Goal: Task Accomplishment & Management: Manage account settings

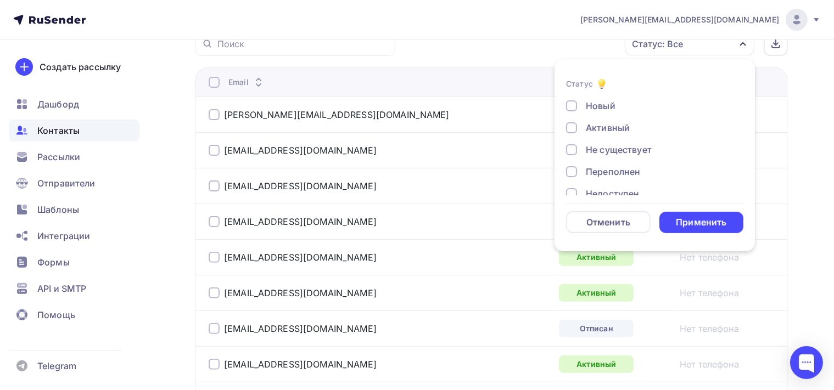
scroll to position [79, 0]
click at [210, 329] on div at bounding box center [214, 328] width 11 height 11
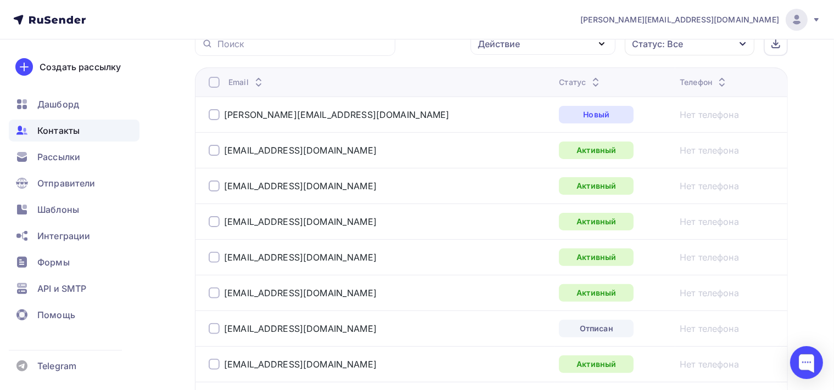
click at [216, 326] on div at bounding box center [214, 328] width 11 height 11
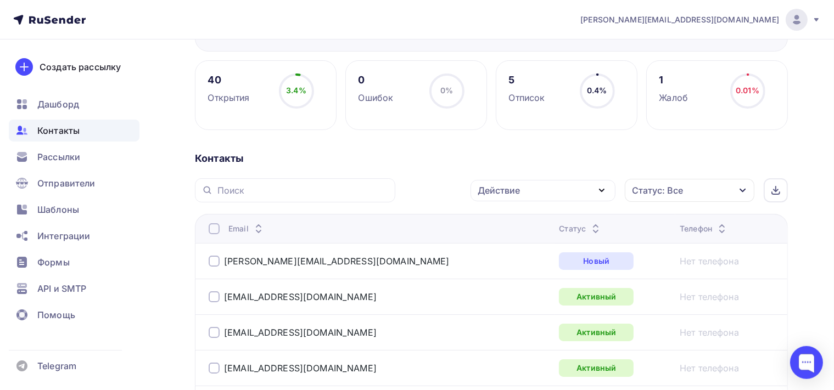
scroll to position [116, 0]
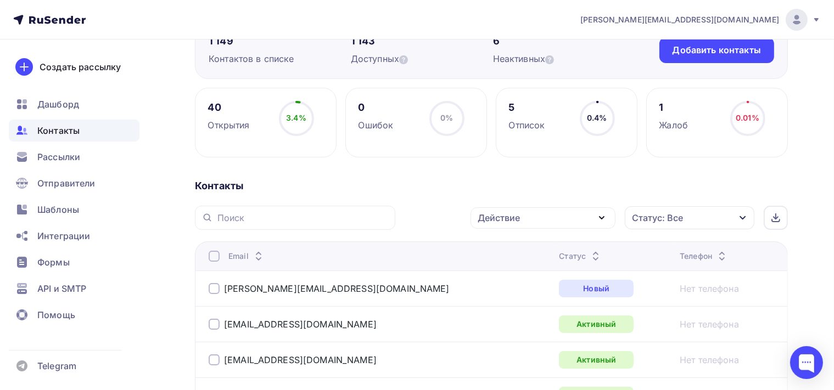
click at [601, 218] on icon "button" at bounding box center [601, 218] width 4 height 2
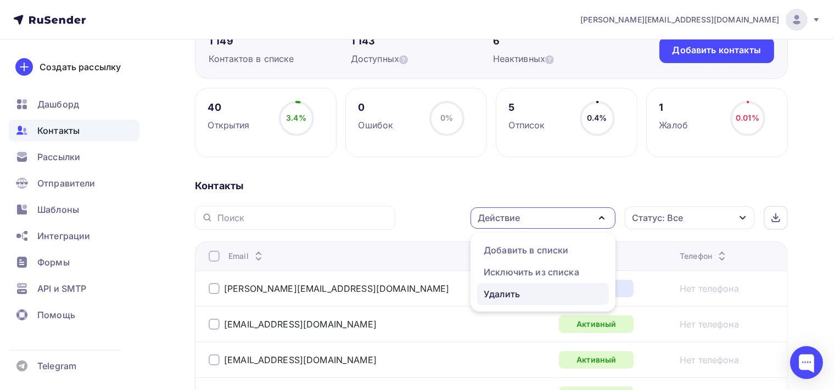
click at [529, 294] on div "Удалить" at bounding box center [543, 294] width 119 height 13
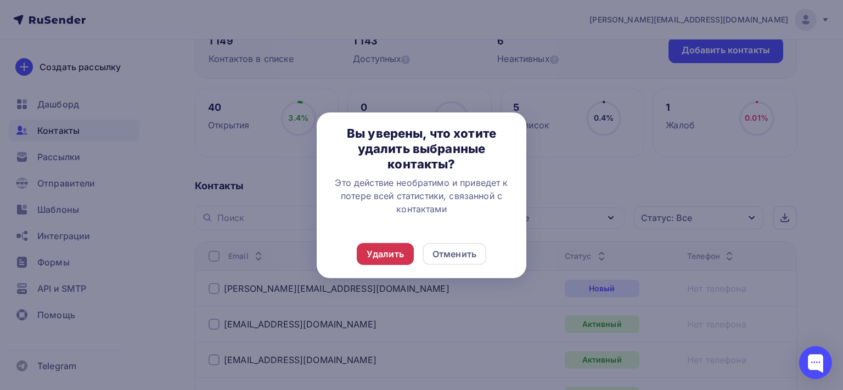
click at [399, 251] on div "Удалить" at bounding box center [385, 254] width 37 height 13
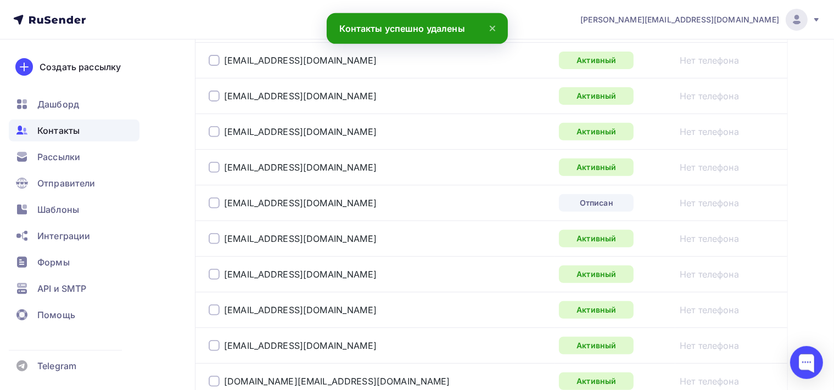
scroll to position [463, 0]
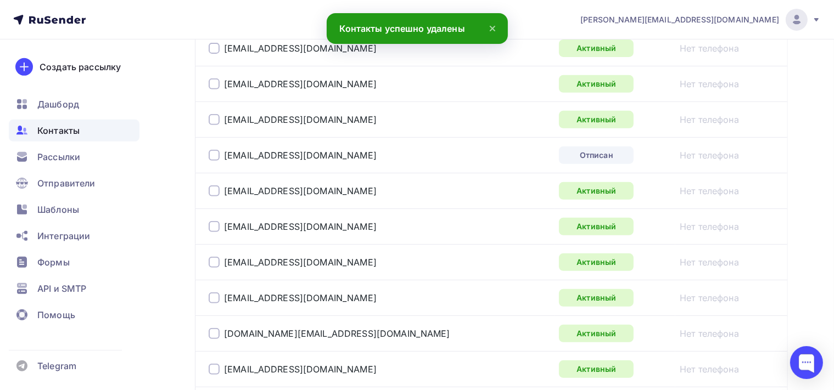
click at [209, 150] on div at bounding box center [214, 155] width 11 height 11
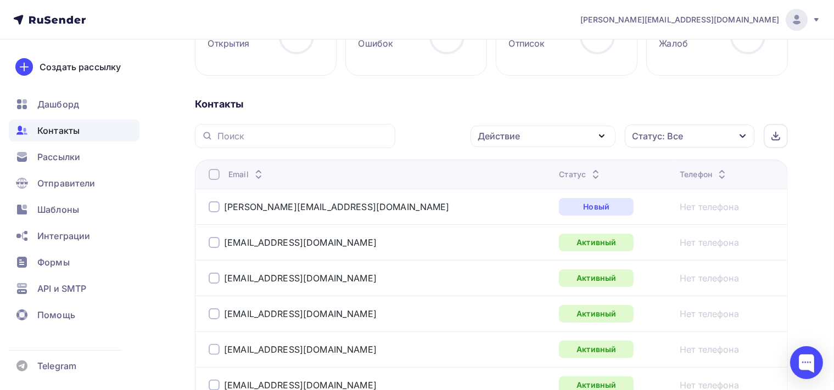
scroll to position [173, 0]
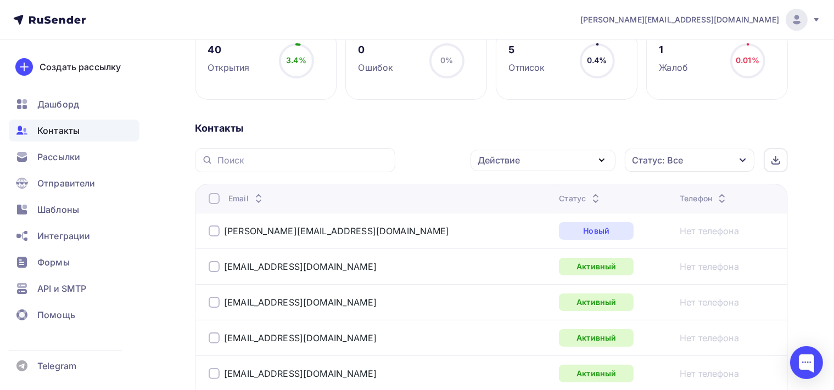
click at [602, 159] on icon "button" at bounding box center [601, 160] width 13 height 13
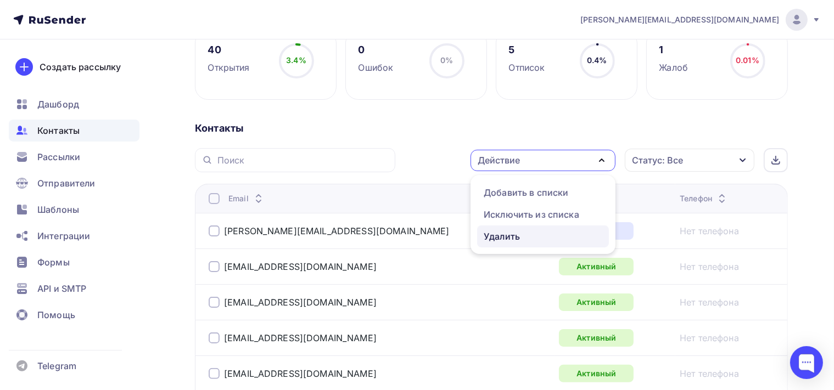
click at [502, 238] on div "Удалить" at bounding box center [502, 236] width 36 height 13
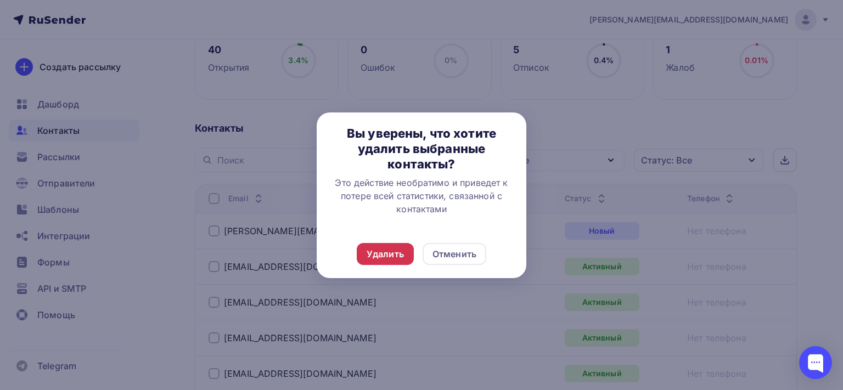
click at [397, 258] on div "Удалить" at bounding box center [385, 254] width 37 height 13
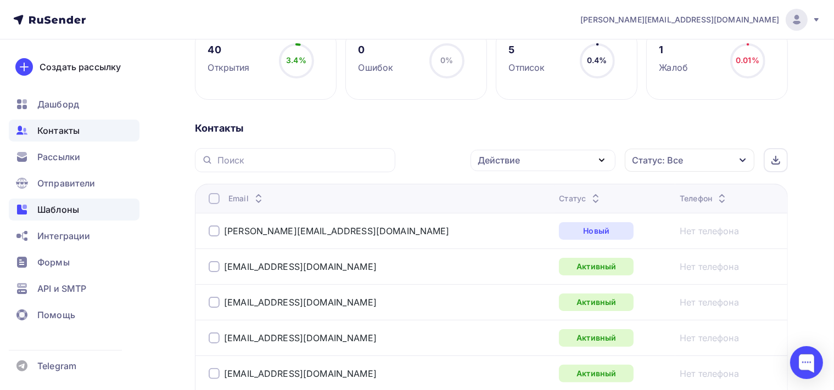
click at [57, 214] on span "Шаблоны" at bounding box center [58, 209] width 42 height 13
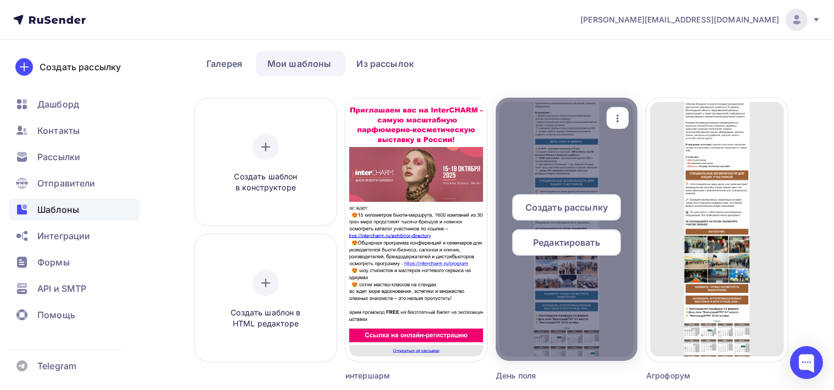
scroll to position [116, 0]
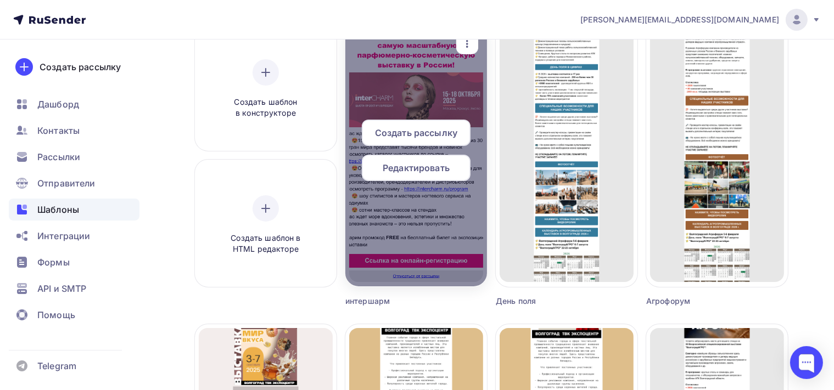
click at [445, 135] on span "Создать рассылку" at bounding box center [416, 132] width 82 height 13
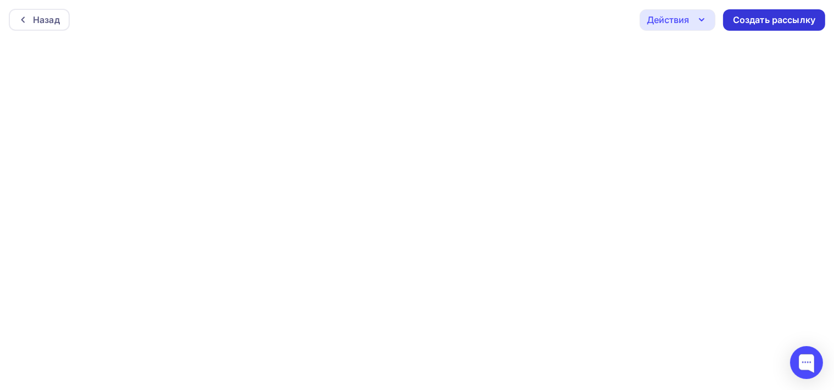
click at [783, 17] on div "Создать рассылку" at bounding box center [774, 20] width 82 height 13
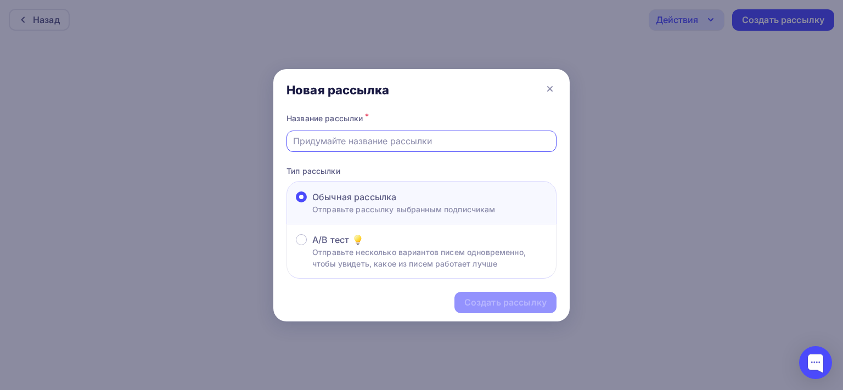
click at [339, 144] on input "text" at bounding box center [421, 140] width 257 height 13
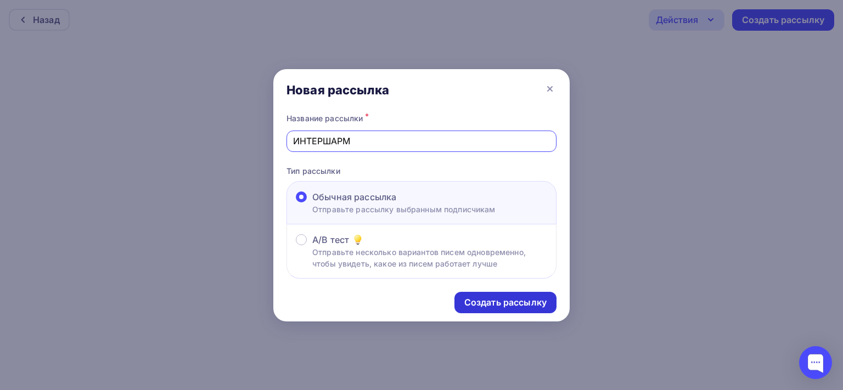
type input "ИНТЕРШАРМ"
click at [478, 301] on div "Создать рассылку" at bounding box center [505, 302] width 82 height 13
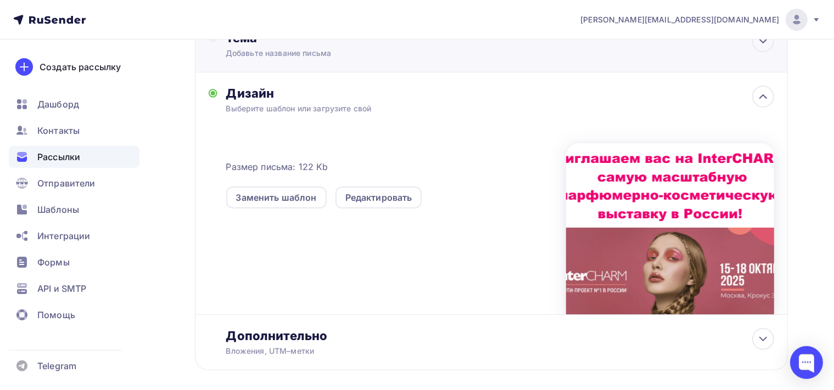
scroll to position [232, 0]
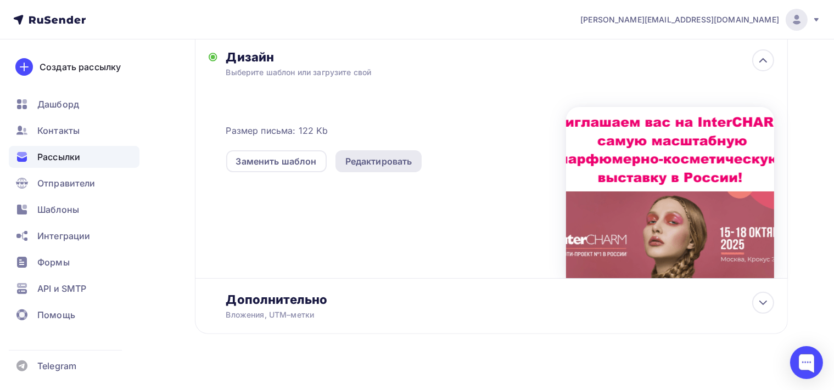
click at [390, 161] on div "Редактировать" at bounding box center [378, 161] width 67 height 13
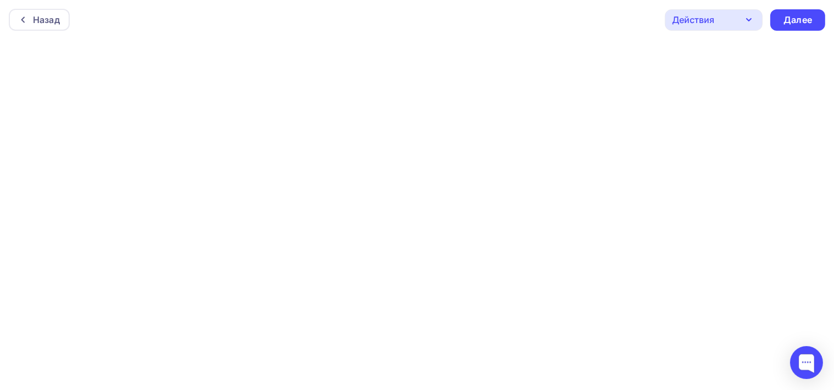
click at [753, 15] on icon "button" at bounding box center [748, 19] width 13 height 13
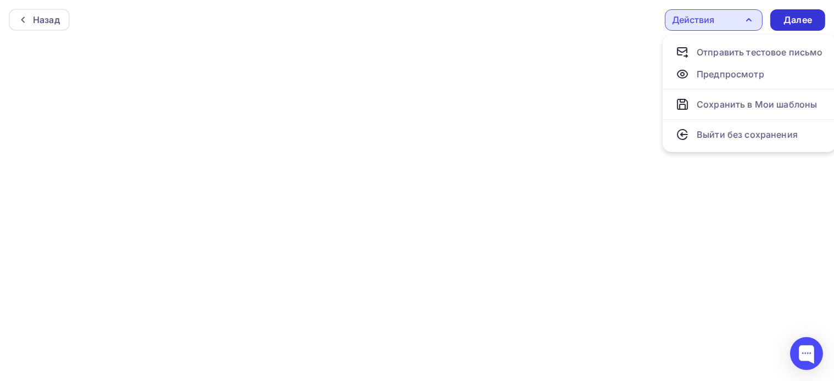
click at [797, 18] on div "Далее" at bounding box center [797, 20] width 29 height 13
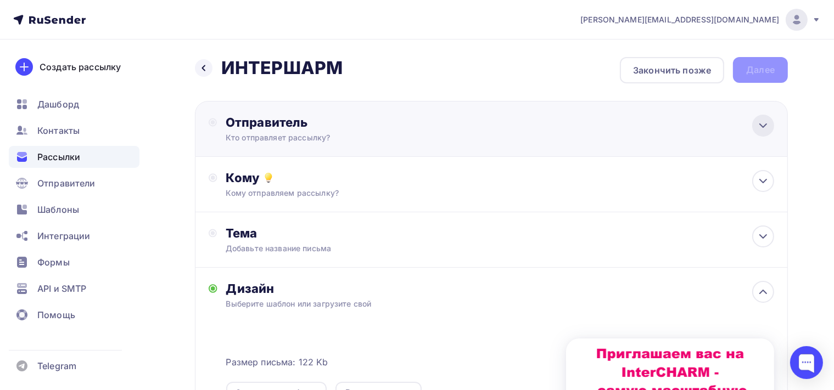
click at [767, 125] on icon at bounding box center [762, 125] width 13 height 13
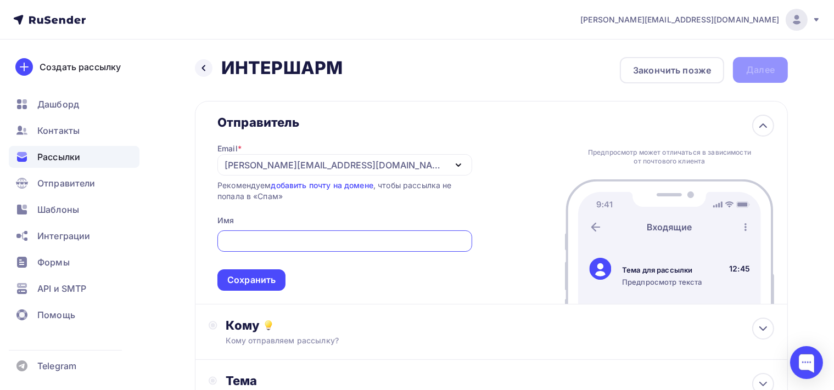
click at [288, 239] on input "text" at bounding box center [345, 241] width 242 height 13
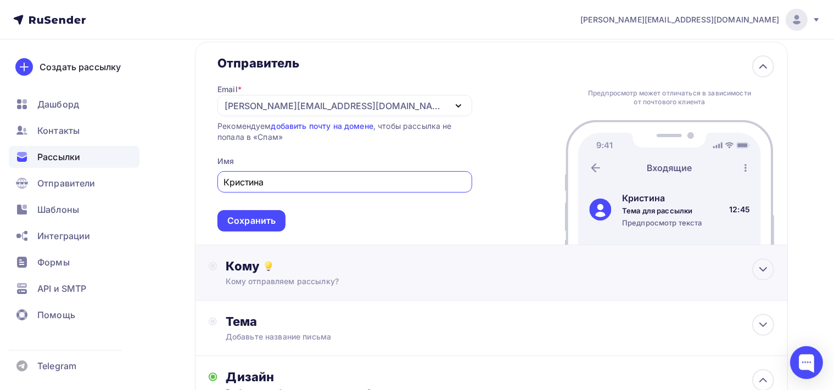
scroll to position [58, 0]
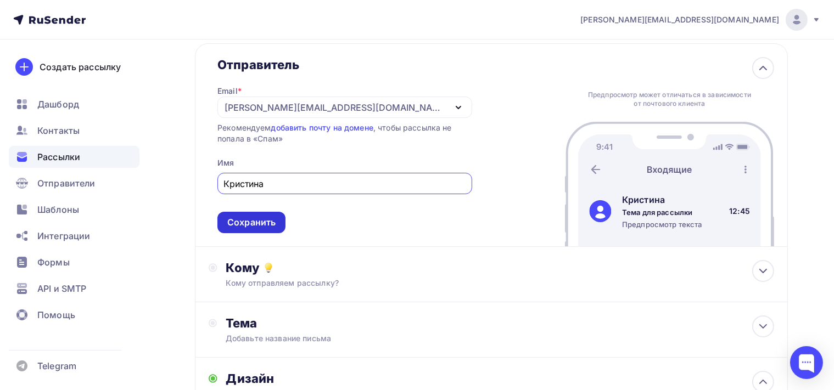
type input "Кристина"
click at [265, 222] on div "Сохранить" at bounding box center [251, 222] width 48 height 13
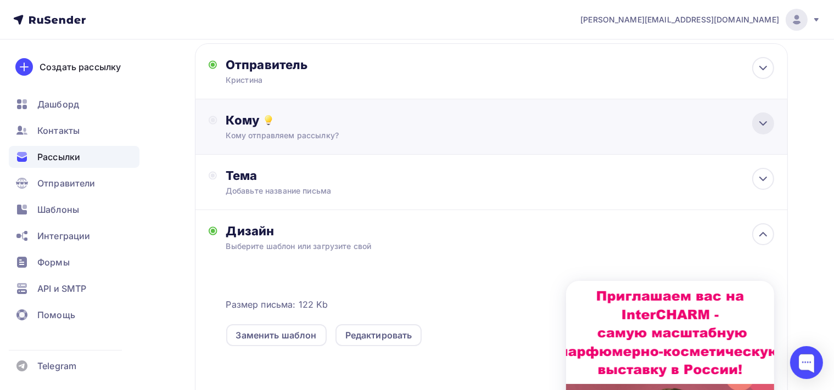
click at [764, 120] on icon at bounding box center [762, 123] width 13 height 13
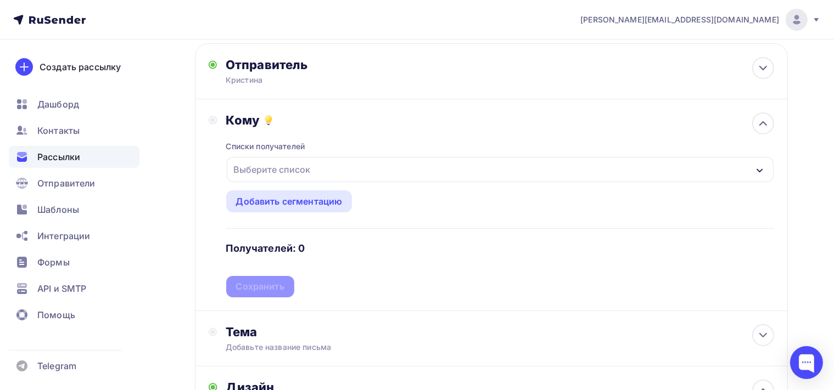
click at [759, 174] on div "button" at bounding box center [759, 169] width 9 height 13
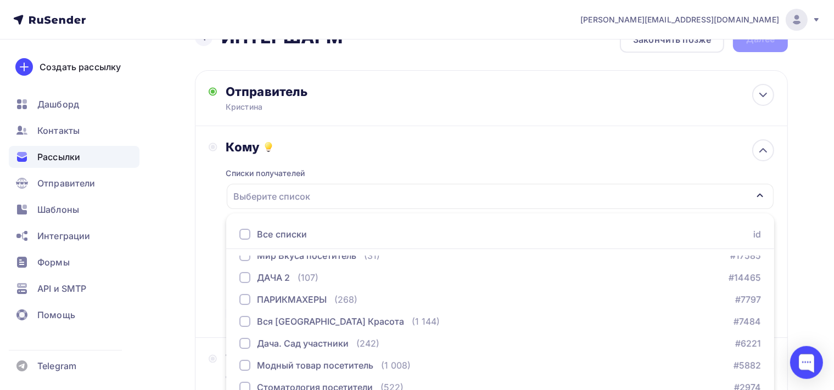
scroll to position [0, 0]
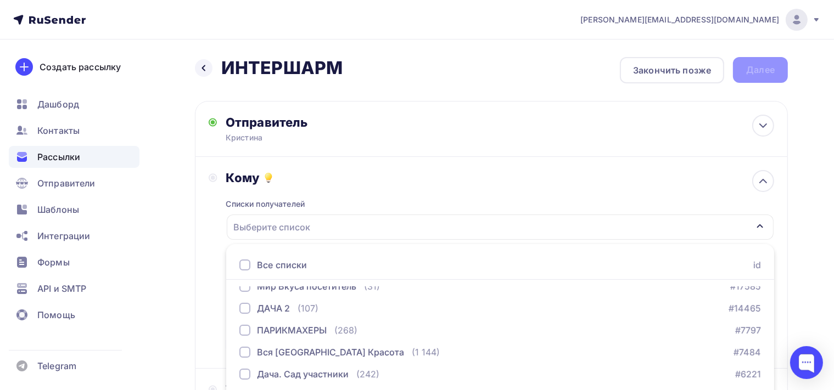
click at [273, 224] on div "Выберите список" at bounding box center [272, 227] width 86 height 20
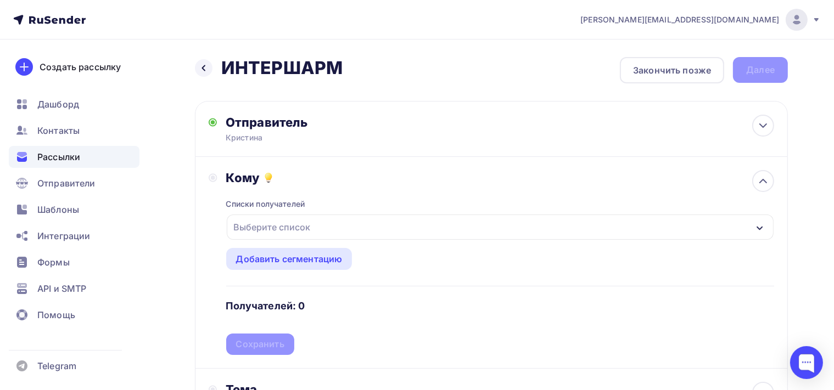
click at [760, 224] on icon "button" at bounding box center [759, 228] width 9 height 9
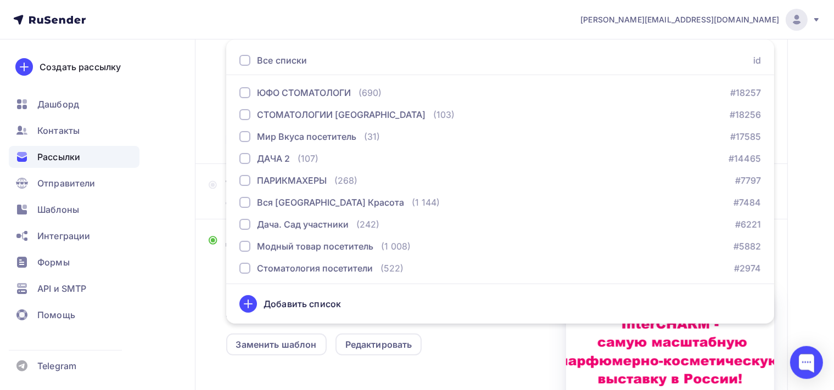
scroll to position [215, 0]
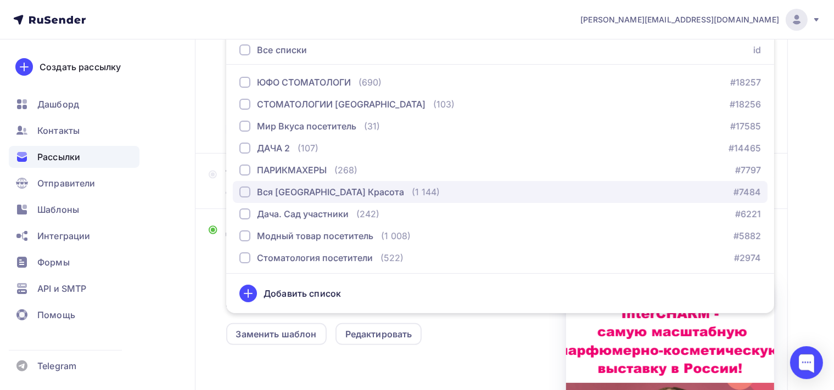
click at [243, 193] on div "button" at bounding box center [244, 192] width 11 height 11
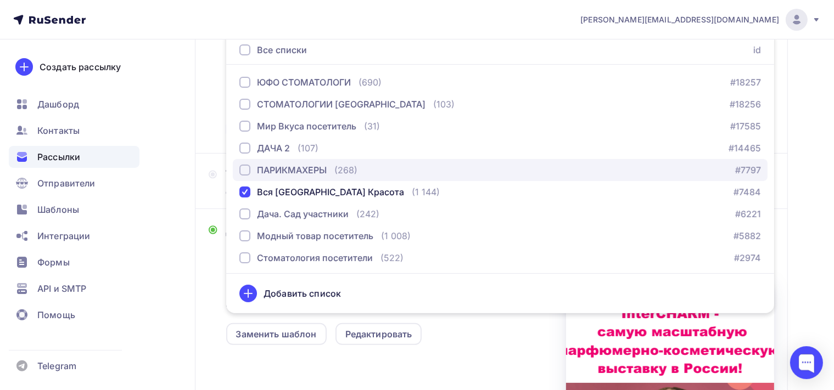
click at [245, 168] on div "button" at bounding box center [244, 170] width 11 height 11
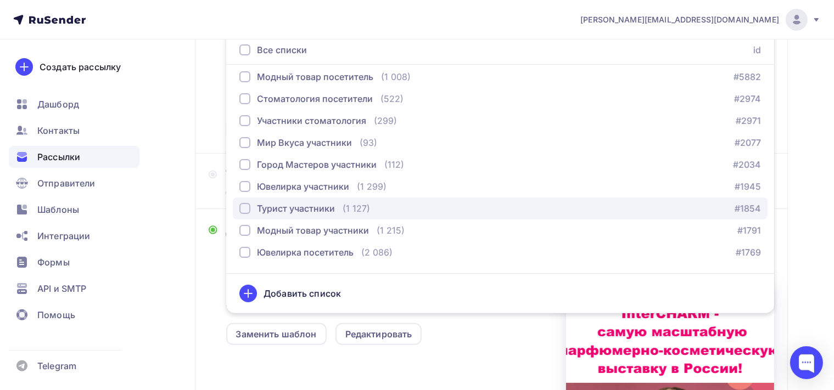
scroll to position [178, 0]
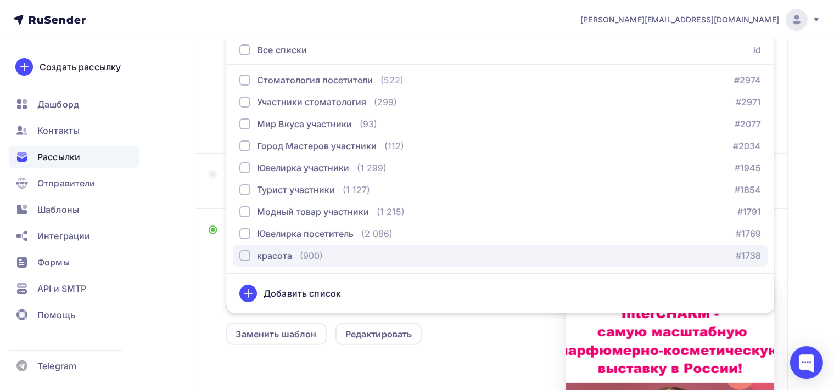
click at [246, 256] on div "button" at bounding box center [244, 255] width 11 height 11
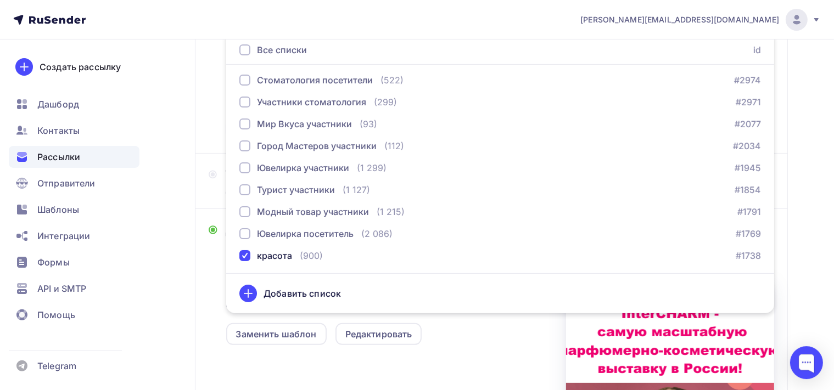
click at [526, 336] on div "Заменить шаблон Редактировать" at bounding box center [396, 327] width 340 height 35
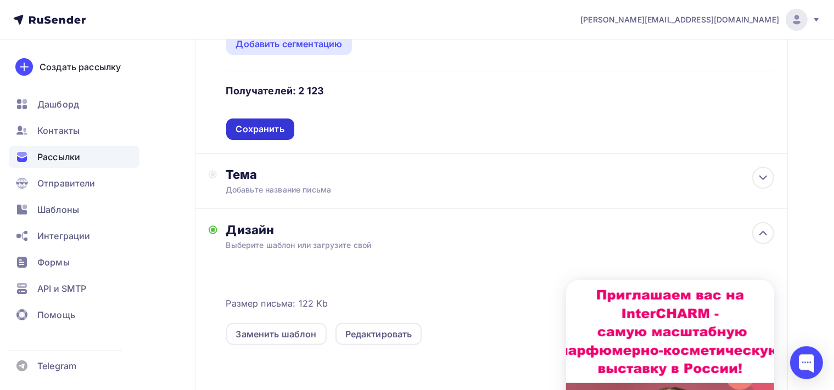
click at [276, 129] on div "Сохранить" at bounding box center [260, 129] width 48 height 13
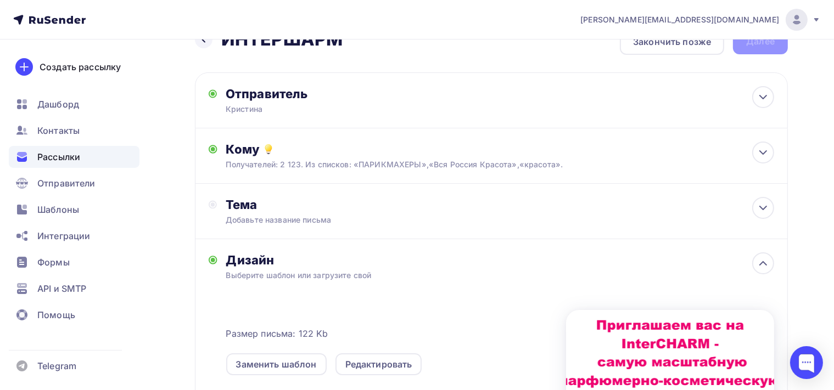
scroll to position [0, 0]
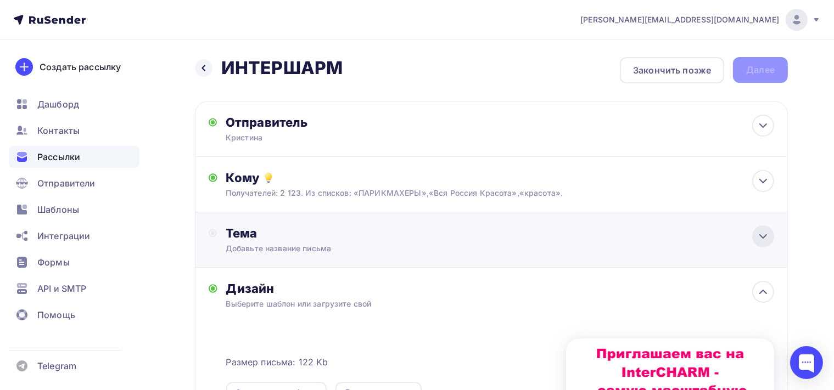
click at [760, 237] on icon at bounding box center [762, 236] width 13 height 13
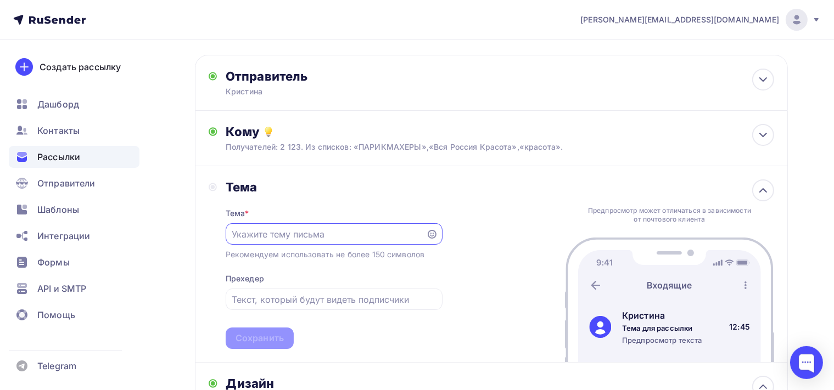
scroll to position [116, 0]
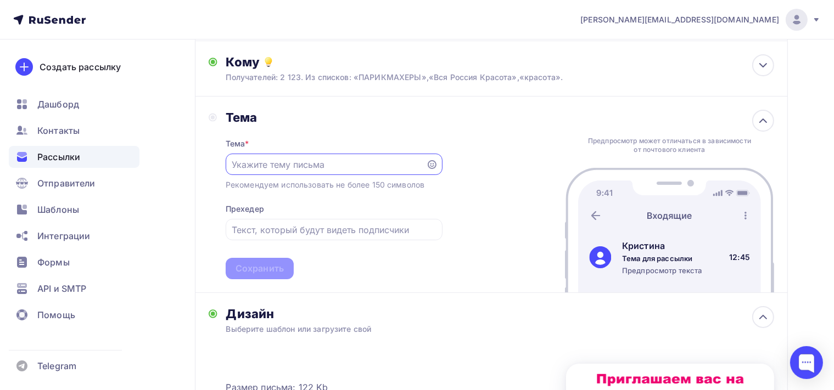
click at [322, 164] on input "text" at bounding box center [326, 164] width 188 height 13
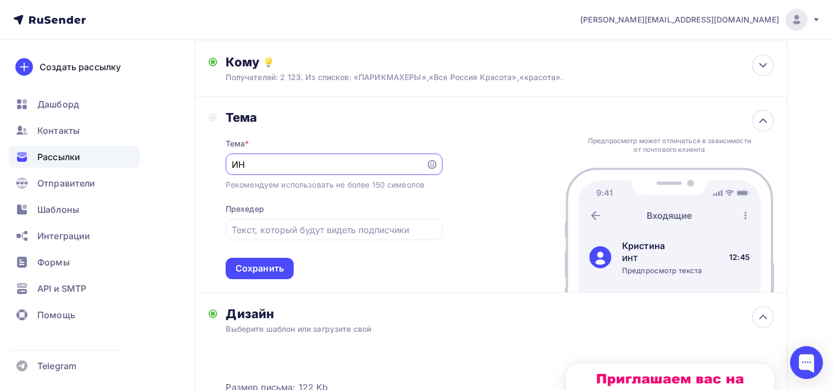
type input "И"
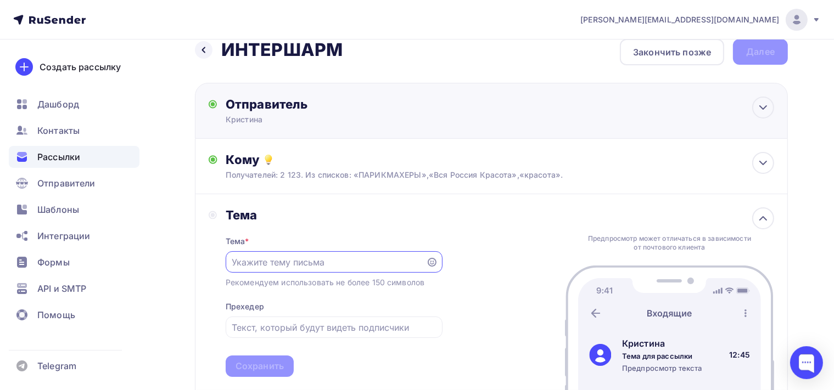
scroll to position [0, 0]
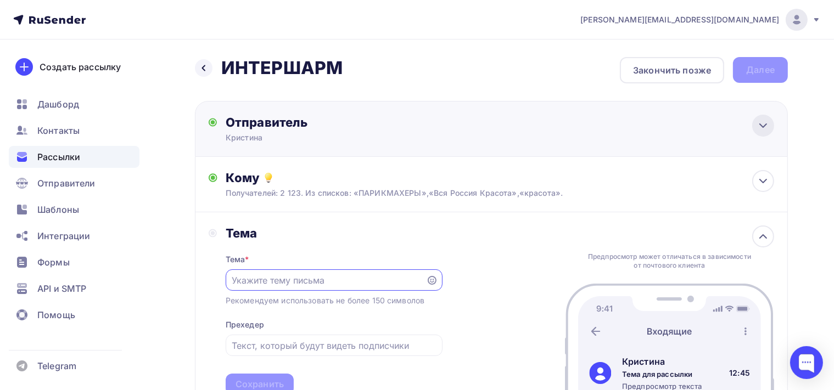
click at [768, 126] on icon at bounding box center [762, 125] width 13 height 13
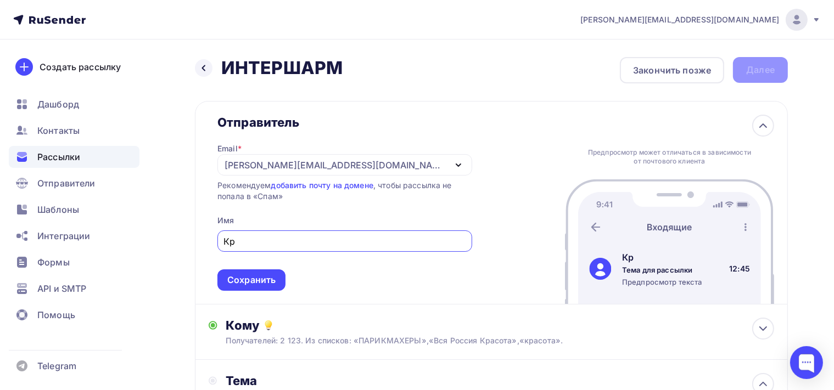
type input "К"
click at [270, 278] on div "Сохранить" at bounding box center [251, 280] width 48 height 13
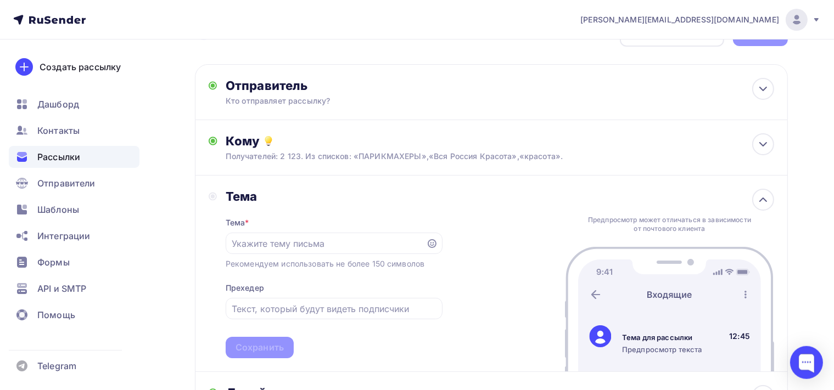
scroll to position [58, 0]
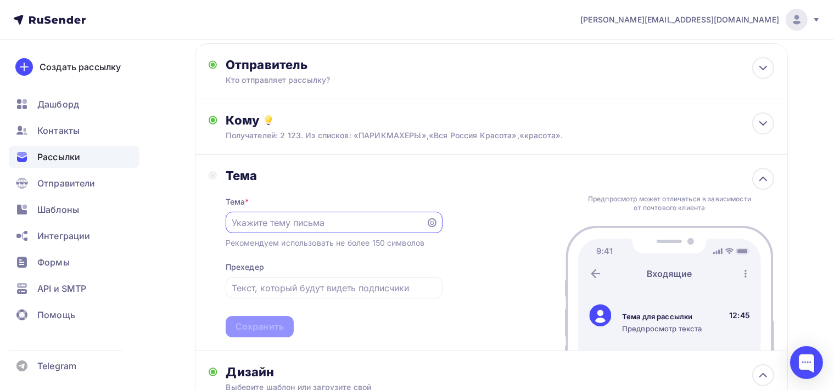
click at [366, 221] on input "text" at bounding box center [326, 222] width 188 height 13
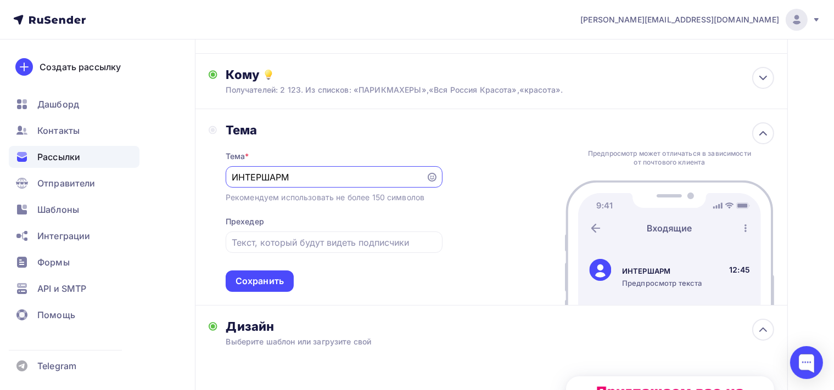
scroll to position [116, 0]
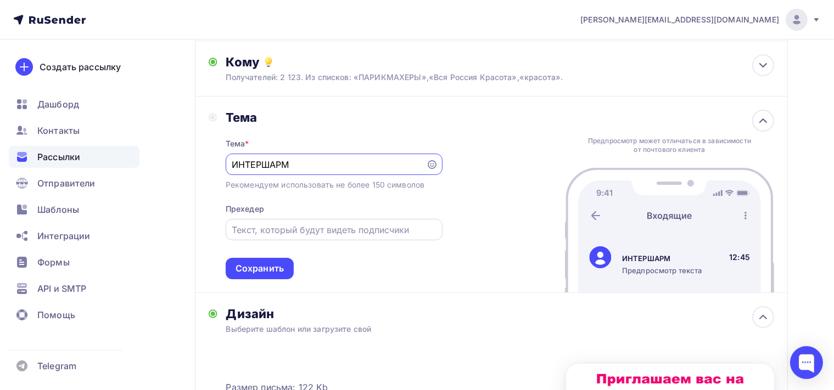
type input "ИНТЕРШАРМ"
click at [298, 221] on div at bounding box center [334, 229] width 217 height 21
click at [299, 231] on input "text" at bounding box center [334, 229] width 204 height 13
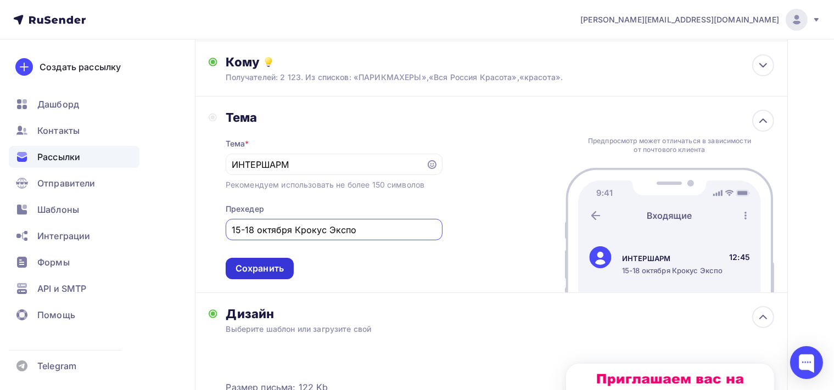
type input "15-18 октября Крокус Экспо"
click at [256, 269] on div "Сохранить" at bounding box center [259, 268] width 48 height 13
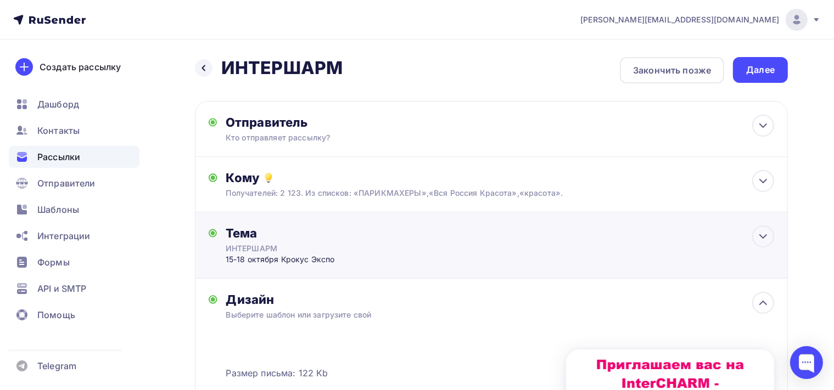
scroll to position [0, 0]
click at [767, 71] on div "Далее" at bounding box center [760, 70] width 29 height 13
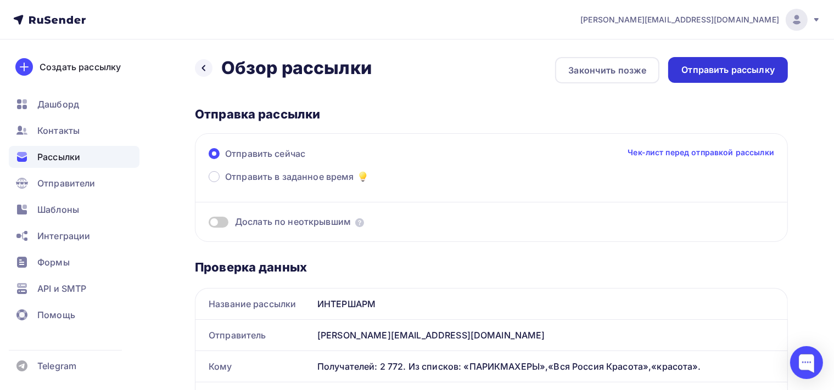
click at [727, 70] on div "Отправить рассылку" at bounding box center [727, 70] width 93 height 13
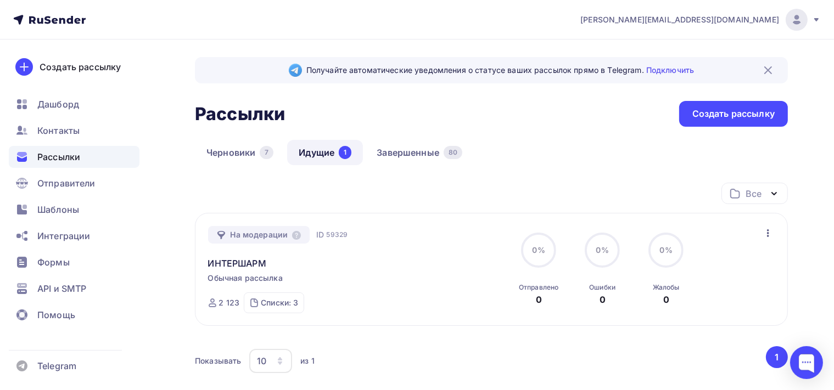
drag, startPoint x: 325, startPoint y: 151, endPoint x: 287, endPoint y: 155, distance: 39.2
click at [323, 150] on link "Идущие 1" at bounding box center [325, 152] width 76 height 25
click at [234, 151] on link "Черновики 7" at bounding box center [240, 152] width 90 height 25
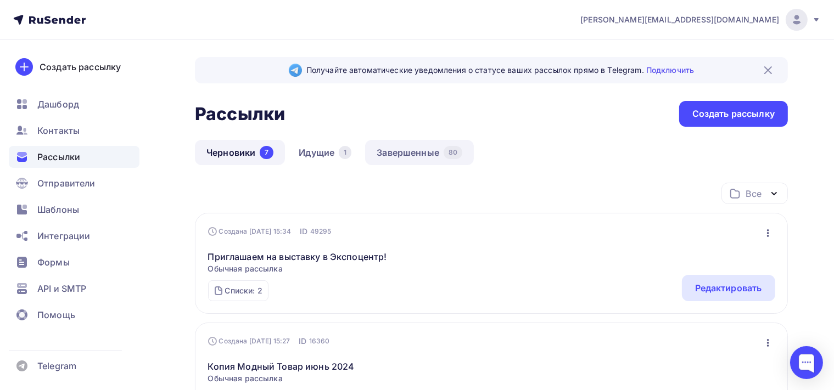
click at [406, 151] on link "Завершенные 80" at bounding box center [419, 152] width 109 height 25
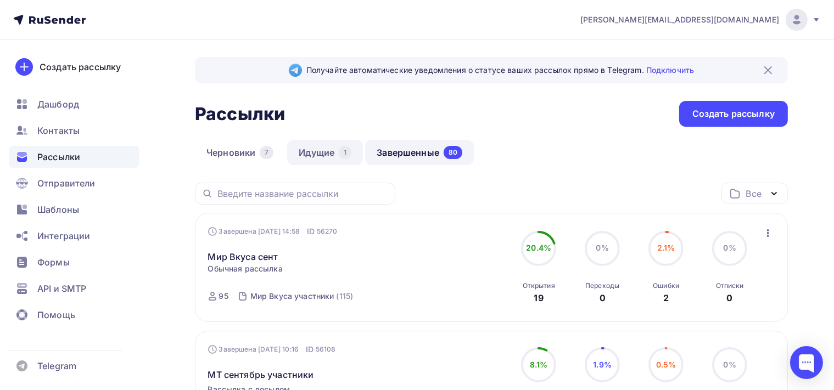
click at [319, 150] on link "Идущие 1" at bounding box center [325, 152] width 76 height 25
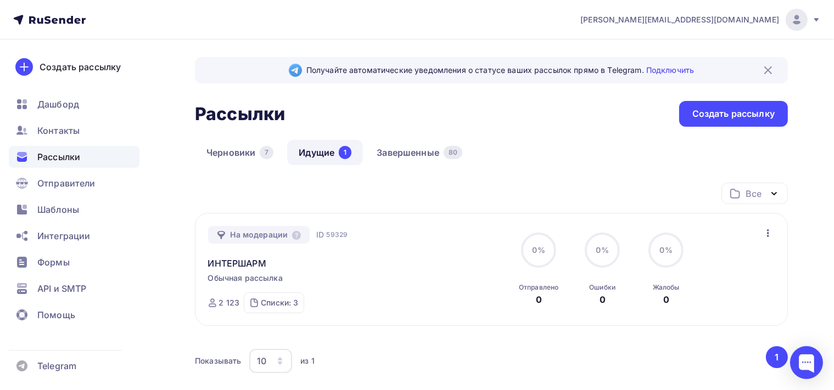
scroll to position [58, 0]
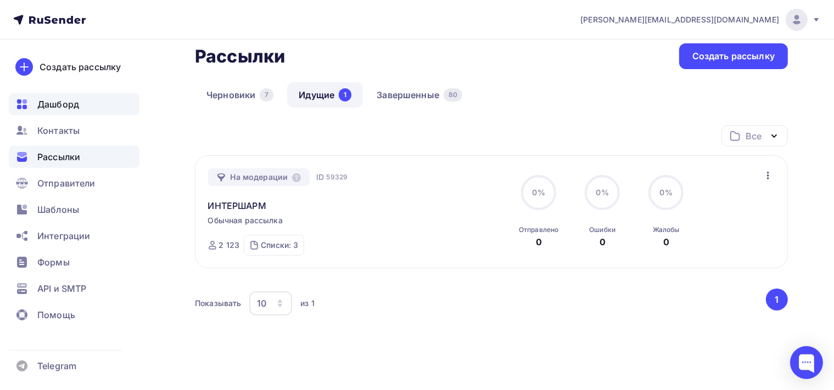
click at [73, 108] on span "Дашборд" at bounding box center [58, 104] width 42 height 13
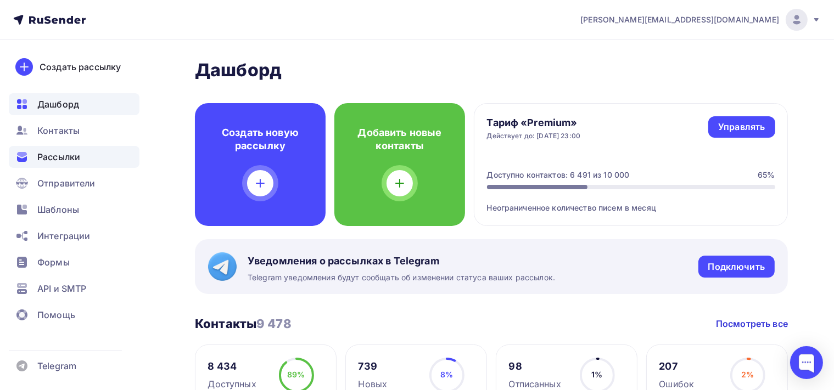
click at [87, 156] on div "Рассылки" at bounding box center [74, 157] width 131 height 22
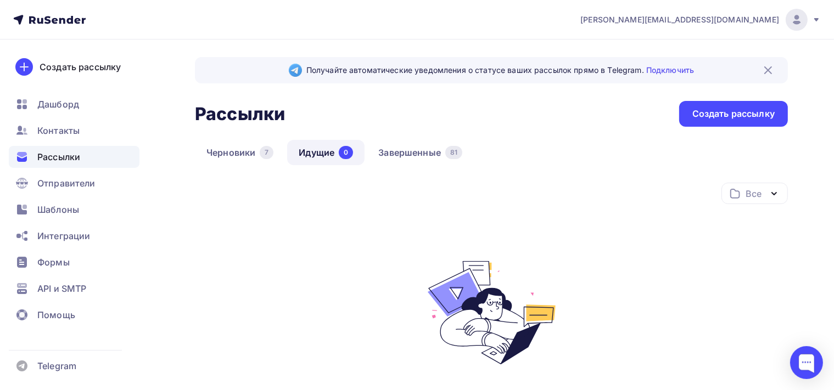
click at [318, 159] on link "Идущие 0" at bounding box center [325, 152] width 77 height 25
click at [396, 150] on link "Завершенные 81" at bounding box center [420, 152] width 107 height 25
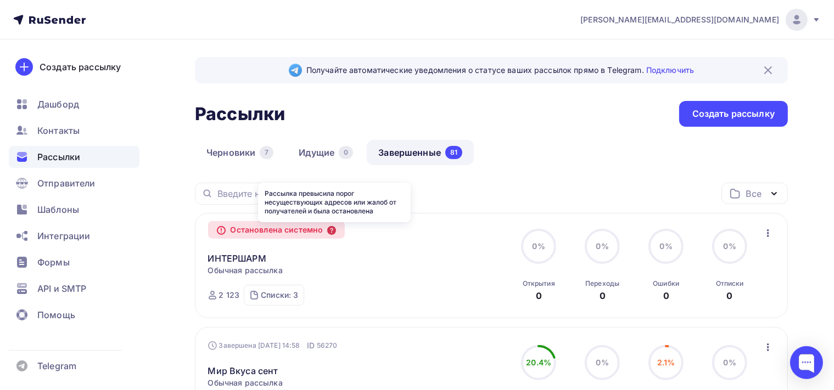
click at [333, 231] on icon at bounding box center [331, 230] width 9 height 9
click at [767, 233] on icon "button" at bounding box center [768, 233] width 2 height 8
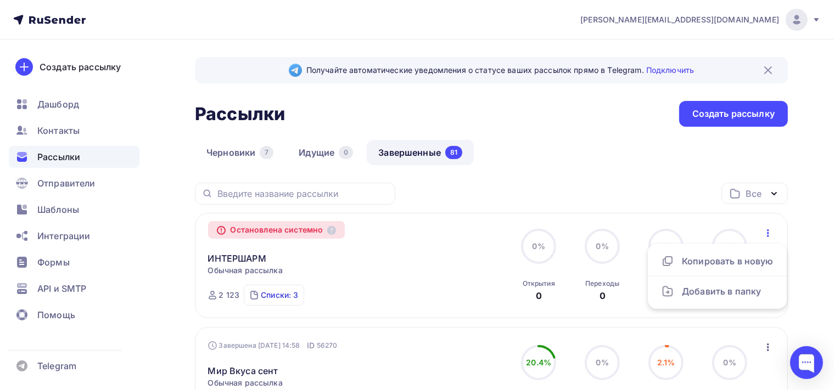
click at [270, 295] on div "Списки: 3" at bounding box center [279, 295] width 37 height 11
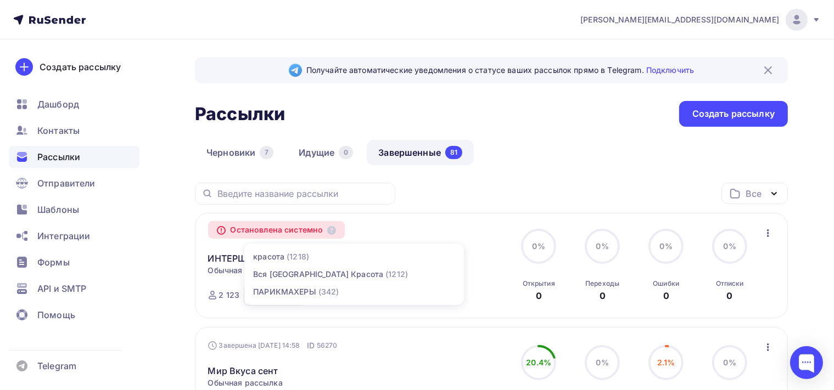
click at [759, 300] on div "Остановлена системно ИНТЕРШАРМ Копировать в новую Обычная рассылка Завершена Се…" at bounding box center [491, 266] width 567 height 80
click at [227, 293] on div "2 123" at bounding box center [229, 295] width 21 height 11
click at [272, 295] on div "Списки: 3" at bounding box center [279, 295] width 37 height 11
click at [275, 259] on div "красота" at bounding box center [268, 256] width 31 height 11
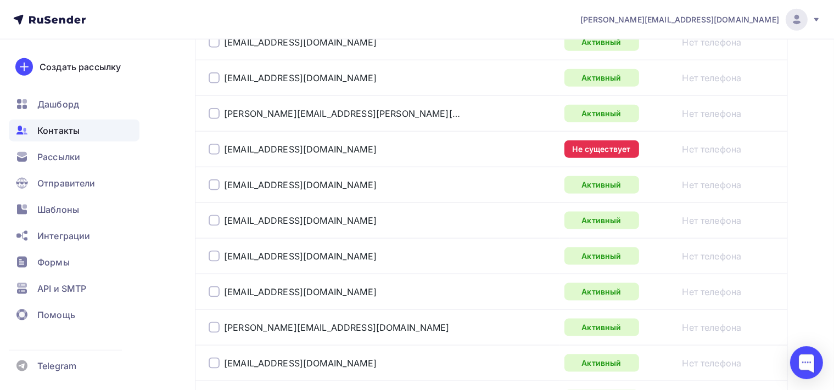
scroll to position [1275, 0]
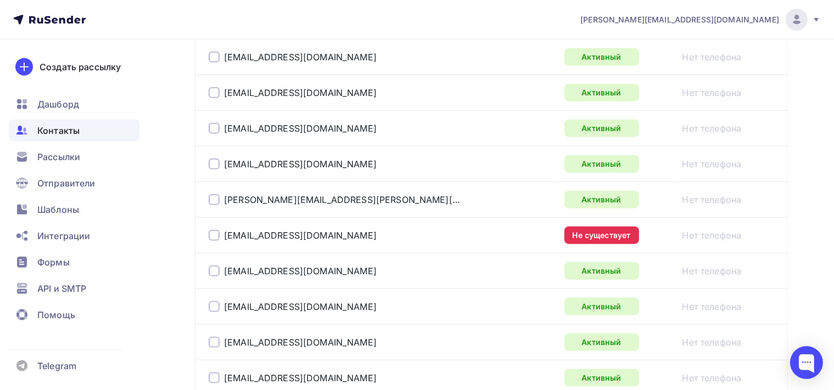
click at [207, 232] on td "zaccy@rambler.ru" at bounding box center [377, 235] width 365 height 36
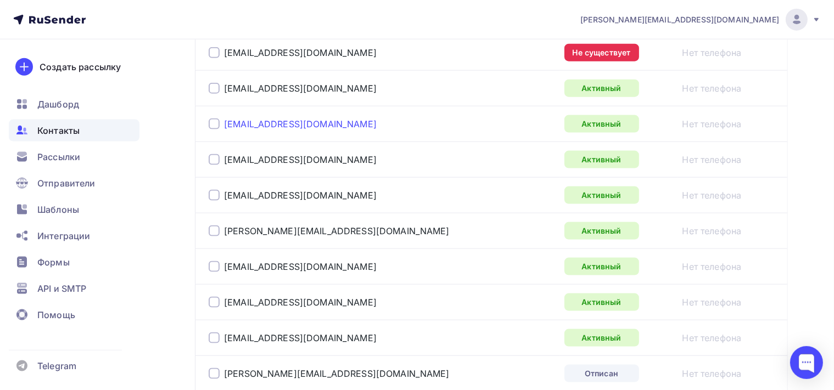
scroll to position [1391, 0]
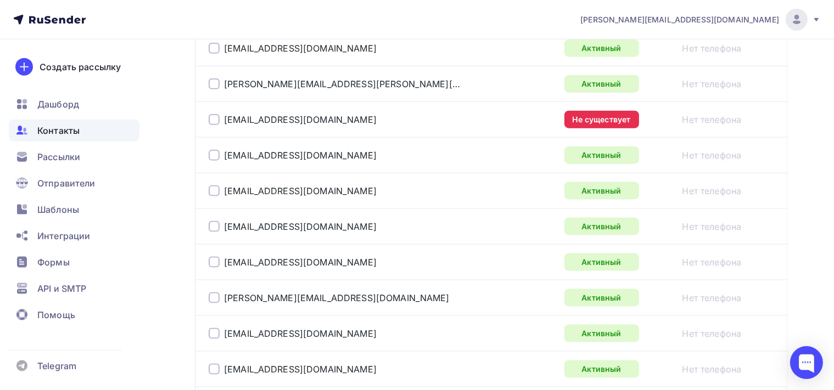
click at [214, 117] on div at bounding box center [214, 119] width 11 height 11
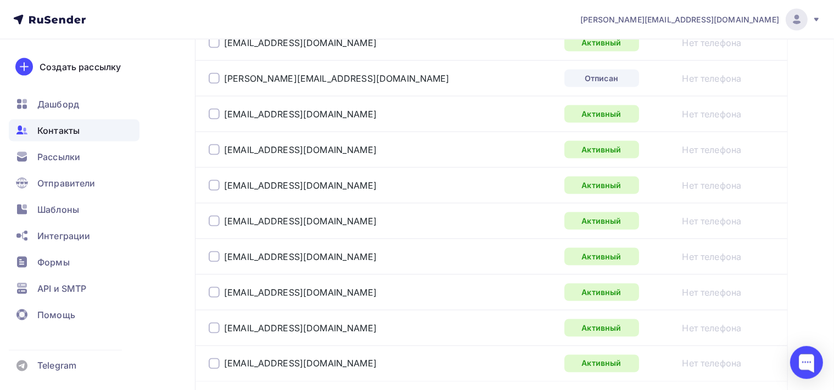
scroll to position [1739, 0]
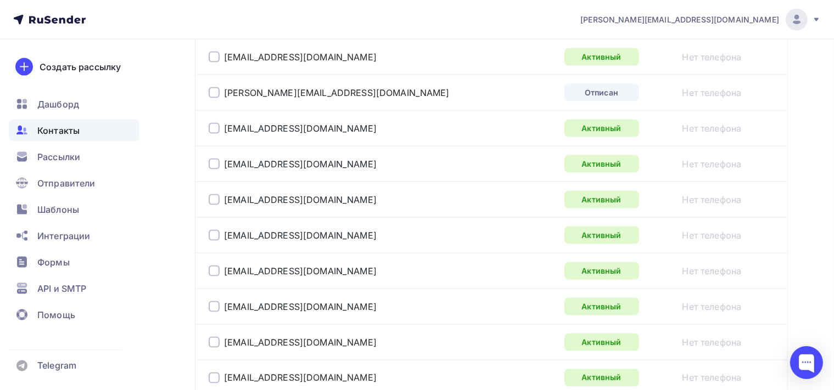
click at [209, 89] on div at bounding box center [214, 92] width 11 height 11
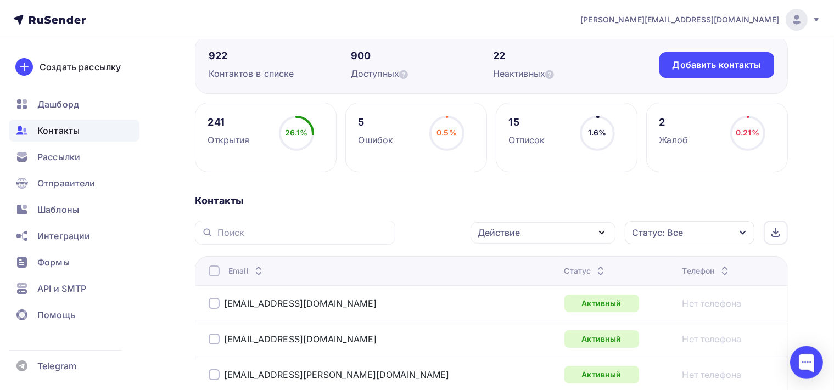
scroll to position [147, 0]
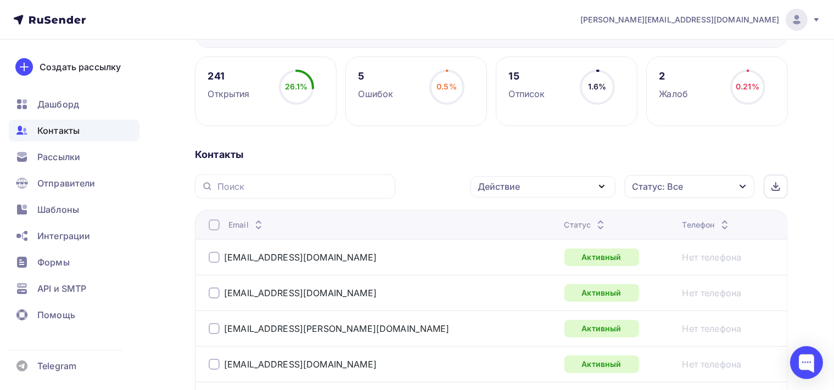
click at [605, 184] on icon "button" at bounding box center [601, 186] width 13 height 13
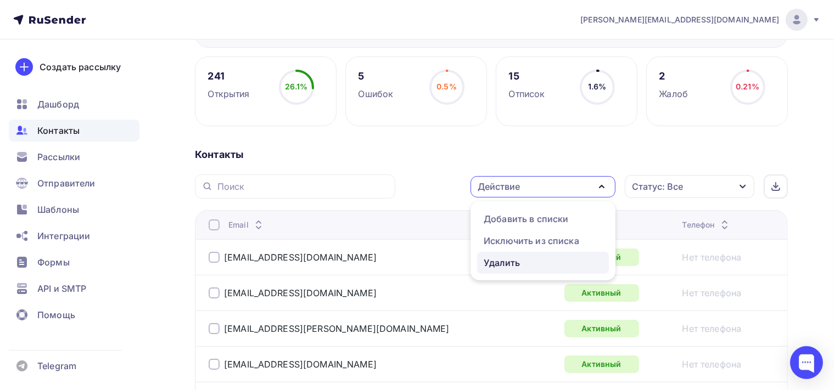
click at [509, 263] on div "Удалить" at bounding box center [502, 262] width 36 height 13
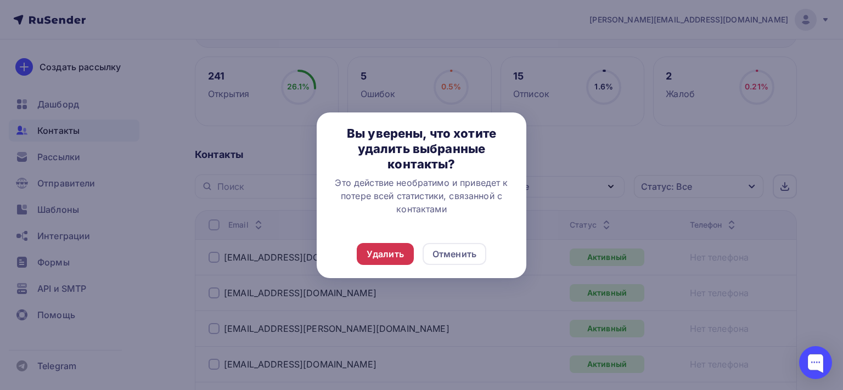
click at [394, 254] on div "Удалить" at bounding box center [385, 254] width 37 height 13
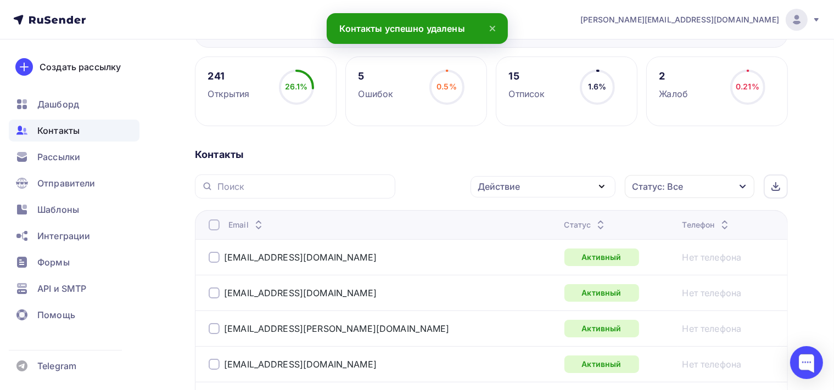
click at [599, 187] on icon "button" at bounding box center [601, 186] width 13 height 13
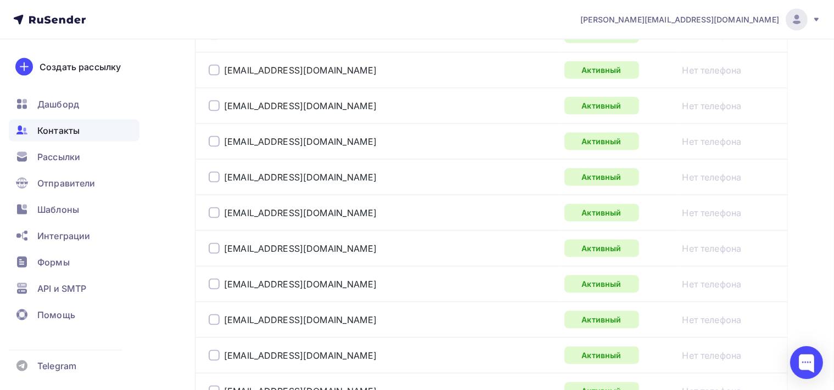
scroll to position [1886, 0]
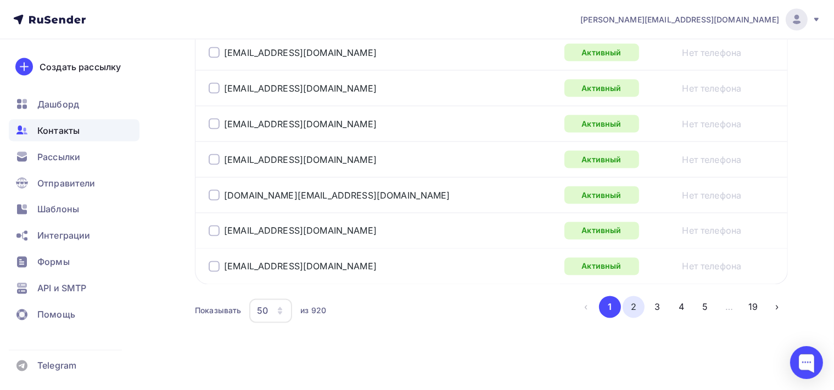
click at [633, 300] on button "2" at bounding box center [633, 307] width 22 height 22
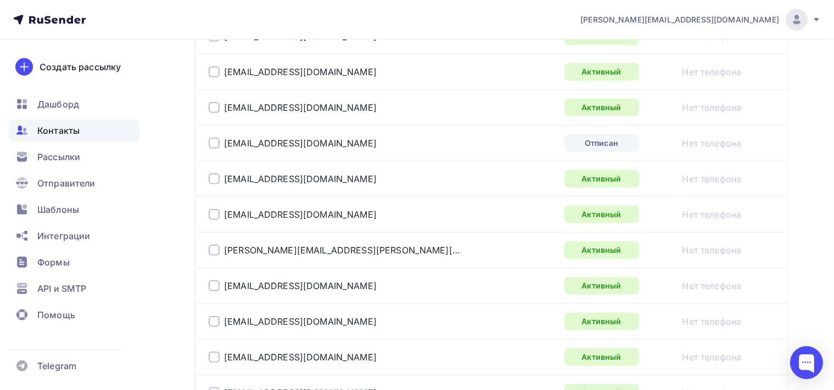
scroll to position [956, 0]
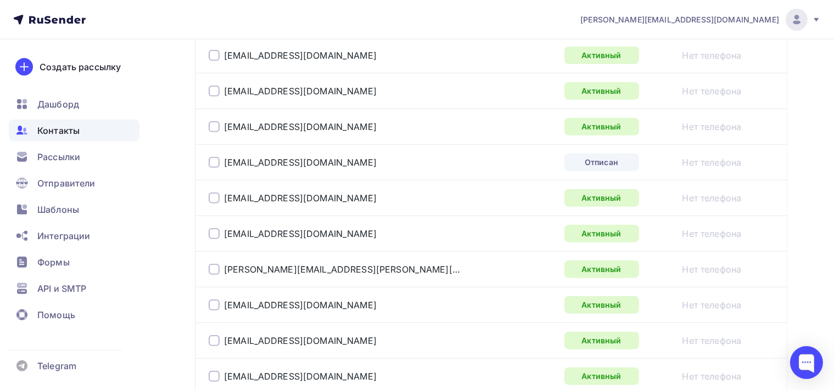
click at [211, 162] on div at bounding box center [214, 162] width 11 height 11
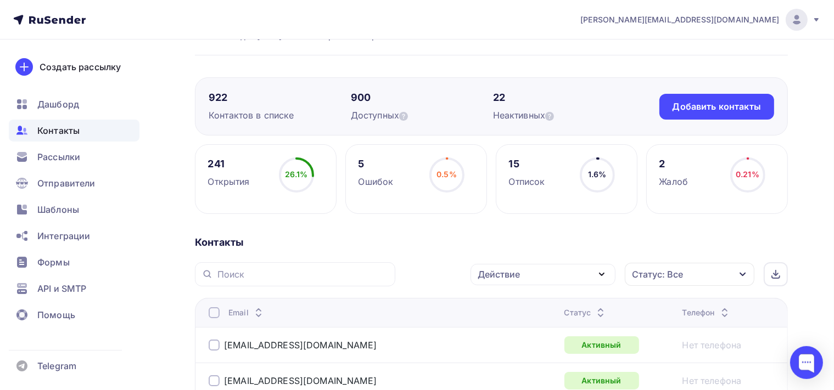
scroll to position [116, 0]
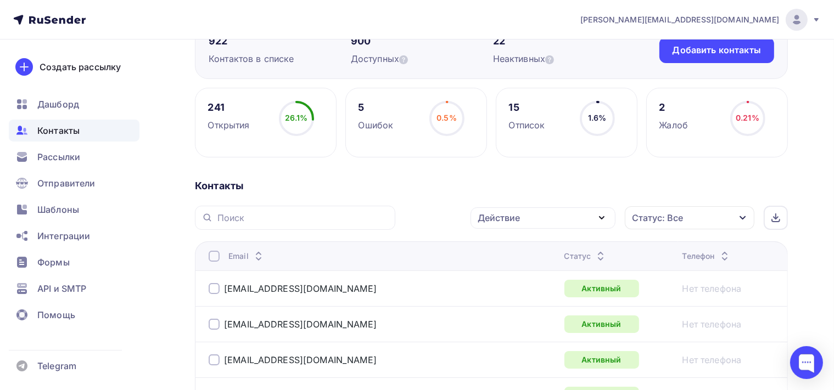
click at [603, 216] on icon "button" at bounding box center [601, 217] width 13 height 13
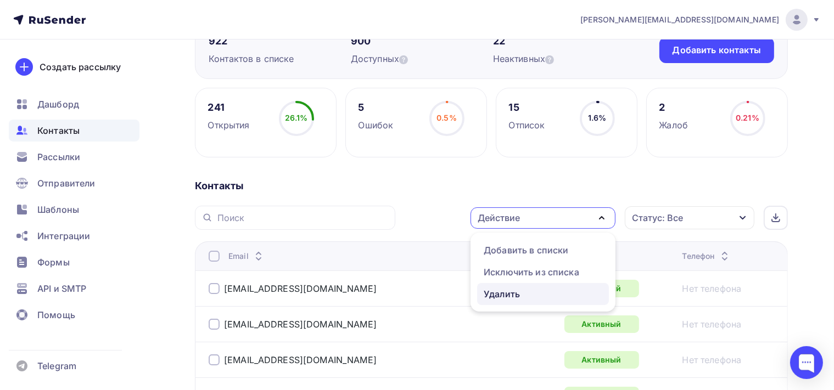
click at [509, 296] on div "Удалить" at bounding box center [502, 294] width 36 height 13
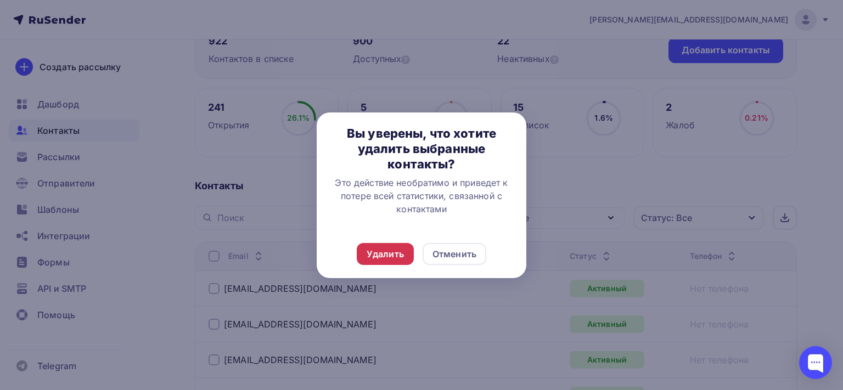
click at [402, 250] on div "Удалить" at bounding box center [385, 254] width 37 height 13
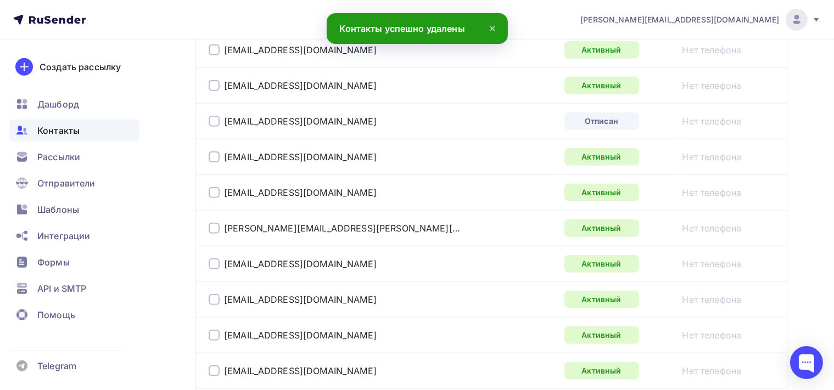
scroll to position [985, 0]
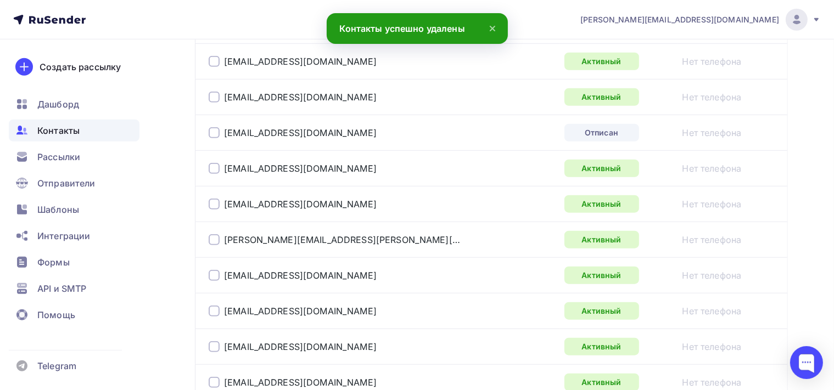
click at [212, 129] on div at bounding box center [214, 132] width 11 height 11
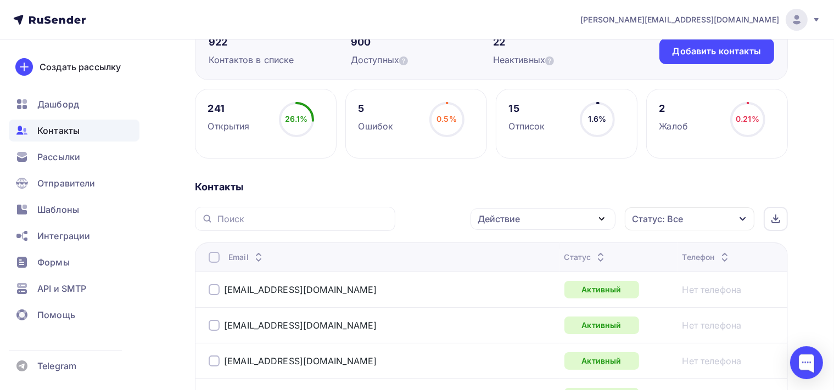
scroll to position [116, 0]
click at [603, 214] on icon "button" at bounding box center [601, 217] width 13 height 13
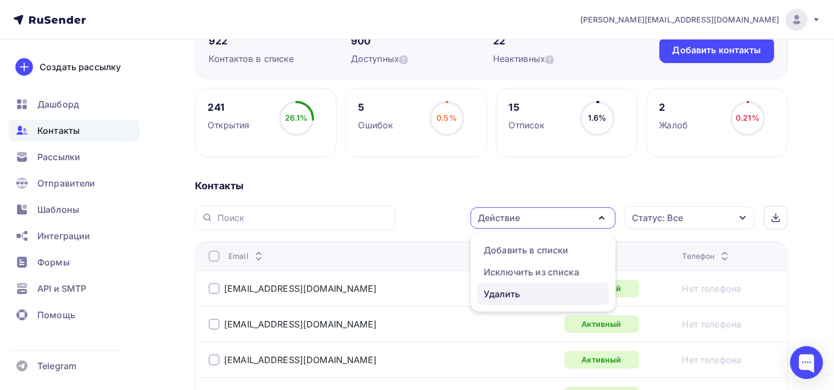
click at [524, 290] on div "Удалить" at bounding box center [543, 294] width 119 height 13
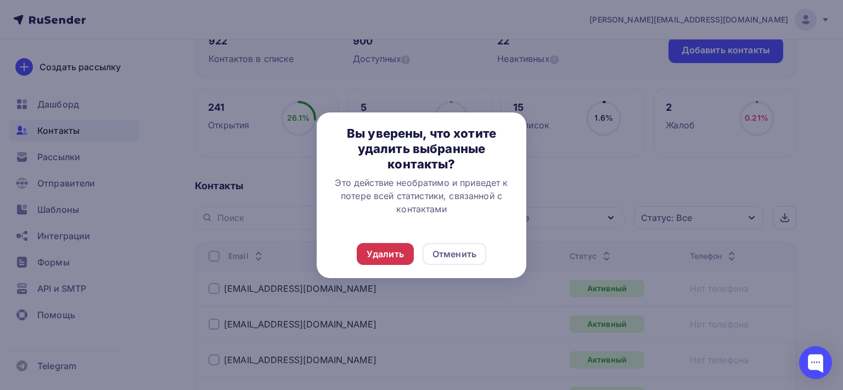
click at [389, 256] on div "Удалить" at bounding box center [385, 254] width 37 height 13
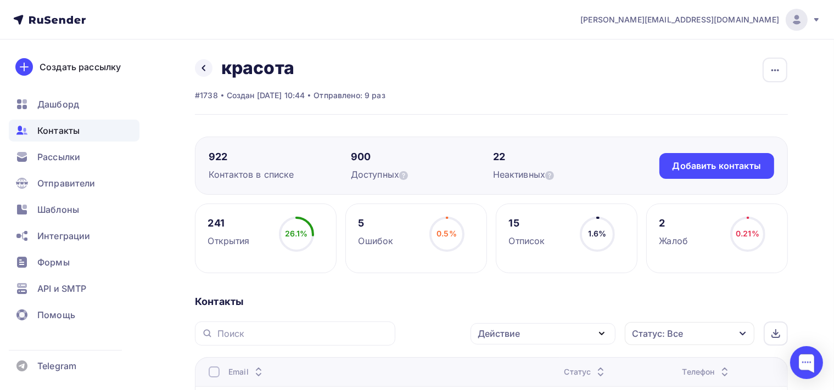
scroll to position [173, 0]
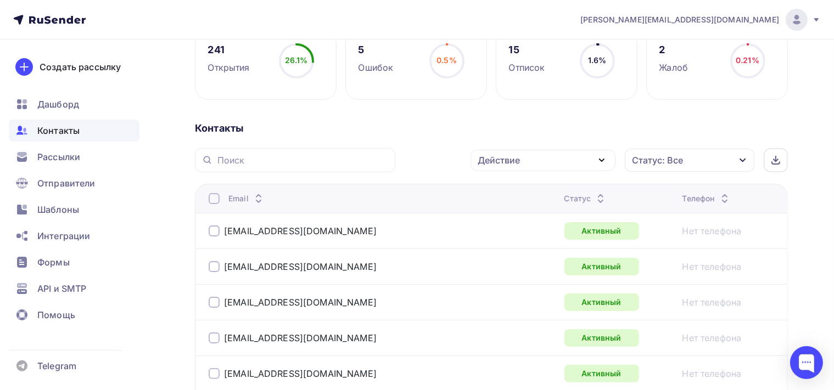
click at [745, 159] on icon "button" at bounding box center [742, 161] width 6 height 4
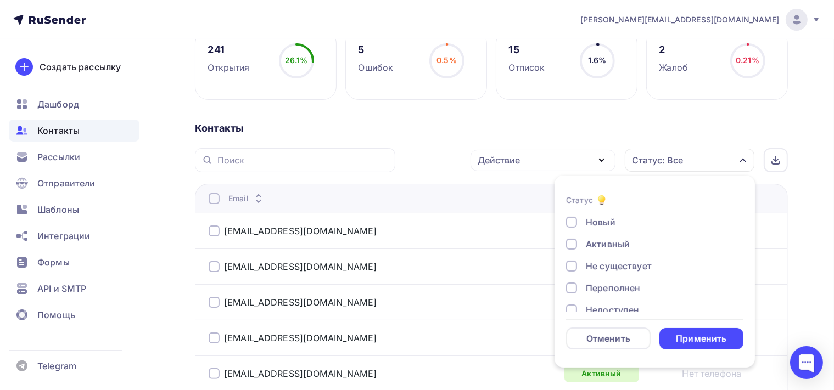
scroll to position [79, 0]
click at [570, 234] on div at bounding box center [571, 231] width 11 height 11
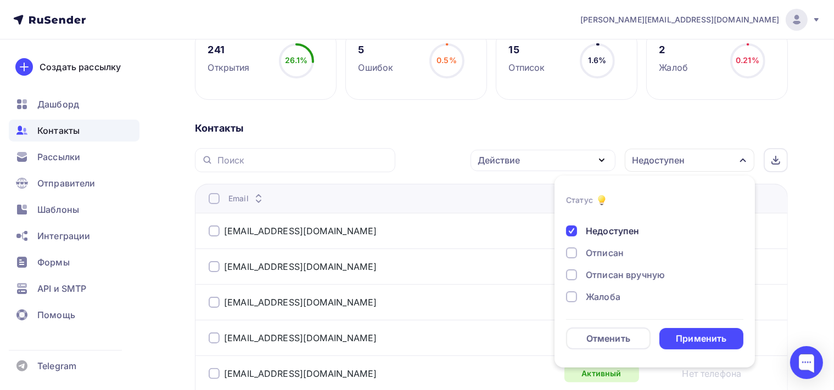
click at [576, 251] on div at bounding box center [571, 253] width 11 height 11
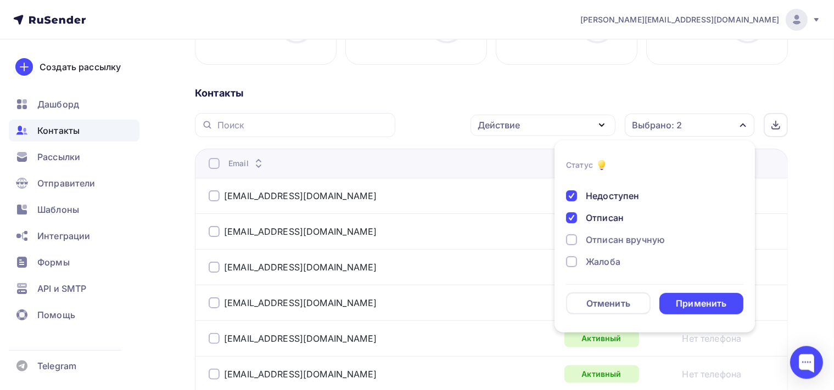
scroll to position [232, 0]
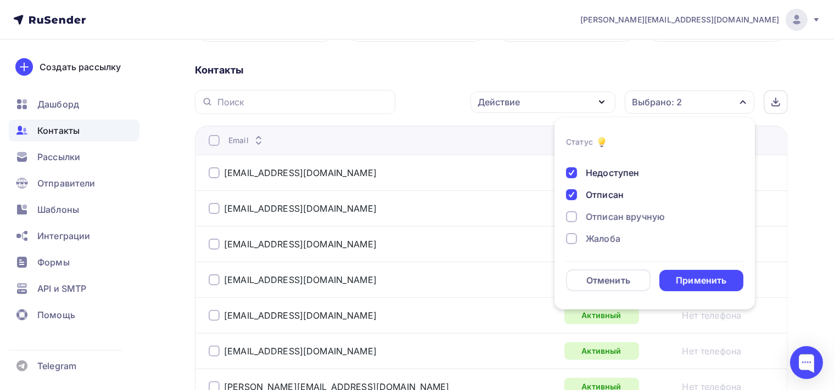
click at [575, 217] on div at bounding box center [571, 216] width 11 height 11
click at [574, 240] on div at bounding box center [571, 238] width 11 height 11
click at [736, 280] on div "Применить" at bounding box center [701, 280] width 85 height 21
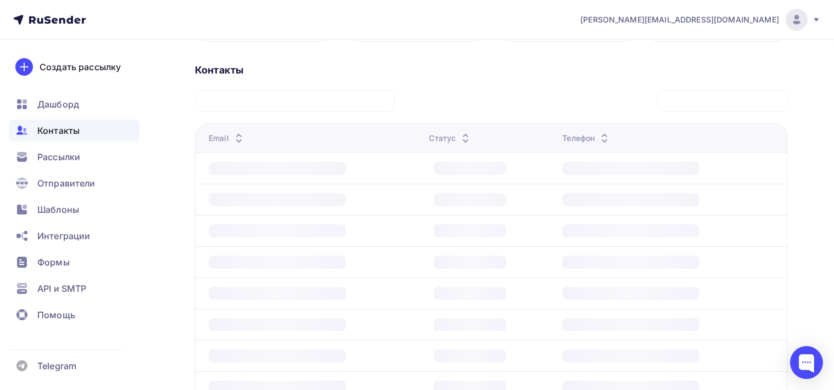
scroll to position [96, 0]
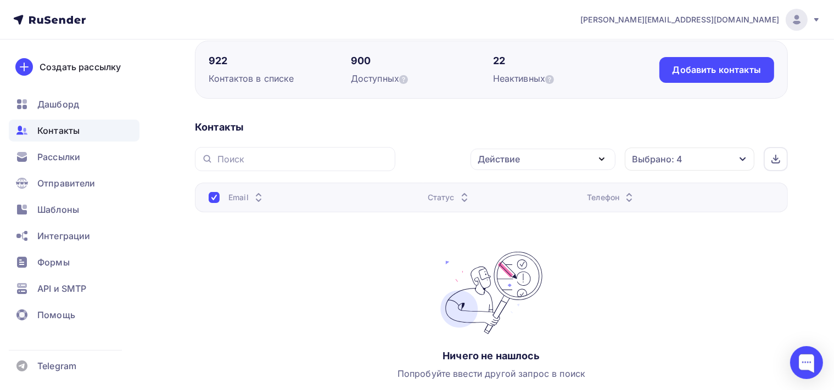
click at [603, 157] on icon "button" at bounding box center [601, 159] width 13 height 13
click at [805, 268] on div "Назад красота Переименовать список Скачать список Отписать адреса Настроить пол…" at bounding box center [417, 208] width 834 height 530
click at [739, 156] on icon "button" at bounding box center [742, 159] width 9 height 9
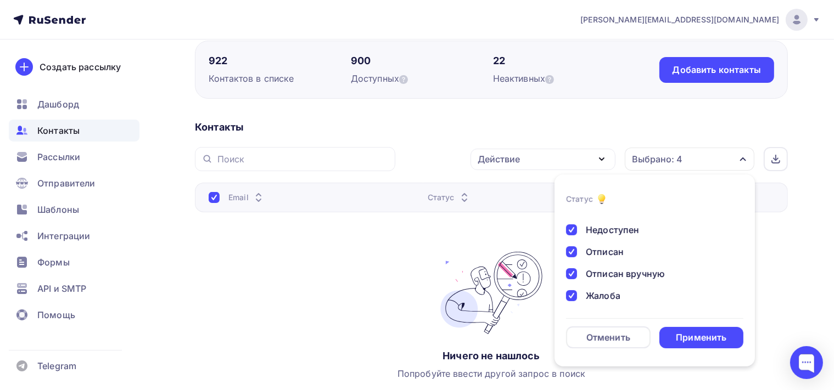
click at [576, 202] on div "Статус" at bounding box center [579, 199] width 27 height 11
click at [614, 340] on div "Отменить" at bounding box center [608, 337] width 44 height 13
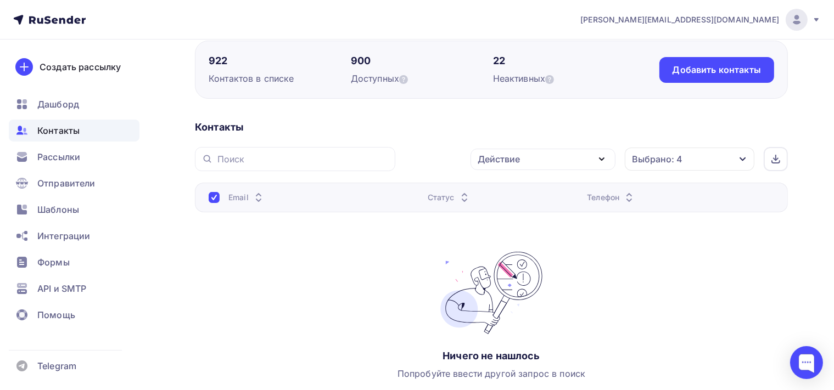
click at [603, 156] on icon "button" at bounding box center [601, 159] width 13 height 13
click at [744, 295] on div "Email Статус Телефон Ничего не нашлось Попробуйте ввести другой запрос в поиск" at bounding box center [491, 293] width 593 height 220
click at [213, 197] on div at bounding box center [214, 197] width 11 height 11
click at [550, 78] on icon at bounding box center [549, 79] width 9 height 9
click at [504, 75] on div "Неактивных" at bounding box center [564, 78] width 142 height 13
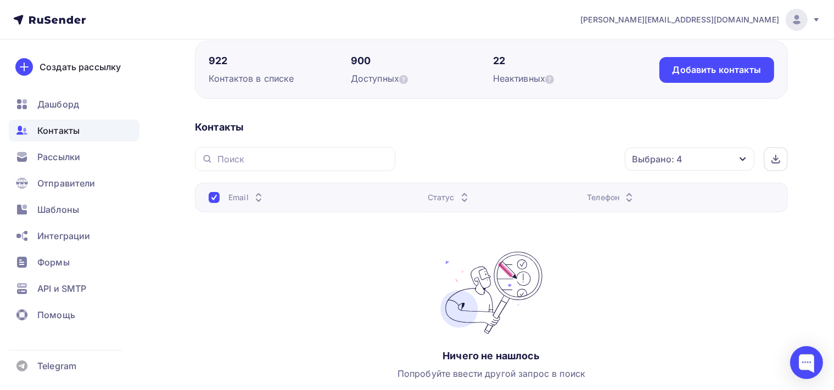
click at [227, 60] on div "922" at bounding box center [280, 60] width 142 height 13
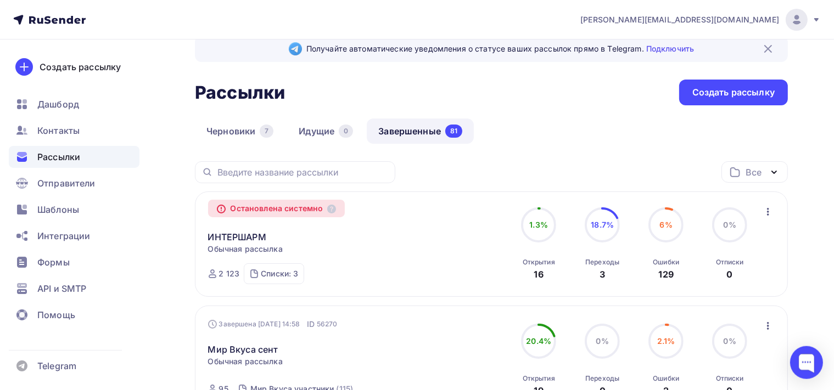
scroll to position [58, 0]
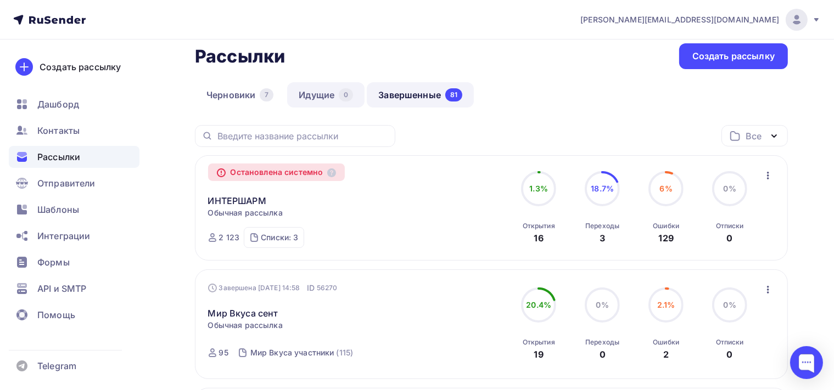
click at [319, 91] on link "Идущие 0" at bounding box center [325, 94] width 77 height 25
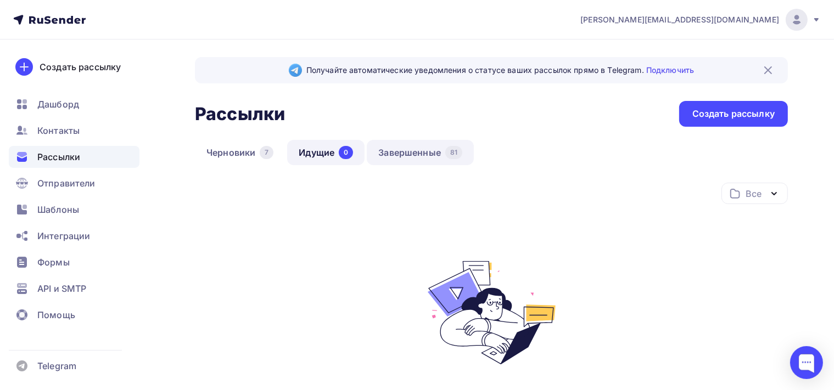
click at [410, 144] on link "Завершенные 81" at bounding box center [420, 152] width 107 height 25
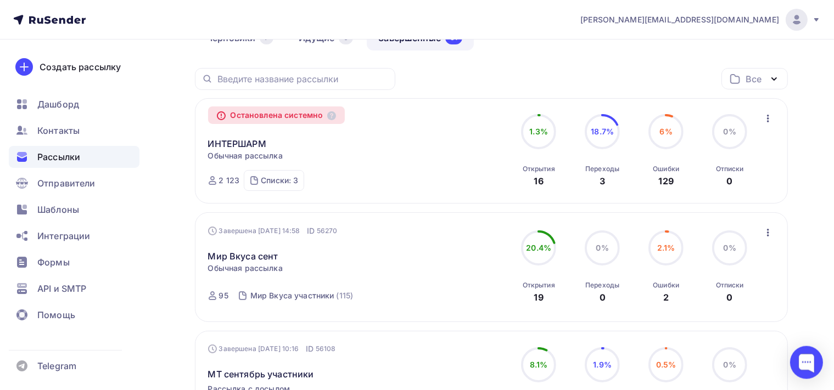
scroll to position [116, 0]
click at [282, 179] on div "Списки: 3" at bounding box center [279, 179] width 37 height 11
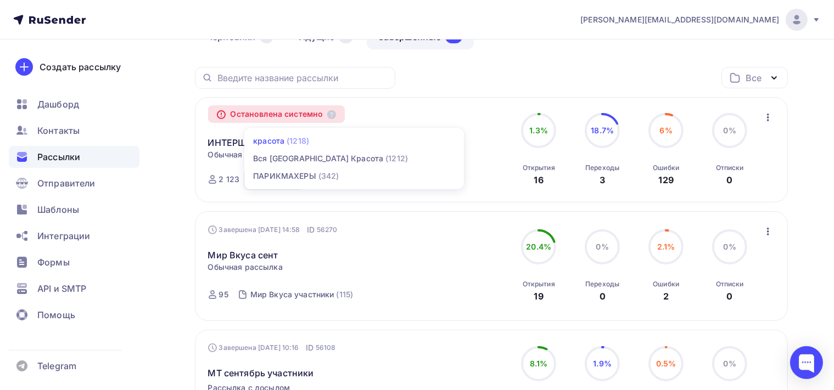
click at [290, 137] on div "(1218)" at bounding box center [298, 141] width 23 height 11
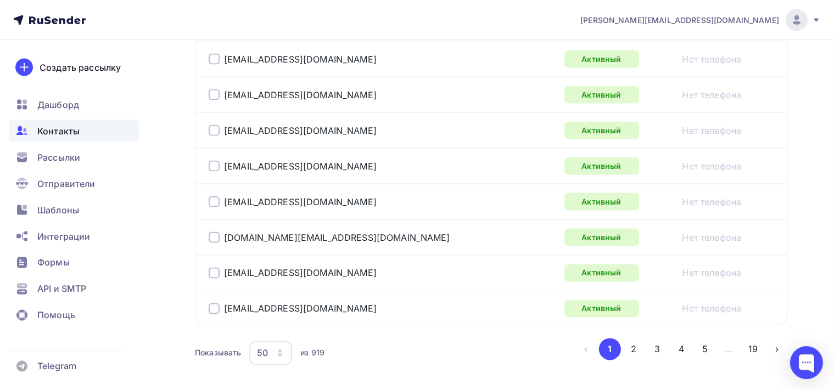
scroll to position [1886, 0]
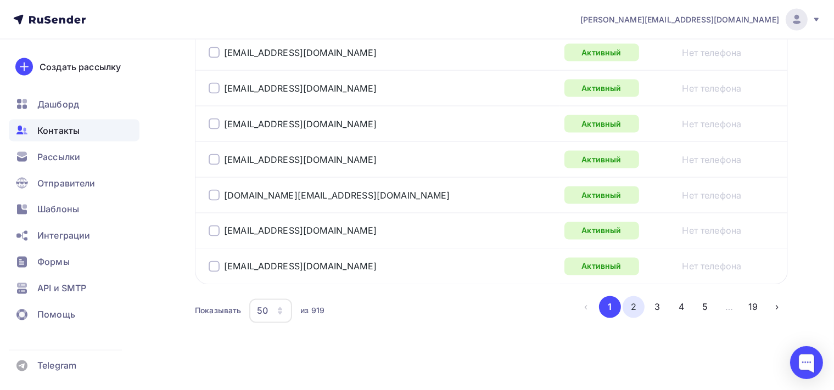
click at [637, 302] on button "2" at bounding box center [633, 307] width 22 height 22
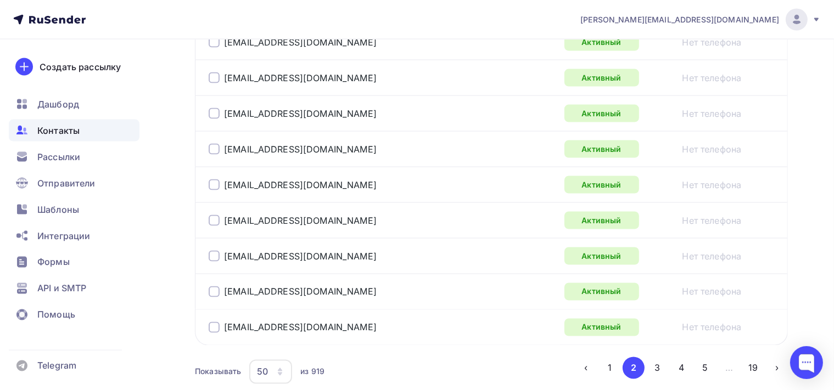
scroll to position [1828, 0]
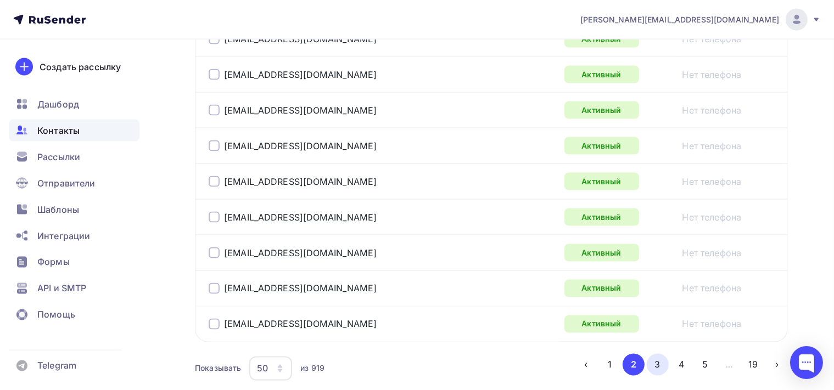
click at [658, 357] on button "3" at bounding box center [658, 365] width 22 height 22
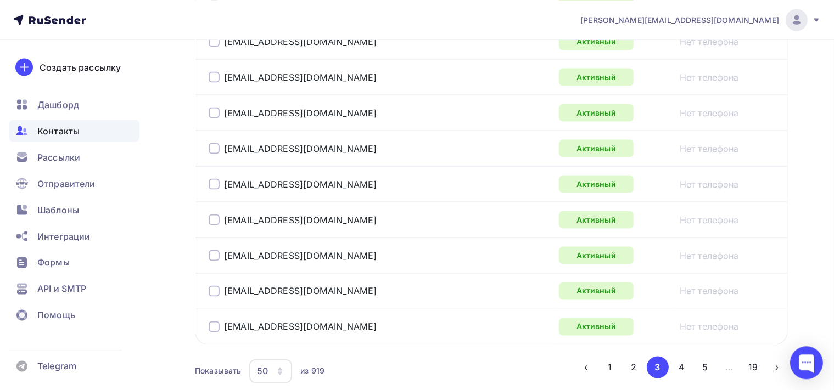
scroll to position [1886, 0]
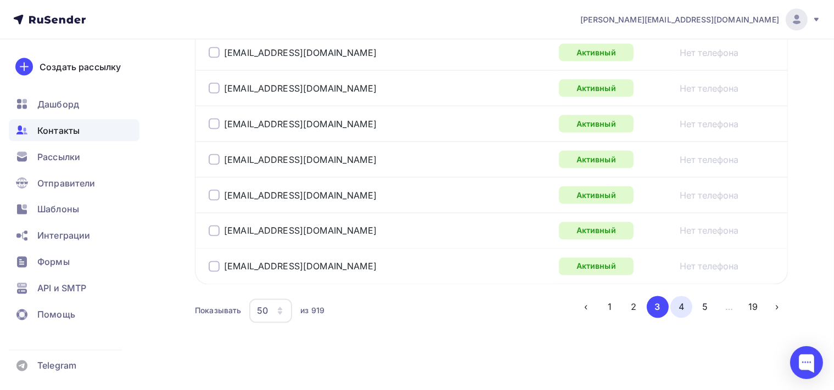
click at [681, 301] on button "4" at bounding box center [681, 307] width 22 height 22
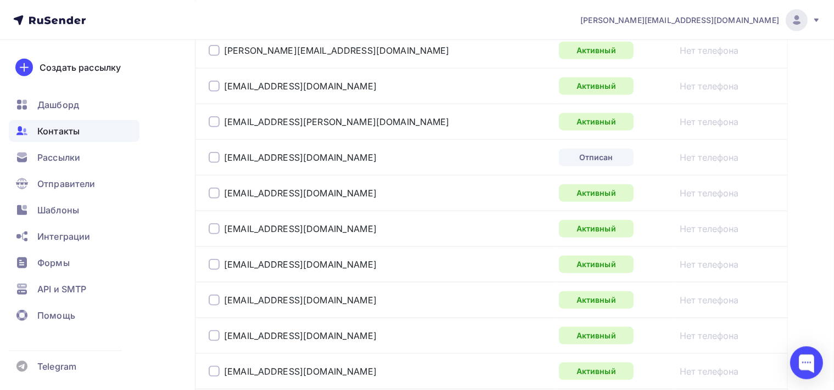
scroll to position [1245, 0]
click at [212, 153] on div at bounding box center [214, 158] width 11 height 11
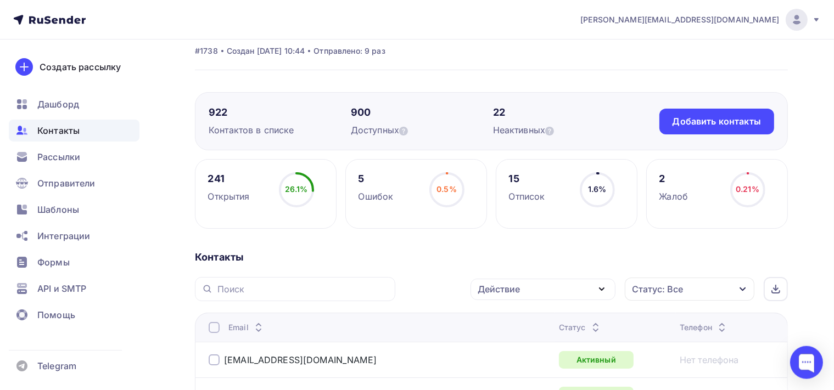
scroll to position [31, 0]
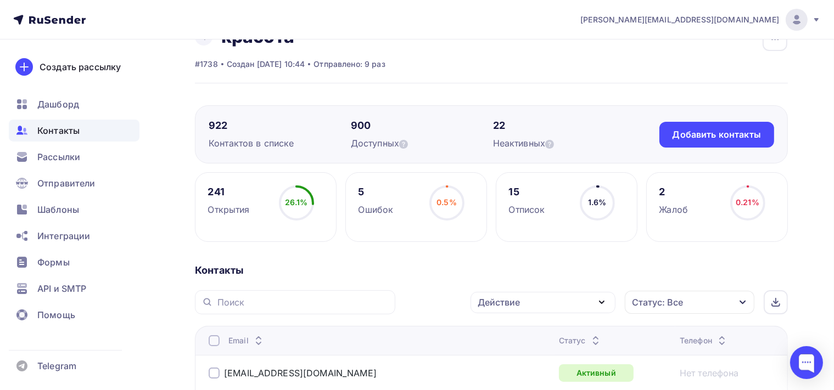
click at [604, 302] on icon "button" at bounding box center [601, 302] width 13 height 13
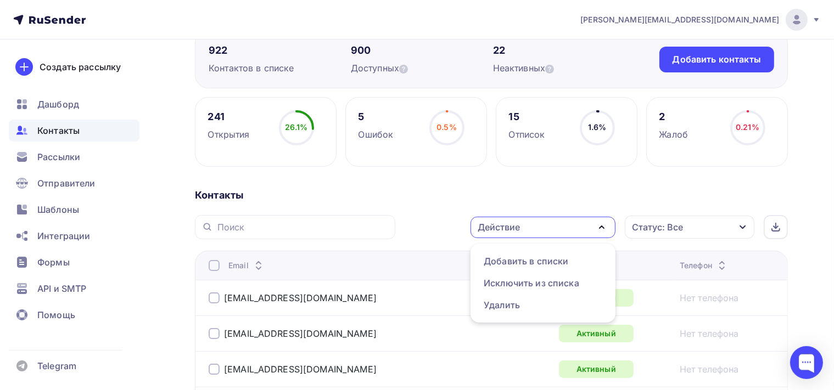
scroll to position [147, 0]
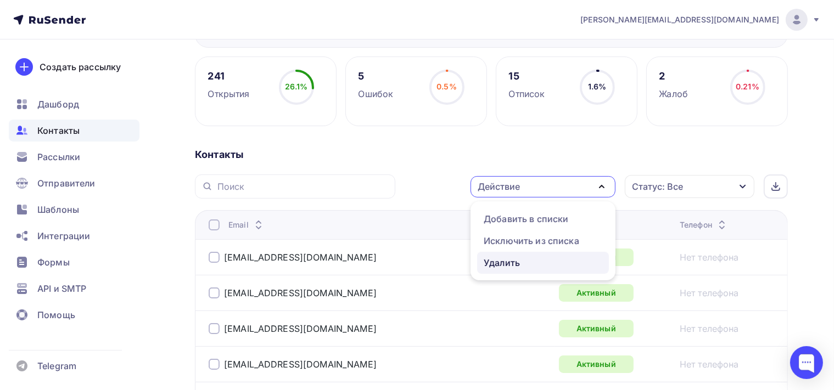
click at [523, 257] on div "Удалить" at bounding box center [543, 262] width 119 height 13
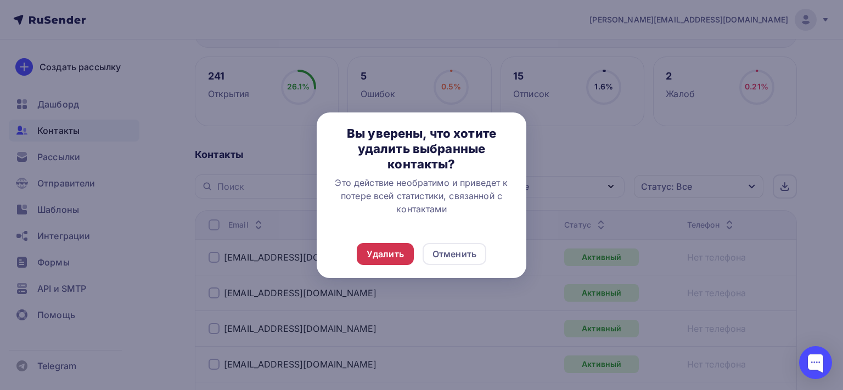
click at [392, 256] on div "Удалить" at bounding box center [385, 254] width 37 height 13
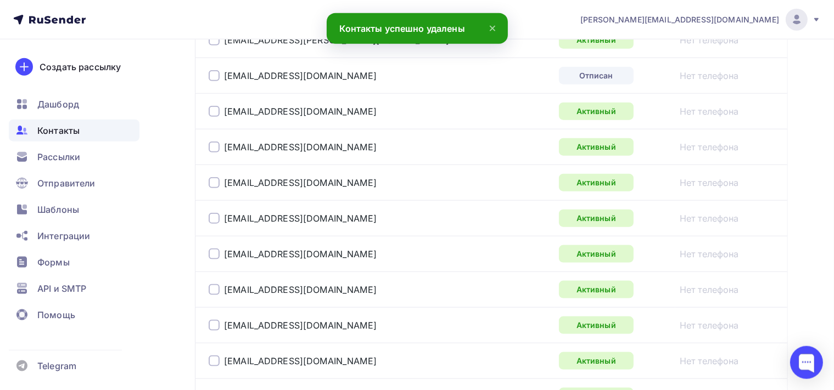
scroll to position [1306, 0]
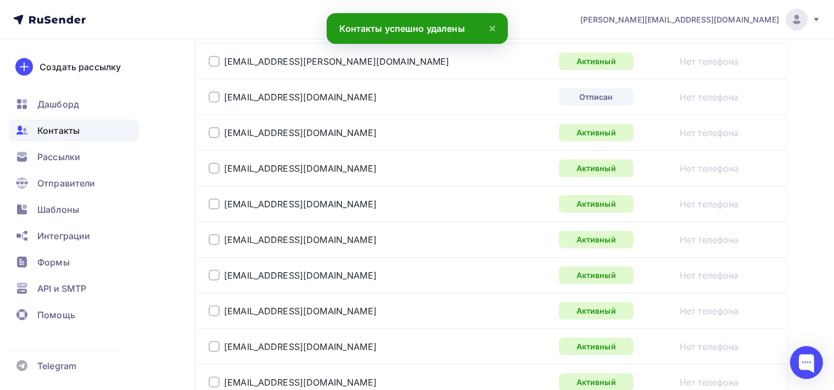
click at [212, 92] on div at bounding box center [214, 97] width 11 height 11
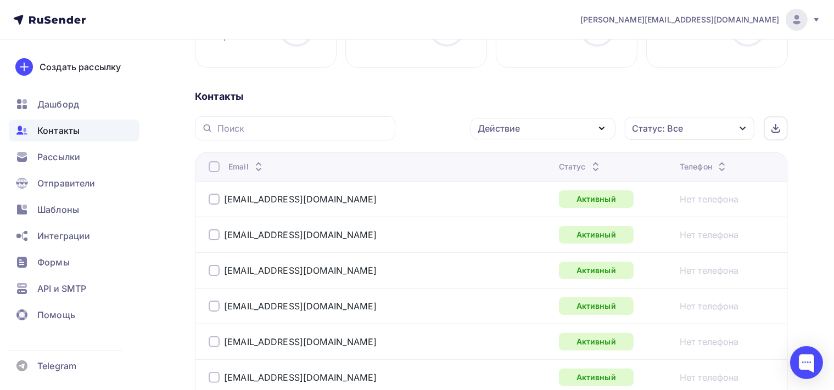
scroll to position [89, 0]
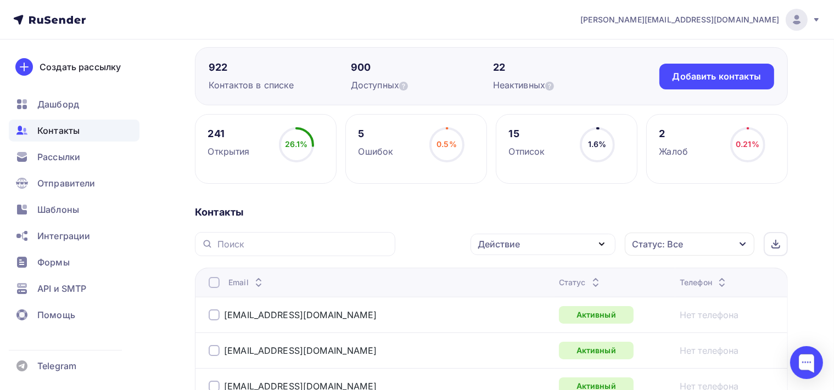
click at [602, 244] on icon "button" at bounding box center [601, 244] width 4 height 2
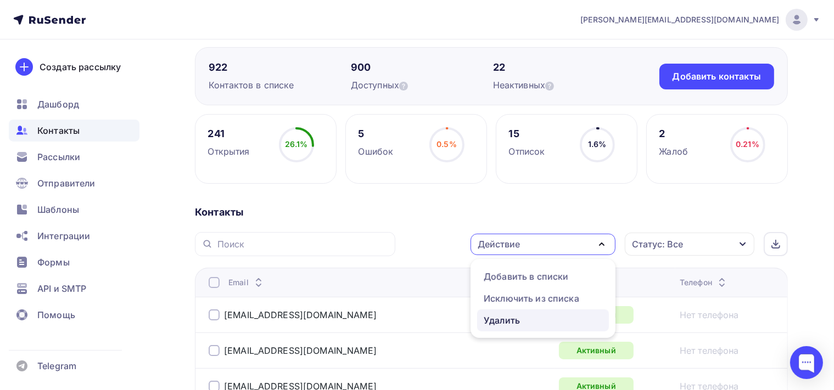
click at [529, 321] on div "Удалить" at bounding box center [543, 320] width 119 height 13
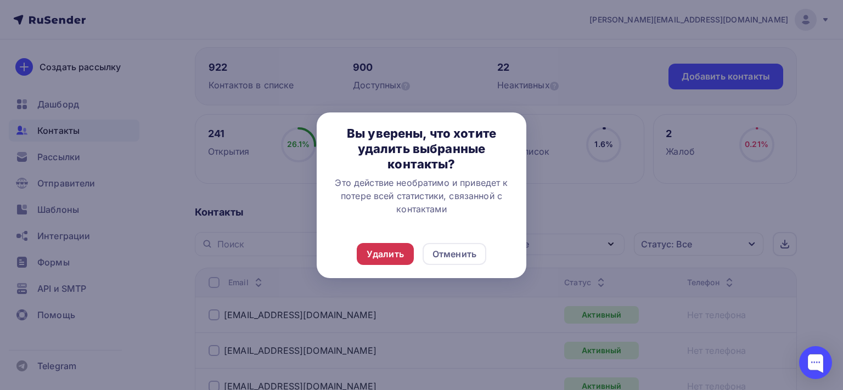
click at [401, 260] on div "Удалить" at bounding box center [385, 254] width 37 height 13
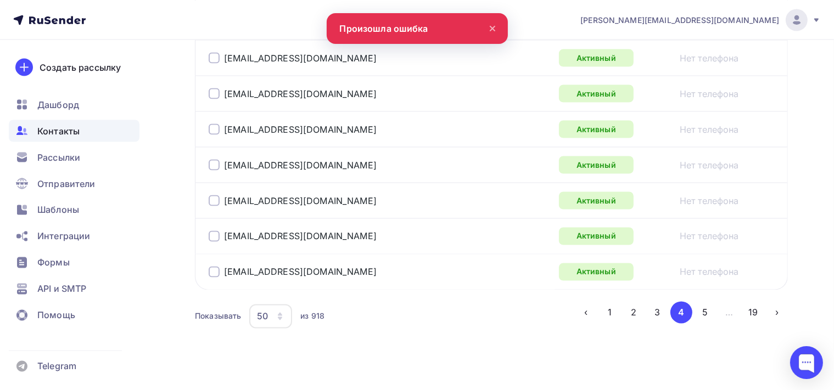
scroll to position [1886, 0]
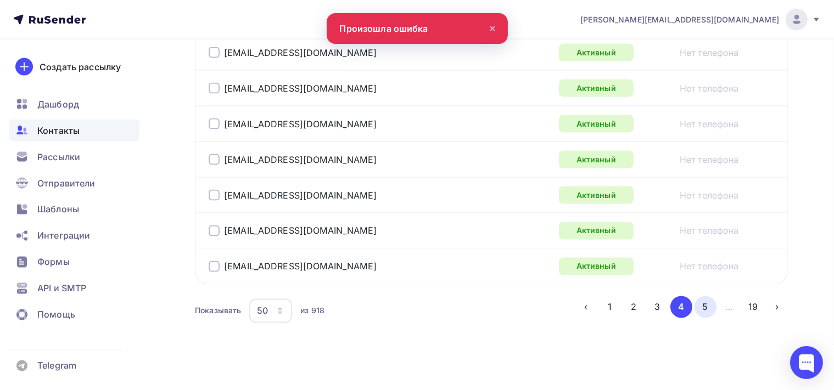
click at [708, 296] on button "5" at bounding box center [705, 307] width 22 height 22
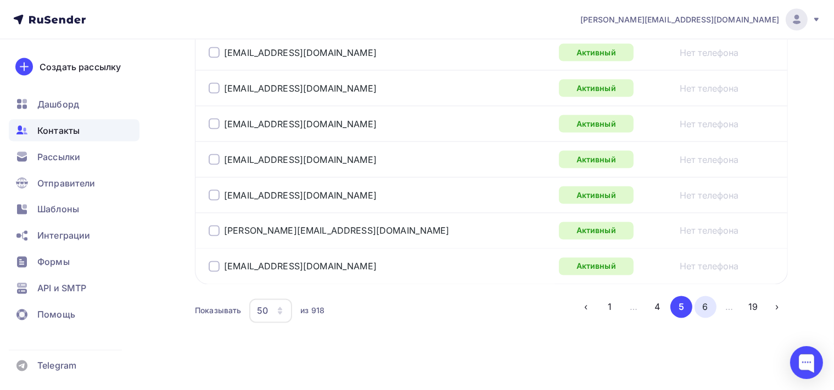
click at [714, 301] on button "6" at bounding box center [705, 307] width 22 height 22
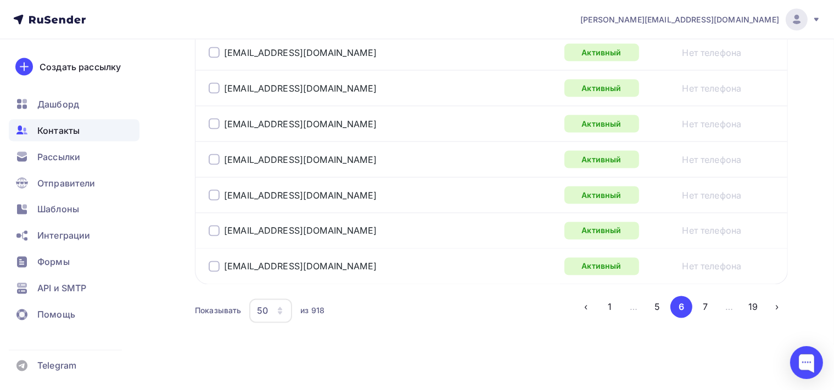
click at [714, 304] on button "7" at bounding box center [705, 307] width 22 height 22
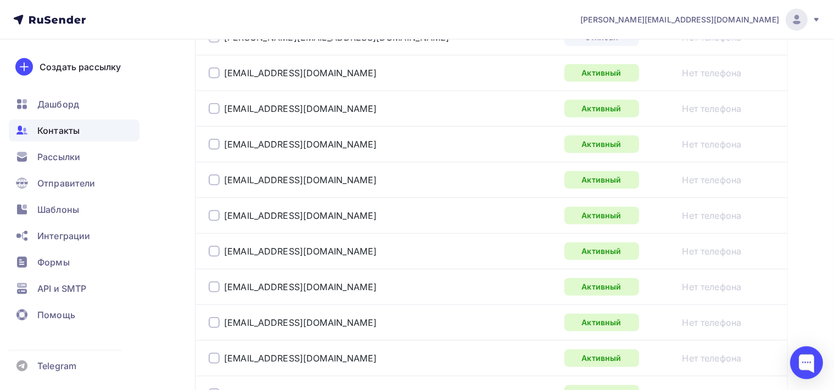
scroll to position [782, 0]
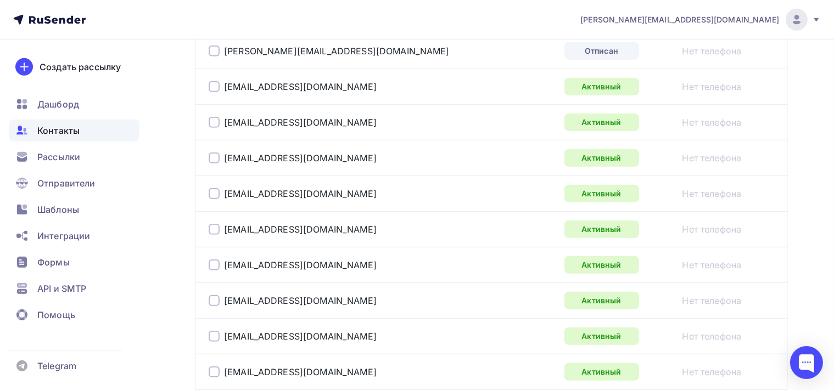
click at [213, 52] on div at bounding box center [214, 51] width 11 height 11
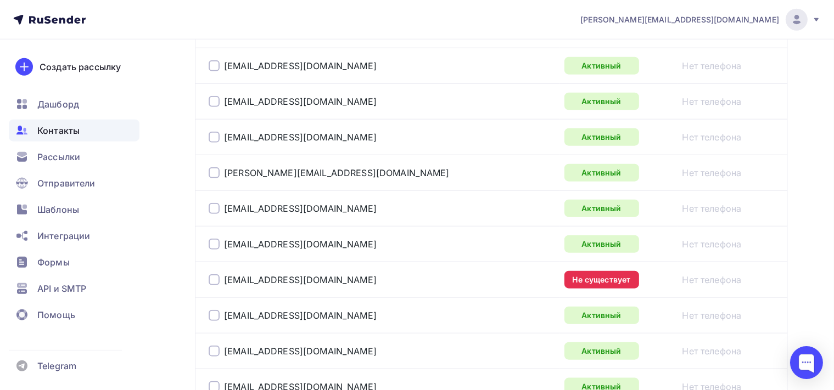
scroll to position [1304, 0]
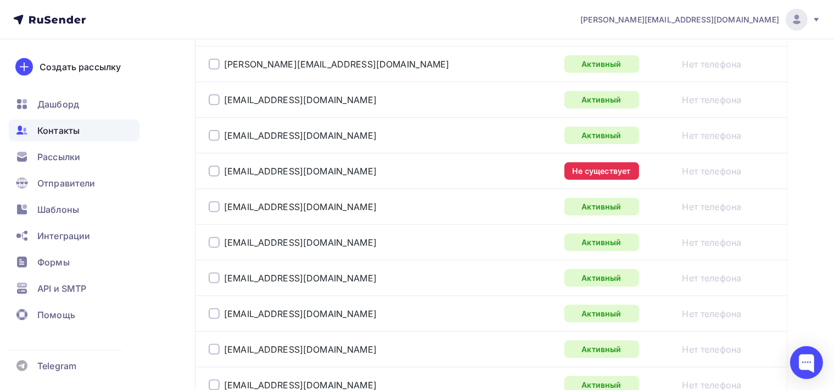
click at [212, 168] on div at bounding box center [214, 171] width 11 height 11
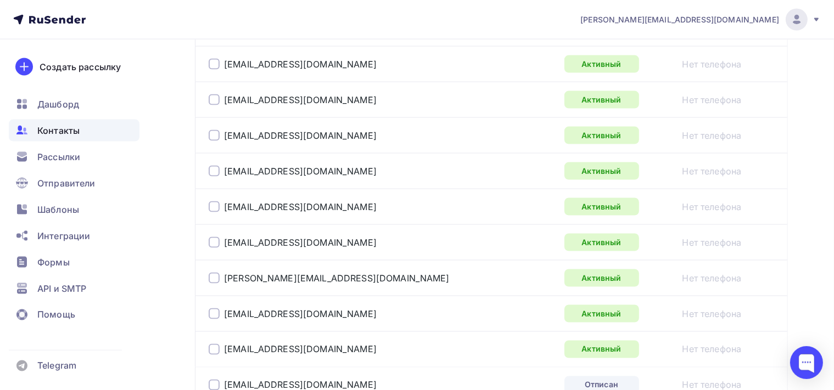
scroll to position [1886, 0]
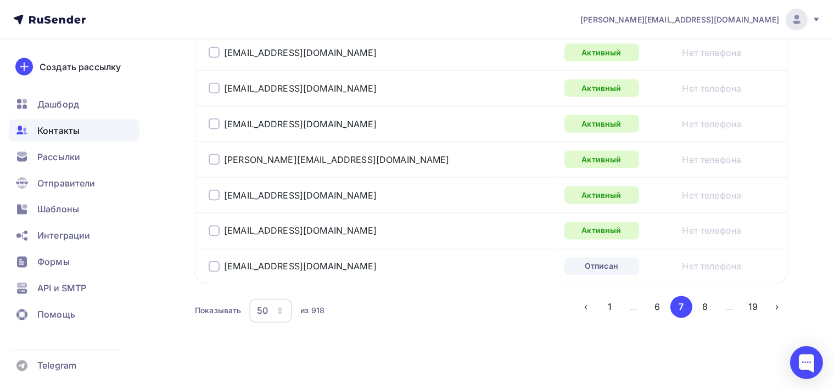
click at [216, 264] on div at bounding box center [214, 266] width 11 height 11
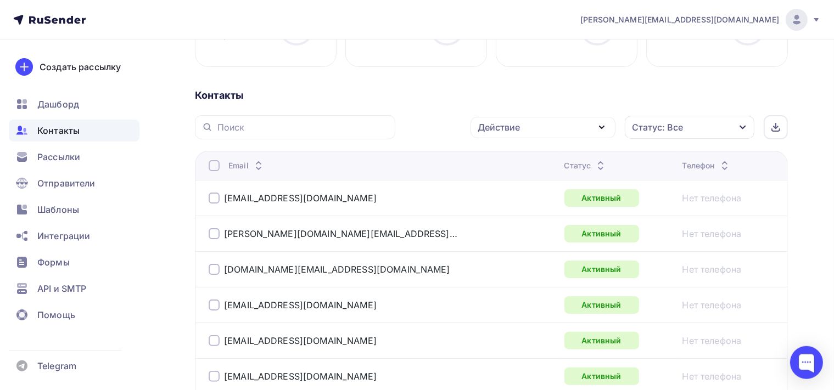
scroll to position [193, 0]
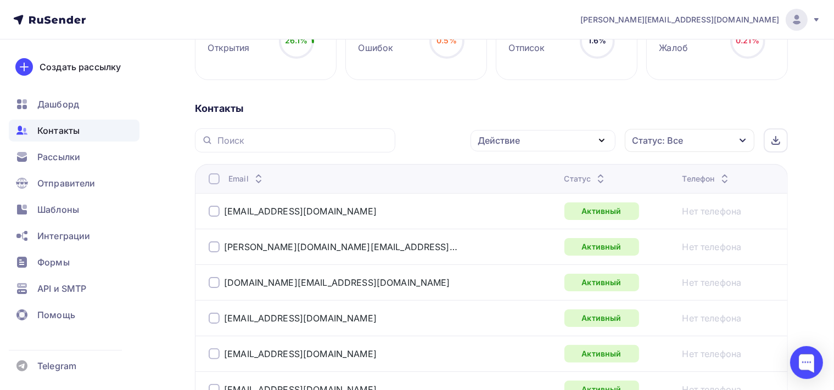
click at [602, 137] on icon "button" at bounding box center [601, 140] width 13 height 13
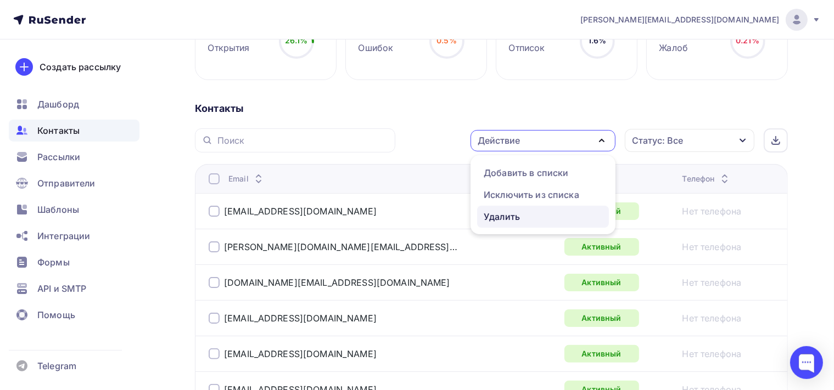
click at [527, 220] on div "Удалить" at bounding box center [543, 216] width 119 height 13
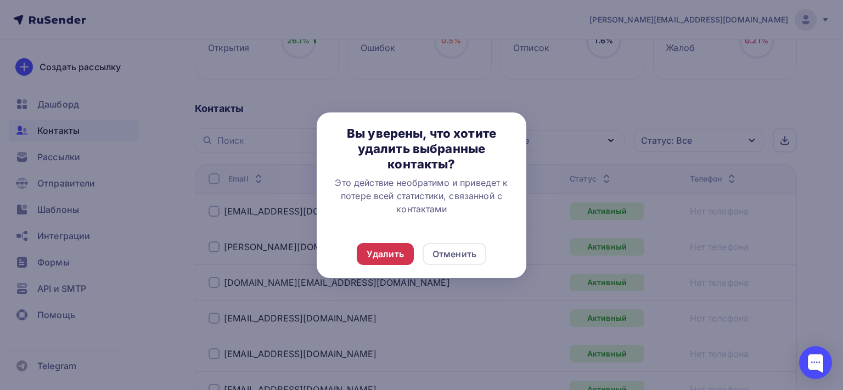
click at [383, 251] on div "Удалить" at bounding box center [385, 254] width 37 height 13
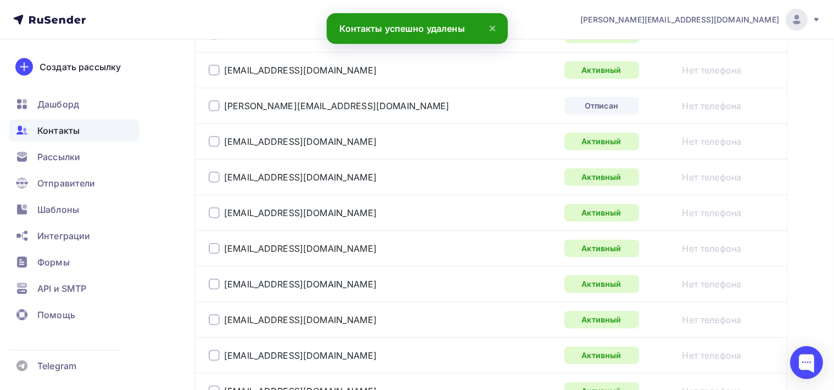
scroll to position [715, 0]
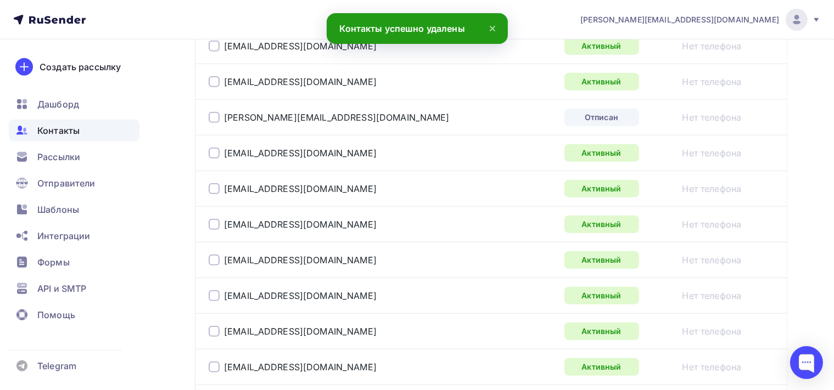
click at [212, 117] on div at bounding box center [214, 117] width 11 height 11
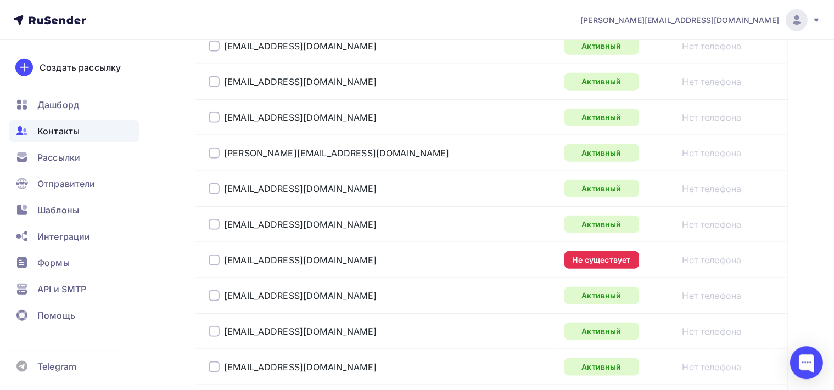
scroll to position [1237, 0]
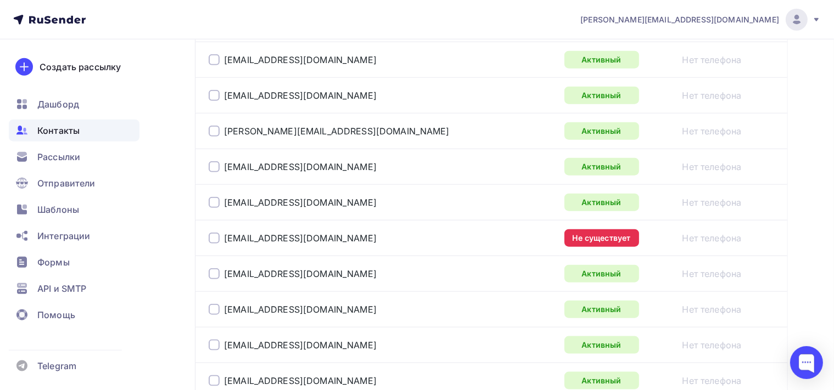
click at [215, 234] on div at bounding box center [214, 238] width 11 height 11
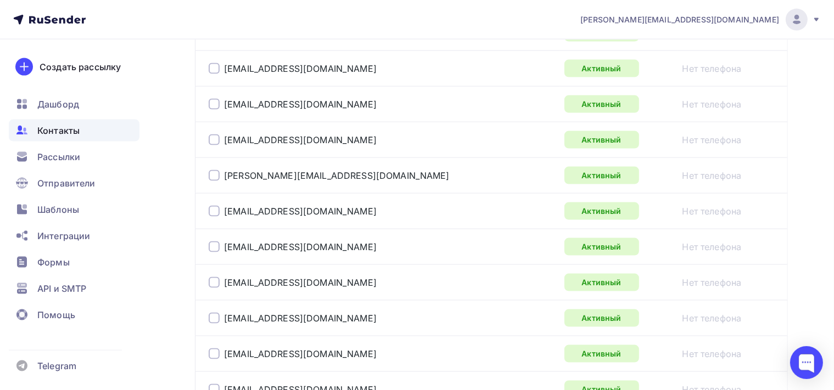
scroll to position [1874, 0]
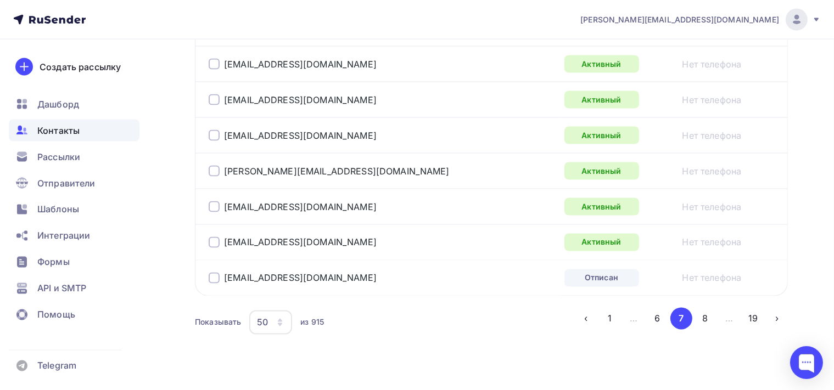
click at [210, 273] on div at bounding box center [214, 278] width 11 height 11
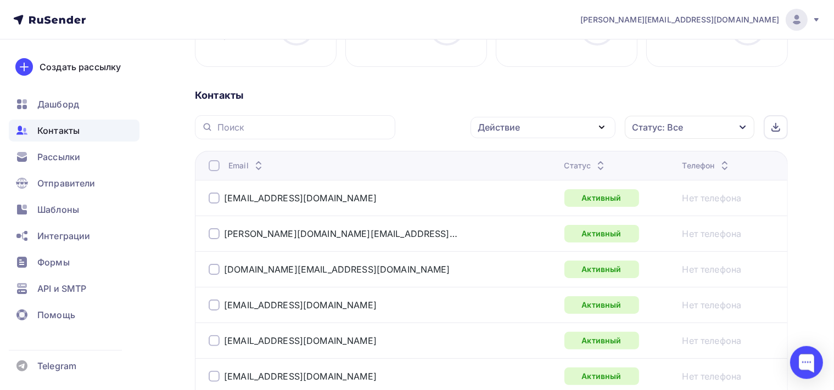
scroll to position [196, 0]
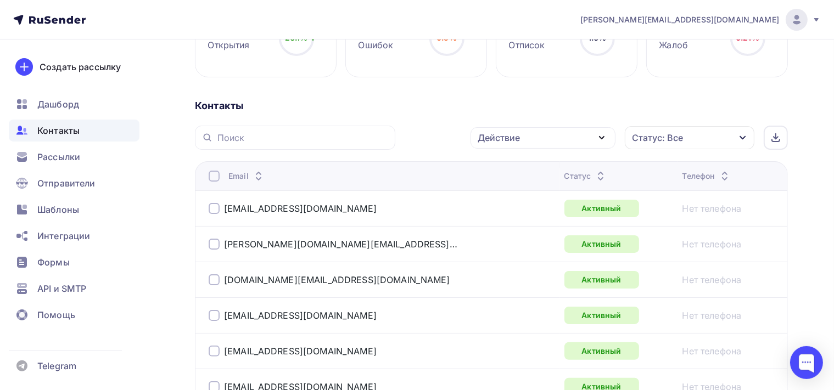
click at [606, 136] on icon "button" at bounding box center [601, 137] width 13 height 13
click at [557, 207] on div "Удалить" at bounding box center [543, 213] width 119 height 13
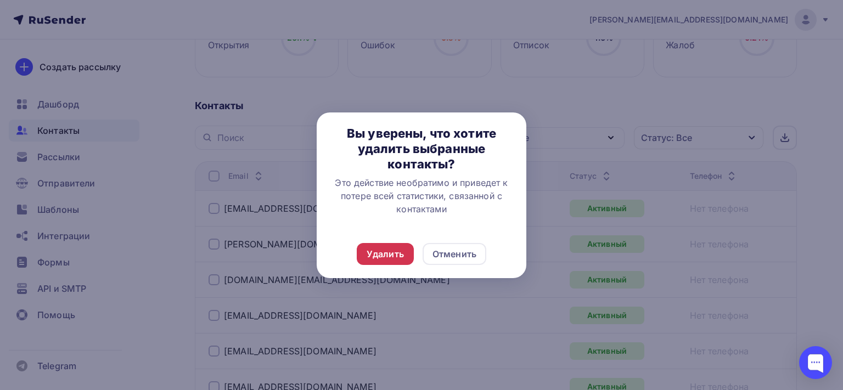
click at [404, 250] on div "Удалить" at bounding box center [385, 254] width 57 height 22
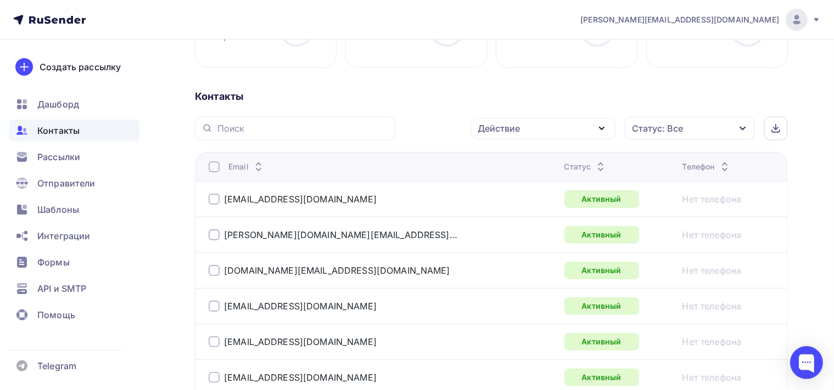
scroll to position [147, 0]
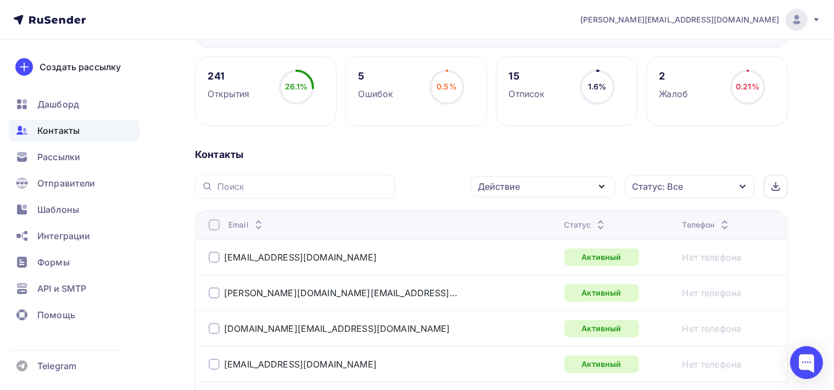
click at [603, 186] on icon "button" at bounding box center [601, 187] width 4 height 2
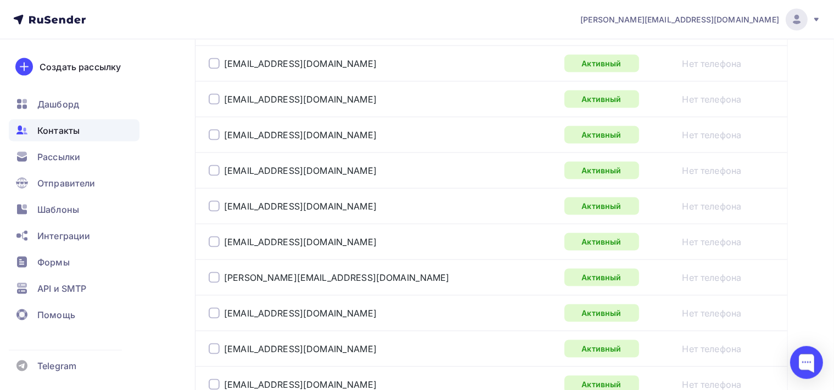
scroll to position [1886, 0]
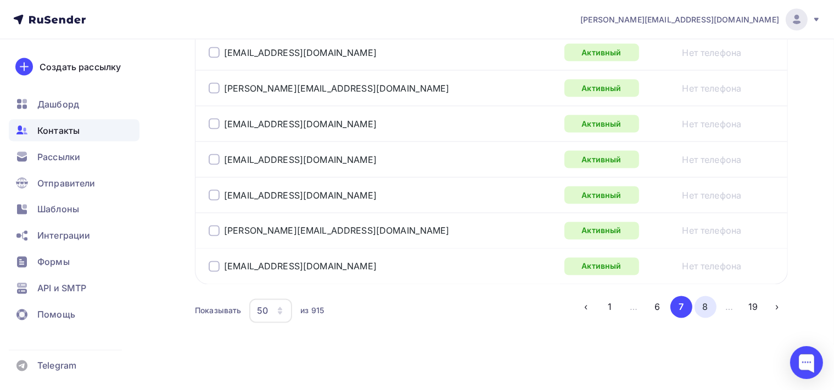
click at [708, 304] on button "8" at bounding box center [705, 307] width 22 height 22
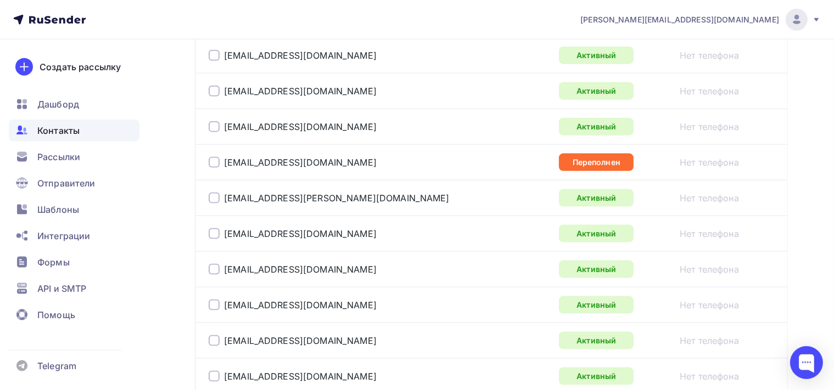
scroll to position [1478, 0]
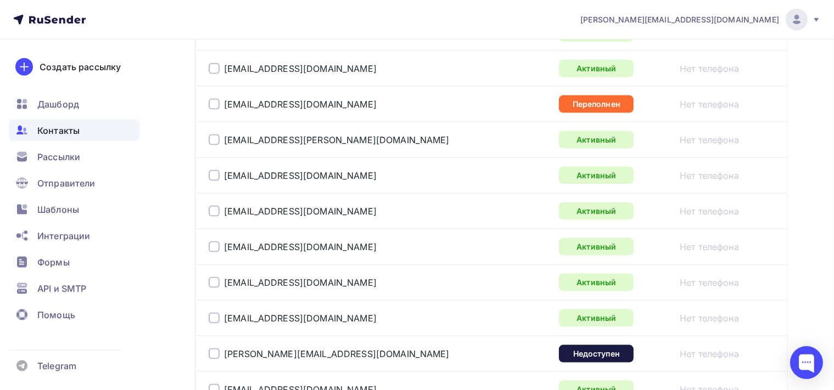
click at [214, 102] on div at bounding box center [214, 104] width 11 height 11
click at [212, 352] on div at bounding box center [214, 354] width 11 height 11
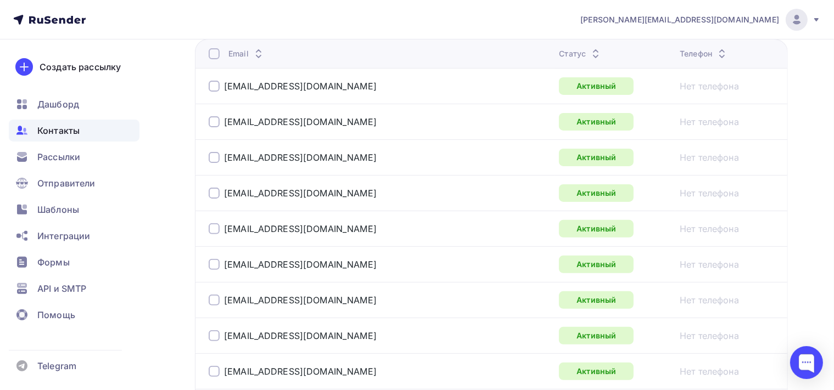
scroll to position [260, 0]
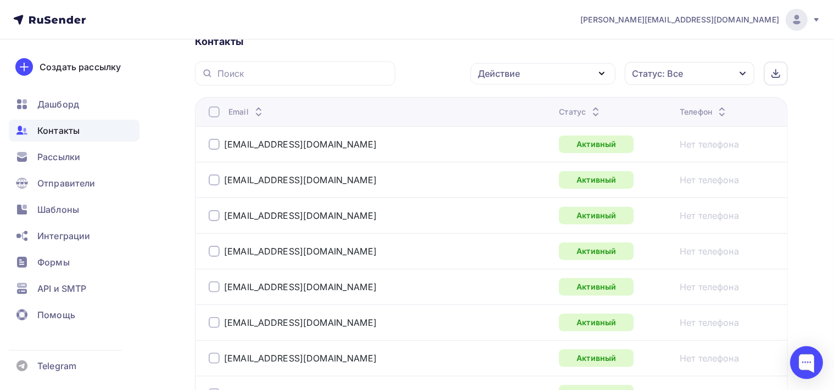
click at [607, 67] on icon "button" at bounding box center [601, 73] width 13 height 13
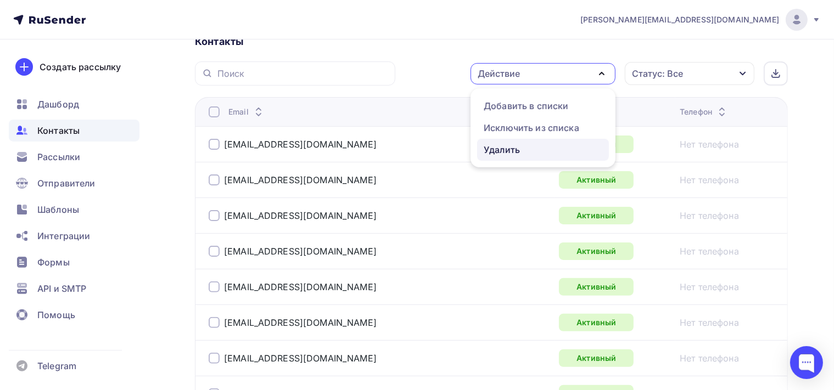
click at [564, 144] on div "Удалить" at bounding box center [543, 149] width 119 height 13
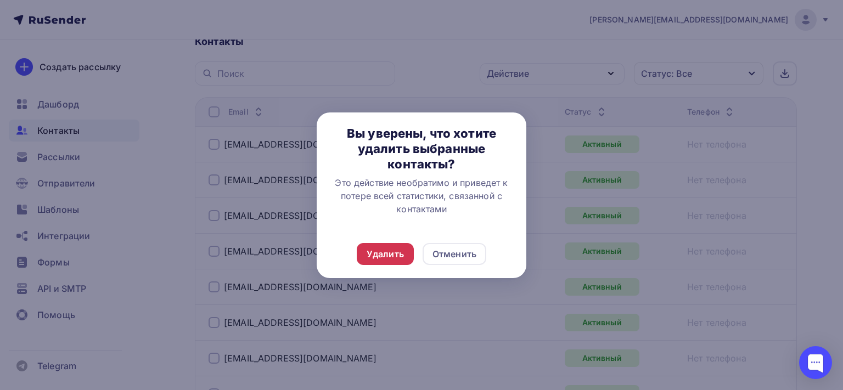
click at [374, 265] on div "Удалить Отменить" at bounding box center [422, 254] width 210 height 48
click at [377, 260] on div "Удалить" at bounding box center [385, 254] width 37 height 13
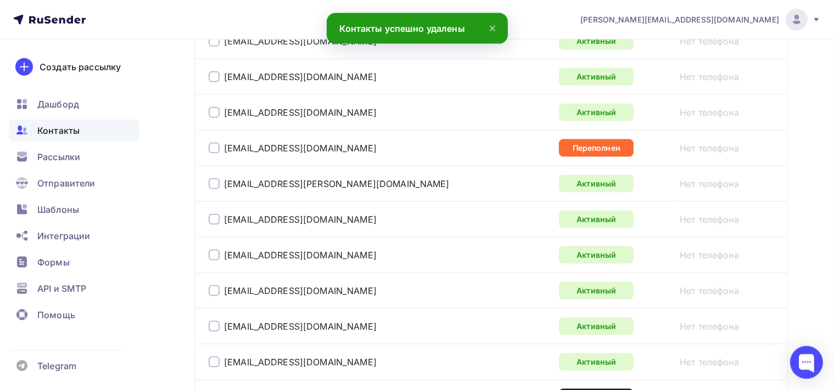
scroll to position [1361, 0]
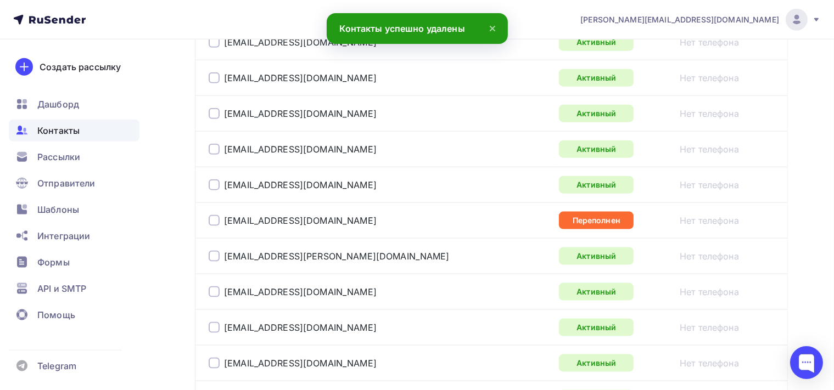
click at [217, 215] on div at bounding box center [214, 220] width 11 height 11
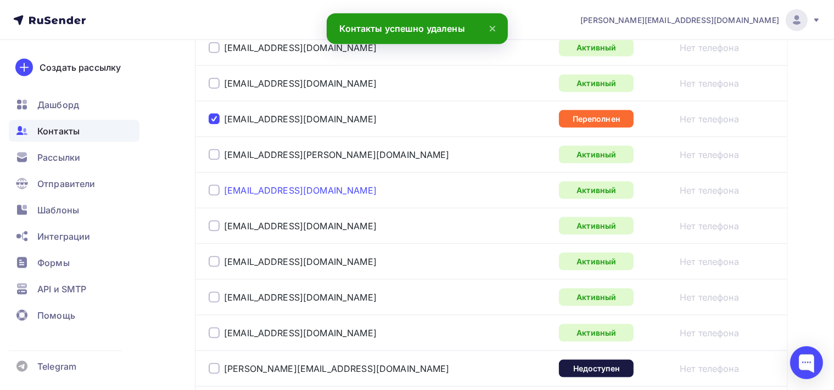
scroll to position [1593, 0]
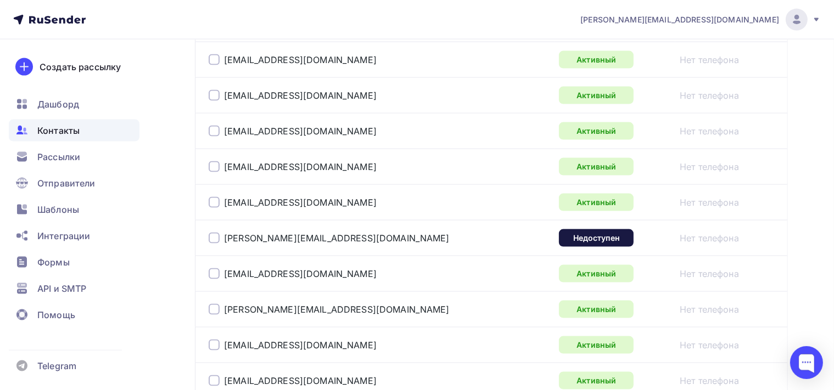
click at [215, 233] on div at bounding box center [214, 238] width 11 height 11
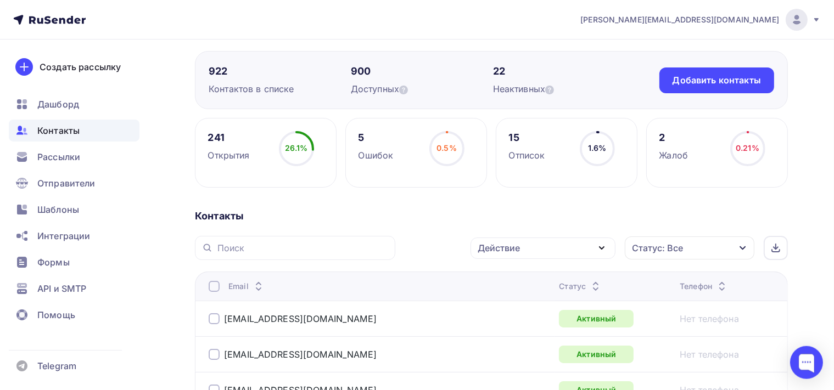
scroll to position [173, 0]
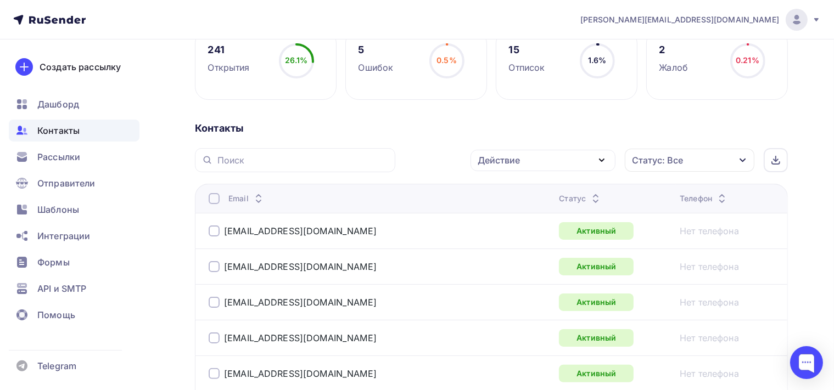
click at [607, 160] on icon "button" at bounding box center [601, 160] width 13 height 13
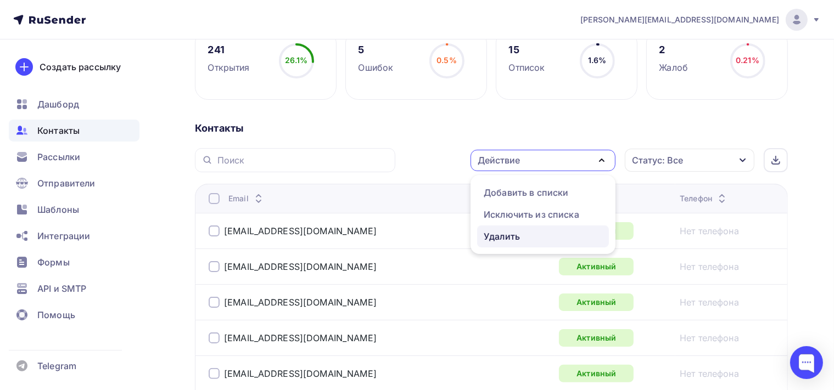
click at [526, 236] on div "Удалить" at bounding box center [543, 236] width 119 height 13
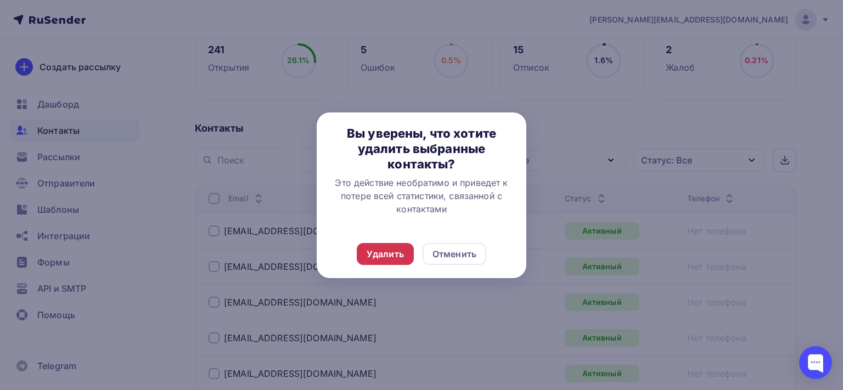
click at [397, 249] on div "Удалить" at bounding box center [385, 254] width 37 height 13
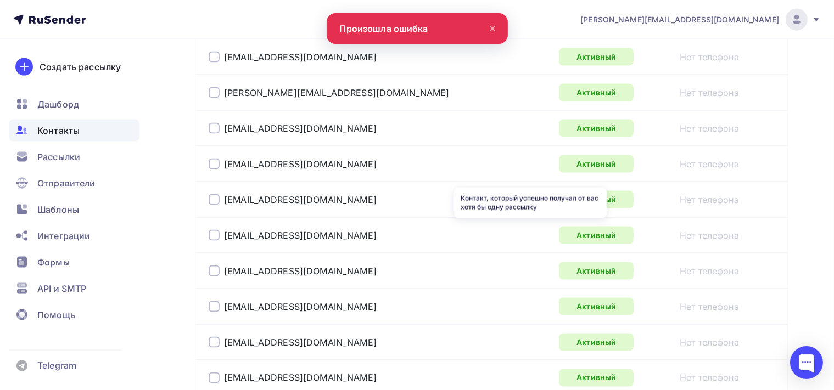
scroll to position [1886, 0]
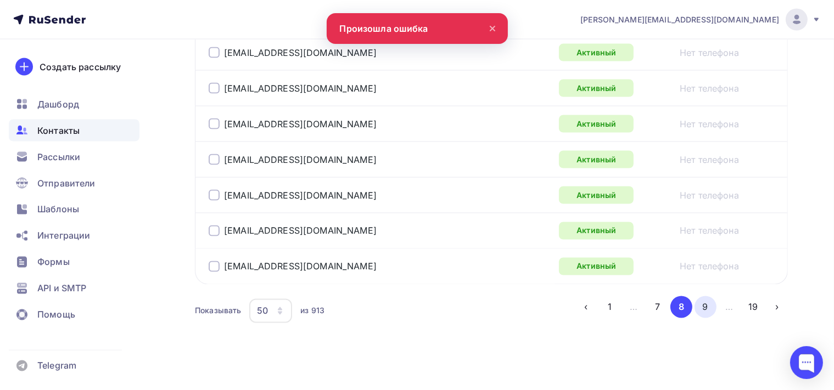
click at [698, 299] on button "9" at bounding box center [705, 307] width 22 height 22
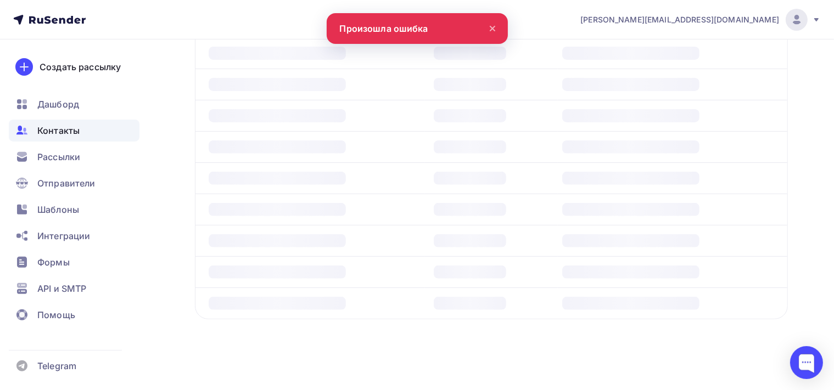
scroll to position [376, 0]
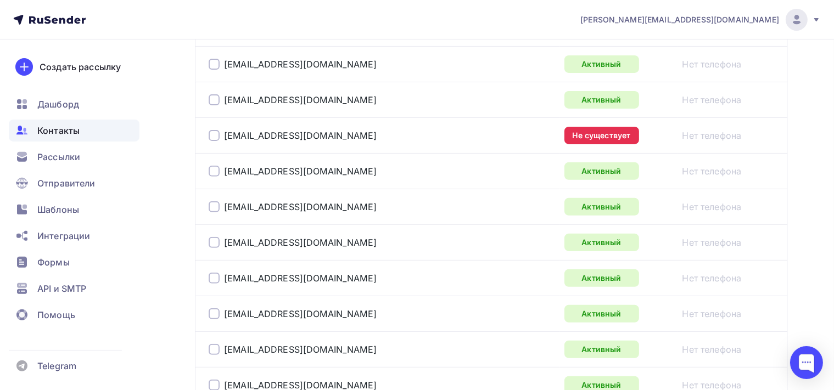
click at [216, 136] on div at bounding box center [214, 135] width 11 height 11
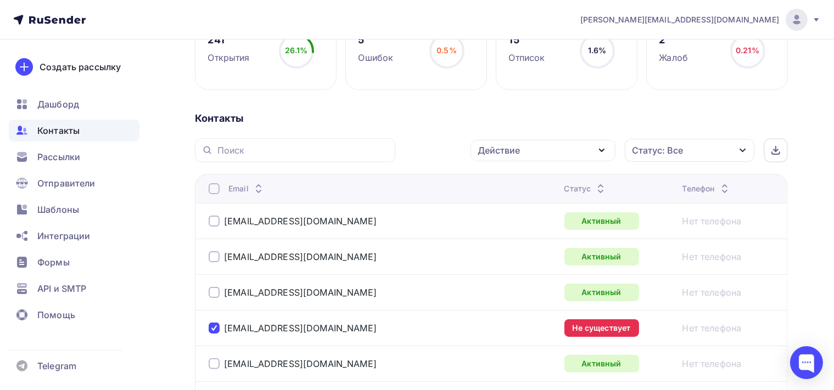
scroll to position [205, 0]
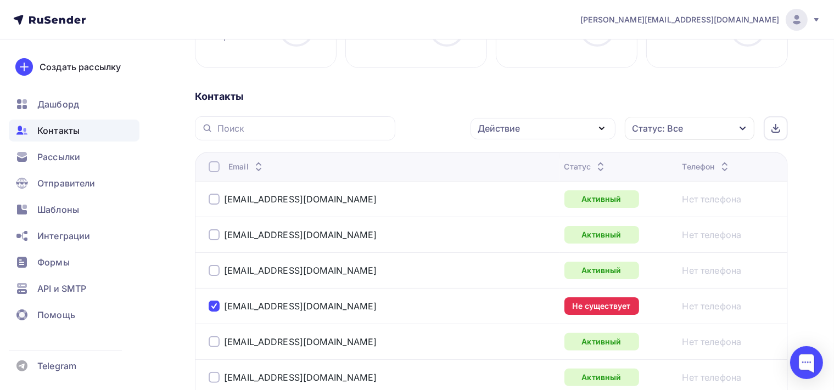
click at [604, 131] on icon "button" at bounding box center [601, 128] width 13 height 13
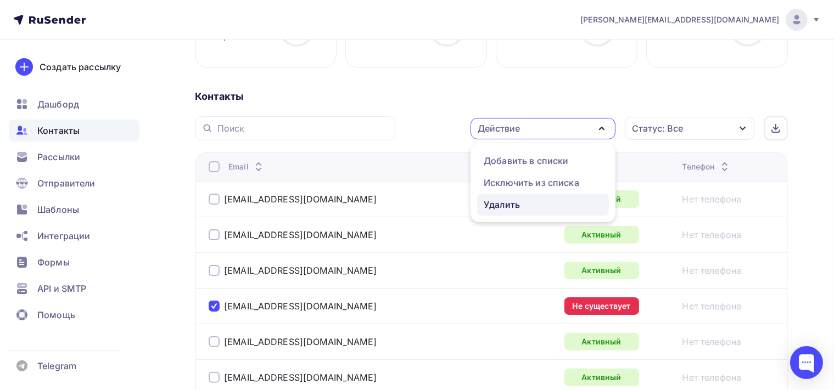
click at [551, 197] on link "Удалить" at bounding box center [543, 205] width 132 height 22
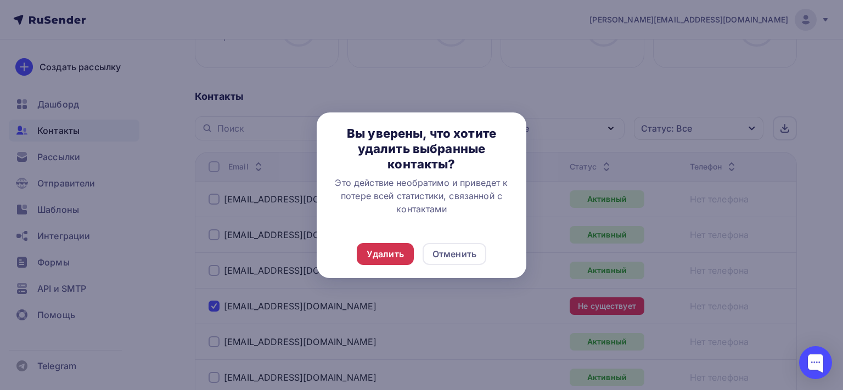
click at [379, 247] on div "Удалить" at bounding box center [385, 254] width 57 height 22
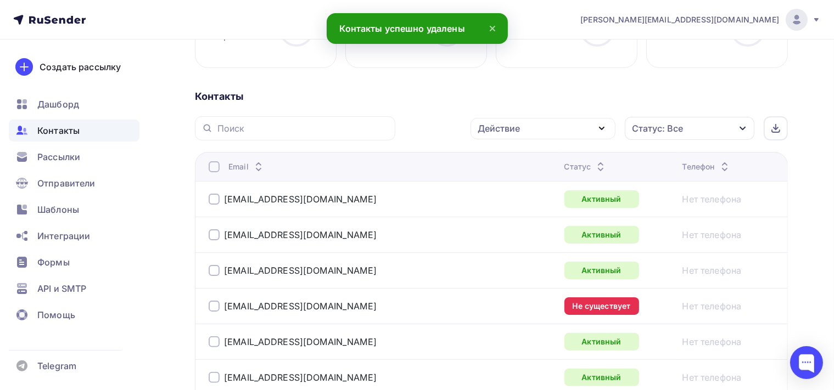
click at [213, 305] on div at bounding box center [214, 306] width 11 height 11
click at [601, 125] on icon "button" at bounding box center [601, 128] width 13 height 13
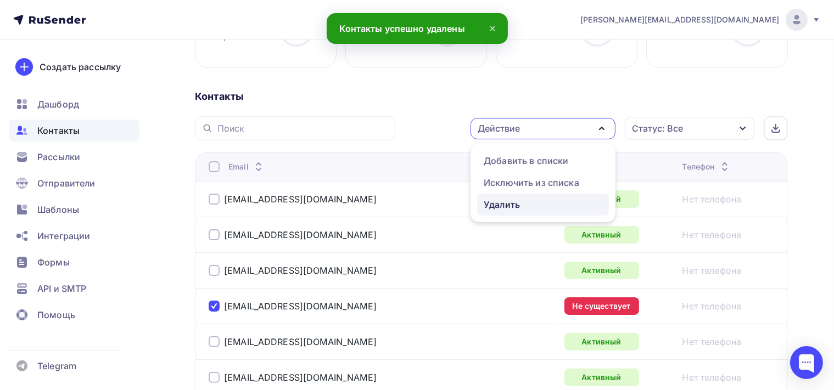
click at [532, 206] on div "Удалить" at bounding box center [543, 204] width 119 height 13
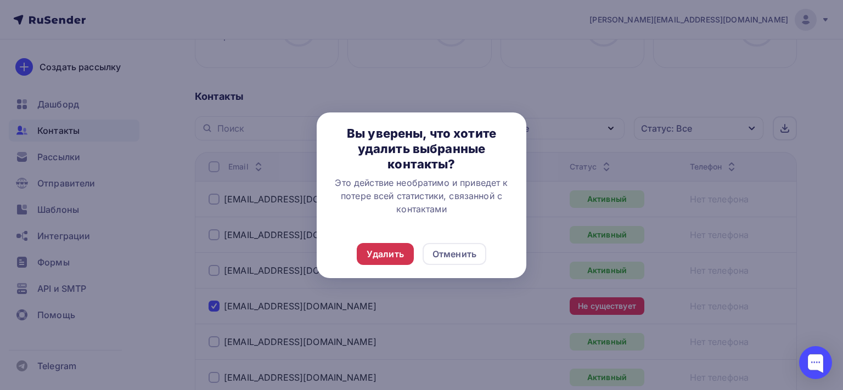
click at [379, 254] on div "Удалить" at bounding box center [385, 254] width 37 height 13
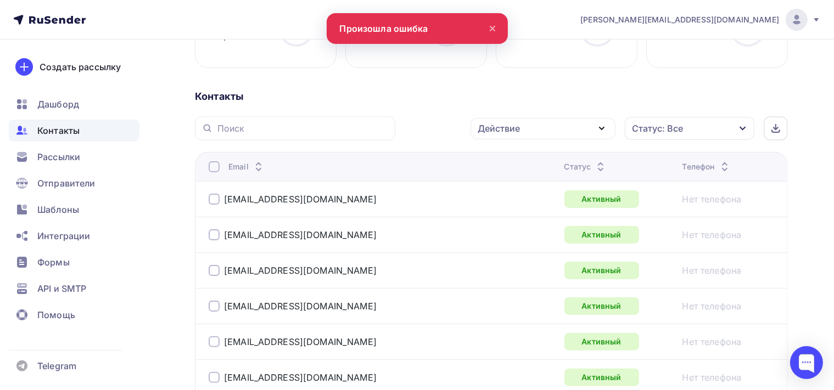
click at [599, 133] on icon "button" at bounding box center [601, 128] width 13 height 13
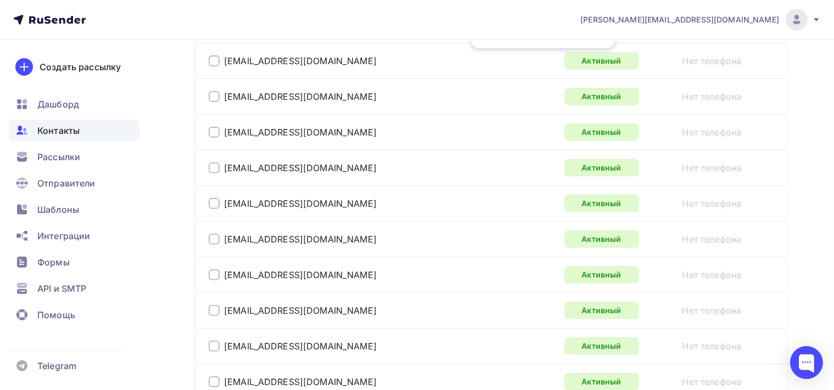
scroll to position [89, 0]
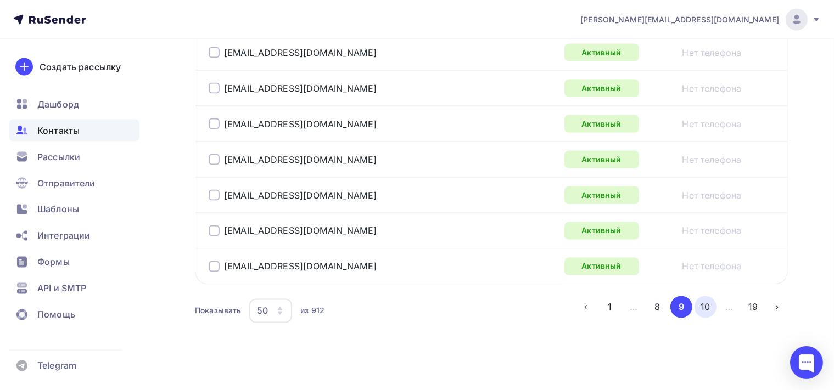
click at [700, 301] on button "10" at bounding box center [705, 307] width 22 height 22
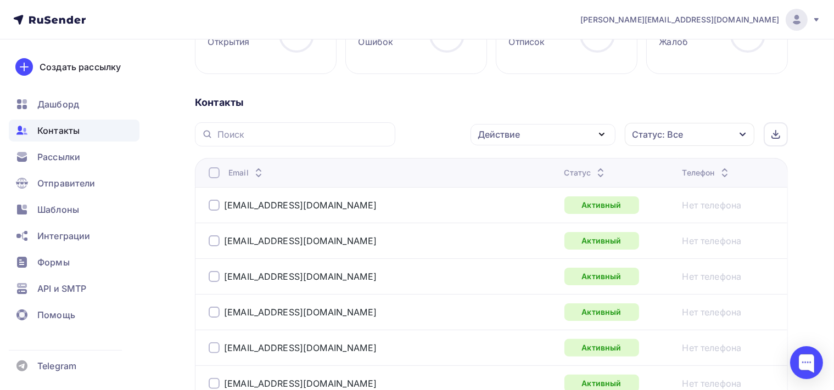
scroll to position [86, 0]
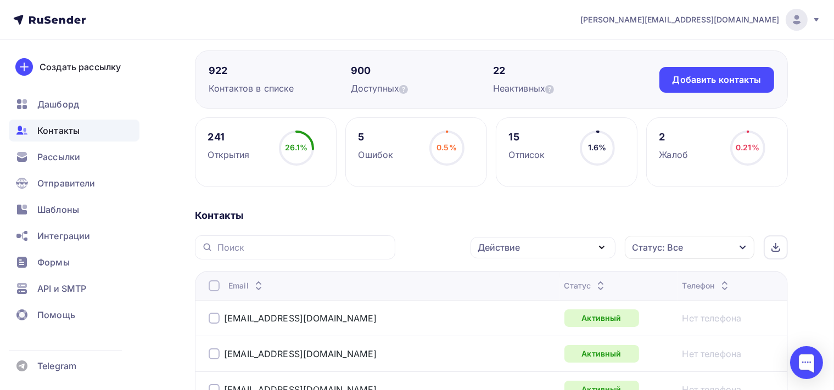
click at [606, 248] on icon "button" at bounding box center [601, 247] width 13 height 13
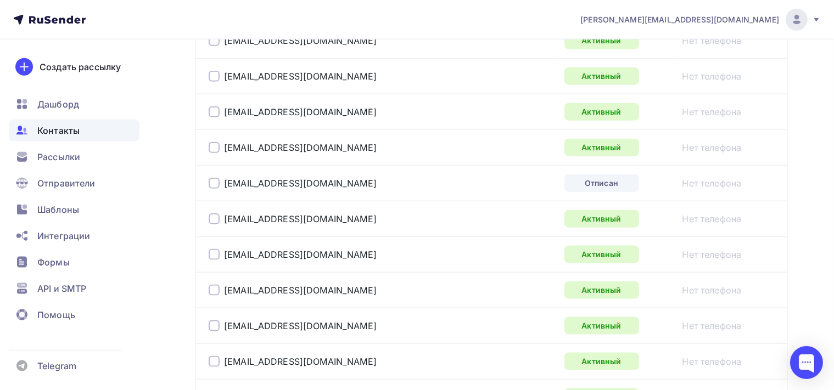
scroll to position [1304, 0]
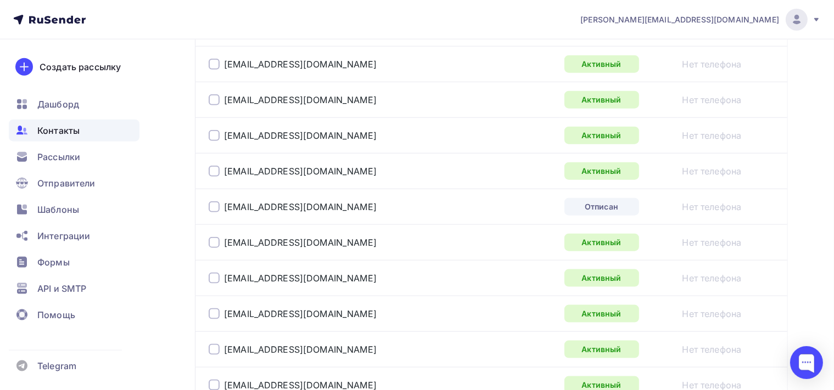
click at [215, 205] on div at bounding box center [214, 206] width 11 height 11
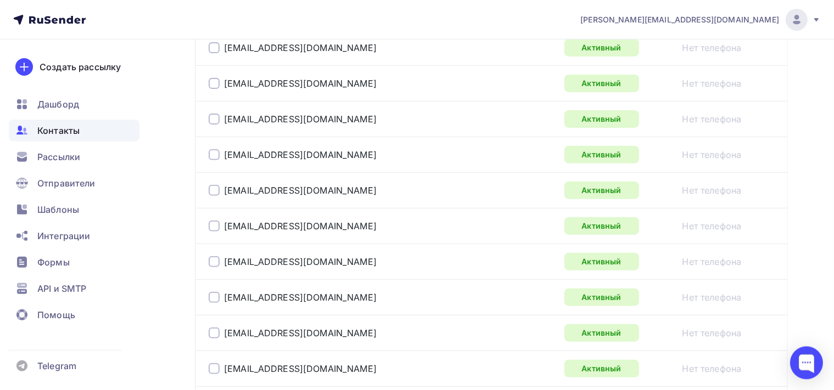
scroll to position [260, 0]
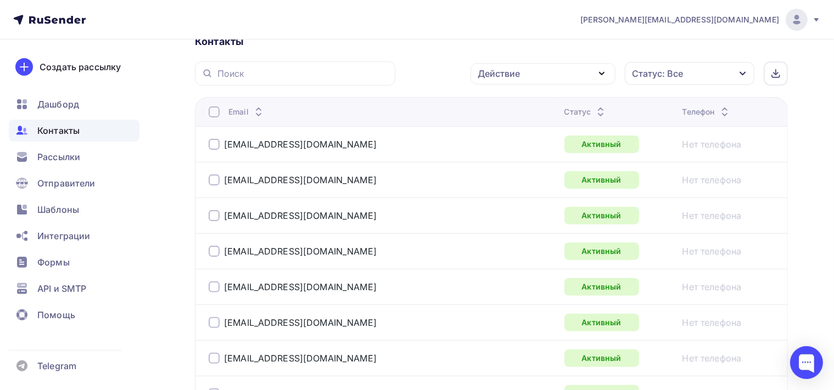
click at [603, 75] on icon "button" at bounding box center [601, 73] width 13 height 13
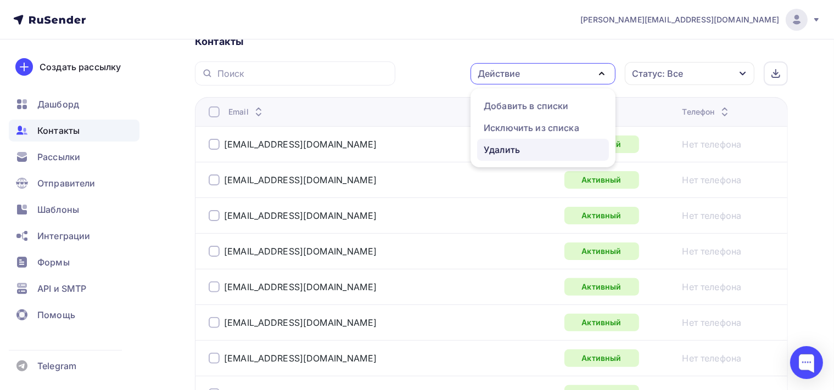
click at [523, 153] on div "Удалить" at bounding box center [543, 149] width 119 height 13
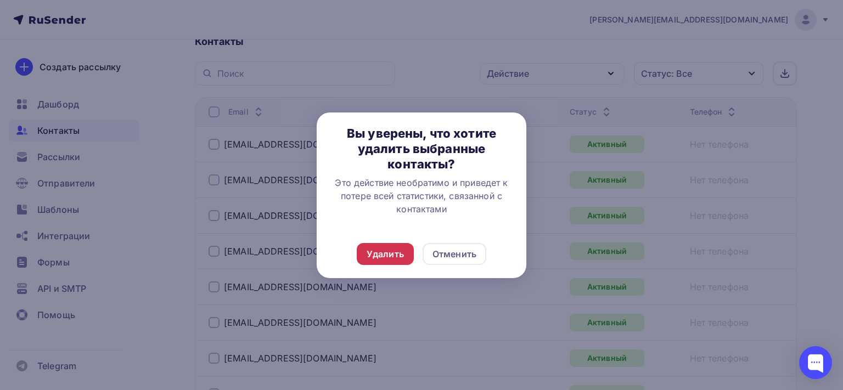
click at [382, 245] on div "Удалить" at bounding box center [385, 254] width 57 height 22
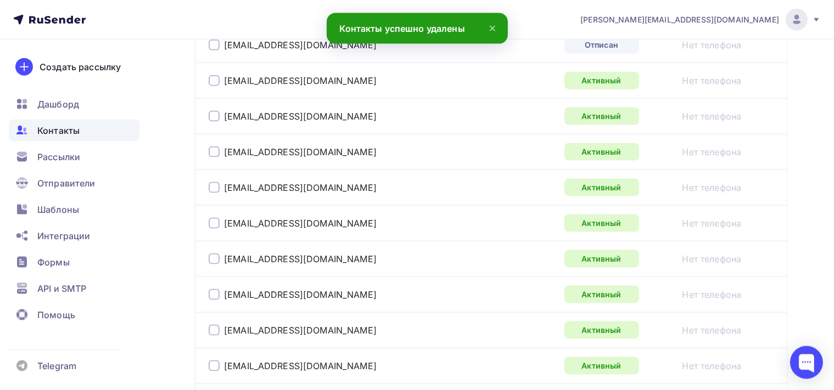
scroll to position [1419, 0]
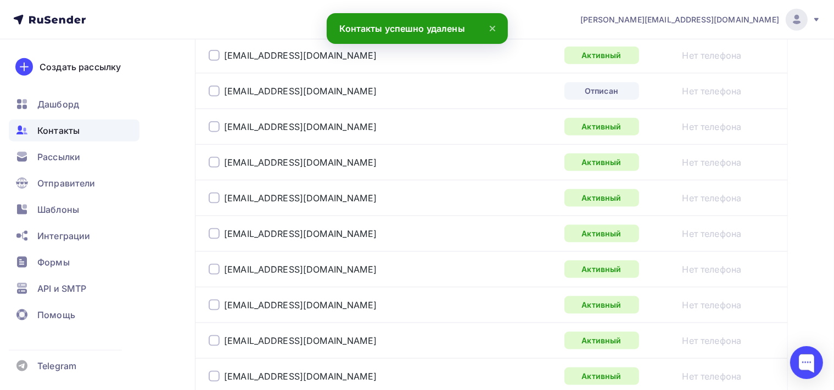
click at [217, 89] on div at bounding box center [214, 91] width 11 height 11
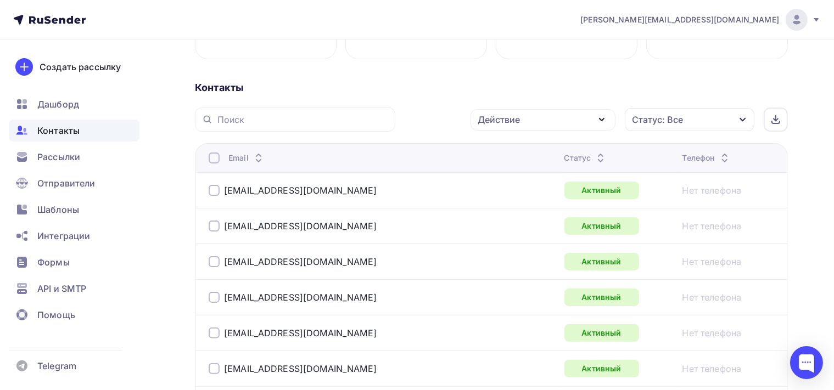
scroll to position [144, 0]
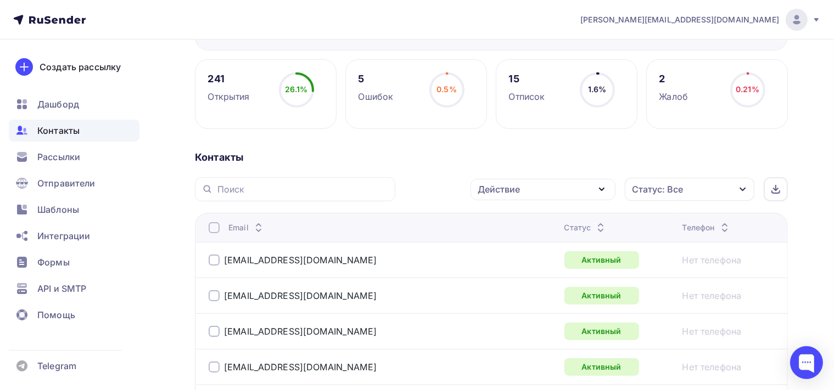
click at [597, 186] on icon "button" at bounding box center [601, 189] width 13 height 13
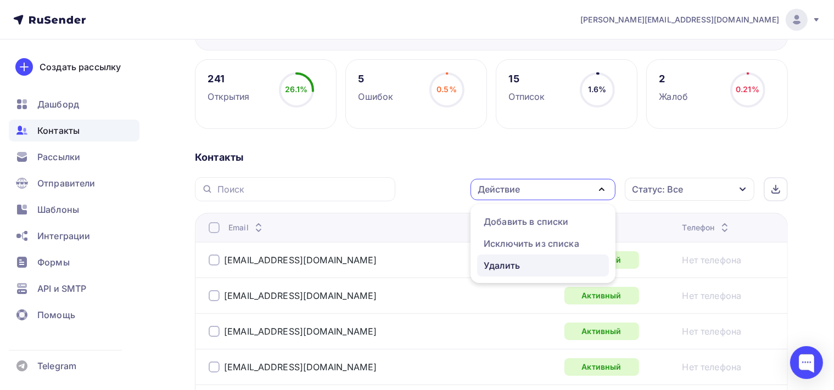
click at [522, 263] on div "Удалить" at bounding box center [543, 265] width 119 height 13
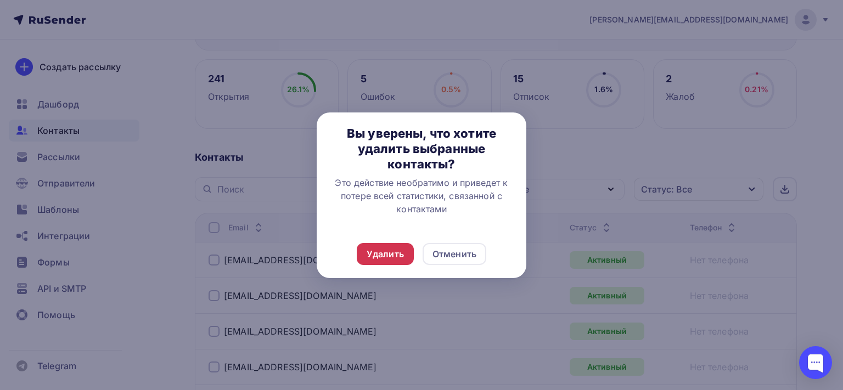
click at [400, 251] on div "Удалить" at bounding box center [385, 254] width 37 height 13
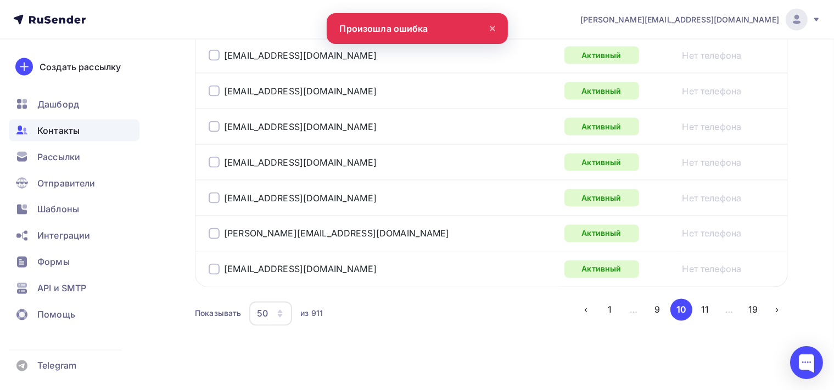
scroll to position [1886, 0]
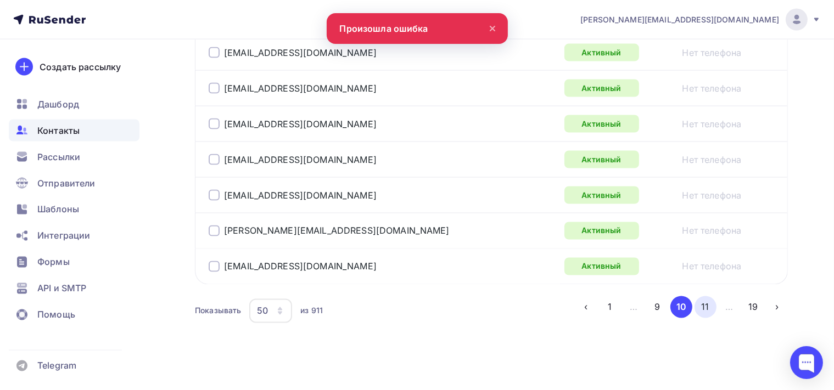
click at [706, 302] on button "11" at bounding box center [705, 307] width 22 height 22
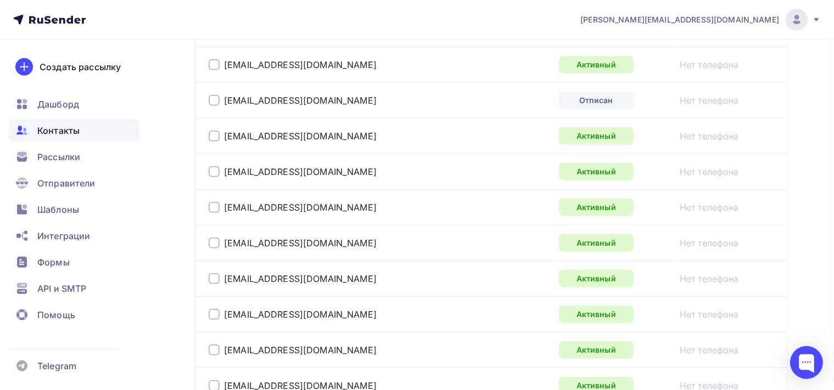
scroll to position [1014, 0]
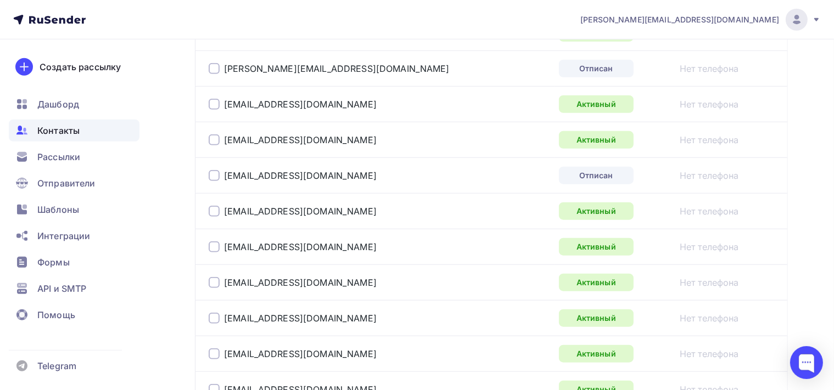
click at [214, 67] on div at bounding box center [214, 68] width 11 height 11
click at [215, 170] on div at bounding box center [214, 175] width 11 height 11
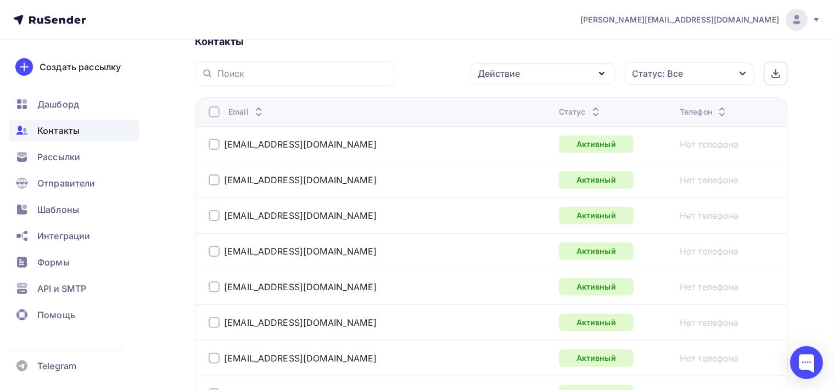
scroll to position [144, 0]
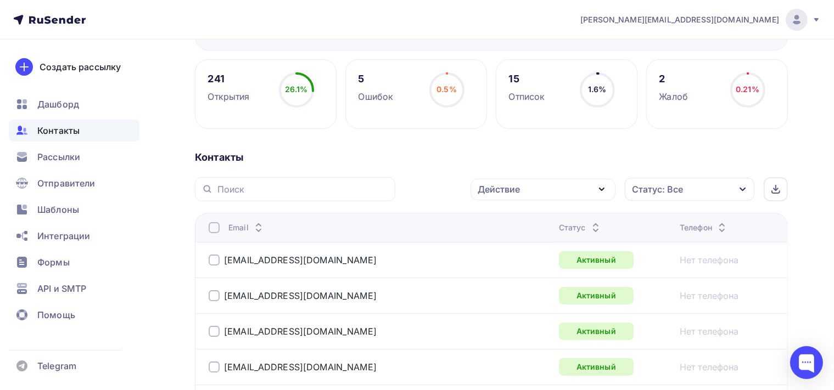
click at [596, 186] on icon "button" at bounding box center [601, 189] width 13 height 13
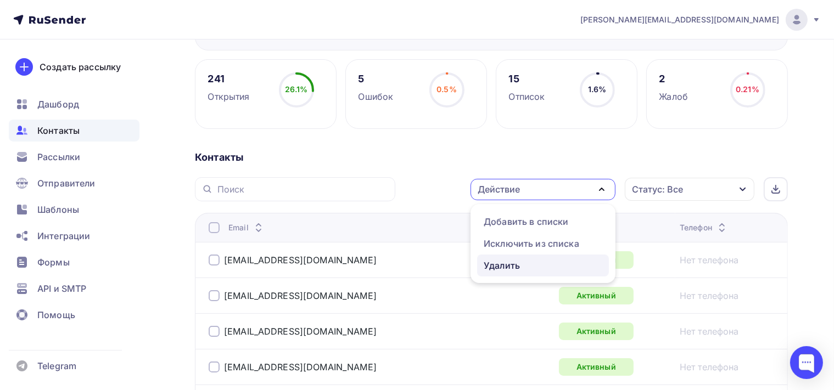
click at [534, 266] on div "Удалить" at bounding box center [543, 265] width 119 height 13
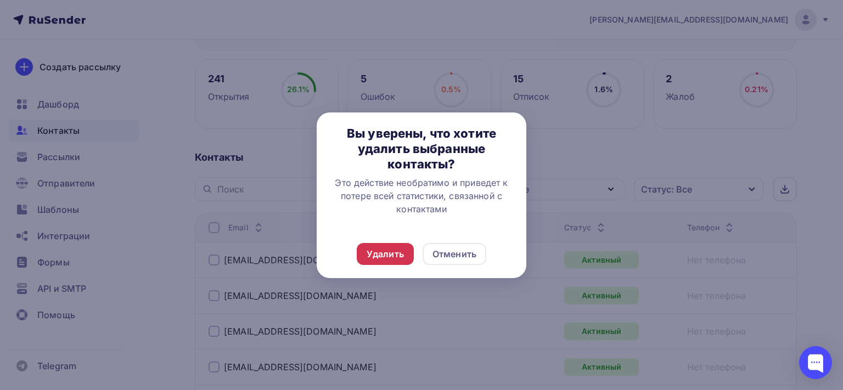
click at [395, 259] on div "Удалить" at bounding box center [385, 254] width 37 height 13
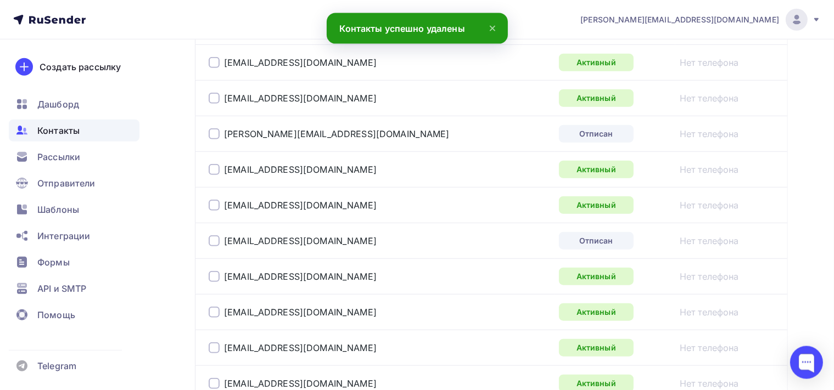
scroll to position [840, 0]
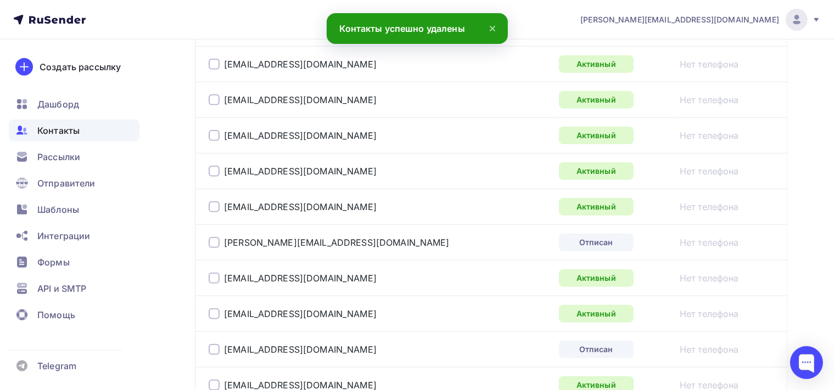
click at [218, 237] on div at bounding box center [214, 242] width 11 height 11
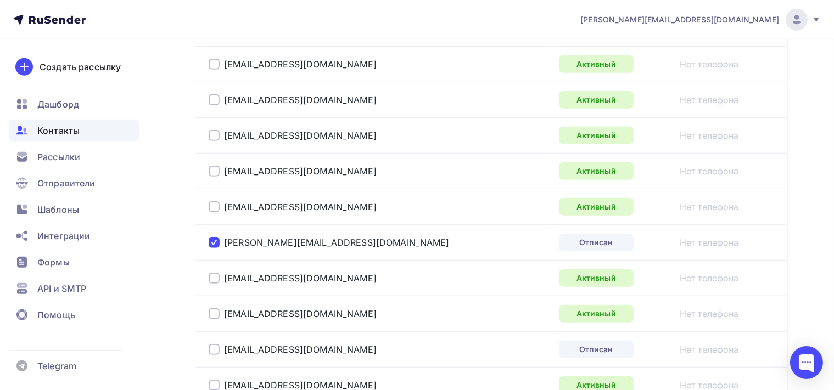
click at [214, 347] on div at bounding box center [214, 349] width 11 height 11
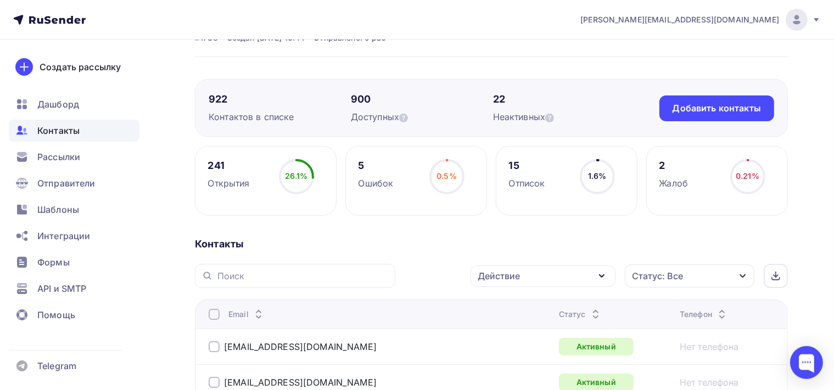
scroll to position [29, 0]
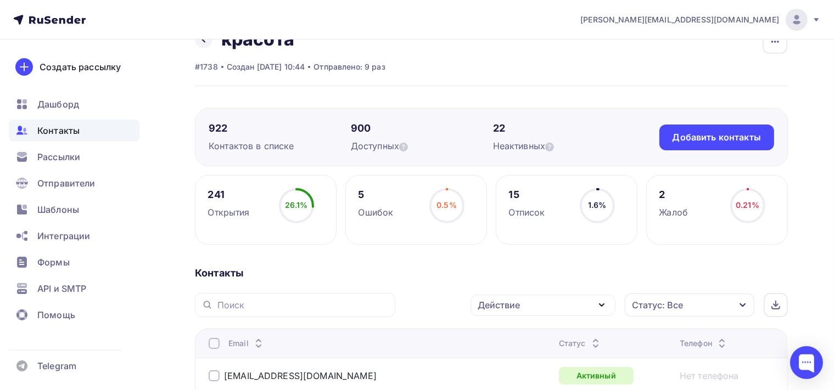
click at [605, 306] on icon "button" at bounding box center [601, 305] width 13 height 13
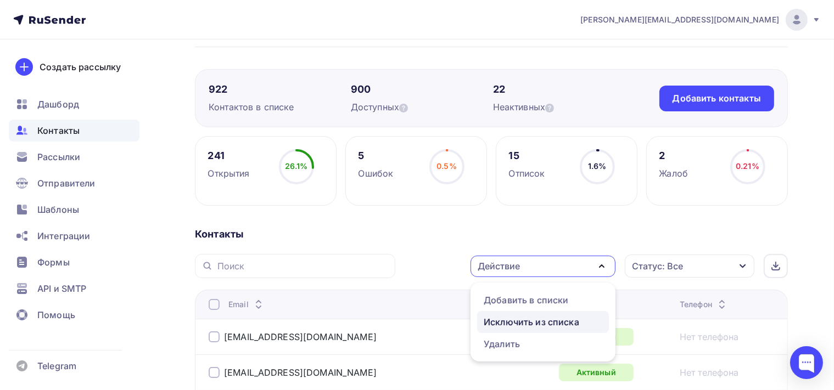
scroll to position [86, 0]
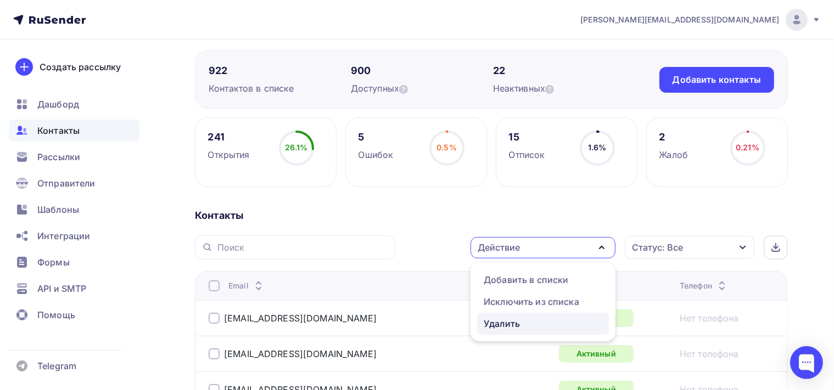
click at [564, 323] on div "Удалить" at bounding box center [543, 323] width 119 height 13
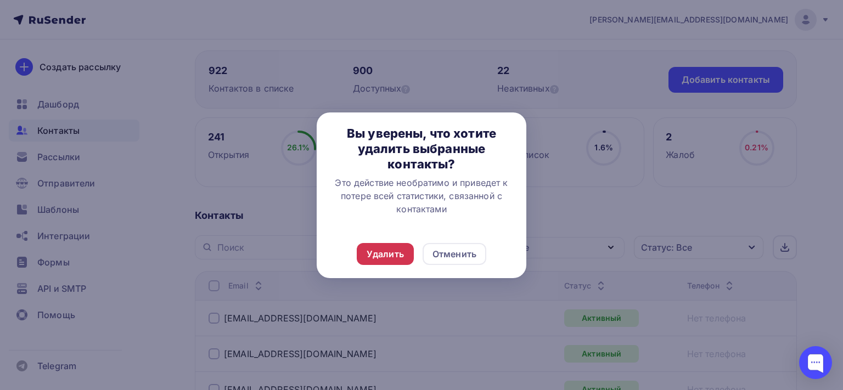
click at [400, 258] on div "Удалить" at bounding box center [385, 254] width 37 height 13
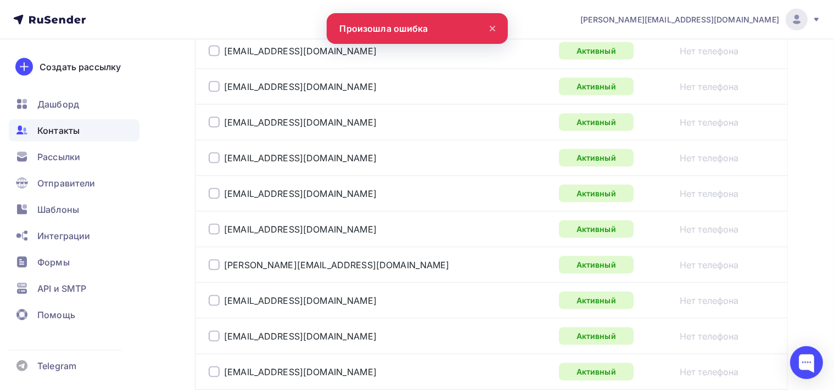
scroll to position [1886, 0]
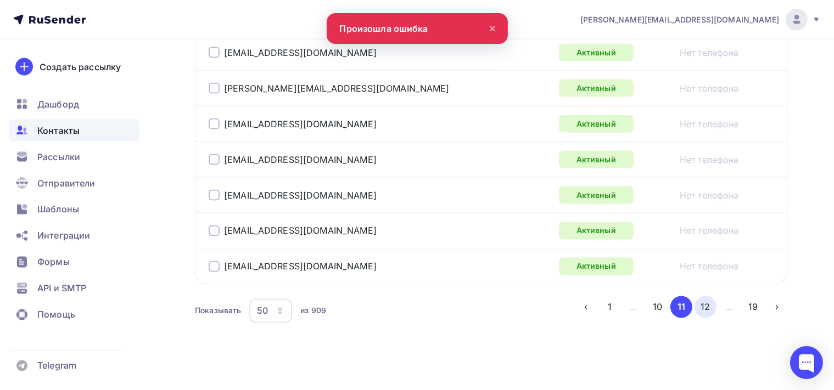
click at [709, 296] on button "12" at bounding box center [705, 307] width 22 height 22
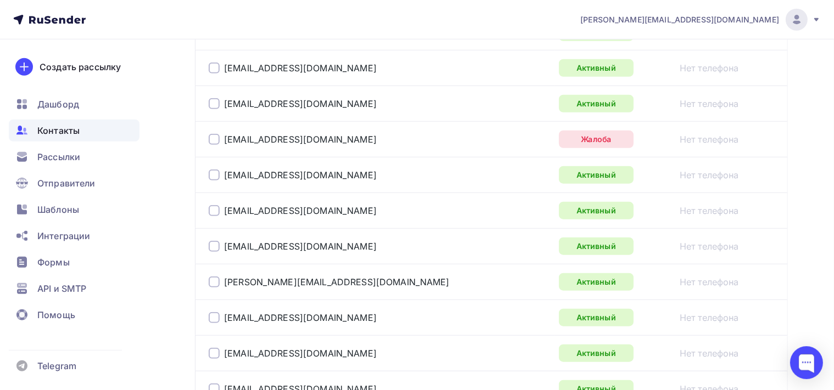
scroll to position [1014, 0]
click at [214, 137] on div at bounding box center [214, 139] width 11 height 11
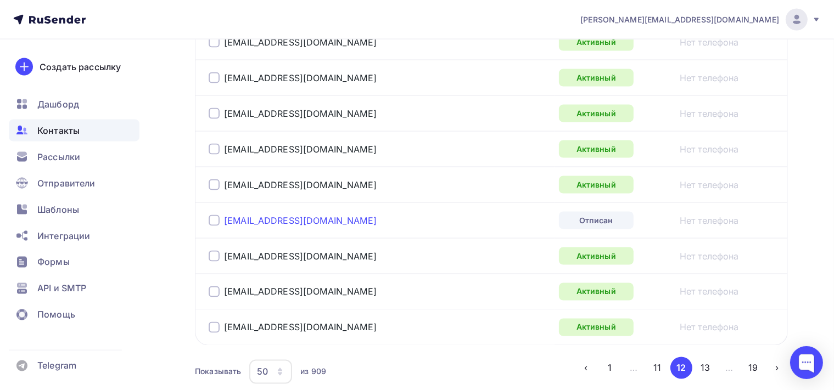
scroll to position [1886, 0]
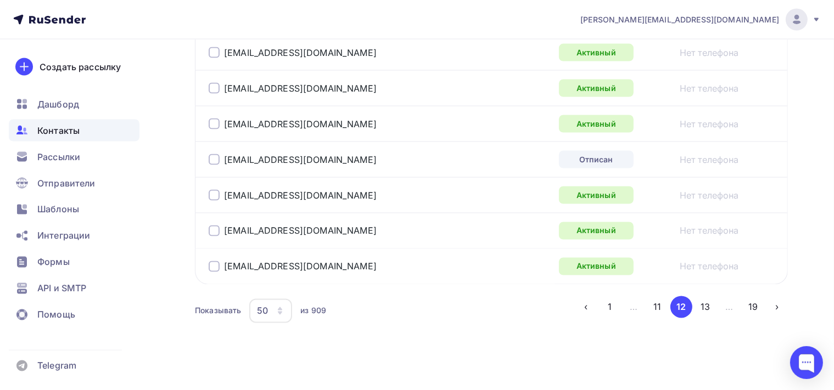
click at [212, 154] on div at bounding box center [214, 159] width 11 height 11
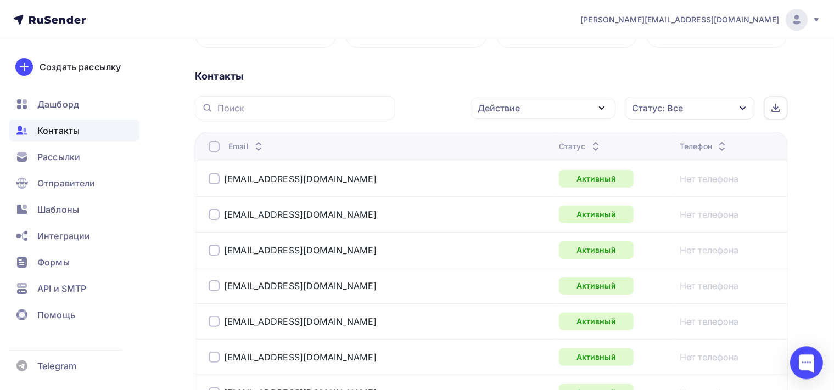
scroll to position [220, 0]
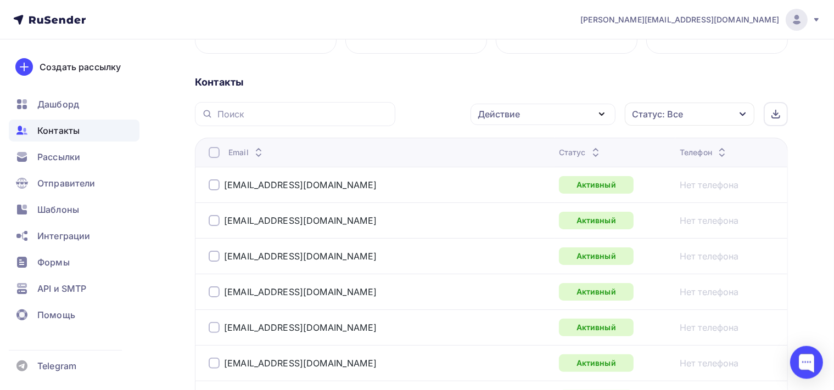
click at [604, 113] on icon "button" at bounding box center [601, 114] width 4 height 2
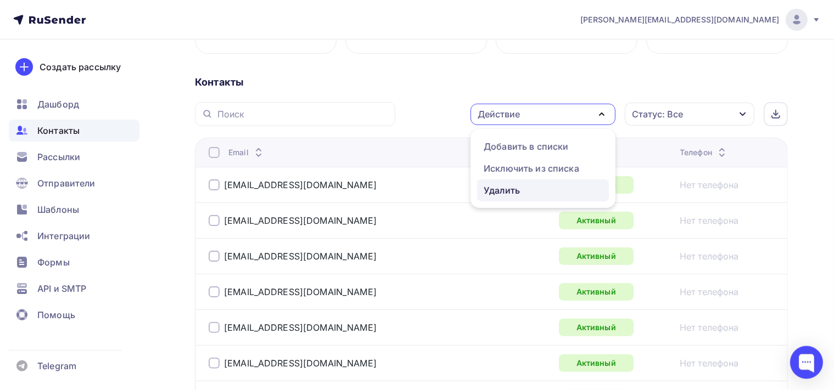
click at [541, 184] on div "Удалить" at bounding box center [543, 190] width 119 height 13
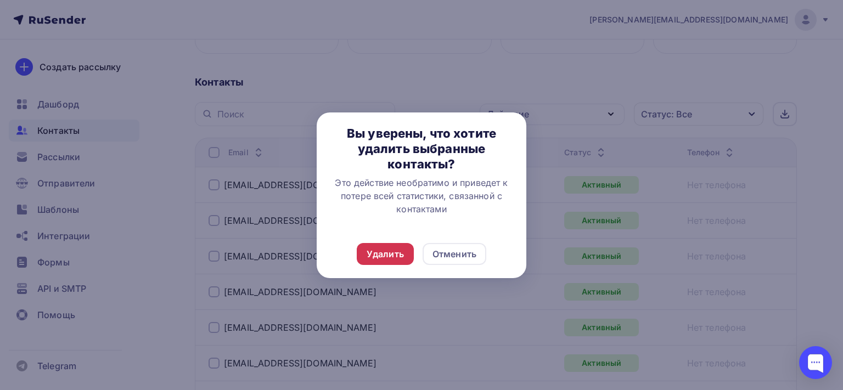
click at [383, 252] on div "Удалить" at bounding box center [385, 254] width 37 height 13
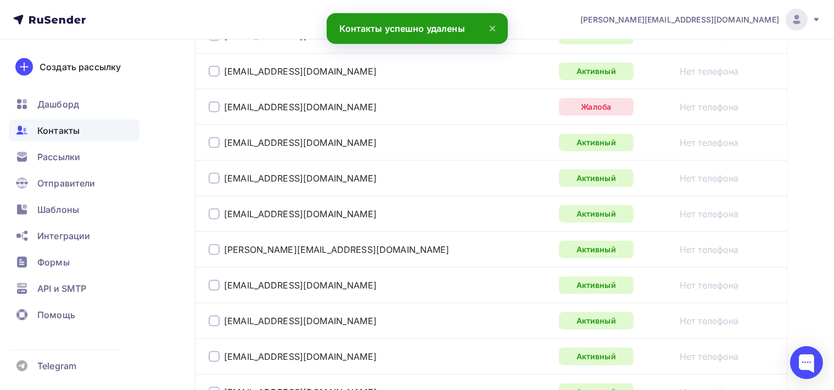
scroll to position [973, 0]
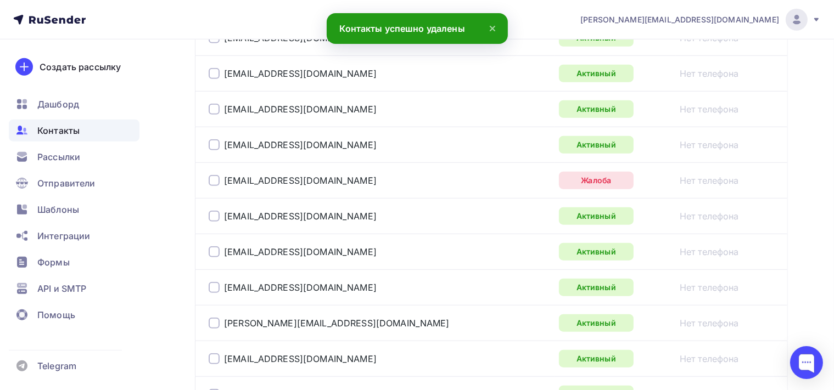
click at [209, 177] on div at bounding box center [214, 180] width 11 height 11
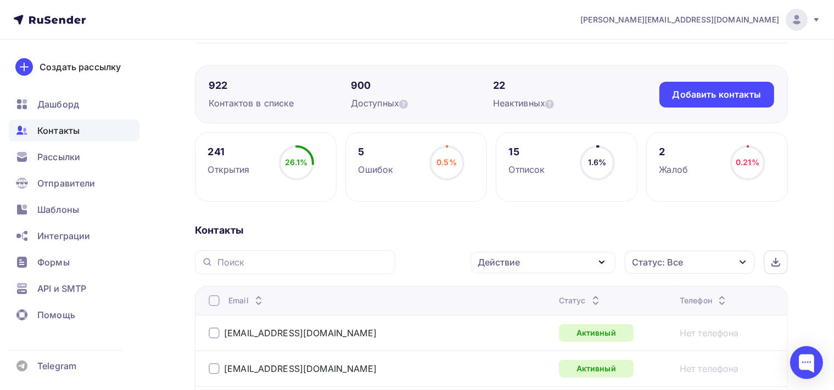
scroll to position [64, 0]
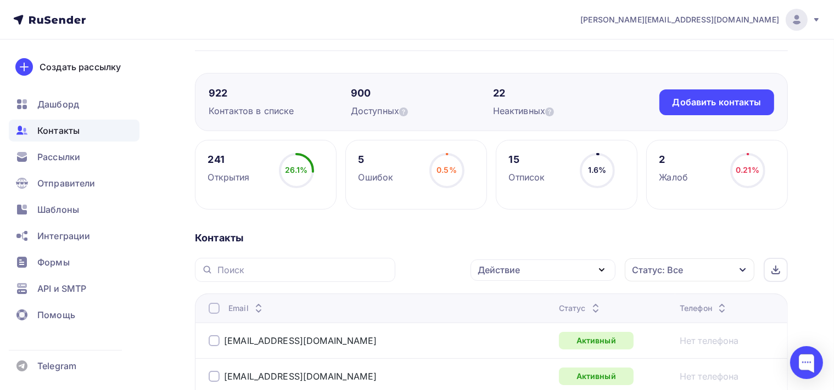
click at [603, 270] on icon "button" at bounding box center [601, 270] width 4 height 2
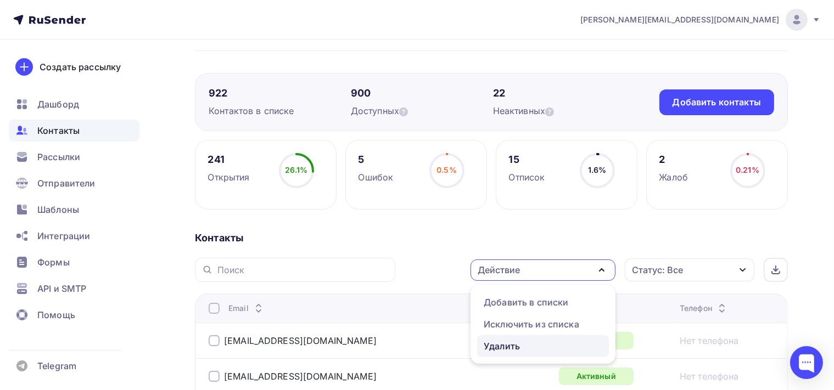
click at [534, 346] on div "Удалить" at bounding box center [543, 346] width 119 height 13
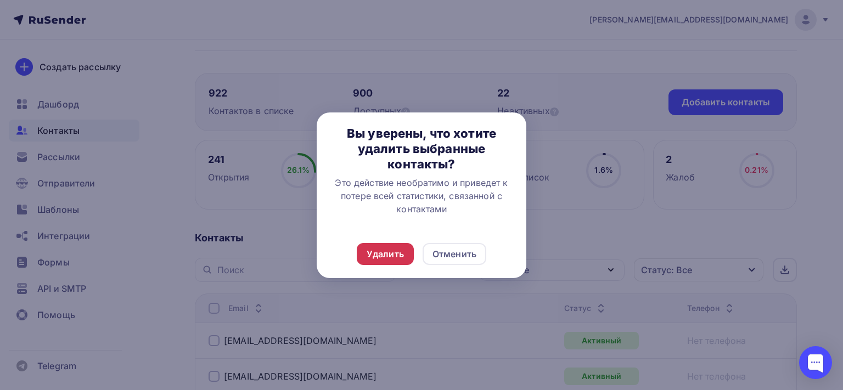
click at [372, 252] on div "Удалить" at bounding box center [385, 254] width 37 height 13
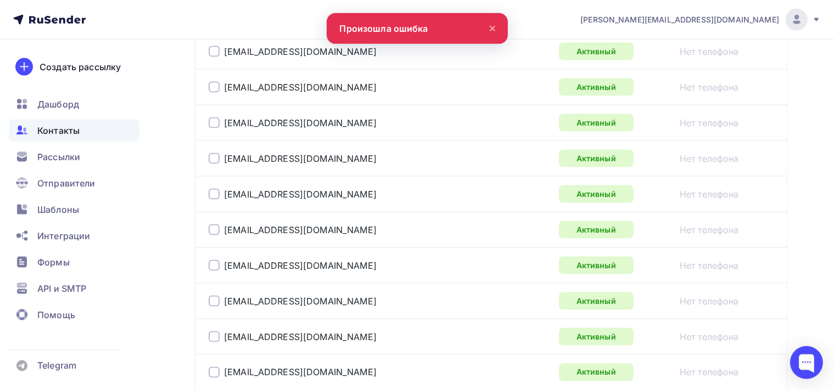
scroll to position [1886, 0]
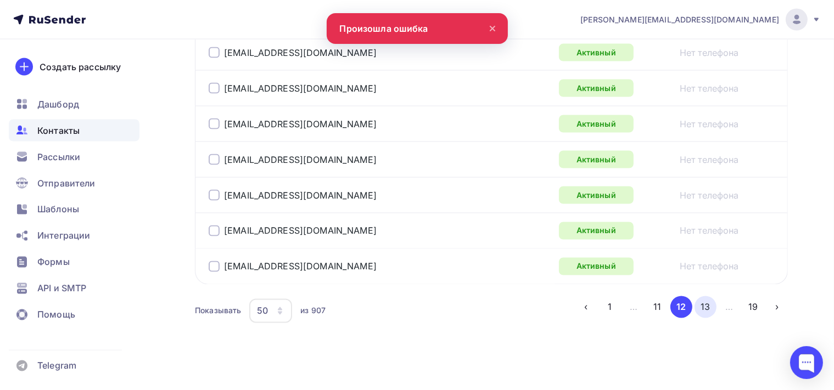
click at [707, 301] on button "13" at bounding box center [705, 307] width 22 height 22
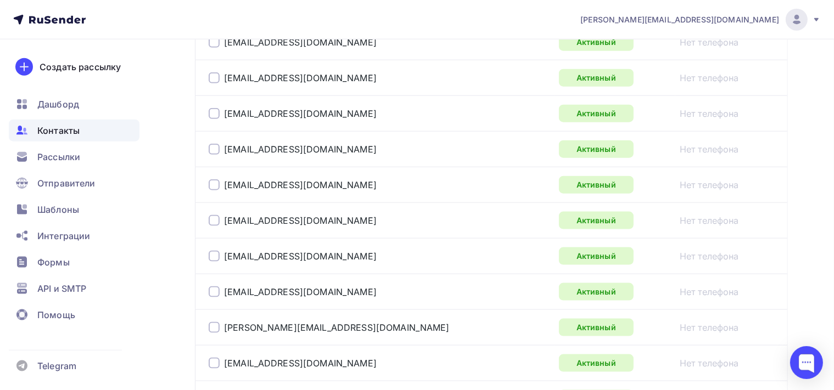
scroll to position [1709, 0]
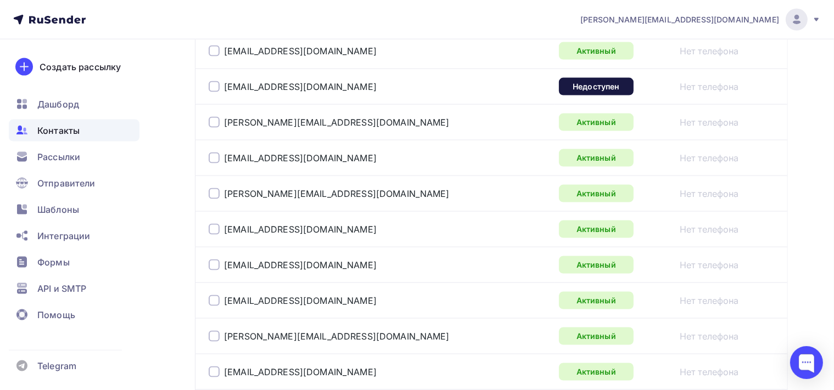
click at [215, 81] on div at bounding box center [214, 86] width 11 height 11
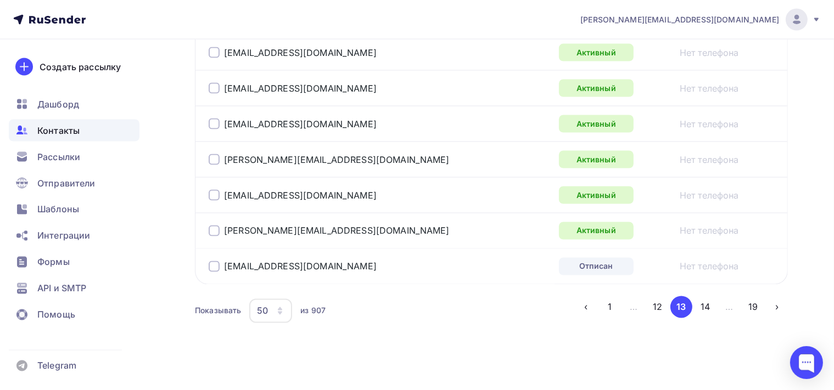
click at [212, 261] on div at bounding box center [214, 266] width 11 height 11
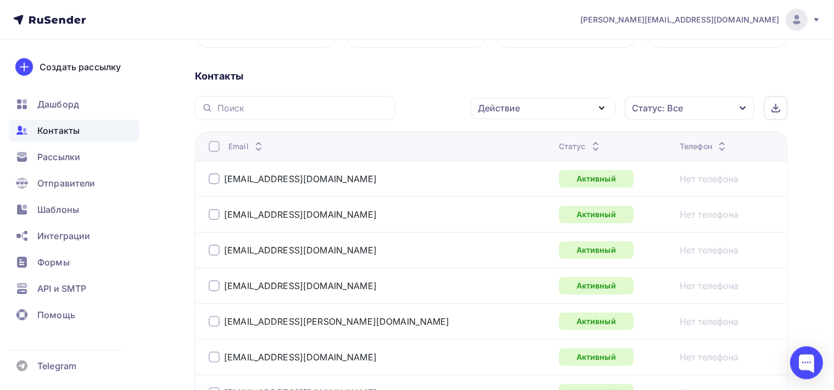
scroll to position [159, 0]
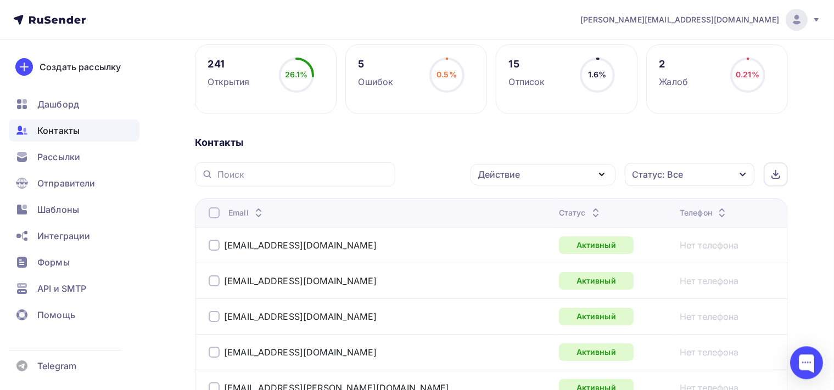
click at [602, 175] on icon "button" at bounding box center [601, 174] width 4 height 2
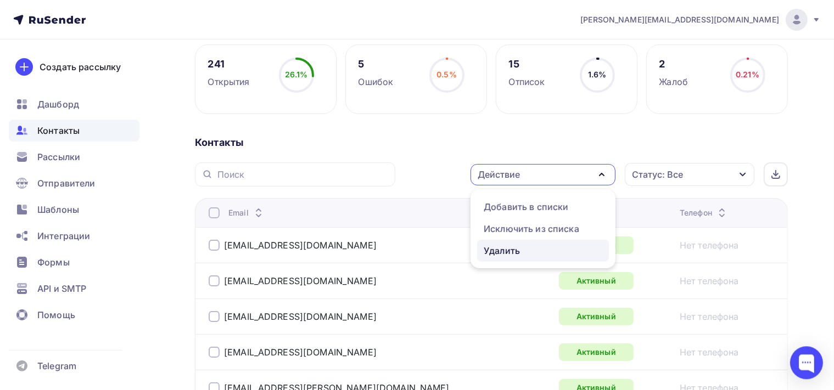
click at [515, 248] on div "Удалить" at bounding box center [502, 250] width 36 height 13
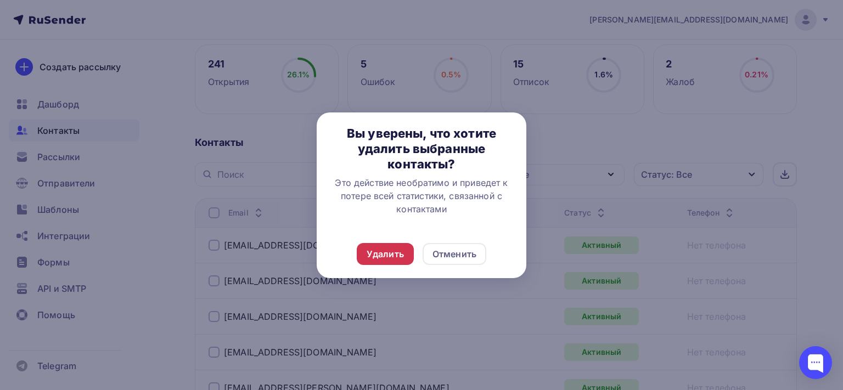
click at [401, 256] on div "Удалить" at bounding box center [385, 254] width 37 height 13
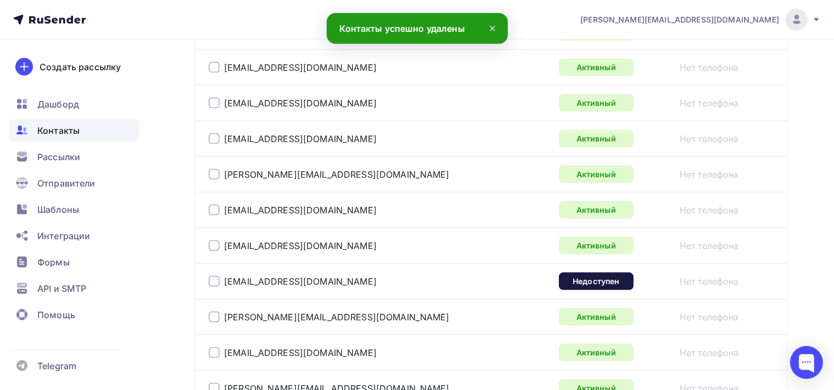
scroll to position [1550, 0]
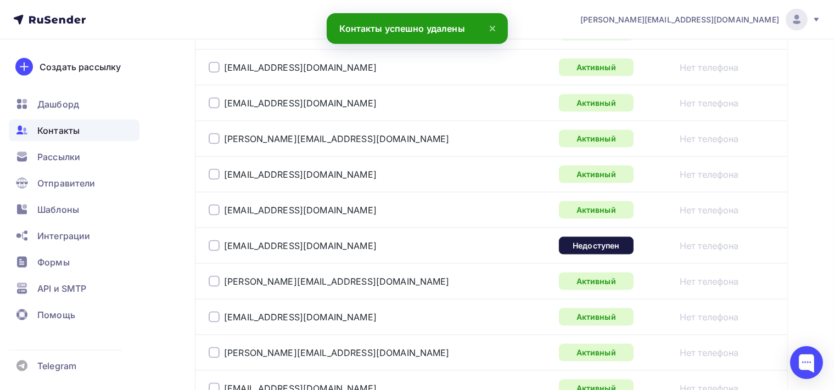
click at [212, 240] on div at bounding box center [214, 245] width 11 height 11
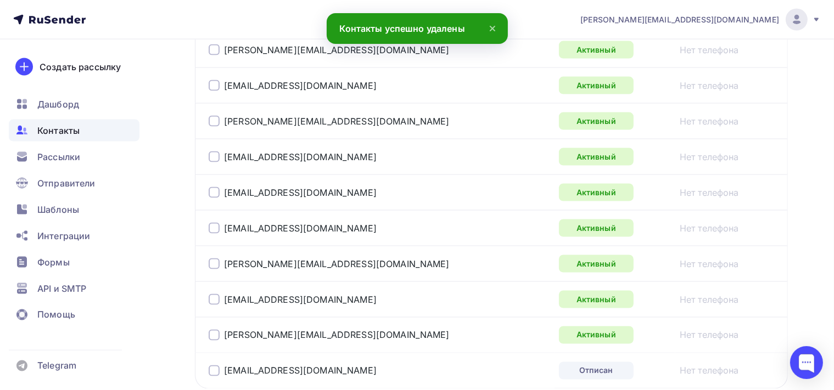
scroll to position [1840, 0]
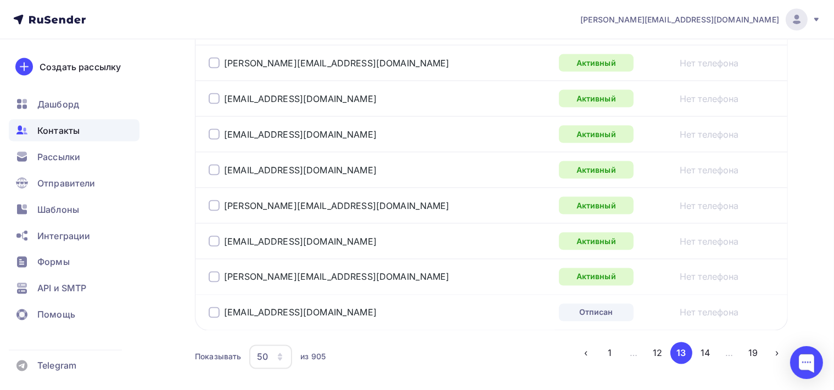
click at [219, 307] on div at bounding box center [214, 312] width 11 height 11
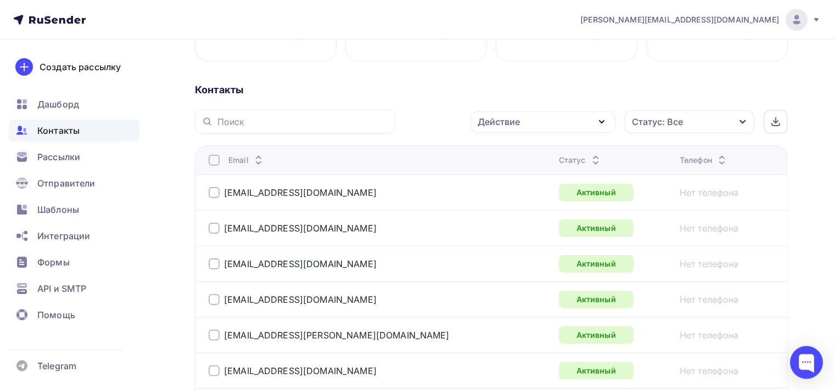
scroll to position [209, 0]
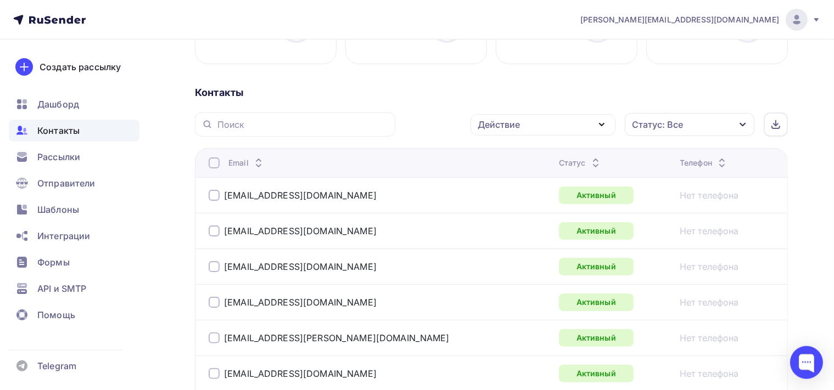
click at [602, 122] on icon "button" at bounding box center [601, 124] width 13 height 13
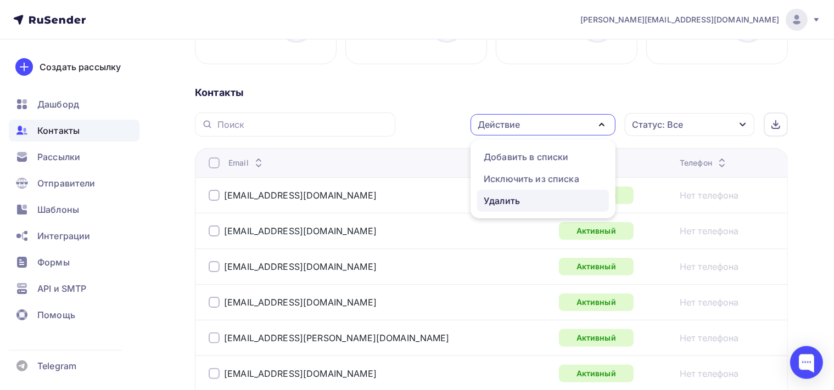
click at [539, 199] on div "Удалить" at bounding box center [543, 200] width 119 height 13
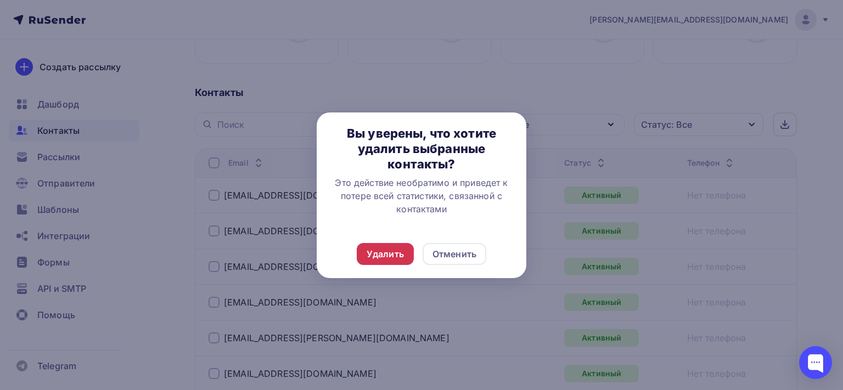
click at [404, 252] on div "Удалить" at bounding box center [385, 254] width 57 height 22
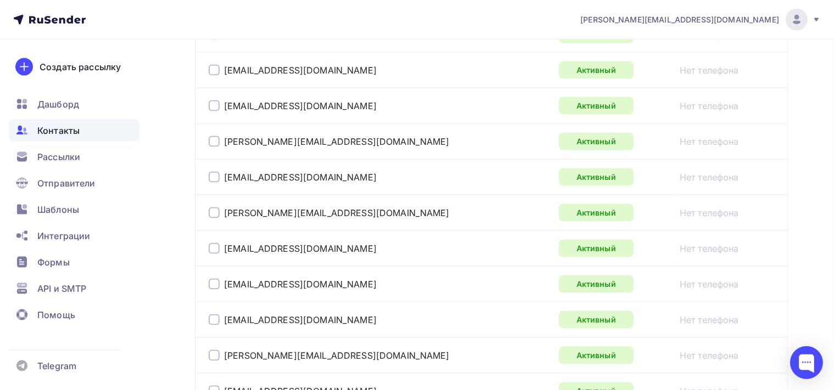
scroll to position [1886, 0]
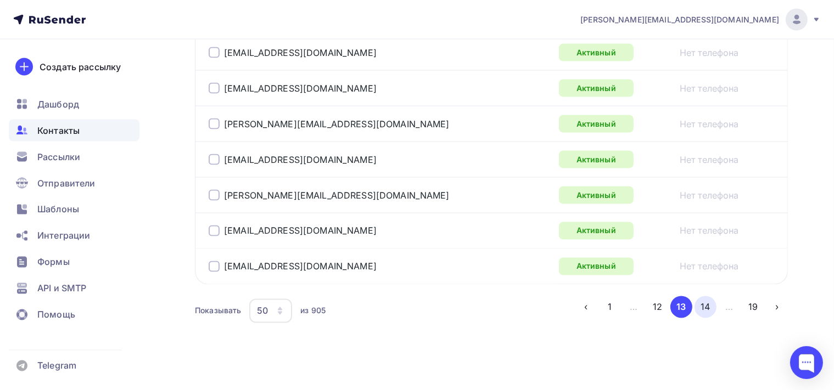
click at [712, 302] on button "14" at bounding box center [705, 307] width 22 height 22
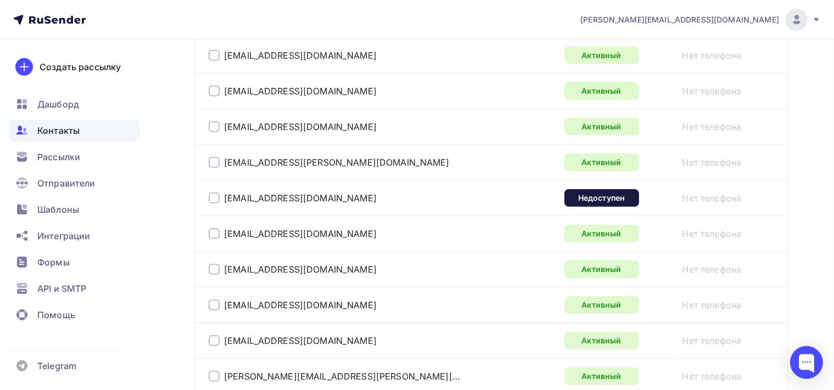
scroll to position [666, 0]
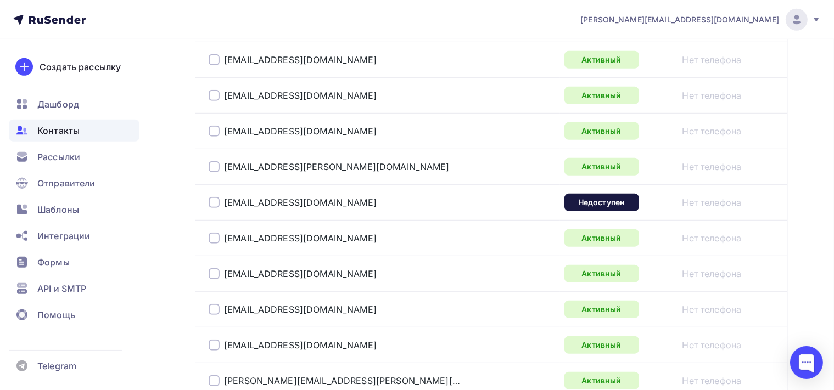
click at [214, 200] on div at bounding box center [214, 202] width 11 height 11
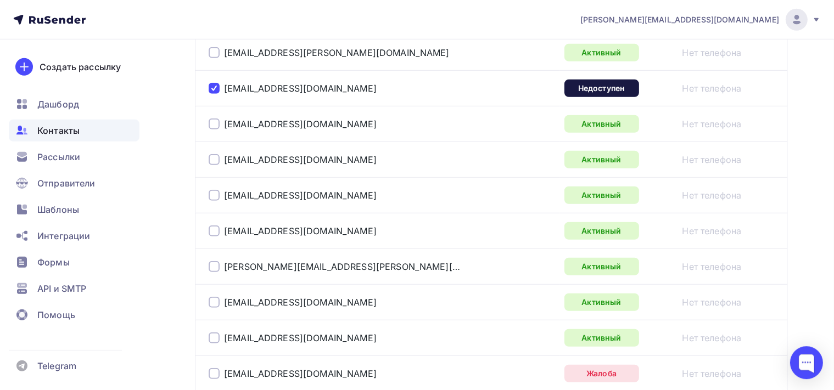
scroll to position [840, 0]
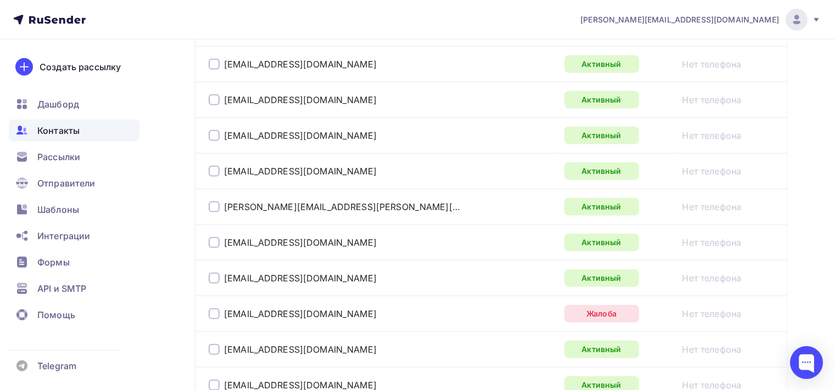
click at [215, 311] on div at bounding box center [214, 313] width 11 height 11
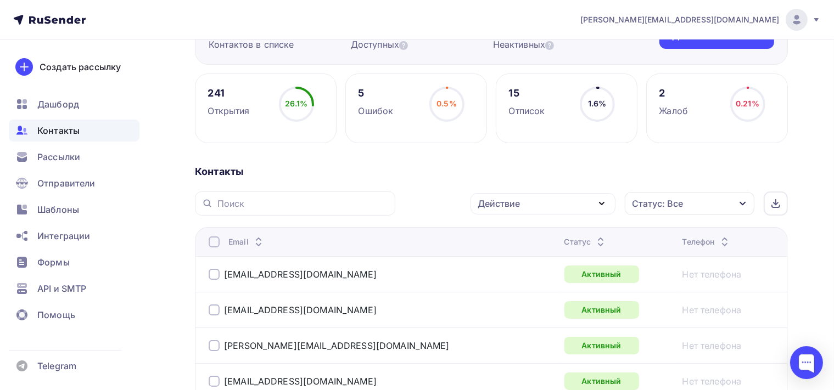
scroll to position [70, 0]
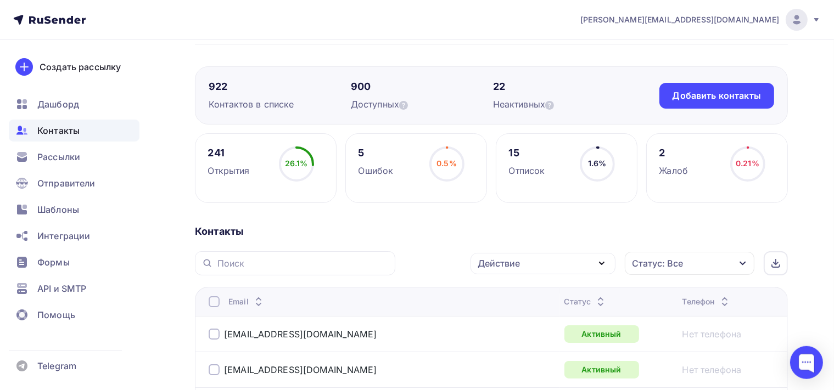
click at [606, 262] on icon "button" at bounding box center [601, 263] width 13 height 13
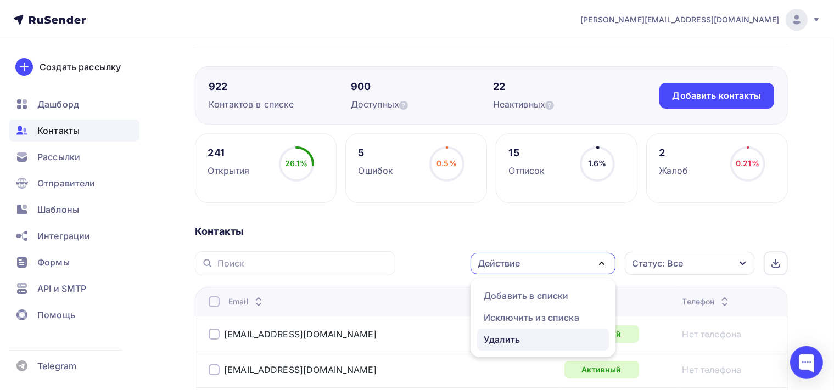
click at [554, 336] on div "Удалить" at bounding box center [543, 339] width 119 height 13
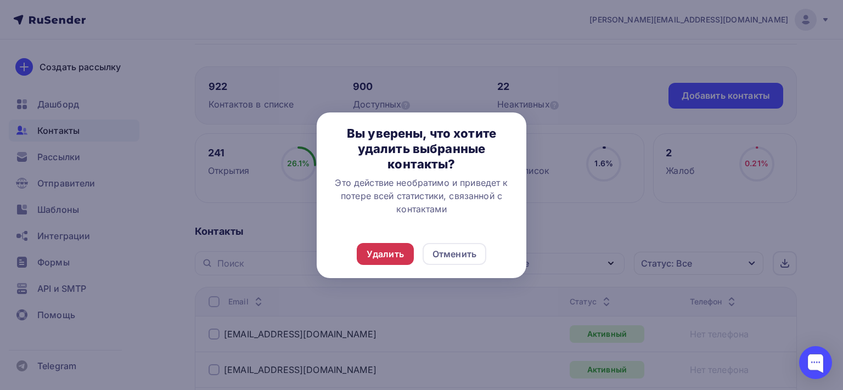
click at [392, 252] on div "Удалить" at bounding box center [385, 254] width 37 height 13
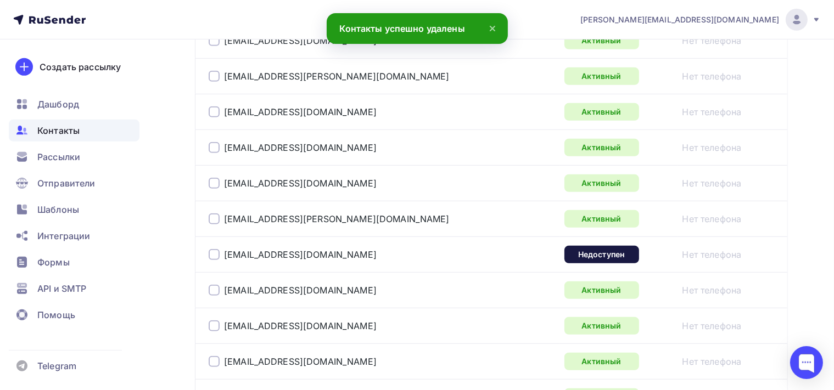
scroll to position [650, 0]
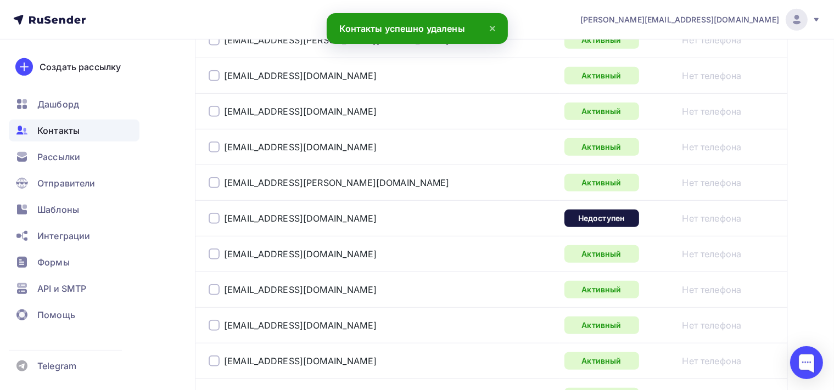
click at [214, 214] on div at bounding box center [214, 218] width 11 height 11
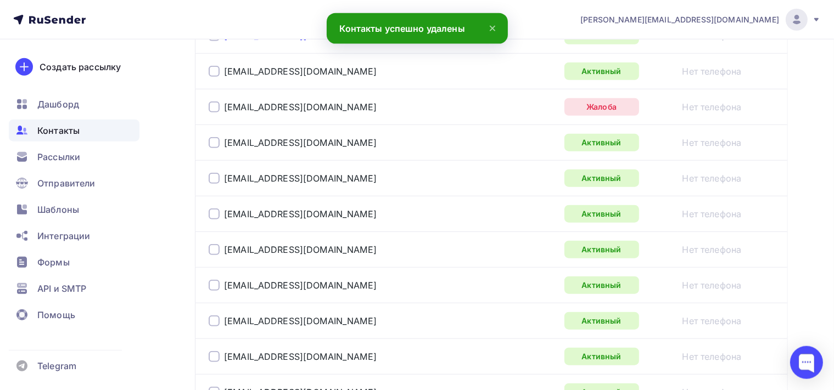
scroll to position [1056, 0]
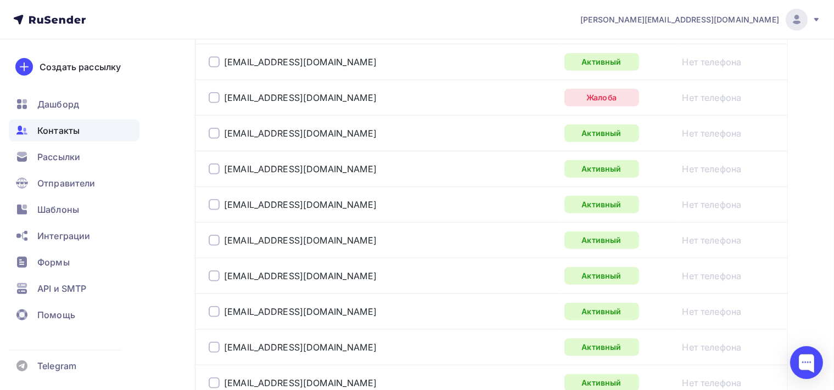
click at [214, 97] on div at bounding box center [214, 97] width 11 height 11
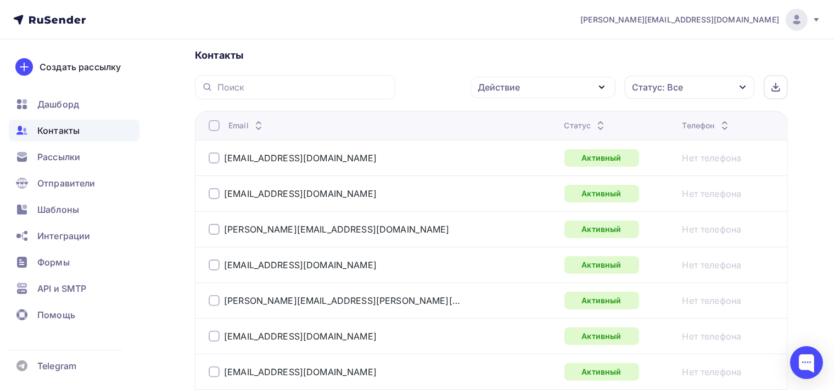
scroll to position [244, 0]
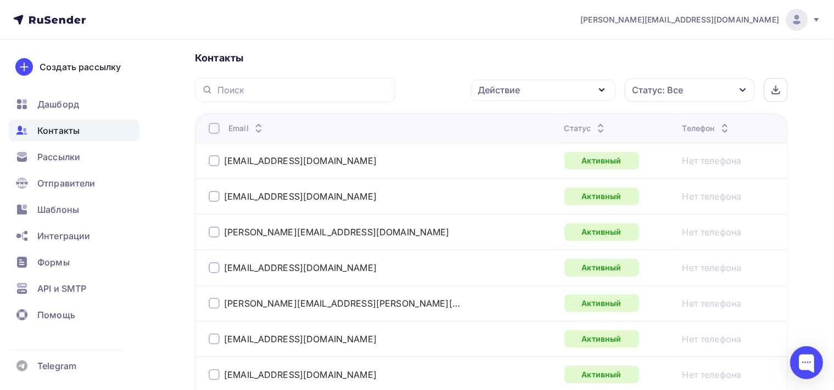
click at [598, 91] on icon "button" at bounding box center [601, 89] width 13 height 13
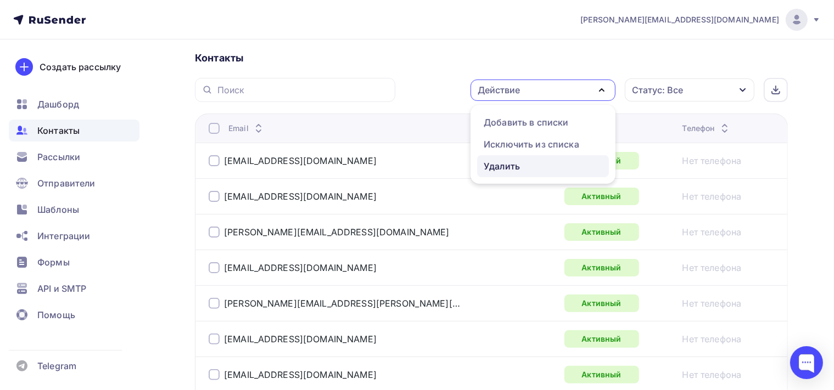
click at [534, 168] on div "Удалить" at bounding box center [543, 166] width 119 height 13
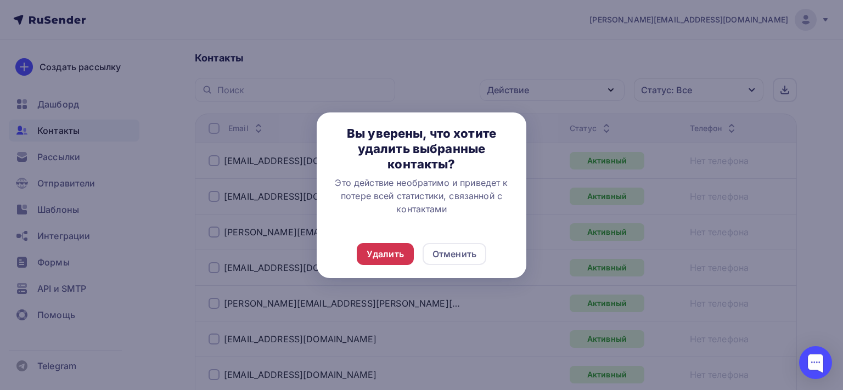
click at [398, 260] on div "Удалить" at bounding box center [385, 254] width 37 height 13
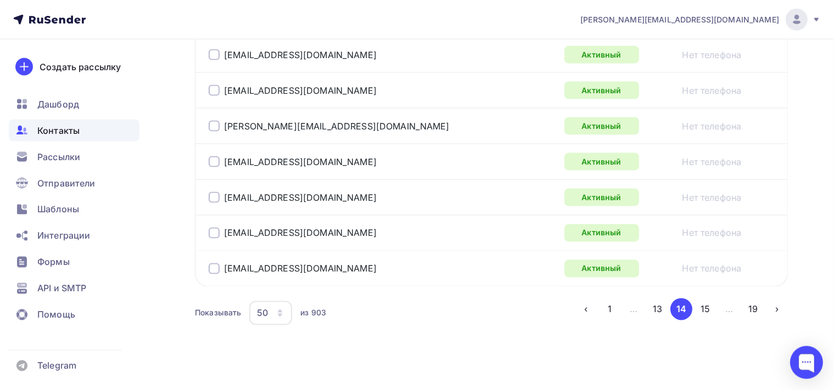
scroll to position [1886, 0]
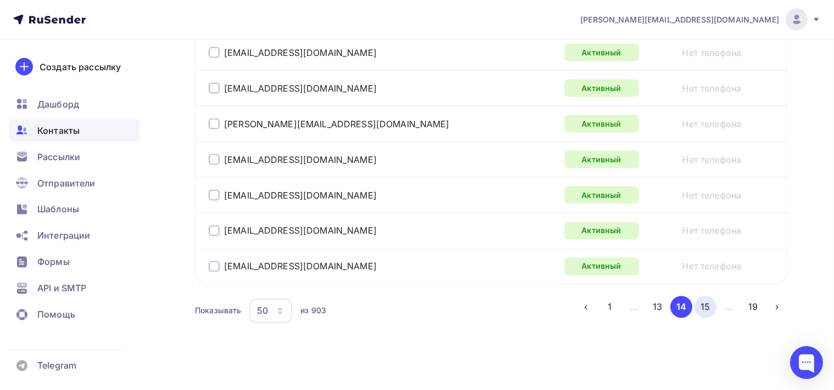
click at [708, 299] on button "15" at bounding box center [705, 307] width 22 height 22
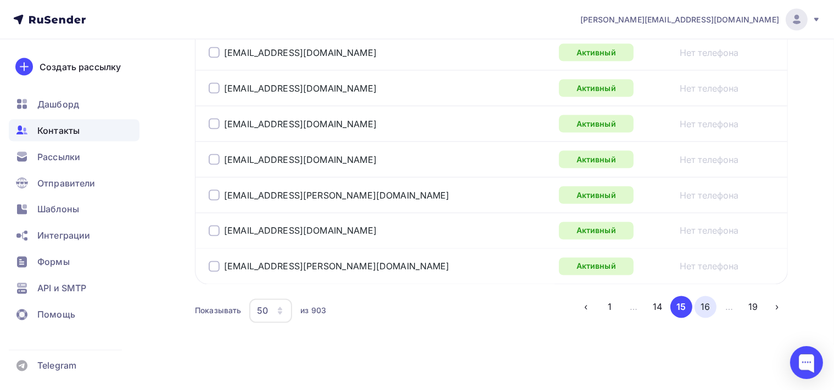
click at [710, 296] on button "16" at bounding box center [705, 307] width 22 height 22
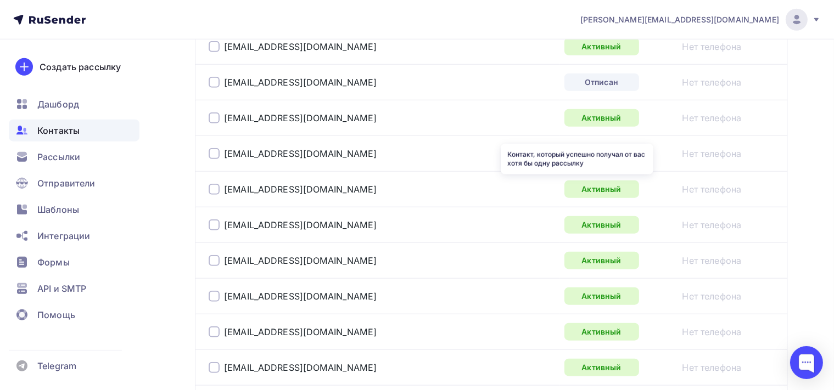
scroll to position [1014, 0]
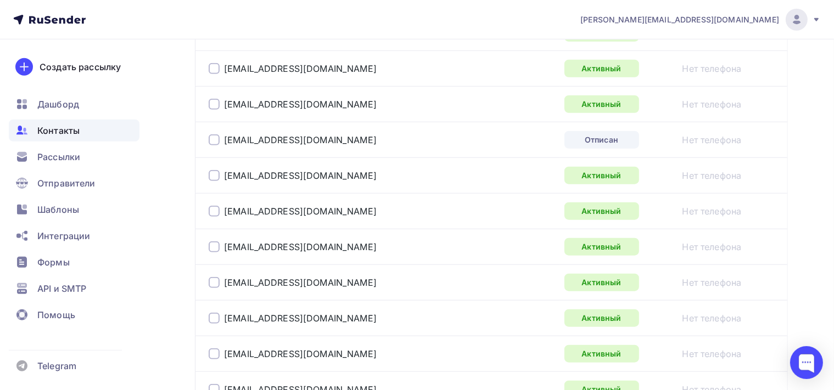
click at [216, 138] on div at bounding box center [214, 139] width 11 height 11
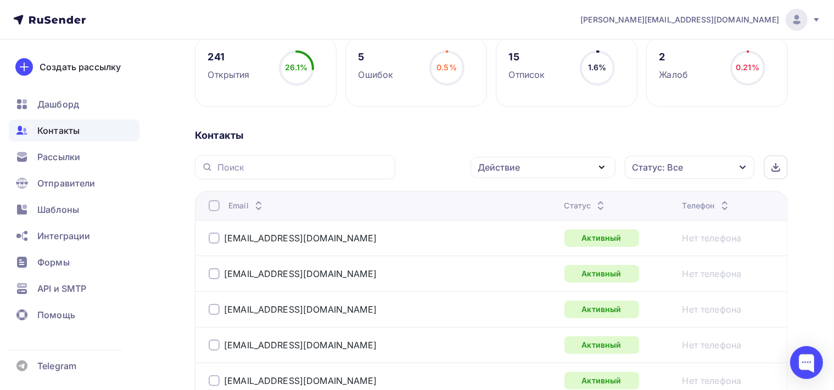
scroll to position [147, 0]
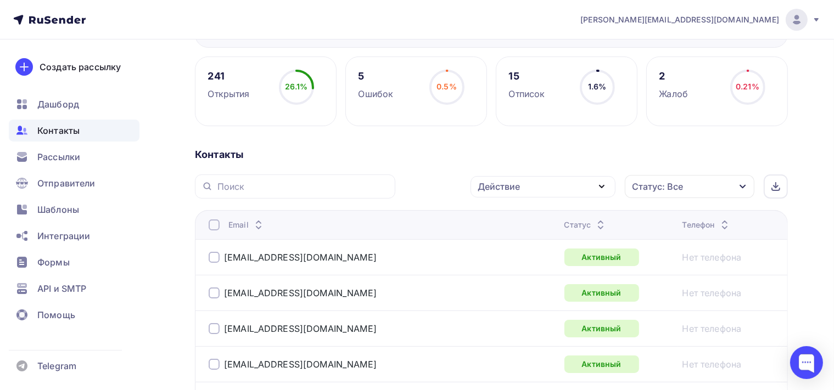
click at [604, 186] on icon "button" at bounding box center [601, 187] width 4 height 2
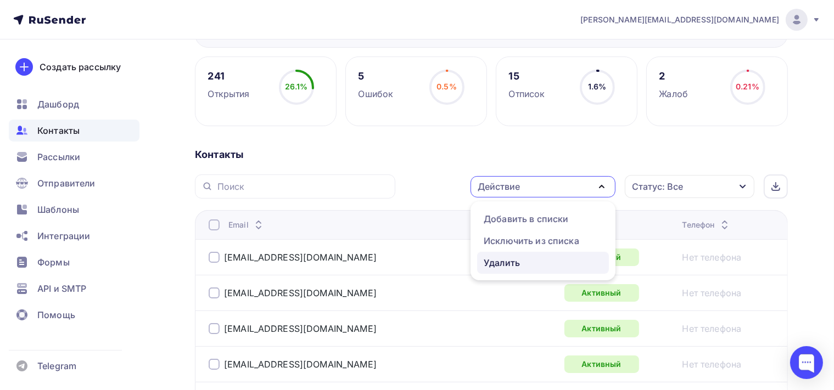
click at [518, 262] on div "Удалить" at bounding box center [502, 262] width 36 height 13
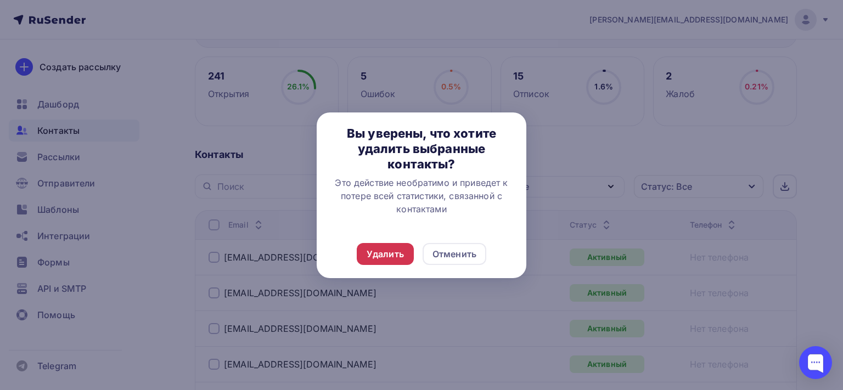
click at [399, 257] on div "Удалить" at bounding box center [385, 254] width 37 height 13
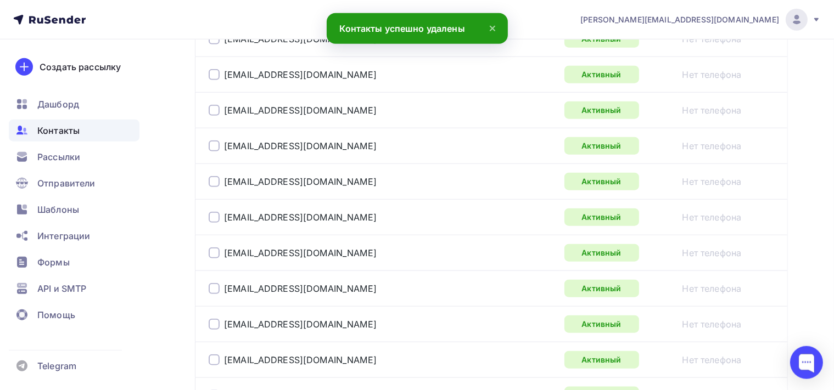
scroll to position [1075, 0]
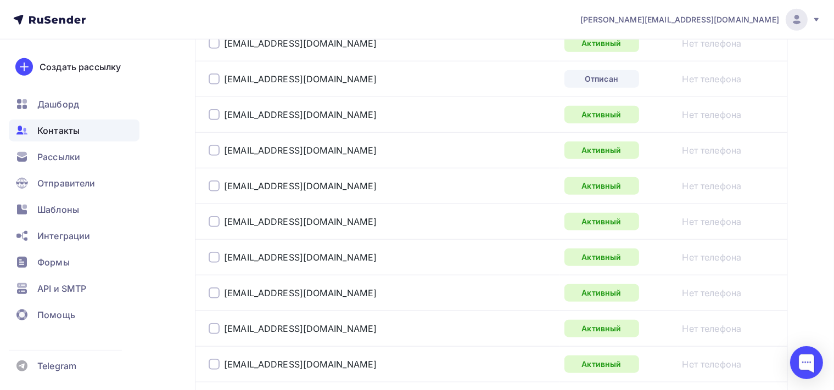
click at [214, 76] on div at bounding box center [214, 79] width 11 height 11
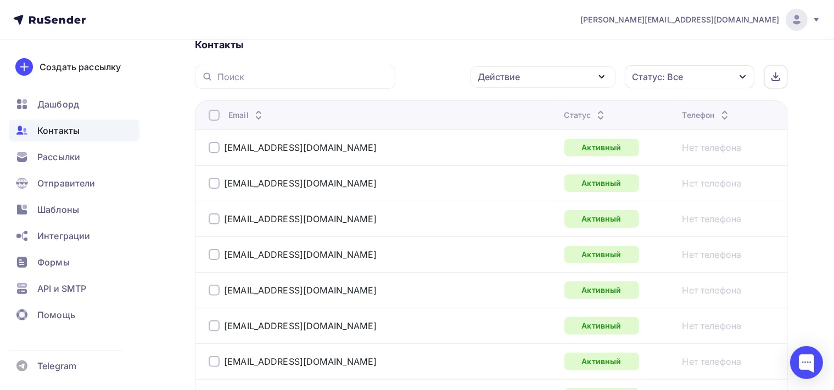
scroll to position [193, 0]
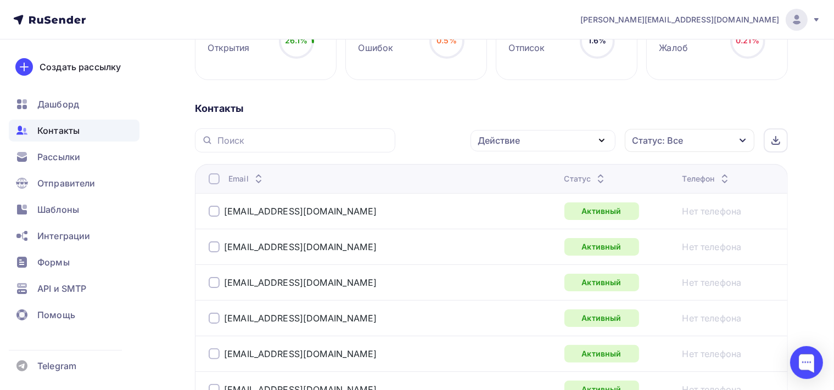
click at [604, 142] on icon "button" at bounding box center [601, 140] width 13 height 13
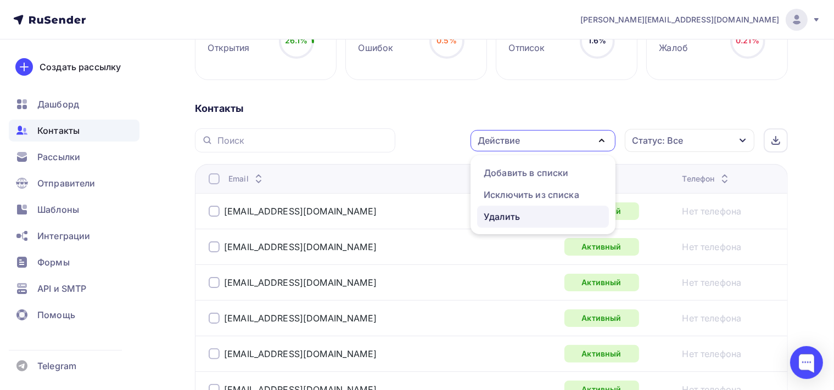
click at [538, 218] on div "Удалить" at bounding box center [543, 216] width 119 height 13
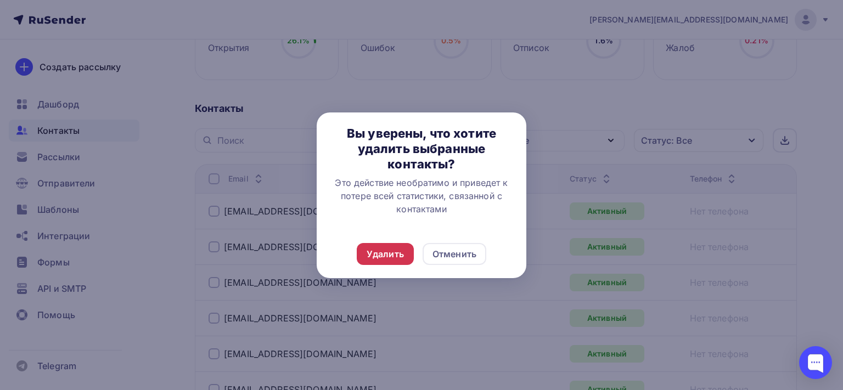
click at [395, 257] on div "Удалить" at bounding box center [385, 254] width 37 height 13
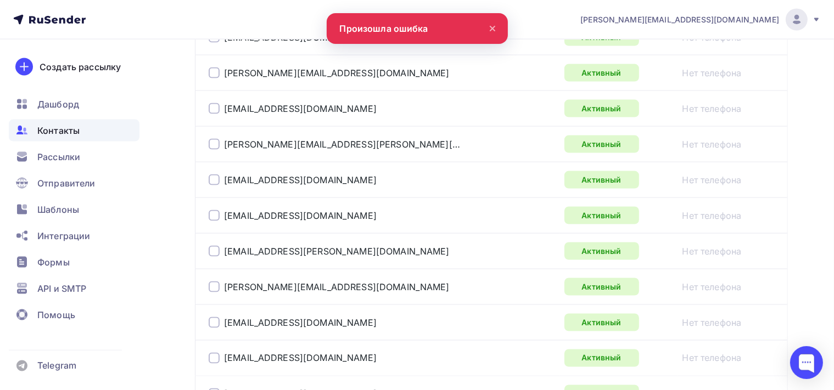
scroll to position [1886, 0]
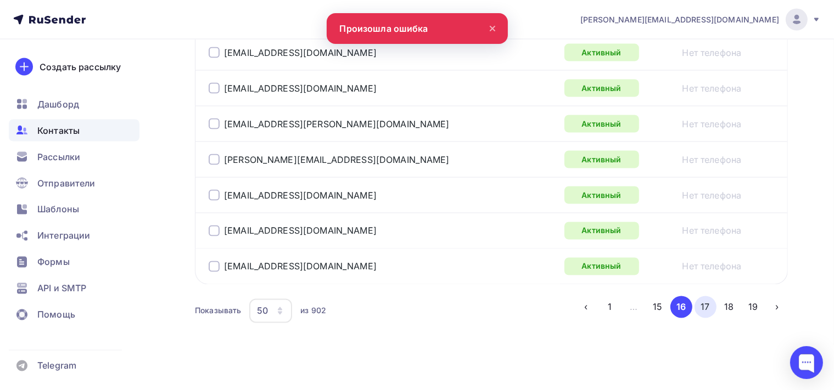
click at [706, 303] on button "17" at bounding box center [705, 307] width 22 height 22
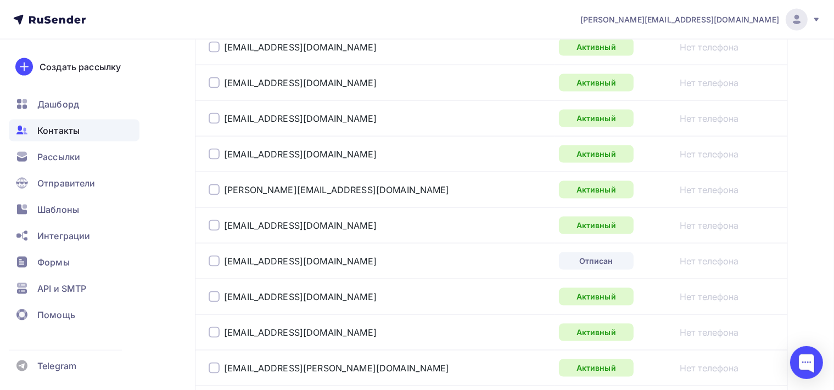
scroll to position [1654, 0]
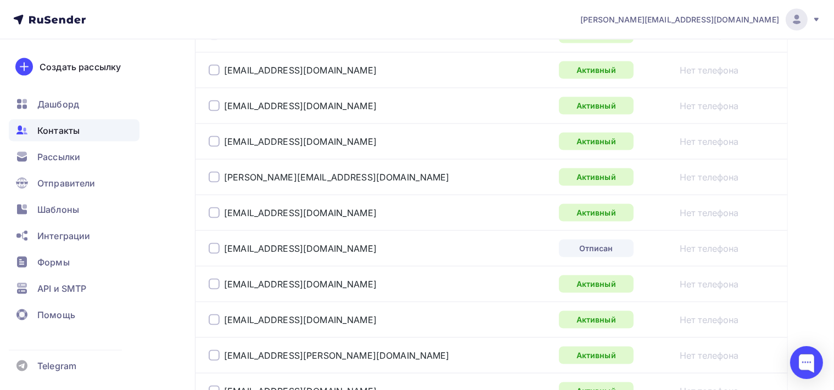
click at [214, 244] on div at bounding box center [214, 248] width 11 height 11
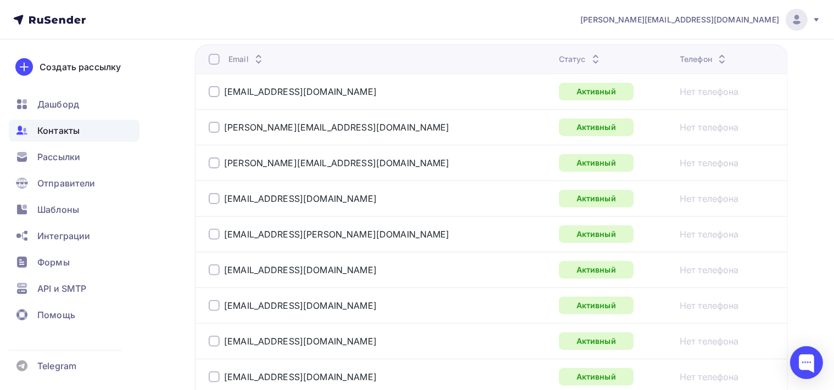
scroll to position [244, 0]
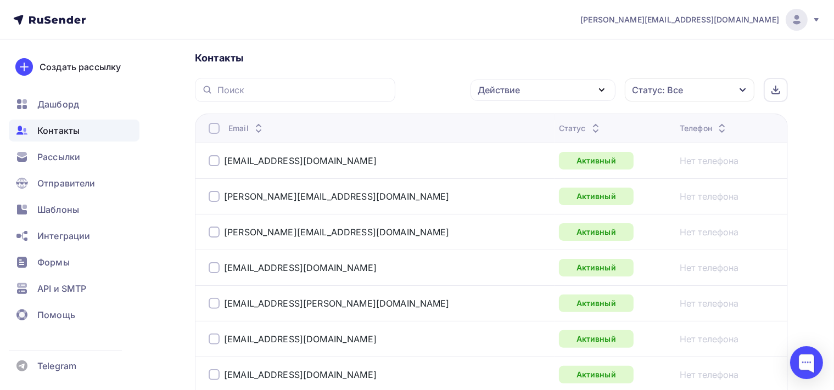
click at [598, 92] on icon "button" at bounding box center [601, 89] width 13 height 13
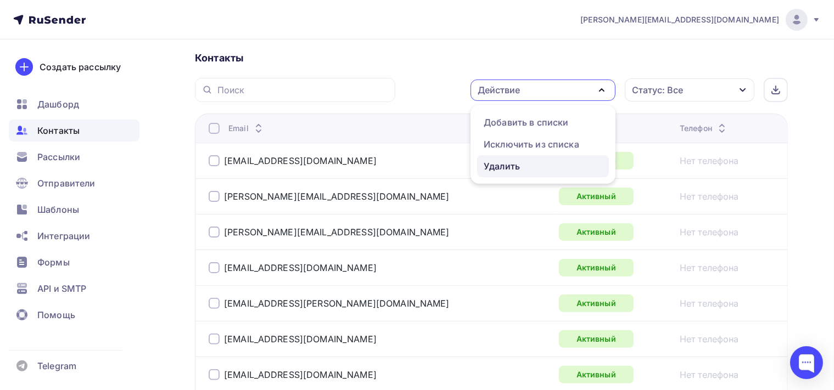
click at [515, 169] on div "Удалить" at bounding box center [502, 166] width 36 height 13
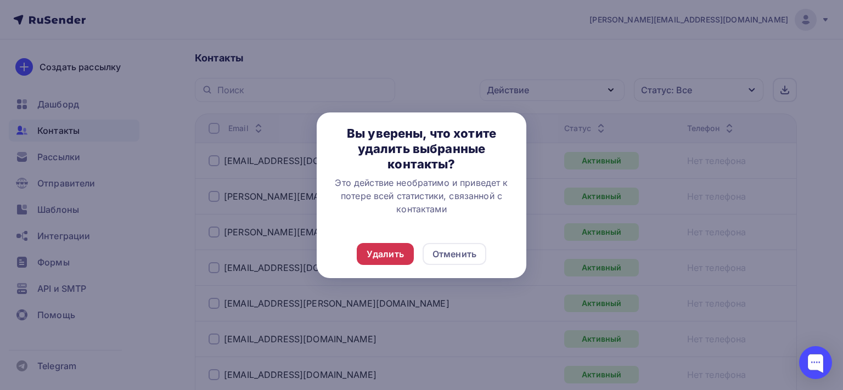
click at [380, 256] on div "Удалить" at bounding box center [385, 254] width 37 height 13
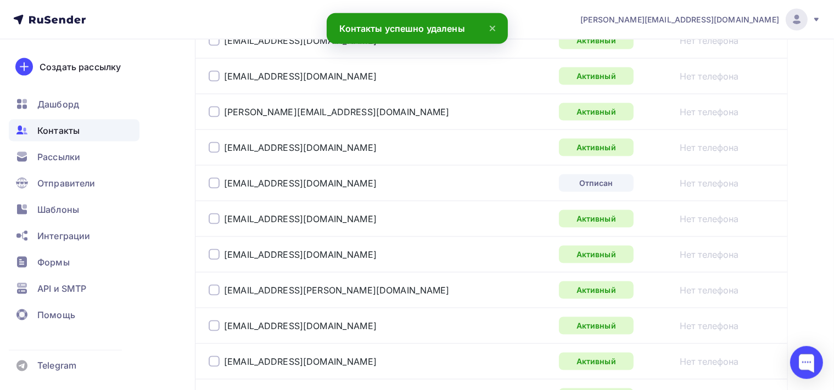
scroll to position [1713, 0]
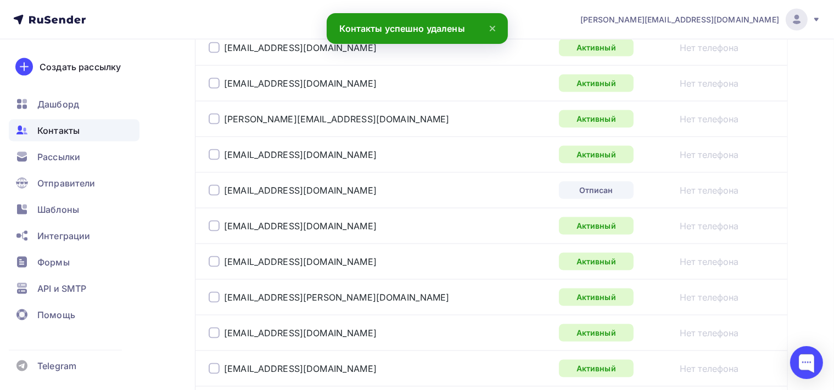
click at [216, 188] on div at bounding box center [214, 190] width 11 height 11
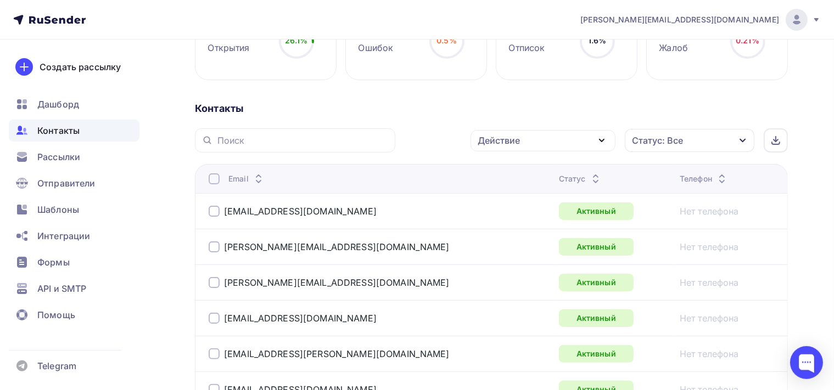
scroll to position [199, 0]
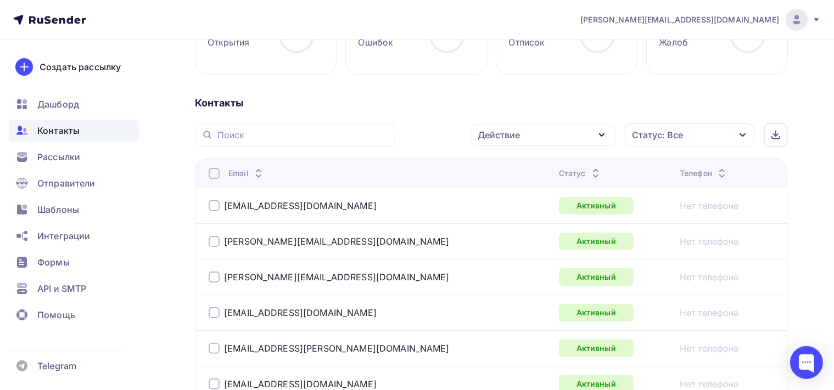
click at [598, 133] on icon "button" at bounding box center [601, 134] width 13 height 13
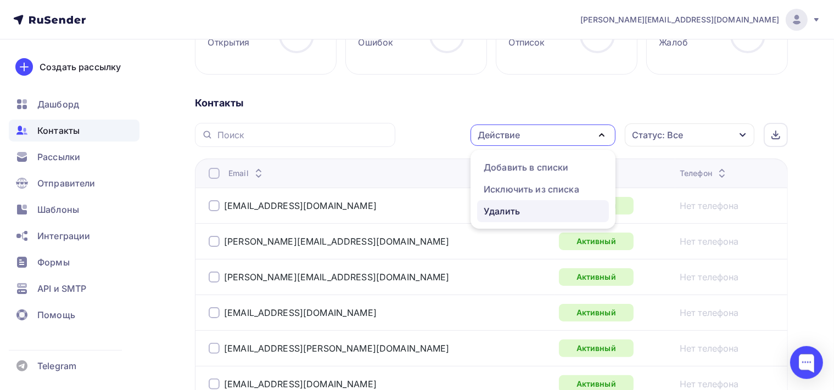
click at [521, 218] on link "Удалить" at bounding box center [543, 211] width 132 height 22
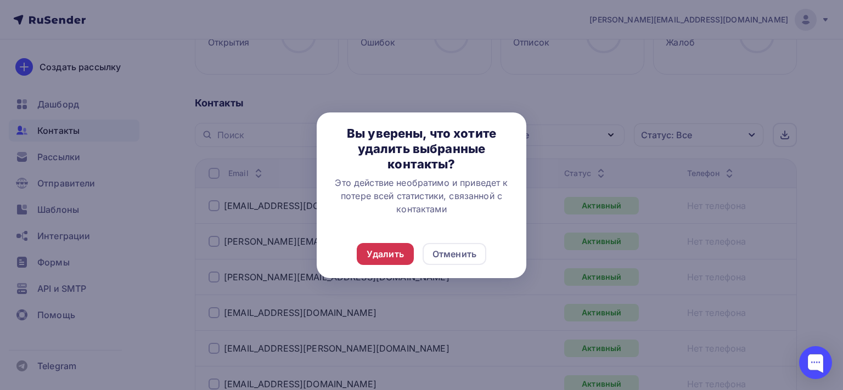
click at [391, 252] on div "Удалить" at bounding box center [385, 254] width 37 height 13
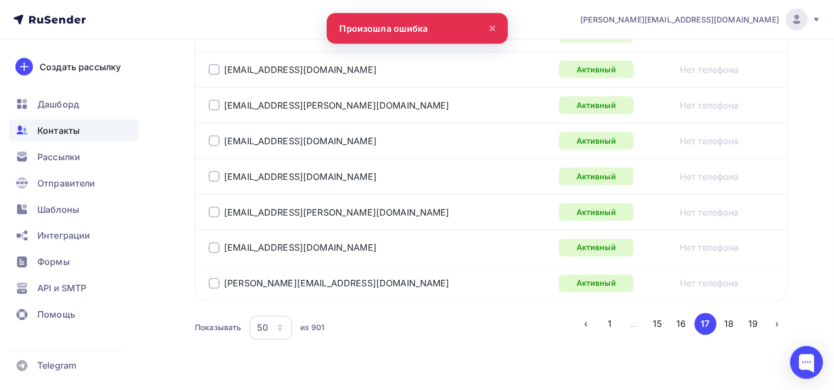
scroll to position [1828, 0]
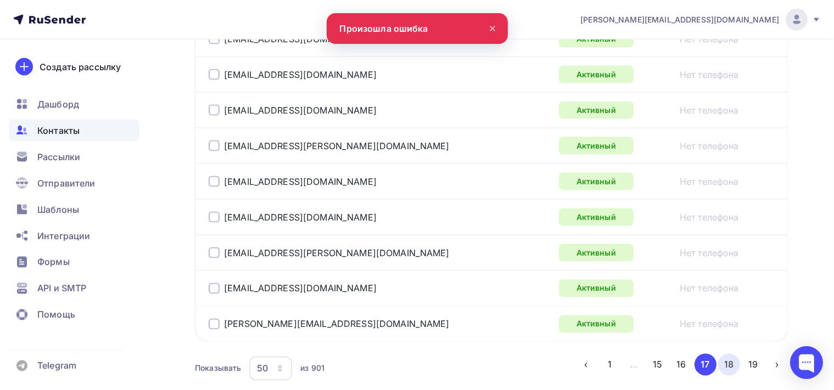
click at [731, 361] on button "18" at bounding box center [729, 365] width 22 height 22
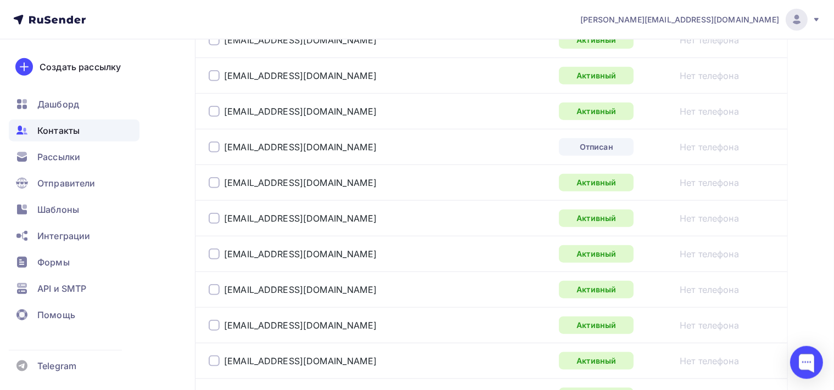
scroll to position [1304, 0]
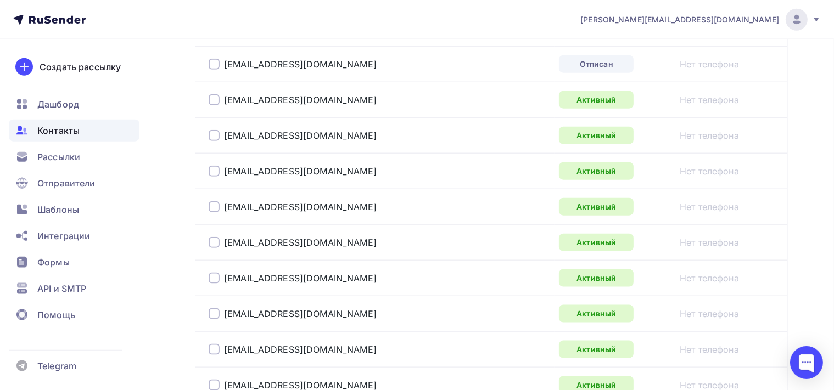
click at [218, 60] on div at bounding box center [214, 64] width 11 height 11
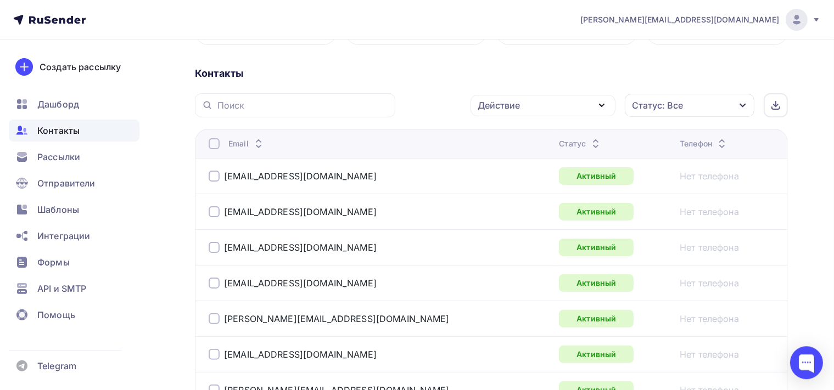
scroll to position [220, 0]
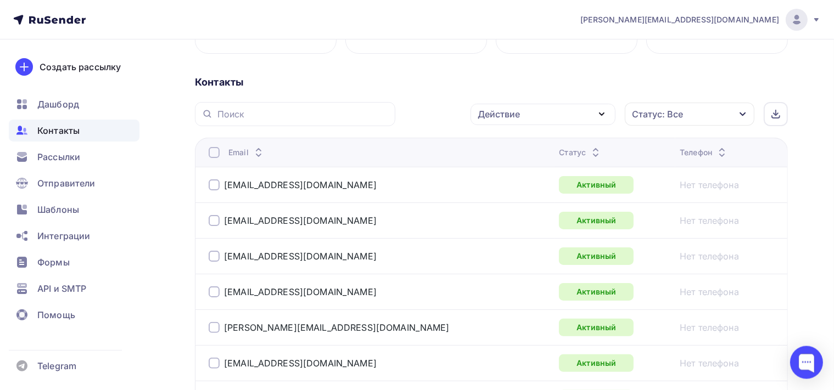
click at [602, 112] on icon "button" at bounding box center [601, 114] width 13 height 13
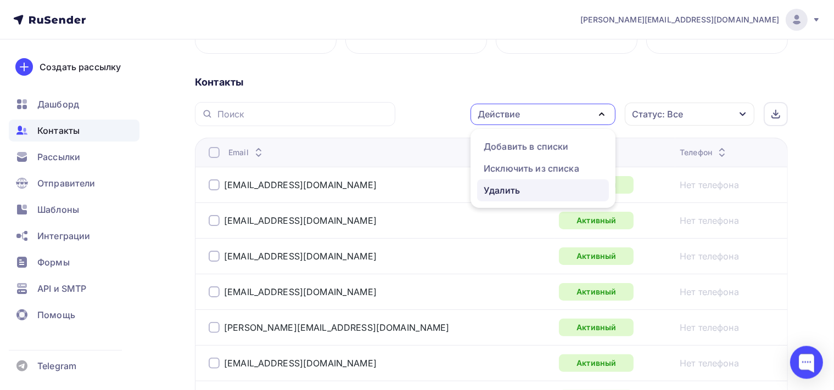
click at [529, 189] on div "Удалить" at bounding box center [543, 190] width 119 height 13
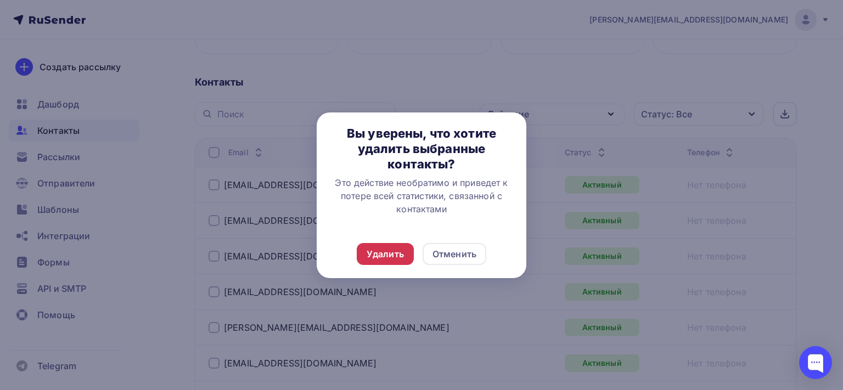
click at [401, 261] on div "Удалить" at bounding box center [385, 254] width 57 height 22
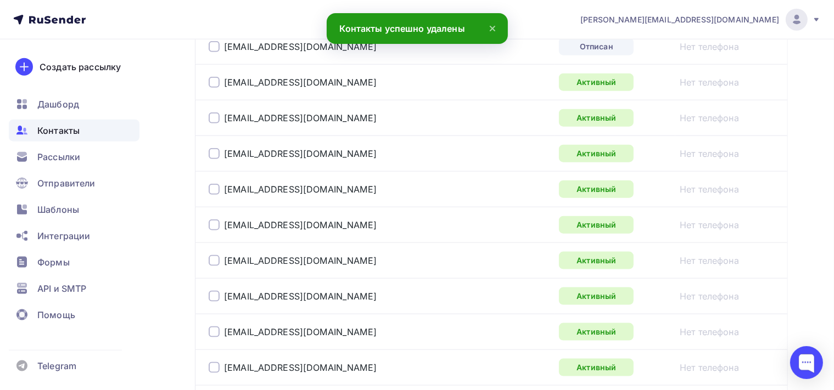
scroll to position [1263, 0]
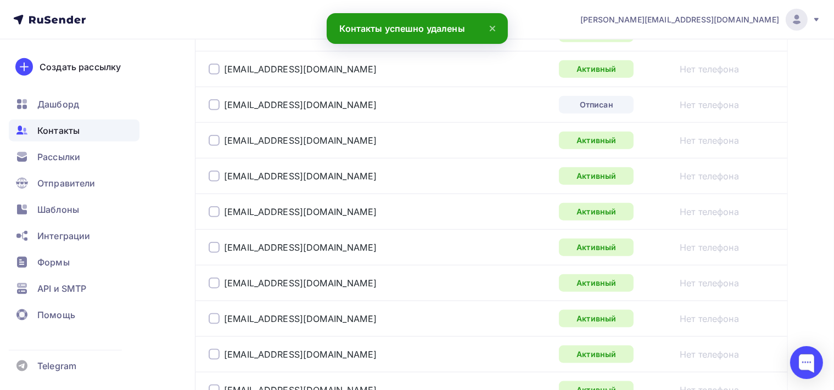
click at [214, 100] on div at bounding box center [214, 104] width 11 height 11
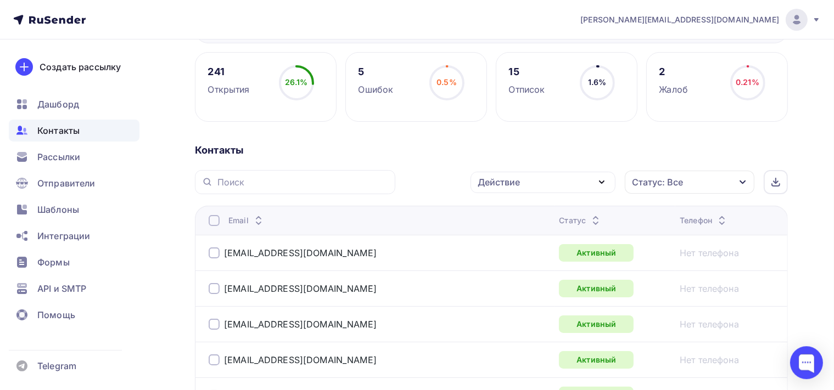
scroll to position [147, 0]
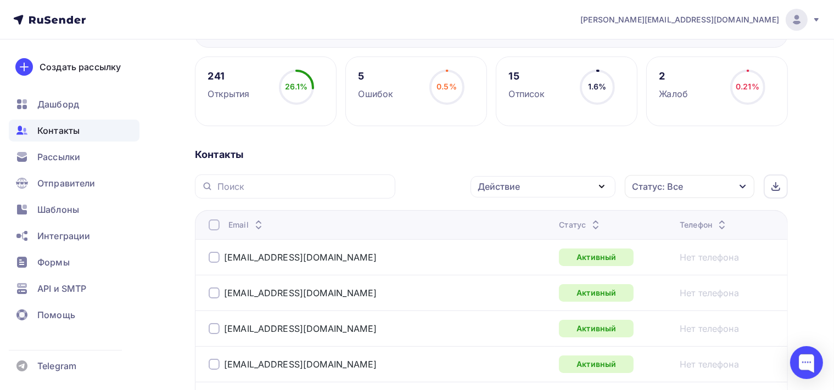
click at [603, 183] on icon "button" at bounding box center [601, 186] width 13 height 13
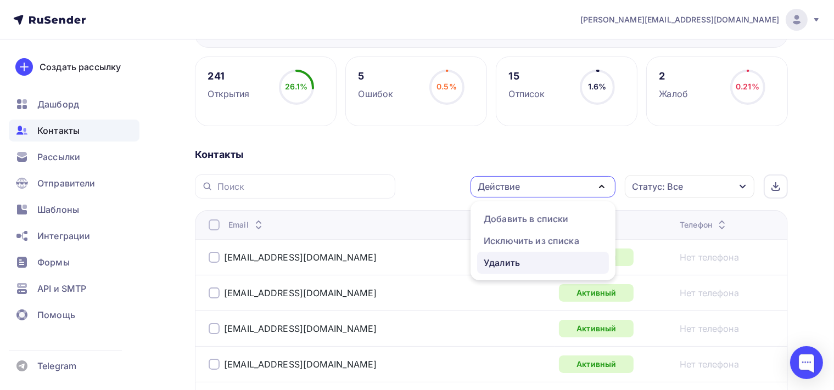
click at [560, 257] on div "Удалить" at bounding box center [543, 262] width 119 height 13
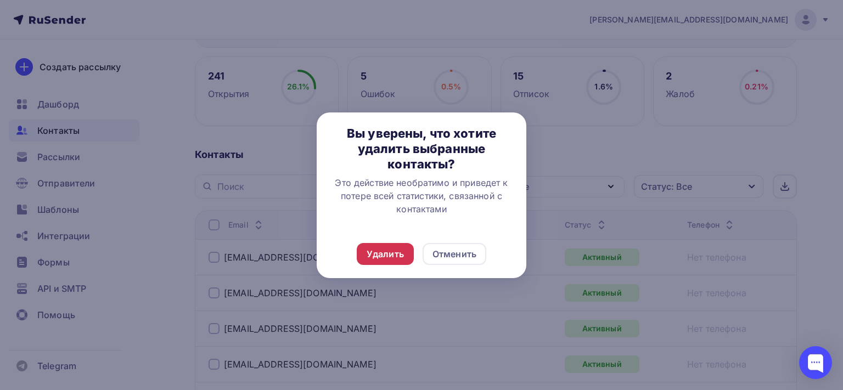
click at [388, 248] on div "Удалить" at bounding box center [385, 254] width 37 height 13
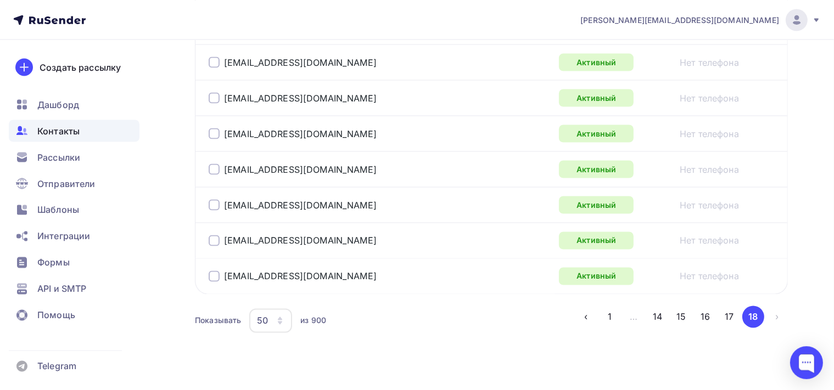
scroll to position [1886, 0]
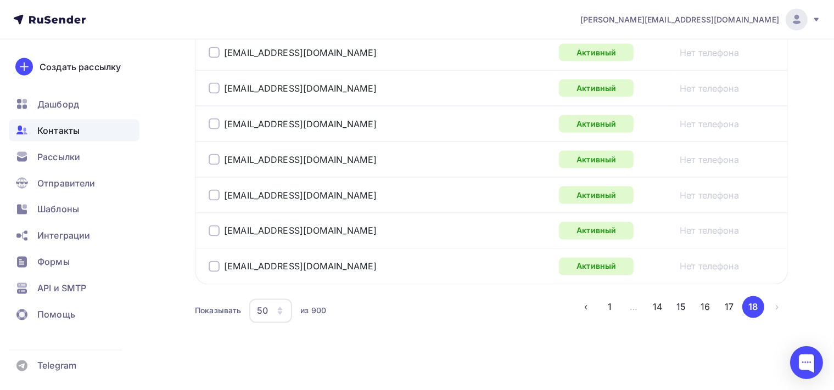
click at [777, 300] on li "›" at bounding box center [776, 307] width 24 height 22
click at [614, 300] on button "1" at bounding box center [610, 307] width 22 height 22
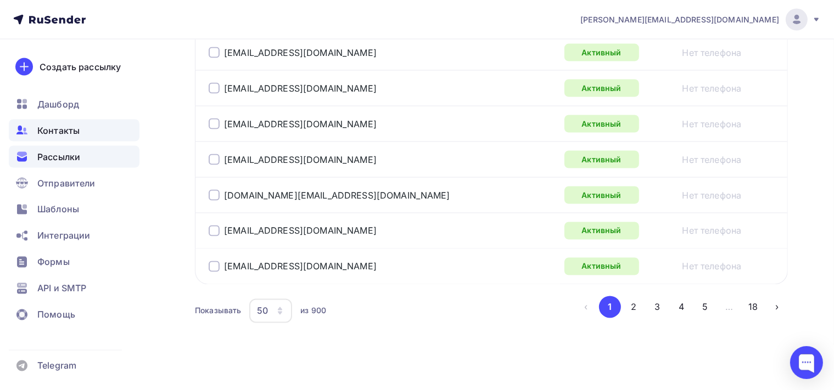
click at [90, 154] on div "Рассылки" at bounding box center [74, 157] width 131 height 22
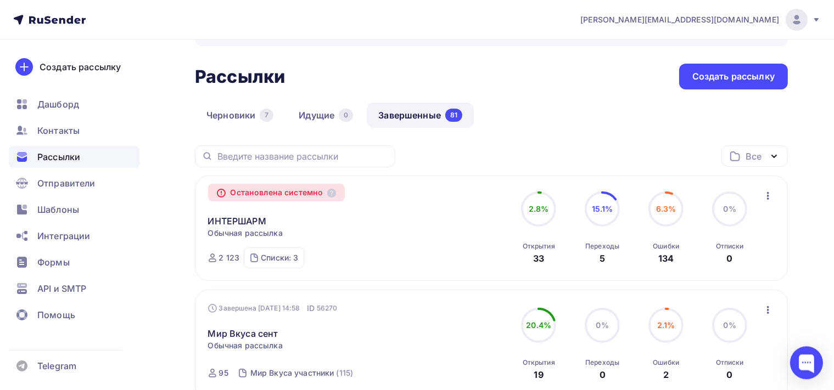
scroll to position [58, 0]
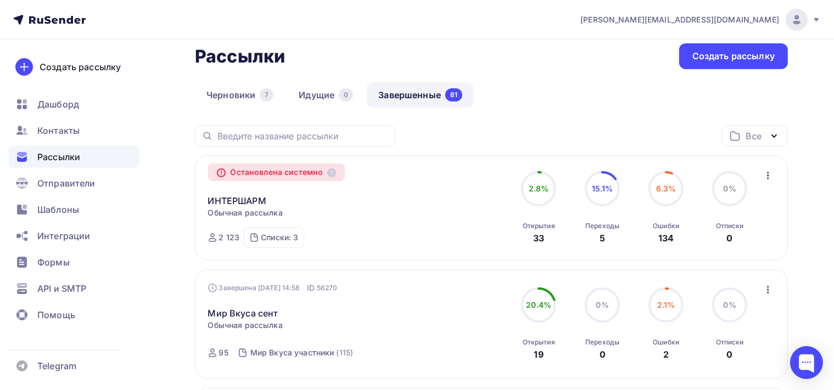
click at [776, 135] on icon "button" at bounding box center [773, 136] width 13 height 13
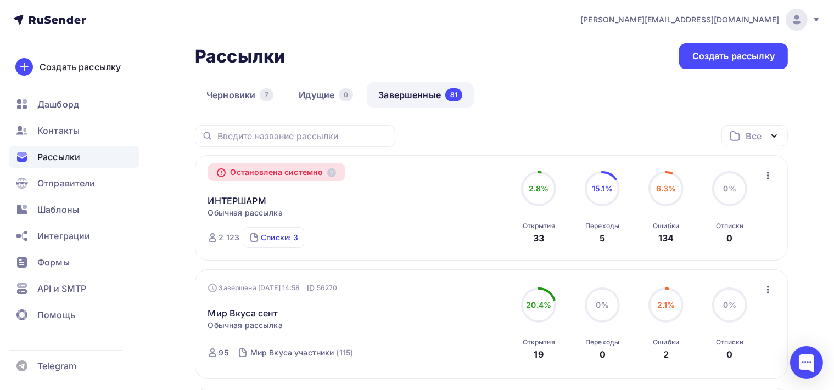
click at [280, 240] on div "Списки: 3" at bounding box center [279, 237] width 37 height 11
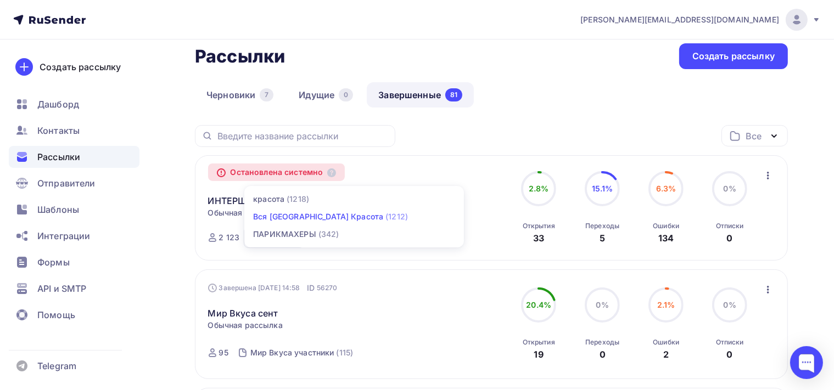
click at [290, 212] on div "Вся [GEOGRAPHIC_DATA] Красота" at bounding box center [318, 216] width 130 height 11
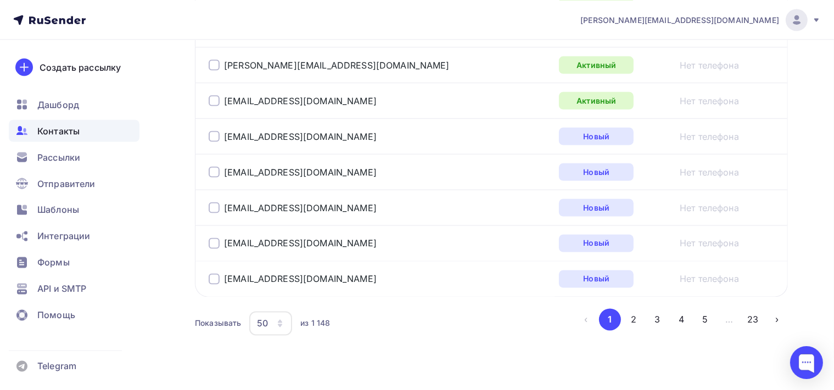
scroll to position [1886, 0]
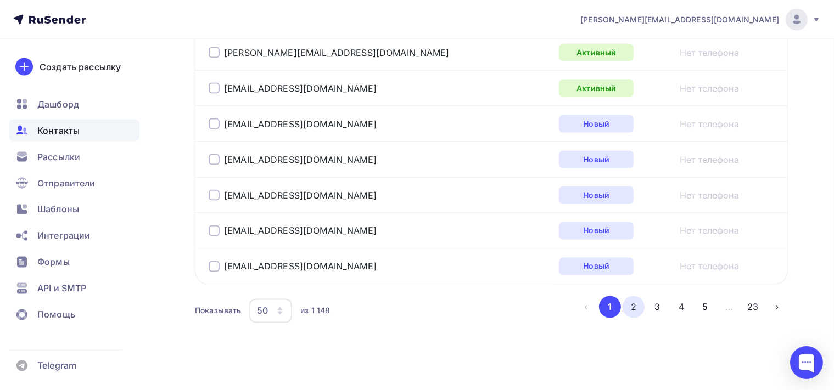
click at [629, 302] on button "2" at bounding box center [633, 307] width 22 height 22
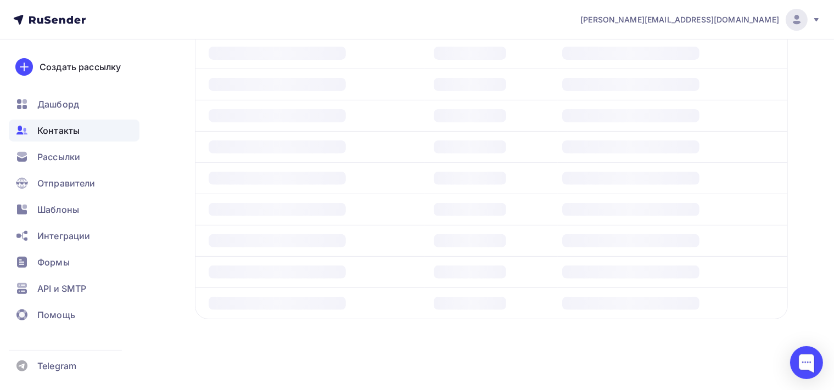
scroll to position [376, 0]
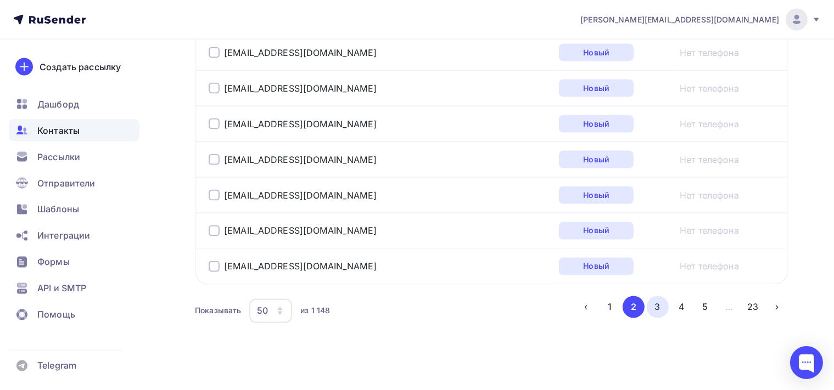
click at [663, 302] on button "3" at bounding box center [658, 307] width 22 height 22
click at [673, 300] on button "4" at bounding box center [681, 307] width 22 height 22
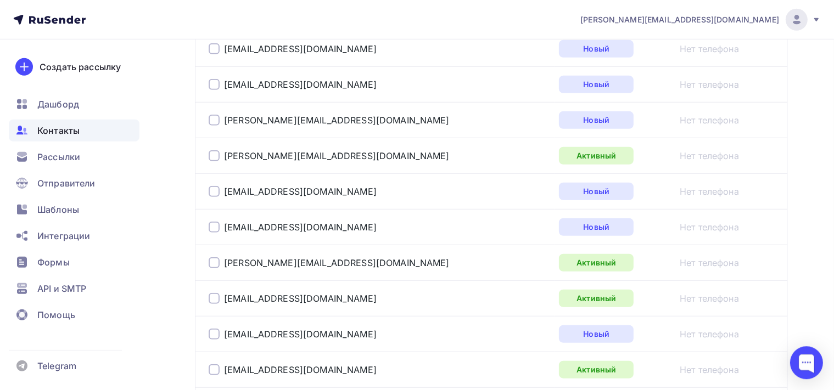
scroll to position [898, 0]
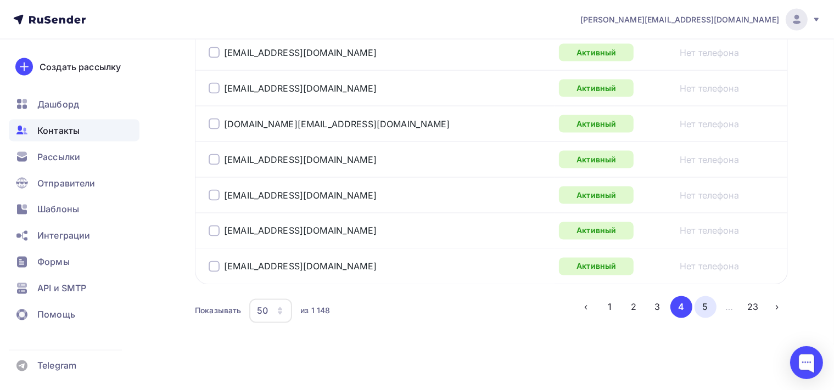
click at [709, 302] on button "5" at bounding box center [705, 307] width 22 height 22
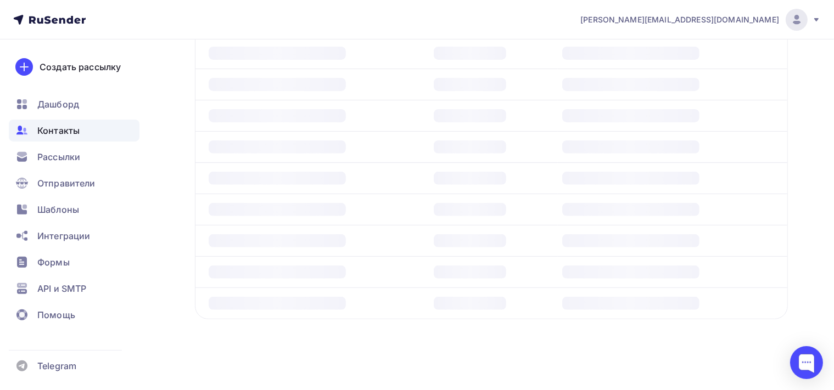
scroll to position [376, 0]
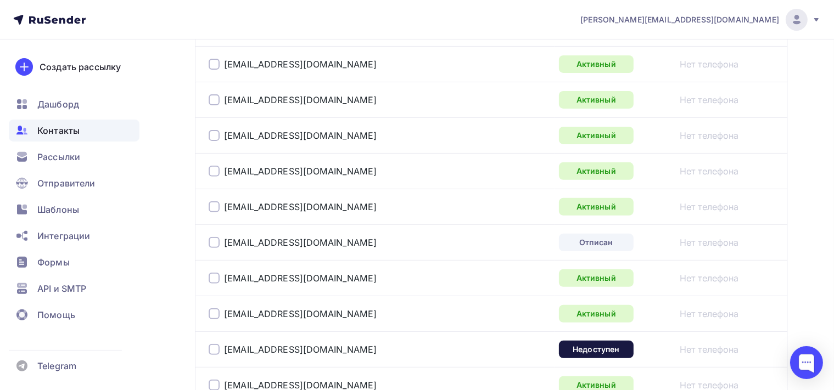
click at [214, 239] on div at bounding box center [214, 242] width 11 height 11
click at [214, 347] on div at bounding box center [214, 349] width 11 height 11
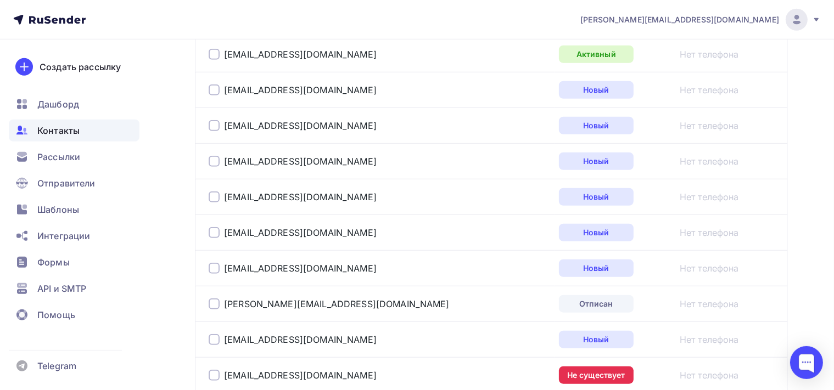
scroll to position [956, 0]
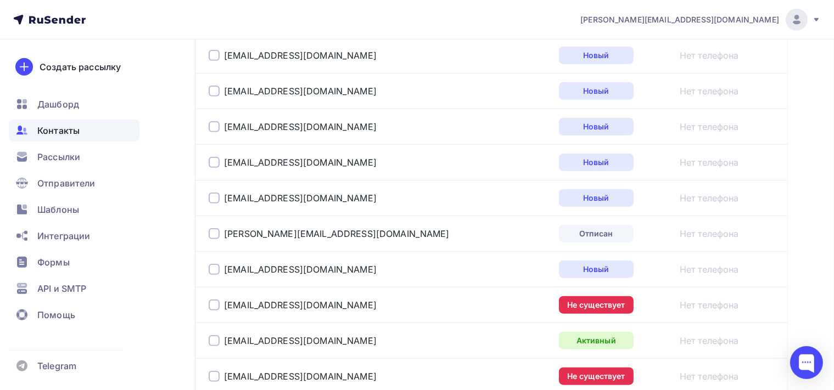
click at [216, 233] on div at bounding box center [214, 233] width 11 height 11
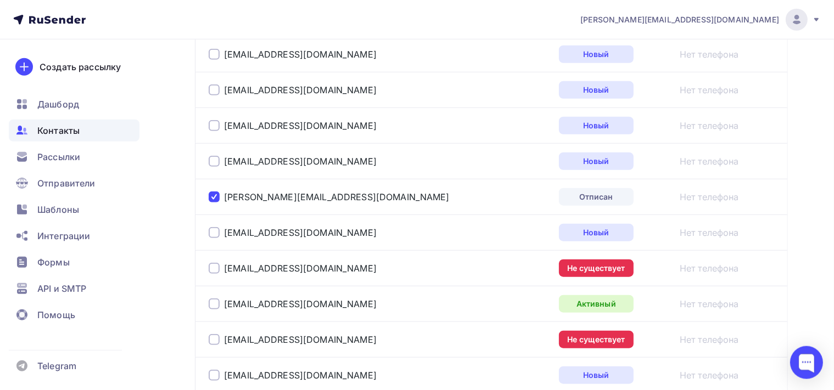
scroll to position [1014, 0]
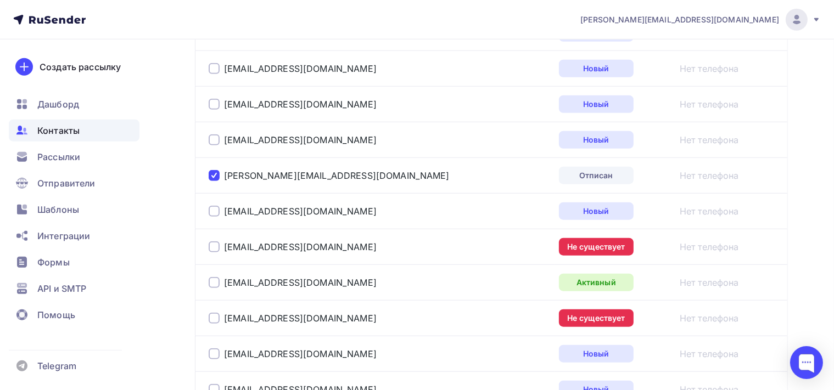
click at [214, 245] on div at bounding box center [214, 247] width 11 height 11
click at [214, 313] on div at bounding box center [214, 318] width 11 height 11
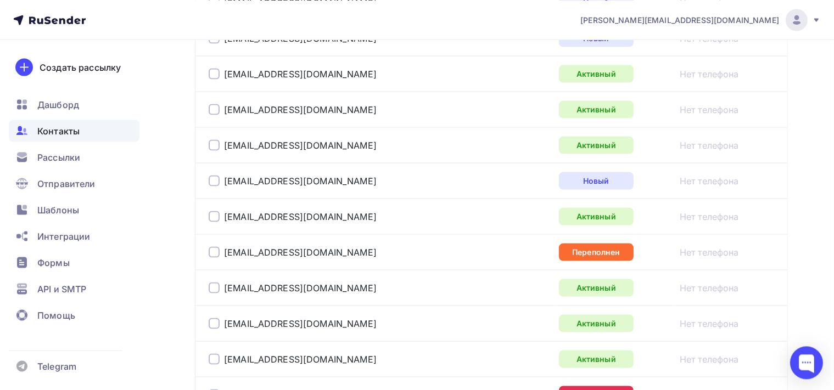
scroll to position [1651, 0]
click at [212, 247] on div at bounding box center [214, 251] width 11 height 11
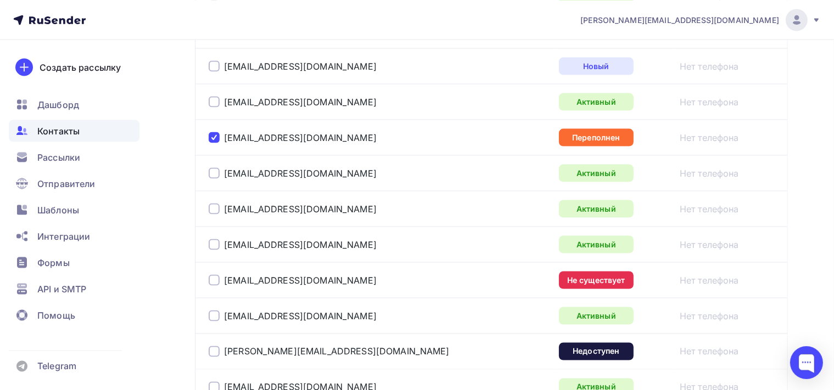
scroll to position [1767, 0]
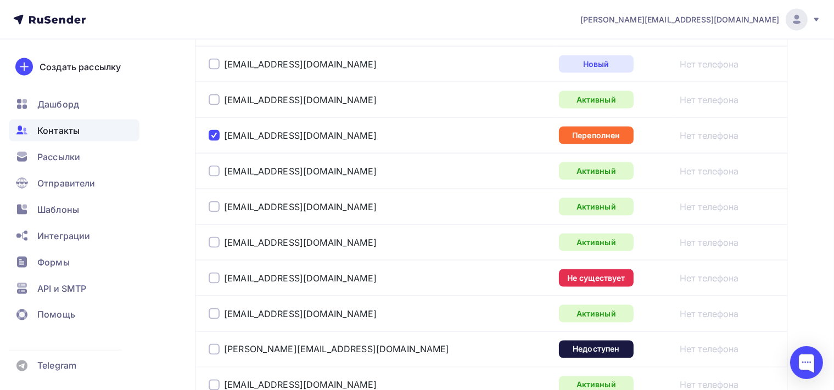
click at [215, 276] on div at bounding box center [214, 278] width 11 height 11
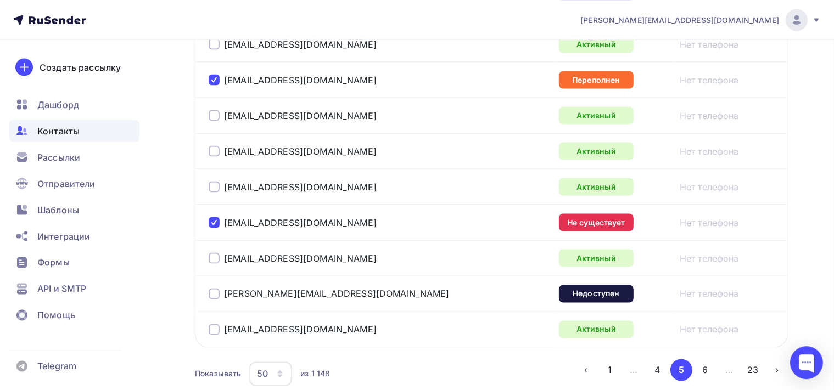
scroll to position [1825, 0]
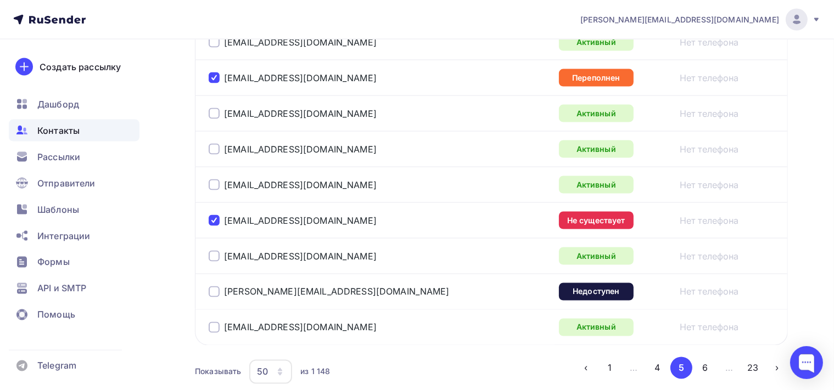
click at [215, 287] on div at bounding box center [214, 292] width 11 height 11
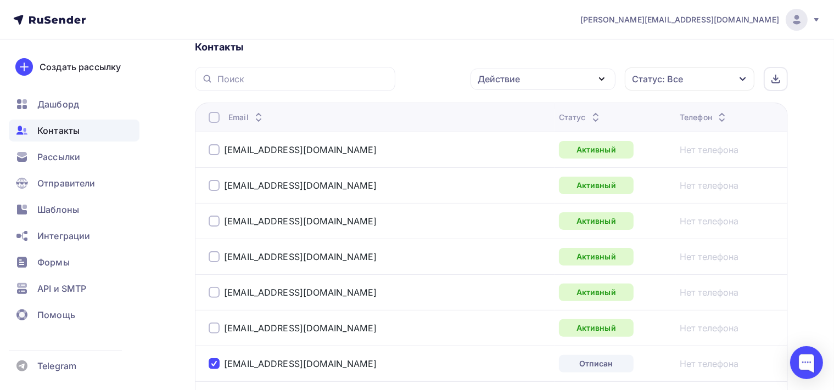
scroll to position [239, 0]
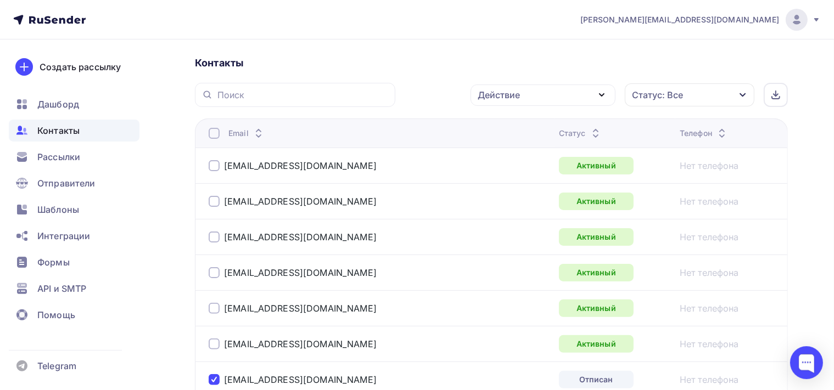
click at [604, 97] on icon "button" at bounding box center [601, 94] width 13 height 13
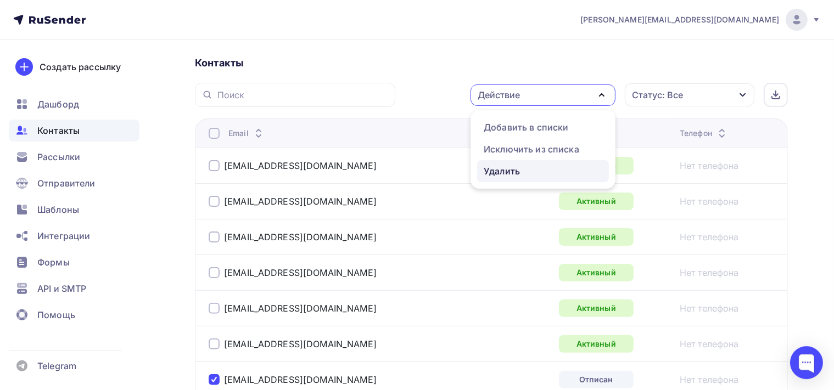
click at [537, 167] on div "Удалить" at bounding box center [543, 171] width 119 height 13
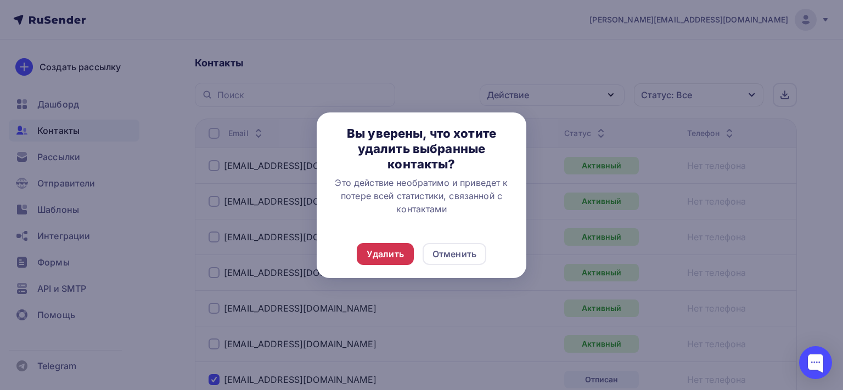
click at [394, 260] on div "Удалить" at bounding box center [385, 254] width 37 height 13
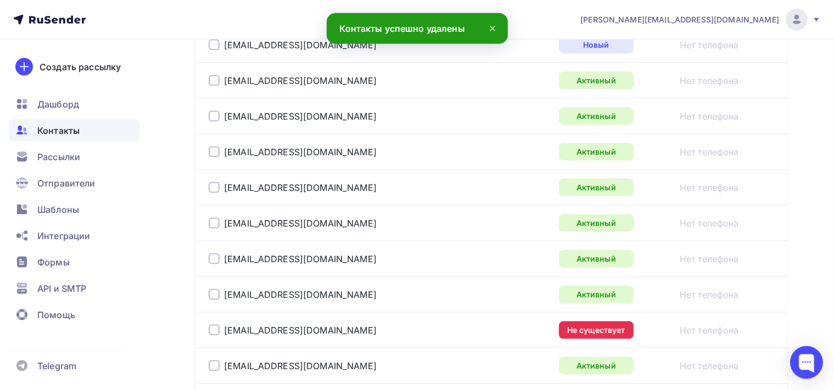
scroll to position [1630, 0]
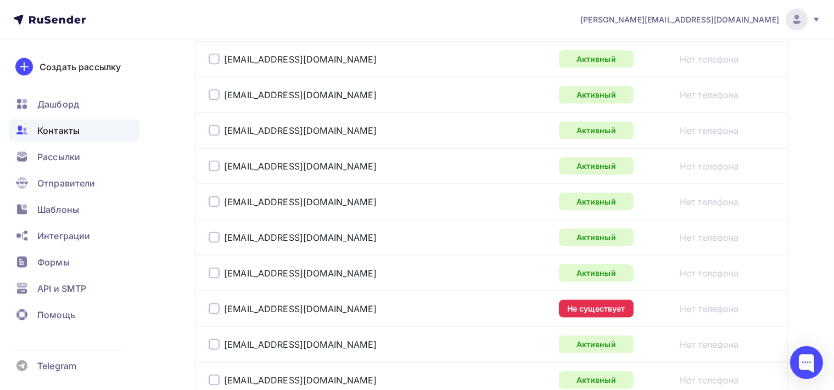
click at [214, 304] on div at bounding box center [214, 309] width 11 height 11
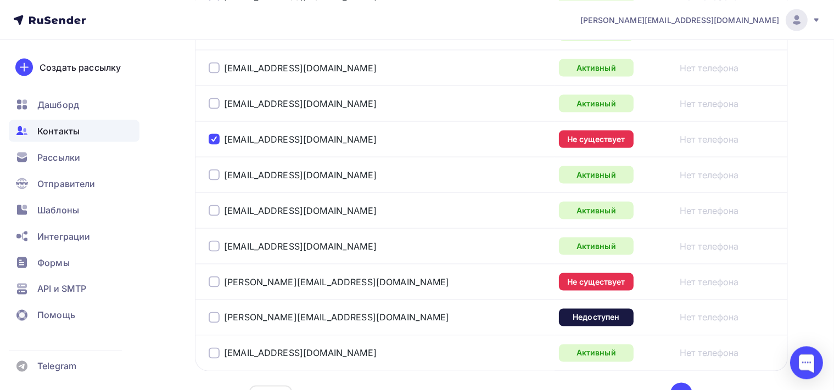
scroll to position [1862, 0]
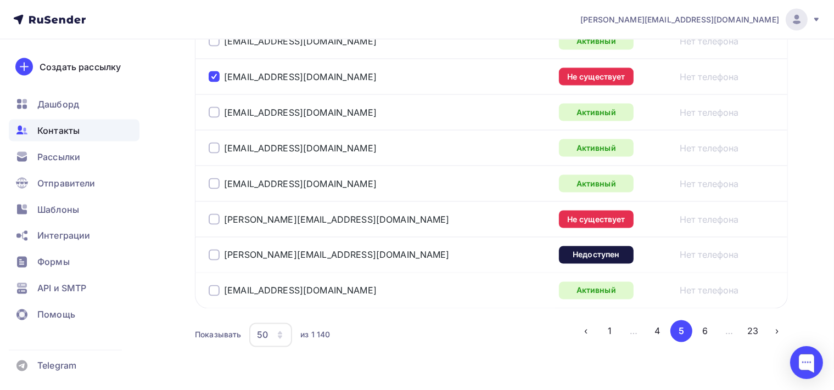
click at [206, 217] on td "rostislav@narastitnogti.ru" at bounding box center [375, 219] width 360 height 36
click at [214, 250] on div at bounding box center [214, 255] width 11 height 11
click at [215, 216] on div at bounding box center [214, 219] width 11 height 11
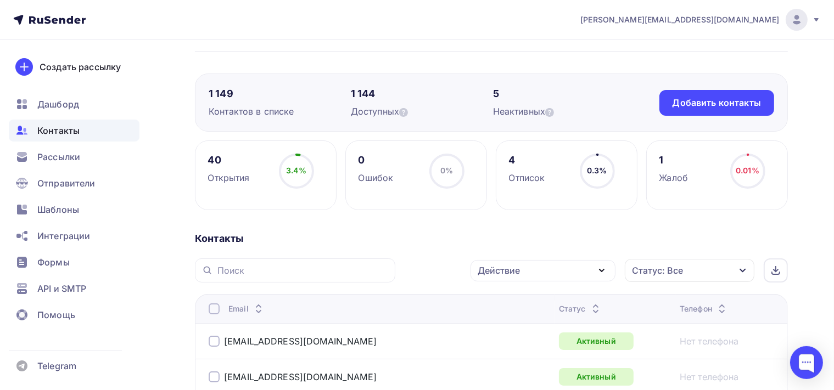
scroll to position [173, 0]
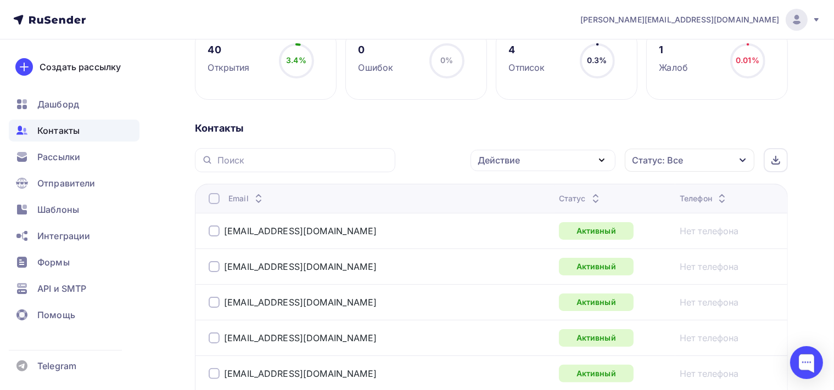
click at [598, 155] on icon "button" at bounding box center [601, 160] width 13 height 13
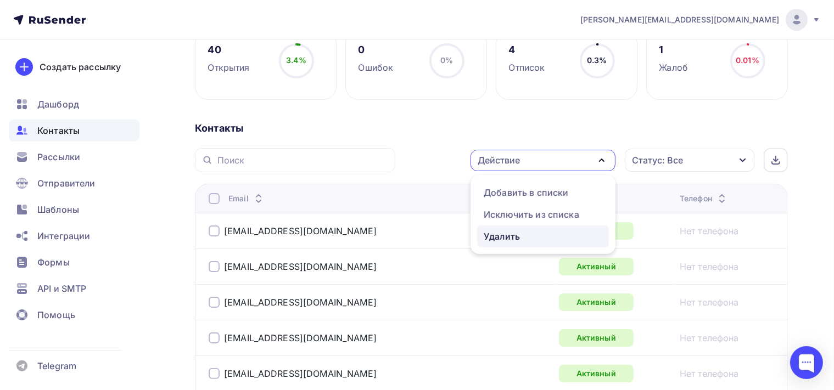
click at [549, 236] on div "Удалить" at bounding box center [543, 236] width 119 height 13
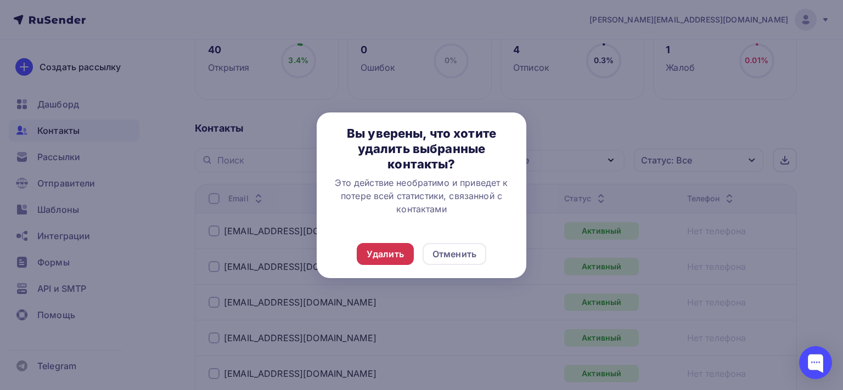
click at [370, 250] on div "Удалить" at bounding box center [385, 254] width 37 height 13
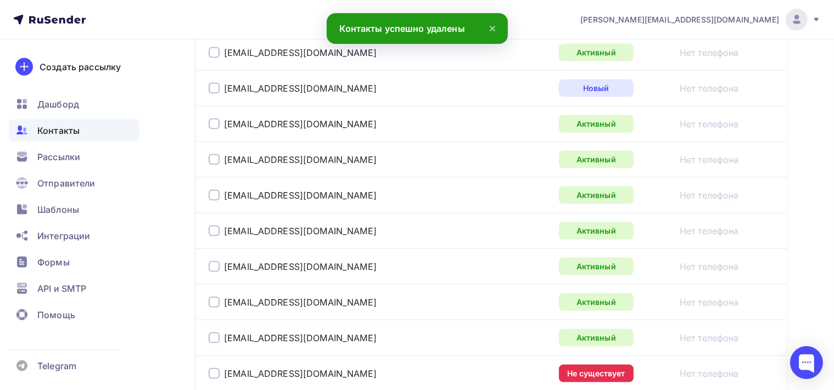
scroll to position [1681, 0]
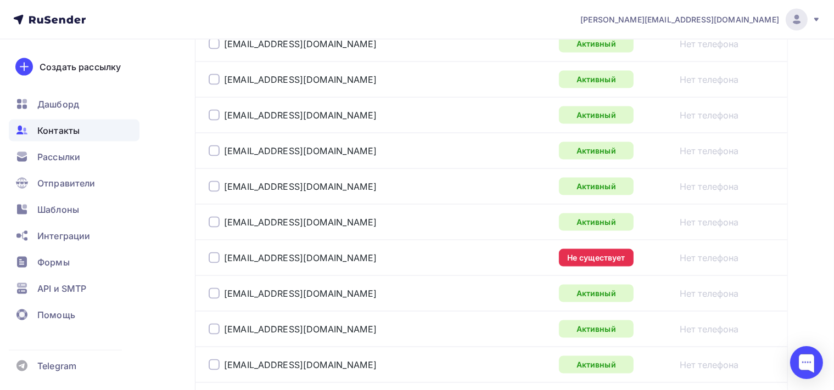
click at [219, 252] on div at bounding box center [214, 257] width 11 height 11
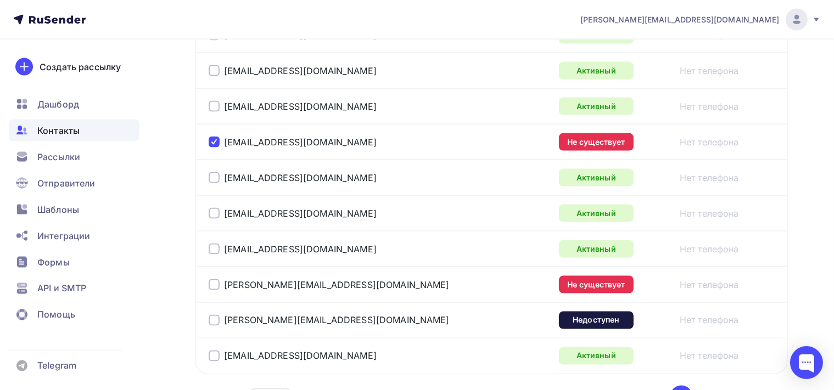
click at [217, 279] on div at bounding box center [214, 284] width 11 height 11
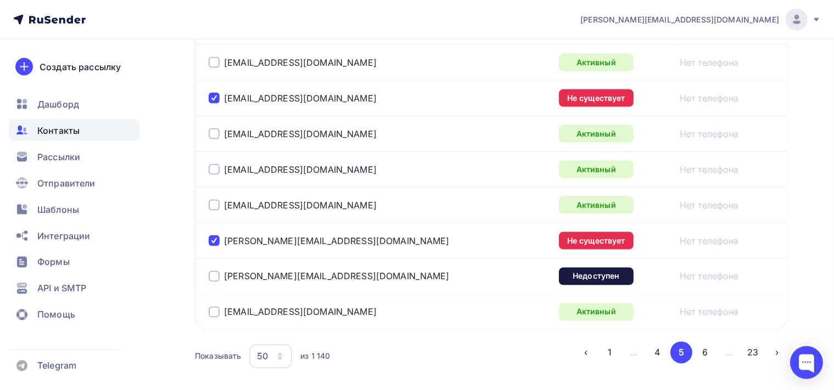
scroll to position [1886, 0]
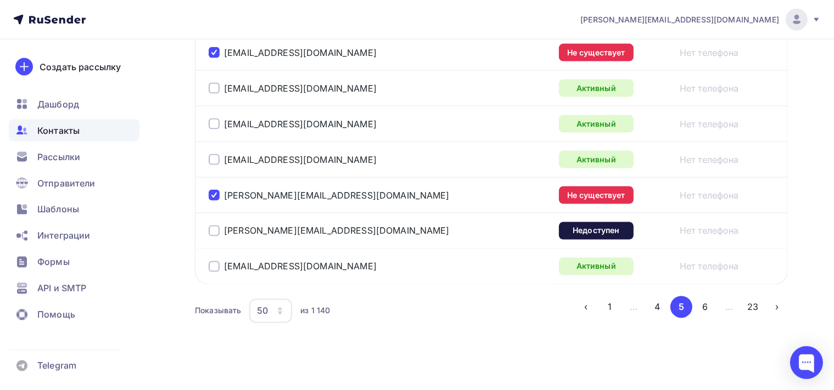
click at [217, 231] on div "rost@xmx.ru" at bounding box center [346, 231] width 274 height 18
click at [210, 226] on div at bounding box center [214, 231] width 11 height 11
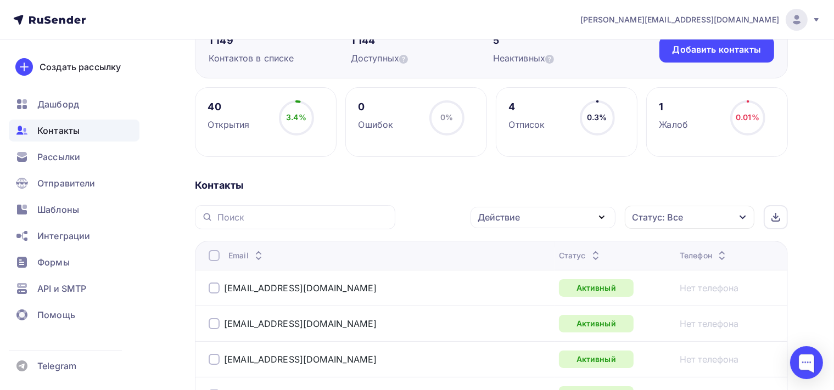
scroll to position [90, 0]
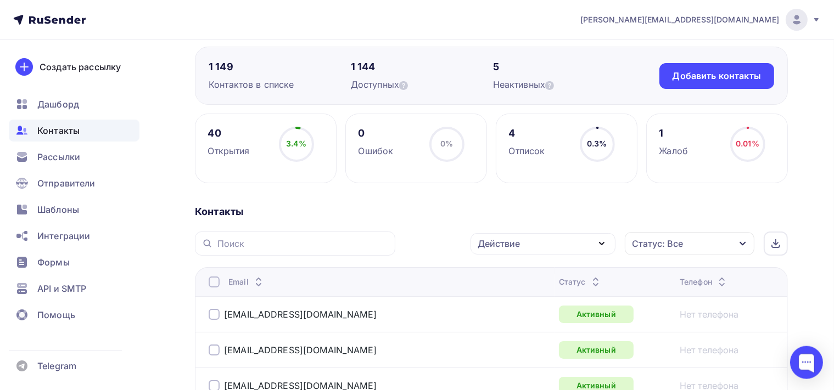
click at [605, 244] on icon "button" at bounding box center [601, 243] width 13 height 13
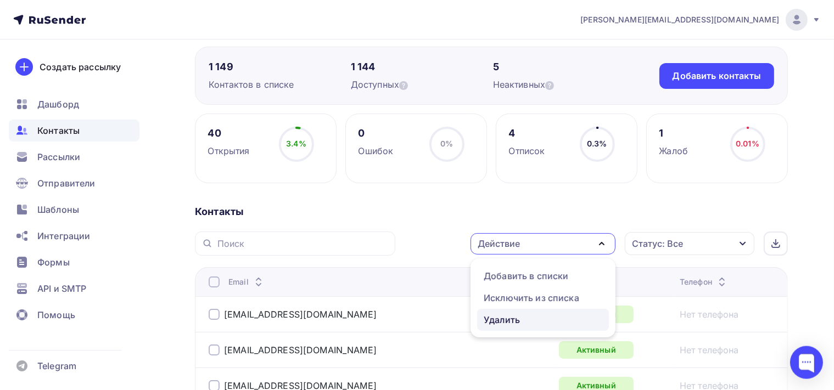
click at [521, 317] on div "Удалить" at bounding box center [543, 319] width 119 height 13
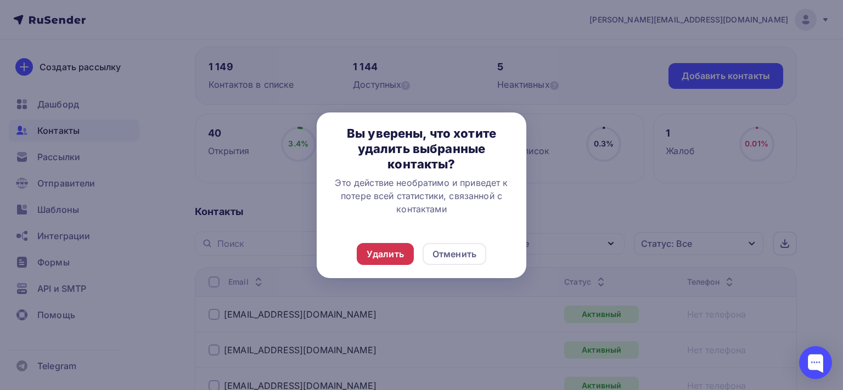
click at [391, 250] on div "Удалить" at bounding box center [385, 254] width 37 height 13
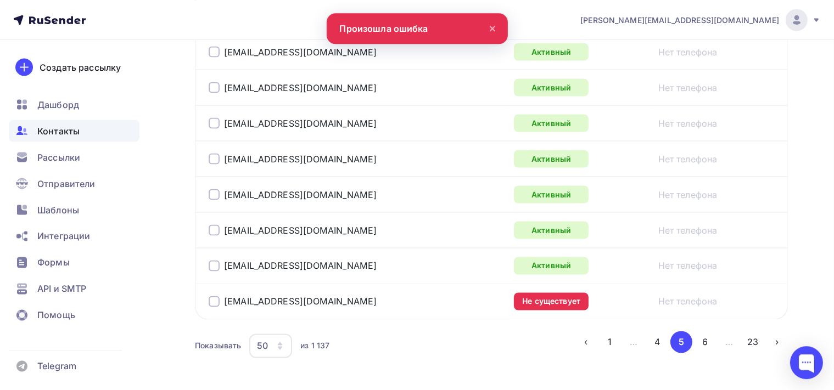
scroll to position [1828, 0]
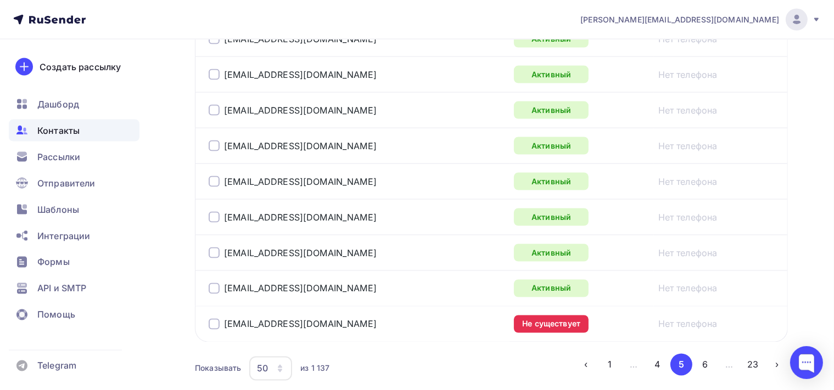
click at [215, 319] on div at bounding box center [214, 324] width 11 height 11
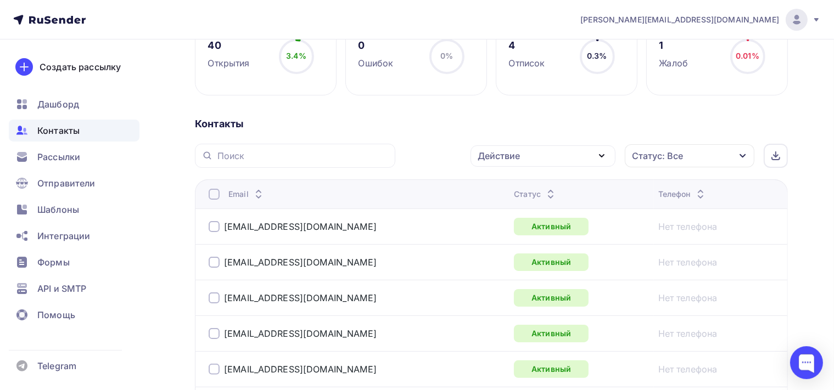
scroll to position [175, 0]
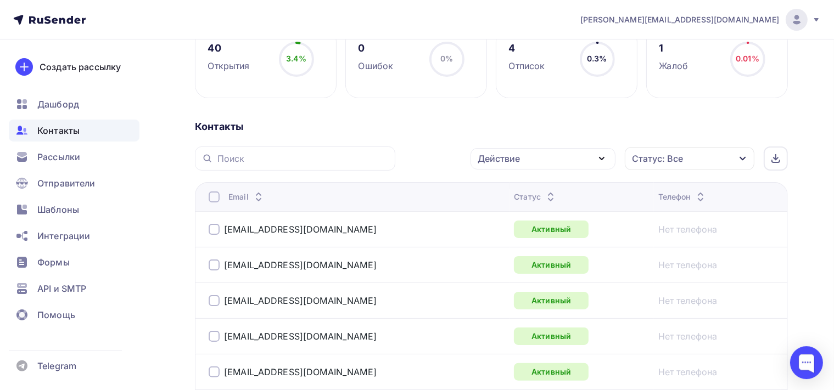
click at [601, 157] on icon "button" at bounding box center [601, 158] width 13 height 13
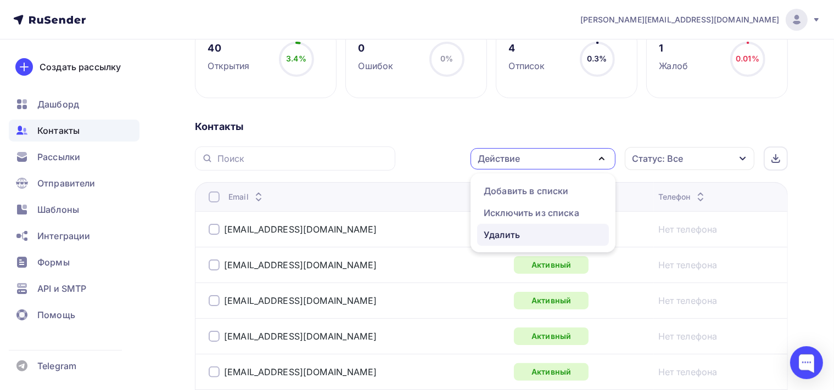
click at [534, 233] on div "Удалить" at bounding box center [543, 234] width 119 height 13
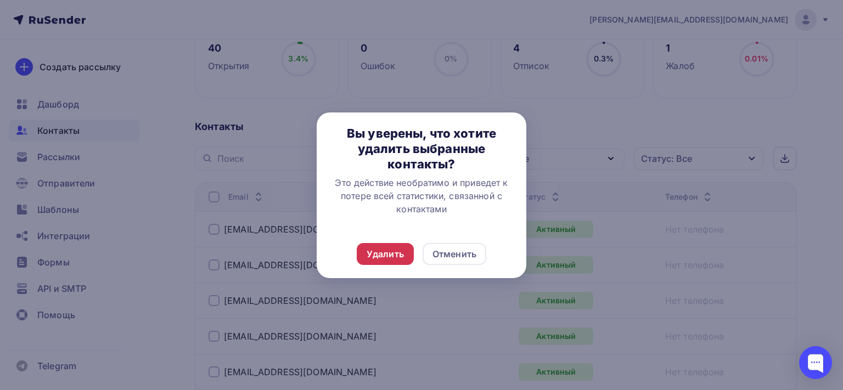
click at [409, 252] on div "Удалить" at bounding box center [385, 254] width 57 height 22
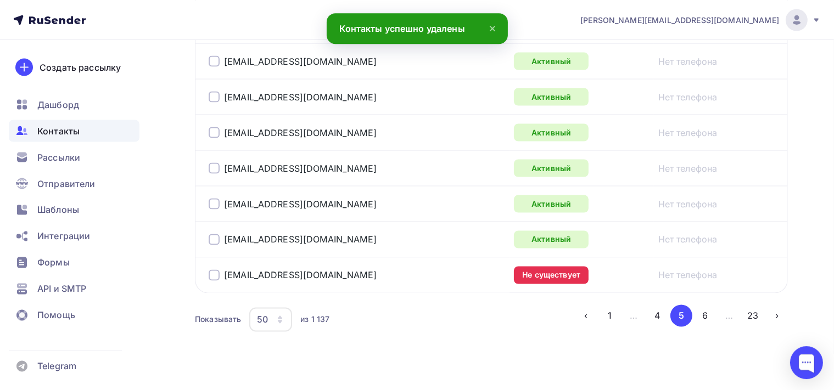
scroll to position [1886, 0]
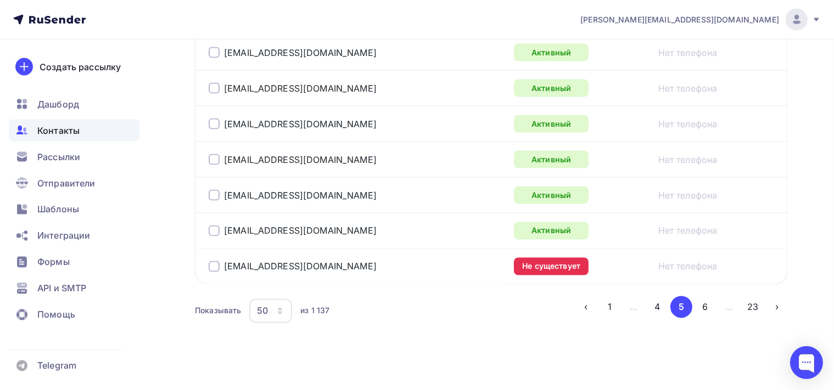
click at [215, 261] on div at bounding box center [214, 266] width 11 height 11
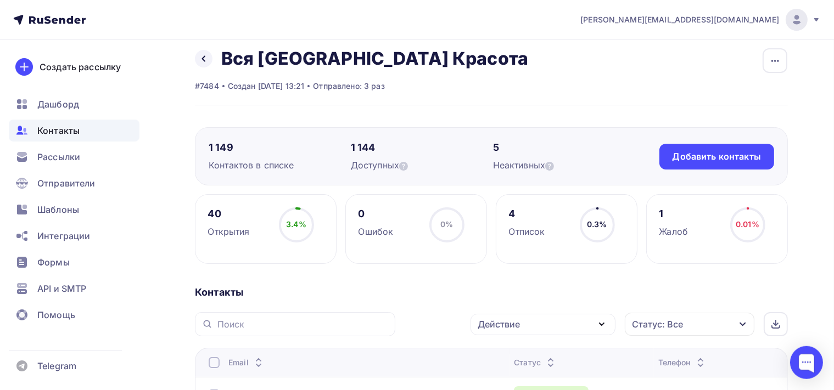
scroll to position [0, 0]
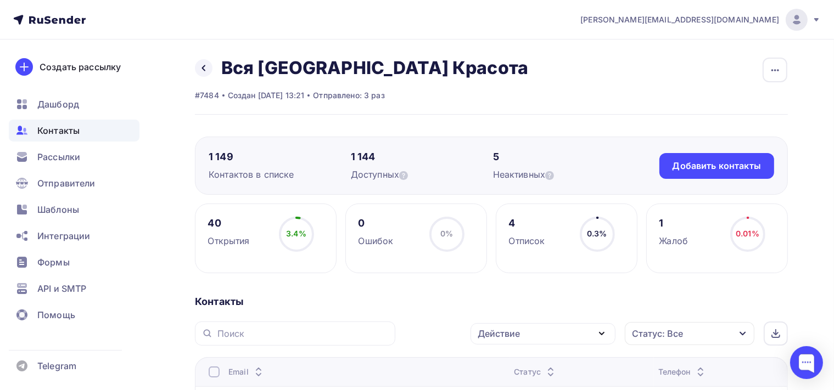
click at [603, 328] on icon "button" at bounding box center [601, 333] width 13 height 13
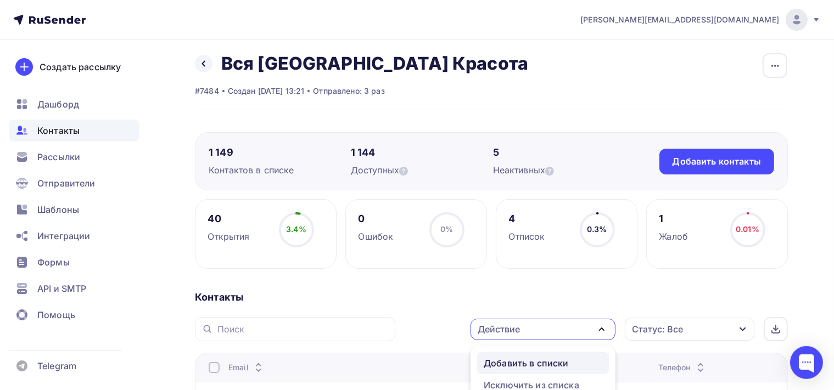
scroll to position [173, 0]
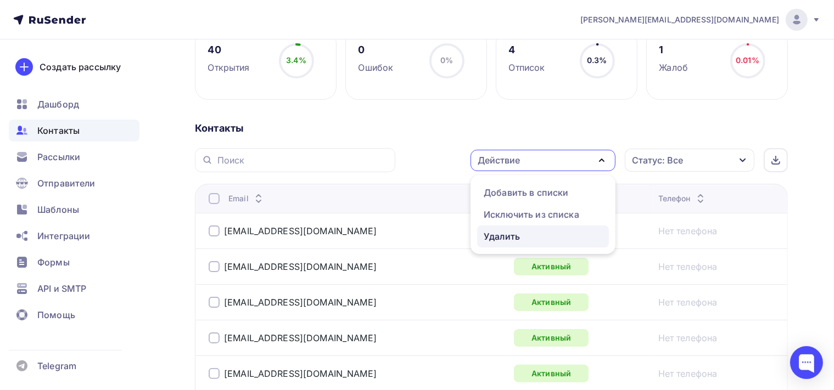
click at [544, 236] on div "Удалить" at bounding box center [543, 236] width 119 height 13
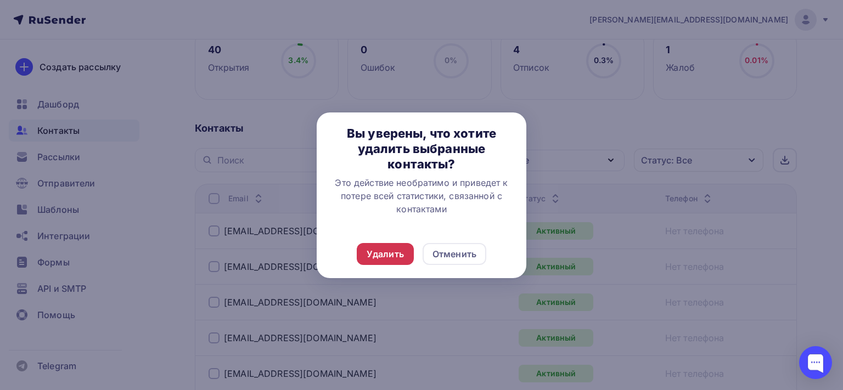
click at [379, 253] on div "Удалить" at bounding box center [385, 254] width 37 height 13
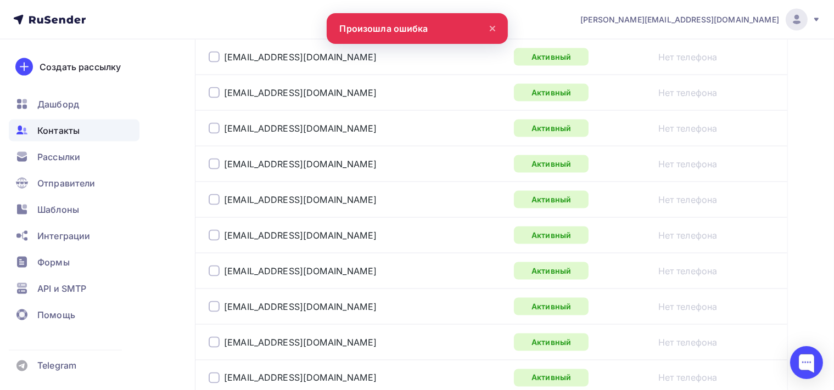
scroll to position [1886, 0]
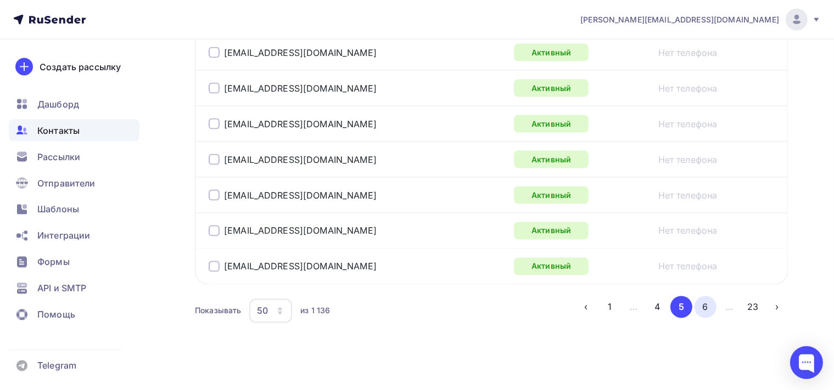
click at [709, 300] on button "6" at bounding box center [705, 307] width 22 height 22
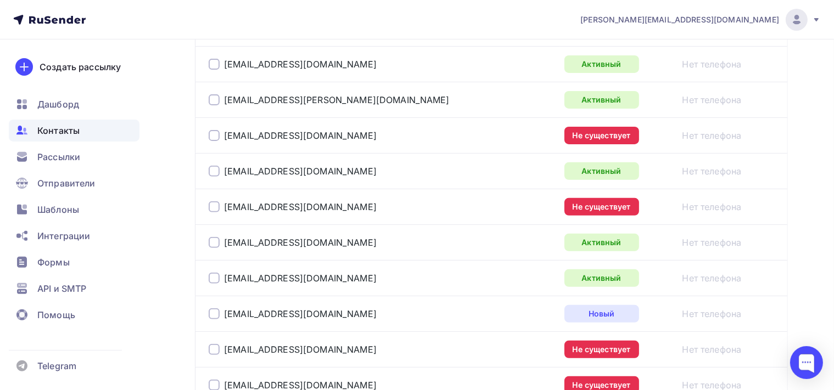
scroll to position [260, 0]
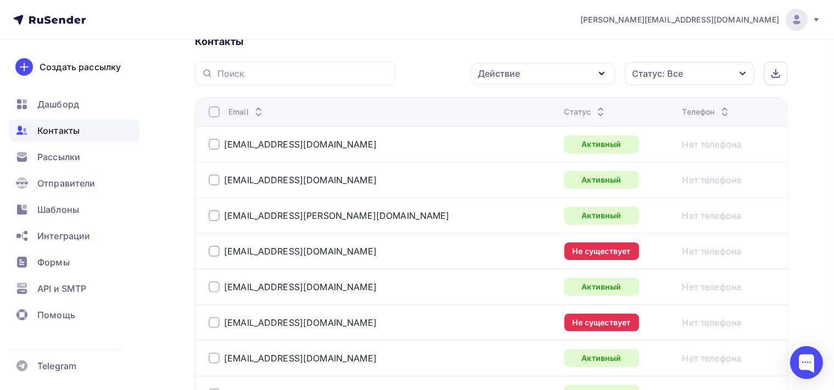
click at [212, 250] on div at bounding box center [214, 251] width 11 height 11
click at [215, 318] on div at bounding box center [214, 322] width 11 height 11
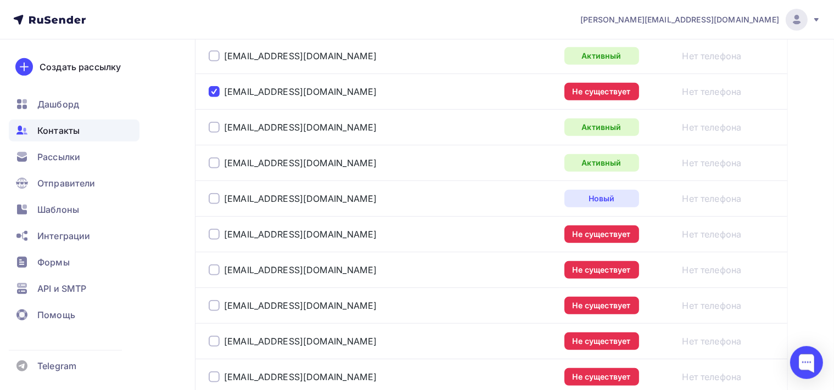
scroll to position [550, 0]
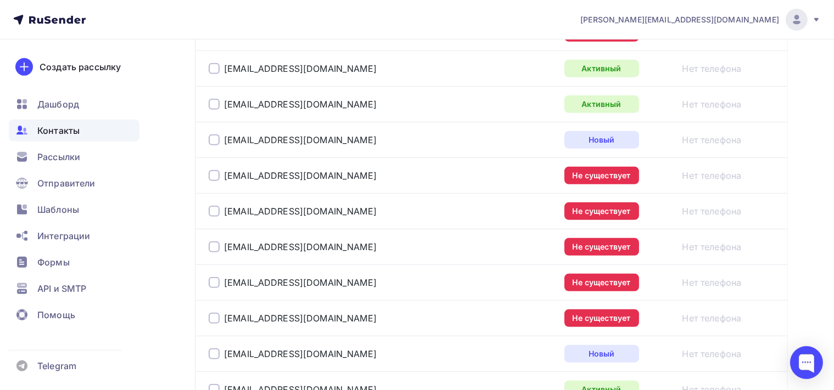
click at [215, 174] on div at bounding box center [214, 175] width 11 height 11
click at [214, 212] on div at bounding box center [214, 211] width 11 height 11
click at [216, 247] on div at bounding box center [214, 247] width 11 height 11
click at [218, 278] on div at bounding box center [214, 282] width 11 height 11
click at [218, 319] on div at bounding box center [214, 318] width 11 height 11
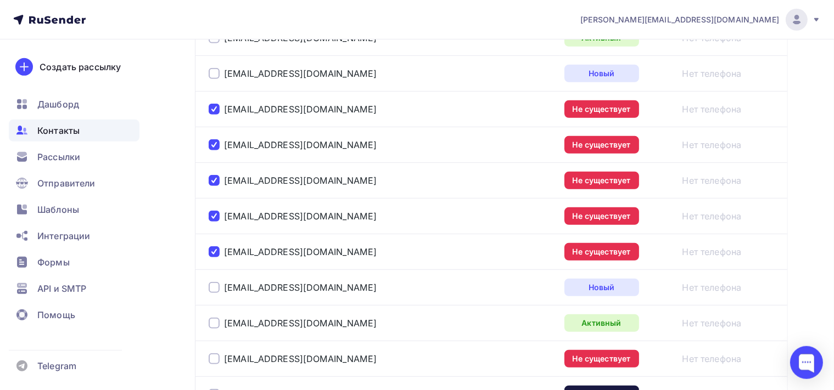
scroll to position [666, 0]
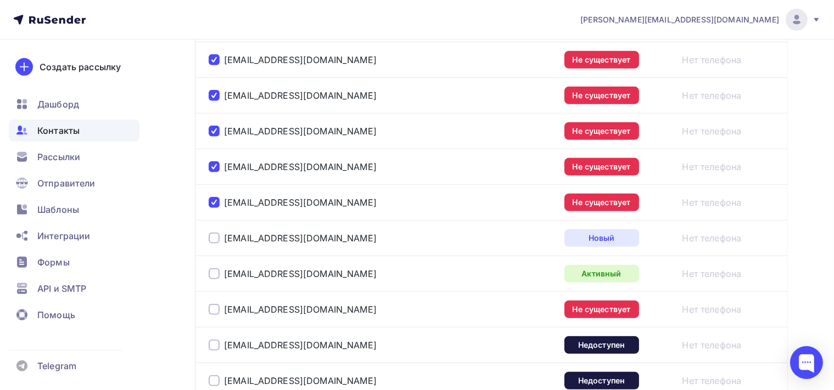
click at [213, 305] on div at bounding box center [214, 309] width 11 height 11
click at [214, 344] on div at bounding box center [214, 345] width 11 height 11
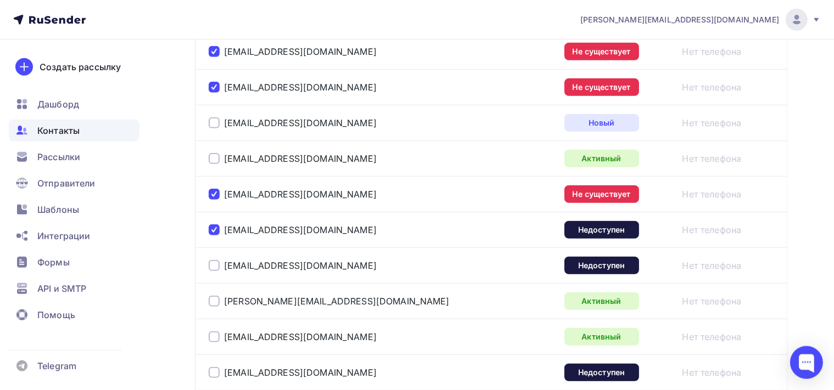
scroll to position [782, 0]
click at [216, 262] on div at bounding box center [214, 265] width 11 height 11
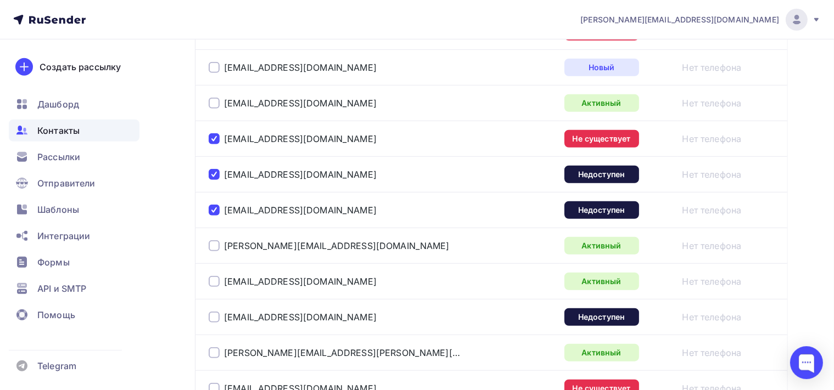
scroll to position [956, 0]
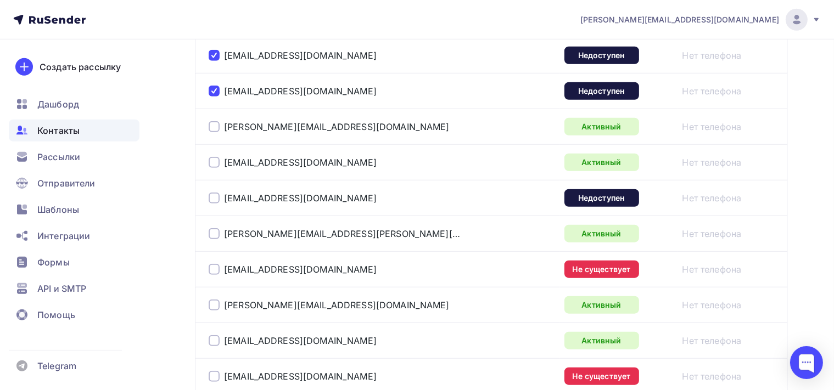
click at [215, 193] on div at bounding box center [214, 198] width 11 height 11
click at [215, 265] on div at bounding box center [214, 269] width 11 height 11
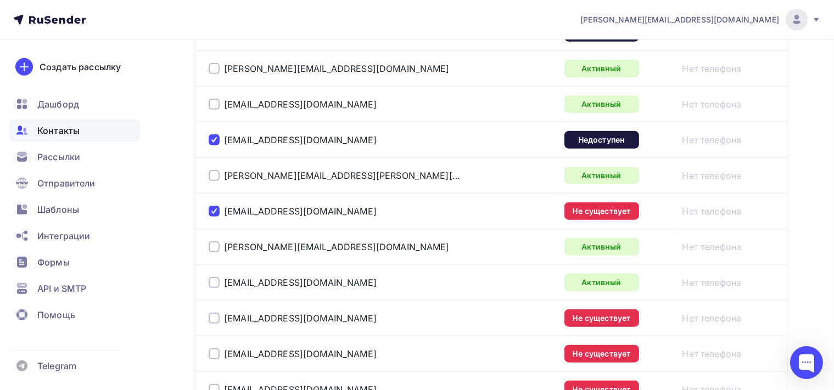
scroll to position [1071, 0]
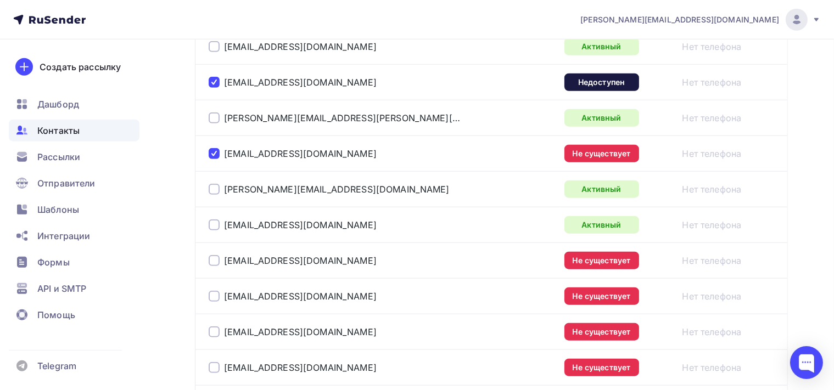
click at [216, 258] on div at bounding box center [214, 260] width 11 height 11
click at [214, 293] on div at bounding box center [214, 296] width 11 height 11
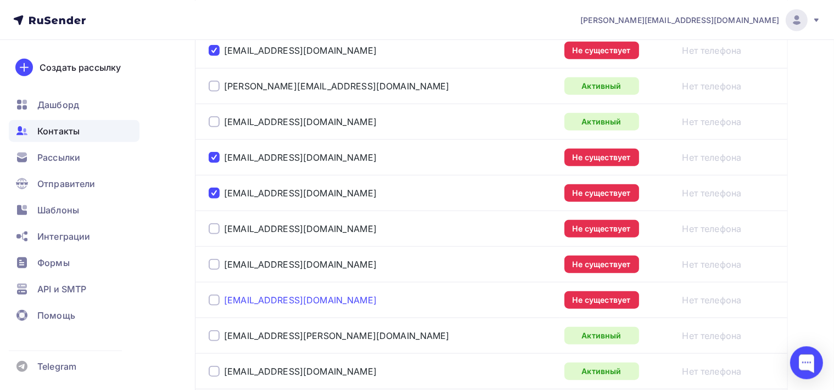
scroll to position [1188, 0]
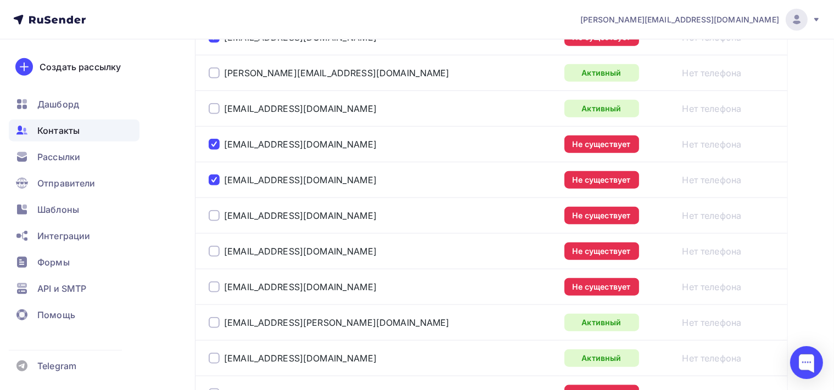
click at [213, 210] on div at bounding box center [214, 215] width 11 height 11
click at [218, 252] on div at bounding box center [214, 251] width 11 height 11
click at [218, 282] on div at bounding box center [214, 287] width 11 height 11
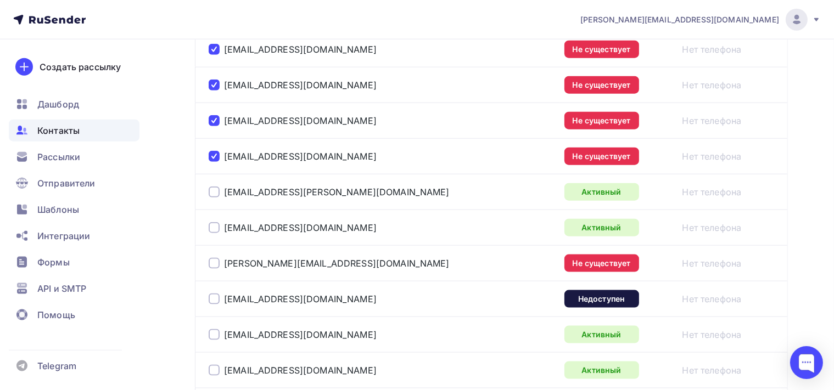
scroll to position [1361, 0]
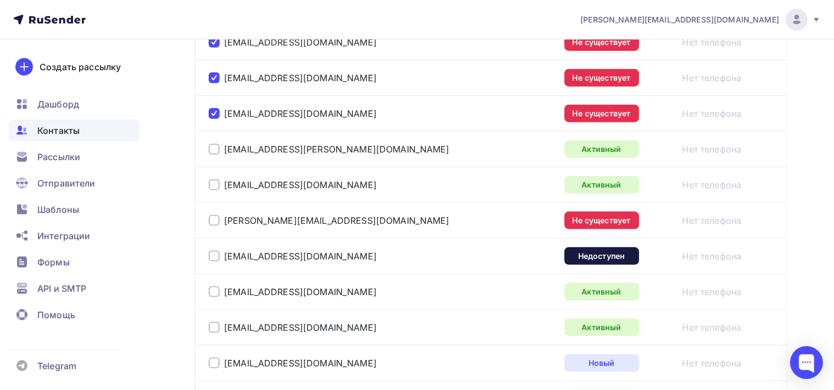
click at [209, 216] on div at bounding box center [214, 220] width 11 height 11
click at [214, 251] on div at bounding box center [214, 256] width 11 height 11
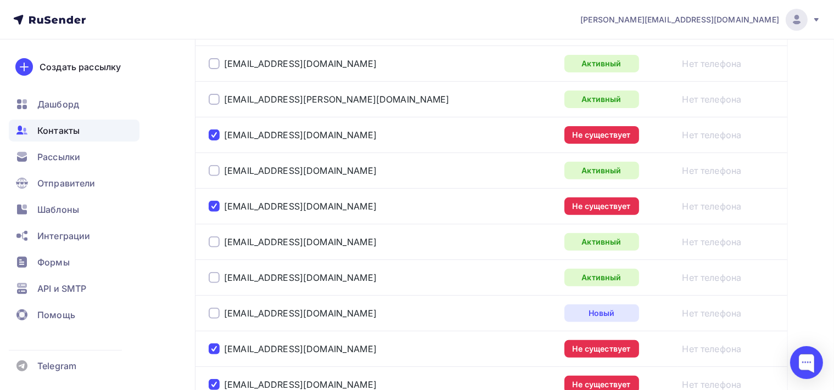
scroll to position [180, 0]
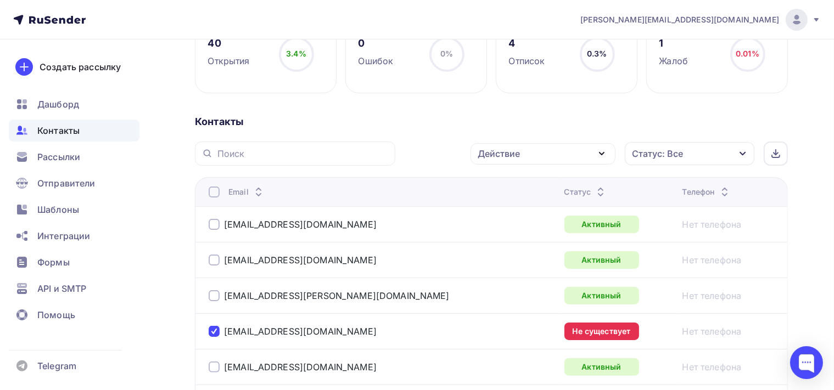
click at [601, 153] on icon "button" at bounding box center [601, 154] width 4 height 2
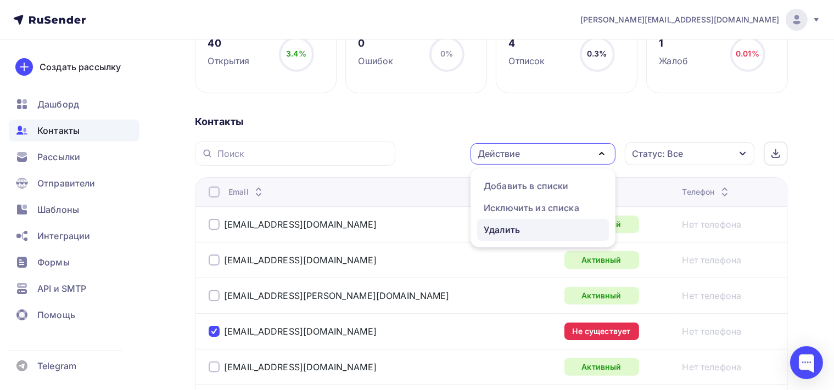
click at [519, 231] on div "Удалить" at bounding box center [502, 229] width 36 height 13
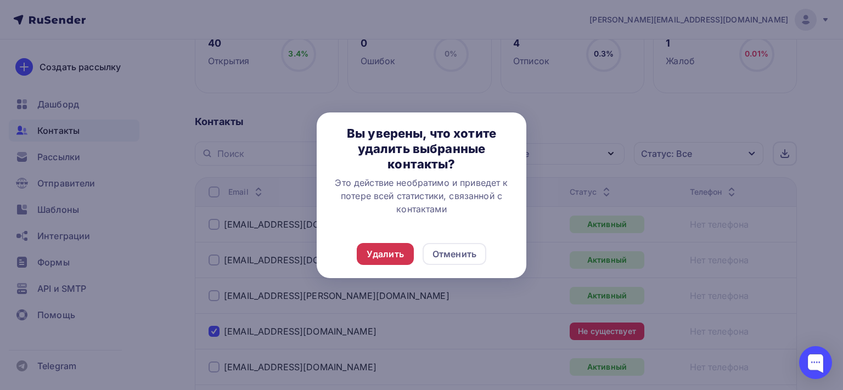
click at [378, 256] on div "Удалить" at bounding box center [385, 254] width 37 height 13
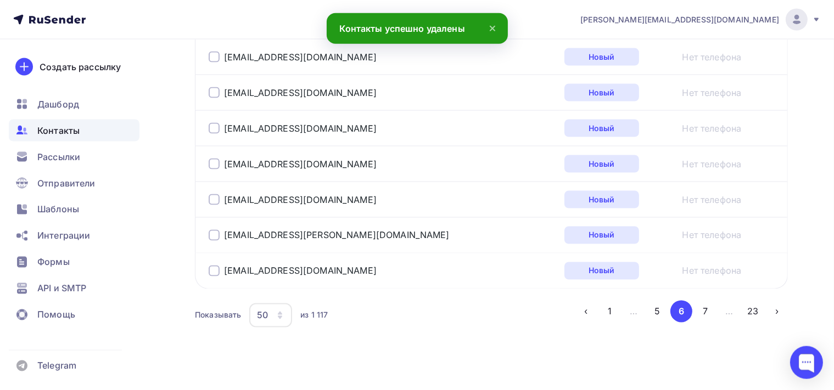
scroll to position [1886, 0]
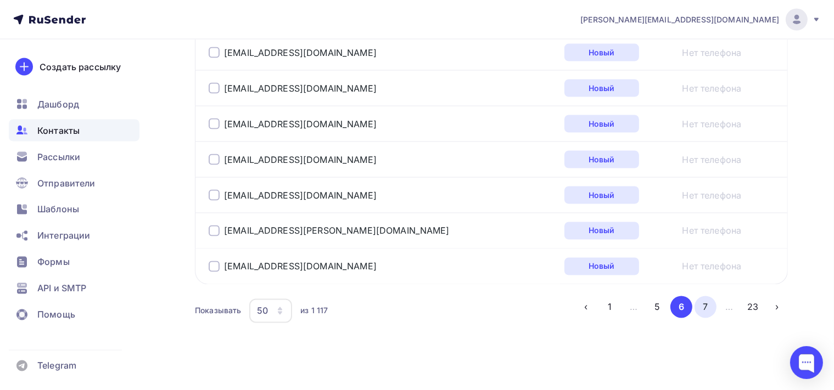
click at [703, 298] on button "7" at bounding box center [705, 307] width 22 height 22
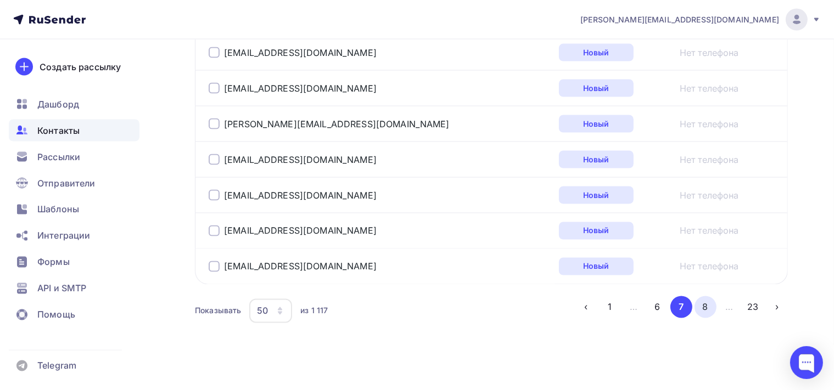
click at [706, 300] on button "8" at bounding box center [705, 307] width 22 height 22
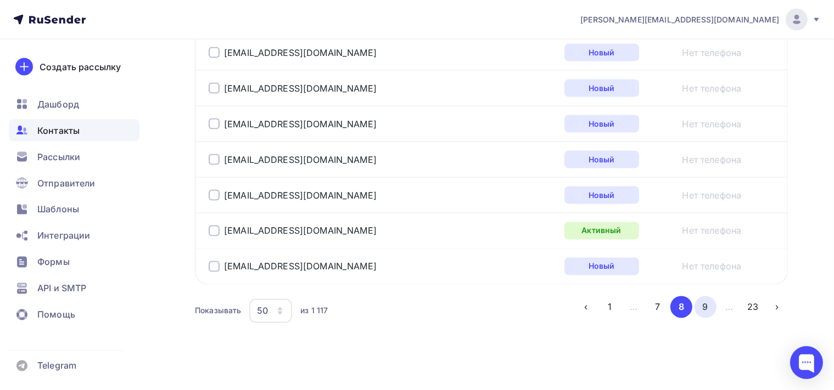
click at [711, 299] on button "9" at bounding box center [705, 307] width 22 height 22
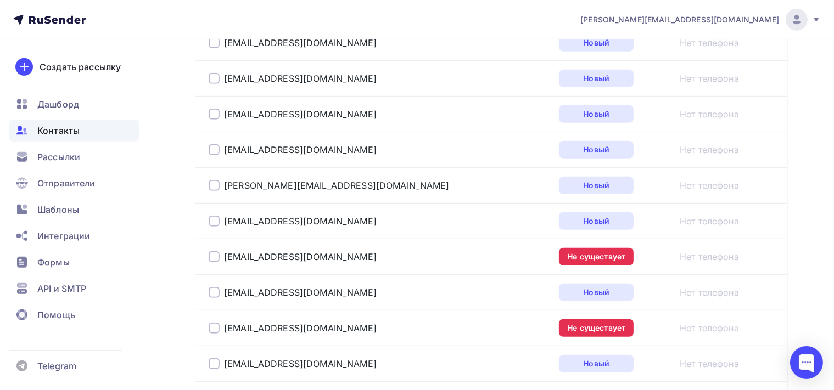
scroll to position [782, 0]
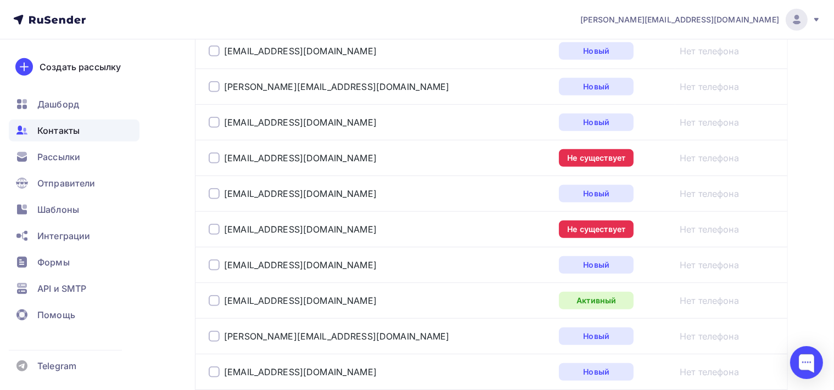
click at [221, 156] on div "mylnie-grezi@mail.ru" at bounding box center [293, 158] width 168 height 11
click at [217, 156] on div at bounding box center [214, 158] width 11 height 11
click at [216, 225] on div at bounding box center [214, 229] width 11 height 11
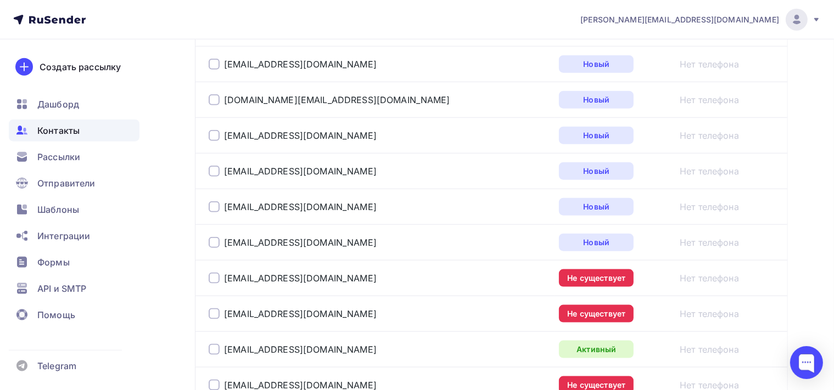
scroll to position [1419, 0]
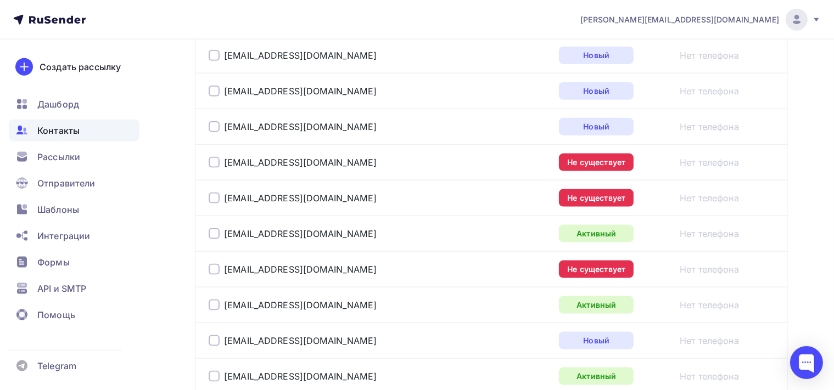
click at [218, 157] on div at bounding box center [214, 162] width 11 height 11
click at [216, 193] on div at bounding box center [214, 198] width 11 height 11
click at [216, 265] on div at bounding box center [214, 269] width 11 height 11
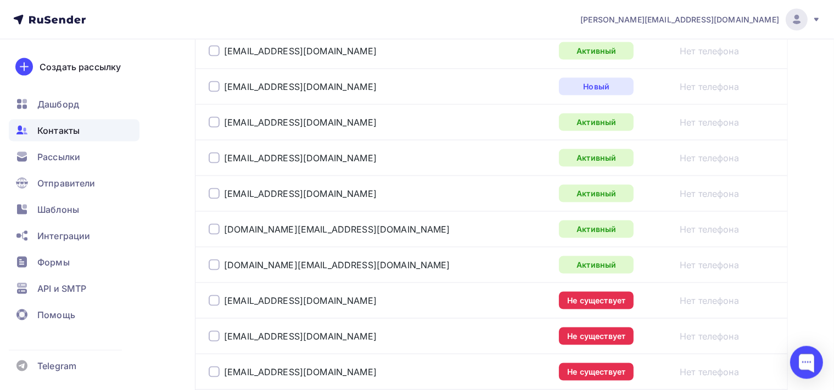
scroll to position [1767, 0]
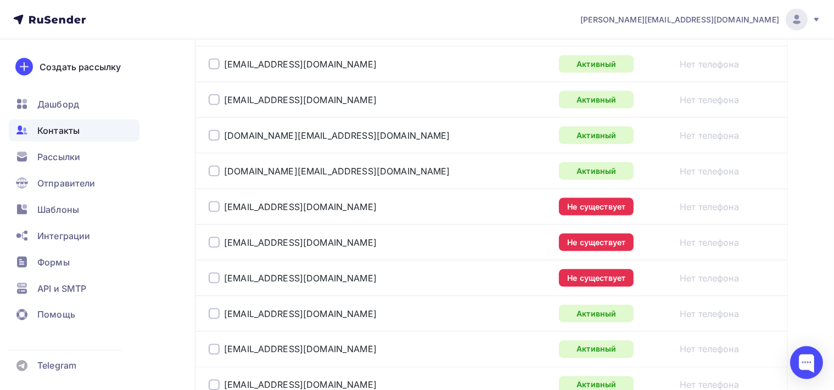
click at [214, 201] on div at bounding box center [214, 206] width 11 height 11
click at [217, 238] on div at bounding box center [214, 242] width 11 height 11
click at [217, 274] on div at bounding box center [214, 278] width 11 height 11
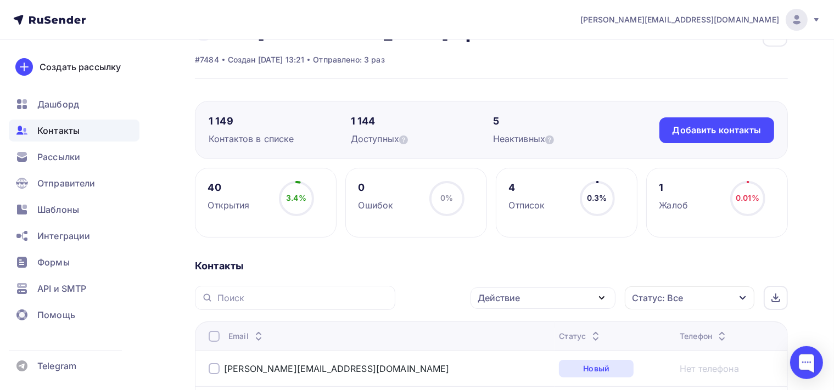
scroll to position [31, 0]
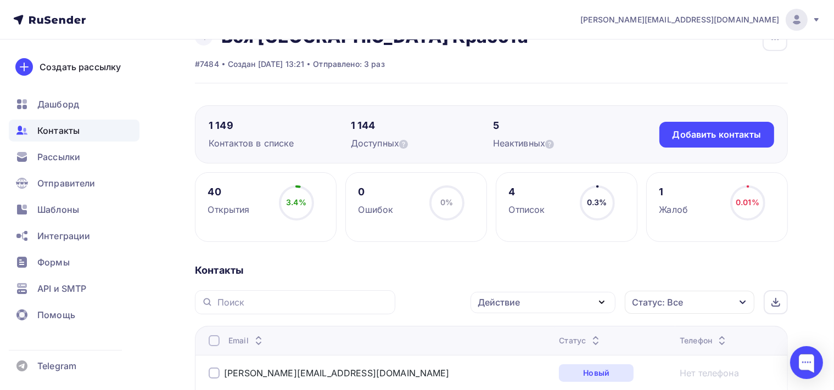
click at [604, 301] on icon "button" at bounding box center [601, 302] width 4 height 2
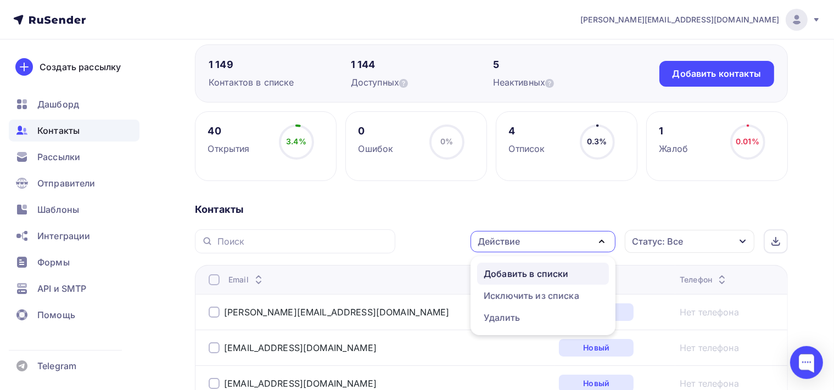
scroll to position [147, 0]
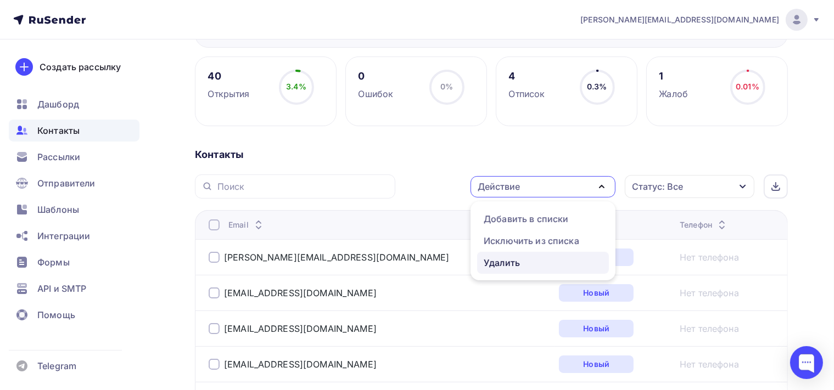
click at [537, 264] on div "Удалить" at bounding box center [543, 262] width 119 height 13
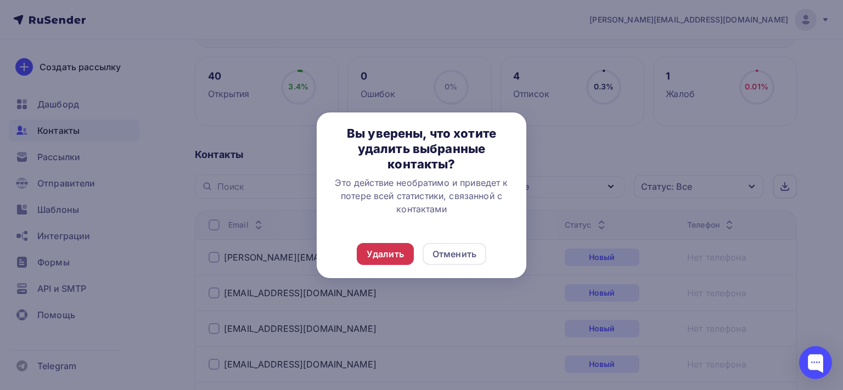
click at [367, 255] on div "Удалить" at bounding box center [385, 254] width 57 height 22
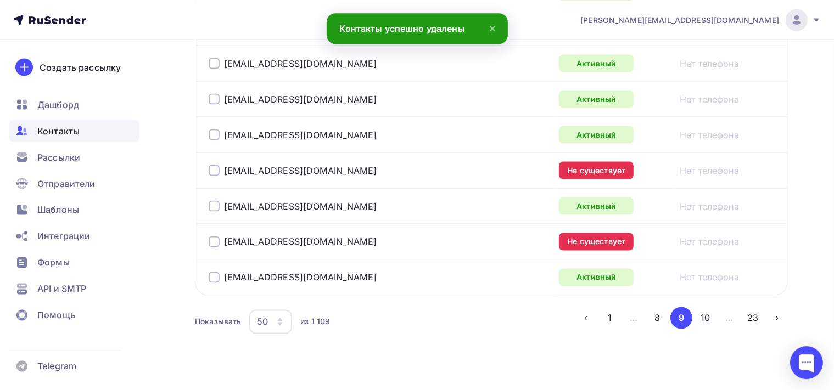
scroll to position [1828, 0]
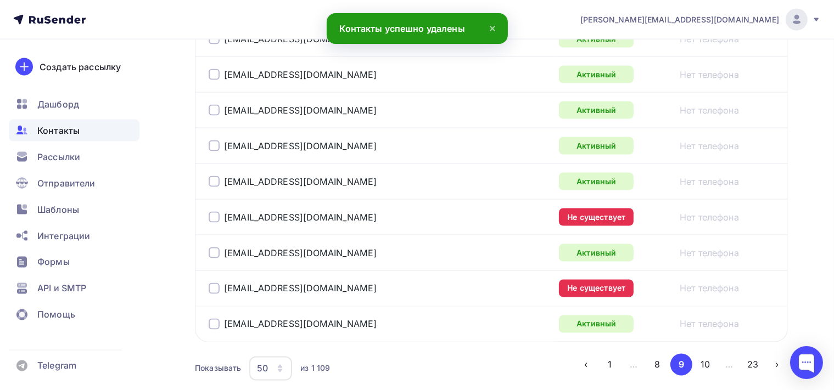
click at [216, 212] on div at bounding box center [214, 217] width 11 height 11
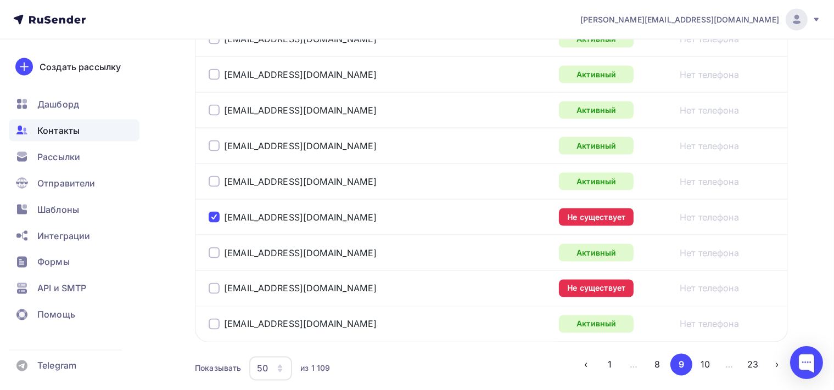
click at [214, 283] on div at bounding box center [214, 288] width 11 height 11
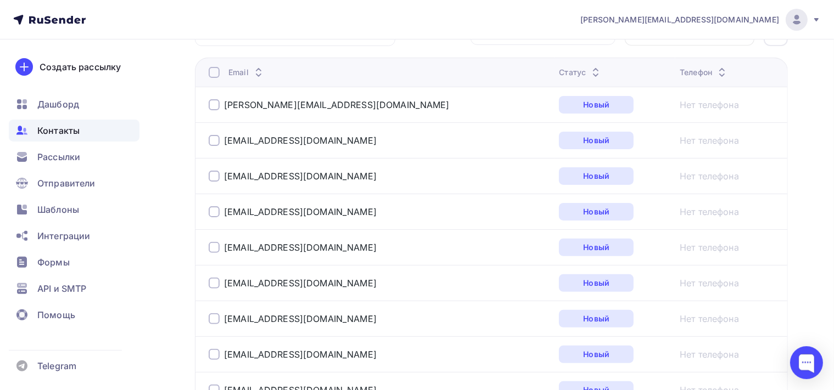
scroll to position [135, 0]
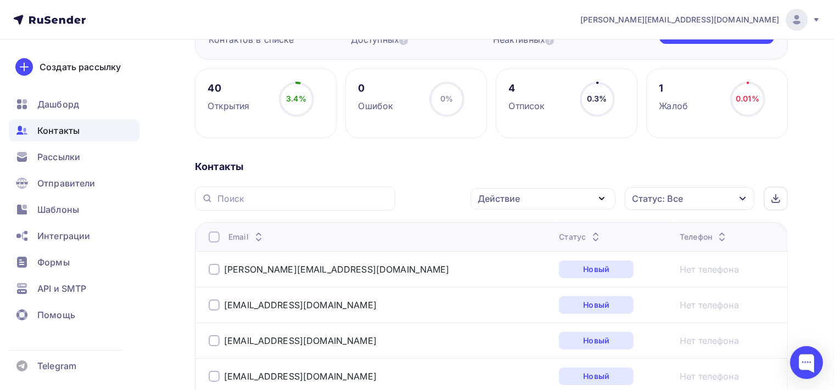
click at [598, 198] on icon "button" at bounding box center [601, 198] width 13 height 13
click at [530, 270] on div "Удалить" at bounding box center [543, 274] width 119 height 13
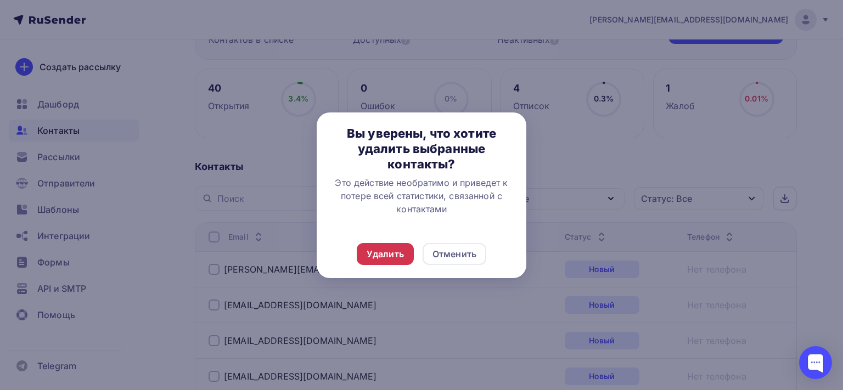
click at [407, 252] on div "Удалить" at bounding box center [385, 254] width 57 height 22
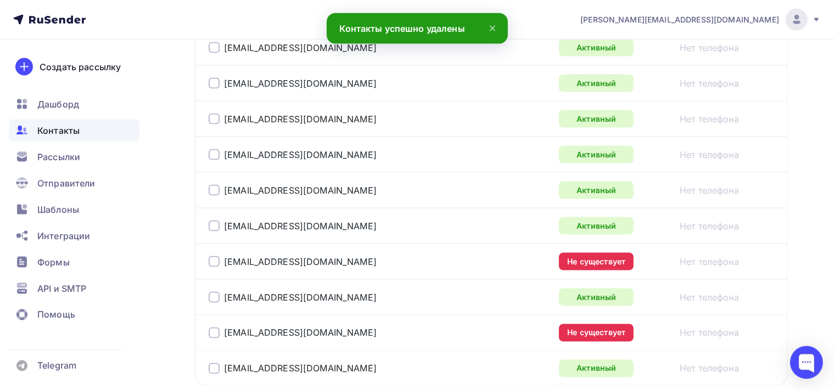
scroll to position [1886, 0]
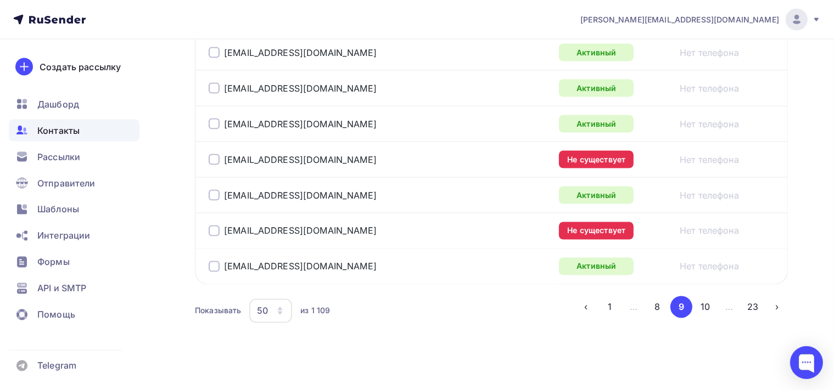
click at [215, 154] on div at bounding box center [214, 159] width 11 height 11
click at [214, 226] on div at bounding box center [214, 231] width 11 height 11
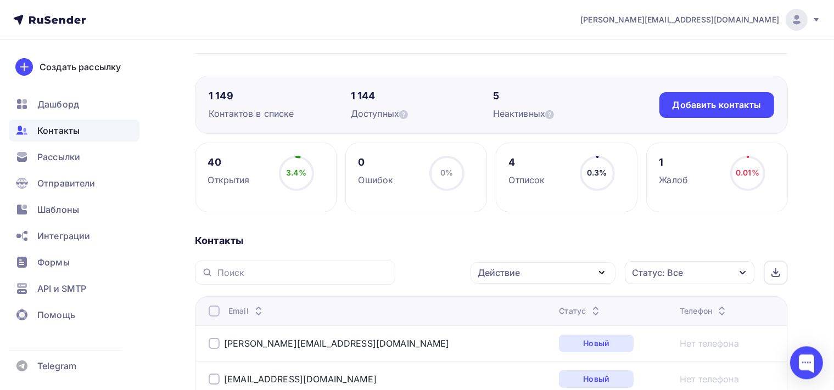
scroll to position [173, 0]
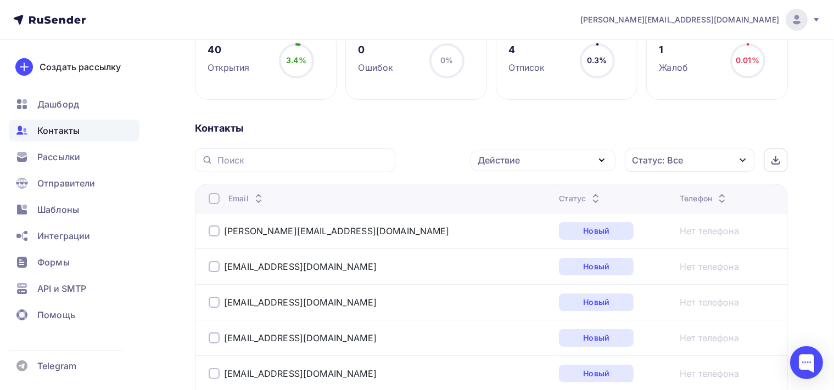
click at [603, 154] on icon "button" at bounding box center [601, 160] width 13 height 13
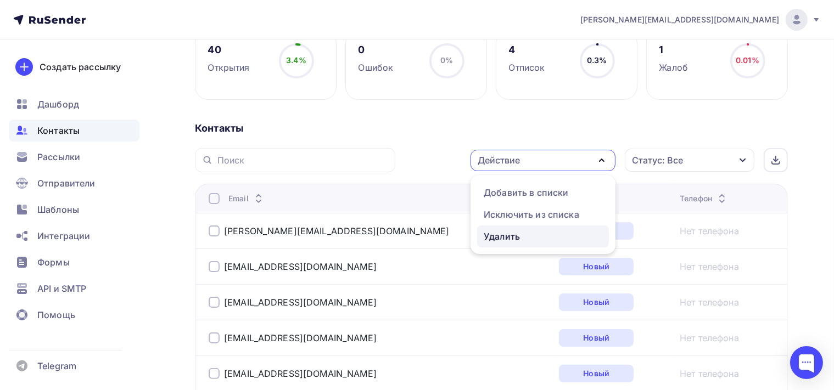
click at [538, 239] on div "Удалить" at bounding box center [543, 236] width 119 height 13
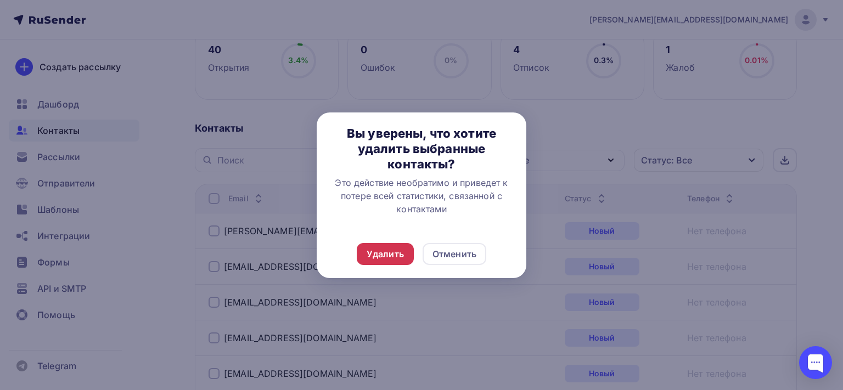
click at [402, 253] on div "Удалить" at bounding box center [385, 254] width 37 height 13
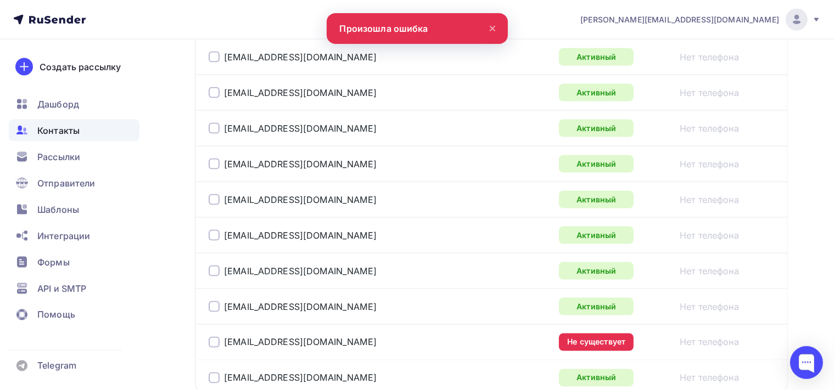
scroll to position [1855, 0]
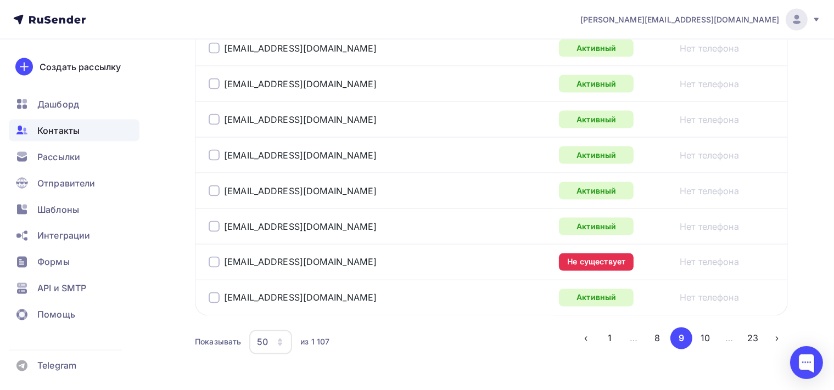
click at [217, 257] on div at bounding box center [214, 262] width 11 height 11
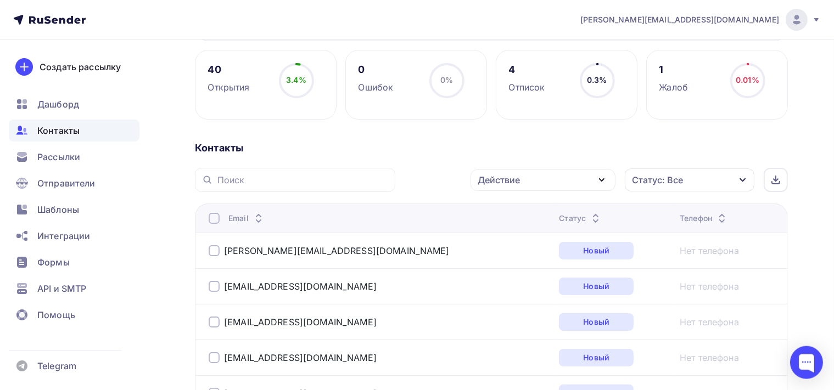
scroll to position [148, 0]
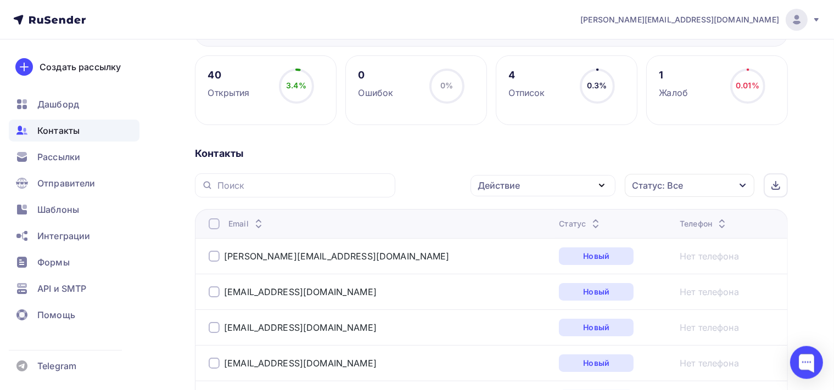
click at [603, 185] on icon "button" at bounding box center [601, 185] width 4 height 2
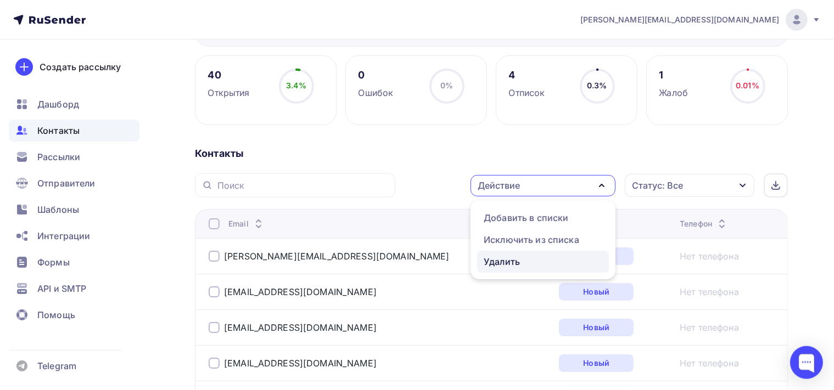
click at [519, 263] on div "Удалить" at bounding box center [502, 261] width 36 height 13
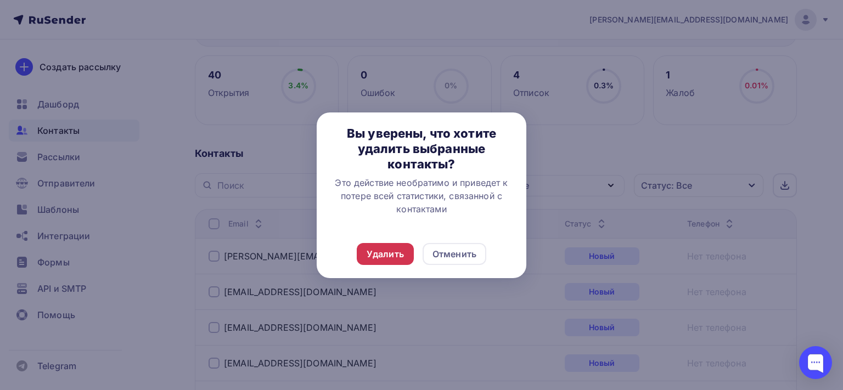
click at [379, 255] on div "Удалить" at bounding box center [385, 254] width 37 height 13
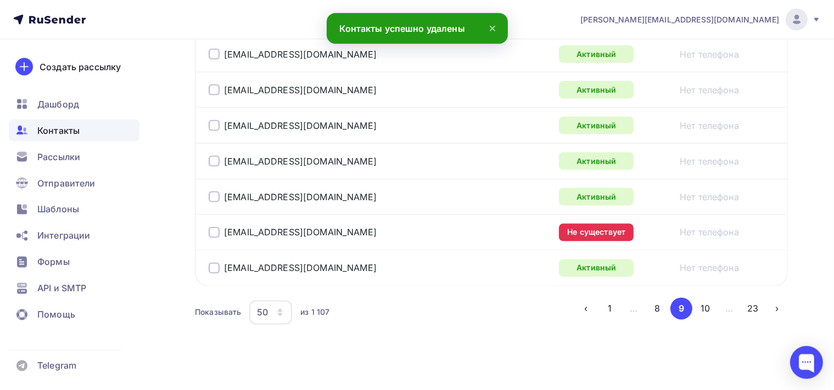
scroll to position [1886, 0]
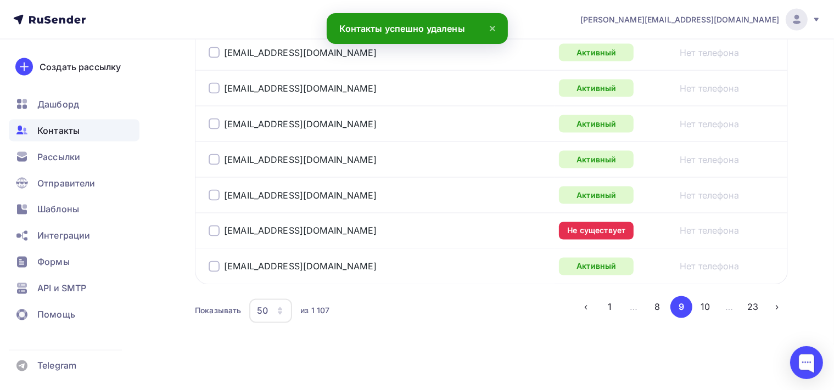
click at [212, 226] on div at bounding box center [214, 231] width 11 height 11
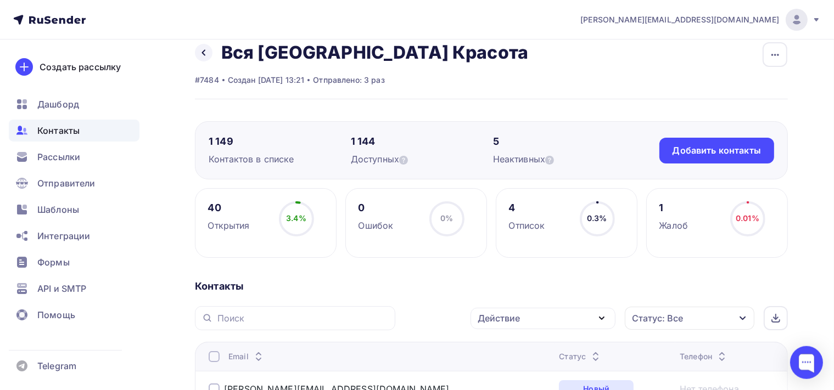
scroll to position [132, 0]
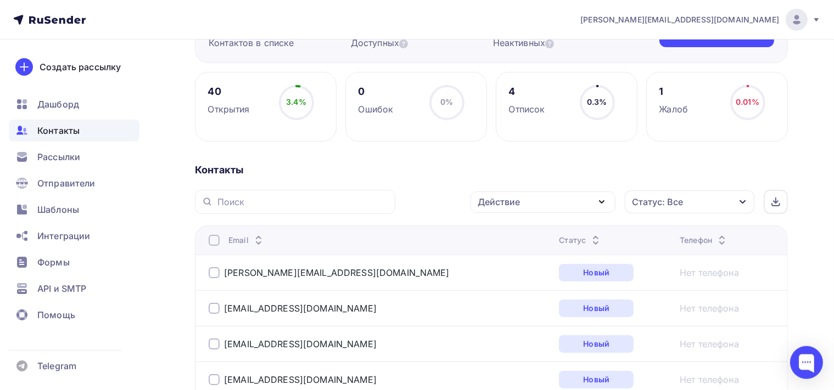
click at [607, 198] on icon "button" at bounding box center [601, 201] width 13 height 13
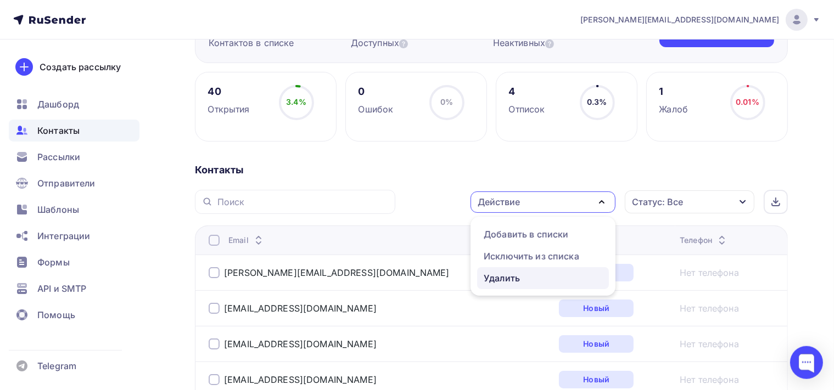
click at [513, 281] on div "Удалить" at bounding box center [502, 278] width 36 height 13
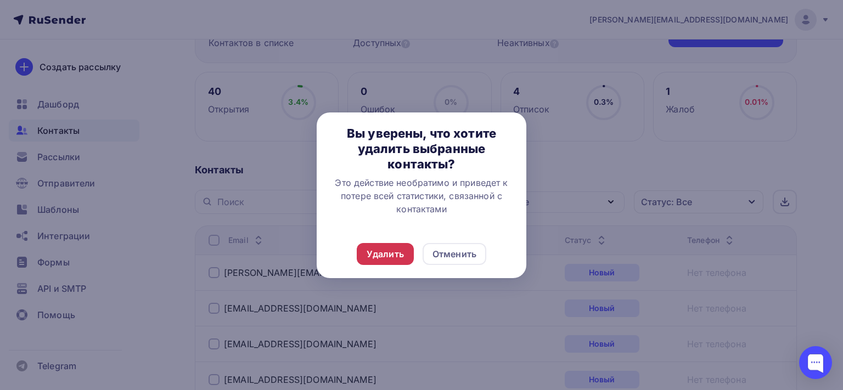
click at [381, 253] on div "Удалить" at bounding box center [385, 254] width 37 height 13
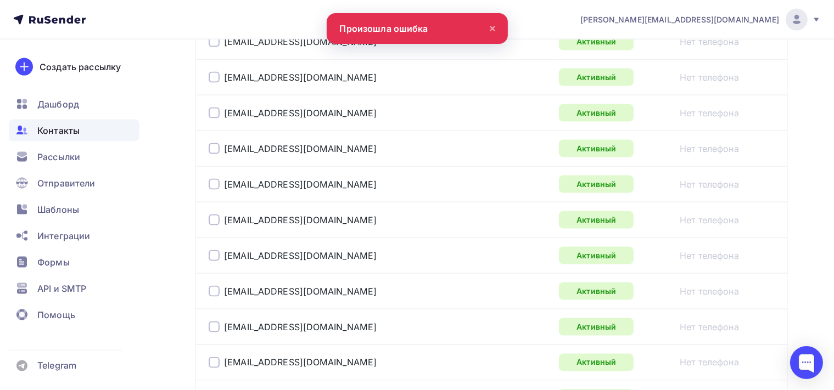
scroll to position [1886, 0]
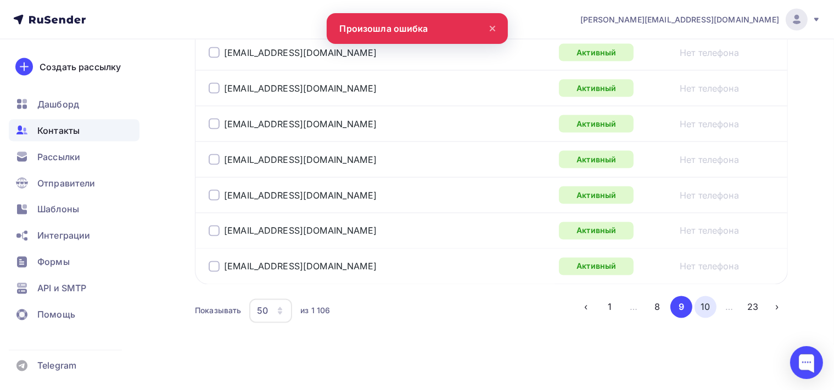
click at [703, 300] on button "10" at bounding box center [705, 307] width 22 height 22
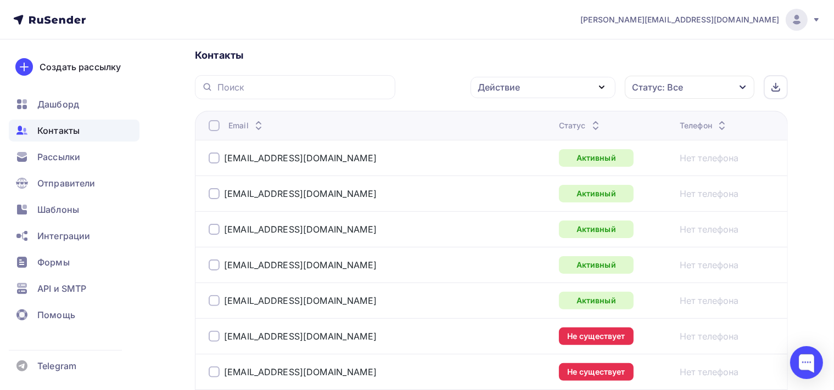
scroll to position [318, 0]
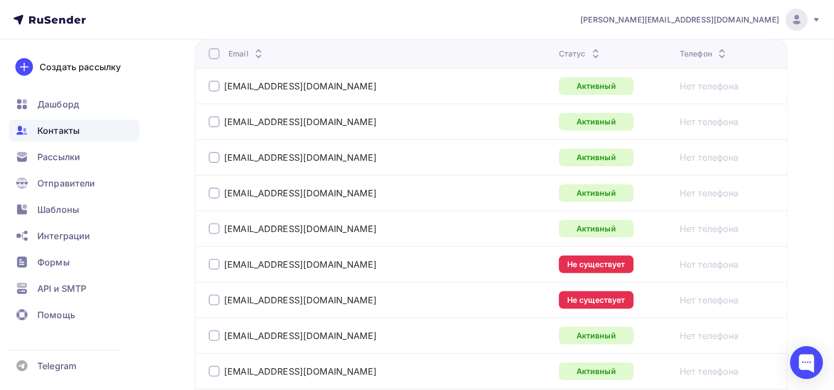
click at [216, 262] on div at bounding box center [214, 264] width 11 height 11
click at [216, 296] on div at bounding box center [214, 300] width 11 height 11
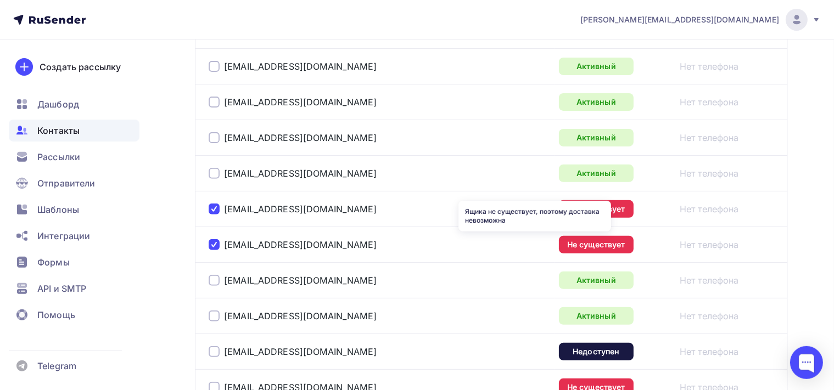
scroll to position [492, 0]
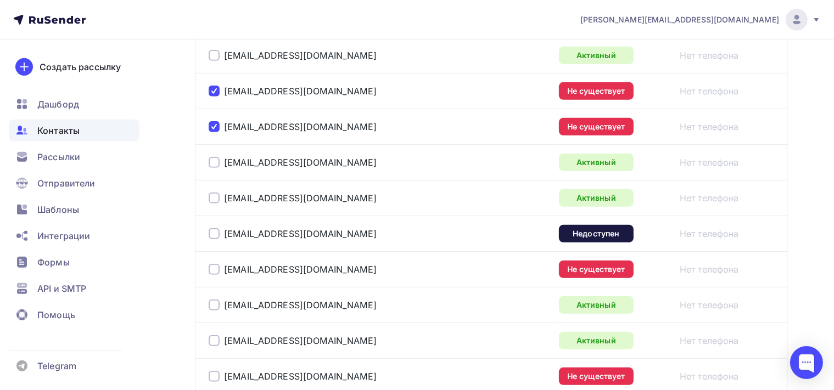
click at [217, 231] on div at bounding box center [214, 233] width 11 height 11
click at [212, 270] on div at bounding box center [214, 269] width 11 height 11
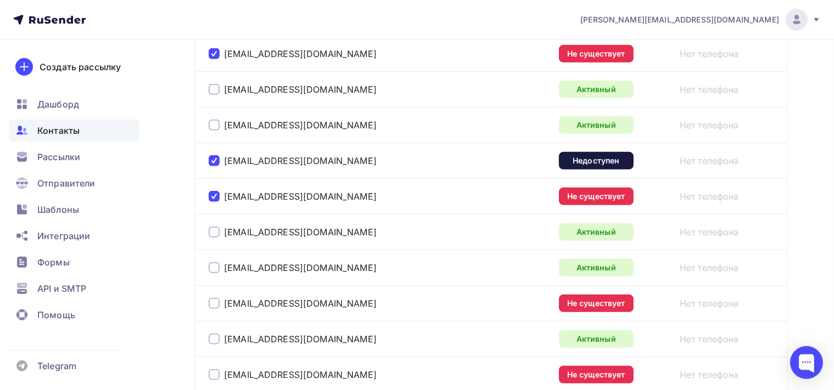
scroll to position [608, 0]
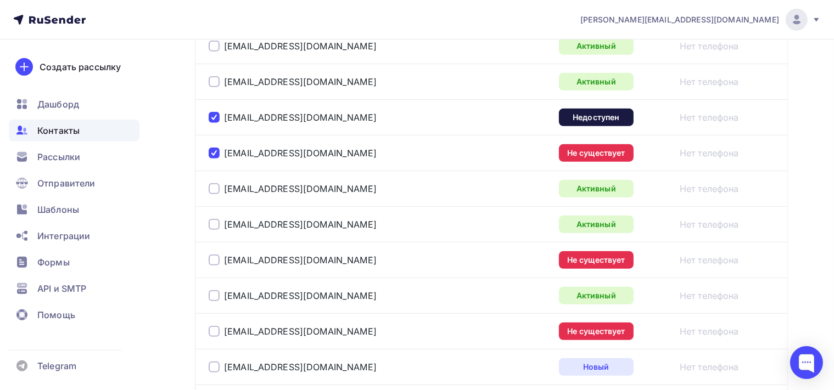
click at [218, 256] on div at bounding box center [214, 260] width 11 height 11
click at [214, 323] on div "massor@mail.ru" at bounding box center [346, 332] width 274 height 18
click at [215, 328] on div at bounding box center [214, 331] width 11 height 11
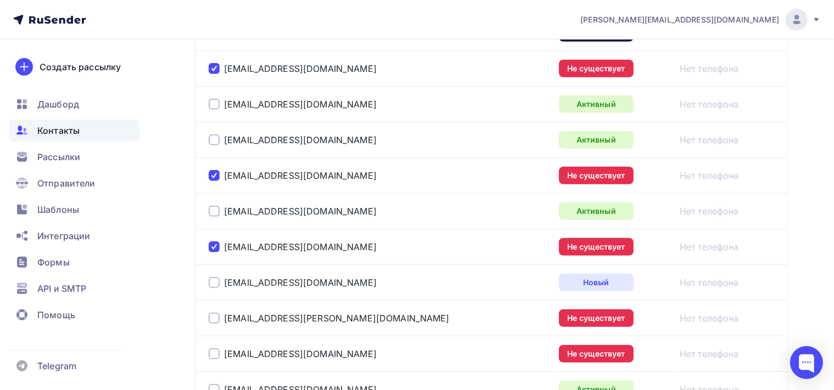
scroll to position [840, 0]
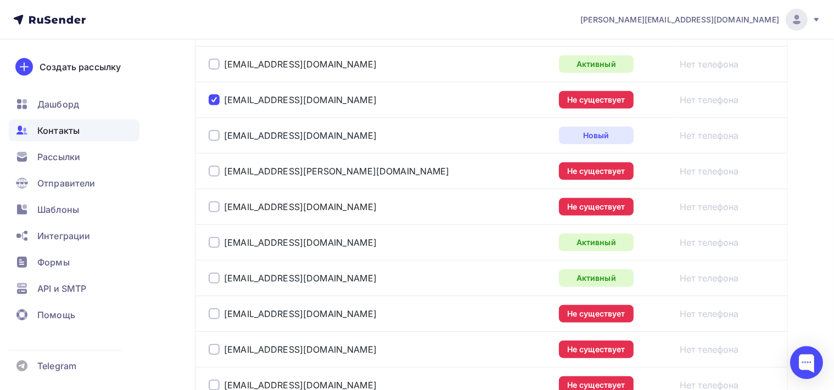
click at [218, 172] on div at bounding box center [214, 171] width 11 height 11
click at [216, 198] on div "market1@yokogroup.ru" at bounding box center [346, 207] width 274 height 18
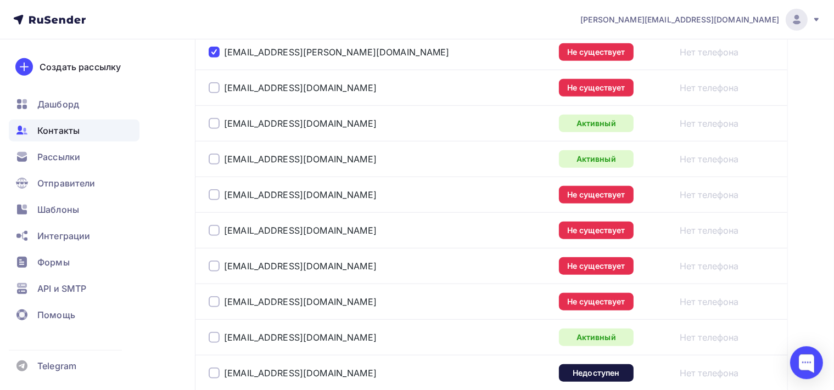
scroll to position [1014, 0]
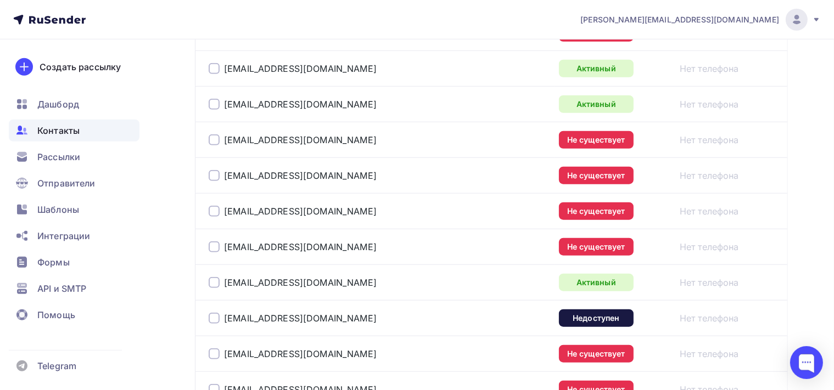
click at [217, 135] on div at bounding box center [214, 139] width 11 height 11
click at [213, 172] on div at bounding box center [214, 175] width 11 height 11
click at [218, 207] on div at bounding box center [214, 211] width 11 height 11
click at [216, 243] on div at bounding box center [214, 247] width 11 height 11
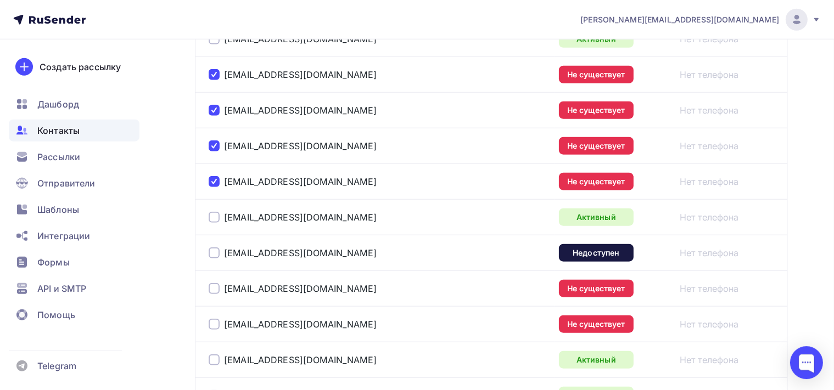
scroll to position [1130, 0]
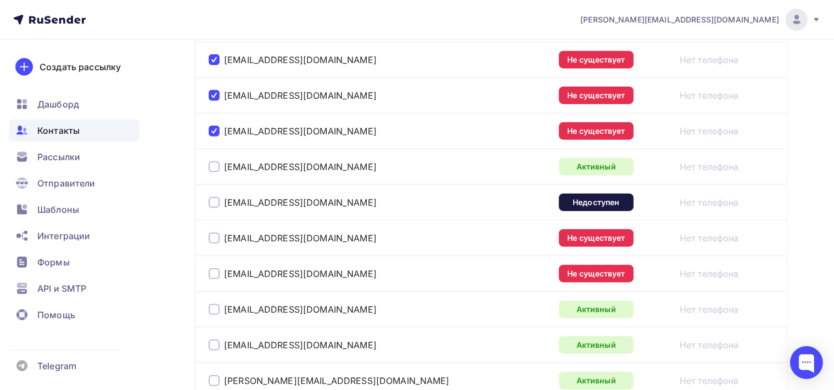
click at [212, 197] on div at bounding box center [214, 202] width 11 height 11
click at [219, 233] on div at bounding box center [214, 238] width 11 height 11
click at [216, 272] on div at bounding box center [214, 273] width 11 height 11
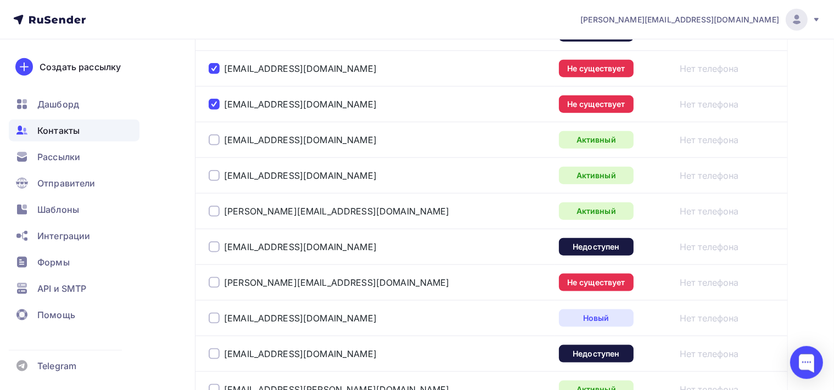
scroll to position [1304, 0]
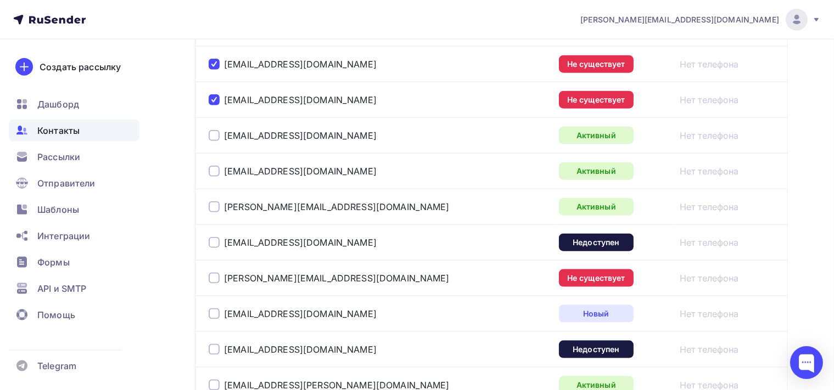
click at [214, 238] on div at bounding box center [214, 242] width 11 height 11
click at [216, 273] on div at bounding box center [214, 278] width 11 height 11
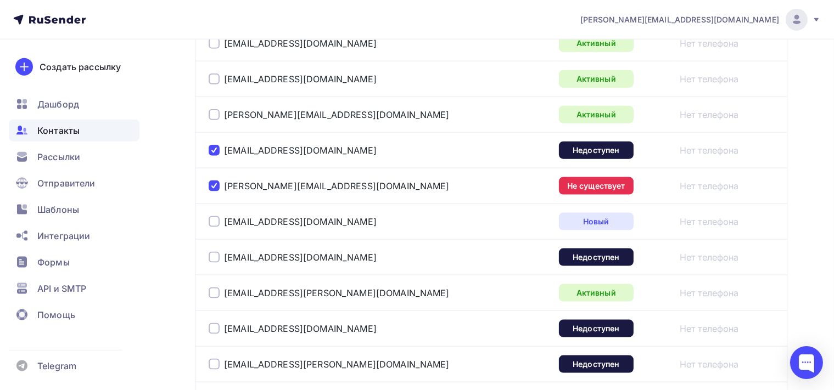
scroll to position [1419, 0]
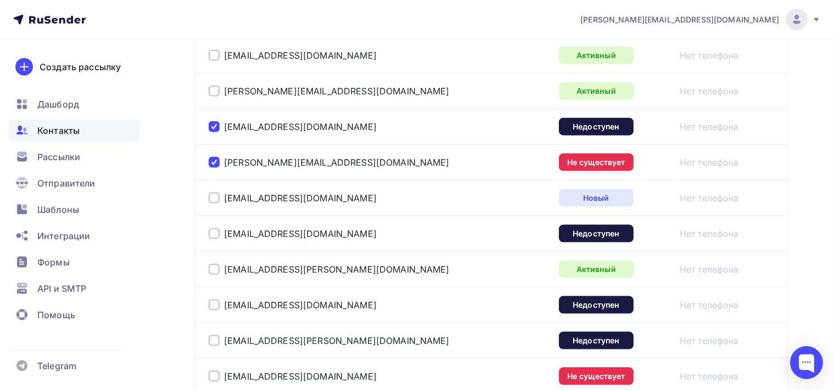
click at [211, 231] on div at bounding box center [214, 233] width 11 height 11
click at [216, 300] on div at bounding box center [214, 305] width 11 height 11
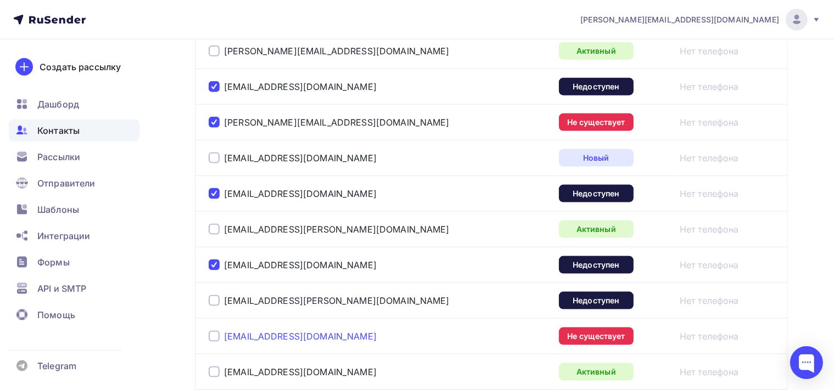
scroll to position [1535, 0]
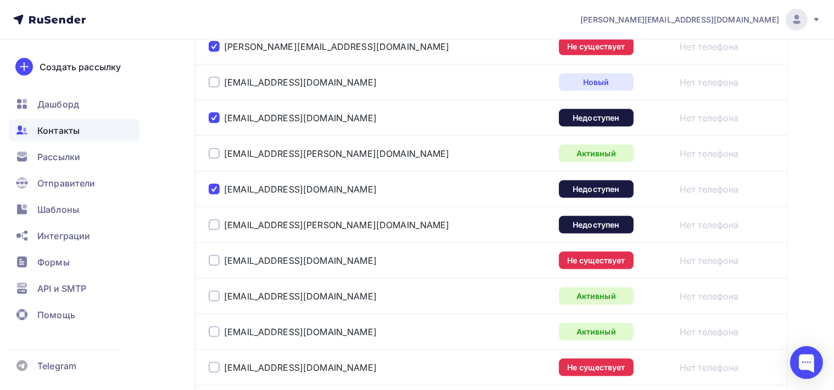
click at [212, 221] on div at bounding box center [214, 225] width 11 height 11
click at [212, 255] on div at bounding box center [214, 260] width 11 height 11
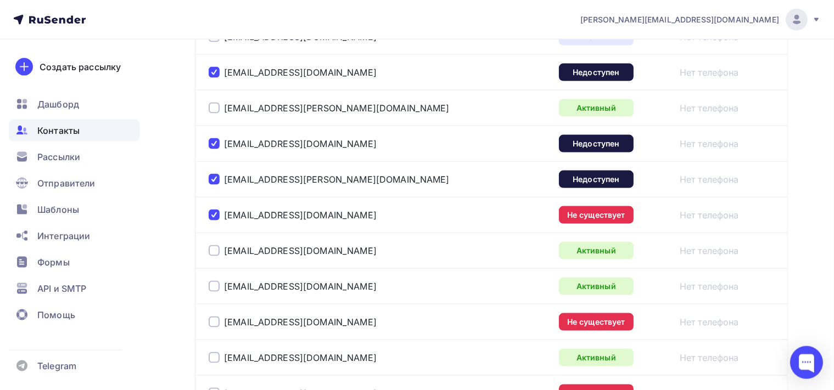
scroll to position [1651, 0]
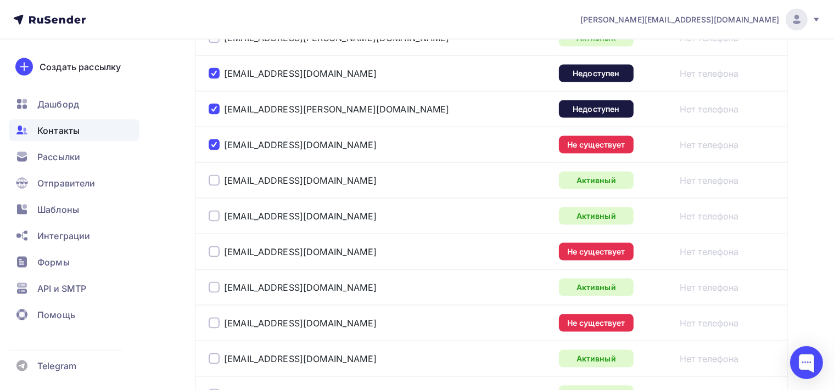
click at [216, 246] on div at bounding box center [214, 251] width 11 height 11
click at [216, 318] on div at bounding box center [214, 323] width 11 height 11
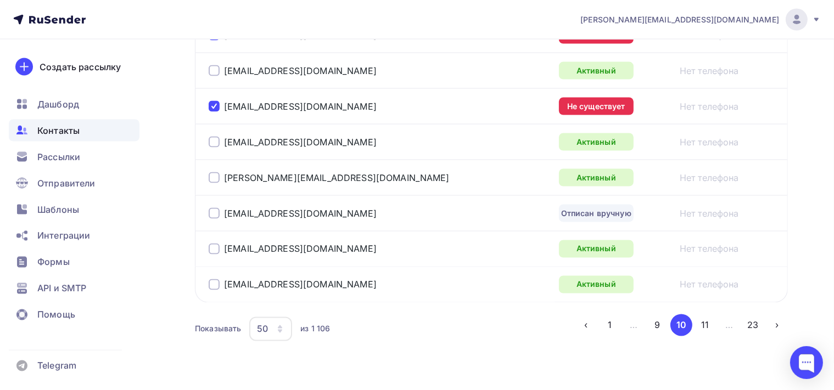
scroll to position [1883, 0]
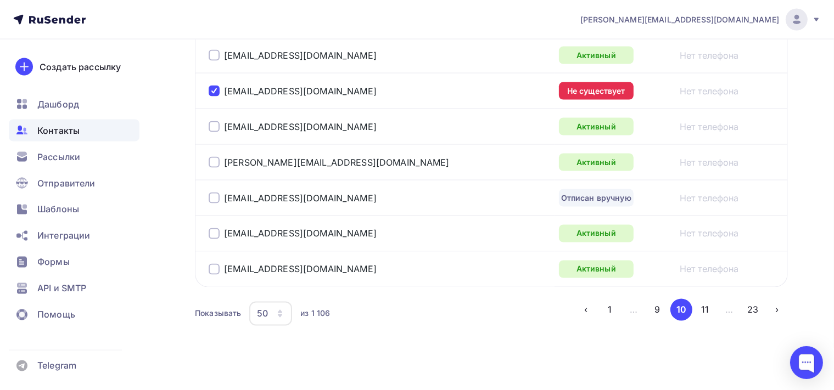
click at [214, 194] on div at bounding box center [214, 198] width 11 height 11
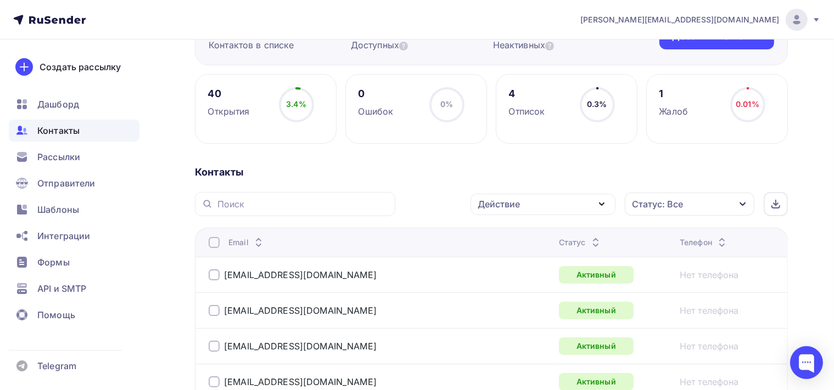
scroll to position [116, 0]
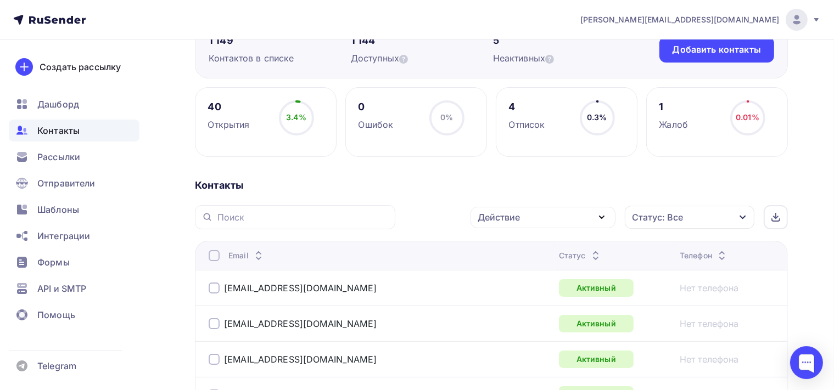
click at [604, 220] on icon "button" at bounding box center [601, 217] width 13 height 13
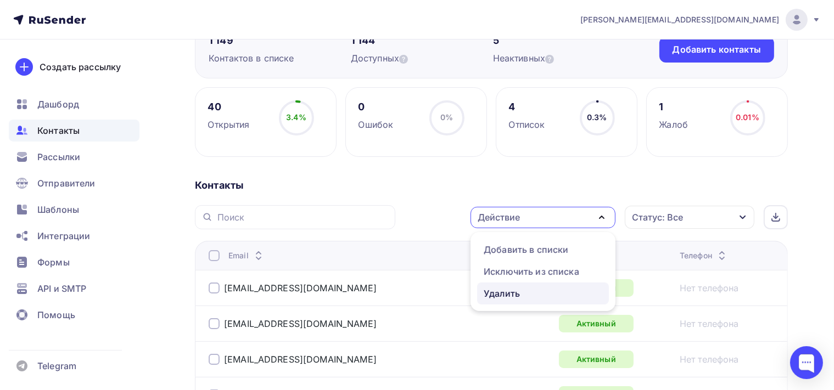
click at [508, 297] on div "Удалить" at bounding box center [502, 293] width 36 height 13
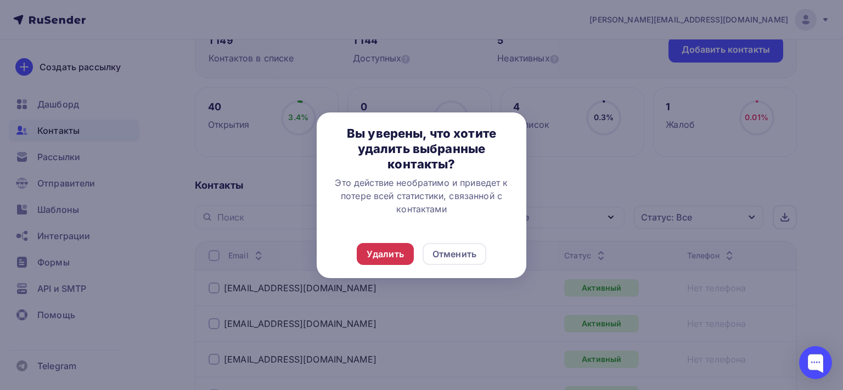
click at [381, 251] on div "Удалить" at bounding box center [385, 254] width 37 height 13
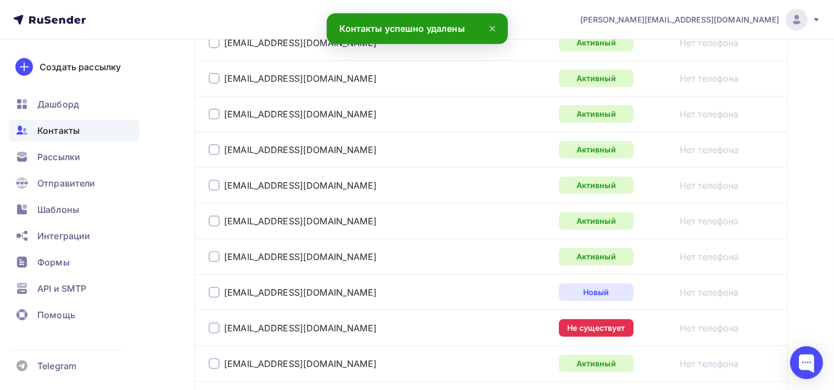
scroll to position [523, 0]
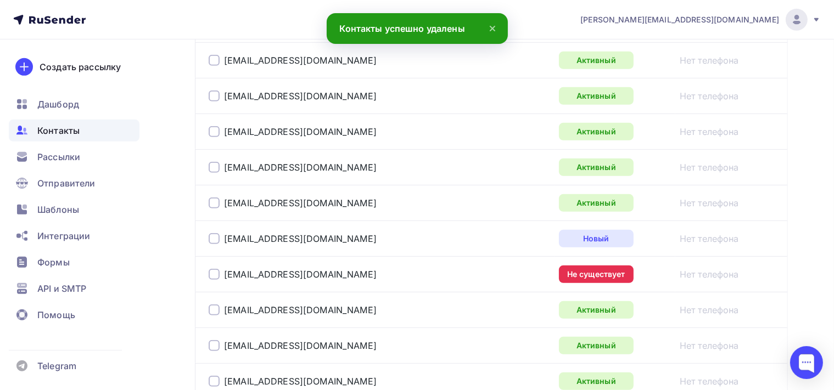
click at [218, 271] on div at bounding box center [214, 274] width 11 height 11
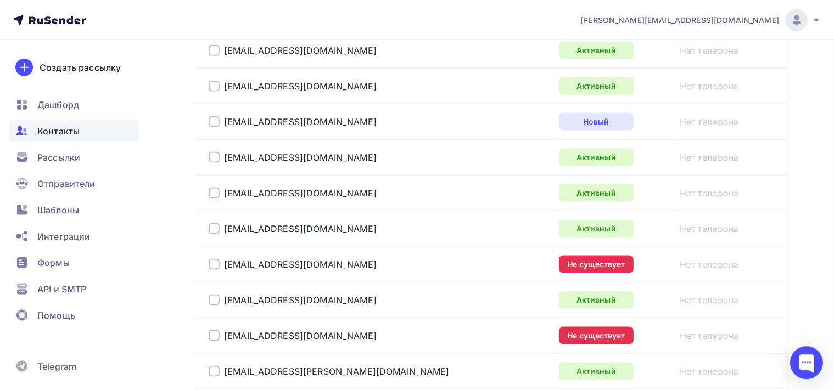
scroll to position [1450, 0]
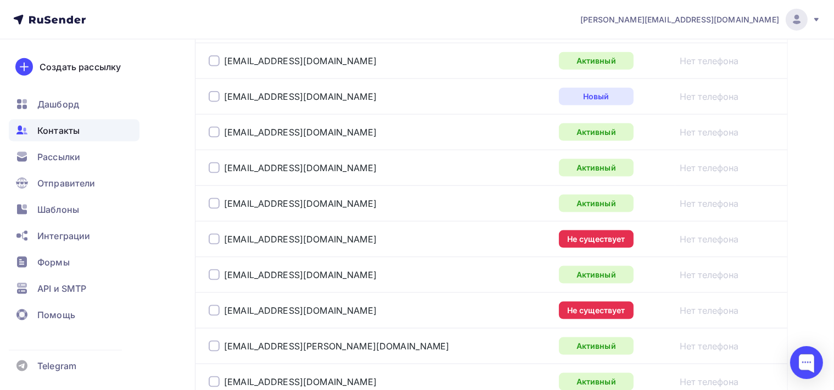
click at [216, 234] on div at bounding box center [214, 239] width 11 height 11
click at [217, 305] on div at bounding box center [214, 310] width 11 height 11
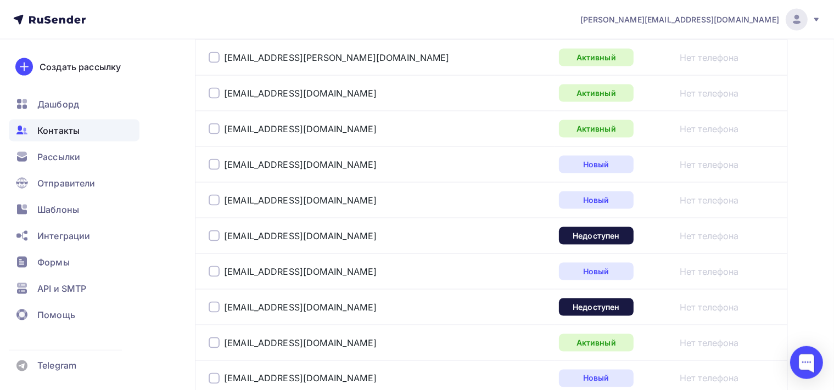
scroll to position [1739, 0]
click at [214, 229] on div at bounding box center [214, 234] width 11 height 11
click at [217, 301] on div at bounding box center [214, 306] width 11 height 11
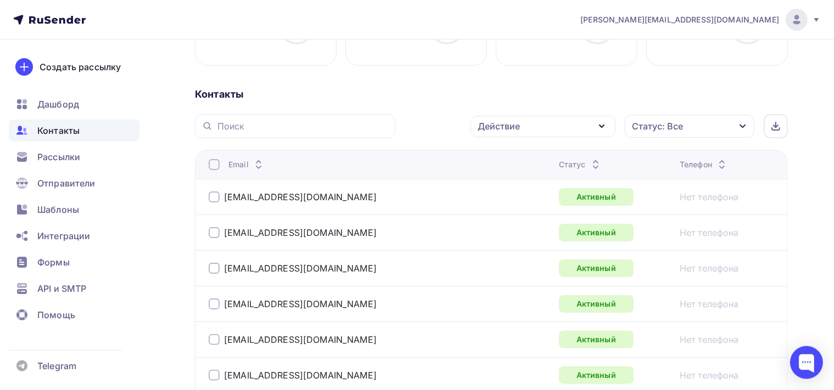
scroll to position [205, 0]
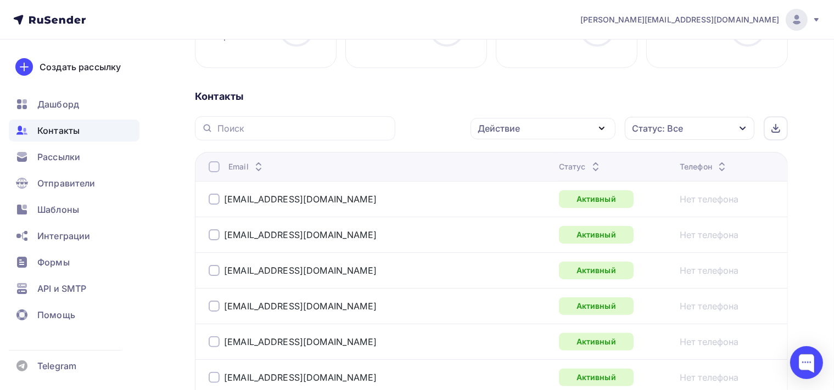
click at [602, 125] on icon "button" at bounding box center [601, 128] width 13 height 13
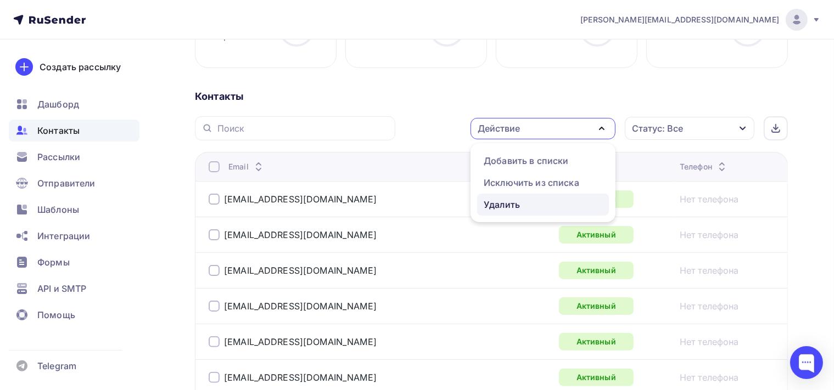
click at [548, 209] on div "Удалить" at bounding box center [543, 204] width 119 height 13
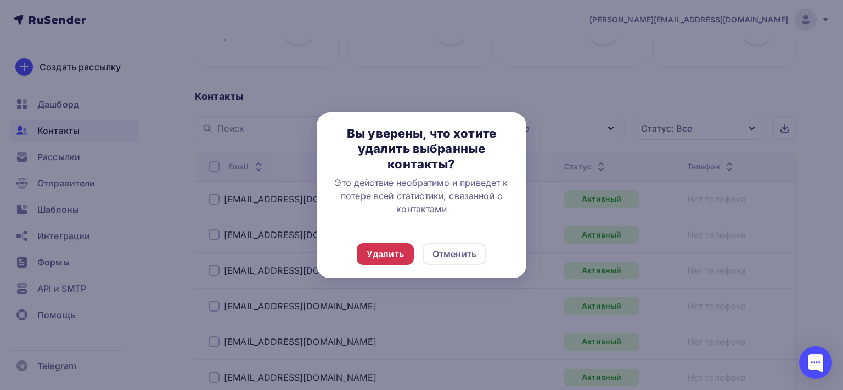
click at [402, 251] on div "Удалить" at bounding box center [385, 254] width 37 height 13
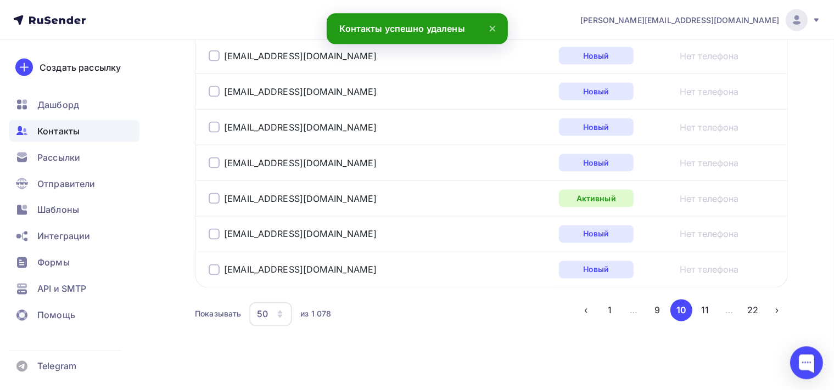
scroll to position [1886, 0]
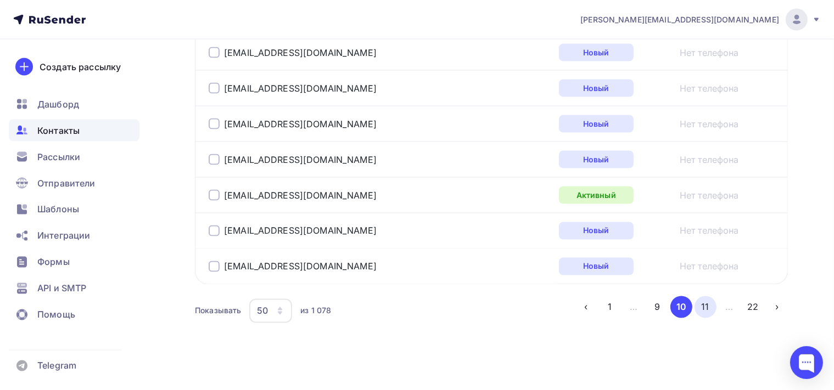
click at [706, 310] on button "11" at bounding box center [705, 307] width 22 height 22
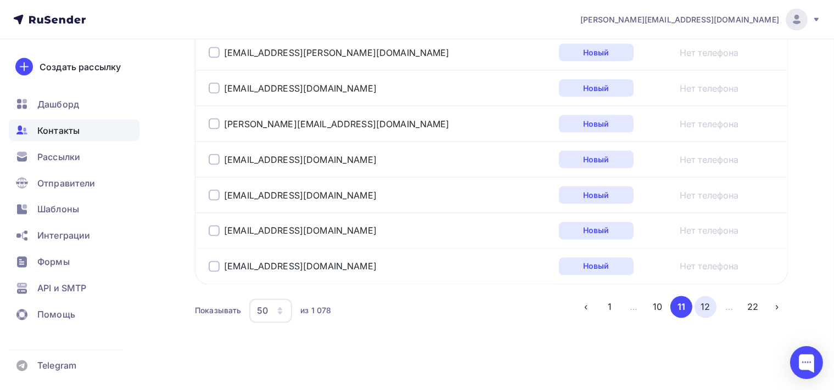
click at [706, 298] on button "12" at bounding box center [705, 307] width 22 height 22
click at [710, 298] on button "13" at bounding box center [705, 307] width 22 height 22
click at [702, 299] on button "14" at bounding box center [705, 307] width 22 height 22
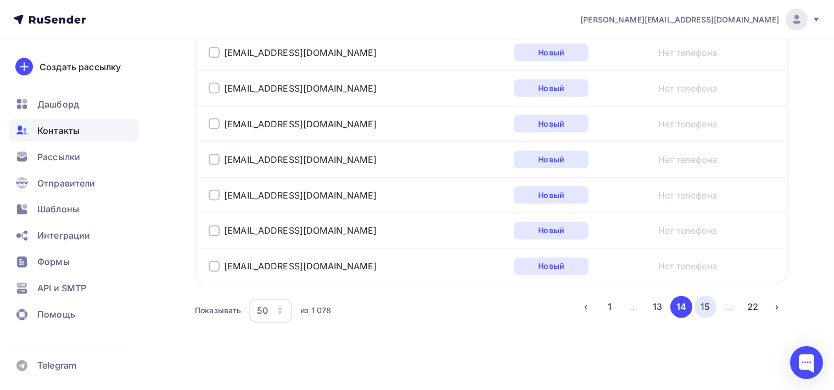
click at [710, 298] on button "15" at bounding box center [705, 307] width 22 height 22
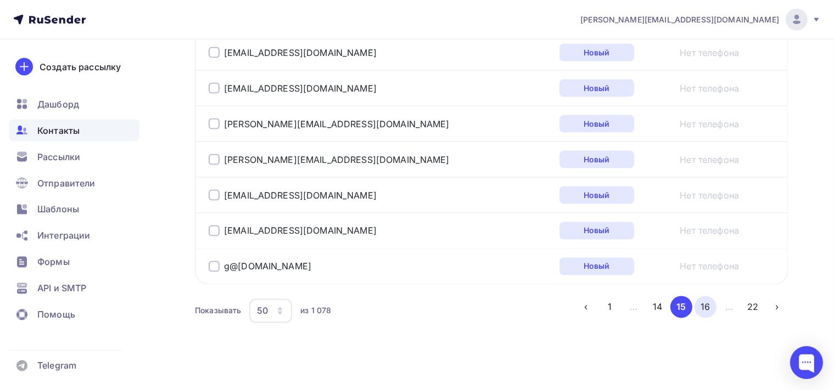
click at [707, 300] on button "16" at bounding box center [705, 307] width 22 height 22
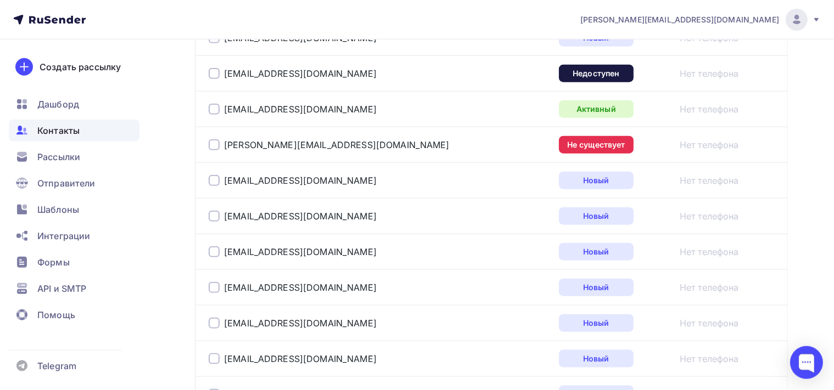
scroll to position [1130, 0]
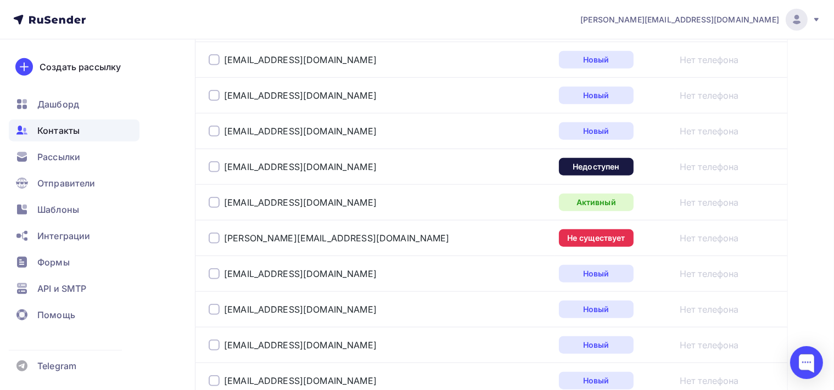
click at [220, 161] on div "dernovaya@saraya-cis.ru" at bounding box center [293, 166] width 168 height 11
click at [217, 163] on div at bounding box center [214, 166] width 11 height 11
click at [221, 233] on div "denisov@kontrakt.ru" at bounding box center [329, 238] width 241 height 11
click at [219, 234] on div at bounding box center [214, 238] width 11 height 11
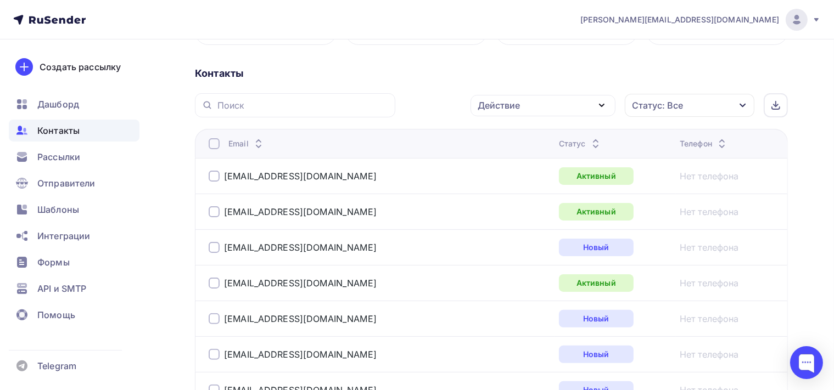
scroll to position [205, 0]
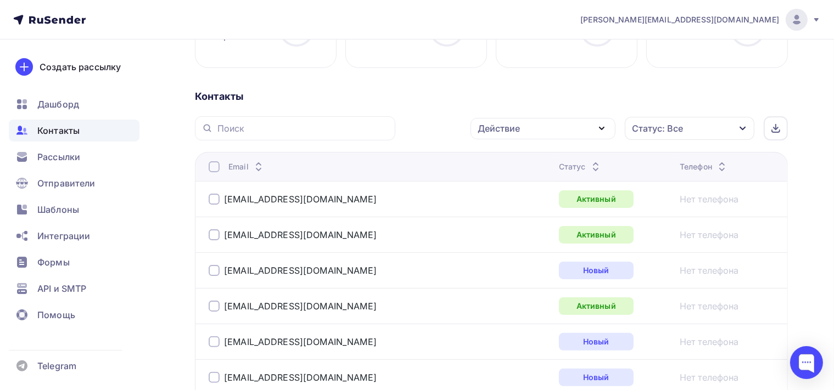
click at [601, 126] on icon "button" at bounding box center [601, 128] width 13 height 13
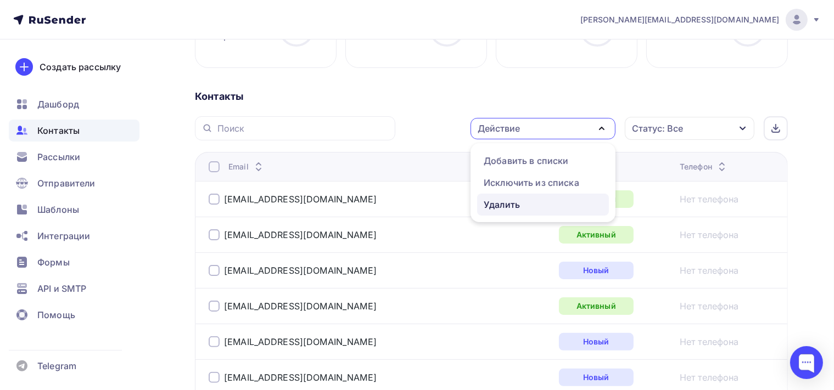
click at [548, 205] on div "Удалить" at bounding box center [543, 204] width 119 height 13
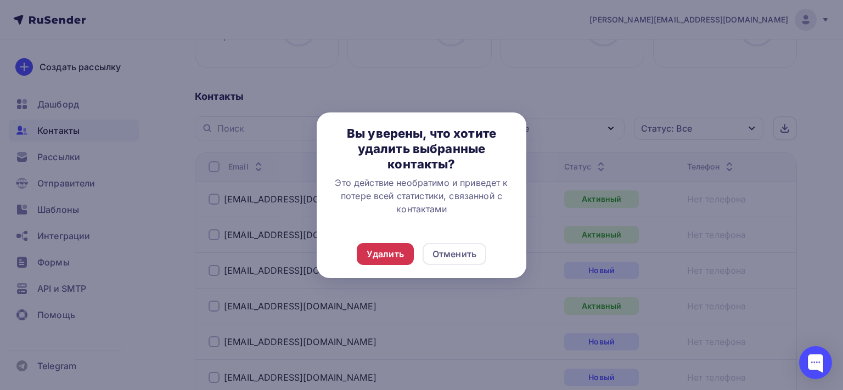
click at [380, 252] on div "Удалить" at bounding box center [385, 254] width 37 height 13
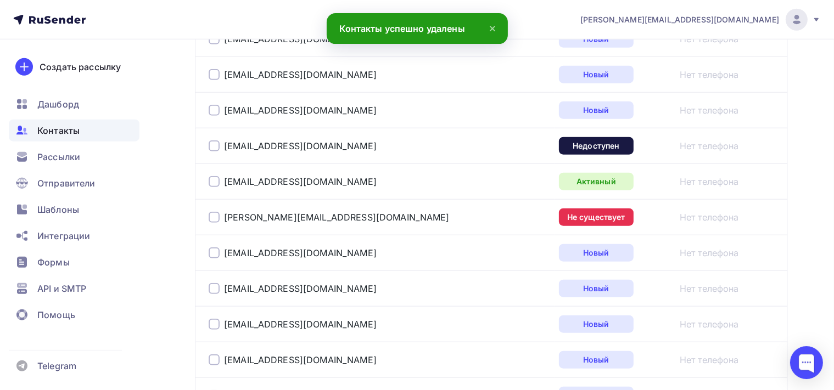
scroll to position [1133, 0]
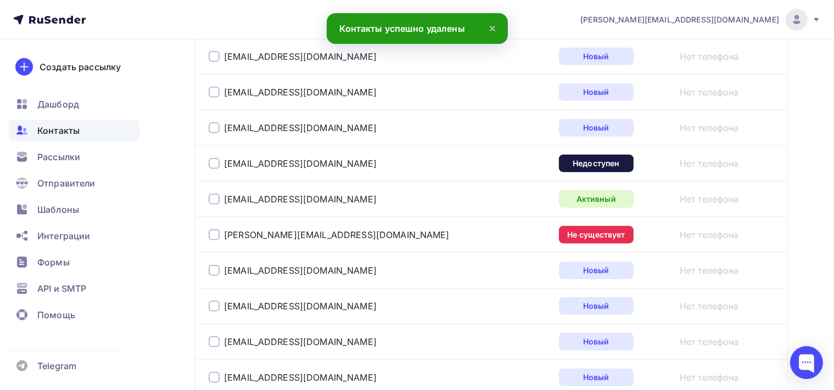
click at [215, 162] on div at bounding box center [214, 163] width 11 height 11
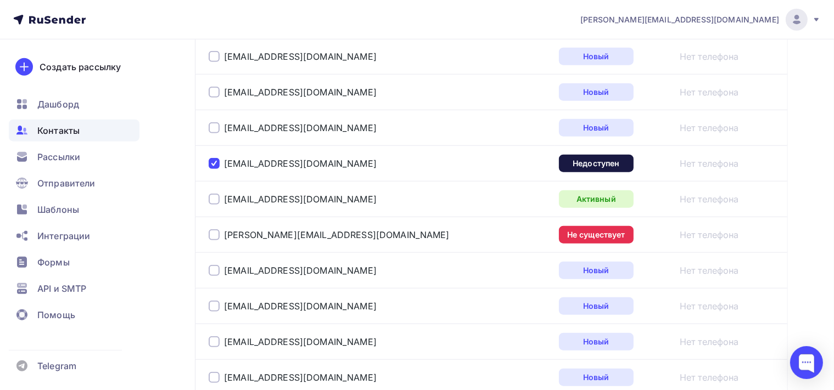
click at [216, 231] on div at bounding box center [214, 234] width 11 height 11
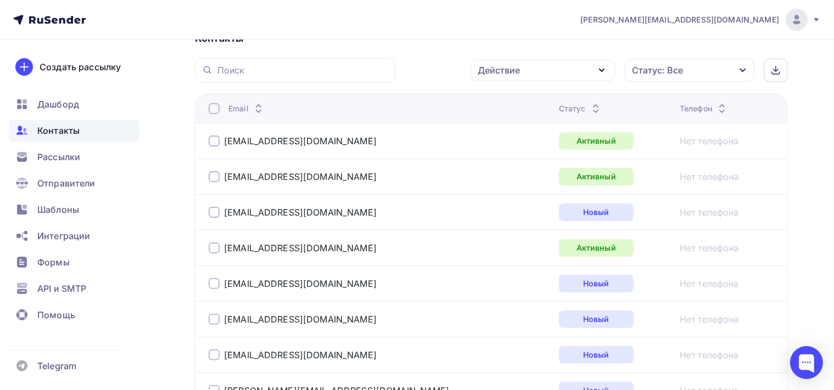
scroll to position [147, 0]
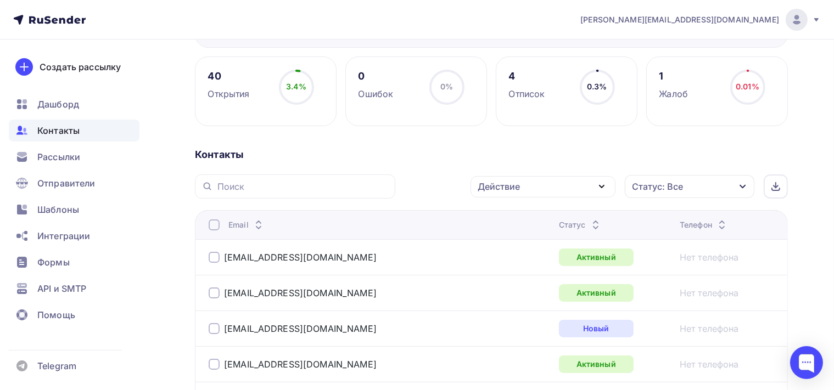
click at [600, 186] on icon "button" at bounding box center [601, 187] width 4 height 2
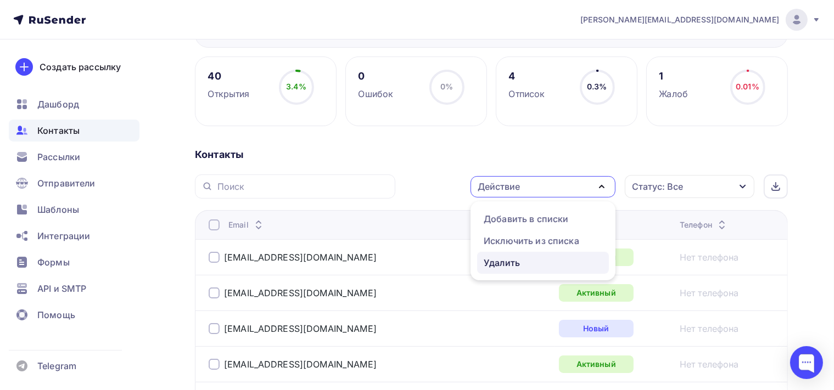
click at [523, 261] on div "Удалить" at bounding box center [543, 262] width 119 height 13
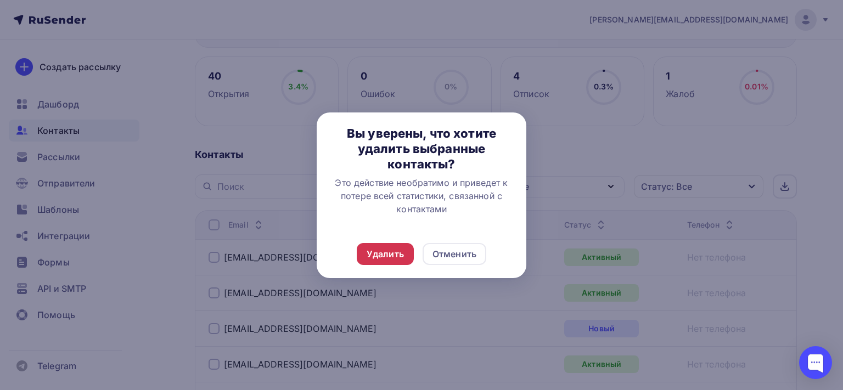
click at [407, 253] on div "Удалить" at bounding box center [385, 254] width 57 height 22
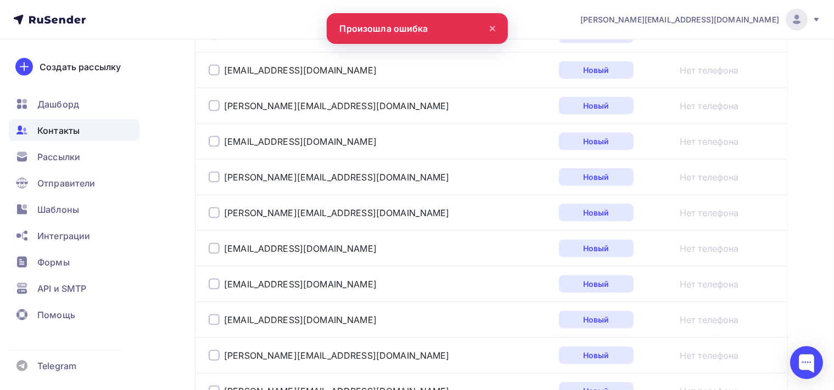
scroll to position [1886, 0]
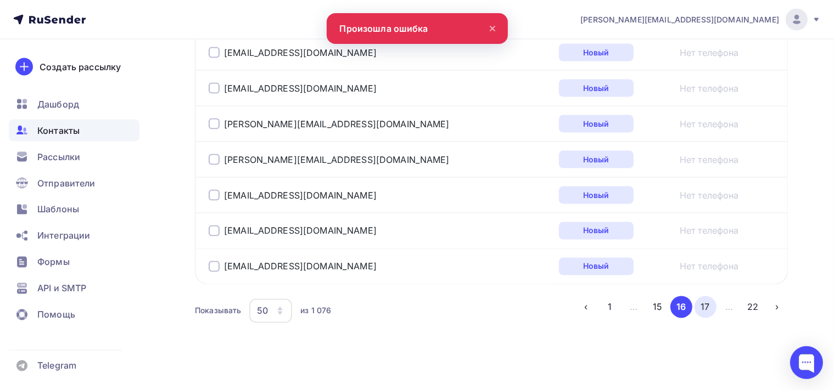
click at [703, 296] on button "17" at bounding box center [705, 307] width 22 height 22
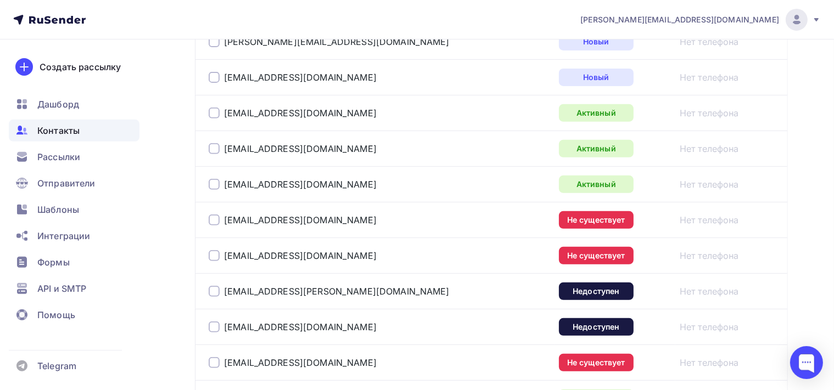
scroll to position [492, 0]
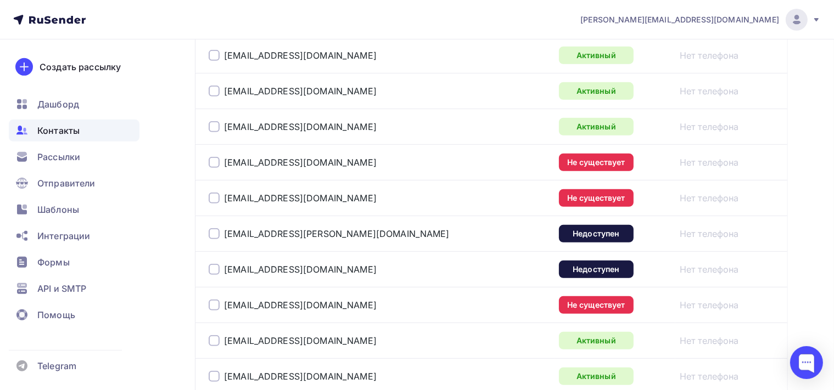
click at [218, 164] on div at bounding box center [214, 162] width 11 height 11
click at [211, 195] on div at bounding box center [214, 198] width 11 height 11
click at [212, 229] on div at bounding box center [214, 233] width 11 height 11
click at [215, 265] on div at bounding box center [214, 269] width 11 height 11
click at [214, 303] on div at bounding box center [214, 305] width 11 height 11
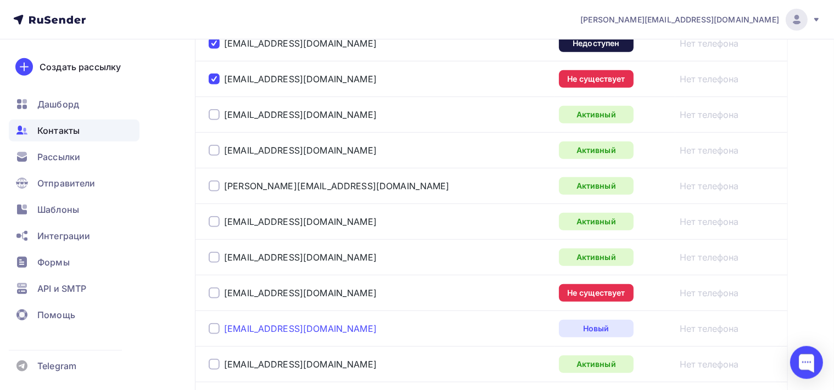
scroll to position [782, 0]
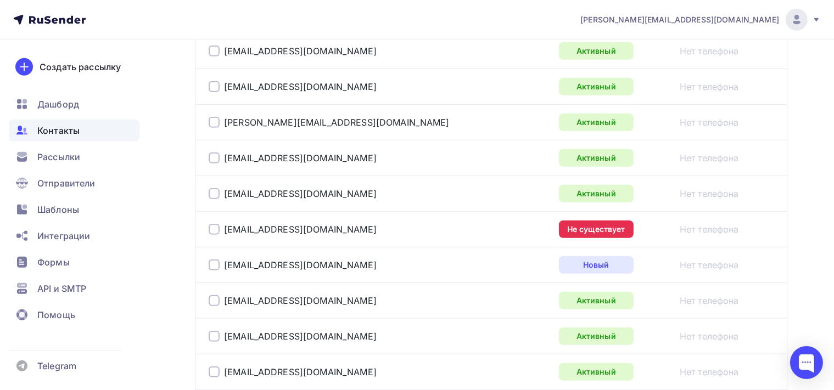
click at [209, 228] on div at bounding box center [214, 229] width 11 height 11
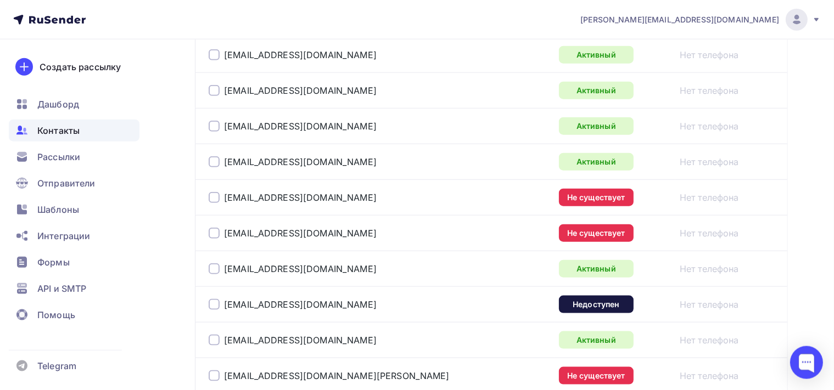
scroll to position [1304, 0]
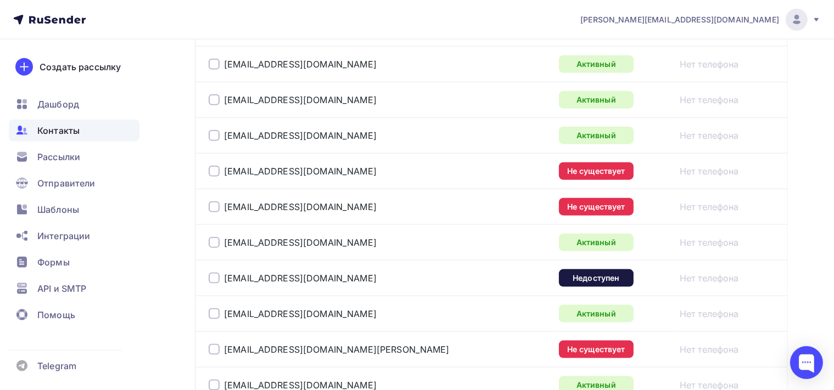
click at [216, 168] on div at bounding box center [214, 171] width 11 height 11
click at [210, 206] on div at bounding box center [214, 206] width 11 height 11
click at [214, 277] on div at bounding box center [214, 278] width 11 height 11
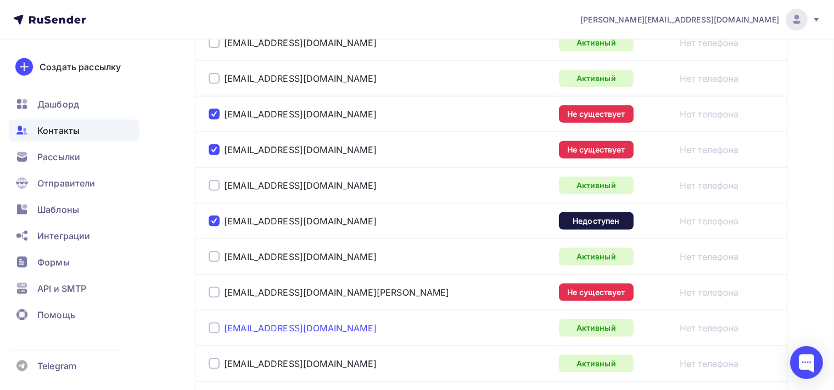
scroll to position [1419, 0]
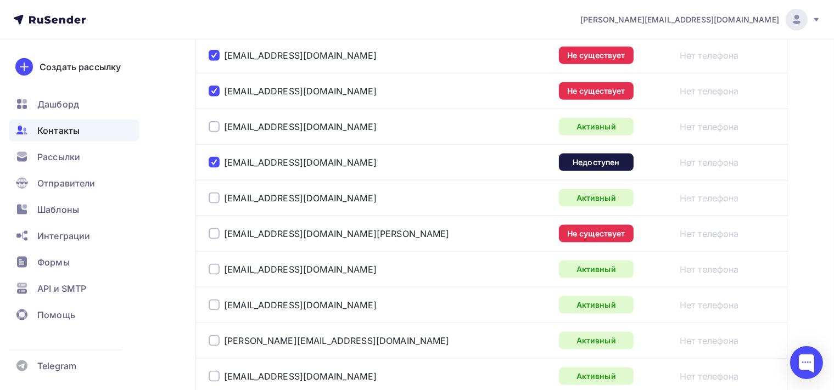
click at [208, 229] on td "belyaeva@maison-dellos.com" at bounding box center [375, 234] width 360 height 36
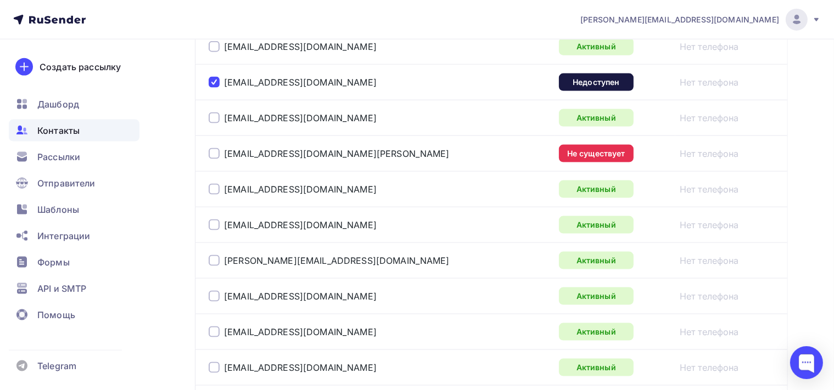
scroll to position [1709, 0]
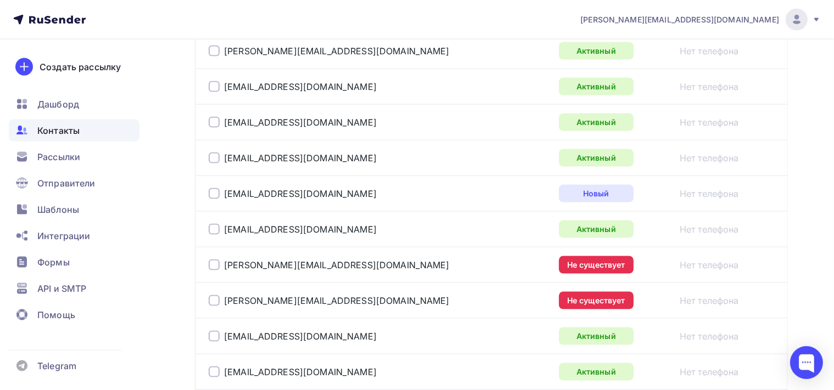
click at [217, 260] on div at bounding box center [214, 265] width 11 height 11
click at [213, 298] on div at bounding box center [214, 300] width 11 height 11
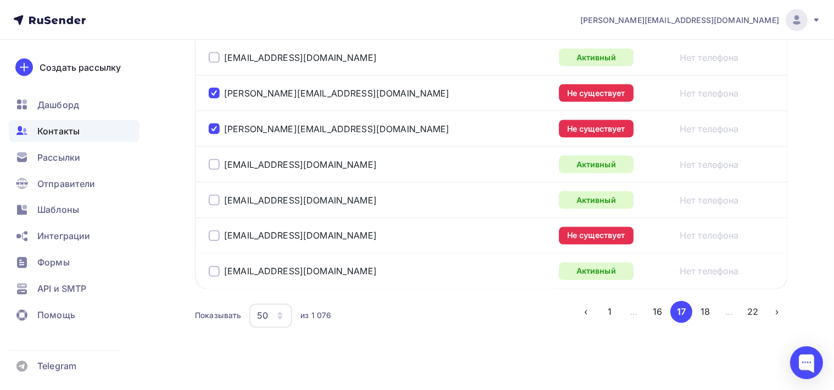
scroll to position [1886, 0]
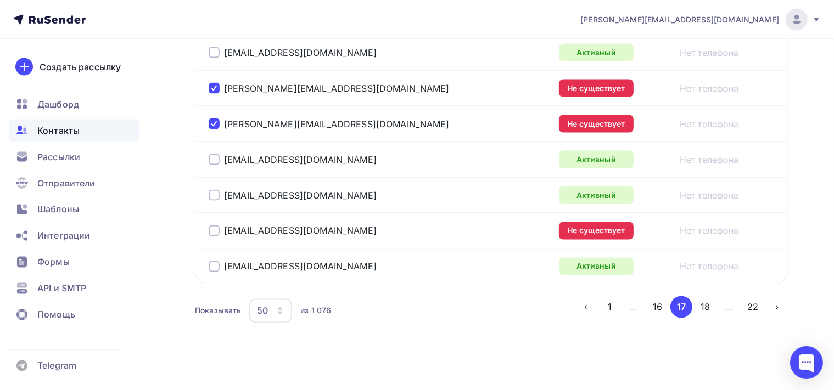
click at [218, 226] on div at bounding box center [214, 231] width 11 height 11
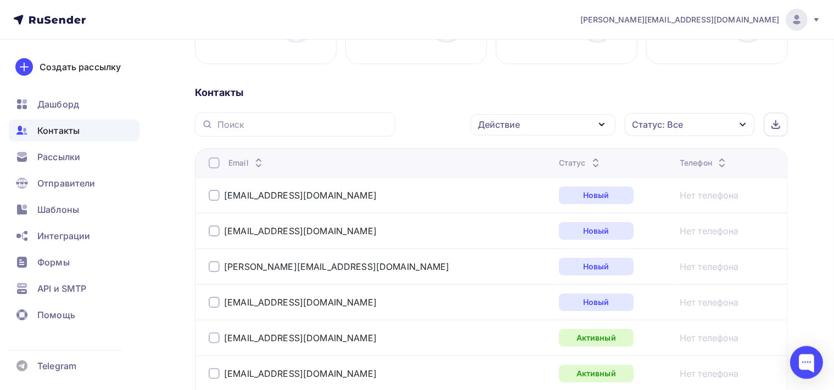
scroll to position [193, 0]
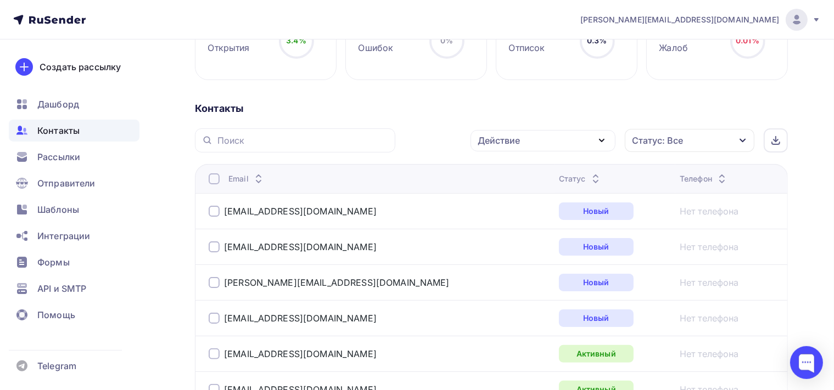
click at [603, 138] on icon "button" at bounding box center [601, 140] width 13 height 13
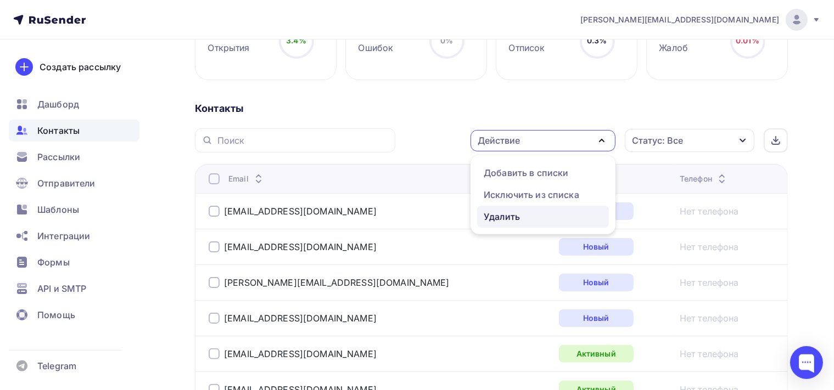
click at [540, 215] on div "Удалить" at bounding box center [543, 216] width 119 height 13
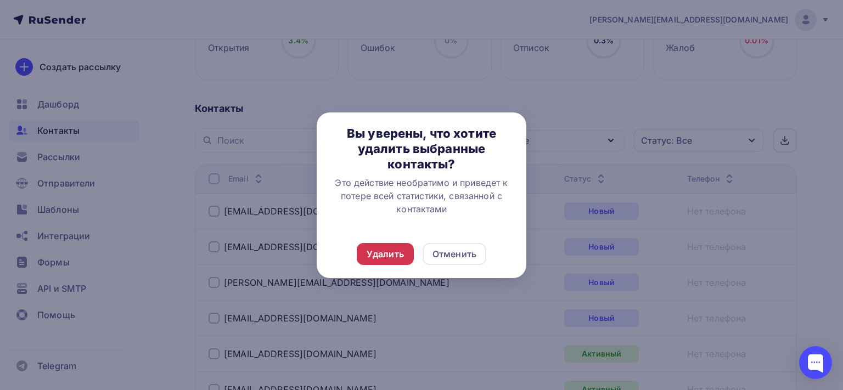
click at [391, 251] on div "Удалить" at bounding box center [385, 254] width 37 height 13
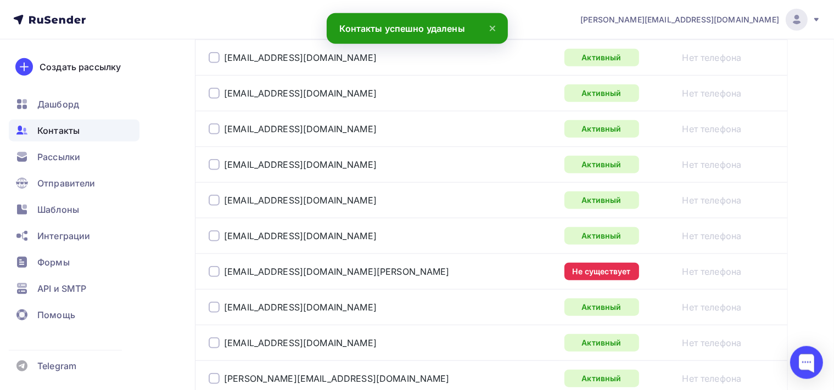
scroll to position [1121, 0]
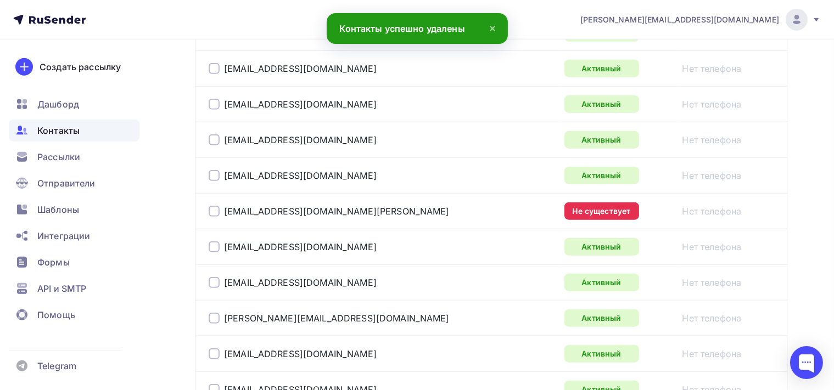
click at [211, 210] on div at bounding box center [214, 211] width 11 height 11
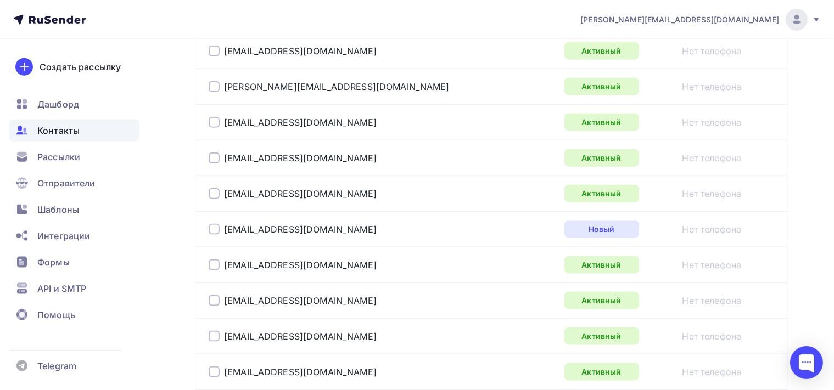
scroll to position [1642, 0]
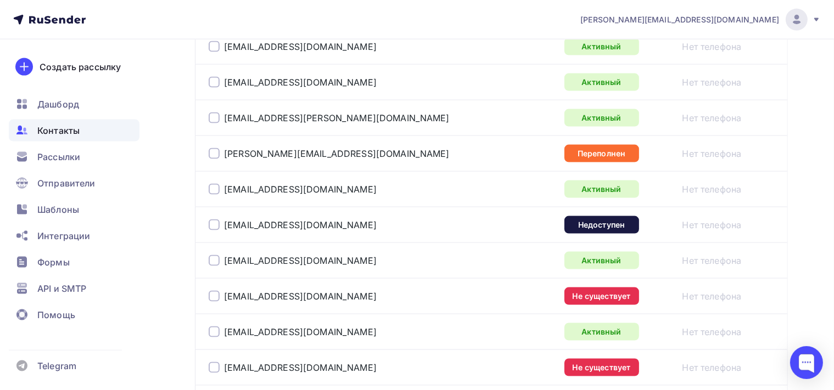
click at [220, 149] on div "dasha.nmtc@gmail.com" at bounding box center [329, 153] width 241 height 11
click at [215, 148] on div at bounding box center [214, 153] width 11 height 11
click at [215, 220] on div at bounding box center [214, 225] width 11 height 11
click at [217, 291] on div at bounding box center [214, 296] width 11 height 11
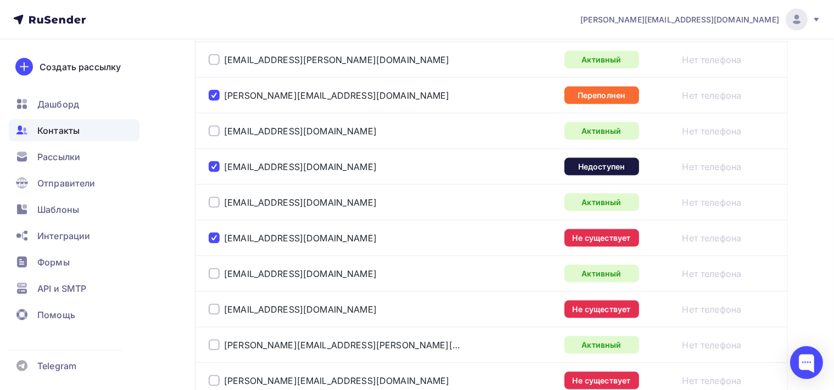
click at [217, 304] on div at bounding box center [214, 309] width 11 height 11
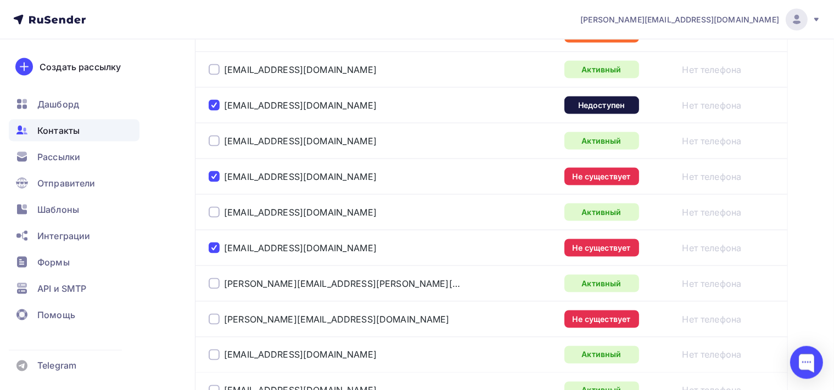
scroll to position [1874, 0]
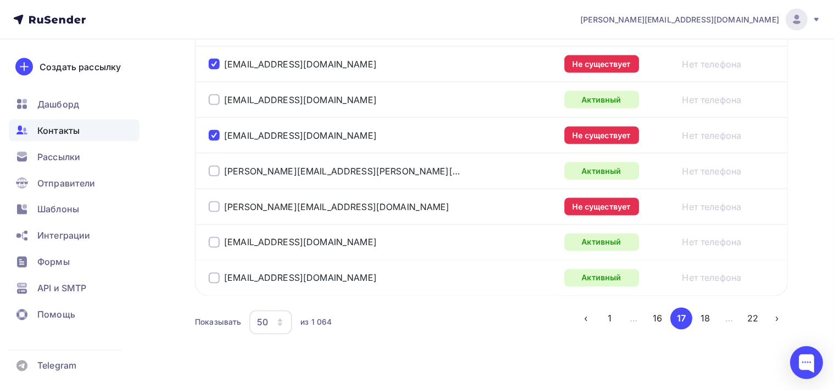
click at [215, 201] on div at bounding box center [214, 206] width 11 height 11
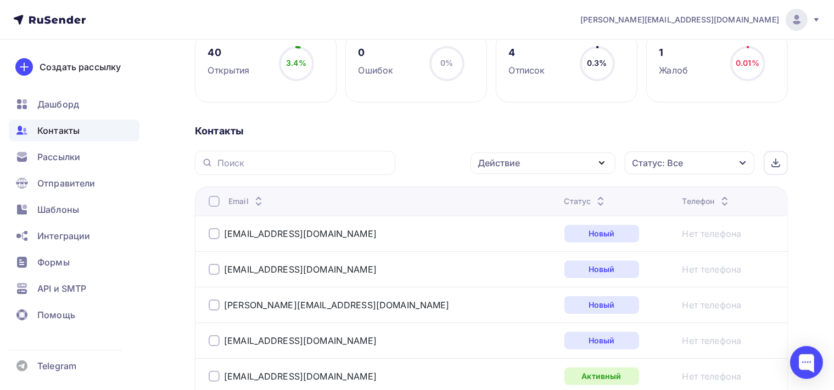
scroll to position [173, 0]
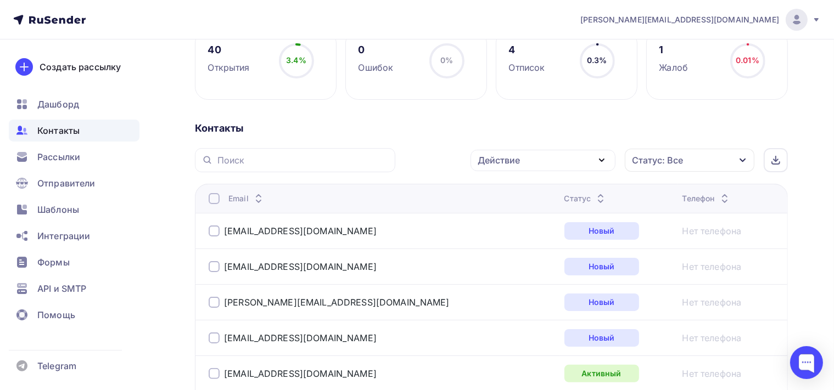
click at [604, 159] on icon "button" at bounding box center [601, 160] width 4 height 2
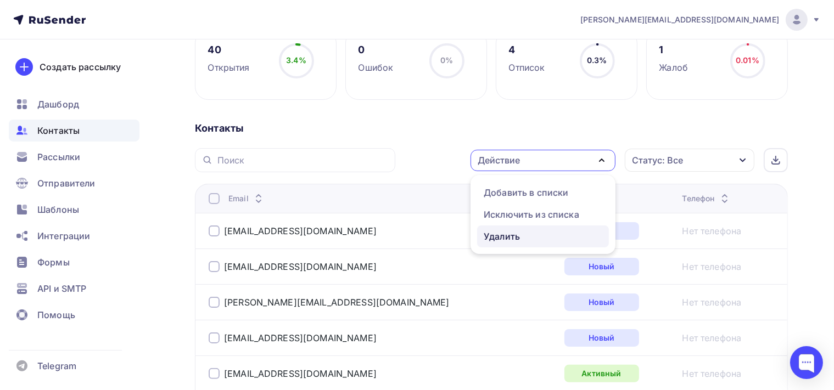
click at [517, 235] on div "Удалить" at bounding box center [502, 236] width 36 height 13
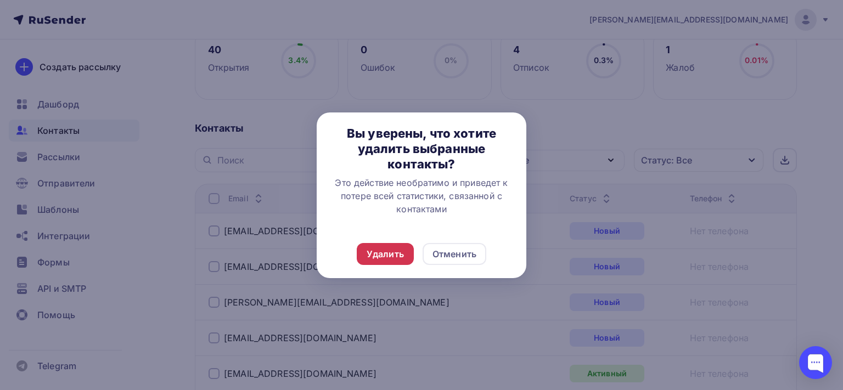
click at [370, 260] on div "Удалить" at bounding box center [385, 254] width 37 height 13
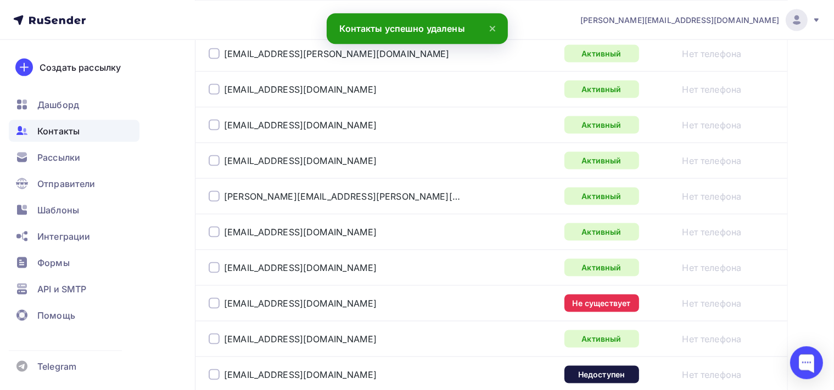
scroll to position [1886, 0]
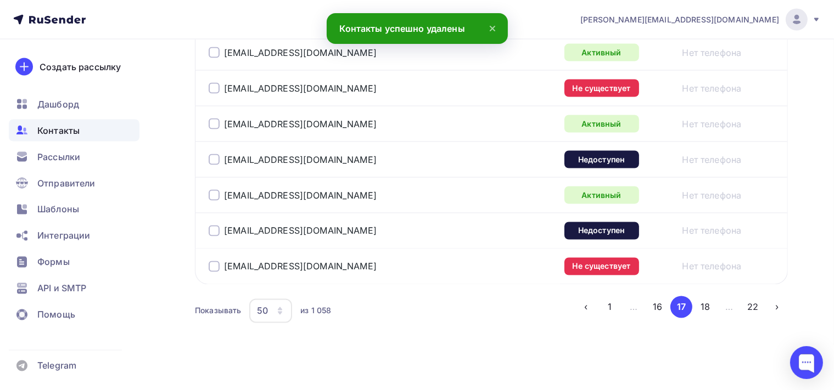
click at [220, 83] on div "creativ@lipetsk.ru" at bounding box center [293, 88] width 168 height 11
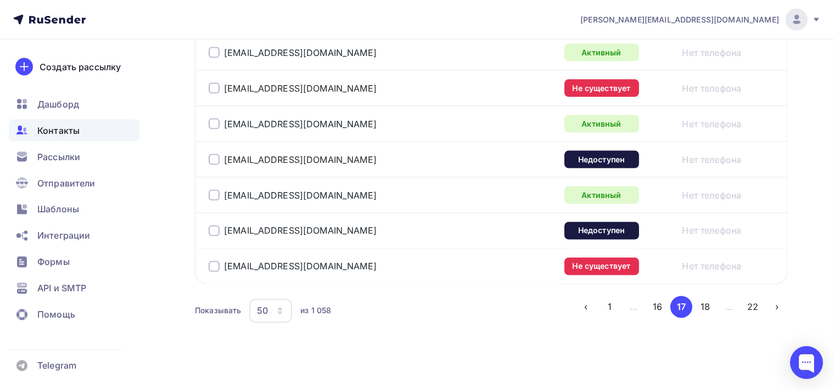
click at [214, 83] on div at bounding box center [214, 88] width 11 height 11
click at [220, 160] on div "cos@sobko.ru" at bounding box center [346, 160] width 274 height 18
click at [219, 155] on div at bounding box center [214, 159] width 11 height 11
click at [213, 226] on div at bounding box center [214, 231] width 11 height 11
click at [216, 261] on div at bounding box center [214, 266] width 11 height 11
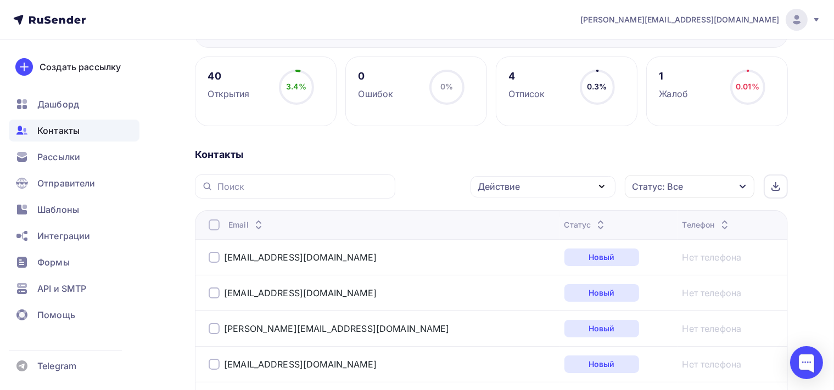
scroll to position [0, 0]
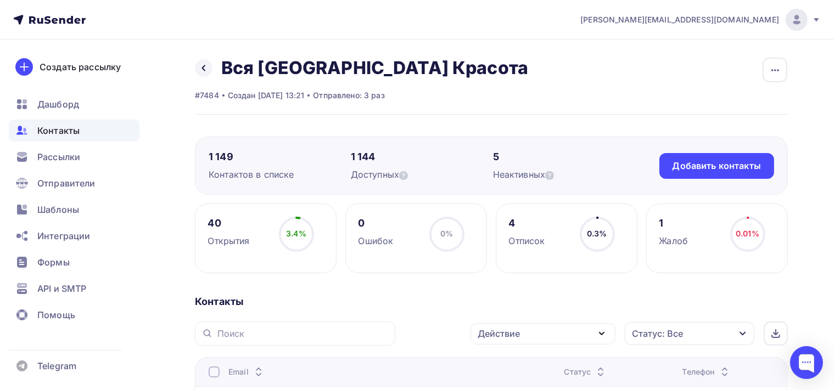
click at [613, 335] on div "Действие" at bounding box center [542, 333] width 145 height 21
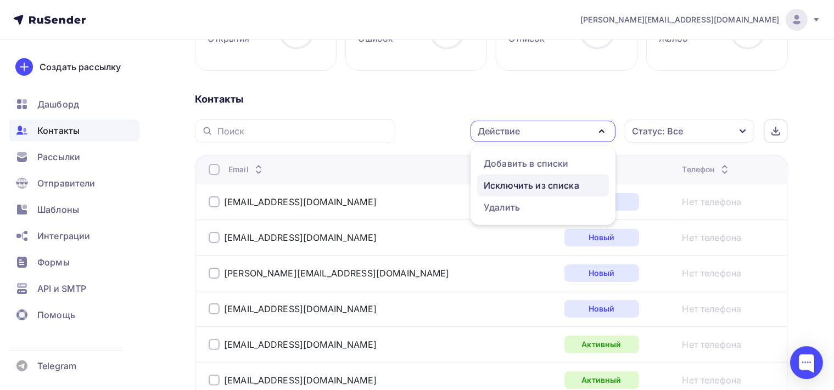
scroll to position [232, 0]
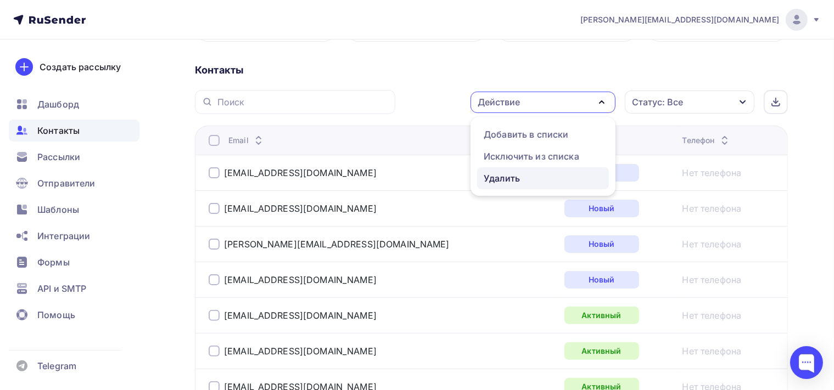
click at [520, 176] on div "Удалить" at bounding box center [502, 178] width 36 height 13
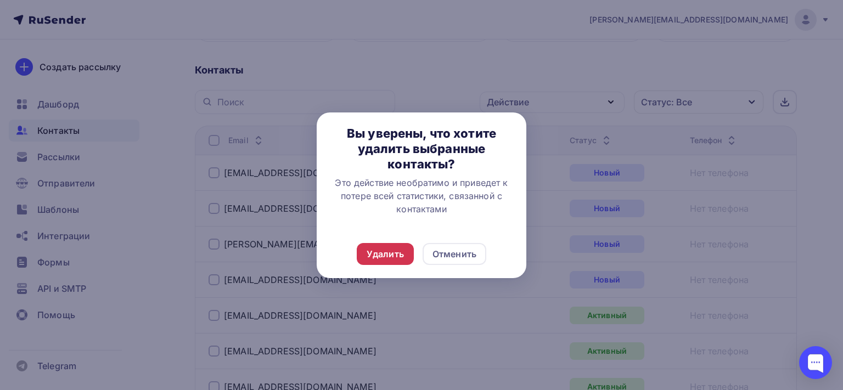
click at [376, 255] on div "Удалить" at bounding box center [385, 254] width 37 height 13
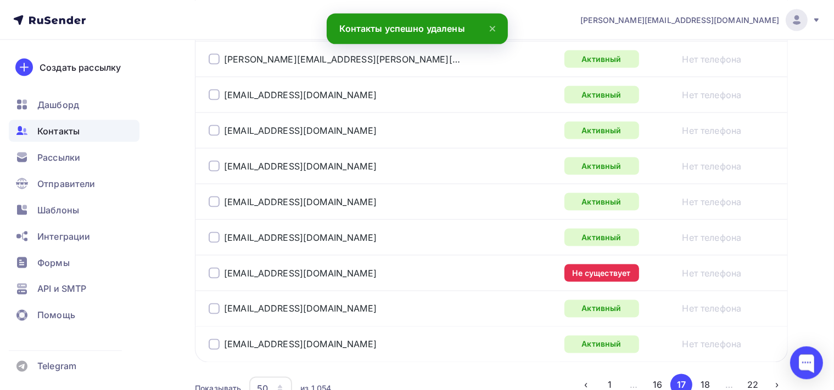
scroll to position [1886, 0]
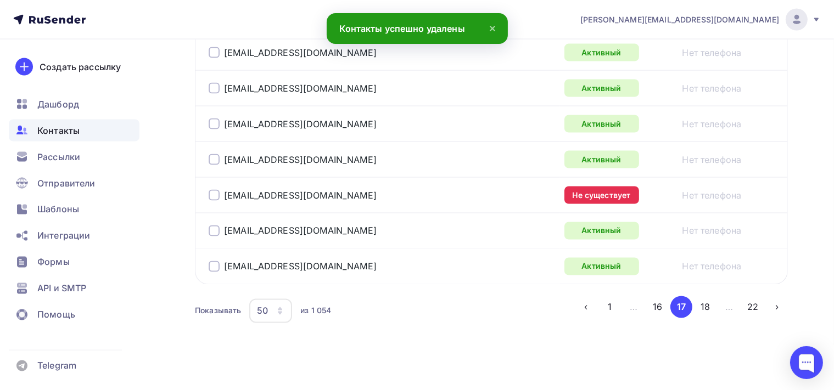
click at [214, 190] on div at bounding box center [214, 195] width 11 height 11
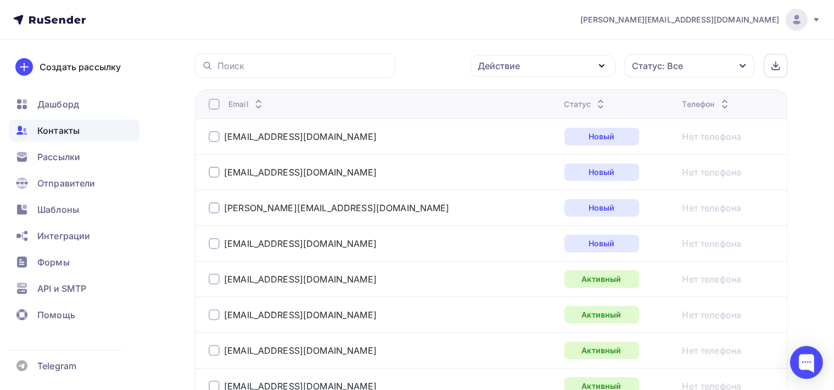
scroll to position [220, 0]
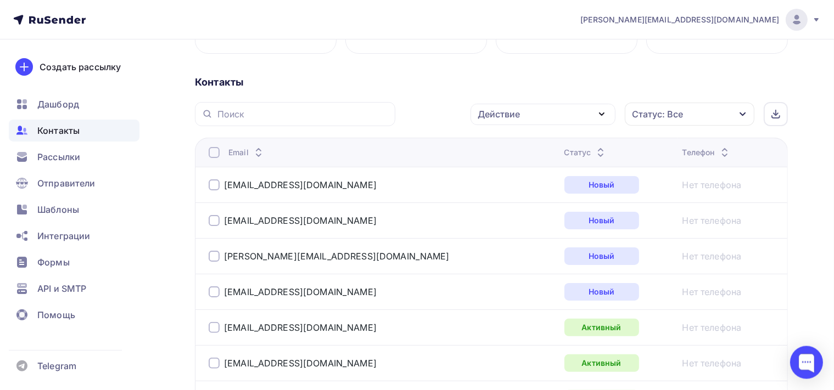
click at [603, 114] on icon "button" at bounding box center [601, 114] width 13 height 13
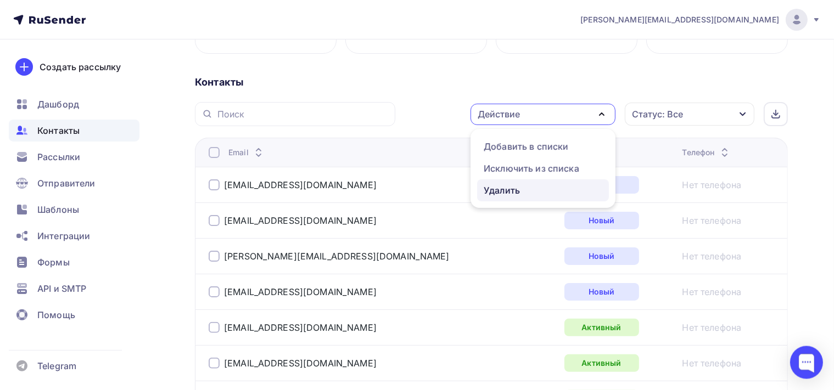
click at [555, 187] on div "Удалить" at bounding box center [543, 190] width 119 height 13
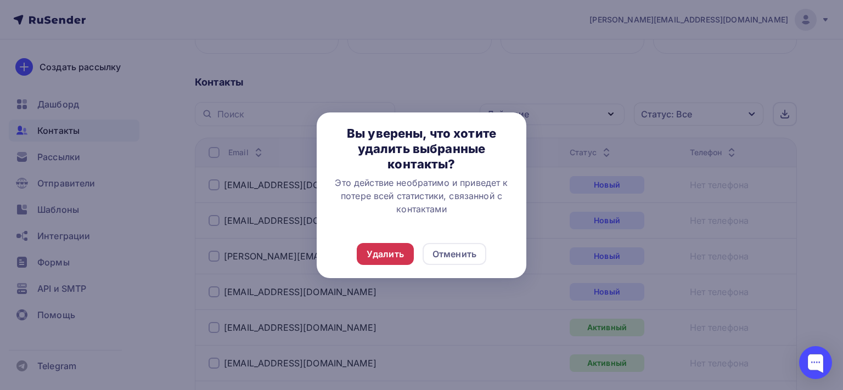
click at [392, 261] on div "Удалить" at bounding box center [385, 254] width 57 height 22
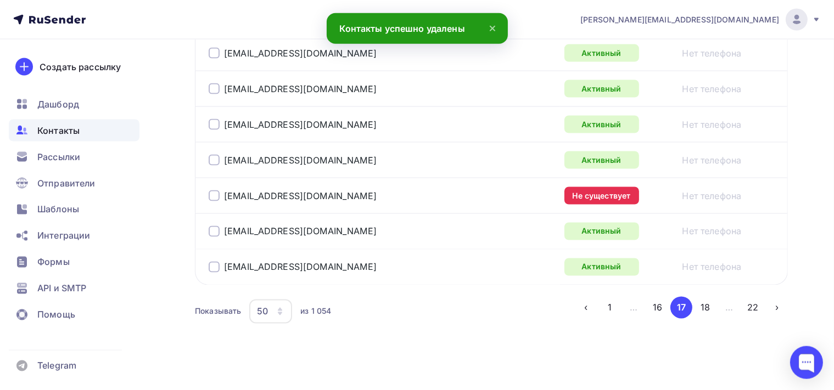
scroll to position [1886, 0]
click at [215, 190] on div at bounding box center [214, 195] width 11 height 11
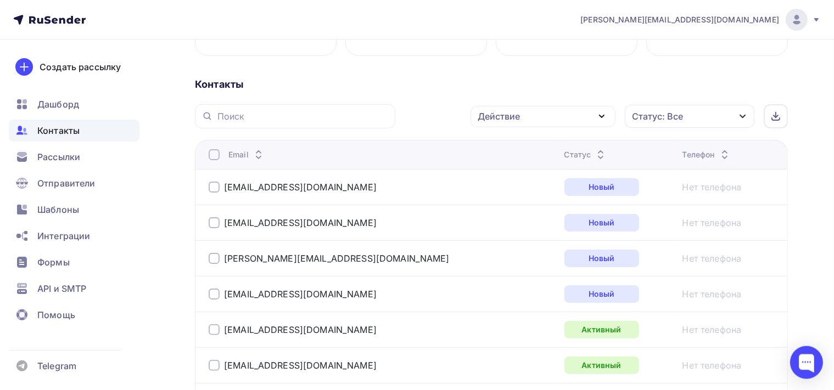
scroll to position [199, 0]
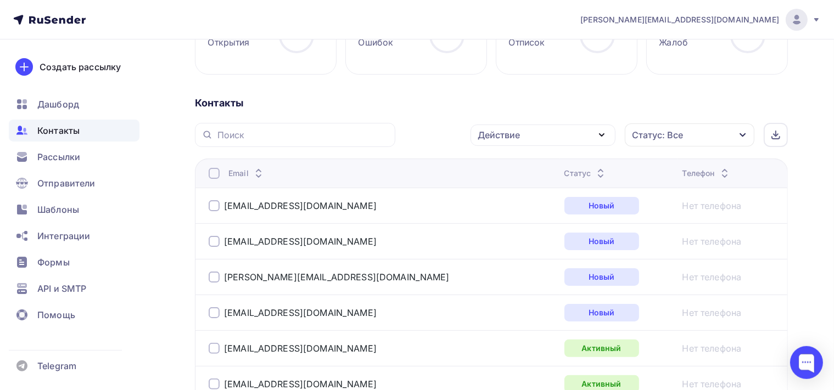
click at [603, 136] on icon "button" at bounding box center [601, 135] width 4 height 2
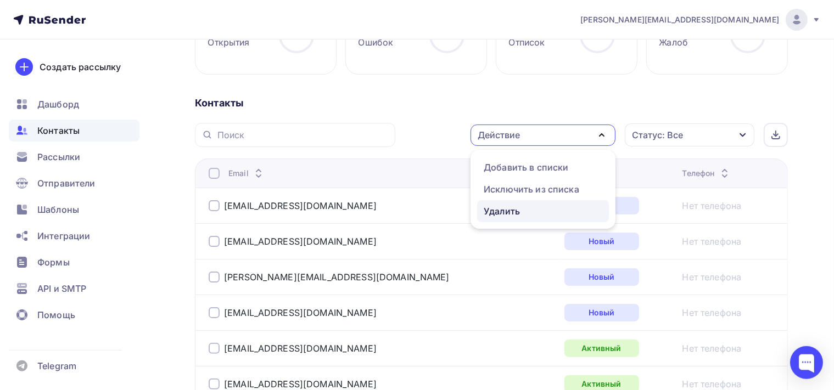
click at [528, 215] on div "Удалить" at bounding box center [543, 211] width 119 height 13
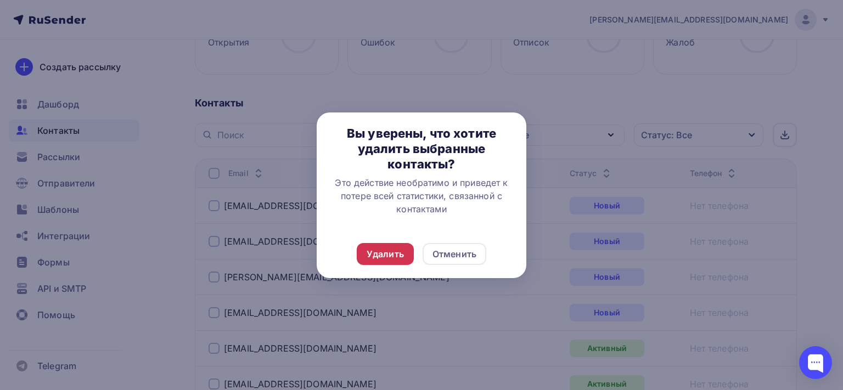
click at [374, 251] on div "Удалить" at bounding box center [385, 254] width 37 height 13
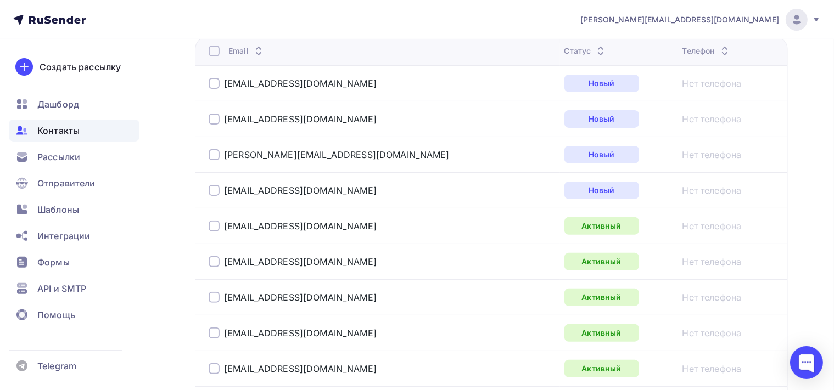
scroll to position [31, 0]
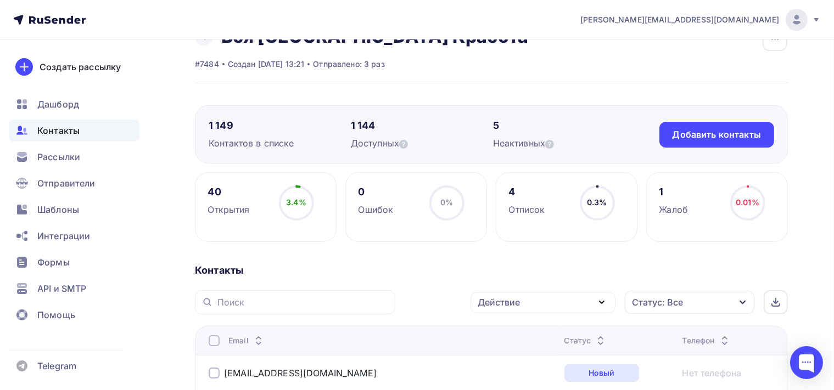
click at [603, 300] on icon "button" at bounding box center [601, 302] width 13 height 13
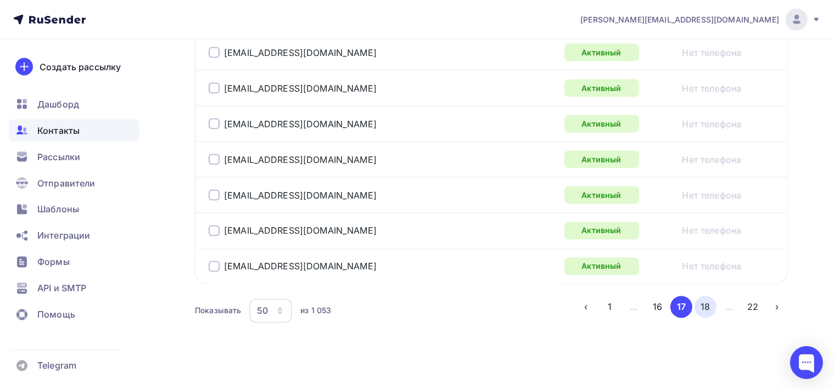
click at [711, 300] on button "18" at bounding box center [705, 307] width 22 height 22
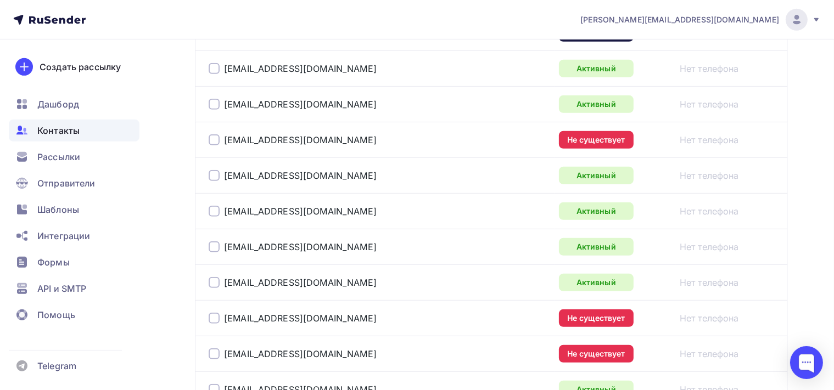
scroll to position [434, 0]
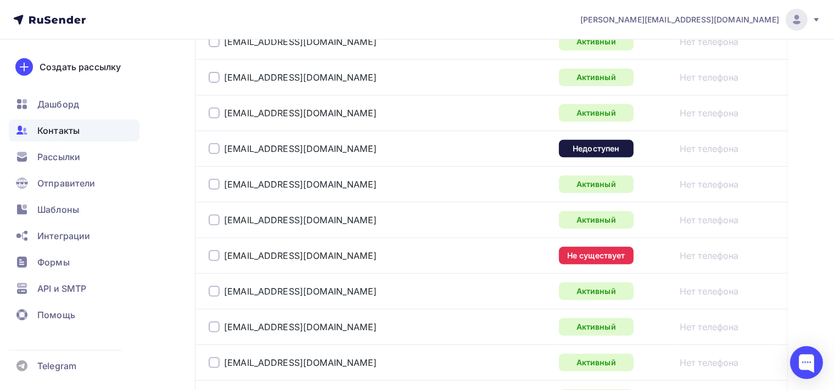
click at [219, 148] on div at bounding box center [214, 148] width 11 height 11
click at [217, 254] on div at bounding box center [214, 255] width 11 height 11
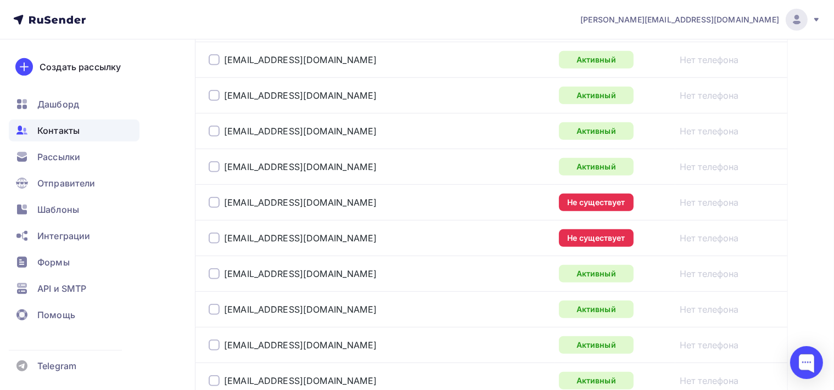
click at [211, 200] on div at bounding box center [214, 202] width 11 height 11
click at [215, 236] on div at bounding box center [214, 238] width 11 height 11
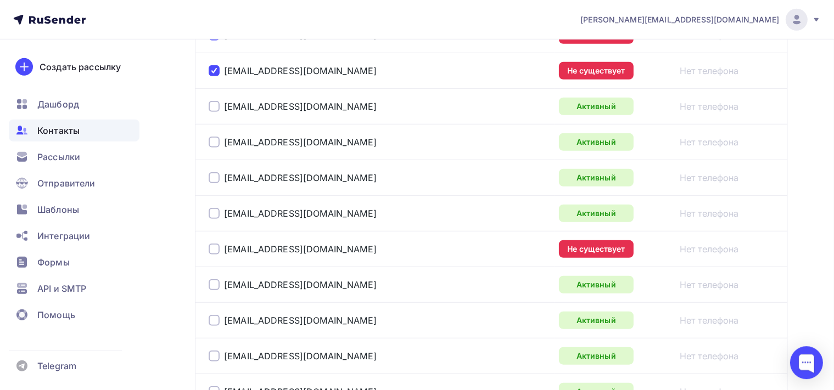
scroll to position [956, 0]
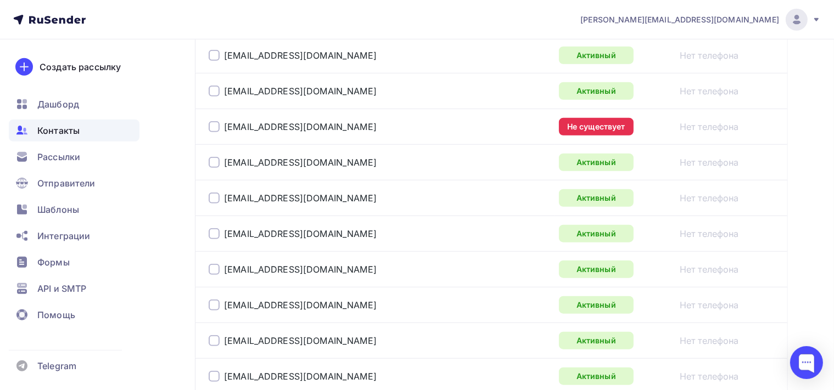
click at [218, 124] on div at bounding box center [214, 126] width 11 height 11
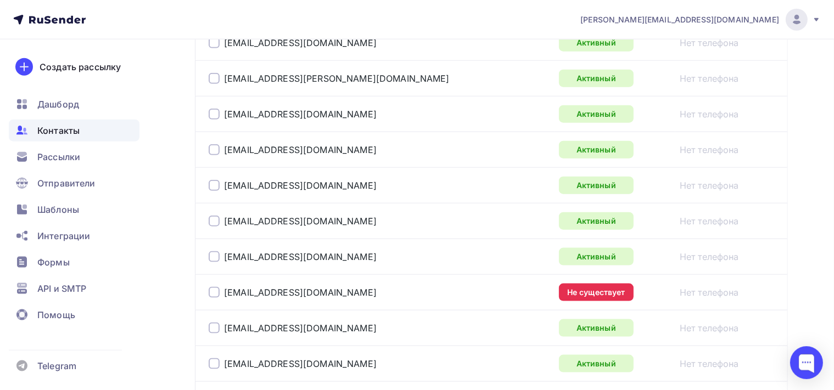
scroll to position [1478, 0]
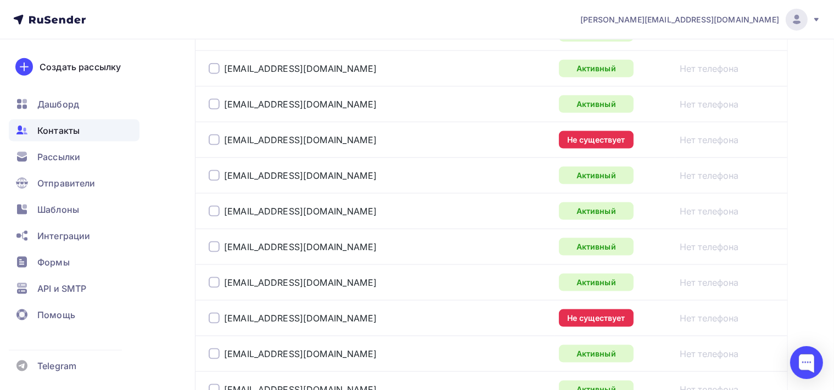
click at [212, 134] on div at bounding box center [214, 139] width 11 height 11
click at [212, 313] on div at bounding box center [214, 318] width 11 height 11
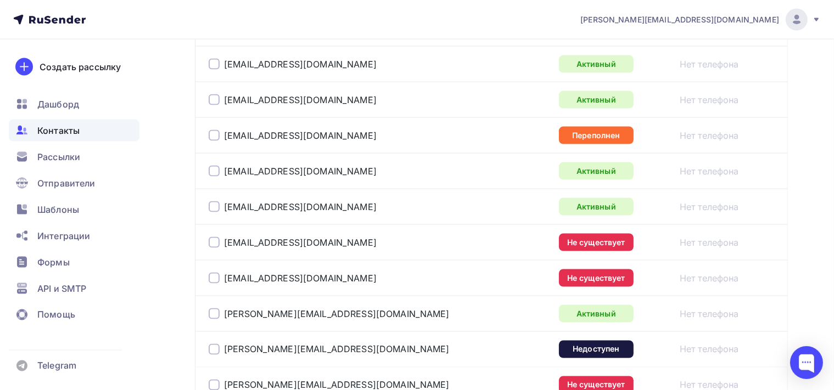
click at [218, 130] on div at bounding box center [214, 135] width 11 height 11
click at [216, 237] on div at bounding box center [214, 242] width 11 height 11
click at [214, 273] on div at bounding box center [214, 278] width 11 height 11
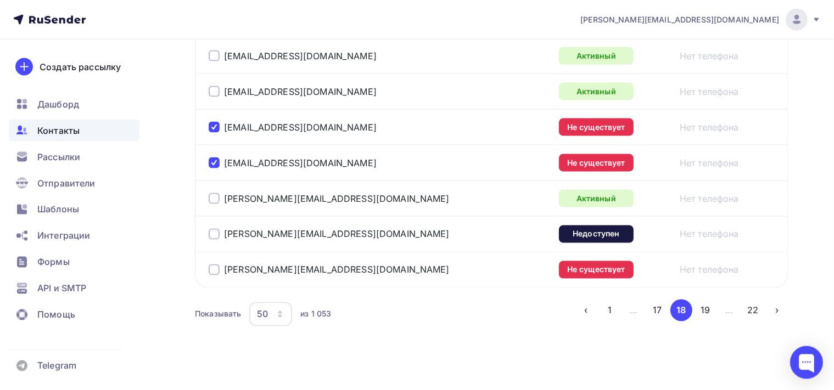
scroll to position [1883, 0]
click at [215, 228] on div at bounding box center [214, 233] width 11 height 11
click at [215, 264] on div at bounding box center [214, 269] width 11 height 11
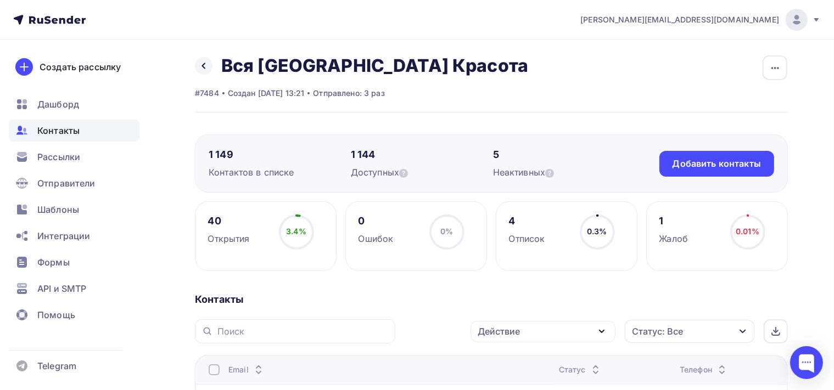
scroll to position [119, 0]
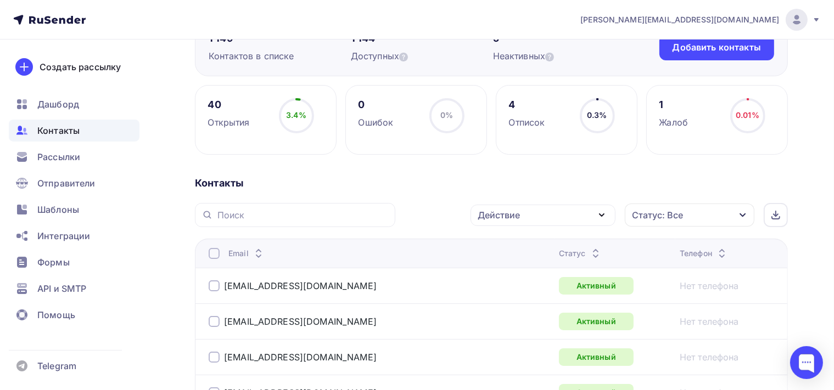
click at [603, 212] on icon "button" at bounding box center [601, 215] width 13 height 13
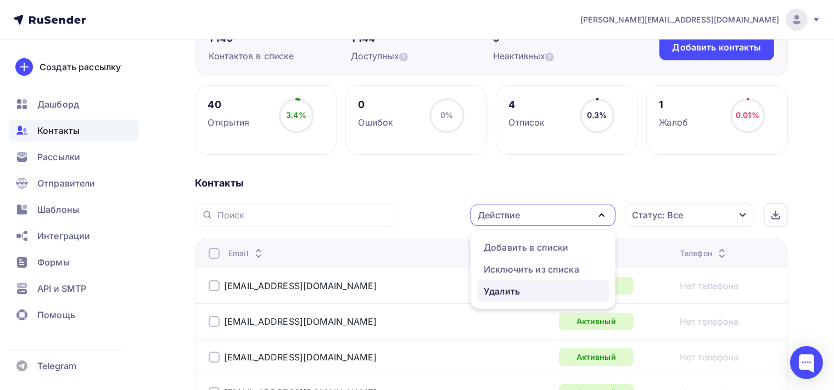
click at [544, 291] on div "Удалить" at bounding box center [543, 291] width 119 height 13
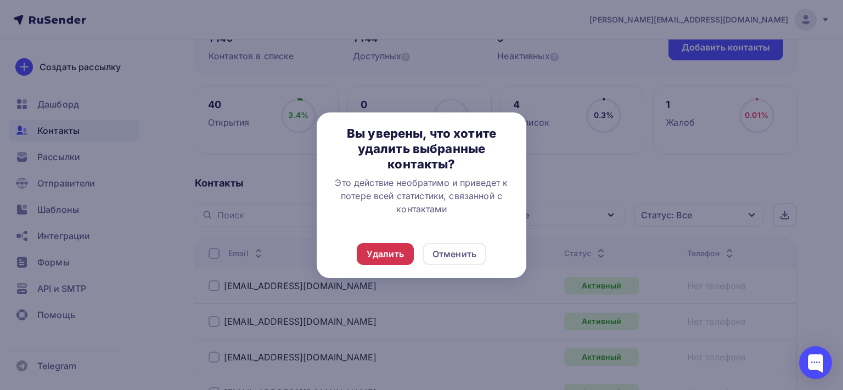
click at [371, 251] on div "Удалить" at bounding box center [385, 254] width 37 height 13
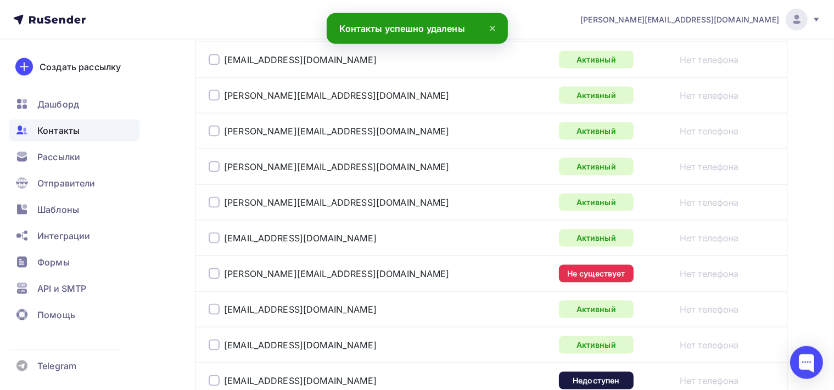
scroll to position [1625, 0]
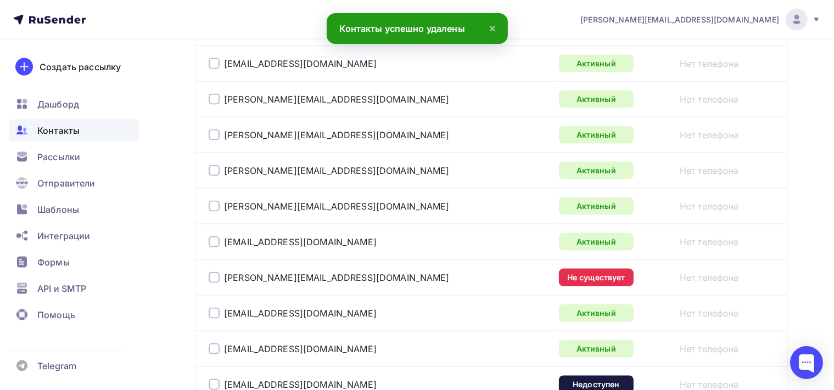
click at [217, 272] on div at bounding box center [214, 277] width 11 height 11
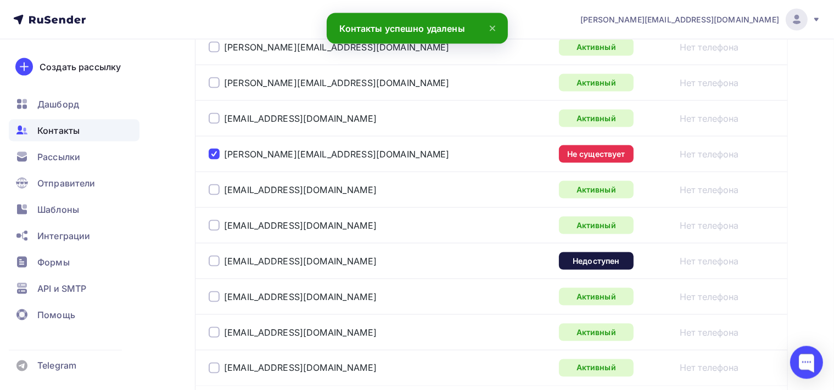
scroll to position [1857, 0]
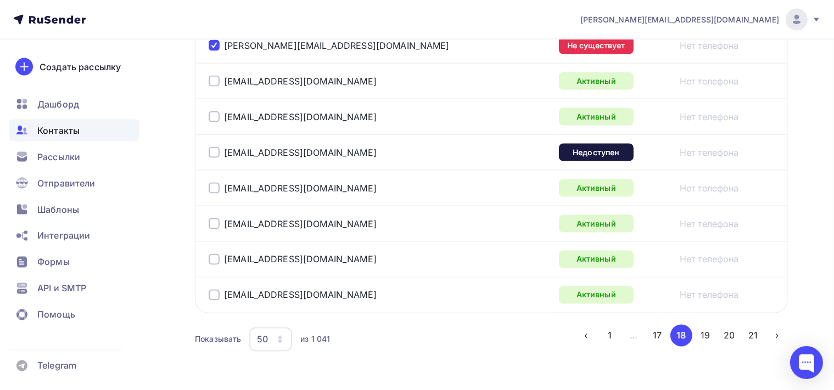
click at [216, 148] on div at bounding box center [214, 152] width 11 height 11
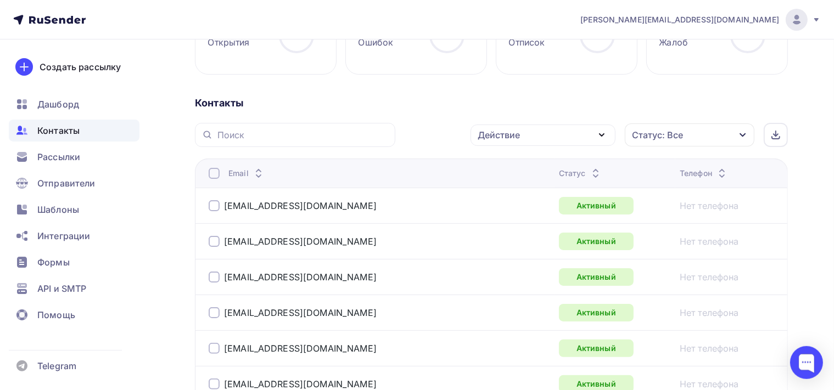
scroll to position [188, 0]
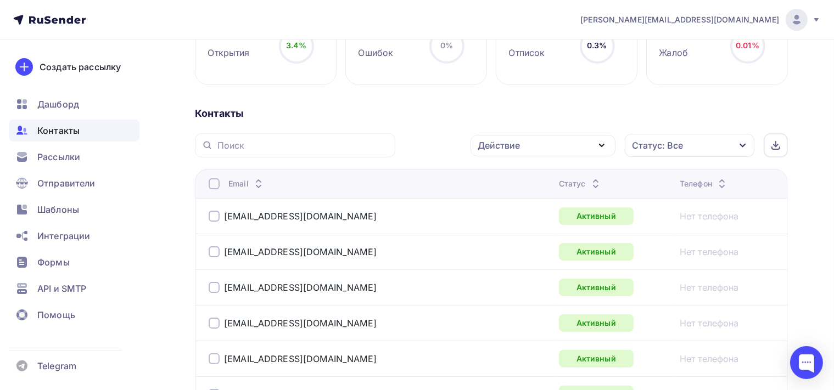
click at [600, 149] on icon "button" at bounding box center [601, 145] width 13 height 13
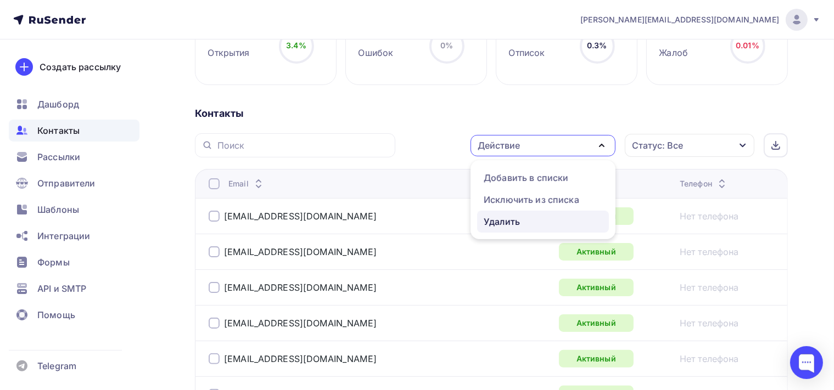
click at [549, 220] on div "Удалить" at bounding box center [543, 221] width 119 height 13
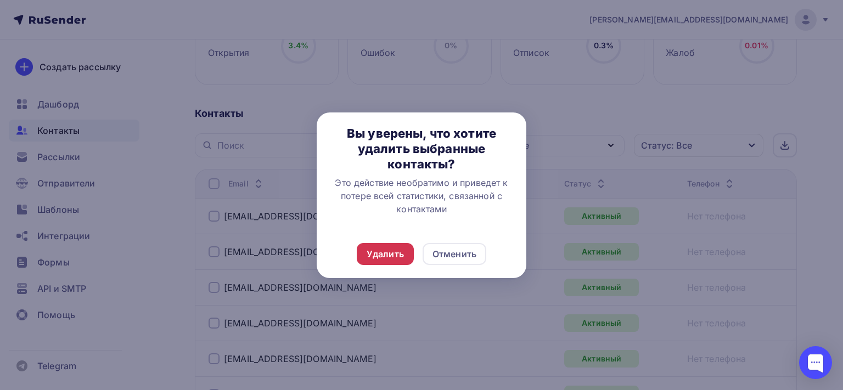
click at [402, 256] on div "Удалить" at bounding box center [385, 254] width 37 height 13
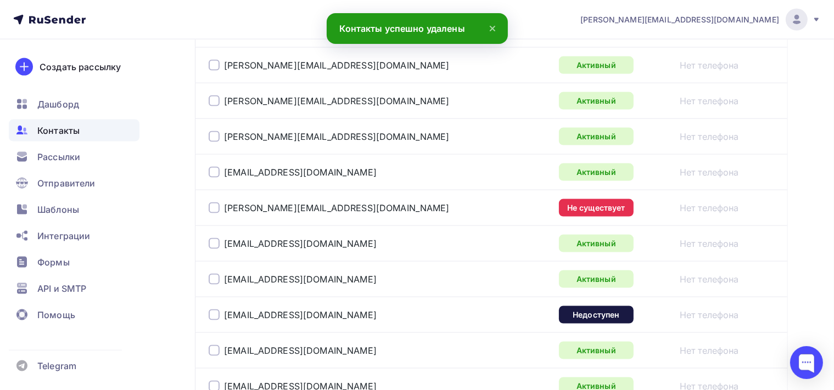
scroll to position [1811, 0]
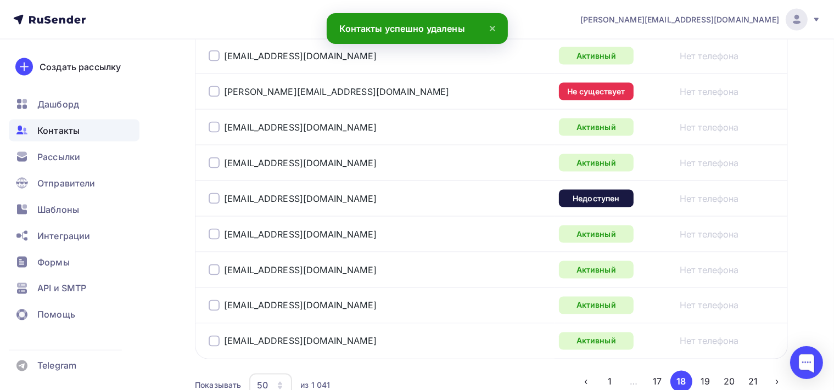
click at [217, 86] on div at bounding box center [214, 91] width 11 height 11
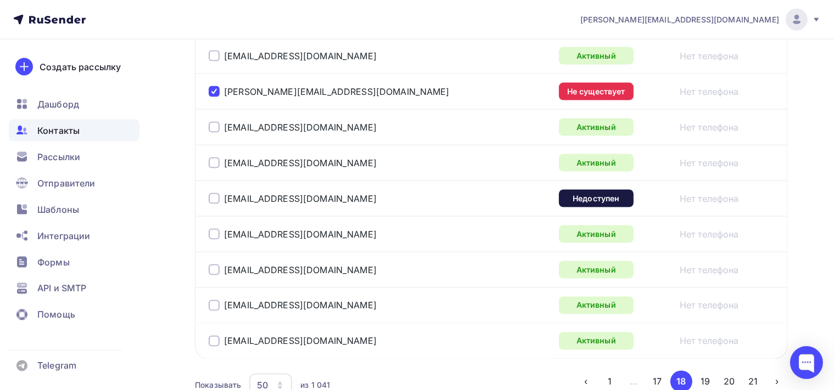
click at [214, 193] on div at bounding box center [214, 198] width 11 height 11
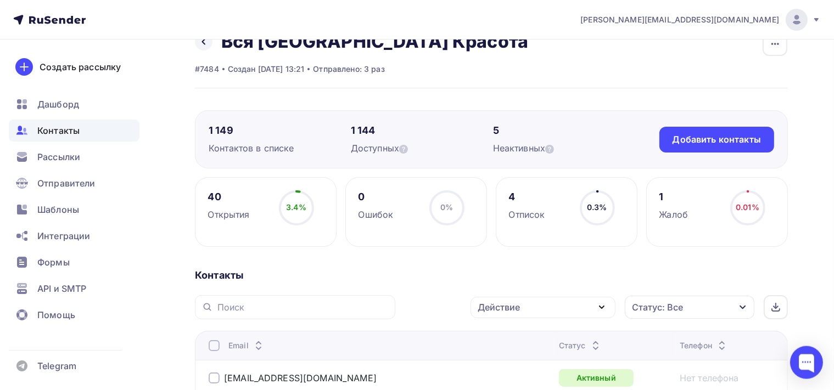
scroll to position [15, 0]
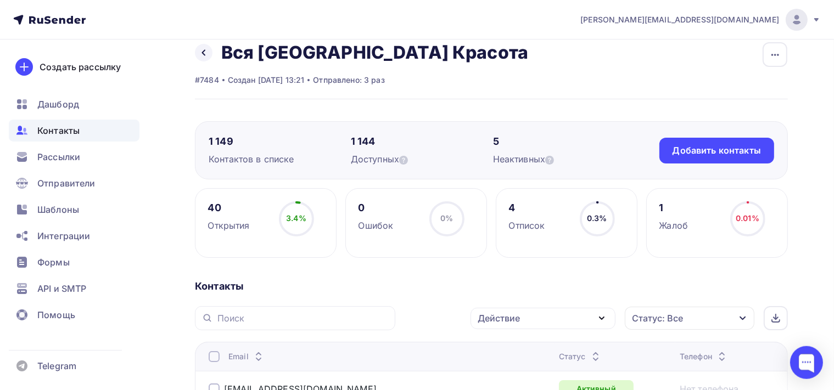
click at [603, 317] on icon "button" at bounding box center [601, 318] width 4 height 2
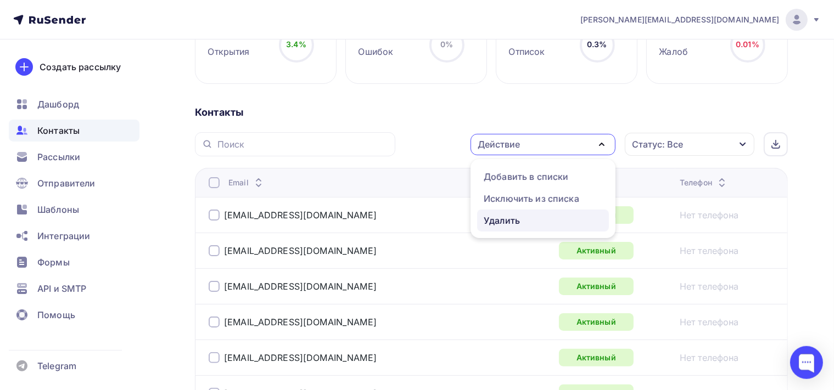
click at [541, 219] on div "Удалить" at bounding box center [543, 220] width 119 height 13
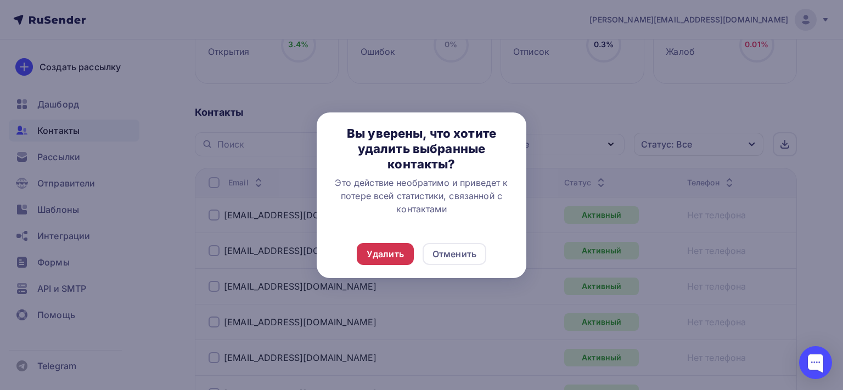
click at [394, 251] on div "Удалить" at bounding box center [385, 254] width 37 height 13
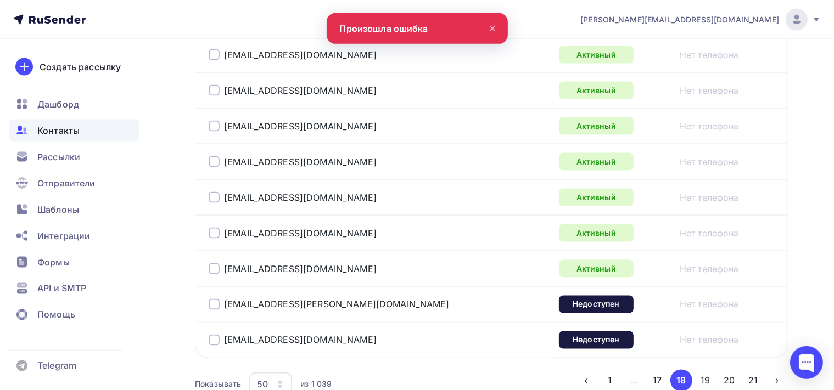
scroll to position [1886, 0]
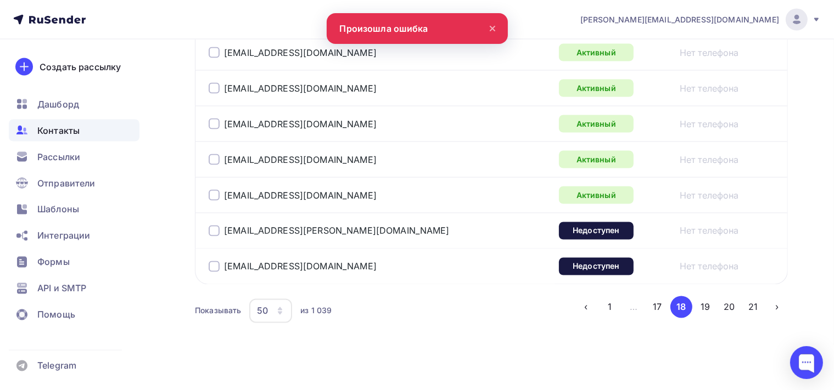
click at [210, 226] on div at bounding box center [214, 231] width 11 height 11
click at [212, 261] on div at bounding box center [214, 266] width 11 height 11
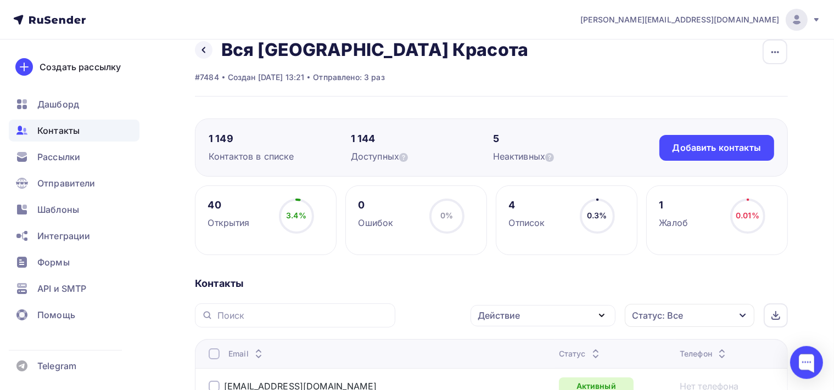
scroll to position [10, 0]
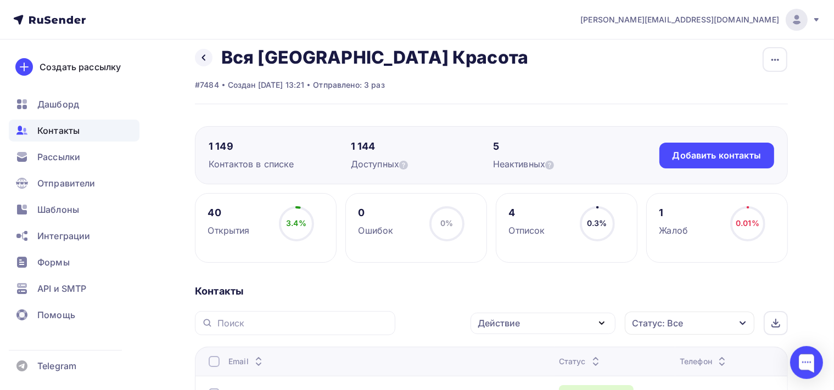
click at [603, 324] on icon "button" at bounding box center [601, 323] width 13 height 13
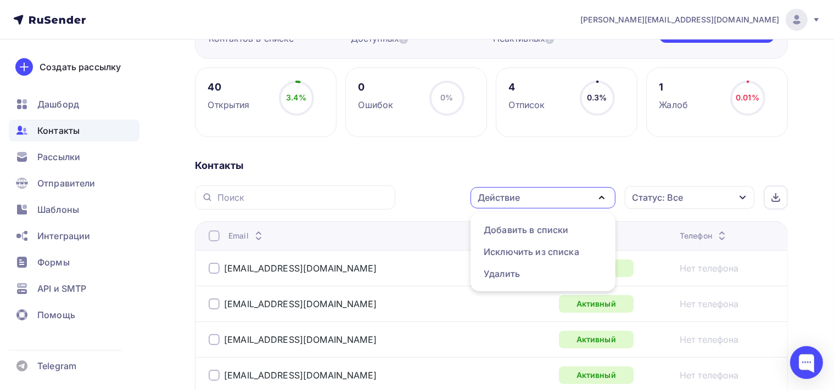
scroll to position [184, 0]
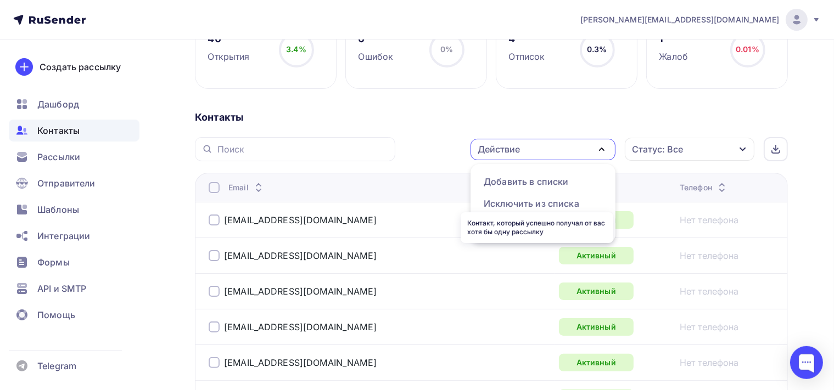
click at [539, 224] on div "Контакт, который успешно получал от вас хотя бы одну рассылку" at bounding box center [537, 227] width 153 height 31
click at [602, 149] on icon "button" at bounding box center [601, 149] width 13 height 13
click at [532, 228] on div "Удалить" at bounding box center [543, 225] width 119 height 13
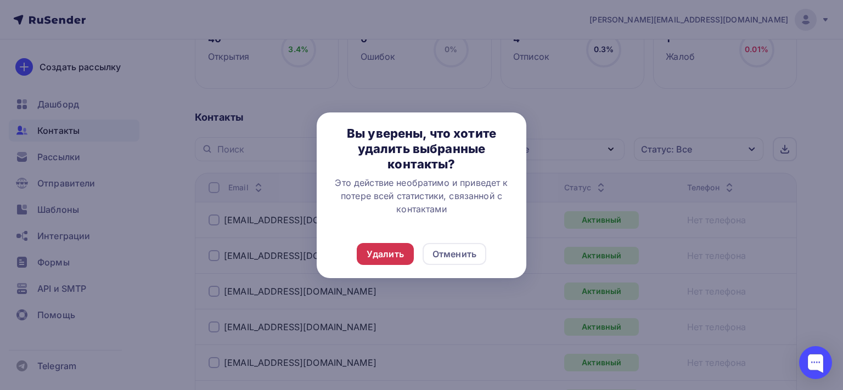
click at [398, 257] on div "Удалить" at bounding box center [385, 254] width 37 height 13
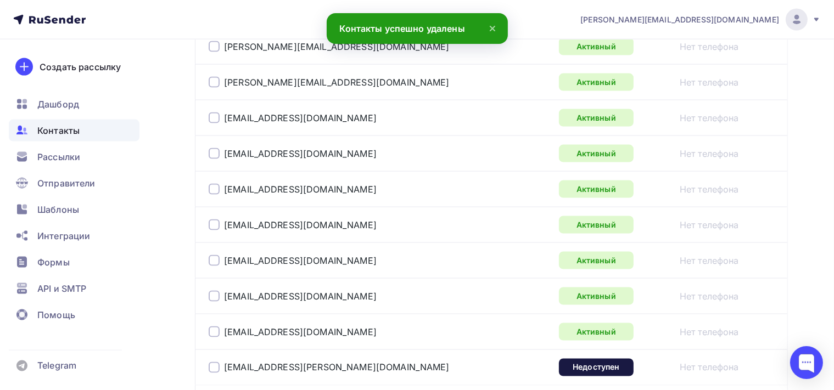
scroll to position [1865, 0]
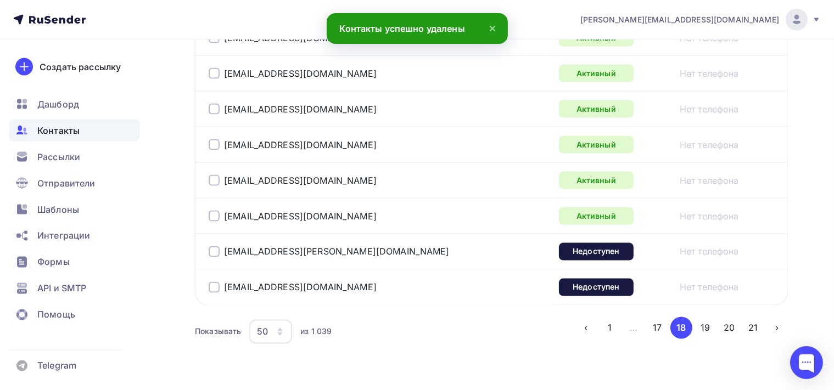
click at [212, 246] on div at bounding box center [214, 251] width 11 height 11
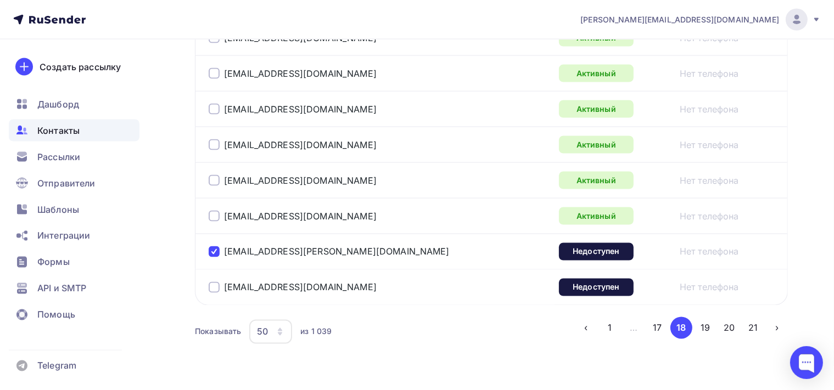
click at [210, 282] on div at bounding box center [214, 287] width 11 height 11
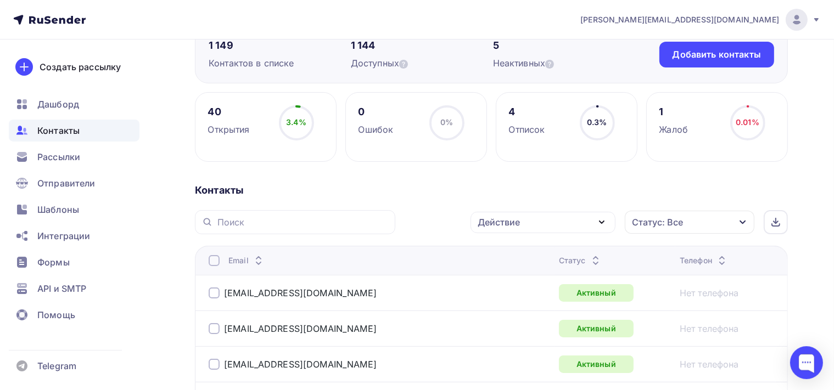
scroll to position [85, 0]
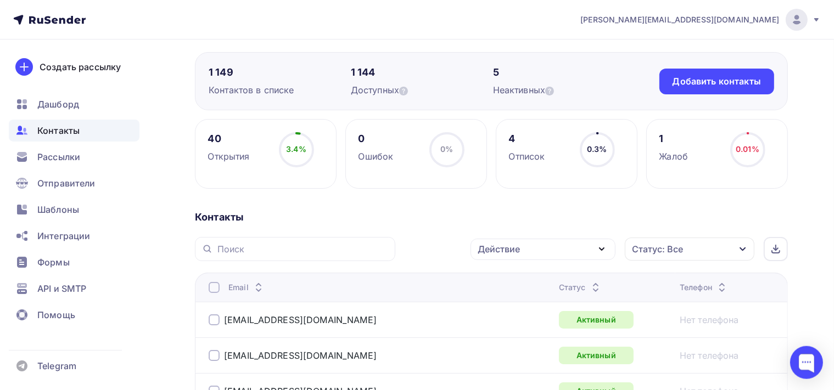
click at [606, 249] on icon "button" at bounding box center [601, 249] width 13 height 13
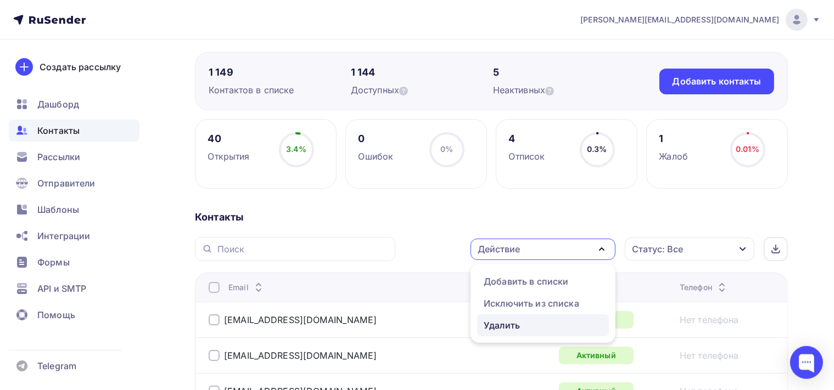
click at [559, 325] on div "Удалить" at bounding box center [543, 325] width 119 height 13
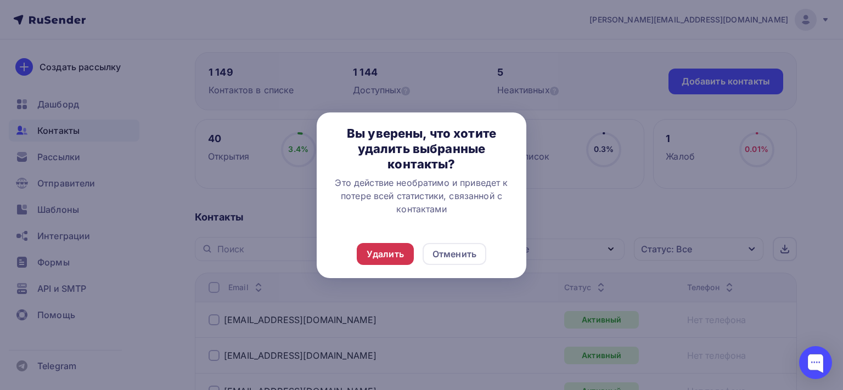
click at [395, 251] on div "Удалить" at bounding box center [385, 254] width 37 height 13
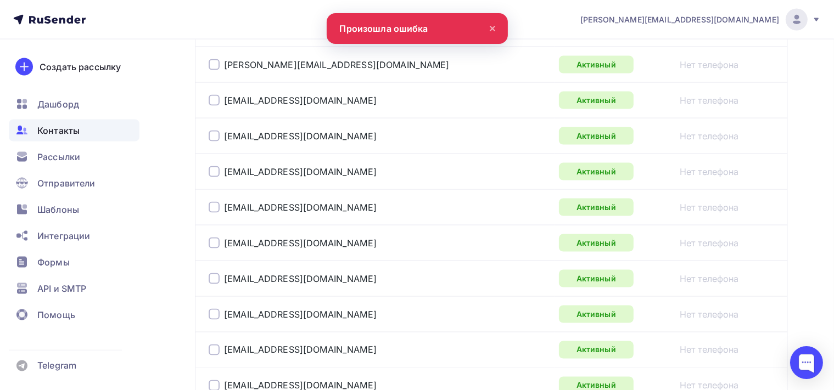
scroll to position [1886, 0]
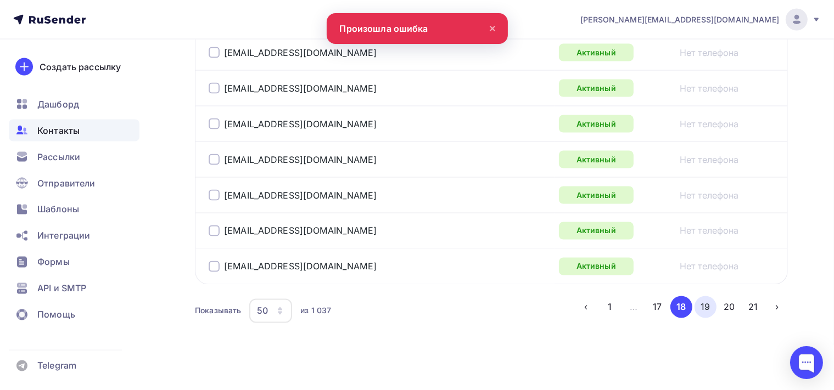
click at [700, 300] on button "19" at bounding box center [705, 307] width 22 height 22
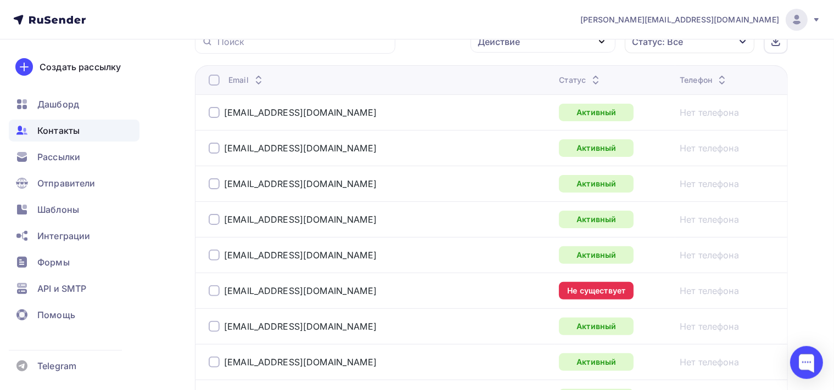
scroll to position [376, 0]
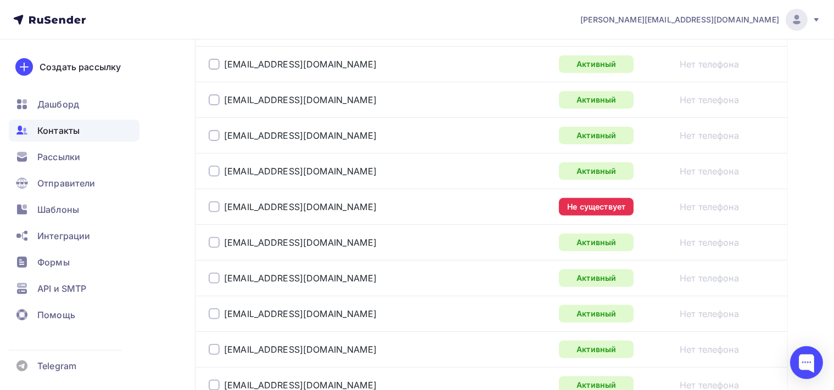
click at [216, 207] on div at bounding box center [214, 206] width 11 height 11
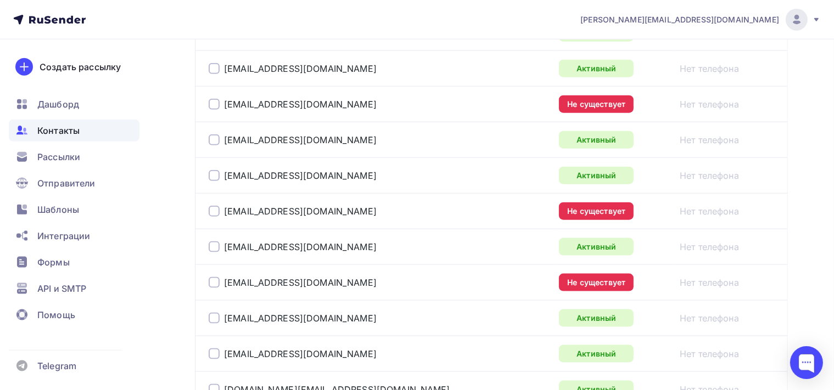
scroll to position [1304, 0]
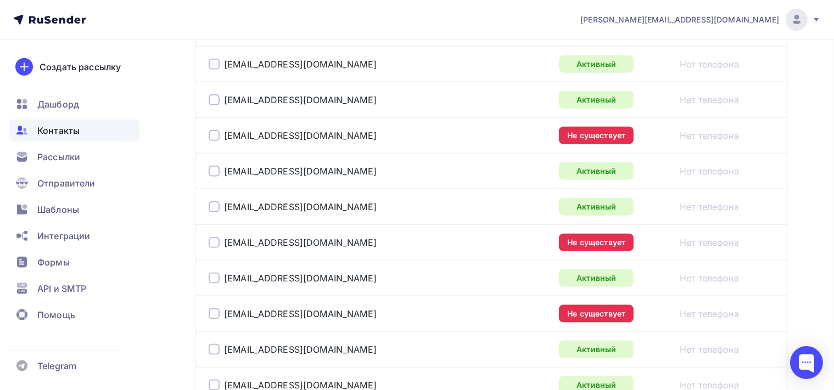
click at [207, 135] on td "alferova-antex@mail.ru" at bounding box center [375, 135] width 360 height 36
click at [212, 131] on div at bounding box center [214, 135] width 11 height 11
click at [216, 239] on div at bounding box center [214, 242] width 11 height 11
click at [215, 313] on div at bounding box center [214, 313] width 11 height 11
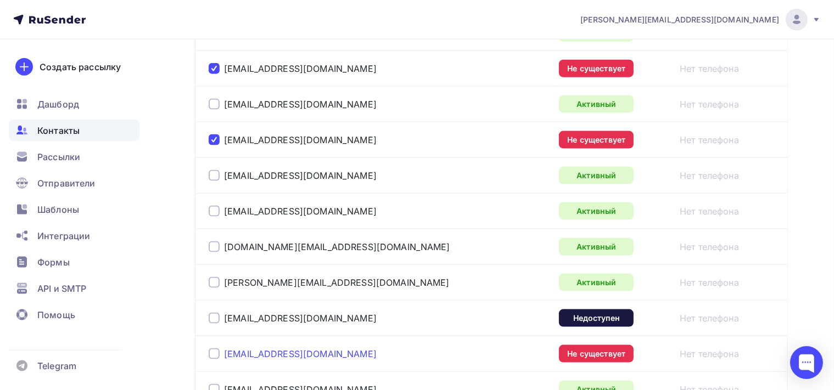
scroll to position [1535, 0]
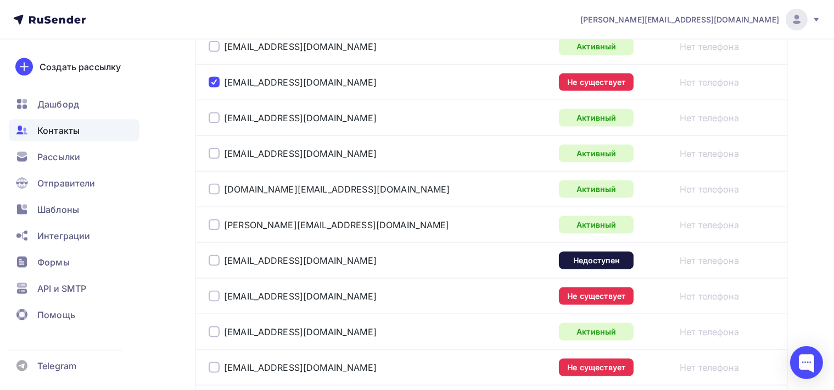
click at [215, 259] on div at bounding box center [214, 260] width 11 height 11
click at [218, 291] on div at bounding box center [214, 296] width 11 height 11
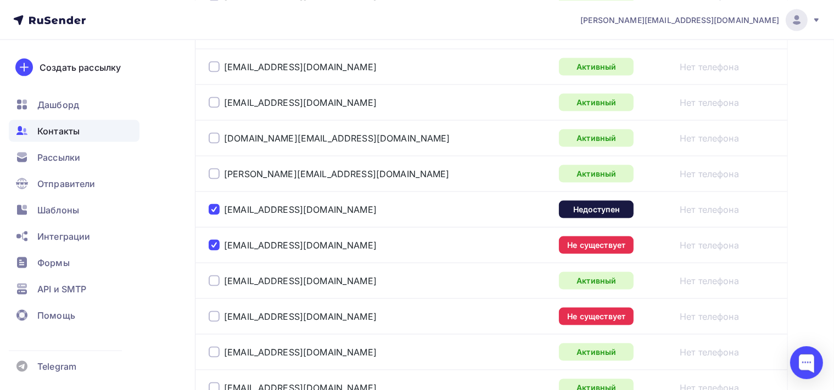
scroll to position [1709, 0]
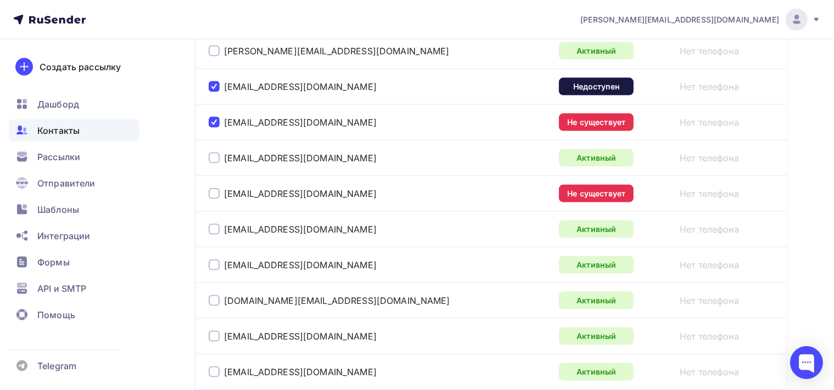
click at [214, 192] on div at bounding box center [214, 193] width 11 height 11
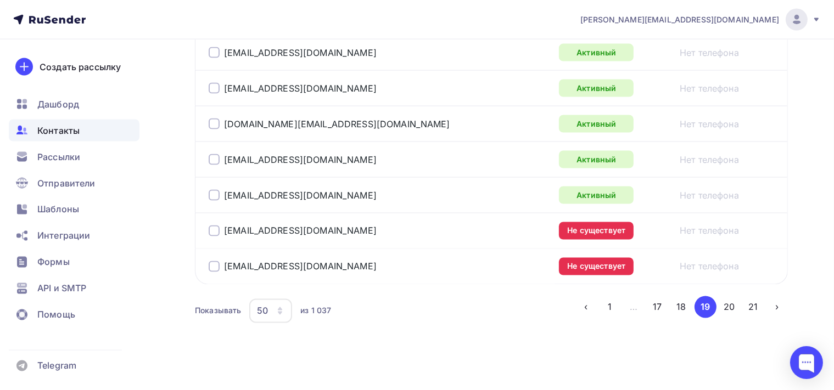
click at [216, 226] on div at bounding box center [214, 231] width 11 height 11
click at [220, 261] on div "a.cherstvina@decuslab.ru" at bounding box center [293, 266] width 168 height 11
click at [214, 261] on div at bounding box center [214, 266] width 11 height 11
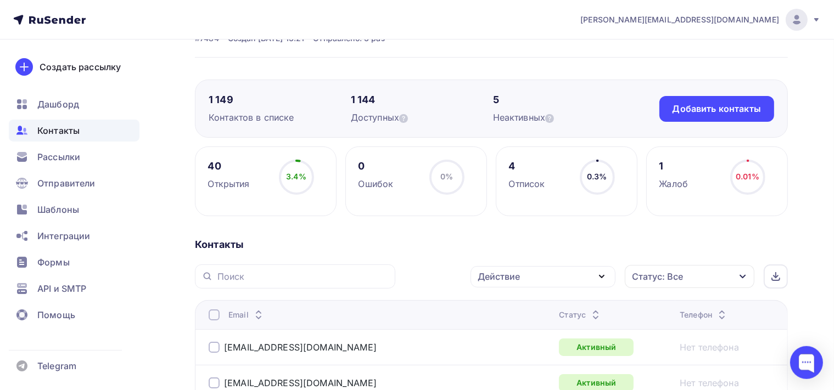
scroll to position [116, 0]
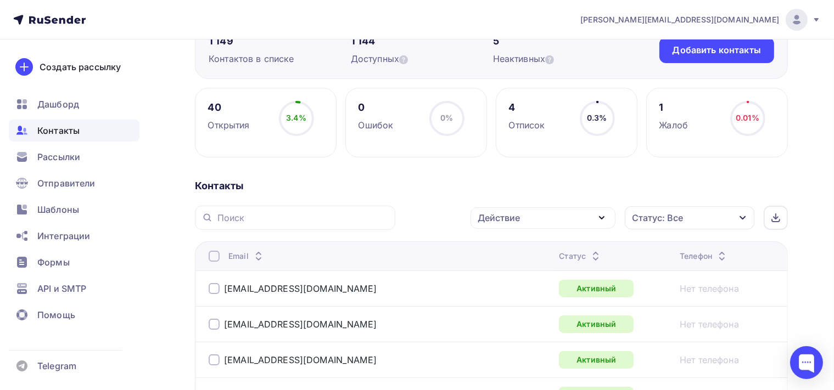
click at [598, 217] on icon "button" at bounding box center [601, 217] width 13 height 13
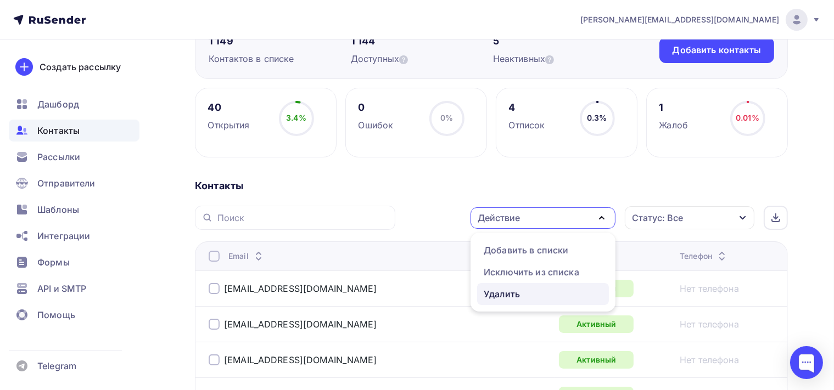
click at [548, 296] on div "Удалить" at bounding box center [543, 294] width 119 height 13
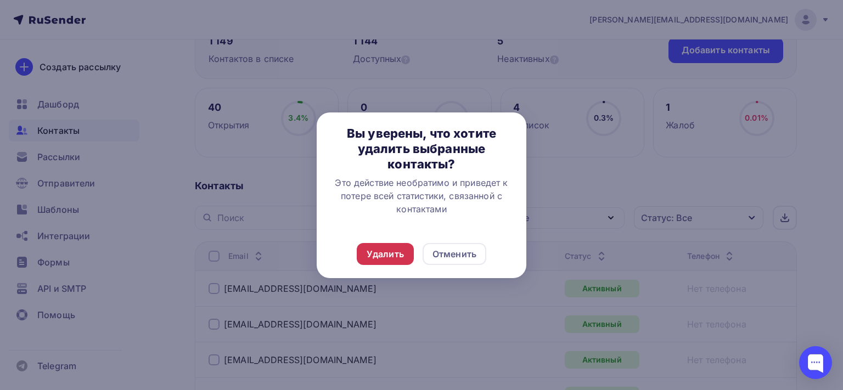
click at [374, 251] on div "Удалить" at bounding box center [385, 254] width 37 height 13
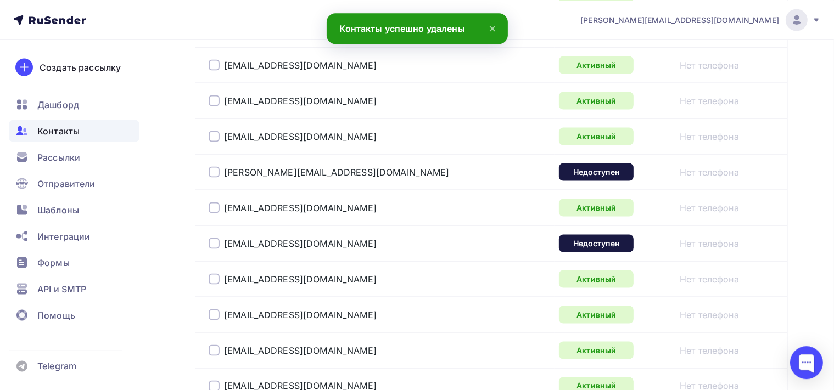
scroll to position [1797, 0]
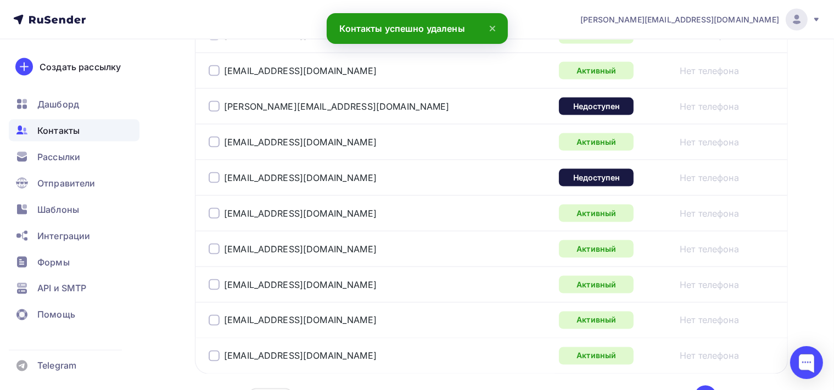
click at [216, 101] on div at bounding box center [214, 106] width 11 height 11
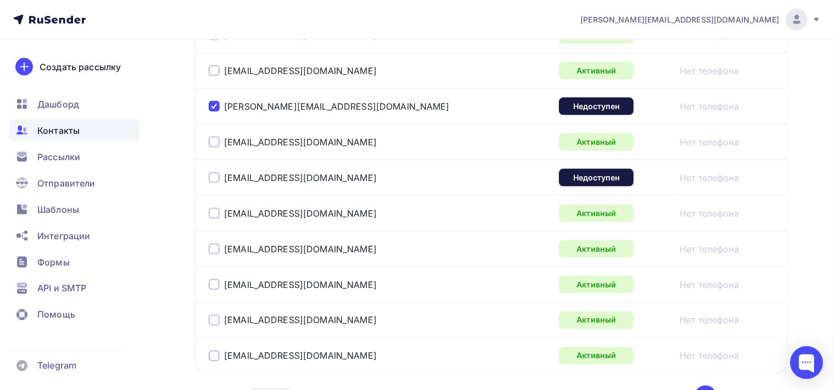
click at [214, 172] on div at bounding box center [214, 177] width 11 height 11
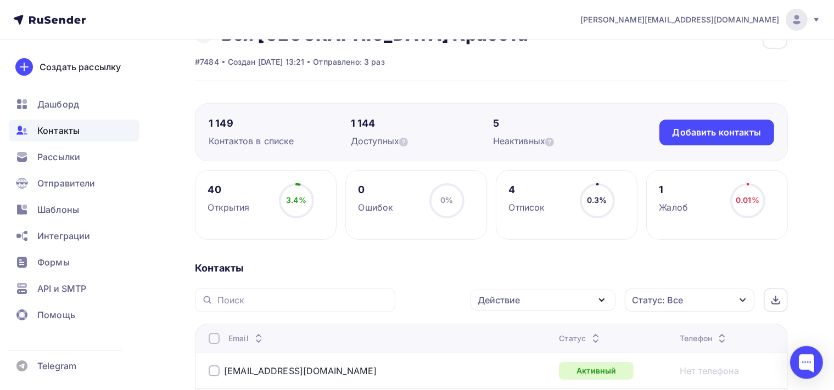
scroll to position [58, 0]
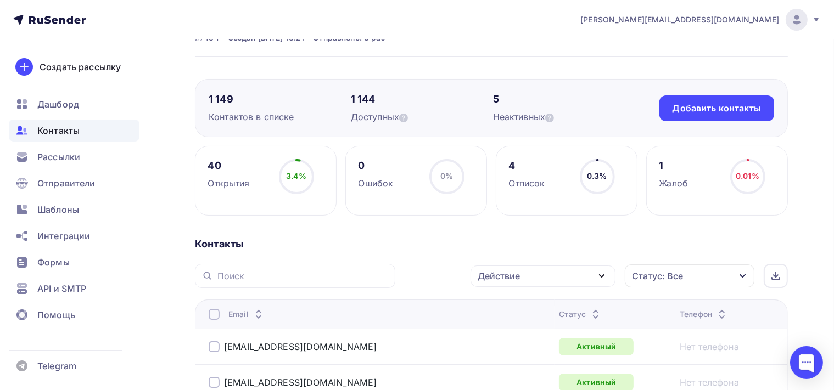
click at [600, 278] on icon "button" at bounding box center [601, 276] width 13 height 13
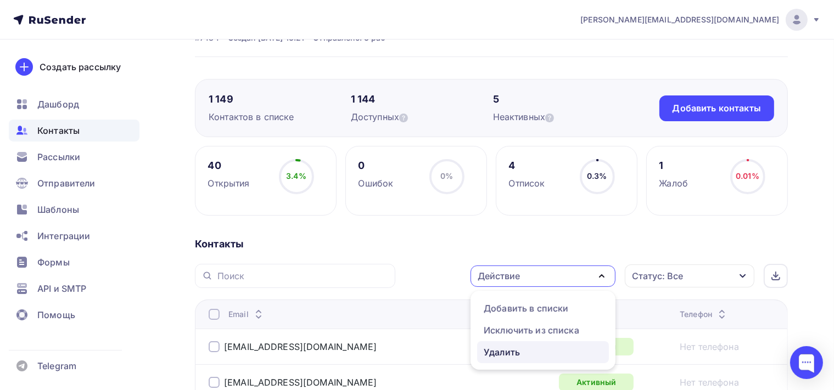
click at [493, 356] on div "Удалить" at bounding box center [502, 352] width 36 height 13
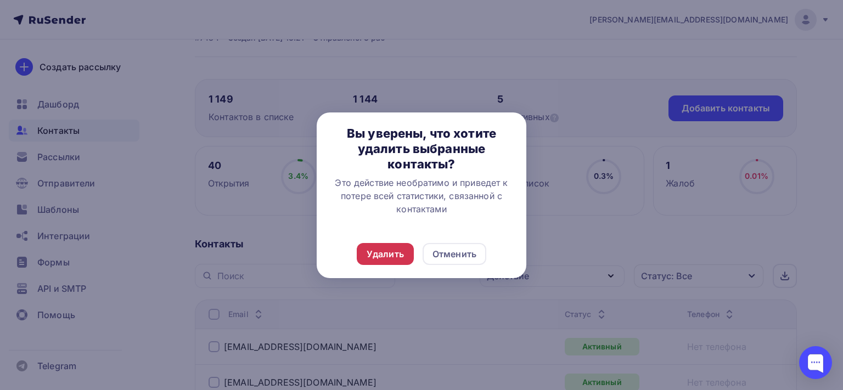
click at [405, 260] on div "Удалить" at bounding box center [385, 254] width 57 height 22
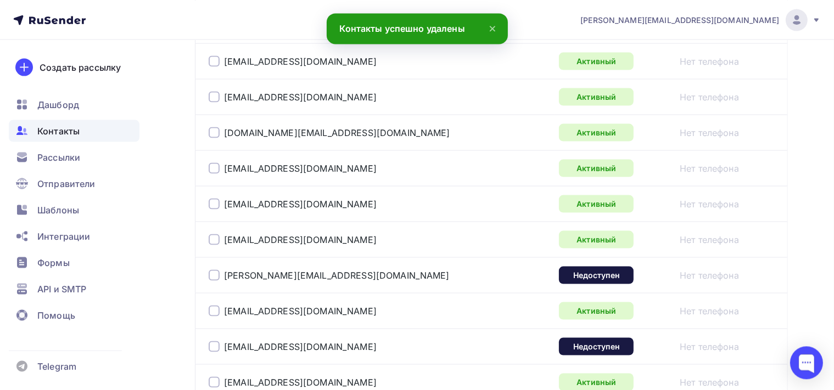
scroll to position [1681, 0]
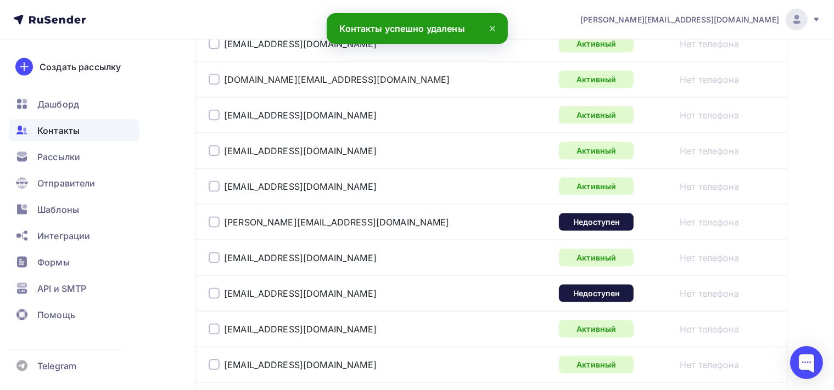
click at [217, 217] on div at bounding box center [214, 222] width 11 height 11
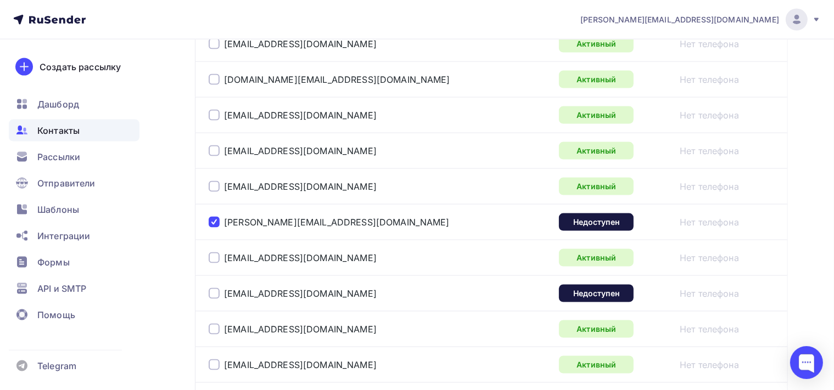
click at [214, 289] on div at bounding box center [214, 293] width 11 height 11
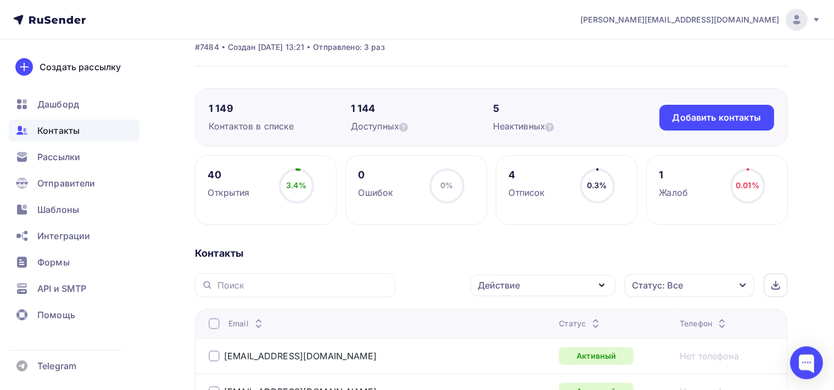
scroll to position [116, 0]
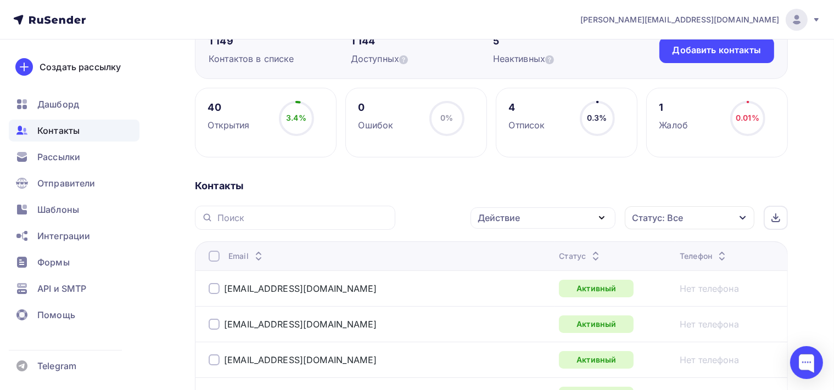
click at [603, 220] on icon "button" at bounding box center [601, 217] width 13 height 13
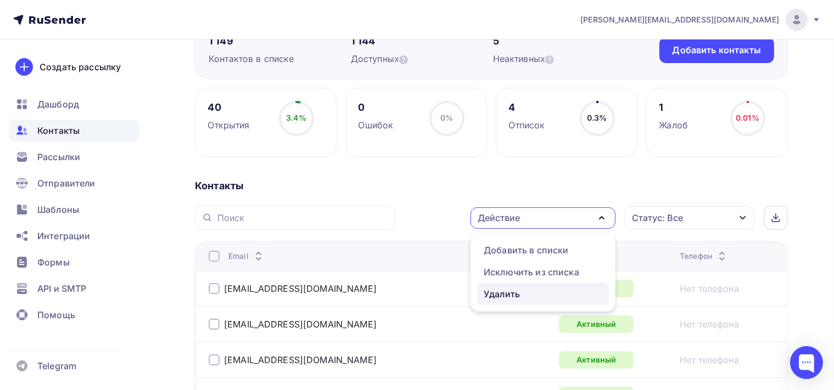
click at [536, 288] on div "Удалить" at bounding box center [543, 294] width 119 height 13
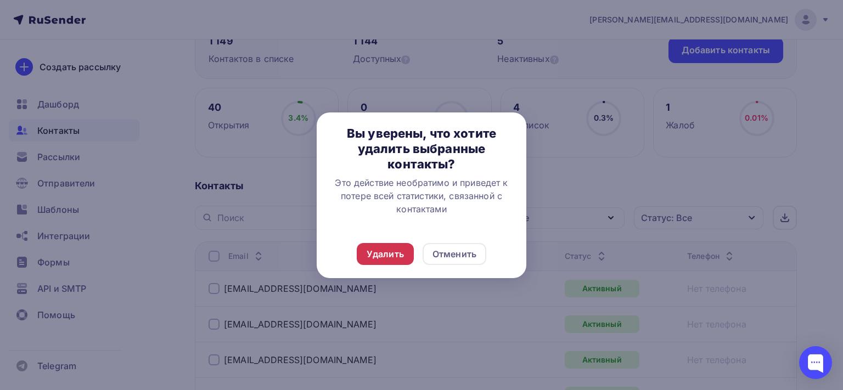
click at [391, 261] on div "Удалить" at bounding box center [385, 254] width 57 height 22
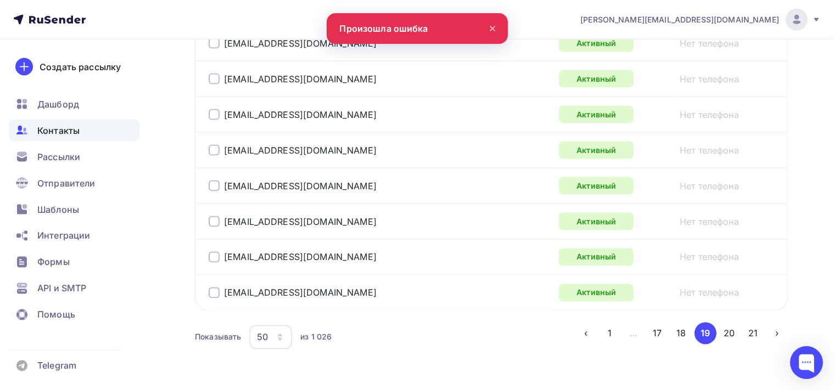
scroll to position [1886, 0]
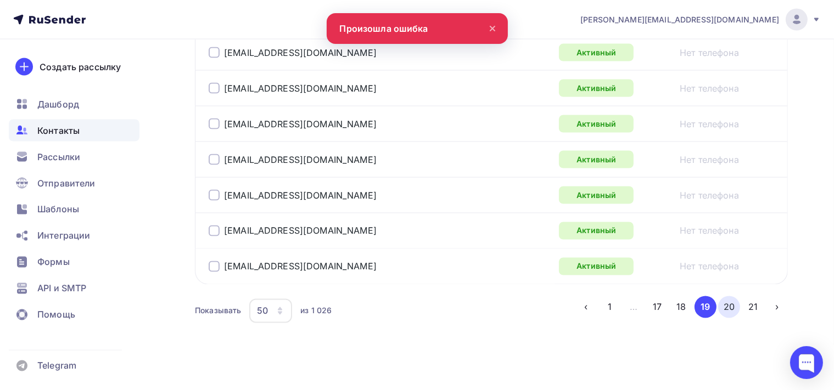
click at [736, 299] on button "20" at bounding box center [729, 307] width 22 height 22
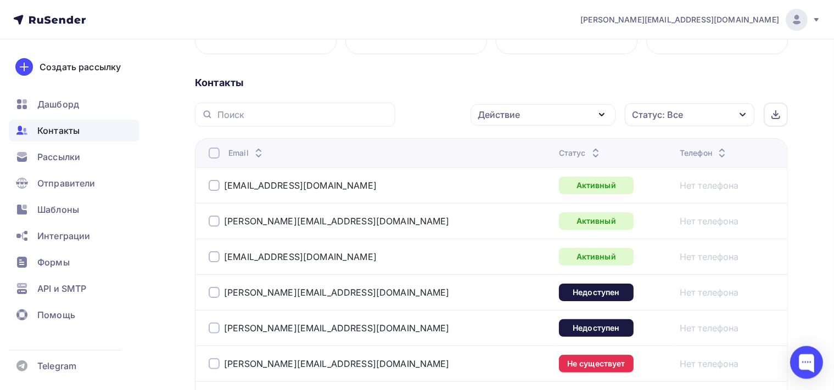
scroll to position [318, 0]
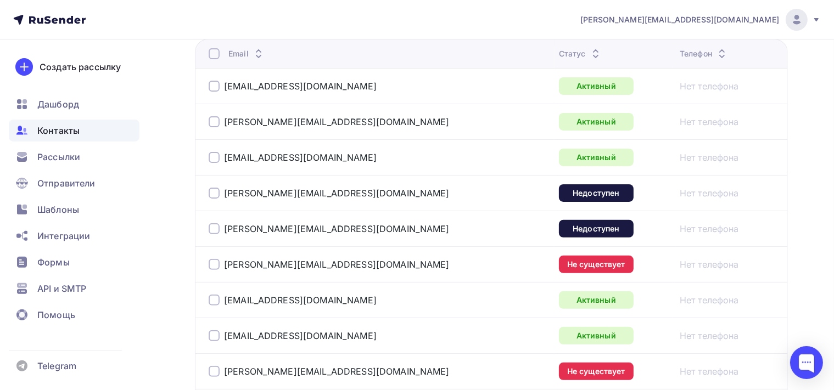
click at [211, 195] on div at bounding box center [214, 193] width 11 height 11
click at [214, 227] on div at bounding box center [214, 228] width 11 height 11
click at [213, 267] on div at bounding box center [214, 264] width 11 height 11
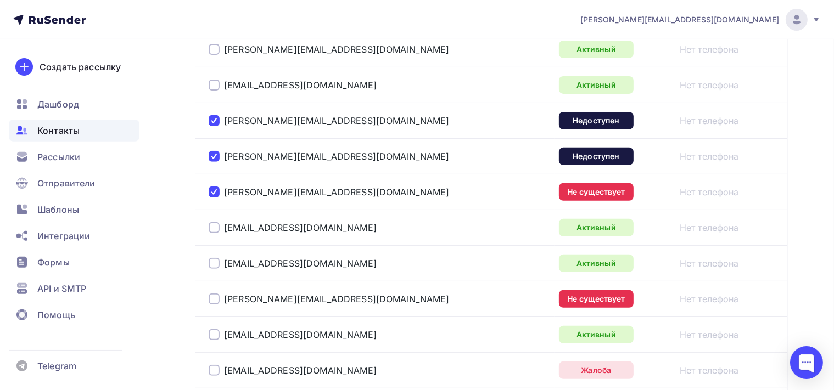
scroll to position [434, 0]
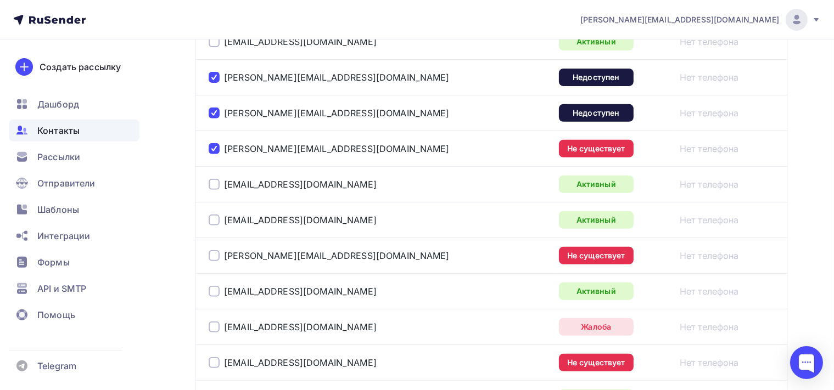
click at [212, 256] on div at bounding box center [214, 255] width 11 height 11
click at [217, 325] on div at bounding box center [214, 327] width 11 height 11
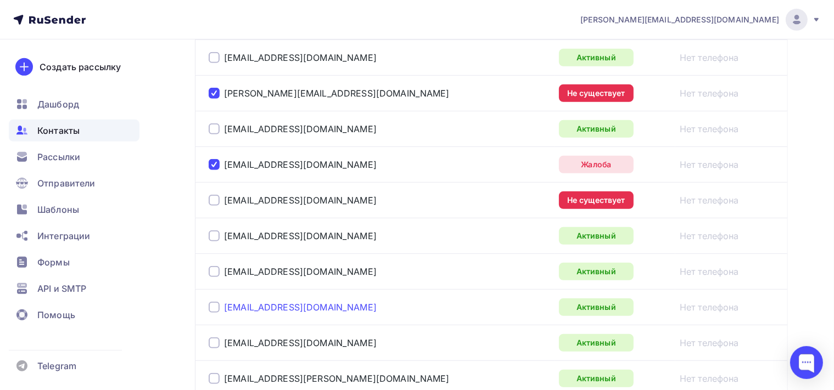
scroll to position [608, 0]
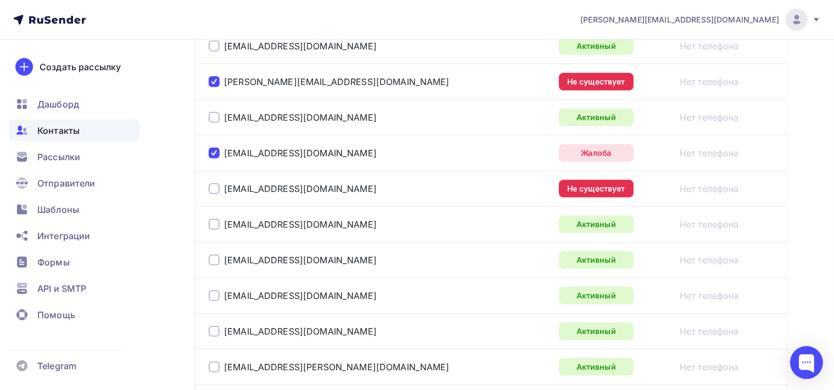
click at [217, 187] on div at bounding box center [214, 188] width 11 height 11
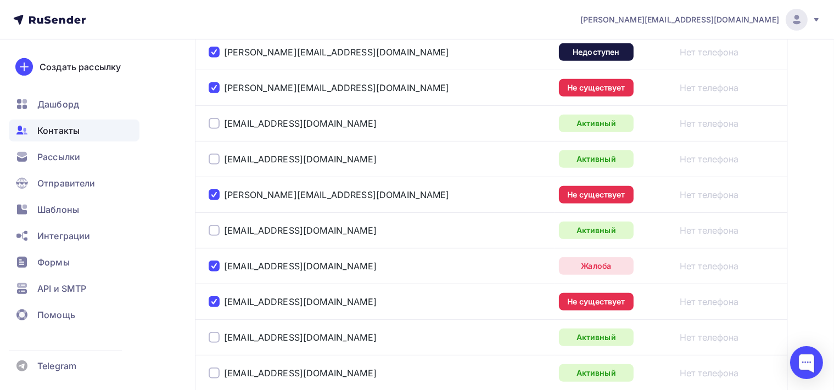
scroll to position [205, 0]
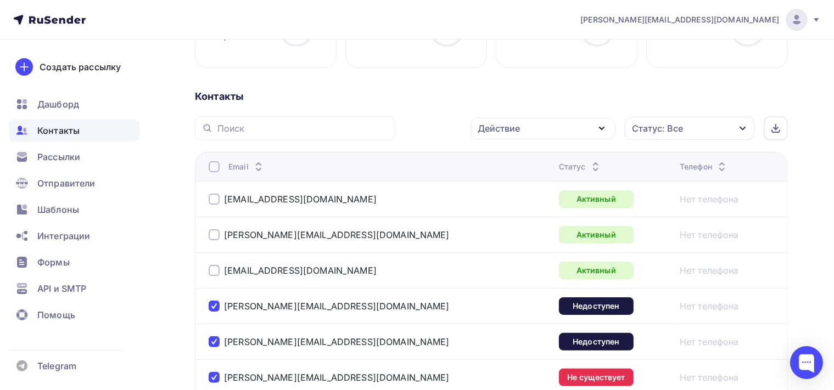
click at [603, 130] on icon "button" at bounding box center [601, 128] width 13 height 13
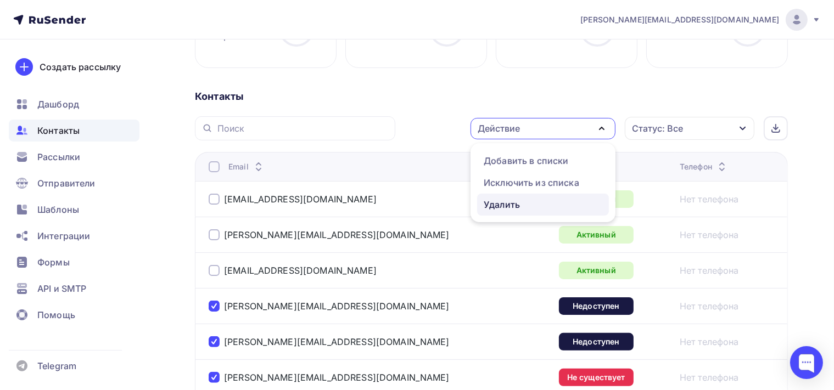
click at [514, 203] on div "Удалить" at bounding box center [502, 204] width 36 height 13
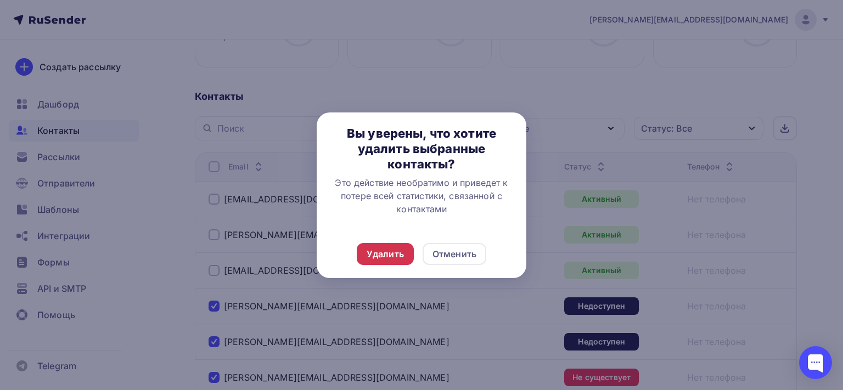
click at [394, 251] on div "Удалить" at bounding box center [385, 254] width 37 height 13
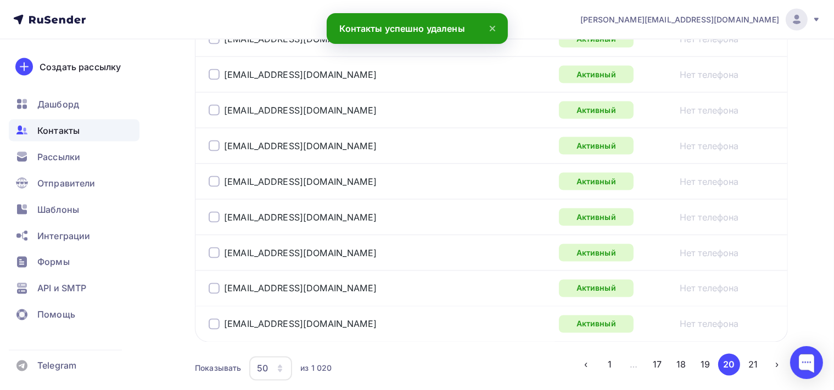
scroll to position [1886, 0]
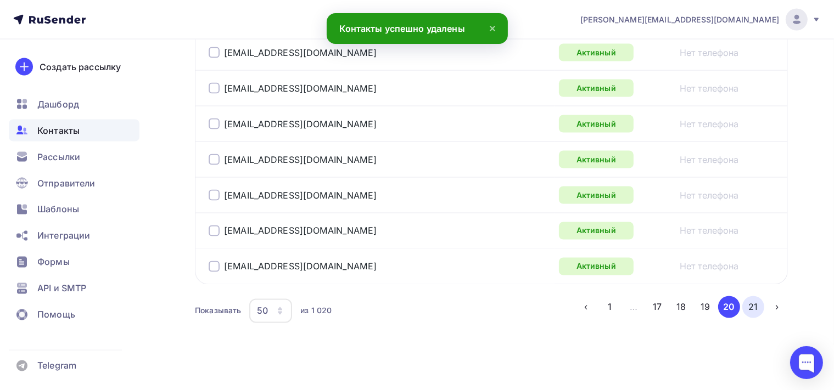
click at [751, 302] on button "21" at bounding box center [753, 307] width 22 height 22
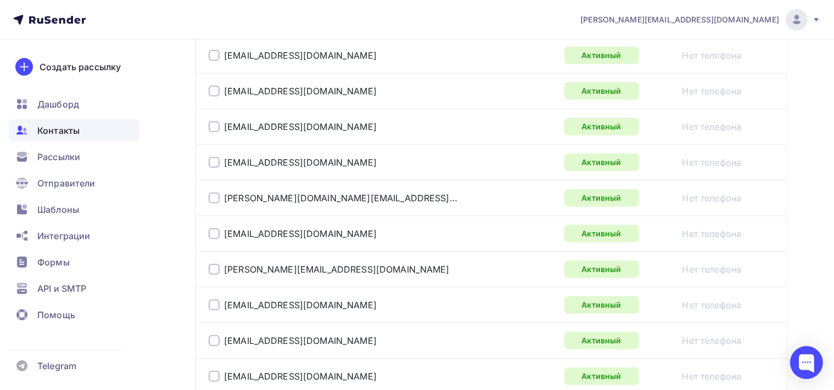
scroll to position [819, 0]
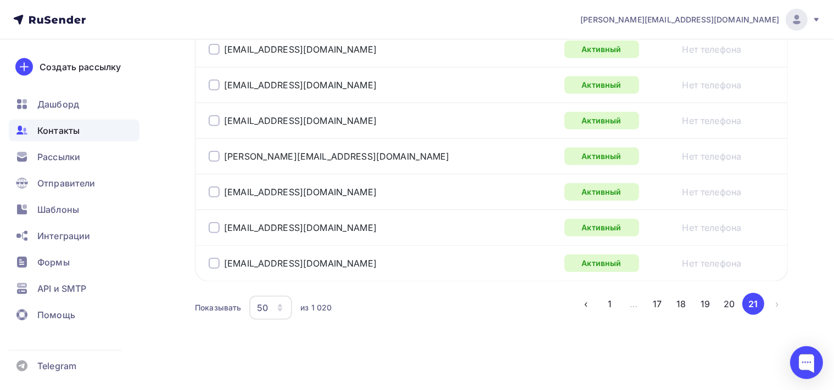
click at [776, 299] on li "›" at bounding box center [776, 304] width 24 height 22
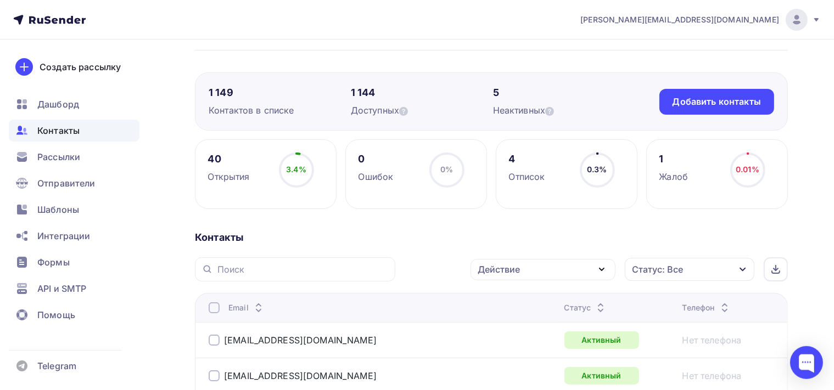
scroll to position [116, 0]
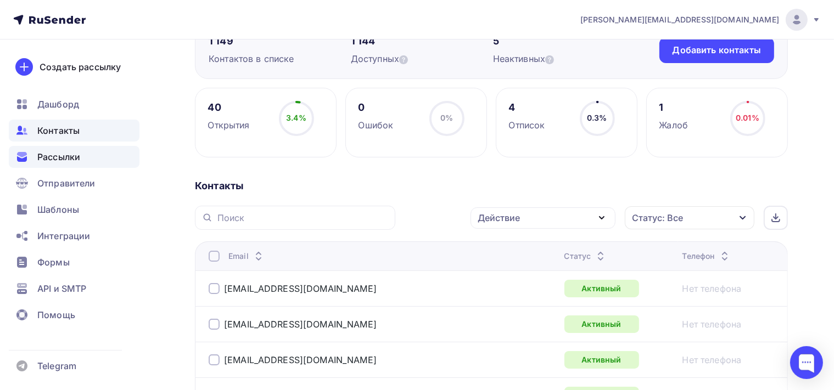
click at [71, 153] on span "Рассылки" at bounding box center [58, 156] width 43 height 13
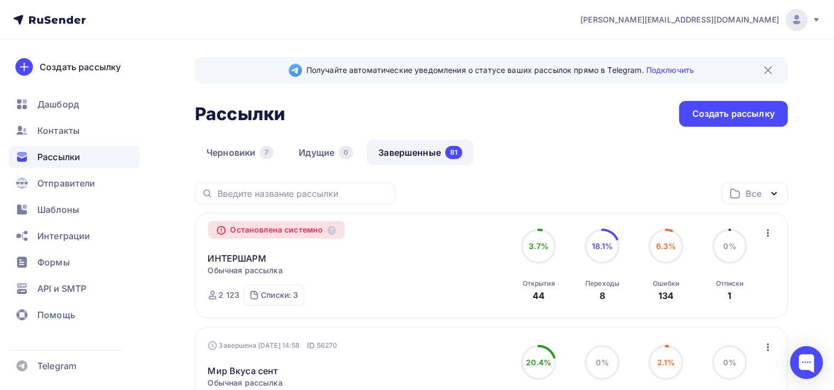
scroll to position [58, 0]
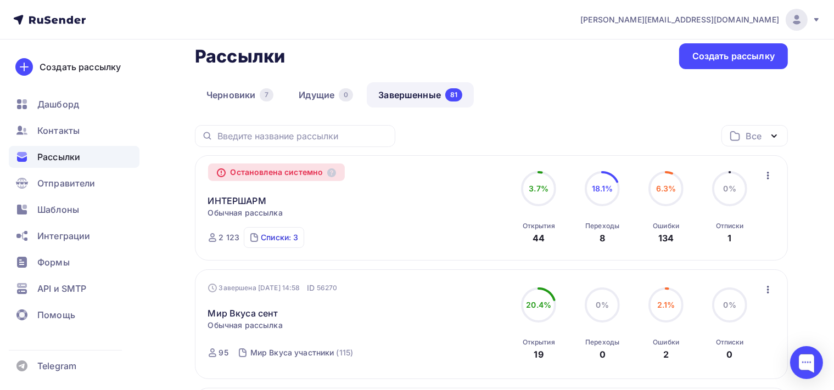
click at [289, 238] on div "Списки: 3" at bounding box center [279, 237] width 37 height 11
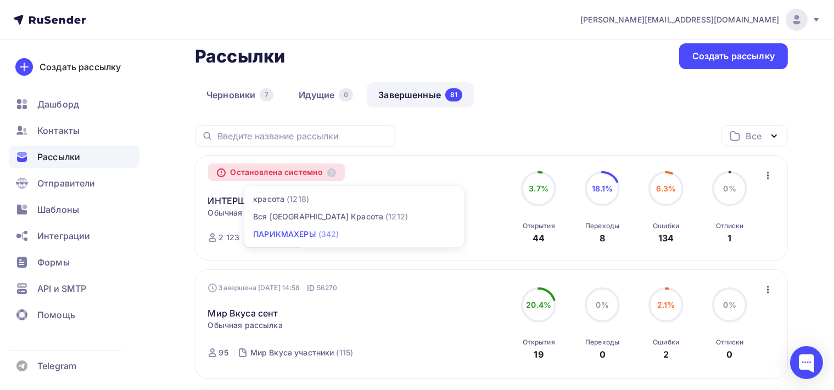
click at [284, 229] on div "ПАРИКМАХЕРЫ" at bounding box center [284, 234] width 63 height 11
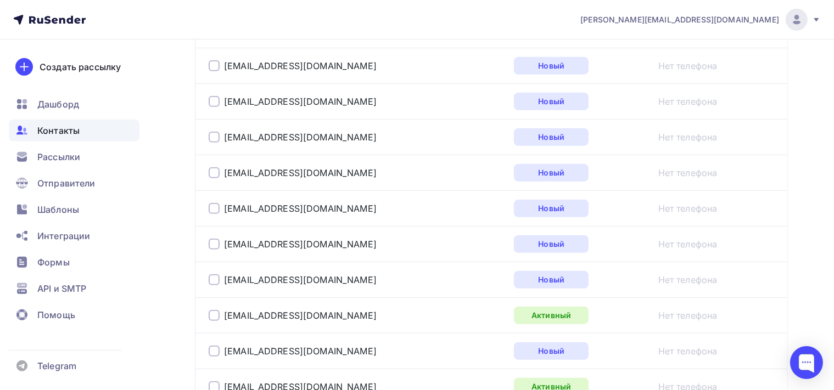
scroll to position [927, 0]
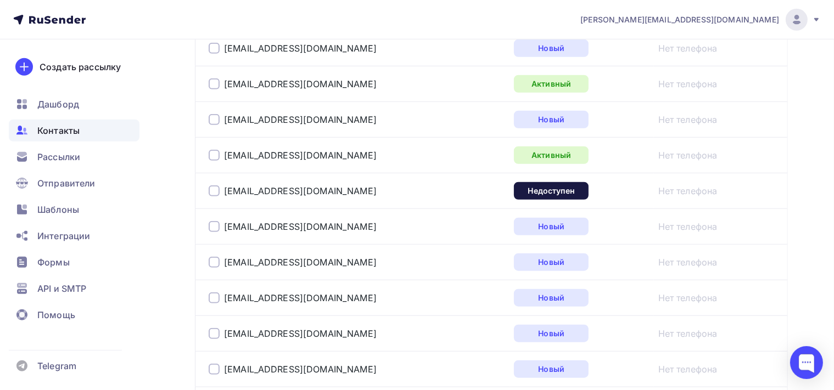
click at [215, 190] on div at bounding box center [214, 191] width 11 height 11
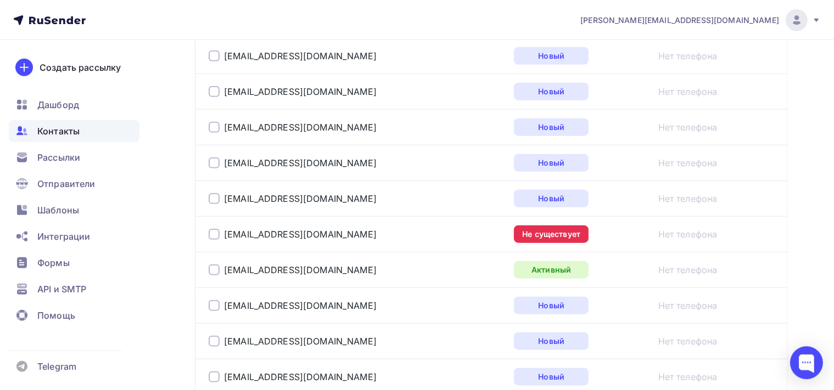
scroll to position [1101, 0]
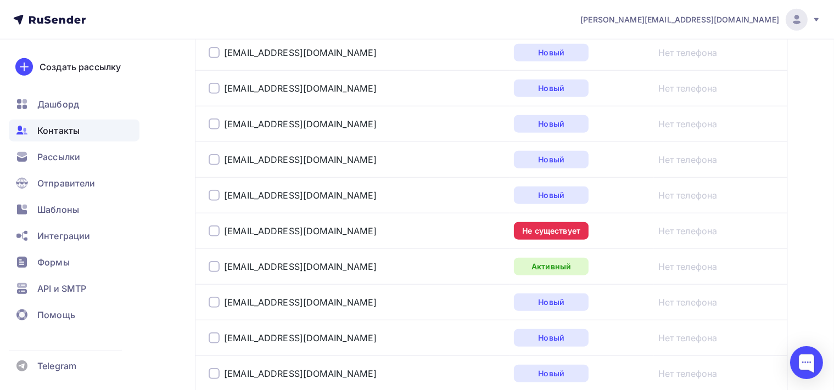
click at [217, 226] on div at bounding box center [214, 231] width 11 height 11
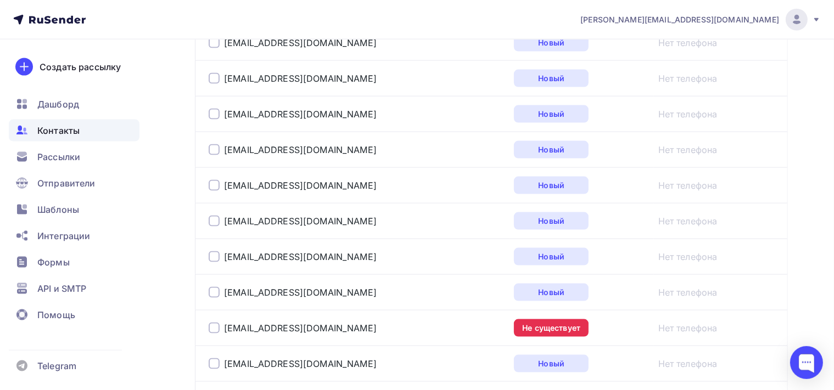
scroll to position [1565, 0]
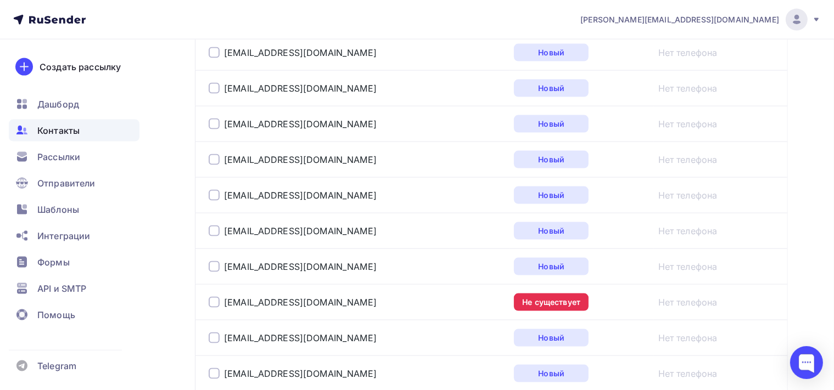
click at [217, 299] on div at bounding box center [214, 302] width 11 height 11
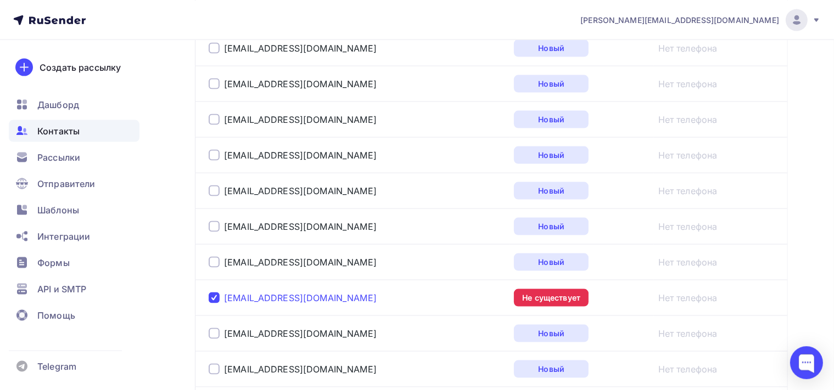
scroll to position [1797, 0]
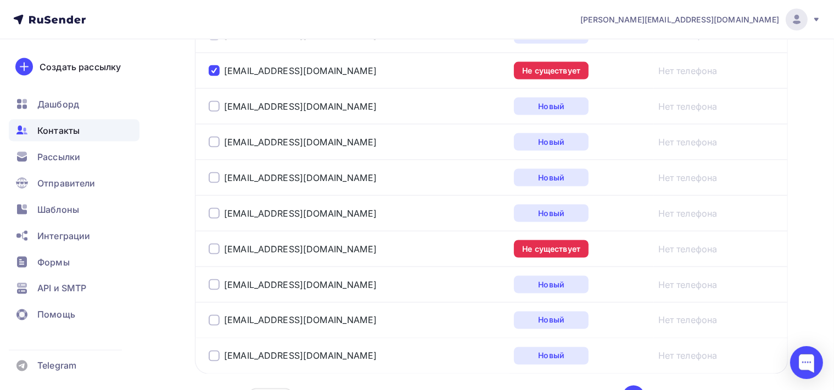
click at [213, 244] on div at bounding box center [214, 249] width 11 height 11
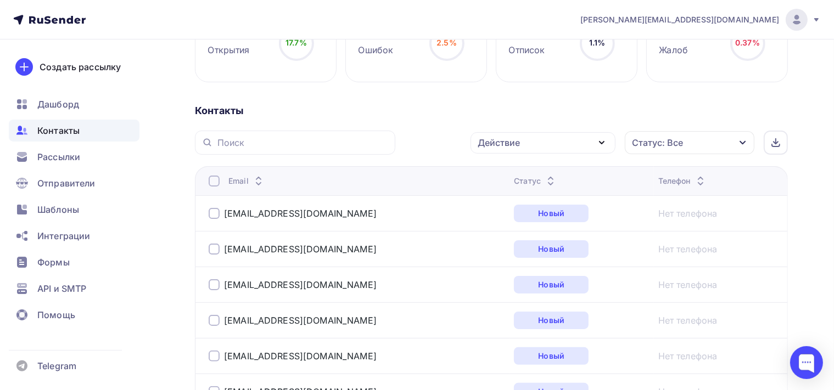
scroll to position [180, 0]
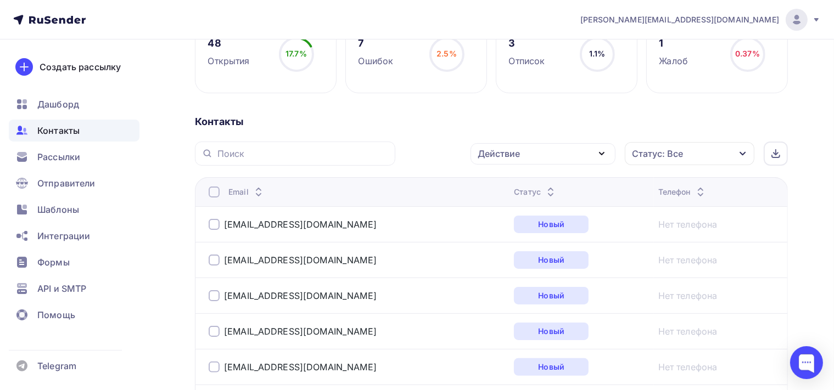
click at [600, 153] on icon "button" at bounding box center [601, 154] width 4 height 2
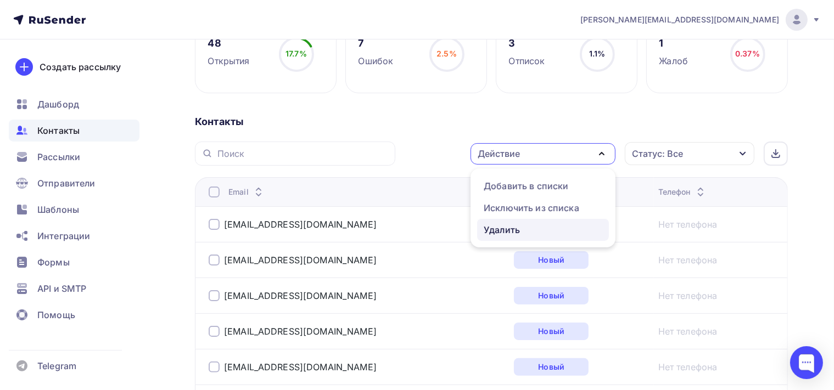
click at [532, 229] on div "Удалить" at bounding box center [543, 229] width 119 height 13
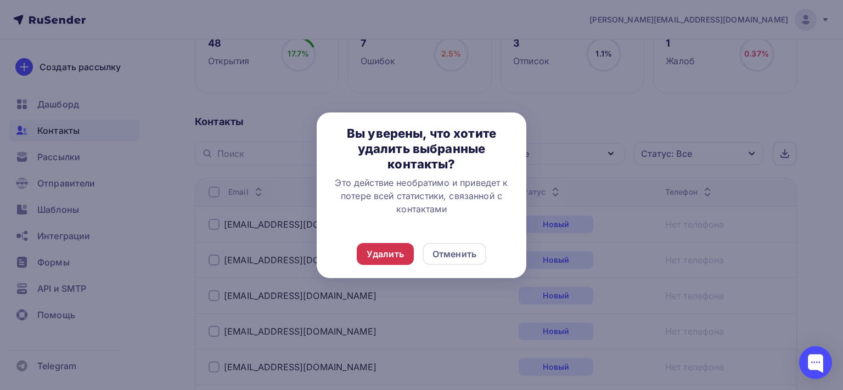
click at [364, 255] on div "Удалить" at bounding box center [385, 254] width 57 height 22
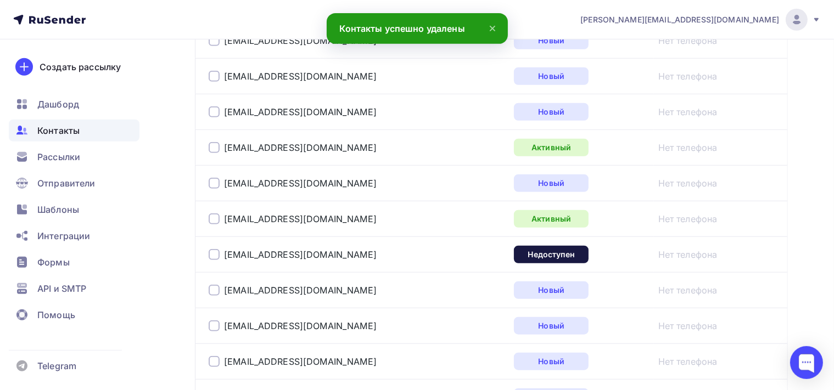
scroll to position [876, 0]
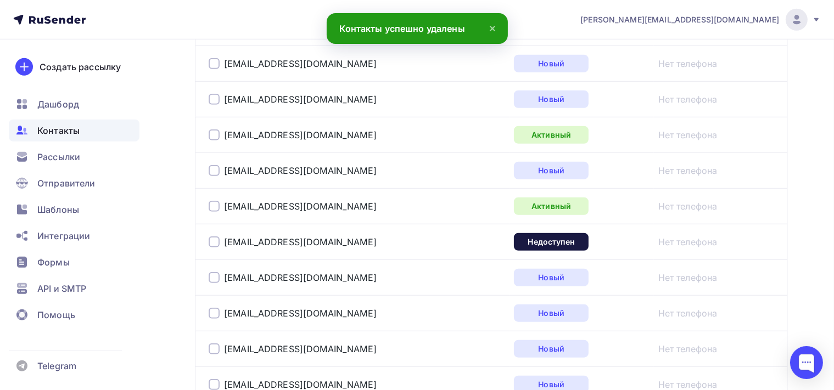
click at [210, 238] on div at bounding box center [214, 242] width 11 height 11
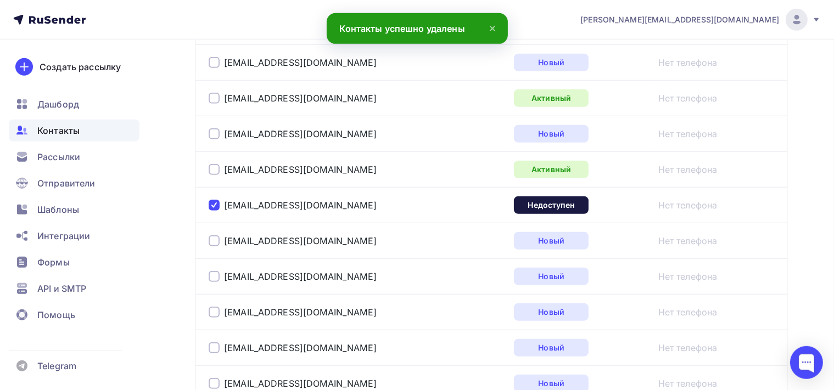
scroll to position [1049, 0]
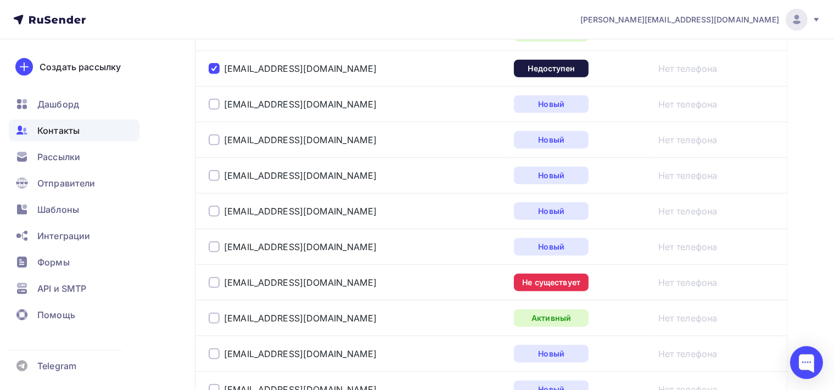
click at [216, 277] on div at bounding box center [214, 282] width 11 height 11
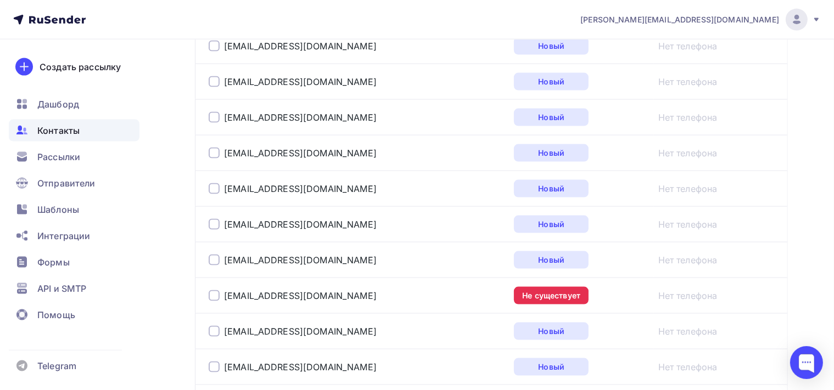
scroll to position [1629, 0]
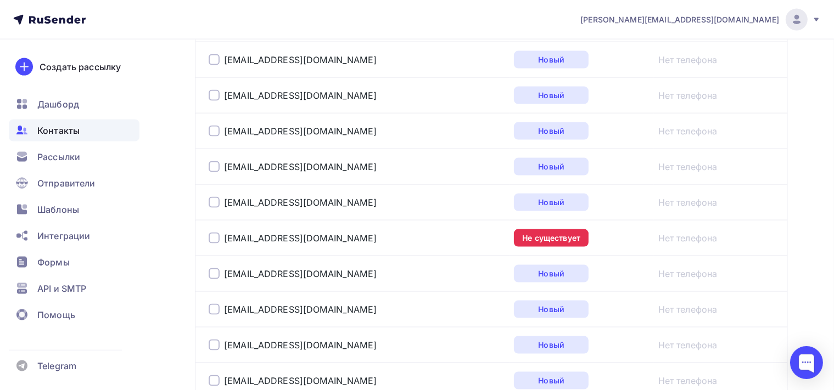
click at [216, 233] on div at bounding box center [214, 238] width 11 height 11
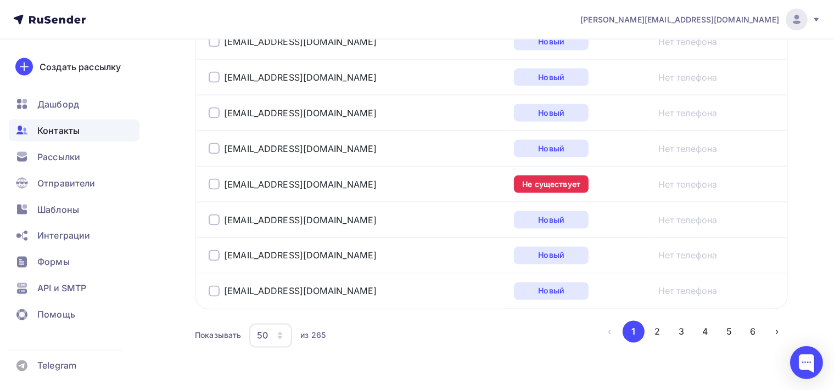
click at [211, 179] on div at bounding box center [214, 184] width 11 height 11
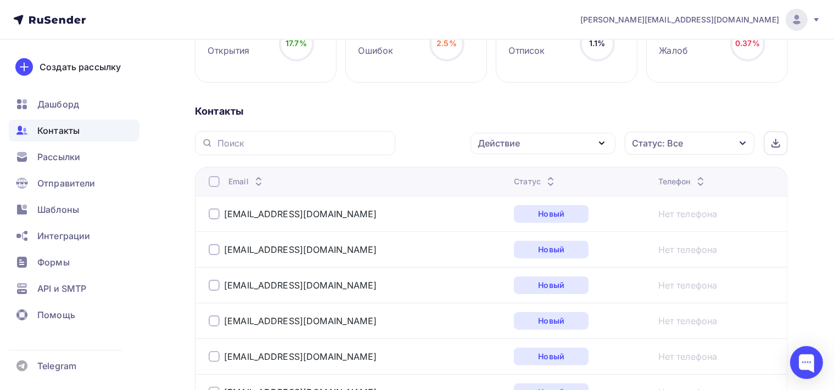
scroll to position [147, 0]
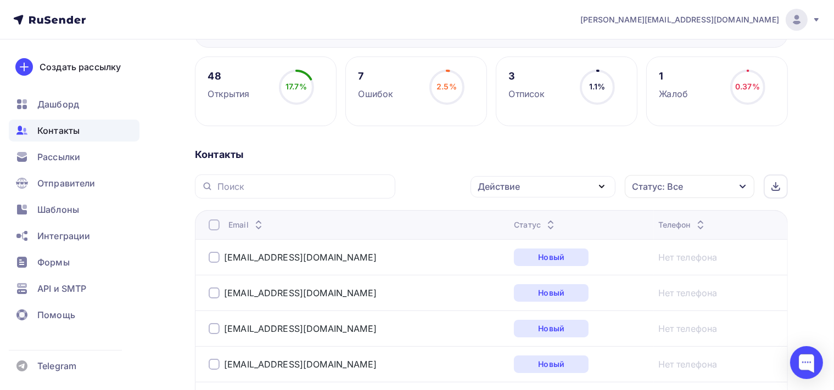
click at [599, 186] on icon "button" at bounding box center [601, 187] width 4 height 2
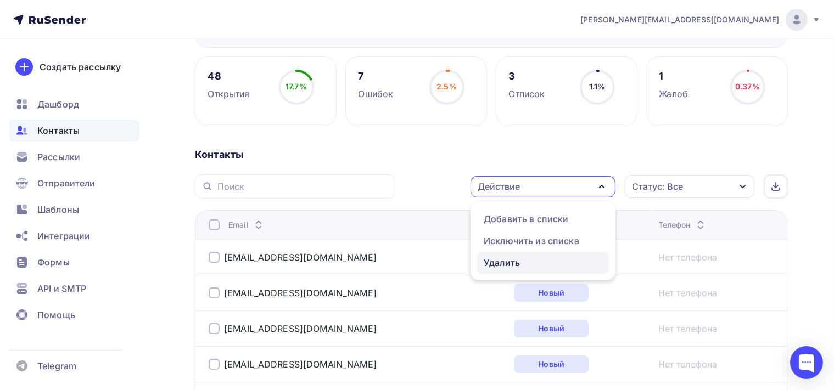
click at [526, 260] on div "Удалить" at bounding box center [543, 262] width 119 height 13
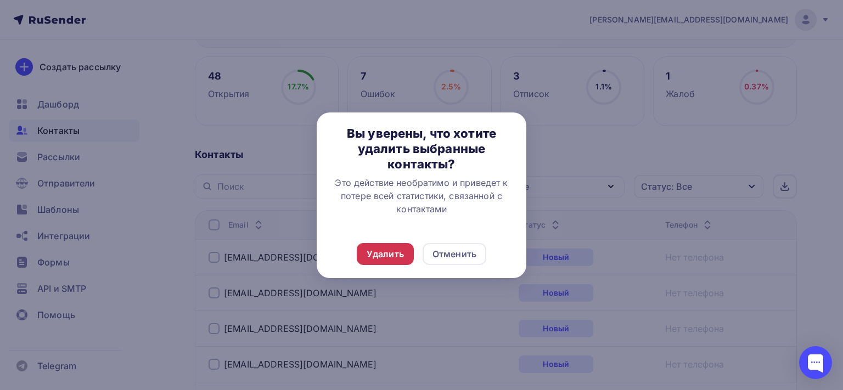
click at [403, 256] on div "Удалить" at bounding box center [385, 254] width 37 height 13
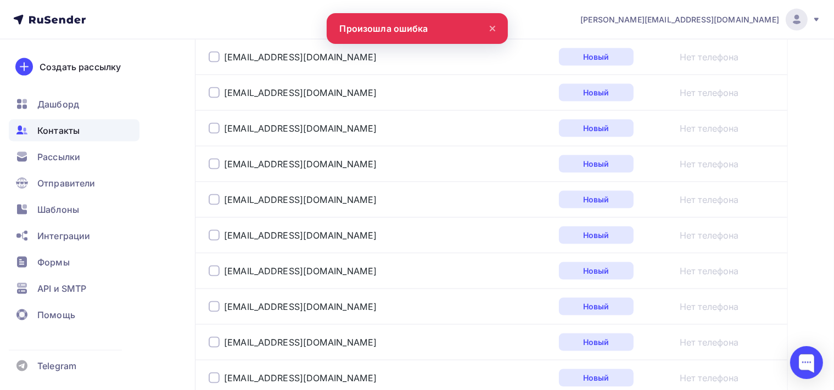
scroll to position [1886, 0]
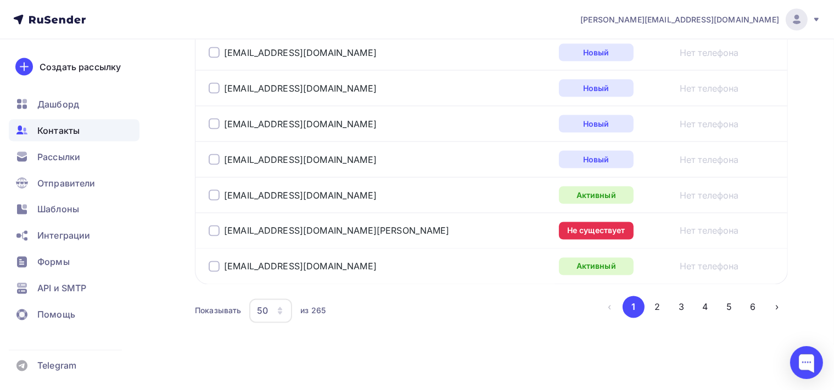
click at [214, 226] on div at bounding box center [214, 231] width 11 height 11
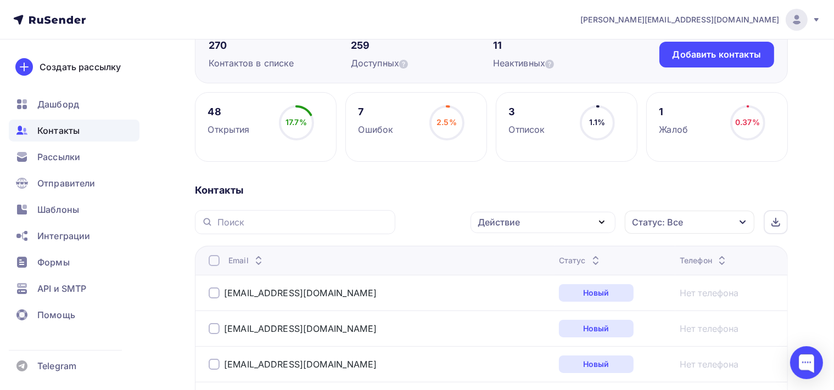
scroll to position [53, 0]
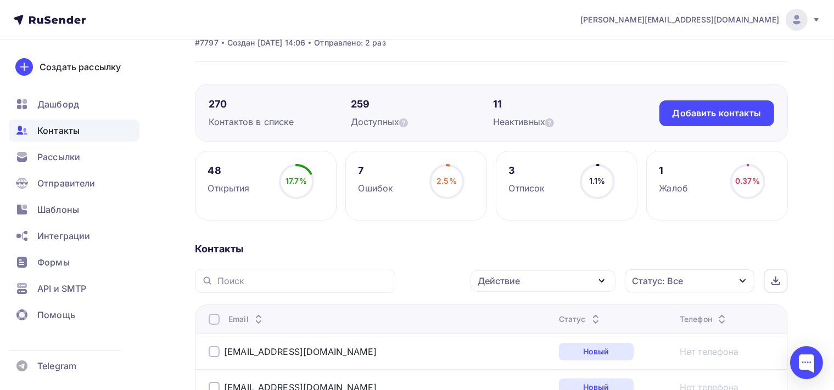
click at [598, 280] on icon "button" at bounding box center [601, 280] width 13 height 13
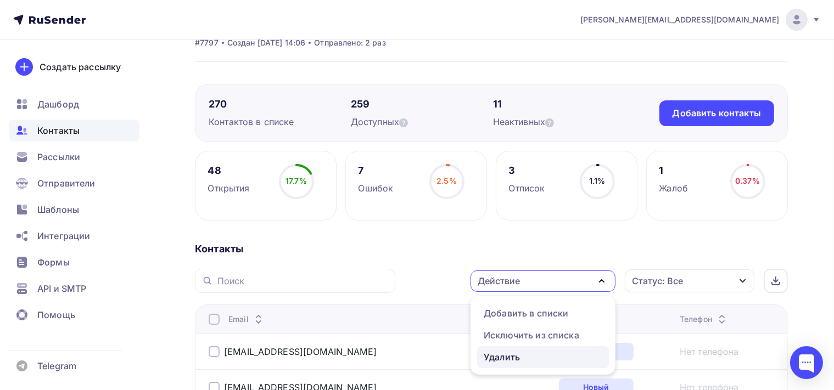
click at [533, 357] on div "Удалить" at bounding box center [543, 357] width 119 height 13
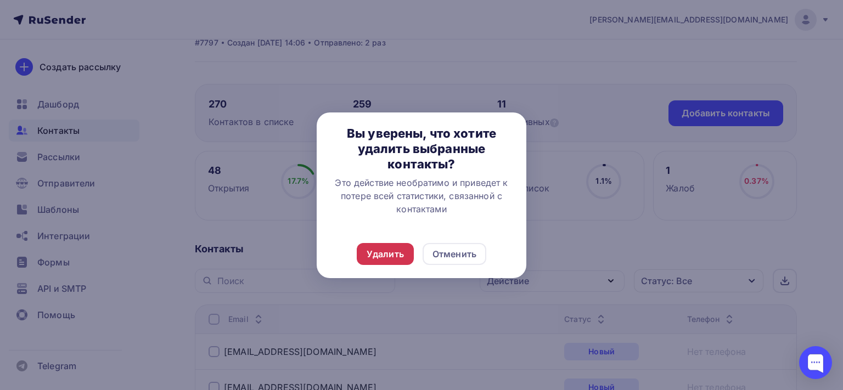
click at [391, 262] on div "Удалить" at bounding box center [385, 254] width 57 height 22
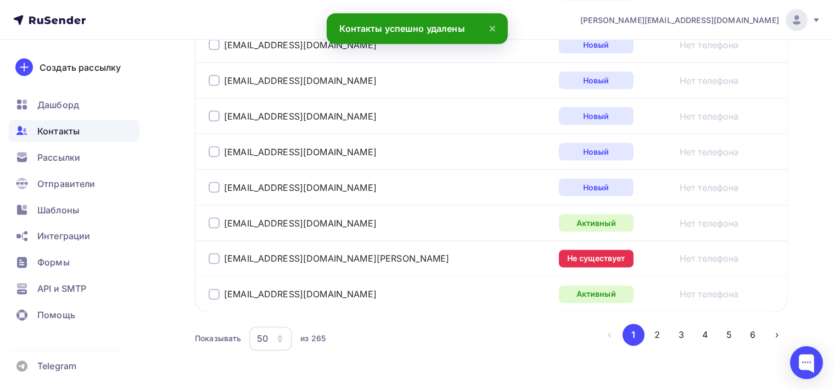
scroll to position [1886, 0]
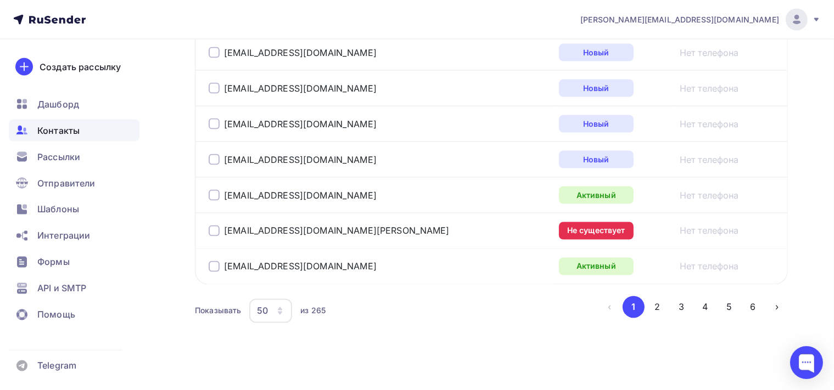
click at [216, 226] on div at bounding box center [214, 231] width 11 height 11
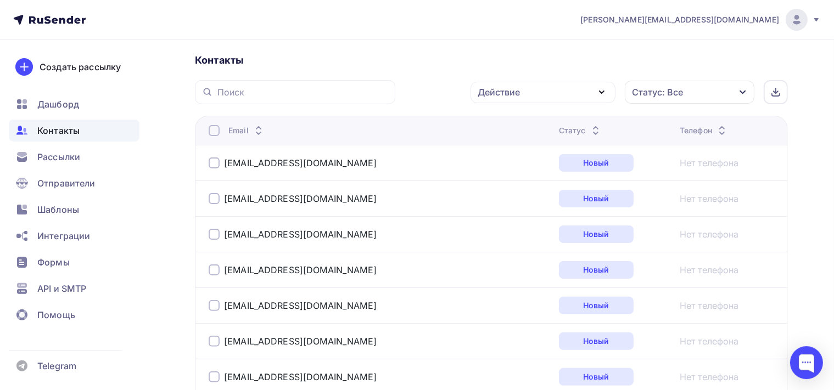
scroll to position [186, 0]
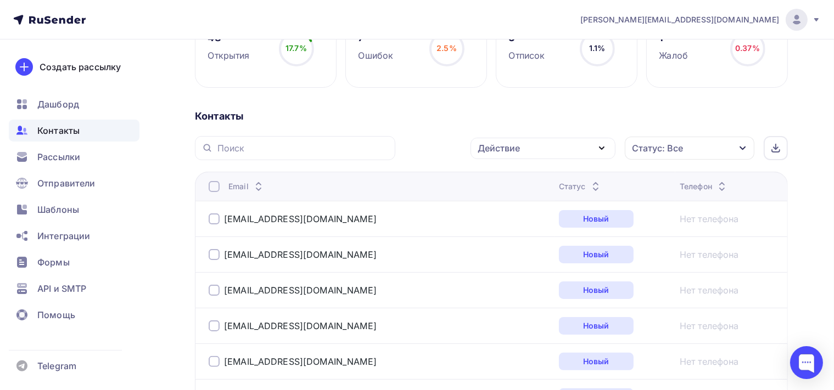
click at [602, 147] on icon "button" at bounding box center [601, 148] width 13 height 13
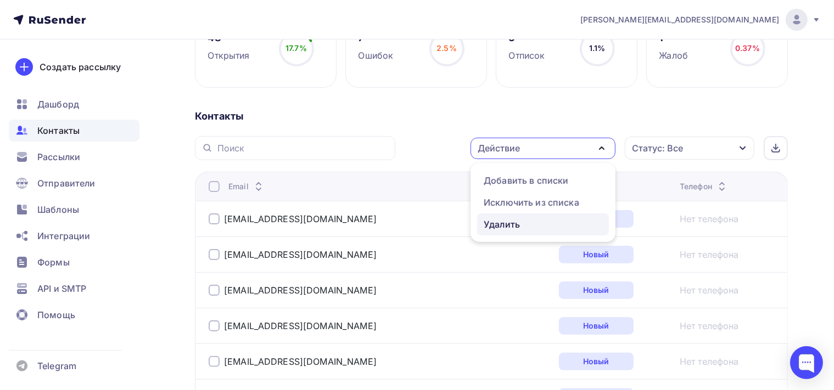
click at [529, 220] on div "Удалить" at bounding box center [543, 224] width 119 height 13
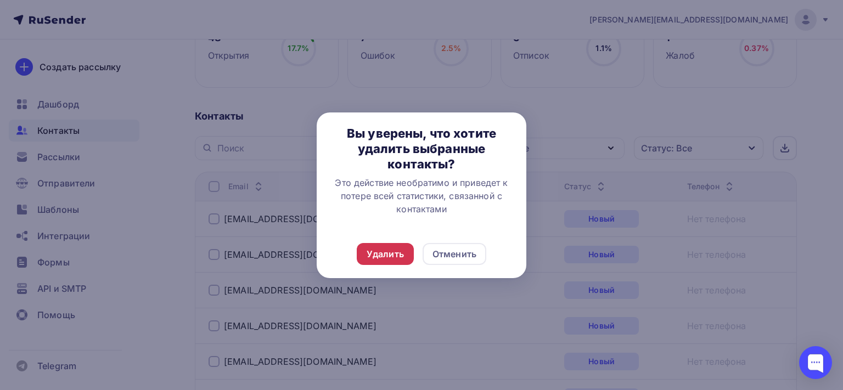
click at [402, 251] on div "Удалить" at bounding box center [385, 254] width 37 height 13
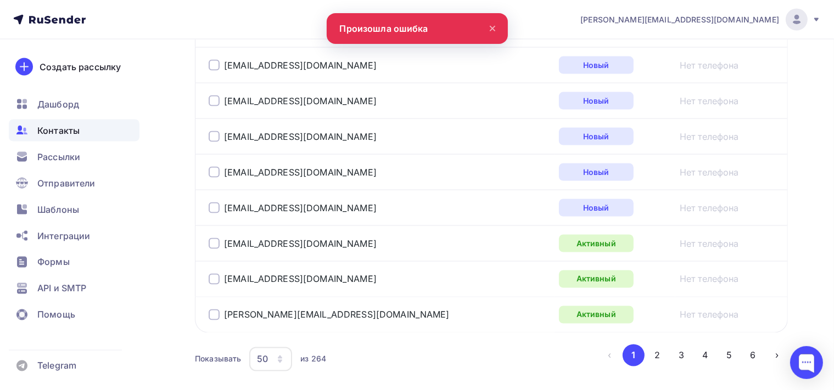
scroll to position [1886, 0]
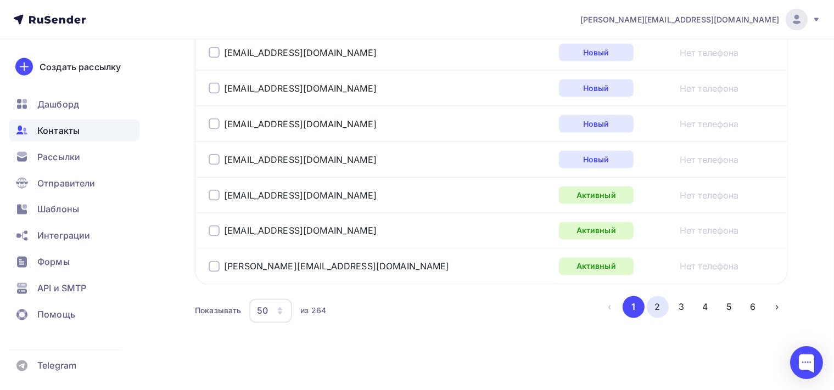
click at [655, 306] on button "2" at bounding box center [658, 307] width 22 height 22
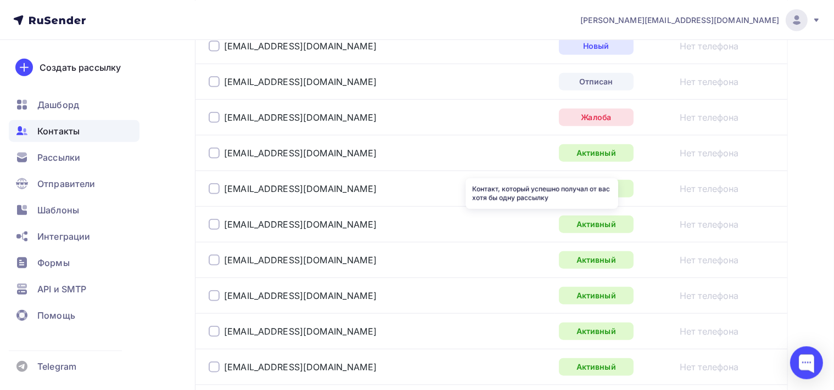
scroll to position [1071, 0]
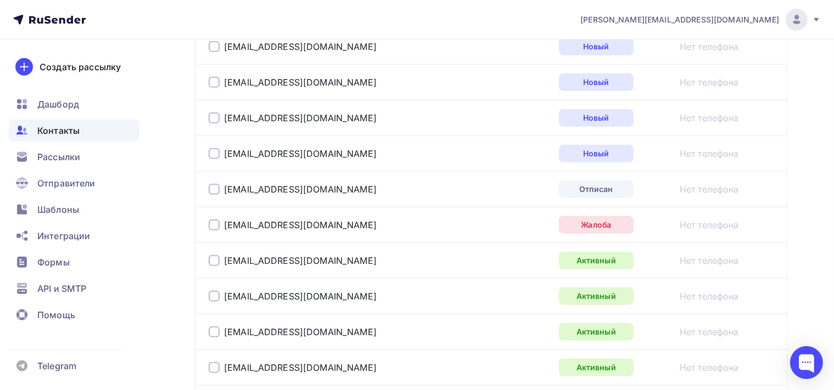
click at [216, 223] on div at bounding box center [214, 225] width 11 height 11
click at [211, 189] on div at bounding box center [214, 189] width 11 height 11
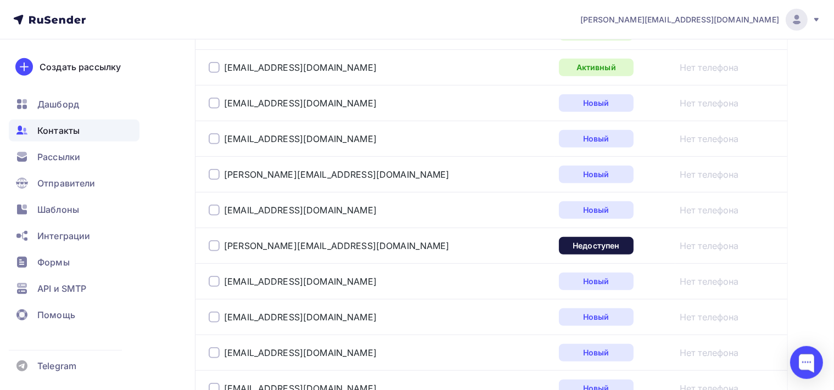
scroll to position [669, 0]
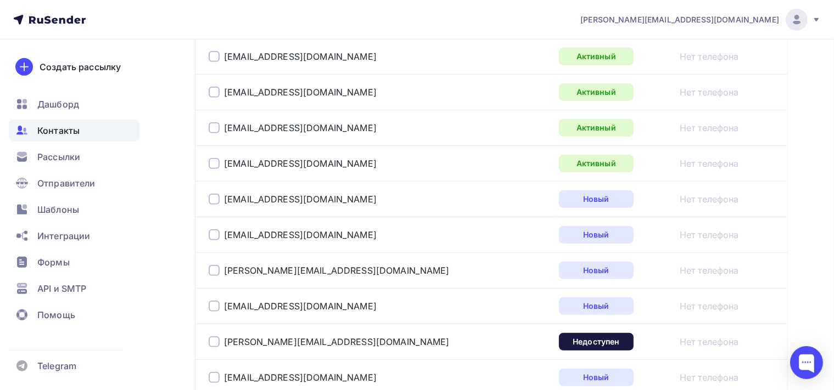
click at [214, 338] on div at bounding box center [214, 341] width 11 height 11
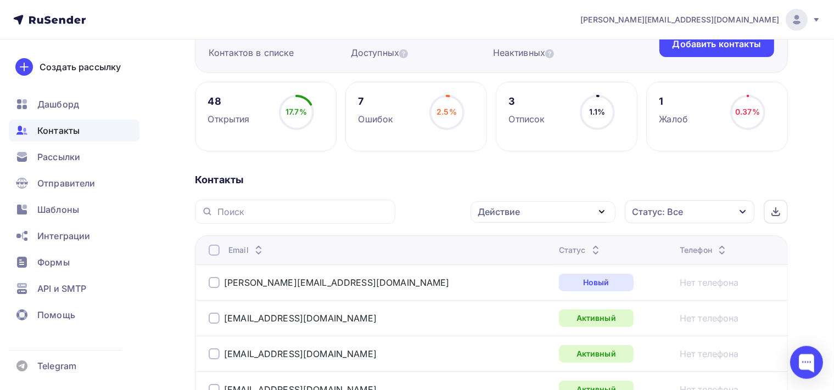
scroll to position [31, 0]
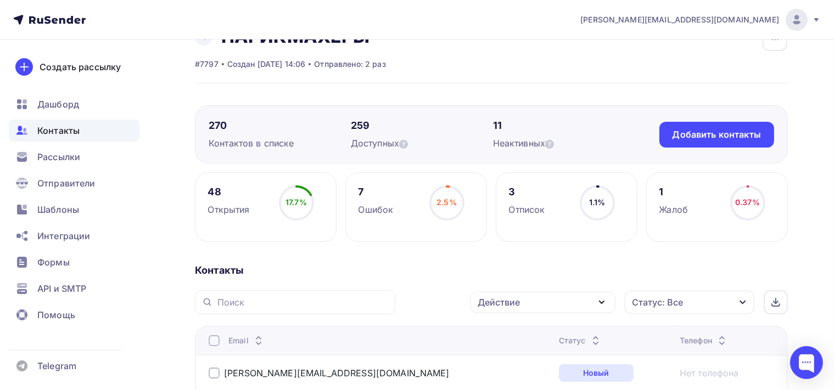
click at [605, 302] on icon "button" at bounding box center [601, 302] width 13 height 13
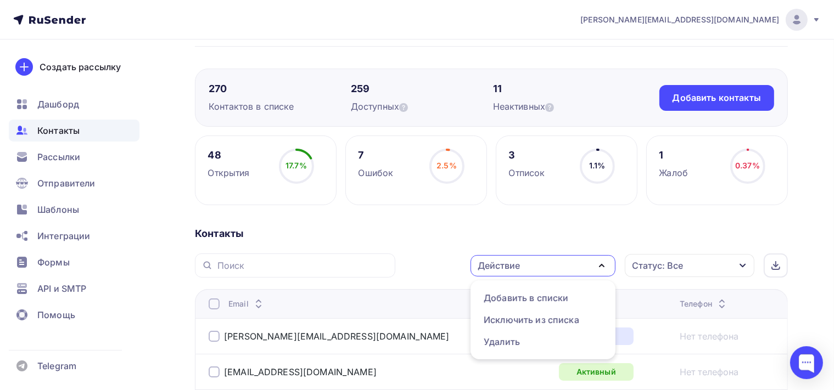
scroll to position [89, 0]
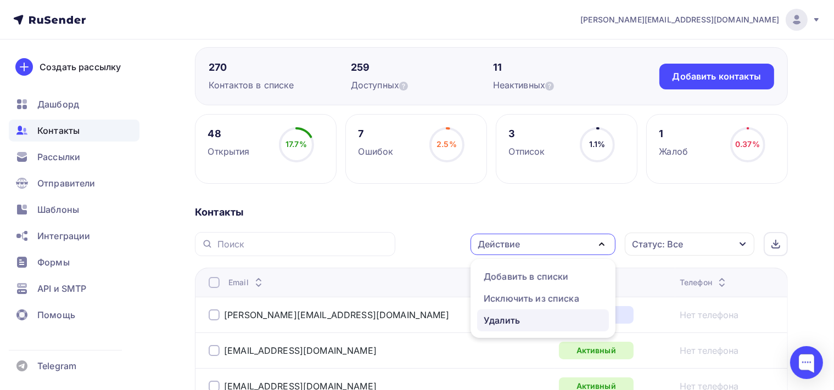
click at [564, 316] on div "Удалить" at bounding box center [543, 320] width 119 height 13
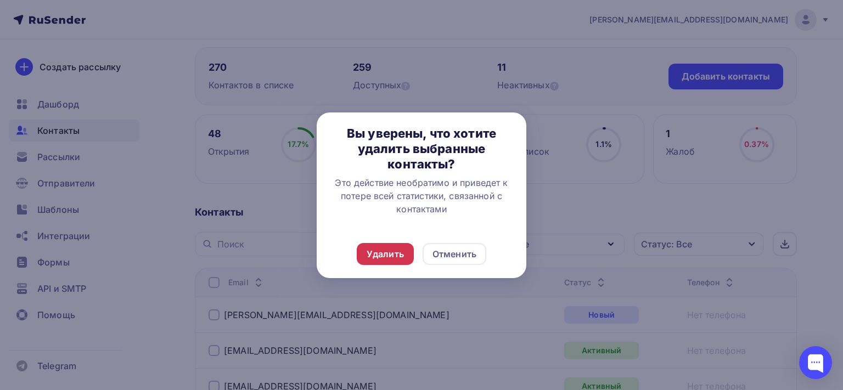
click at [374, 251] on div "Удалить" at bounding box center [385, 254] width 37 height 13
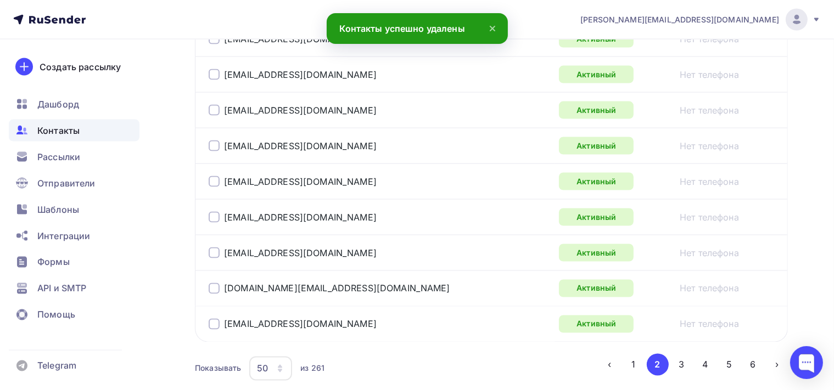
scroll to position [1886, 0]
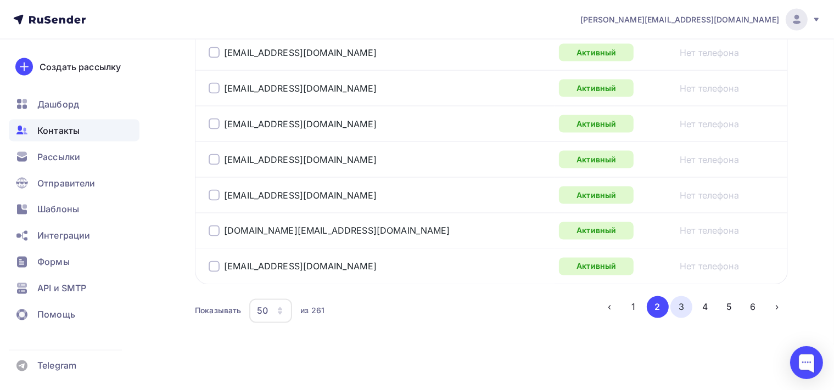
click at [683, 298] on button "3" at bounding box center [681, 307] width 22 height 22
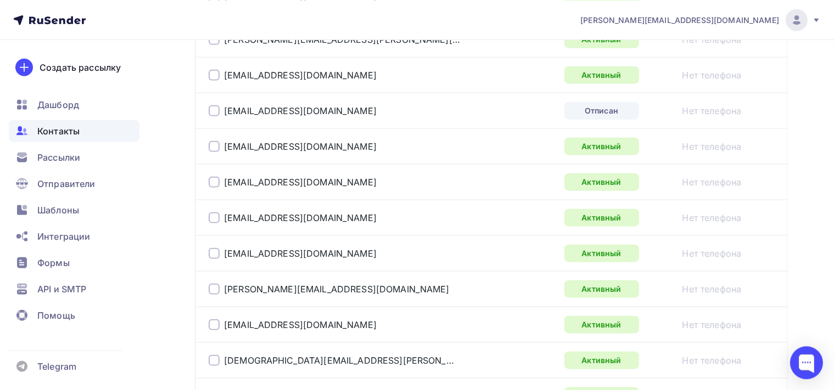
scroll to position [1130, 0]
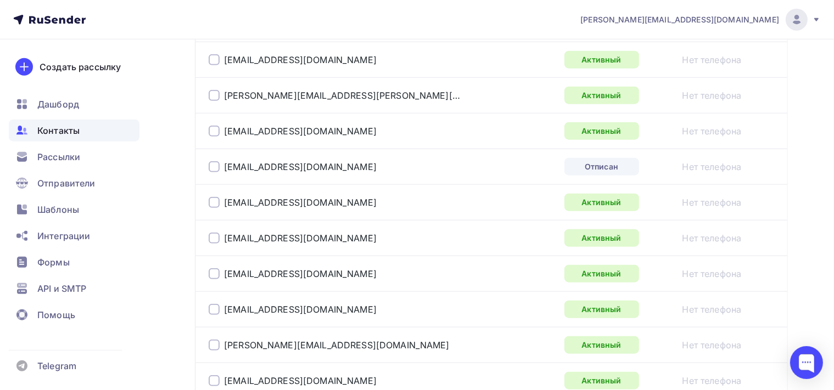
click at [217, 158] on div "figaro_1@mail.ru" at bounding box center [346, 167] width 274 height 18
click at [217, 161] on div at bounding box center [214, 166] width 11 height 11
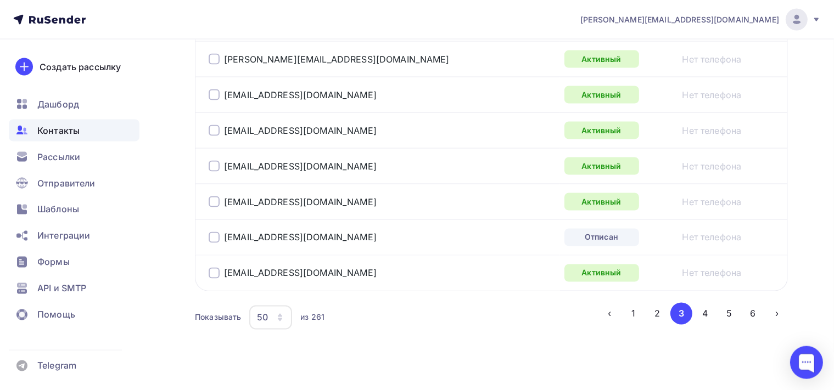
scroll to position [1886, 0]
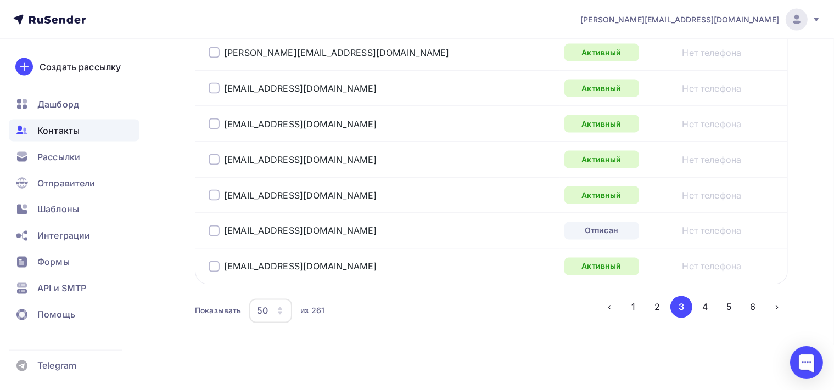
click at [216, 222] on div "siranush824@mail.ru" at bounding box center [346, 231] width 274 height 18
click at [216, 226] on div at bounding box center [214, 231] width 11 height 11
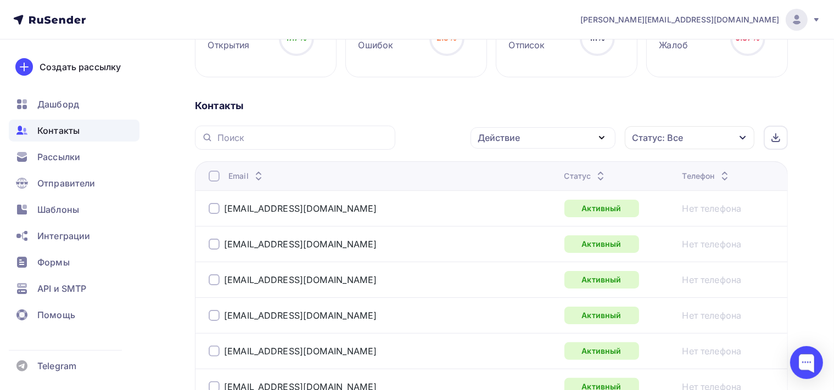
scroll to position [191, 0]
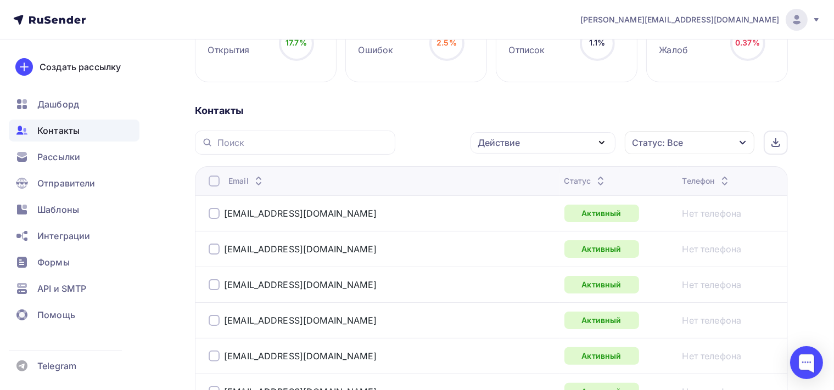
click at [602, 147] on icon "button" at bounding box center [601, 142] width 13 height 13
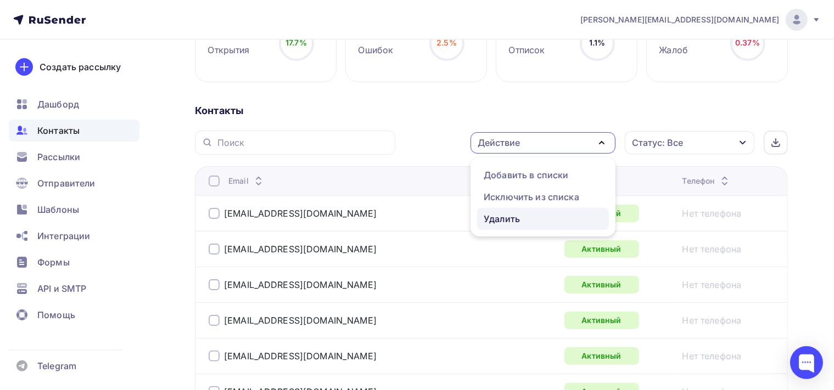
click at [520, 223] on div "Удалить" at bounding box center [543, 218] width 119 height 13
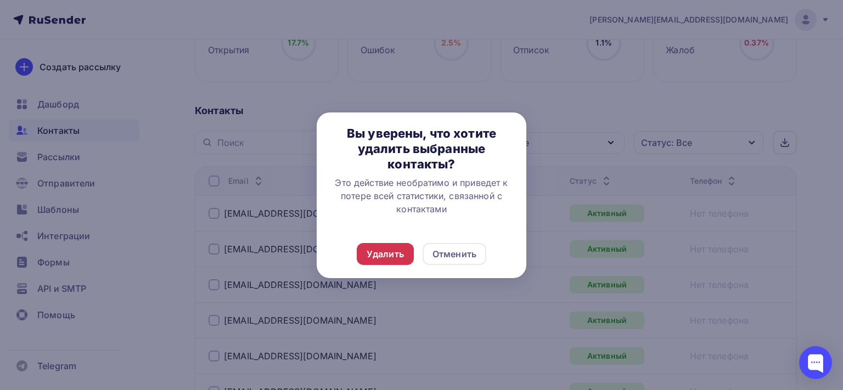
click at [396, 257] on div "Удалить" at bounding box center [385, 254] width 37 height 13
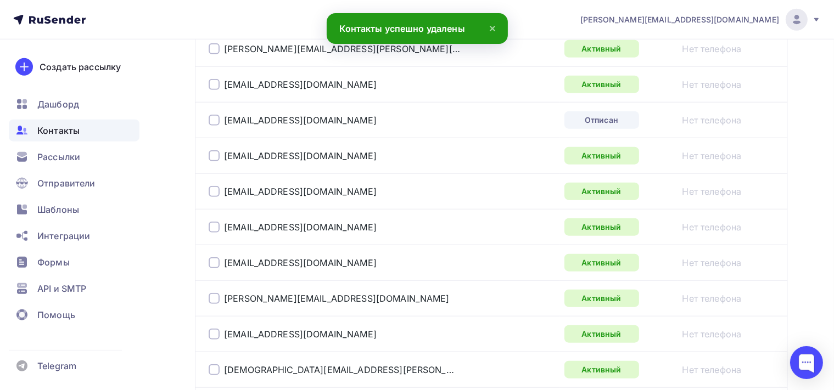
scroll to position [1118, 0]
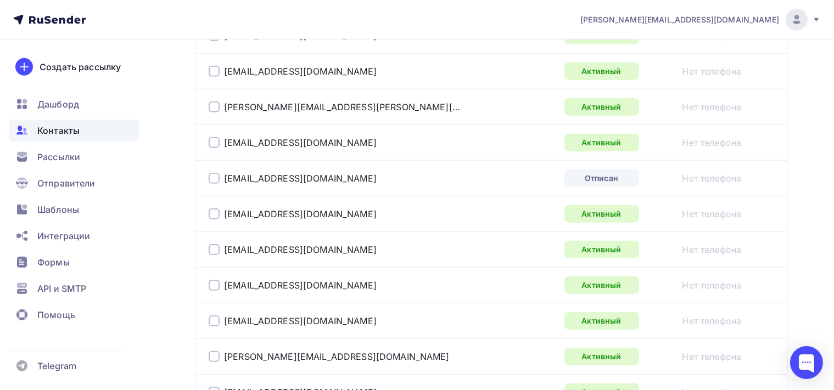
click at [220, 176] on div "figaro_1@mail.ru" at bounding box center [293, 178] width 168 height 11
click at [214, 178] on div at bounding box center [214, 178] width 11 height 11
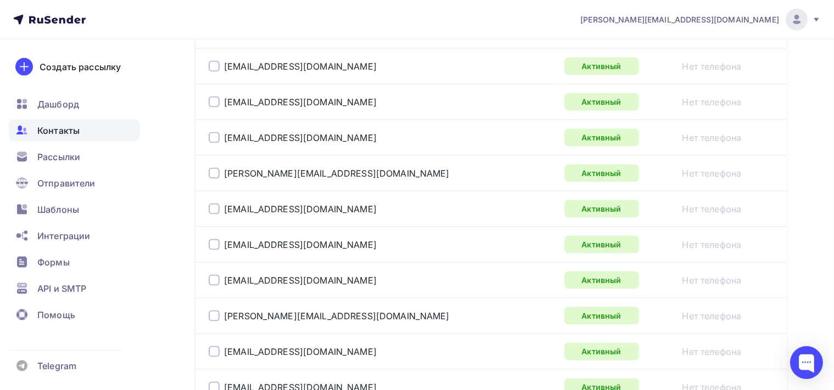
scroll to position [1886, 0]
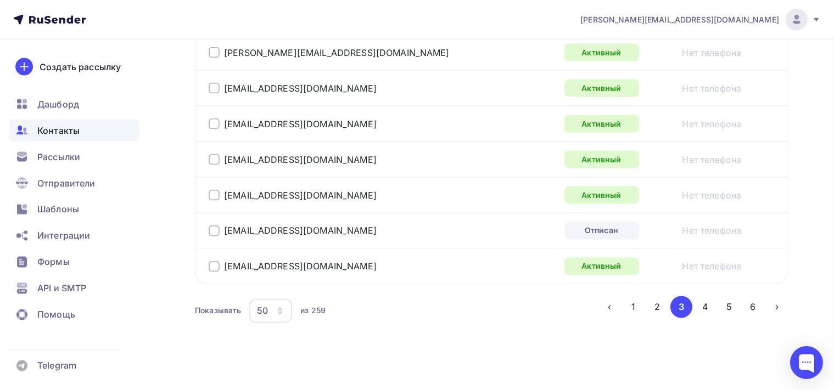
click at [219, 226] on div at bounding box center [214, 231] width 11 height 11
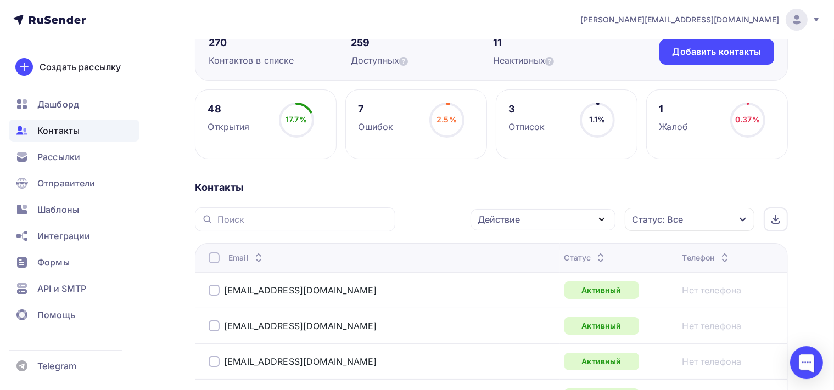
scroll to position [77, 0]
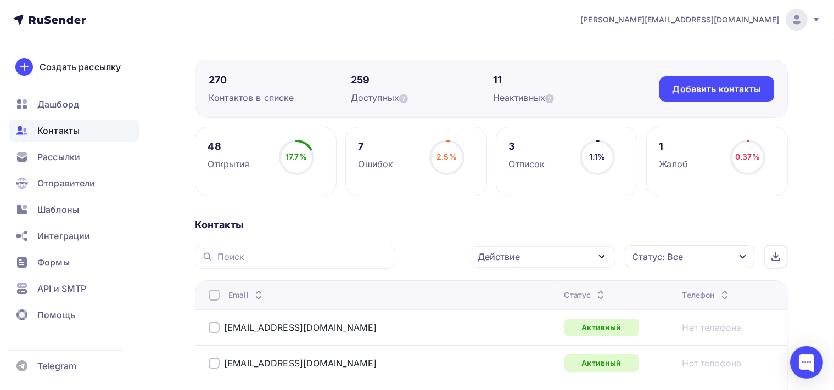
click at [601, 257] on icon "button" at bounding box center [601, 257] width 4 height 2
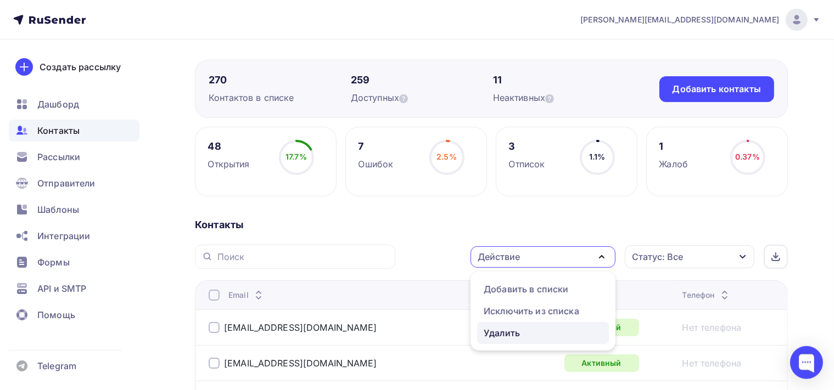
click at [525, 331] on div "Удалить" at bounding box center [543, 333] width 119 height 13
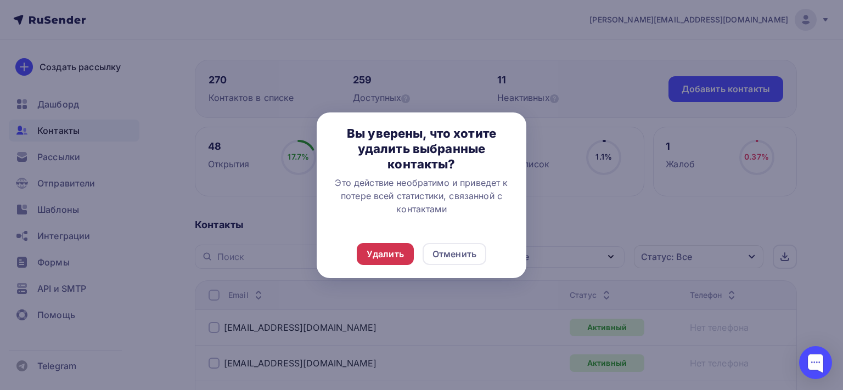
click at [379, 255] on div "Удалить" at bounding box center [385, 254] width 37 height 13
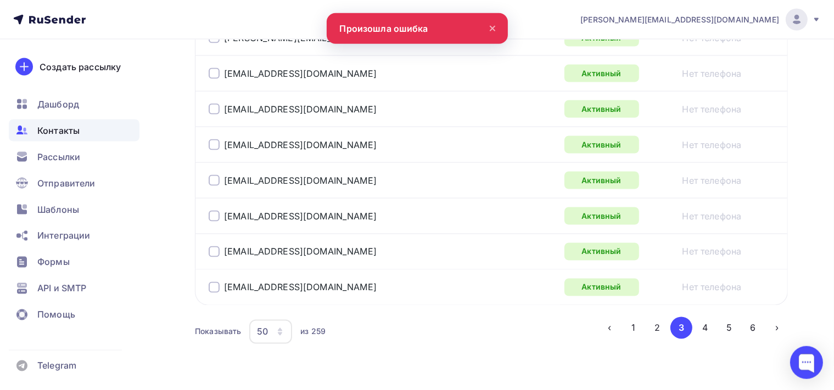
scroll to position [1886, 0]
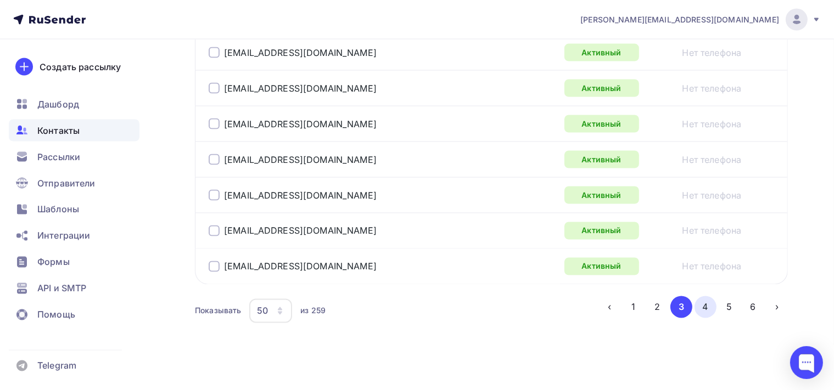
click at [700, 304] on button "4" at bounding box center [705, 307] width 22 height 22
click at [736, 302] on button "5" at bounding box center [729, 307] width 22 height 22
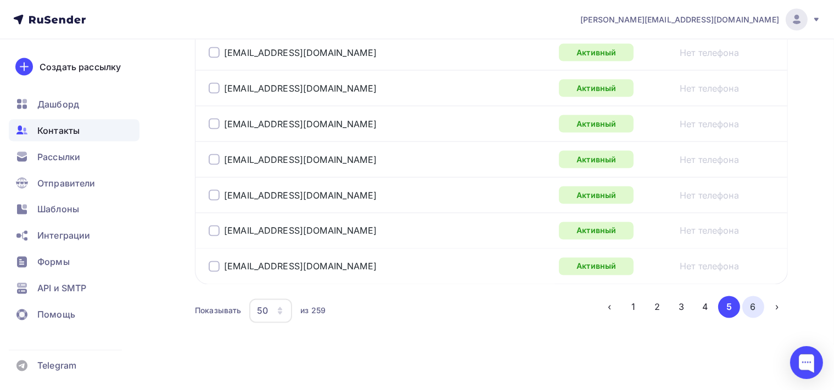
click at [759, 300] on button "6" at bounding box center [753, 307] width 22 height 22
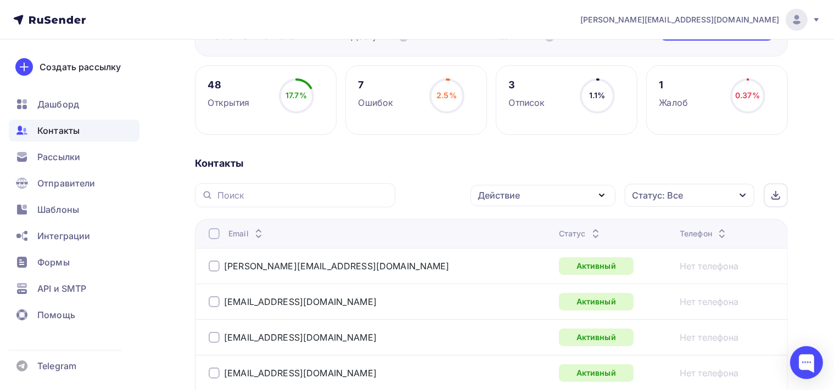
scroll to position [0, 0]
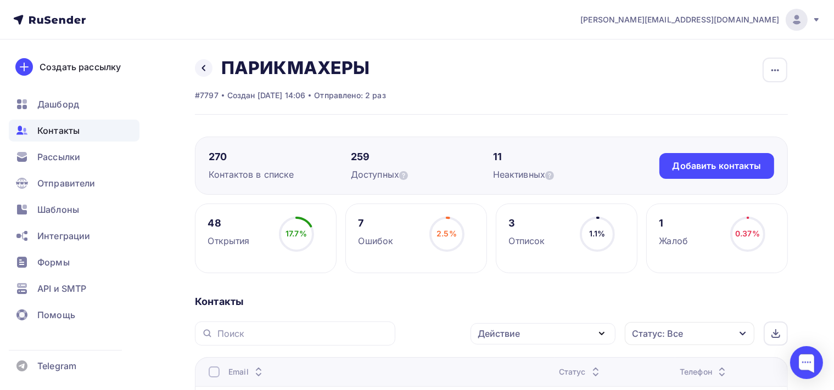
click at [603, 330] on icon "button" at bounding box center [601, 333] width 13 height 13
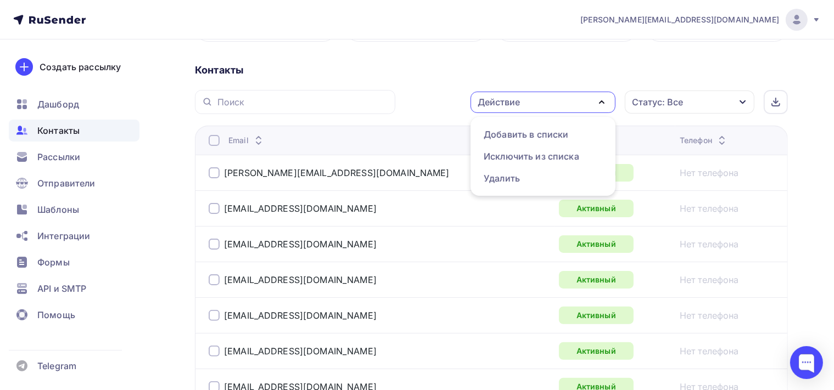
click at [816, 147] on div "Назад ПАРИКМАХЕРЫ Переименовать список Скачать список Отписать адреса Настроить…" at bounding box center [417, 198] width 834 height 781
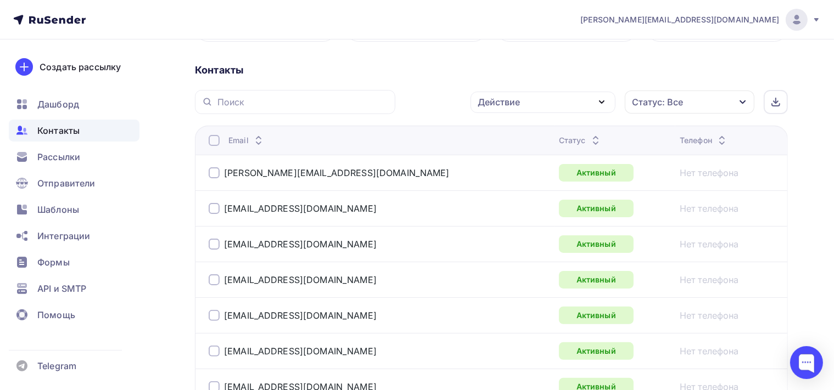
click at [741, 102] on icon "button" at bounding box center [742, 102] width 9 height 9
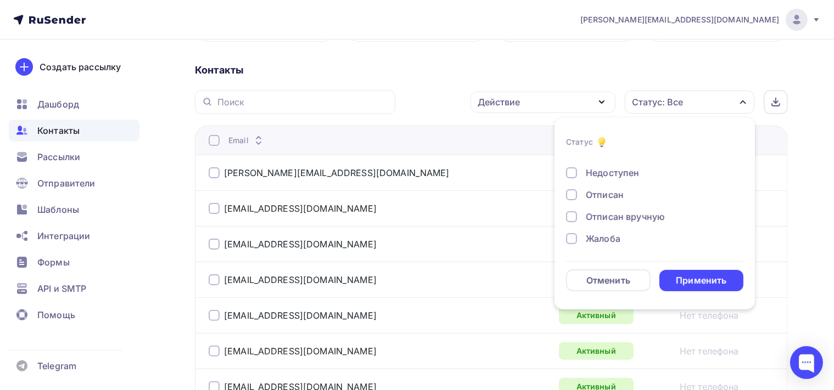
click at [805, 176] on div "Назад ПАРИКМАХЕРЫ Переименовать список Скачать список Отписать адреса Настроить…" at bounding box center [417, 198] width 834 height 781
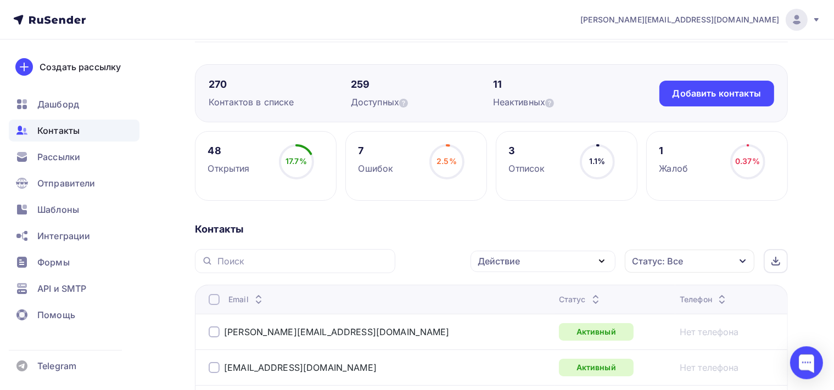
scroll to position [0, 0]
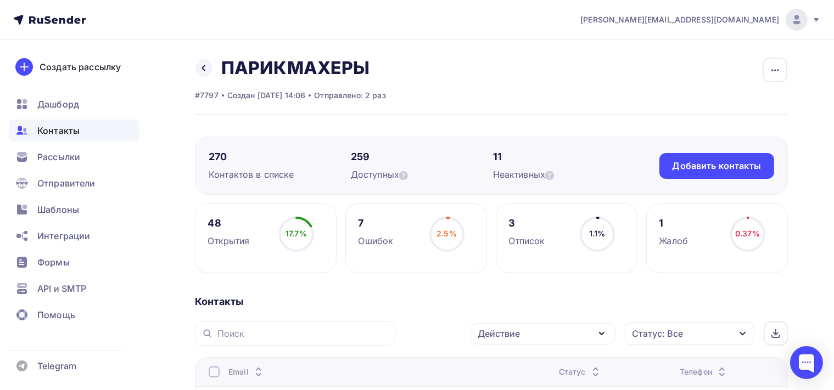
click at [518, 171] on div "Неактивных" at bounding box center [564, 174] width 142 height 13
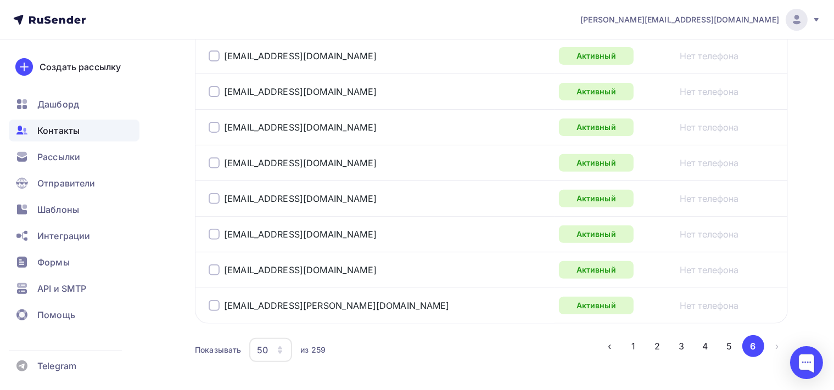
scroll to position [428, 0]
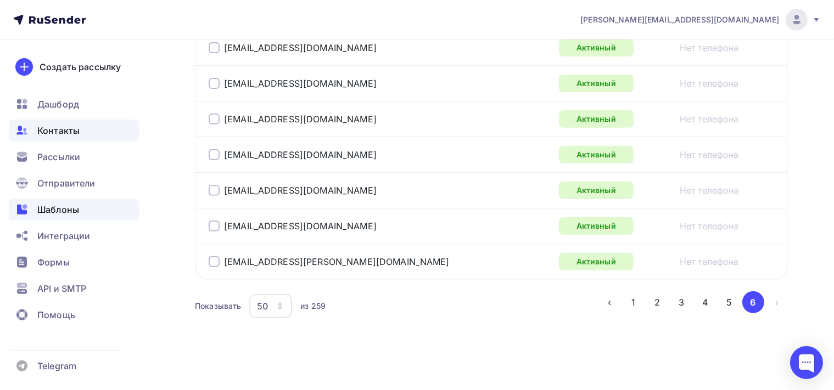
click at [74, 207] on span "Шаблоны" at bounding box center [58, 209] width 42 height 13
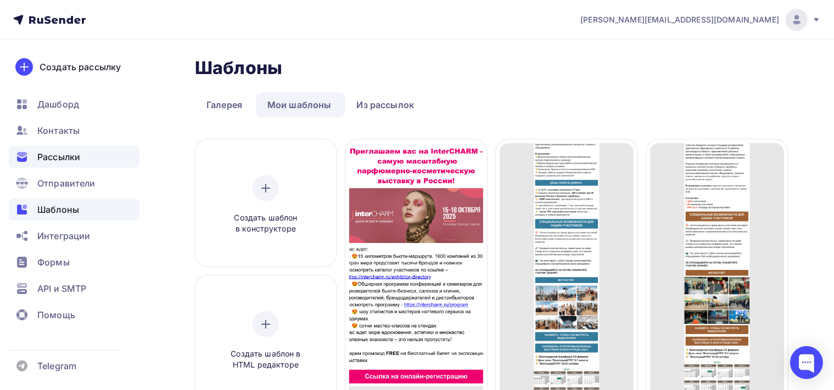
click at [69, 160] on span "Рассылки" at bounding box center [58, 156] width 43 height 13
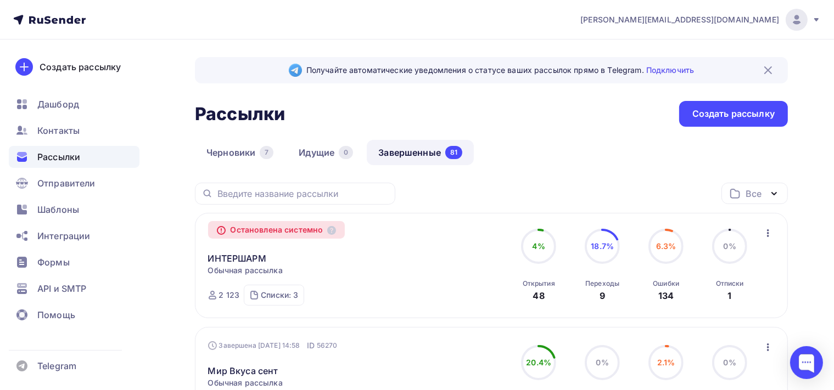
click at [774, 195] on icon "button" at bounding box center [773, 193] width 13 height 13
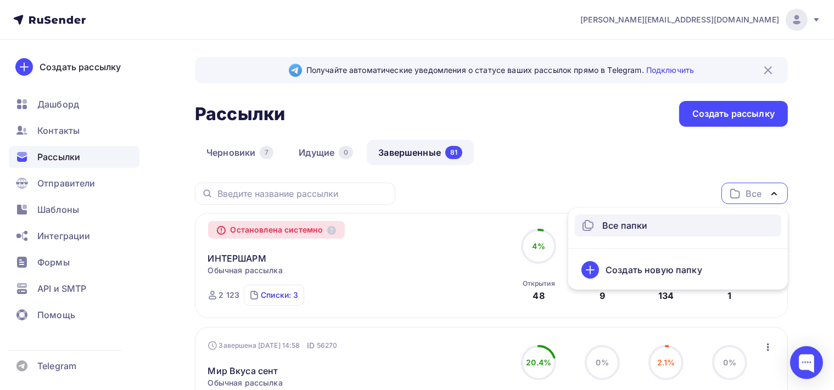
click at [276, 299] on div "Списки: 3" at bounding box center [279, 295] width 37 height 11
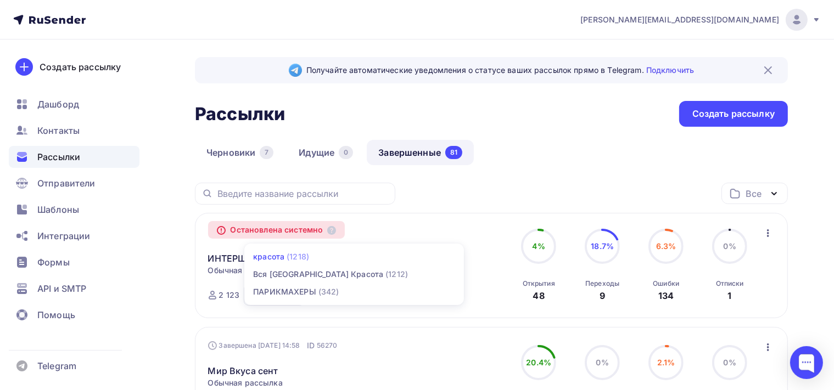
click at [287, 256] on div "(1218)" at bounding box center [298, 256] width 23 height 11
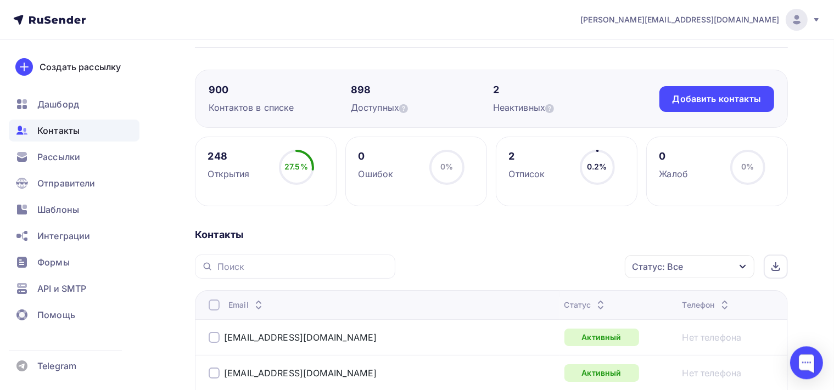
scroll to position [116, 0]
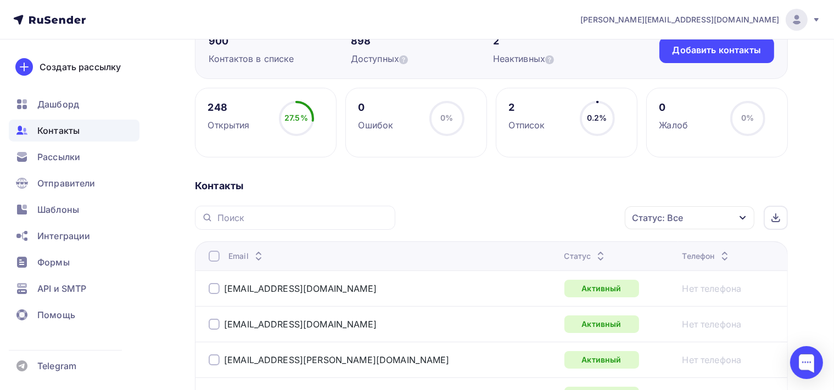
click at [736, 218] on div "Статус: Все" at bounding box center [690, 217] width 130 height 23
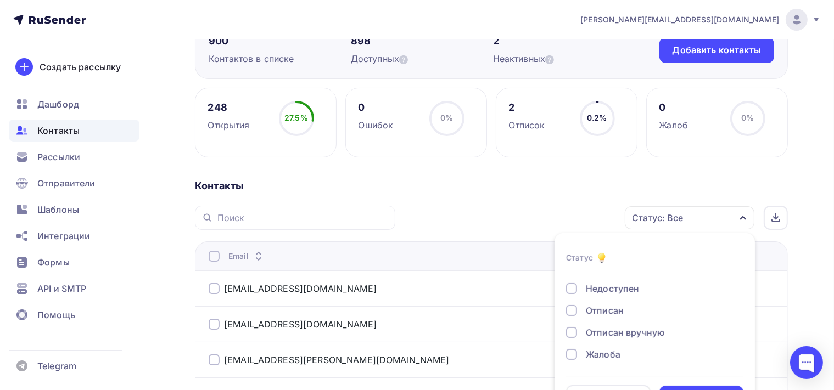
click at [571, 288] on div at bounding box center [571, 288] width 11 height 11
click at [575, 310] on div at bounding box center [571, 310] width 11 height 11
click at [569, 330] on div at bounding box center [571, 332] width 11 height 11
click at [579, 351] on div "Жалоба" at bounding box center [648, 354] width 165 height 13
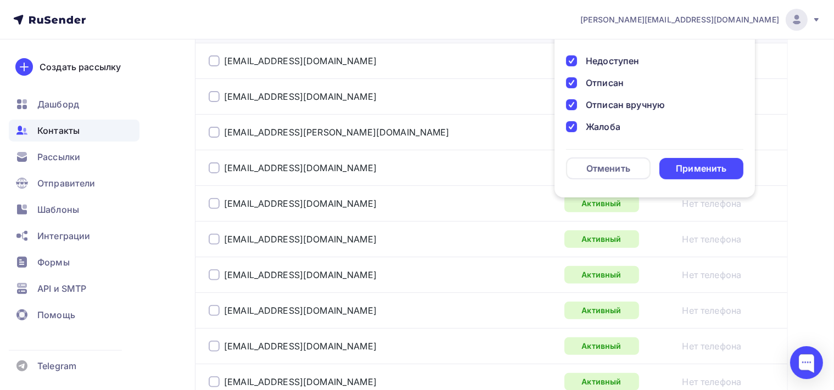
scroll to position [347, 0]
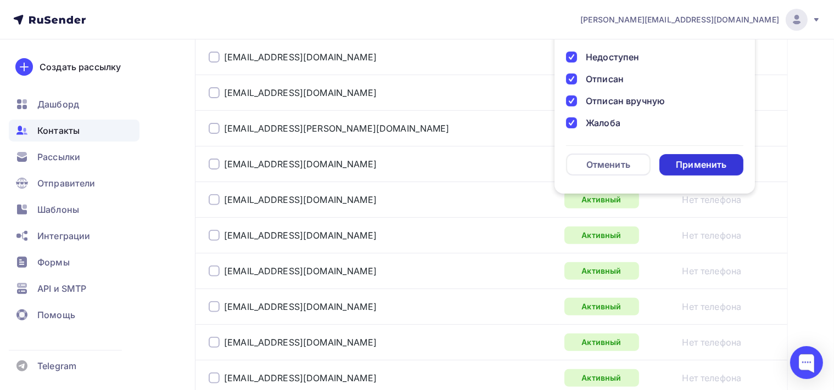
click at [698, 164] on div "Применить" at bounding box center [701, 165] width 50 height 13
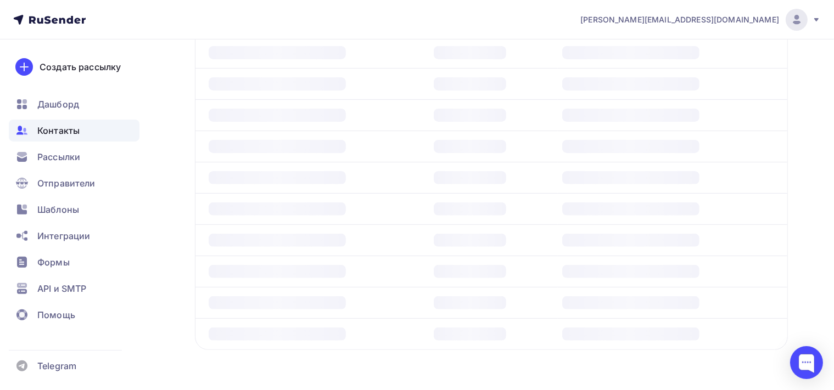
scroll to position [178, 0]
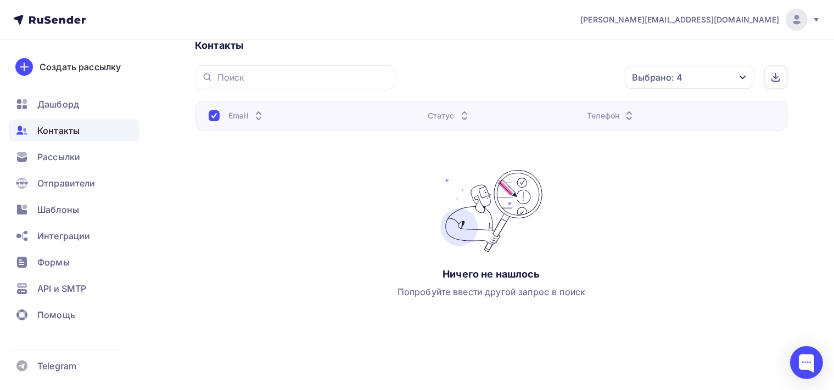
click at [745, 76] on icon "button" at bounding box center [742, 78] width 6 height 4
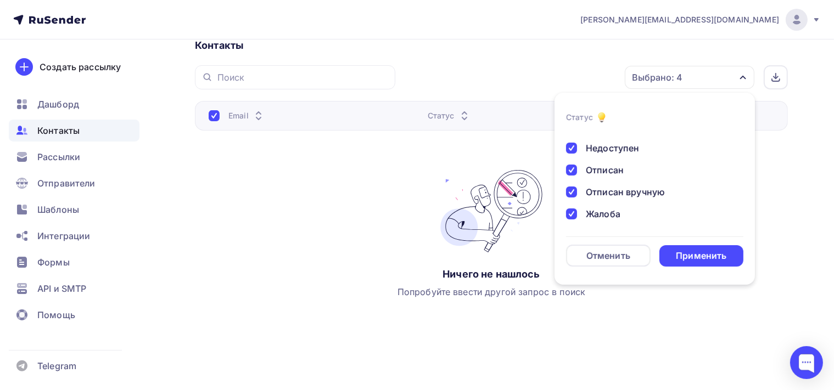
scroll to position [79, 0]
click at [570, 148] on div at bounding box center [571, 148] width 11 height 11
click at [574, 170] on div at bounding box center [571, 170] width 11 height 11
click at [572, 192] on div at bounding box center [571, 192] width 11 height 11
click at [574, 210] on div at bounding box center [571, 214] width 11 height 11
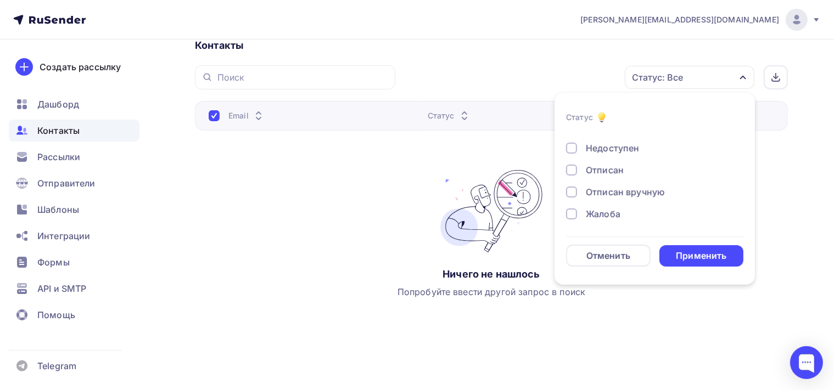
click at [576, 142] on div "Недоступен" at bounding box center [648, 148] width 165 height 13
click at [722, 253] on div "Применить" at bounding box center [701, 256] width 50 height 13
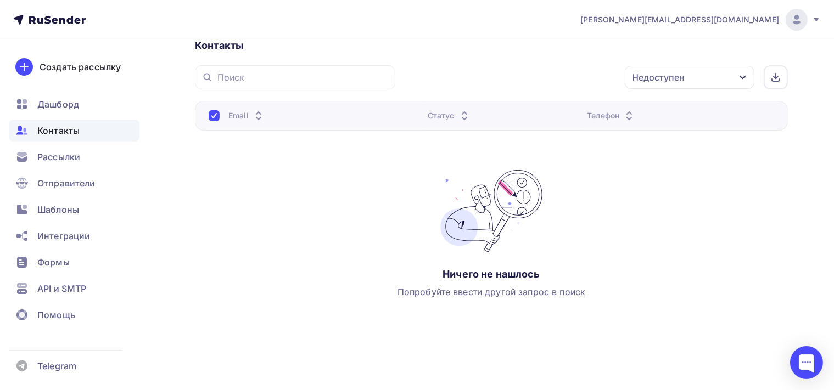
click at [742, 75] on icon "button" at bounding box center [742, 77] width 9 height 9
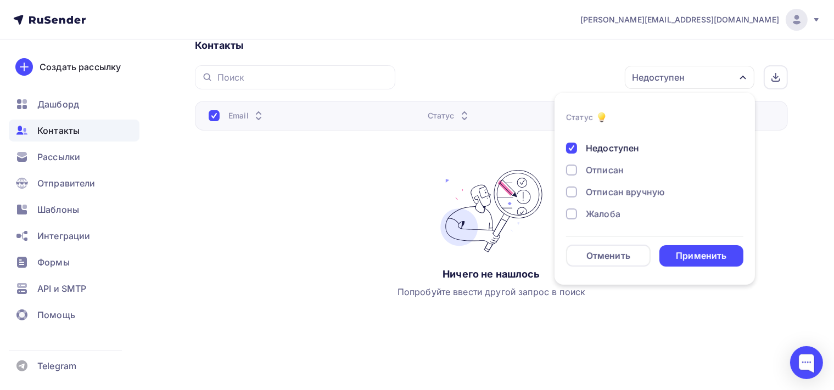
click at [568, 147] on div at bounding box center [571, 148] width 11 height 11
click at [572, 175] on div "Отписан" at bounding box center [648, 170] width 165 height 13
click at [701, 260] on div "Применить" at bounding box center [701, 256] width 50 height 13
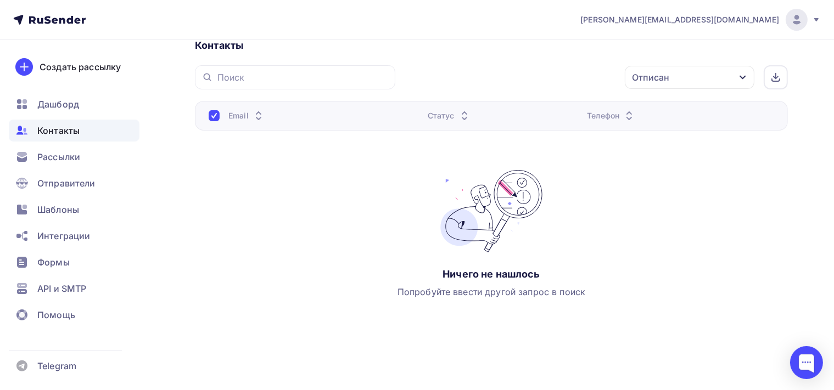
click at [742, 78] on icon "button" at bounding box center [742, 77] width 9 height 9
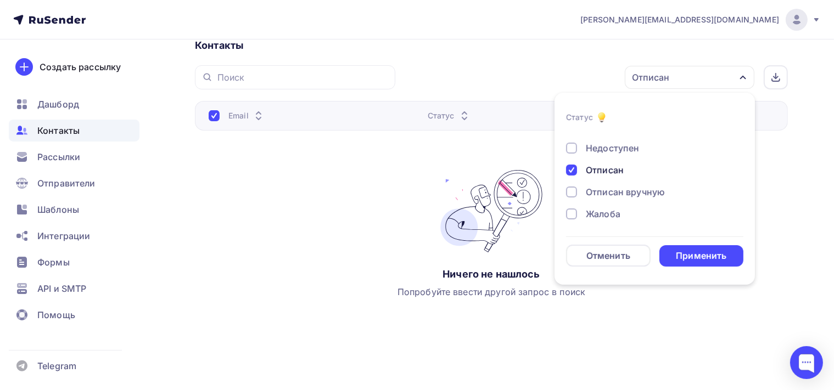
click at [572, 165] on div at bounding box center [571, 170] width 11 height 11
click at [571, 189] on div at bounding box center [571, 192] width 11 height 11
click at [672, 256] on div "Применить" at bounding box center [701, 255] width 85 height 21
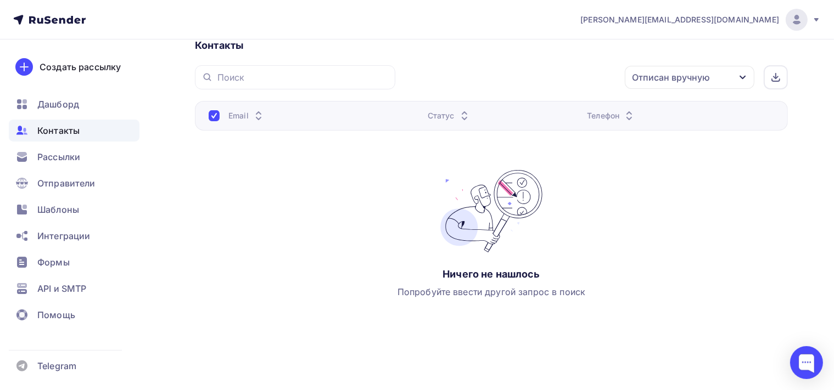
click at [743, 70] on div "Отписан вручную" at bounding box center [690, 77] width 130 height 23
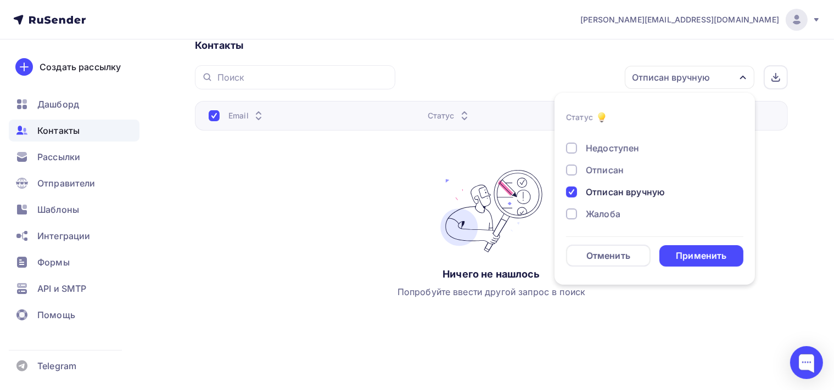
click at [569, 189] on div at bounding box center [571, 192] width 11 height 11
click at [570, 212] on div at bounding box center [571, 214] width 11 height 11
click at [691, 255] on div "Применить" at bounding box center [701, 256] width 50 height 13
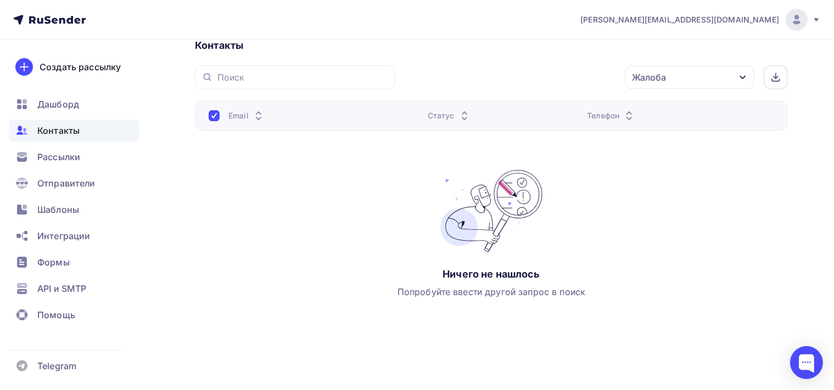
click at [695, 249] on div "Email Статус Телефон Ничего не нашлось Попробуйте ввести другой запрос в поиск" at bounding box center [491, 211] width 593 height 220
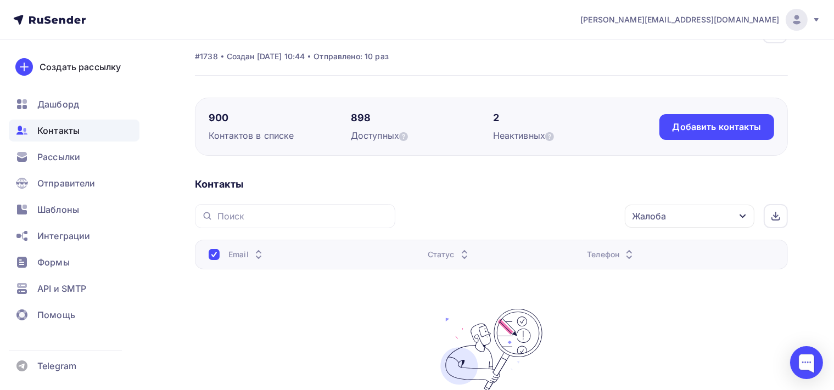
scroll to position [0, 0]
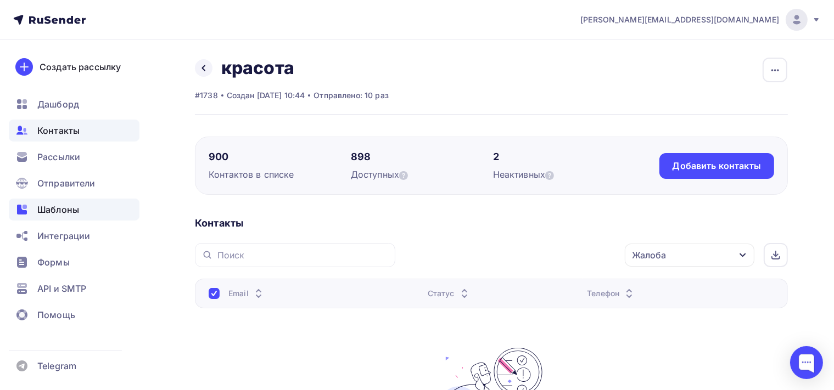
click at [71, 214] on span "Шаблоны" at bounding box center [58, 209] width 42 height 13
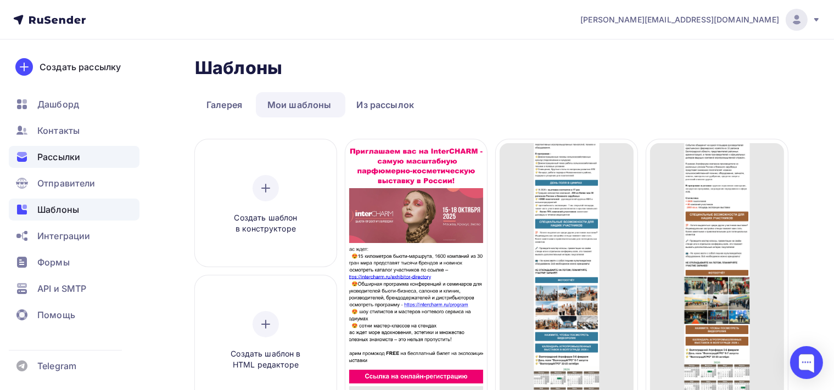
click at [88, 160] on div "Рассылки" at bounding box center [74, 157] width 131 height 22
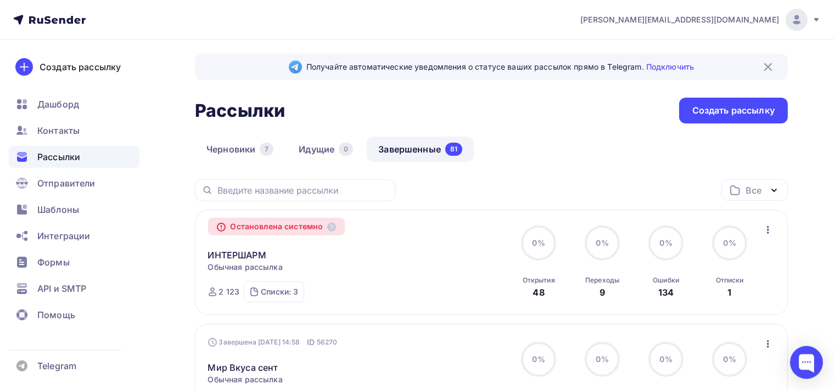
scroll to position [58, 0]
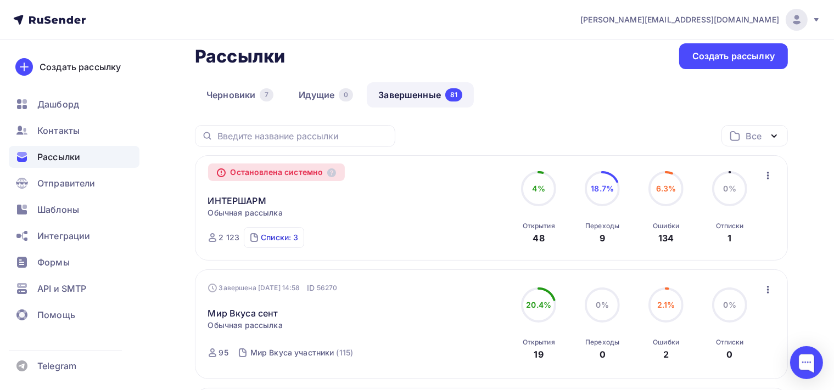
click at [291, 235] on div "Списки: 3" at bounding box center [279, 237] width 37 height 11
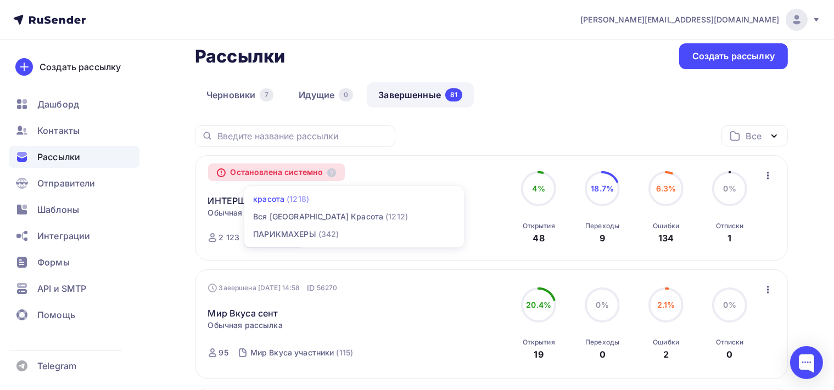
click at [273, 192] on link "красота (1218)" at bounding box center [354, 199] width 220 height 18
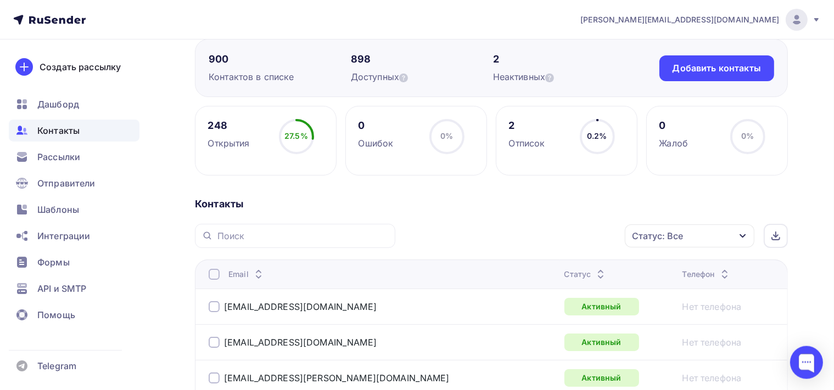
scroll to position [116, 0]
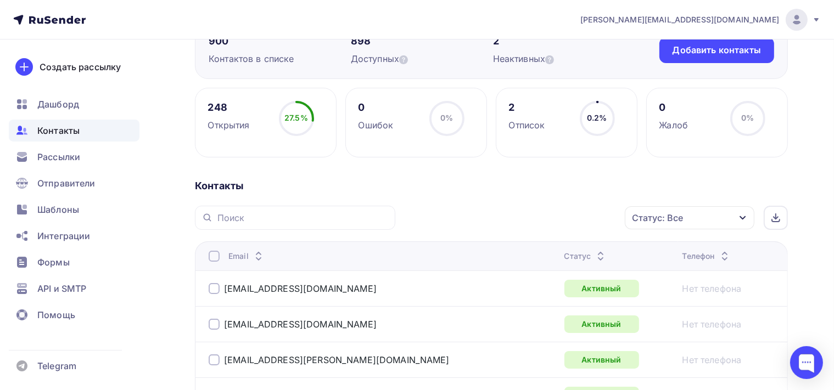
click at [743, 216] on icon "button" at bounding box center [742, 218] width 9 height 9
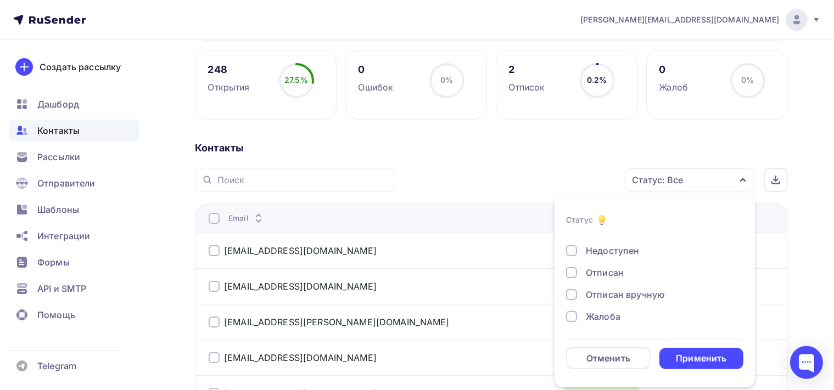
scroll to position [173, 0]
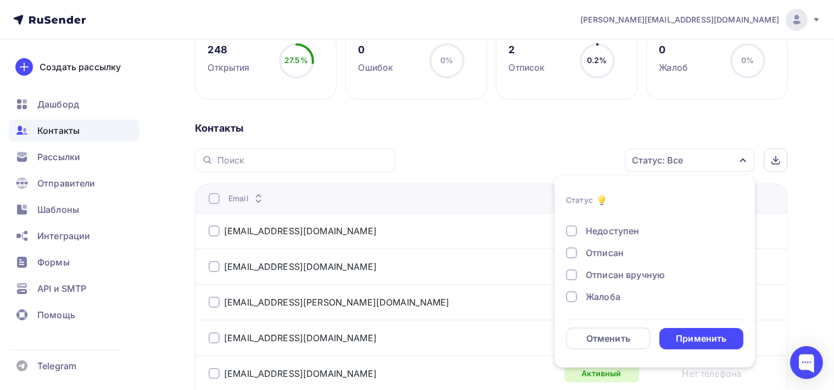
click at [446, 126] on div "Контакты" at bounding box center [491, 128] width 593 height 13
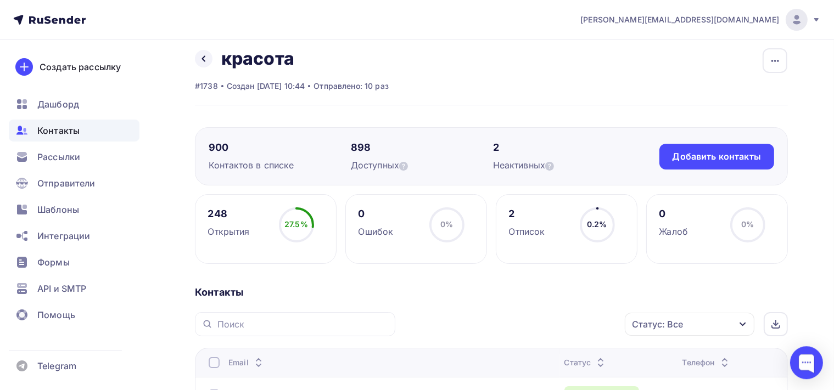
scroll to position [0, 0]
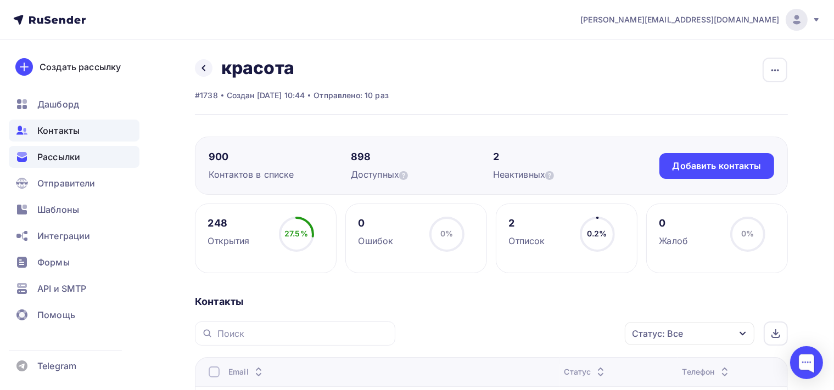
click at [78, 151] on span "Рассылки" at bounding box center [58, 156] width 43 height 13
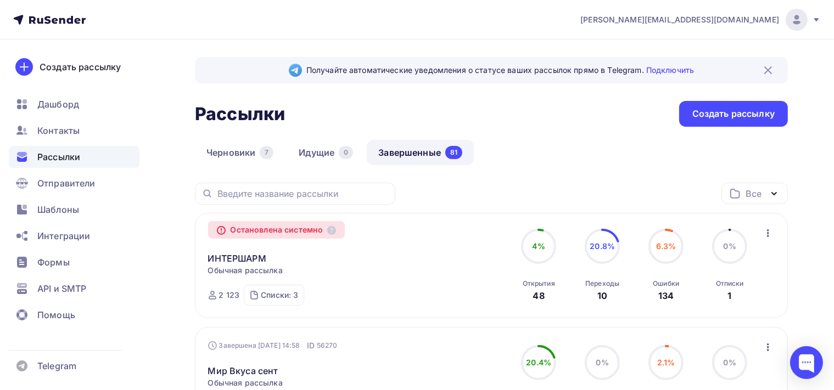
click at [401, 153] on link "Завершенные 81" at bounding box center [420, 152] width 107 height 25
click at [769, 229] on icon "button" at bounding box center [767, 233] width 13 height 13
click at [761, 260] on div "Копировать в новую" at bounding box center [717, 261] width 113 height 13
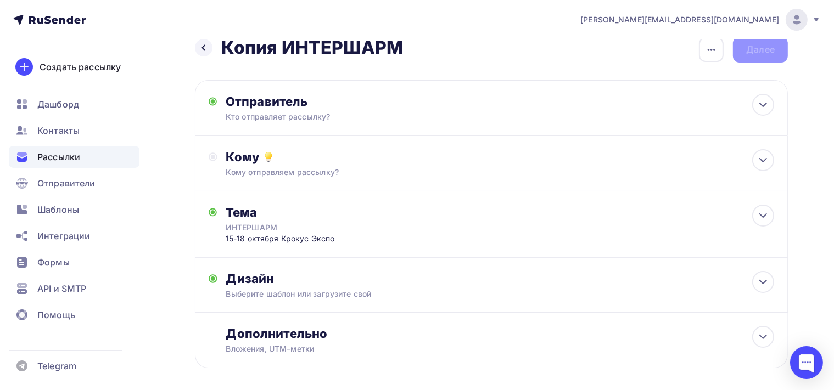
scroll to position [10, 0]
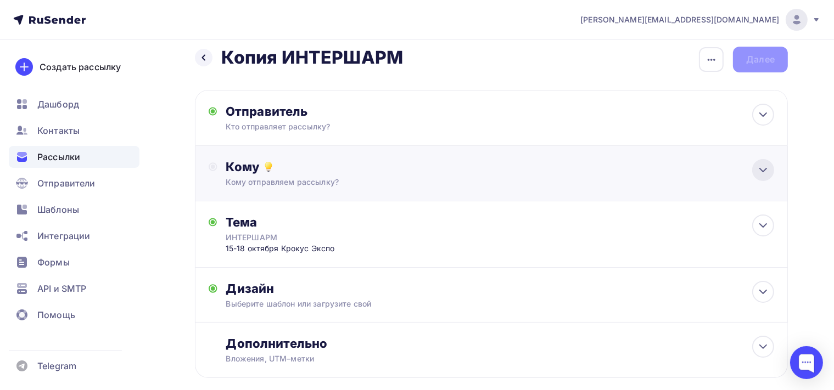
click at [767, 170] on icon at bounding box center [762, 170] width 13 height 13
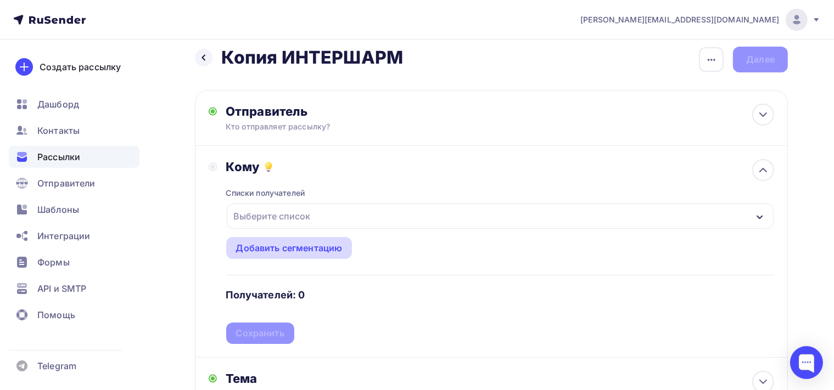
click at [305, 246] on div "Добавить сегментацию" at bounding box center [289, 248] width 106 height 13
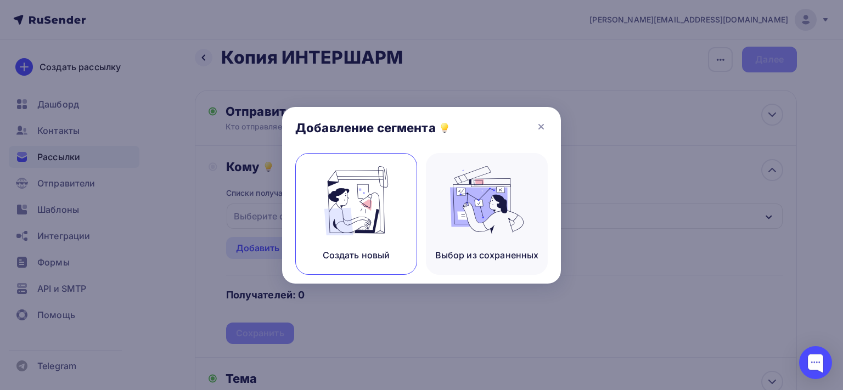
click at [379, 214] on img at bounding box center [356, 200] width 74 height 69
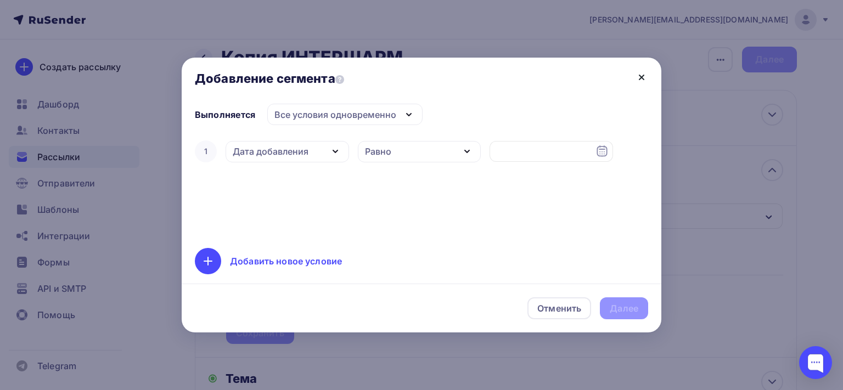
click at [646, 79] on icon at bounding box center [641, 77] width 13 height 13
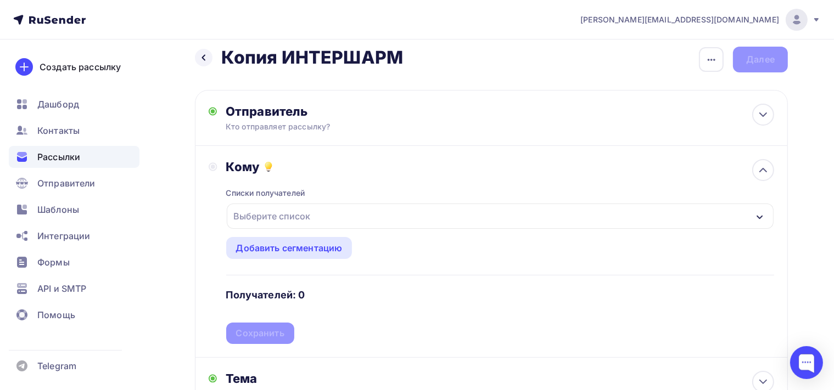
click at [761, 211] on div "button" at bounding box center [759, 216] width 9 height 13
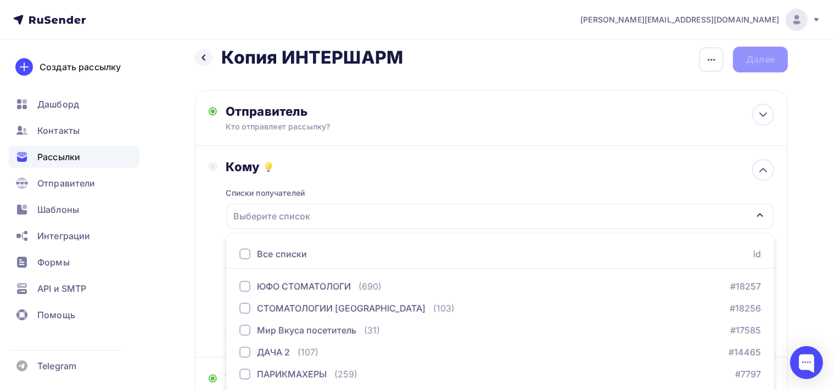
scroll to position [178, 0]
click at [352, 170] on div "Кому" at bounding box center [500, 166] width 548 height 15
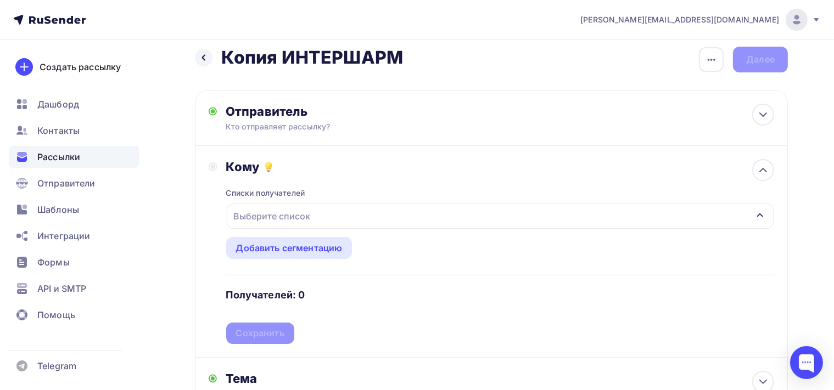
click at [759, 211] on icon "button" at bounding box center [759, 215] width 9 height 9
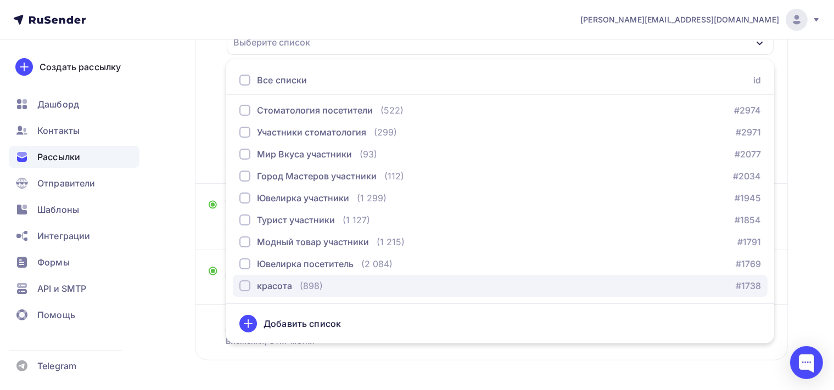
click at [246, 284] on div "button" at bounding box center [244, 285] width 11 height 11
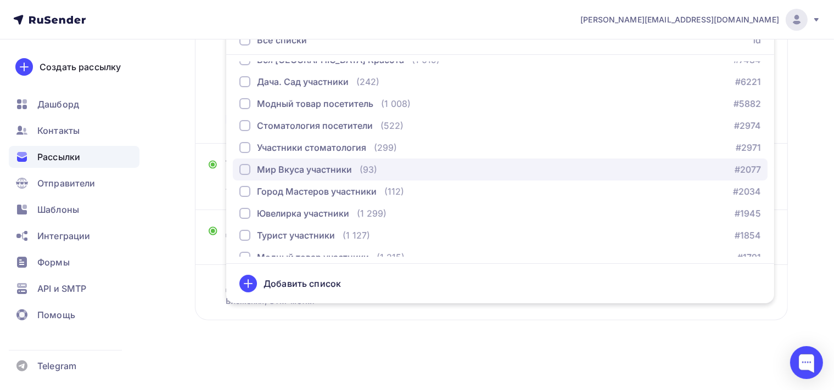
scroll to position [67, 0]
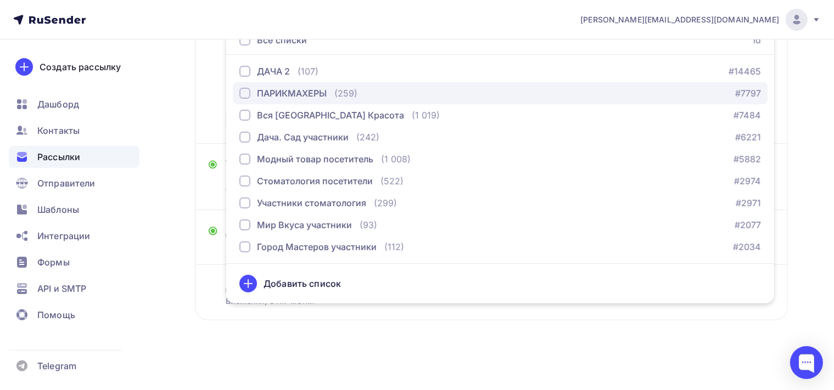
click at [250, 93] on div "ПАРИКМАХЕРЫ" at bounding box center [282, 93] width 87 height 13
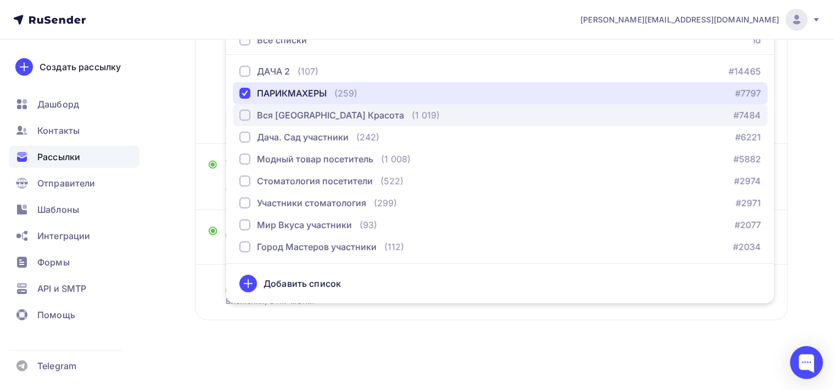
scroll to position [12, 0]
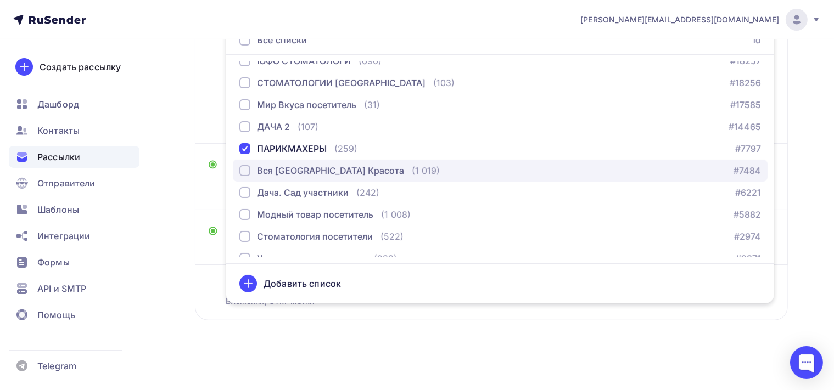
click at [243, 170] on div "button" at bounding box center [244, 170] width 11 height 11
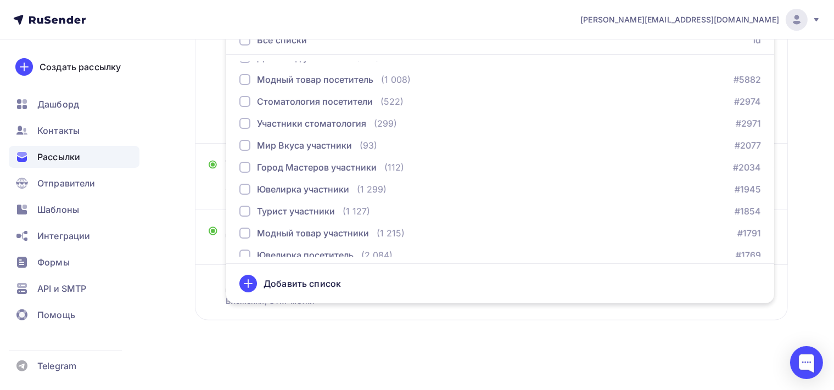
scroll to position [178, 0]
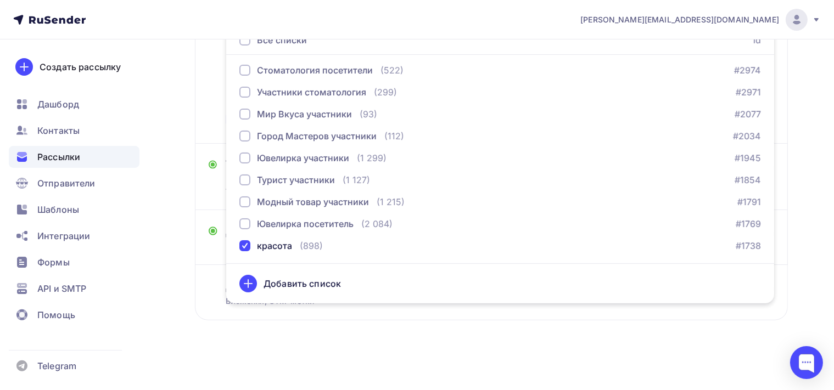
click at [656, 361] on div "Назад Копия ИНТЕРШАРМ Копия ИНТЕРШАРМ Закончить позже Переименовать рассылку Уд…" at bounding box center [417, 103] width 834 height 576
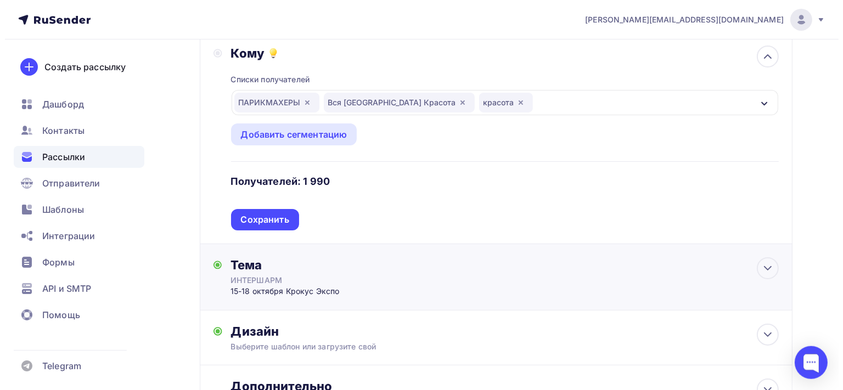
scroll to position [109, 0]
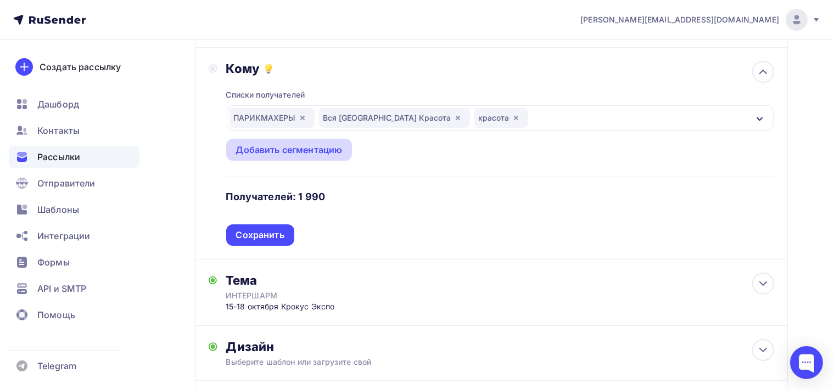
click at [317, 154] on div "Добавить сегментацию" at bounding box center [289, 149] width 106 height 13
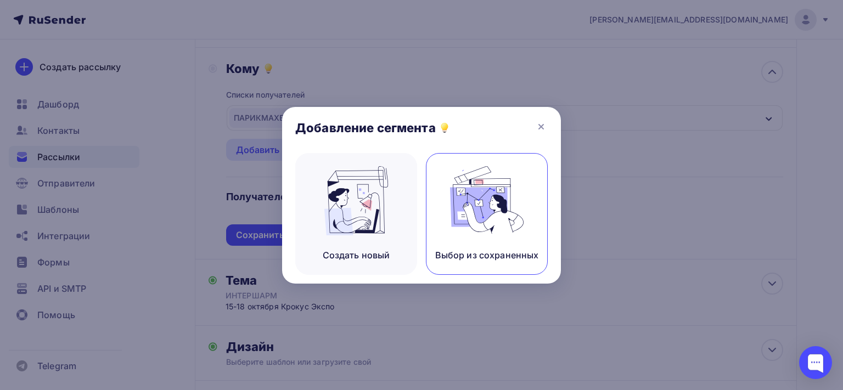
click at [484, 207] on img at bounding box center [487, 200] width 74 height 69
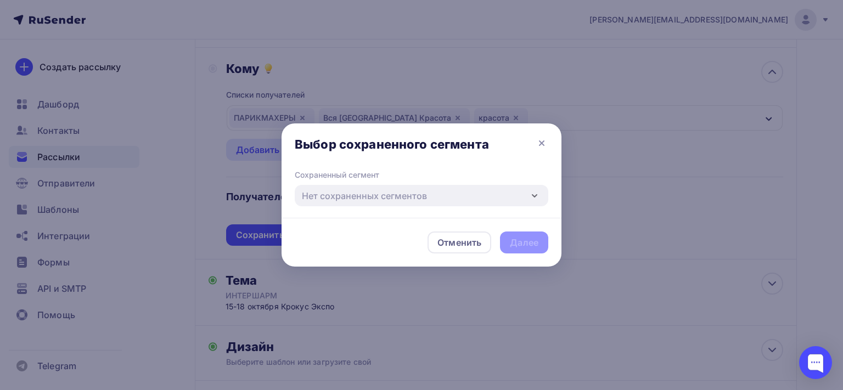
click at [543, 135] on div "Выбор сохраненного сегмента" at bounding box center [422, 147] width 280 height 46
click at [543, 143] on icon at bounding box center [542, 143] width 4 height 4
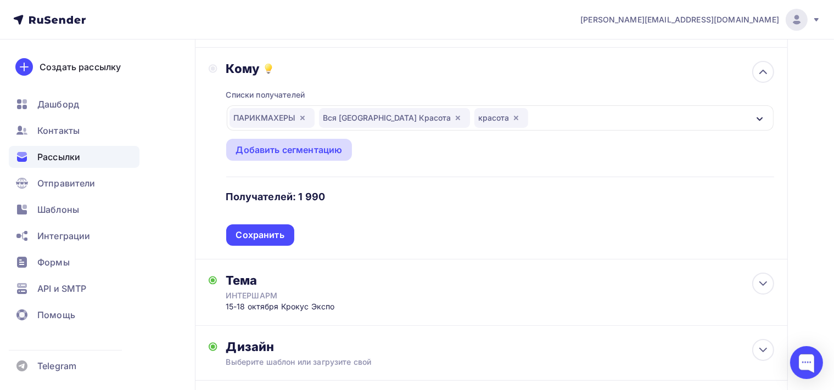
click at [299, 152] on div "Добавить сегментацию" at bounding box center [289, 149] width 106 height 13
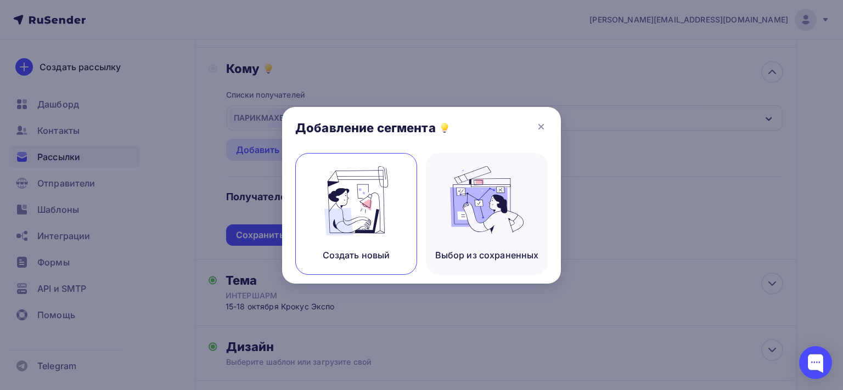
click at [355, 190] on img at bounding box center [356, 200] width 74 height 69
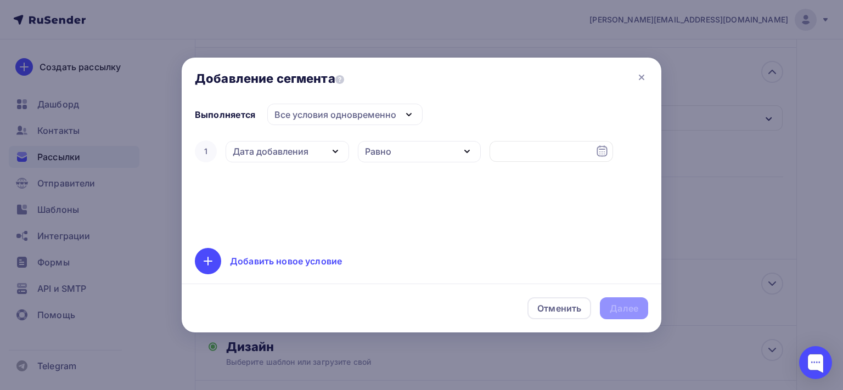
click at [338, 150] on icon "button" at bounding box center [335, 151] width 4 height 2
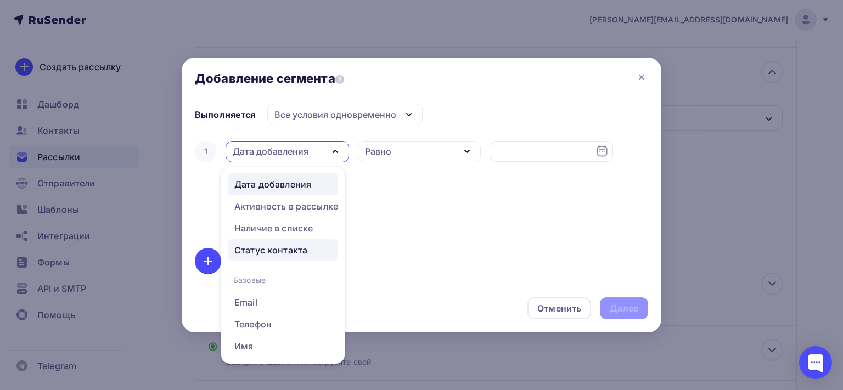
click at [305, 249] on div "Статус контакта" at bounding box center [270, 250] width 73 height 13
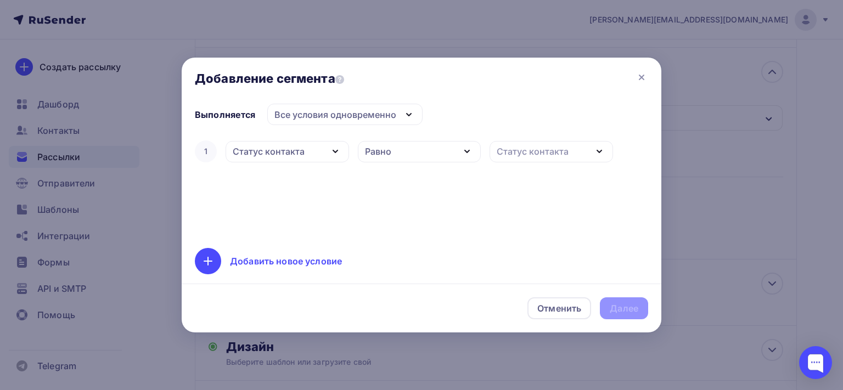
click at [596, 150] on icon "button" at bounding box center [599, 151] width 13 height 13
click at [530, 205] on div "Новый" at bounding box center [546, 205] width 97 height 13
click at [471, 147] on icon "button" at bounding box center [467, 151] width 13 height 13
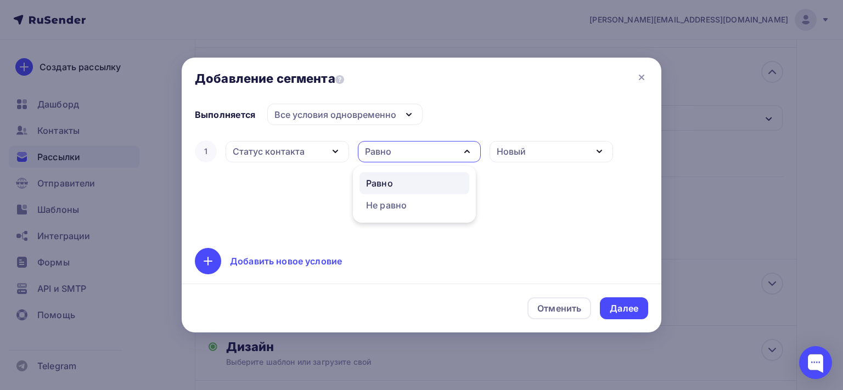
click at [616, 218] on div "1 Статус контакта Дата добавления Активность в рассылке Наличие в списке Статус…" at bounding box center [421, 186] width 453 height 97
click at [213, 261] on icon at bounding box center [207, 261] width 13 height 13
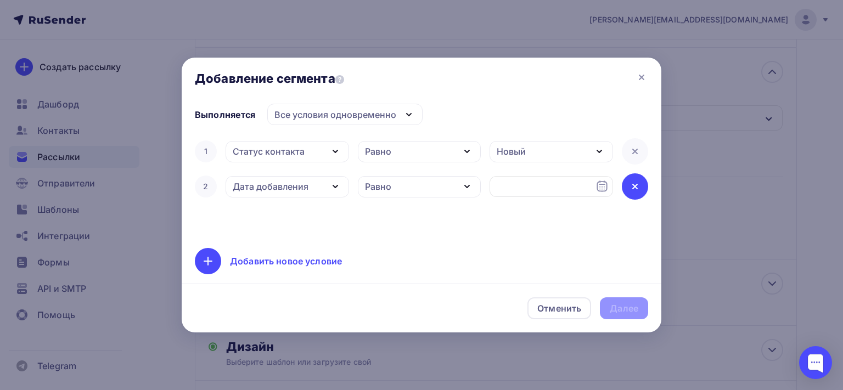
click at [636, 187] on icon at bounding box center [635, 186] width 4 height 4
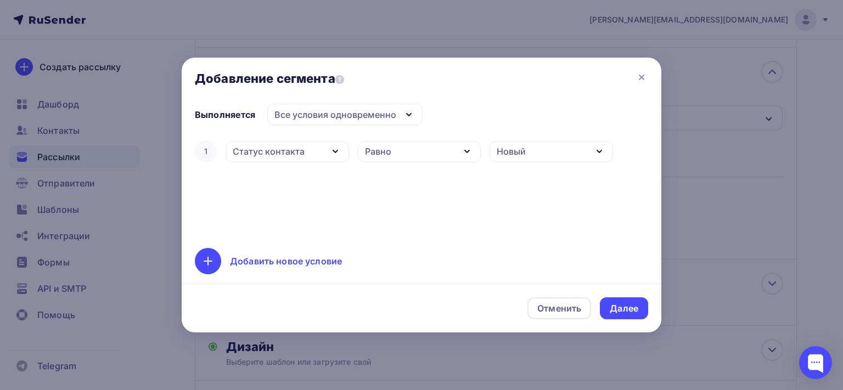
click at [404, 115] on icon "button" at bounding box center [408, 114] width 13 height 13
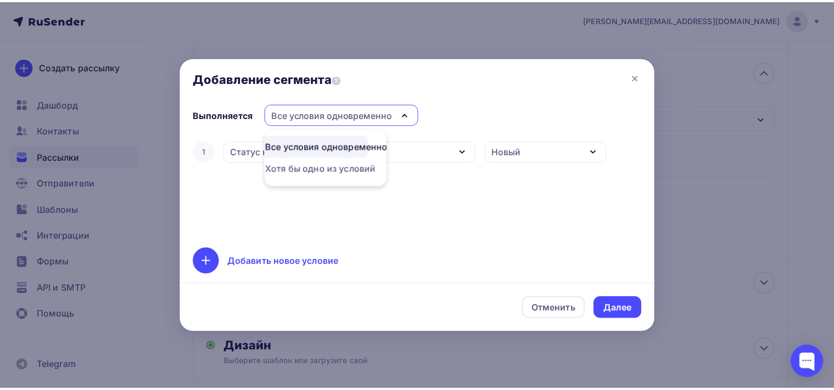
scroll to position [0, 0]
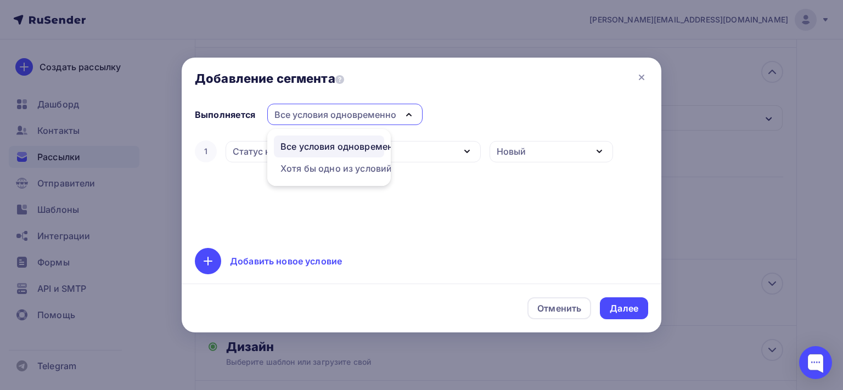
click at [477, 195] on div "1 Статус контакта Дата добавления Активность в рассылке Наличие в списке Статус…" at bounding box center [421, 186] width 453 height 97
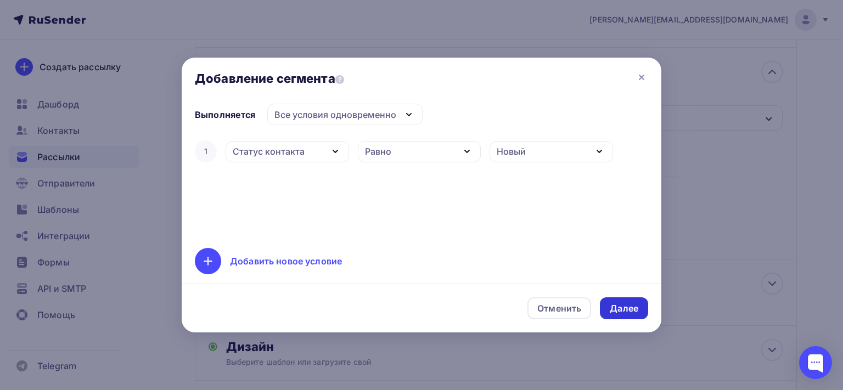
click at [619, 305] on div "Далее" at bounding box center [624, 308] width 29 height 13
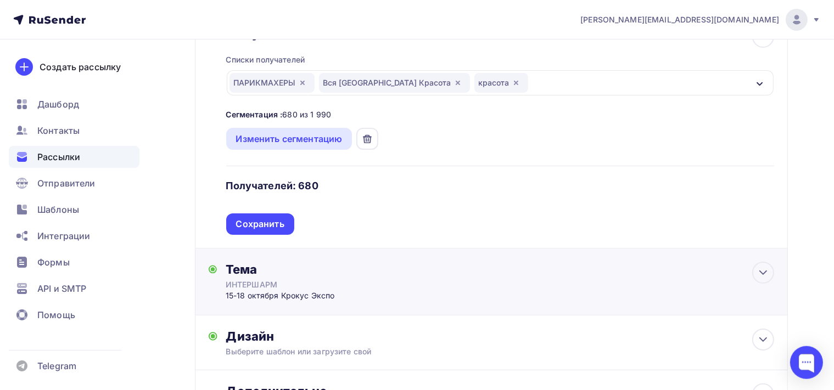
scroll to position [167, 0]
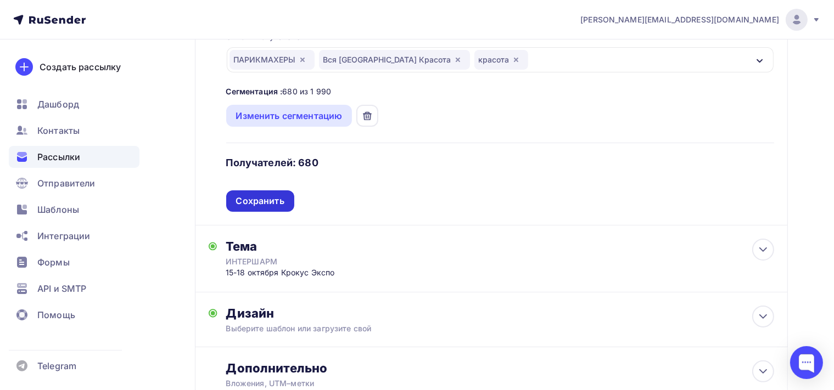
click at [254, 205] on div "Сохранить" at bounding box center [260, 201] width 48 height 13
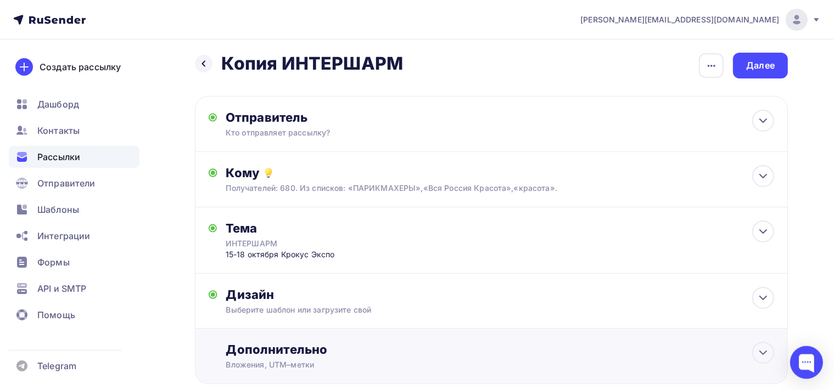
scroll to position [0, 0]
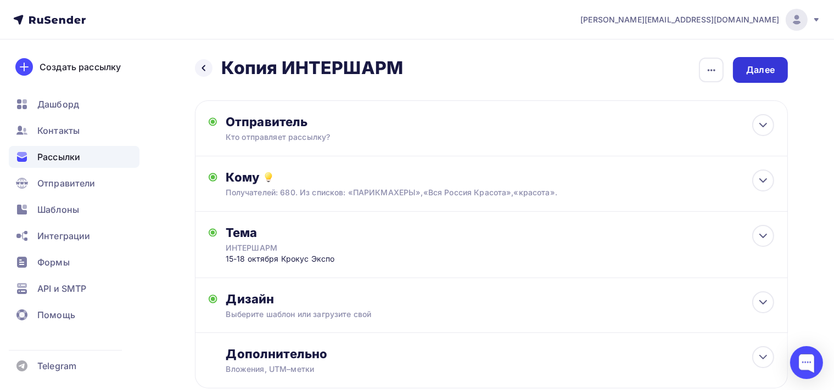
click at [746, 65] on div "Далее" at bounding box center [760, 70] width 55 height 26
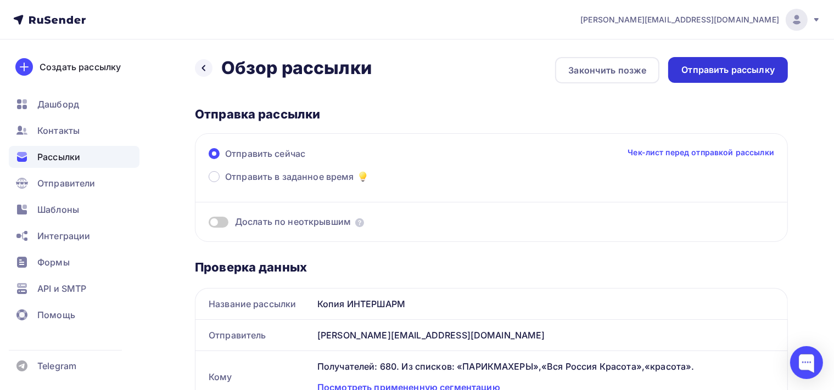
click at [697, 71] on div "Отправить рассылку" at bounding box center [727, 70] width 93 height 13
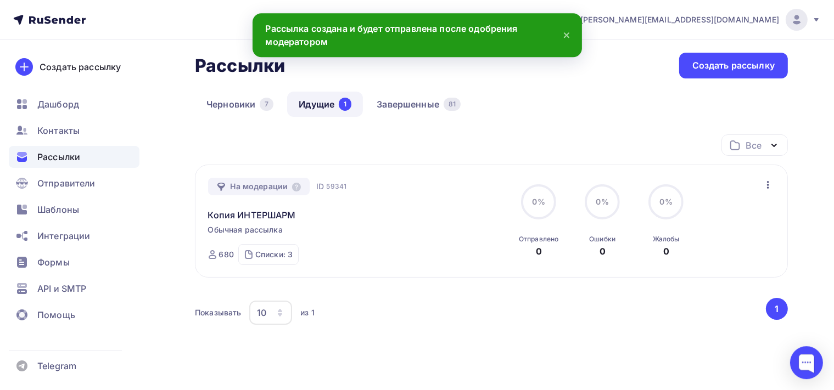
scroll to position [58, 0]
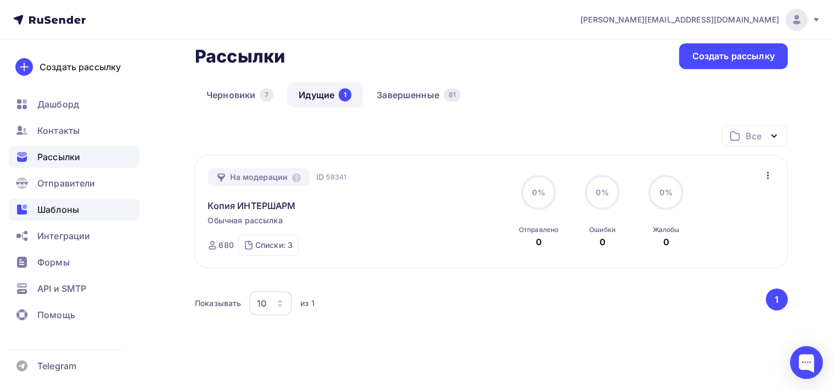
click at [55, 205] on span "Шаблоны" at bounding box center [58, 209] width 42 height 13
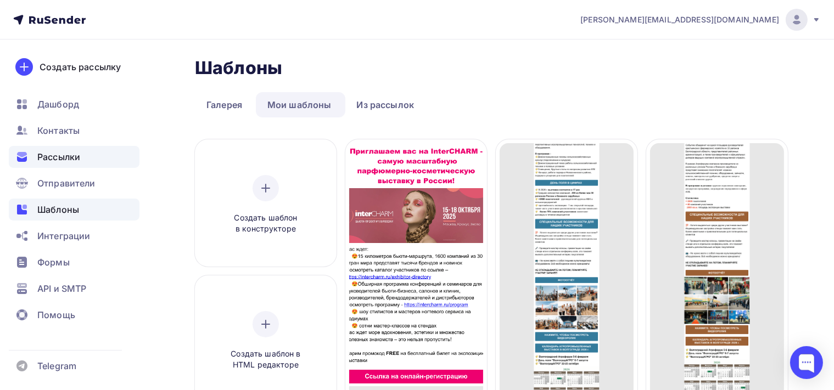
click at [80, 161] on span "Рассылки" at bounding box center [58, 156] width 43 height 13
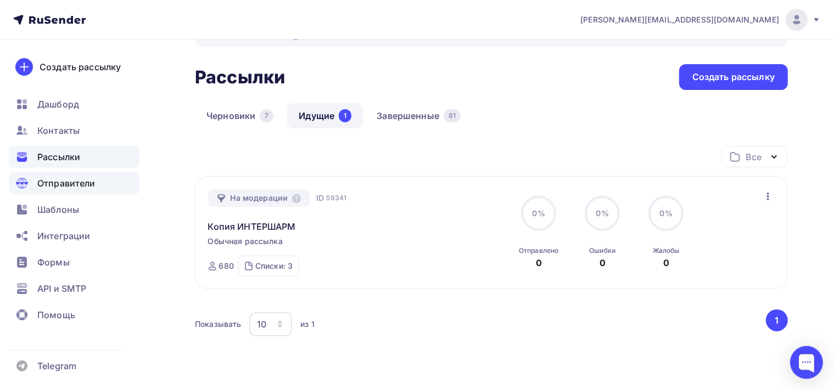
scroll to position [58, 0]
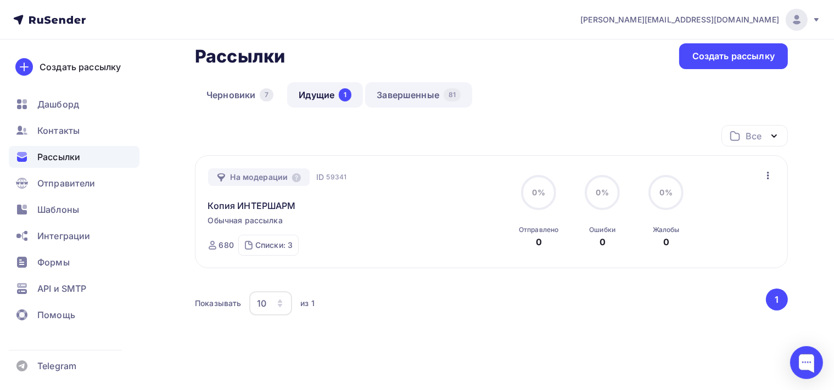
click at [405, 86] on link "Завершенные 81" at bounding box center [418, 94] width 107 height 25
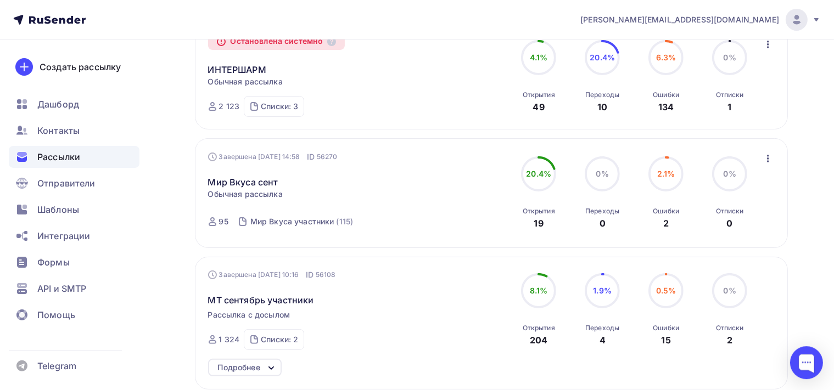
scroll to position [193, 0]
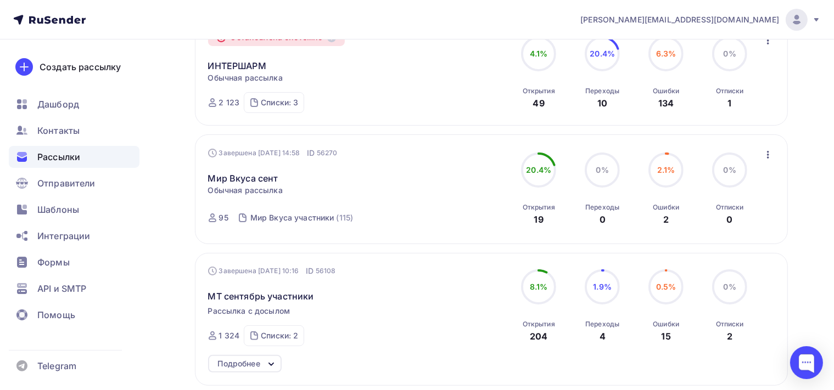
click at [768, 42] on icon "button" at bounding box center [768, 41] width 2 height 8
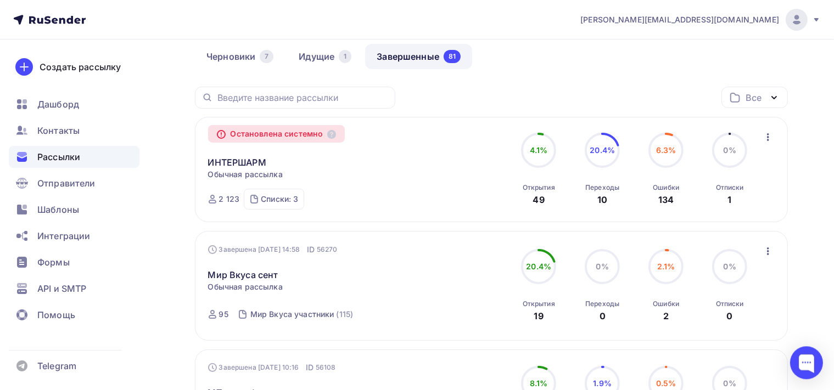
scroll to position [19, 0]
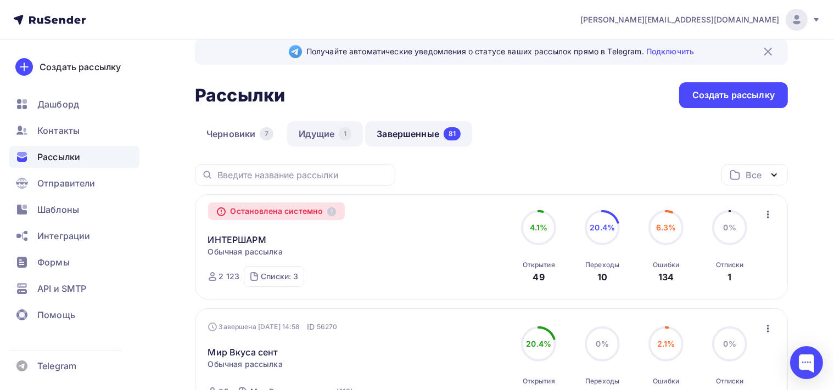
click at [326, 135] on link "Идущие 1" at bounding box center [325, 133] width 76 height 25
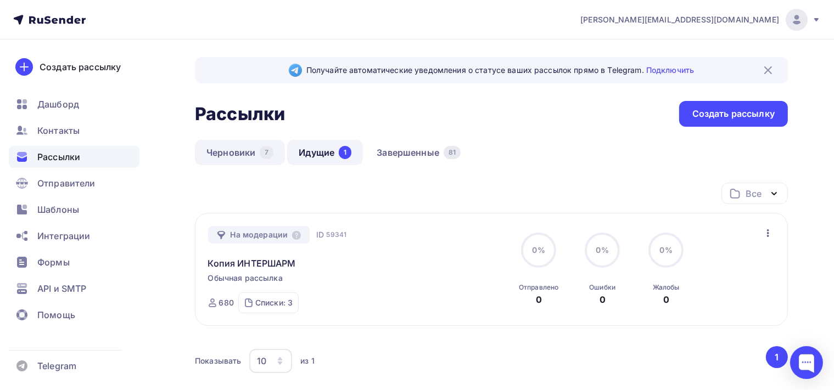
click at [237, 153] on link "Черновики 7" at bounding box center [240, 152] width 90 height 25
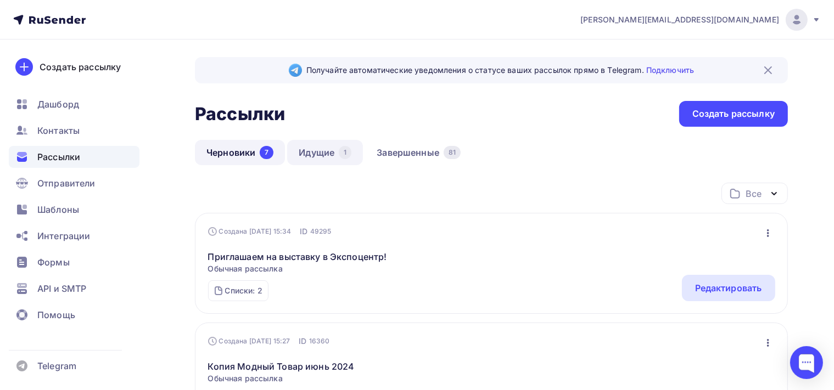
click at [317, 150] on link "Идущие 1" at bounding box center [325, 152] width 76 height 25
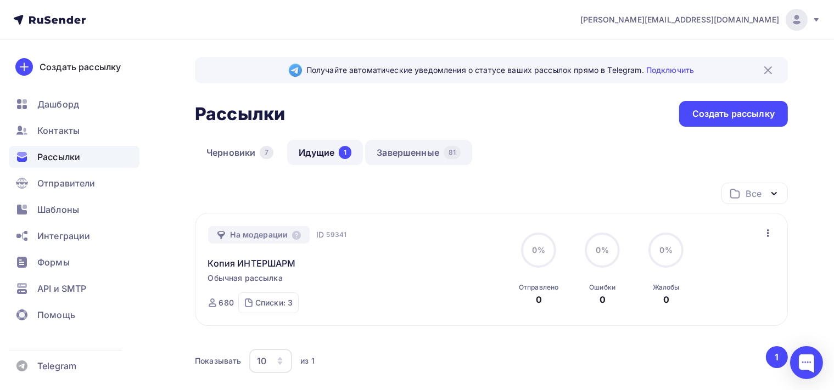
click at [397, 150] on link "Завершенные 81" at bounding box center [418, 152] width 107 height 25
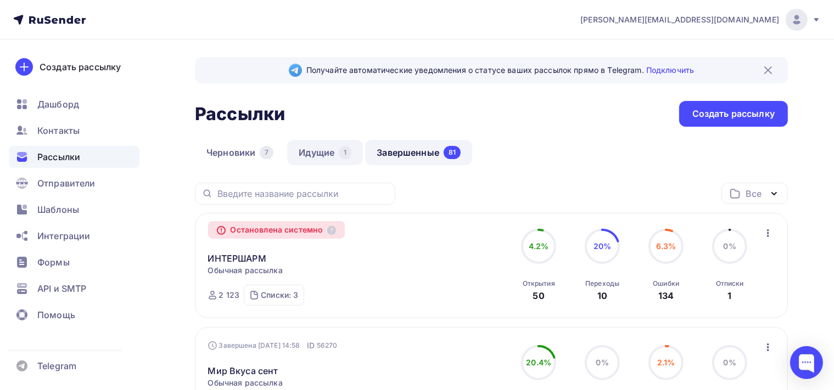
click at [327, 158] on link "Идущие 1" at bounding box center [325, 152] width 76 height 25
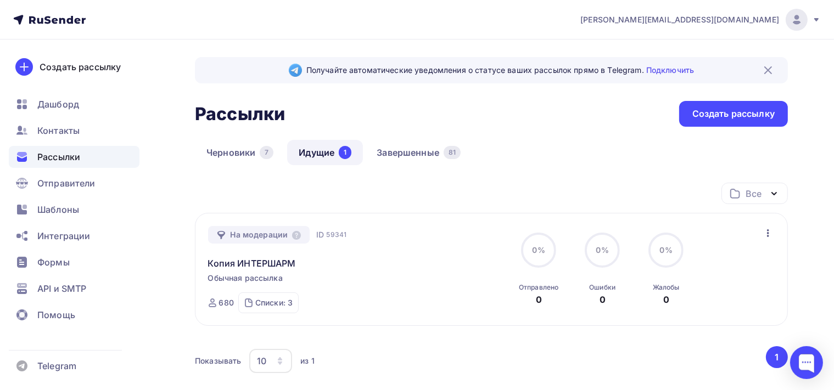
scroll to position [58, 0]
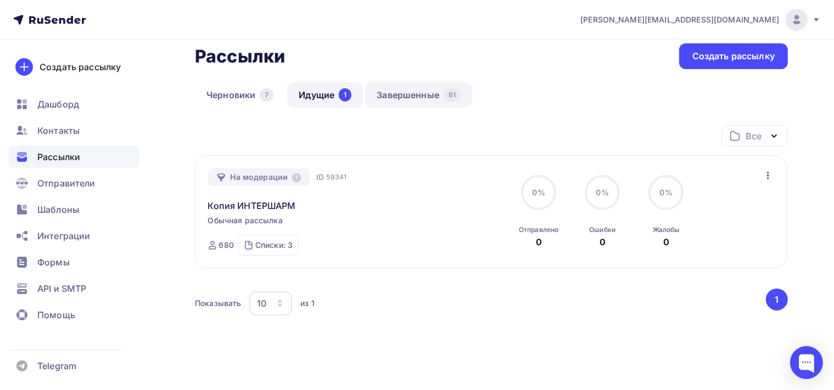
click at [394, 95] on link "Завершенные 81" at bounding box center [418, 94] width 107 height 25
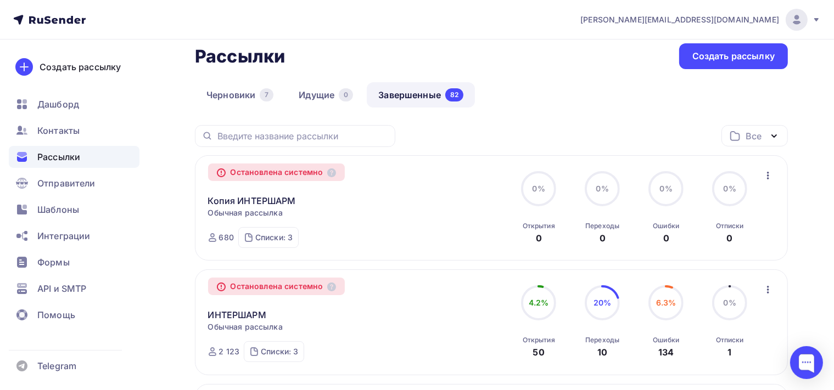
scroll to position [116, 0]
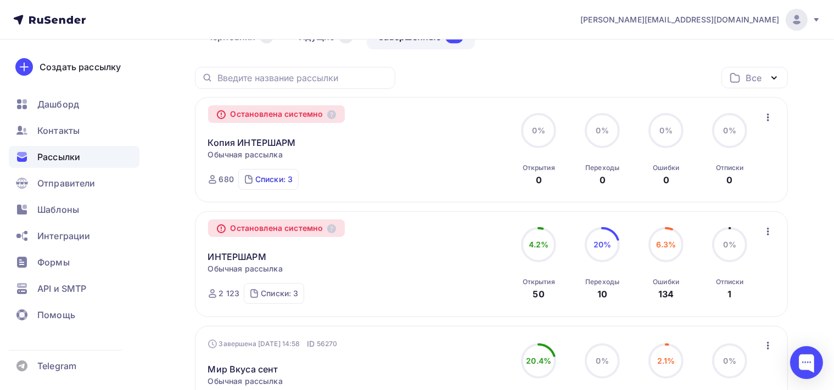
click at [262, 183] on div "Списки: 3" at bounding box center [273, 179] width 37 height 11
click at [293, 138] on div "(1218)" at bounding box center [292, 141] width 23 height 11
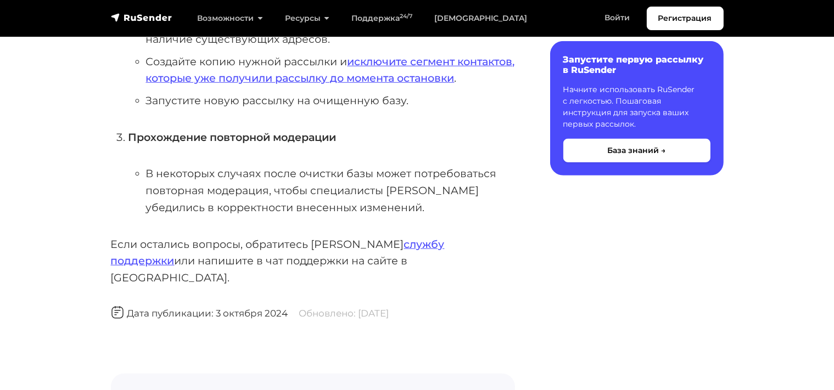
scroll to position [811, 0]
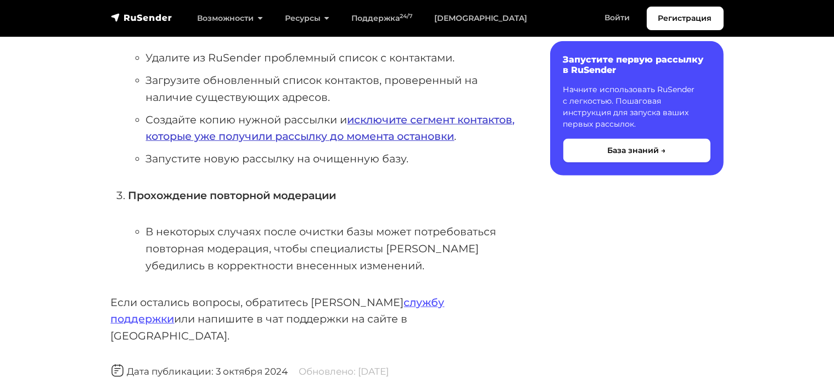
click at [417, 124] on link "исключите сегмент контактов, которые уже получили рассылку до момента остановки" at bounding box center [330, 128] width 369 height 30
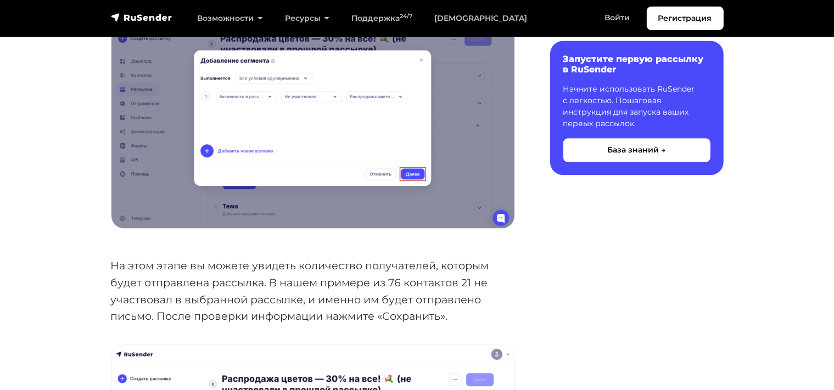
scroll to position [2492, 0]
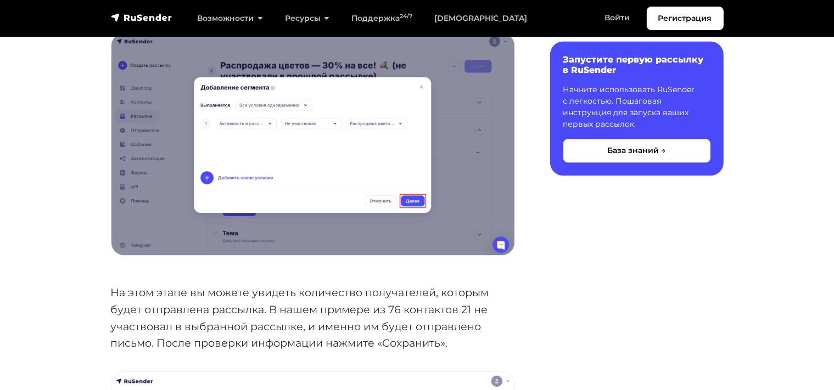
drag, startPoint x: 712, startPoint y: 290, endPoint x: 693, endPoint y: 258, distance: 37.7
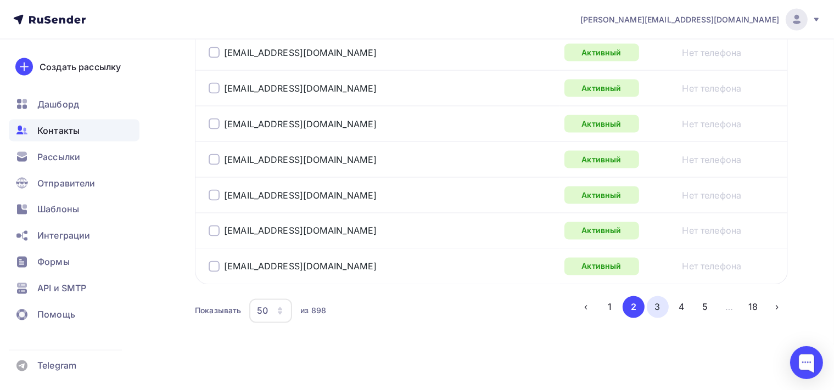
click at [658, 307] on button "3" at bounding box center [658, 307] width 22 height 22
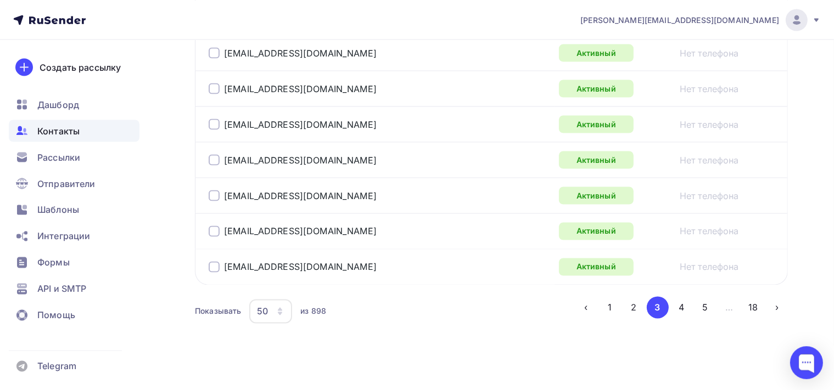
scroll to position [1828, 0]
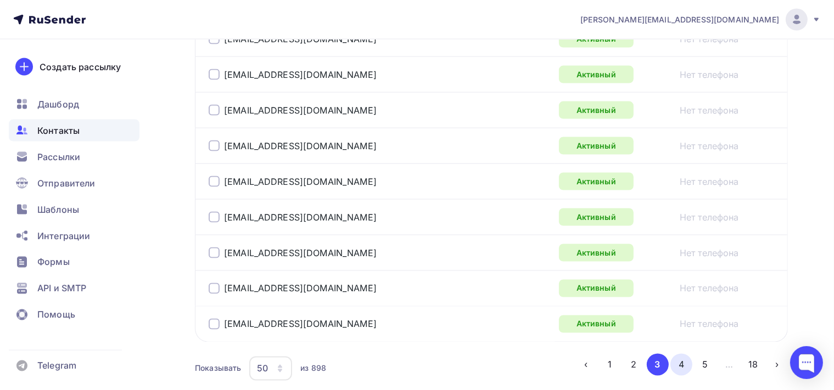
click at [691, 355] on button "4" at bounding box center [681, 365] width 22 height 22
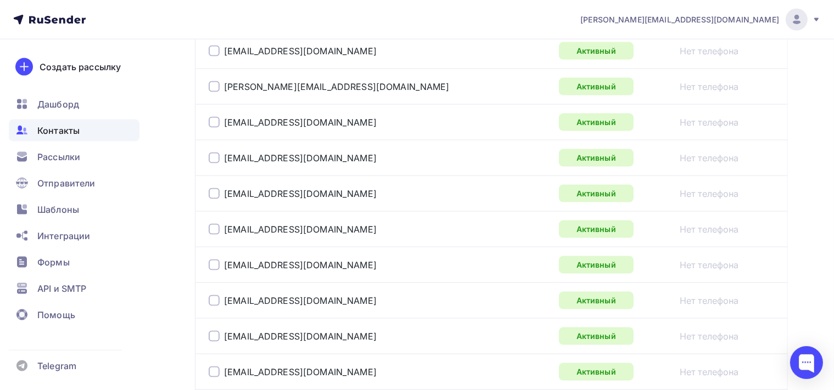
scroll to position [1886, 0]
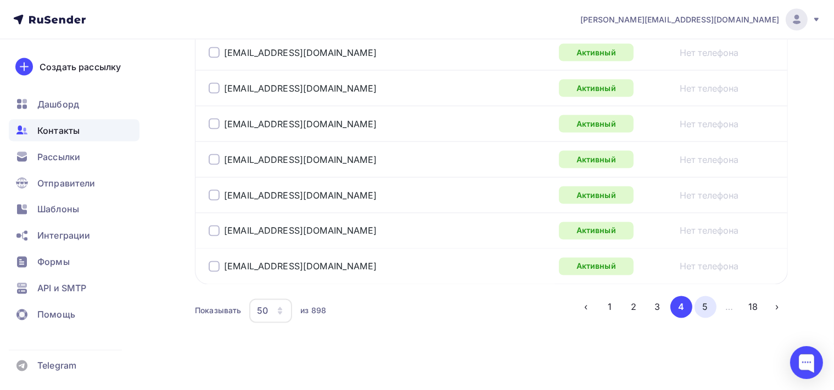
click at [709, 304] on button "5" at bounding box center [705, 307] width 22 height 22
click at [706, 300] on button "6" at bounding box center [705, 307] width 22 height 22
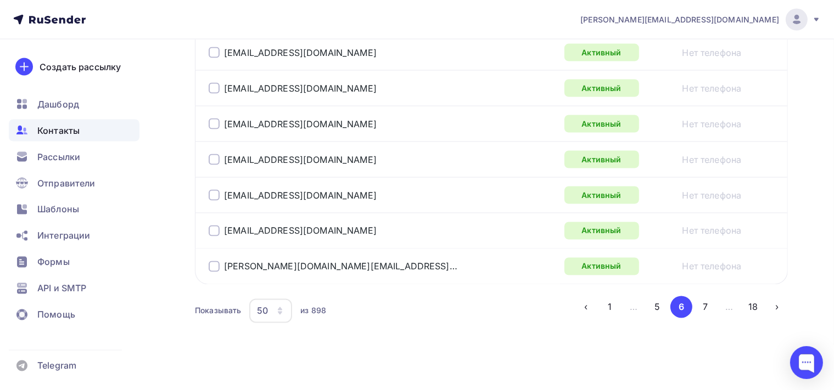
click at [706, 304] on button "7" at bounding box center [705, 307] width 22 height 22
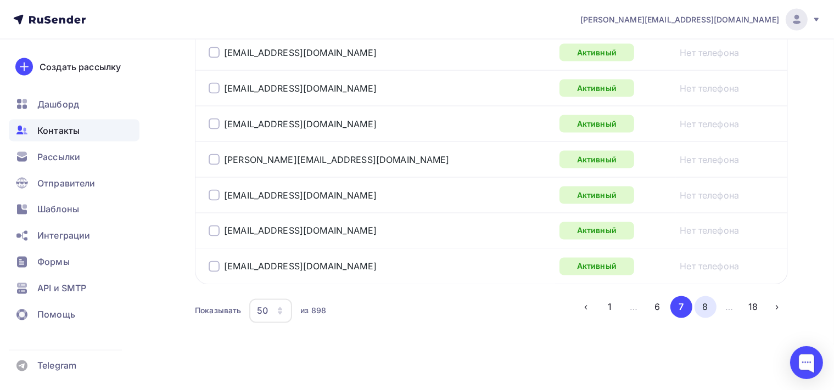
click at [711, 299] on button "8" at bounding box center [705, 307] width 22 height 22
click at [710, 301] on button "9" at bounding box center [705, 307] width 22 height 22
click at [706, 296] on button "10" at bounding box center [705, 307] width 22 height 22
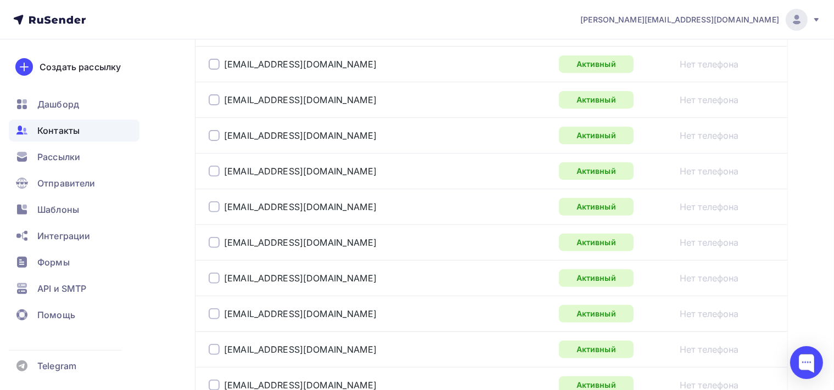
scroll to position [86, 0]
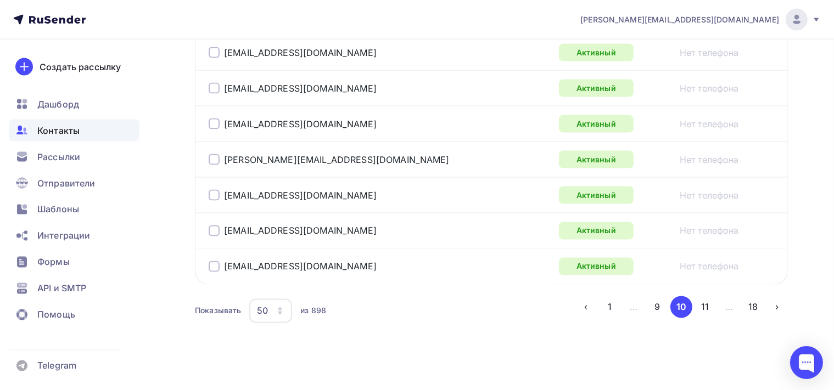
click at [710, 302] on button "11" at bounding box center [705, 307] width 22 height 22
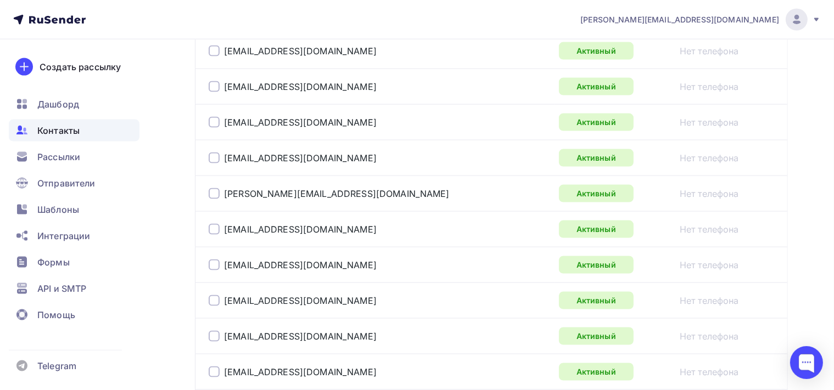
scroll to position [1886, 0]
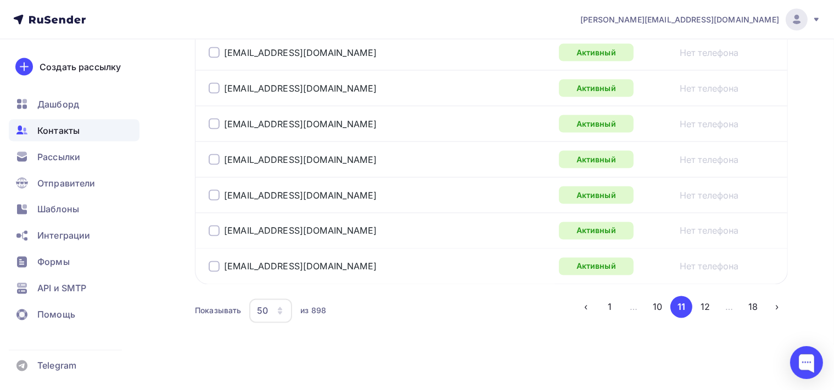
click at [719, 303] on li "…" at bounding box center [728, 307] width 24 height 22
click at [711, 302] on button "12" at bounding box center [705, 307] width 22 height 22
click at [715, 302] on button "13" at bounding box center [705, 307] width 22 height 22
click at [701, 304] on button "14" at bounding box center [705, 307] width 22 height 22
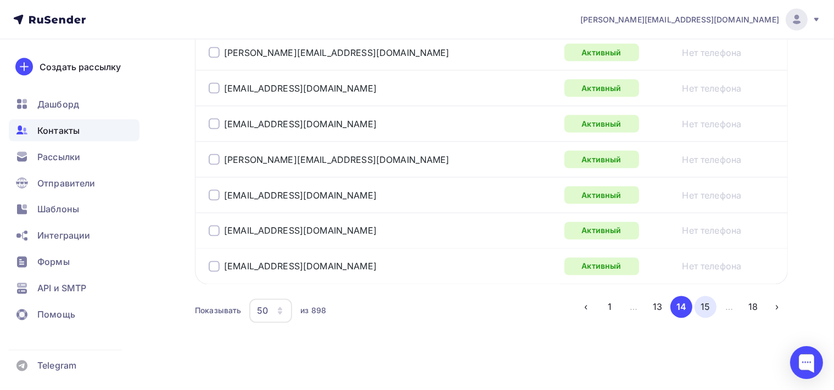
click at [712, 303] on button "15" at bounding box center [705, 307] width 22 height 22
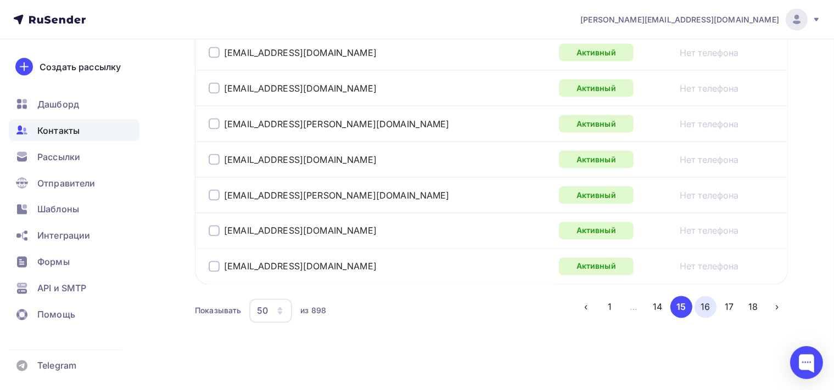
click at [708, 304] on button "16" at bounding box center [705, 307] width 22 height 22
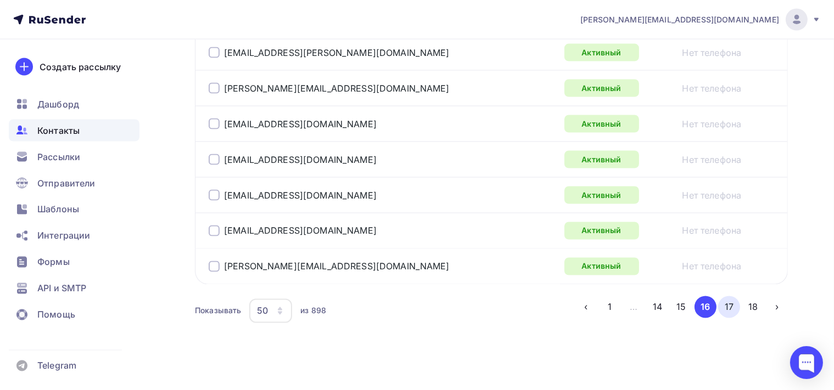
click at [729, 299] on button "17" at bounding box center [729, 307] width 22 height 22
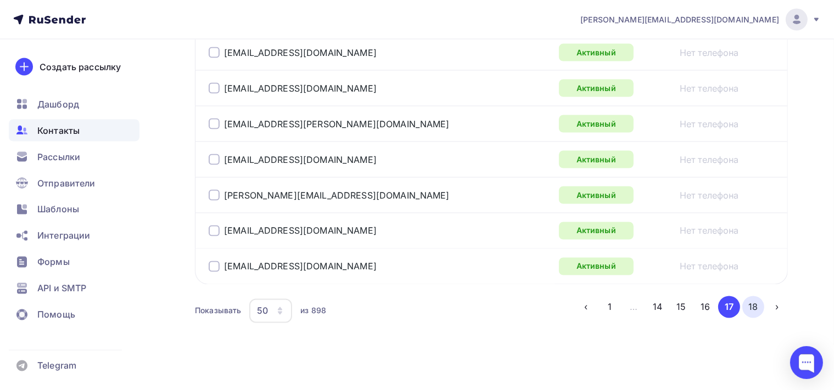
click at [748, 300] on button "18" at bounding box center [753, 307] width 22 height 22
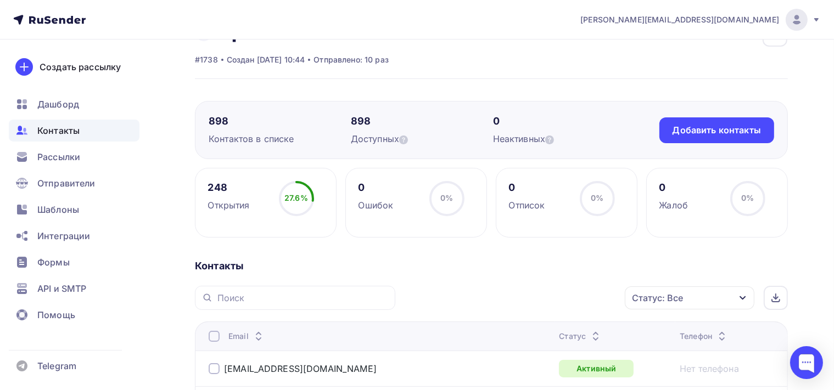
scroll to position [0, 0]
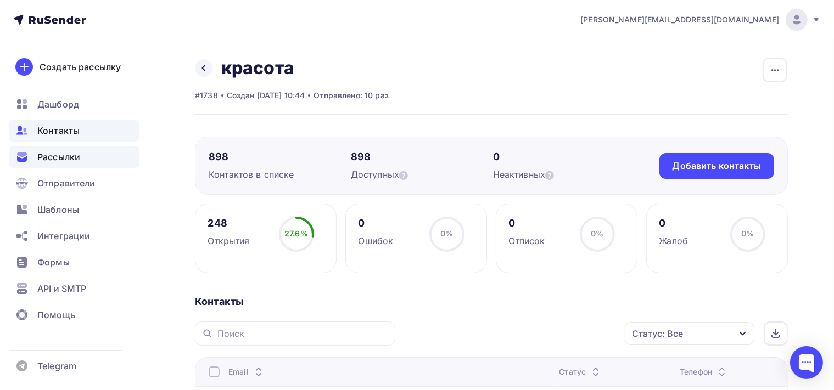
click at [89, 158] on div "Рассылки" at bounding box center [74, 157] width 131 height 22
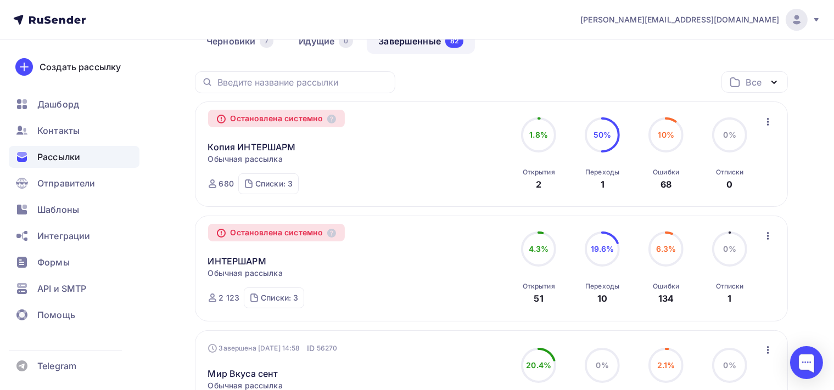
scroll to position [116, 0]
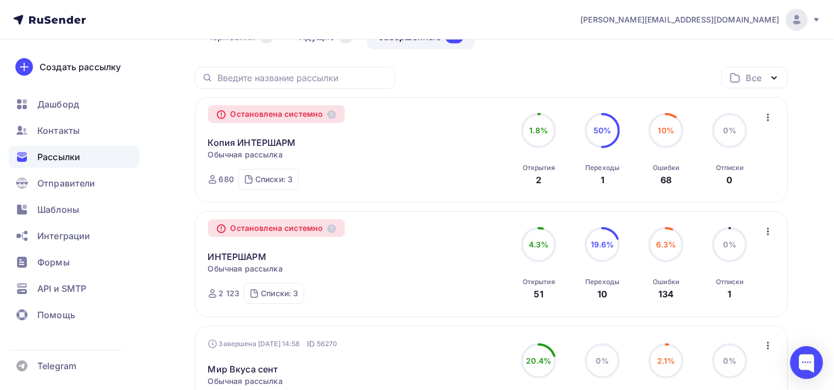
click at [273, 172] on div "Списки: 3 красота (1218) Вся Россия Красота (1212) ПАРИКМАХЕРЫ (342)" at bounding box center [268, 179] width 60 height 21
click at [276, 154] on div "Вся [GEOGRAPHIC_DATA] Красота" at bounding box center [313, 158] width 130 height 11
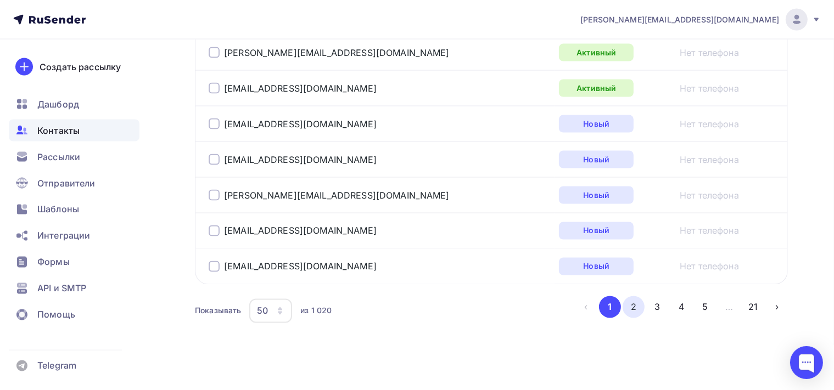
click at [636, 308] on button "2" at bounding box center [633, 307] width 22 height 22
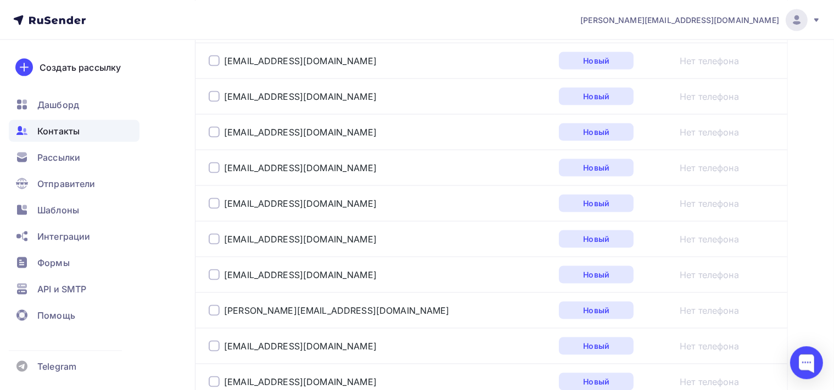
scroll to position [1886, 0]
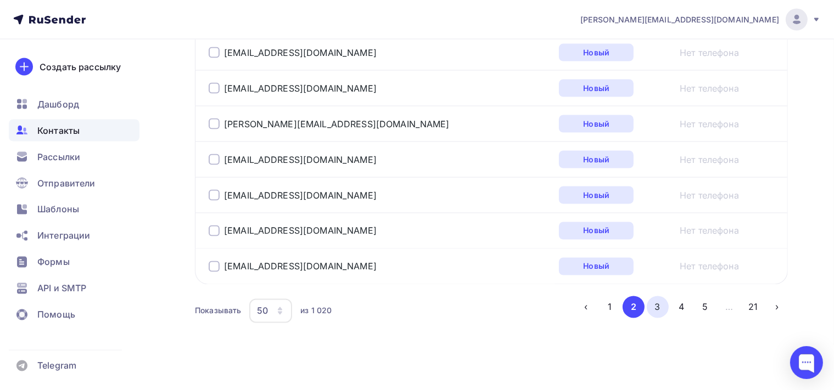
click at [661, 299] on button "3" at bounding box center [658, 307] width 22 height 22
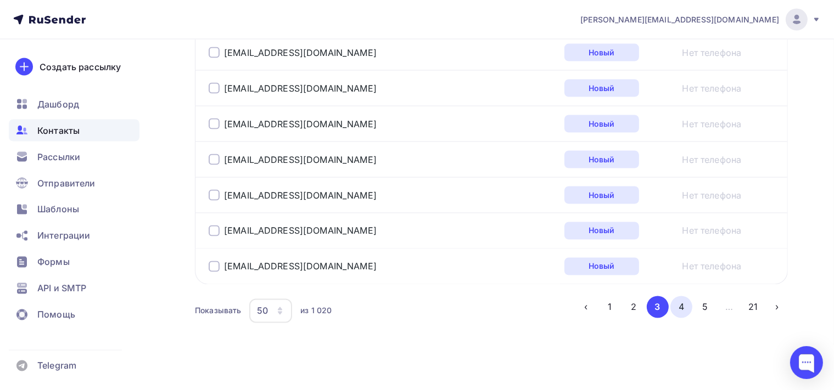
click at [680, 298] on button "4" at bounding box center [681, 307] width 22 height 22
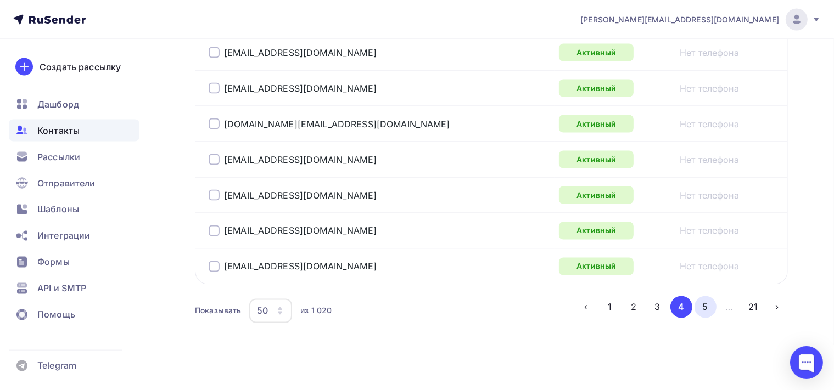
click at [700, 302] on button "5" at bounding box center [705, 307] width 22 height 22
click at [707, 301] on button "6" at bounding box center [705, 307] width 22 height 22
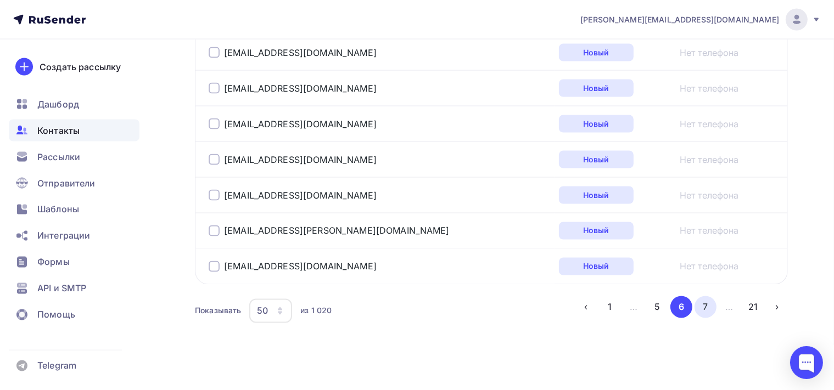
click at [710, 299] on button "7" at bounding box center [705, 307] width 22 height 22
click at [709, 305] on button "8" at bounding box center [705, 307] width 22 height 22
click at [710, 302] on button "9" at bounding box center [705, 307] width 22 height 22
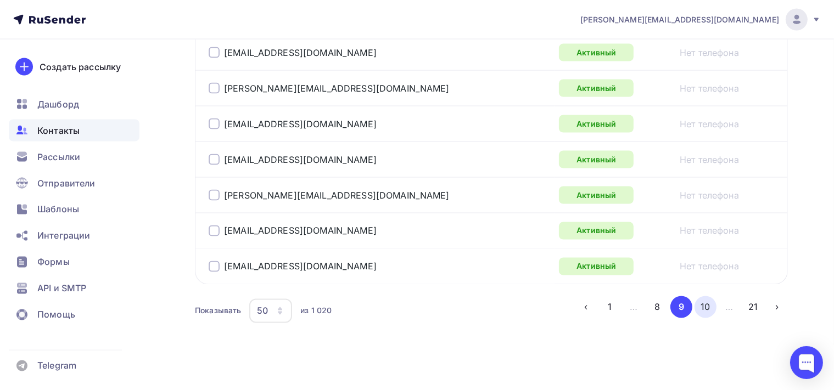
click at [706, 303] on button "10" at bounding box center [705, 307] width 22 height 22
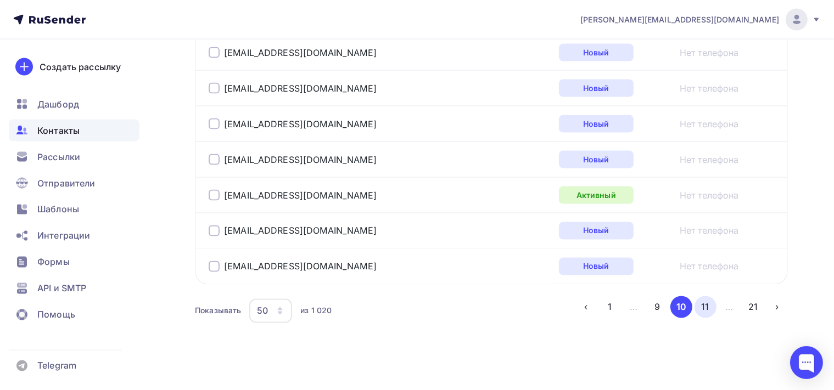
click at [708, 297] on button "11" at bounding box center [705, 307] width 22 height 22
click at [705, 302] on button "12" at bounding box center [705, 307] width 22 height 22
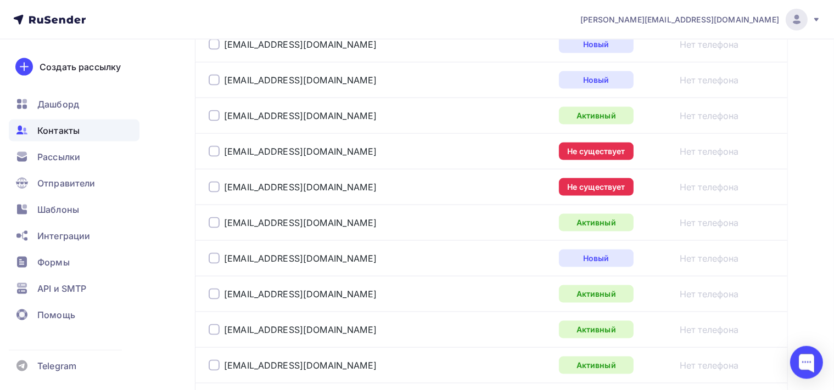
scroll to position [1535, 0]
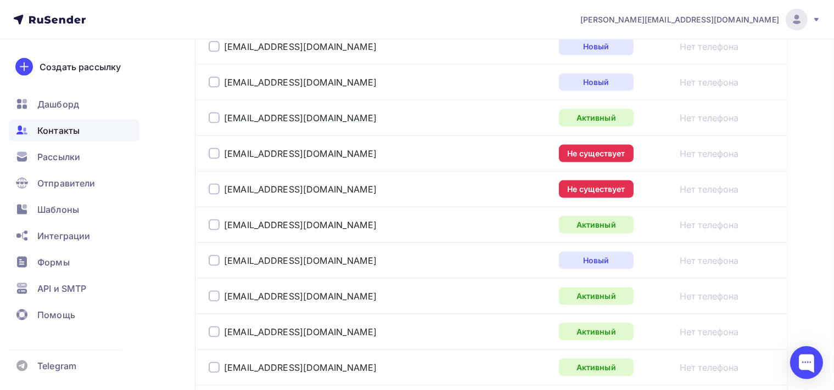
click at [215, 151] on div at bounding box center [214, 153] width 11 height 11
click at [216, 184] on div at bounding box center [214, 189] width 11 height 11
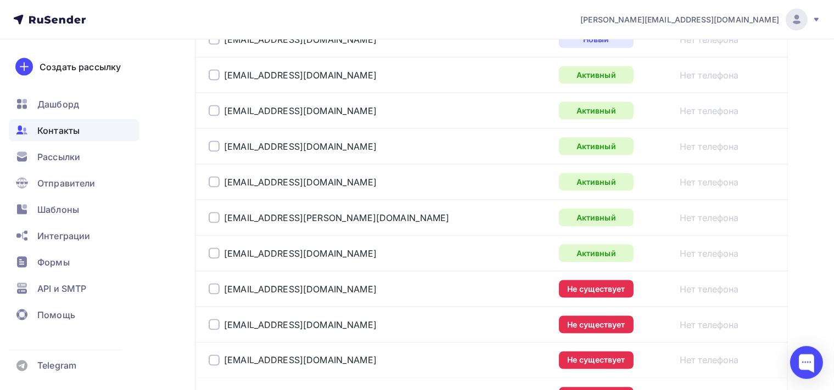
scroll to position [1825, 0]
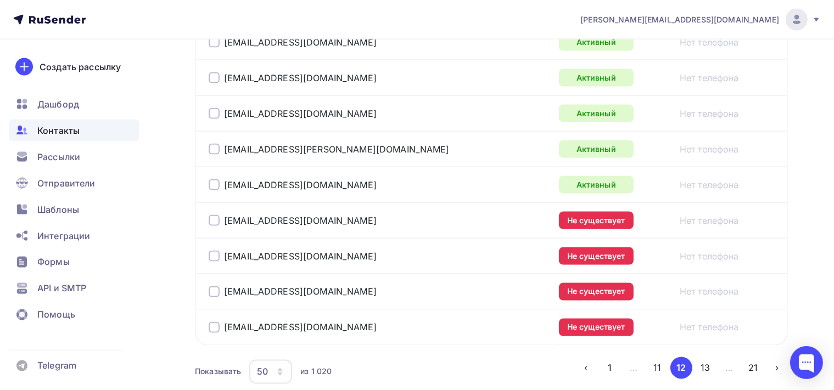
click at [211, 218] on div at bounding box center [214, 220] width 11 height 11
click at [216, 251] on div at bounding box center [214, 256] width 11 height 11
click at [215, 289] on div at bounding box center [214, 292] width 11 height 11
click at [215, 322] on div at bounding box center [214, 327] width 11 height 11
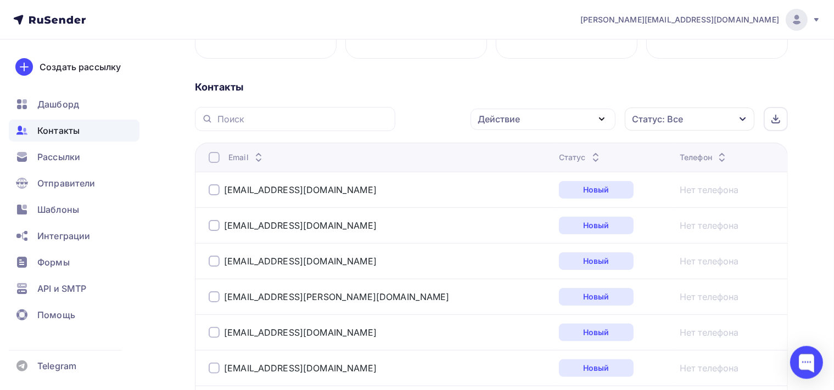
scroll to position [212, 0]
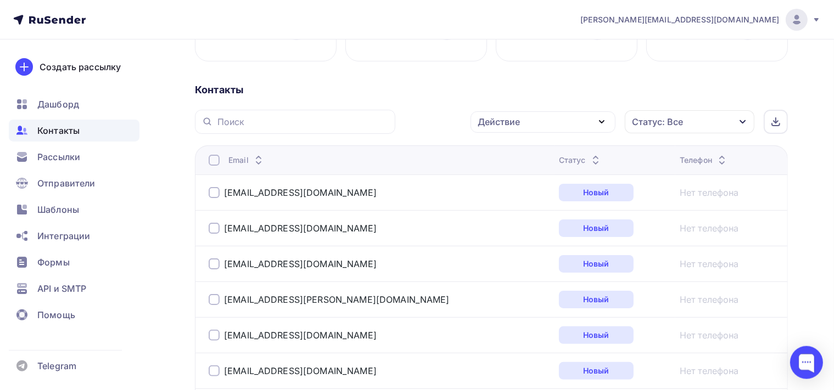
click at [599, 119] on icon "button" at bounding box center [601, 121] width 13 height 13
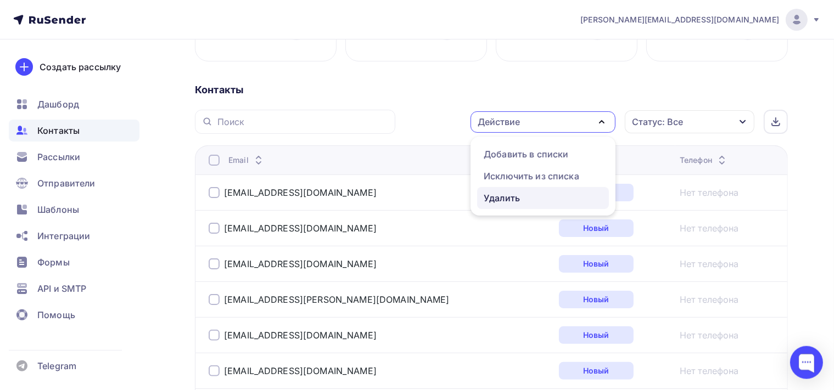
click at [502, 201] on div "Удалить" at bounding box center [502, 198] width 36 height 13
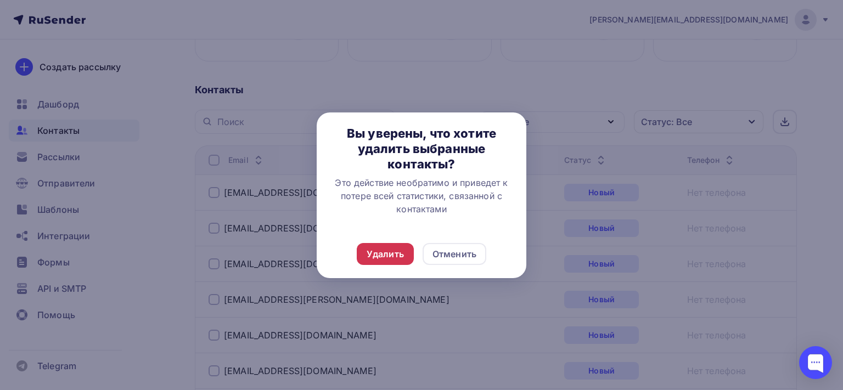
click at [398, 247] on div "Удалить" at bounding box center [385, 254] width 57 height 22
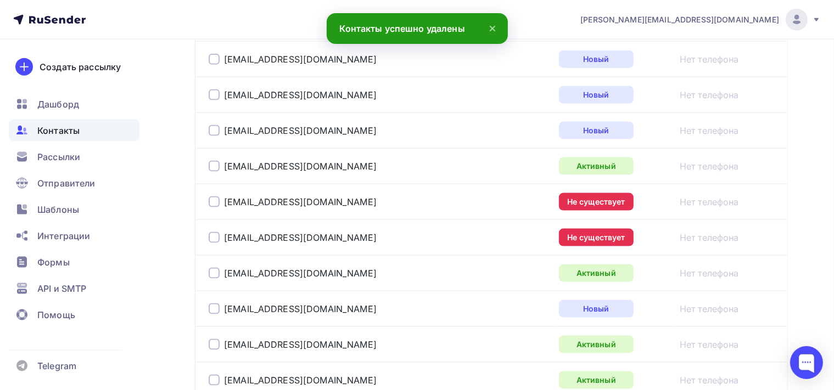
scroll to position [1545, 0]
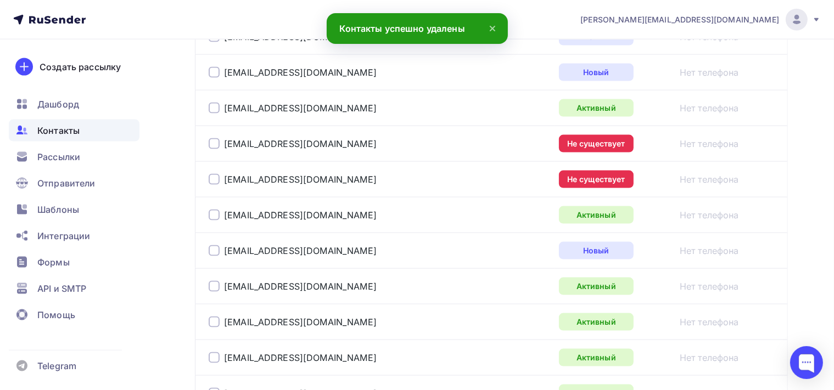
click at [212, 138] on div at bounding box center [214, 143] width 11 height 11
click at [216, 174] on div at bounding box center [214, 179] width 11 height 11
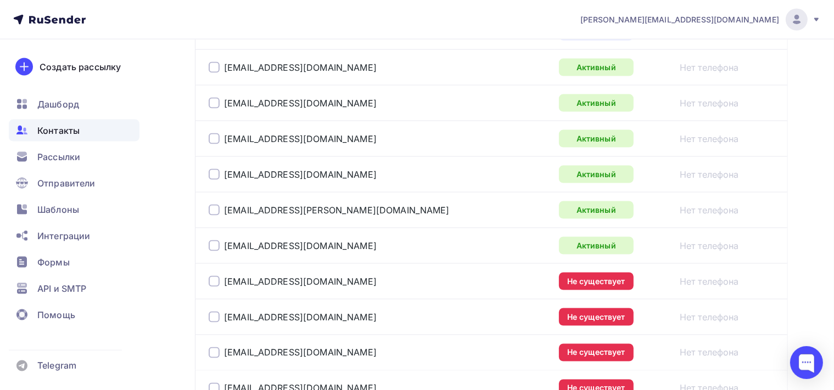
scroll to position [1835, 0]
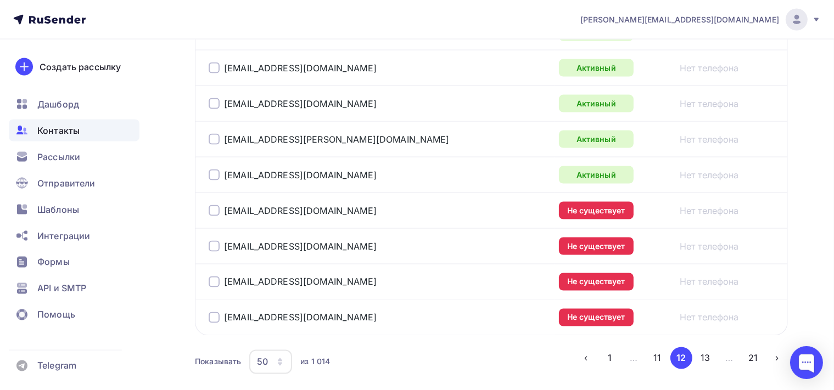
click at [218, 205] on div at bounding box center [214, 210] width 11 height 11
click at [216, 241] on div at bounding box center [214, 246] width 11 height 11
click at [217, 277] on div at bounding box center [214, 282] width 11 height 11
click at [216, 312] on div at bounding box center [214, 317] width 11 height 11
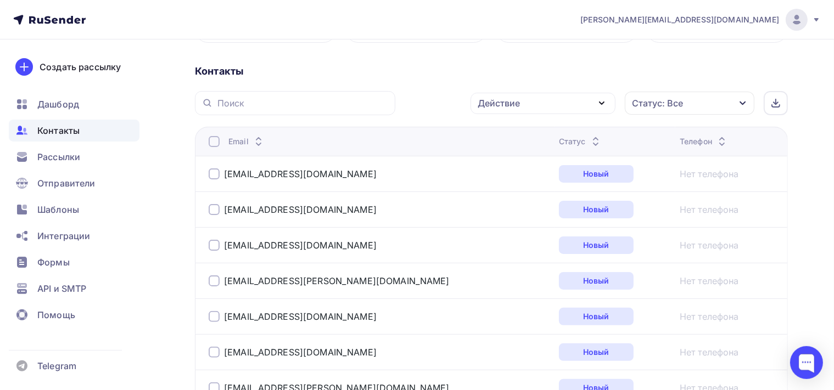
scroll to position [232, 0]
click at [607, 98] on icon "button" at bounding box center [601, 102] width 13 height 13
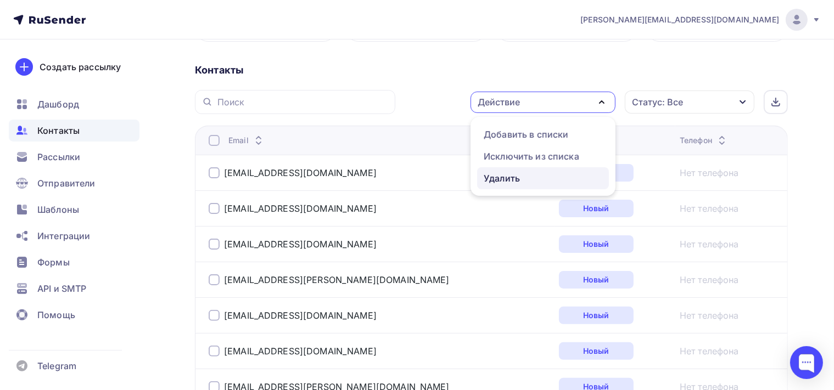
click at [518, 179] on div "Удалить" at bounding box center [502, 178] width 36 height 13
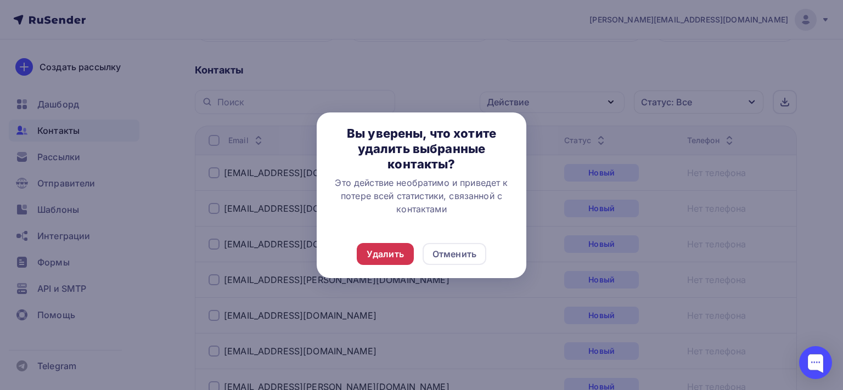
click at [368, 258] on div "Удалить" at bounding box center [385, 254] width 37 height 13
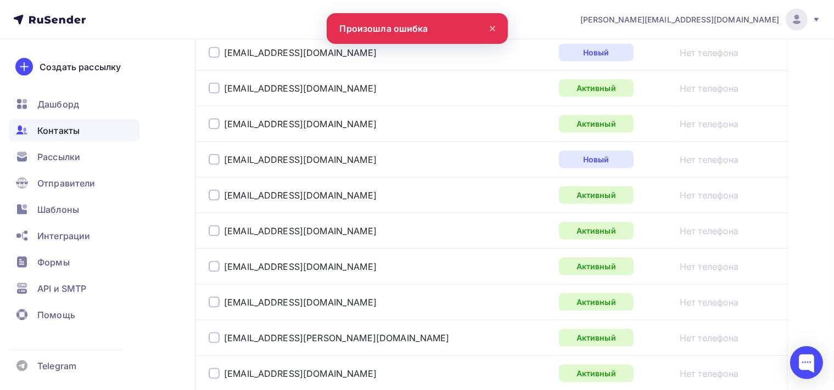
scroll to position [1797, 0]
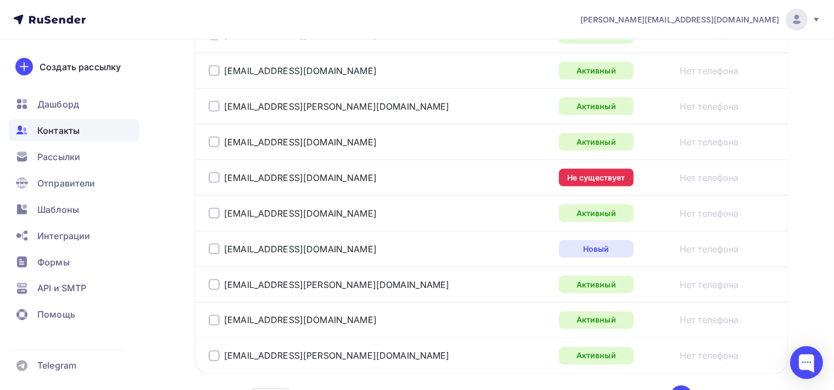
click at [214, 172] on div at bounding box center [214, 177] width 11 height 11
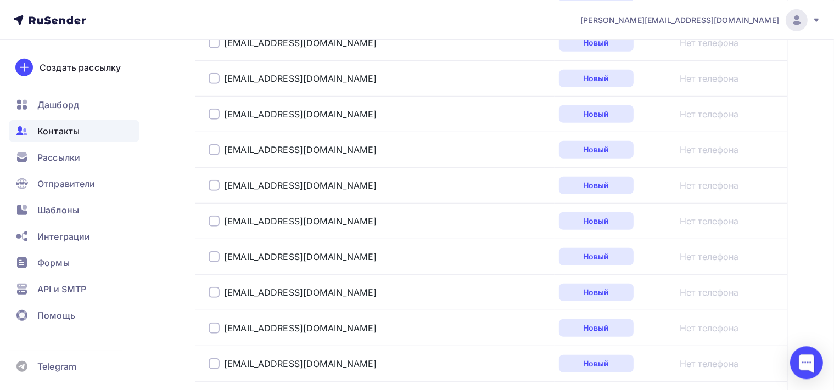
scroll to position [40, 0]
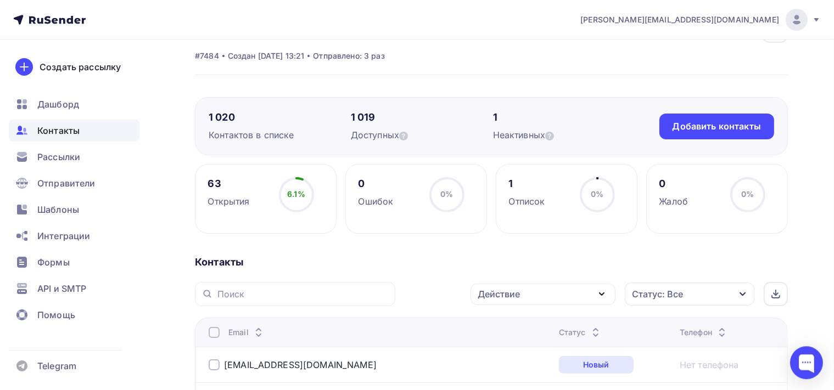
click at [602, 293] on icon "button" at bounding box center [601, 294] width 13 height 13
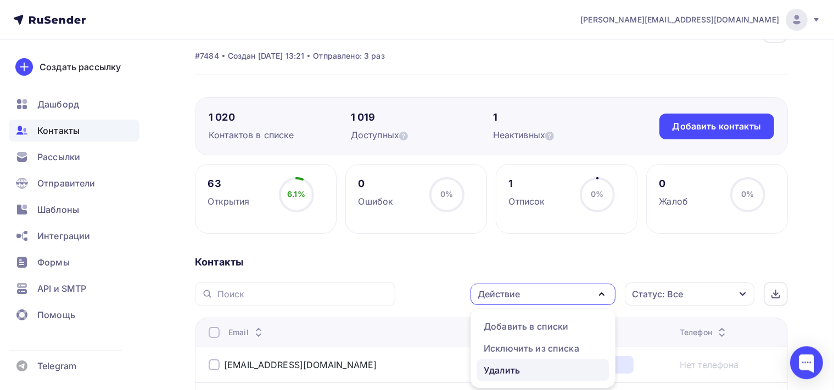
click at [555, 366] on div "Удалить" at bounding box center [543, 370] width 119 height 13
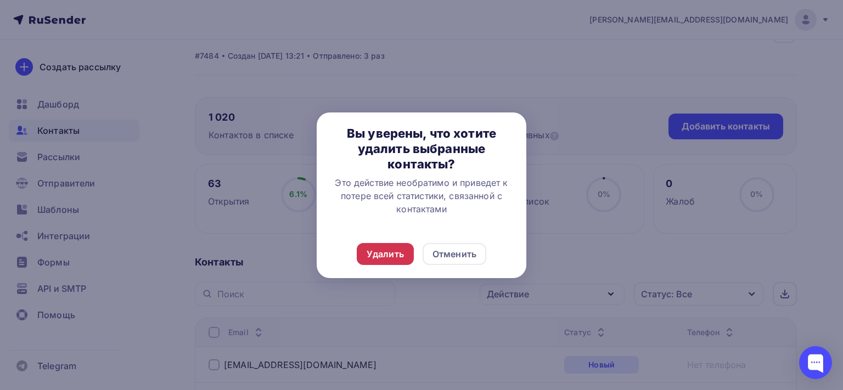
click at [394, 254] on div "Удалить" at bounding box center [385, 254] width 37 height 13
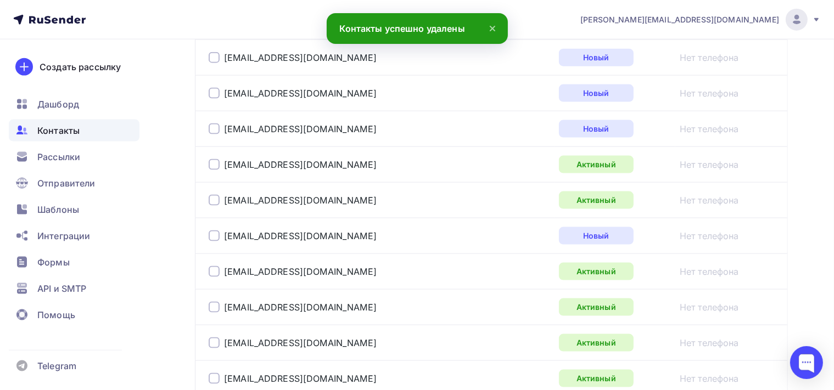
scroll to position [1721, 0]
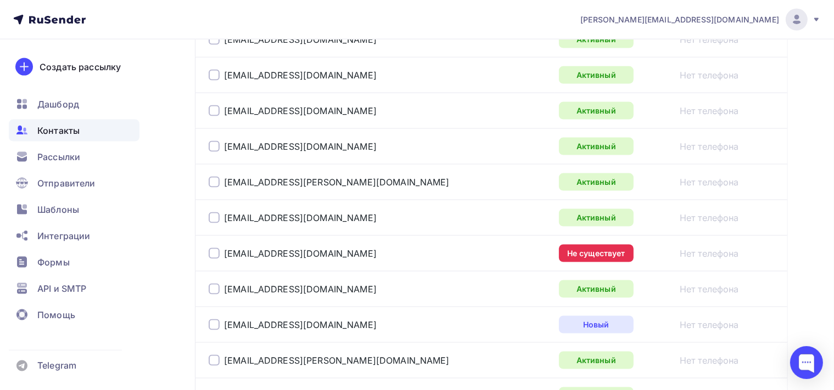
click at [217, 249] on div at bounding box center [214, 253] width 11 height 11
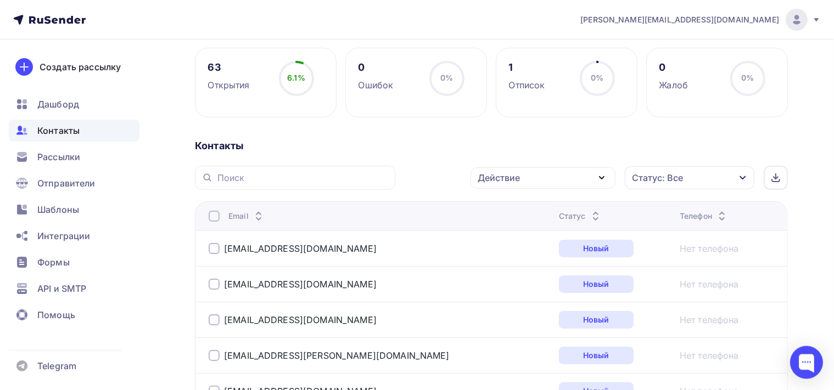
scroll to position [151, 0]
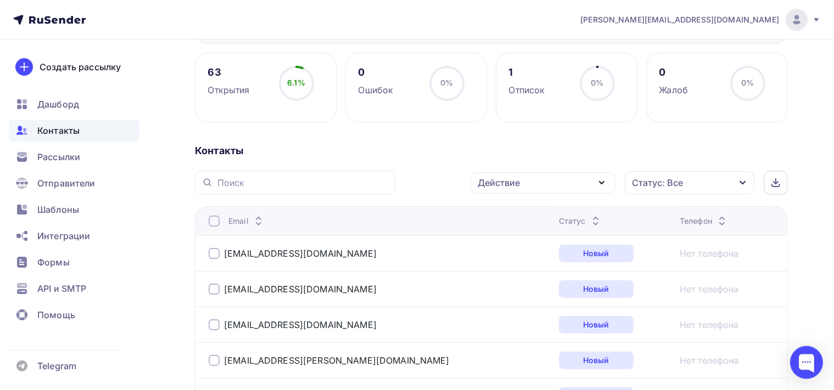
click at [600, 182] on icon "button" at bounding box center [601, 183] width 4 height 2
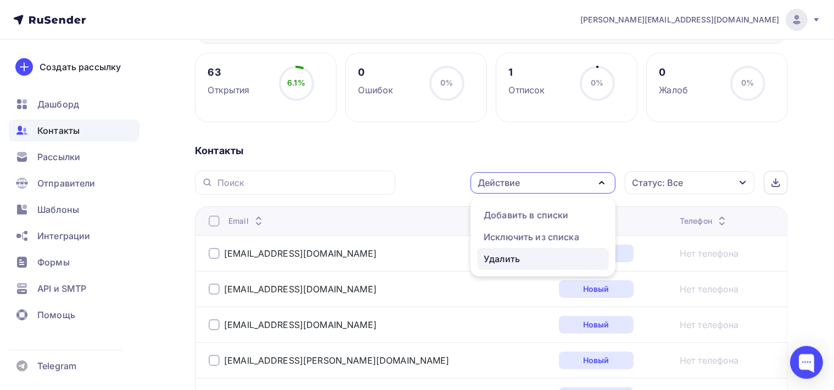
click at [529, 263] on div "Удалить" at bounding box center [543, 258] width 119 height 13
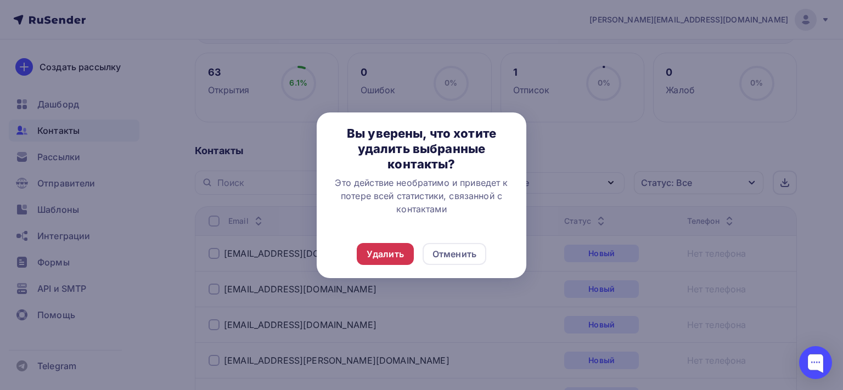
click at [378, 251] on div "Удалить" at bounding box center [385, 254] width 37 height 13
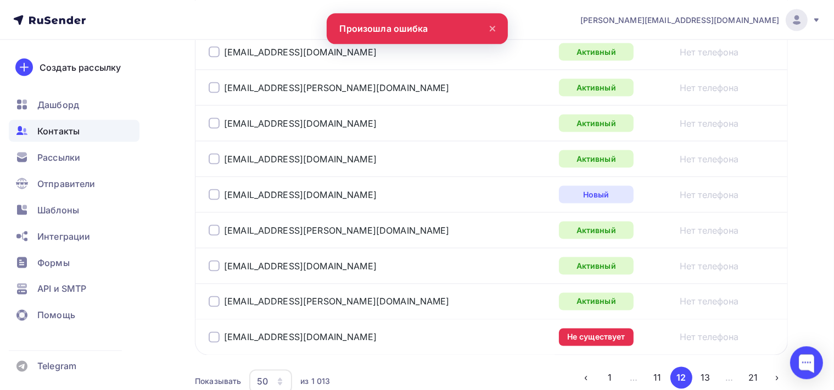
scroll to position [1832, 0]
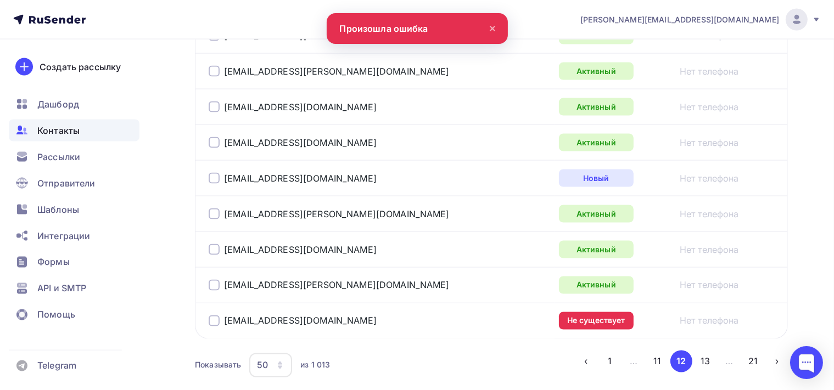
click at [214, 317] on div at bounding box center [214, 321] width 11 height 11
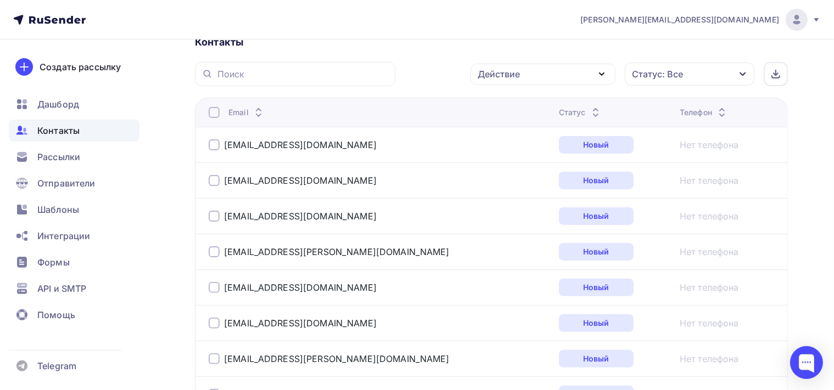
scroll to position [257, 0]
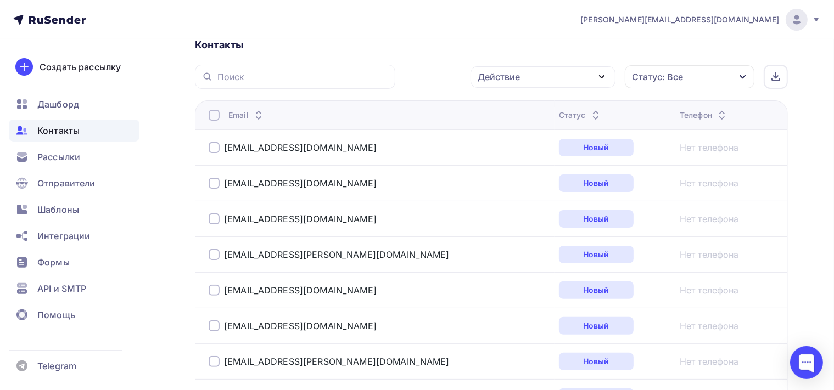
click at [600, 76] on icon "button" at bounding box center [601, 77] width 4 height 2
click at [534, 153] on div "Удалить" at bounding box center [543, 153] width 119 height 13
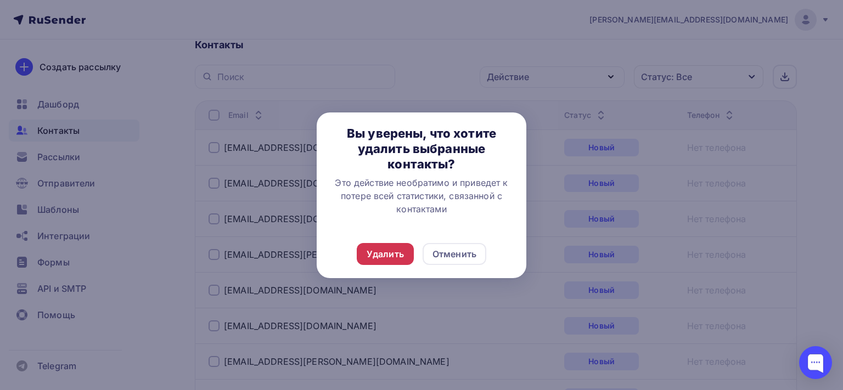
click at [374, 252] on div "Удалить" at bounding box center [385, 254] width 37 height 13
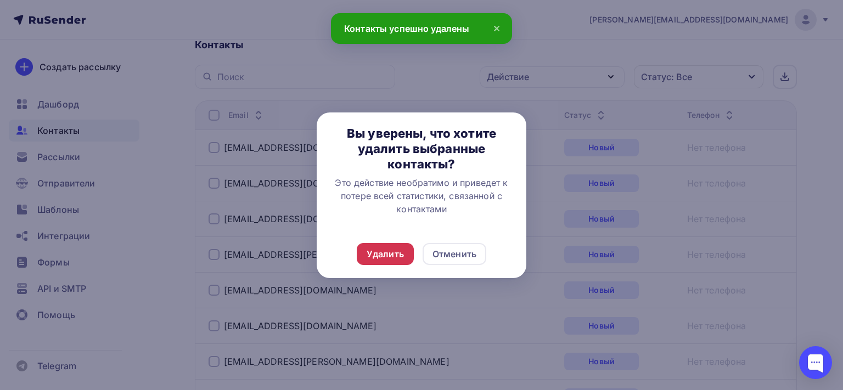
click at [379, 252] on div "Удалить" at bounding box center [385, 254] width 37 height 13
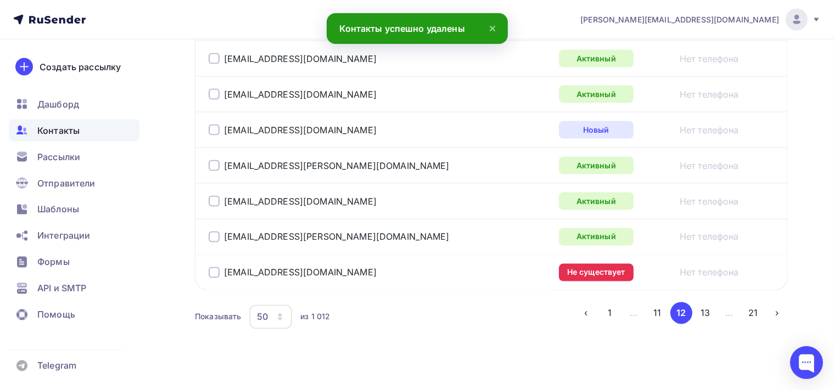
scroll to position [1886, 0]
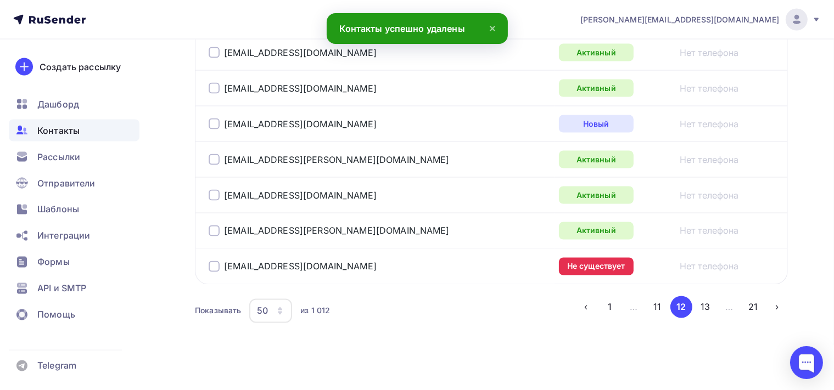
click at [214, 262] on div at bounding box center [214, 266] width 11 height 11
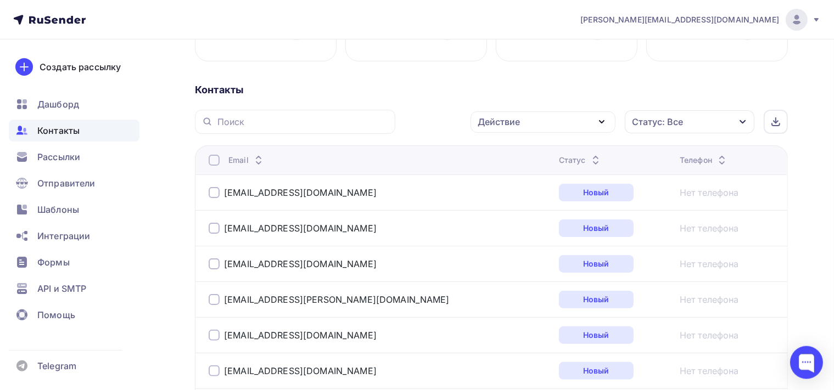
scroll to position [85, 0]
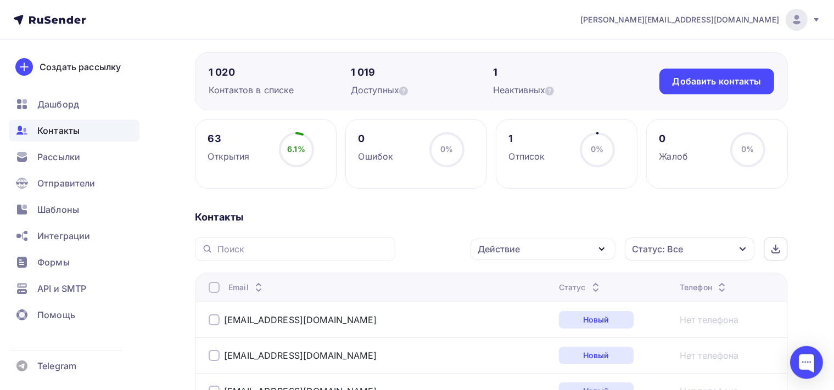
click at [598, 250] on icon "button" at bounding box center [601, 249] width 13 height 13
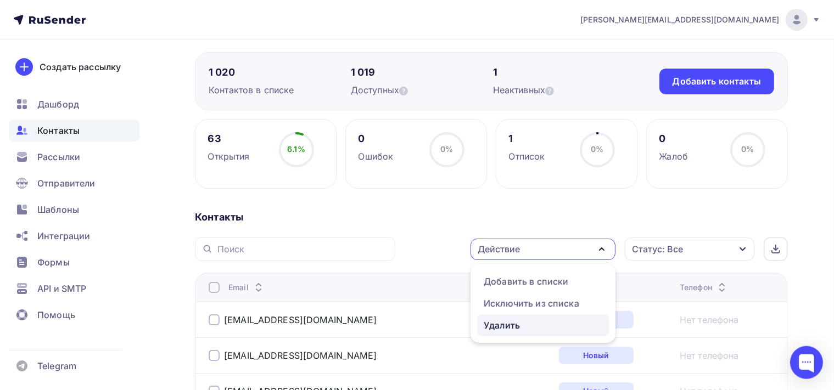
click at [513, 324] on div "Удалить" at bounding box center [502, 325] width 36 height 13
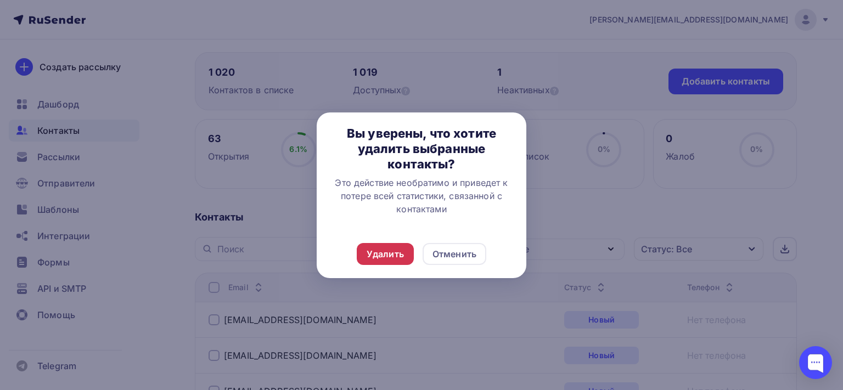
click at [398, 243] on div "Удалить" at bounding box center [385, 254] width 57 height 22
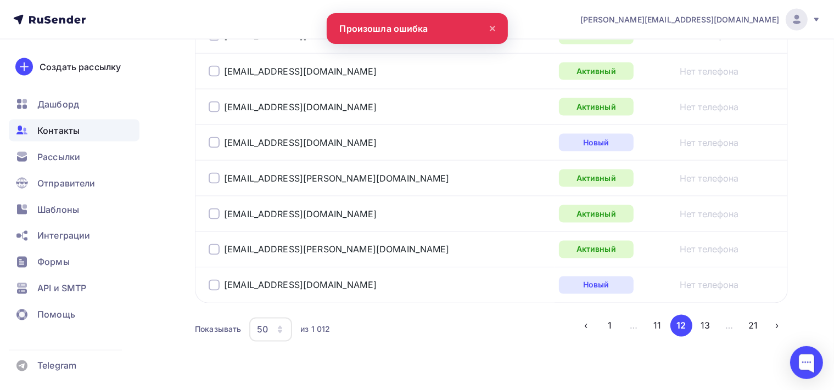
scroll to position [1886, 0]
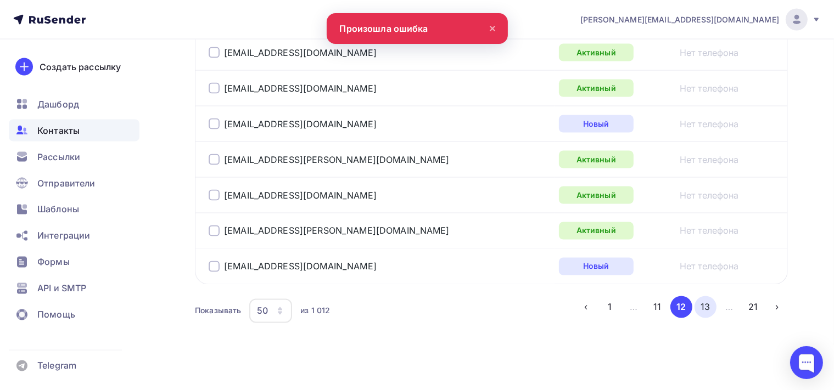
click at [706, 299] on button "13" at bounding box center [705, 307] width 22 height 22
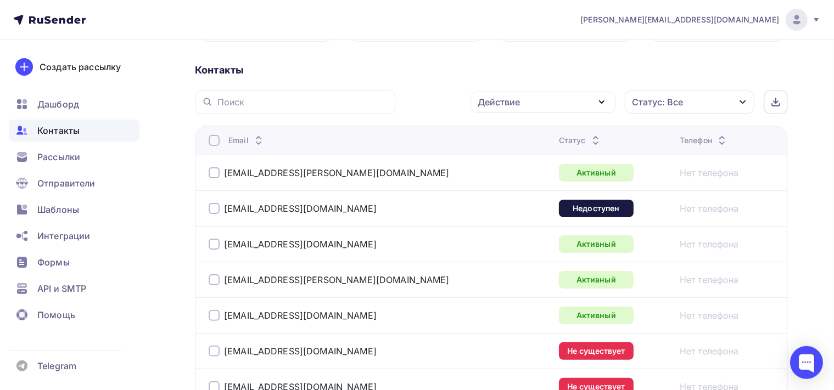
scroll to position [144, 0]
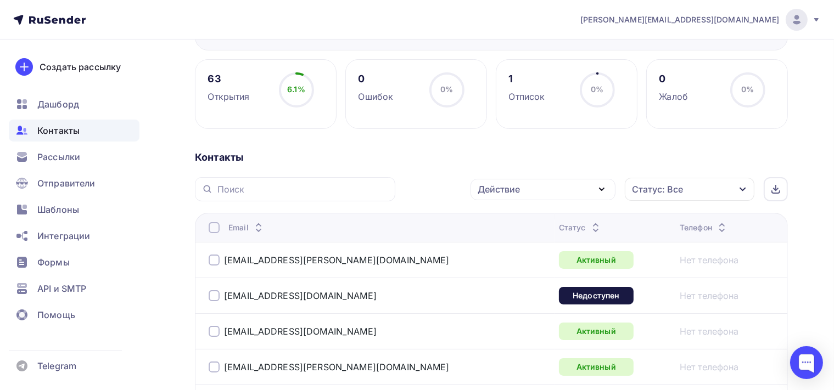
click at [217, 293] on div at bounding box center [214, 295] width 11 height 11
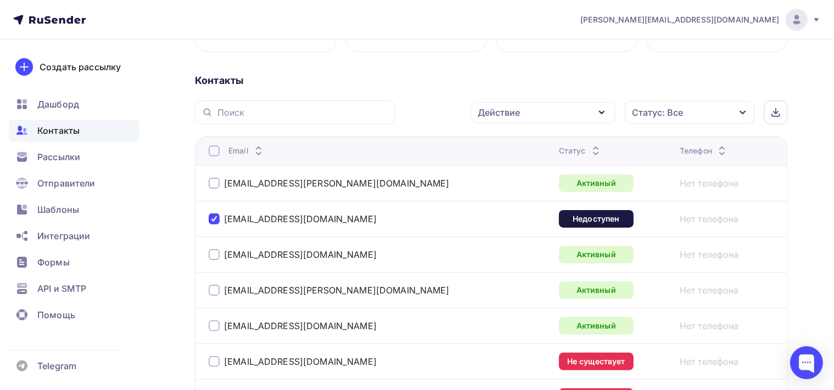
scroll to position [376, 0]
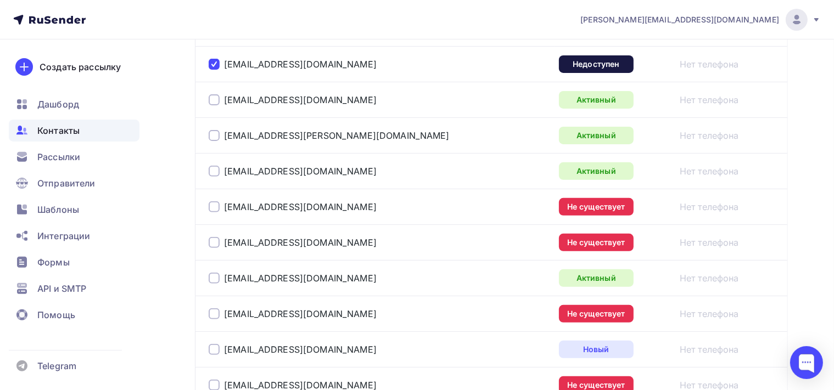
click at [218, 210] on div at bounding box center [214, 206] width 11 height 11
click at [211, 242] on div at bounding box center [214, 242] width 11 height 11
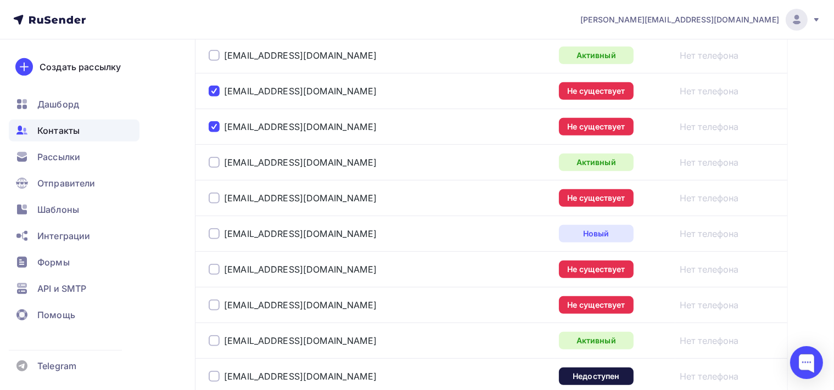
click at [214, 198] on div at bounding box center [214, 198] width 11 height 11
click at [211, 265] on div at bounding box center [214, 269] width 11 height 11
click at [217, 306] on div at bounding box center [214, 305] width 11 height 11
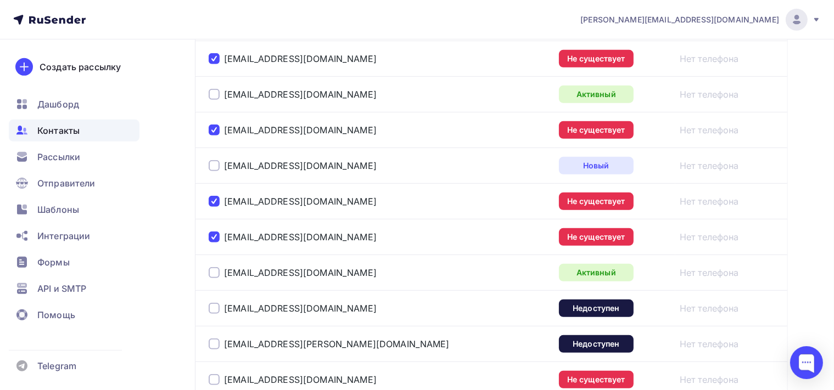
scroll to position [666, 0]
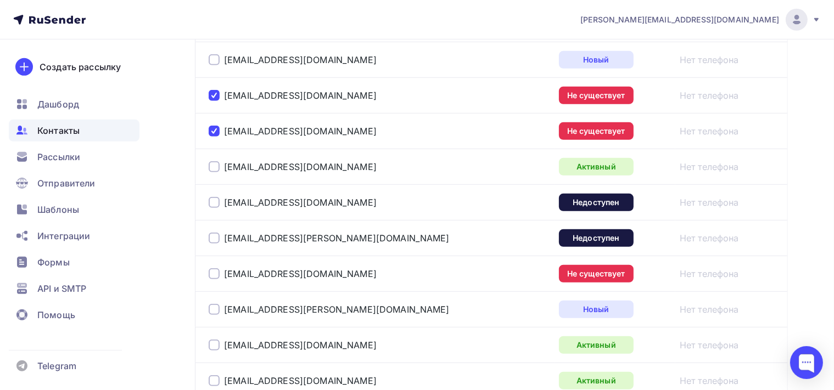
click at [216, 199] on div at bounding box center [214, 202] width 11 height 11
click at [216, 234] on div at bounding box center [214, 238] width 11 height 11
click at [218, 273] on div at bounding box center [214, 273] width 11 height 11
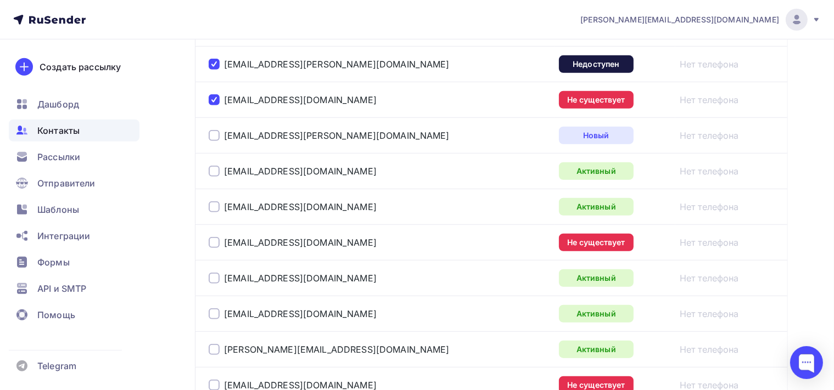
click at [217, 237] on div at bounding box center [214, 242] width 11 height 11
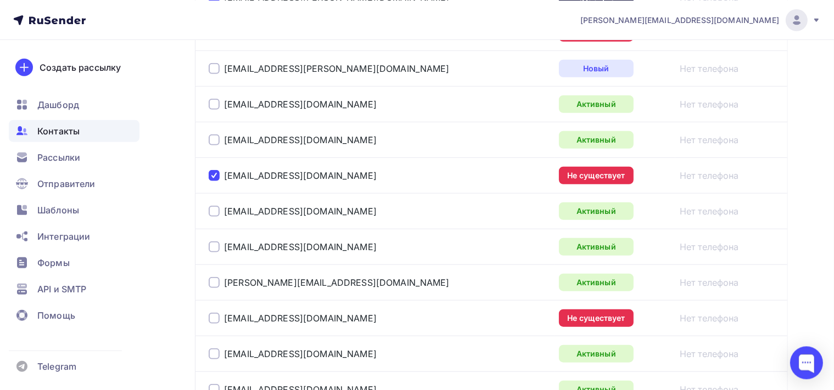
scroll to position [1014, 0]
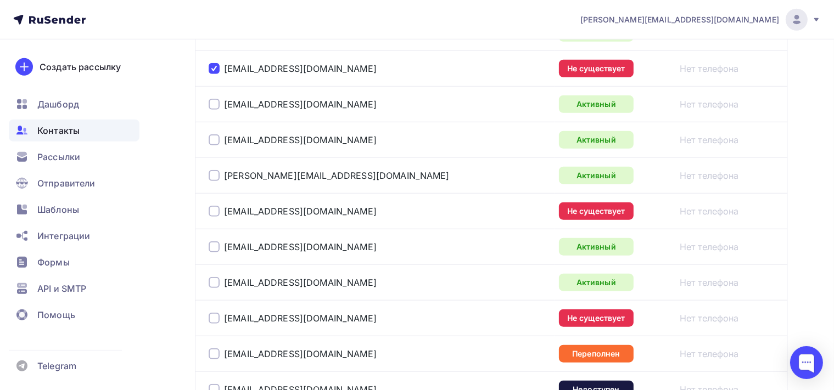
click at [210, 208] on div at bounding box center [214, 211] width 11 height 11
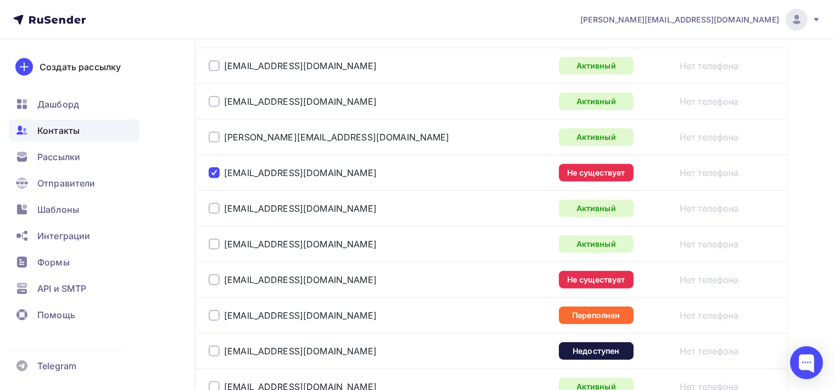
scroll to position [1130, 0]
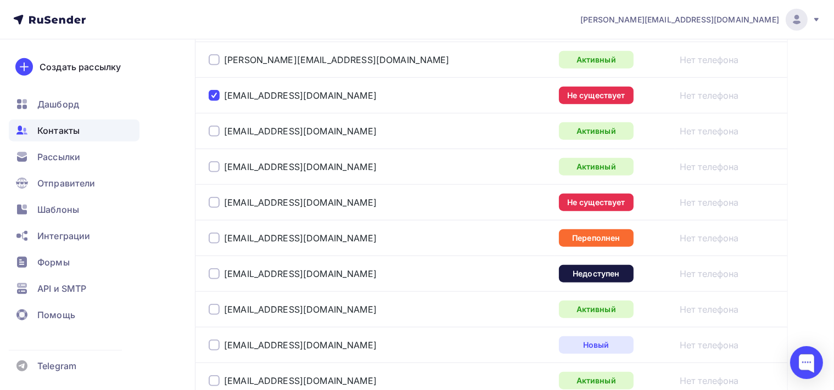
click at [216, 202] on div at bounding box center [214, 202] width 11 height 11
click at [215, 234] on div at bounding box center [214, 238] width 11 height 11
click at [216, 273] on div at bounding box center [214, 273] width 11 height 11
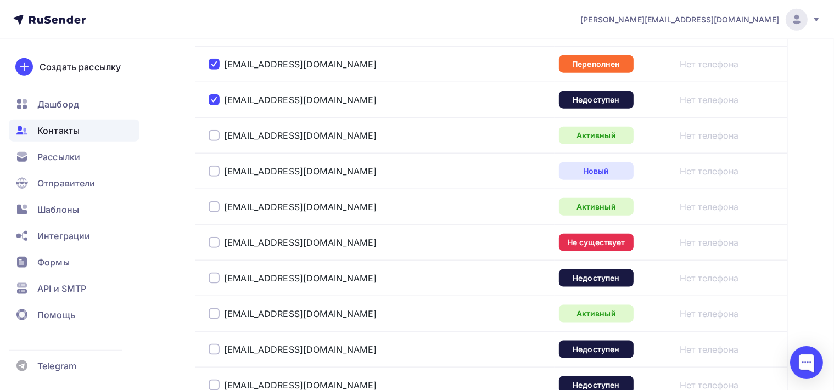
click at [217, 240] on div at bounding box center [214, 242] width 11 height 11
click at [216, 274] on div at bounding box center [214, 278] width 11 height 11
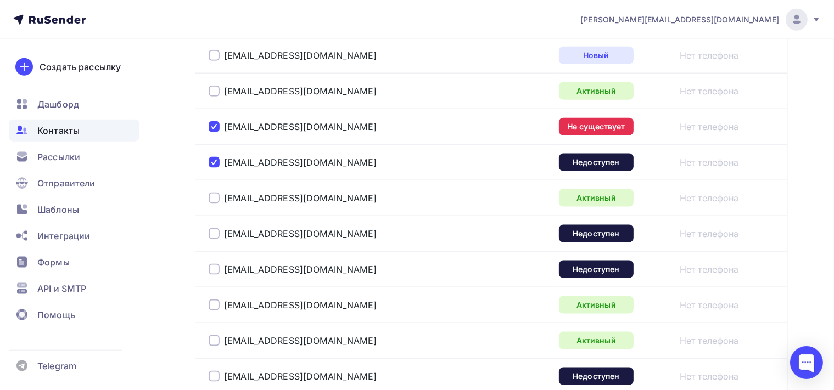
click at [216, 228] on div at bounding box center [214, 233] width 11 height 11
click at [216, 271] on div "info@glory-med.ru" at bounding box center [346, 270] width 274 height 18
click at [216, 264] on div at bounding box center [214, 269] width 11 height 11
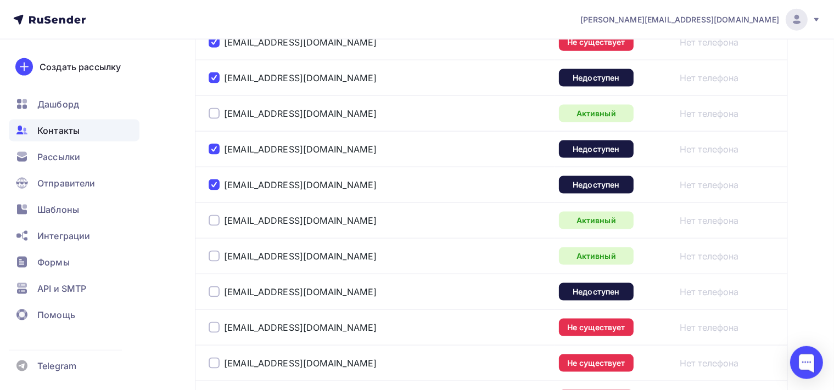
scroll to position [1593, 0]
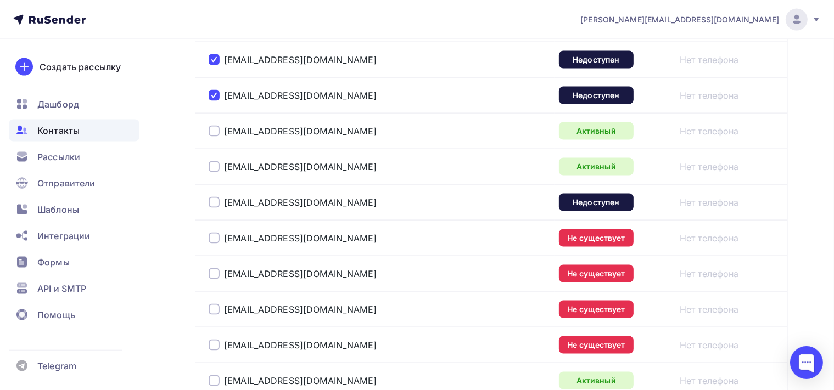
click at [212, 197] on div at bounding box center [214, 202] width 11 height 11
click at [212, 236] on div at bounding box center [214, 238] width 11 height 11
click at [212, 269] on div at bounding box center [214, 273] width 11 height 11
click at [212, 307] on div at bounding box center [214, 309] width 11 height 11
click at [216, 340] on div at bounding box center [214, 345] width 11 height 11
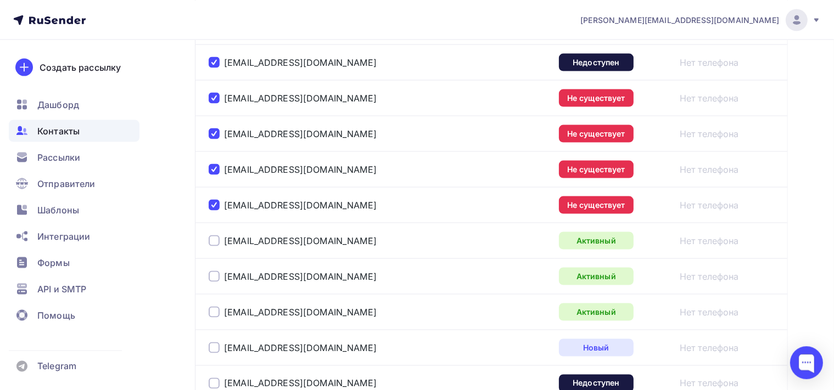
scroll to position [1767, 0]
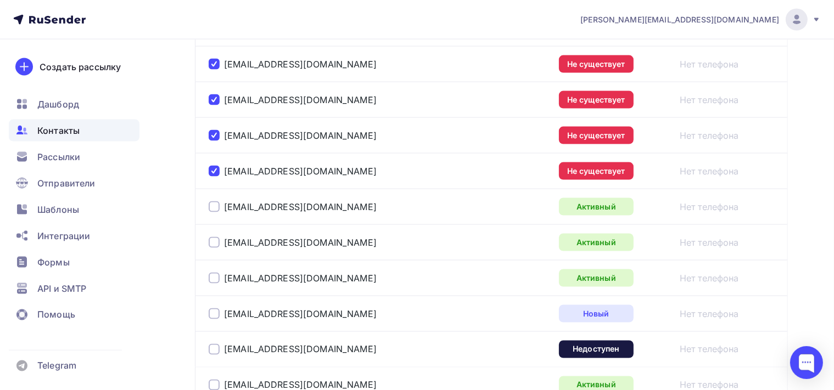
click at [208, 347] on td "info@ec-lab.ru" at bounding box center [375, 350] width 360 height 36
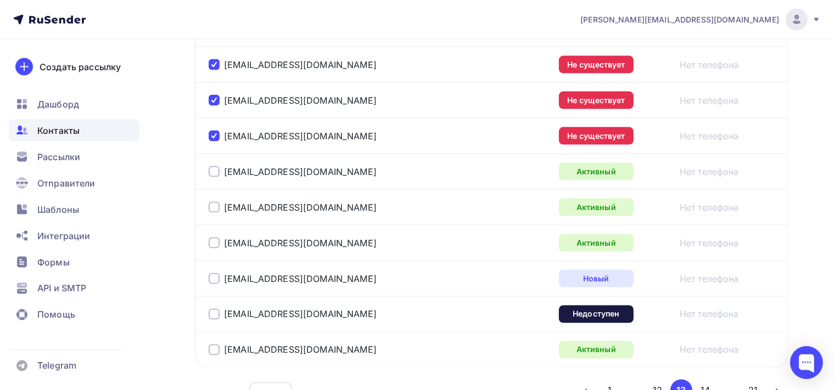
scroll to position [1825, 0]
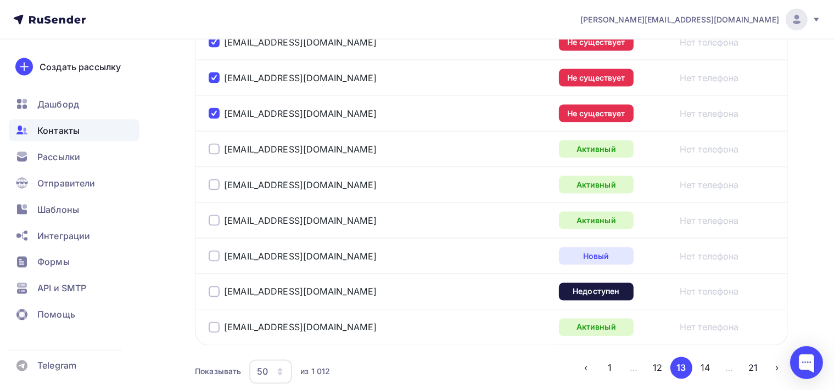
click at [214, 287] on div at bounding box center [214, 292] width 11 height 11
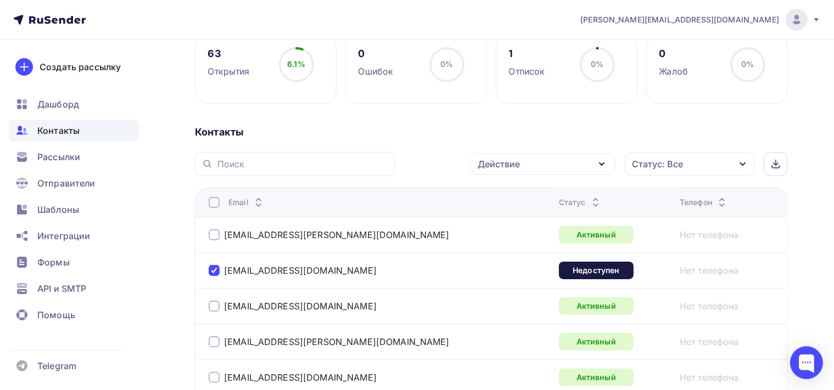
scroll to position [151, 0]
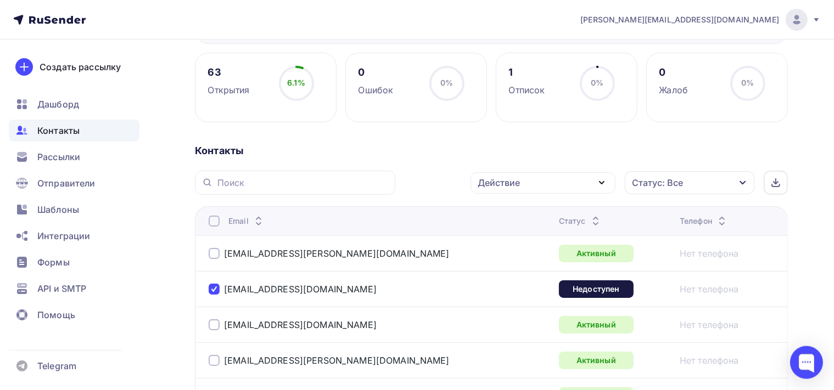
click at [603, 180] on icon "button" at bounding box center [601, 182] width 13 height 13
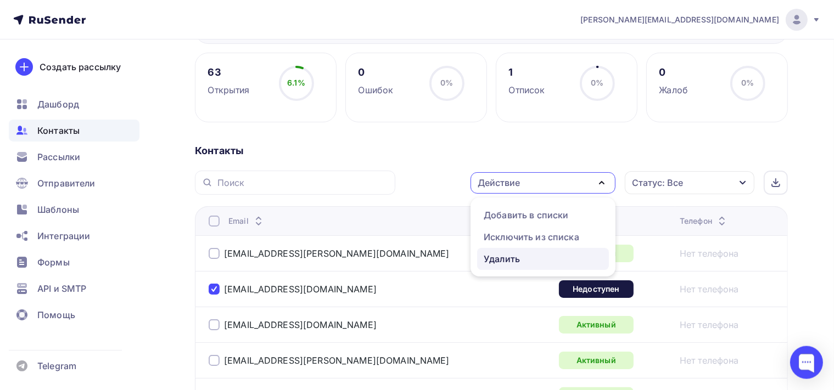
click at [550, 266] on link "Удалить" at bounding box center [543, 259] width 132 height 22
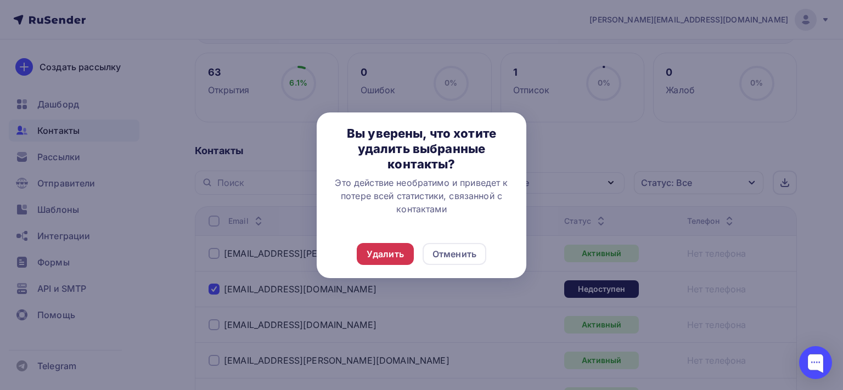
click at [408, 257] on div "Удалить" at bounding box center [385, 254] width 57 height 22
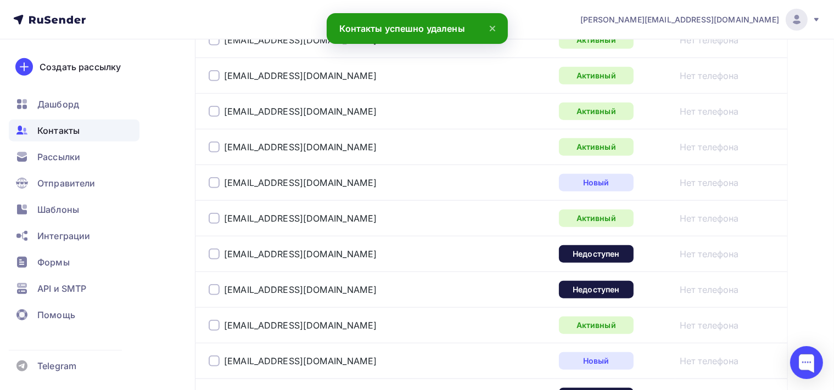
scroll to position [1194, 0]
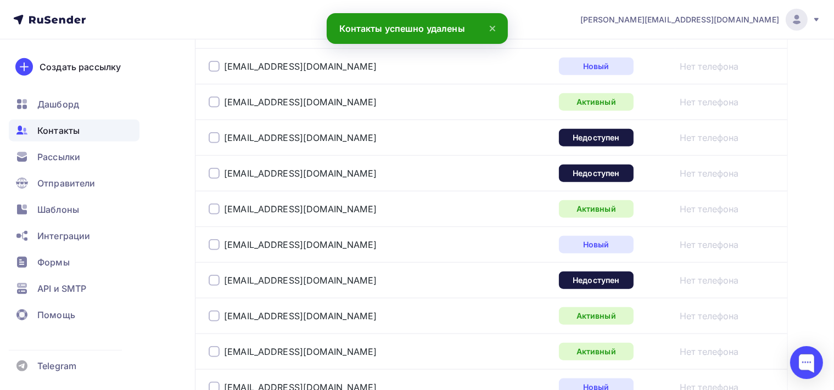
click at [213, 134] on div at bounding box center [214, 137] width 11 height 11
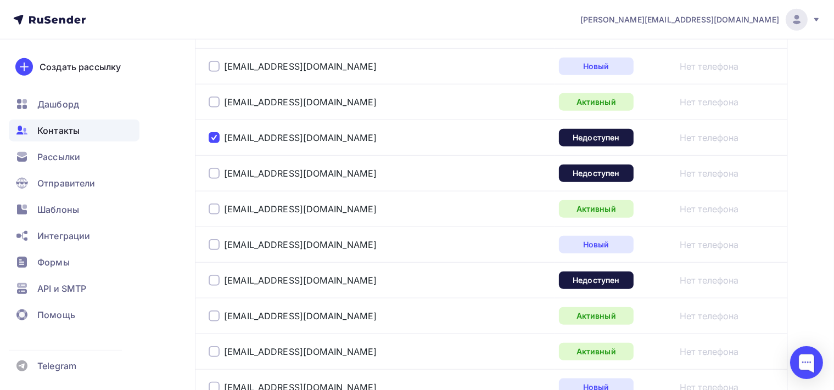
click at [212, 168] on div at bounding box center [214, 173] width 11 height 11
click at [214, 276] on div at bounding box center [214, 280] width 11 height 11
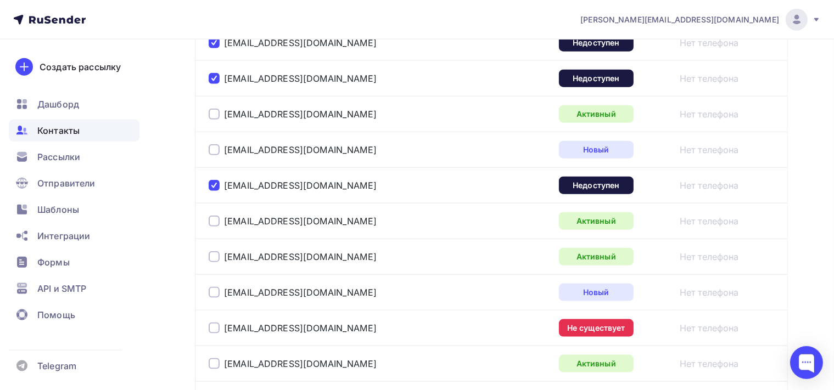
scroll to position [1368, 0]
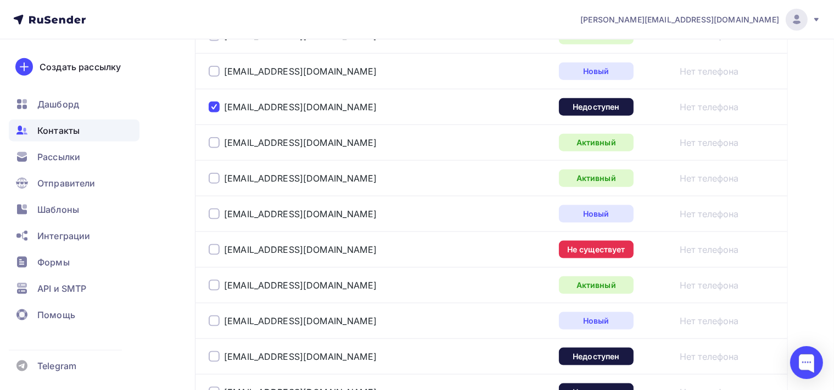
click at [214, 247] on div at bounding box center [214, 249] width 11 height 11
click at [216, 352] on div at bounding box center [214, 356] width 11 height 11
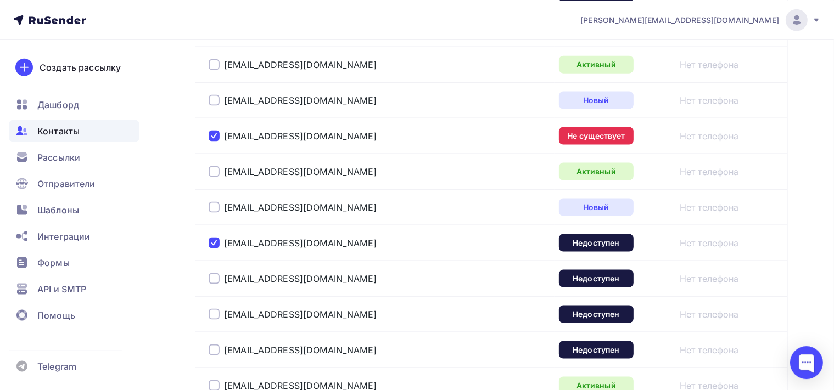
scroll to position [1484, 0]
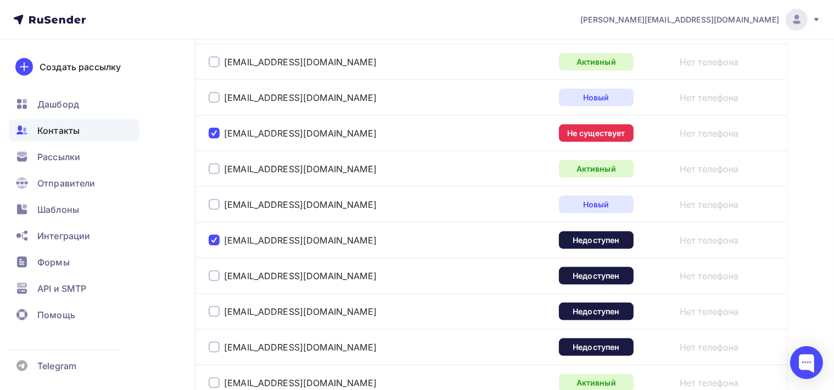
click at [216, 273] on div at bounding box center [214, 276] width 11 height 11
click at [217, 306] on div at bounding box center [214, 311] width 11 height 11
click at [214, 346] on div at bounding box center [214, 347] width 11 height 11
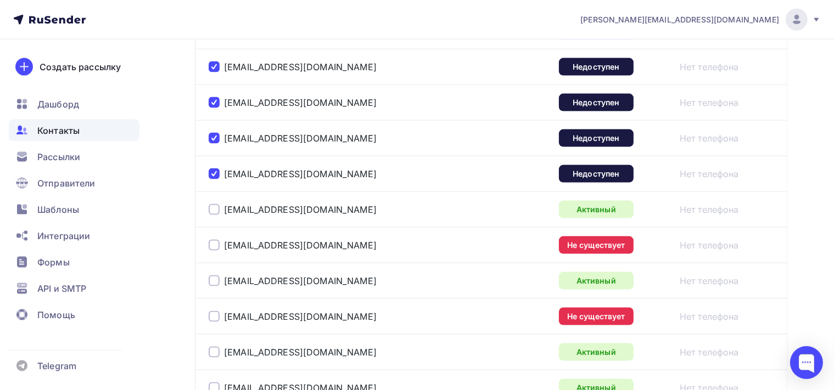
click at [206, 243] on td "forward@rlan.ru" at bounding box center [375, 245] width 360 height 36
click at [218, 243] on div at bounding box center [214, 245] width 11 height 11
click at [215, 311] on div at bounding box center [214, 316] width 11 height 11
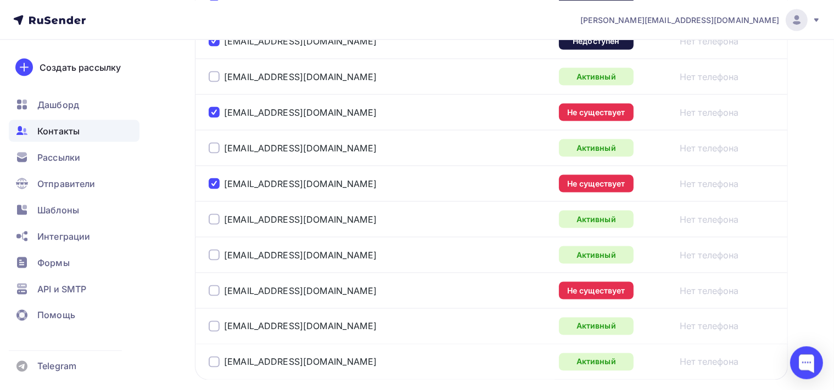
scroll to position [1886, 0]
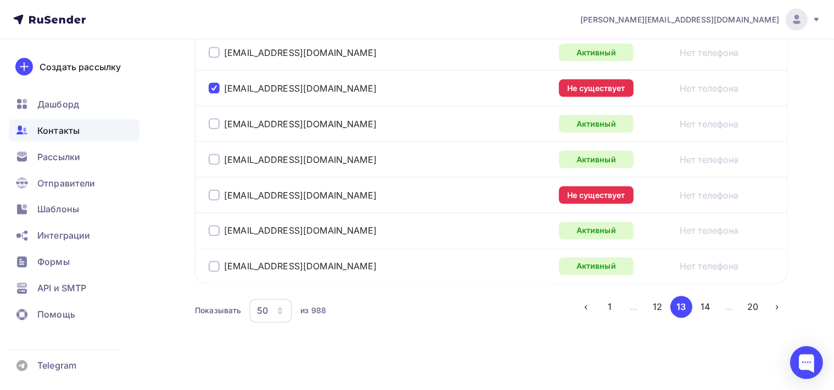
click at [215, 192] on div at bounding box center [214, 195] width 11 height 11
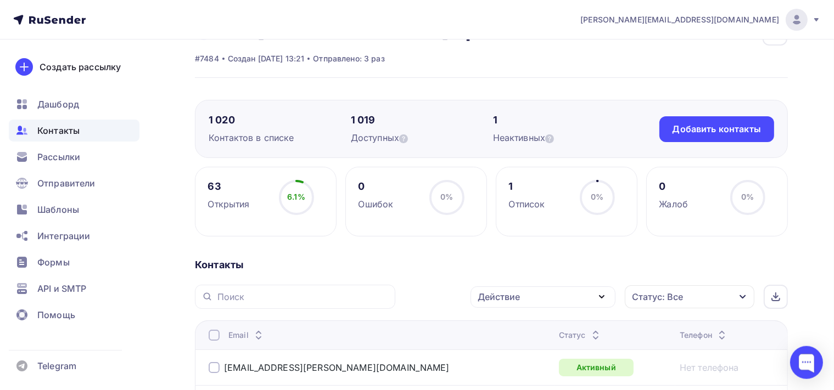
scroll to position [58, 0]
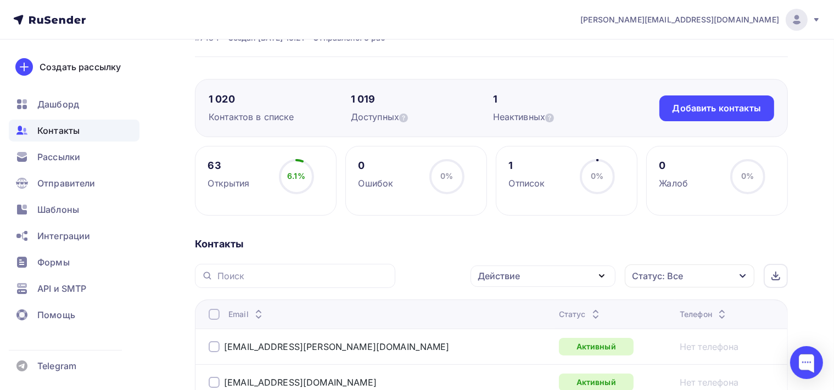
click at [603, 273] on icon "button" at bounding box center [601, 276] width 13 height 13
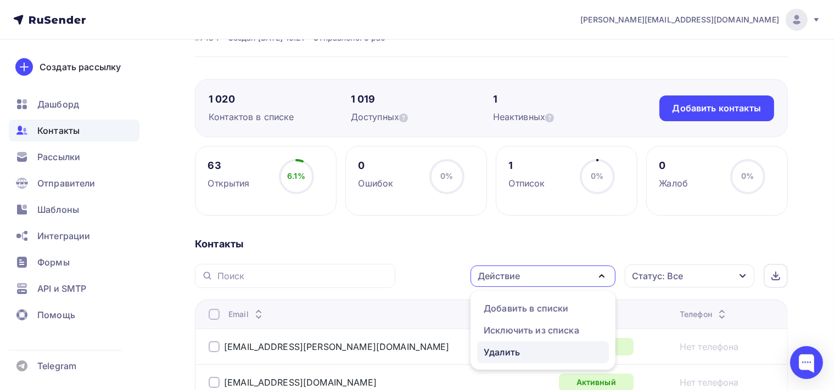
click at [542, 346] on div "Удалить" at bounding box center [543, 352] width 119 height 13
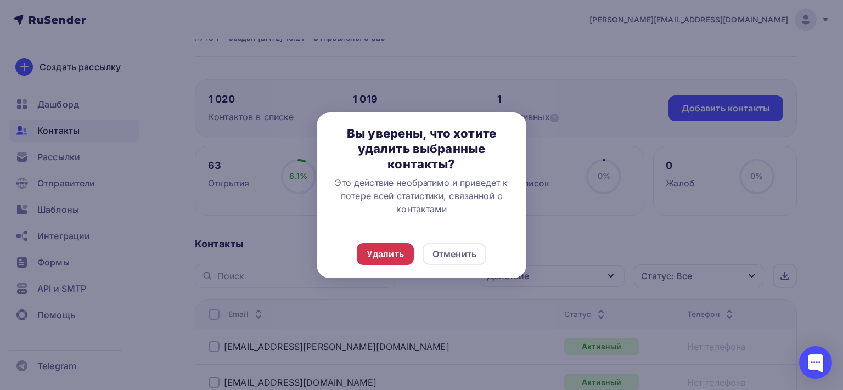
click at [398, 256] on div "Удалить" at bounding box center [385, 254] width 37 height 13
click at [402, 255] on div "Удалить" at bounding box center [385, 254] width 37 height 13
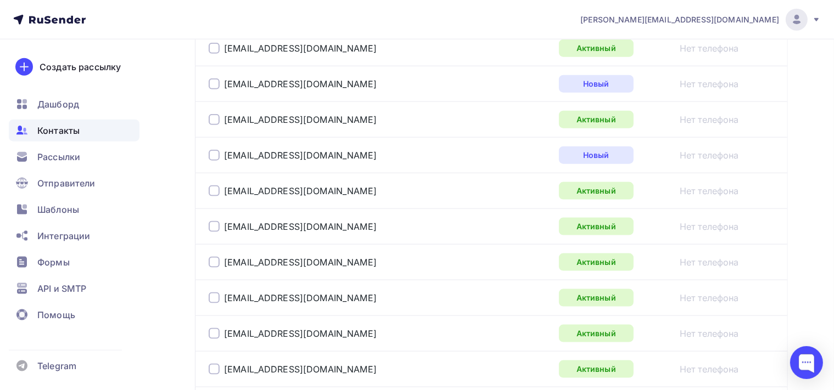
scroll to position [1565, 0]
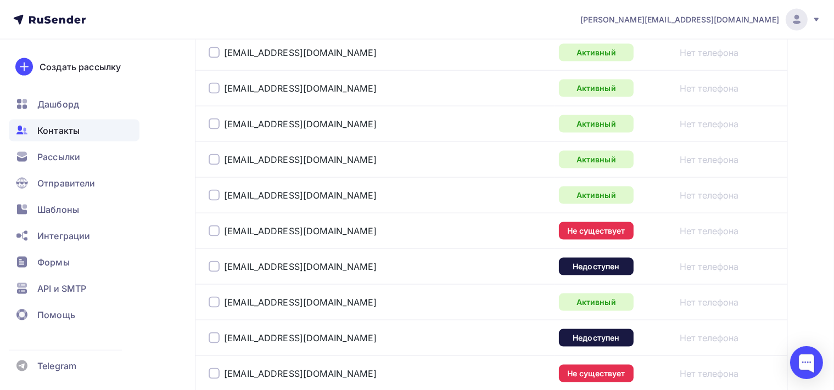
click at [210, 226] on div at bounding box center [214, 231] width 11 height 11
click at [211, 262] on div at bounding box center [214, 266] width 11 height 11
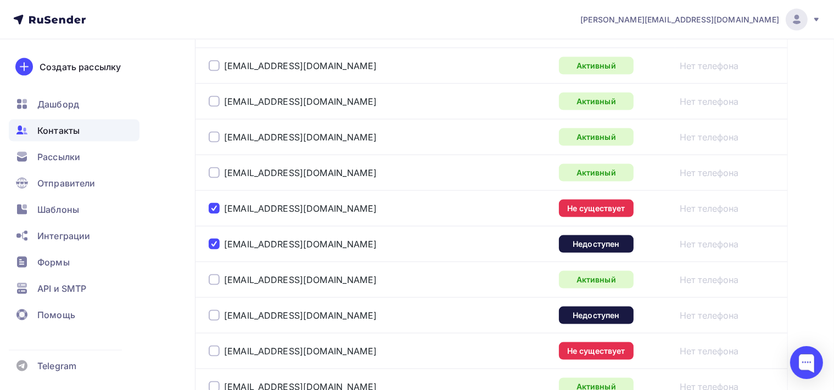
scroll to position [1623, 0]
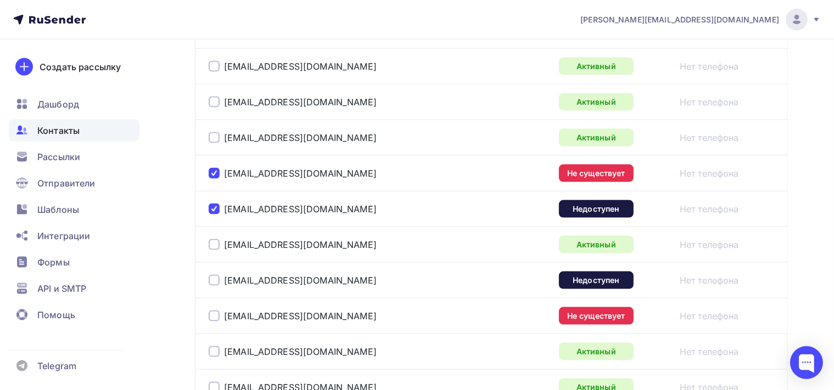
click at [215, 275] on div at bounding box center [214, 280] width 11 height 11
click at [218, 313] on div at bounding box center [214, 316] width 11 height 11
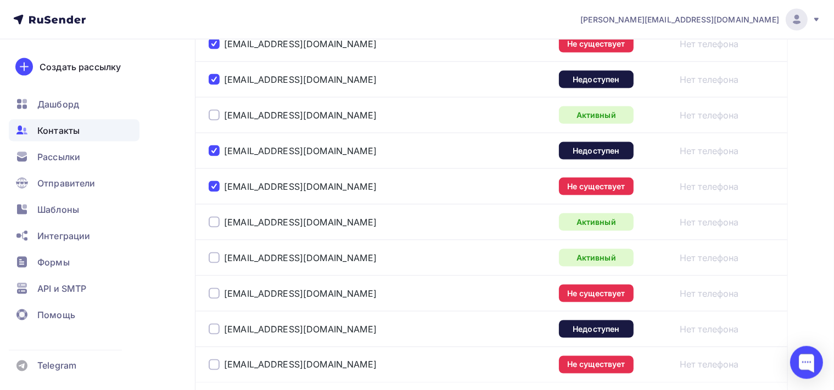
scroll to position [1797, 0]
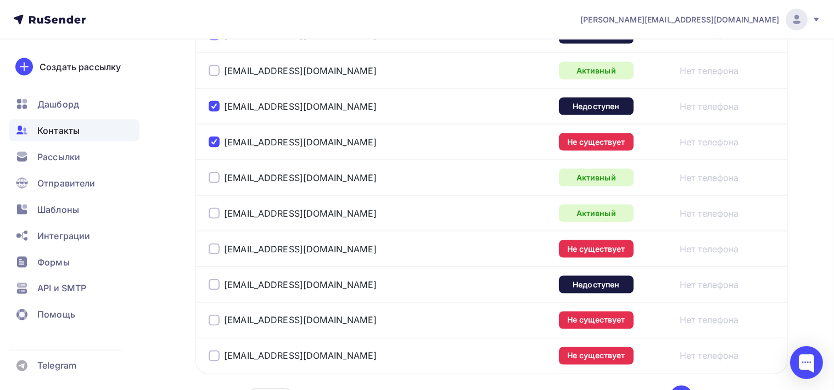
click at [210, 246] on div at bounding box center [214, 249] width 11 height 11
click at [216, 283] on div at bounding box center [214, 284] width 11 height 11
click at [212, 315] on div at bounding box center [214, 320] width 11 height 11
click at [211, 351] on div at bounding box center [214, 356] width 11 height 11
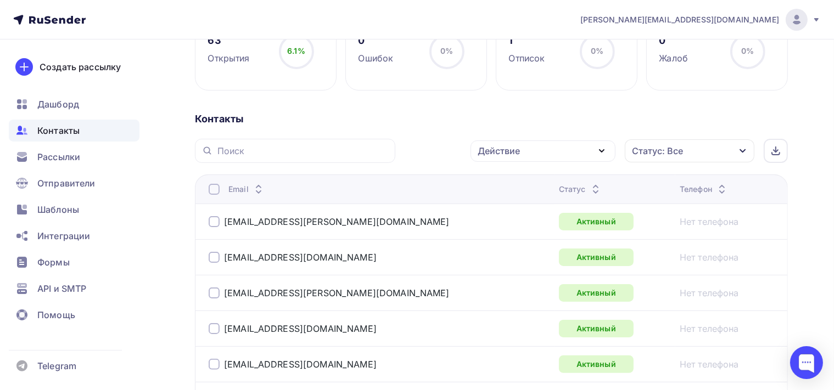
scroll to position [175, 0]
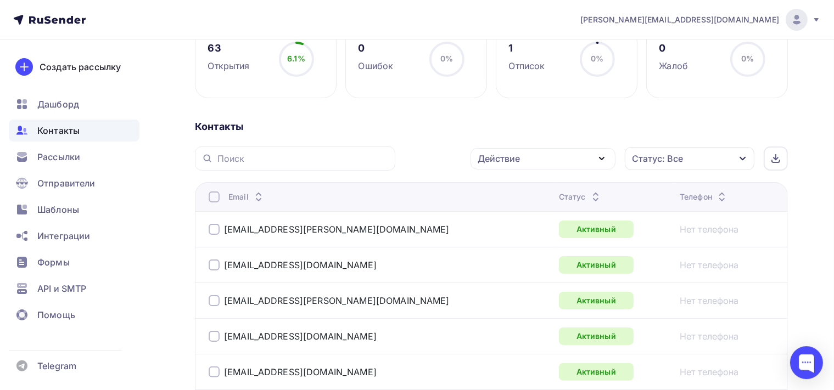
click at [602, 159] on icon "button" at bounding box center [601, 159] width 4 height 2
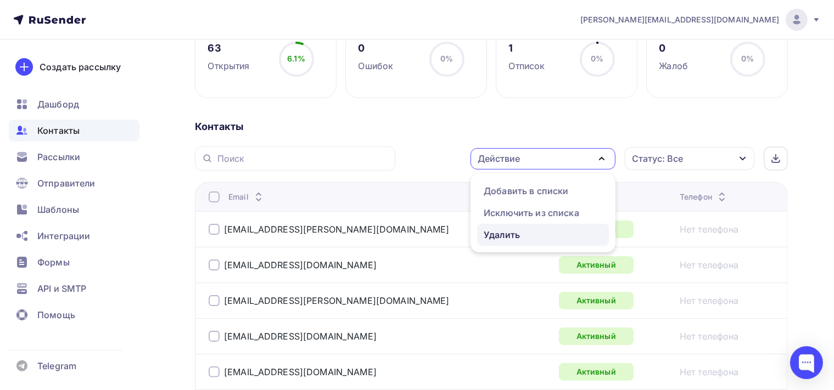
click at [534, 232] on div "Удалить" at bounding box center [543, 234] width 119 height 13
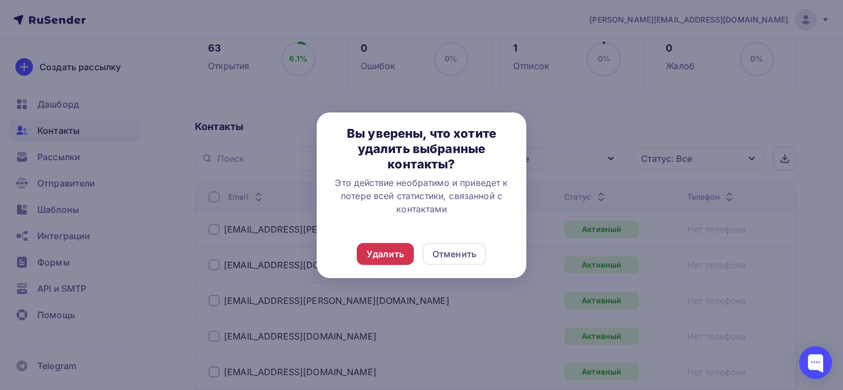
click at [401, 254] on div "Удалить" at bounding box center [385, 254] width 37 height 13
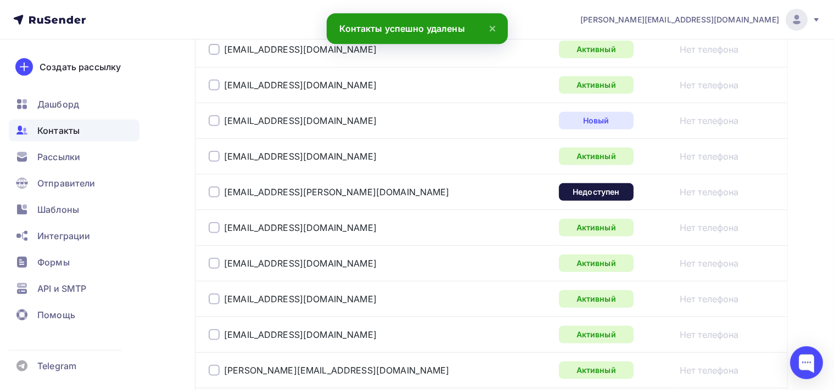
scroll to position [465, 0]
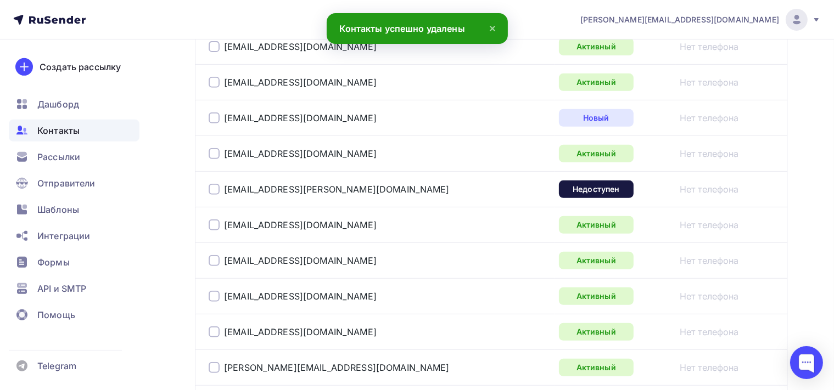
click at [217, 188] on div at bounding box center [214, 189] width 11 height 11
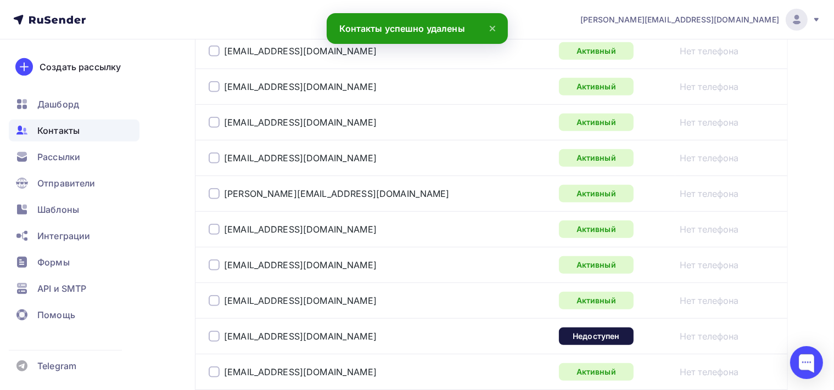
scroll to position [755, 0]
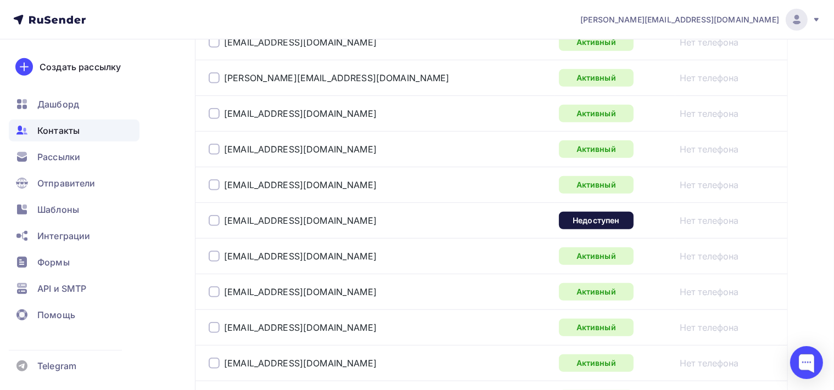
click at [218, 219] on div at bounding box center [214, 220] width 11 height 11
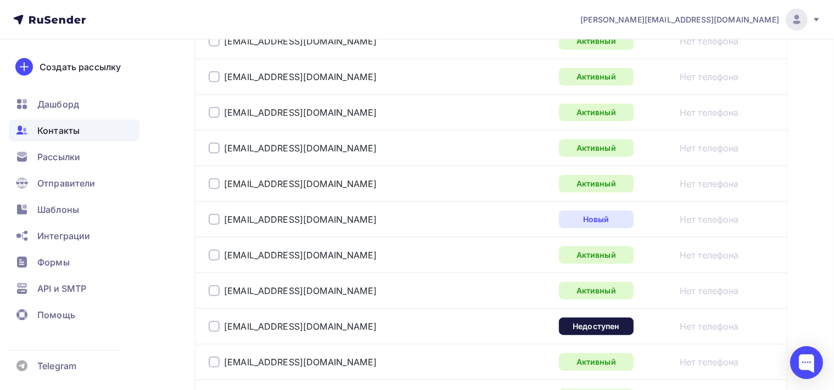
scroll to position [1045, 0]
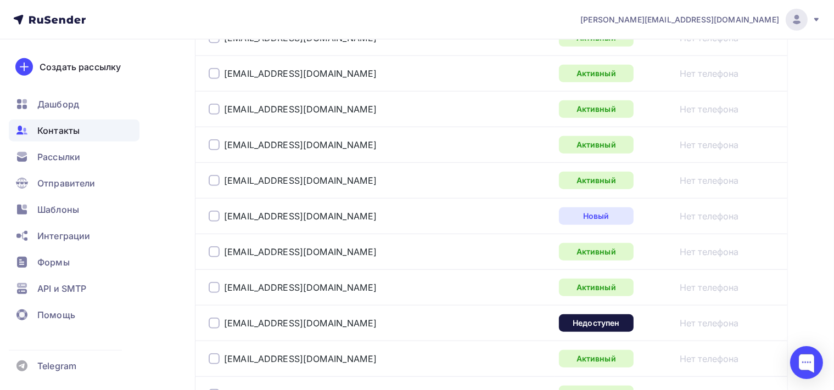
click at [212, 318] on div at bounding box center [214, 323] width 11 height 11
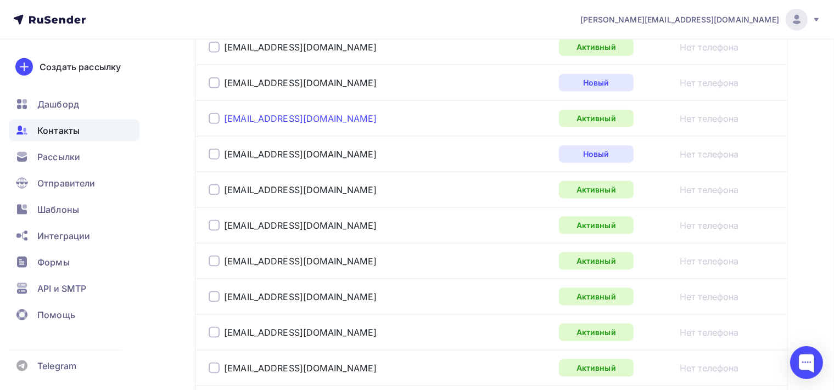
scroll to position [1682, 0]
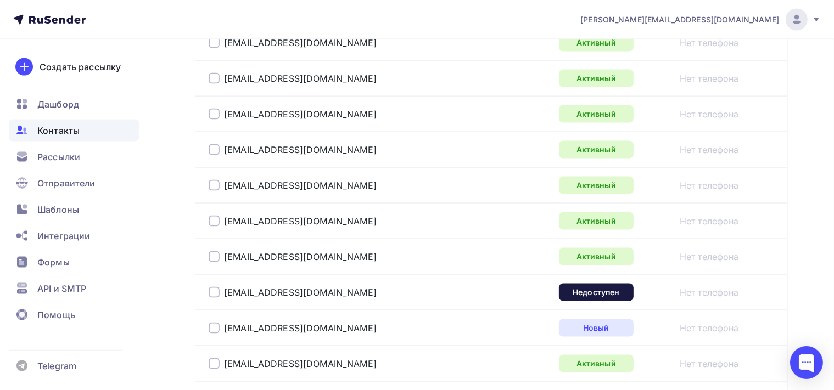
click at [215, 289] on div at bounding box center [214, 292] width 11 height 11
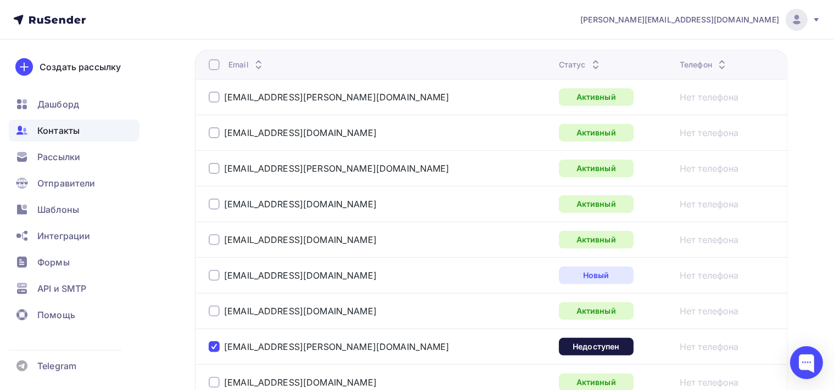
scroll to position [151, 0]
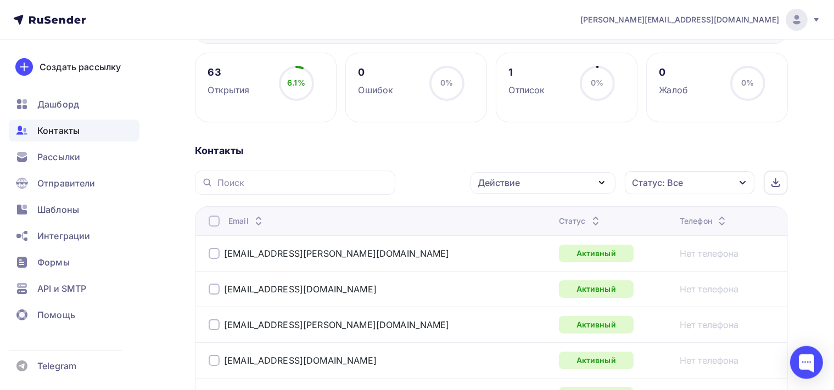
click at [599, 182] on icon "button" at bounding box center [601, 182] width 13 height 13
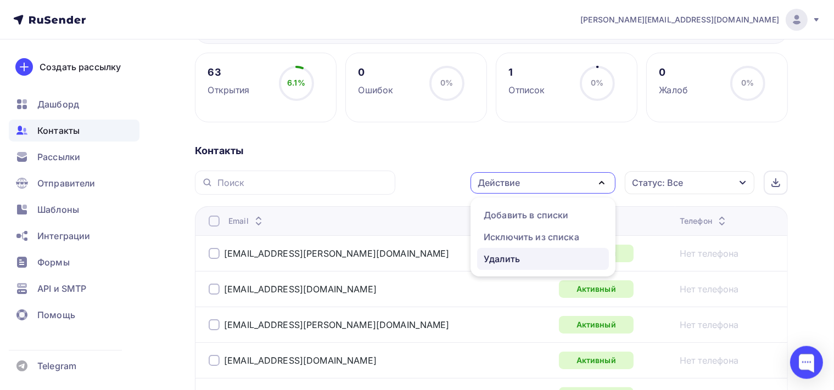
click at [529, 257] on div "Удалить" at bounding box center [543, 258] width 119 height 13
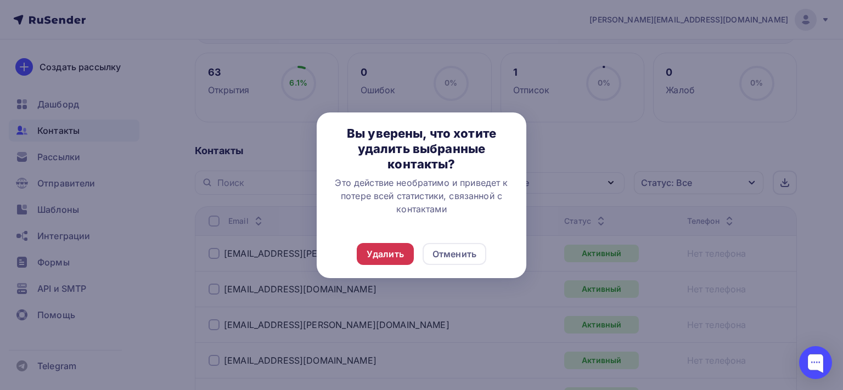
click at [386, 256] on div "Удалить" at bounding box center [385, 254] width 37 height 13
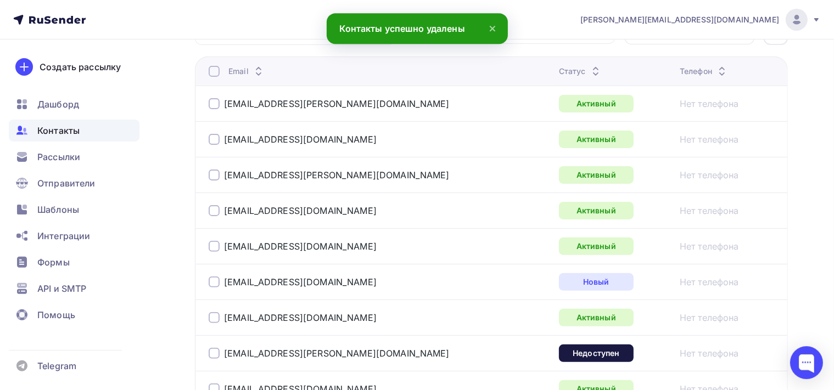
scroll to position [441, 0]
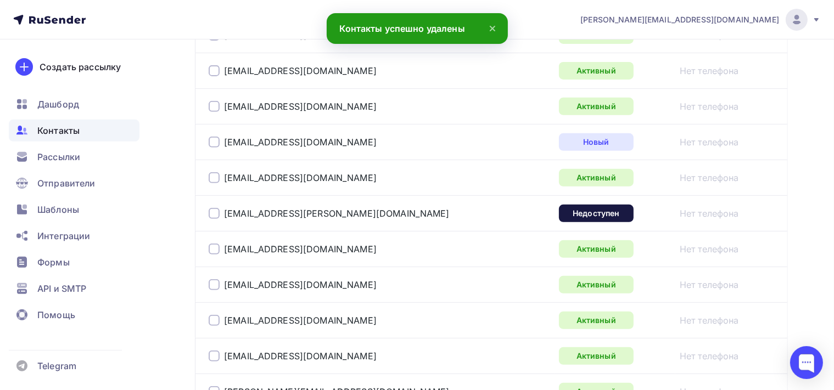
click at [216, 213] on div at bounding box center [214, 213] width 11 height 11
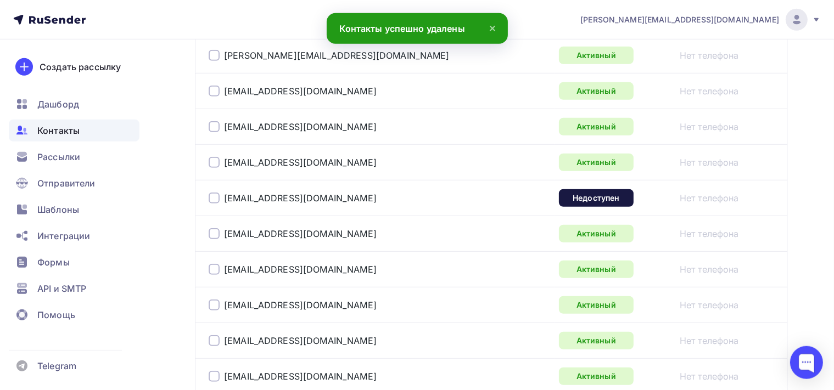
scroll to position [788, 0]
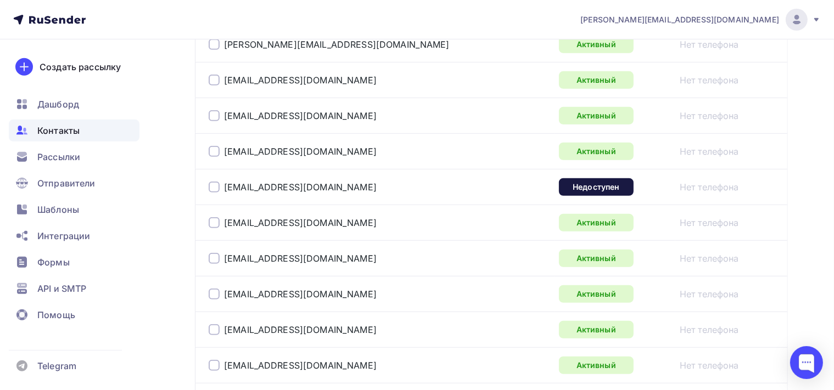
click at [213, 186] on div at bounding box center [214, 187] width 11 height 11
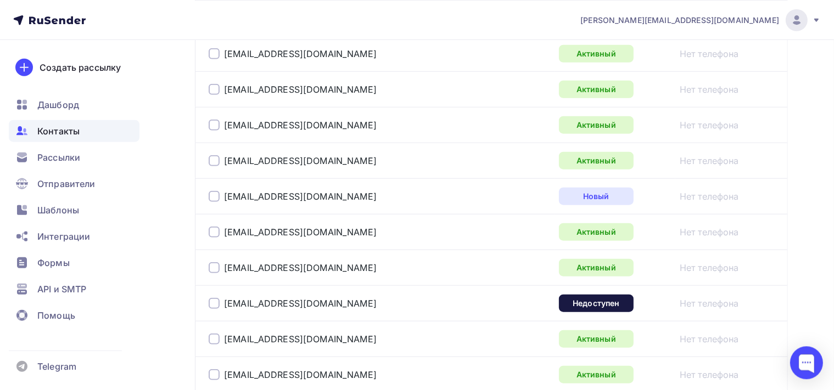
scroll to position [1078, 0]
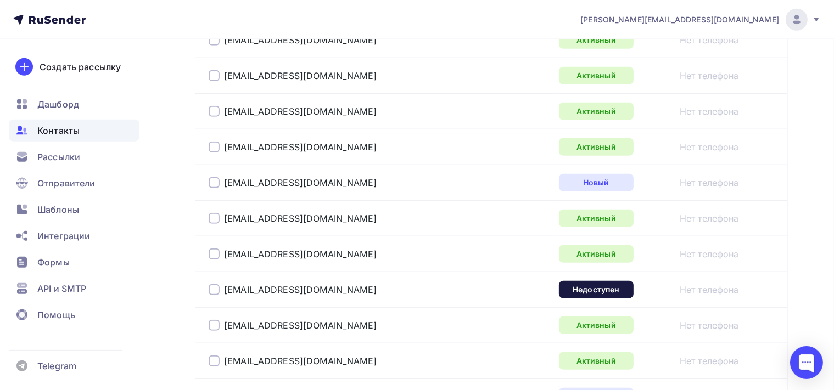
click at [214, 287] on div at bounding box center [214, 289] width 11 height 11
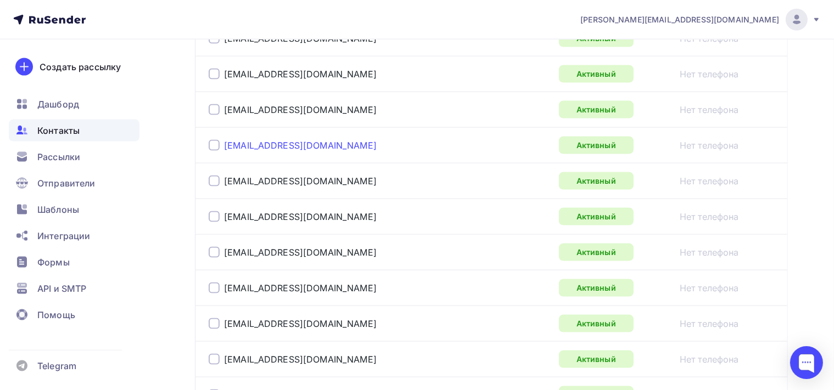
scroll to position [1658, 0]
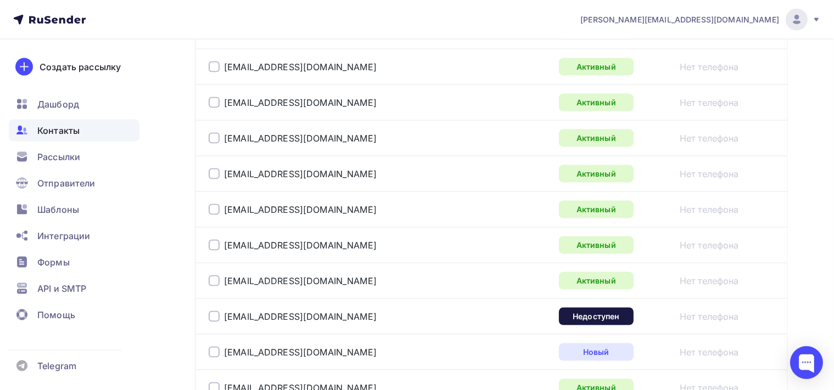
click at [216, 312] on div at bounding box center [214, 316] width 11 height 11
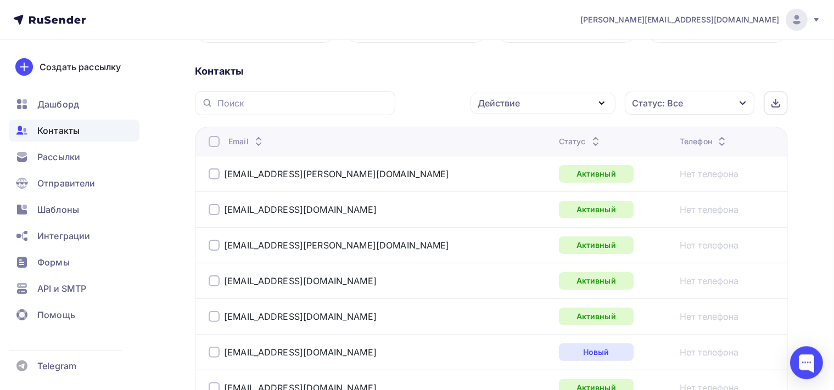
scroll to position [188, 0]
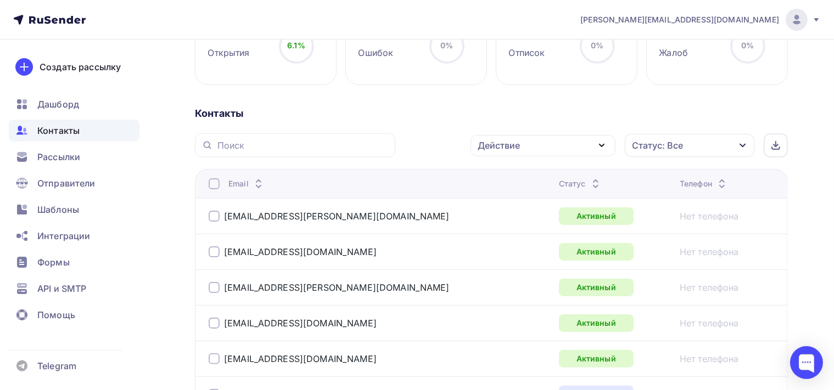
click at [602, 145] on icon "button" at bounding box center [601, 145] width 4 height 2
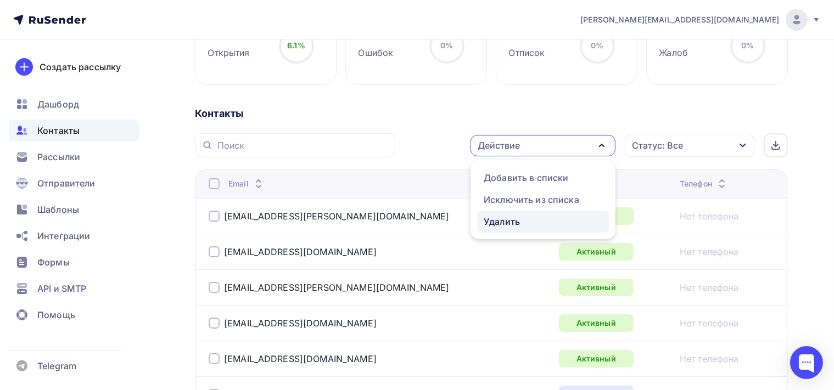
click at [537, 222] on div "Удалить" at bounding box center [543, 221] width 119 height 13
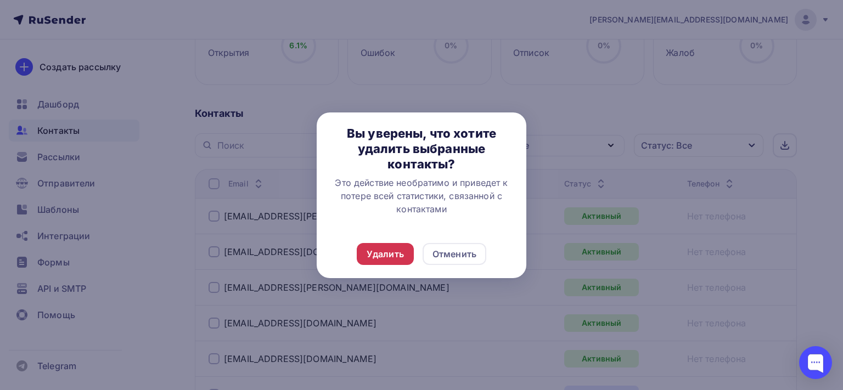
click at [378, 257] on div "Удалить" at bounding box center [385, 254] width 37 height 13
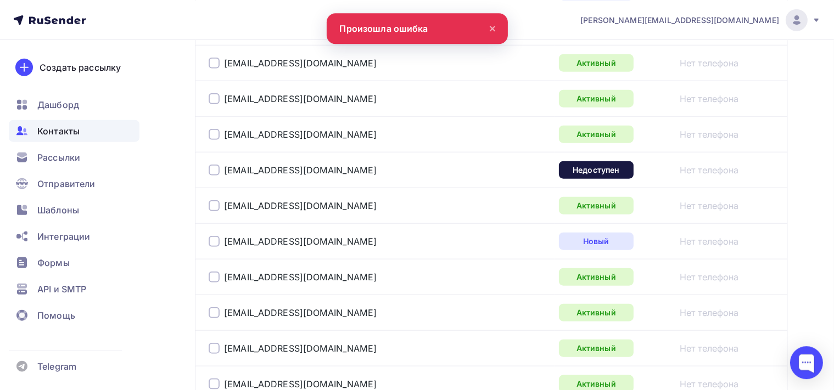
scroll to position [1232, 0]
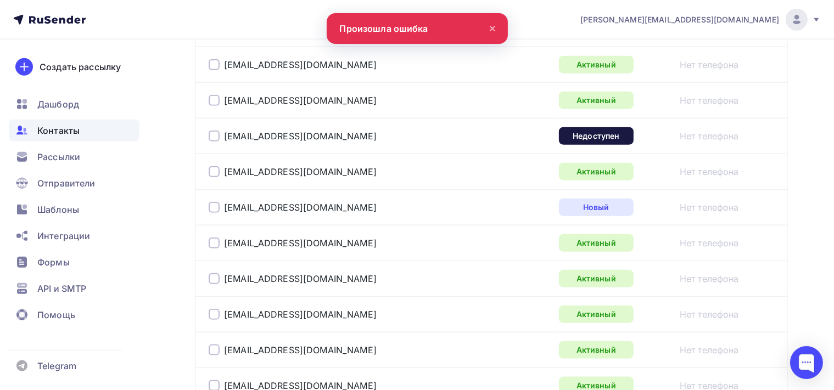
click at [216, 134] on div at bounding box center [214, 136] width 11 height 11
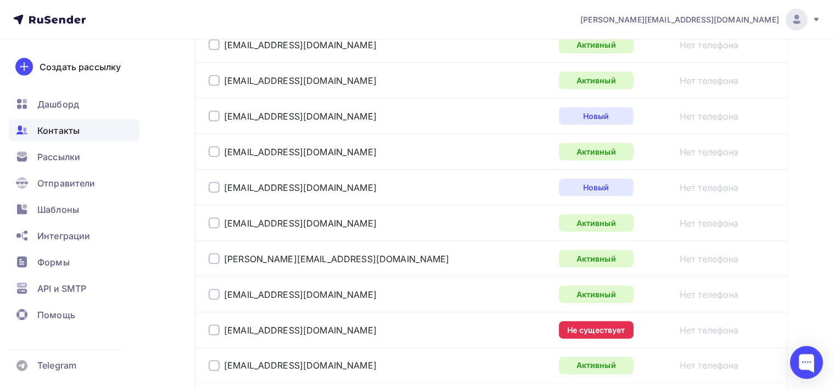
scroll to position [1869, 0]
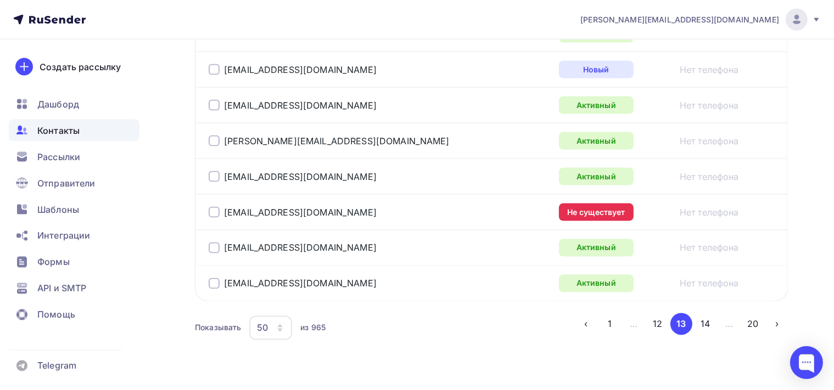
click at [216, 212] on div "illyssia@rambler.ru" at bounding box center [346, 213] width 274 height 18
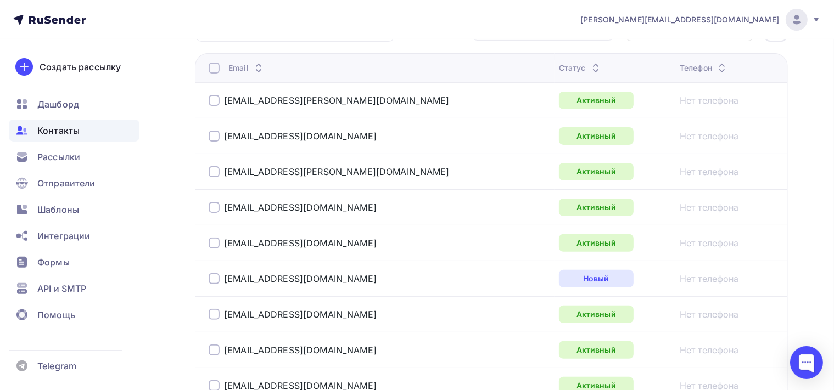
scroll to position [246, 0]
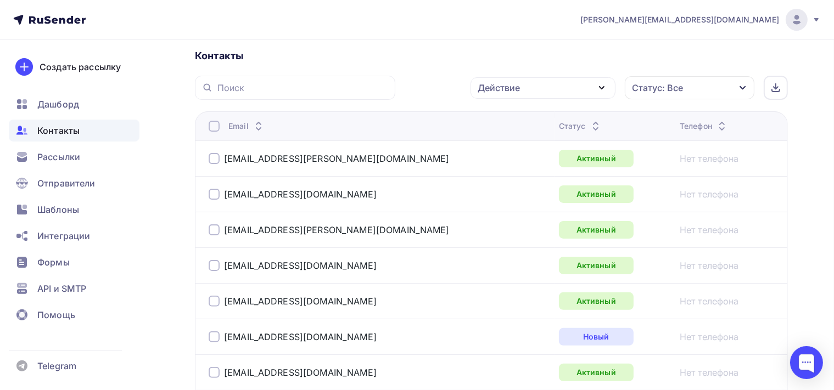
click at [607, 85] on icon "button" at bounding box center [601, 87] width 13 height 13
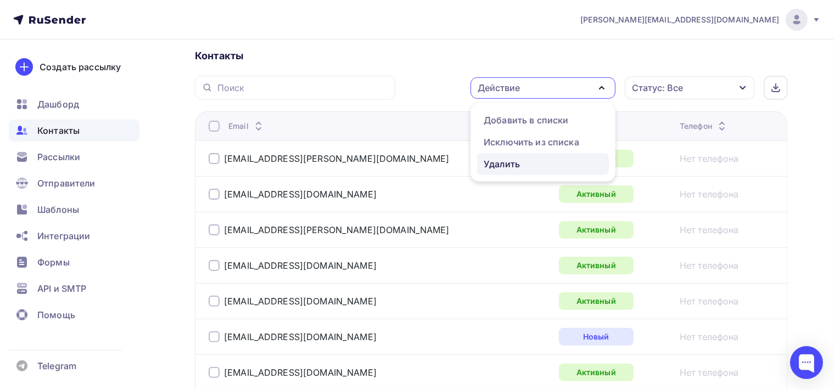
click at [577, 164] on div "Удалить" at bounding box center [543, 164] width 119 height 13
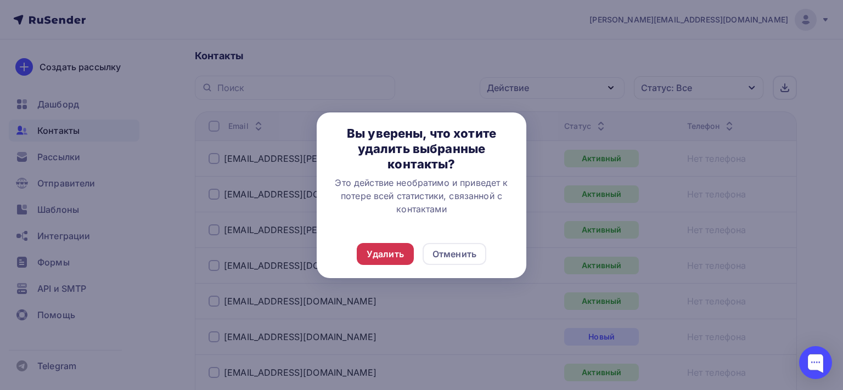
click at [409, 249] on div "Удалить" at bounding box center [385, 254] width 57 height 22
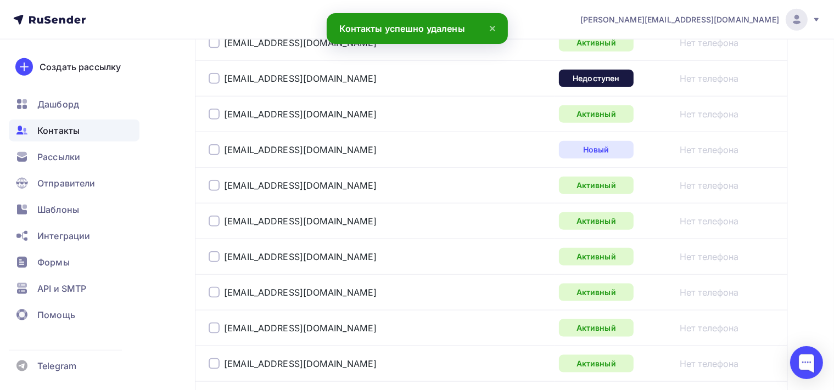
scroll to position [1115, 0]
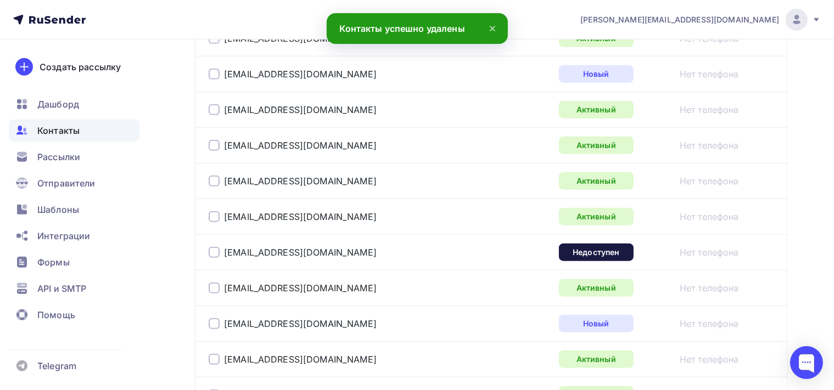
click at [214, 251] on div at bounding box center [214, 252] width 11 height 11
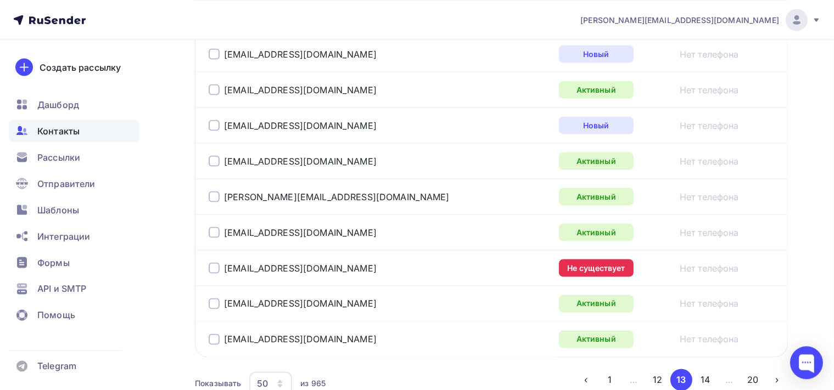
scroll to position [1811, 0]
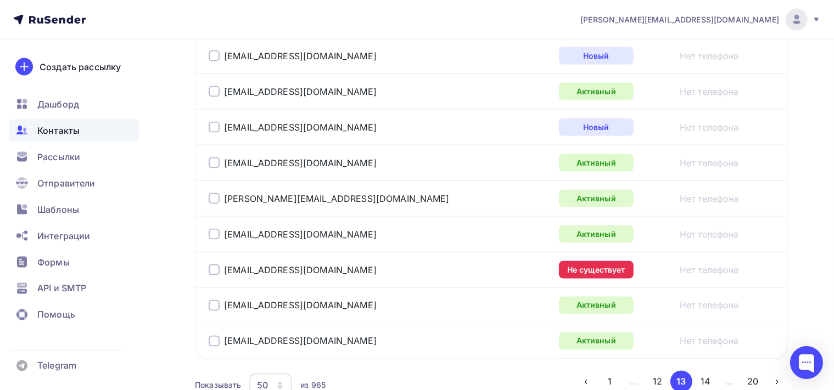
click at [217, 265] on div at bounding box center [214, 270] width 11 height 11
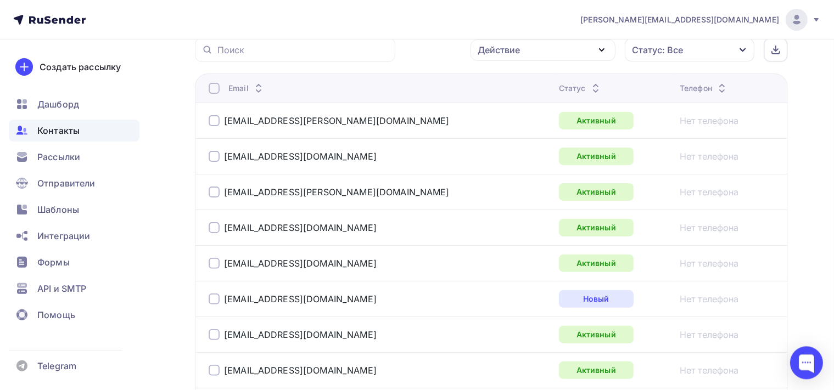
scroll to position [183, 0]
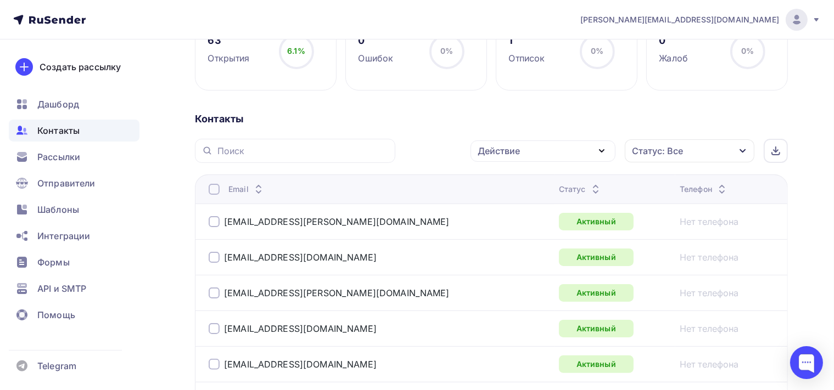
click at [607, 150] on icon "button" at bounding box center [601, 150] width 13 height 13
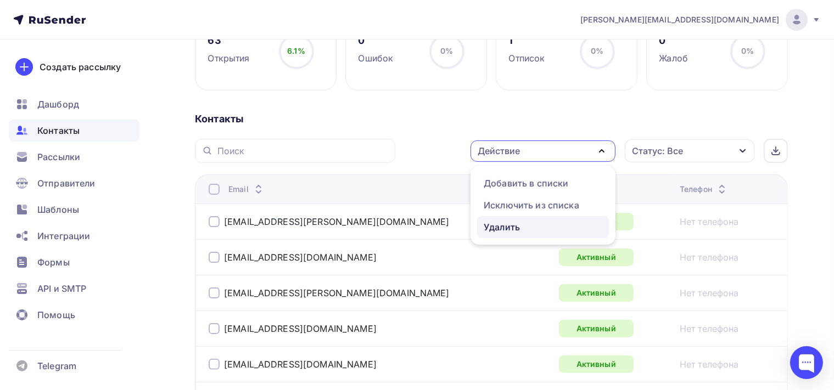
click at [527, 227] on div "Удалить" at bounding box center [543, 227] width 119 height 13
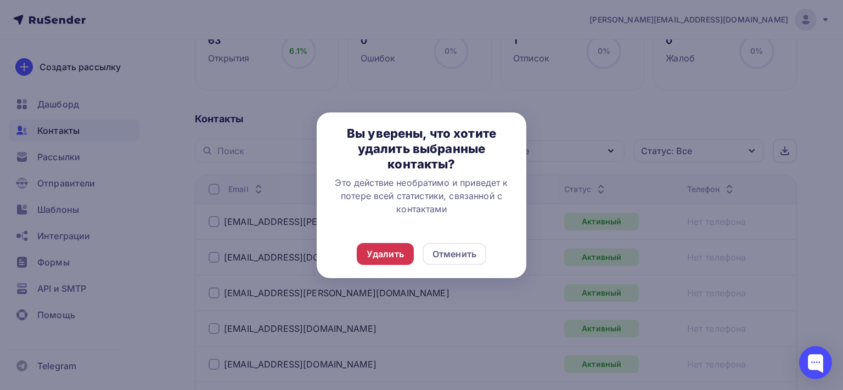
click at [395, 249] on div "Удалить" at bounding box center [385, 254] width 37 height 13
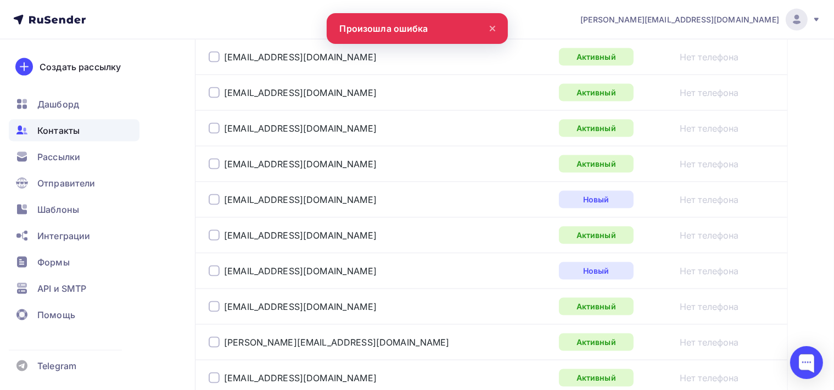
scroll to position [1886, 0]
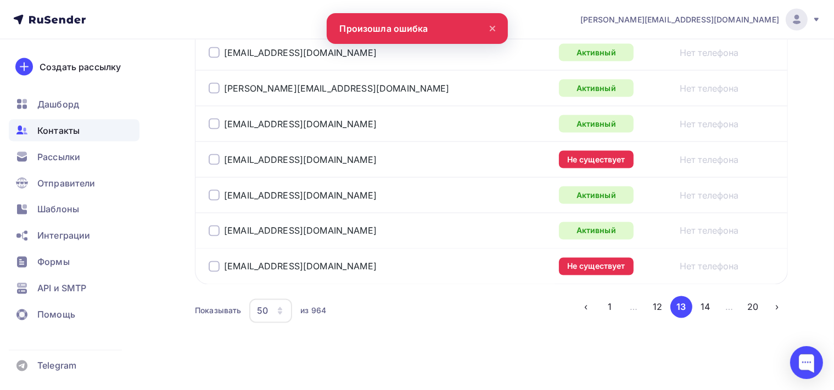
click at [210, 155] on div at bounding box center [214, 159] width 11 height 11
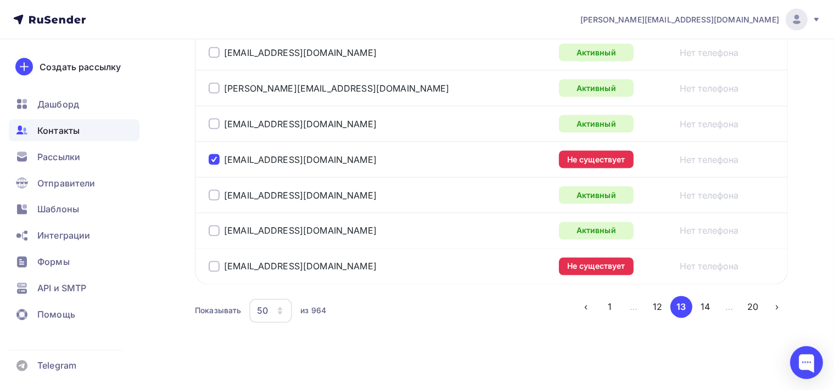
click at [212, 262] on div at bounding box center [214, 266] width 11 height 11
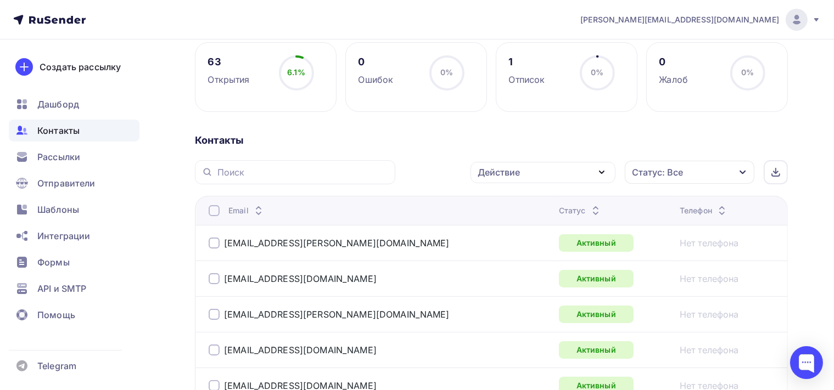
scroll to position [173, 0]
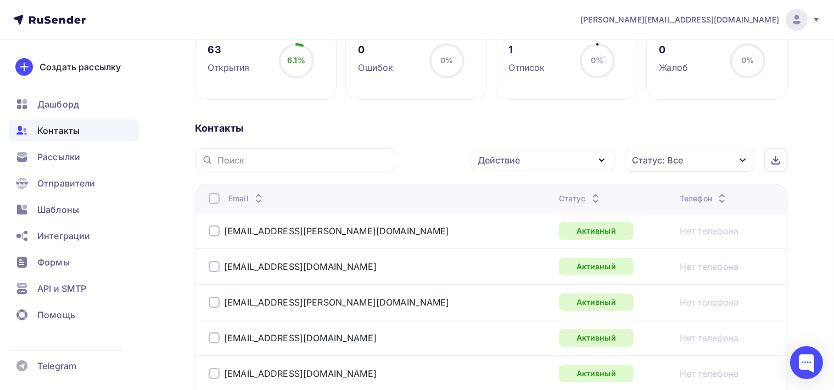
click at [599, 158] on icon "button" at bounding box center [601, 160] width 13 height 13
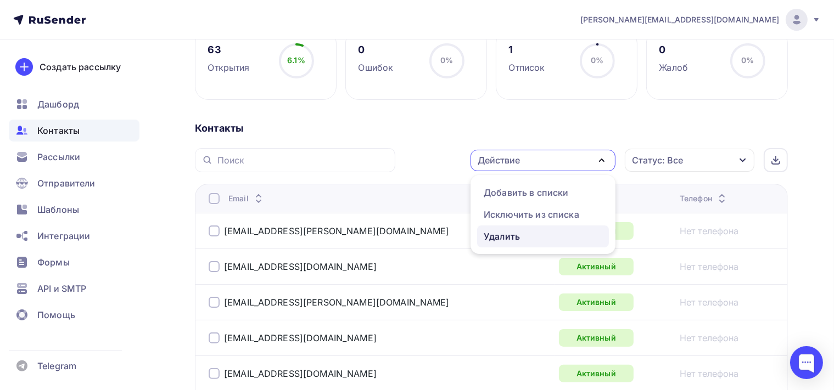
click at [527, 240] on div "Удалить" at bounding box center [543, 236] width 119 height 13
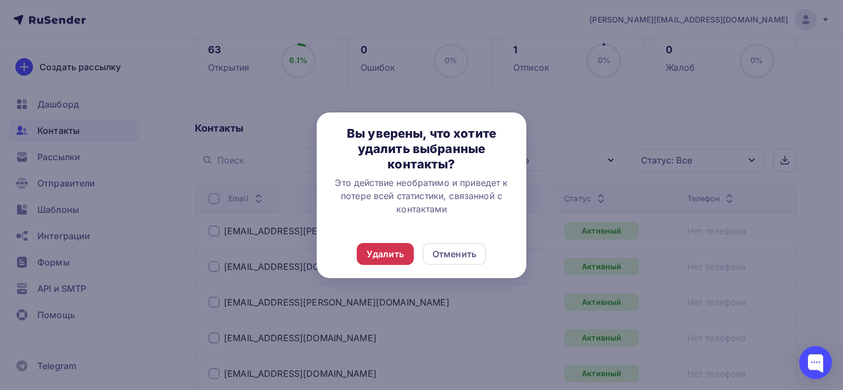
click at [394, 254] on div "Удалить" at bounding box center [385, 254] width 37 height 13
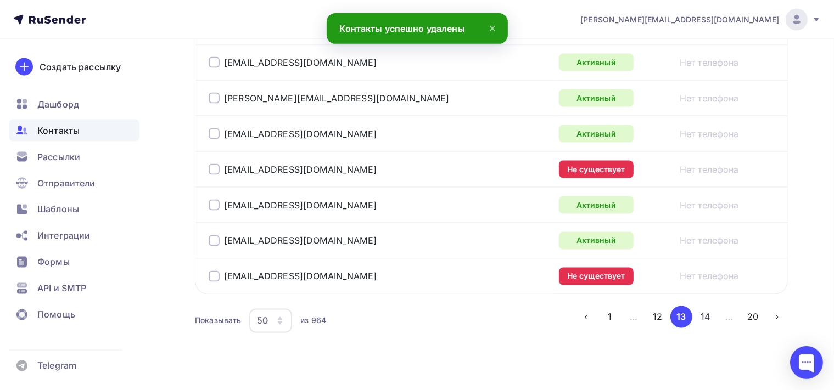
scroll to position [1886, 0]
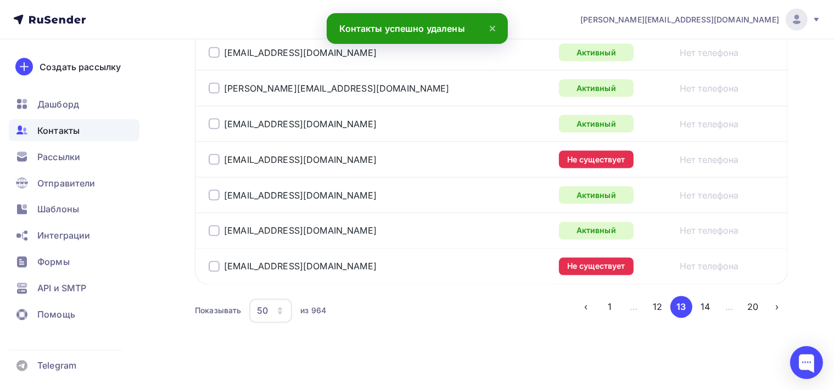
click at [210, 156] on div at bounding box center [214, 159] width 11 height 11
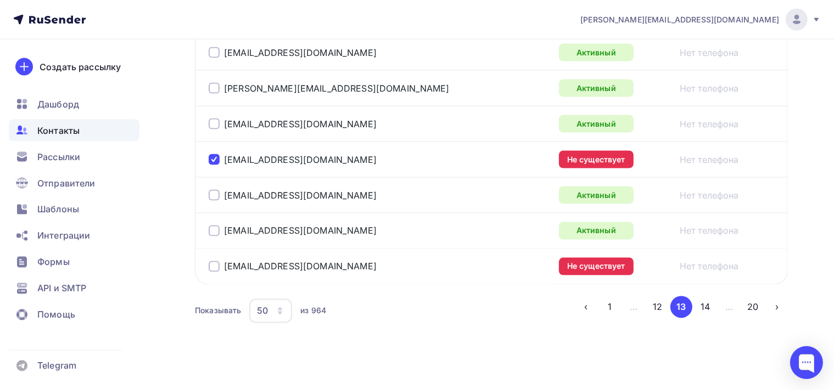
click at [215, 261] on div at bounding box center [214, 266] width 11 height 11
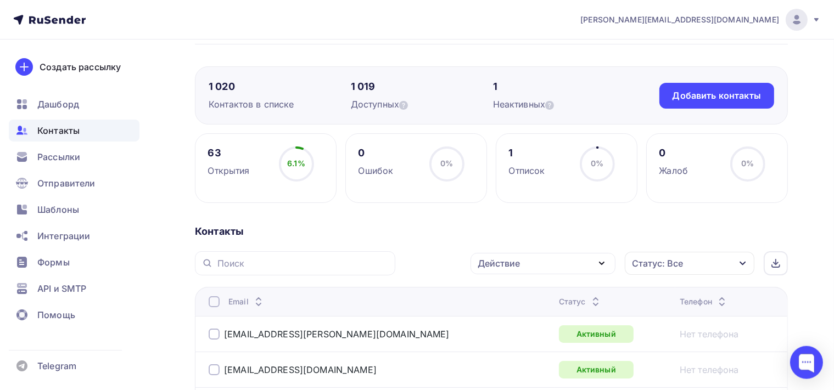
scroll to position [84, 0]
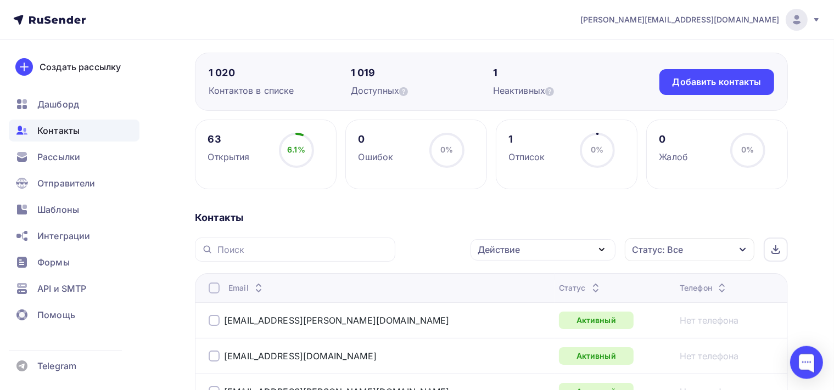
click at [600, 246] on icon "button" at bounding box center [601, 249] width 13 height 13
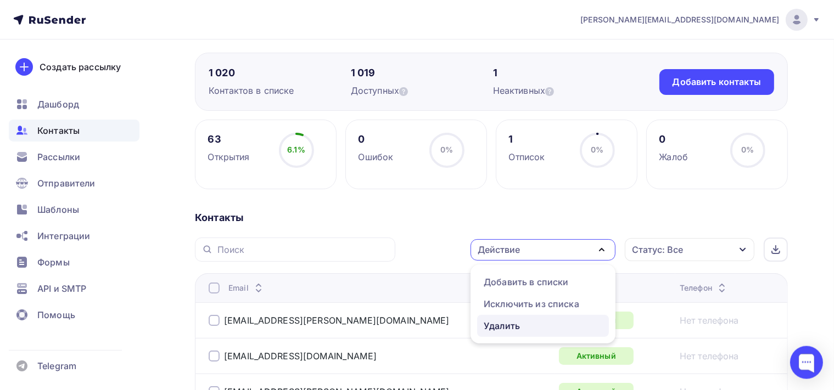
click at [524, 321] on div "Удалить" at bounding box center [543, 325] width 119 height 13
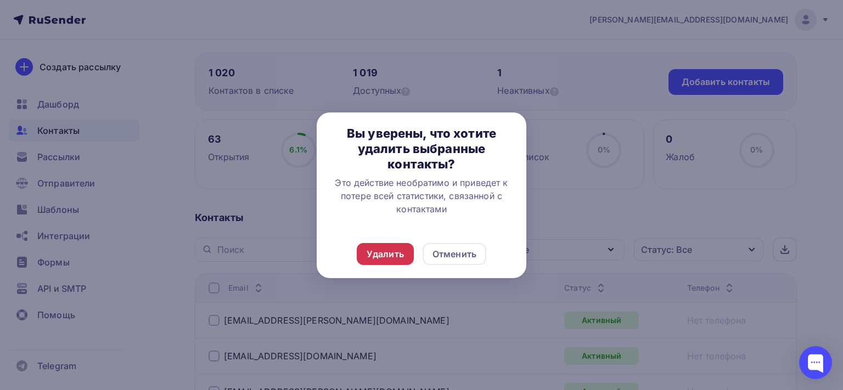
click at [378, 249] on div "Удалить" at bounding box center [385, 254] width 37 height 13
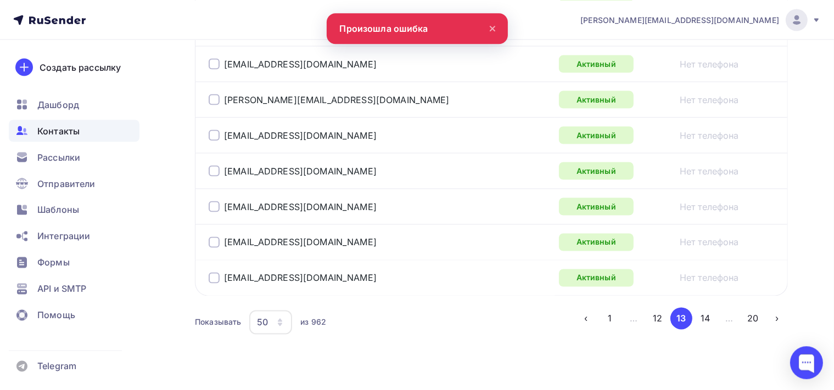
scroll to position [1886, 0]
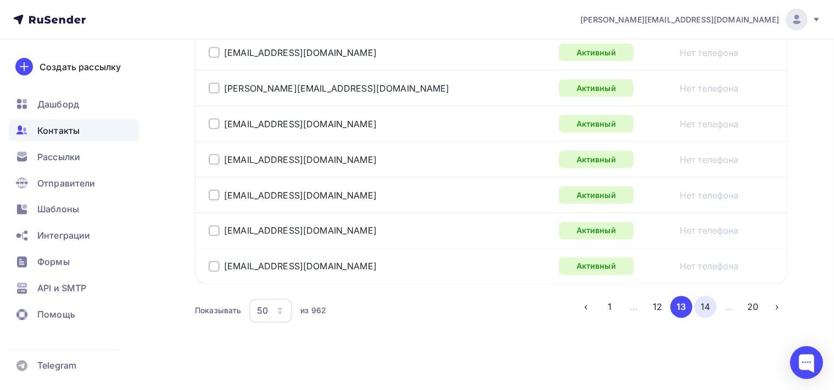
click at [704, 305] on button "14" at bounding box center [705, 307] width 22 height 22
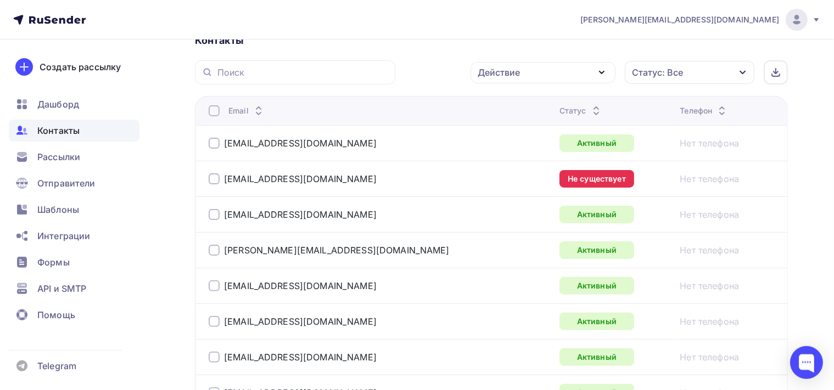
scroll to position [260, 0]
click at [215, 181] on div at bounding box center [214, 180] width 11 height 11
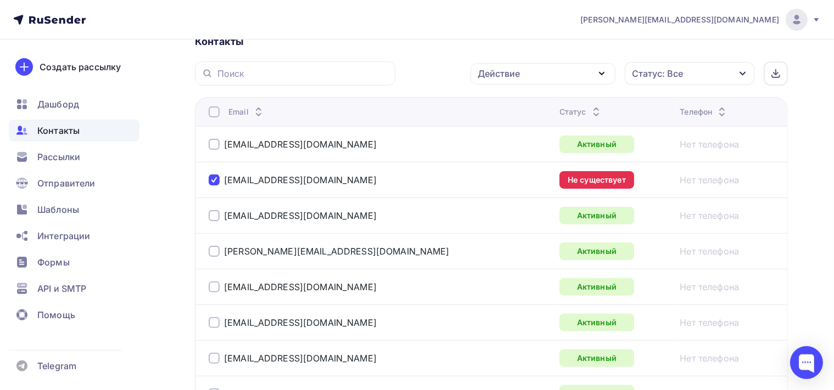
click at [609, 72] on div "Действие" at bounding box center [542, 73] width 145 height 21
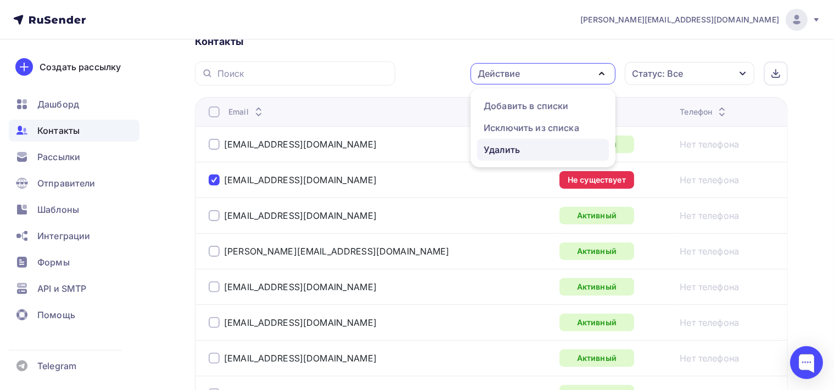
click at [552, 151] on div "Удалить" at bounding box center [543, 149] width 119 height 13
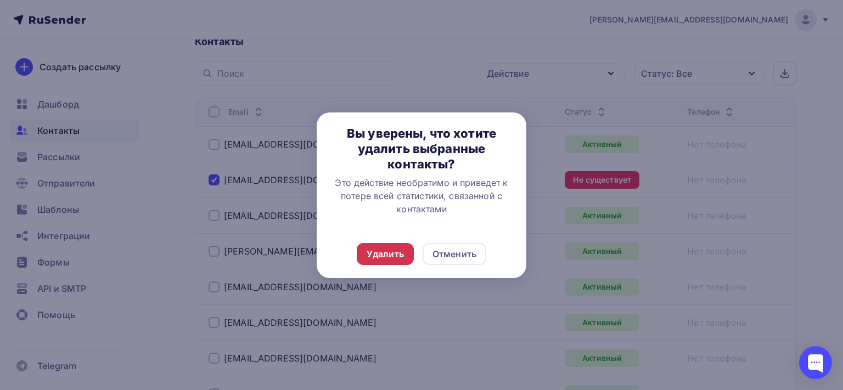
click at [400, 258] on div "Удалить" at bounding box center [385, 254] width 37 height 13
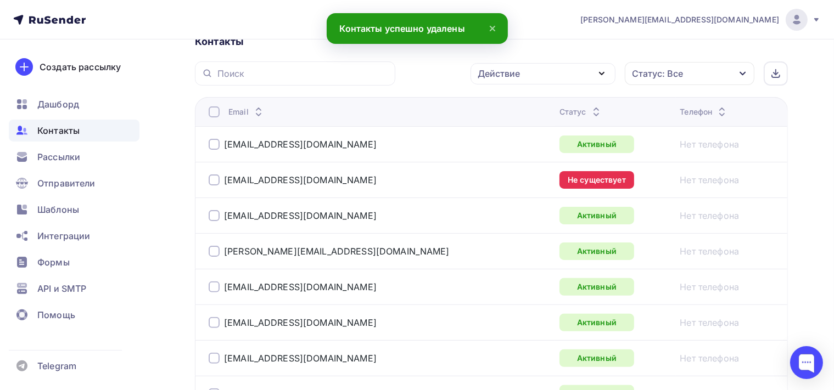
click at [215, 177] on div at bounding box center [214, 180] width 11 height 11
click at [599, 76] on icon "button" at bounding box center [601, 73] width 13 height 13
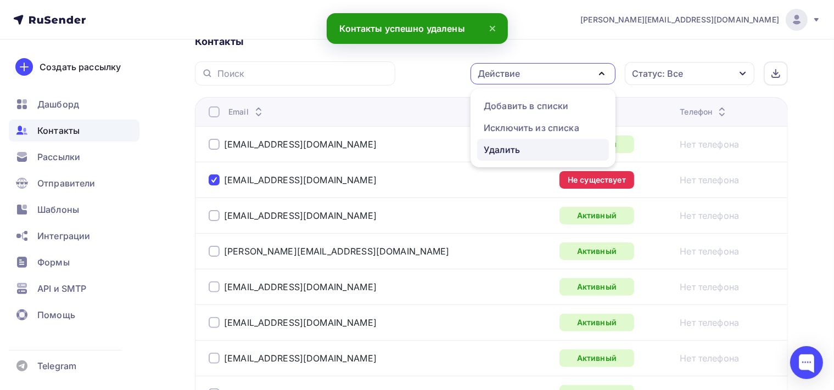
click at [537, 147] on div "Удалить" at bounding box center [543, 149] width 119 height 13
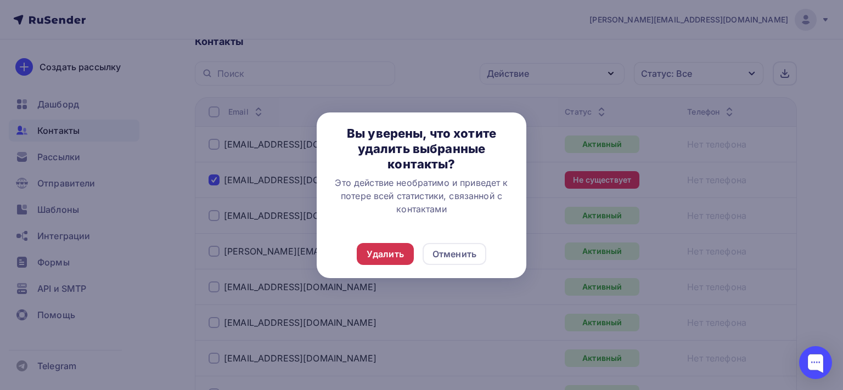
click at [401, 256] on div "Удалить" at bounding box center [385, 254] width 37 height 13
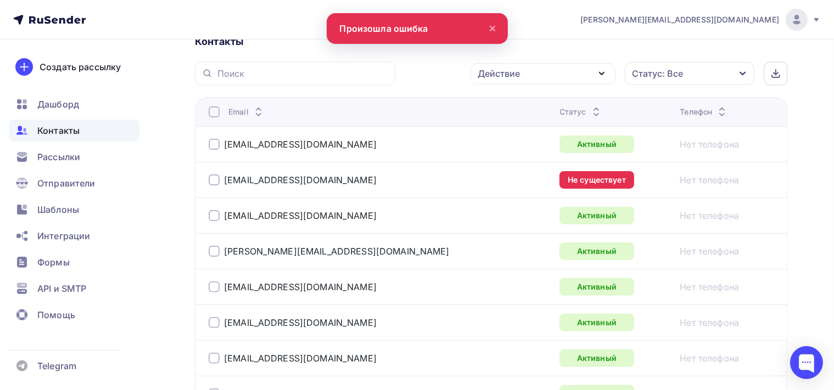
click at [217, 181] on div at bounding box center [214, 180] width 11 height 11
click at [604, 70] on icon "button" at bounding box center [601, 73] width 13 height 13
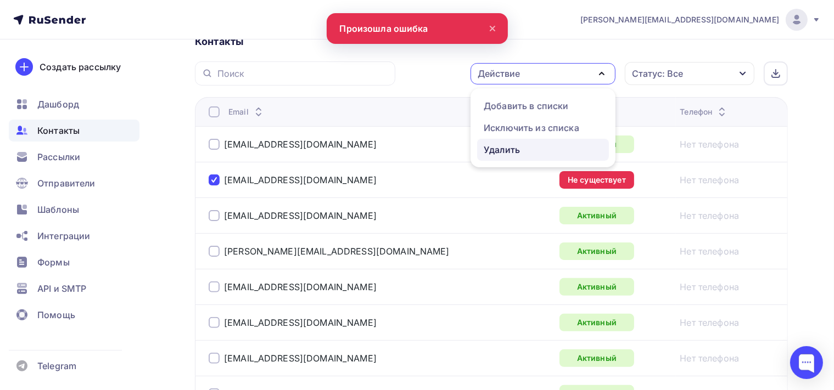
click at [535, 148] on div "Удалить" at bounding box center [543, 149] width 119 height 13
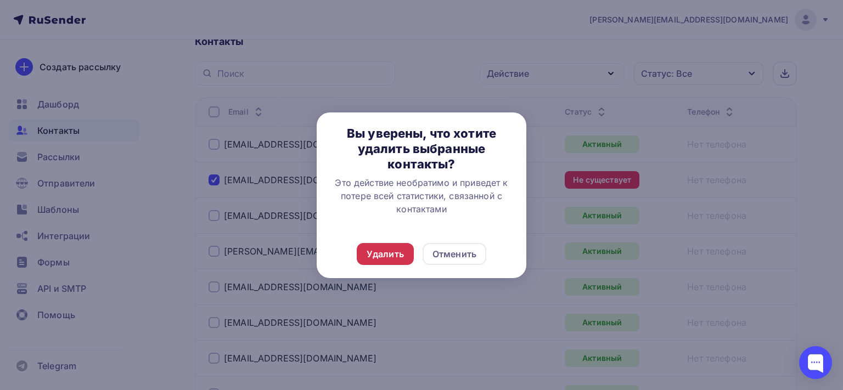
click at [405, 252] on div "Удалить" at bounding box center [385, 254] width 57 height 22
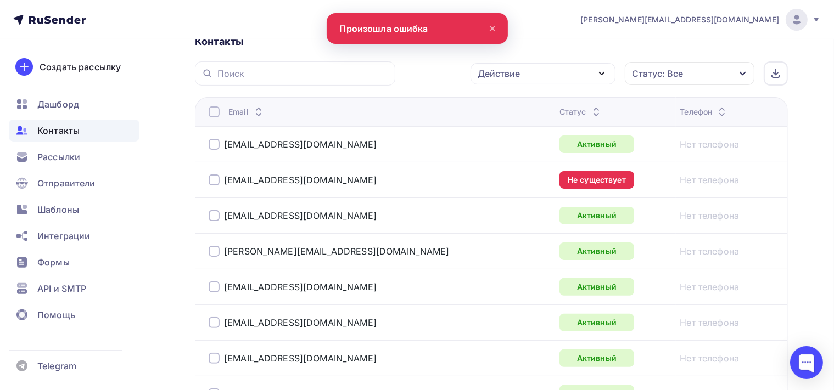
click at [206, 174] on td "i.sukhenko@stylemaks.ru" at bounding box center [375, 180] width 360 height 36
click at [213, 179] on div at bounding box center [214, 180] width 11 height 11
click at [599, 72] on icon "button" at bounding box center [601, 73] width 13 height 13
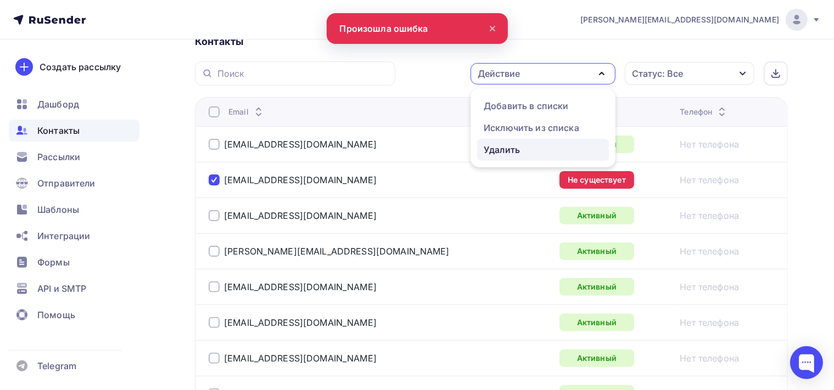
click at [507, 154] on div "Удалить" at bounding box center [502, 149] width 36 height 13
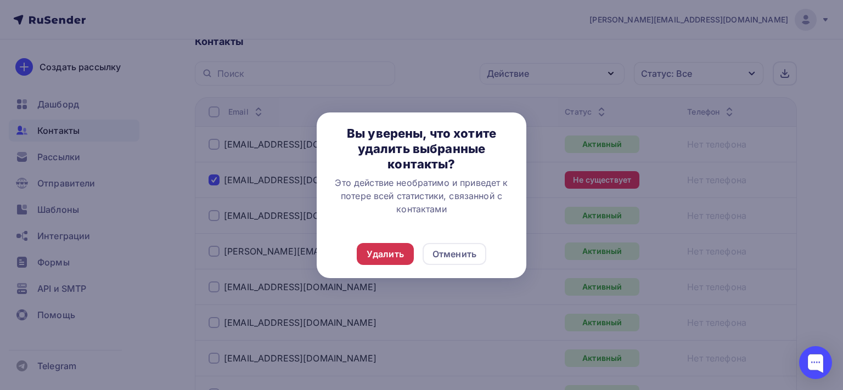
click at [401, 254] on div "Удалить" at bounding box center [385, 254] width 37 height 13
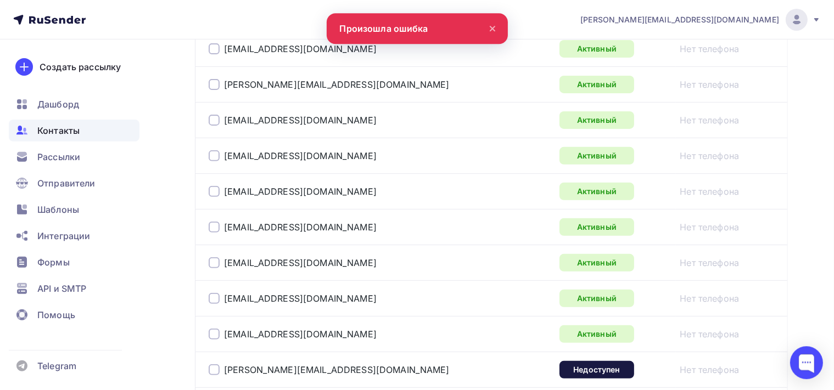
scroll to position [492, 0]
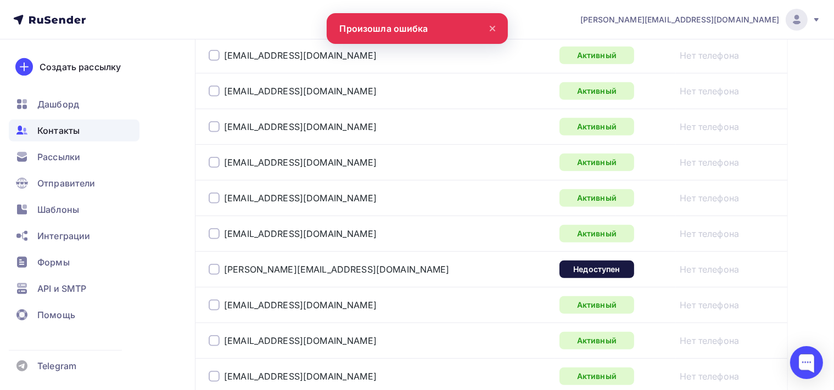
click at [210, 271] on div at bounding box center [214, 269] width 11 height 11
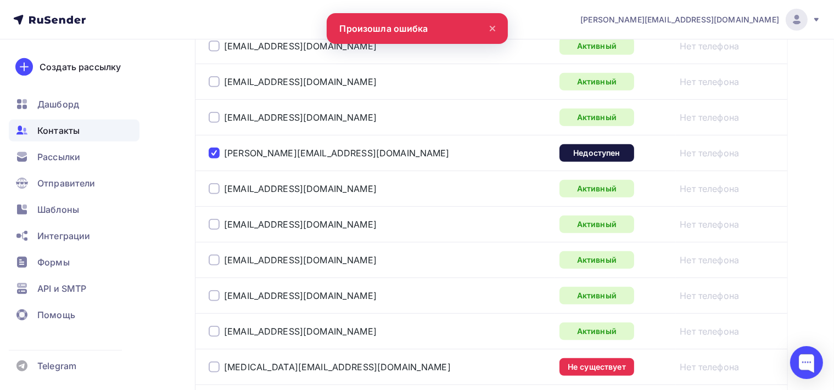
scroll to position [724, 0]
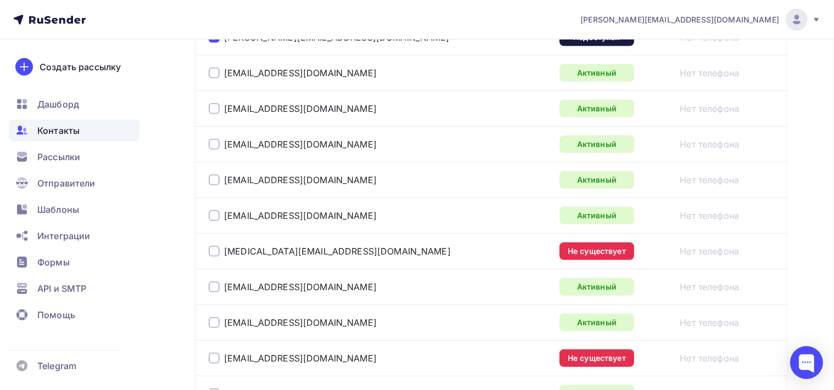
click at [217, 248] on div at bounding box center [214, 251] width 11 height 11
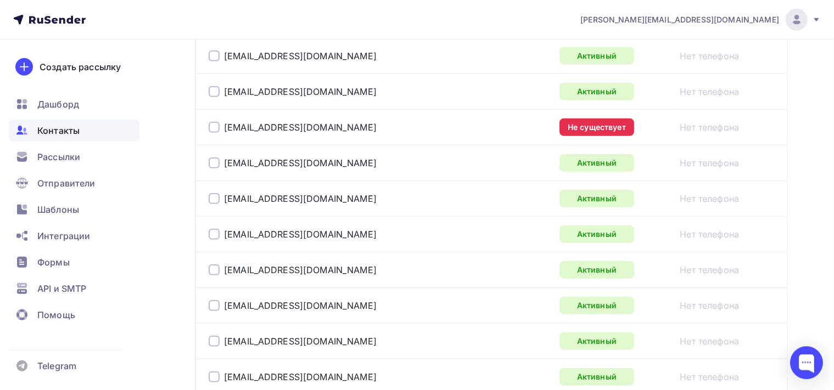
scroll to position [956, 0]
click at [217, 125] on div at bounding box center [214, 126] width 11 height 11
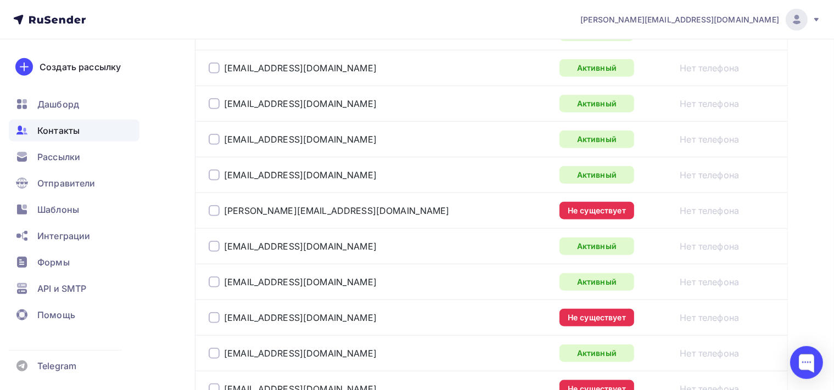
scroll to position [1245, 0]
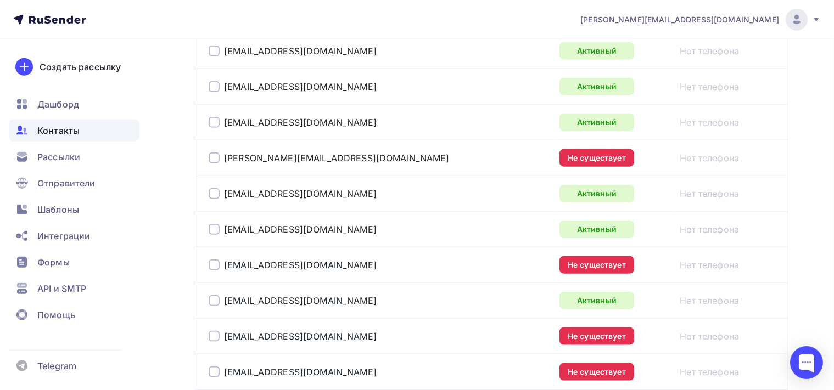
click at [219, 155] on div at bounding box center [214, 158] width 11 height 11
click at [212, 260] on div at bounding box center [214, 265] width 11 height 11
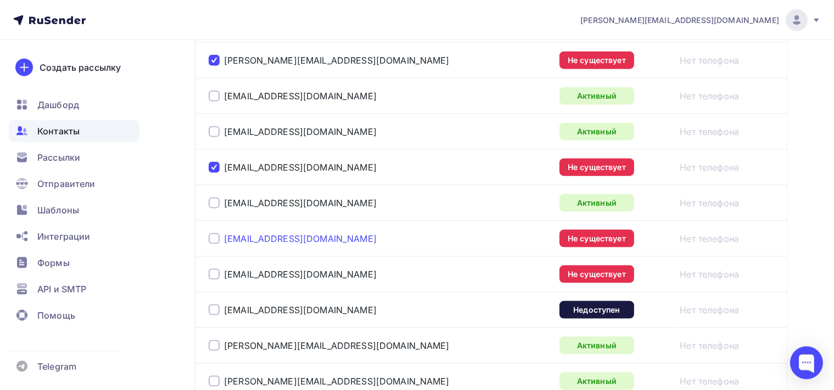
scroll to position [1361, 0]
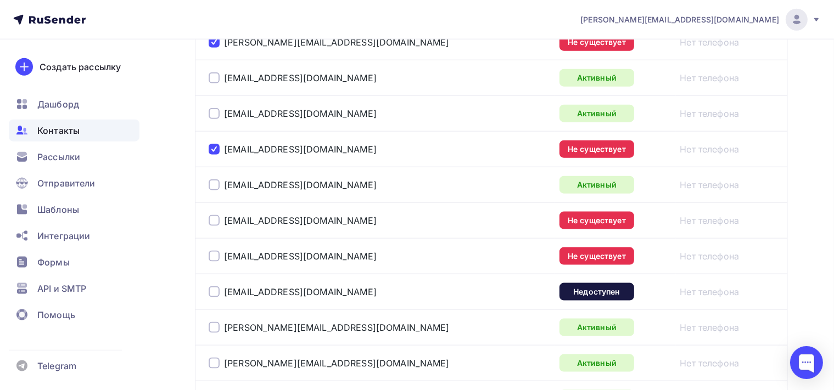
click at [214, 216] on div at bounding box center [214, 220] width 11 height 11
click at [216, 251] on div at bounding box center [214, 256] width 11 height 11
click at [216, 290] on div at bounding box center [214, 292] width 11 height 11
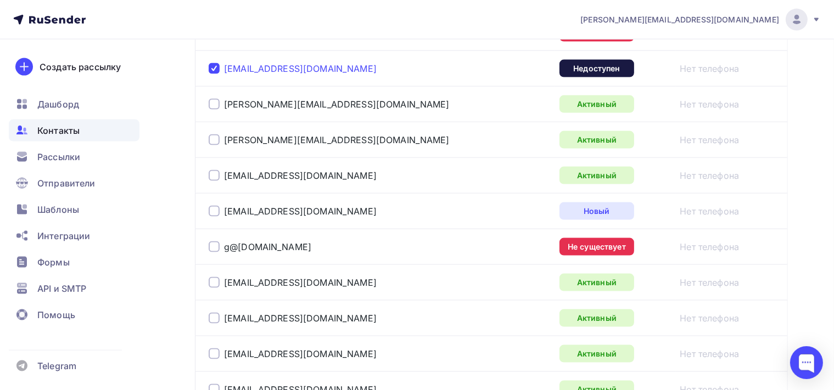
scroll to position [1593, 0]
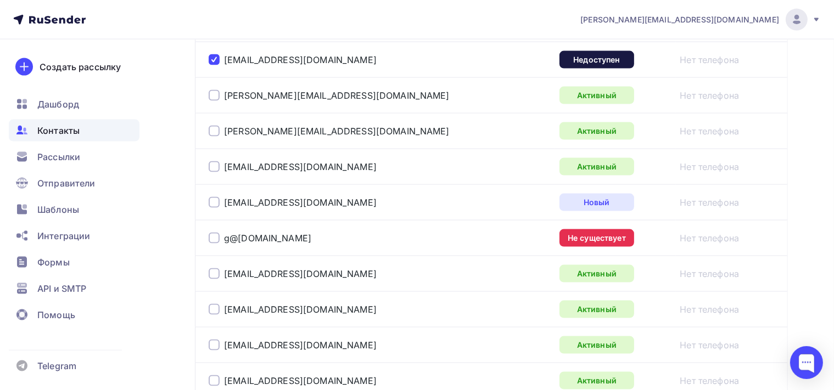
click at [212, 238] on div at bounding box center [214, 238] width 11 height 11
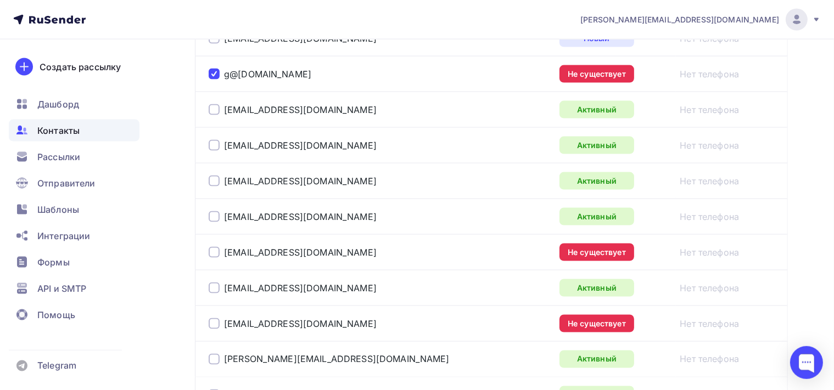
scroll to position [1767, 0]
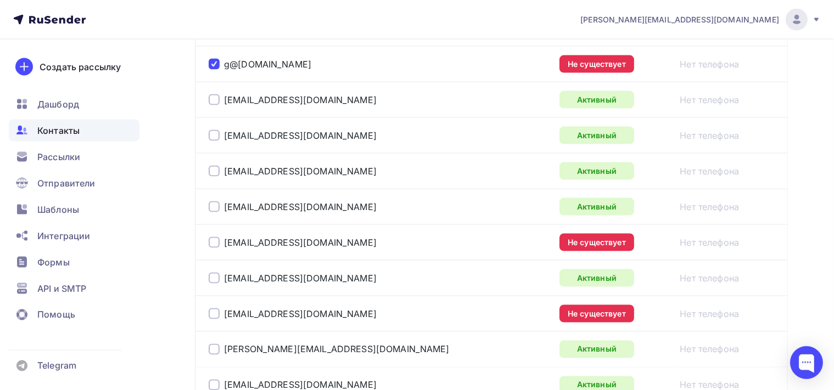
click at [216, 237] on div at bounding box center [214, 242] width 11 height 11
click at [215, 308] on div at bounding box center [214, 313] width 11 height 11
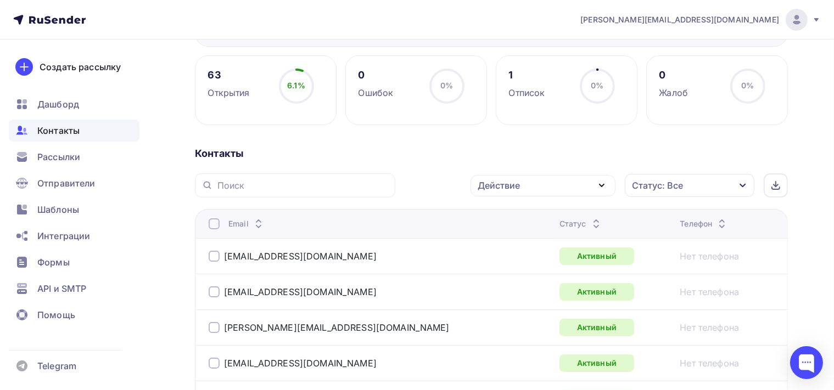
scroll to position [173, 0]
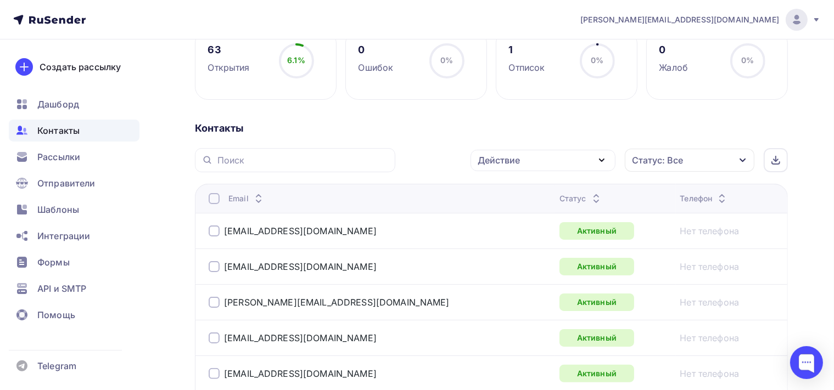
click at [599, 160] on icon "button" at bounding box center [601, 160] width 13 height 13
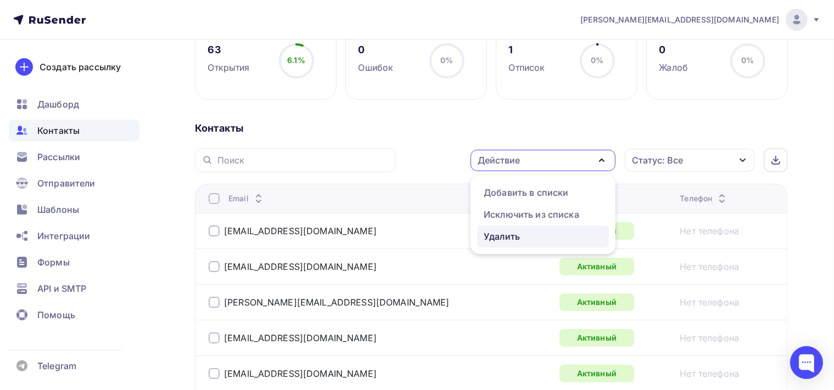
click at [546, 239] on div "Удалить" at bounding box center [543, 236] width 119 height 13
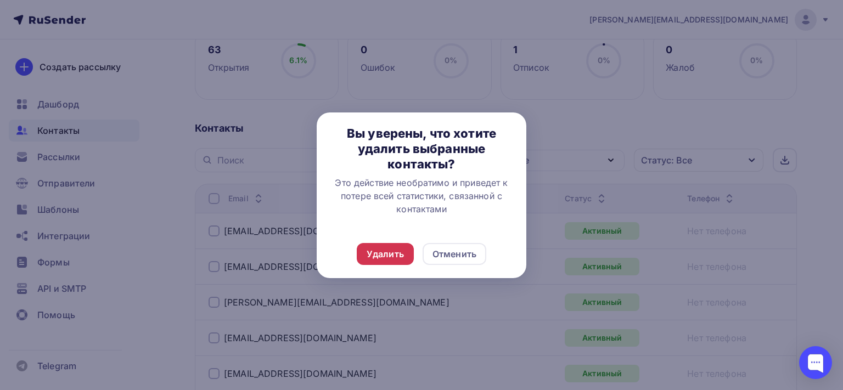
click at [394, 256] on div "Удалить" at bounding box center [385, 254] width 37 height 13
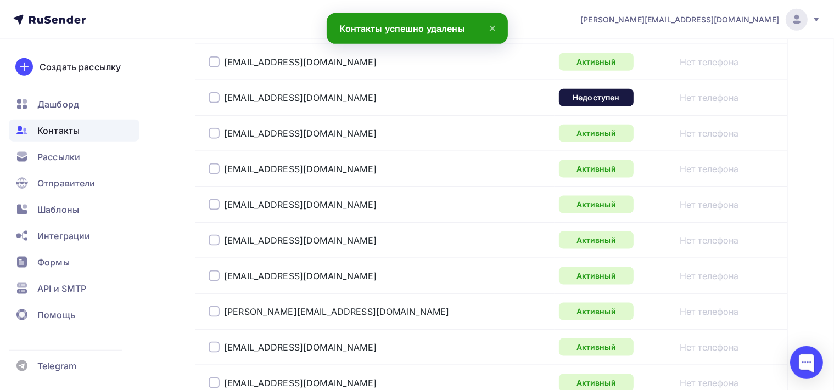
scroll to position [1391, 0]
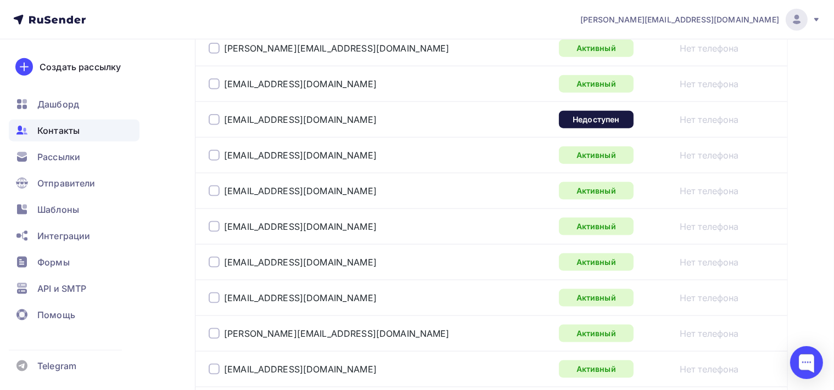
click at [211, 115] on div at bounding box center [214, 119] width 11 height 11
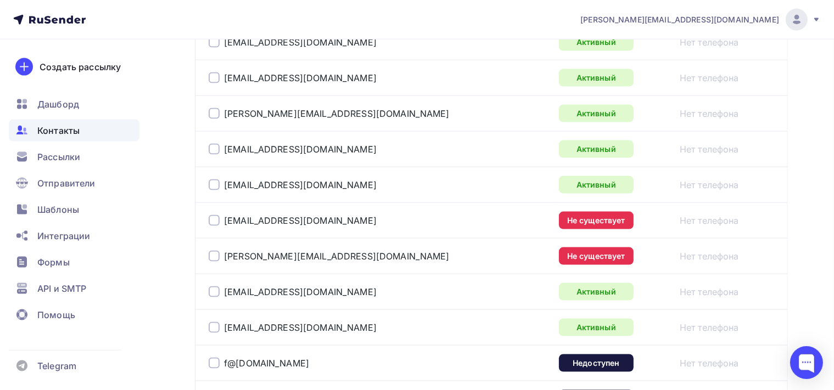
scroll to position [1623, 0]
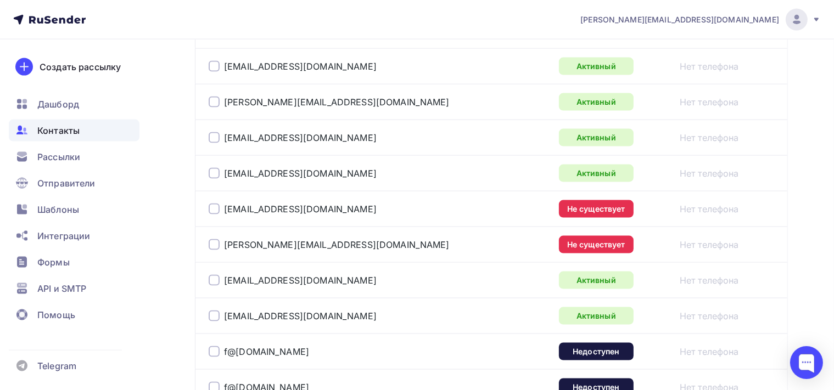
click at [215, 204] on div at bounding box center [214, 209] width 11 height 11
click at [214, 239] on div at bounding box center [214, 244] width 11 height 11
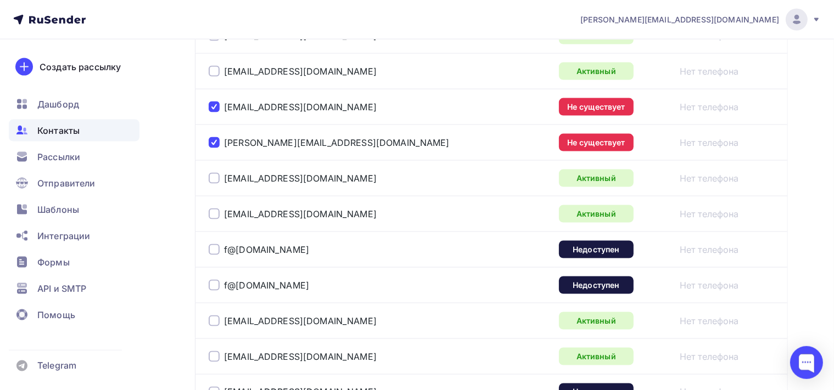
scroll to position [1739, 0]
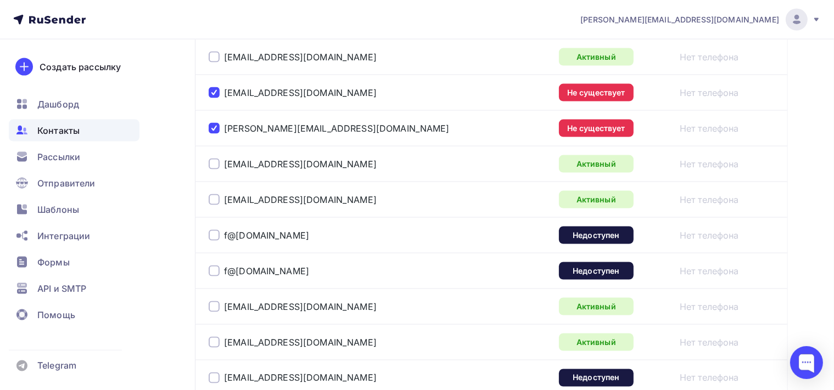
click at [217, 231] on div at bounding box center [214, 235] width 11 height 11
click at [212, 266] on div at bounding box center [214, 271] width 11 height 11
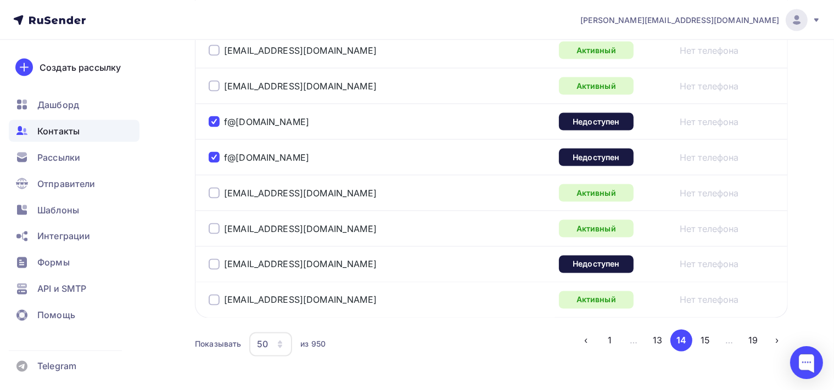
scroll to position [1855, 0]
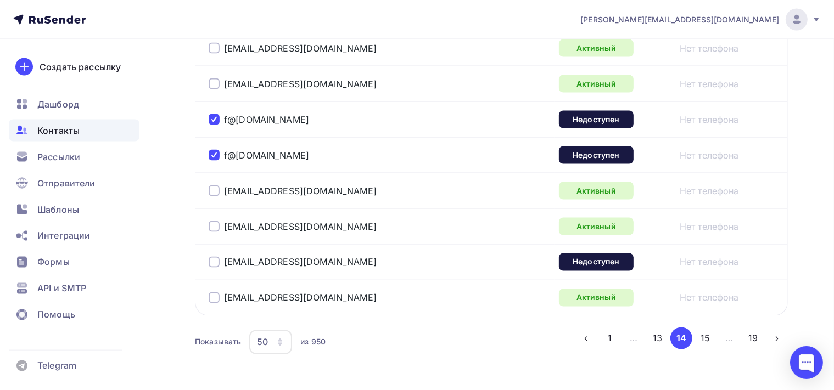
click at [216, 257] on div at bounding box center [214, 262] width 11 height 11
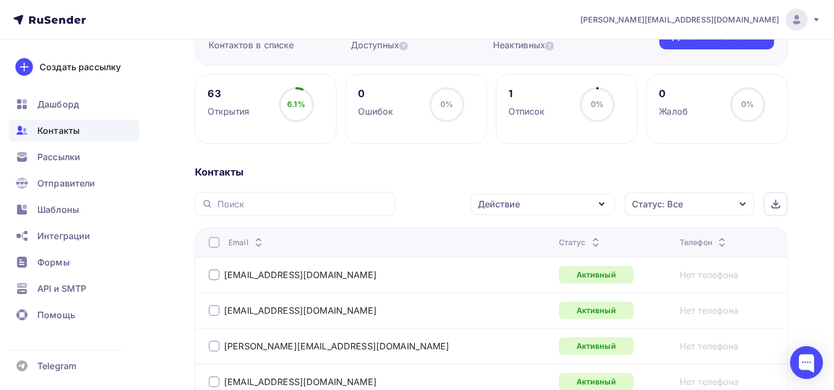
scroll to position [132, 0]
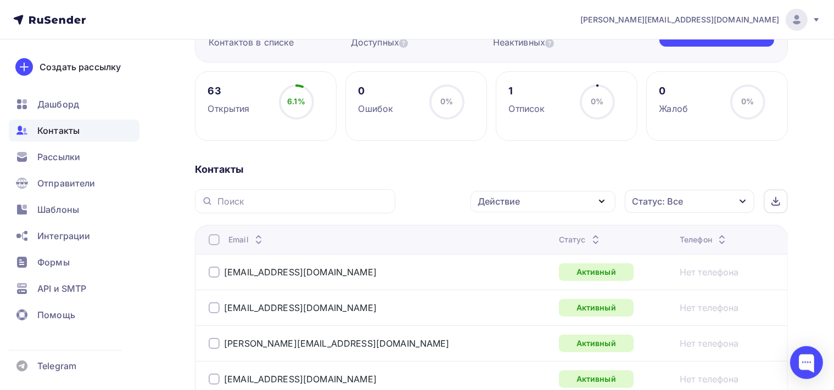
click at [600, 199] on icon "button" at bounding box center [601, 201] width 13 height 13
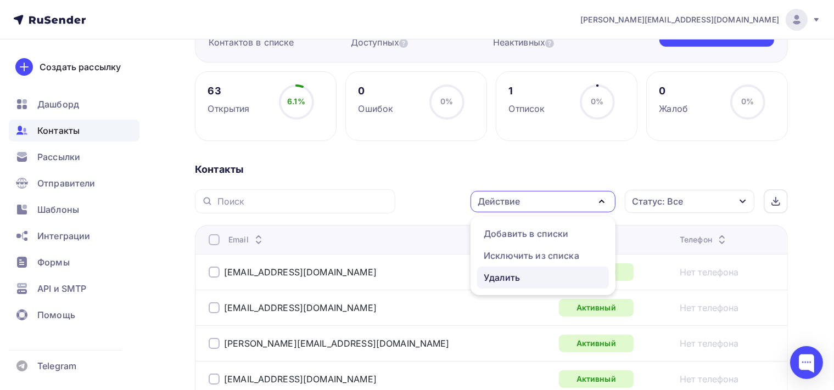
click at [554, 273] on div "Удалить" at bounding box center [543, 277] width 119 height 13
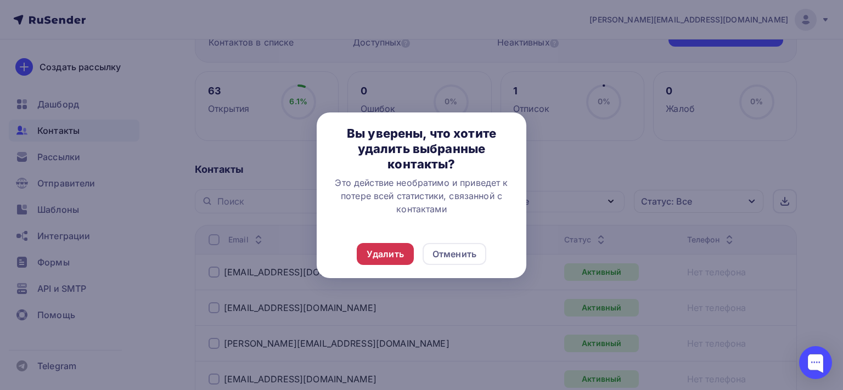
click at [385, 251] on div "Удалить" at bounding box center [385, 254] width 37 height 13
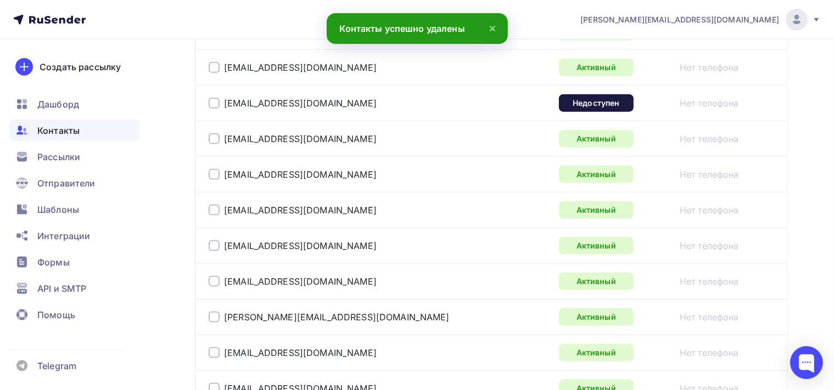
scroll to position [1350, 0]
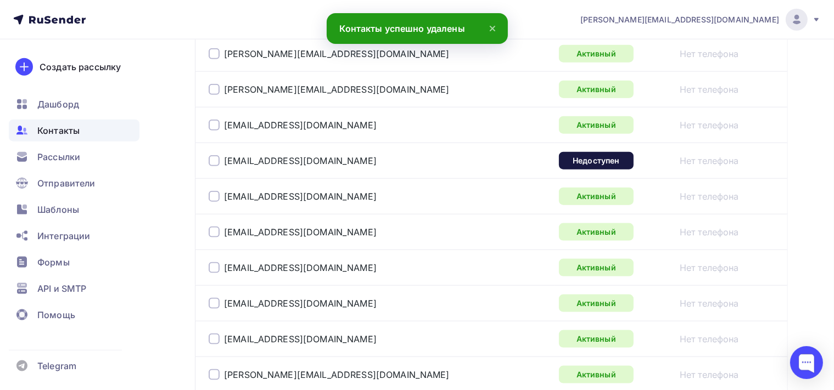
click at [213, 158] on div at bounding box center [214, 160] width 11 height 11
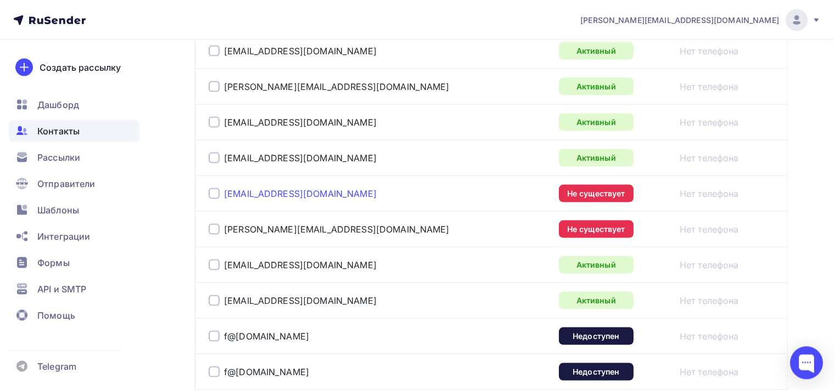
scroll to position [1640, 0]
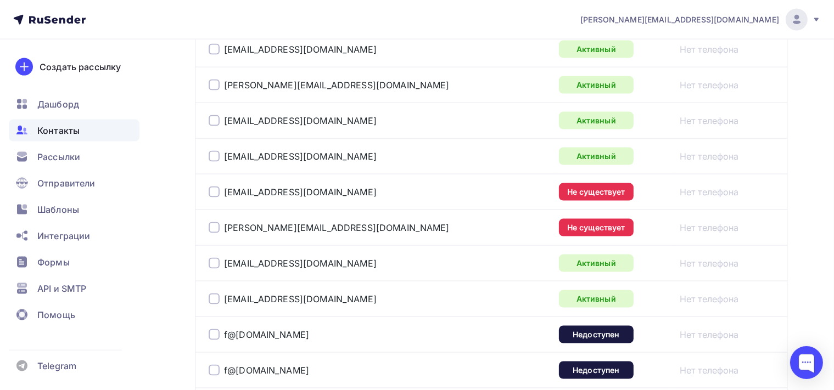
click at [212, 187] on div at bounding box center [214, 192] width 11 height 11
click at [216, 222] on div at bounding box center [214, 227] width 11 height 11
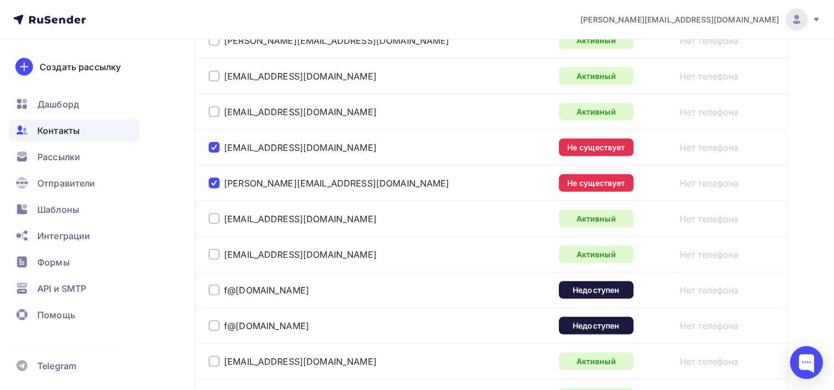
scroll to position [1814, 0]
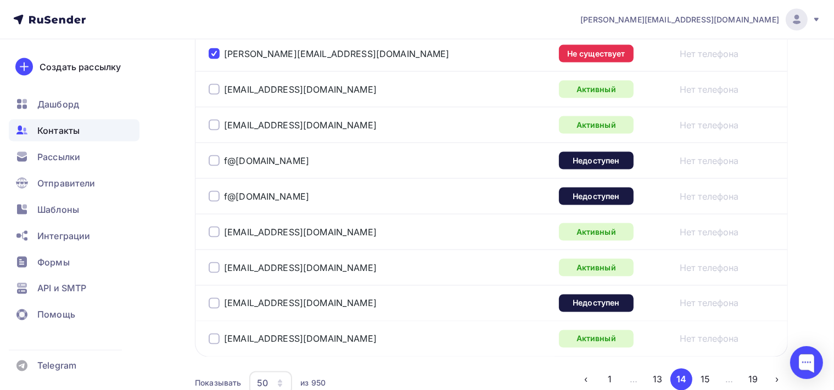
click at [218, 159] on div at bounding box center [214, 160] width 11 height 11
click at [217, 196] on div at bounding box center [214, 196] width 11 height 11
click at [213, 298] on div at bounding box center [214, 303] width 11 height 11
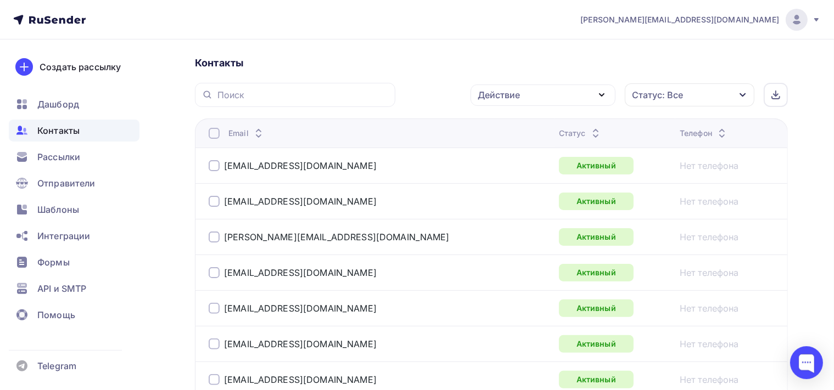
scroll to position [217, 0]
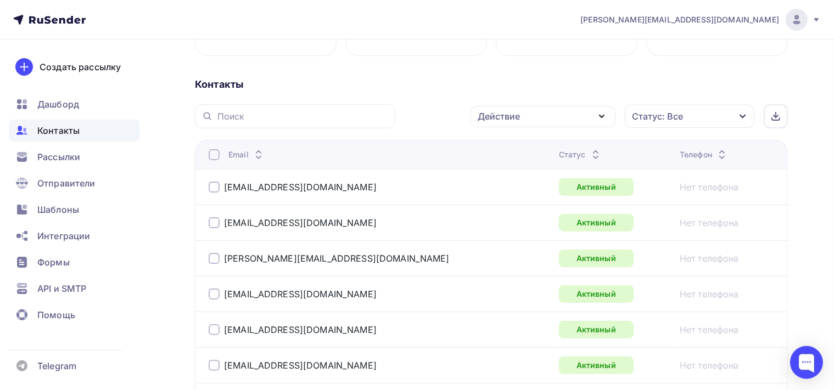
click at [609, 117] on div "Действие" at bounding box center [542, 116] width 145 height 21
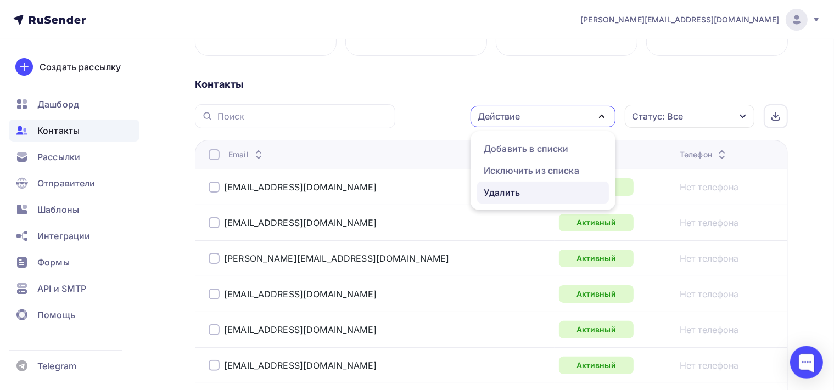
click at [543, 195] on div "Удалить" at bounding box center [543, 192] width 119 height 13
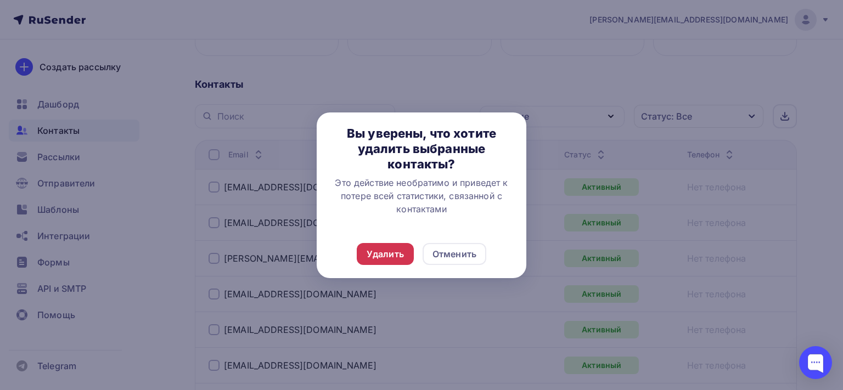
click at [406, 256] on div "Удалить" at bounding box center [385, 254] width 57 height 22
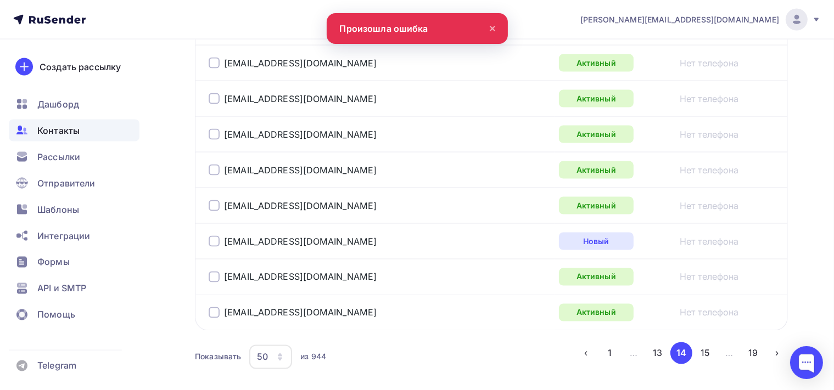
scroll to position [1886, 0]
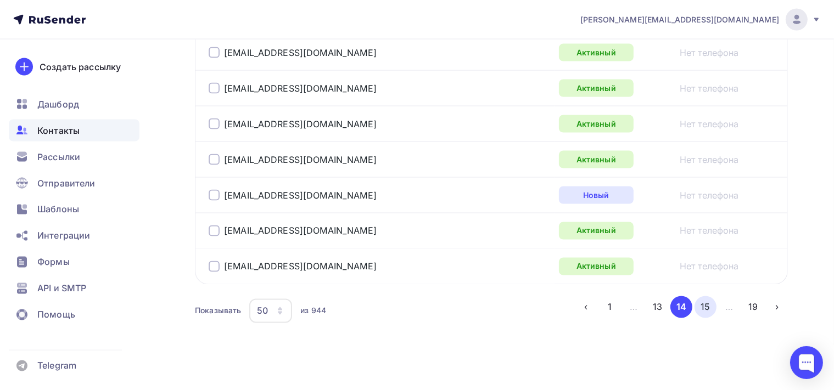
click at [706, 301] on button "15" at bounding box center [705, 307] width 22 height 22
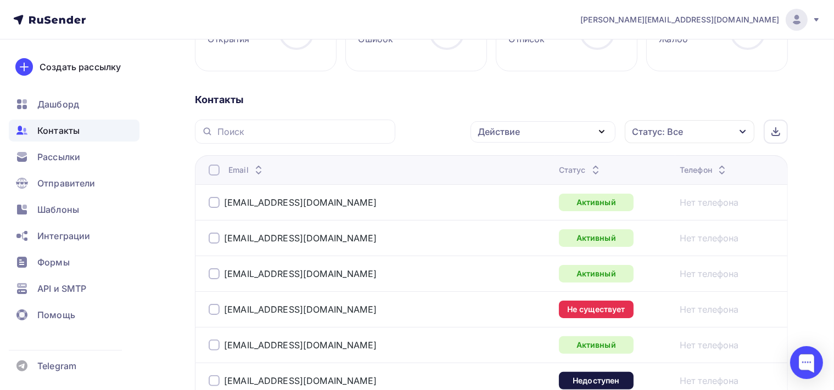
scroll to position [434, 0]
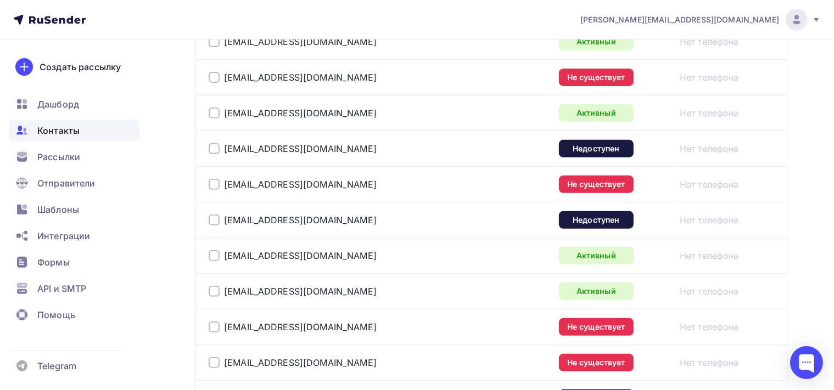
click at [211, 77] on div at bounding box center [214, 77] width 11 height 11
click at [216, 151] on div at bounding box center [214, 148] width 11 height 11
click at [210, 186] on div at bounding box center [214, 184] width 11 height 11
click at [218, 216] on div at bounding box center [214, 220] width 11 height 11
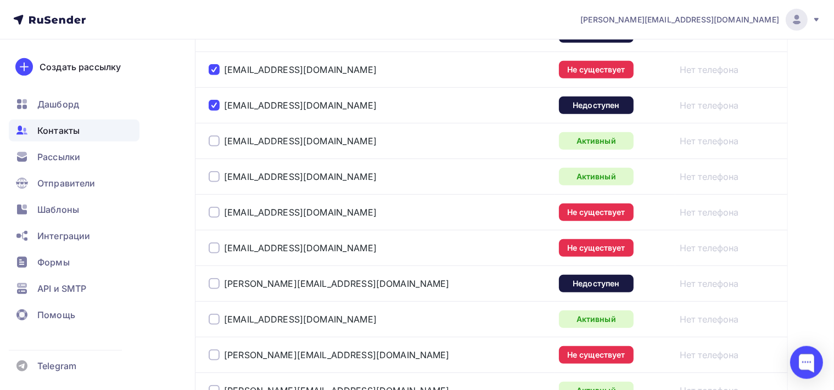
scroll to position [550, 0]
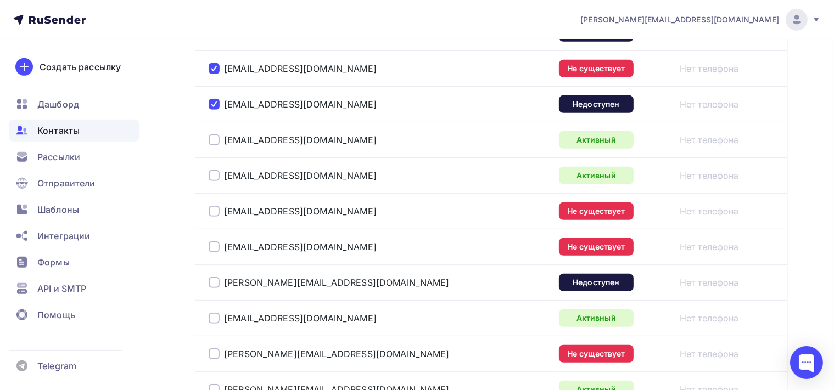
click at [212, 212] on div at bounding box center [214, 211] width 11 height 11
click at [215, 243] on div at bounding box center [214, 247] width 11 height 11
click at [216, 283] on div at bounding box center [214, 282] width 11 height 11
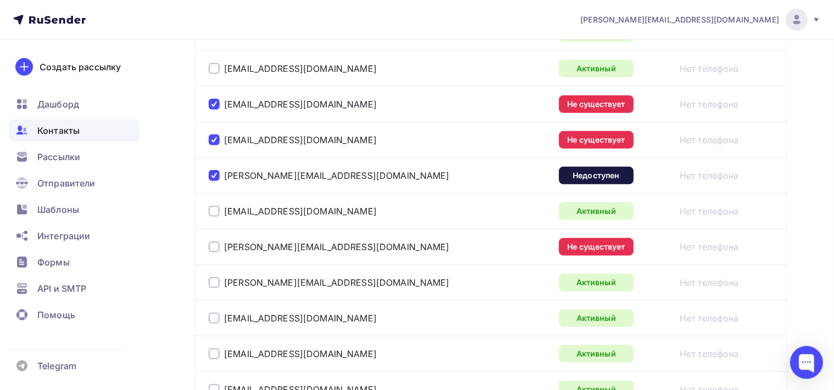
scroll to position [666, 0]
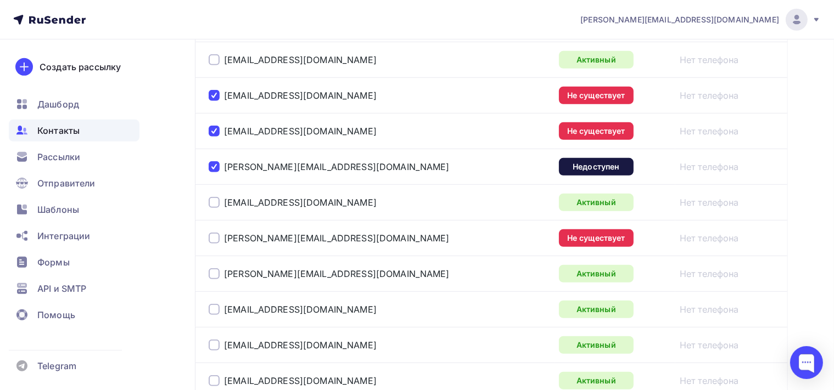
click at [214, 239] on div at bounding box center [214, 238] width 11 height 11
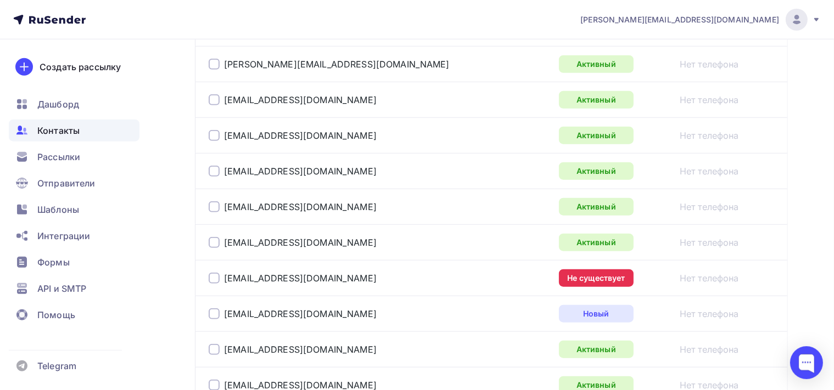
scroll to position [1071, 0]
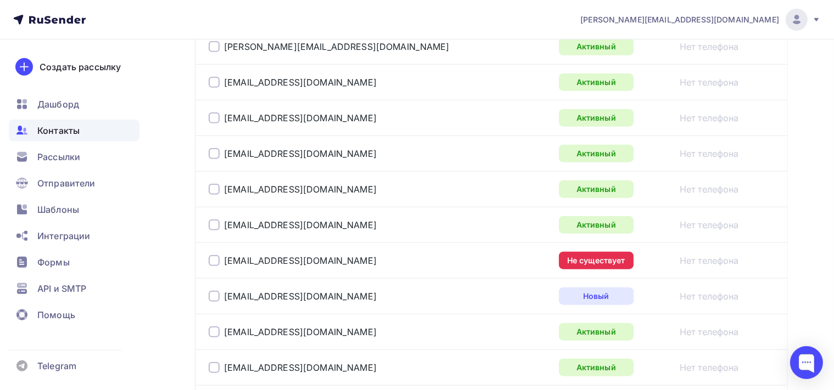
click at [217, 259] on div at bounding box center [214, 260] width 11 height 11
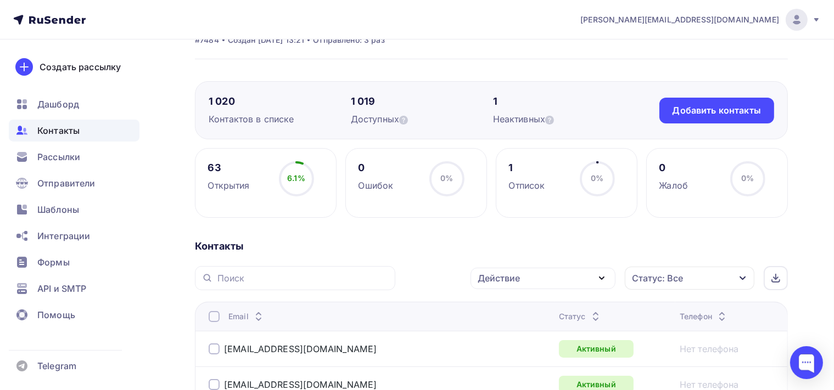
scroll to position [0, 0]
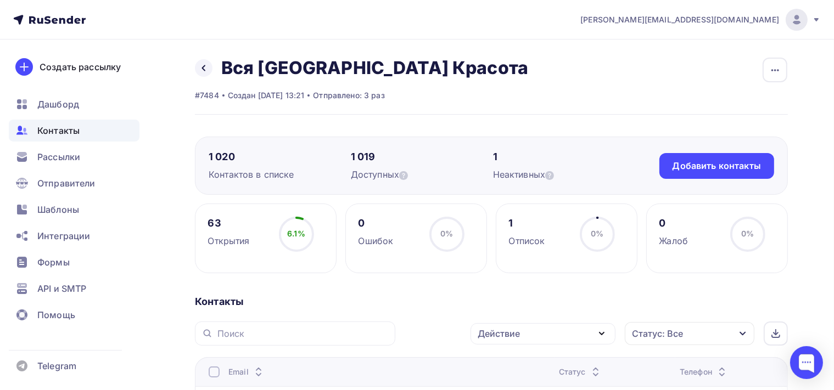
click at [604, 333] on icon "button" at bounding box center [601, 334] width 4 height 2
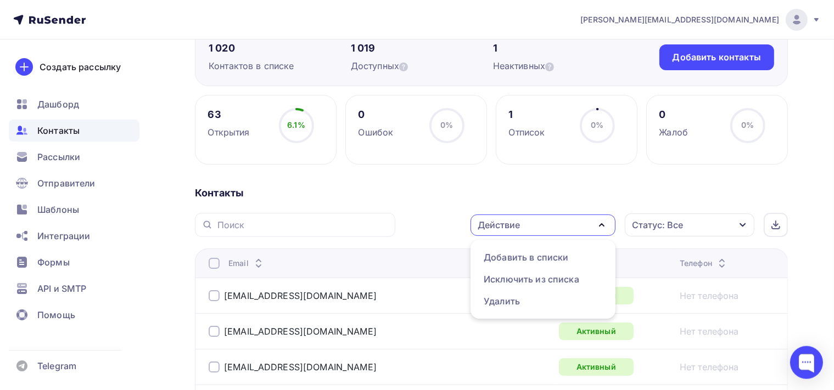
scroll to position [116, 0]
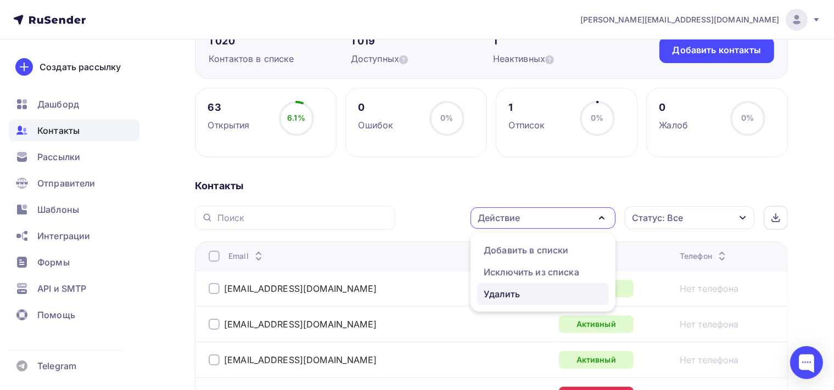
click at [547, 291] on div "Удалить" at bounding box center [543, 294] width 119 height 13
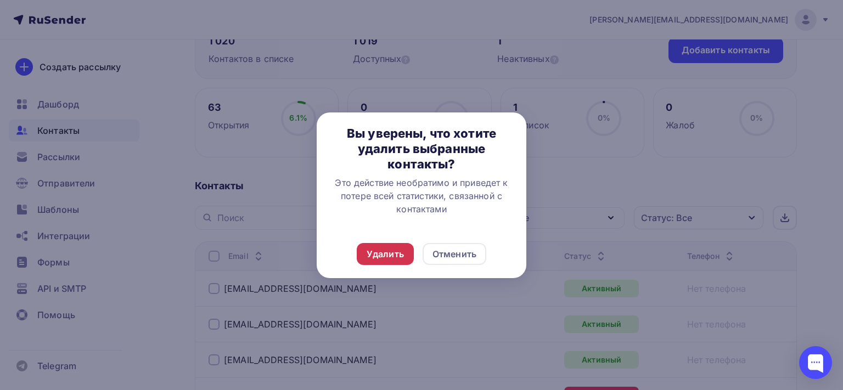
click at [382, 260] on div "Удалить" at bounding box center [385, 254] width 57 height 22
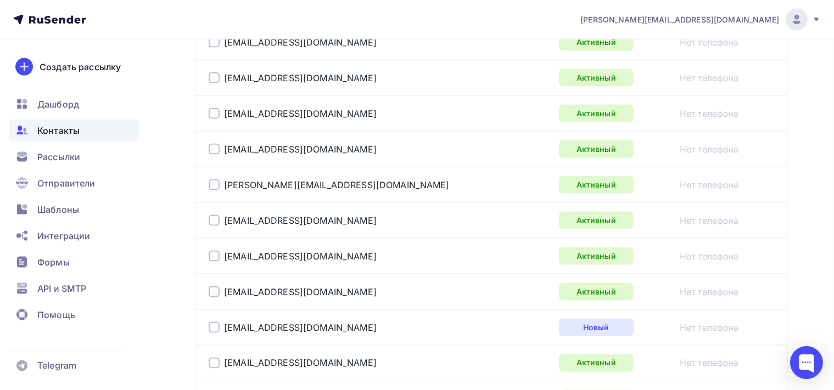
scroll to position [1855, 0]
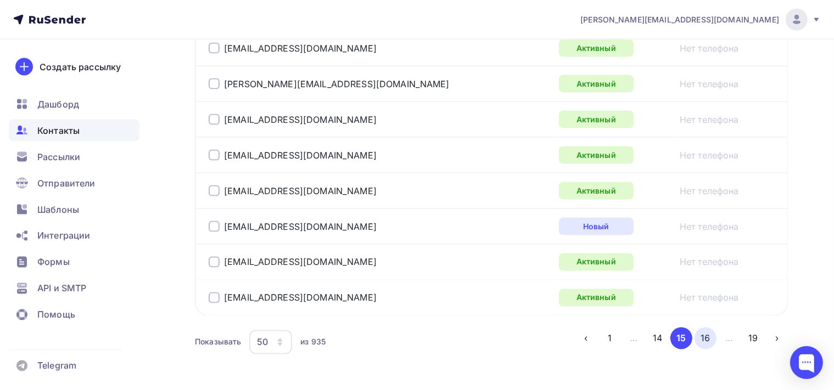
click at [706, 330] on button "16" at bounding box center [705, 339] width 22 height 22
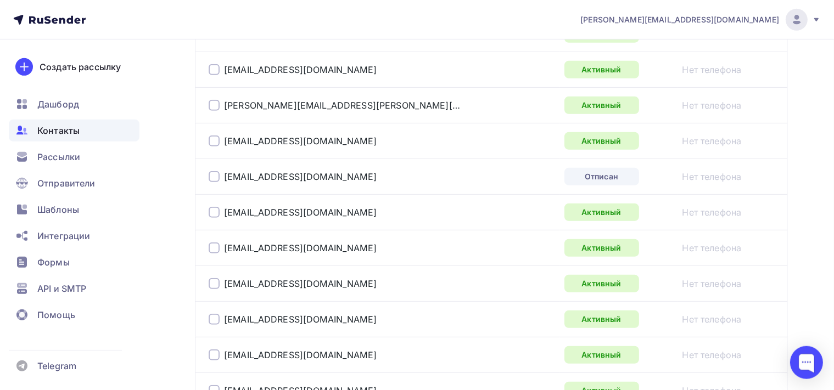
scroll to position [492, 0]
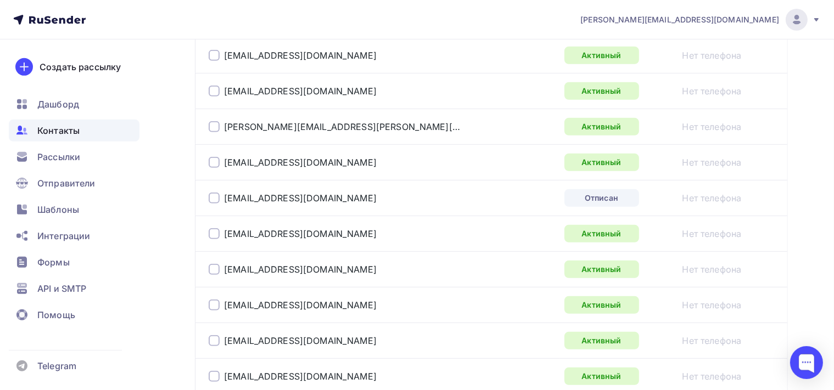
click at [218, 199] on div at bounding box center [214, 198] width 11 height 11
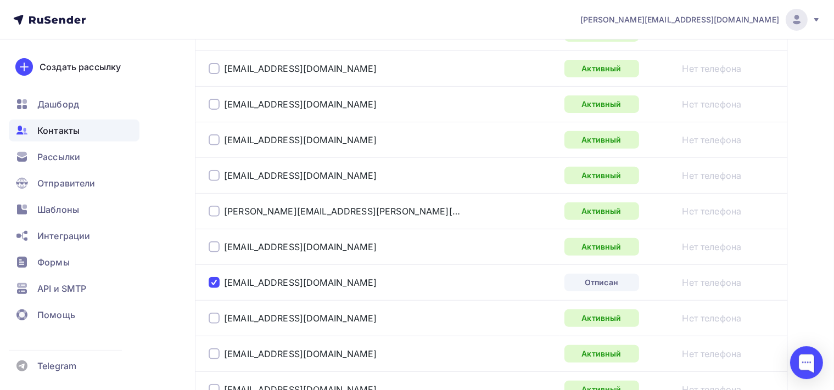
scroll to position [260, 0]
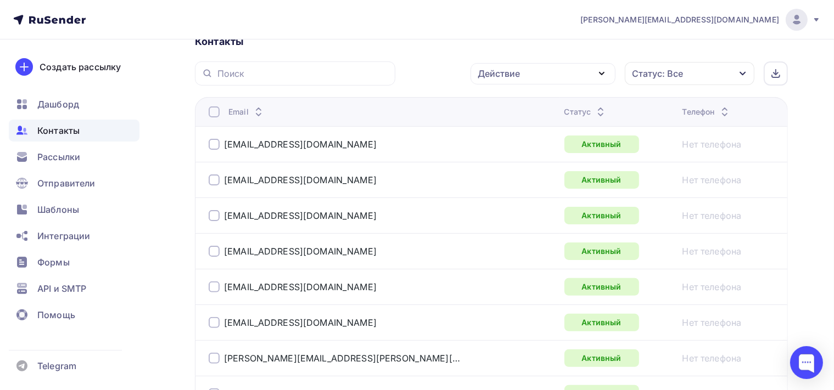
click at [602, 76] on icon "button" at bounding box center [601, 73] width 13 height 13
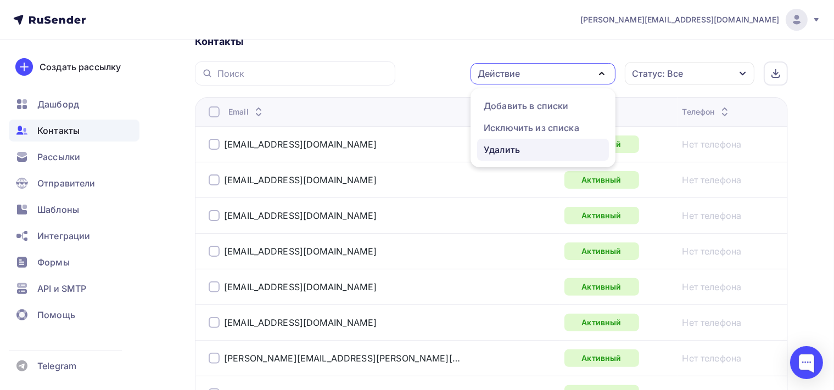
click at [502, 151] on div "Удалить" at bounding box center [502, 149] width 36 height 13
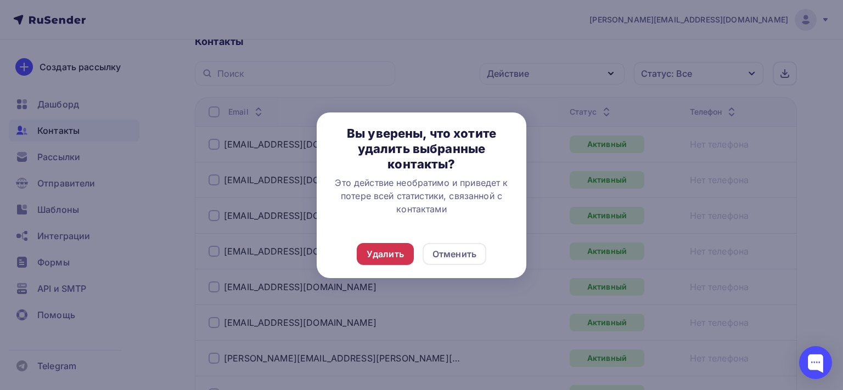
click at [404, 256] on div "Удалить" at bounding box center [385, 254] width 57 height 22
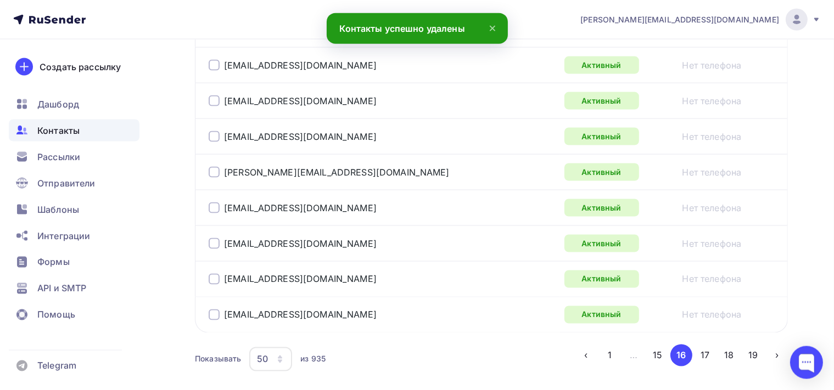
scroll to position [1886, 0]
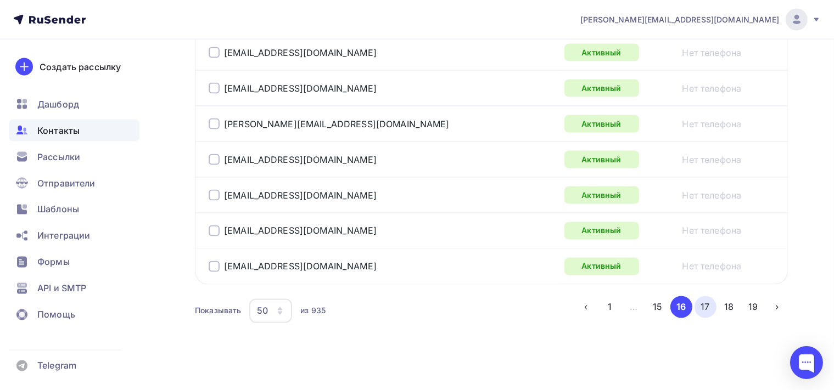
click at [711, 296] on button "17" at bounding box center [705, 307] width 22 height 22
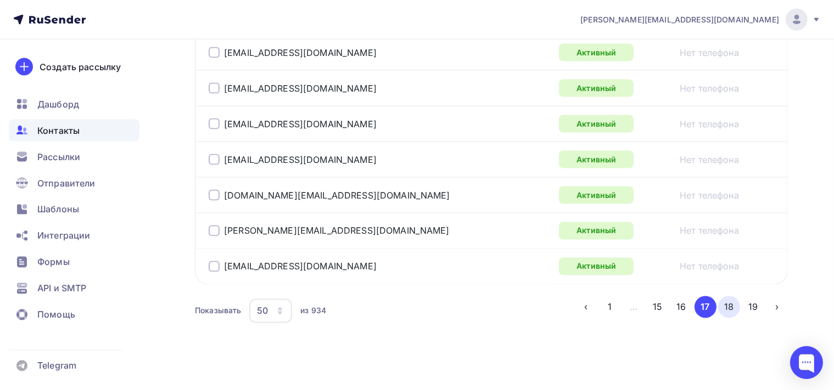
click at [731, 300] on button "18" at bounding box center [729, 307] width 22 height 22
click at [755, 302] on button "19" at bounding box center [753, 307] width 22 height 22
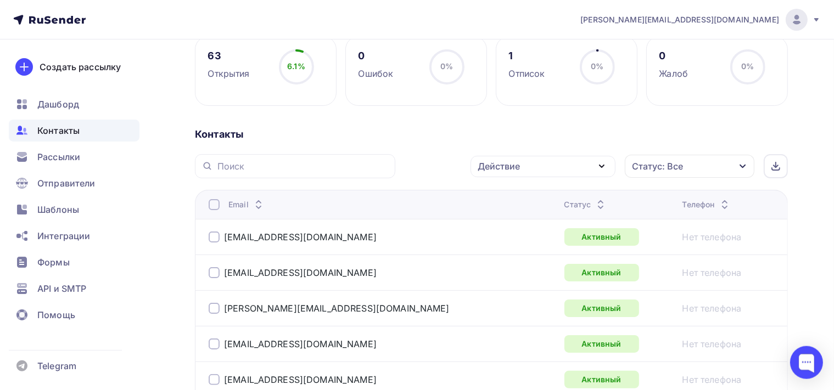
scroll to position [173, 0]
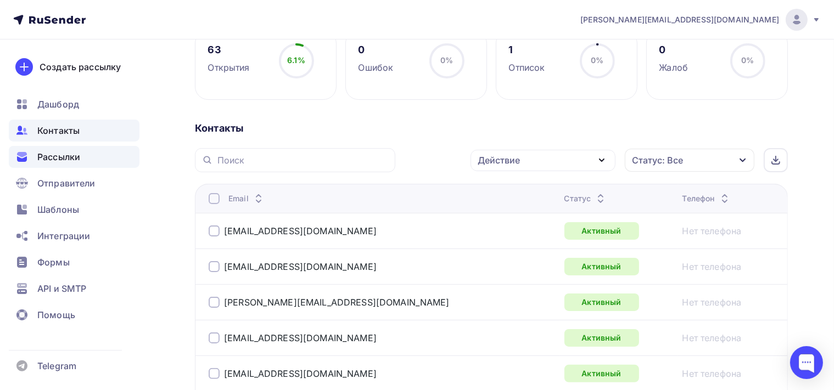
click at [65, 155] on span "Рассылки" at bounding box center [58, 156] width 43 height 13
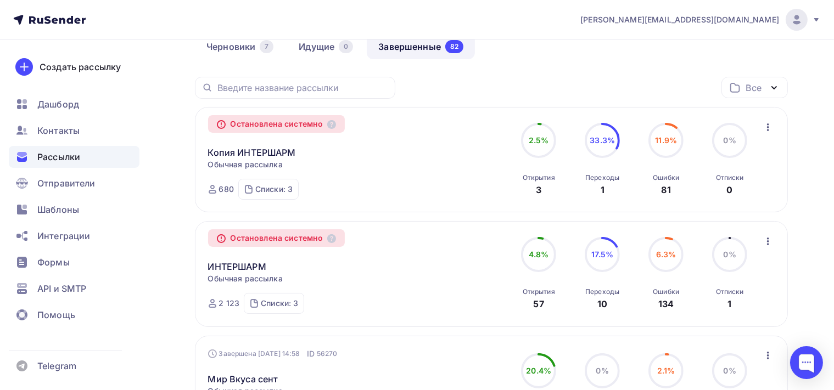
scroll to position [116, 0]
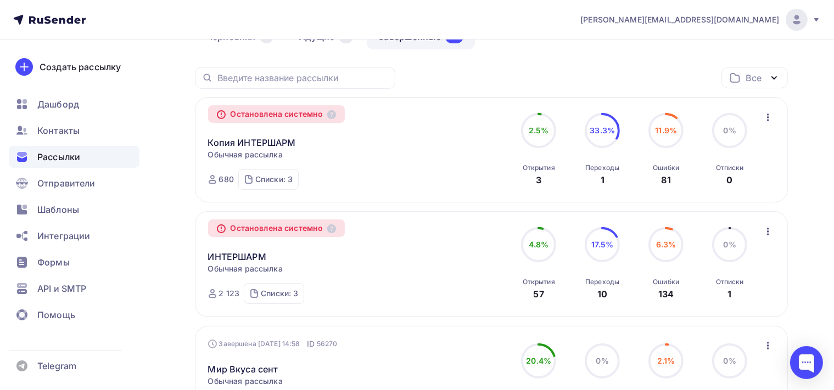
click at [276, 173] on div "Списки: 3 красота (1218) Вся Россия Красота (1212) ПАРИКМАХЕРЫ (342)" at bounding box center [268, 179] width 60 height 21
click at [284, 176] on div "ПАРИКМАХЕРЫ" at bounding box center [279, 176] width 63 height 11
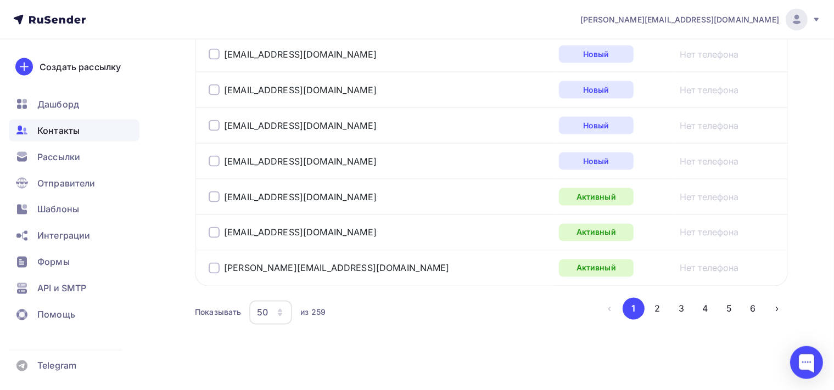
scroll to position [1886, 0]
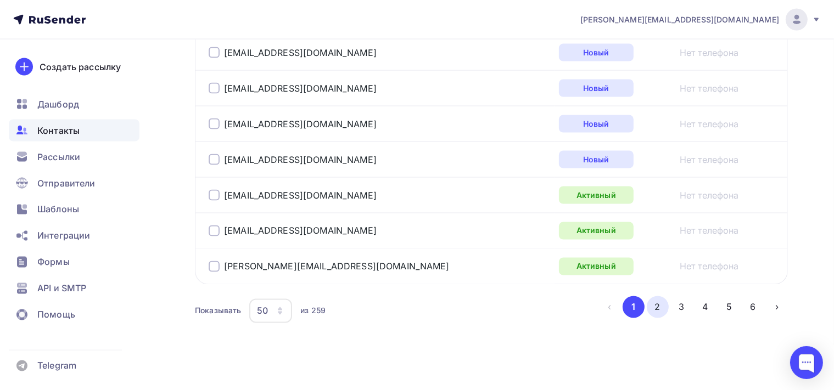
click at [661, 296] on button "2" at bounding box center [658, 307] width 22 height 22
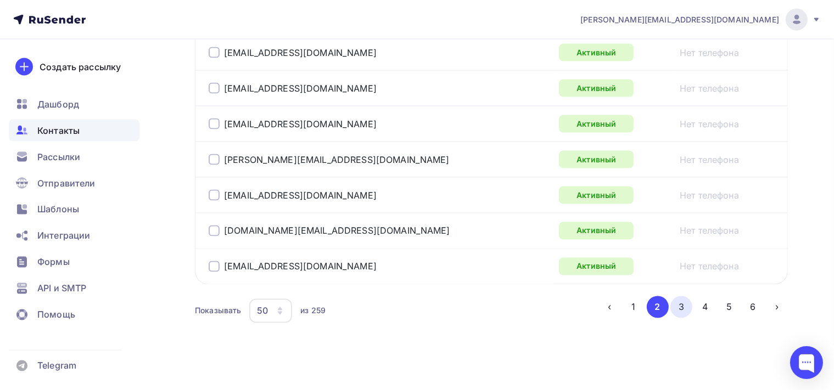
click at [683, 299] on button "3" at bounding box center [681, 307] width 22 height 22
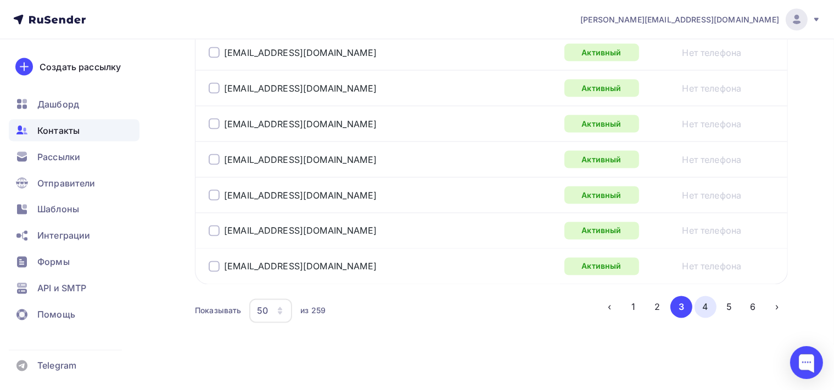
click at [701, 304] on button "4" at bounding box center [705, 307] width 22 height 22
click at [727, 296] on button "5" at bounding box center [729, 307] width 22 height 22
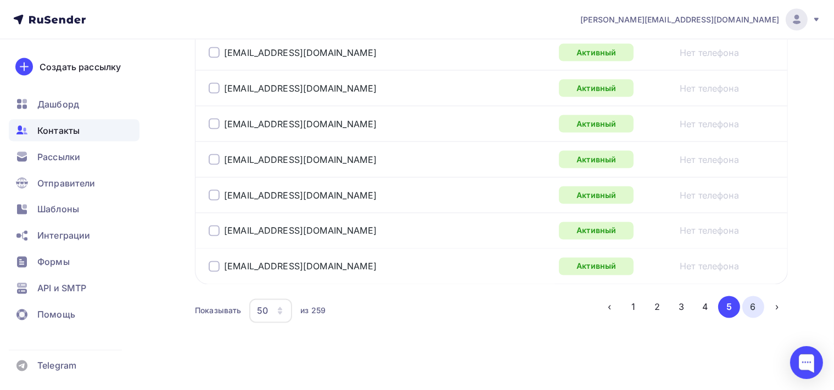
click at [750, 301] on button "6" at bounding box center [753, 307] width 22 height 22
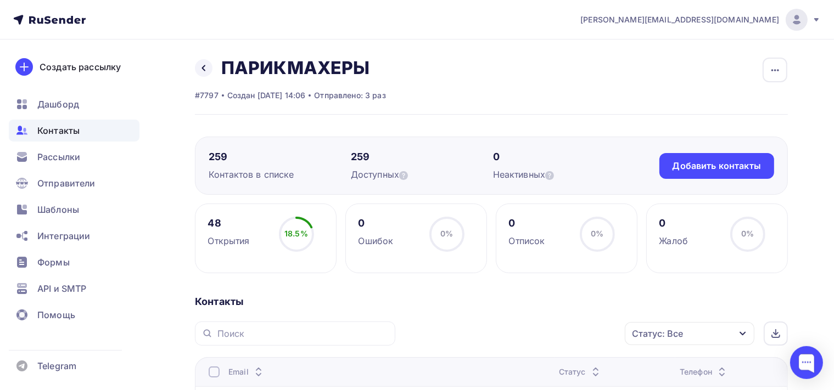
scroll to position [0, 0]
click at [64, 207] on span "Шаблоны" at bounding box center [58, 209] width 42 height 13
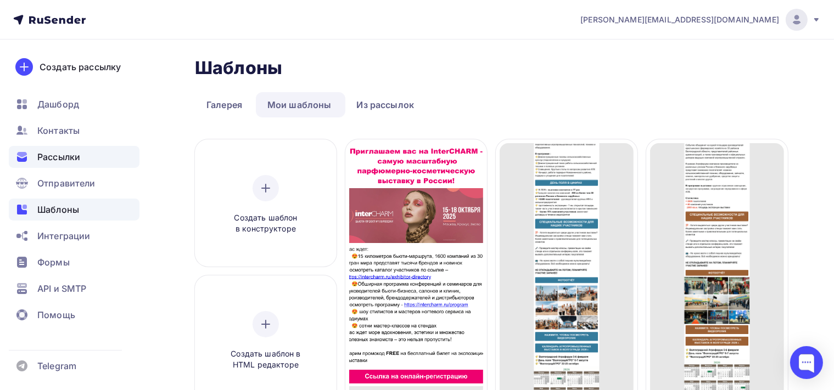
click at [80, 156] on span "Рассылки" at bounding box center [58, 156] width 43 height 13
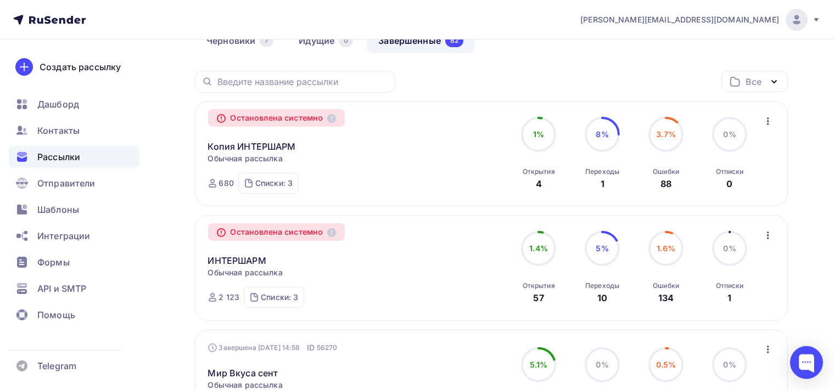
scroll to position [116, 0]
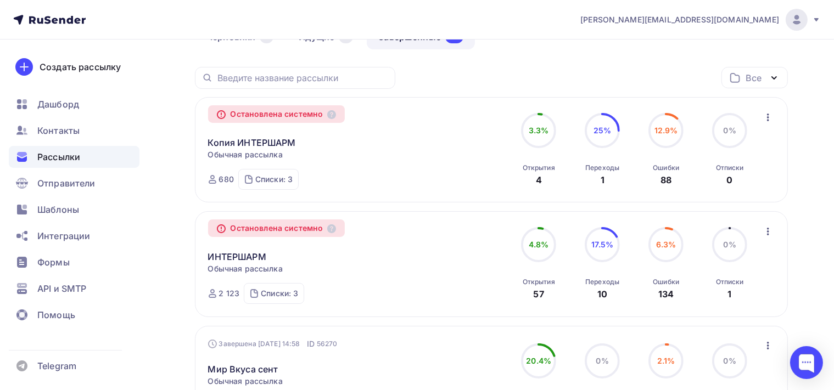
click at [767, 117] on icon "button" at bounding box center [768, 118] width 2 height 8
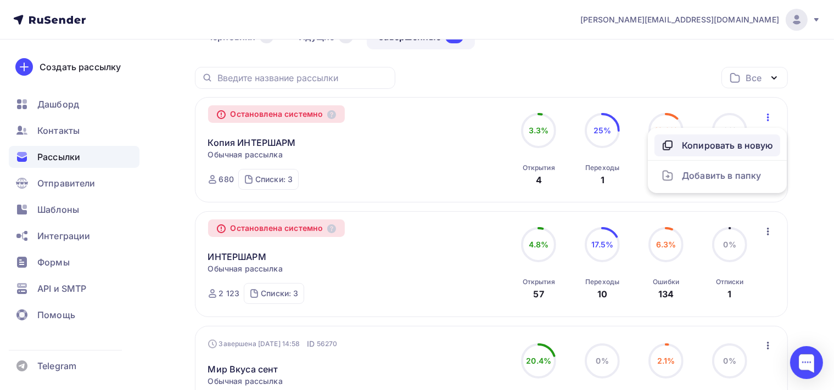
click at [739, 148] on div "Копировать в новую" at bounding box center [717, 145] width 113 height 13
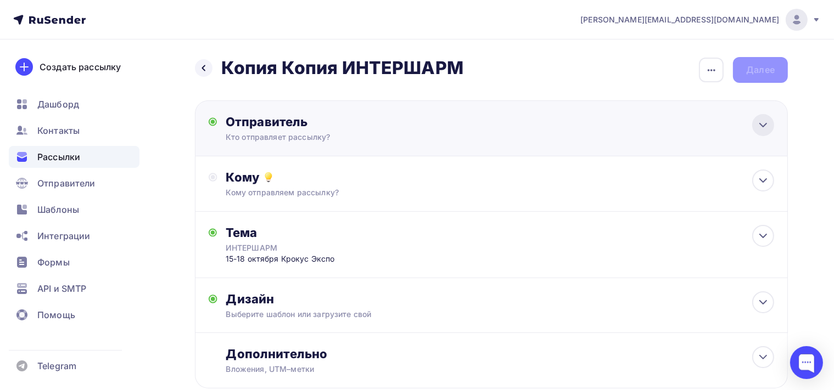
click at [767, 126] on icon at bounding box center [762, 125] width 13 height 13
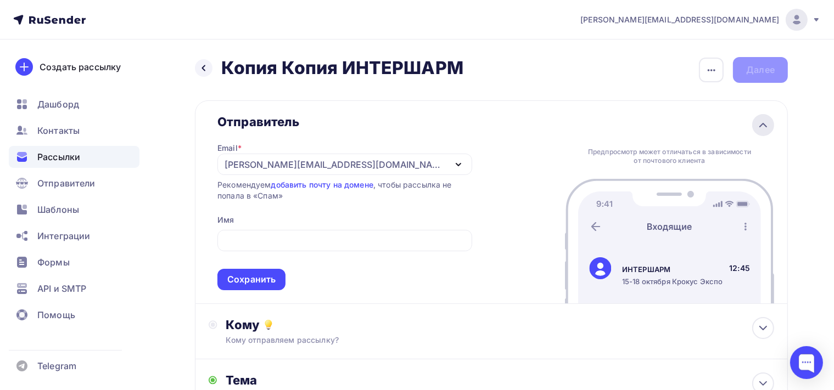
click at [767, 126] on icon at bounding box center [762, 125] width 13 height 13
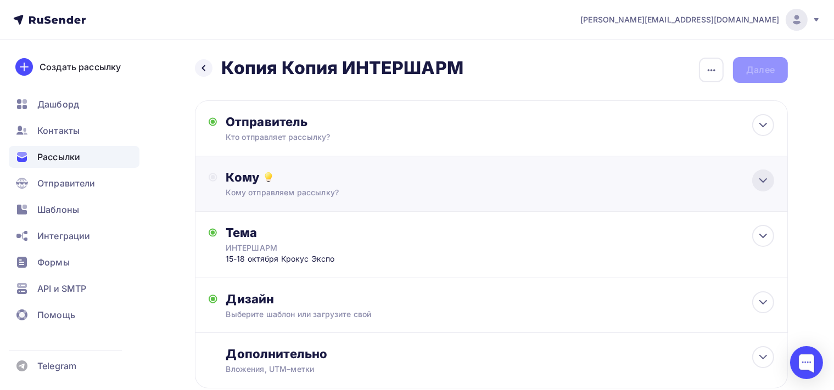
click at [765, 181] on icon at bounding box center [763, 180] width 7 height 3
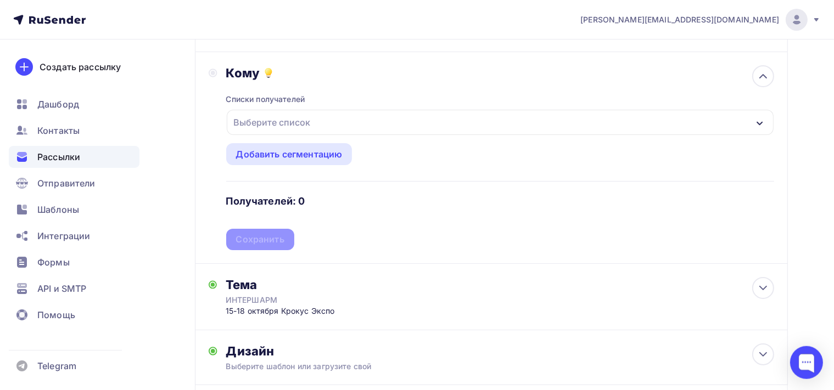
scroll to position [116, 0]
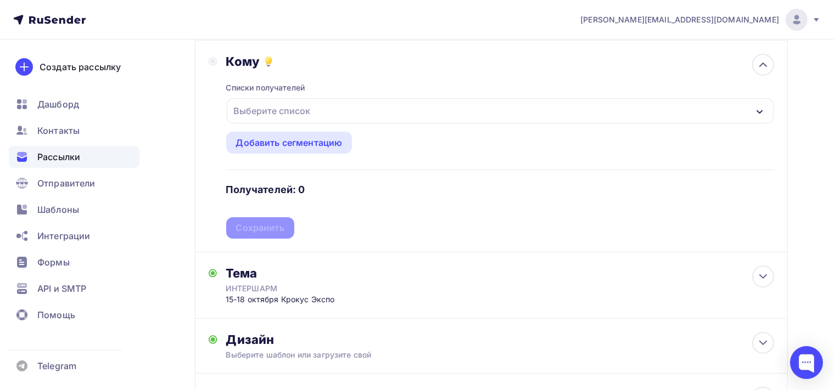
click at [758, 109] on icon "button" at bounding box center [759, 112] width 9 height 9
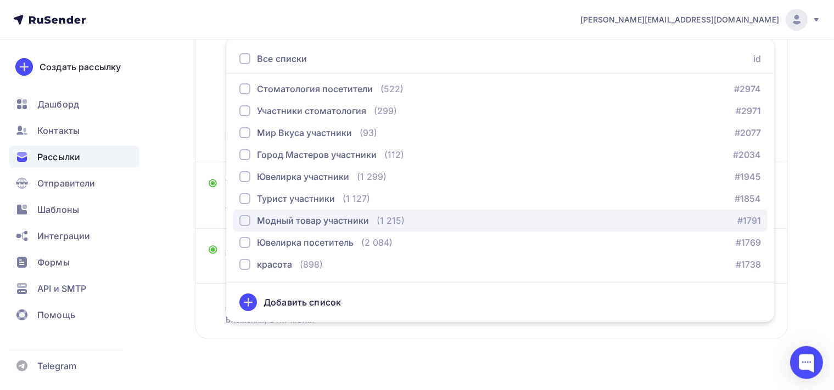
scroll to position [224, 0]
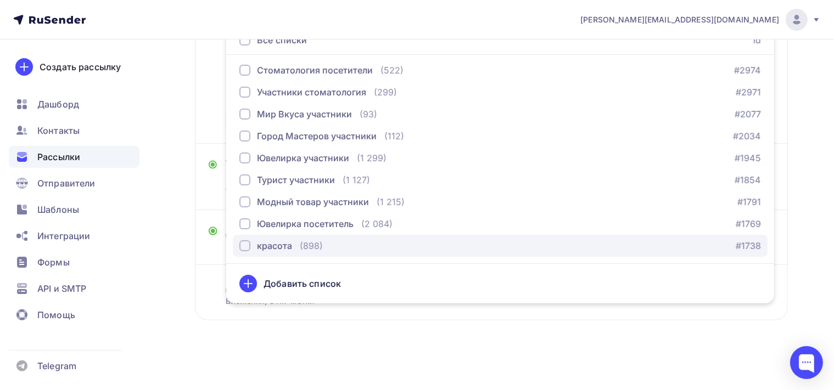
click at [250, 243] on div "красота" at bounding box center [265, 245] width 53 height 13
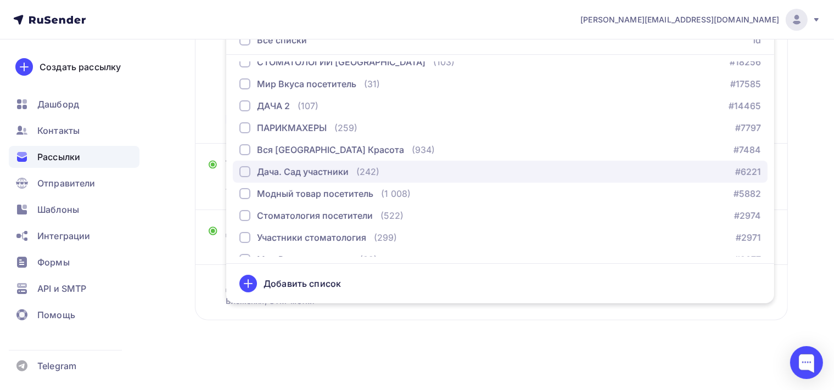
scroll to position [12, 0]
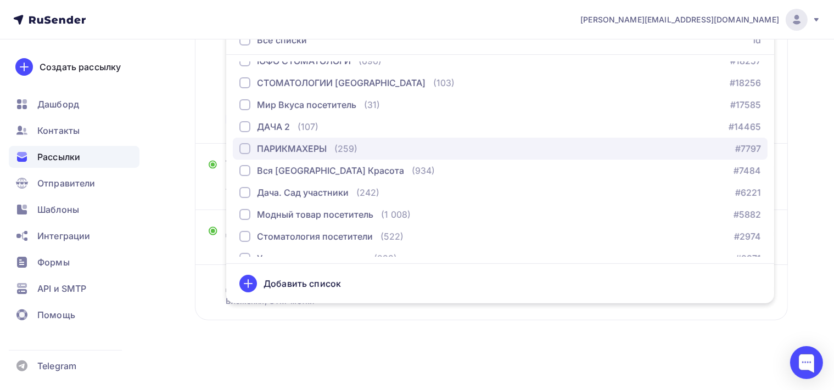
click at [245, 145] on div "button" at bounding box center [244, 148] width 11 height 11
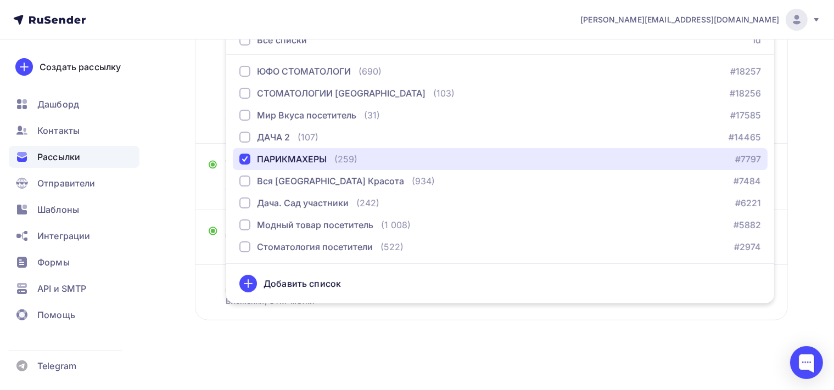
scroll to position [0, 0]
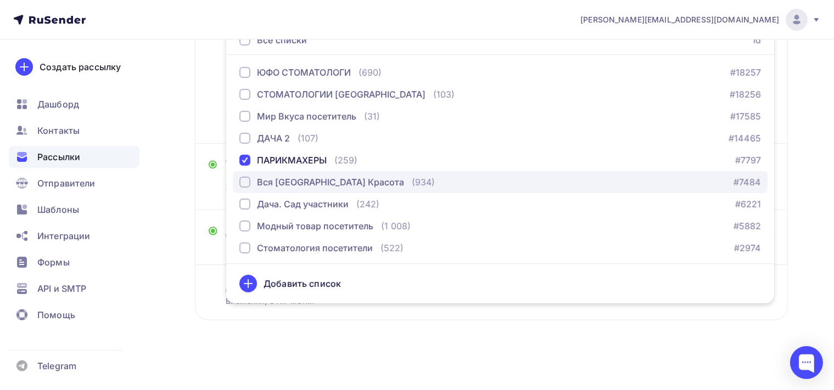
click at [246, 179] on div "button" at bounding box center [244, 182] width 11 height 11
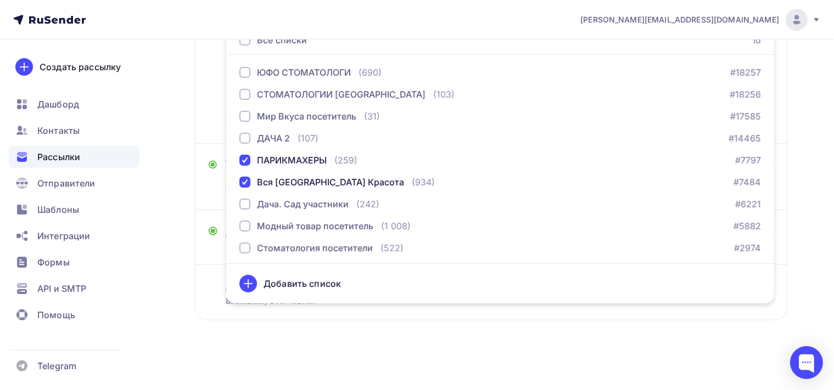
click at [569, 365] on div "Назад Копия Копия ИНТЕРШАРМ Копия Копия ИНТЕРШАРМ Закончить позже Переименовать…" at bounding box center [417, 103] width 834 height 576
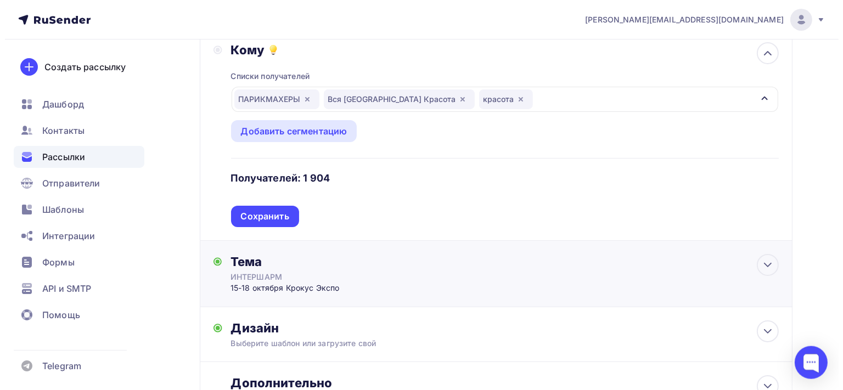
scroll to position [109, 0]
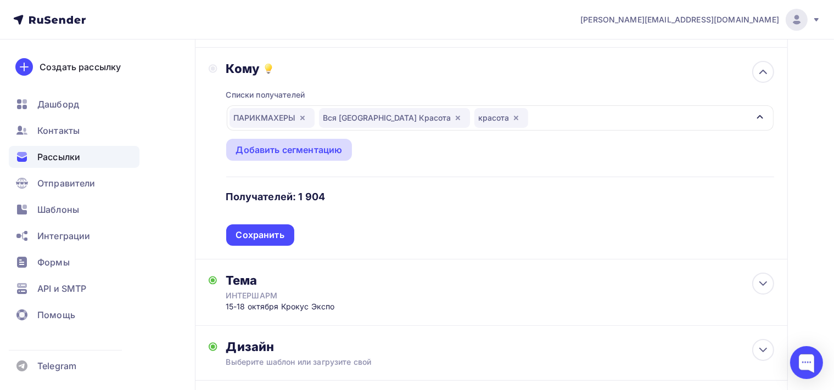
click at [294, 151] on div "Добавить сегментацию" at bounding box center [289, 149] width 106 height 13
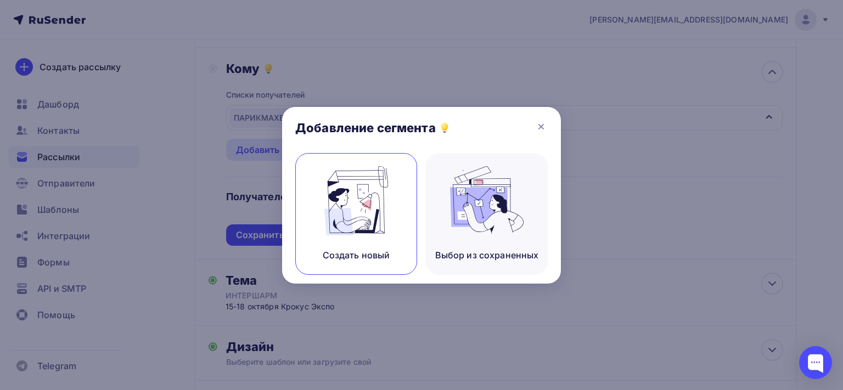
click at [366, 191] on img at bounding box center [356, 200] width 74 height 69
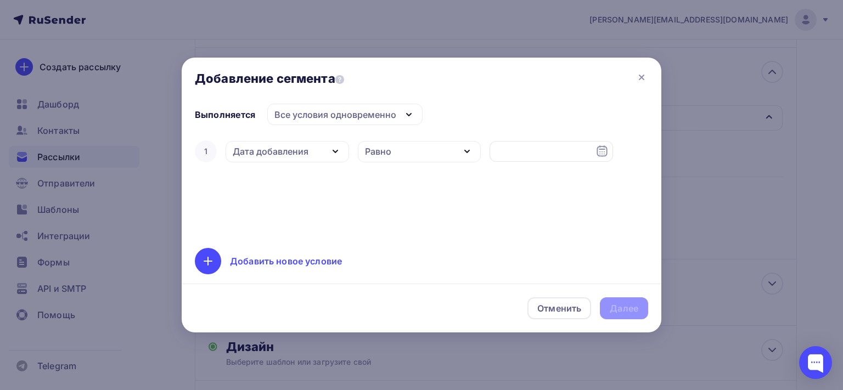
click at [605, 156] on icon at bounding box center [602, 150] width 10 height 11
click at [335, 200] on div "1 Дата добавления Дата добавления Активность в рассылке Наличие в списке Статус…" at bounding box center [421, 186] width 453 height 97
click at [605, 155] on icon at bounding box center [602, 151] width 13 height 13
click at [647, 75] on icon at bounding box center [641, 77] width 13 height 13
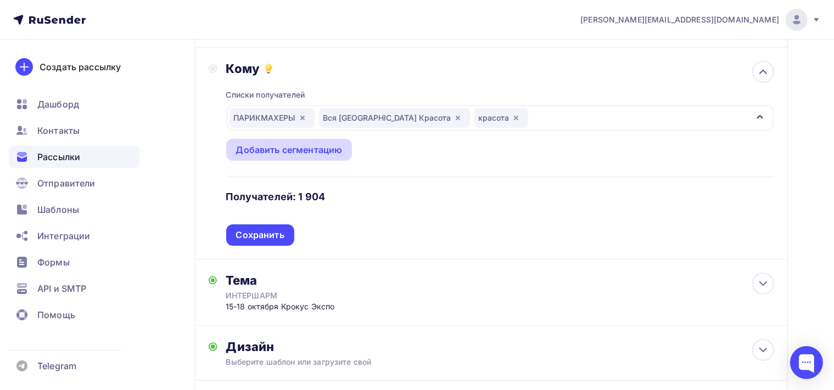
click at [298, 149] on div "Добавить сегментацию" at bounding box center [289, 149] width 106 height 13
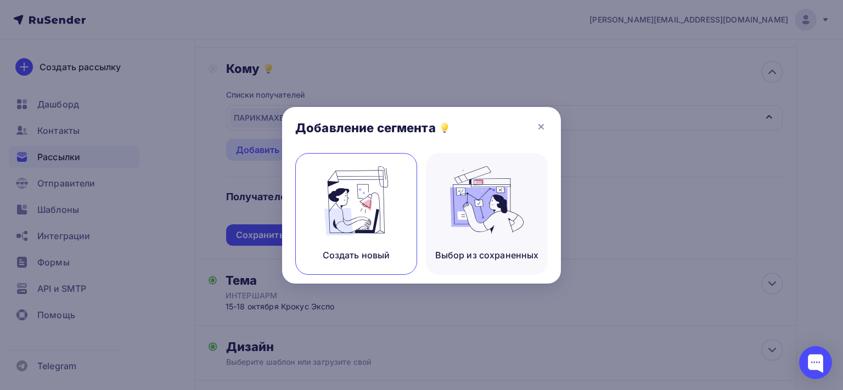
click at [339, 181] on img at bounding box center [356, 200] width 74 height 69
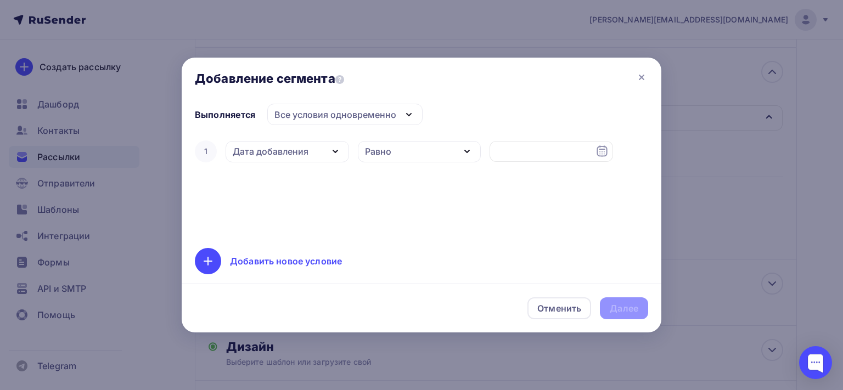
click at [338, 154] on icon "button" at bounding box center [335, 151] width 13 height 13
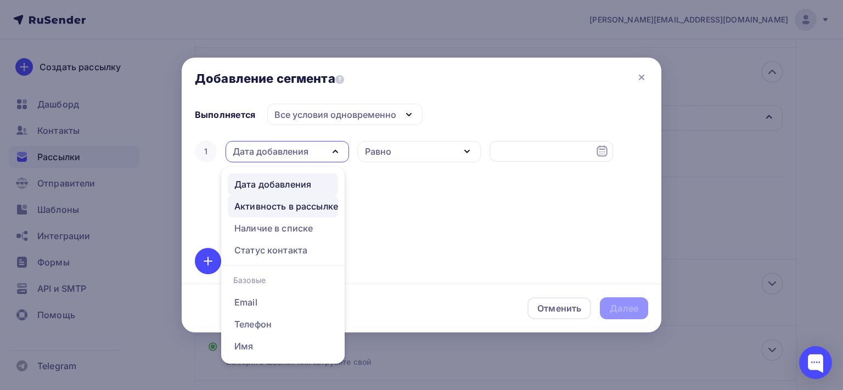
click at [324, 205] on div "Активность в рассылке" at bounding box center [286, 206] width 104 height 13
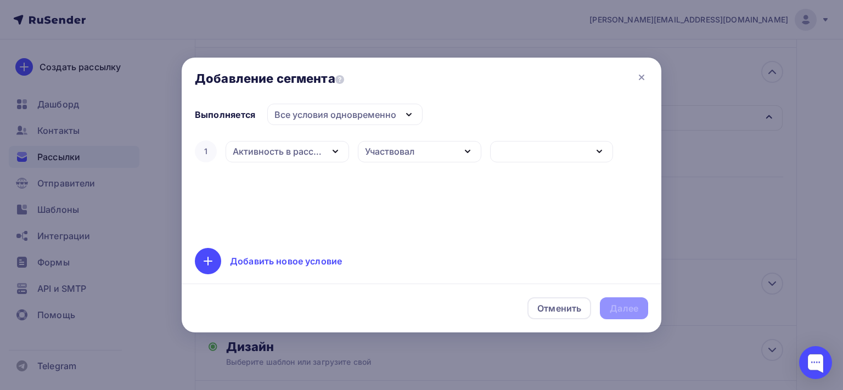
click at [467, 152] on icon "button" at bounding box center [467, 151] width 4 height 2
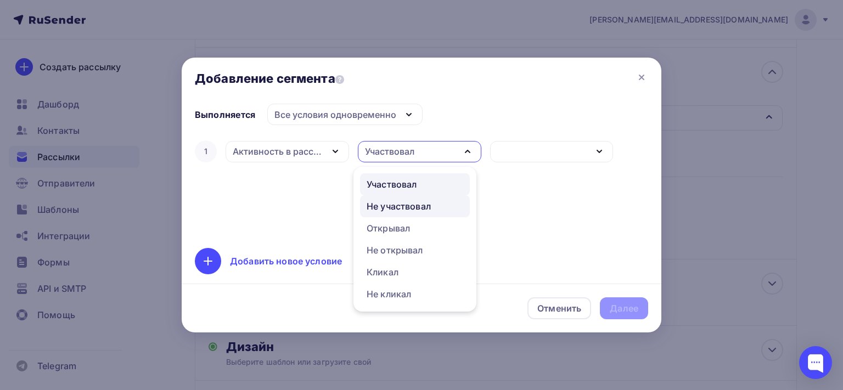
click at [437, 209] on div "Не участвовал" at bounding box center [415, 206] width 97 height 13
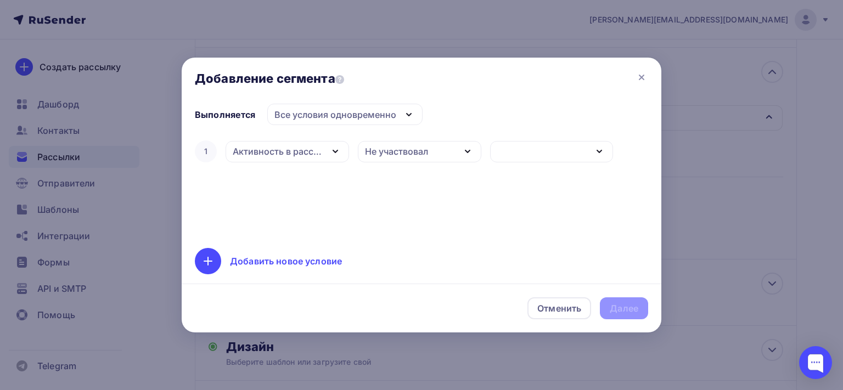
click at [599, 149] on icon "button" at bounding box center [599, 151] width 13 height 13
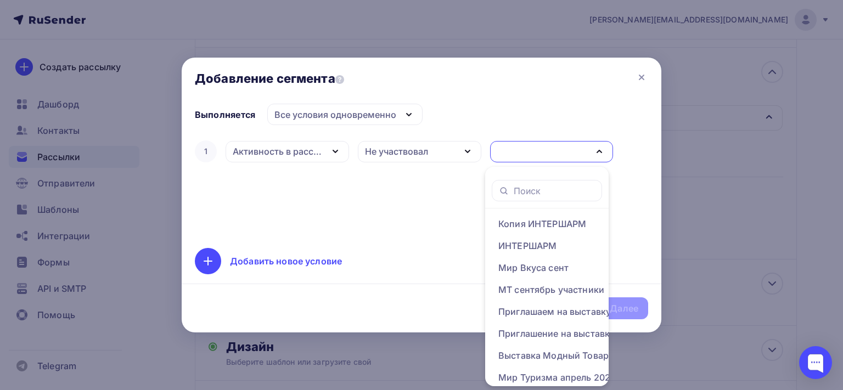
click at [335, 149] on icon "button" at bounding box center [335, 151] width 13 height 13
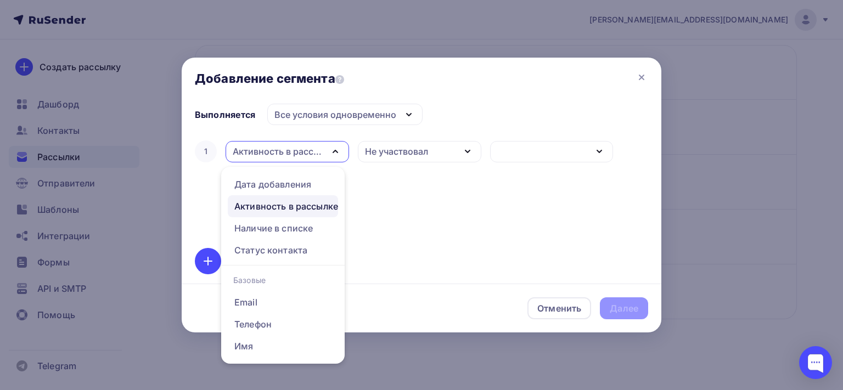
scroll to position [55, 0]
click at [326, 206] on div "Активность в рассылке" at bounding box center [291, 206] width 104 height 13
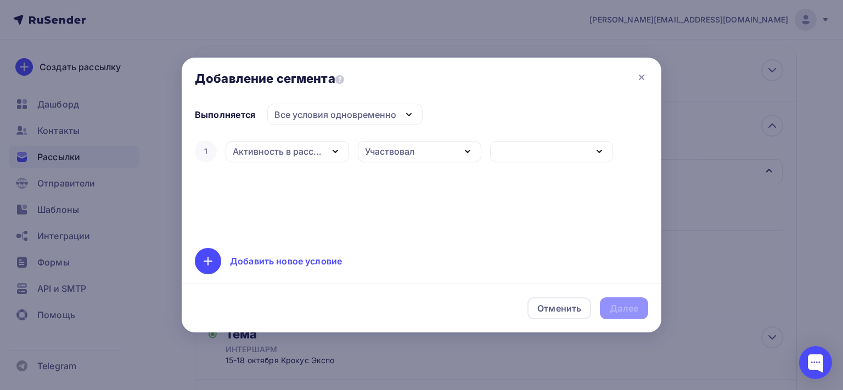
click at [465, 150] on icon "button" at bounding box center [467, 151] width 4 height 2
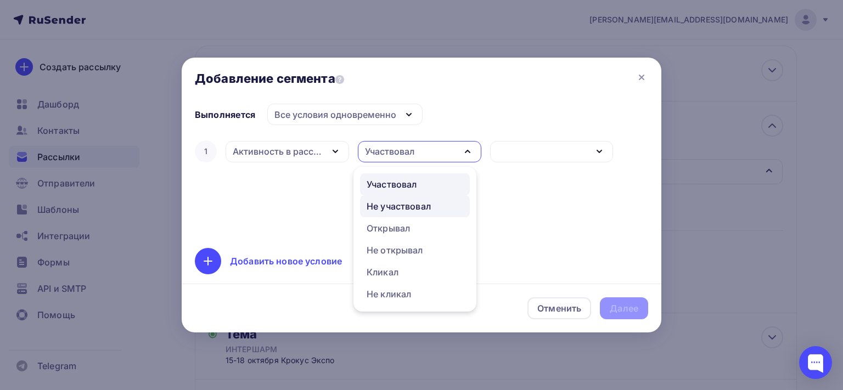
click at [439, 202] on div "Не участвовал" at bounding box center [415, 206] width 97 height 13
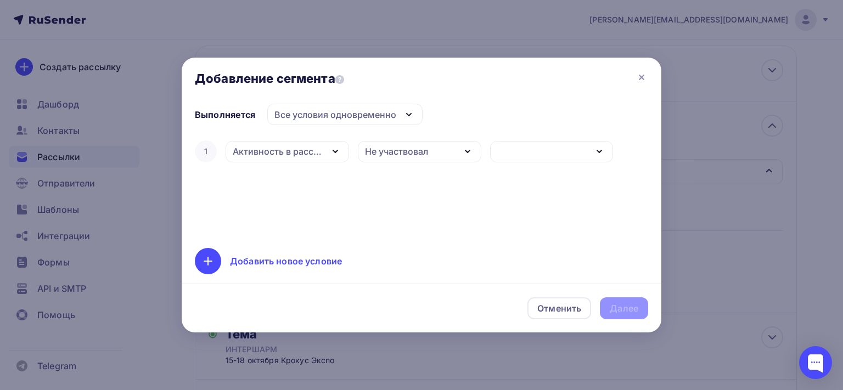
click at [594, 148] on icon "button" at bounding box center [599, 151] width 13 height 13
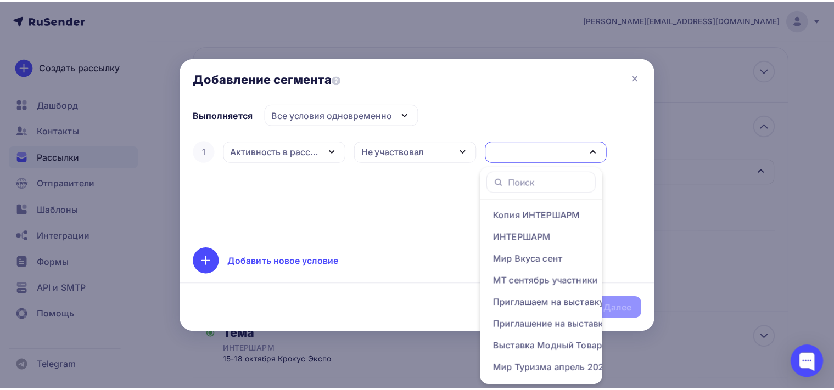
scroll to position [0, 0]
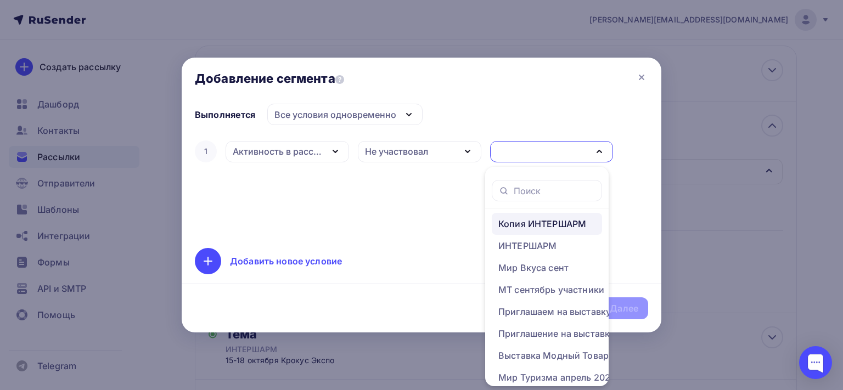
click at [552, 222] on div "Копия ИНТЕРШАРМ" at bounding box center [542, 223] width 88 height 13
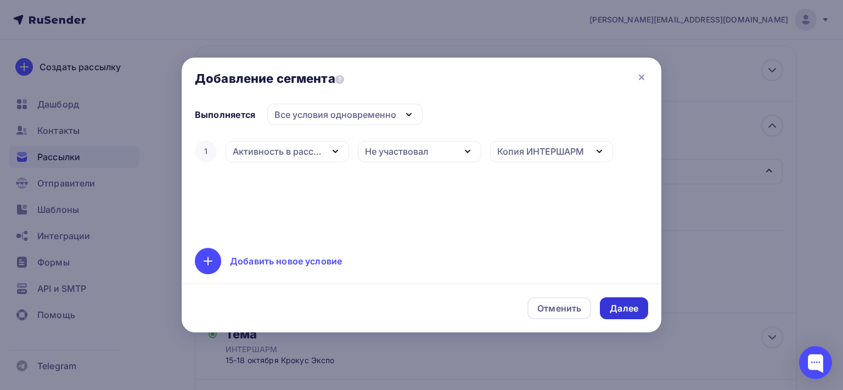
click at [622, 313] on div "Далее" at bounding box center [624, 308] width 29 height 13
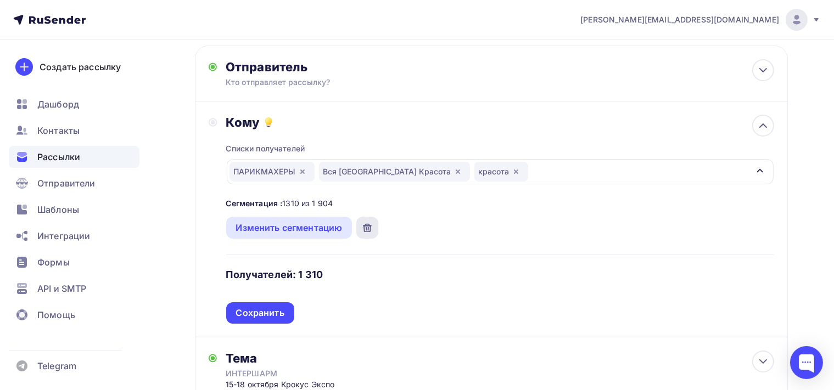
click at [370, 226] on icon at bounding box center [367, 227] width 9 height 9
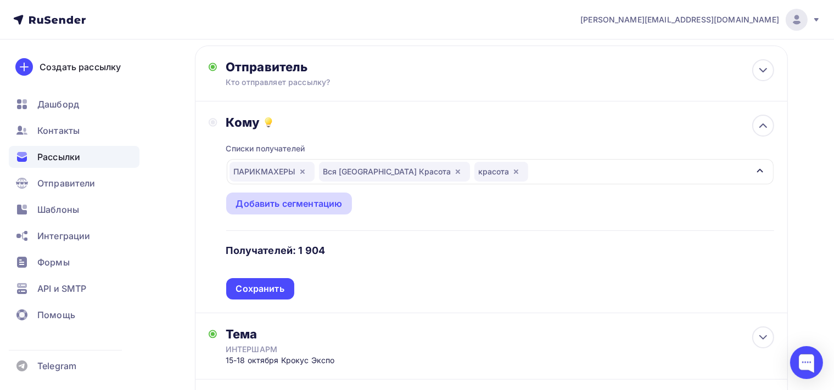
click at [317, 201] on div "Добавить сегментацию" at bounding box center [289, 203] width 106 height 13
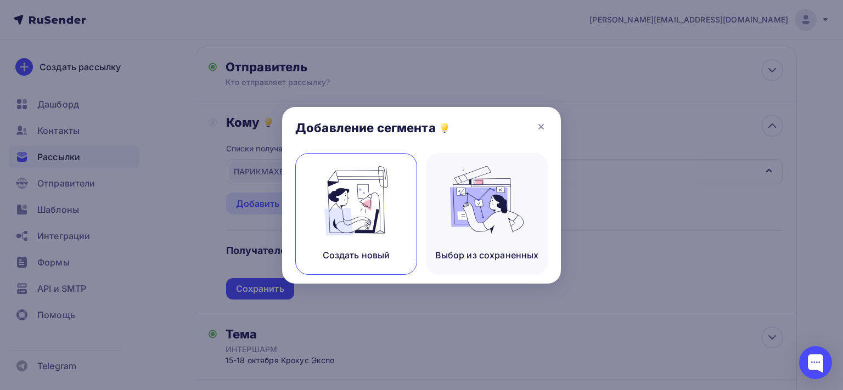
click at [371, 204] on img at bounding box center [356, 200] width 74 height 69
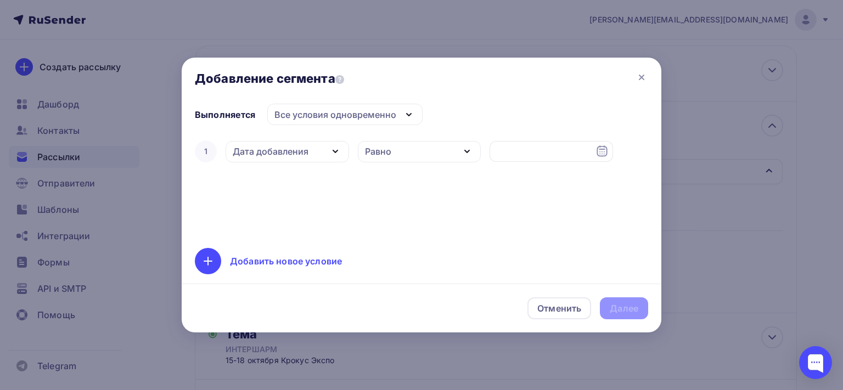
click at [471, 154] on icon "button" at bounding box center [467, 151] width 13 height 13
click at [333, 153] on icon "button" at bounding box center [335, 151] width 13 height 13
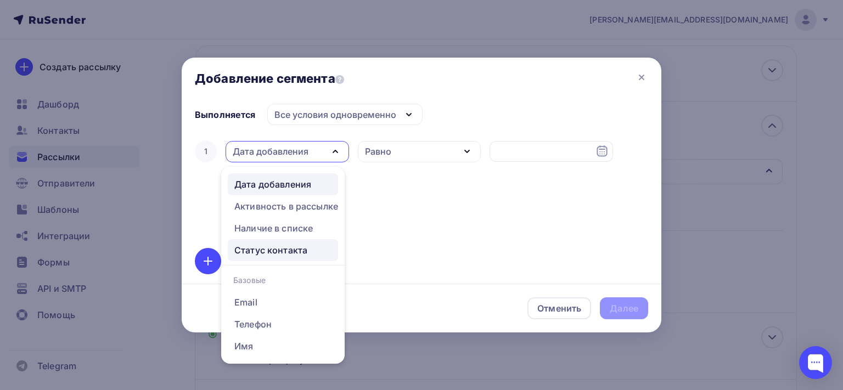
click at [317, 248] on div "Статус контакта" at bounding box center [282, 250] width 97 height 13
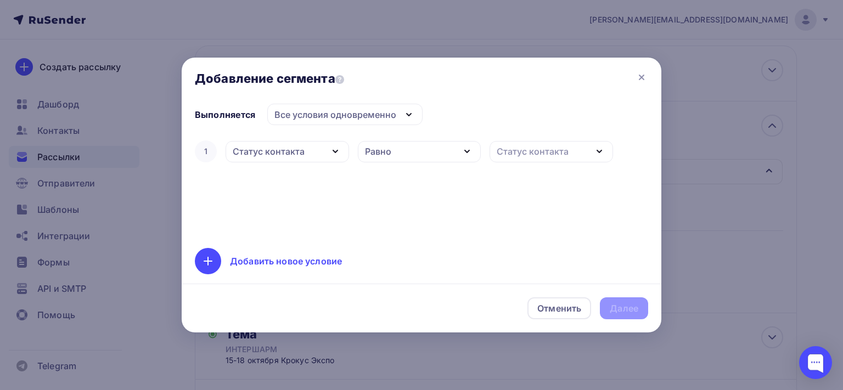
click at [468, 155] on icon "button" at bounding box center [467, 151] width 13 height 13
click at [469, 153] on icon "button" at bounding box center [467, 151] width 4 height 2
click at [602, 149] on icon "button" at bounding box center [599, 151] width 13 height 13
click at [553, 207] on div "Новый" at bounding box center [546, 205] width 97 height 13
click at [612, 304] on div "Далее" at bounding box center [624, 308] width 29 height 13
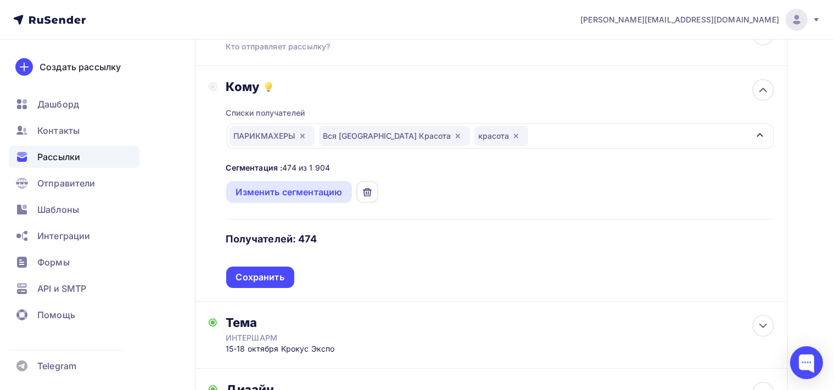
scroll to position [113, 0]
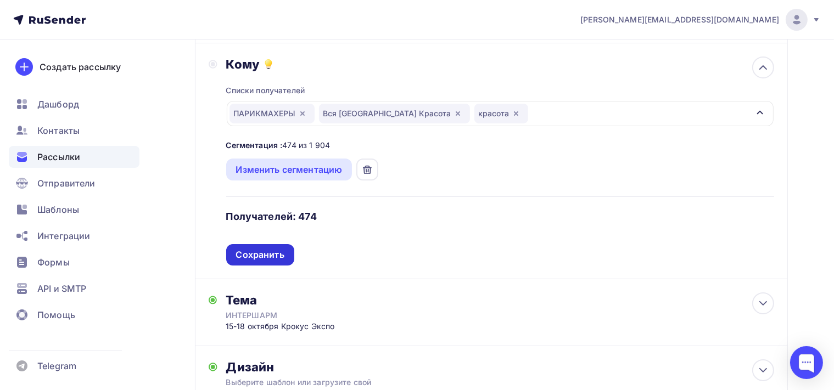
click at [278, 250] on div "Сохранить" at bounding box center [260, 255] width 48 height 13
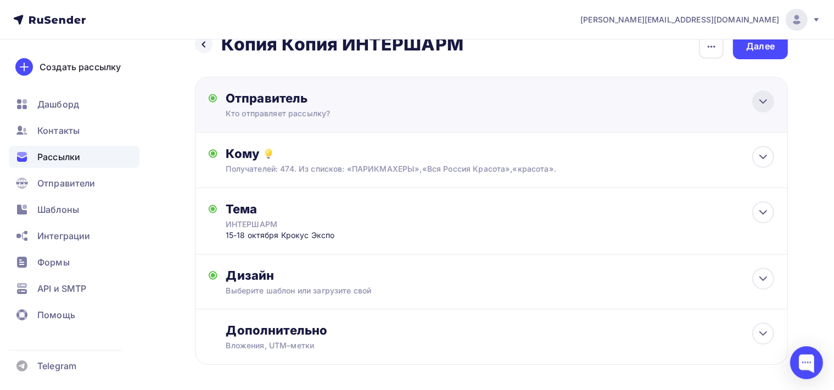
scroll to position [0, 0]
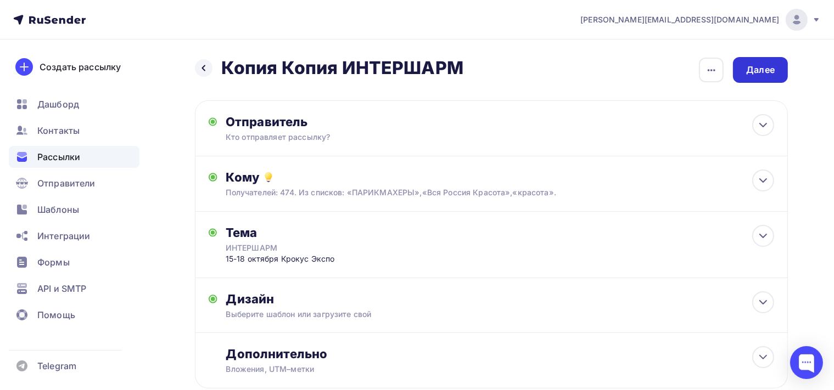
click at [766, 65] on div "Далее" at bounding box center [760, 70] width 29 height 13
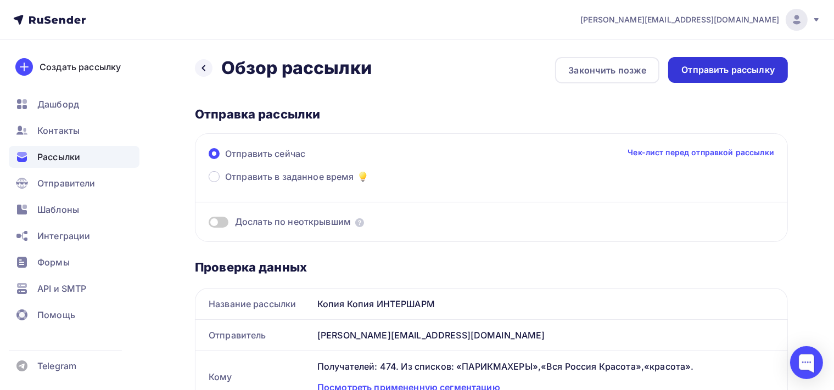
click at [715, 80] on div "Отправить рассылку" at bounding box center [728, 70] width 120 height 26
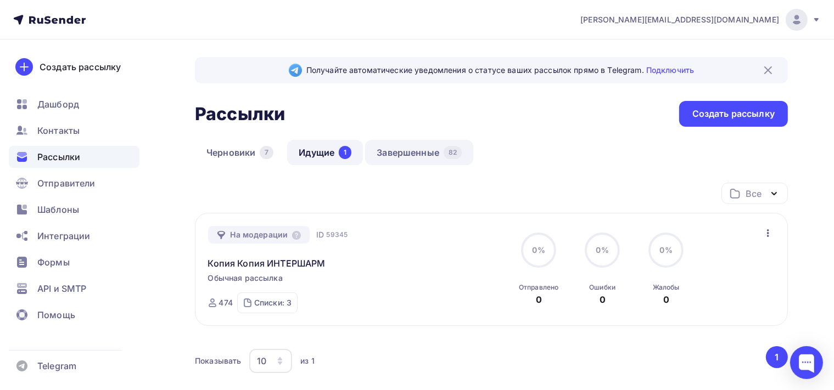
click at [429, 151] on link "Завершенные 82" at bounding box center [419, 152] width 108 height 25
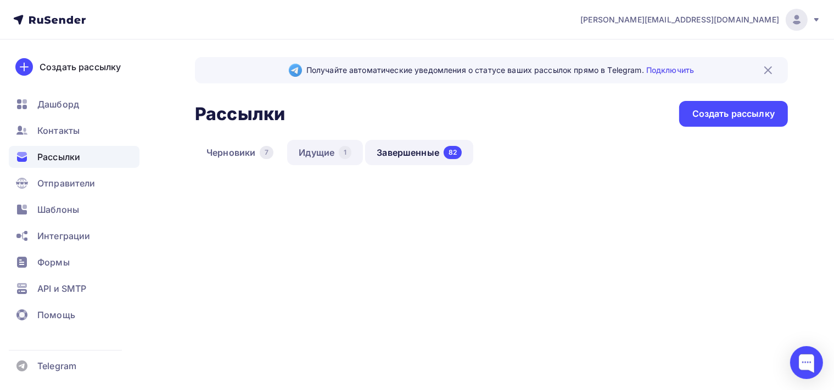
click at [327, 148] on link "Идущие 1" at bounding box center [325, 152] width 76 height 25
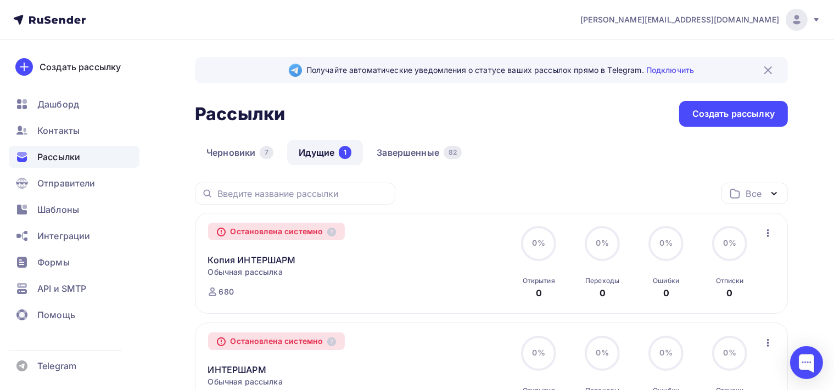
click at [330, 151] on link "Идущие 1" at bounding box center [325, 152] width 76 height 25
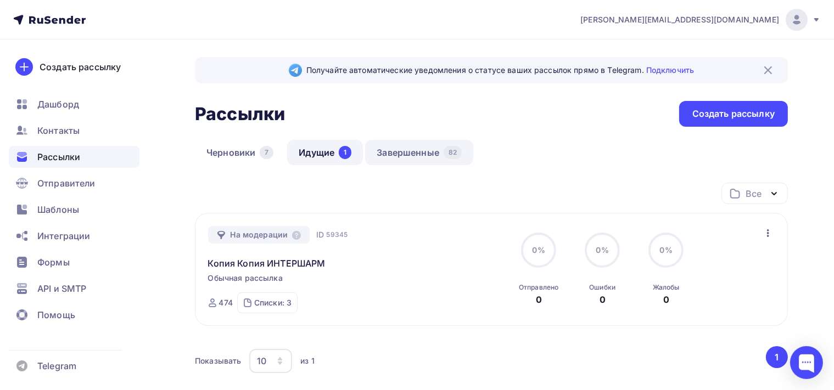
click at [382, 153] on link "Завершенные 82" at bounding box center [419, 152] width 108 height 25
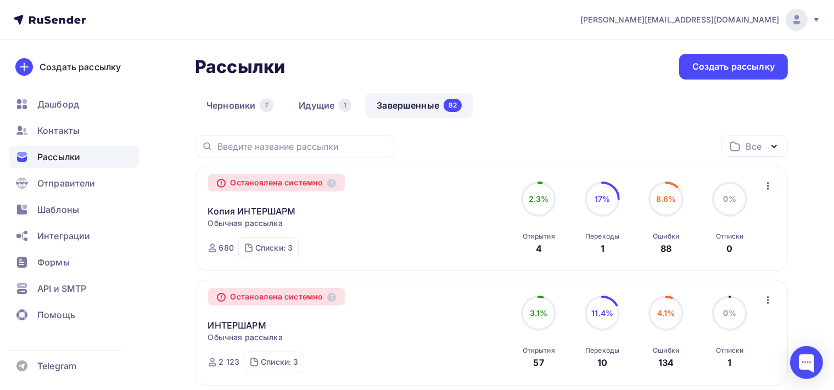
scroll to position [58, 0]
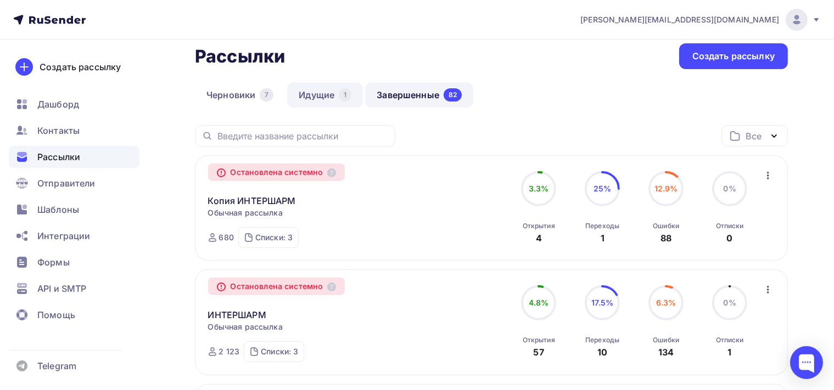
click at [316, 90] on link "Идущие 1" at bounding box center [325, 94] width 76 height 25
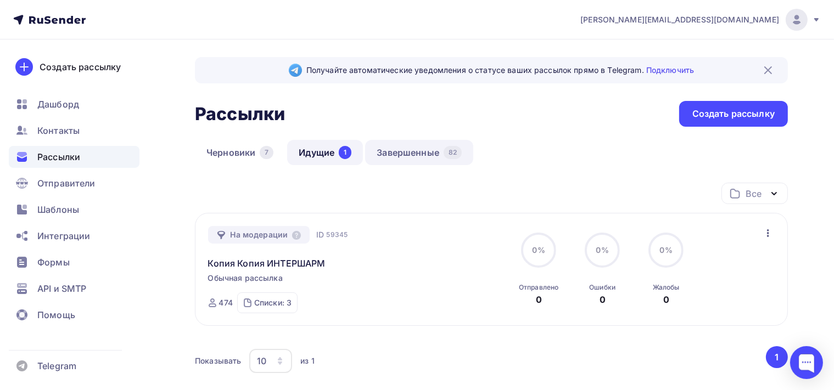
click at [406, 144] on link "Завершенные 82" at bounding box center [419, 152] width 108 height 25
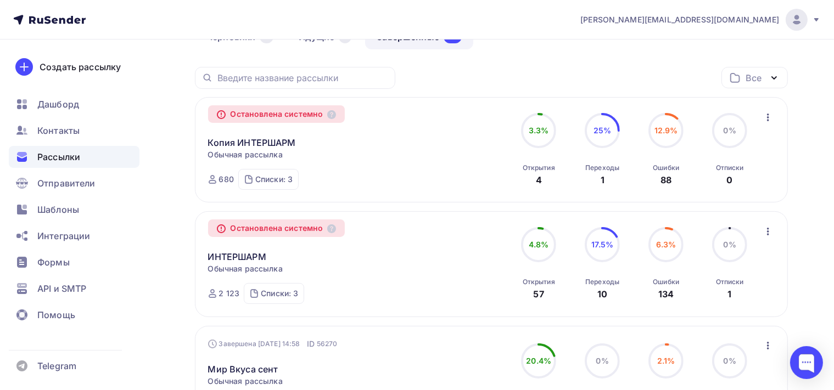
scroll to position [58, 0]
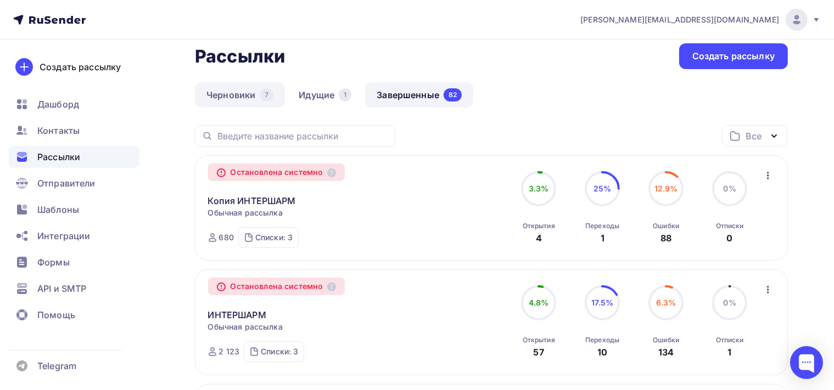
click at [236, 96] on link "Черновики 7" at bounding box center [240, 94] width 90 height 25
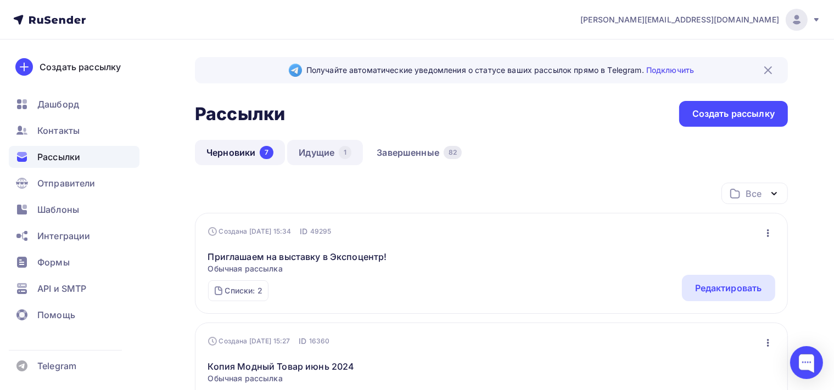
click at [328, 159] on link "Идущие 1" at bounding box center [325, 152] width 76 height 25
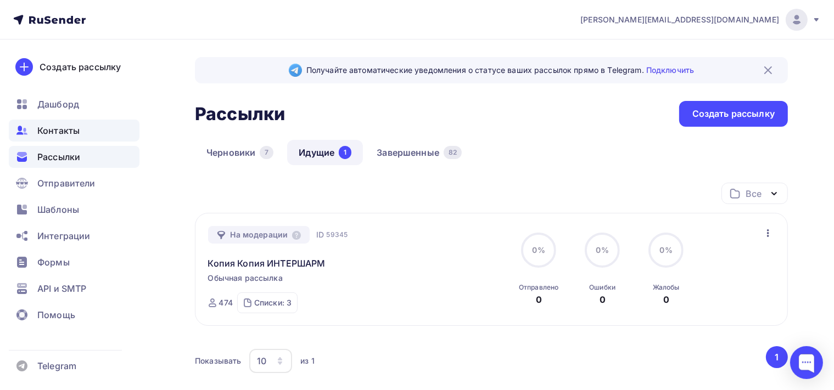
click at [44, 131] on span "Контакты" at bounding box center [58, 130] width 42 height 13
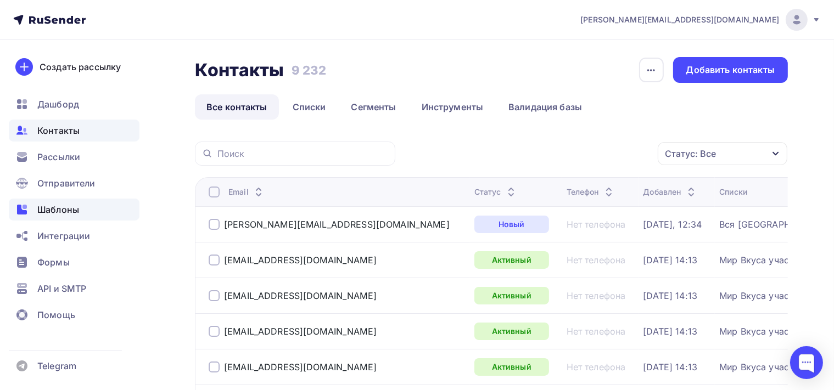
click at [73, 215] on span "Шаблоны" at bounding box center [58, 209] width 42 height 13
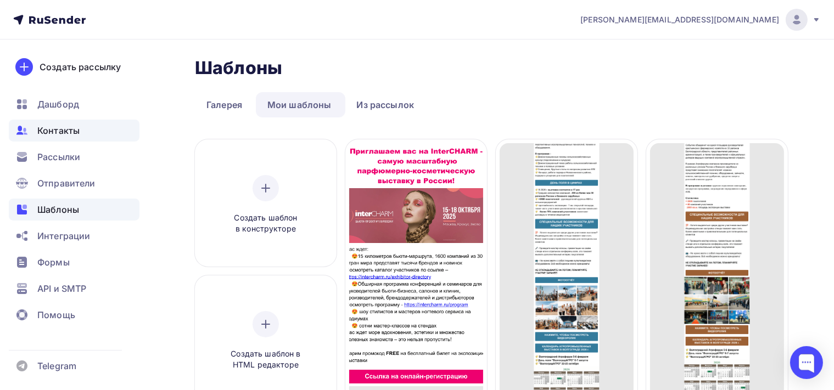
click at [80, 131] on div "Контакты" at bounding box center [74, 131] width 131 height 22
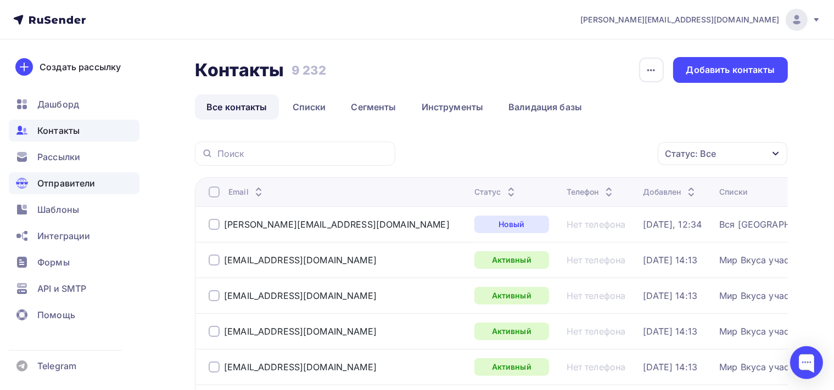
click at [75, 181] on span "Отправители" at bounding box center [66, 183] width 58 height 13
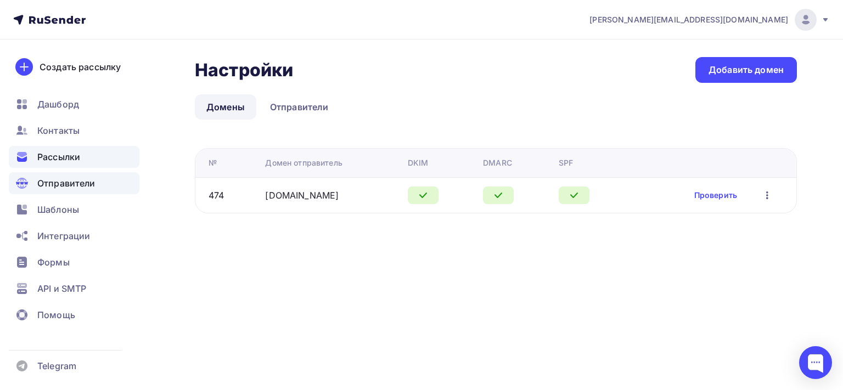
click at [76, 157] on span "Рассылки" at bounding box center [58, 156] width 43 height 13
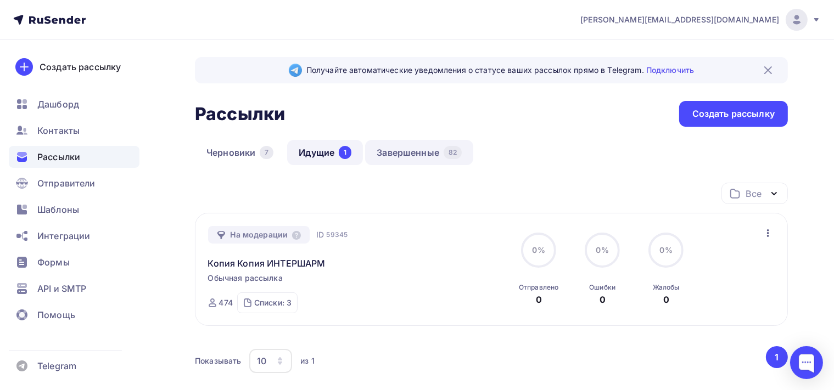
click at [401, 161] on link "Завершенные 82" at bounding box center [419, 152] width 108 height 25
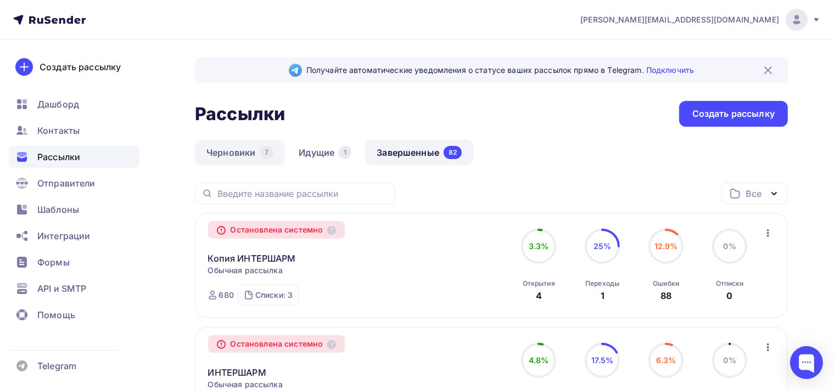
click at [234, 153] on link "Черновики 7" at bounding box center [240, 152] width 90 height 25
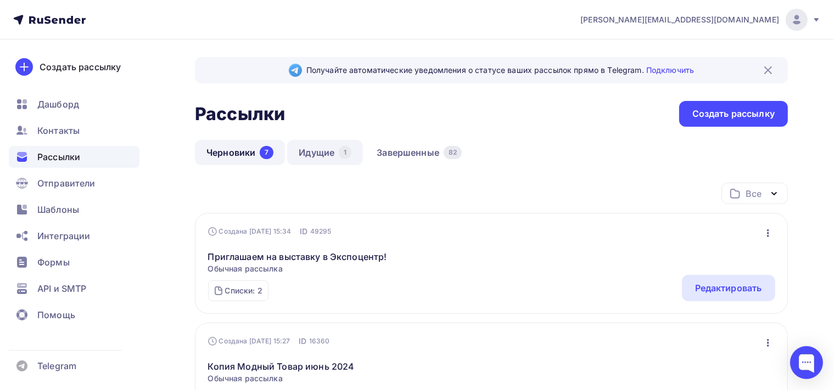
click at [314, 148] on link "Идущие 1" at bounding box center [325, 152] width 76 height 25
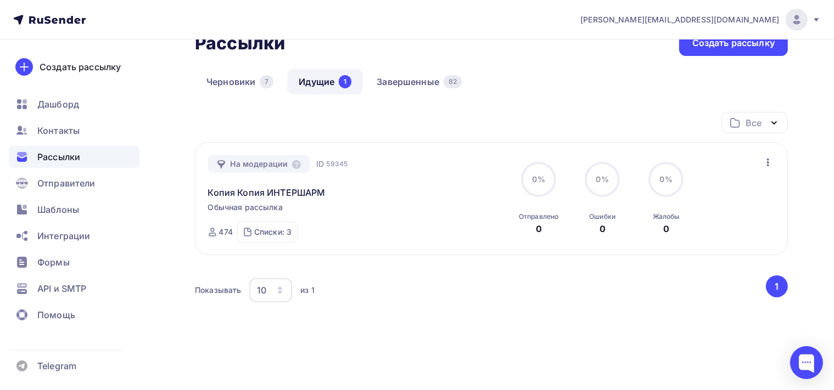
scroll to position [94, 0]
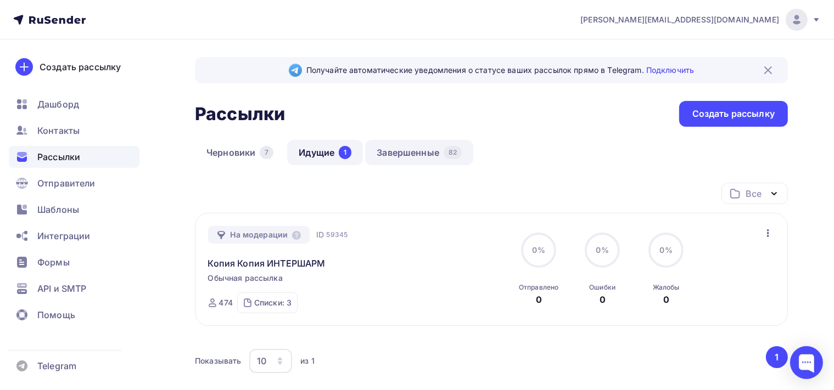
click at [425, 155] on link "Завершенные 82" at bounding box center [419, 152] width 108 height 25
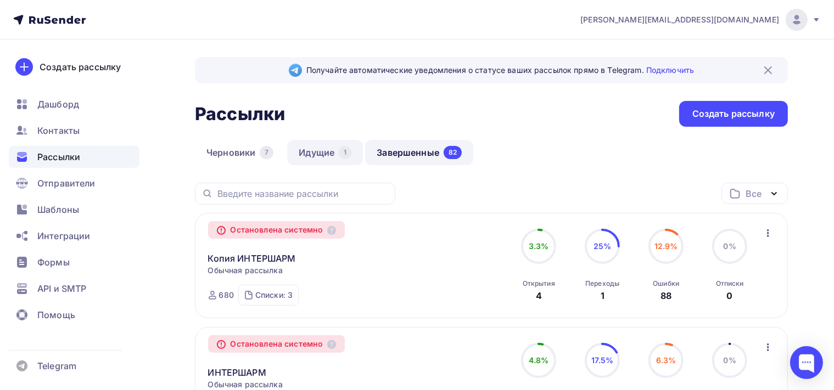
click at [330, 155] on link "Идущие 1" at bounding box center [325, 152] width 76 height 25
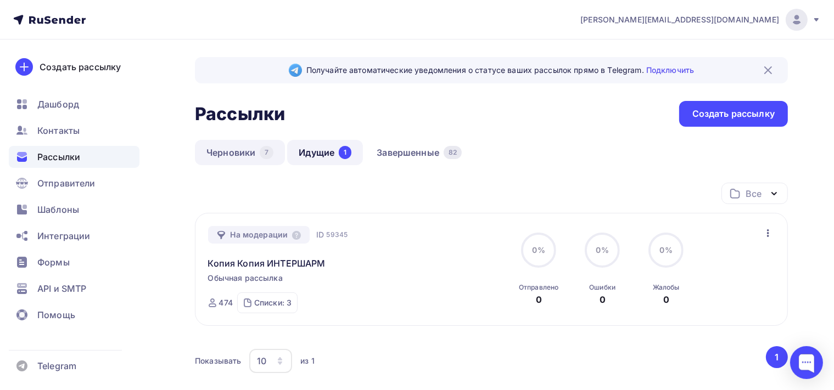
click at [228, 148] on link "Черновики 7" at bounding box center [240, 152] width 90 height 25
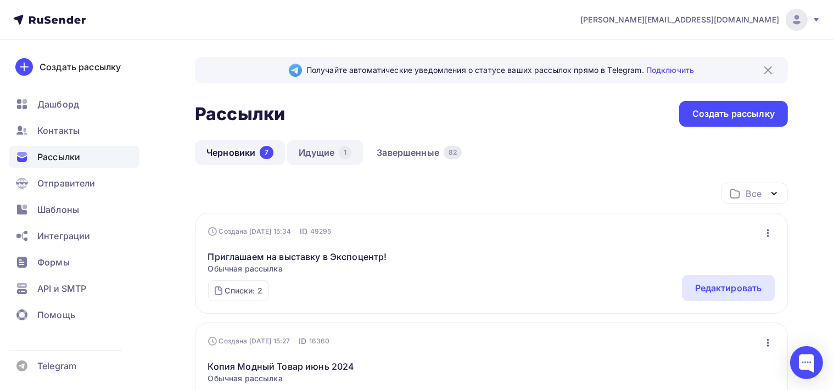
click at [338, 156] on link "Идущие 1" at bounding box center [325, 152] width 76 height 25
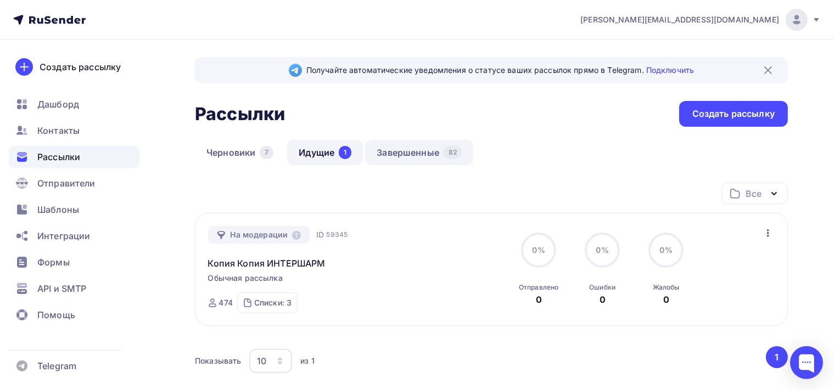
click at [397, 156] on link "Завершенные 82" at bounding box center [419, 152] width 108 height 25
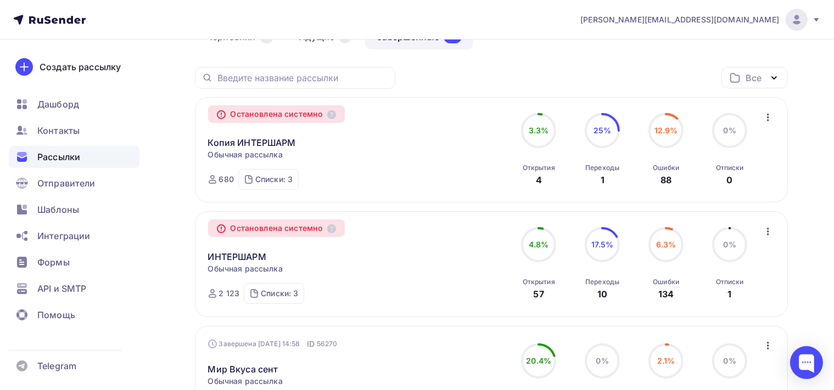
scroll to position [58, 0]
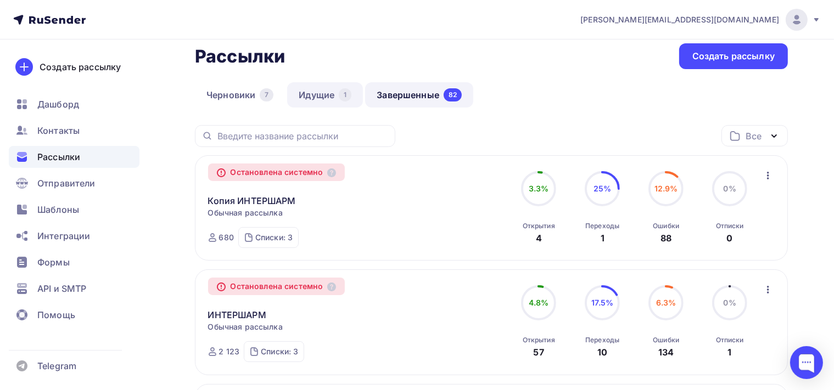
click at [317, 94] on link "Идущие 1" at bounding box center [325, 94] width 76 height 25
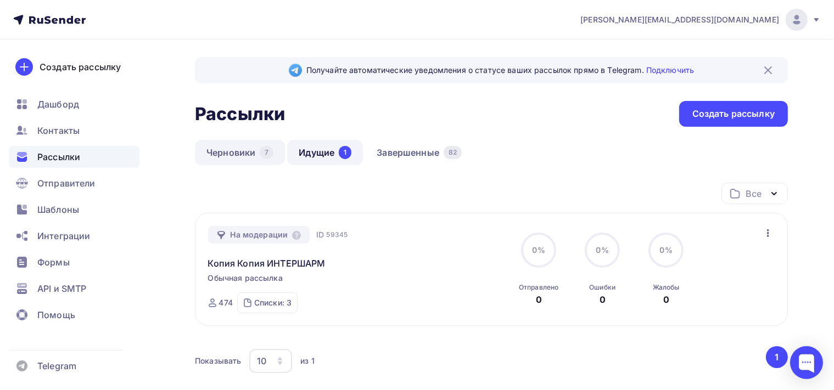
click at [255, 150] on link "Черновики 7" at bounding box center [240, 152] width 90 height 25
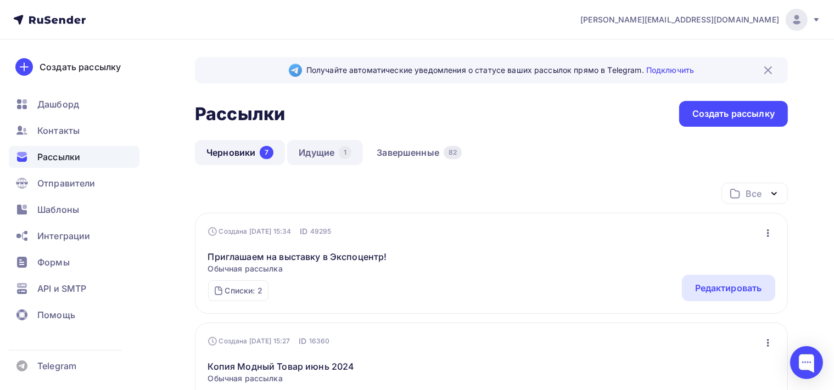
click at [318, 153] on link "Идущие 1" at bounding box center [325, 152] width 76 height 25
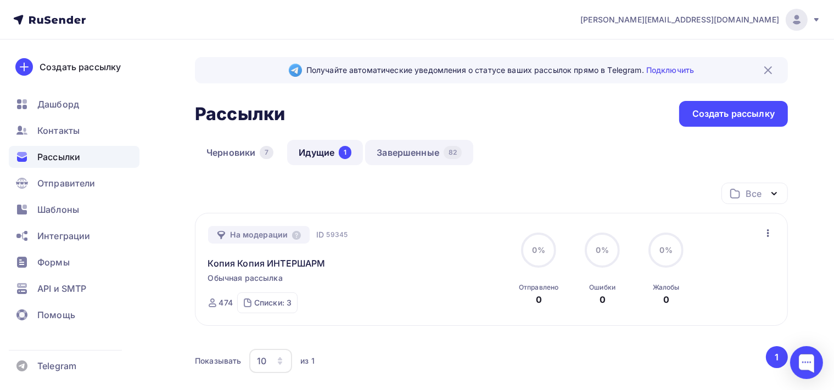
click at [405, 148] on link "Завершенные 82" at bounding box center [419, 152] width 108 height 25
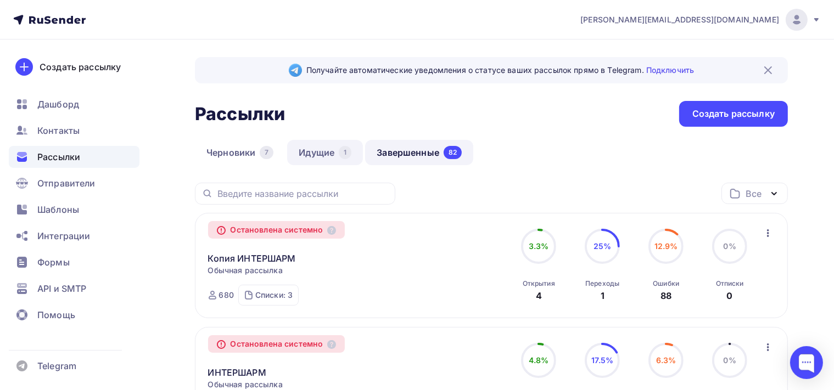
click at [327, 155] on link "Идущие 1" at bounding box center [325, 152] width 76 height 25
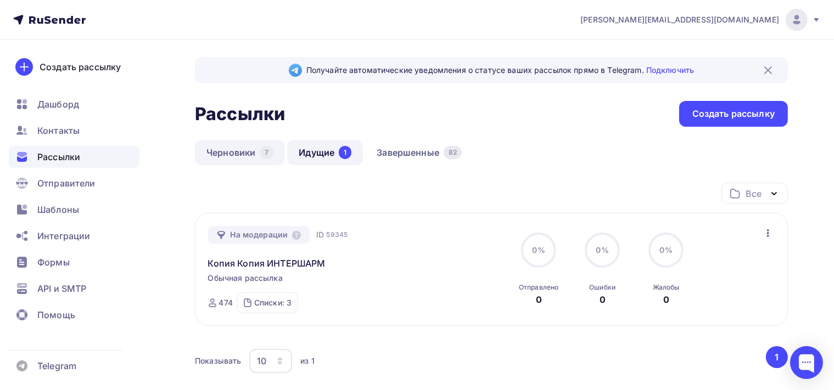
click at [243, 156] on link "Черновики 7" at bounding box center [240, 152] width 90 height 25
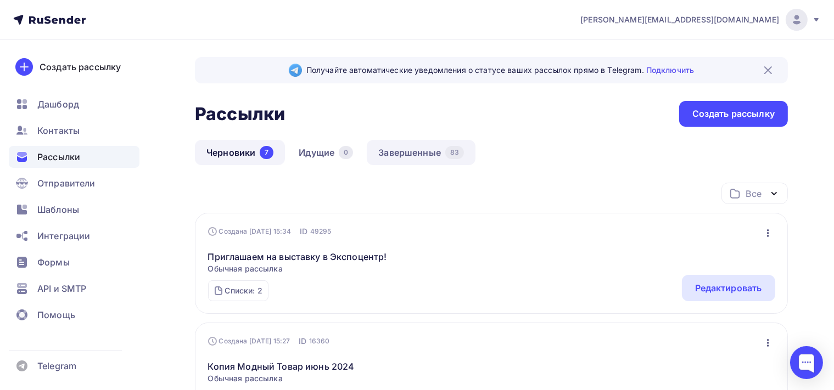
click at [402, 149] on link "Завершенные 83" at bounding box center [421, 152] width 109 height 25
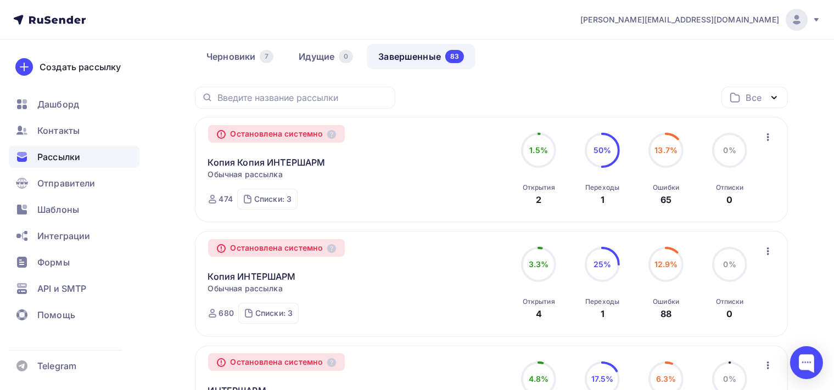
scroll to position [116, 0]
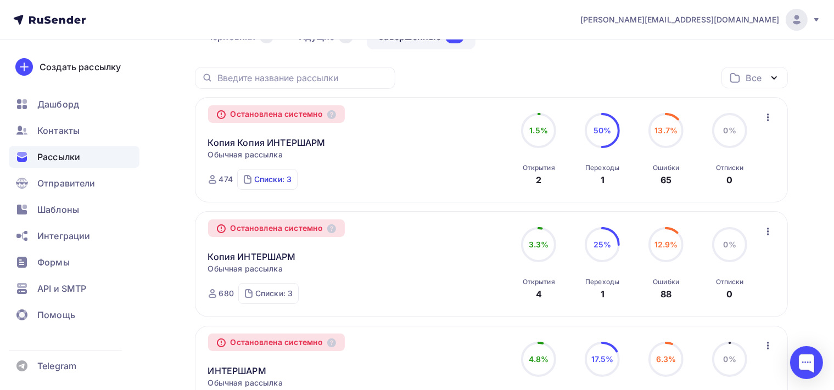
click at [263, 181] on div "Списки: 3" at bounding box center [272, 179] width 37 height 11
click at [276, 156] on div "Вся [GEOGRAPHIC_DATA] Красота" at bounding box center [311, 158] width 130 height 11
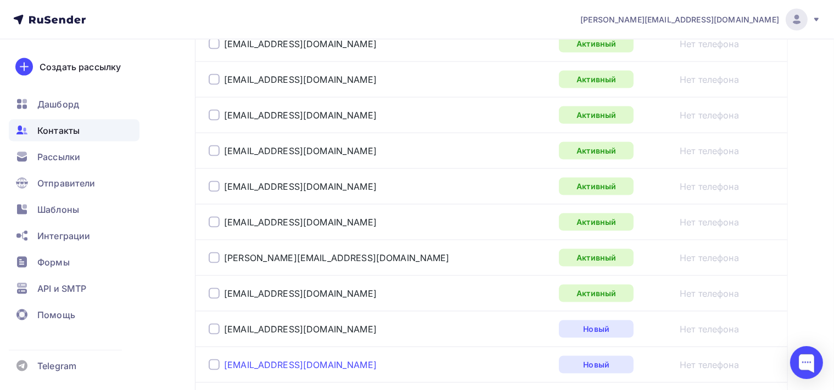
scroll to position [1886, 0]
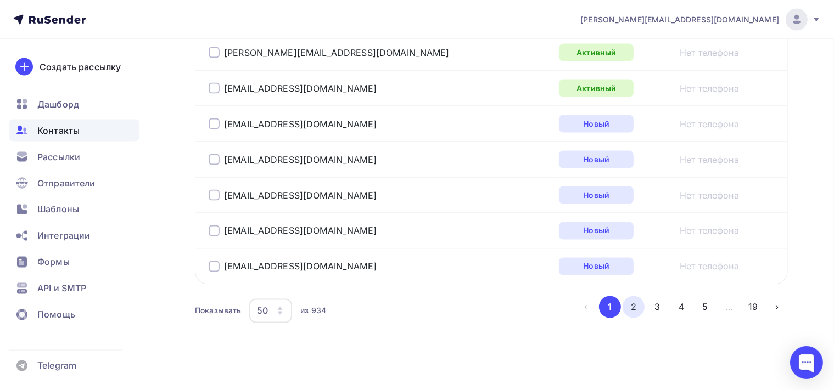
click at [631, 298] on button "2" at bounding box center [633, 307] width 22 height 22
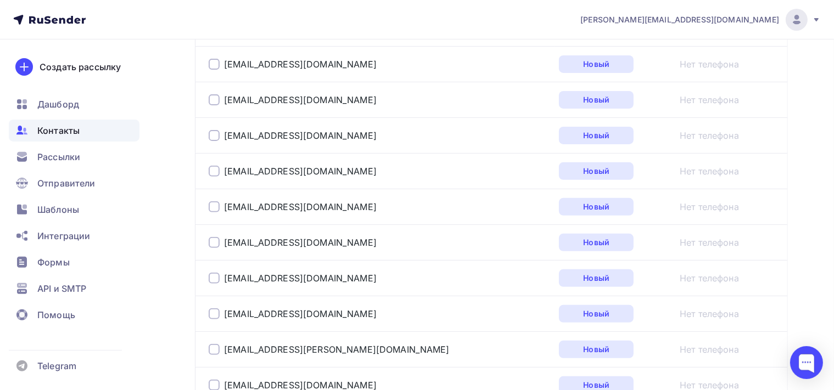
scroll to position [260, 0]
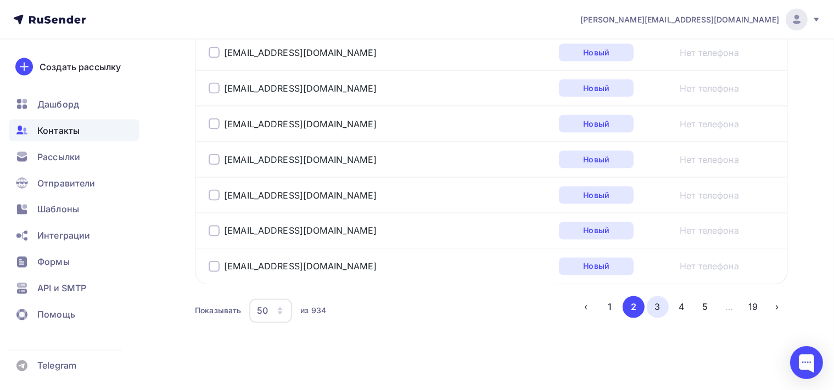
click at [661, 296] on button "3" at bounding box center [658, 307] width 22 height 22
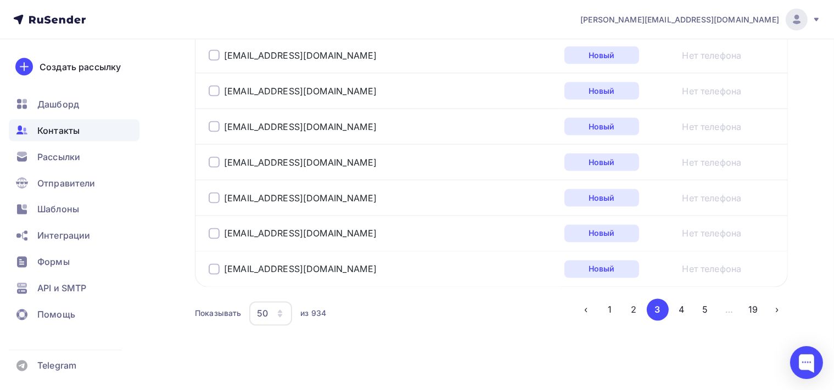
scroll to position [1886, 0]
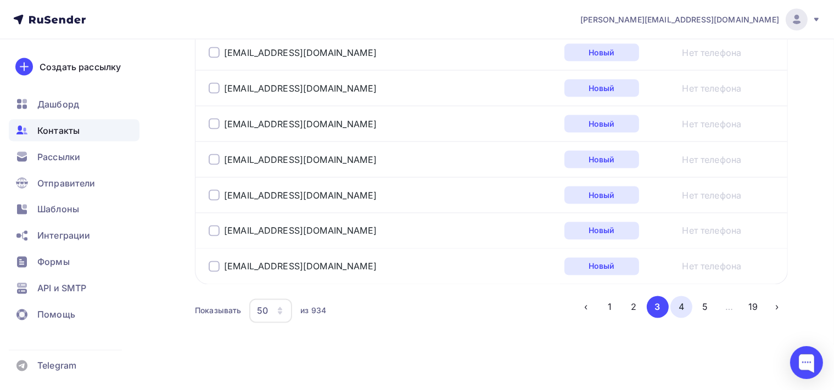
click at [686, 297] on button "4" at bounding box center [681, 307] width 22 height 22
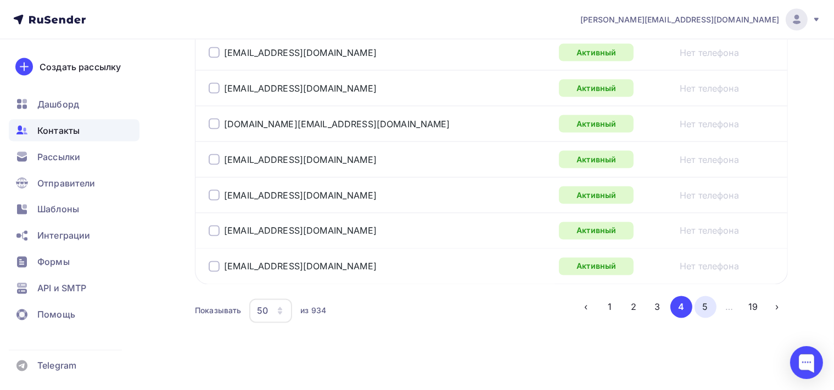
click at [707, 300] on button "5" at bounding box center [705, 307] width 22 height 22
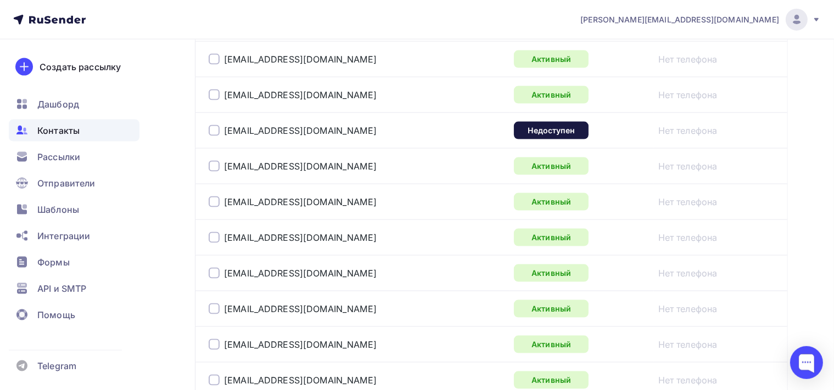
scroll to position [1478, 0]
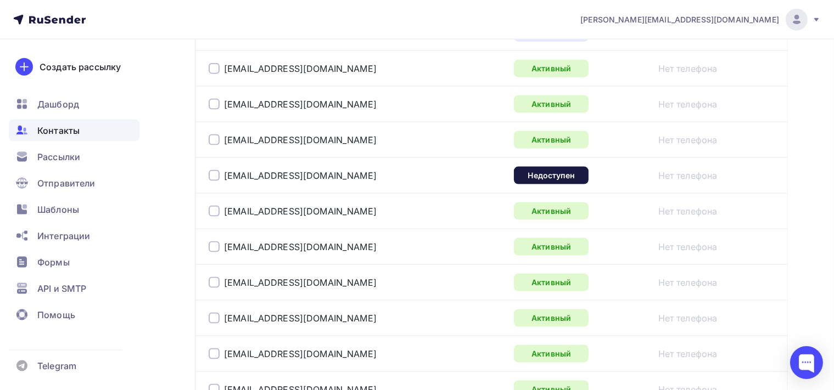
click at [214, 172] on div at bounding box center [214, 175] width 11 height 11
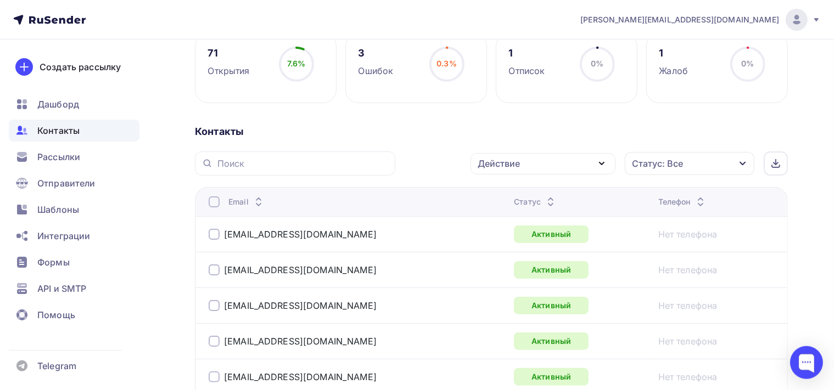
scroll to position [89, 0]
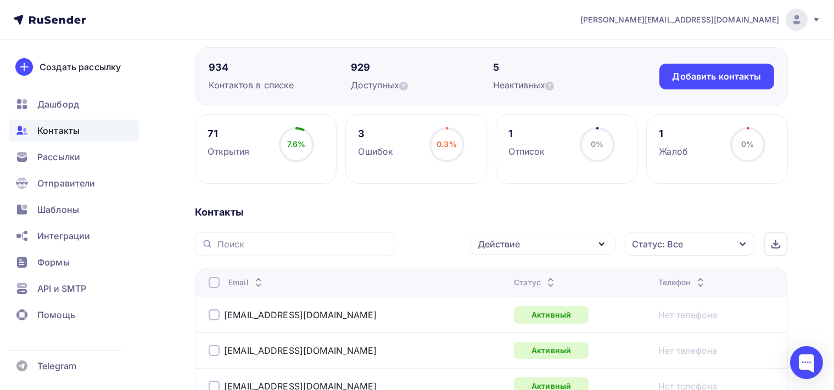
click at [605, 240] on icon "button" at bounding box center [601, 244] width 13 height 13
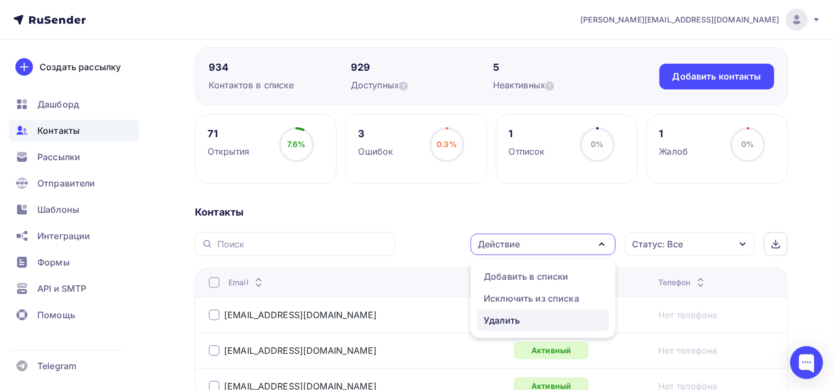
click at [509, 316] on div "Удалить" at bounding box center [502, 320] width 36 height 13
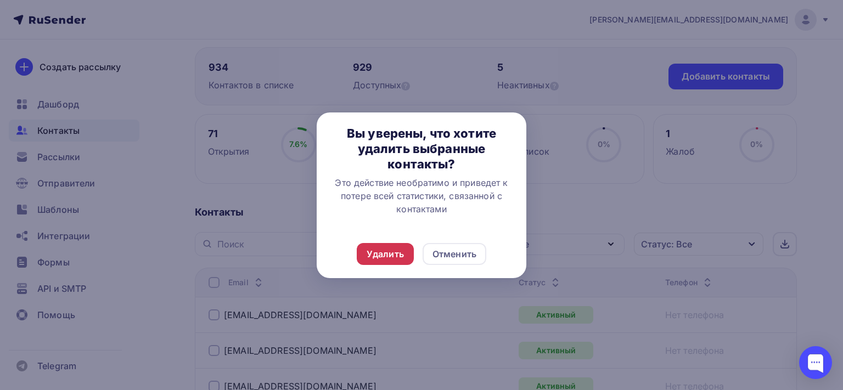
click at [386, 253] on div "Удалить" at bounding box center [385, 254] width 37 height 13
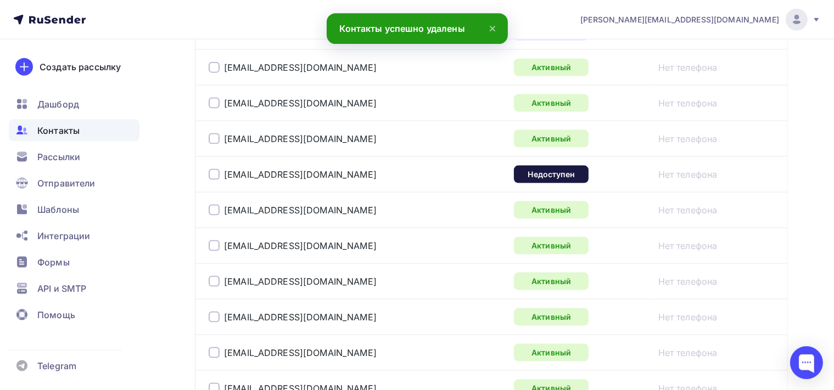
scroll to position [1423, 0]
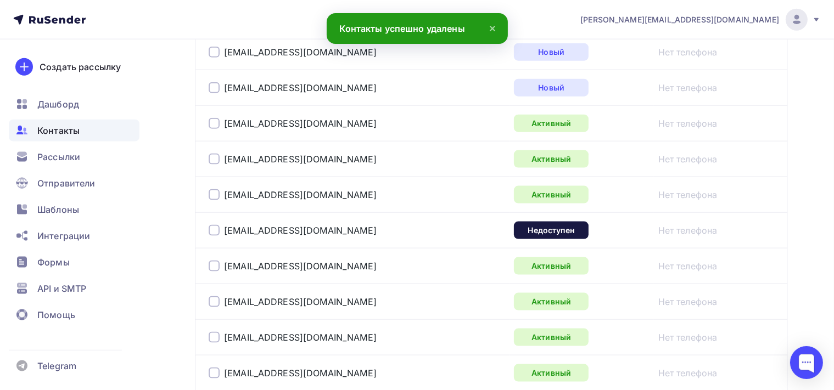
click at [212, 225] on div at bounding box center [214, 230] width 11 height 11
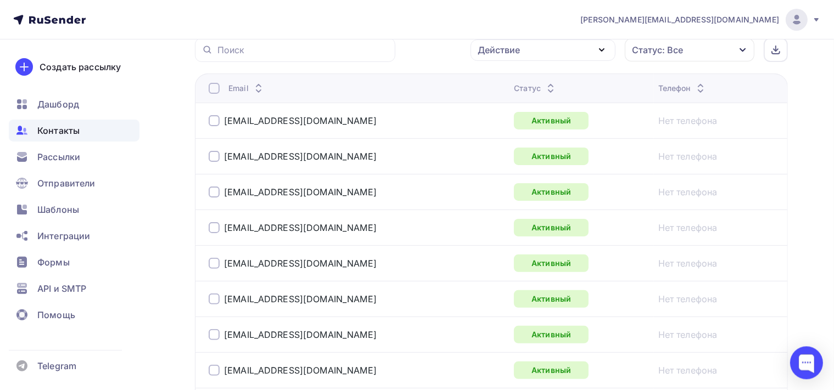
scroll to position [191, 0]
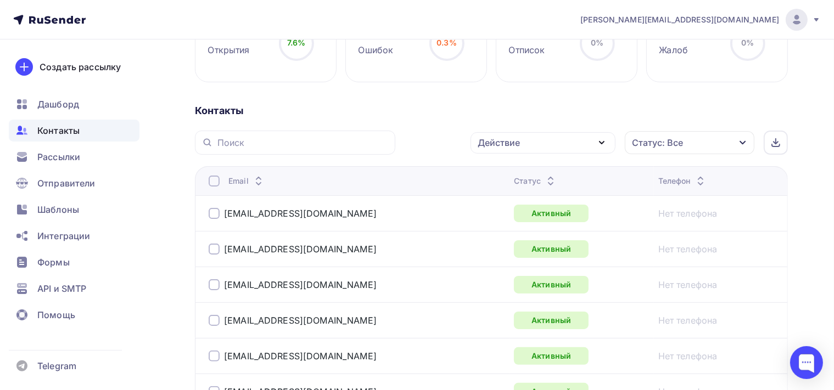
click at [596, 140] on div "Действие" at bounding box center [542, 142] width 145 height 21
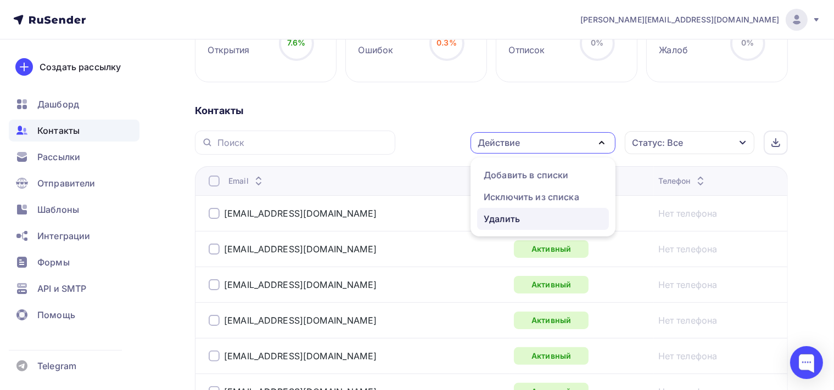
click at [515, 216] on div "Удалить" at bounding box center [502, 218] width 36 height 13
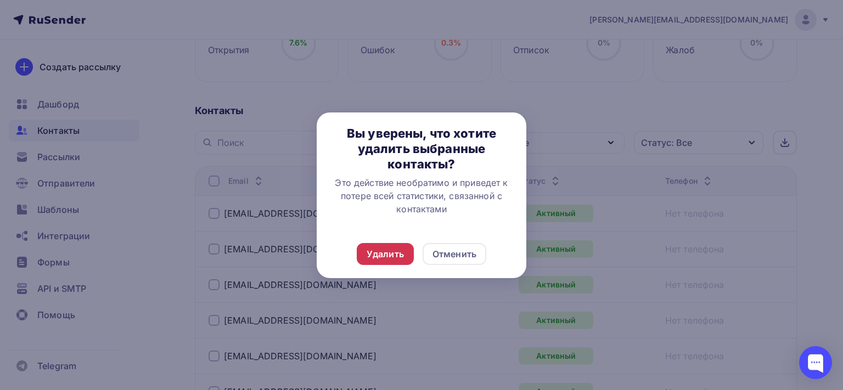
click at [375, 259] on div "Удалить" at bounding box center [385, 254] width 37 height 13
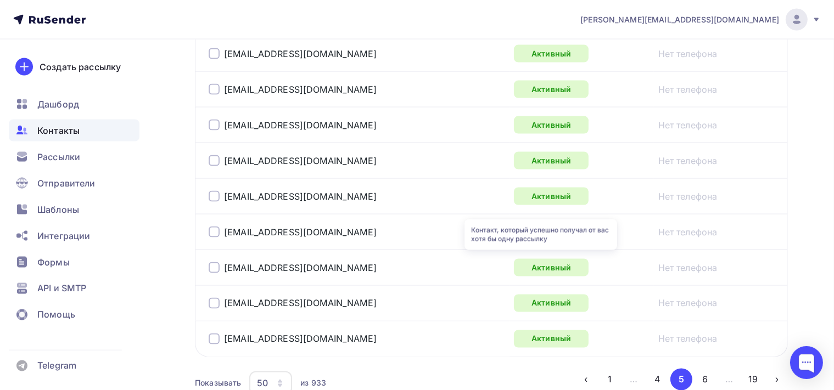
scroll to position [1886, 0]
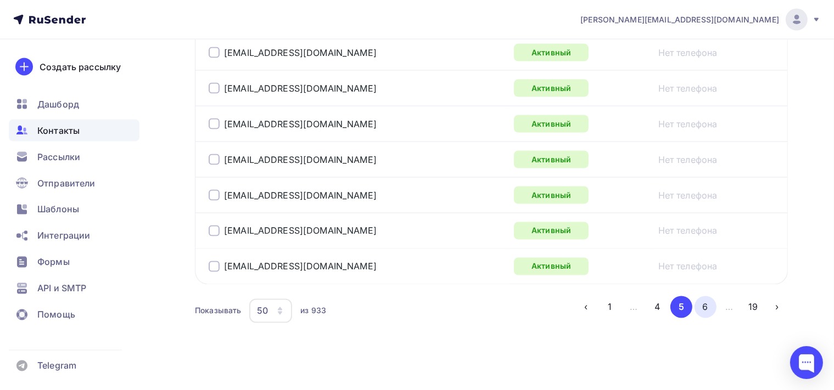
click at [704, 300] on button "6" at bounding box center [705, 307] width 22 height 22
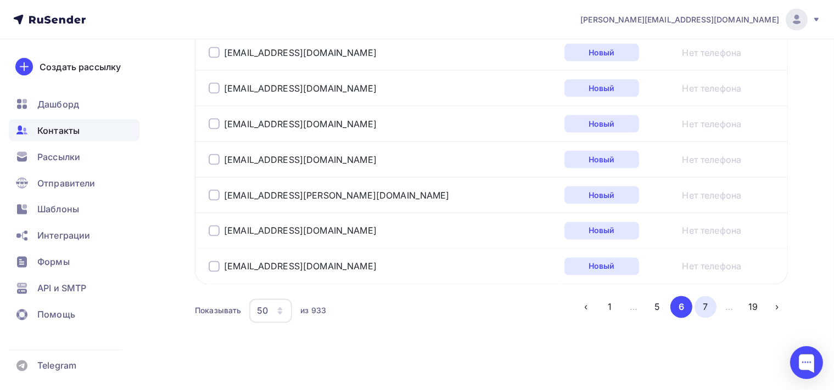
click at [705, 300] on button "7" at bounding box center [705, 307] width 22 height 22
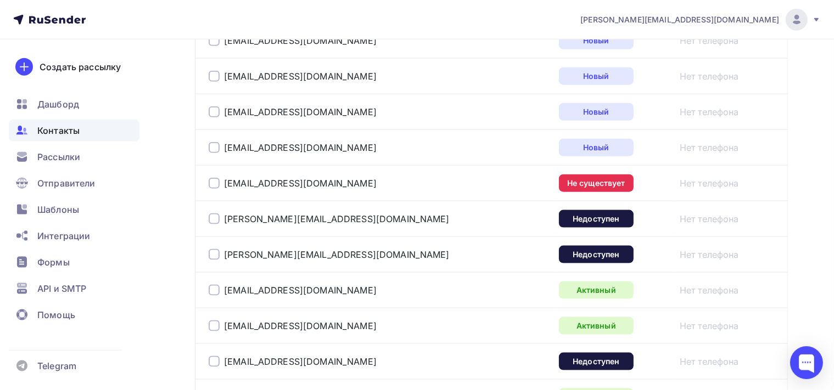
scroll to position [1419, 0]
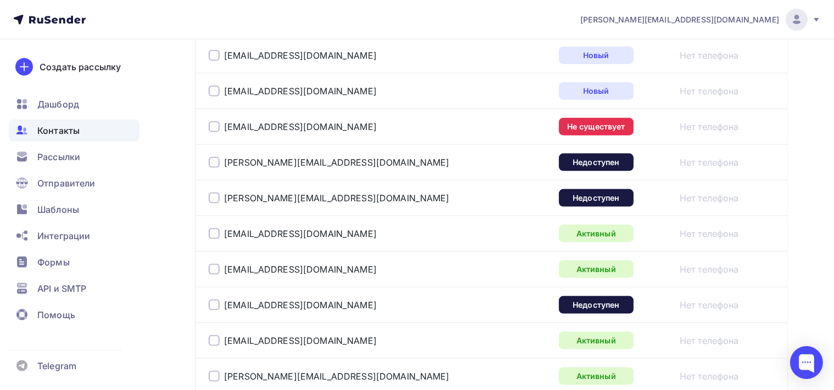
click at [216, 125] on div at bounding box center [214, 126] width 11 height 11
click at [216, 157] on div at bounding box center [214, 162] width 11 height 11
click at [211, 193] on div at bounding box center [214, 198] width 11 height 11
click at [215, 300] on div at bounding box center [214, 305] width 11 height 11
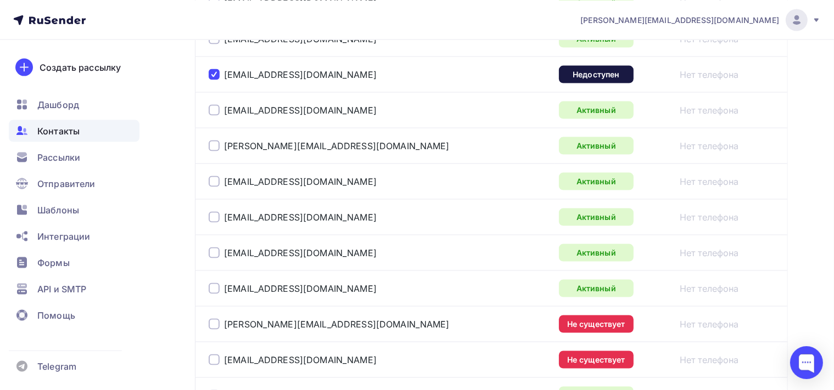
scroll to position [1651, 0]
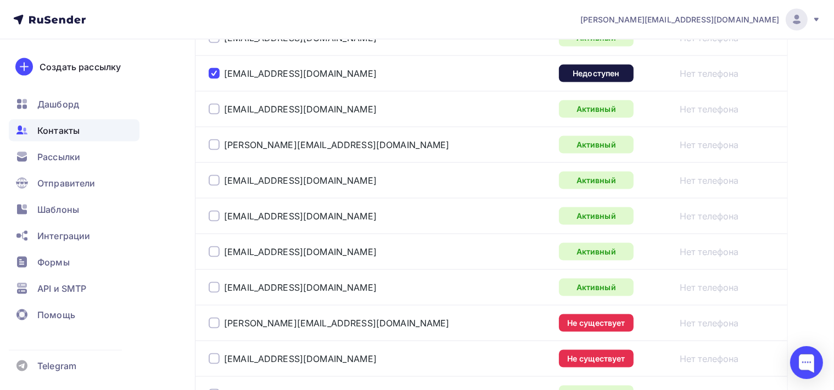
click at [216, 319] on div at bounding box center [214, 323] width 11 height 11
click at [216, 353] on div at bounding box center [214, 358] width 11 height 11
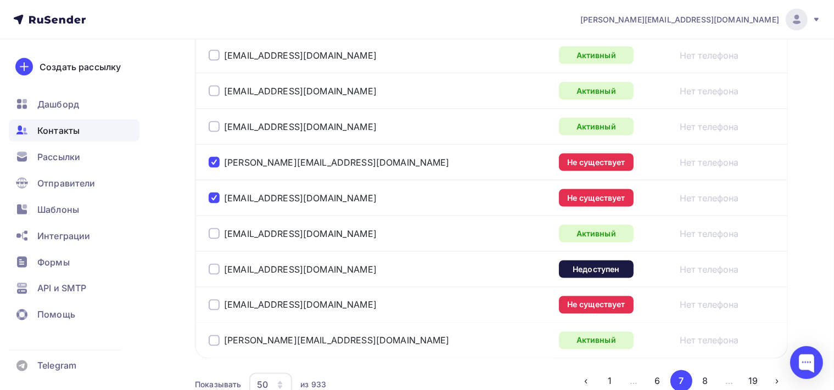
scroll to position [1825, 0]
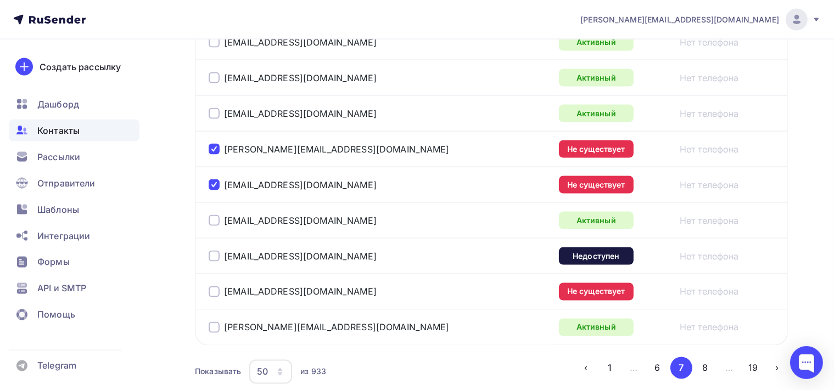
click at [220, 248] on div "optograd@optograd.ru" at bounding box center [346, 257] width 274 height 18
click at [216, 251] on div at bounding box center [214, 256] width 11 height 11
click at [209, 287] on div at bounding box center [214, 292] width 11 height 11
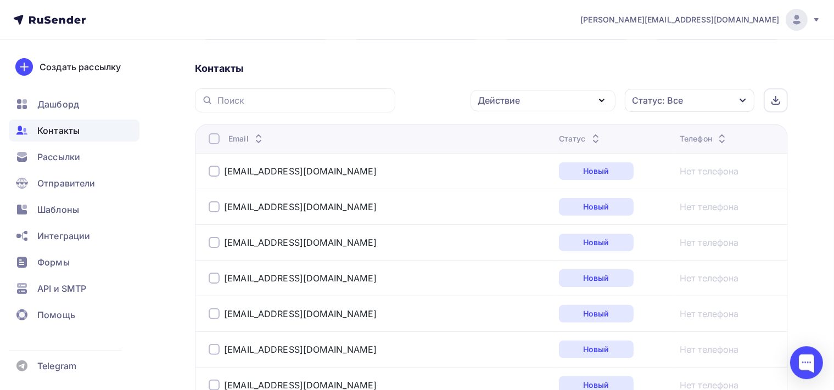
scroll to position [201, 0]
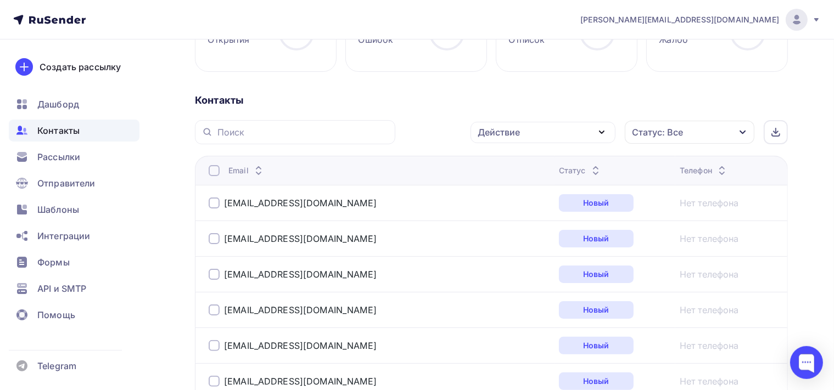
click at [608, 132] on icon "button" at bounding box center [601, 132] width 13 height 13
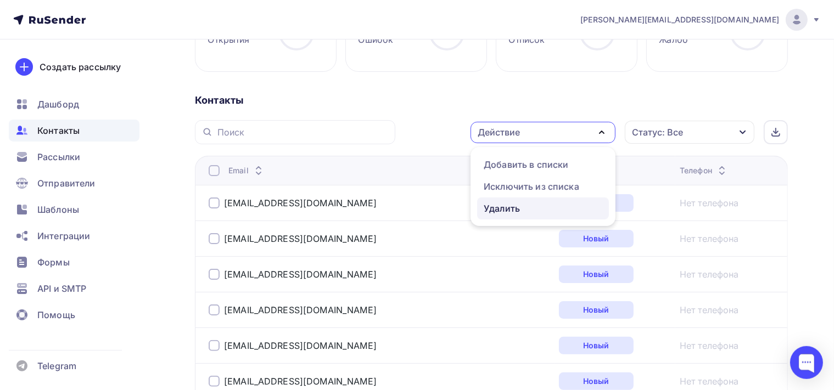
click at [541, 203] on div "Удалить" at bounding box center [543, 208] width 119 height 13
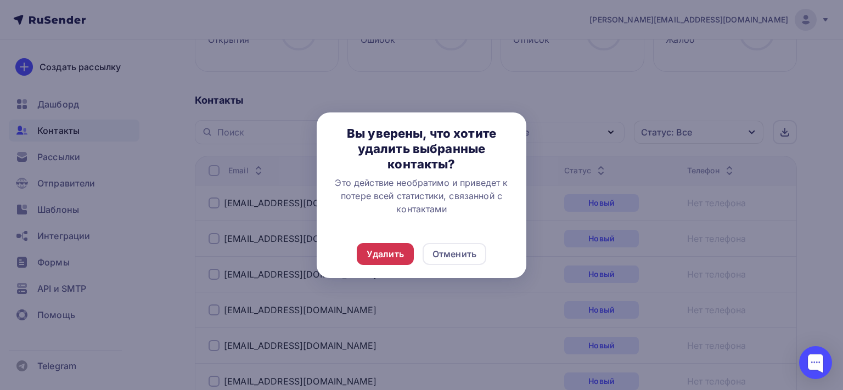
click at [390, 257] on div "Удалить" at bounding box center [385, 254] width 37 height 13
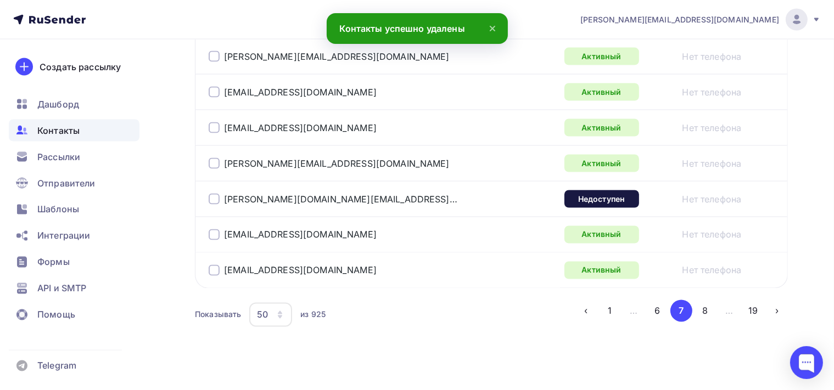
scroll to position [1886, 0]
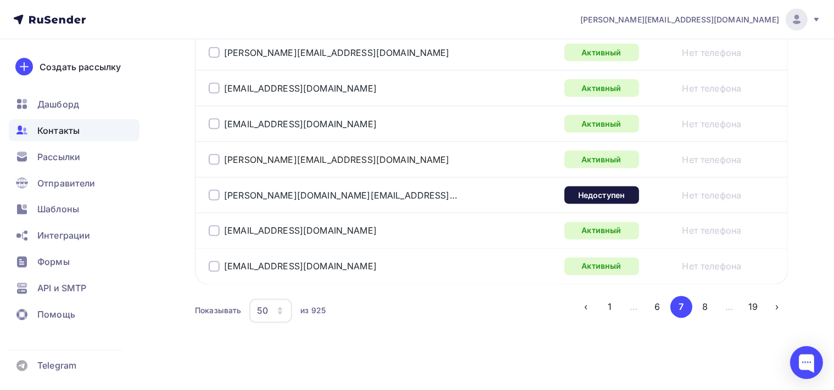
click at [211, 190] on div at bounding box center [214, 195] width 11 height 11
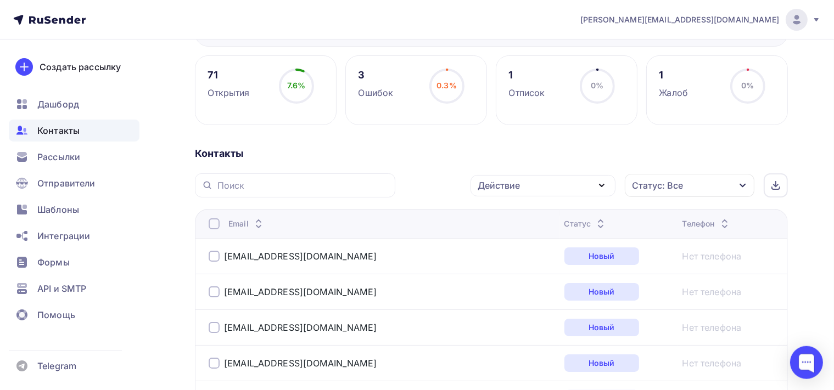
scroll to position [116, 0]
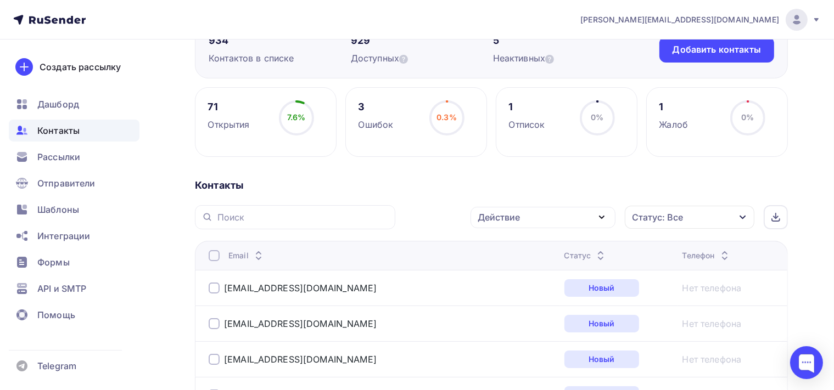
click at [604, 216] on icon "button" at bounding box center [601, 217] width 4 height 2
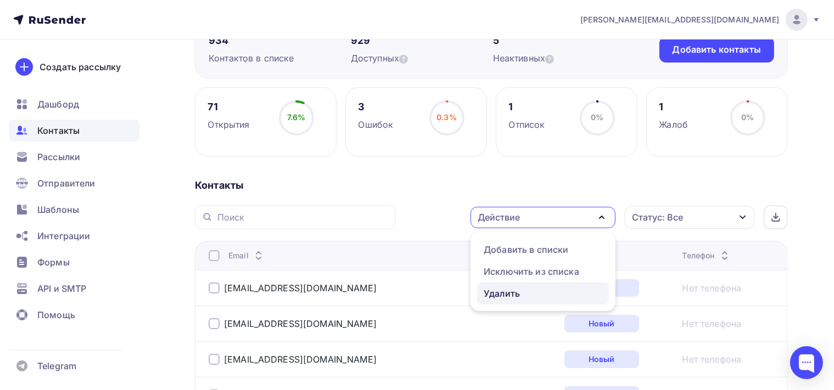
click at [541, 290] on div "Удалить" at bounding box center [543, 293] width 119 height 13
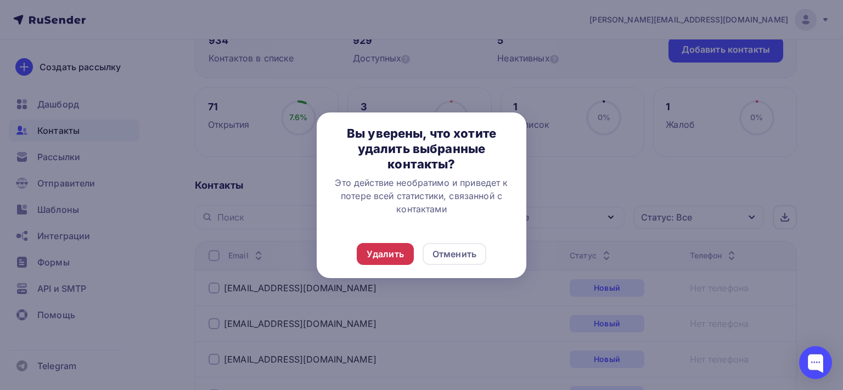
click at [398, 244] on div "Удалить" at bounding box center [385, 254] width 57 height 22
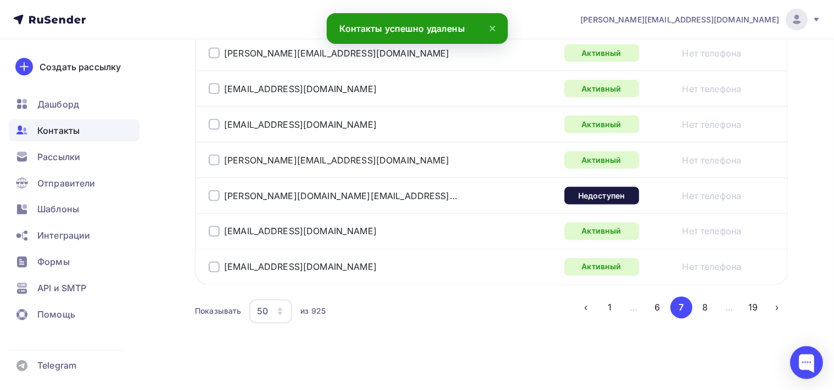
scroll to position [1886, 0]
click at [212, 190] on div at bounding box center [214, 195] width 11 height 11
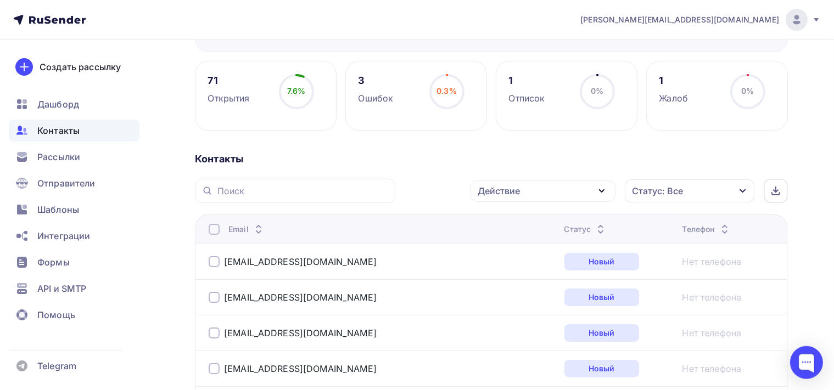
scroll to position [138, 0]
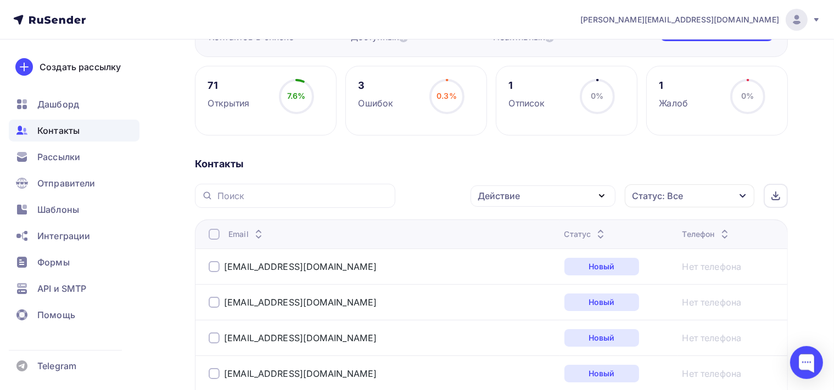
click at [607, 195] on icon "button" at bounding box center [601, 195] width 13 height 13
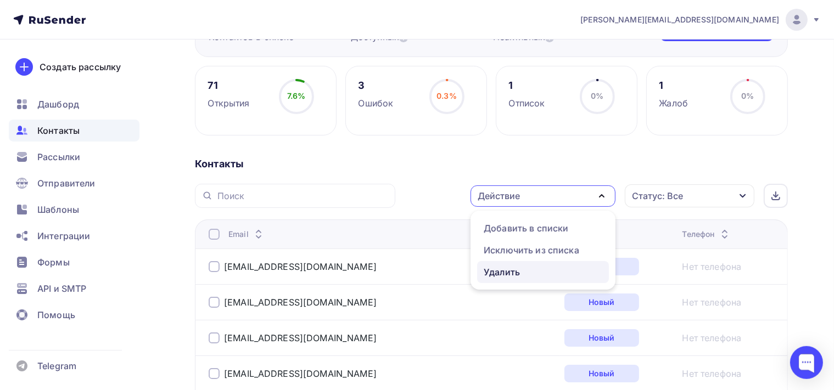
click at [545, 267] on div "Удалить" at bounding box center [543, 272] width 119 height 13
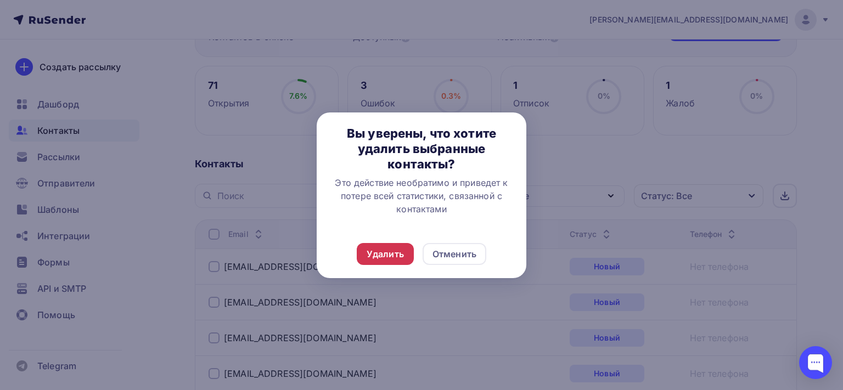
click at [407, 252] on div "Удалить" at bounding box center [385, 254] width 57 height 22
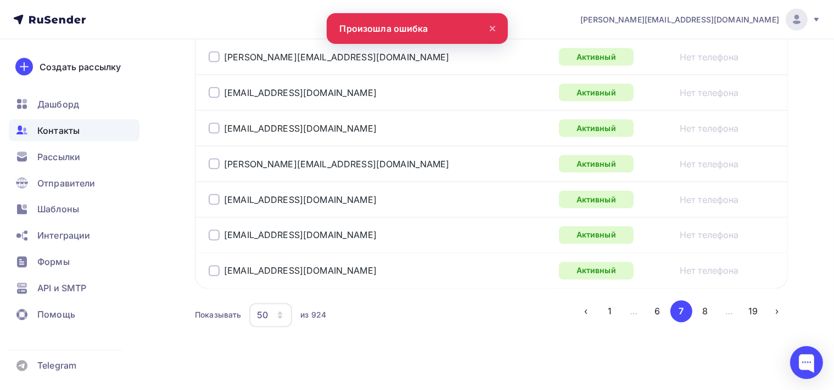
scroll to position [1886, 0]
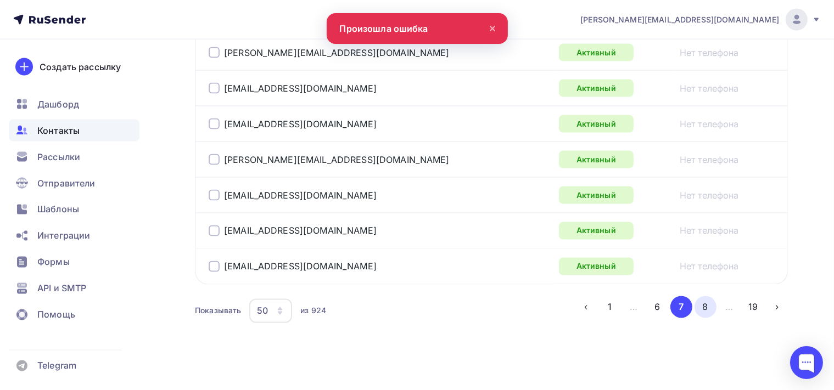
click at [707, 298] on button "8" at bounding box center [705, 307] width 22 height 22
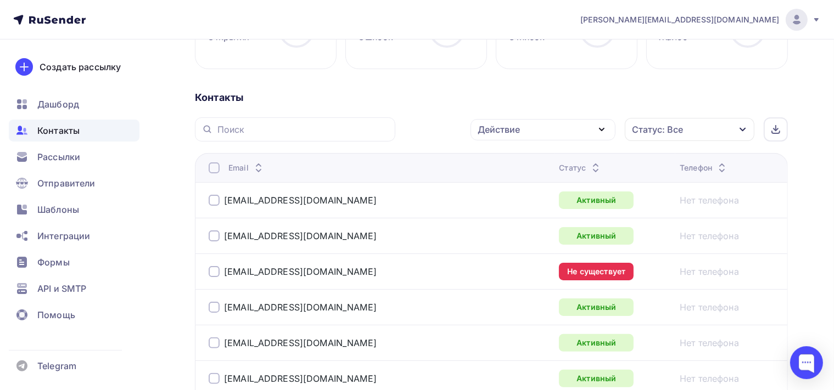
scroll to position [202, 0]
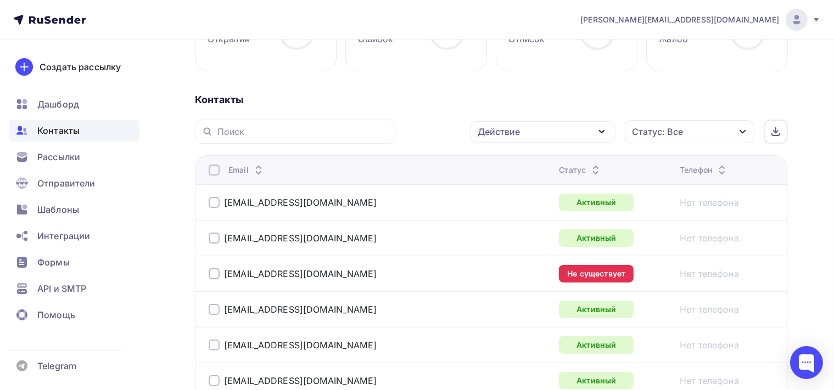
click at [216, 270] on div at bounding box center [214, 273] width 11 height 11
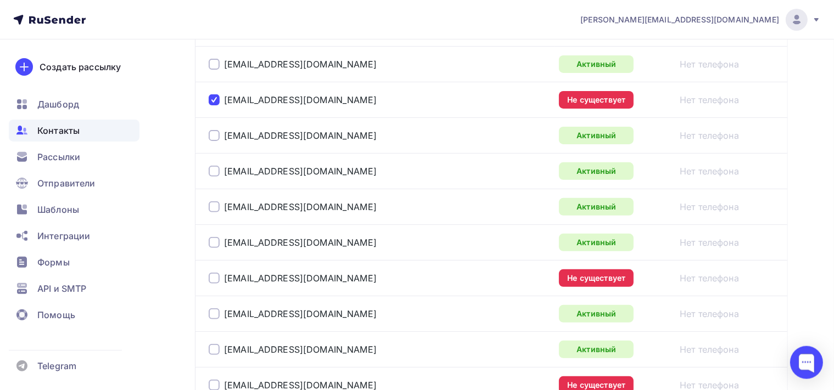
scroll to position [434, 0]
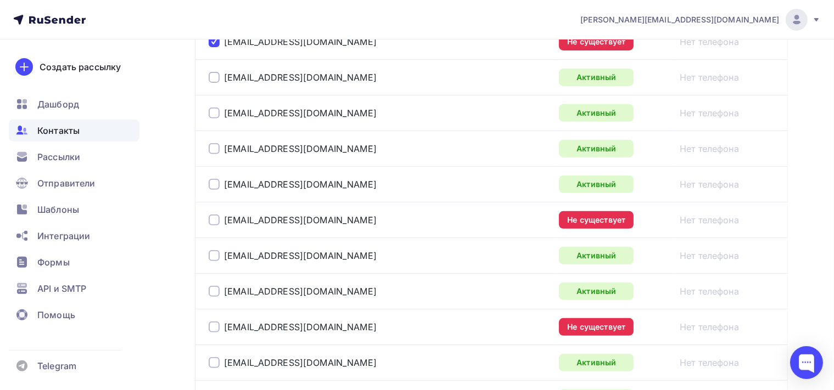
click at [212, 216] on div at bounding box center [214, 220] width 11 height 11
click at [214, 325] on div at bounding box center [214, 327] width 11 height 11
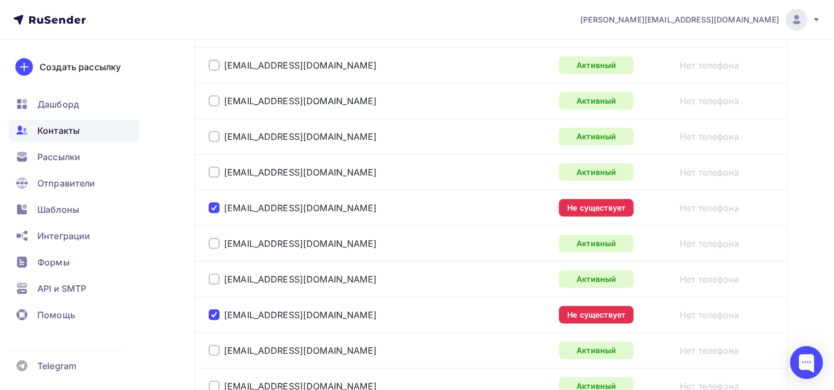
scroll to position [608, 0]
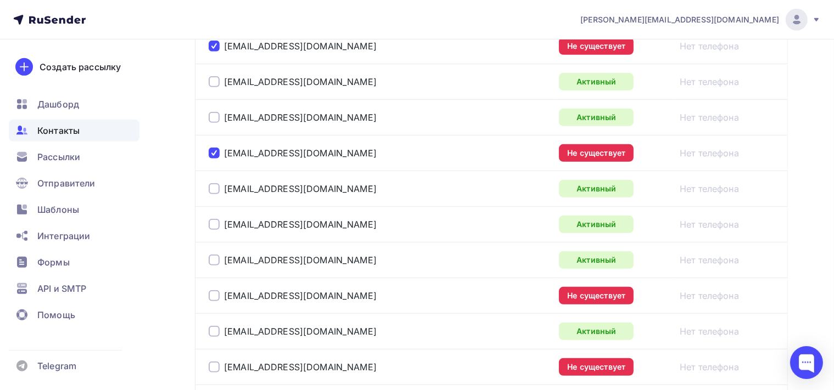
click at [215, 293] on div at bounding box center [214, 295] width 11 height 11
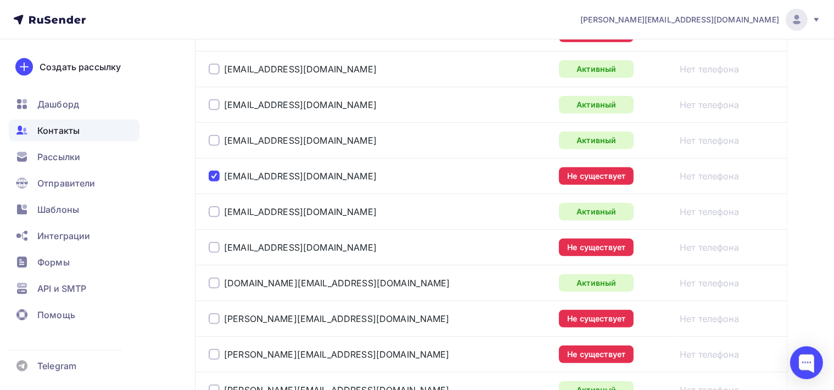
scroll to position [782, 0]
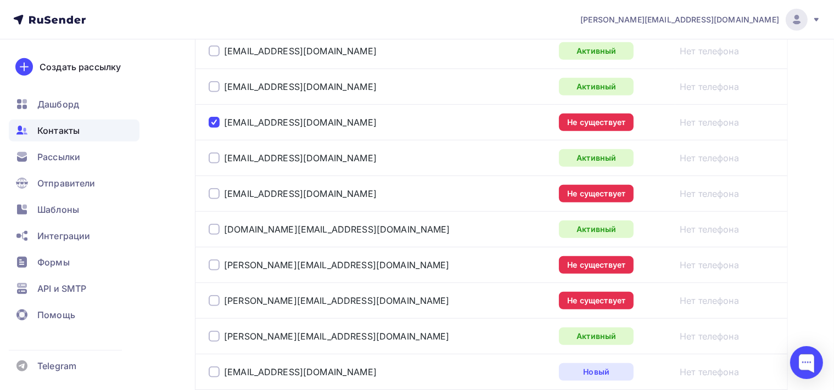
click at [214, 191] on div at bounding box center [214, 193] width 11 height 11
click at [212, 264] on div at bounding box center [214, 265] width 11 height 11
click at [214, 295] on div at bounding box center [214, 300] width 11 height 11
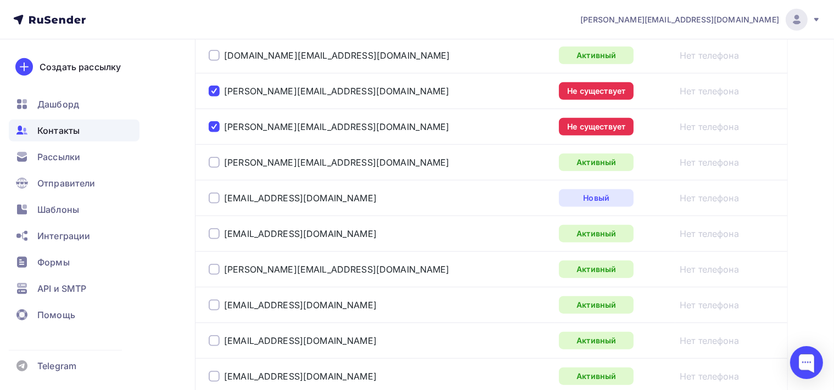
scroll to position [1130, 0]
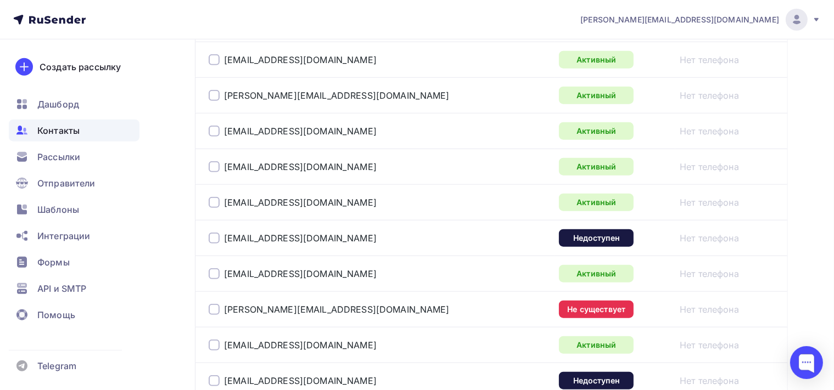
click at [215, 237] on div at bounding box center [214, 238] width 11 height 11
click at [212, 305] on div at bounding box center [214, 309] width 11 height 11
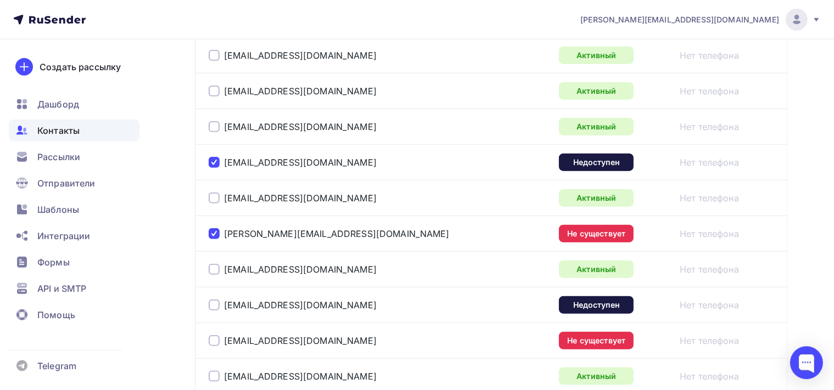
scroll to position [1245, 0]
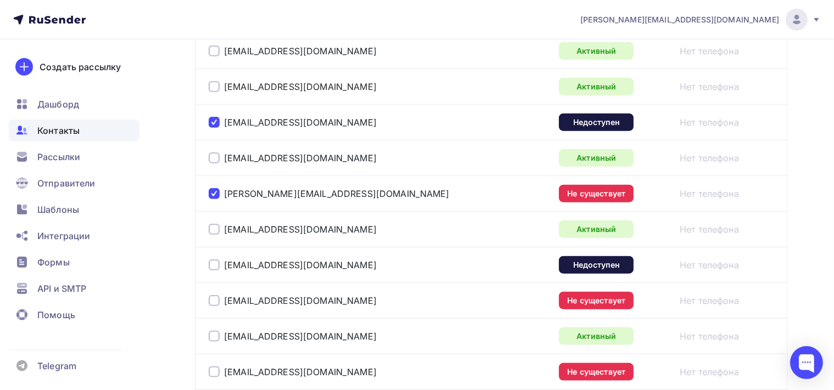
click at [214, 263] on div at bounding box center [214, 265] width 11 height 11
click at [216, 298] on div at bounding box center [214, 300] width 11 height 11
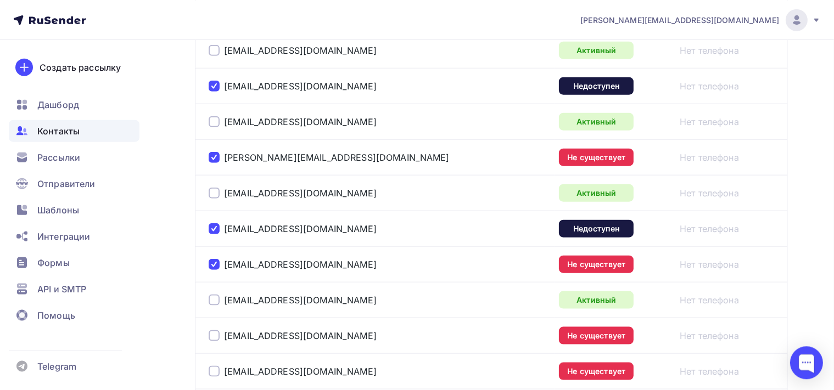
scroll to position [1304, 0]
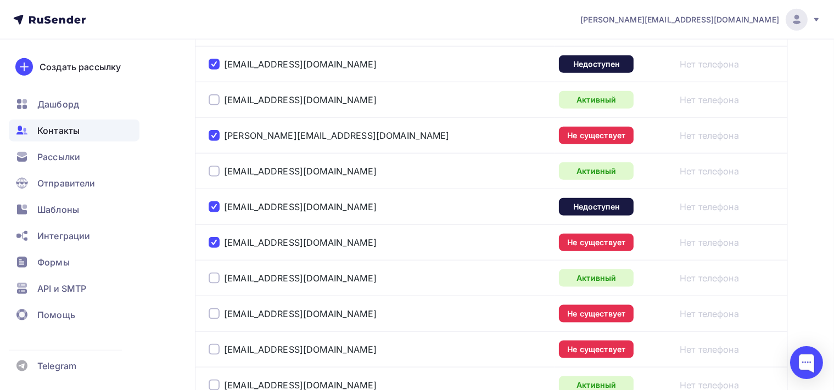
click at [217, 308] on div at bounding box center [214, 313] width 11 height 11
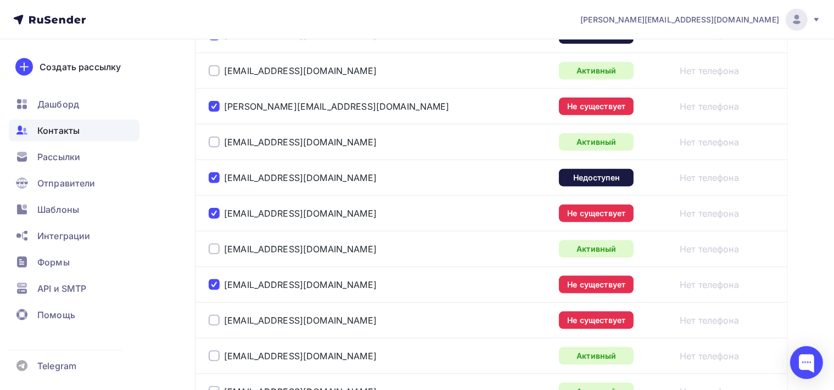
scroll to position [1361, 0]
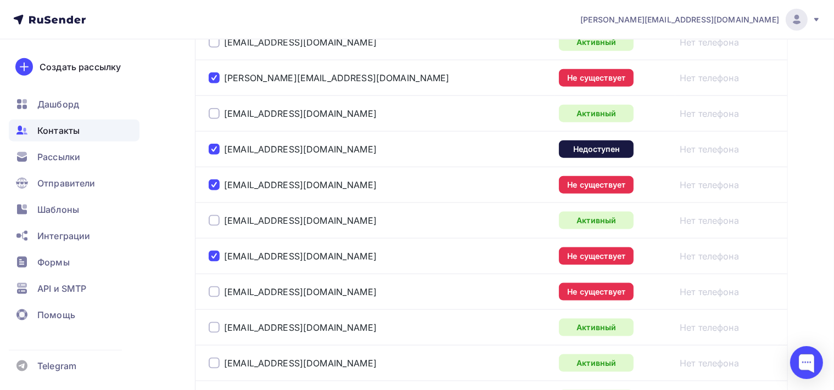
click at [215, 287] on div at bounding box center [214, 292] width 11 height 11
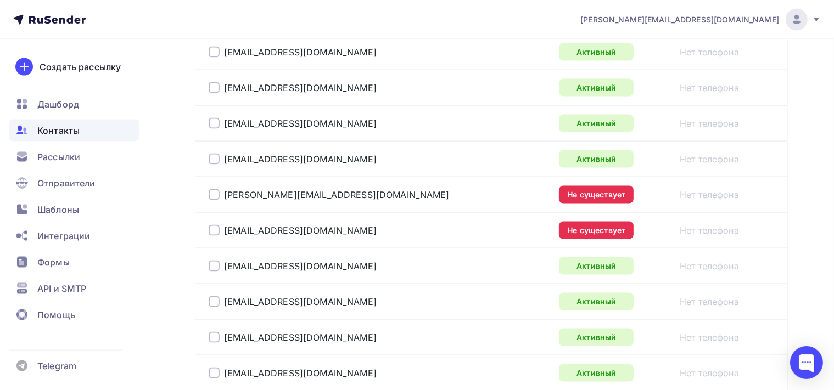
scroll to position [1674, 0]
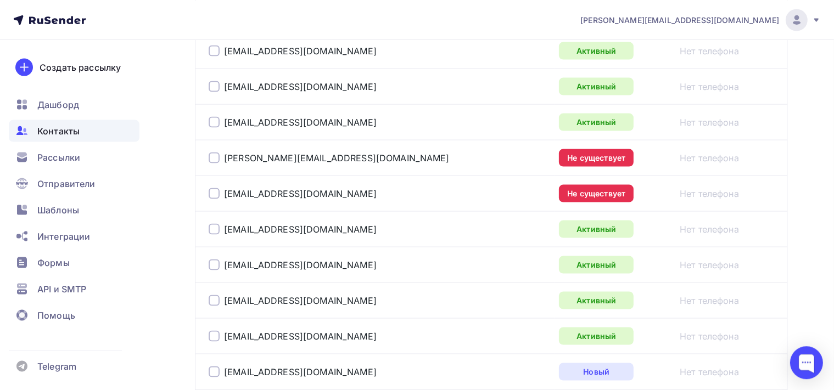
click at [215, 152] on div at bounding box center [214, 157] width 11 height 11
click at [215, 190] on div at bounding box center [214, 193] width 11 height 11
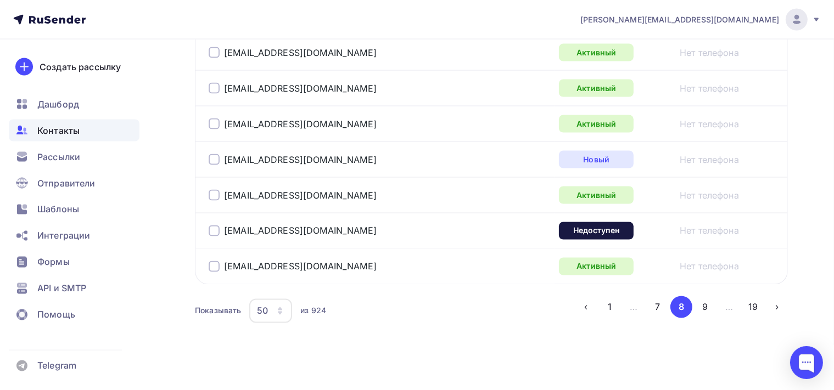
click at [214, 226] on div at bounding box center [214, 231] width 11 height 11
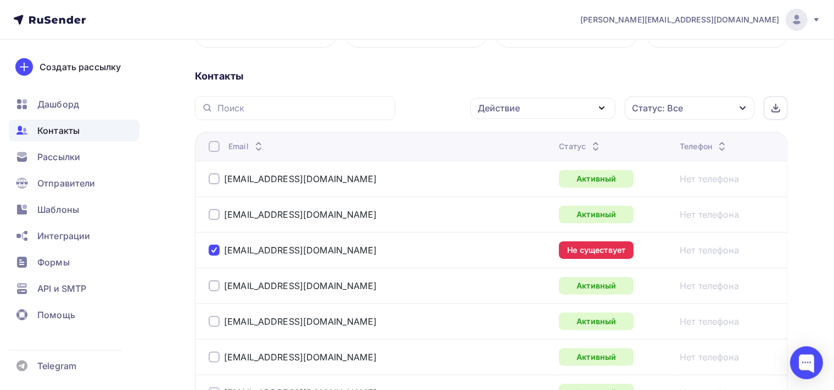
scroll to position [175, 0]
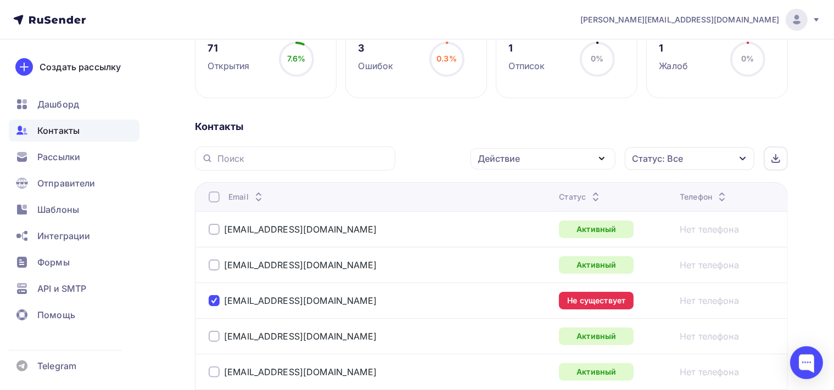
click at [603, 154] on icon "button" at bounding box center [601, 158] width 13 height 13
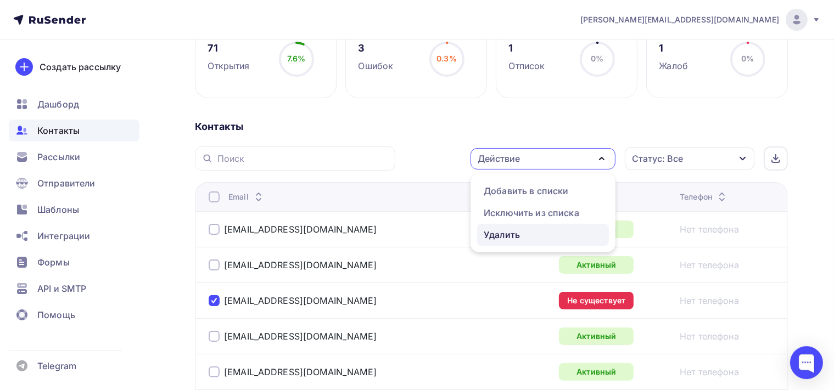
click at [528, 237] on div "Удалить" at bounding box center [543, 234] width 119 height 13
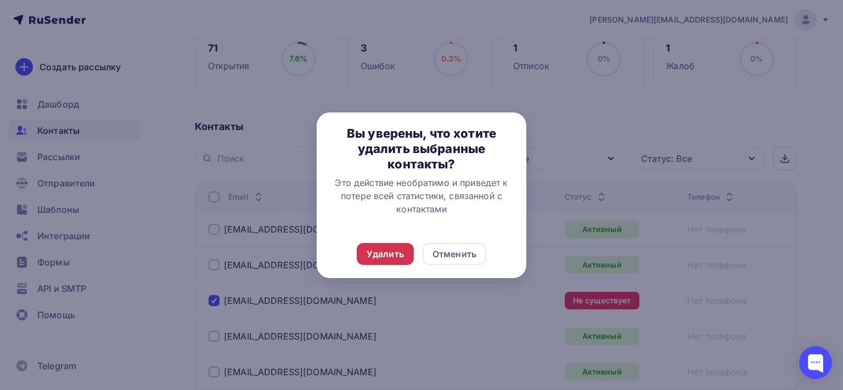
click at [405, 256] on div "Удалить" at bounding box center [385, 254] width 57 height 22
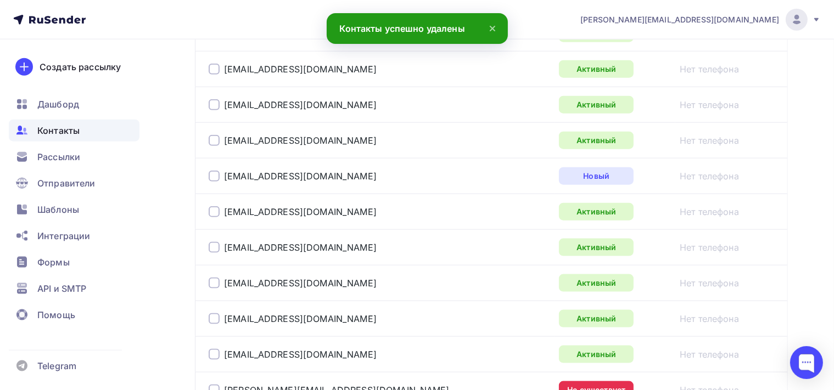
scroll to position [1566, 0]
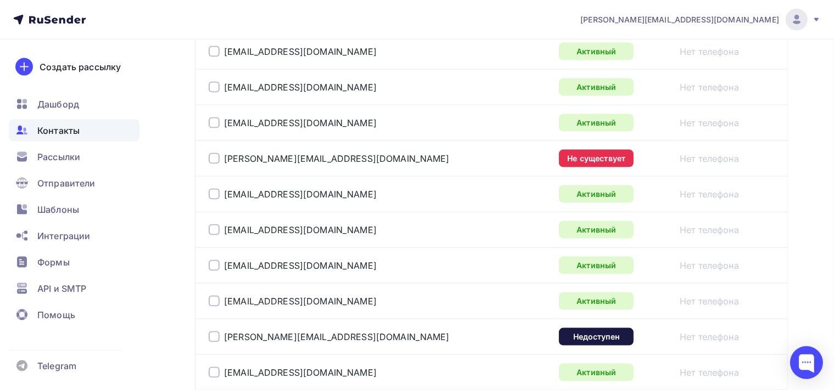
click at [209, 153] on div at bounding box center [214, 158] width 11 height 11
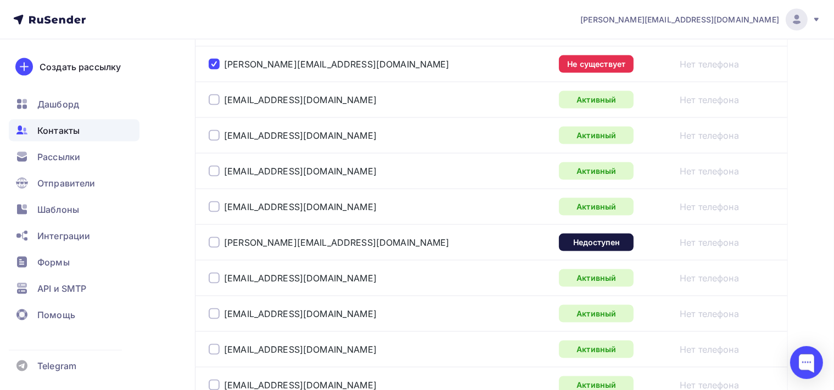
scroll to position [1682, 0]
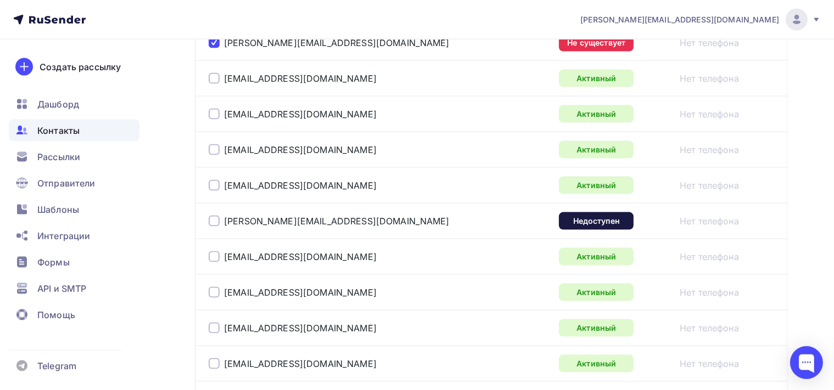
click at [209, 216] on div at bounding box center [214, 221] width 11 height 11
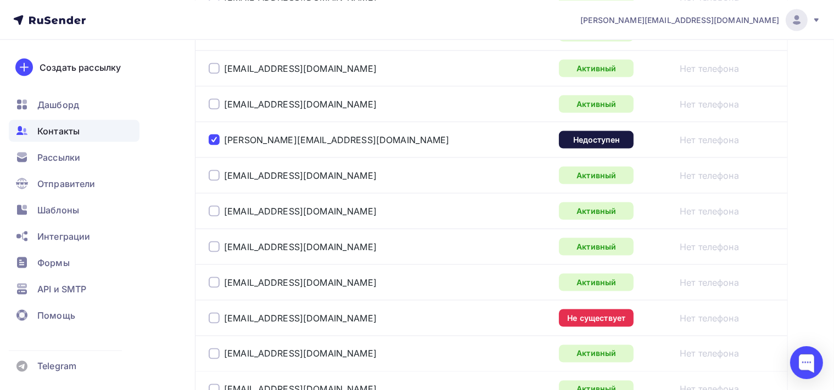
scroll to position [1798, 0]
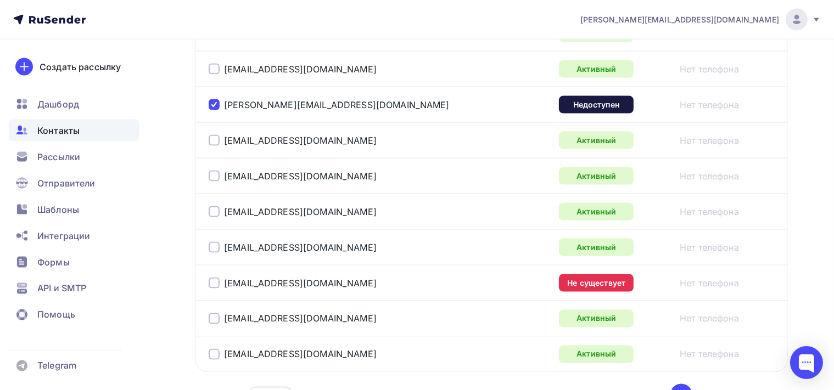
click at [216, 279] on div at bounding box center [214, 283] width 11 height 11
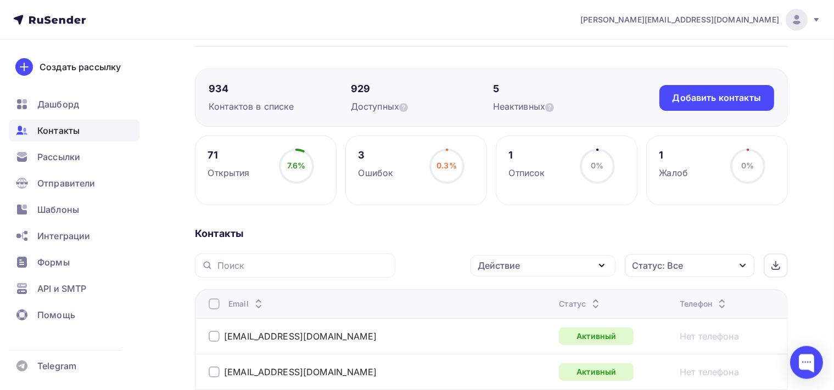
scroll to position [68, 0]
click at [603, 265] on icon "button" at bounding box center [601, 266] width 4 height 2
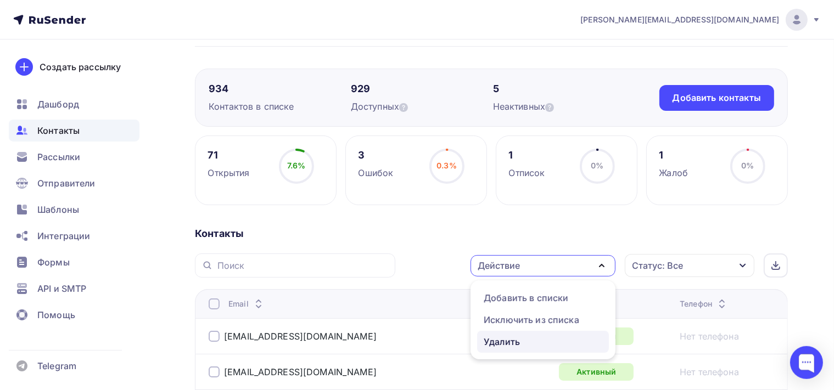
click at [517, 341] on div "Удалить" at bounding box center [502, 341] width 36 height 13
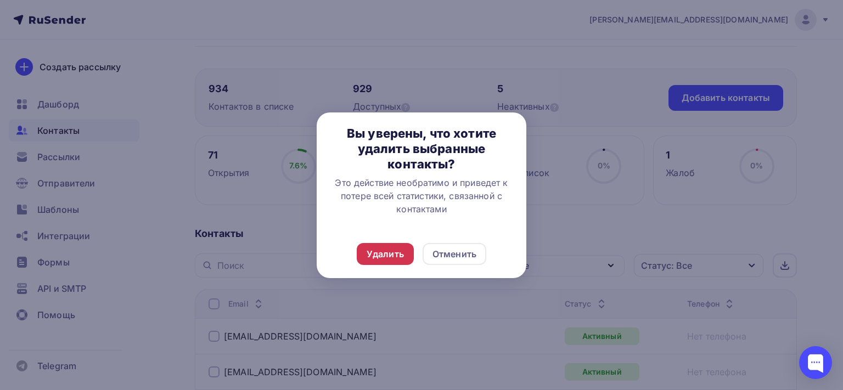
click at [386, 247] on div "Удалить" at bounding box center [385, 254] width 57 height 22
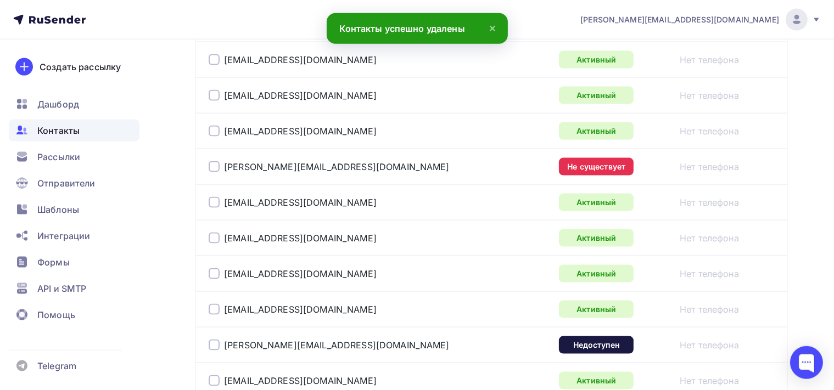
scroll to position [1575, 0]
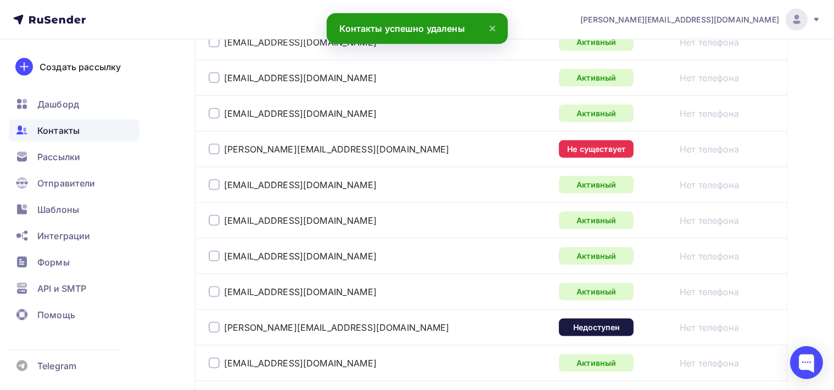
click at [214, 145] on div at bounding box center [214, 149] width 11 height 11
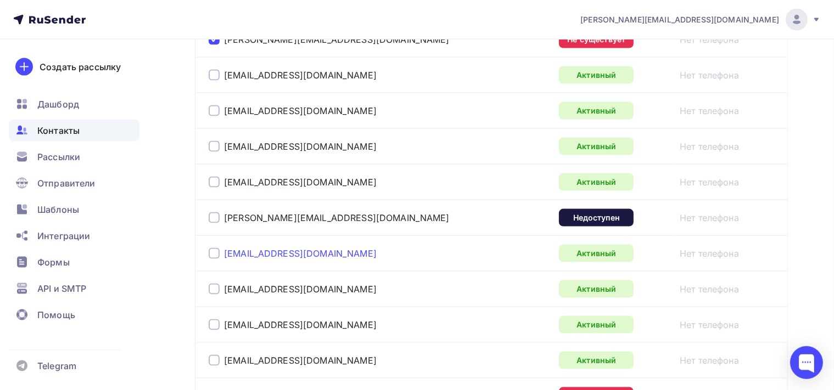
scroll to position [1691, 0]
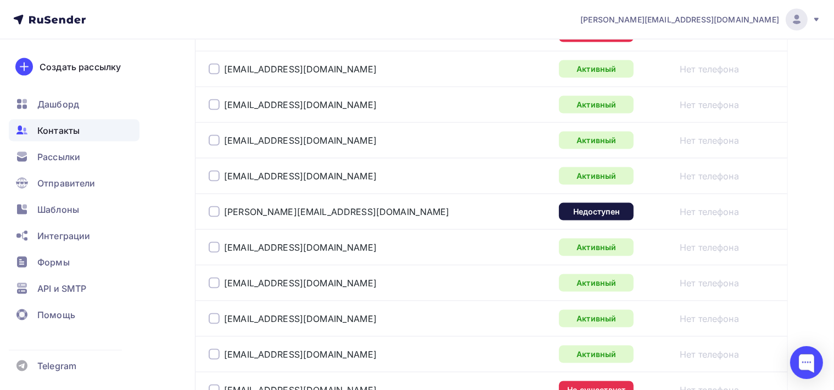
click at [216, 207] on div at bounding box center [214, 211] width 11 height 11
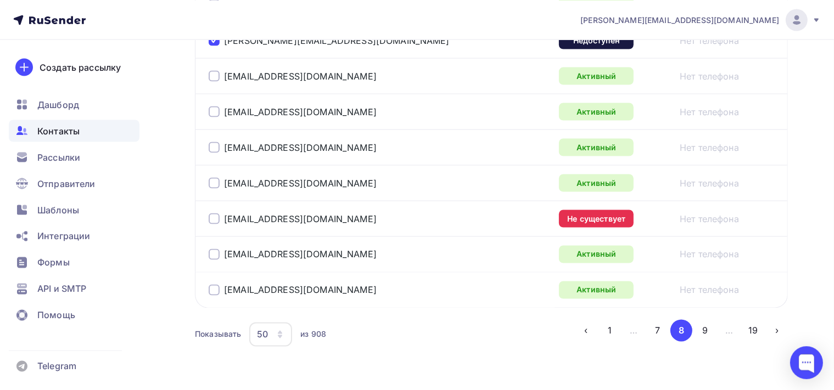
scroll to position [1865, 0]
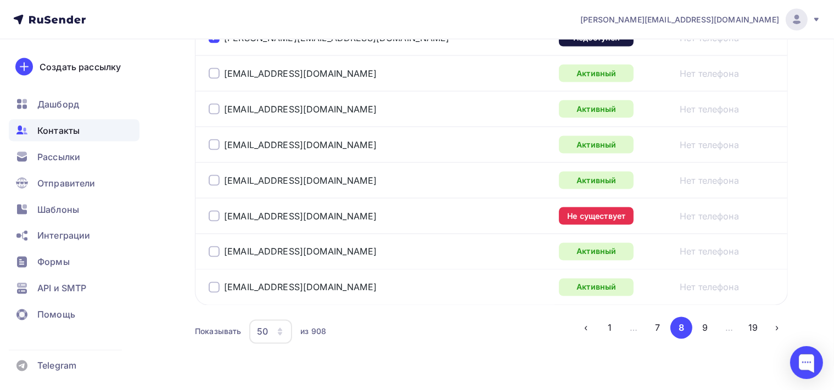
click at [212, 211] on div at bounding box center [214, 216] width 11 height 11
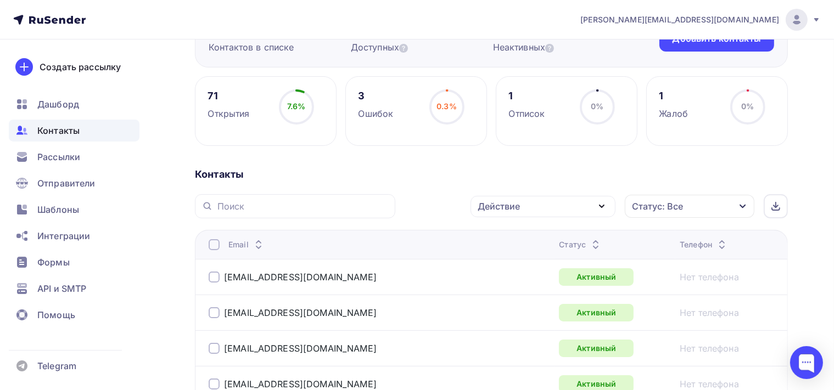
scroll to position [0, 0]
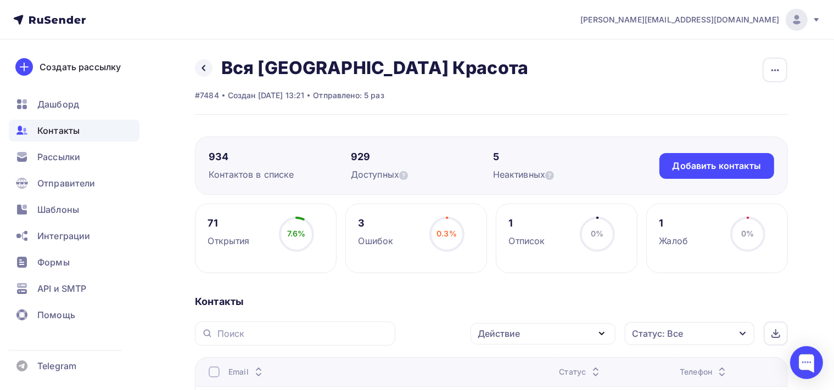
click at [603, 334] on icon "button" at bounding box center [601, 334] width 4 height 2
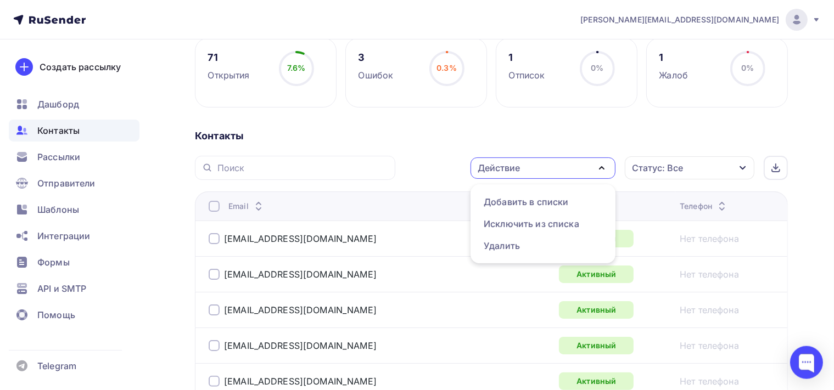
scroll to position [173, 0]
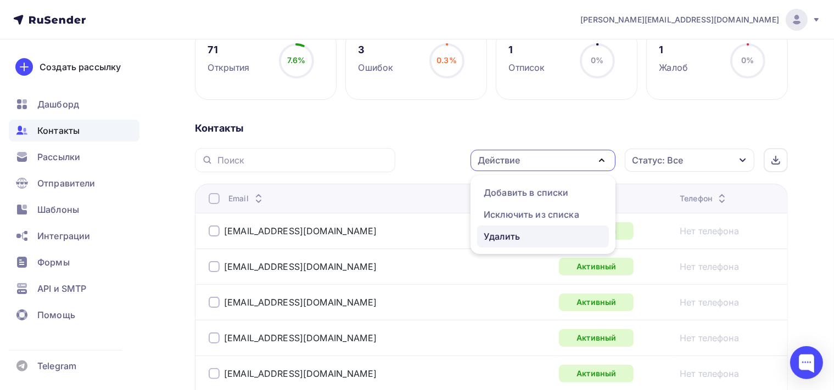
click at [528, 238] on div "Удалить" at bounding box center [543, 236] width 119 height 13
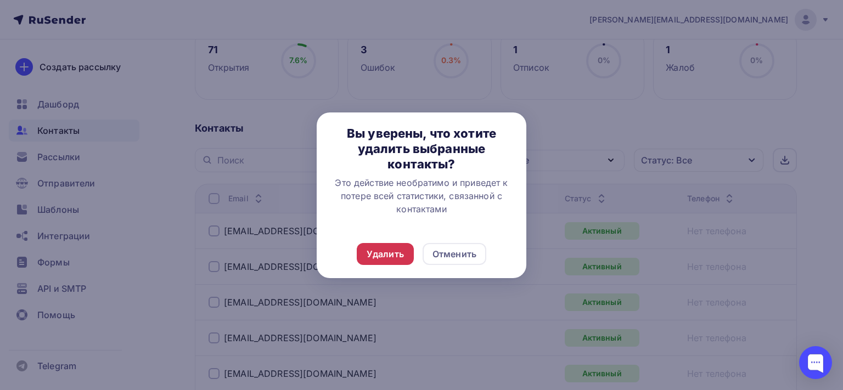
click at [400, 257] on div "Удалить" at bounding box center [385, 254] width 37 height 13
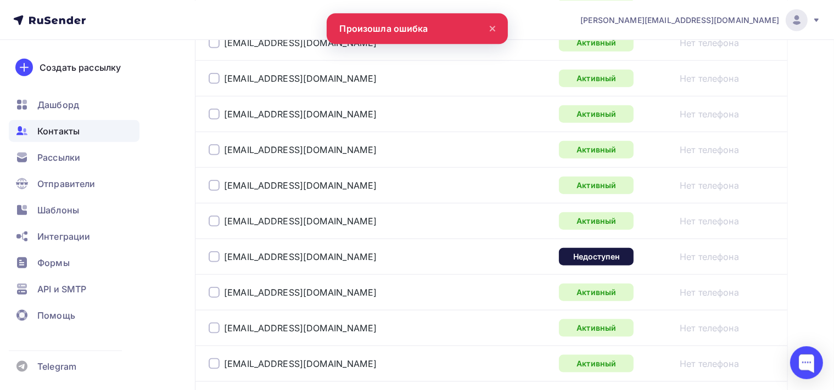
scroll to position [1333, 0]
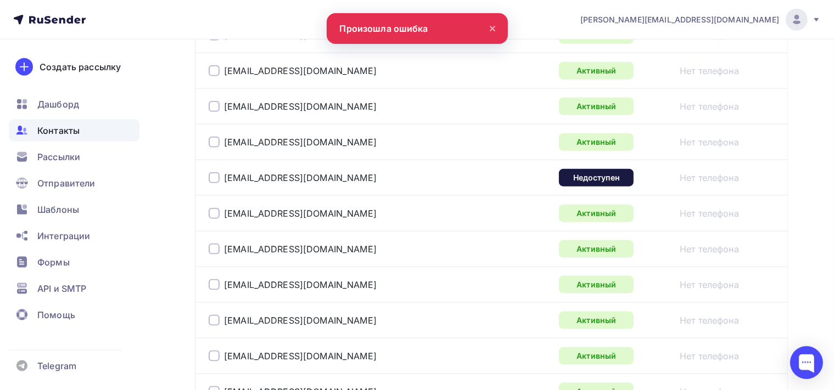
click at [215, 178] on div at bounding box center [214, 177] width 11 height 11
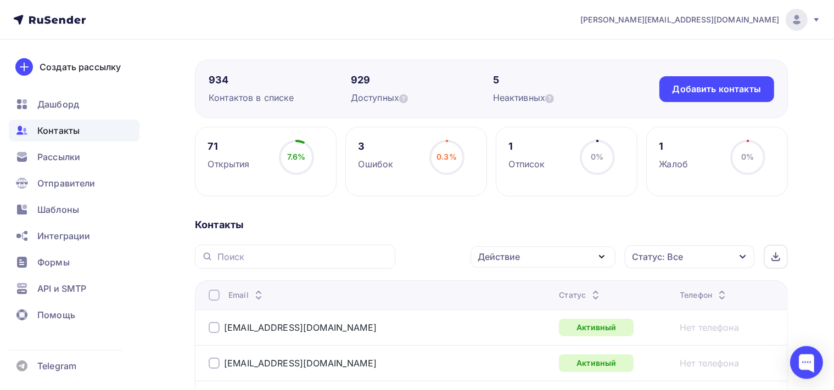
scroll to position [61, 0]
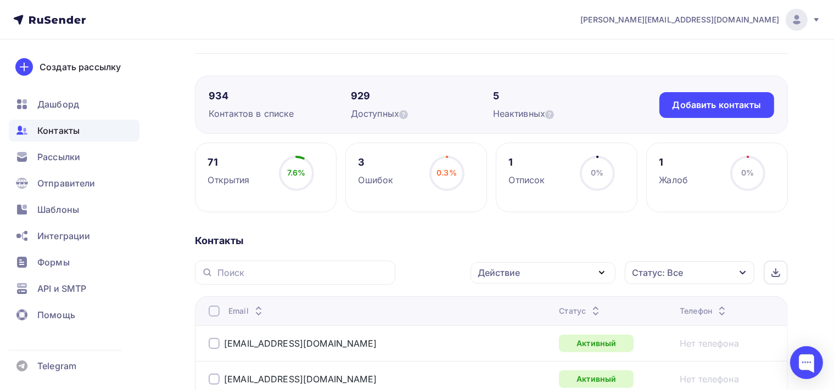
click at [599, 274] on icon "button" at bounding box center [601, 272] width 13 height 13
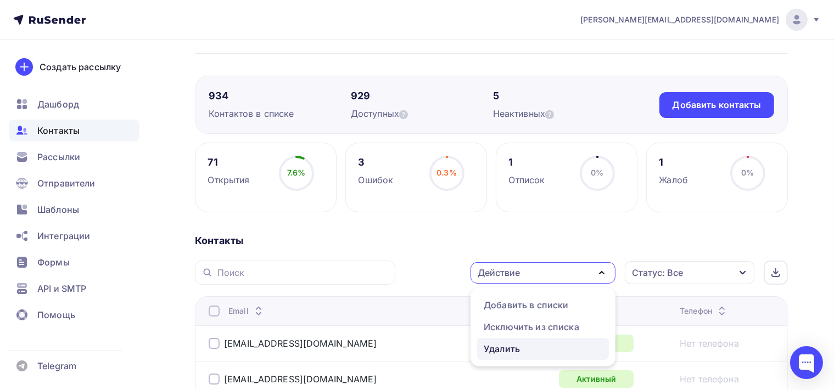
click at [509, 348] on div "Удалить" at bounding box center [502, 349] width 36 height 13
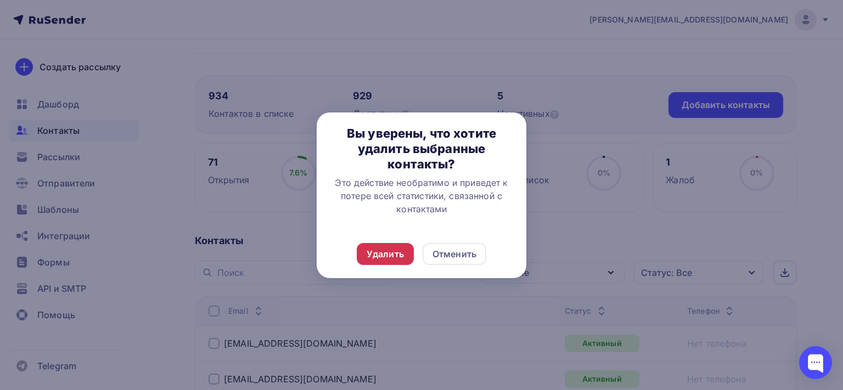
click at [379, 249] on div "Удалить" at bounding box center [385, 254] width 37 height 13
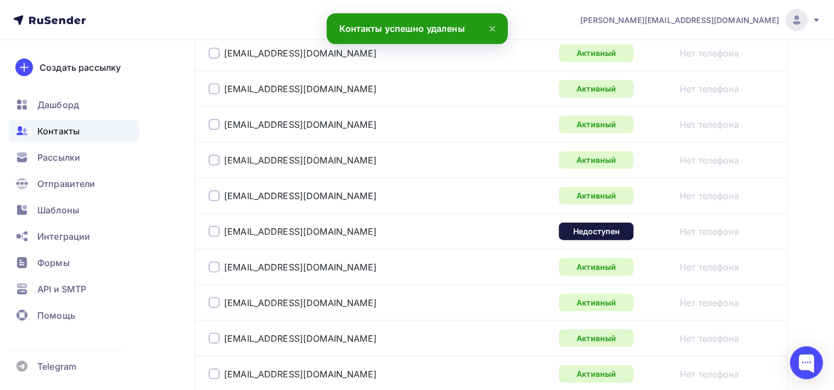
scroll to position [1336, 0]
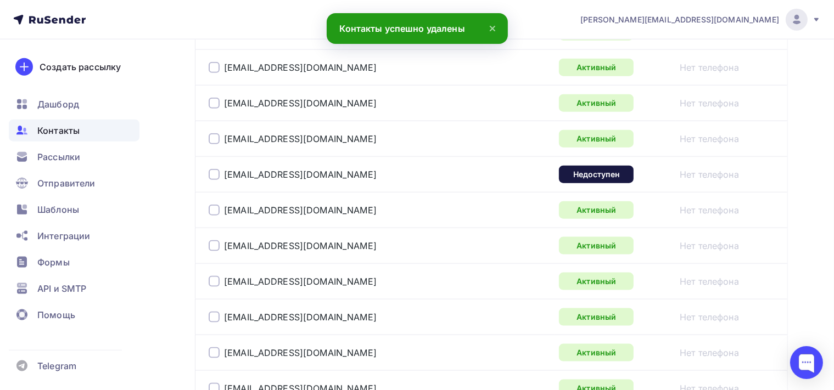
click at [218, 173] on div at bounding box center [214, 174] width 11 height 11
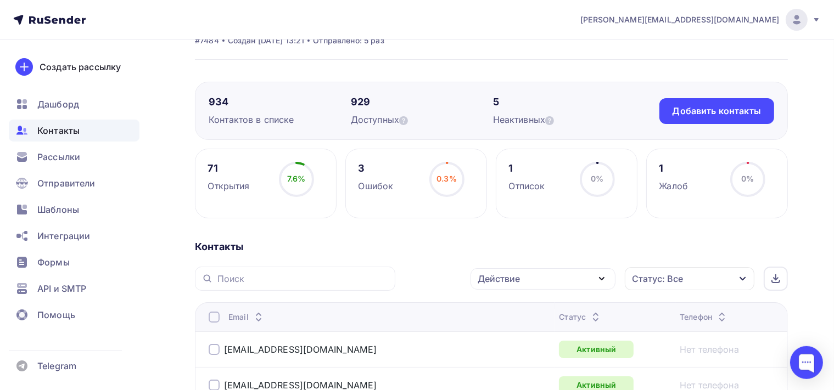
scroll to position [116, 0]
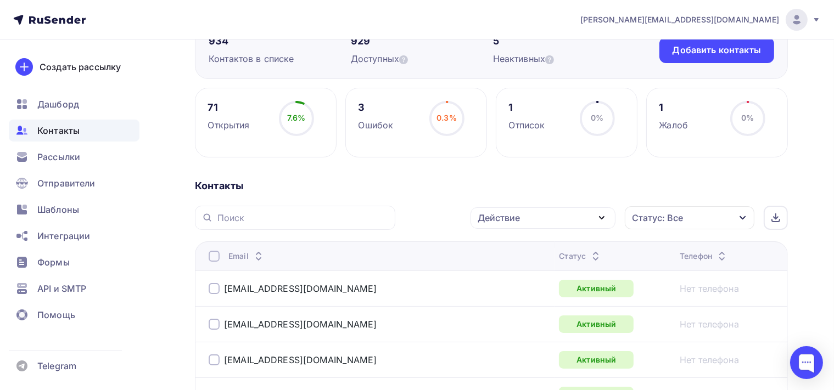
click at [603, 216] on icon "button" at bounding box center [601, 217] width 13 height 13
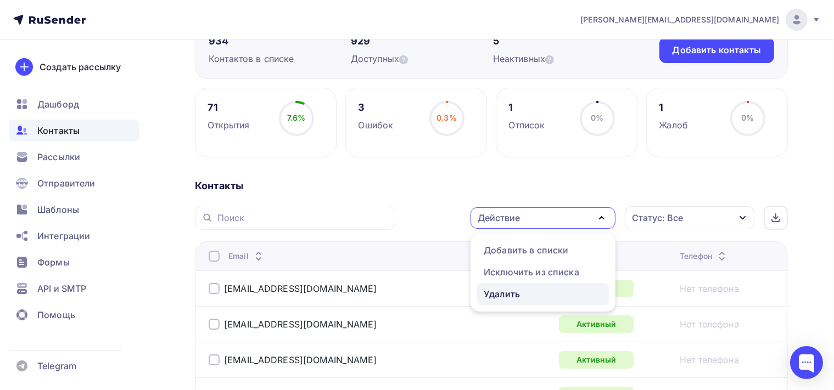
click at [513, 300] on div "Удалить" at bounding box center [502, 294] width 36 height 13
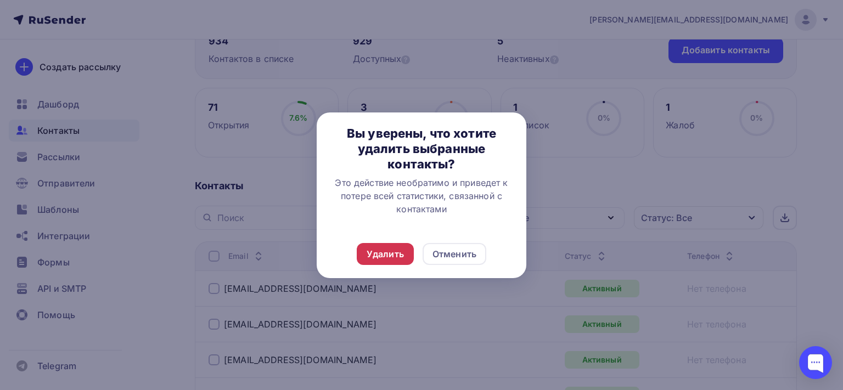
click at [400, 257] on div "Удалить" at bounding box center [385, 254] width 37 height 13
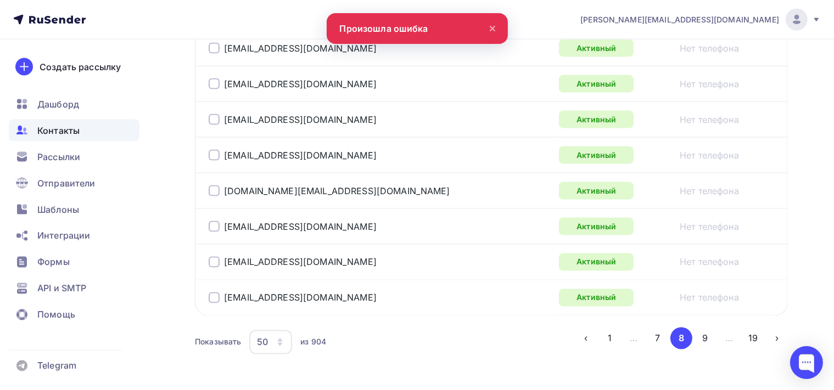
scroll to position [1886, 0]
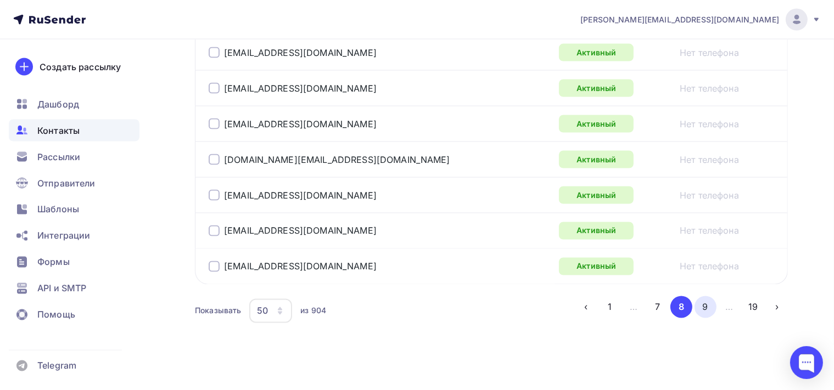
click at [709, 304] on button "9" at bounding box center [705, 307] width 22 height 22
click at [708, 304] on button "10" at bounding box center [705, 307] width 22 height 22
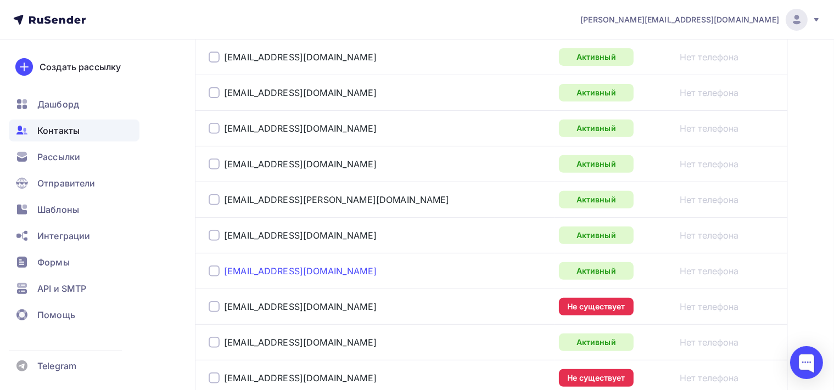
scroll to position [608, 0]
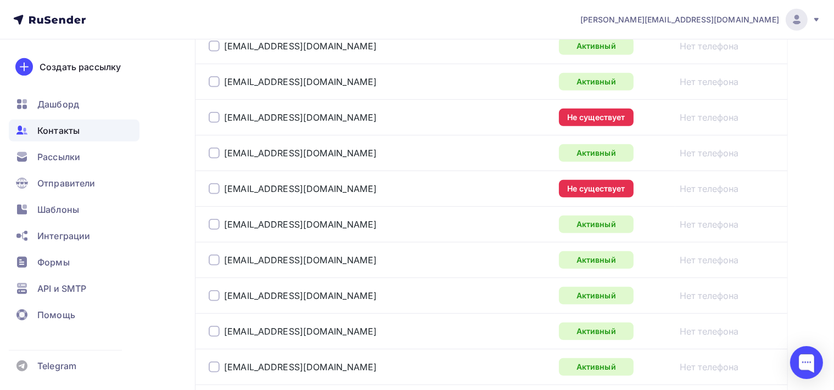
click at [212, 119] on div at bounding box center [214, 117] width 11 height 11
click at [212, 188] on div at bounding box center [214, 188] width 11 height 11
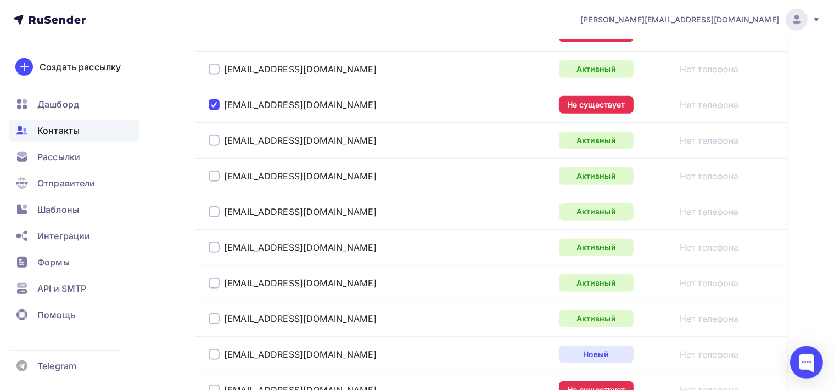
scroll to position [782, 0]
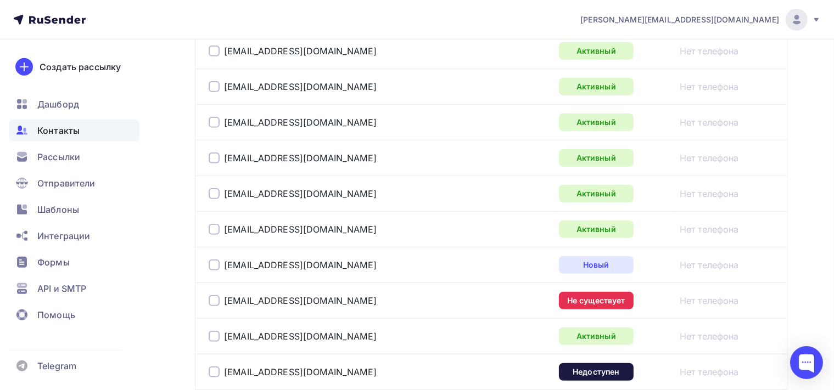
click at [212, 299] on div at bounding box center [214, 300] width 11 height 11
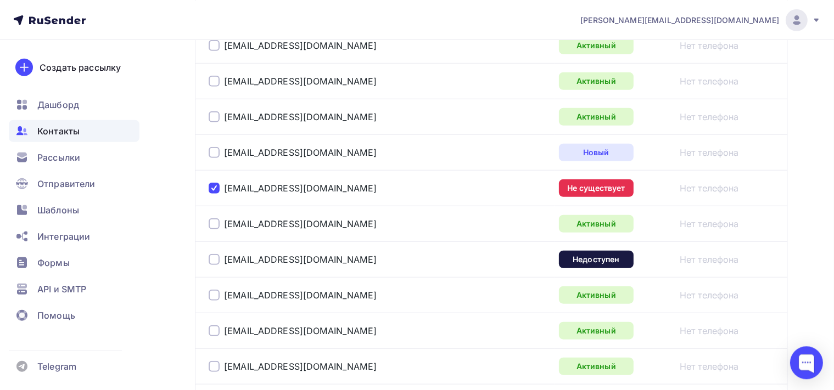
scroll to position [898, 0]
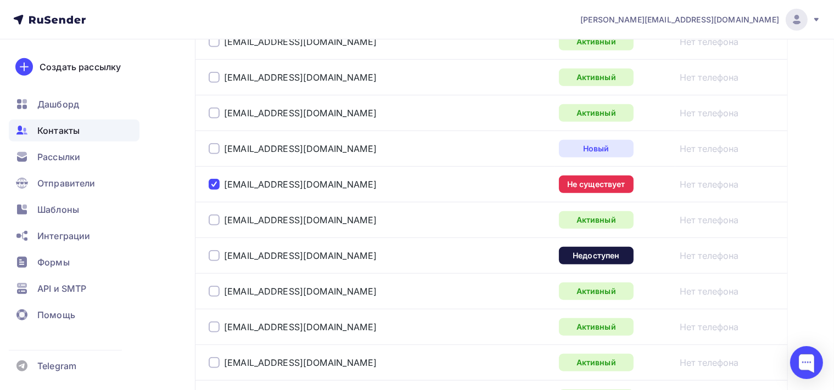
click at [216, 251] on div at bounding box center [214, 255] width 11 height 11
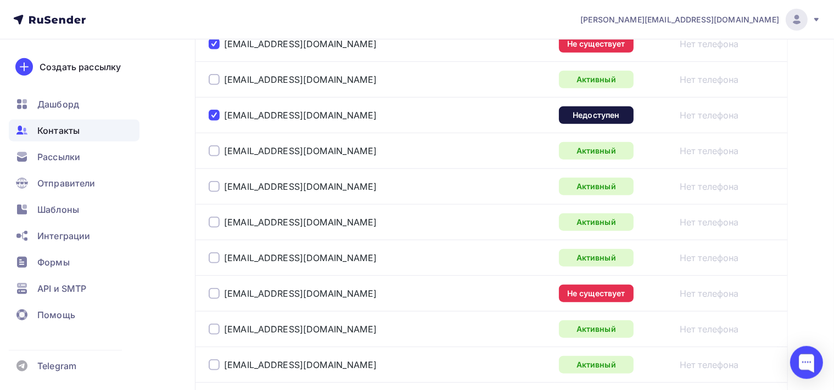
scroll to position [1071, 0]
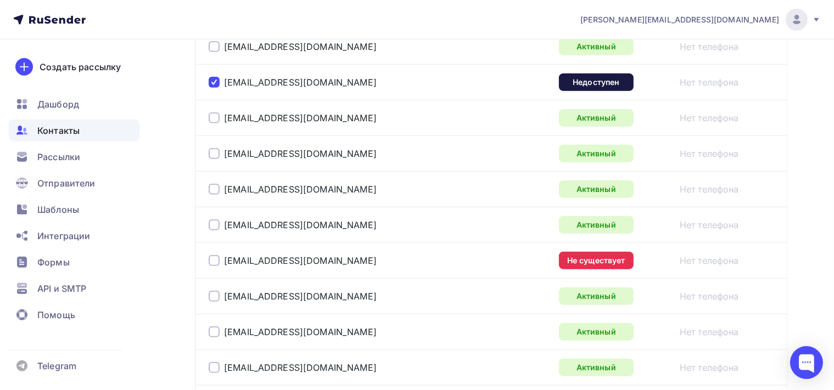
click at [214, 259] on div at bounding box center [214, 260] width 11 height 11
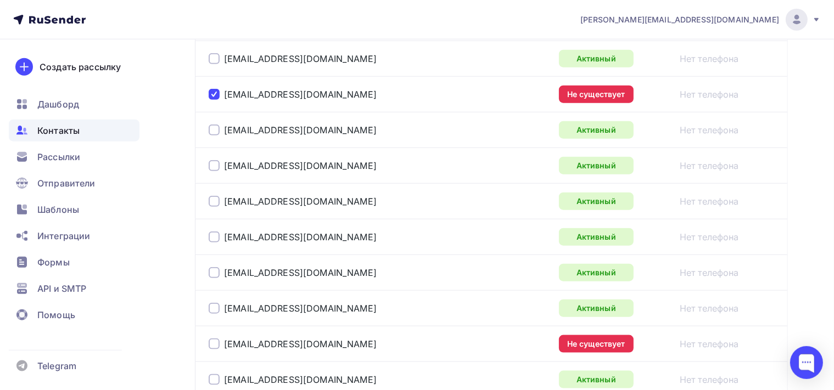
scroll to position [1245, 0]
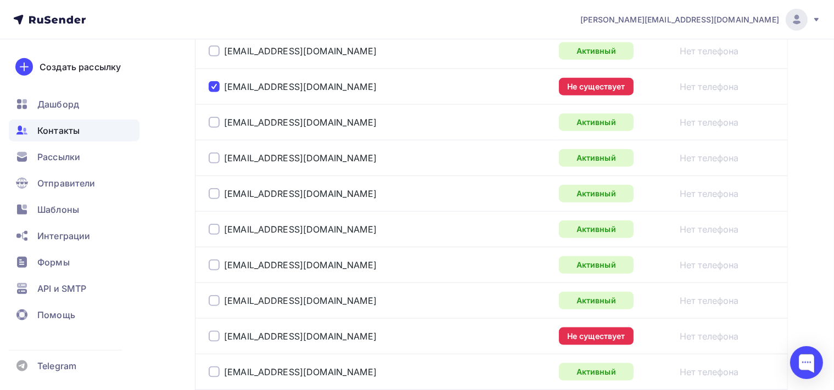
click at [214, 335] on div at bounding box center [214, 336] width 11 height 11
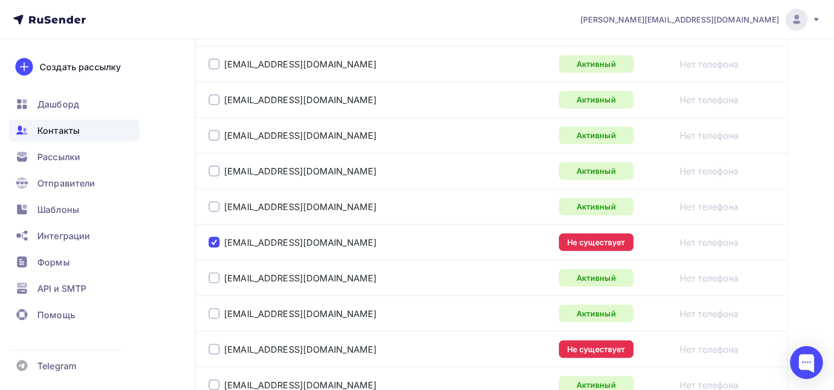
scroll to position [1419, 0]
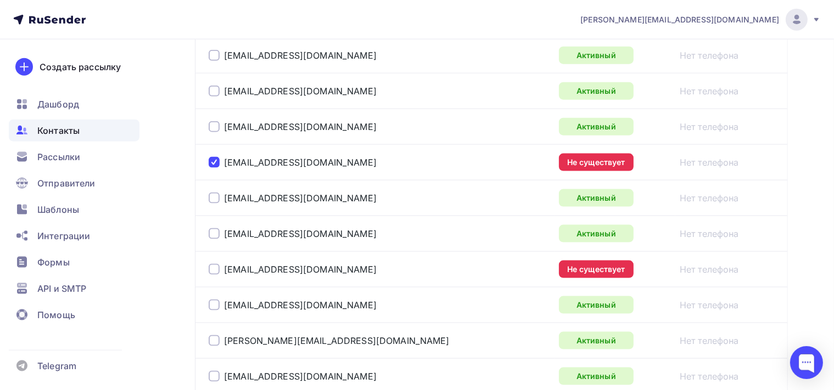
click at [209, 266] on div at bounding box center [214, 269] width 11 height 11
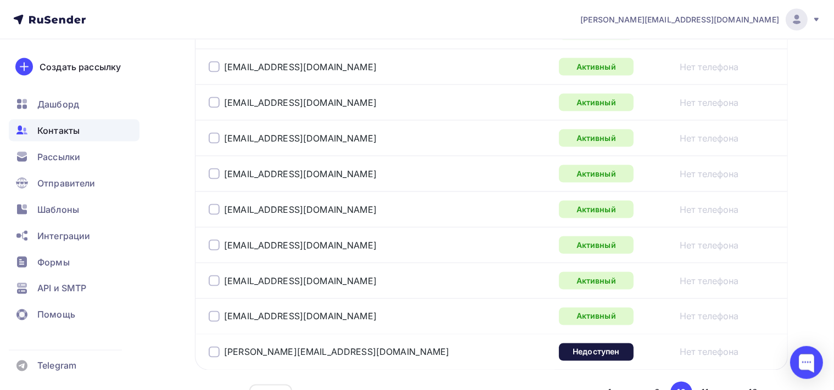
scroll to position [1883, 0]
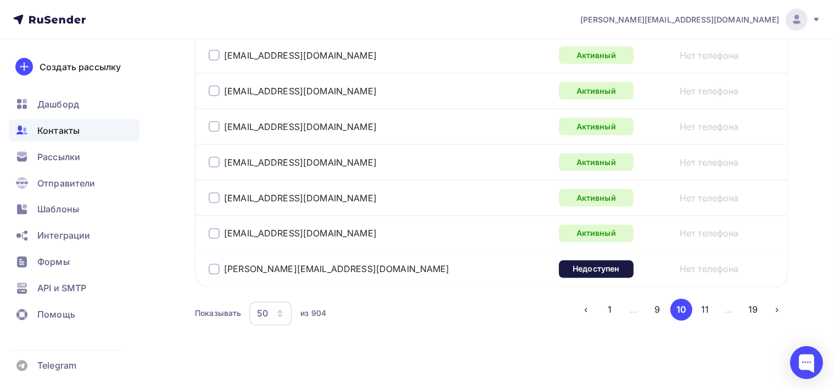
click at [212, 264] on div at bounding box center [214, 269] width 11 height 11
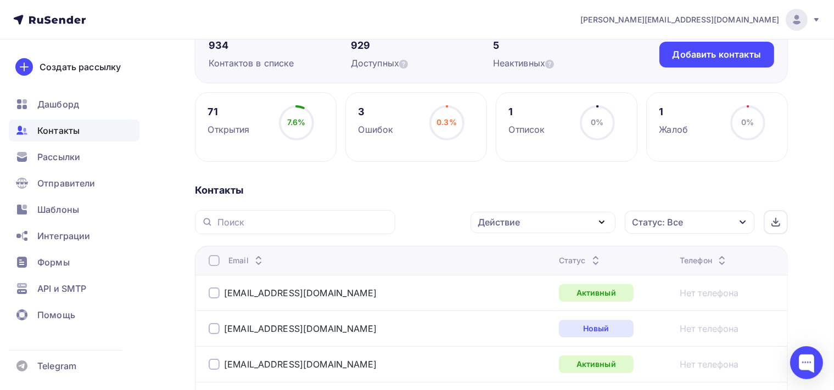
scroll to position [96, 0]
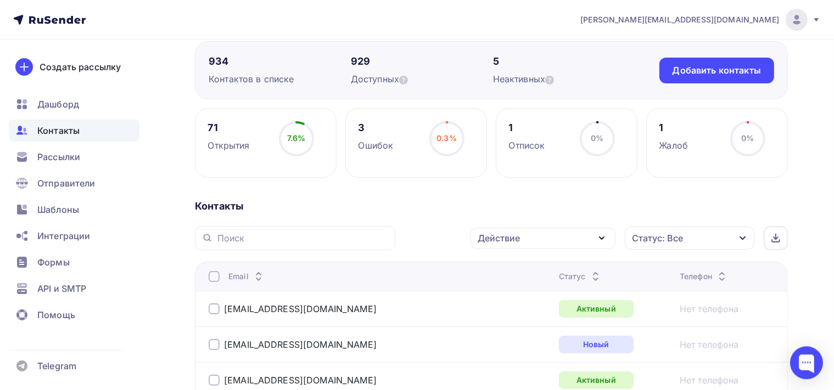
click at [594, 239] on div "Действие" at bounding box center [542, 238] width 145 height 21
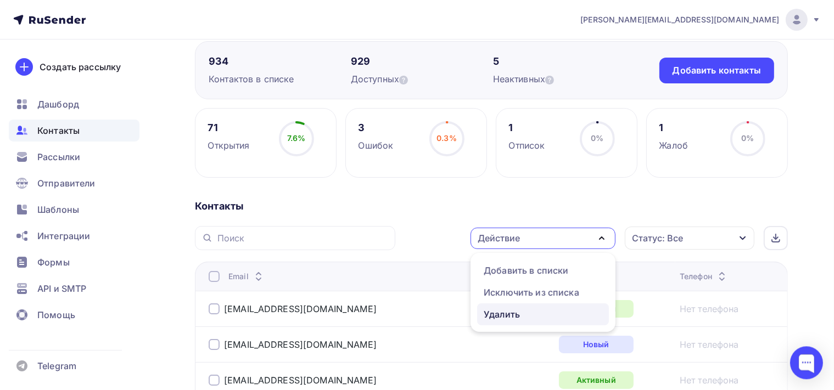
click at [514, 312] on div "Удалить" at bounding box center [502, 314] width 36 height 13
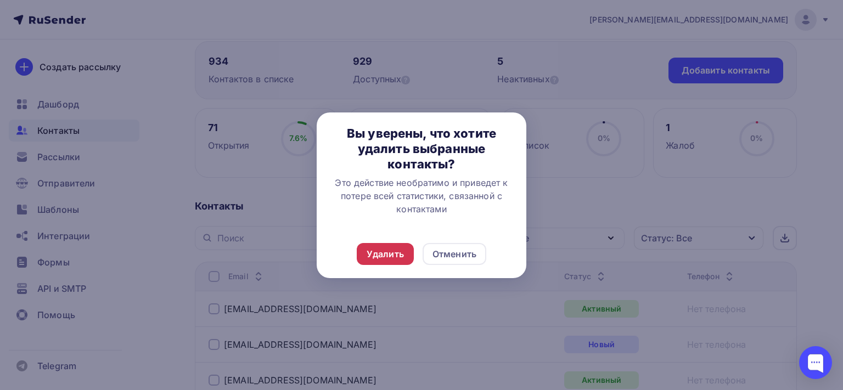
click at [393, 256] on div "Удалить" at bounding box center [385, 254] width 37 height 13
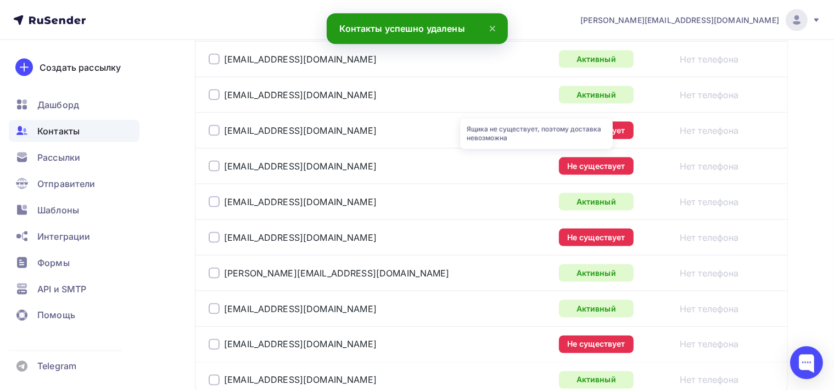
scroll to position [1834, 0]
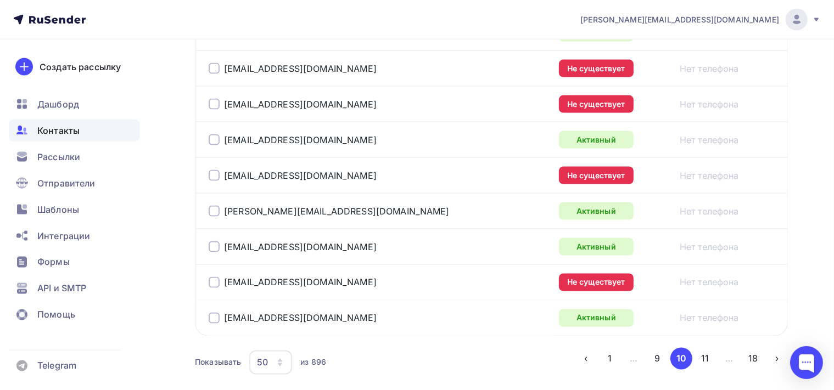
click at [212, 63] on div at bounding box center [214, 68] width 11 height 11
click at [212, 99] on div at bounding box center [214, 104] width 11 height 11
click at [209, 170] on div at bounding box center [214, 175] width 11 height 11
click at [211, 277] on div at bounding box center [214, 282] width 11 height 11
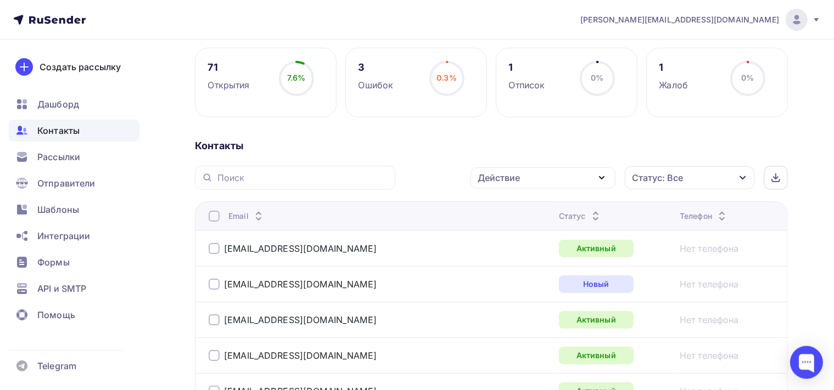
scroll to position [141, 0]
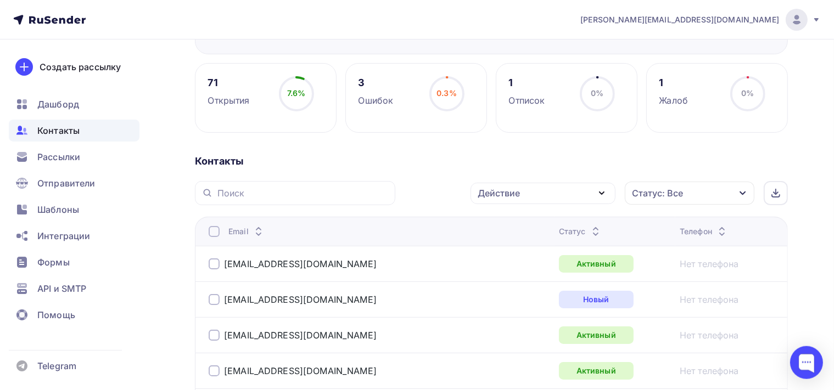
click at [603, 189] on icon "button" at bounding box center [601, 193] width 13 height 13
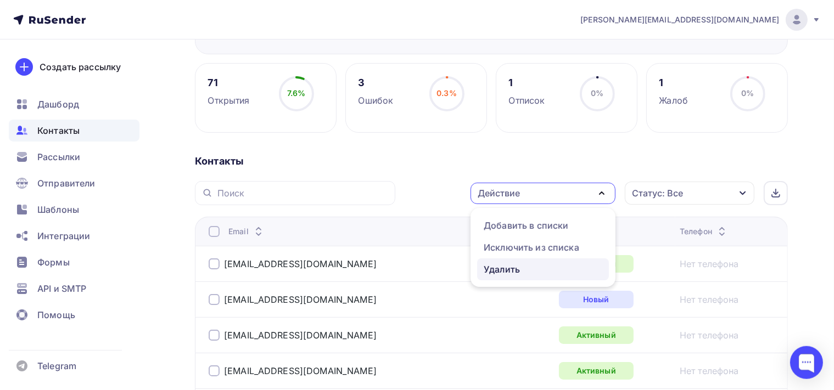
click at [506, 272] on div "Удалить" at bounding box center [502, 269] width 36 height 13
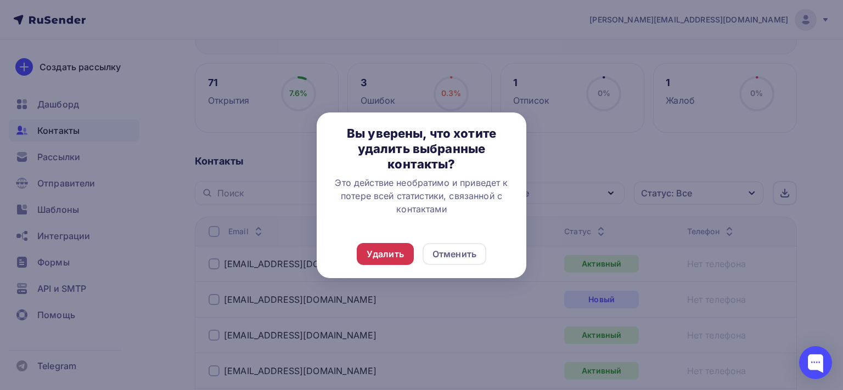
click at [368, 256] on div "Удалить" at bounding box center [385, 254] width 37 height 13
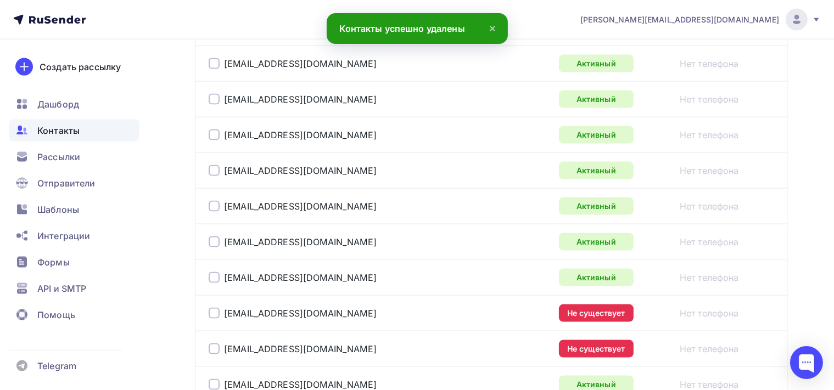
scroll to position [1821, 0]
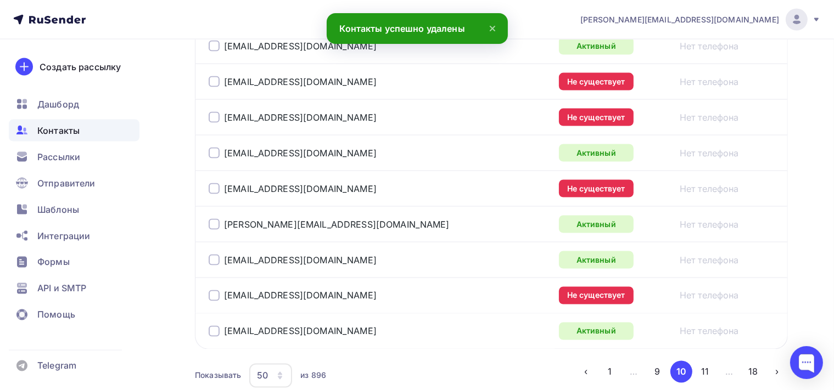
click at [219, 76] on div at bounding box center [214, 81] width 11 height 11
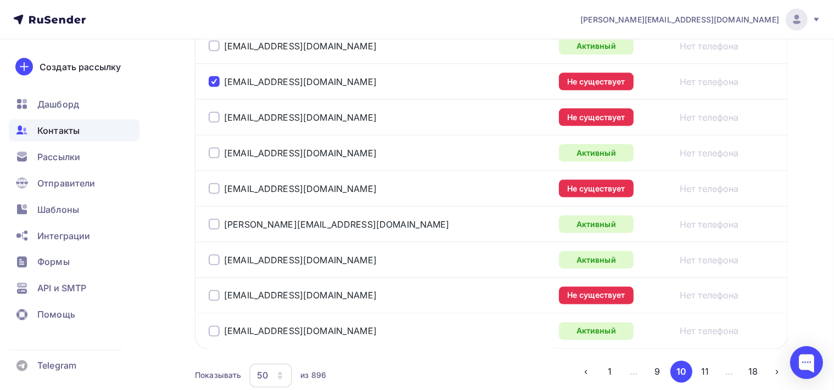
click at [214, 109] on div "l.belugina@clovermed.ru" at bounding box center [346, 118] width 274 height 18
click at [210, 183] on div at bounding box center [214, 188] width 11 height 11
click at [214, 290] on div at bounding box center [214, 295] width 11 height 11
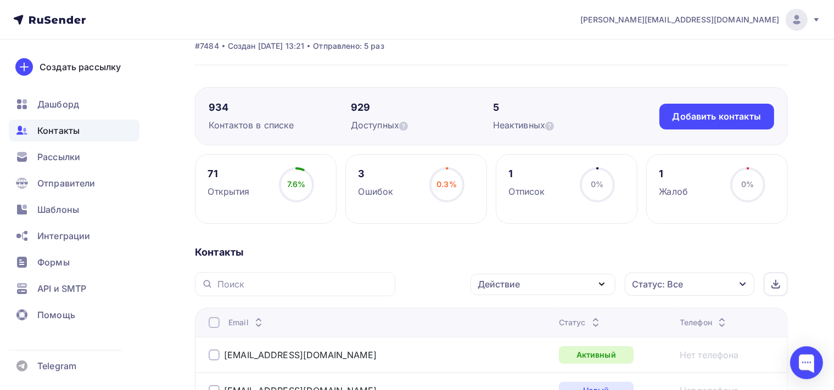
scroll to position [116, 0]
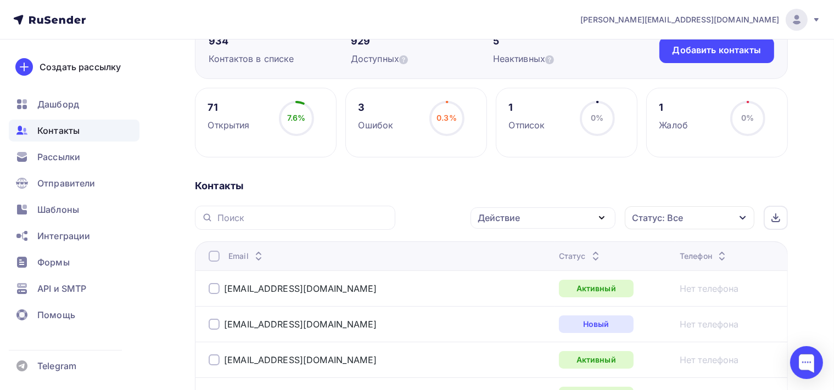
click at [603, 214] on icon "button" at bounding box center [601, 217] width 13 height 13
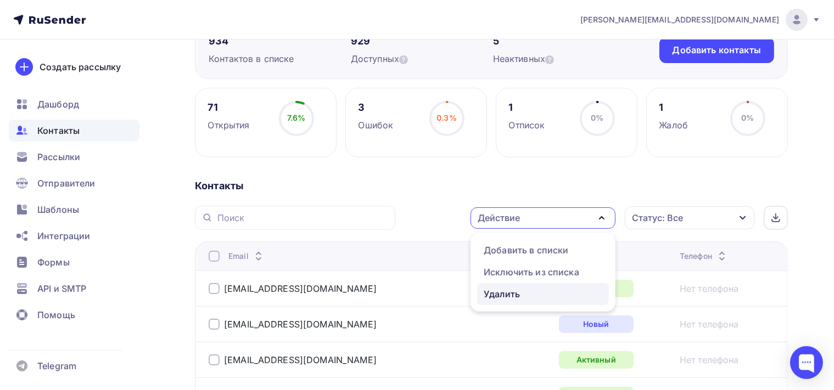
click at [548, 290] on div "Удалить" at bounding box center [543, 294] width 119 height 13
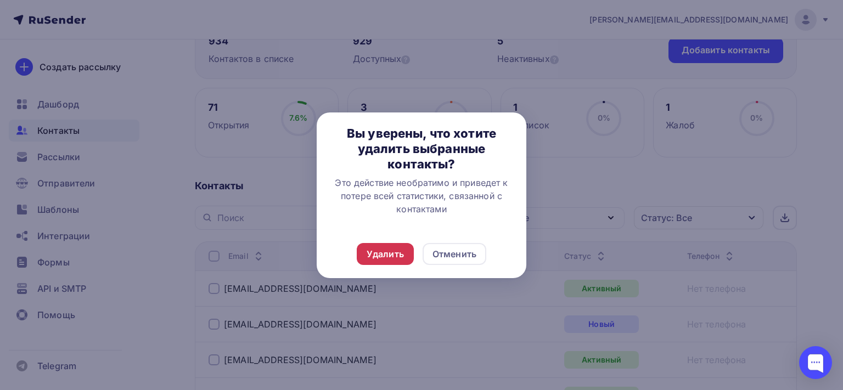
click at [388, 250] on div "Удалить" at bounding box center [385, 254] width 37 height 13
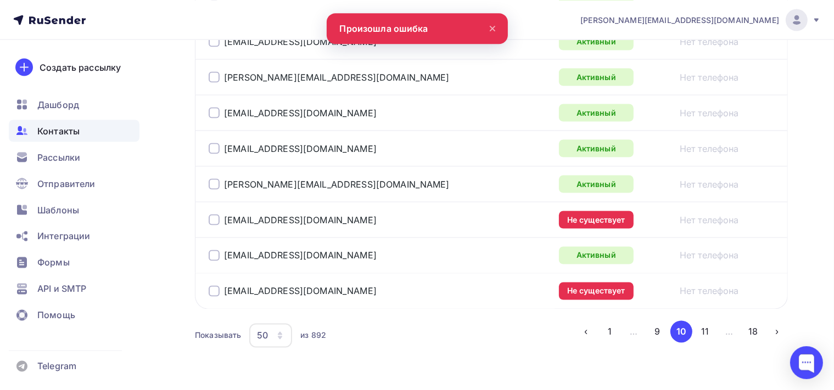
scroll to position [1886, 0]
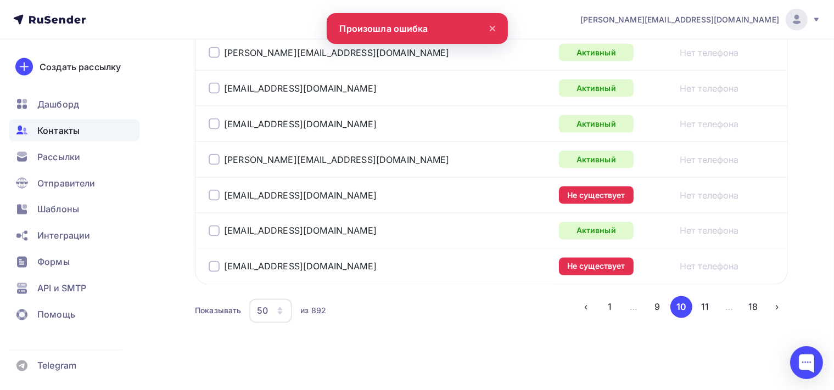
click at [211, 190] on div at bounding box center [214, 195] width 11 height 11
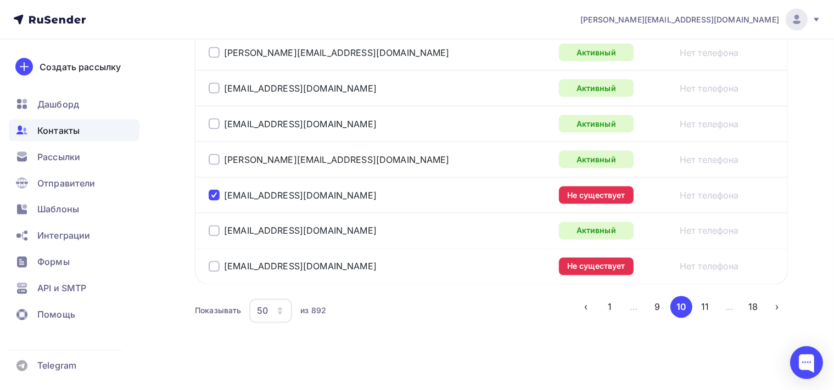
click at [216, 261] on div at bounding box center [214, 266] width 11 height 11
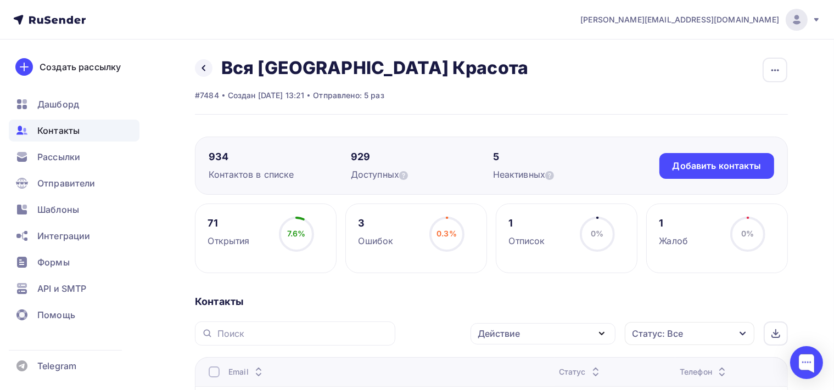
scroll to position [116, 0]
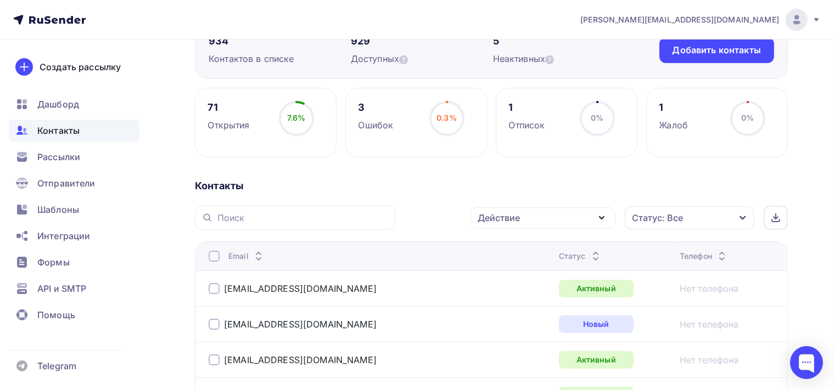
click at [605, 214] on icon "button" at bounding box center [601, 217] width 13 height 13
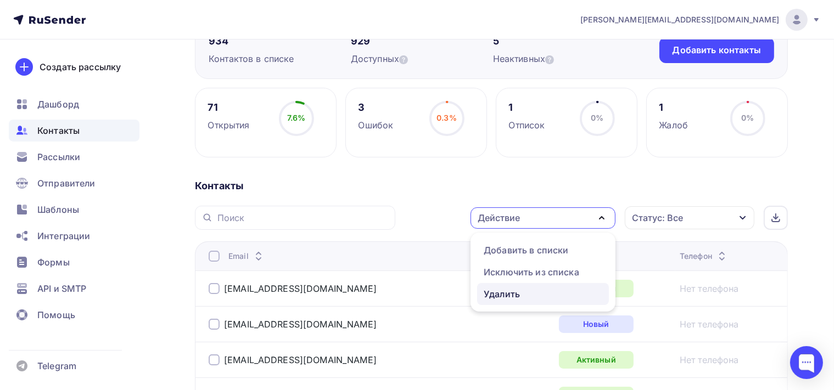
click at [530, 295] on div "Удалить" at bounding box center [543, 294] width 119 height 13
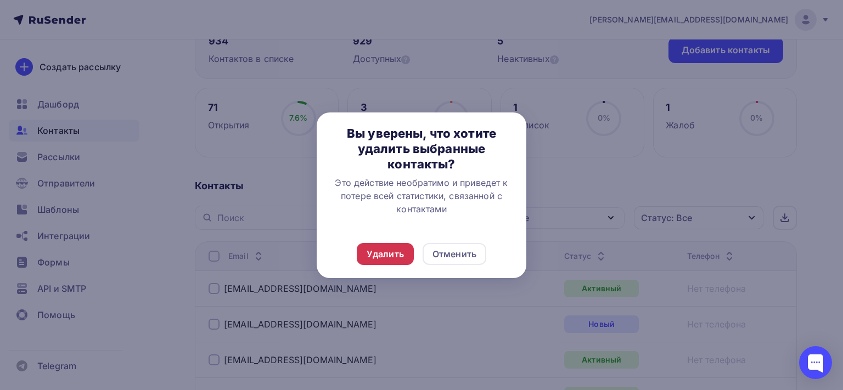
click at [361, 257] on div "Удалить" at bounding box center [385, 254] width 57 height 22
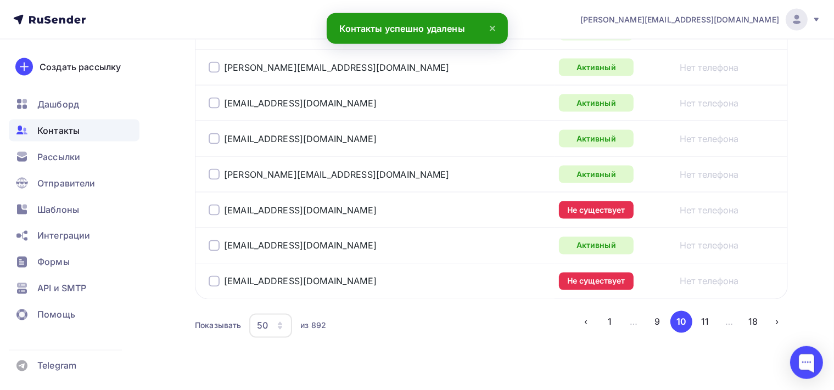
scroll to position [1886, 0]
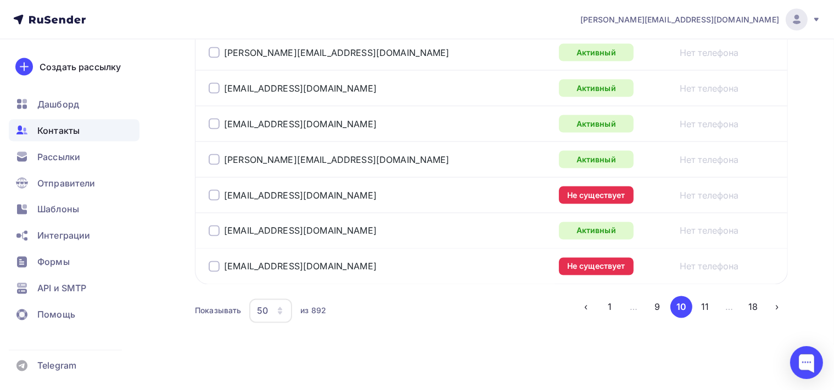
click at [216, 191] on div at bounding box center [214, 195] width 11 height 11
click at [217, 261] on div at bounding box center [214, 266] width 11 height 11
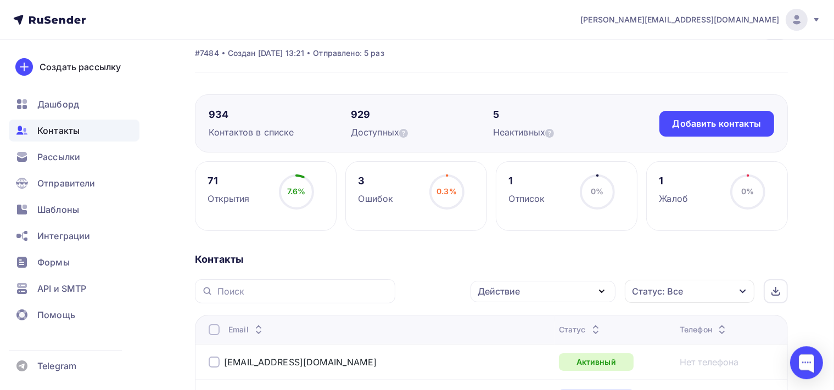
scroll to position [26, 0]
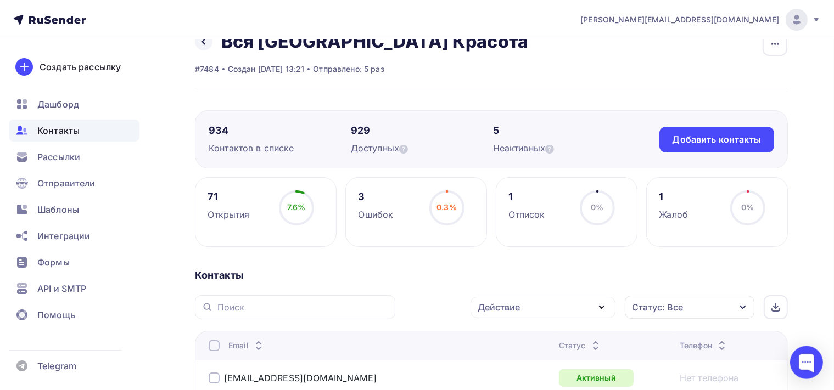
click at [603, 306] on icon "button" at bounding box center [601, 307] width 13 height 13
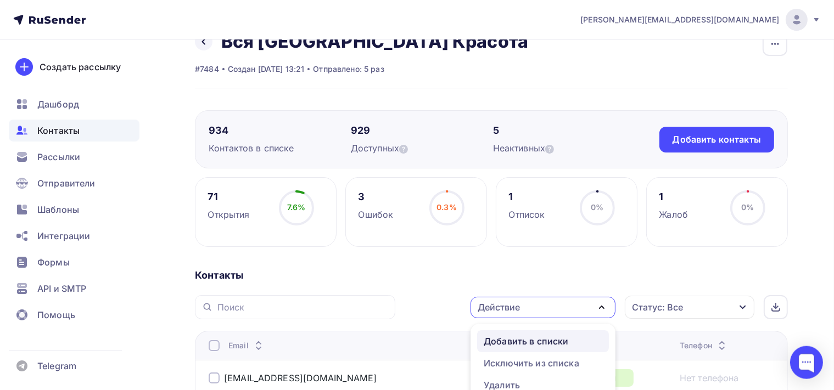
scroll to position [84, 0]
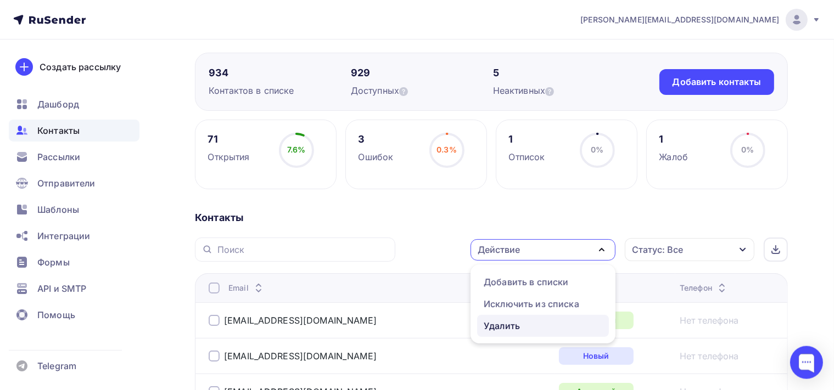
click at [506, 325] on div "Удалить" at bounding box center [502, 325] width 36 height 13
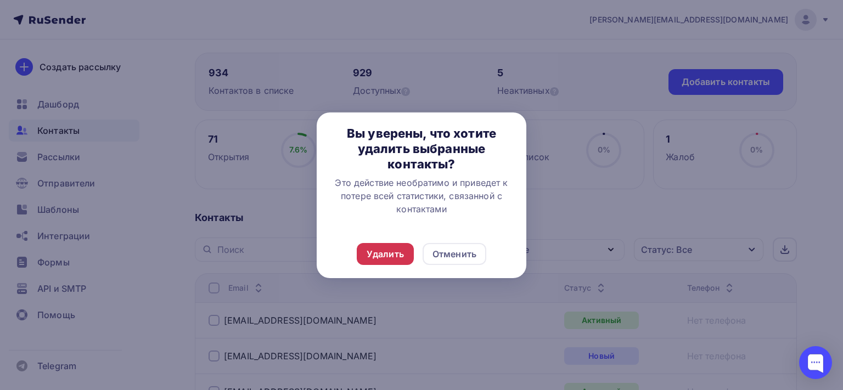
click at [377, 250] on div "Удалить" at bounding box center [385, 254] width 37 height 13
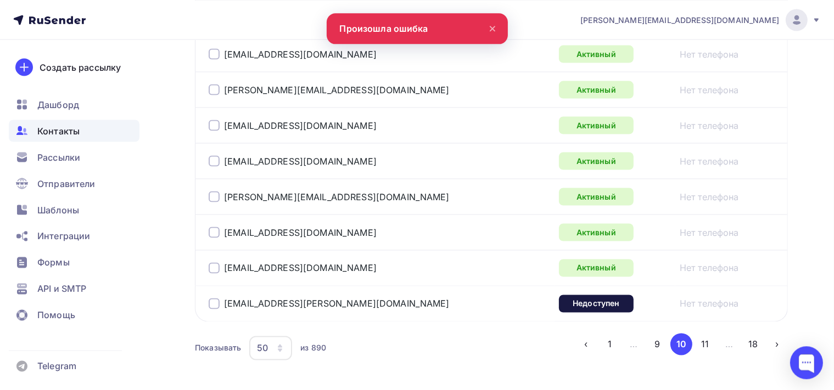
scroll to position [1886, 0]
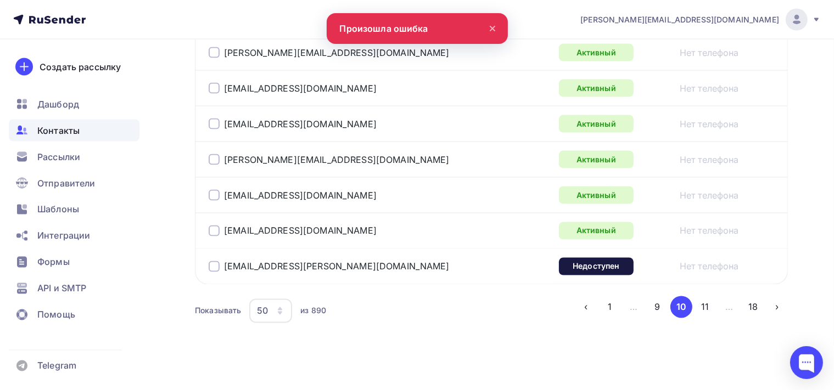
click at [212, 261] on div at bounding box center [214, 266] width 11 height 11
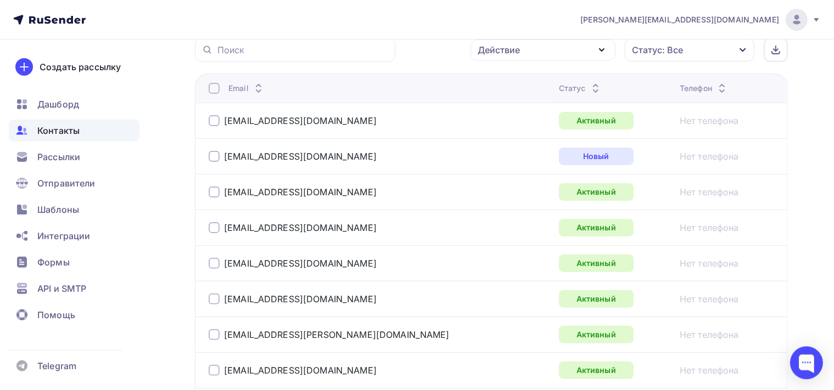
scroll to position [71, 0]
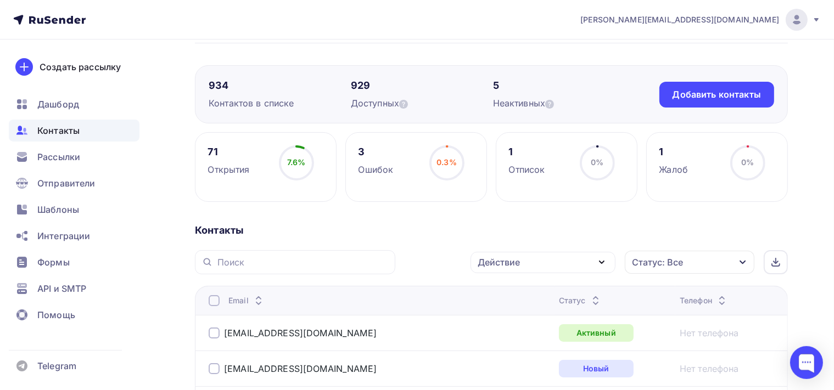
click at [604, 259] on icon "button" at bounding box center [601, 262] width 13 height 13
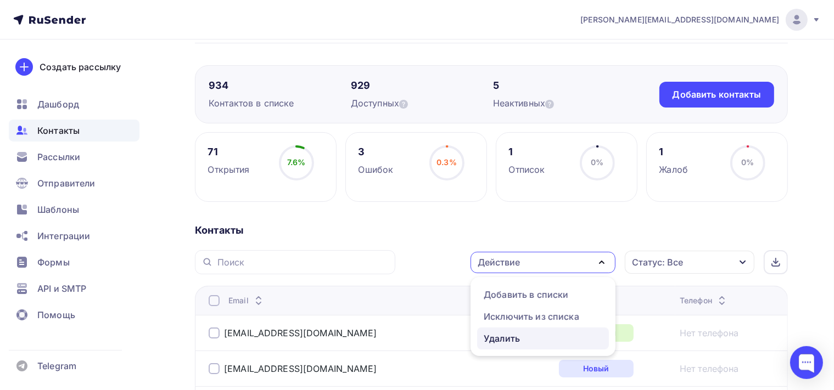
click at [529, 336] on div "Удалить" at bounding box center [543, 338] width 119 height 13
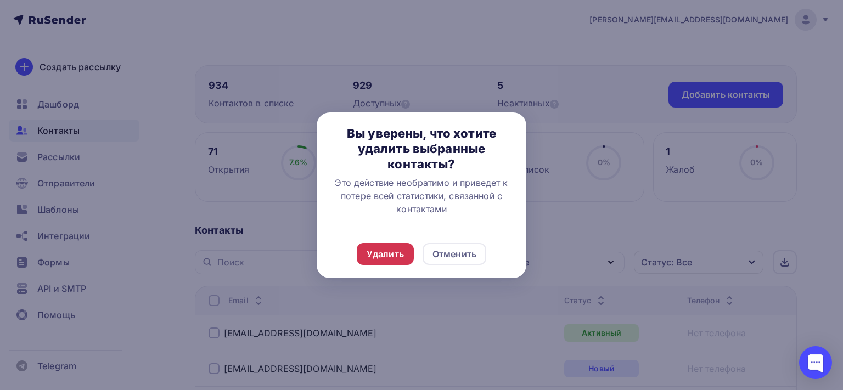
click at [373, 255] on div "Удалить" at bounding box center [385, 254] width 37 height 13
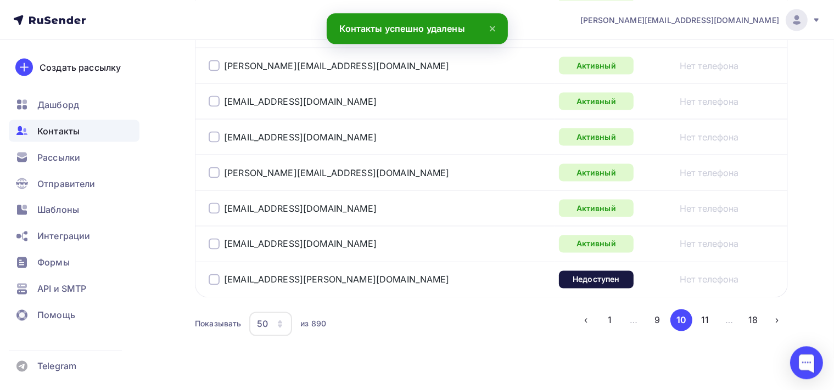
scroll to position [1886, 0]
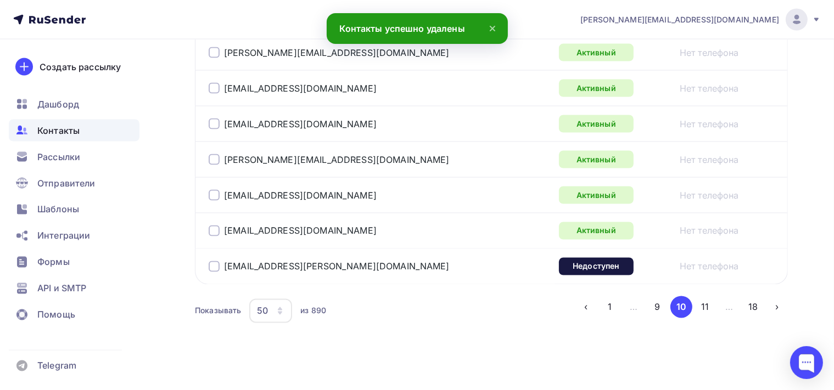
click at [207, 257] on td "kushko@martinex.ru" at bounding box center [375, 267] width 360 height 36
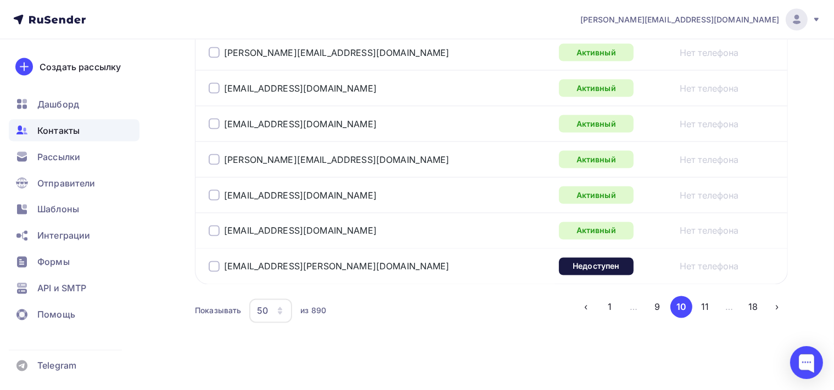
click at [214, 261] on div at bounding box center [214, 266] width 11 height 11
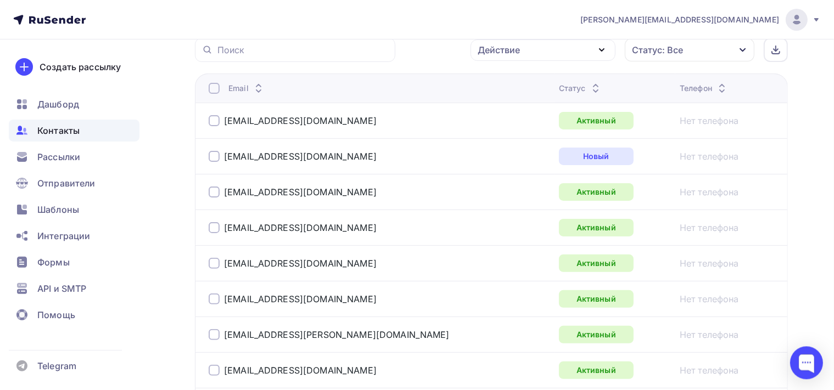
scroll to position [196, 0]
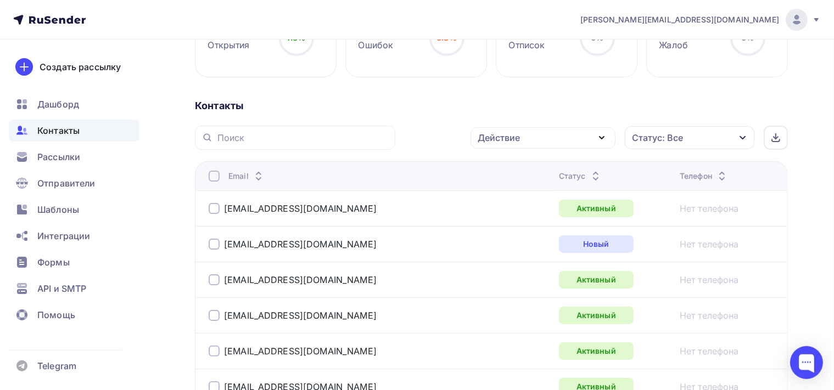
click at [594, 142] on div "Действие" at bounding box center [542, 137] width 145 height 21
click at [549, 209] on div "Удалить" at bounding box center [543, 213] width 119 height 13
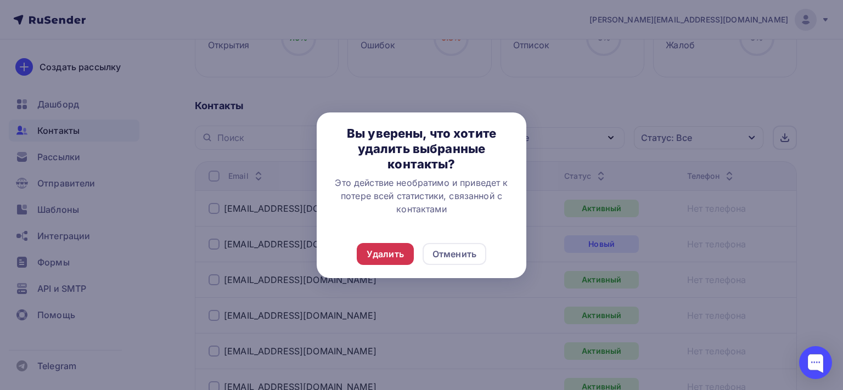
click at [408, 252] on div "Удалить" at bounding box center [385, 254] width 57 height 22
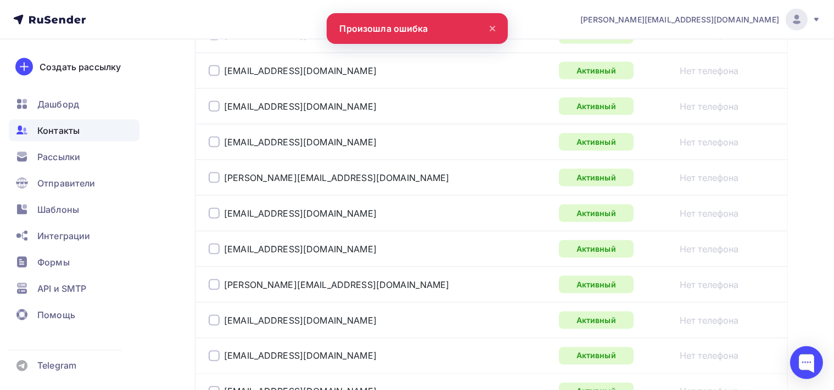
scroll to position [1886, 0]
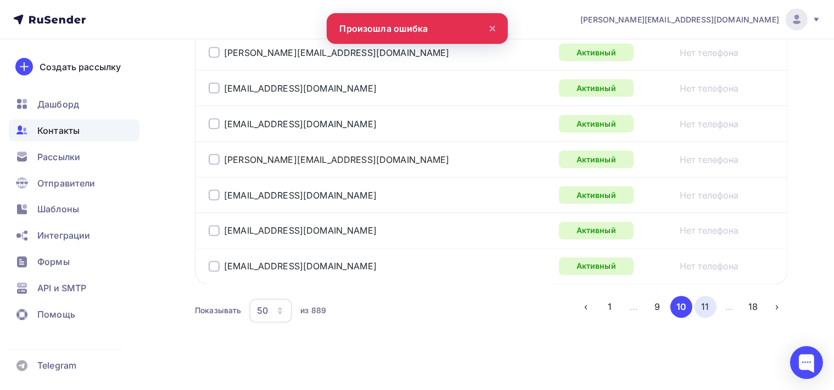
click at [711, 297] on button "11" at bounding box center [705, 307] width 22 height 22
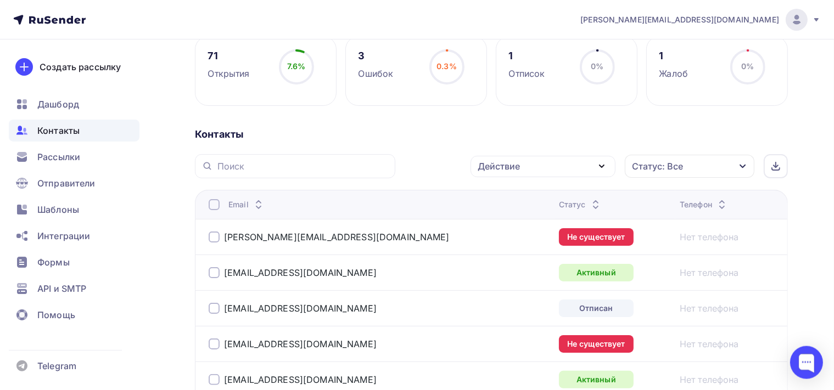
scroll to position [144, 0]
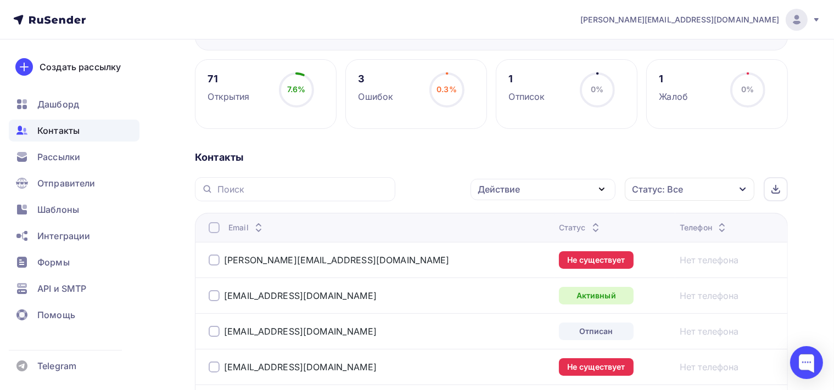
click at [216, 260] on div at bounding box center [214, 260] width 11 height 11
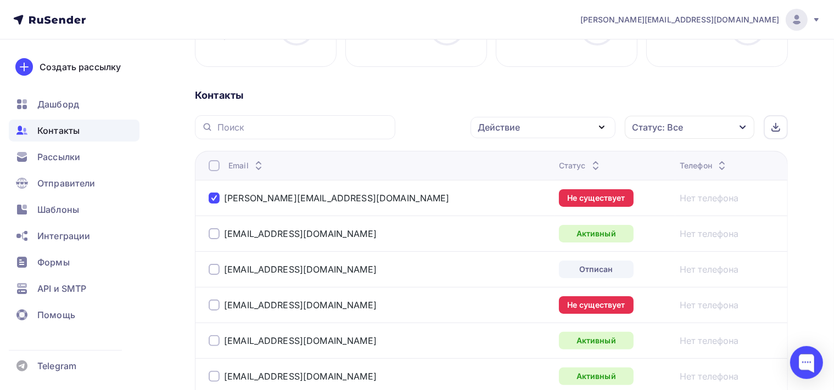
scroll to position [202, 0]
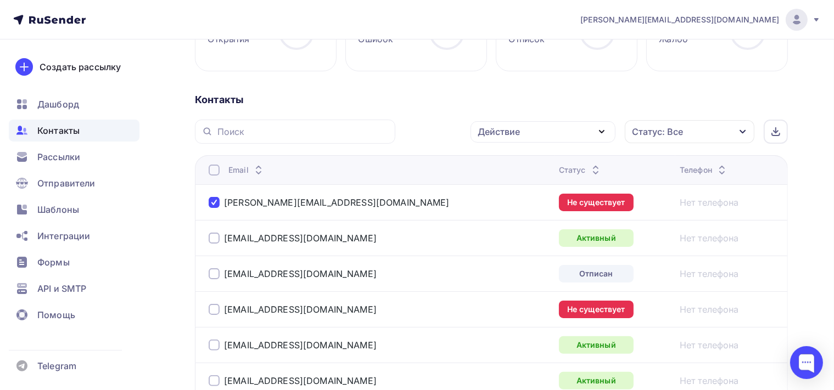
click at [212, 270] on div at bounding box center [214, 273] width 11 height 11
click at [213, 311] on div at bounding box center [214, 309] width 11 height 11
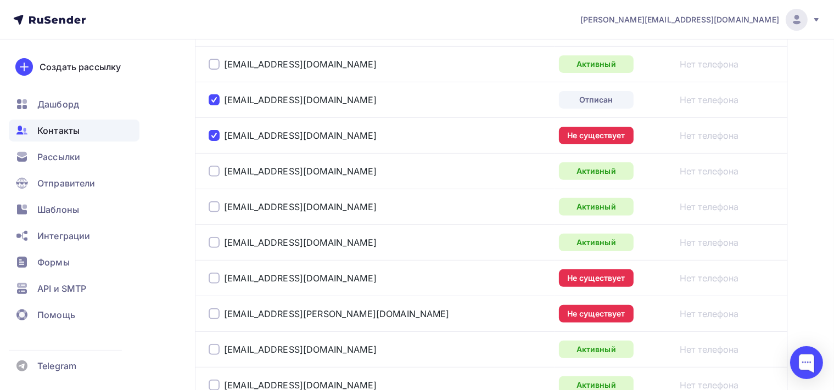
click at [216, 277] on div at bounding box center [214, 278] width 11 height 11
click at [215, 316] on div at bounding box center [214, 313] width 11 height 11
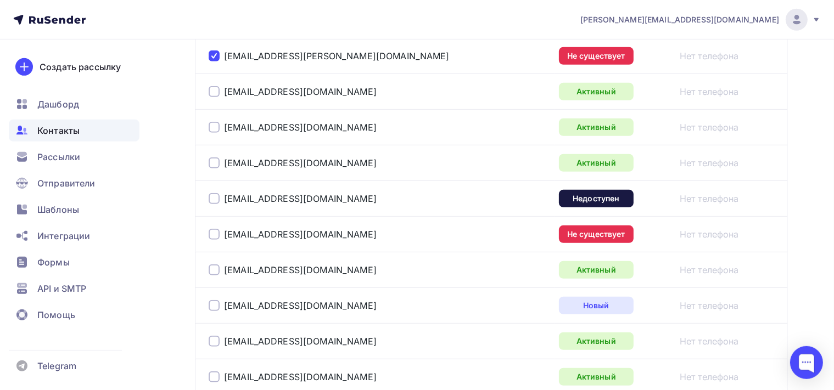
scroll to position [666, 0]
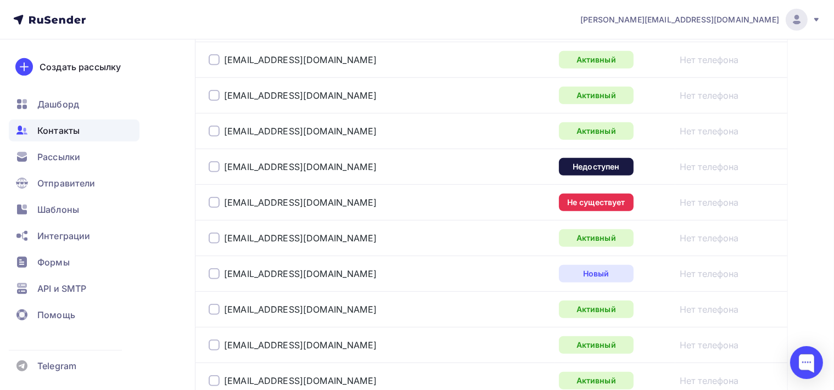
click at [215, 167] on div at bounding box center [214, 166] width 11 height 11
click at [215, 203] on div at bounding box center [214, 202] width 11 height 11
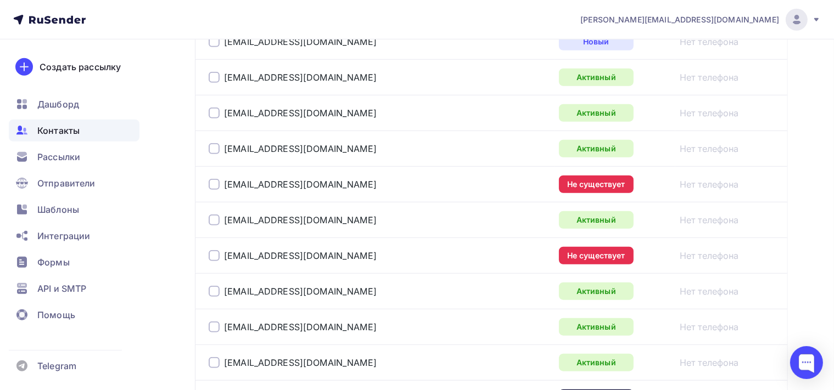
click at [214, 183] on div at bounding box center [214, 184] width 11 height 11
click at [216, 255] on div at bounding box center [214, 255] width 11 height 11
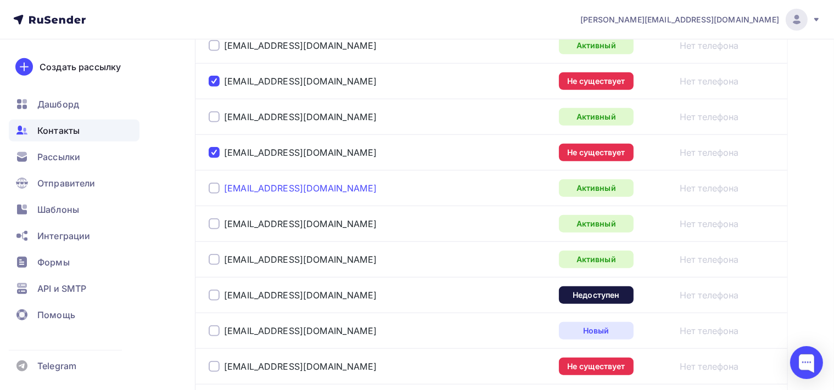
scroll to position [1071, 0]
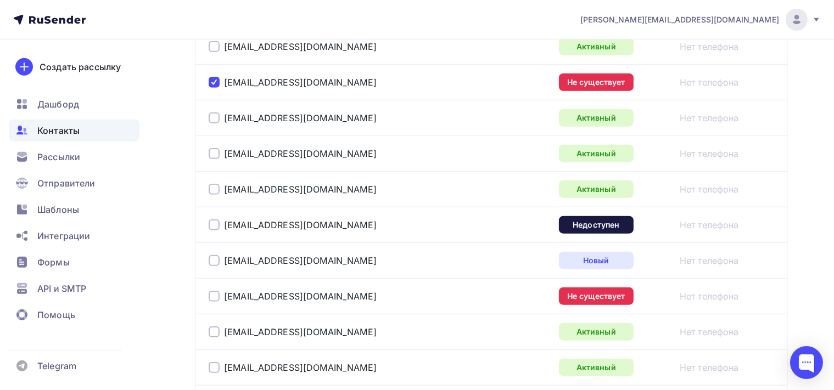
click at [212, 223] on div at bounding box center [214, 225] width 11 height 11
click at [214, 298] on div at bounding box center [214, 296] width 11 height 11
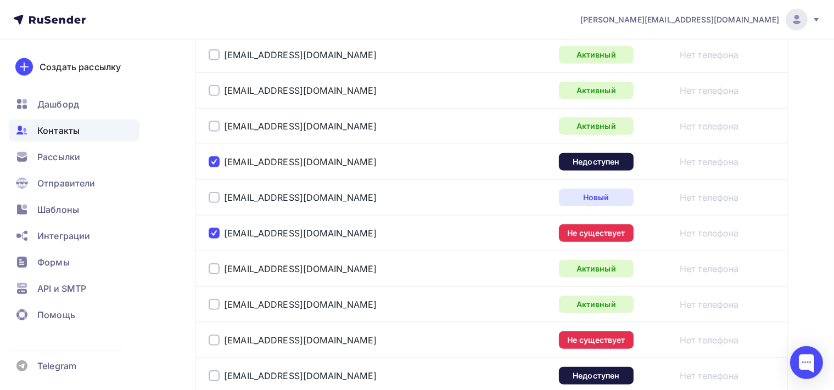
scroll to position [1245, 0]
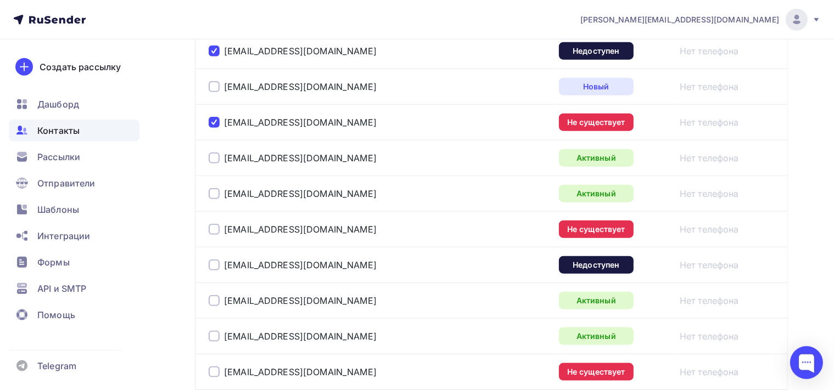
click at [215, 228] on div at bounding box center [214, 229] width 11 height 11
click at [216, 263] on div at bounding box center [214, 265] width 11 height 11
click at [212, 368] on div at bounding box center [214, 372] width 11 height 11
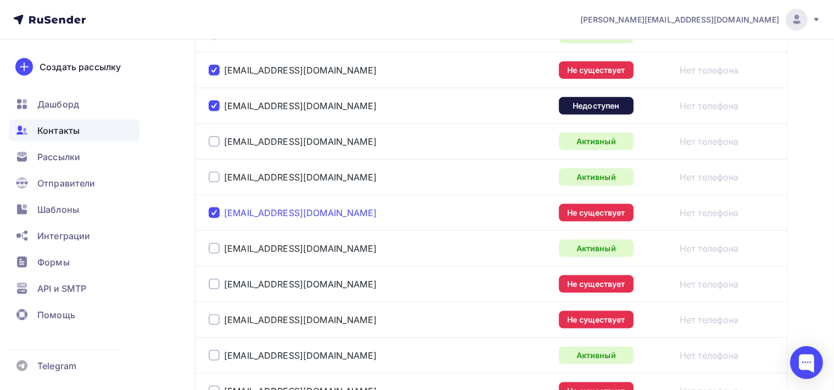
scroll to position [1419, 0]
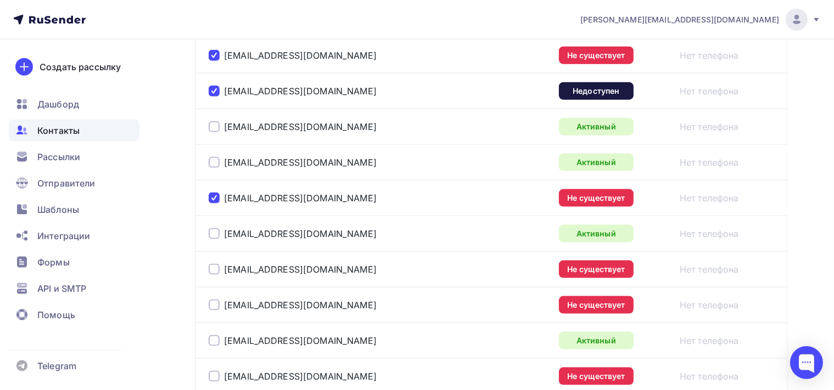
click at [218, 265] on div at bounding box center [214, 269] width 11 height 11
click at [214, 303] on div at bounding box center [214, 305] width 11 height 11
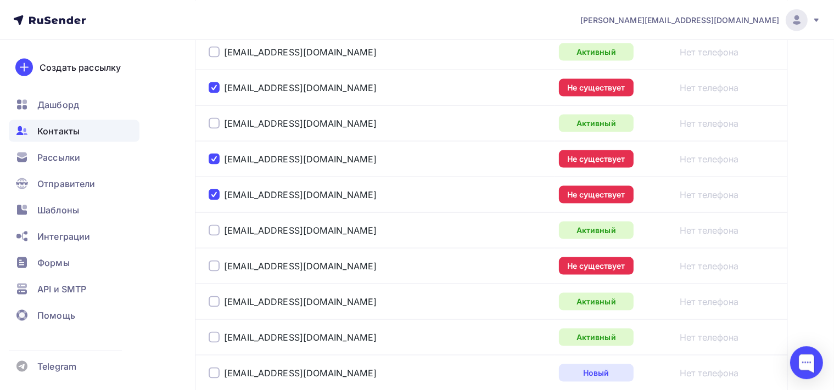
scroll to position [1535, 0]
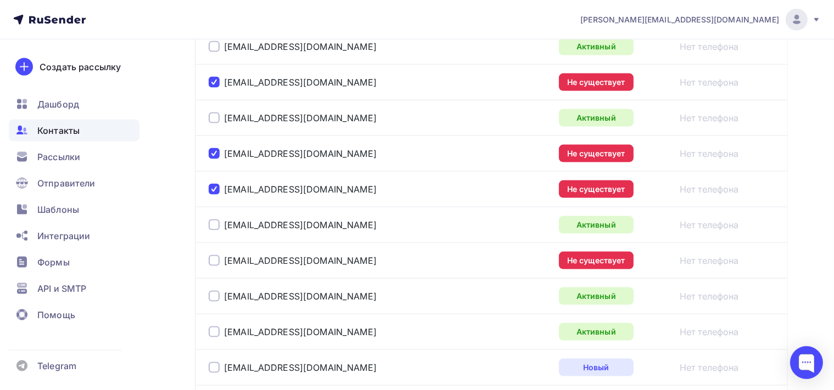
click at [218, 255] on div at bounding box center [214, 260] width 11 height 11
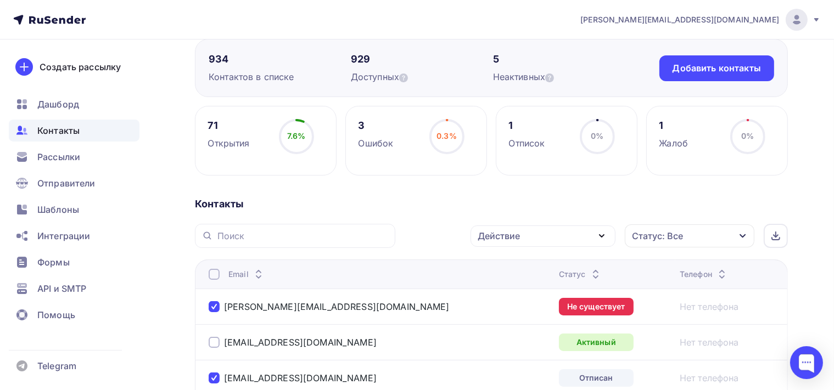
scroll to position [121, 0]
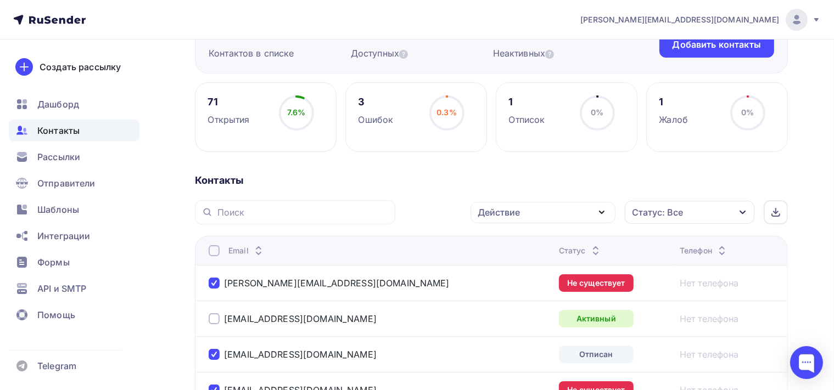
click at [607, 206] on icon "button" at bounding box center [601, 212] width 13 height 13
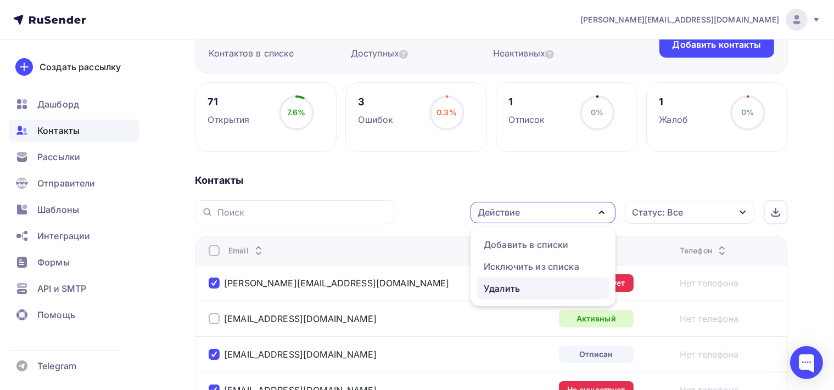
click at [521, 286] on div "Удалить" at bounding box center [543, 288] width 119 height 13
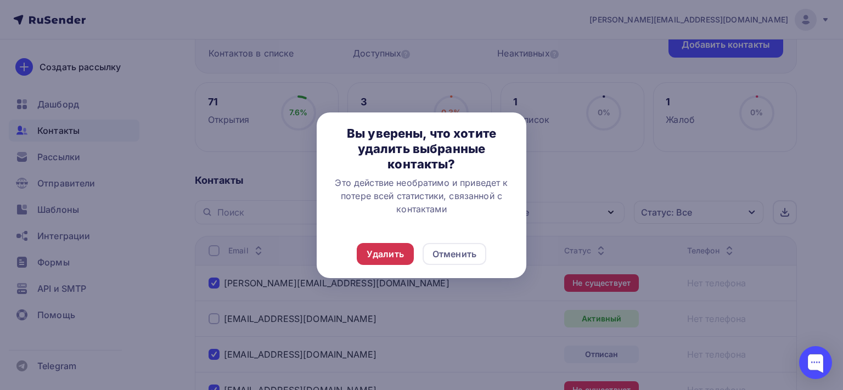
click at [406, 255] on div "Удалить" at bounding box center [385, 254] width 57 height 22
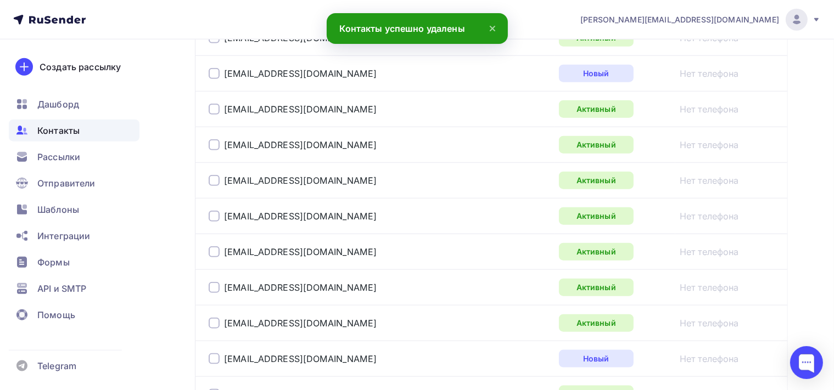
scroll to position [1513, 0]
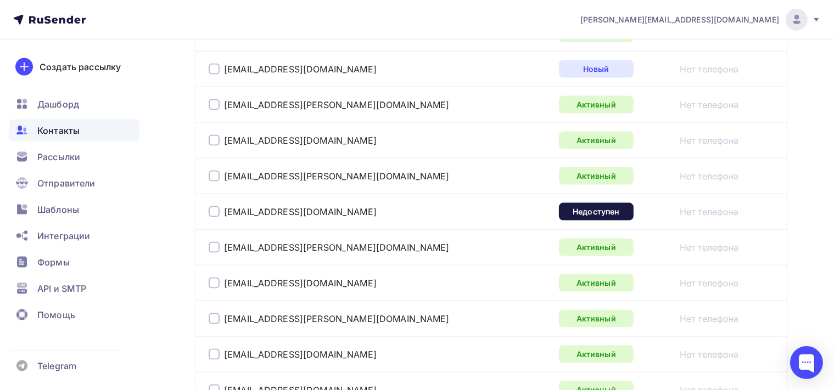
click at [217, 207] on div at bounding box center [214, 211] width 11 height 11
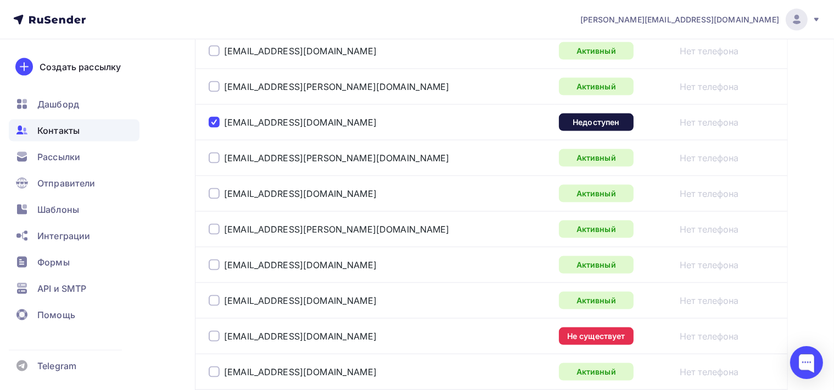
scroll to position [1686, 0]
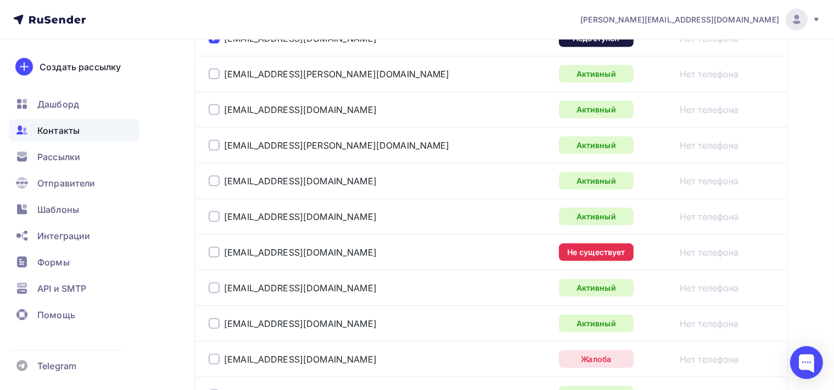
click at [211, 249] on div at bounding box center [214, 252] width 11 height 11
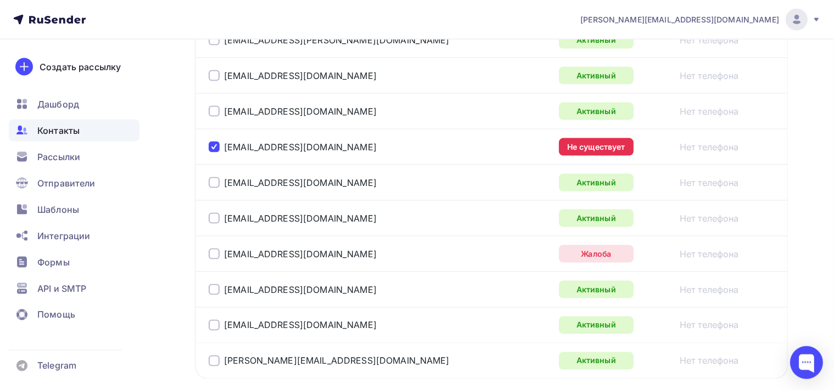
scroll to position [1803, 0]
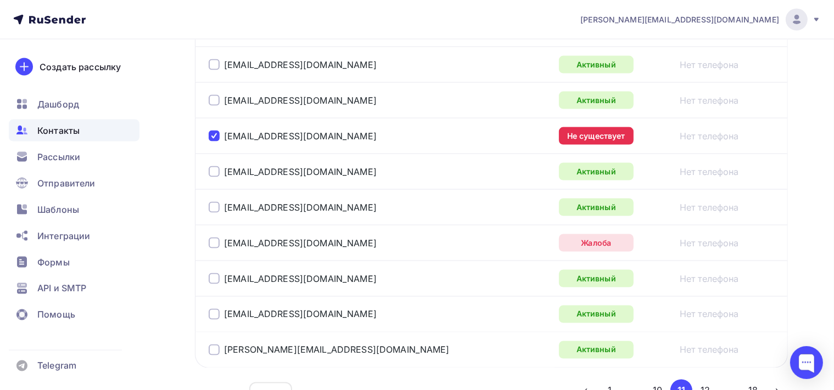
click at [210, 239] on div at bounding box center [214, 243] width 11 height 11
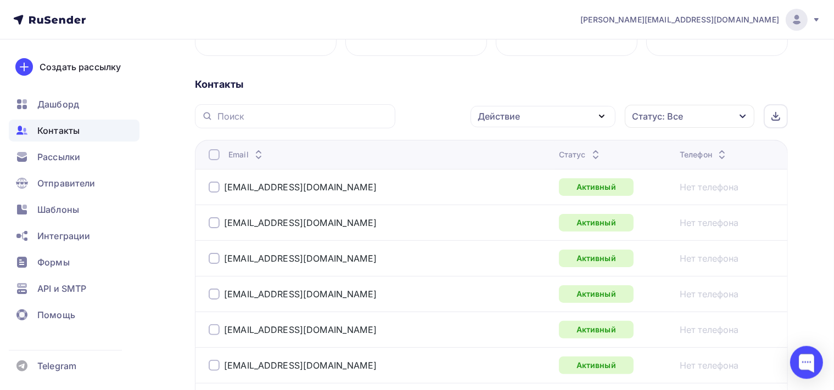
scroll to position [191, 0]
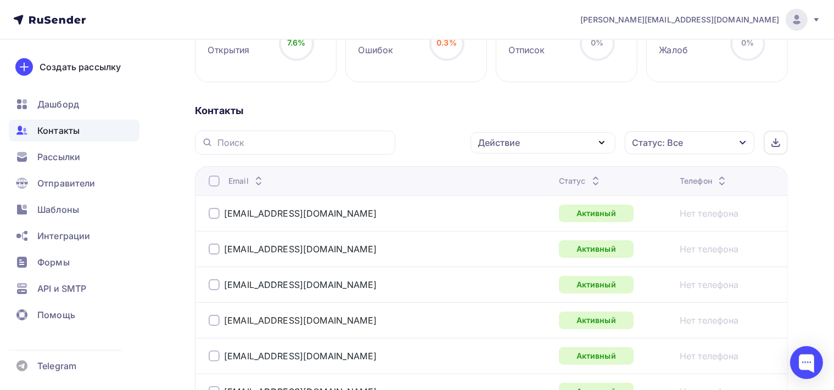
click at [607, 138] on icon "button" at bounding box center [601, 142] width 13 height 13
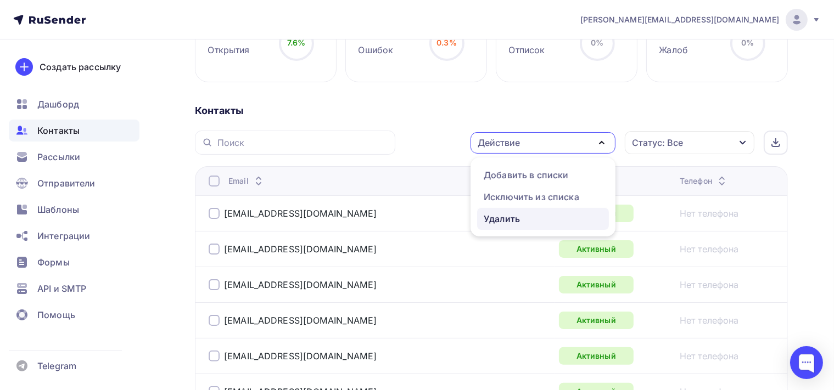
click at [541, 215] on div "Удалить" at bounding box center [543, 218] width 119 height 13
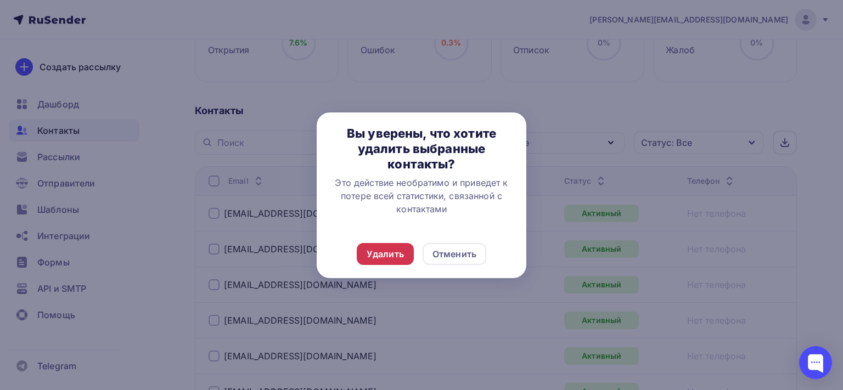
click at [396, 252] on div "Удалить" at bounding box center [385, 254] width 37 height 13
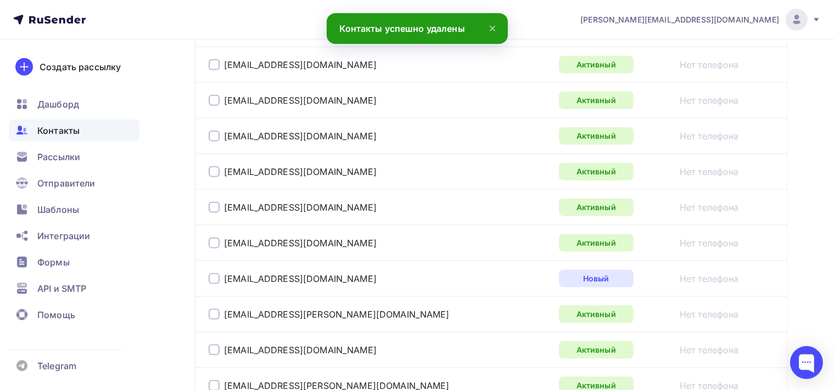
scroll to position [1466, 0]
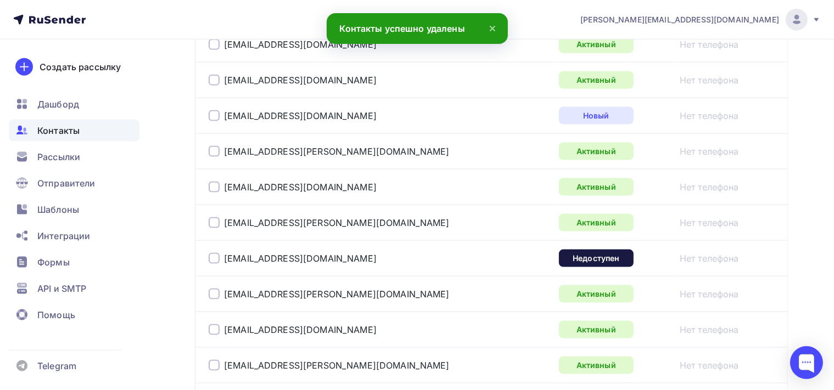
click at [216, 253] on div at bounding box center [214, 258] width 11 height 11
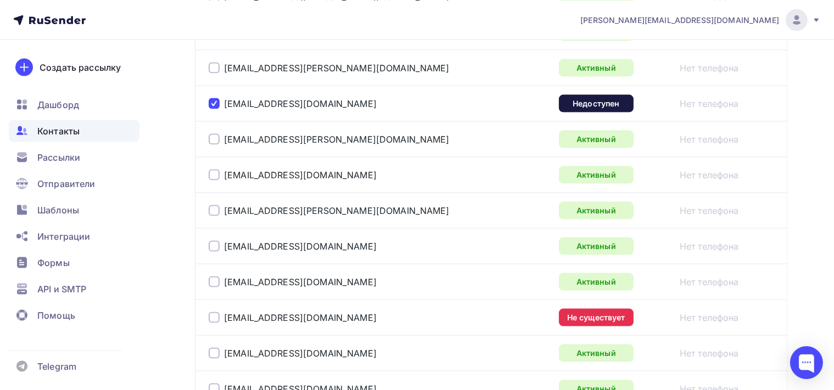
scroll to position [1698, 0]
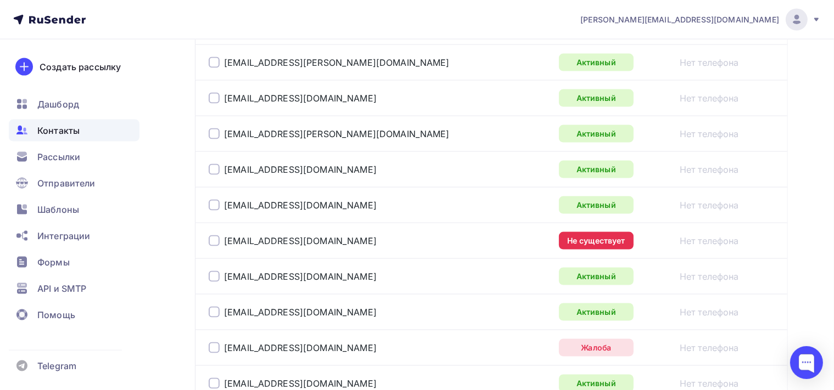
click at [214, 238] on div at bounding box center [214, 240] width 11 height 11
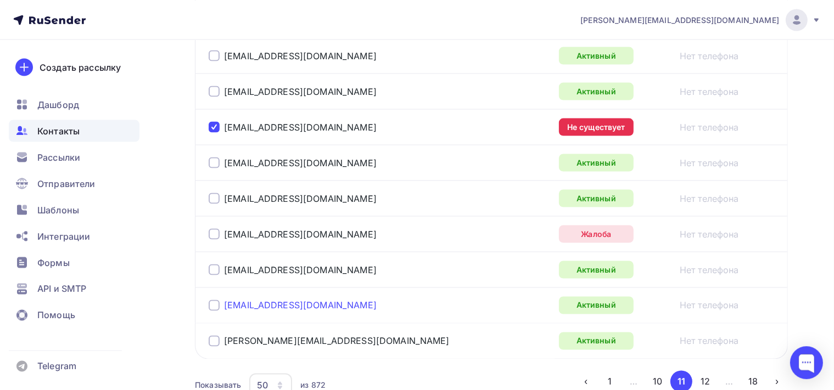
scroll to position [1814, 0]
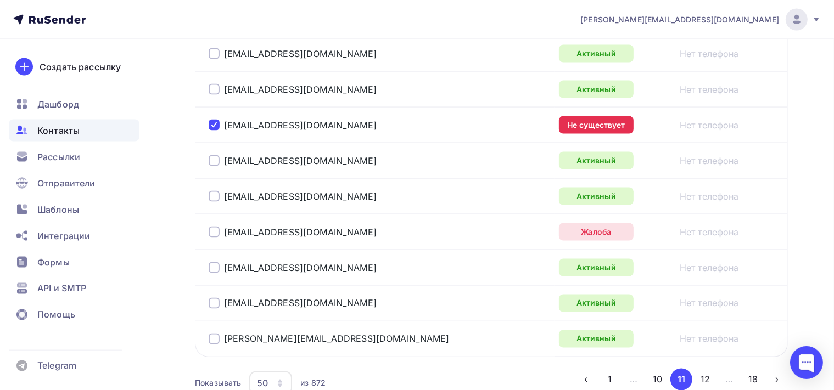
click at [216, 227] on div at bounding box center [214, 232] width 11 height 11
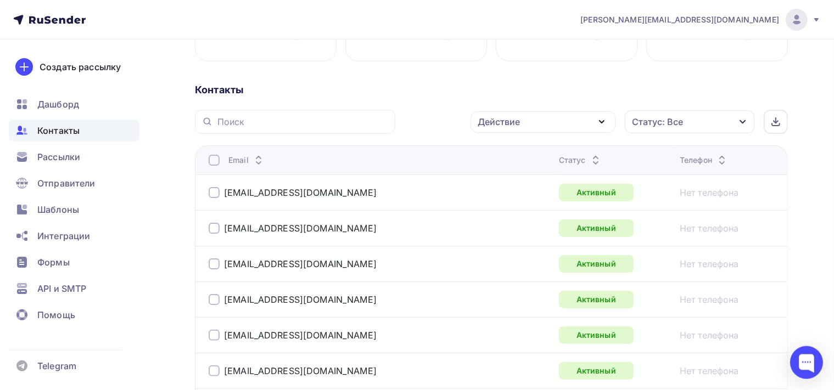
scroll to position [209, 0]
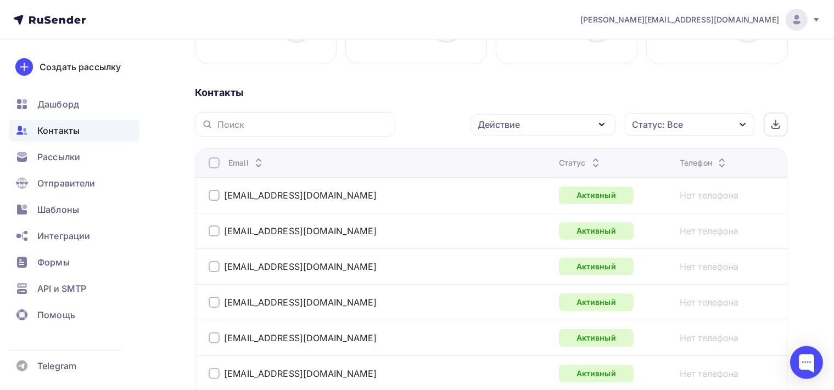
click at [600, 124] on icon "button" at bounding box center [601, 124] width 13 height 13
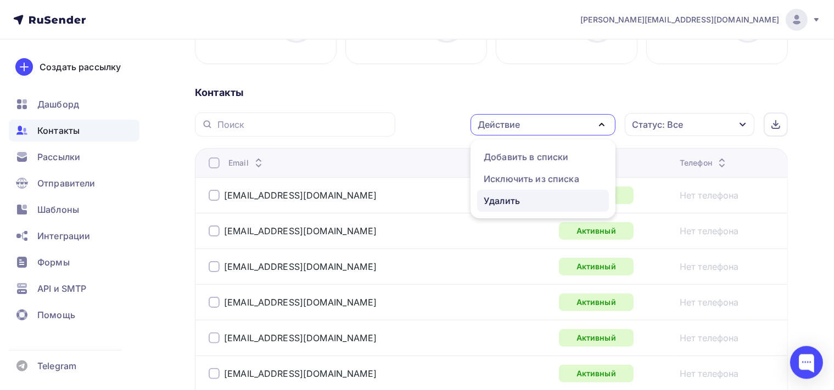
click at [489, 201] on div "Удалить" at bounding box center [502, 200] width 36 height 13
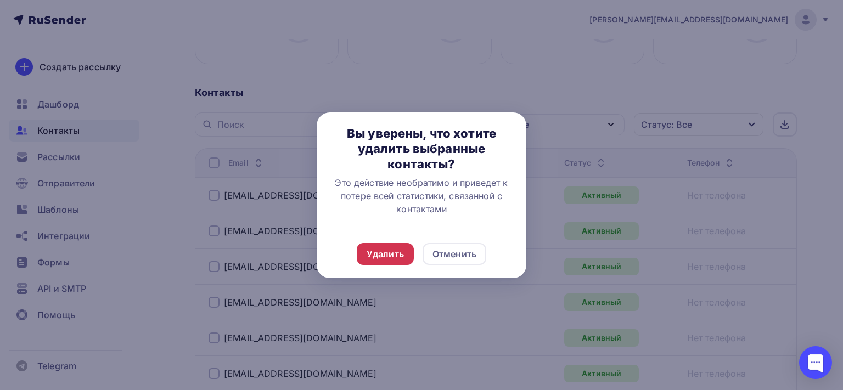
click at [392, 258] on div "Удалить" at bounding box center [385, 254] width 37 height 13
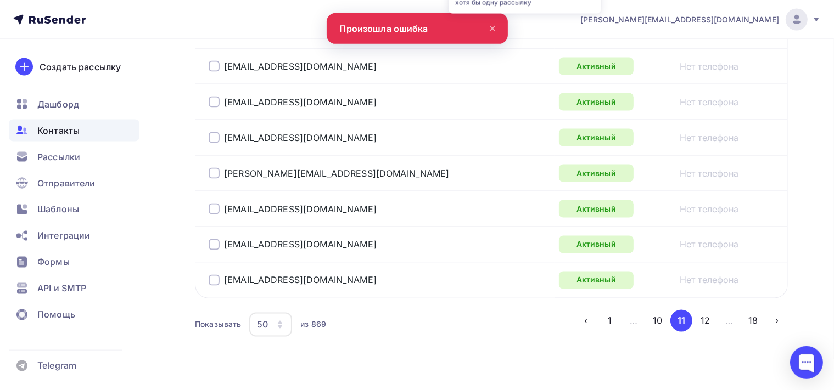
scroll to position [1886, 0]
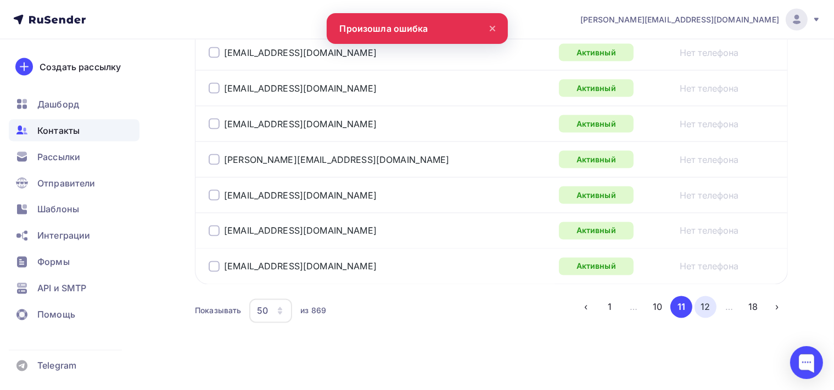
click at [700, 296] on button "12" at bounding box center [705, 307] width 22 height 22
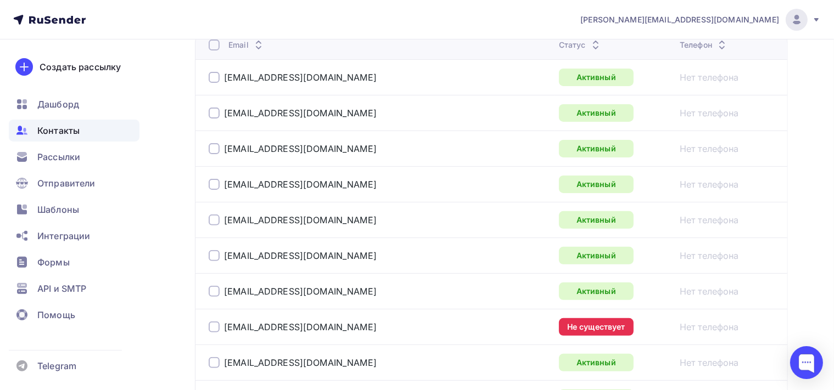
scroll to position [376, 0]
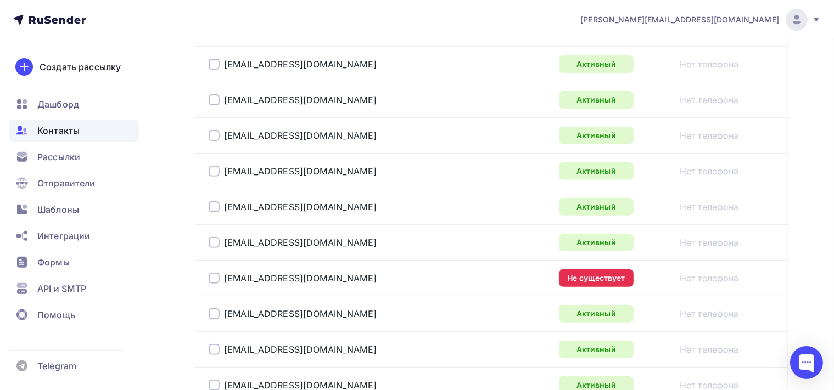
click at [214, 273] on div at bounding box center [214, 278] width 11 height 11
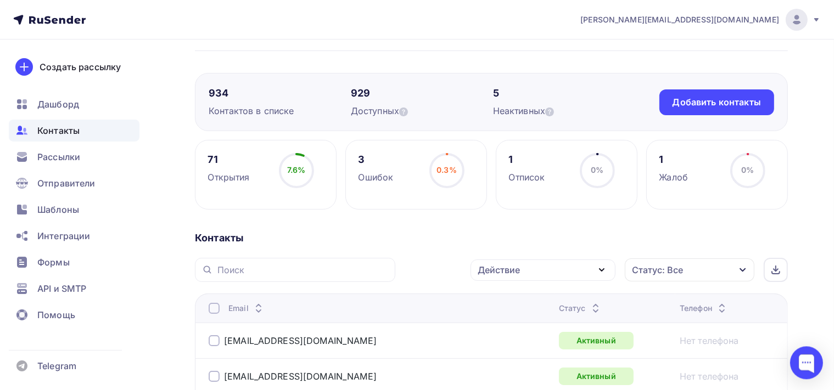
scroll to position [116, 0]
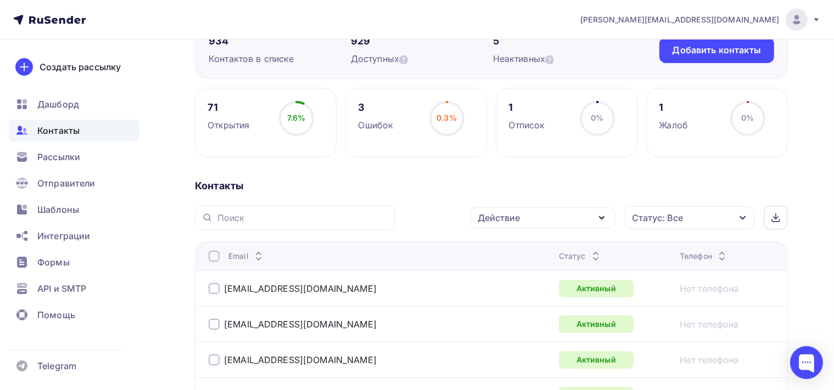
click at [608, 215] on icon "button" at bounding box center [601, 217] width 13 height 13
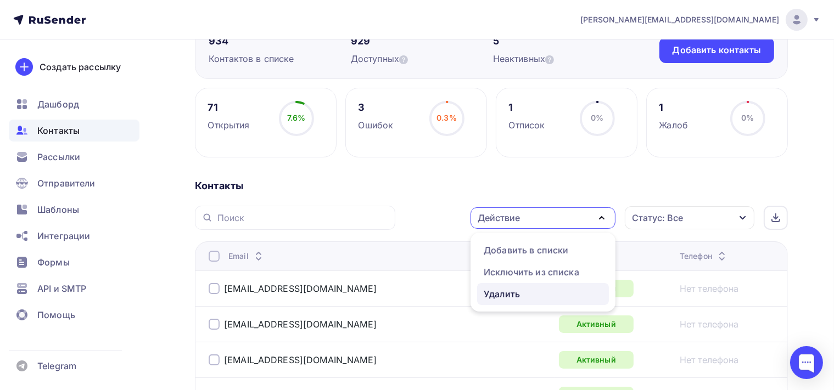
click at [532, 296] on div "Удалить" at bounding box center [543, 294] width 119 height 13
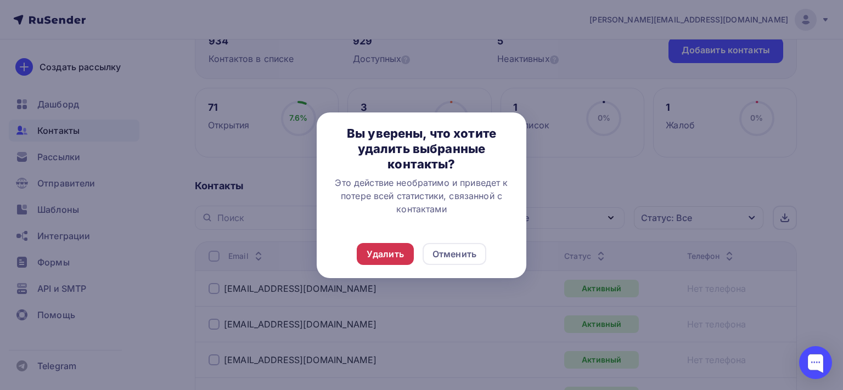
click at [377, 252] on div "Удалить" at bounding box center [385, 254] width 37 height 13
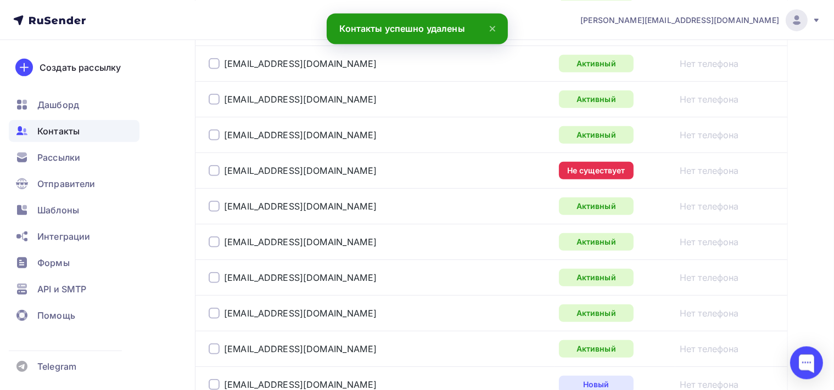
scroll to position [521, 0]
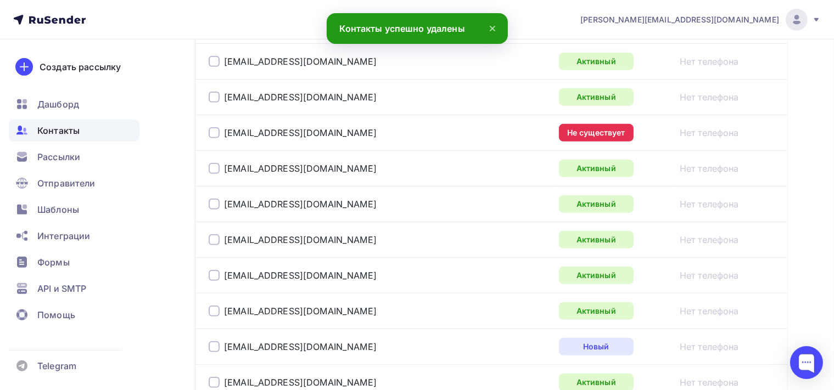
click at [216, 128] on div at bounding box center [214, 132] width 11 height 11
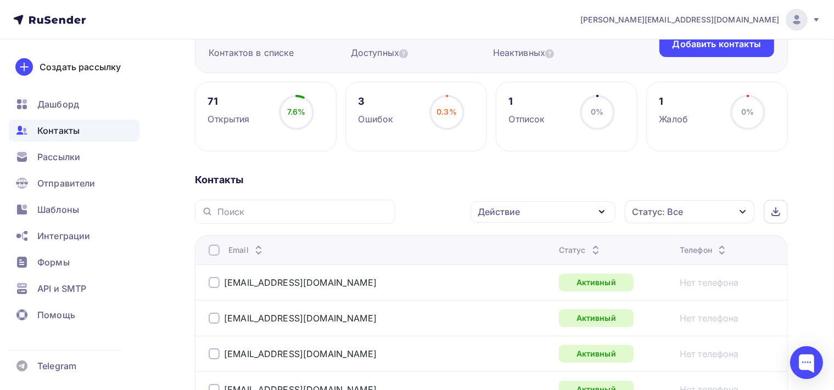
scroll to position [101, 0]
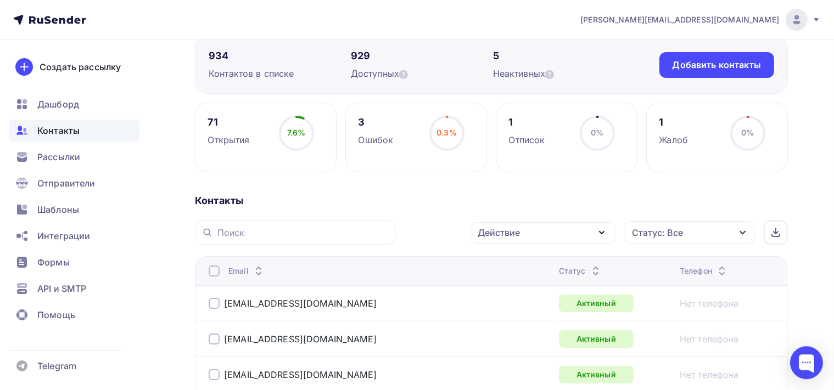
click at [599, 235] on icon "button" at bounding box center [601, 232] width 13 height 13
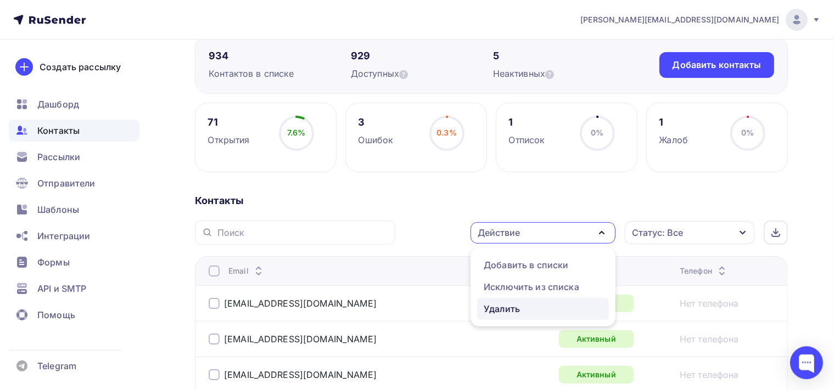
click at [513, 311] on div "Удалить" at bounding box center [502, 308] width 36 height 13
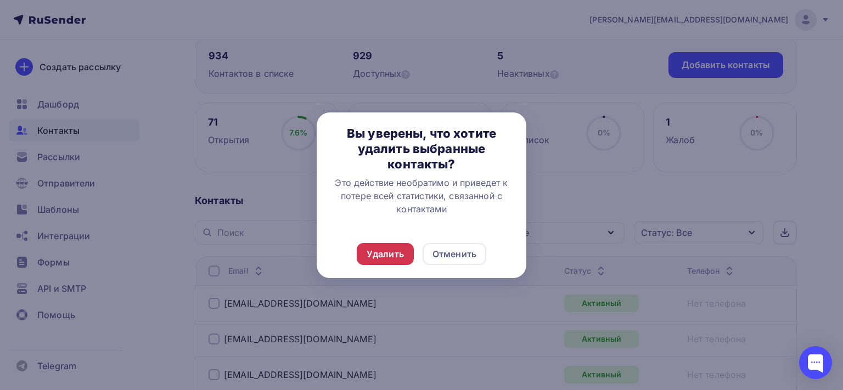
click at [375, 250] on div "Удалить" at bounding box center [385, 254] width 37 height 13
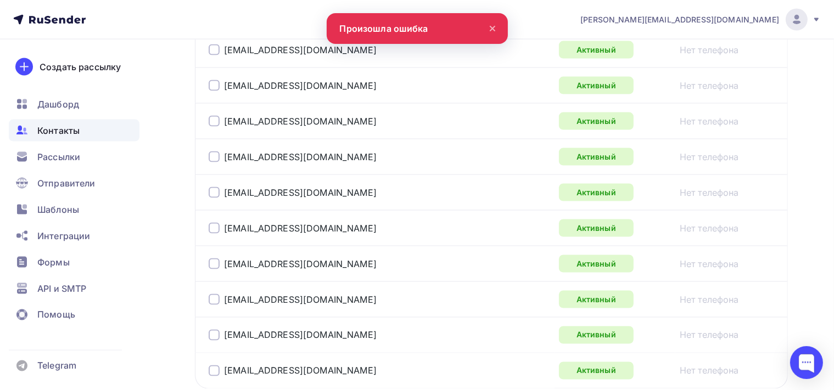
scroll to position [1886, 0]
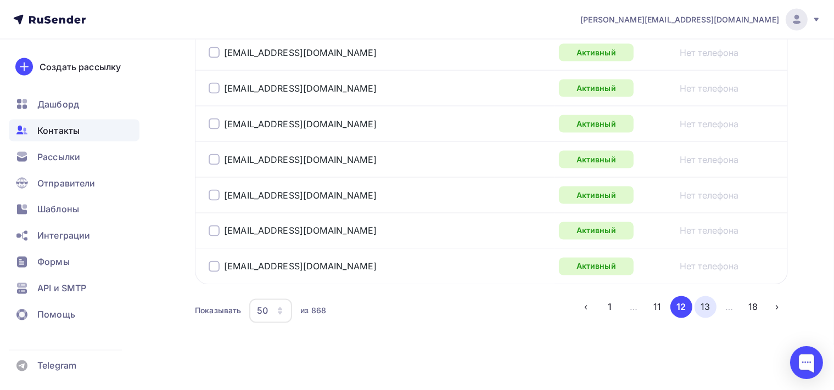
click at [715, 300] on button "13" at bounding box center [705, 307] width 22 height 22
click at [707, 302] on button "14" at bounding box center [705, 307] width 22 height 22
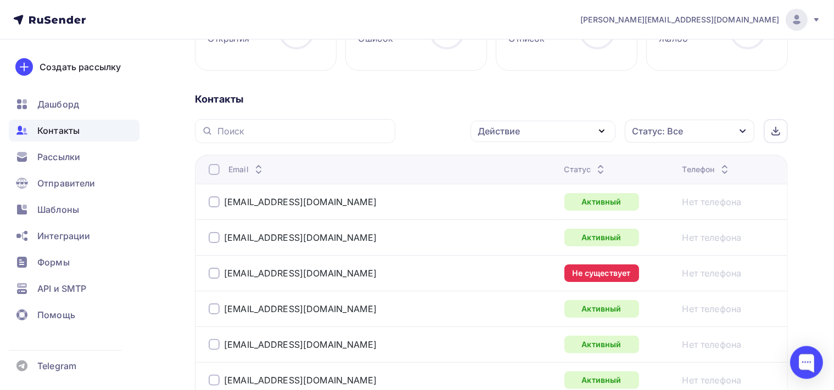
scroll to position [202, 0]
click at [211, 270] on div at bounding box center [214, 273] width 11 height 11
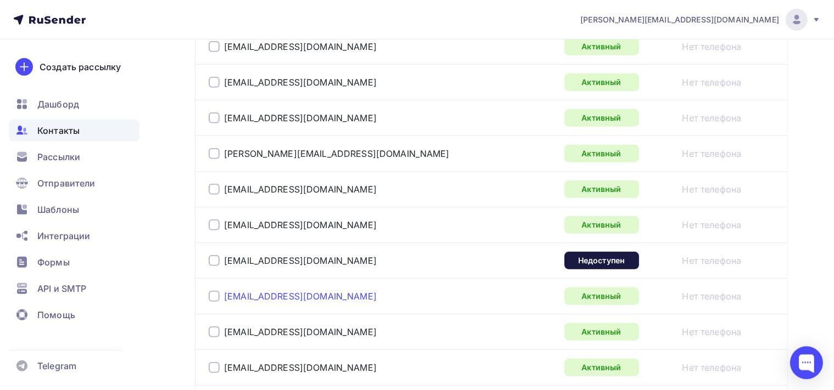
scroll to position [550, 0]
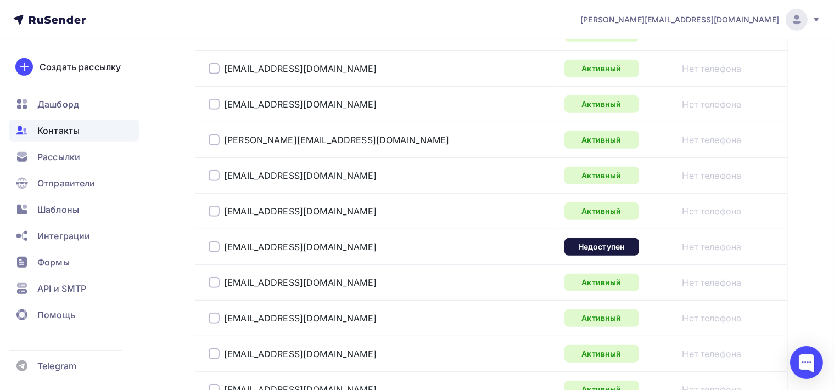
click at [217, 243] on div at bounding box center [214, 247] width 11 height 11
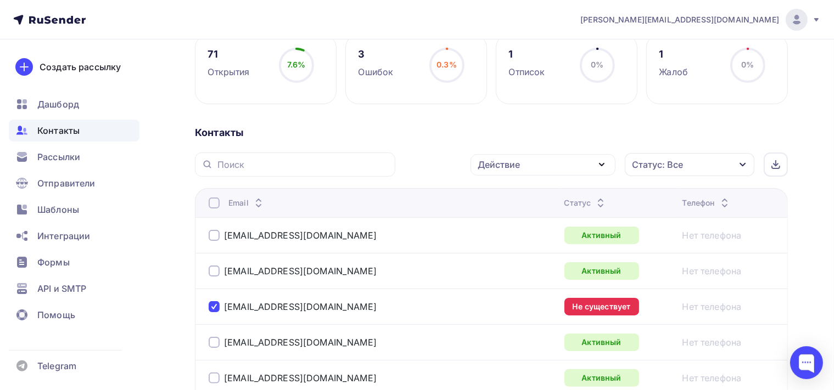
scroll to position [173, 0]
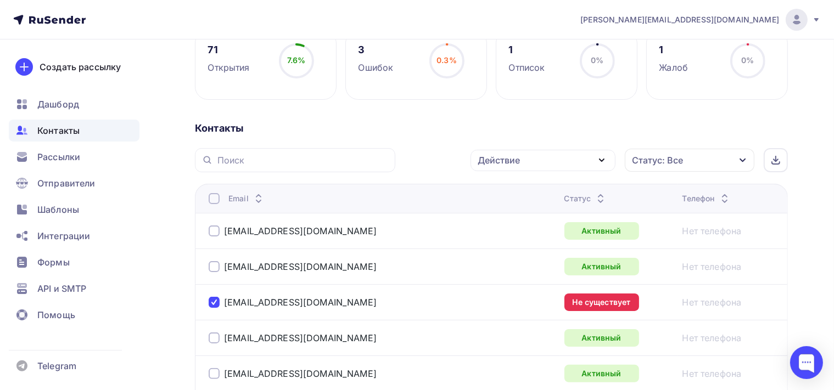
click at [606, 162] on icon "button" at bounding box center [601, 160] width 13 height 13
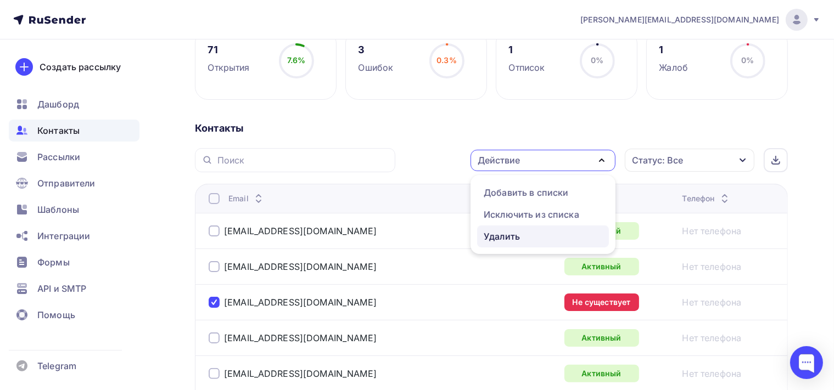
click at [533, 230] on div "Удалить" at bounding box center [543, 236] width 119 height 13
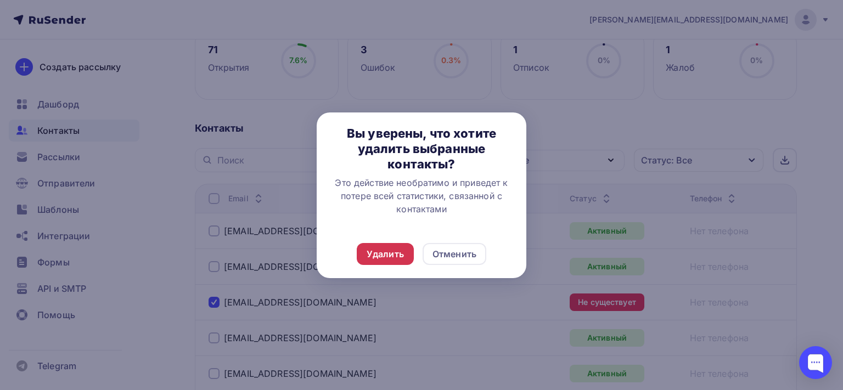
click at [383, 260] on div "Удалить" at bounding box center [385, 254] width 37 height 13
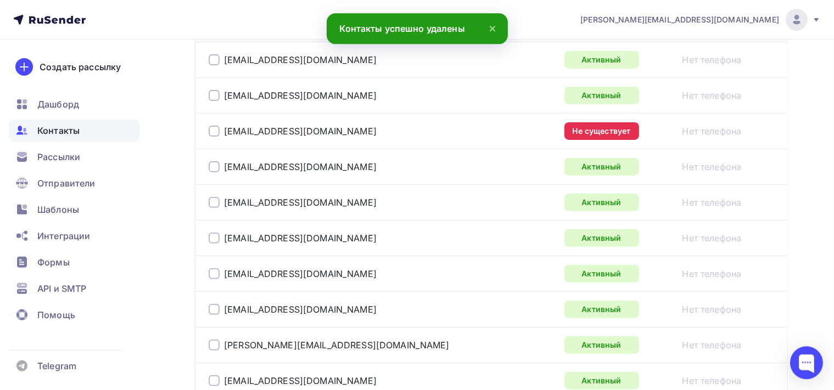
scroll to position [347, 0]
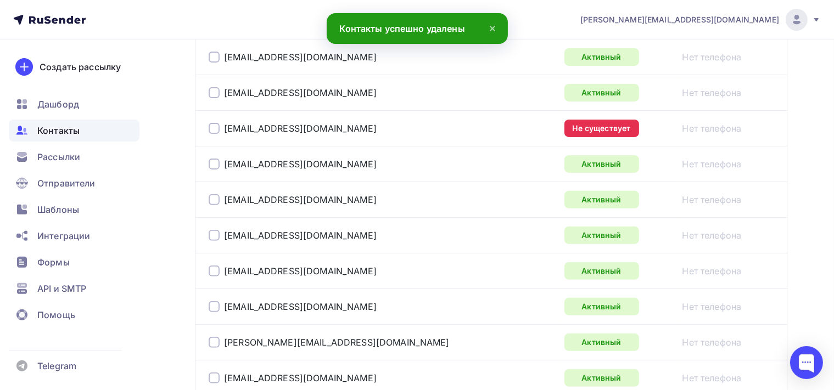
click at [210, 126] on div at bounding box center [214, 128] width 11 height 11
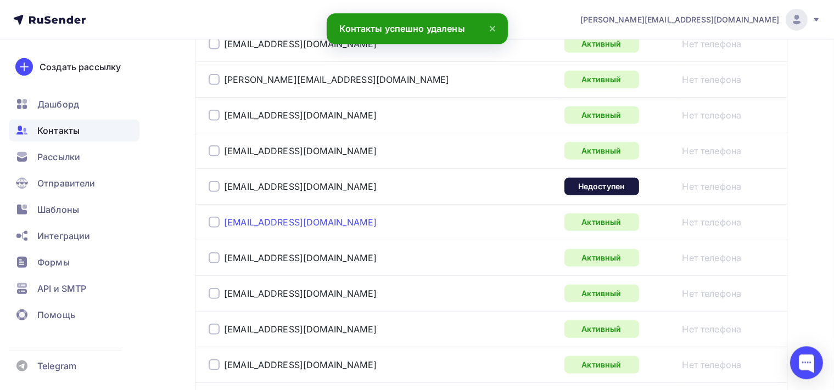
scroll to position [637, 0]
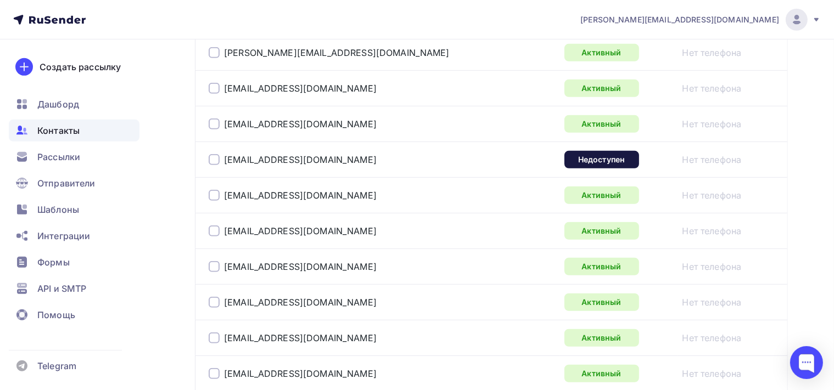
click at [215, 155] on div at bounding box center [214, 159] width 11 height 11
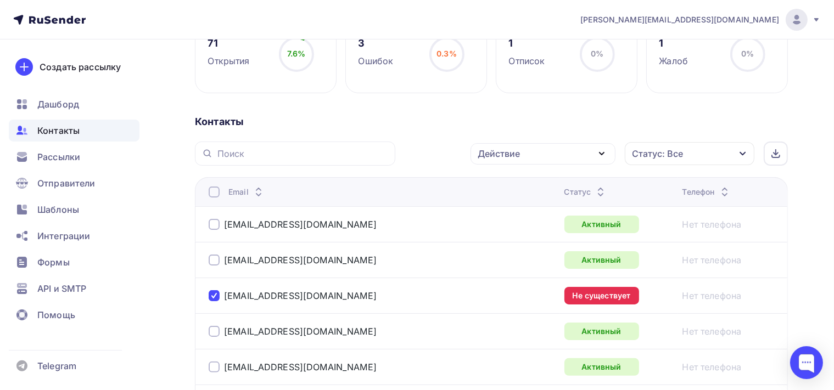
scroll to position [170, 0]
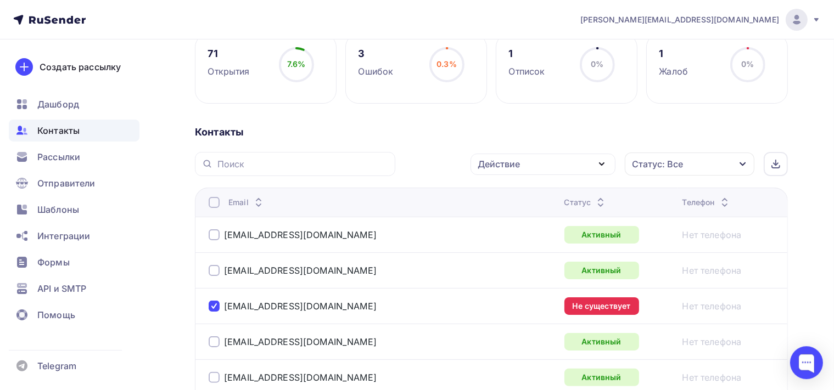
click at [603, 166] on icon "button" at bounding box center [601, 164] width 13 height 13
click at [518, 238] on div "Удалить" at bounding box center [502, 240] width 36 height 13
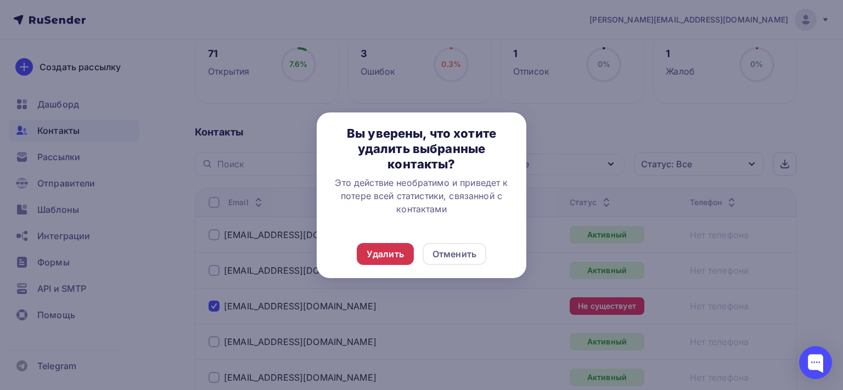
click at [397, 251] on div "Удалить" at bounding box center [385, 254] width 37 height 13
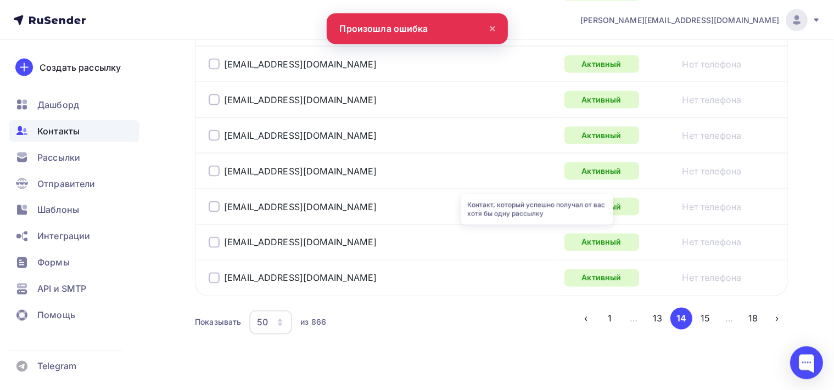
scroll to position [1886, 0]
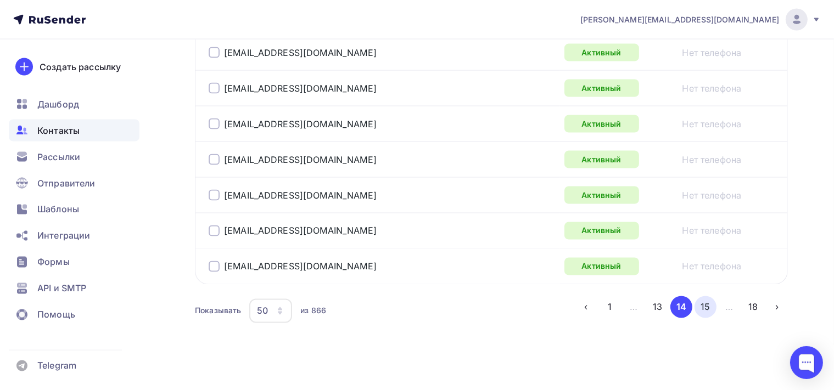
click at [708, 296] on button "15" at bounding box center [705, 307] width 22 height 22
click at [709, 300] on button "16" at bounding box center [705, 307] width 22 height 22
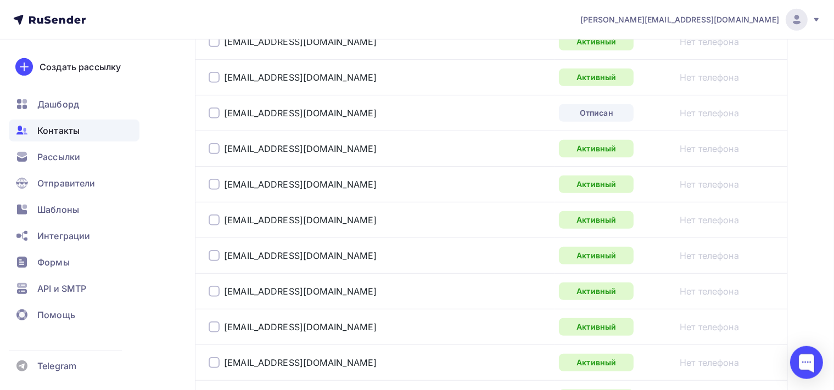
scroll to position [666, 0]
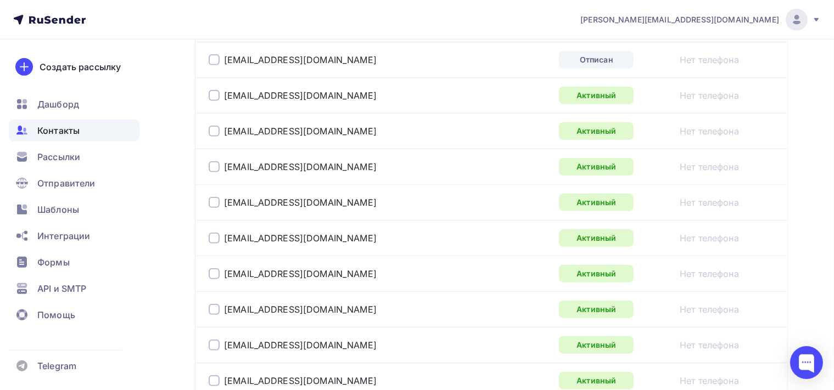
click at [214, 57] on div at bounding box center [214, 59] width 11 height 11
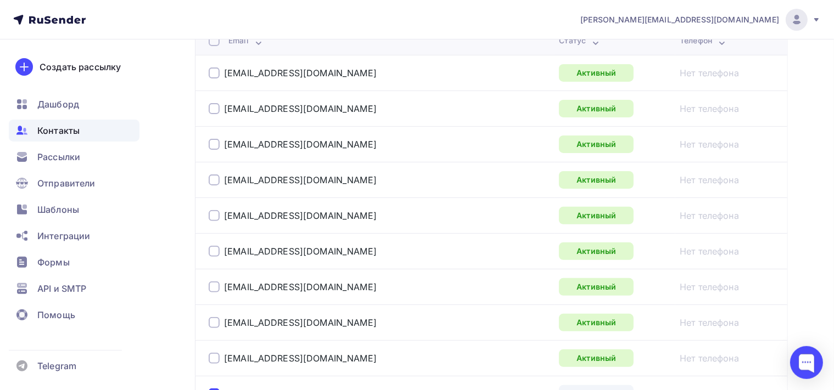
scroll to position [202, 0]
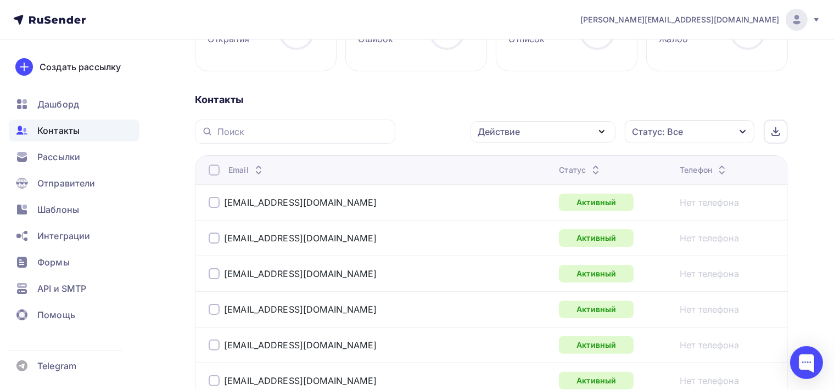
click at [605, 129] on icon "button" at bounding box center [601, 131] width 13 height 13
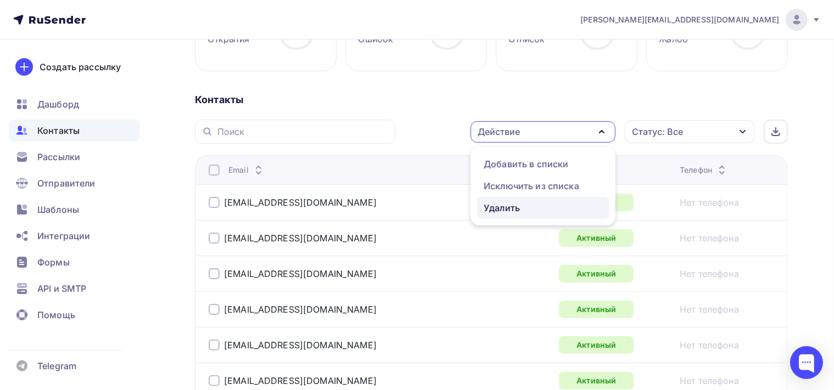
click at [528, 206] on div "Удалить" at bounding box center [543, 207] width 119 height 13
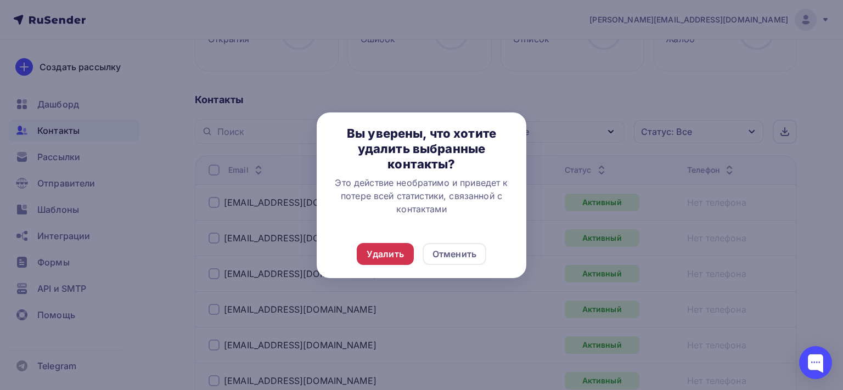
click at [364, 262] on div "Удалить" at bounding box center [385, 254] width 57 height 22
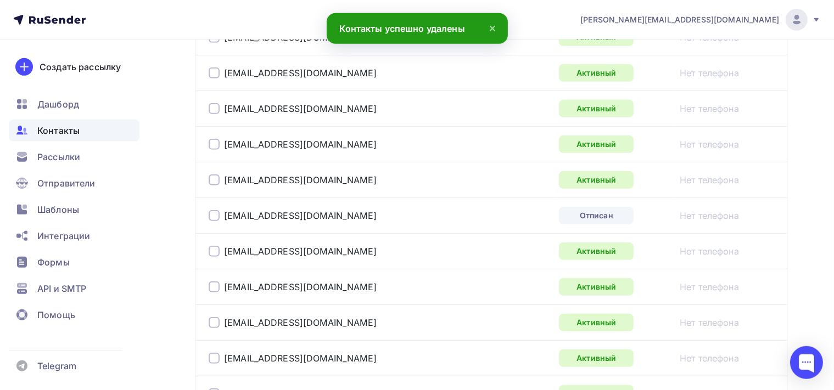
scroll to position [492, 0]
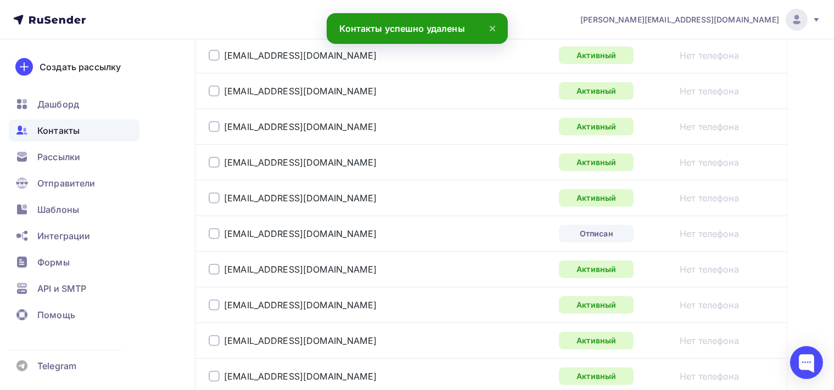
click at [216, 229] on div at bounding box center [214, 233] width 11 height 11
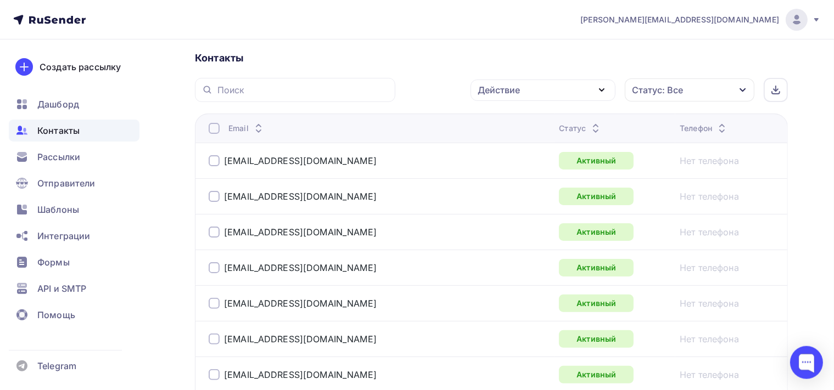
scroll to position [202, 0]
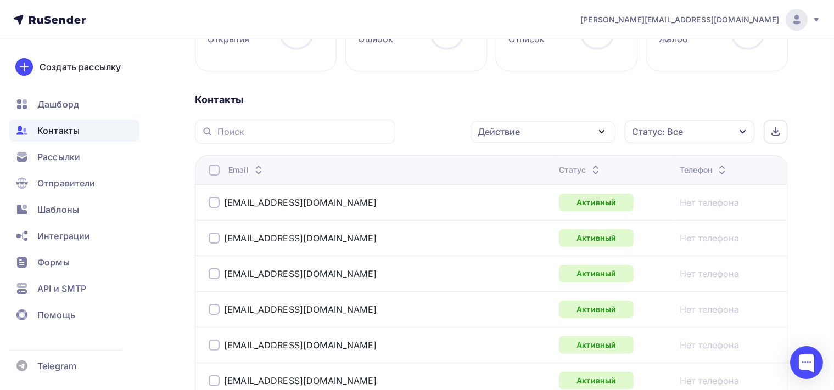
click at [603, 128] on icon "button" at bounding box center [601, 131] width 13 height 13
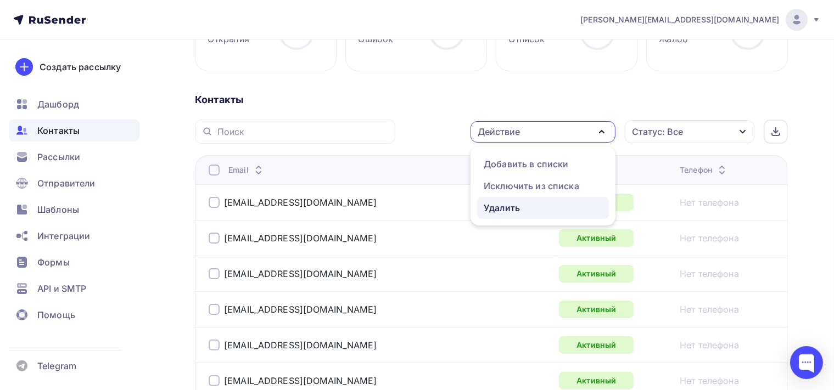
click at [558, 205] on div "Удалить" at bounding box center [543, 207] width 119 height 13
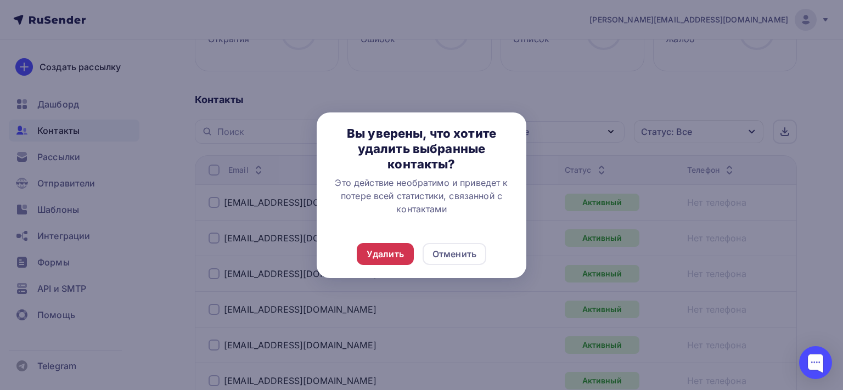
click at [404, 252] on div "Удалить" at bounding box center [385, 254] width 57 height 22
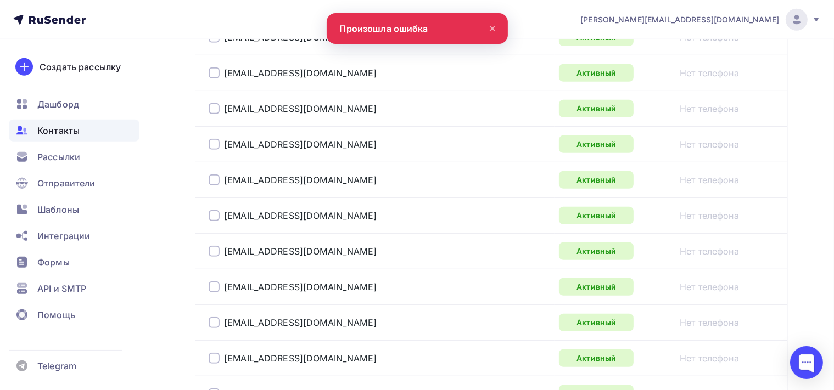
scroll to position [550, 0]
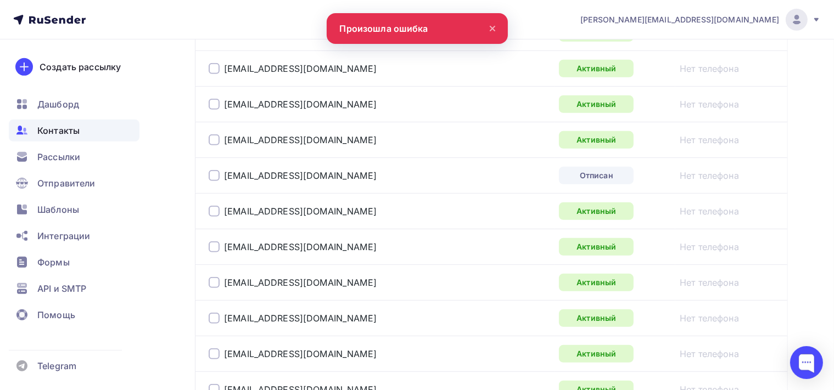
click at [214, 175] on div at bounding box center [214, 175] width 11 height 11
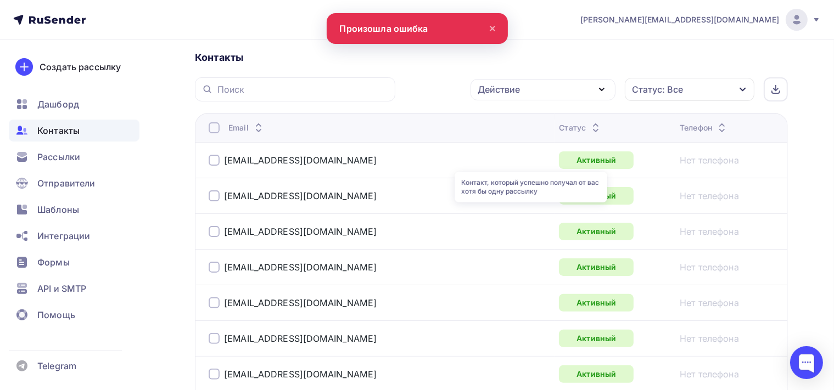
scroll to position [202, 0]
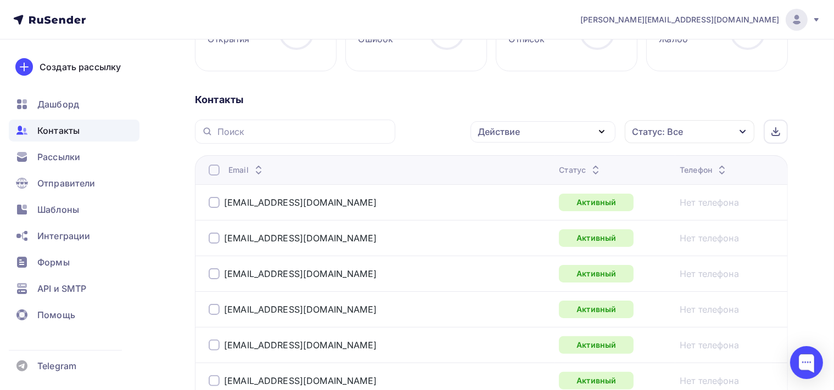
click at [609, 128] on div "Действие" at bounding box center [542, 131] width 145 height 21
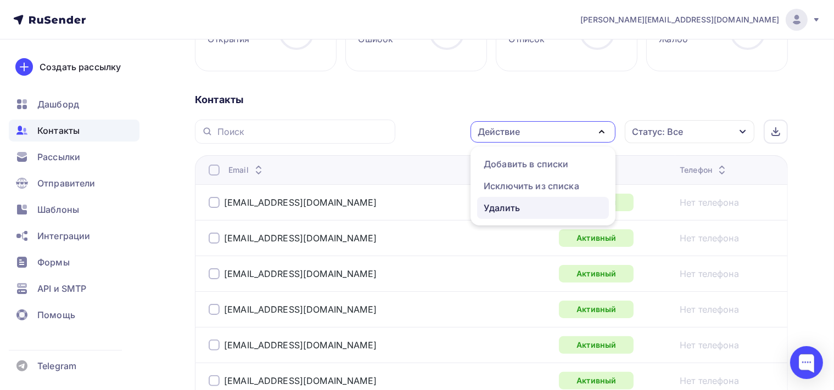
click at [540, 205] on div "Удалить" at bounding box center [543, 207] width 119 height 13
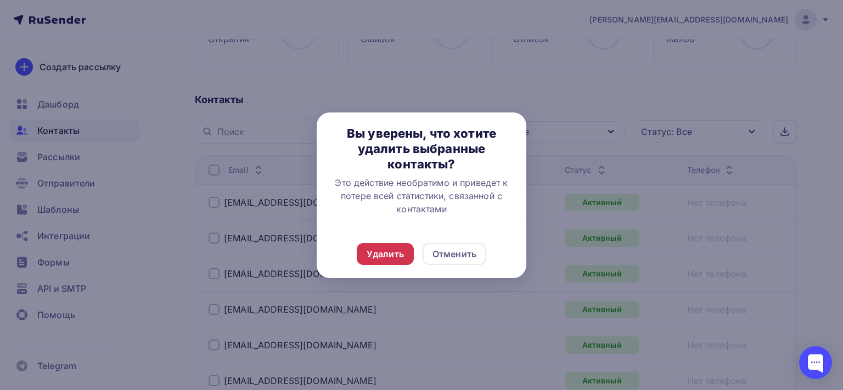
click at [388, 254] on div "Удалить" at bounding box center [385, 254] width 37 height 13
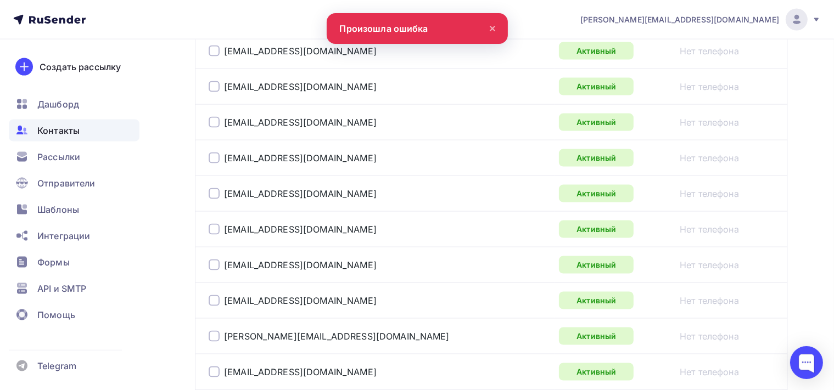
scroll to position [1886, 0]
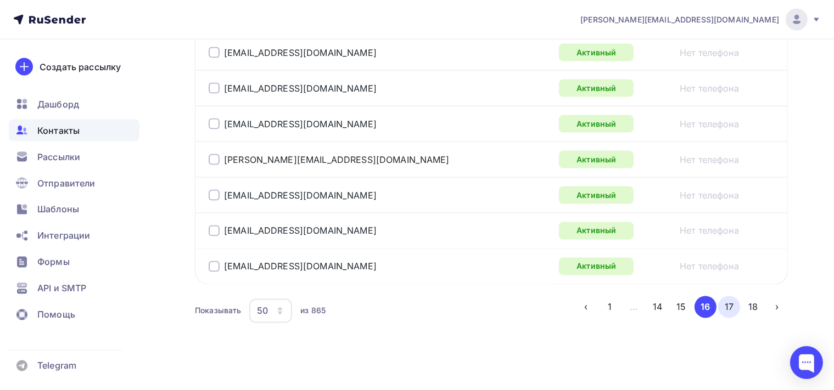
click at [726, 307] on button "17" at bounding box center [729, 307] width 22 height 22
click at [757, 301] on button "18" at bounding box center [753, 307] width 22 height 22
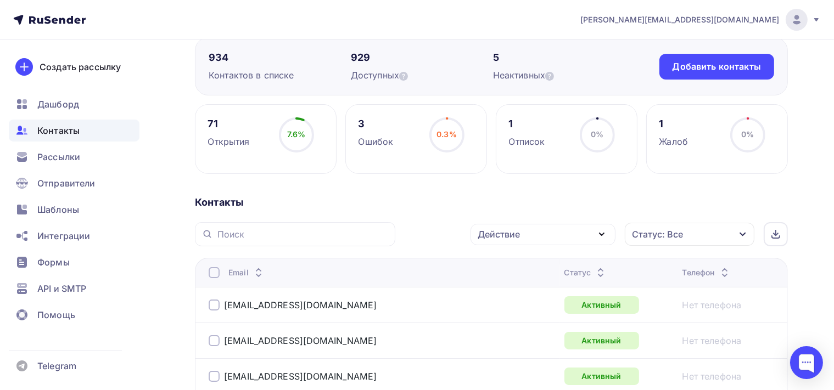
scroll to position [61, 0]
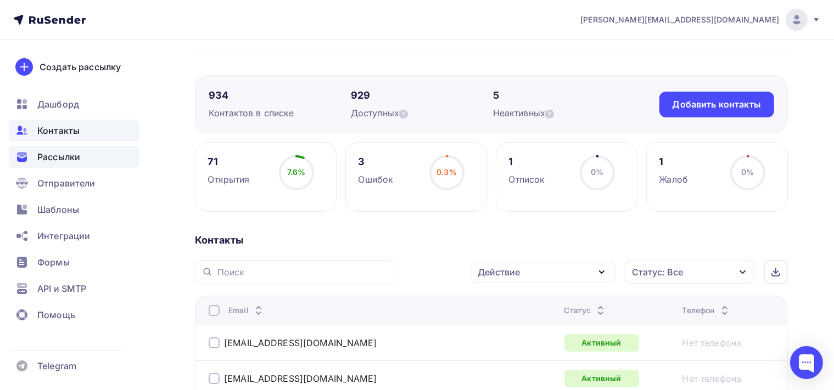
click at [92, 155] on div "Рассылки" at bounding box center [74, 157] width 131 height 22
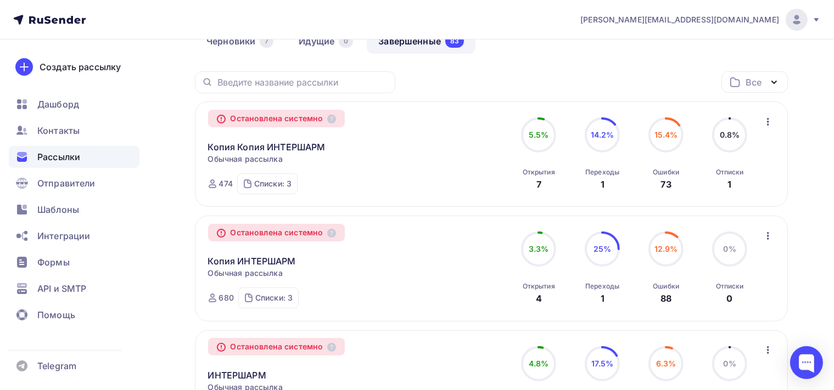
scroll to position [116, 0]
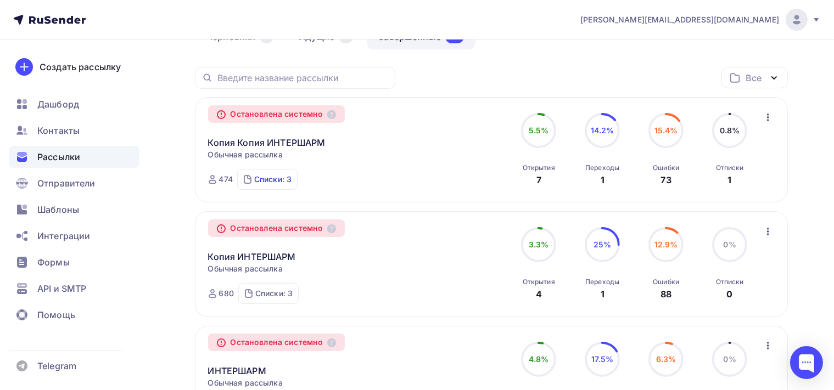
click at [279, 183] on div "Списки: 3" at bounding box center [272, 179] width 37 height 11
click at [285, 174] on div "ПАРИКМАХЕРЫ" at bounding box center [277, 176] width 63 height 11
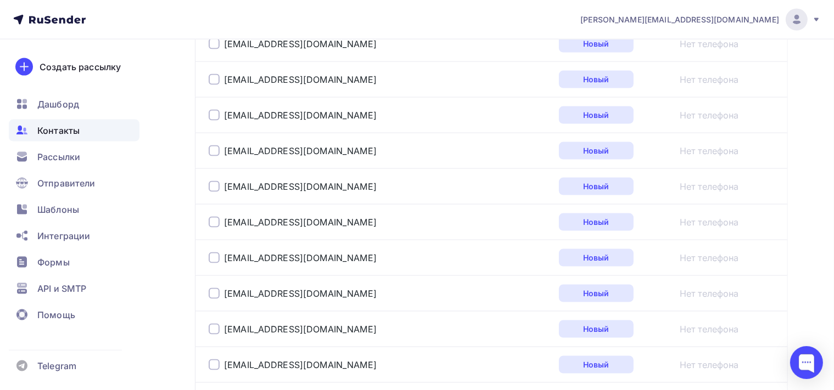
scroll to position [1886, 0]
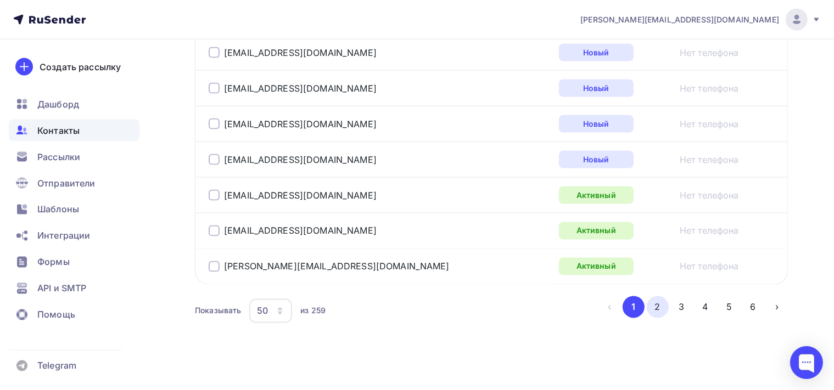
click at [666, 300] on button "2" at bounding box center [658, 307] width 22 height 22
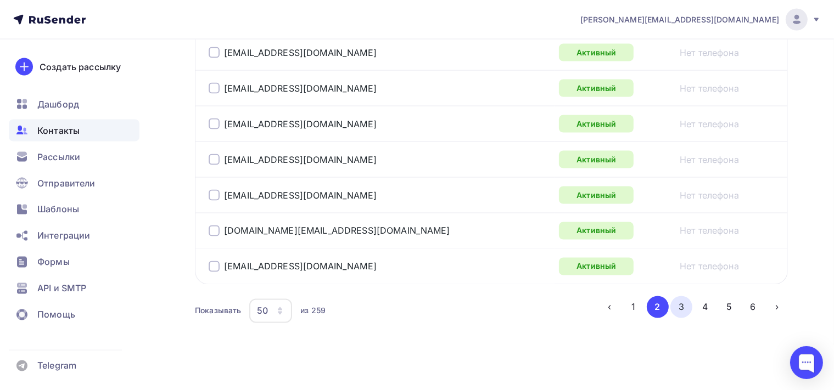
click at [682, 304] on button "3" at bounding box center [681, 307] width 22 height 22
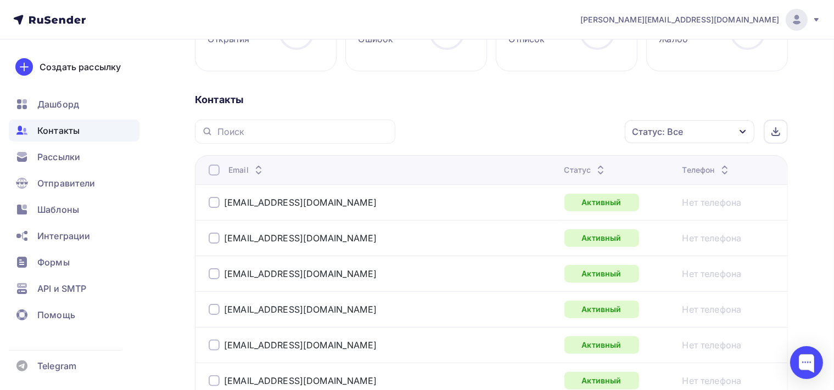
scroll to position [0, 0]
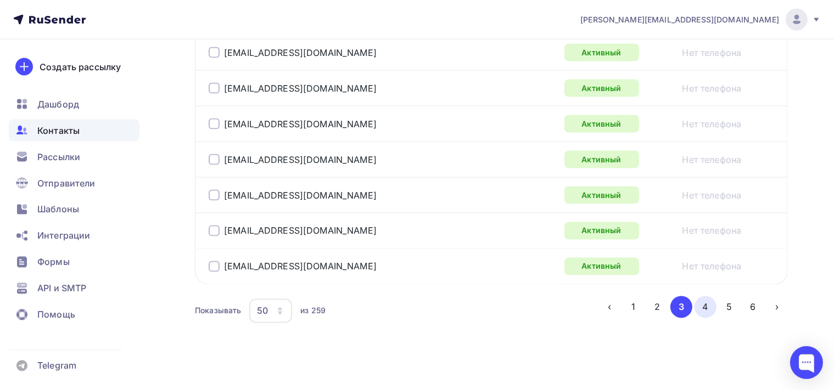
click at [711, 306] on button "4" at bounding box center [705, 307] width 22 height 22
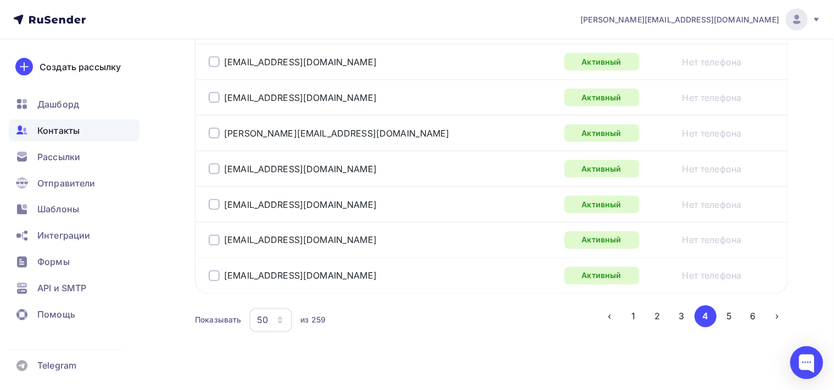
scroll to position [1886, 0]
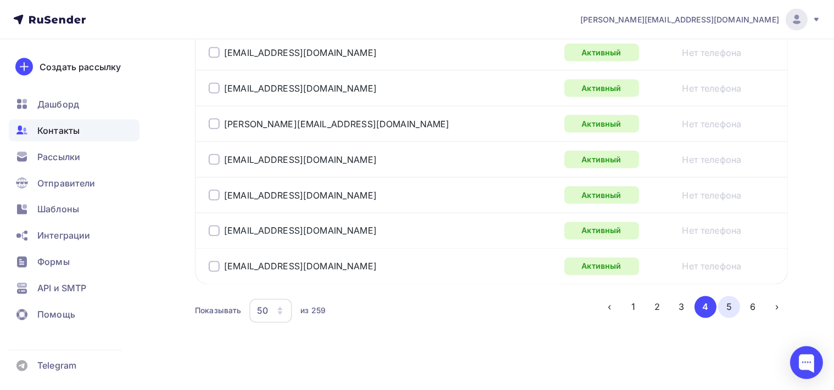
click at [728, 297] on button "5" at bounding box center [729, 307] width 22 height 22
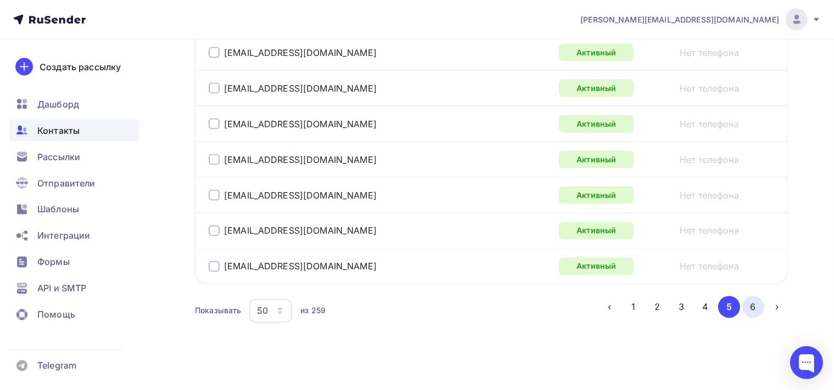
click at [750, 298] on button "6" at bounding box center [753, 307] width 22 height 22
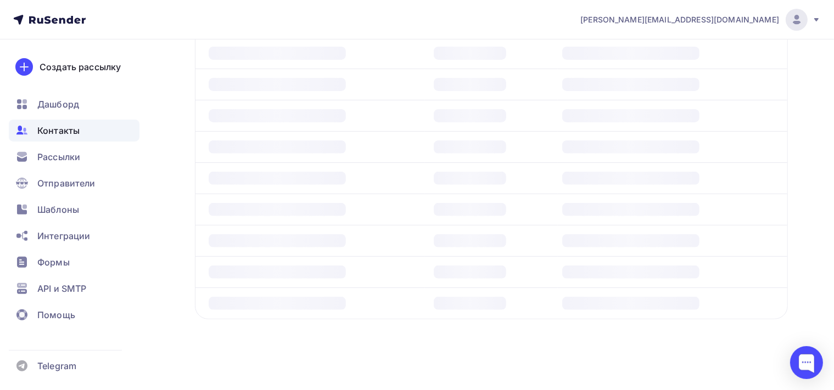
scroll to position [376, 0]
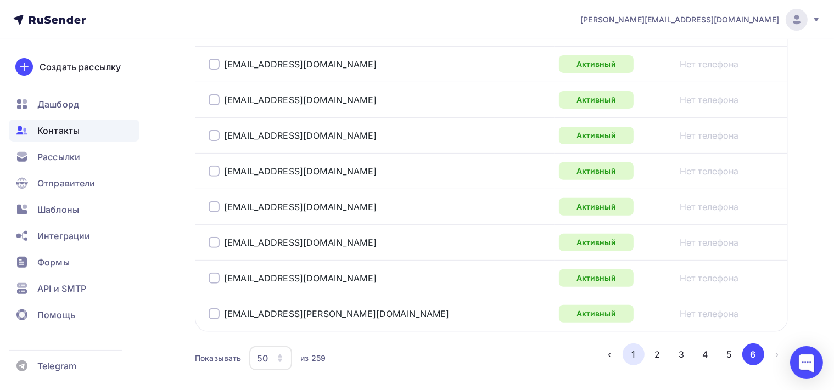
click at [638, 352] on button "1" at bounding box center [633, 355] width 22 height 22
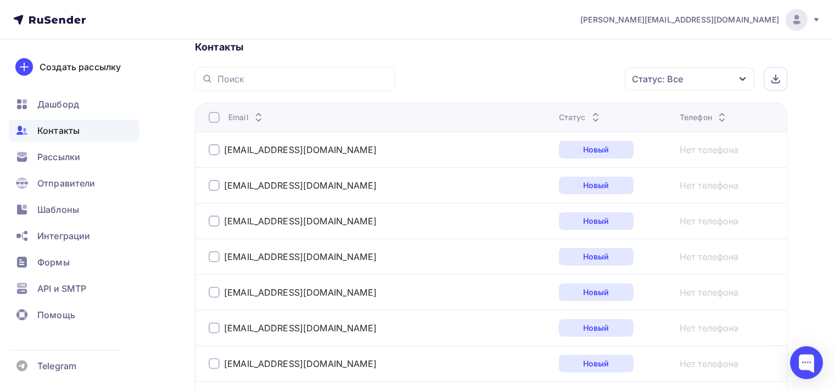
scroll to position [266, 0]
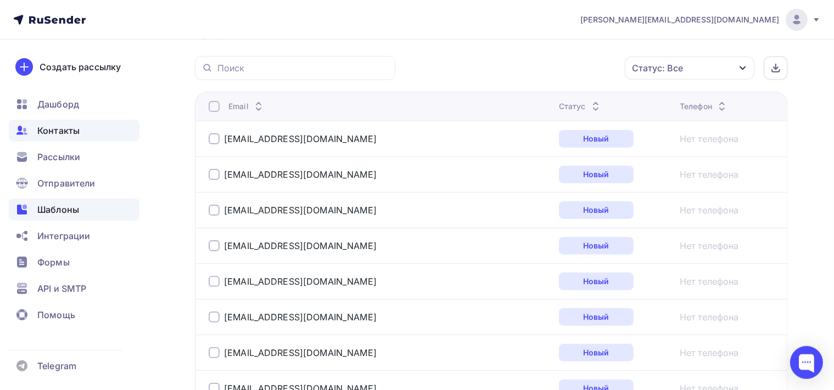
click at [92, 207] on div "Шаблоны" at bounding box center [74, 210] width 131 height 22
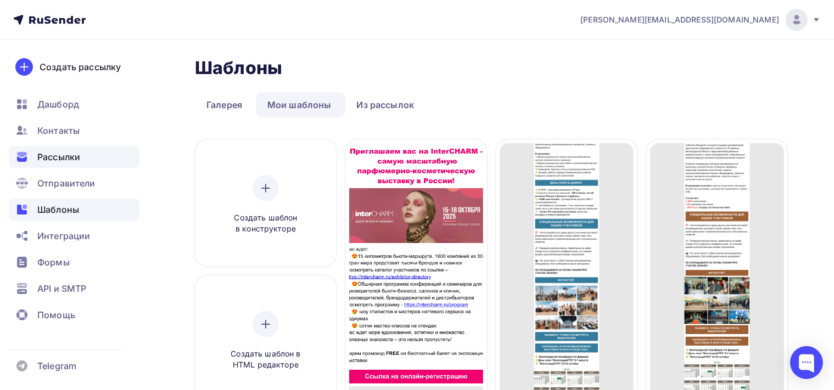
click at [76, 150] on span "Рассылки" at bounding box center [58, 156] width 43 height 13
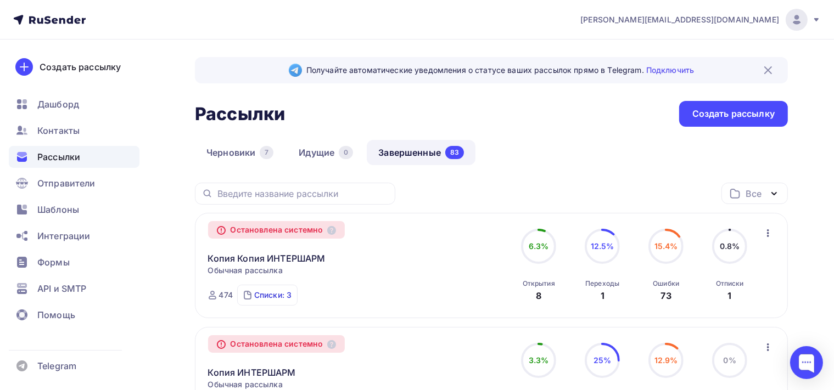
click at [258, 295] on div "Списки: 3" at bounding box center [272, 295] width 37 height 11
click at [265, 252] on div "красота" at bounding box center [261, 256] width 31 height 11
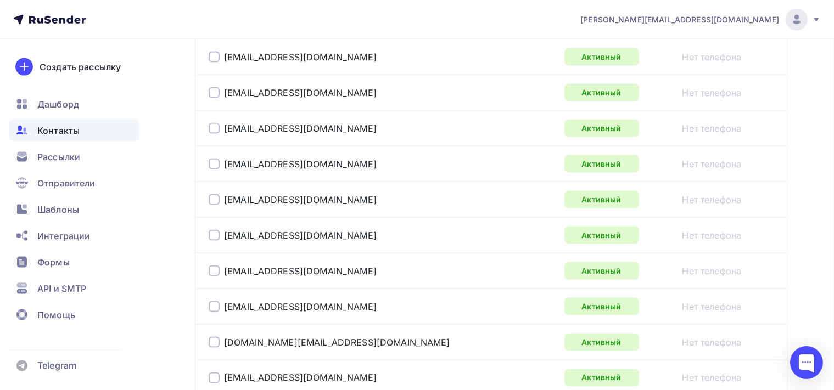
scroll to position [1886, 0]
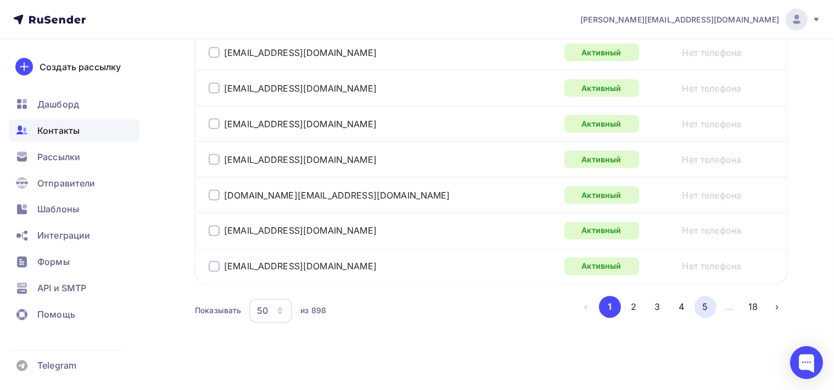
click at [707, 296] on button "5" at bounding box center [705, 307] width 22 height 22
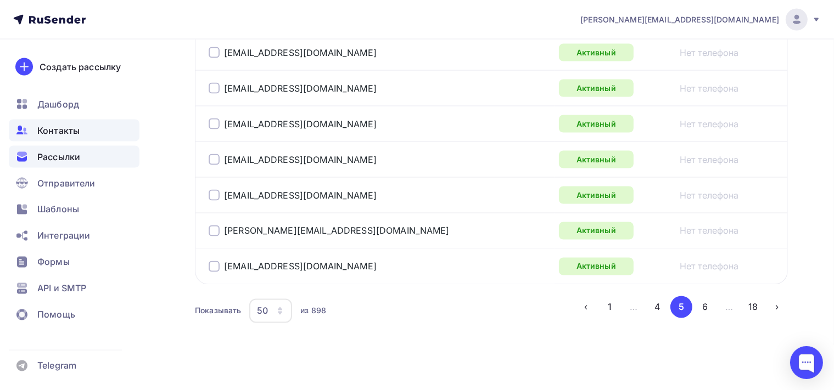
click at [68, 159] on span "Рассылки" at bounding box center [58, 156] width 43 height 13
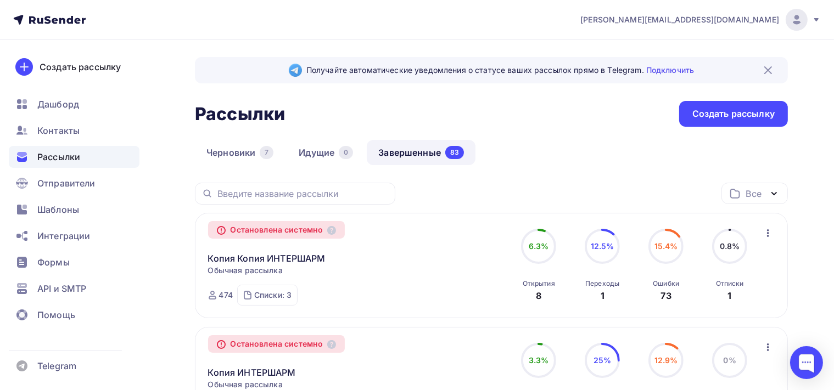
click at [430, 149] on link "Завершенные 83" at bounding box center [421, 152] width 109 height 25
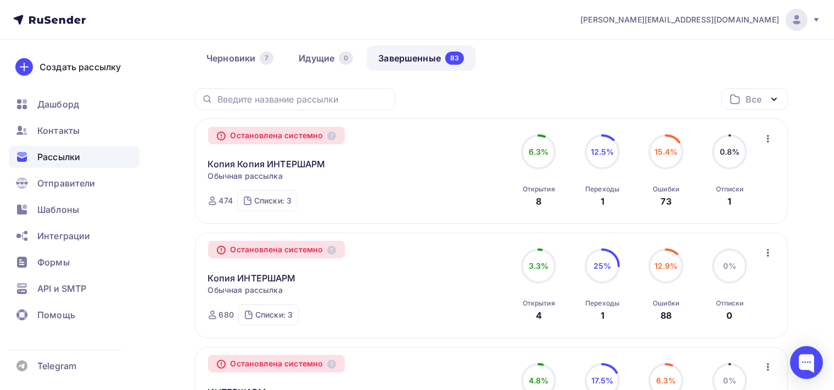
scroll to position [58, 0]
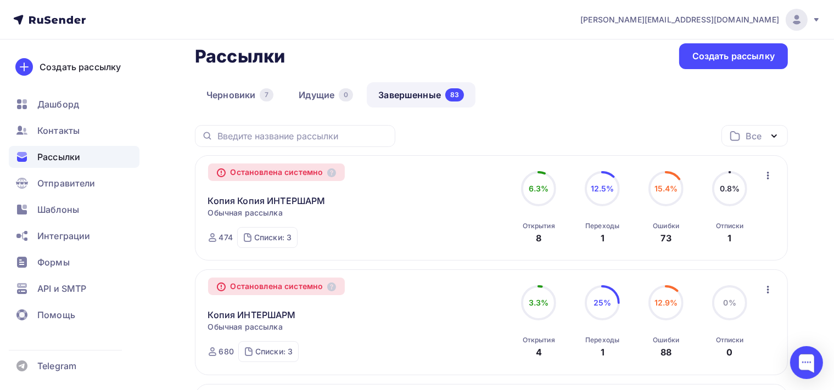
click at [768, 176] on icon "button" at bounding box center [767, 175] width 13 height 13
click at [698, 203] on div "Копировать в новую" at bounding box center [717, 203] width 113 height 13
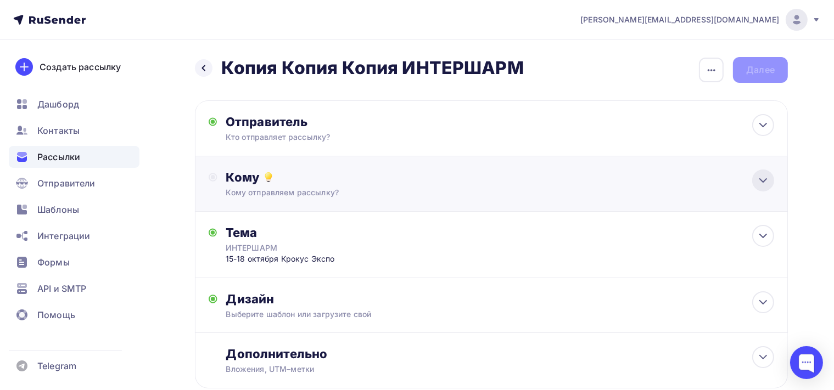
click at [757, 180] on icon at bounding box center [762, 180] width 13 height 13
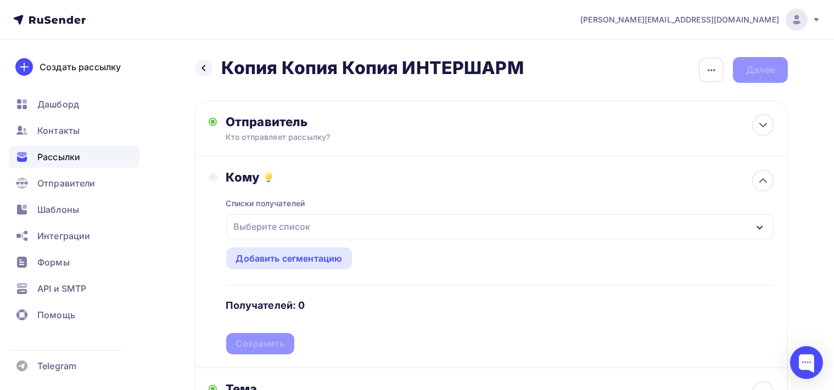
click at [766, 224] on div "Выберите список" at bounding box center [500, 226] width 547 height 25
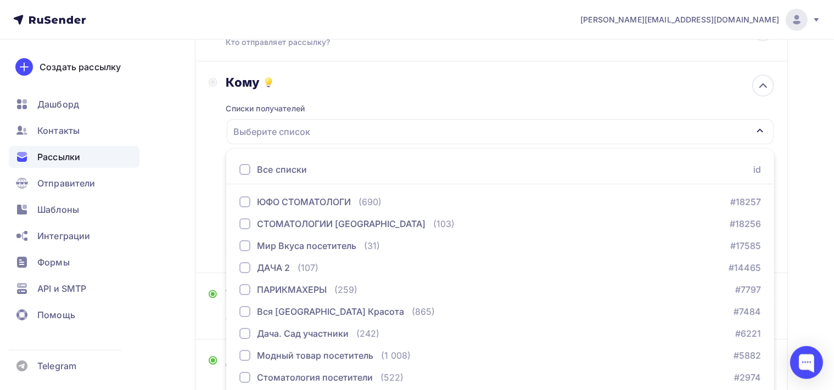
scroll to position [116, 0]
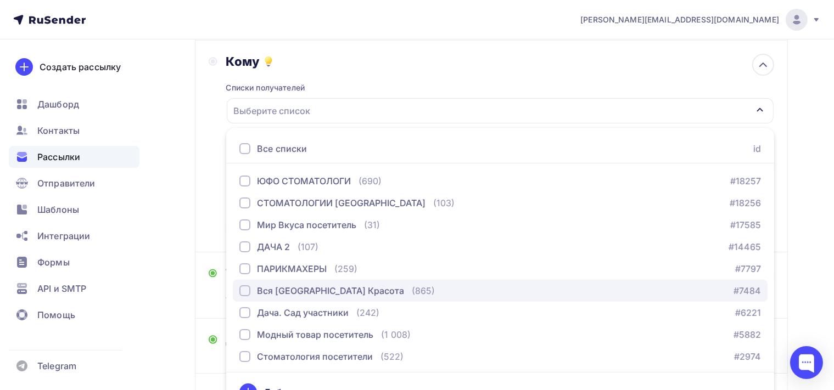
click at [245, 292] on div "button" at bounding box center [244, 290] width 11 height 11
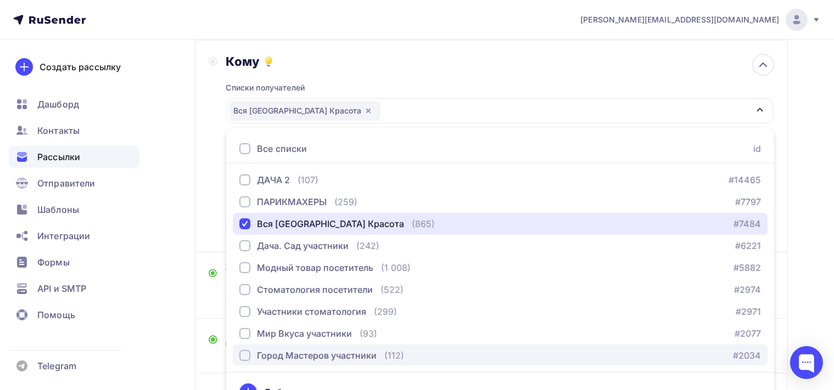
scroll to position [12, 0]
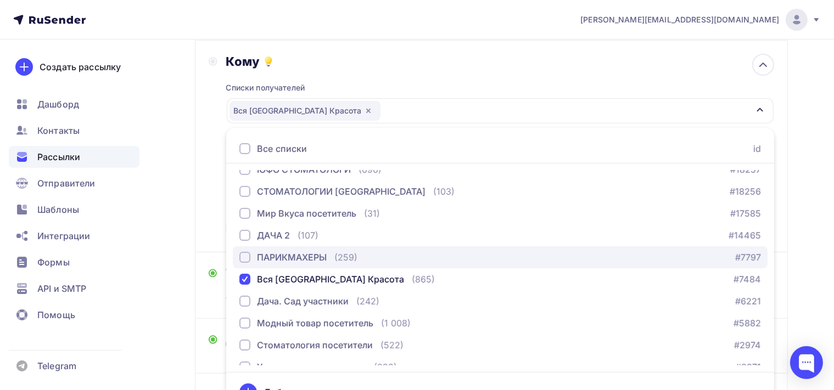
click at [246, 259] on div "button" at bounding box center [244, 257] width 11 height 11
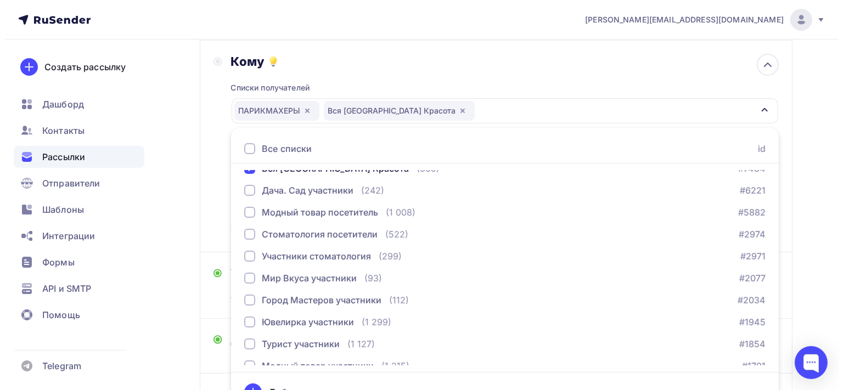
scroll to position [178, 0]
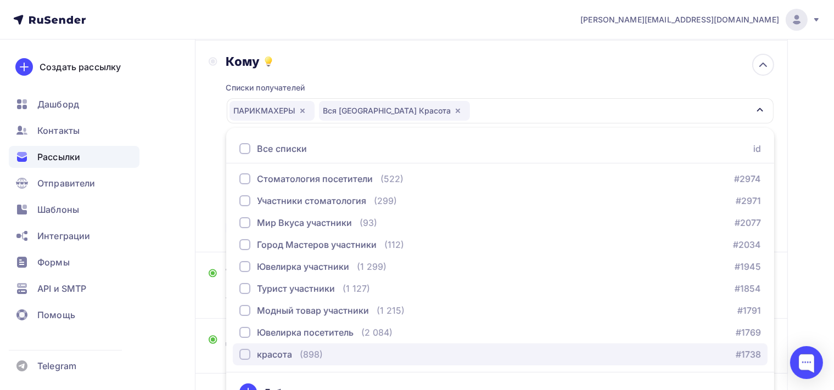
click at [240, 352] on div "button" at bounding box center [244, 354] width 11 height 11
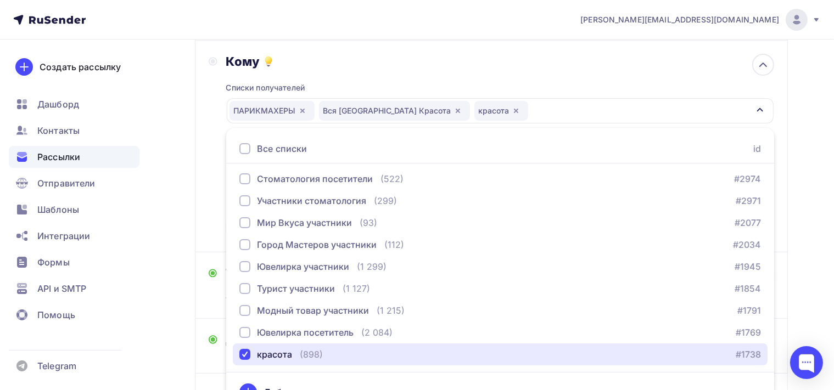
click at [757, 107] on icon "button" at bounding box center [759, 109] width 9 height 9
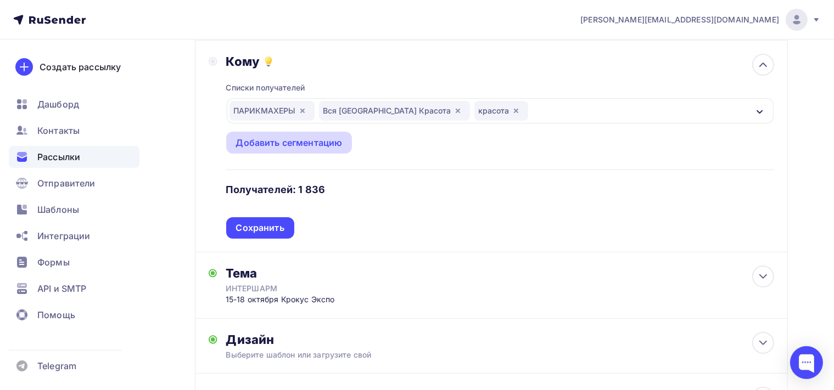
click at [325, 146] on div "Добавить сегментацию" at bounding box center [289, 142] width 106 height 13
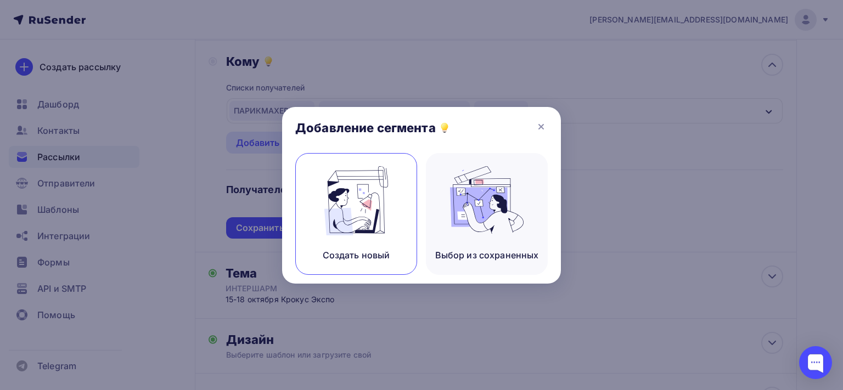
click at [379, 218] on img at bounding box center [356, 200] width 74 height 69
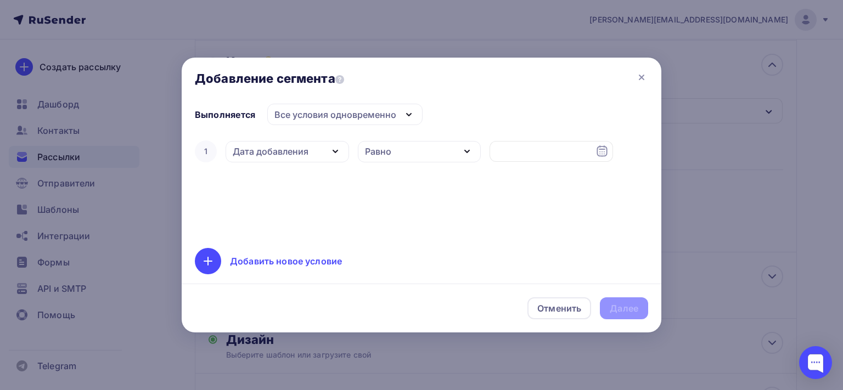
click at [338, 154] on icon "button" at bounding box center [335, 151] width 13 height 13
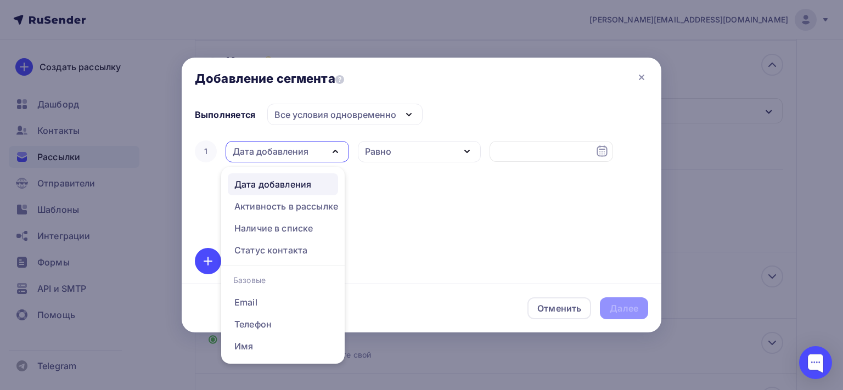
click at [340, 148] on icon "button" at bounding box center [335, 151] width 13 height 13
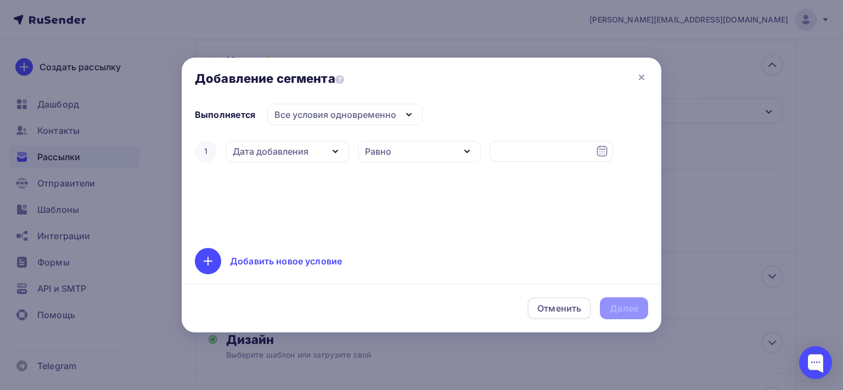
click at [467, 146] on icon "button" at bounding box center [467, 151] width 13 height 13
click at [603, 149] on icon at bounding box center [602, 151] width 13 height 13
click at [341, 182] on div "1 Дата добавления Дата добавления Активность в рассылке Наличие в списке Статус…" at bounding box center [421, 186] width 453 height 97
click at [336, 149] on icon "button" at bounding box center [335, 151] width 13 height 13
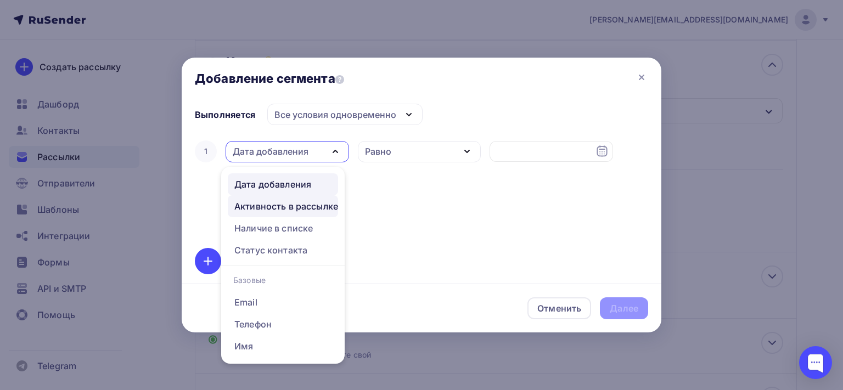
click at [321, 204] on div "Активность в рассылке" at bounding box center [286, 206] width 104 height 13
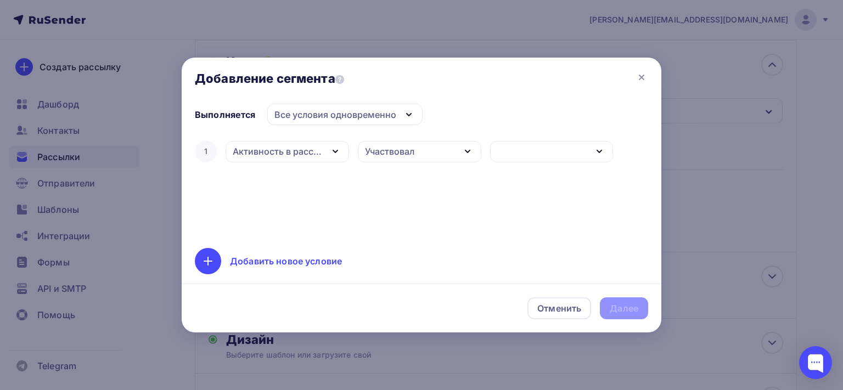
click at [470, 152] on icon "button" at bounding box center [467, 151] width 13 height 13
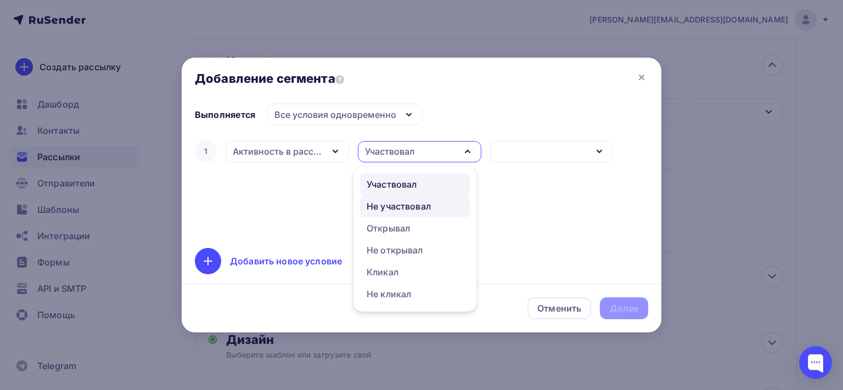
click at [452, 203] on div "Не участвовал" at bounding box center [415, 206] width 97 height 13
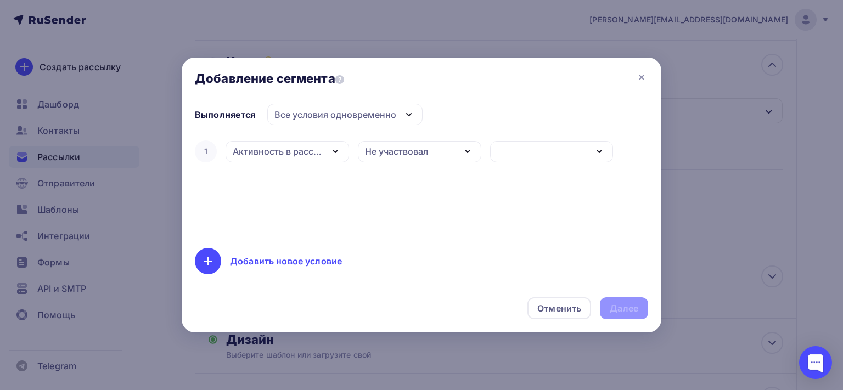
click at [600, 148] on icon "button" at bounding box center [599, 151] width 13 height 13
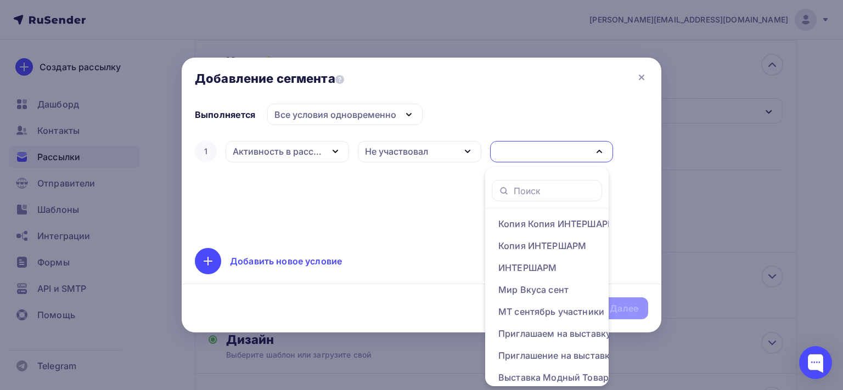
click at [381, 195] on div "1 Активность в рассылке Дата добавления Активность в рассылке Наличие в списке …" at bounding box center [421, 186] width 453 height 97
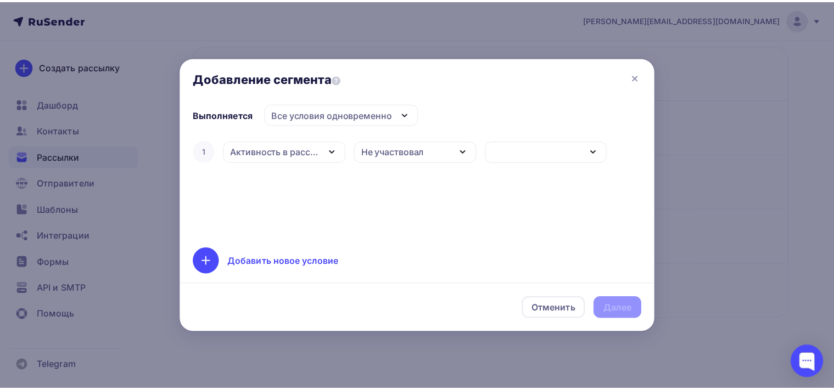
scroll to position [55, 0]
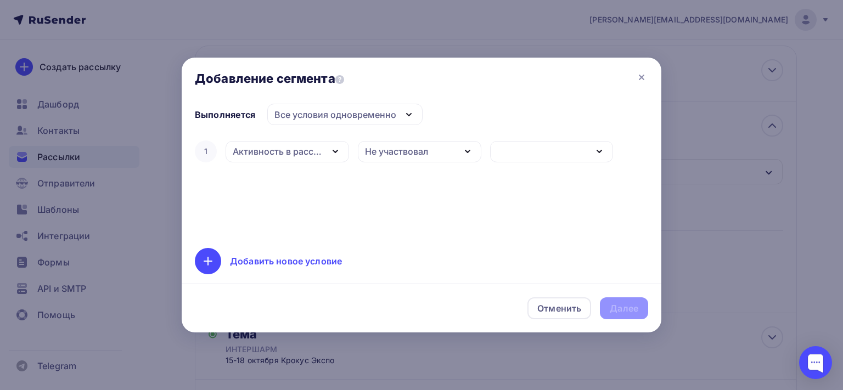
click at [408, 110] on icon "button" at bounding box center [408, 114] width 13 height 13
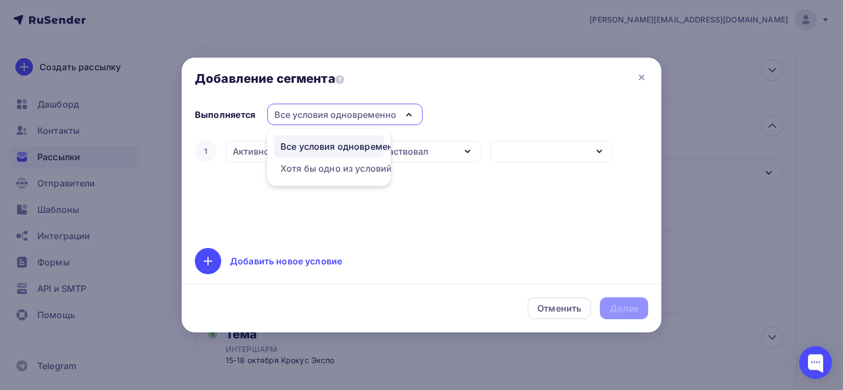
click at [507, 210] on div "1 Активность в рассылке Дата добавления Активность в рассылке Наличие в списке …" at bounding box center [421, 186] width 453 height 97
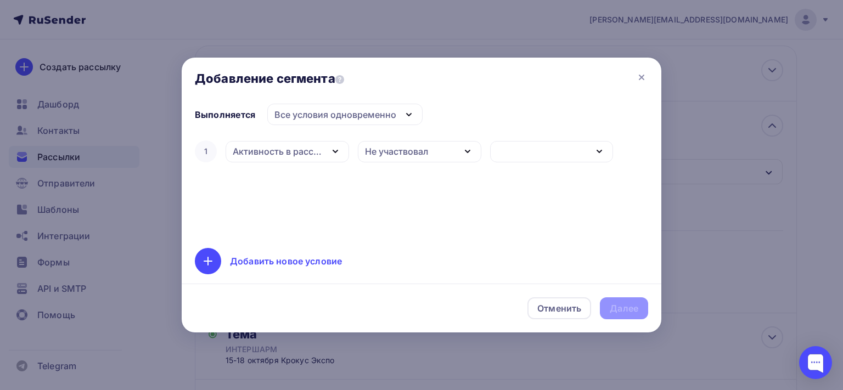
click at [336, 152] on icon "button" at bounding box center [335, 151] width 4 height 2
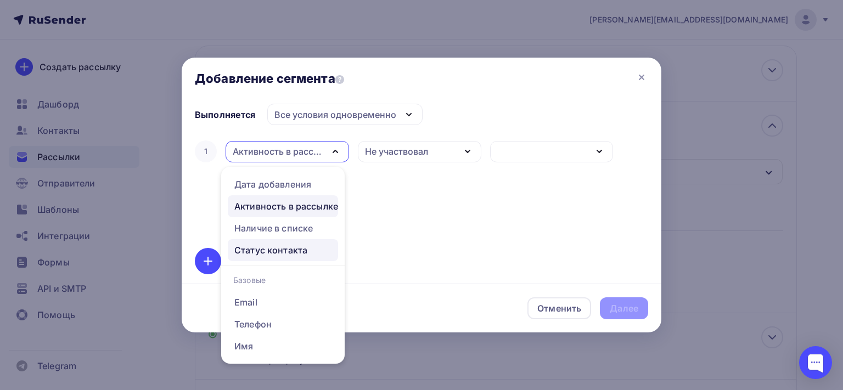
click at [290, 252] on div "Статус контакта" at bounding box center [270, 250] width 73 height 13
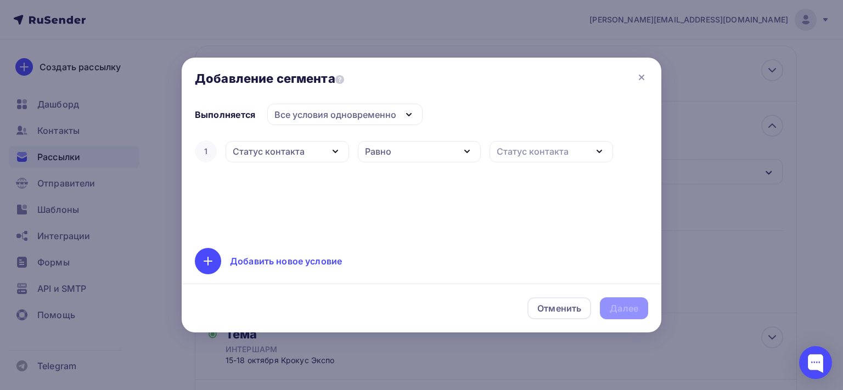
click at [599, 151] on icon "button" at bounding box center [599, 151] width 13 height 13
click at [538, 199] on div "Новый" at bounding box center [546, 205] width 97 height 13
click at [636, 311] on div "Далее" at bounding box center [624, 308] width 29 height 13
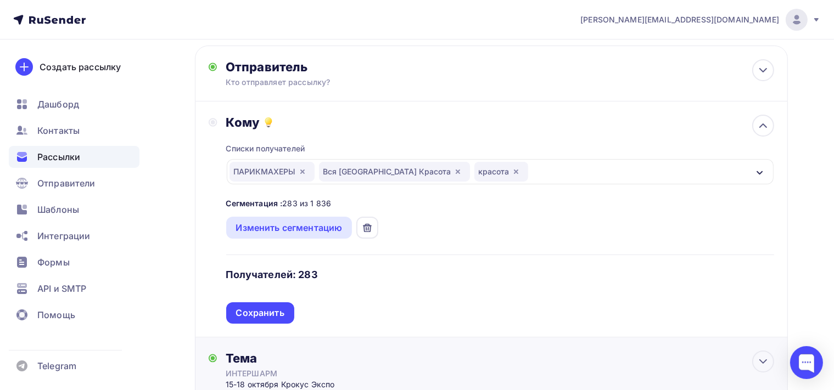
scroll to position [113, 0]
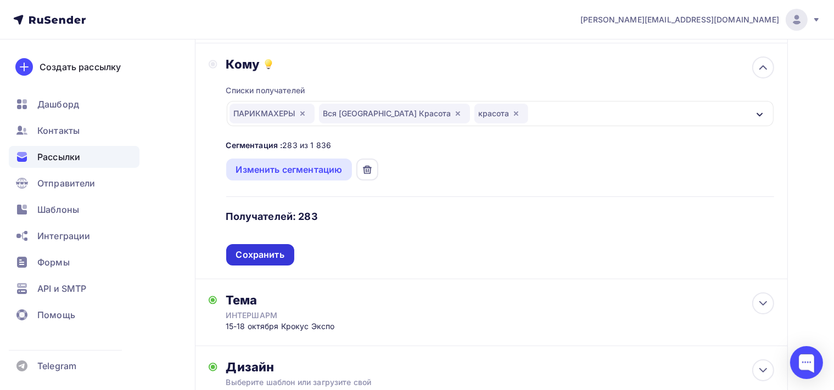
click at [249, 257] on div "Сохранить" at bounding box center [260, 255] width 48 height 13
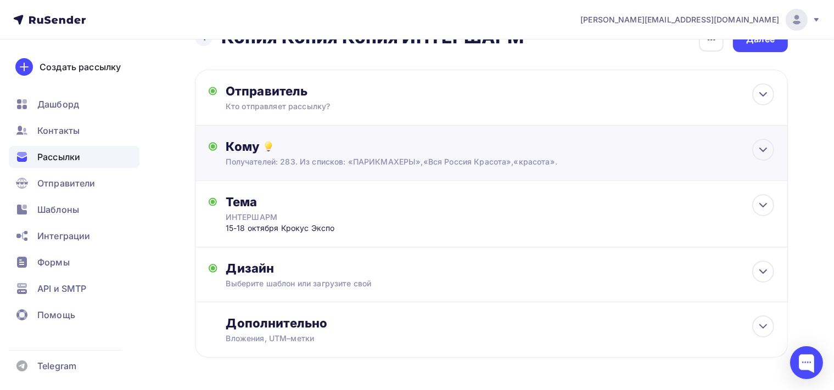
scroll to position [0, 0]
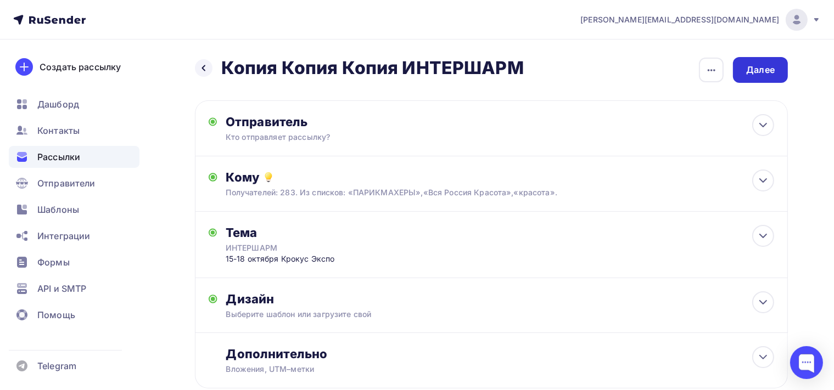
click at [767, 68] on div "Далее" at bounding box center [760, 70] width 29 height 13
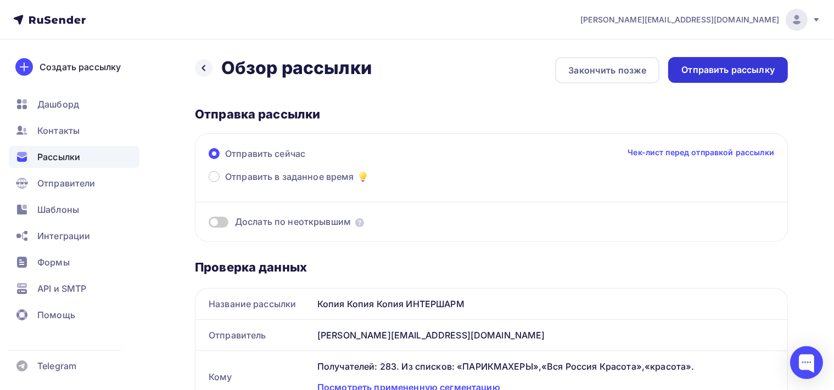
click at [744, 77] on div "Отправить рассылку" at bounding box center [728, 70] width 120 height 26
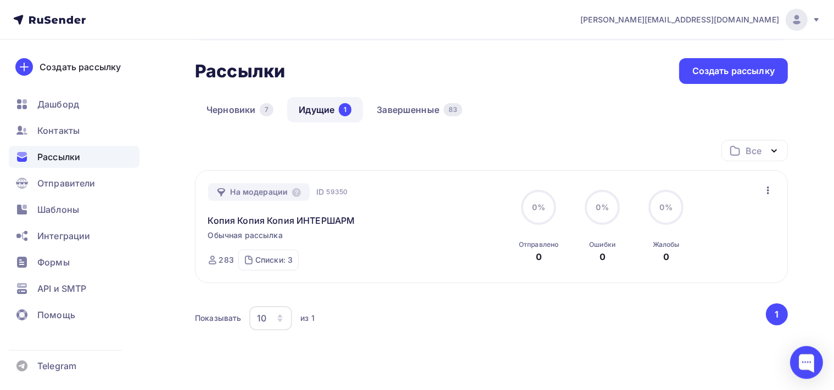
scroll to position [94, 0]
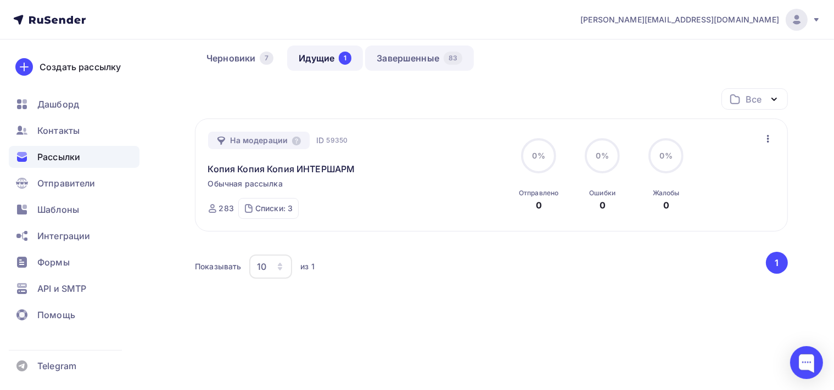
click at [418, 56] on link "Завершенные 83" at bounding box center [419, 58] width 109 height 25
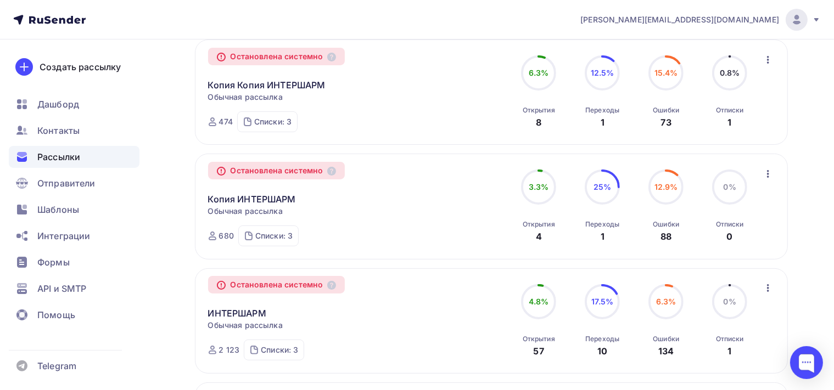
scroll to position [116, 0]
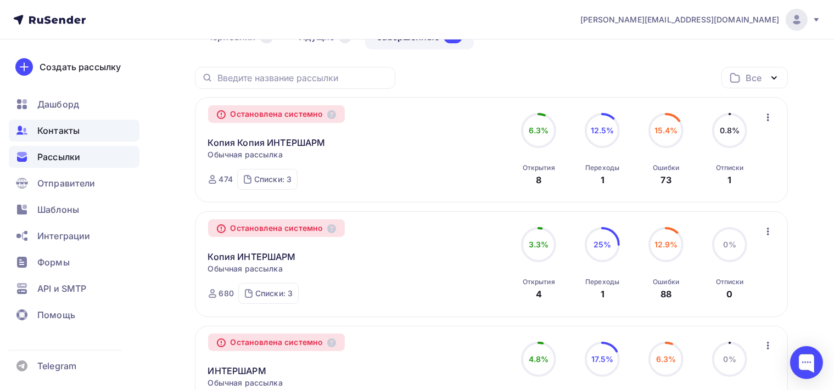
click at [92, 128] on div "Контакты" at bounding box center [74, 131] width 131 height 22
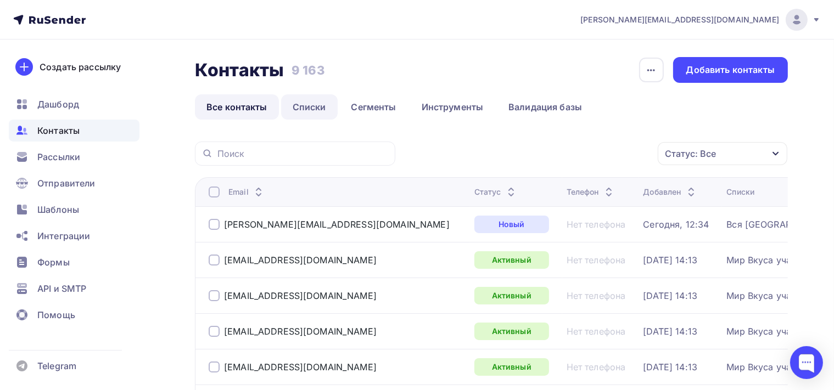
click at [324, 109] on link "Списки" at bounding box center [309, 106] width 57 height 25
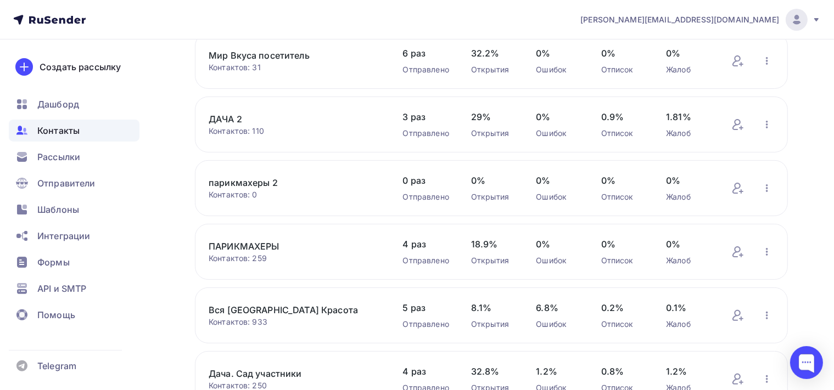
scroll to position [290, 0]
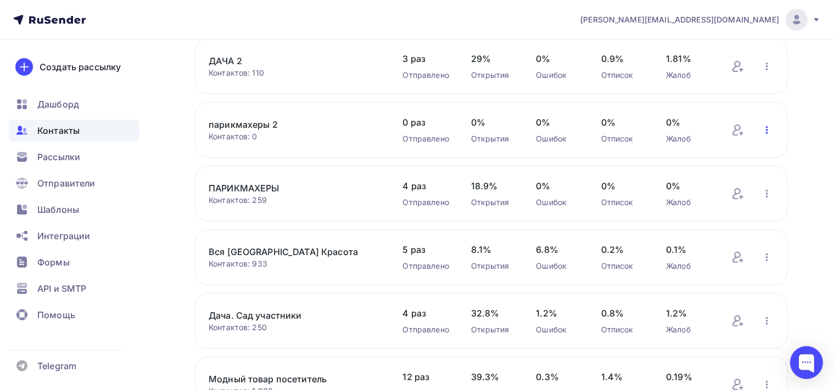
click at [767, 127] on icon "button" at bounding box center [766, 130] width 13 height 13
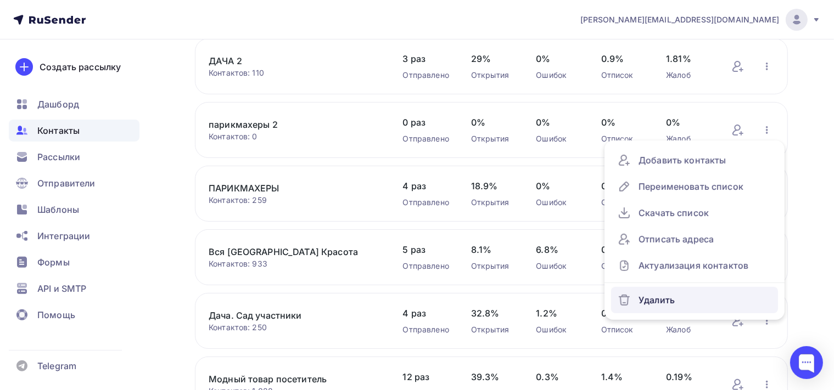
click at [658, 301] on div "Удалить" at bounding box center [695, 300] width 154 height 18
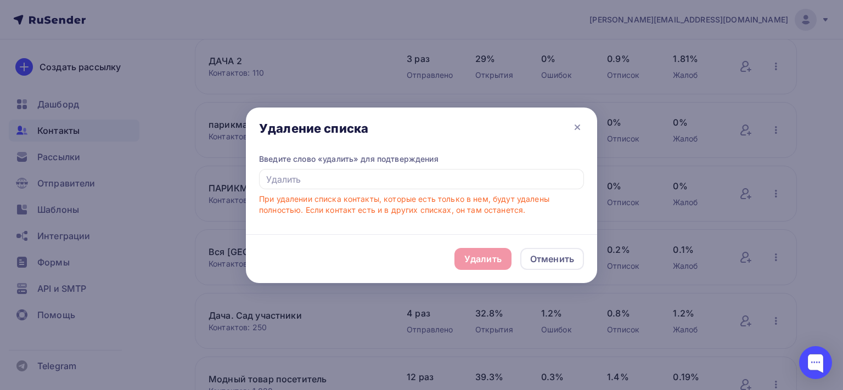
click at [467, 259] on div "Удалить Отменить" at bounding box center [421, 258] width 351 height 49
click at [513, 263] on div "Удалить Отменить" at bounding box center [421, 258] width 351 height 49
click at [513, 262] on div "Удалить Отменить" at bounding box center [421, 258] width 351 height 49
click at [496, 256] on div "Удалить Отменить" at bounding box center [421, 258] width 351 height 49
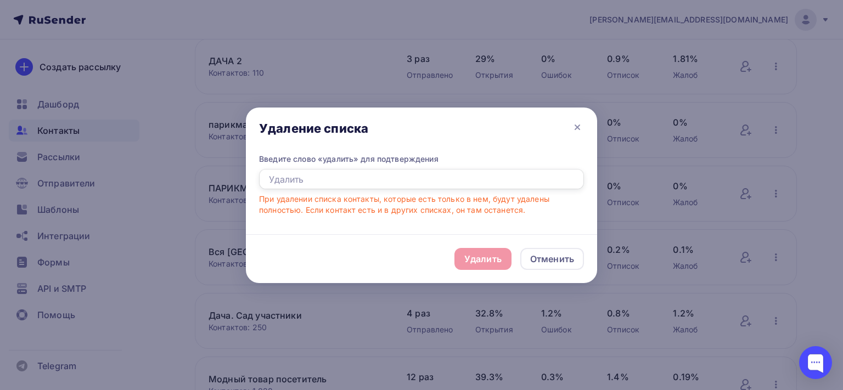
click at [304, 175] on input "text" at bounding box center [421, 179] width 325 height 21
click at [480, 262] on div "Удалить Отменить" at bounding box center [421, 258] width 351 height 49
click at [317, 178] on input "text" at bounding box center [421, 179] width 325 height 21
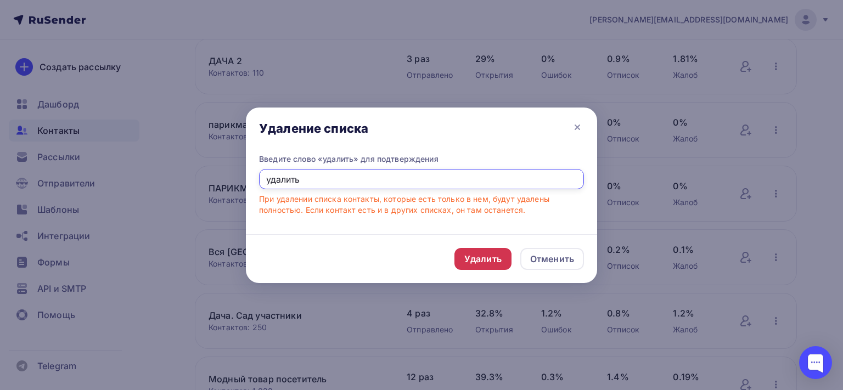
type input "удалить"
click at [472, 259] on div "Удалить" at bounding box center [482, 258] width 37 height 13
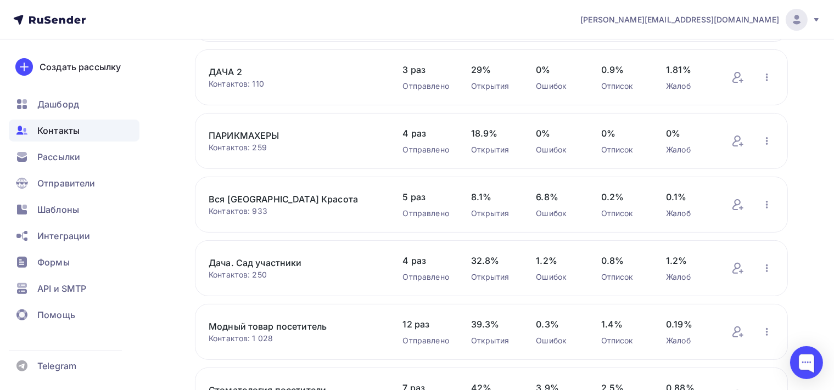
scroll to position [337, 0]
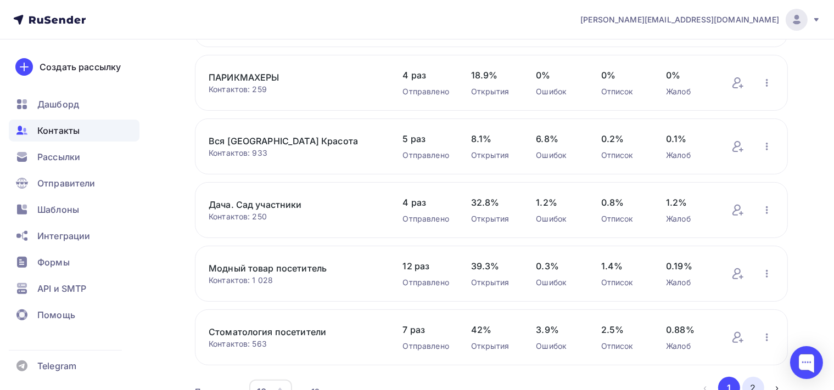
click at [756, 384] on button "2" at bounding box center [753, 388] width 22 height 22
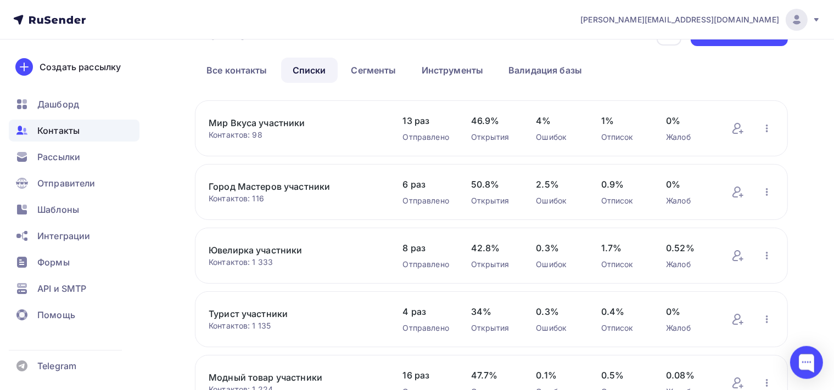
scroll to position [0, 0]
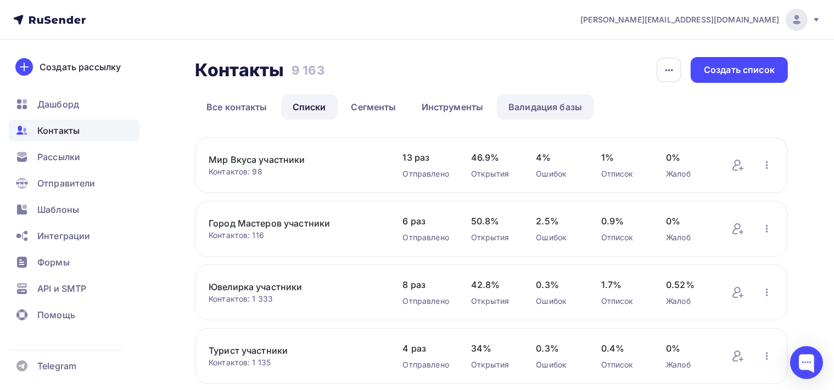
click at [532, 106] on link "Валидация базы" at bounding box center [545, 106] width 97 height 25
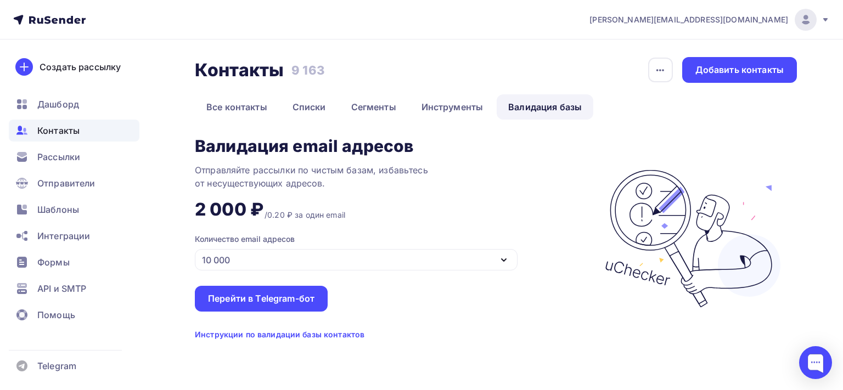
click at [109, 277] on ul "Дашборд Контакты Рассылки Отправители Шаблоны Интеграции Формы API и SMTP Помощь" at bounding box center [74, 212] width 131 height 239
click at [88, 211] on div "Шаблоны" at bounding box center [74, 210] width 131 height 22
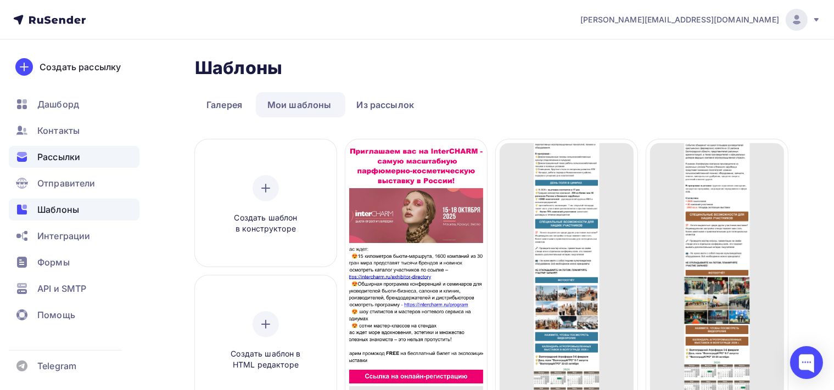
click at [57, 157] on span "Рассылки" at bounding box center [58, 156] width 43 height 13
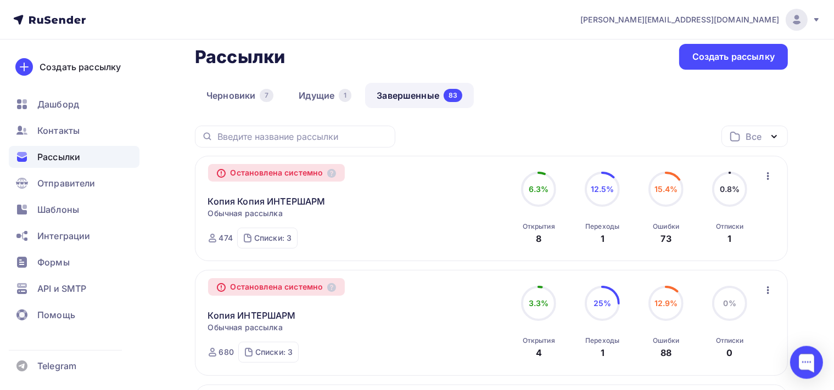
scroll to position [58, 0]
click at [318, 96] on link "Идущие 1" at bounding box center [325, 94] width 76 height 25
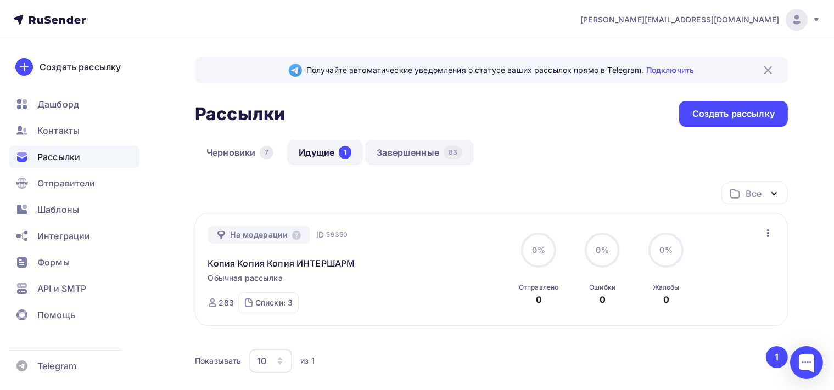
click at [405, 147] on link "Завершенные 83" at bounding box center [419, 152] width 109 height 25
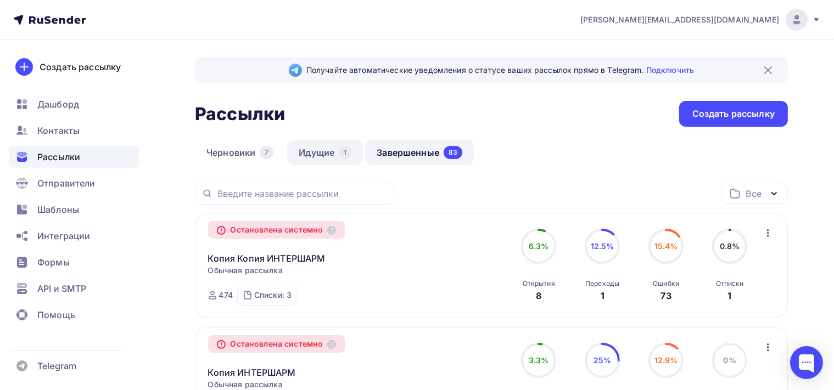
click at [322, 152] on link "Идущие 1" at bounding box center [325, 152] width 76 height 25
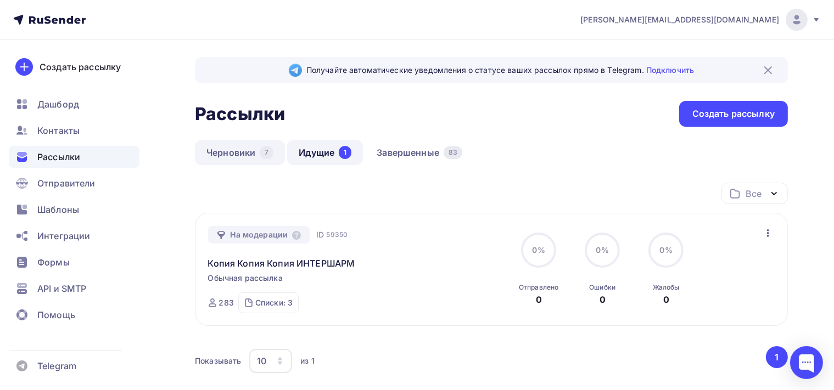
click at [243, 144] on link "Черновики 7" at bounding box center [240, 152] width 90 height 25
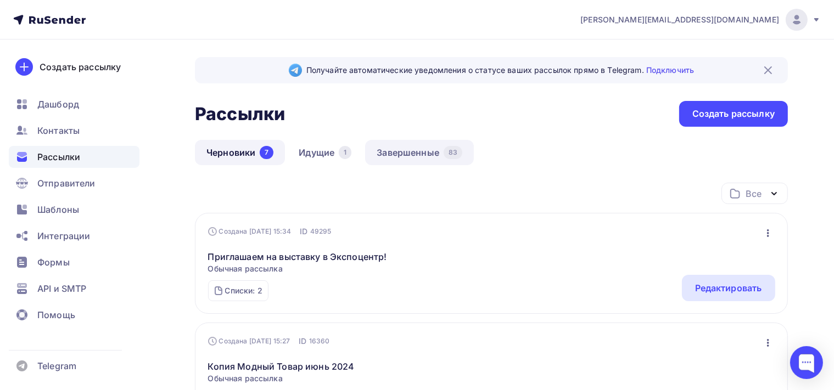
click at [402, 150] on link "Завершенные 83" at bounding box center [419, 152] width 109 height 25
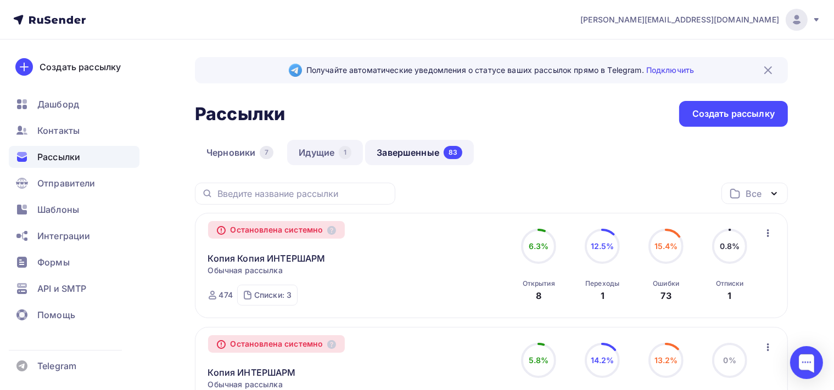
click at [315, 153] on link "Идущие 1" at bounding box center [325, 152] width 76 height 25
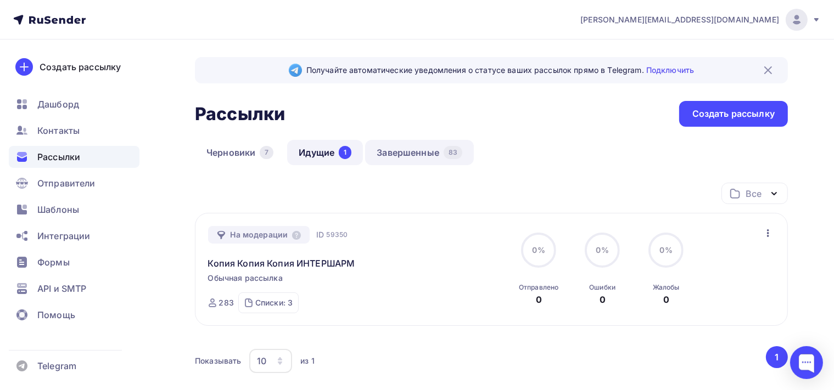
click at [416, 155] on link "Завершенные 83" at bounding box center [419, 152] width 109 height 25
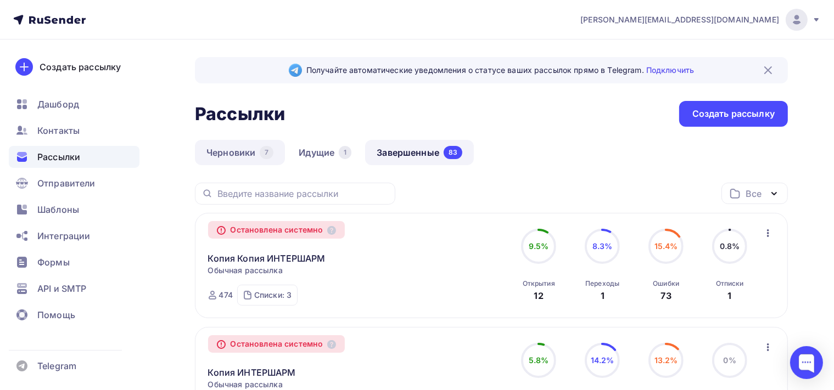
click at [240, 153] on link "Черновики 7" at bounding box center [240, 152] width 90 height 25
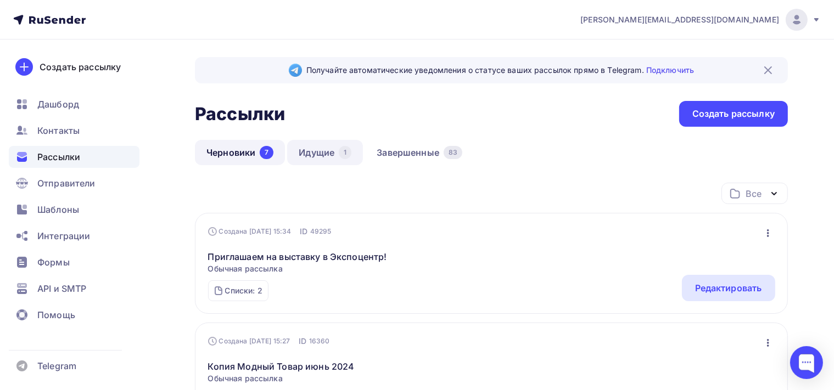
click at [331, 150] on link "Идущие 1" at bounding box center [325, 152] width 76 height 25
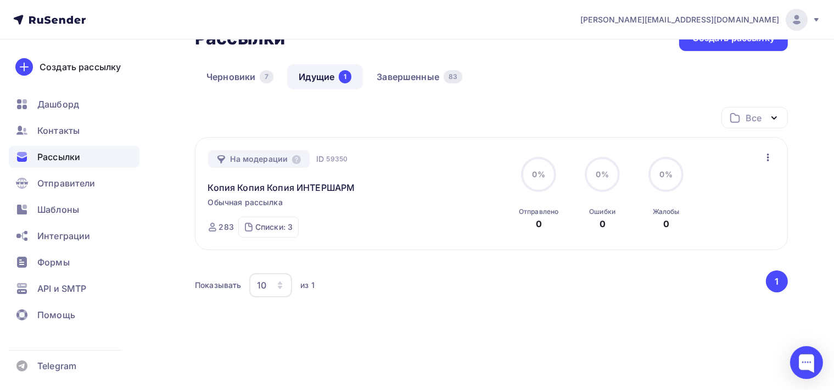
scroll to position [94, 0]
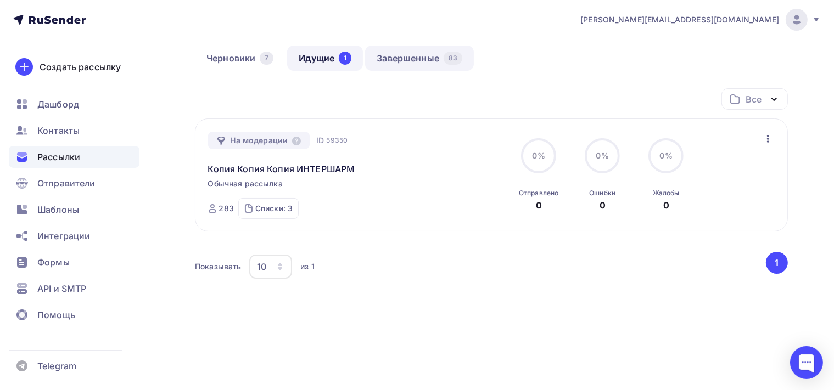
click at [406, 53] on link "Завершенные 83" at bounding box center [419, 58] width 109 height 25
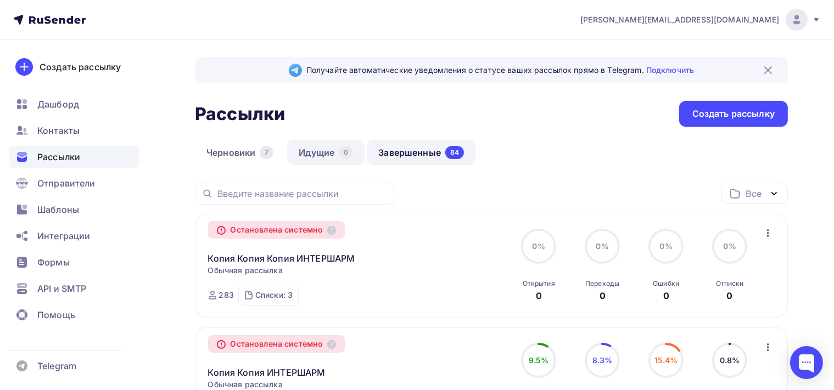
click at [330, 156] on link "Идущие 0" at bounding box center [325, 152] width 77 height 25
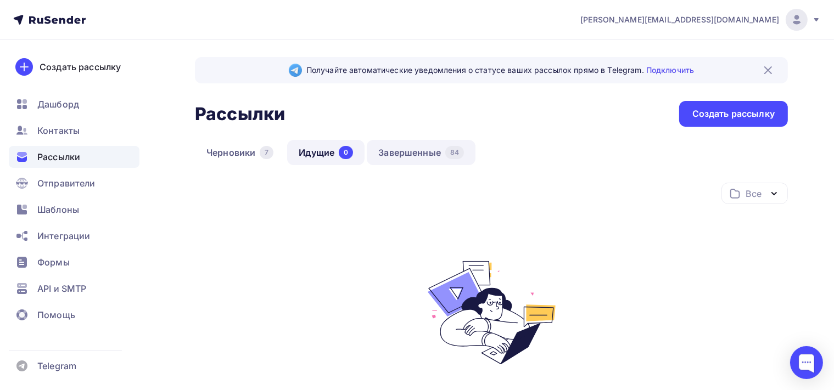
click at [435, 154] on link "Завершенные 84" at bounding box center [421, 152] width 109 height 25
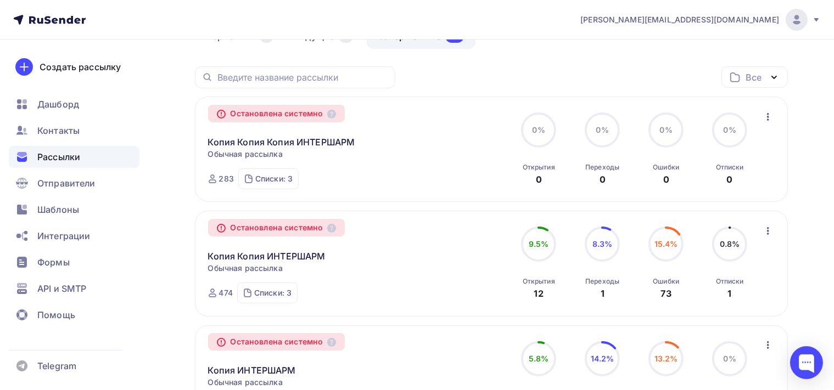
scroll to position [116, 0]
click at [265, 181] on div "Списки: 3" at bounding box center [273, 179] width 37 height 11
click at [287, 138] on div "(1218)" at bounding box center [292, 141] width 23 height 11
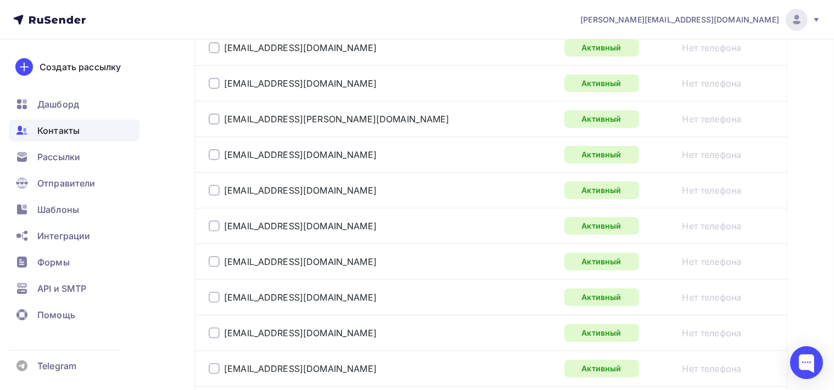
scroll to position [347, 0]
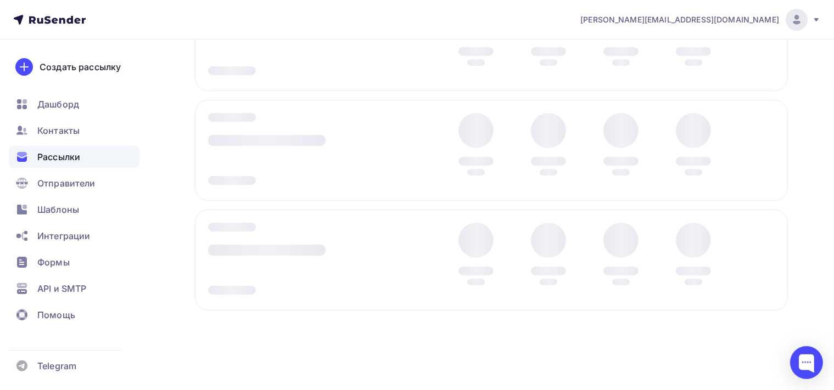
scroll to position [116, 0]
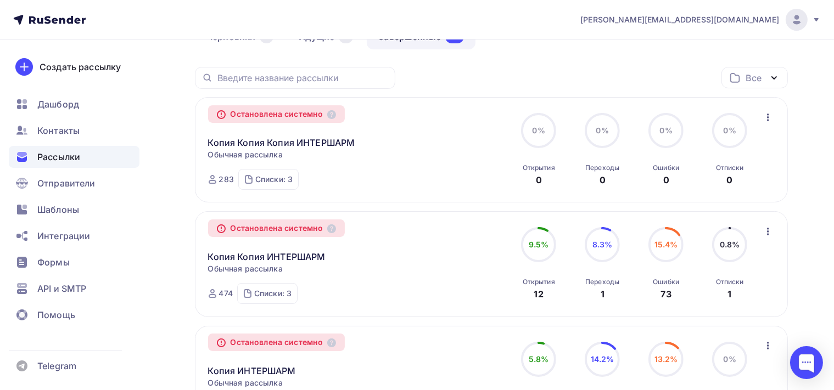
click at [276, 184] on div "Списки: 3 красота (1218) Вся Россия Красота (1212) ПАРИКМАХЕРЫ (342)" at bounding box center [268, 179] width 60 height 21
click at [280, 142] on link "красота (1218)" at bounding box center [349, 141] width 220 height 18
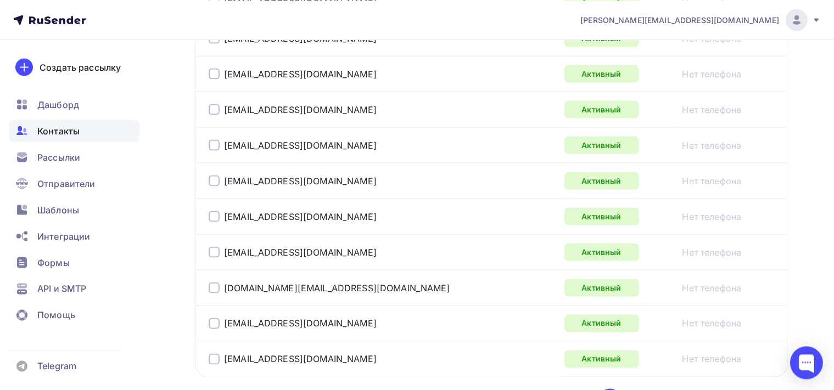
scroll to position [1886, 0]
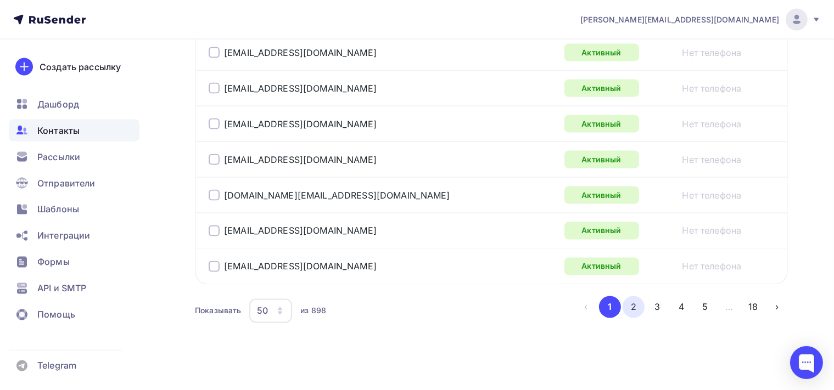
click at [635, 296] on button "2" at bounding box center [633, 307] width 22 height 22
click at [655, 307] on button "3" at bounding box center [658, 307] width 22 height 22
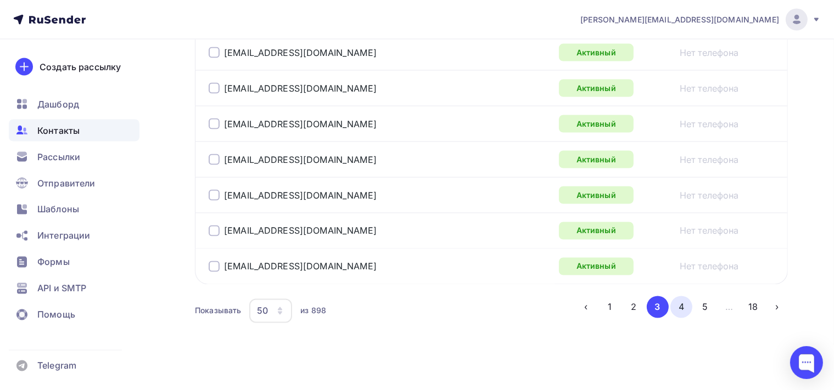
click at [684, 304] on button "4" at bounding box center [681, 307] width 22 height 22
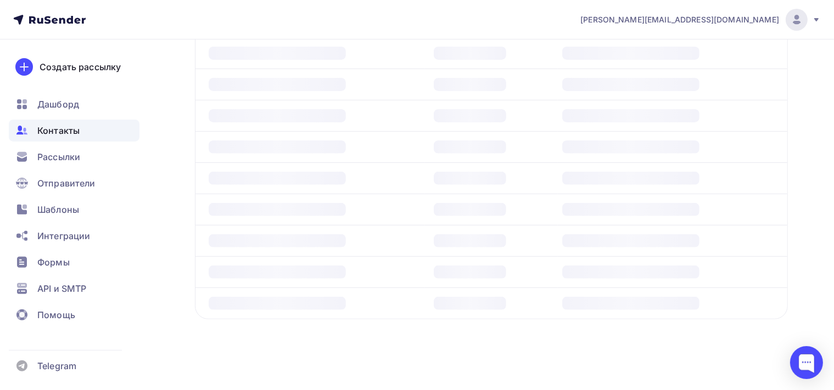
scroll to position [376, 0]
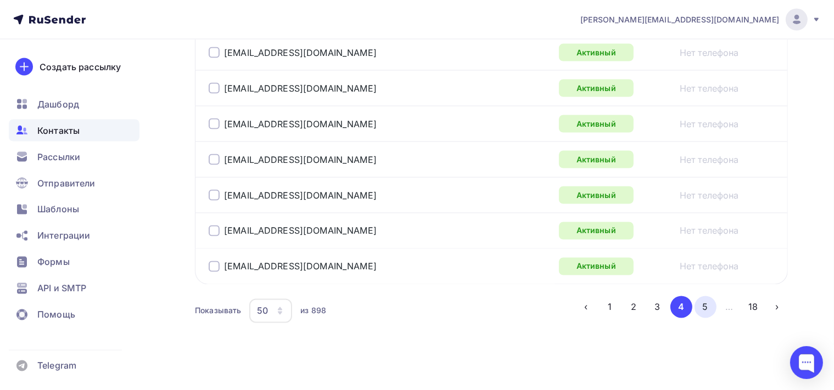
click at [706, 303] on button "5" at bounding box center [705, 307] width 22 height 22
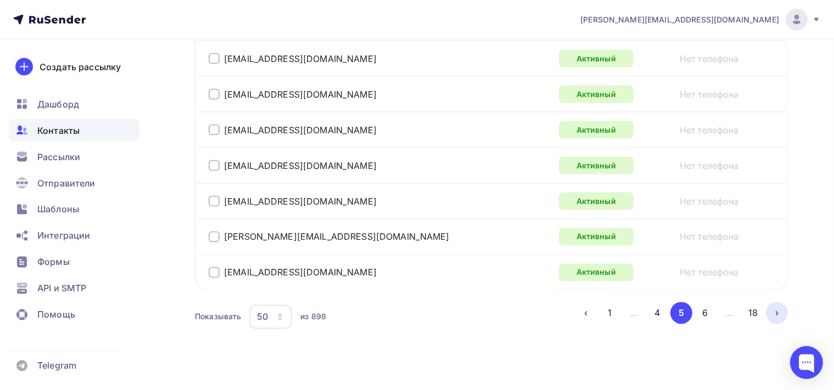
scroll to position [1886, 0]
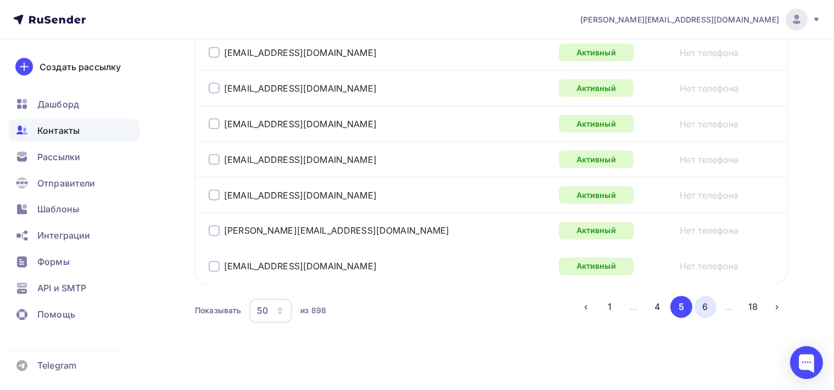
click at [711, 300] on button "6" at bounding box center [705, 307] width 22 height 22
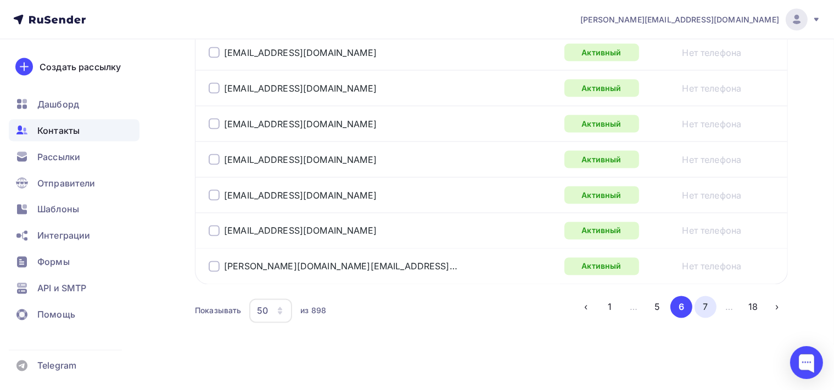
click at [708, 297] on button "7" at bounding box center [705, 307] width 22 height 22
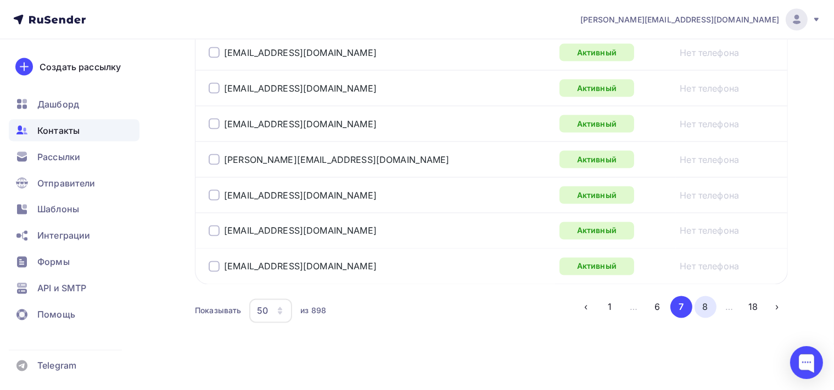
click at [709, 300] on button "8" at bounding box center [705, 307] width 22 height 22
click at [715, 304] on button "9" at bounding box center [705, 307] width 22 height 22
click at [714, 296] on button "10" at bounding box center [705, 307] width 22 height 22
click at [713, 300] on button "11" at bounding box center [705, 307] width 22 height 22
click at [710, 299] on button "12" at bounding box center [705, 307] width 22 height 22
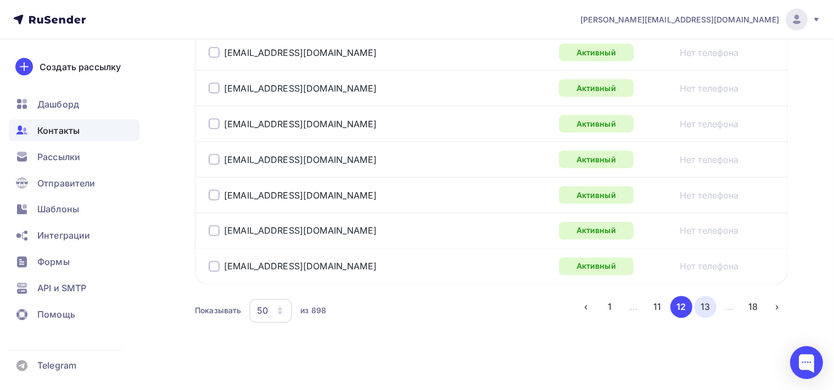
click at [711, 299] on button "13" at bounding box center [705, 307] width 22 height 22
click at [706, 300] on button "14" at bounding box center [705, 307] width 22 height 22
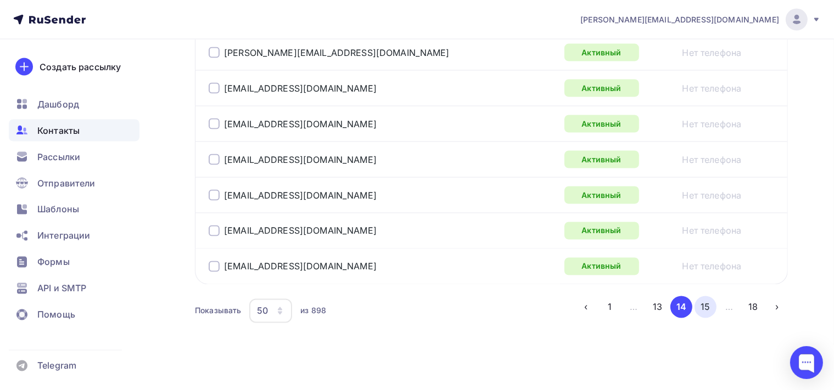
click at [708, 299] on button "15" at bounding box center [705, 307] width 22 height 22
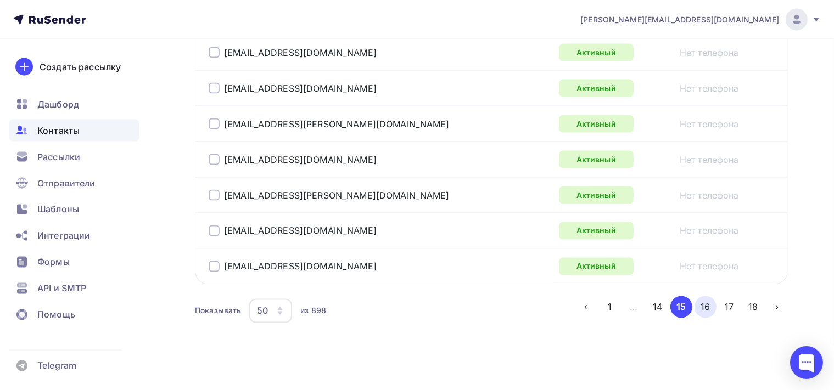
click at [713, 304] on button "16" at bounding box center [705, 307] width 22 height 22
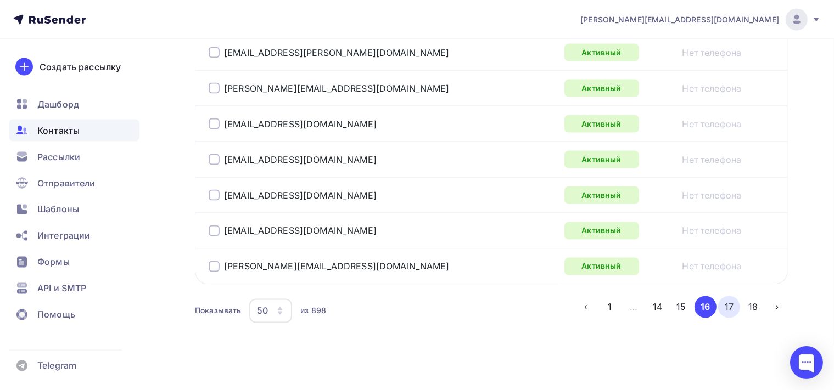
click at [733, 296] on button "17" at bounding box center [729, 307] width 22 height 22
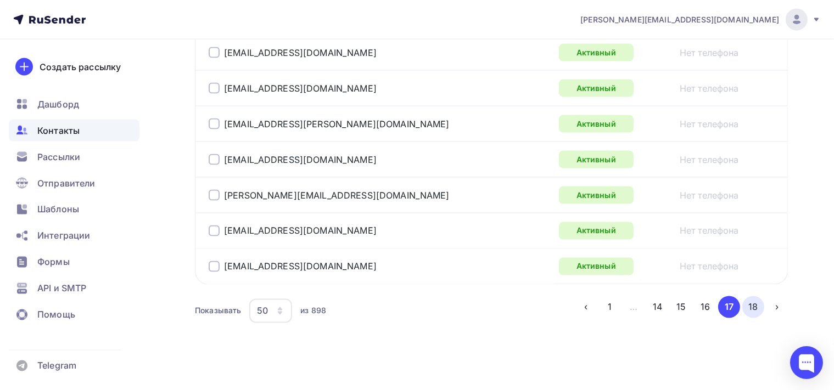
click at [750, 300] on button "18" at bounding box center [753, 307] width 22 height 22
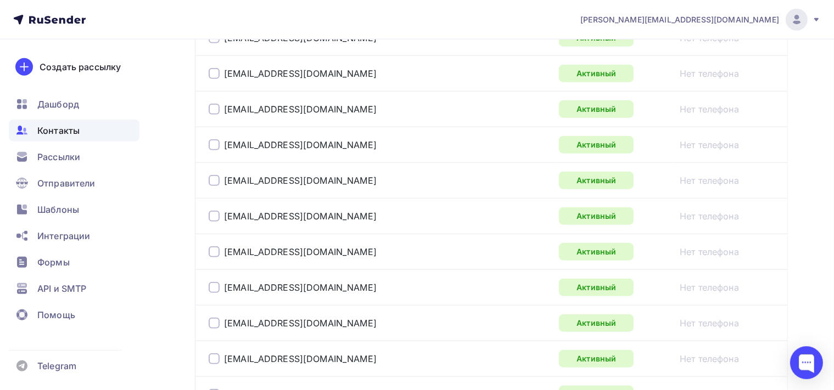
scroll to position [1003, 0]
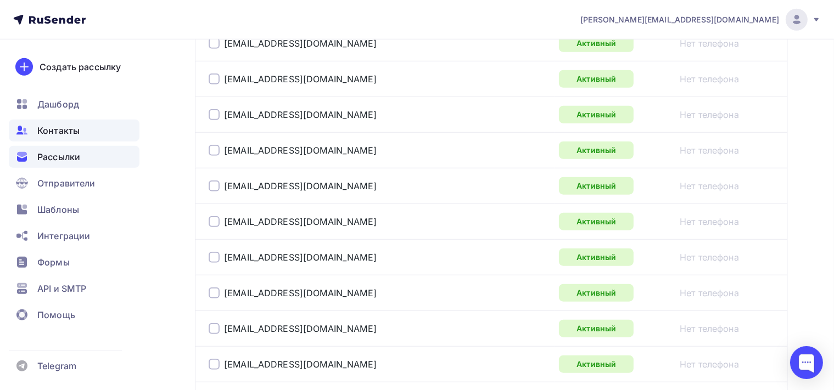
click at [86, 156] on div "Рассылки" at bounding box center [74, 157] width 131 height 22
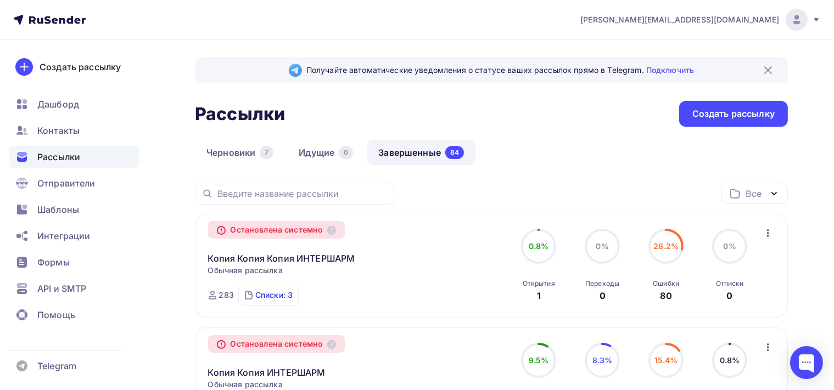
click at [270, 294] on div "Списки: 3" at bounding box center [273, 295] width 37 height 11
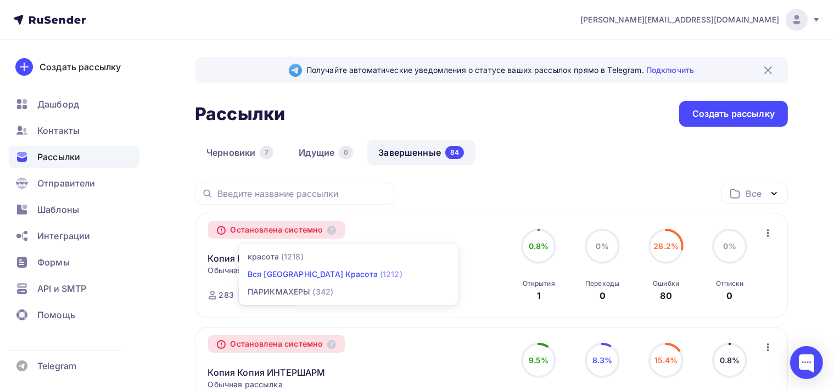
click at [285, 274] on div "Вся [GEOGRAPHIC_DATA] Красота" at bounding box center [313, 274] width 130 height 11
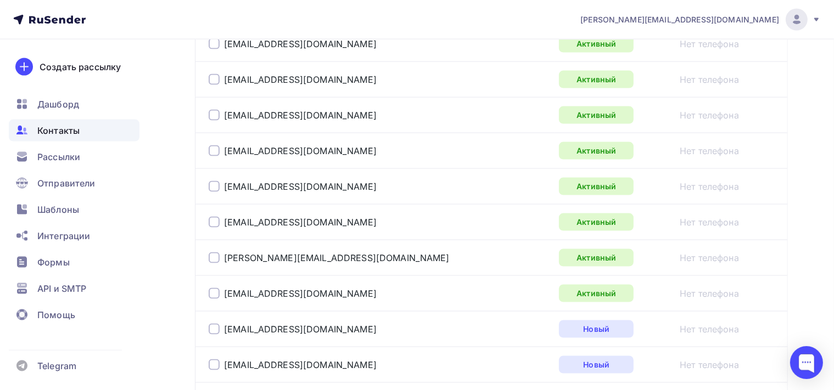
scroll to position [1886, 0]
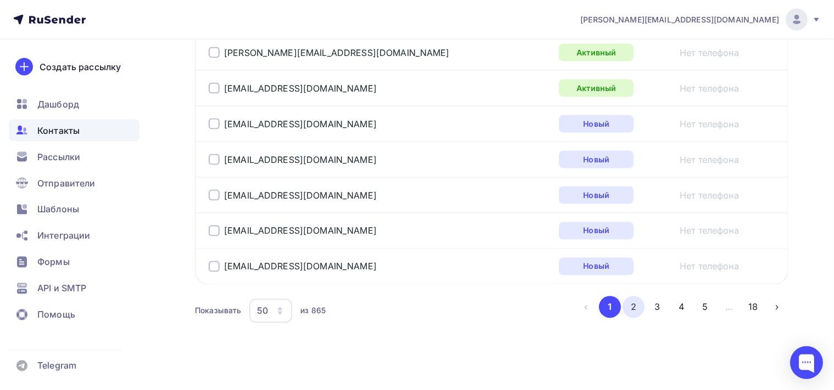
click at [632, 304] on button "2" at bounding box center [633, 307] width 22 height 22
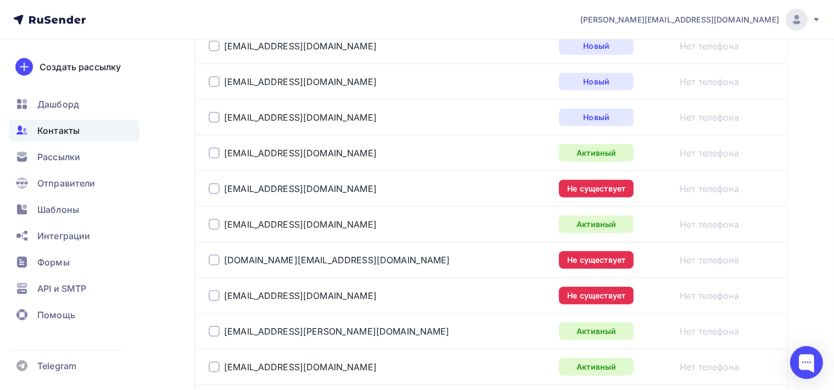
scroll to position [898, 0]
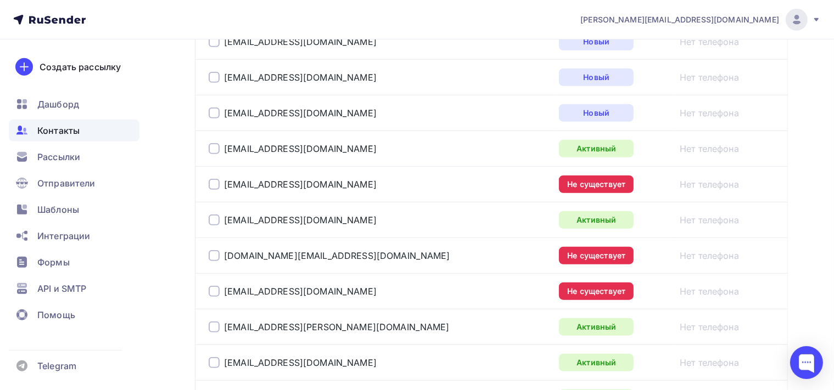
click at [212, 181] on div at bounding box center [214, 184] width 11 height 11
click at [215, 251] on div at bounding box center [214, 255] width 11 height 11
click at [211, 293] on div at bounding box center [214, 291] width 11 height 11
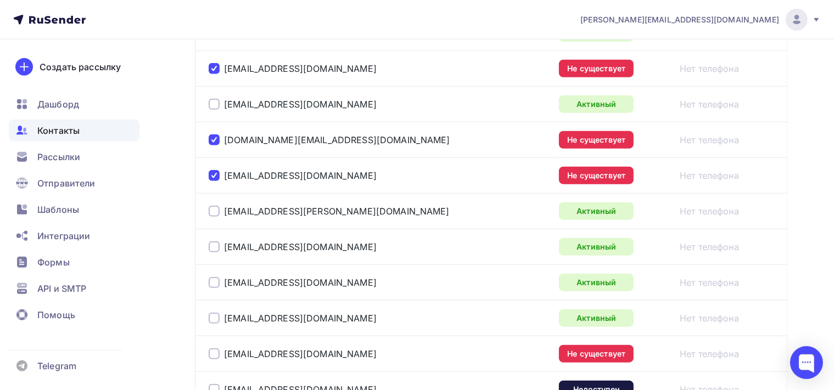
scroll to position [1188, 0]
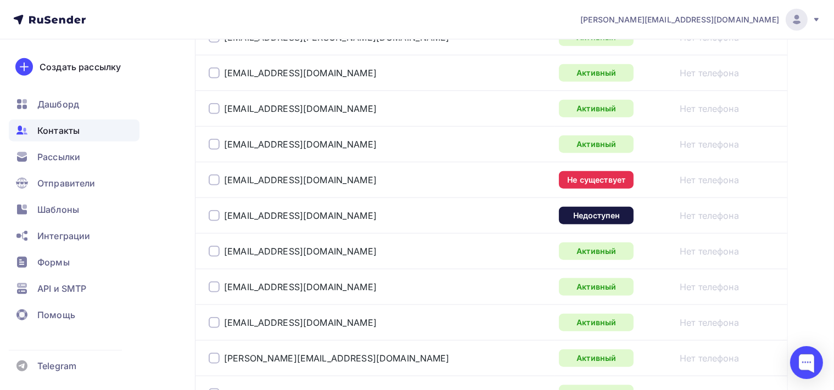
click at [213, 175] on div at bounding box center [214, 180] width 11 height 11
click at [216, 212] on div at bounding box center [214, 215] width 11 height 11
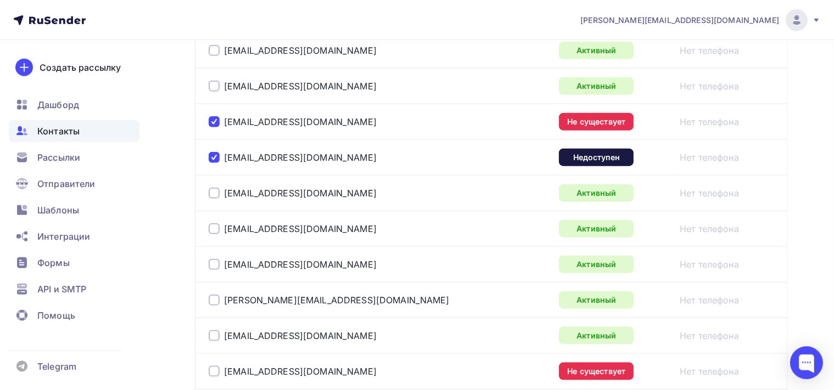
scroll to position [1361, 0]
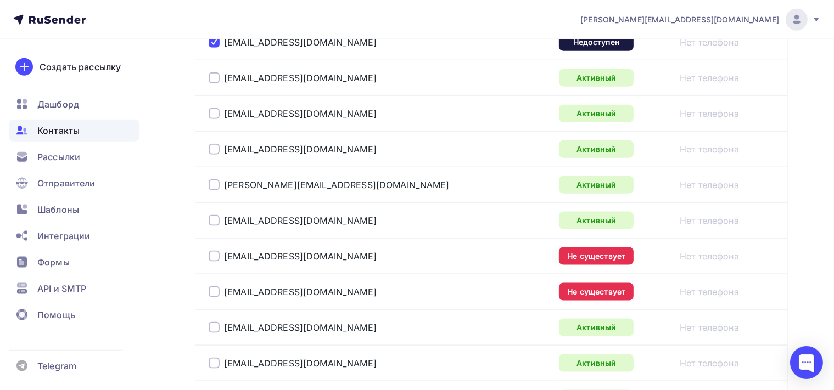
click at [211, 255] on div at bounding box center [214, 256] width 11 height 11
click at [216, 288] on div at bounding box center [214, 292] width 11 height 11
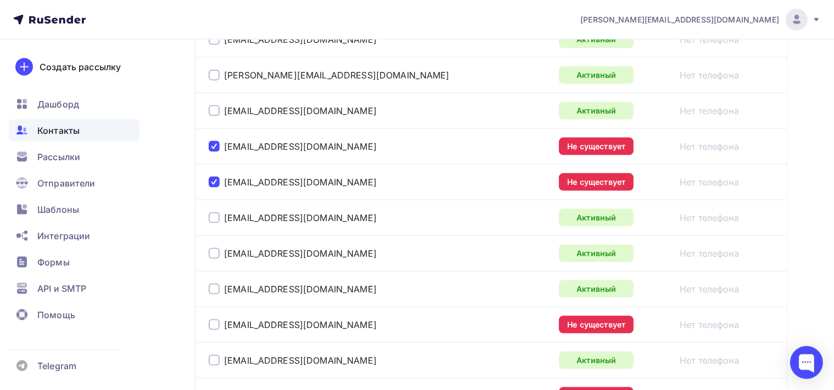
scroll to position [1535, 0]
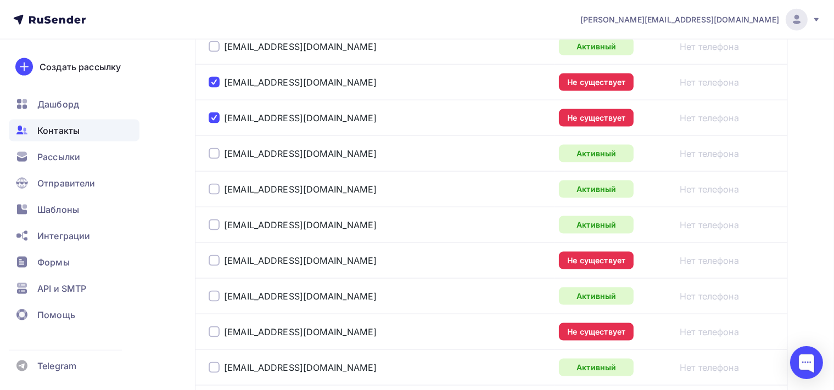
click at [212, 255] on div at bounding box center [214, 260] width 11 height 11
click at [215, 329] on div at bounding box center [214, 332] width 11 height 11
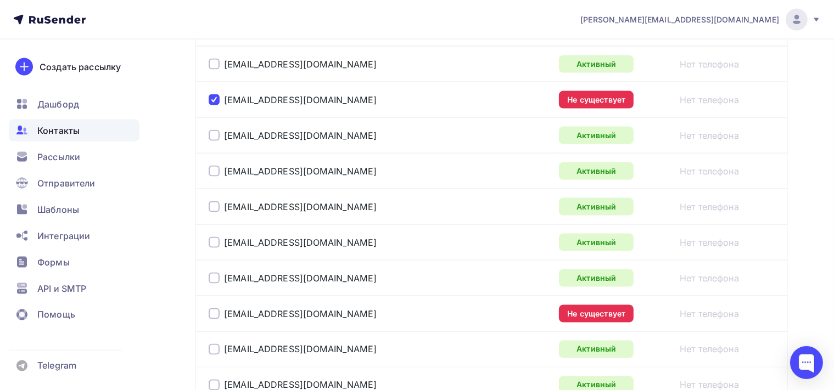
click at [214, 308] on div at bounding box center [214, 313] width 11 height 11
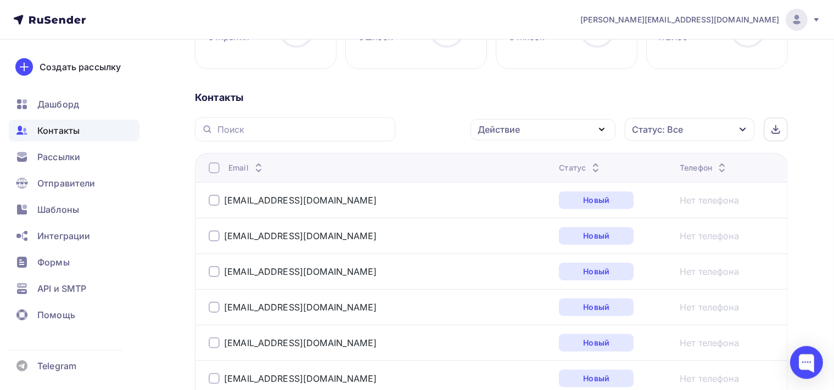
scroll to position [172, 0]
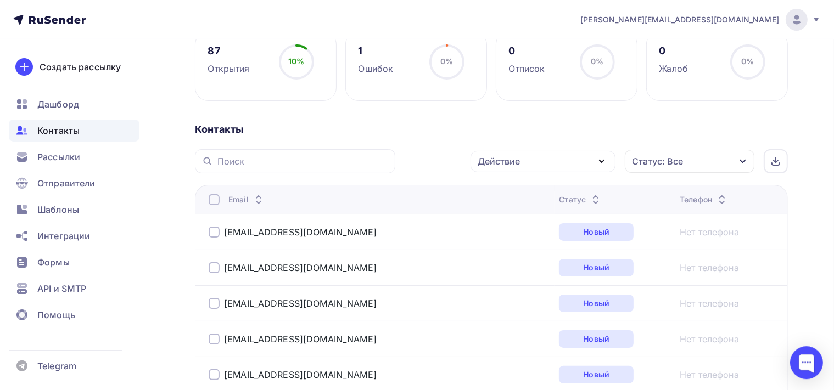
click at [601, 155] on icon "button" at bounding box center [601, 161] width 13 height 13
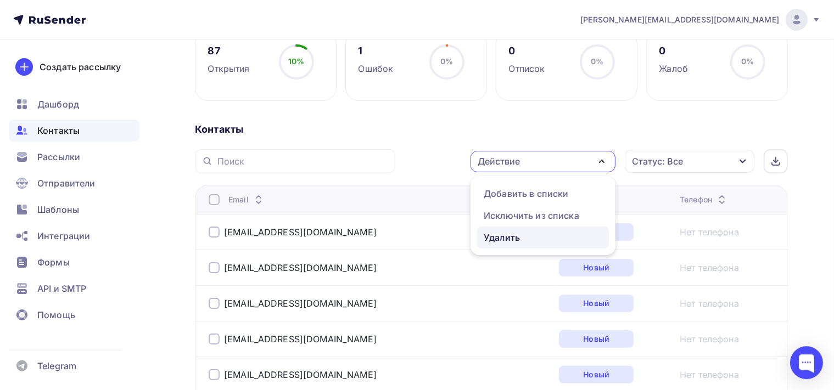
click at [538, 238] on div "Удалить" at bounding box center [543, 237] width 119 height 13
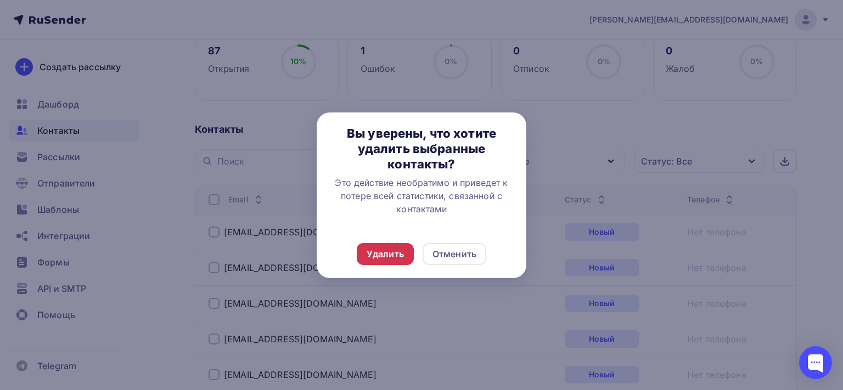
click at [401, 257] on div "Удалить" at bounding box center [385, 254] width 37 height 13
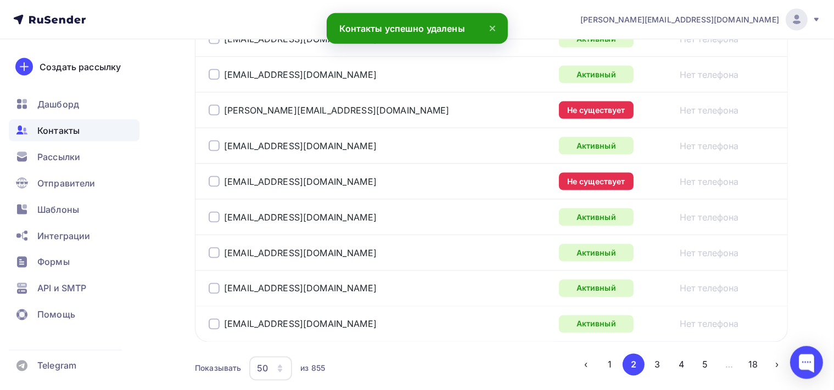
scroll to position [1770, 0]
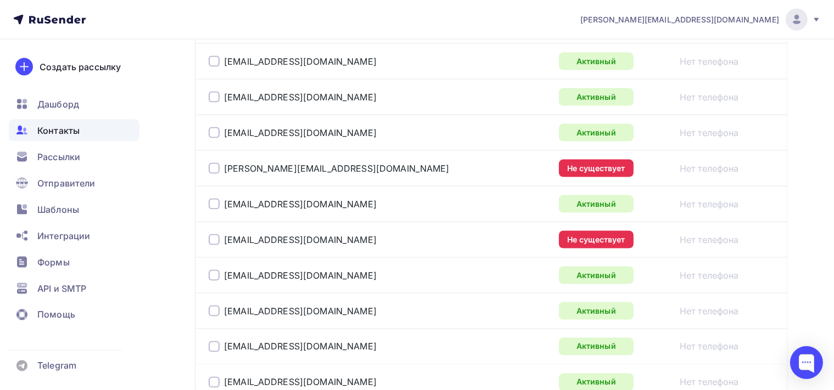
click at [214, 164] on div at bounding box center [214, 168] width 11 height 11
click at [215, 234] on div at bounding box center [214, 239] width 11 height 11
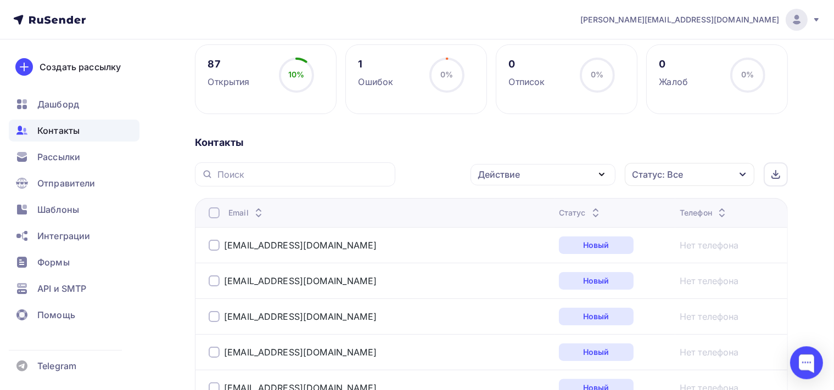
scroll to position [138, 0]
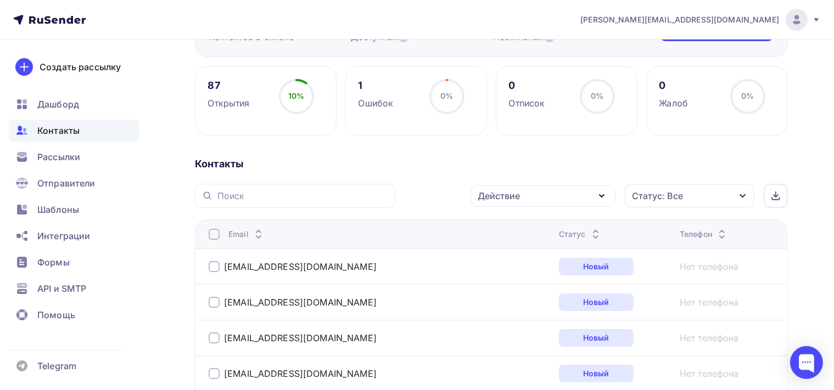
click at [604, 195] on icon "button" at bounding box center [601, 196] width 4 height 2
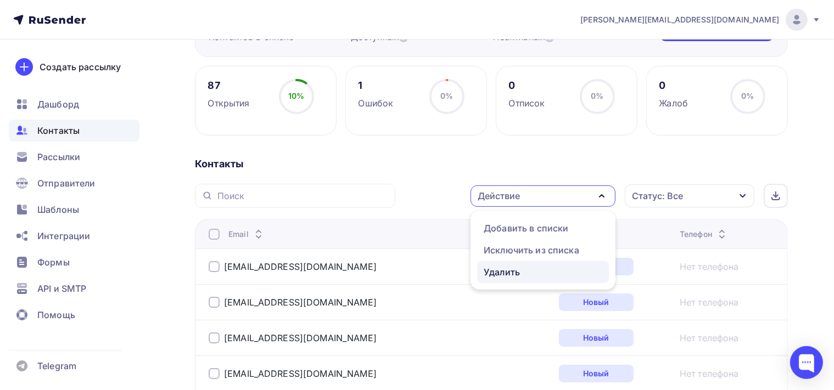
click at [532, 274] on div "Удалить" at bounding box center [543, 272] width 119 height 13
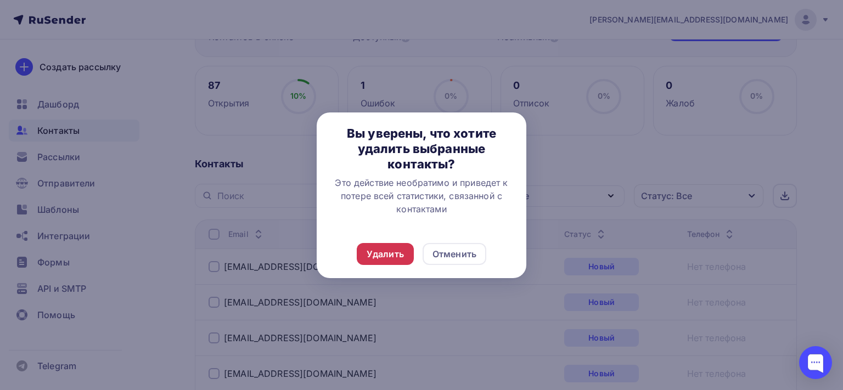
click at [383, 260] on div "Удалить" at bounding box center [385, 254] width 57 height 22
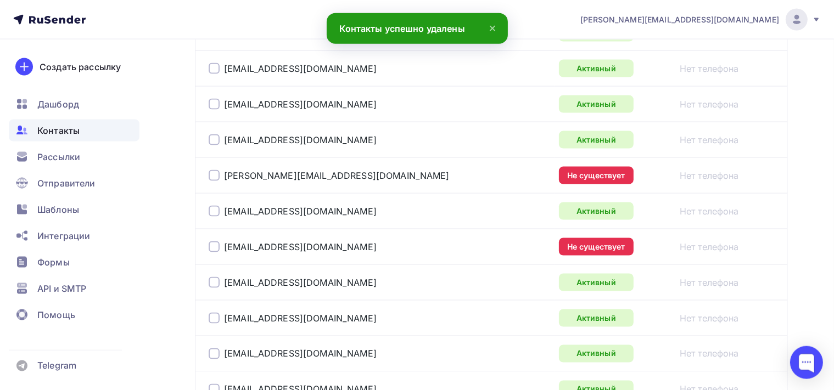
scroll to position [1818, 0]
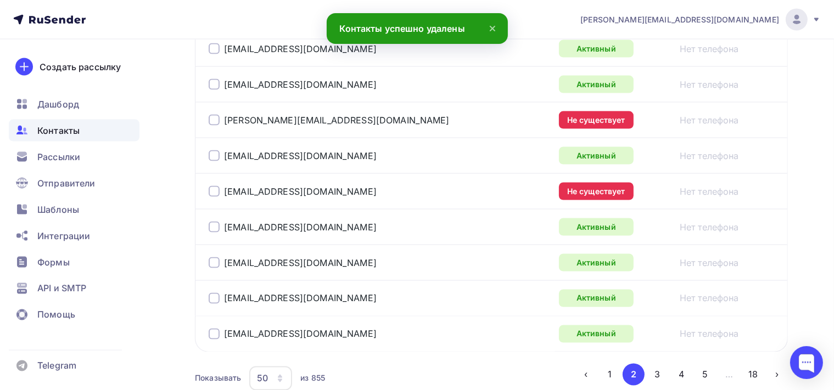
click at [214, 115] on div at bounding box center [214, 120] width 11 height 11
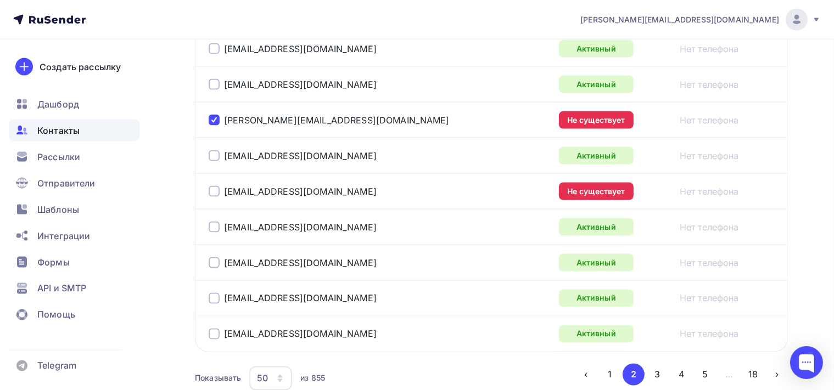
click at [214, 186] on div at bounding box center [214, 191] width 11 height 11
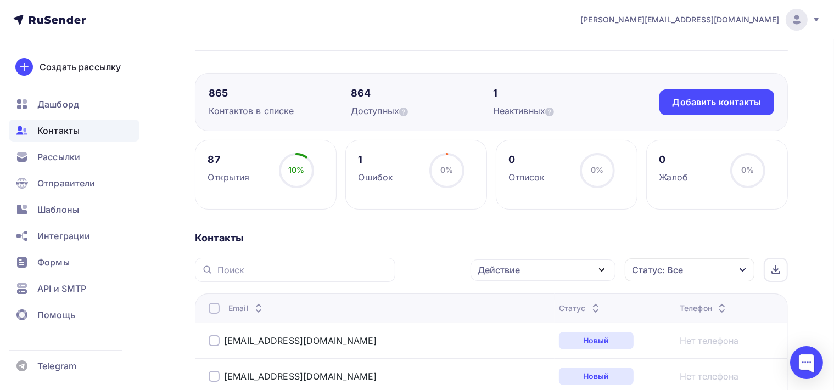
scroll to position [116, 0]
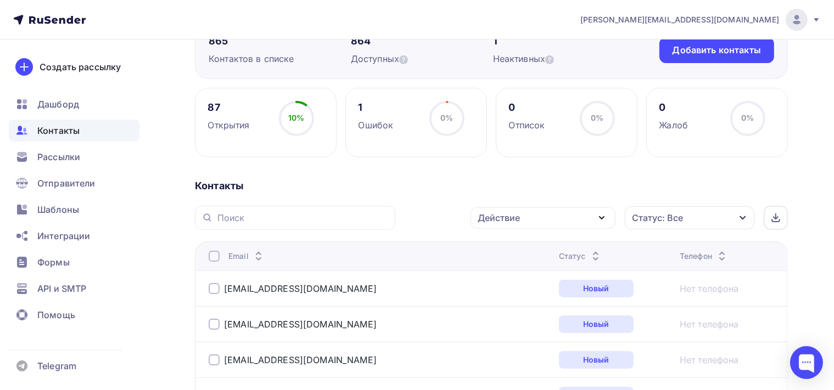
click at [598, 216] on icon "button" at bounding box center [601, 217] width 13 height 13
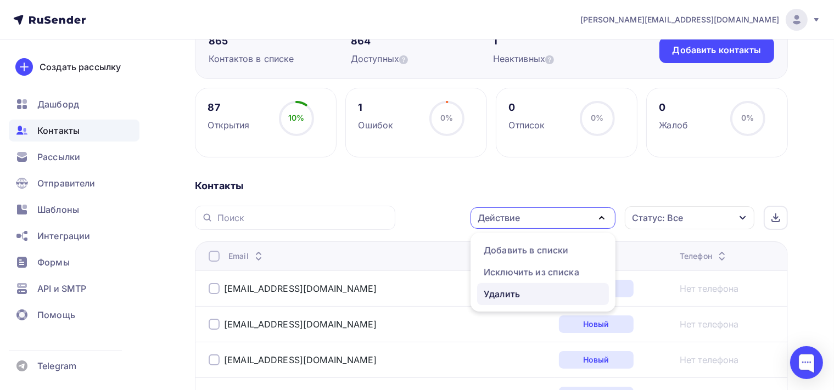
click at [495, 291] on div "Удалить" at bounding box center [502, 294] width 36 height 13
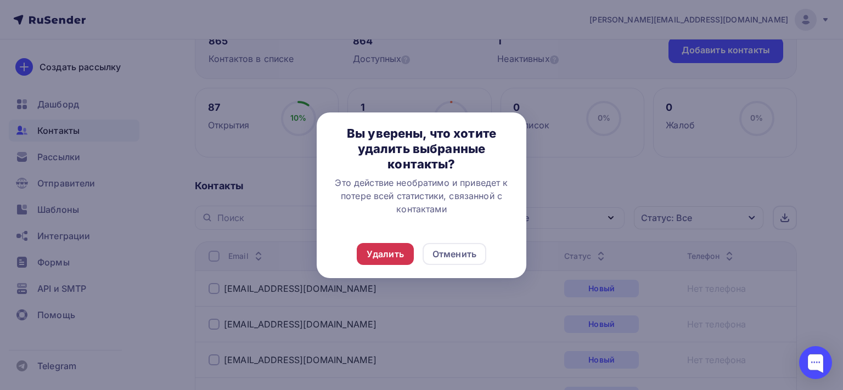
click at [391, 256] on div "Удалить" at bounding box center [385, 254] width 37 height 13
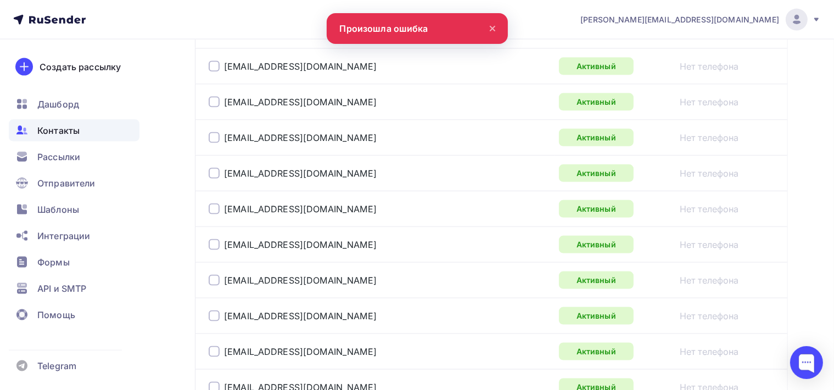
scroll to position [1886, 0]
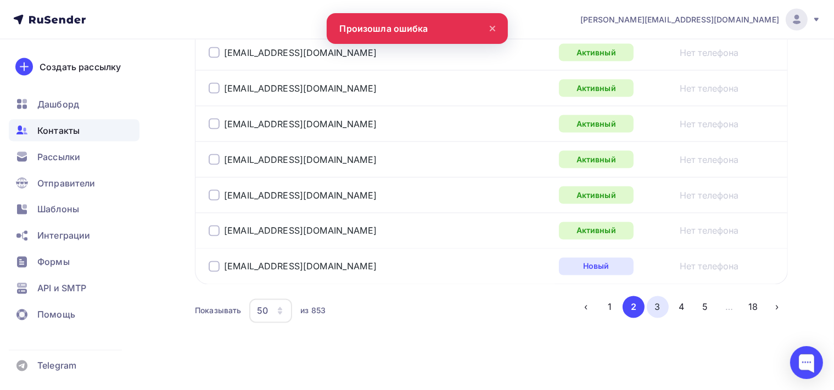
click at [664, 300] on button "3" at bounding box center [658, 307] width 22 height 22
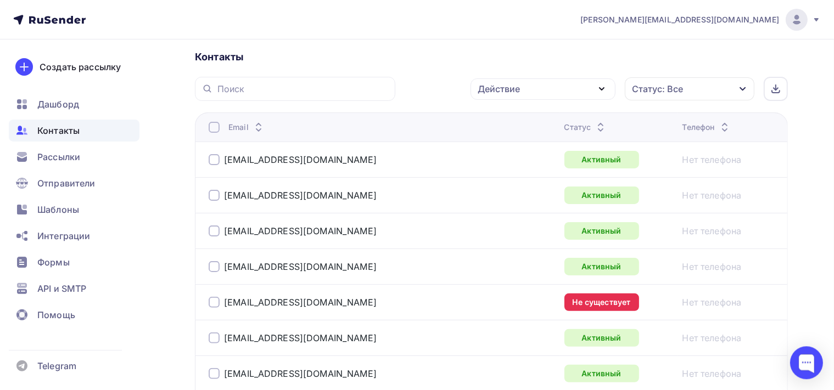
scroll to position [434, 0]
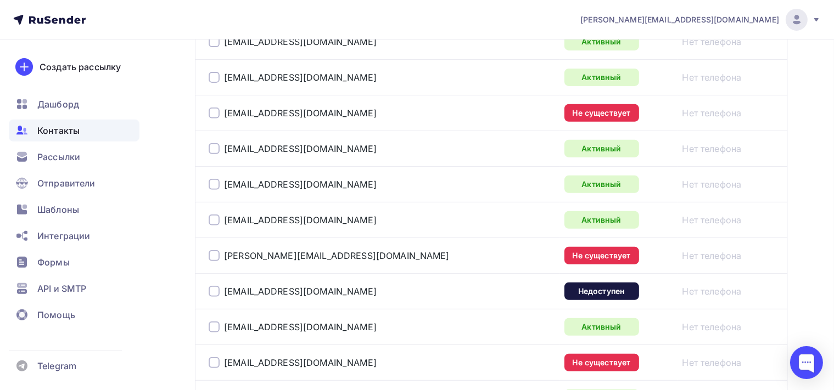
click at [220, 111] on div "victoriya_zhurav@bk.ru" at bounding box center [293, 113] width 168 height 11
click at [215, 114] on div at bounding box center [214, 113] width 11 height 11
click at [212, 256] on div at bounding box center [214, 255] width 11 height 11
click at [212, 286] on div at bounding box center [214, 291] width 11 height 11
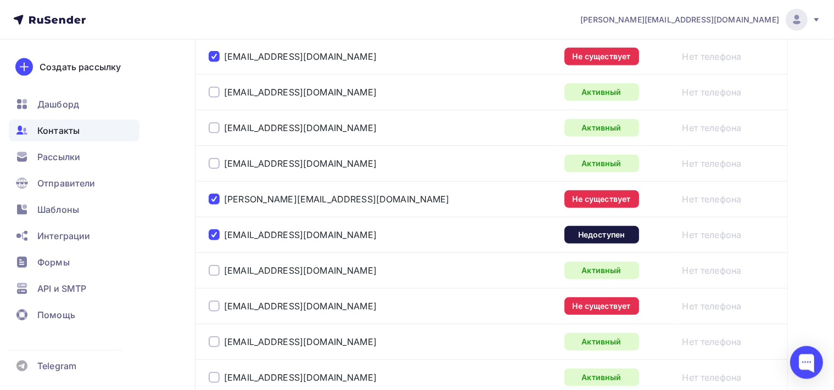
scroll to position [550, 0]
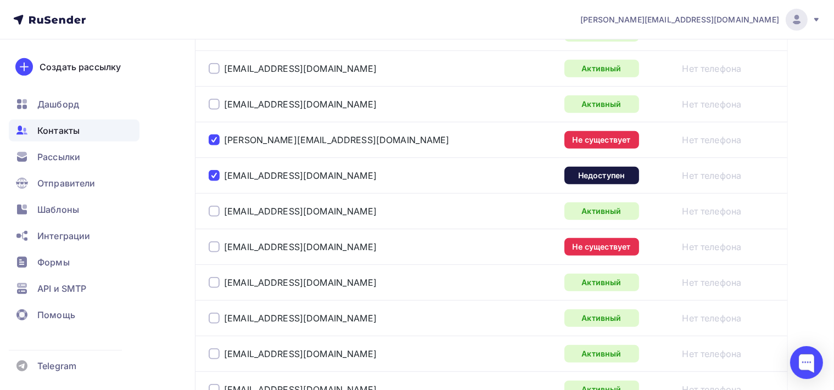
click at [210, 242] on div at bounding box center [214, 247] width 11 height 11
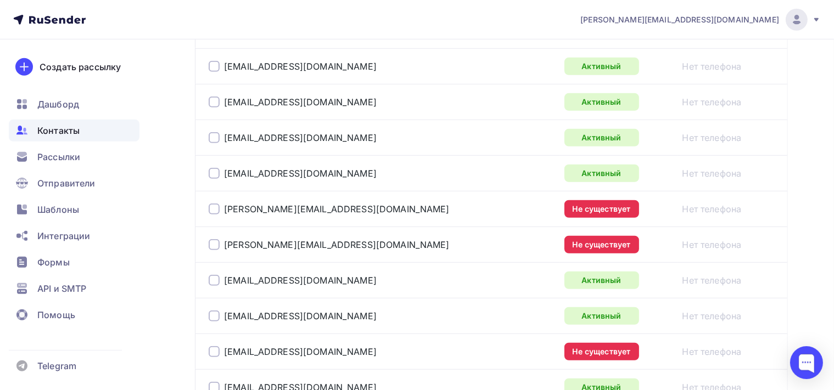
scroll to position [782, 0]
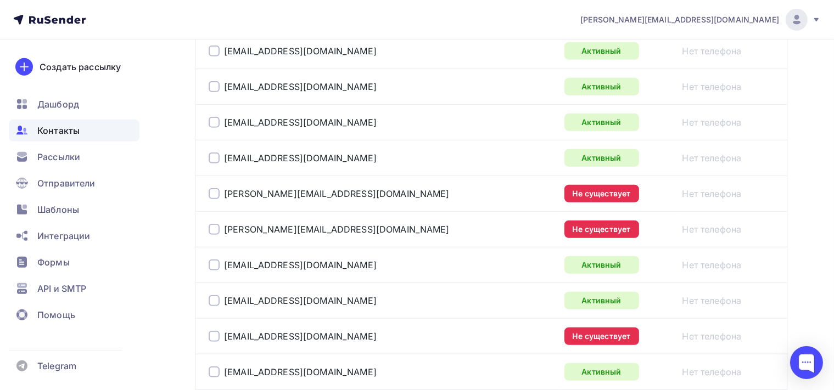
click at [215, 192] on div at bounding box center [214, 193] width 11 height 11
click at [214, 227] on div at bounding box center [214, 229] width 11 height 11
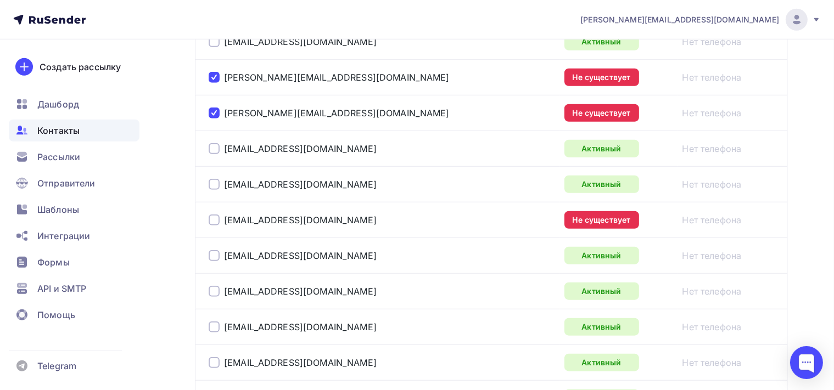
click at [214, 221] on div at bounding box center [214, 220] width 11 height 11
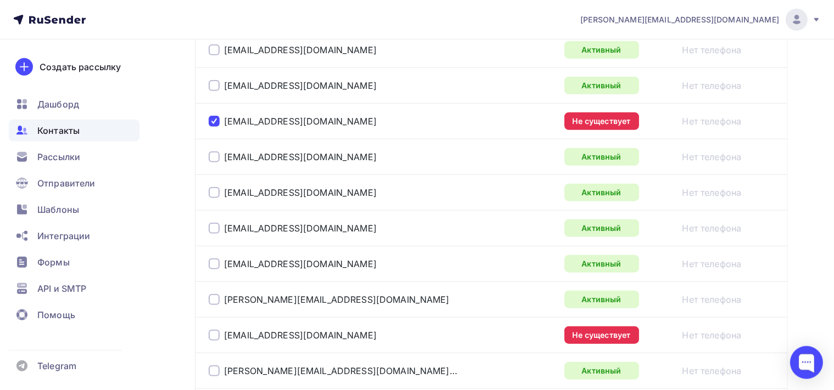
scroll to position [1071, 0]
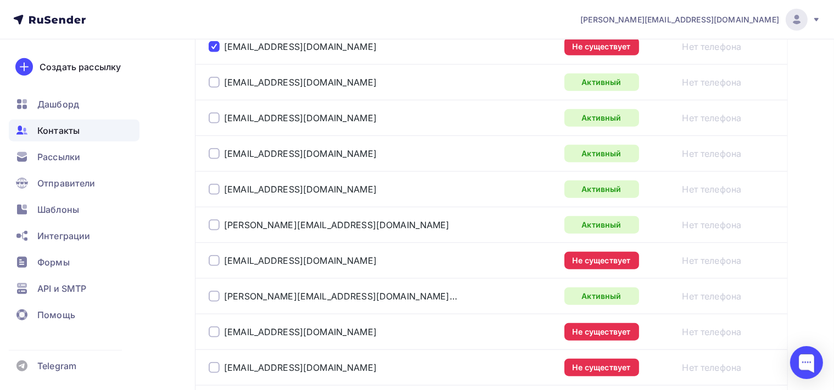
click at [216, 257] on div at bounding box center [214, 260] width 11 height 11
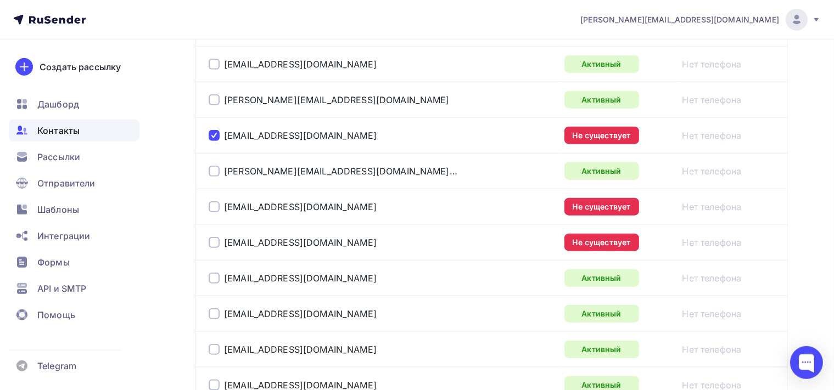
scroll to position [1245, 0]
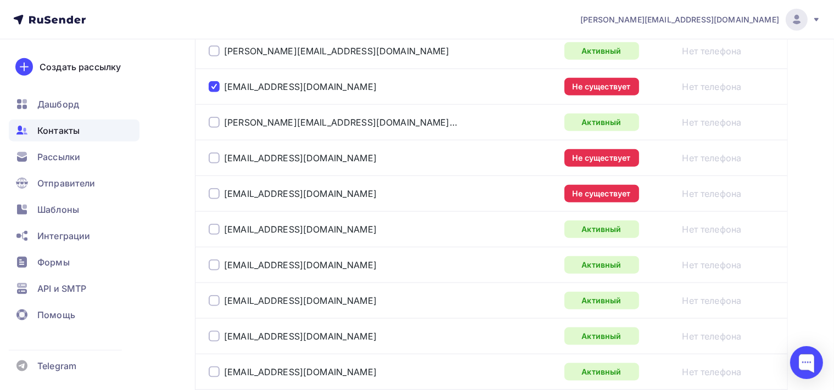
click at [214, 155] on div at bounding box center [214, 158] width 11 height 11
click at [212, 195] on div "ultratan@list.ru" at bounding box center [346, 194] width 274 height 18
click at [217, 188] on div at bounding box center [214, 193] width 11 height 11
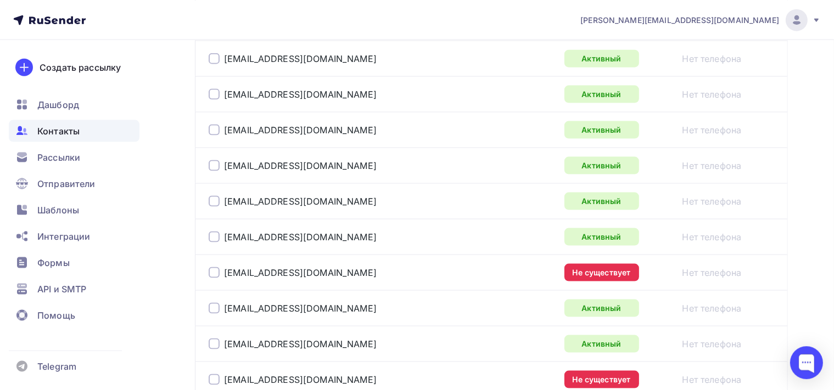
scroll to position [1535, 0]
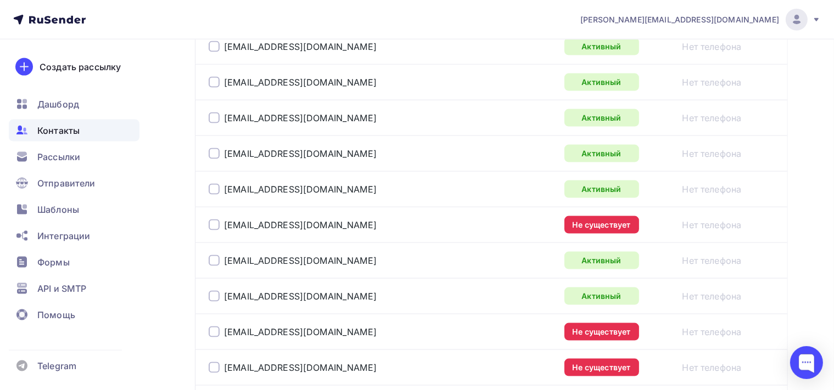
click at [213, 220] on div at bounding box center [214, 225] width 11 height 11
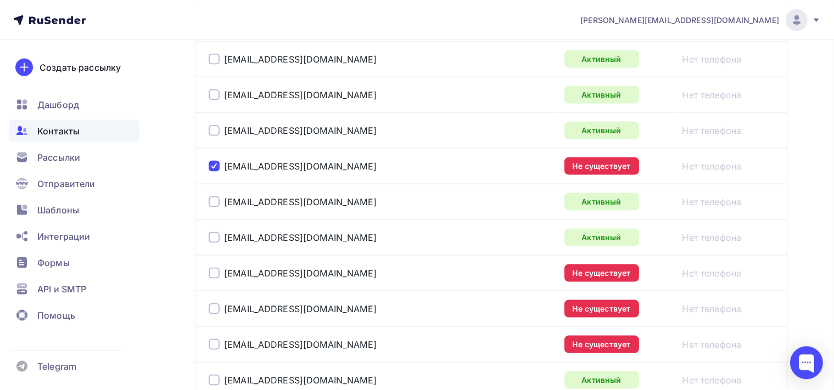
scroll to position [1709, 0]
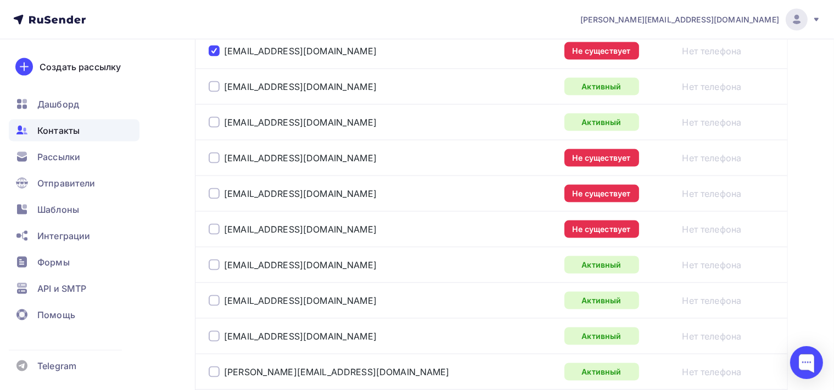
click at [218, 155] on div at bounding box center [214, 158] width 11 height 11
click at [215, 192] on div at bounding box center [214, 193] width 11 height 11
click at [215, 224] on div at bounding box center [214, 229] width 11 height 11
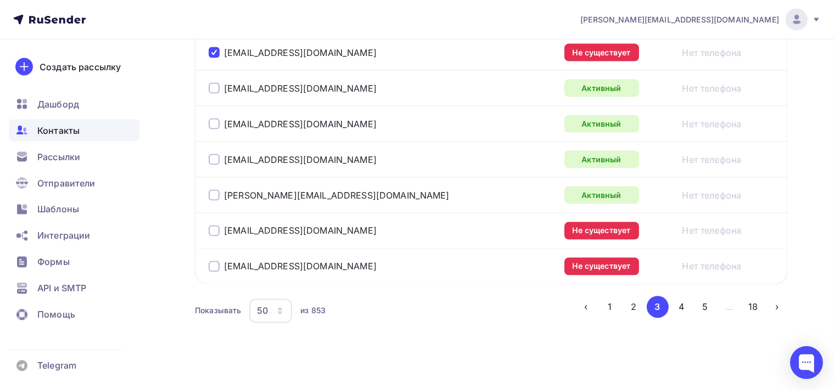
click at [214, 226] on div at bounding box center [214, 231] width 11 height 11
click at [214, 261] on div at bounding box center [214, 266] width 11 height 11
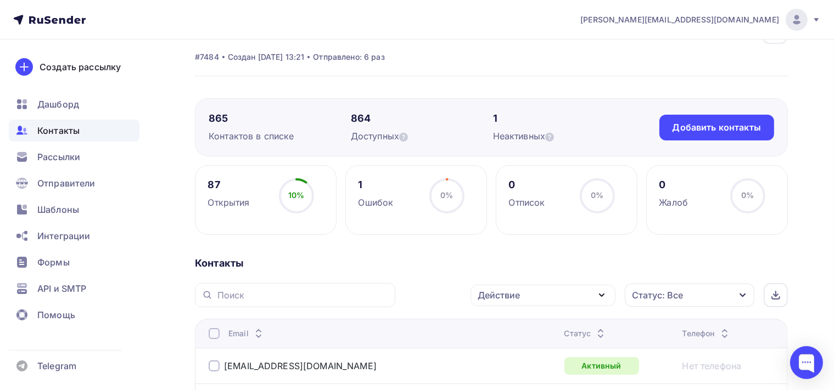
scroll to position [58, 0]
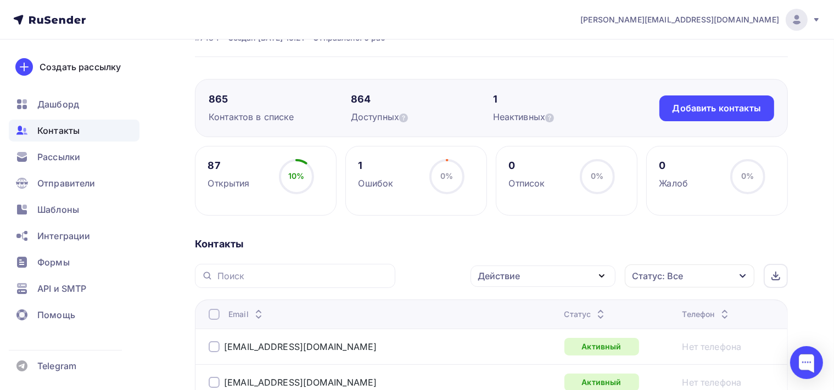
click at [596, 273] on icon "button" at bounding box center [601, 276] width 13 height 13
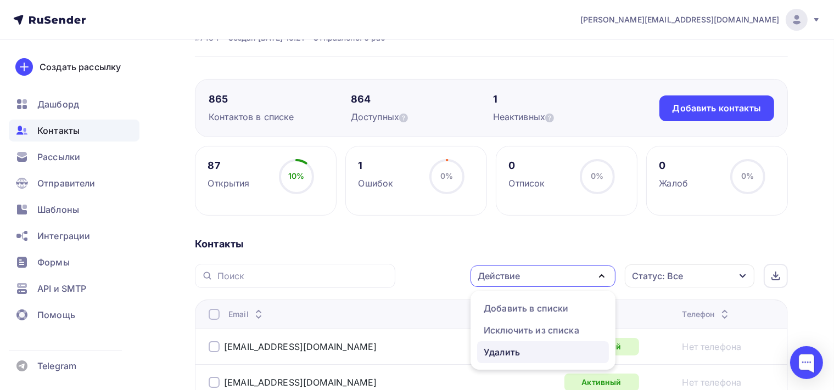
click at [542, 351] on div "Удалить" at bounding box center [543, 352] width 119 height 13
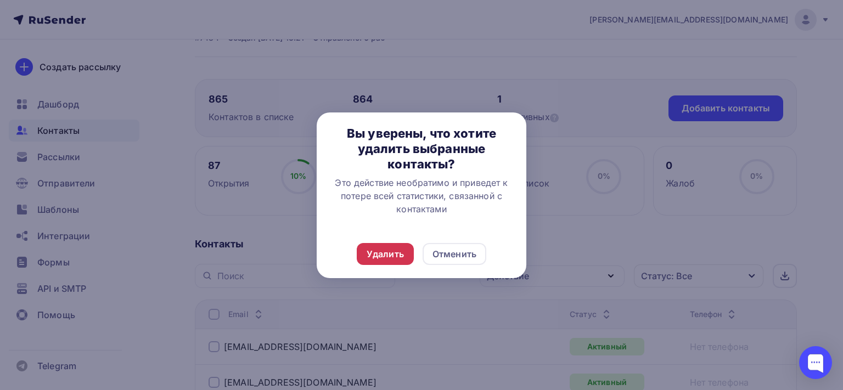
click at [384, 254] on div "Удалить" at bounding box center [385, 254] width 37 height 13
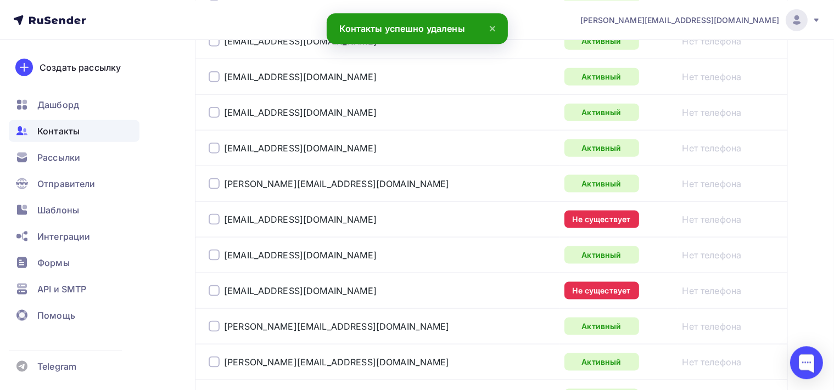
scroll to position [1449, 0]
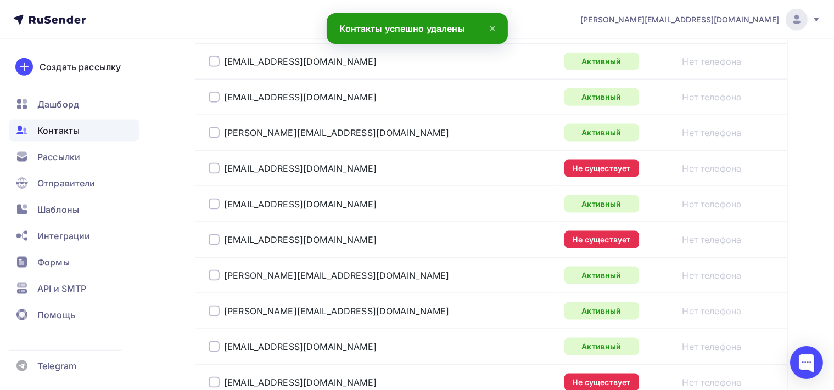
click at [213, 169] on div at bounding box center [214, 168] width 11 height 11
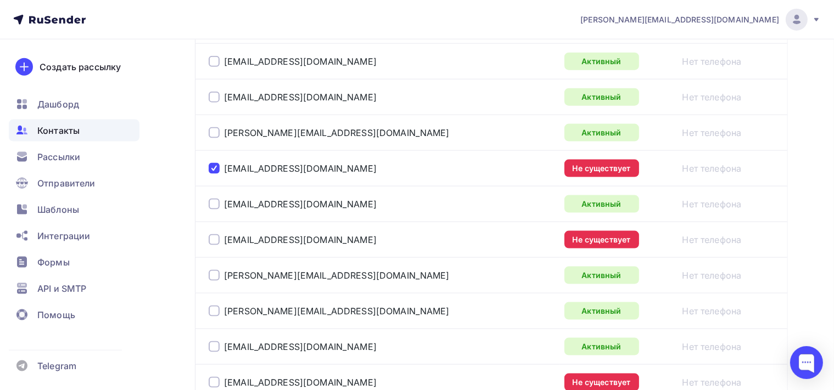
click at [216, 234] on div at bounding box center [214, 239] width 11 height 11
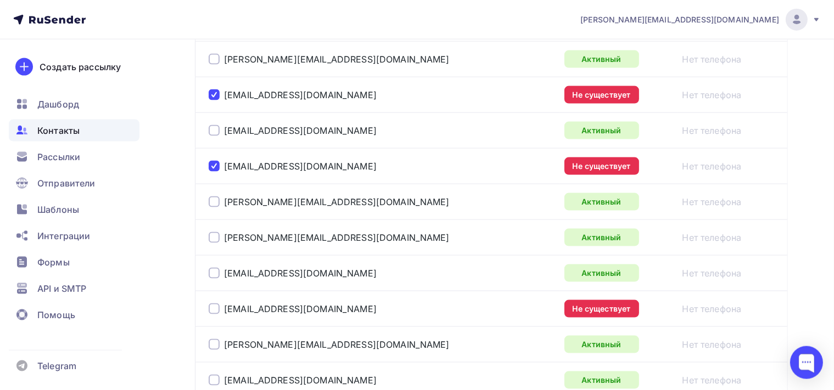
scroll to position [1565, 0]
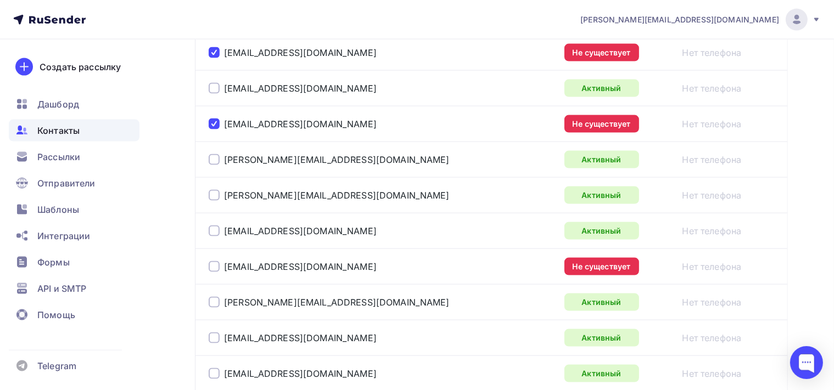
click at [211, 262] on div at bounding box center [214, 266] width 11 height 11
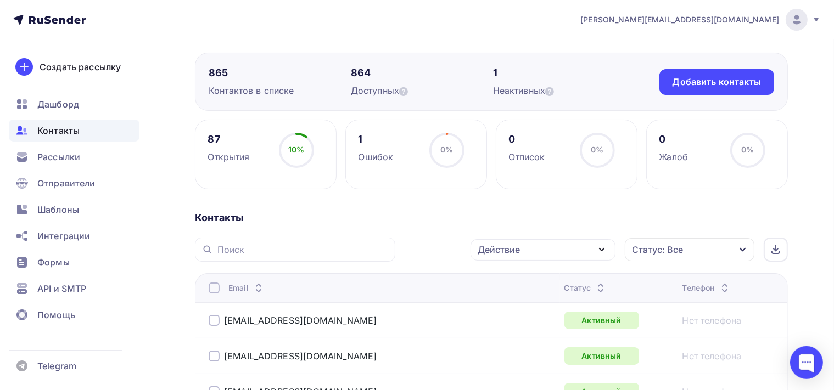
scroll to position [173, 0]
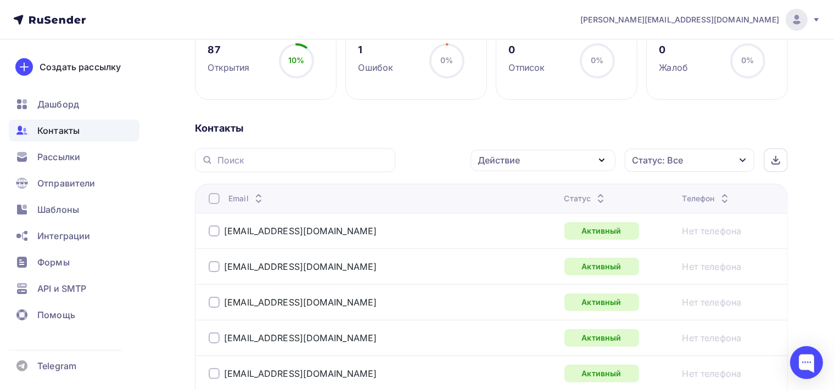
click at [606, 158] on icon "button" at bounding box center [601, 160] width 13 height 13
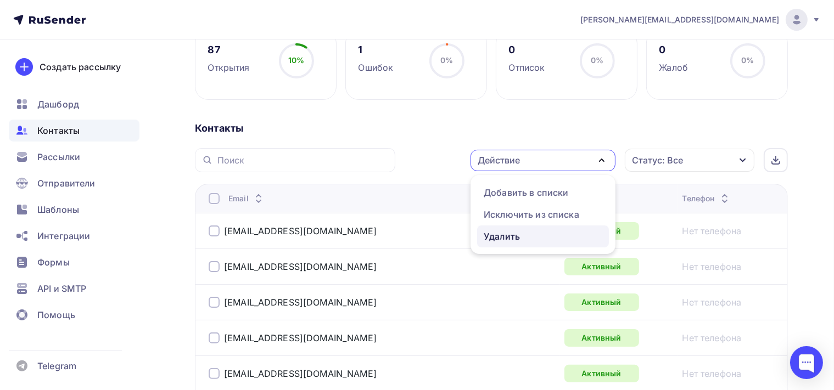
click at [559, 233] on div "Удалить" at bounding box center [543, 236] width 119 height 13
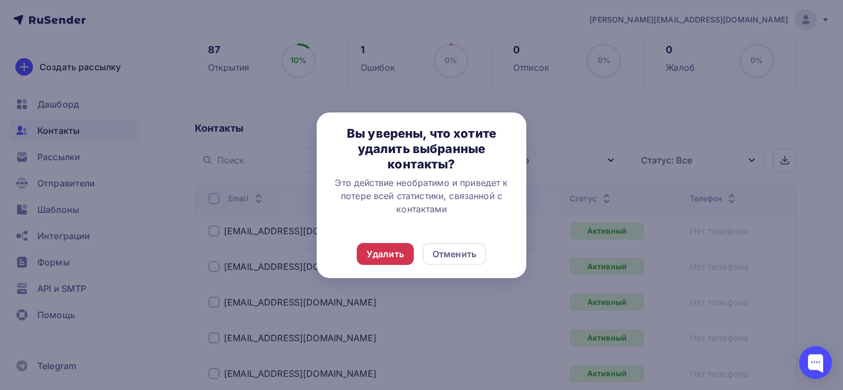
click at [384, 257] on div "Удалить" at bounding box center [385, 254] width 37 height 13
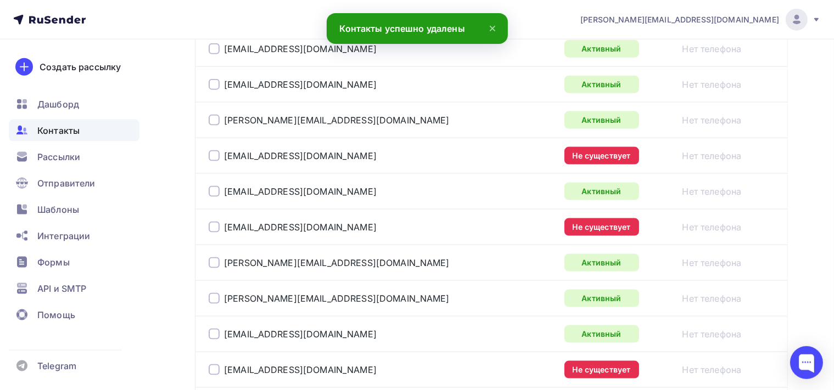
scroll to position [1449, 0]
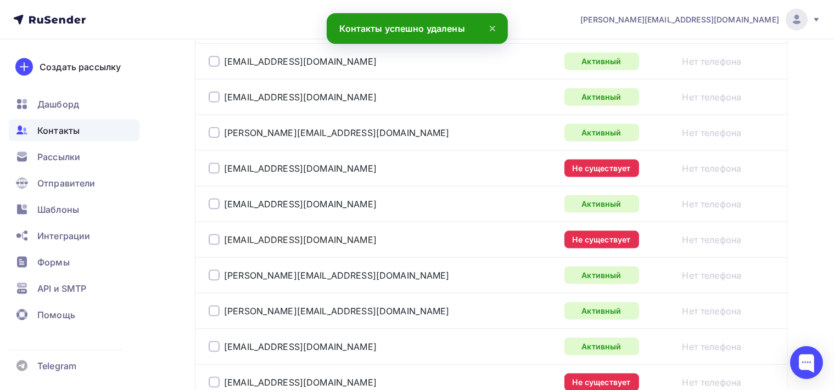
click at [213, 164] on div at bounding box center [214, 168] width 11 height 11
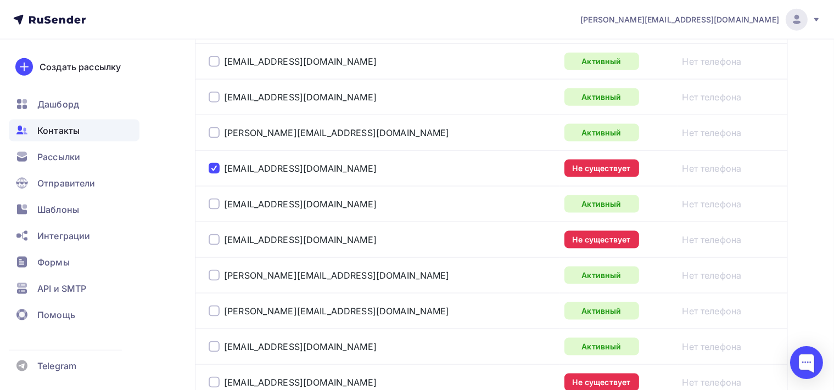
click at [216, 234] on div at bounding box center [214, 239] width 11 height 11
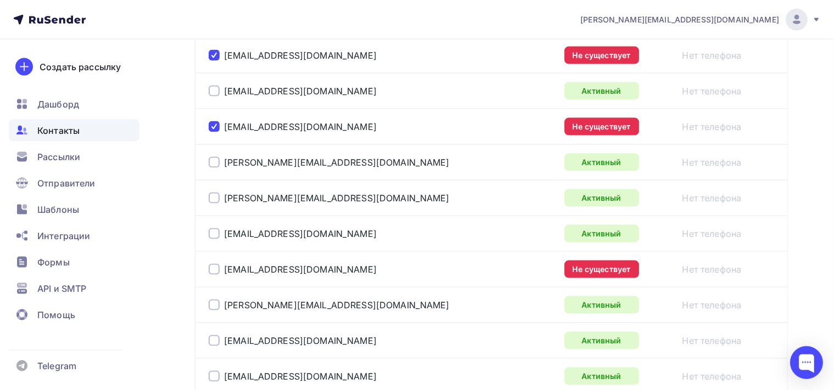
scroll to position [1565, 0]
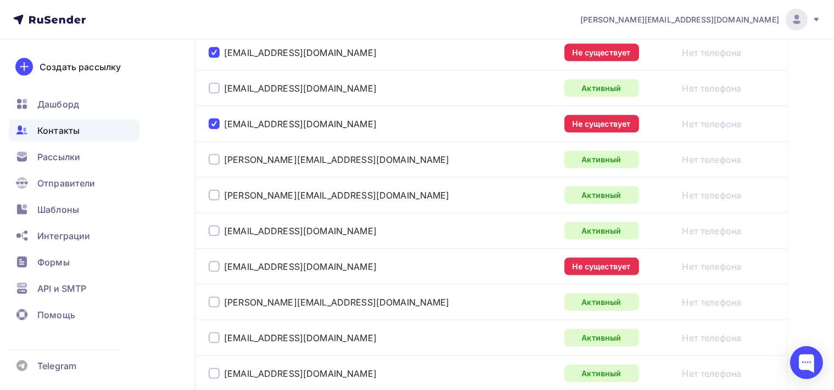
click at [214, 262] on div at bounding box center [214, 266] width 11 height 11
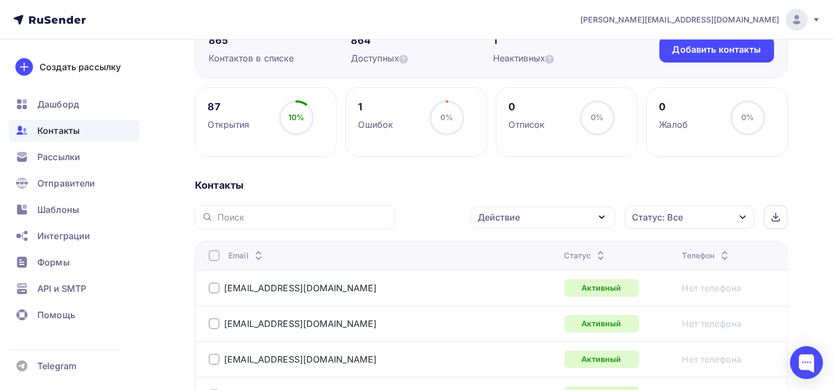
scroll to position [92, 0]
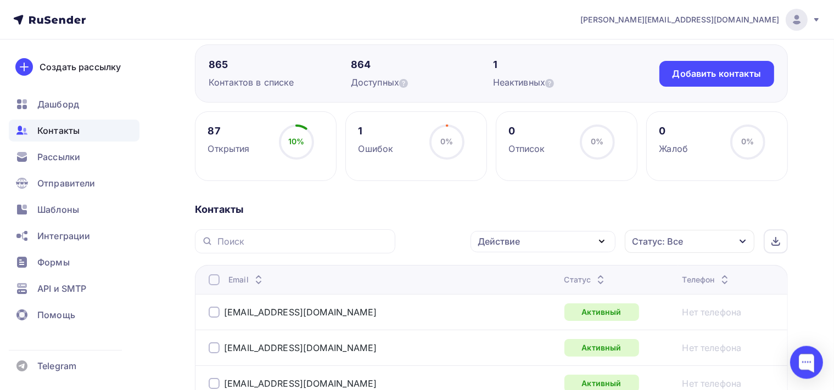
click at [600, 242] on icon "button" at bounding box center [601, 241] width 13 height 13
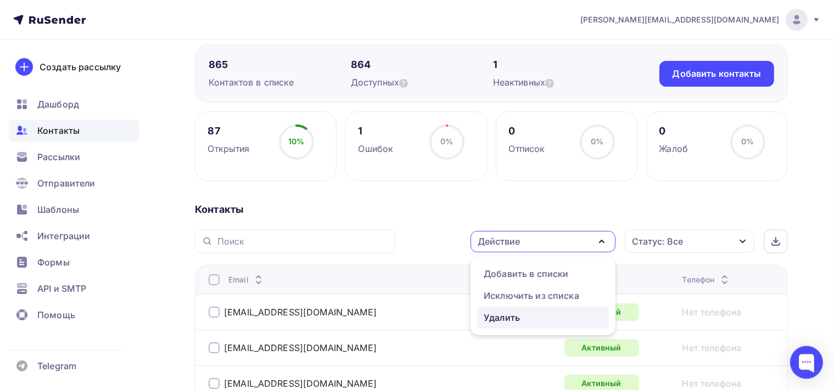
click at [549, 311] on div "Удалить" at bounding box center [543, 317] width 119 height 13
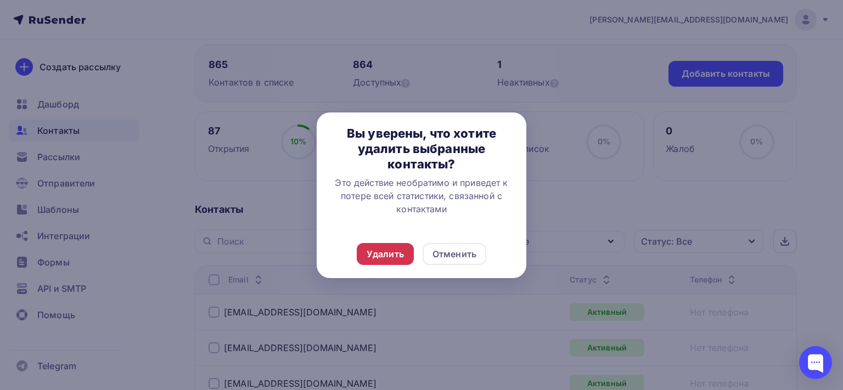
click at [392, 256] on div "Удалить" at bounding box center [385, 254] width 37 height 13
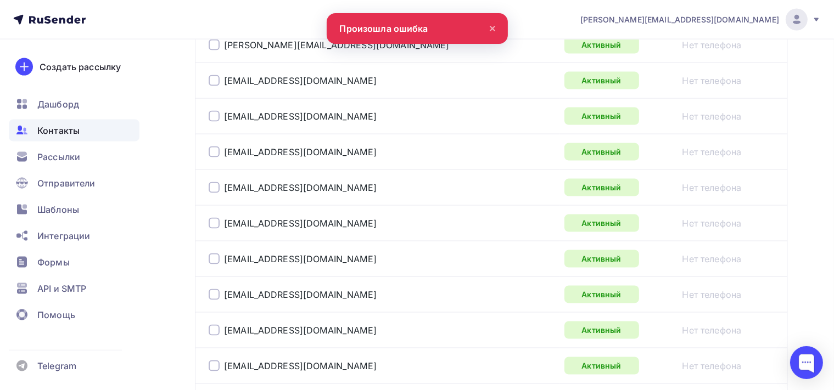
scroll to position [1886, 0]
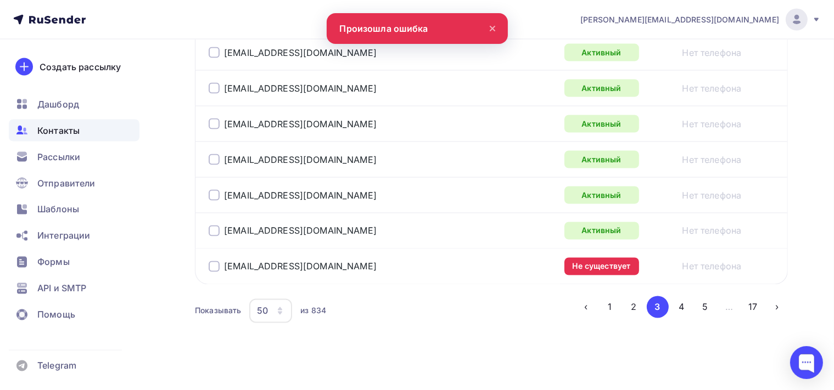
click at [211, 261] on div at bounding box center [214, 266] width 11 height 11
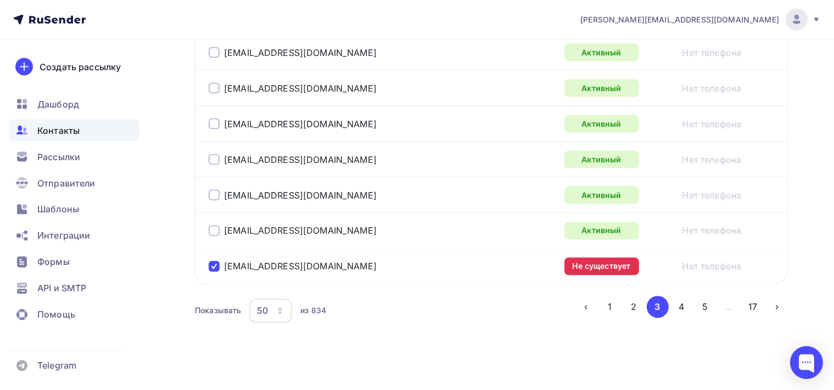
drag, startPoint x: 840, startPoint y: 381, endPoint x: 843, endPoint y: 106, distance: 275.6
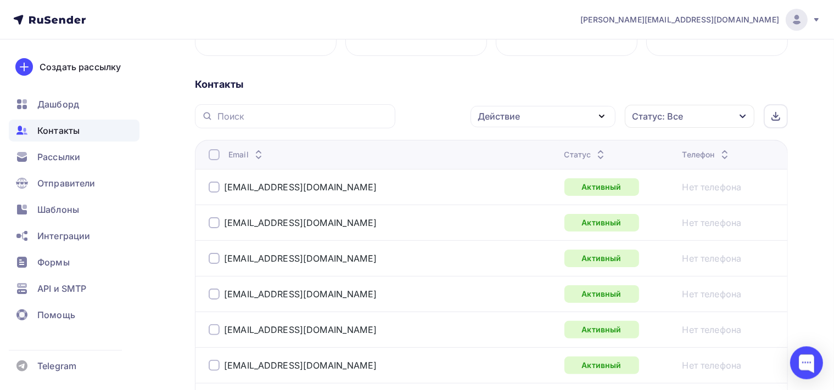
scroll to position [200, 0]
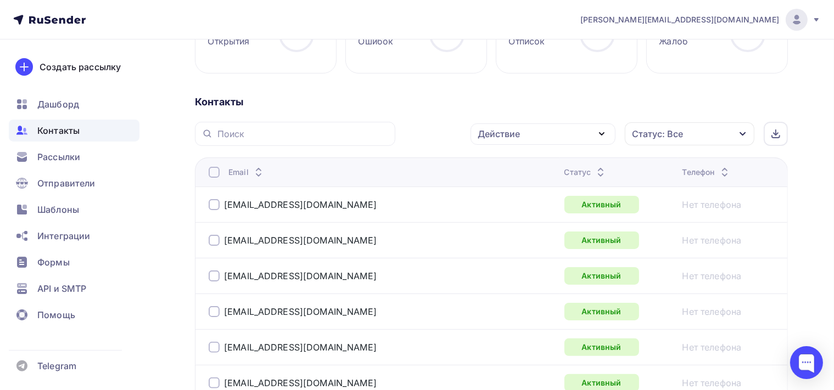
click at [600, 129] on icon "button" at bounding box center [601, 133] width 13 height 13
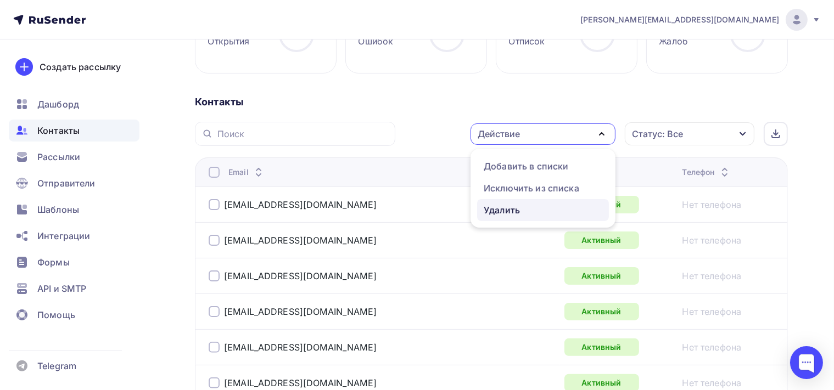
click at [526, 209] on div "Удалить" at bounding box center [543, 210] width 119 height 13
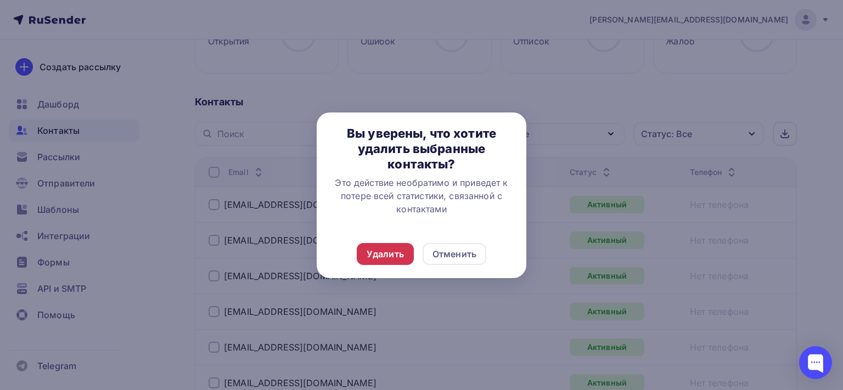
click at [365, 254] on div "Удалить" at bounding box center [385, 254] width 57 height 22
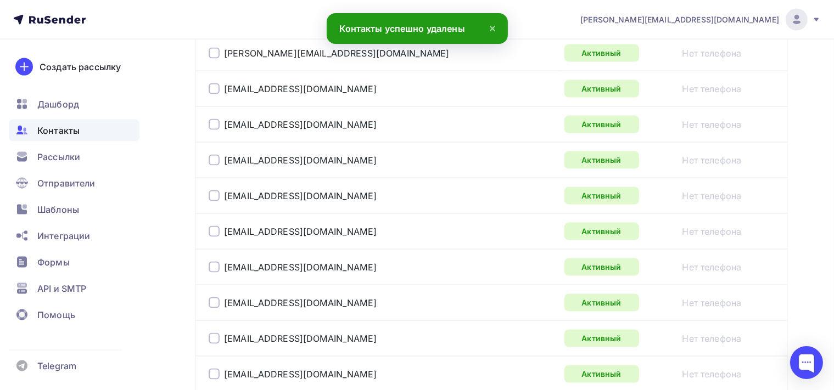
scroll to position [1886, 0]
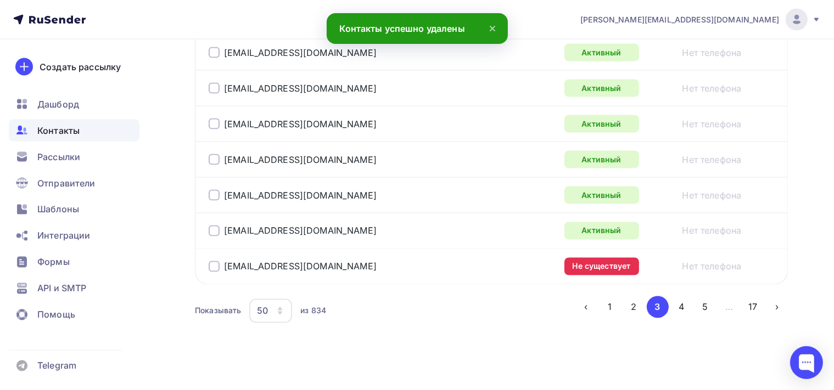
click at [211, 261] on div at bounding box center [214, 266] width 11 height 11
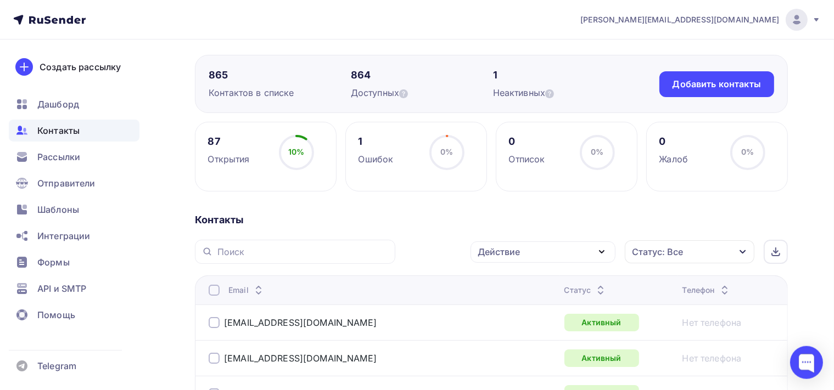
scroll to position [53, 0]
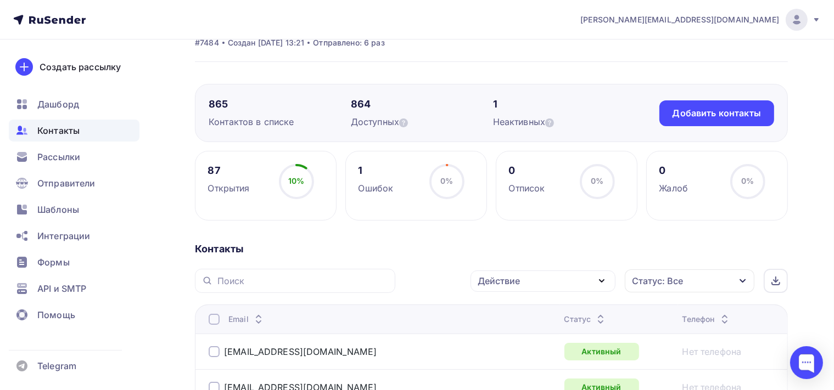
click at [604, 277] on icon "button" at bounding box center [601, 280] width 13 height 13
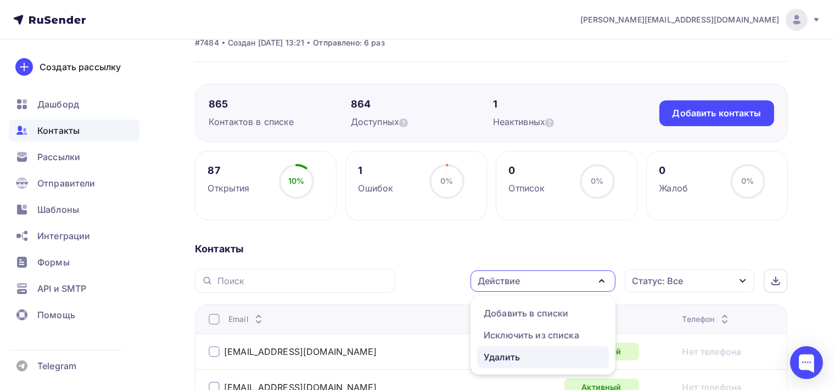
click at [530, 353] on div "Удалить" at bounding box center [543, 357] width 119 height 13
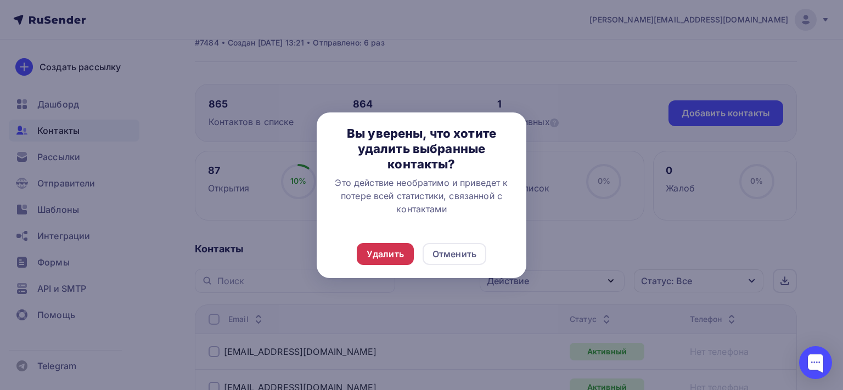
click at [374, 249] on div "Удалить" at bounding box center [385, 254] width 37 height 13
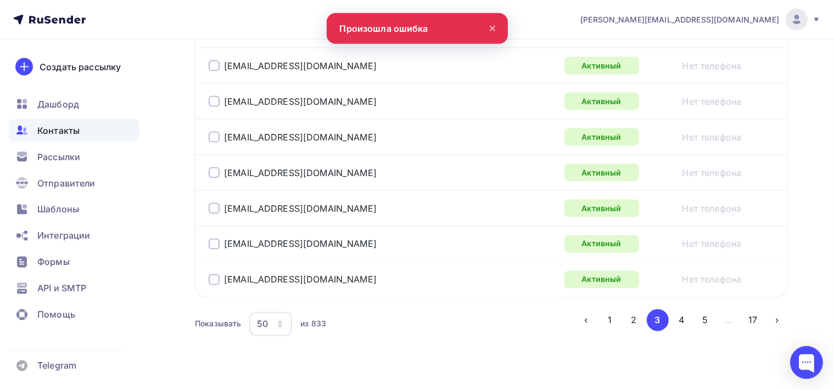
scroll to position [1886, 0]
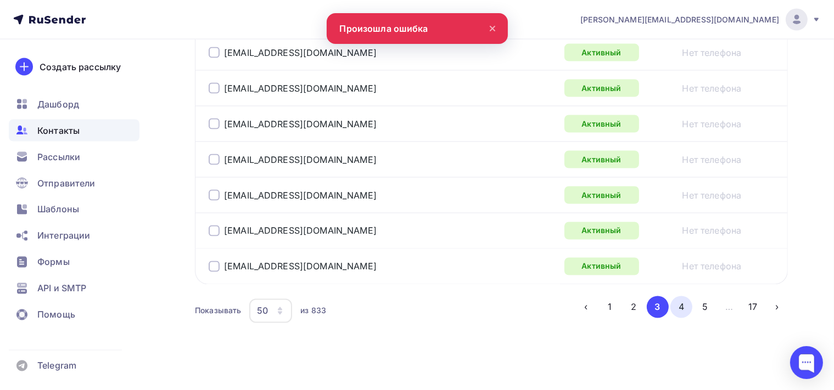
click at [679, 303] on button "4" at bounding box center [681, 307] width 22 height 22
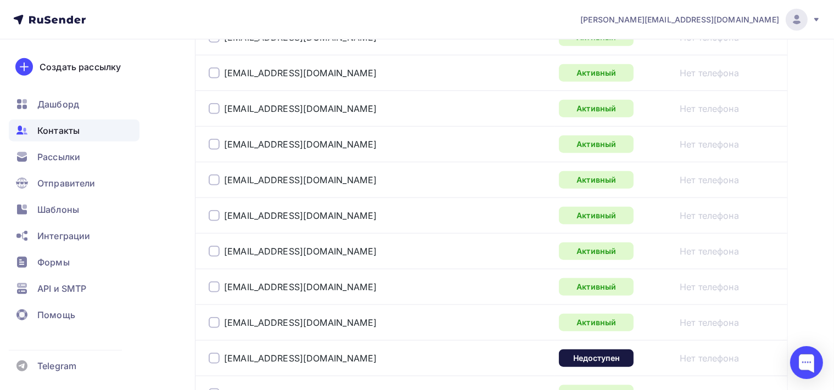
scroll to position [1478, 0]
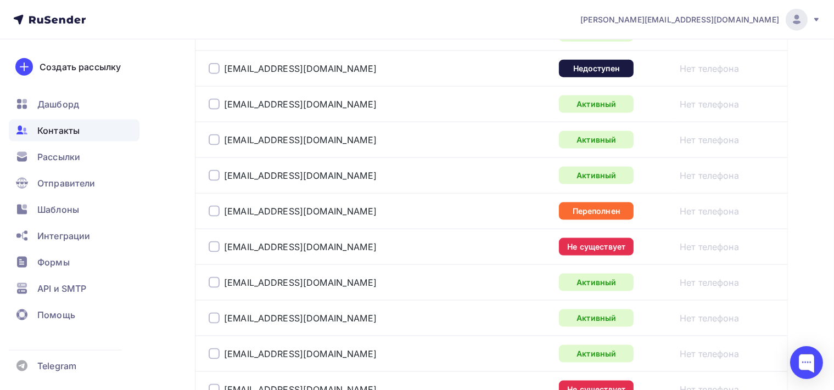
click at [212, 63] on div at bounding box center [214, 68] width 11 height 11
click at [214, 210] on div at bounding box center [214, 211] width 11 height 11
click at [216, 243] on div at bounding box center [214, 247] width 11 height 11
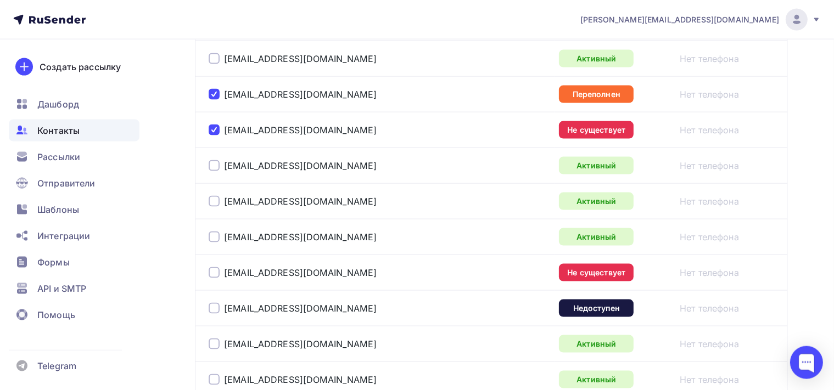
scroll to position [1651, 0]
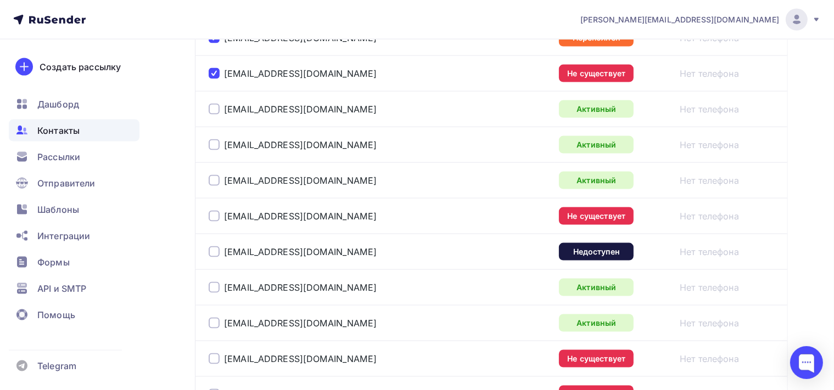
click at [214, 212] on div at bounding box center [214, 216] width 11 height 11
click at [214, 246] on div at bounding box center [214, 251] width 11 height 11
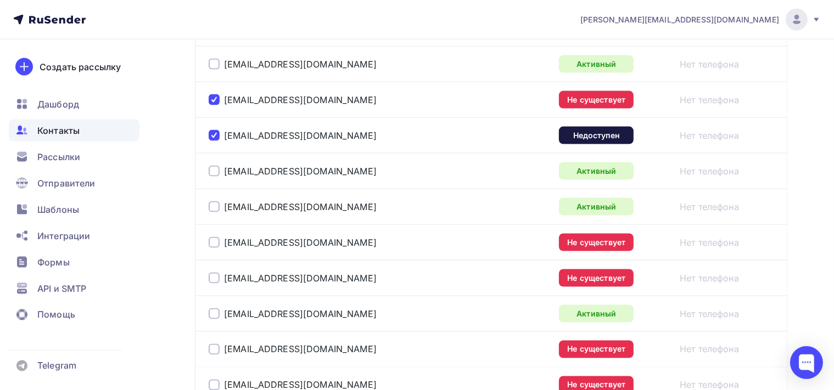
click at [212, 237] on div at bounding box center [214, 242] width 11 height 11
click at [213, 274] on div at bounding box center [214, 278] width 11 height 11
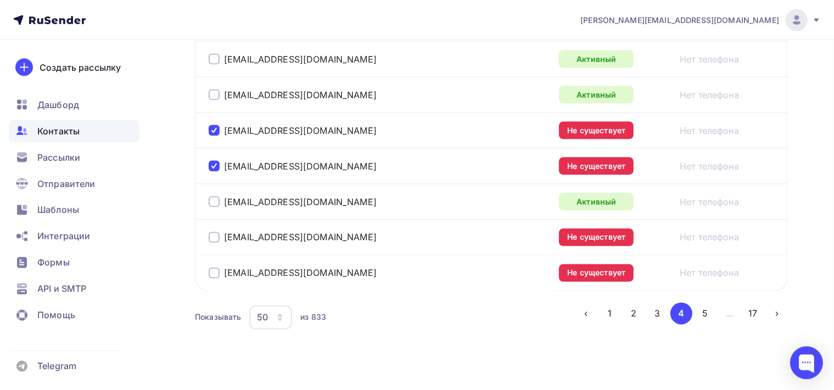
scroll to position [1883, 0]
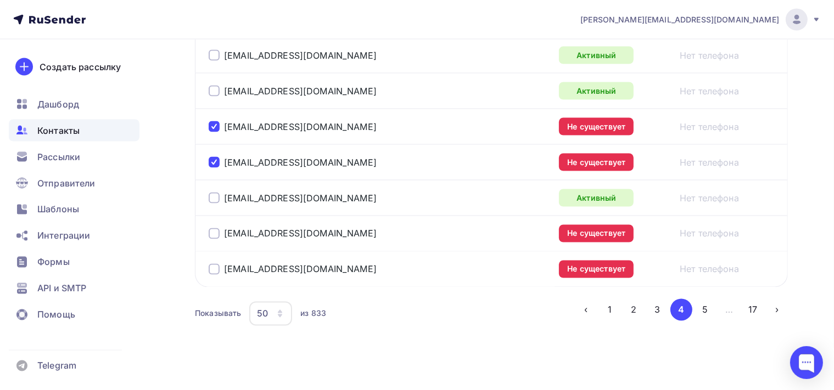
click at [210, 229] on div at bounding box center [214, 233] width 11 height 11
click at [210, 264] on div at bounding box center [214, 269] width 11 height 11
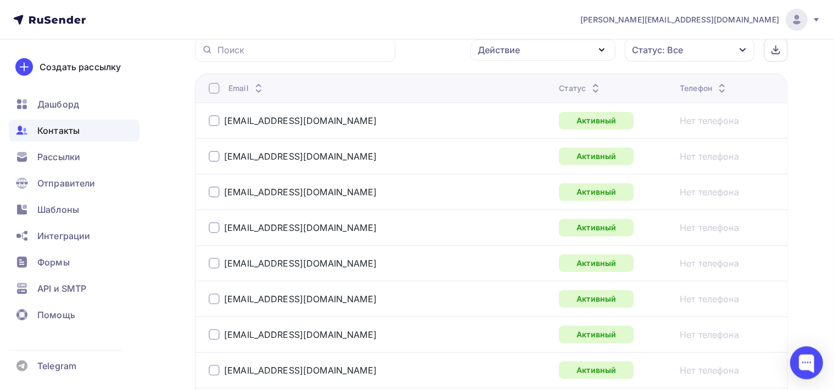
scroll to position [276, 0]
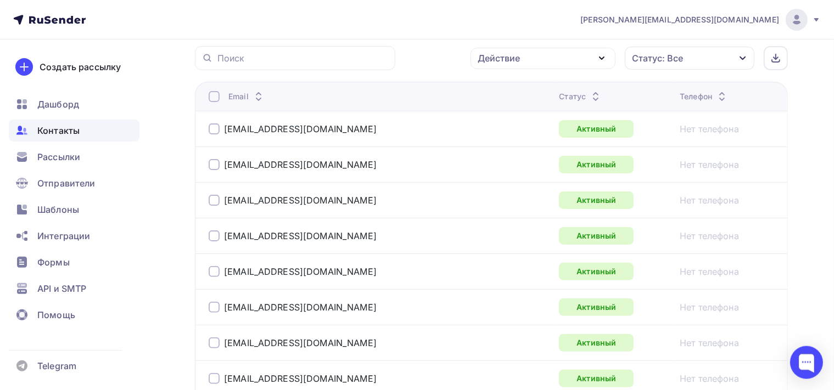
click at [601, 56] on icon "button" at bounding box center [601, 58] width 13 height 13
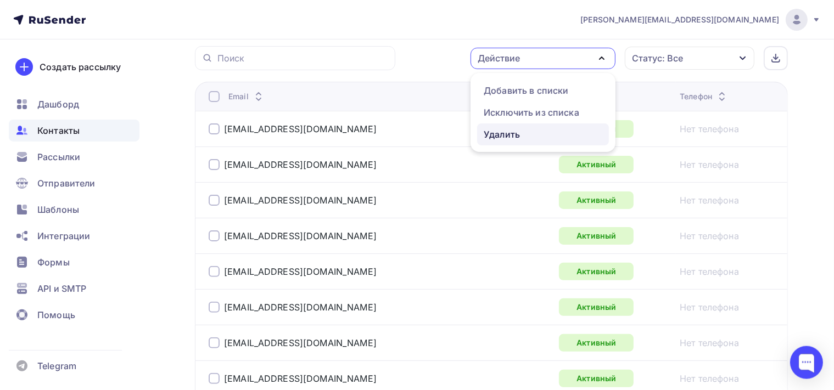
click at [530, 137] on div "Удалить" at bounding box center [543, 134] width 119 height 13
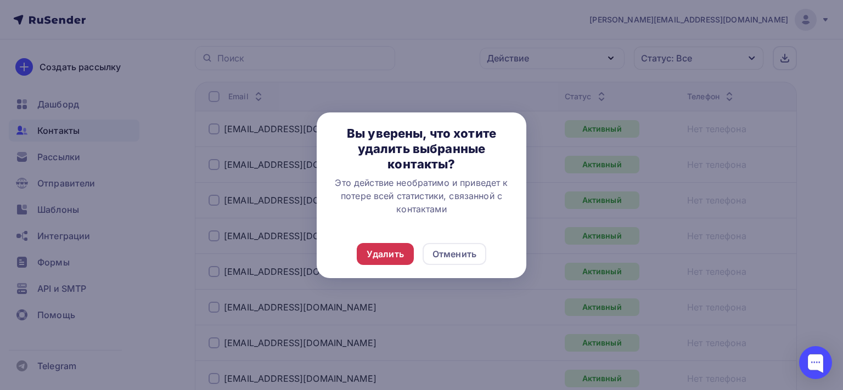
click at [378, 262] on div "Удалить" at bounding box center [385, 254] width 57 height 22
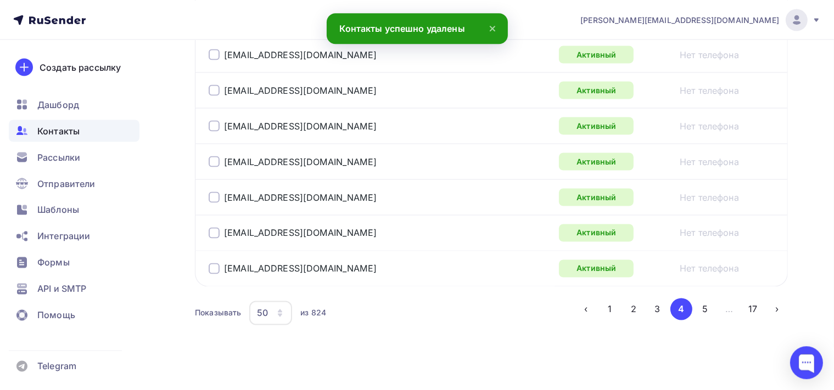
scroll to position [1886, 0]
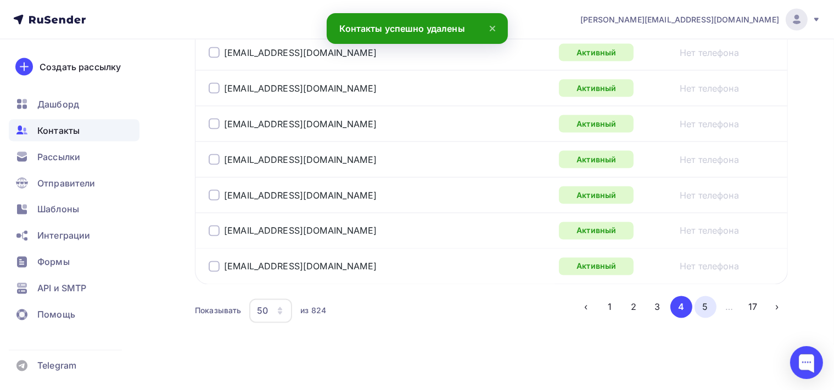
click at [704, 298] on button "5" at bounding box center [705, 307] width 22 height 22
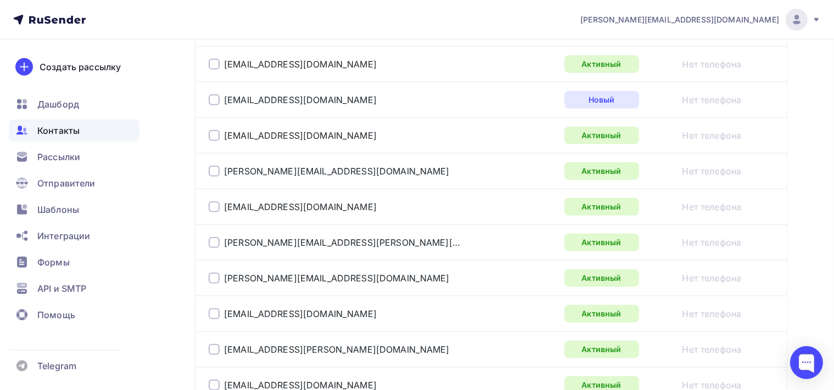
scroll to position [1014, 0]
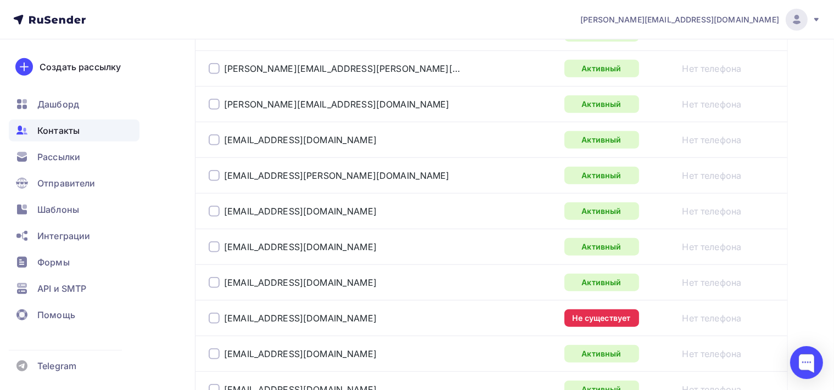
click at [220, 317] on div "products@naturecotrend.ru" at bounding box center [293, 318] width 168 height 11
click at [217, 318] on div at bounding box center [214, 318] width 11 height 11
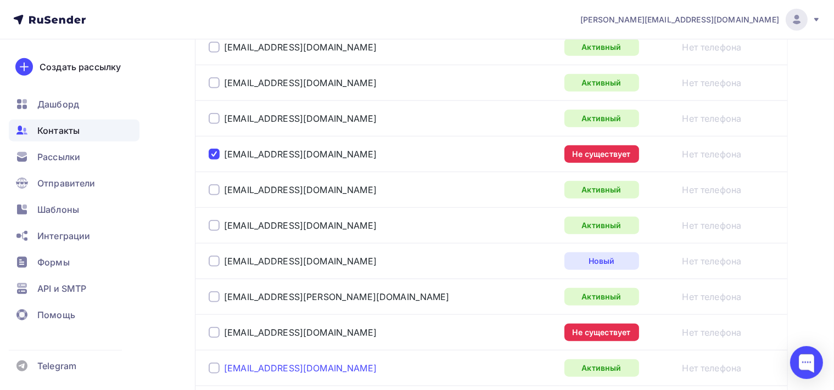
scroll to position [1245, 0]
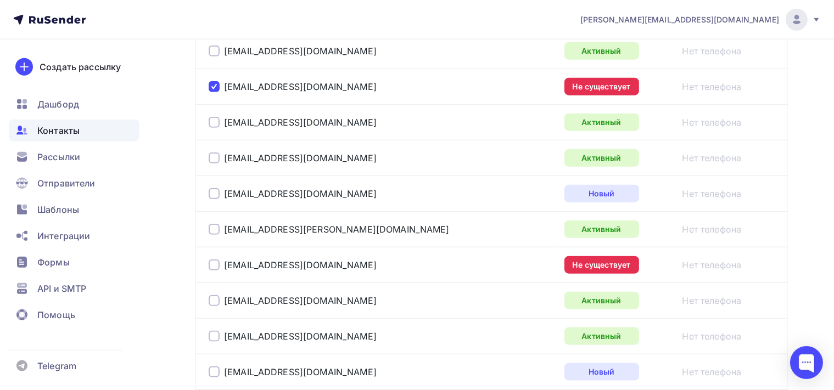
click at [219, 261] on div at bounding box center [214, 265] width 11 height 11
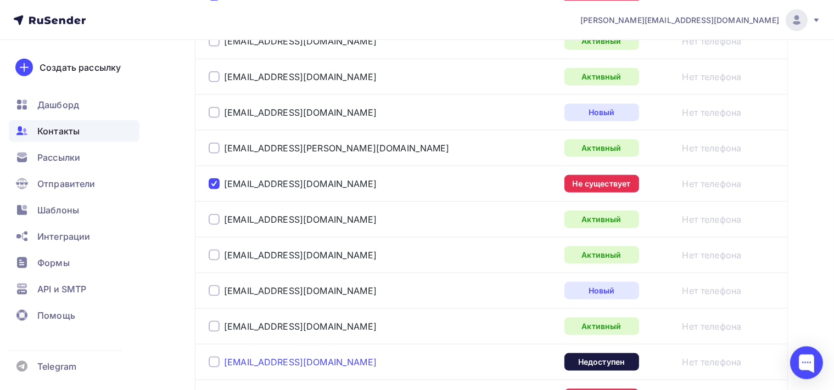
scroll to position [1419, 0]
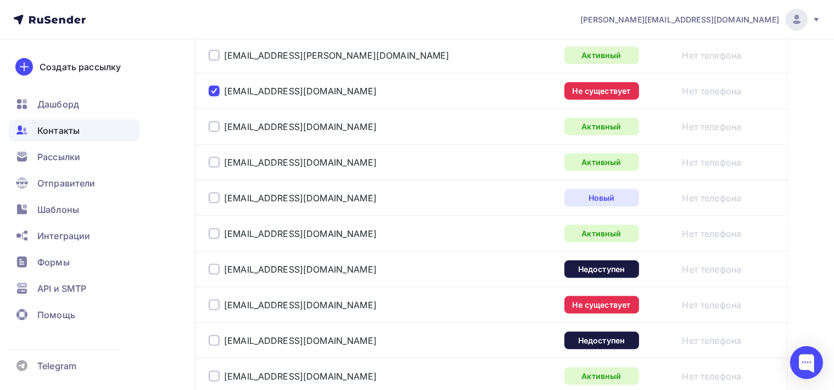
click at [218, 264] on div at bounding box center [214, 269] width 11 height 11
click at [216, 305] on div at bounding box center [214, 305] width 11 height 11
click at [210, 336] on div at bounding box center [214, 340] width 11 height 11
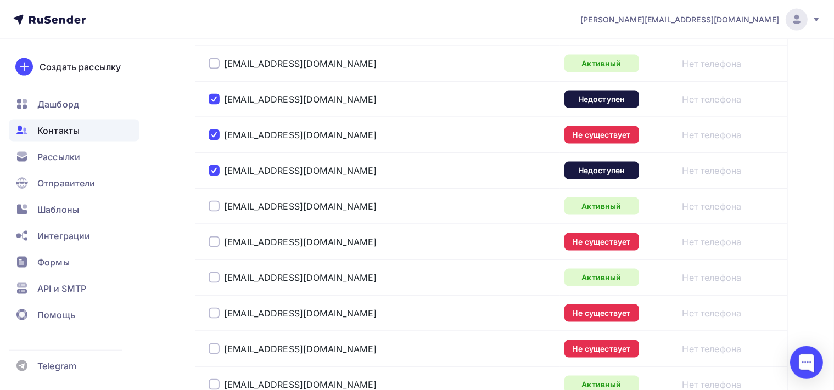
scroll to position [1593, 0]
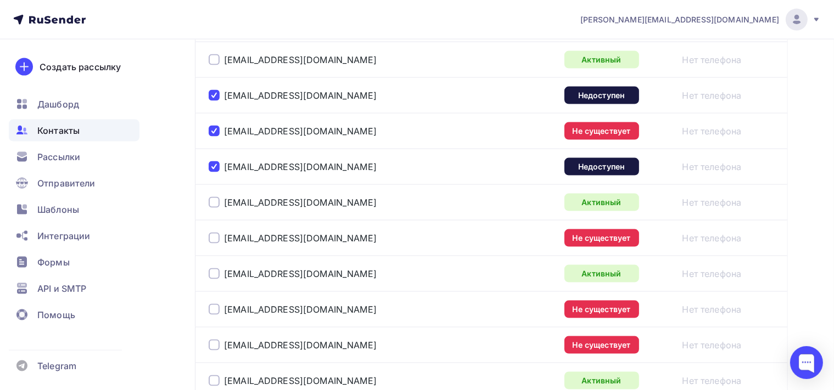
click at [214, 234] on div at bounding box center [214, 238] width 11 height 11
click at [218, 304] on div at bounding box center [214, 309] width 11 height 11
click at [216, 340] on div at bounding box center [214, 345] width 11 height 11
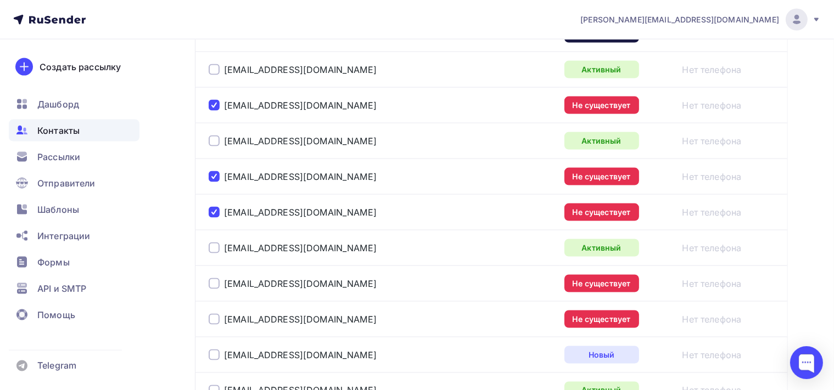
scroll to position [1825, 0]
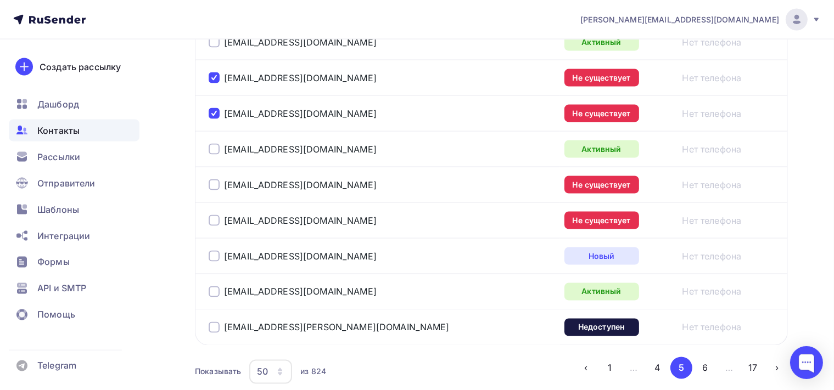
click at [216, 179] on div at bounding box center [214, 184] width 11 height 11
click at [213, 217] on div at bounding box center [214, 220] width 11 height 11
click at [217, 322] on div at bounding box center [214, 327] width 11 height 11
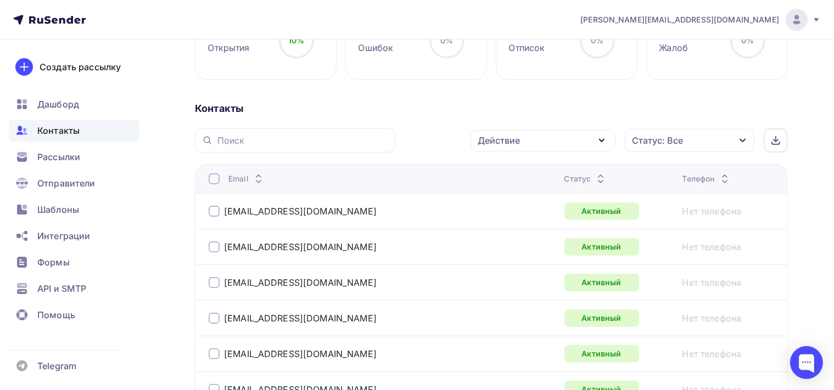
scroll to position [183, 0]
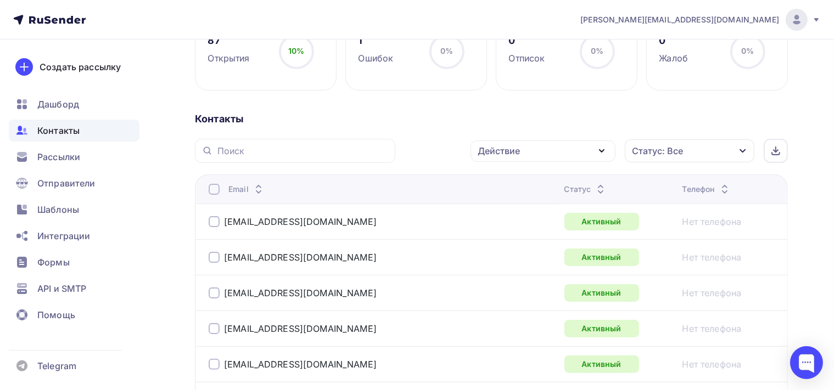
click at [604, 150] on icon "button" at bounding box center [601, 151] width 4 height 2
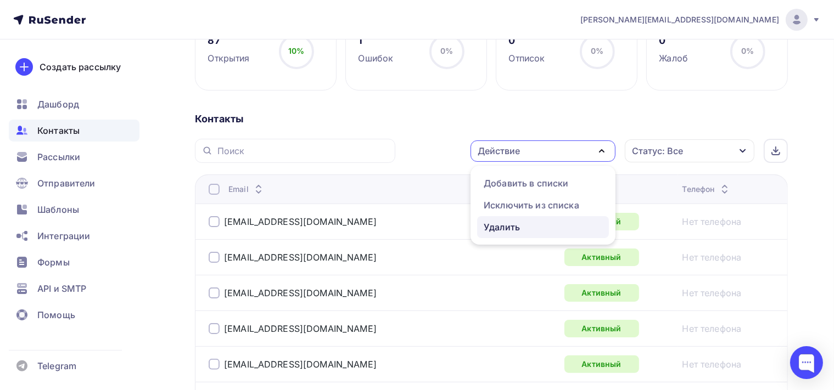
click at [550, 222] on div "Удалить" at bounding box center [543, 227] width 119 height 13
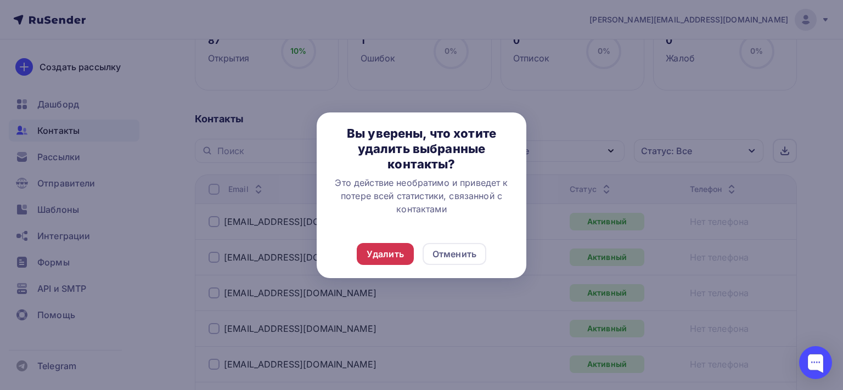
click at [384, 256] on div "Удалить" at bounding box center [385, 254] width 37 height 13
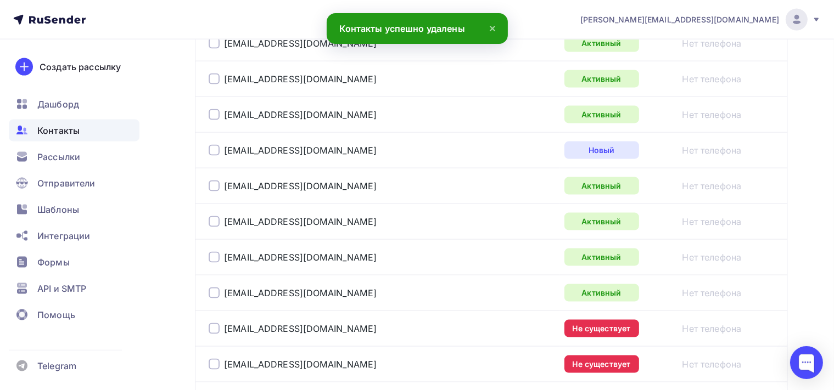
scroll to position [1748, 0]
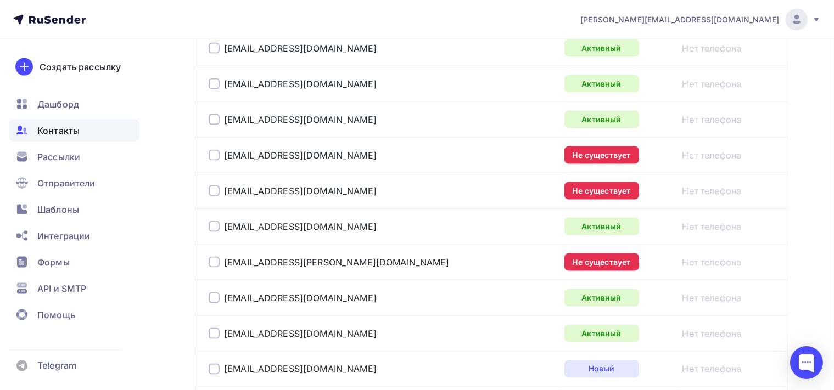
click at [210, 150] on div at bounding box center [214, 155] width 11 height 11
click at [212, 186] on div at bounding box center [214, 191] width 11 height 11
click at [217, 258] on div at bounding box center [214, 262] width 11 height 11
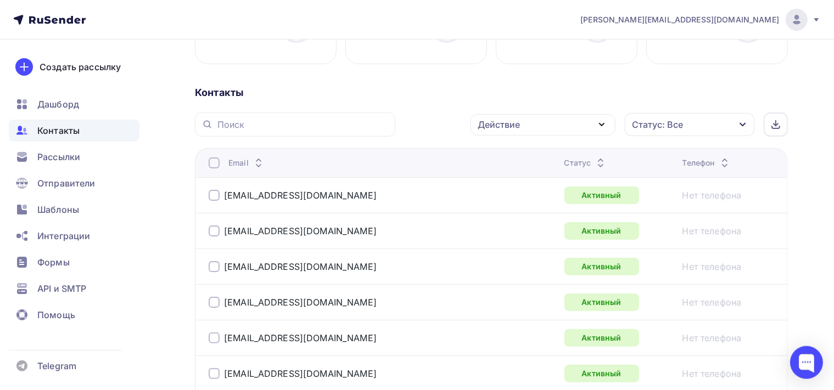
scroll to position [206, 0]
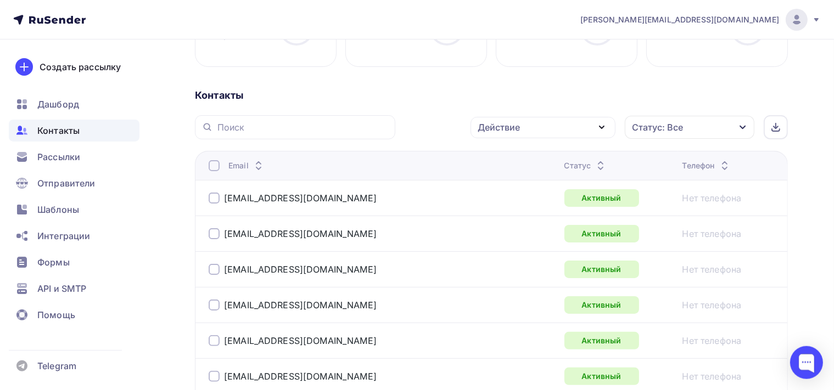
click at [600, 127] on icon "button" at bounding box center [601, 127] width 13 height 13
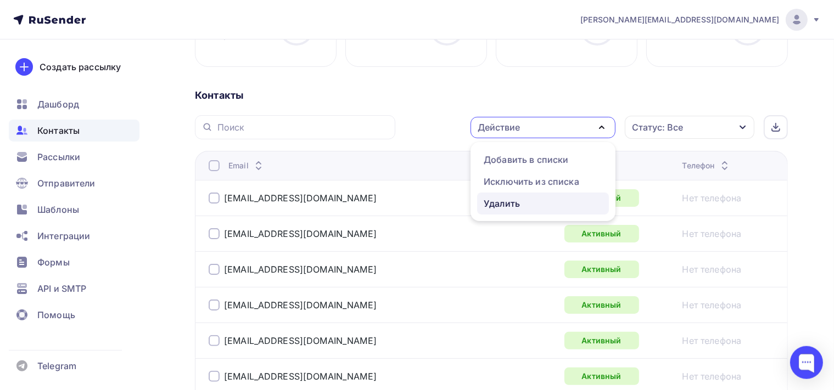
click at [529, 204] on div "Удалить" at bounding box center [543, 203] width 119 height 13
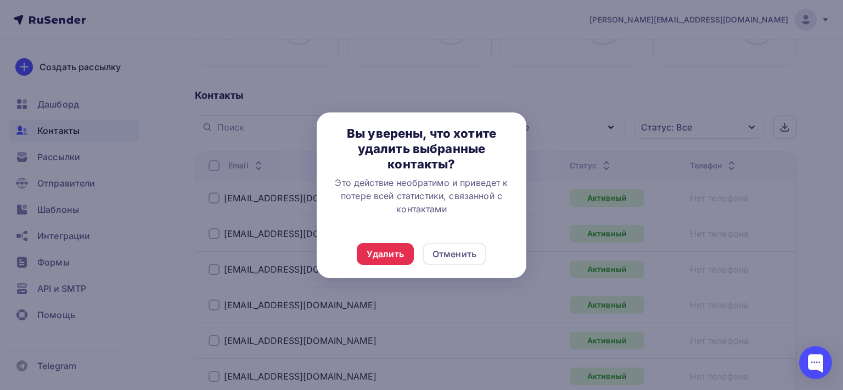
click at [356, 258] on div "Удалить Отменить" at bounding box center [422, 254] width 210 height 48
click at [372, 257] on div "Удалить" at bounding box center [385, 254] width 37 height 13
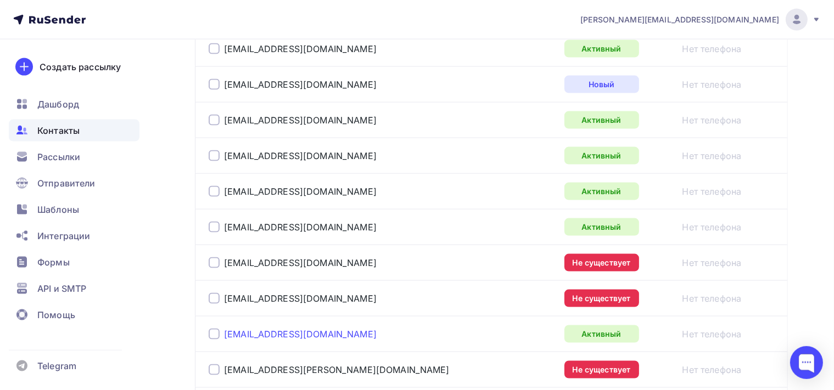
scroll to position [1655, 0]
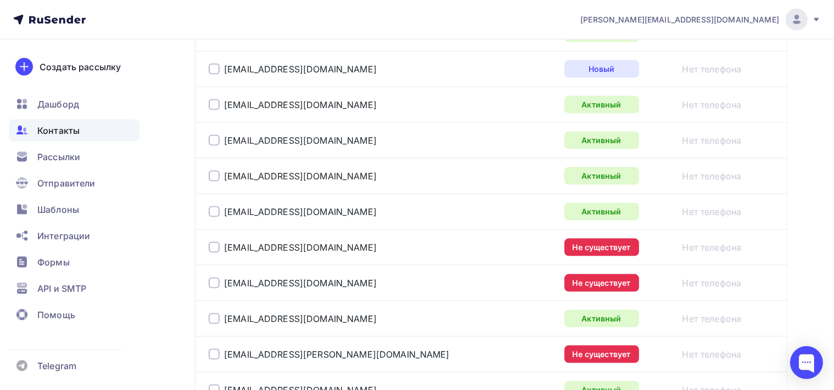
click at [214, 242] on div at bounding box center [214, 247] width 11 height 11
click at [214, 279] on div at bounding box center [214, 283] width 11 height 11
click at [212, 349] on div at bounding box center [214, 354] width 11 height 11
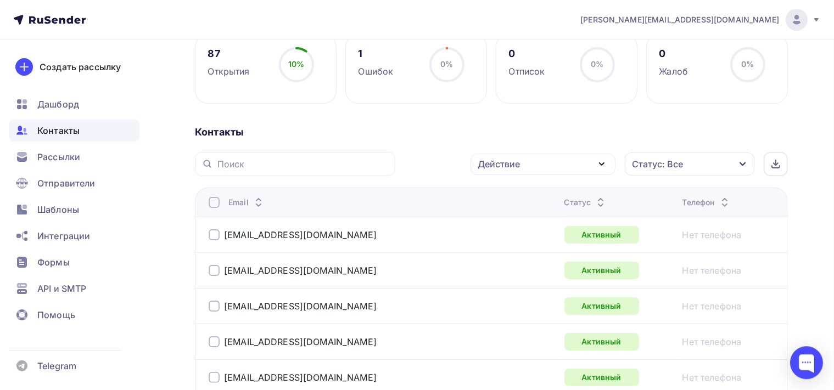
scroll to position [148, 0]
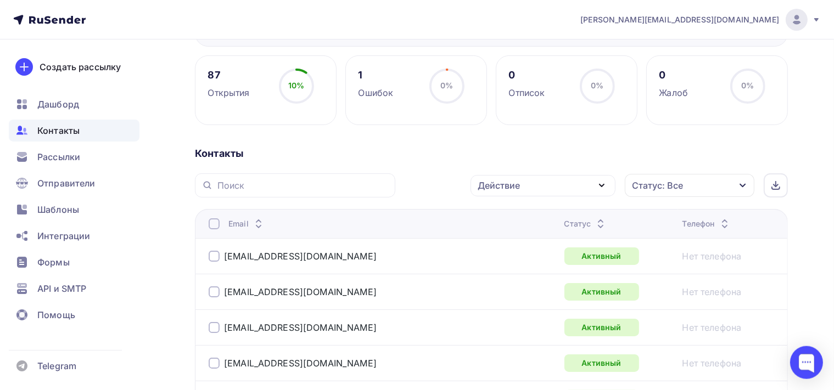
click at [599, 190] on icon "button" at bounding box center [601, 185] width 13 height 13
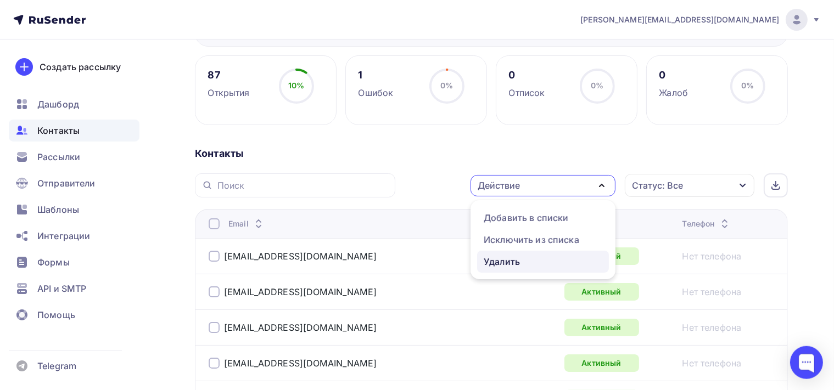
click at [496, 259] on div "Удалить" at bounding box center [502, 261] width 36 height 13
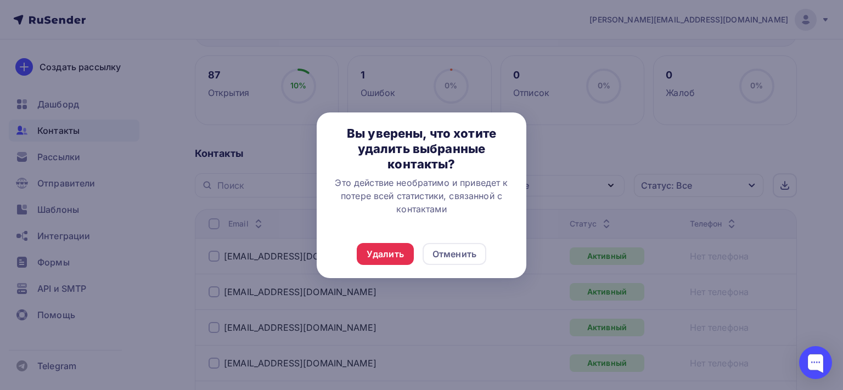
click at [356, 245] on div "Удалить Отменить" at bounding box center [422, 254] width 210 height 48
click at [377, 256] on div "Удалить" at bounding box center [385, 254] width 37 height 13
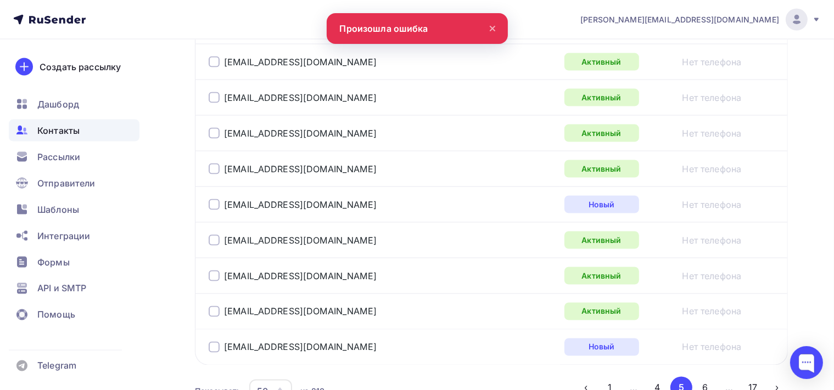
scroll to position [1886, 0]
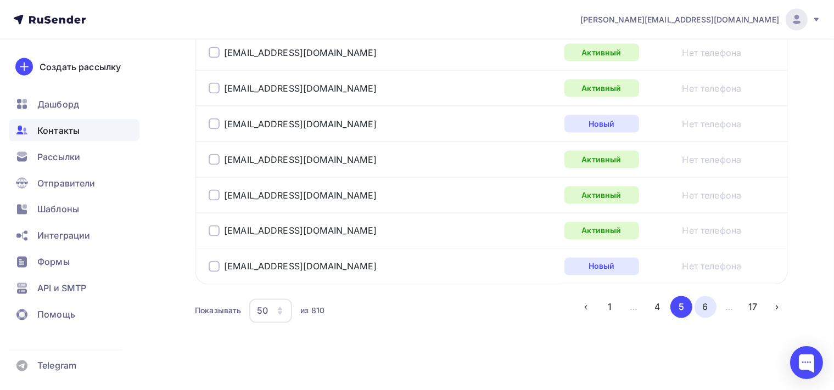
click at [702, 306] on button "6" at bounding box center [705, 307] width 22 height 22
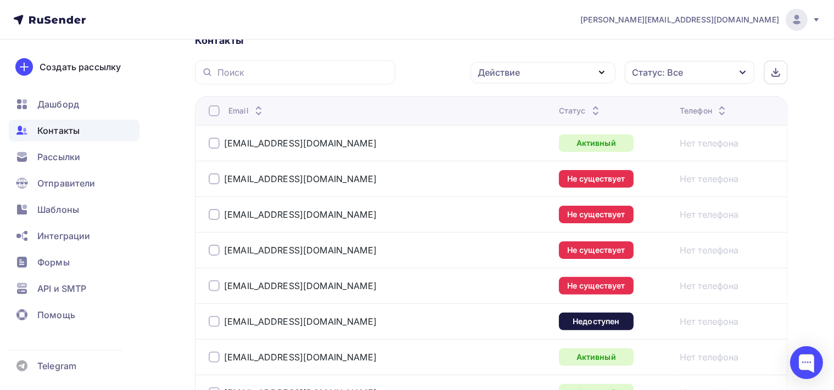
scroll to position [202, 0]
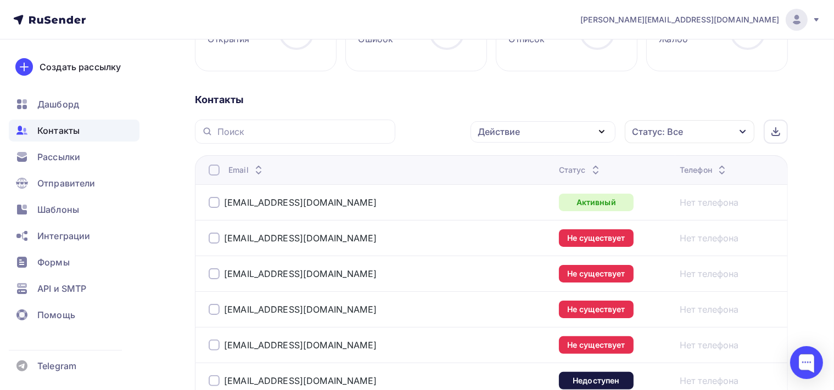
click at [216, 238] on div at bounding box center [214, 238] width 11 height 11
click at [212, 272] on div at bounding box center [214, 273] width 11 height 11
click at [216, 307] on div at bounding box center [214, 309] width 11 height 11
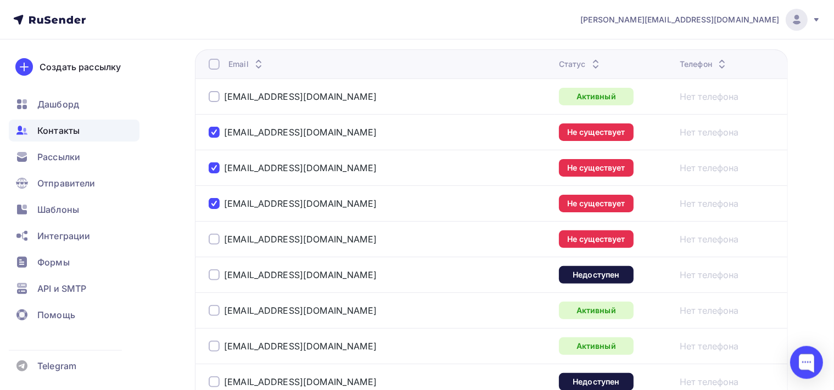
scroll to position [318, 0]
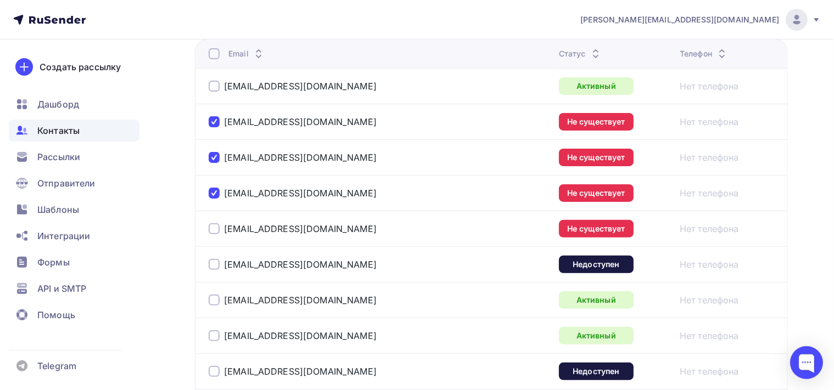
click at [215, 224] on div at bounding box center [214, 228] width 11 height 11
click at [214, 262] on div at bounding box center [214, 264] width 11 height 11
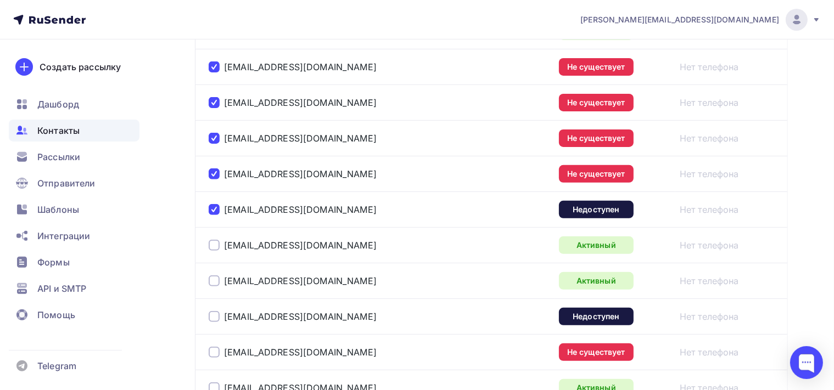
scroll to position [434, 0]
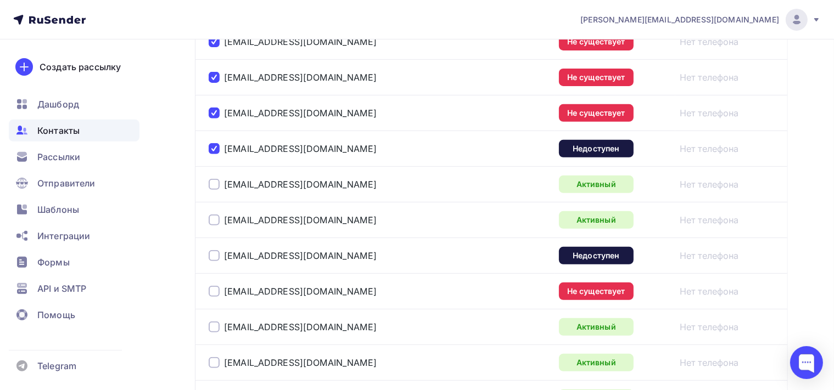
click at [216, 252] on div at bounding box center [214, 255] width 11 height 11
click at [216, 287] on div at bounding box center [214, 291] width 11 height 11
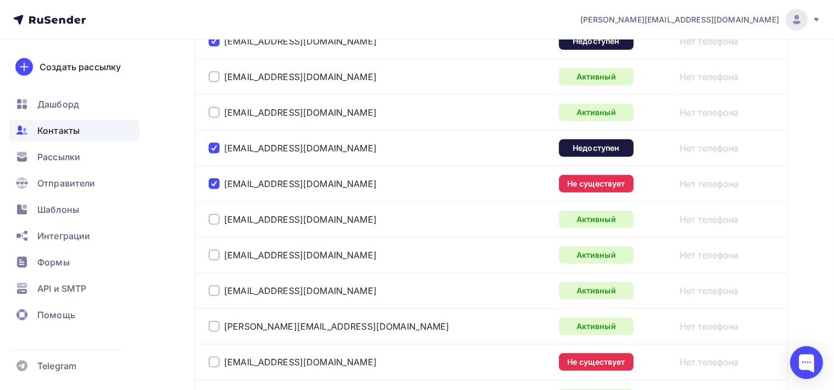
scroll to position [782, 0]
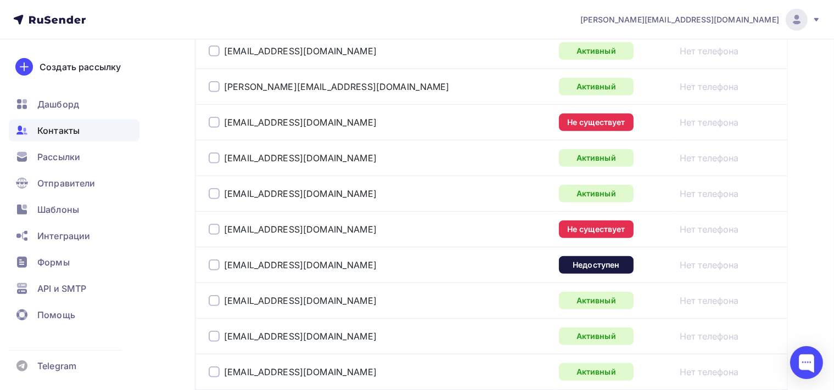
click at [214, 117] on div at bounding box center [214, 122] width 11 height 11
click at [211, 227] on div at bounding box center [214, 229] width 11 height 11
click at [214, 263] on div at bounding box center [214, 265] width 11 height 11
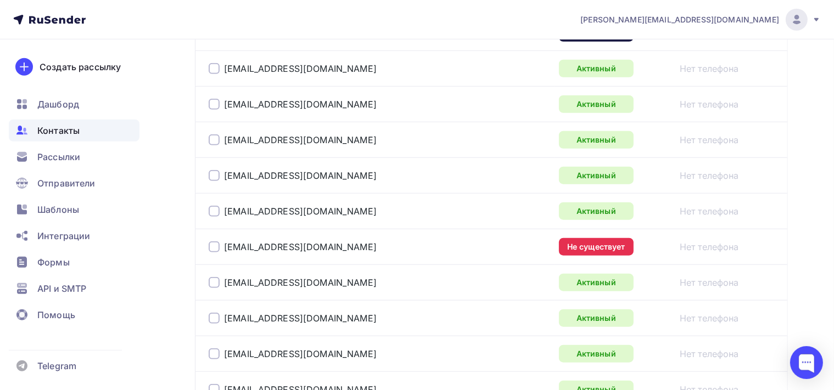
click at [214, 242] on div at bounding box center [214, 247] width 11 height 11
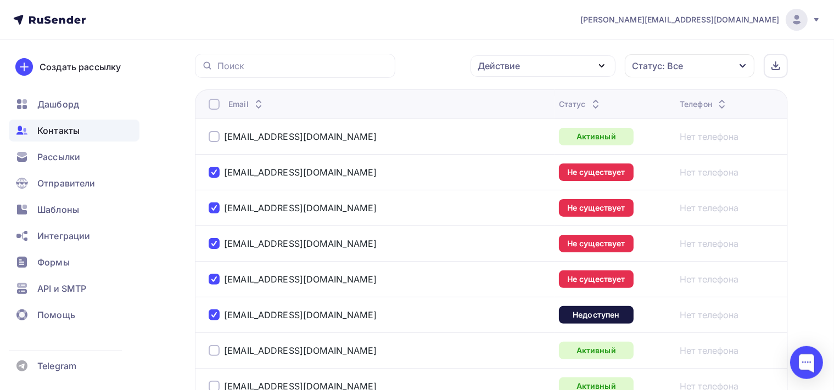
scroll to position [265, 0]
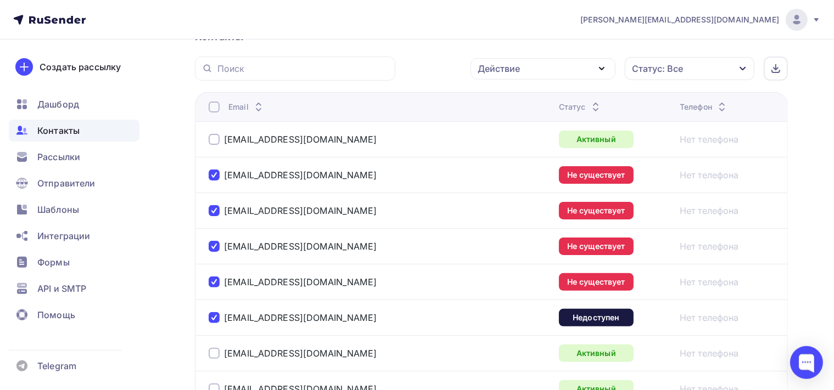
click at [598, 69] on icon "button" at bounding box center [601, 68] width 13 height 13
click at [574, 142] on div "Удалить" at bounding box center [543, 144] width 119 height 13
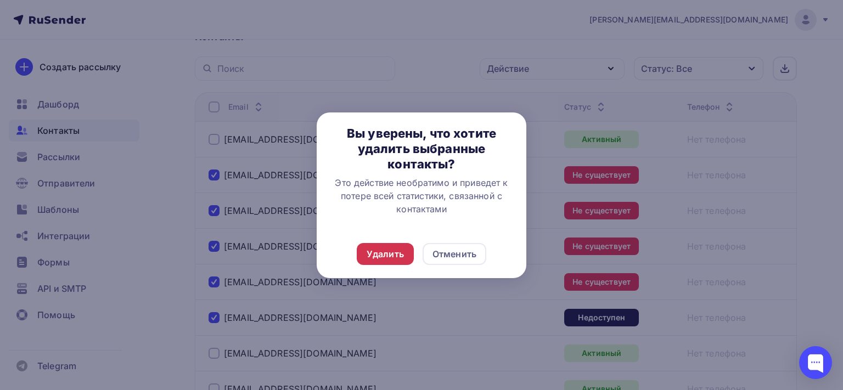
click at [406, 250] on div "Удалить" at bounding box center [385, 254] width 57 height 22
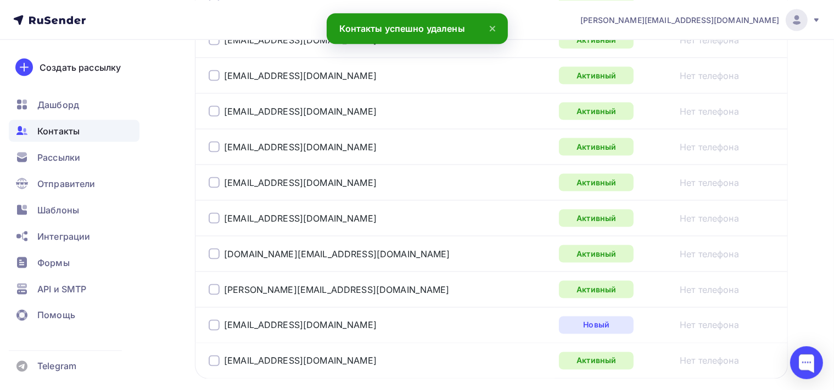
scroll to position [1886, 0]
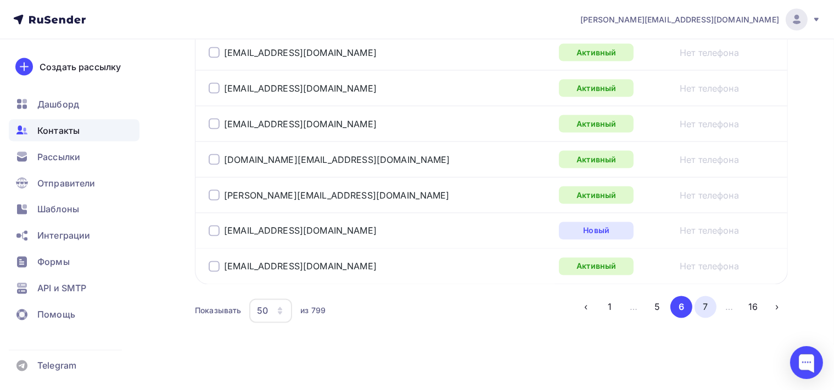
click at [697, 298] on button "7" at bounding box center [705, 307] width 22 height 22
click at [709, 298] on button "8" at bounding box center [705, 307] width 22 height 22
click at [710, 302] on button "9" at bounding box center [705, 307] width 22 height 22
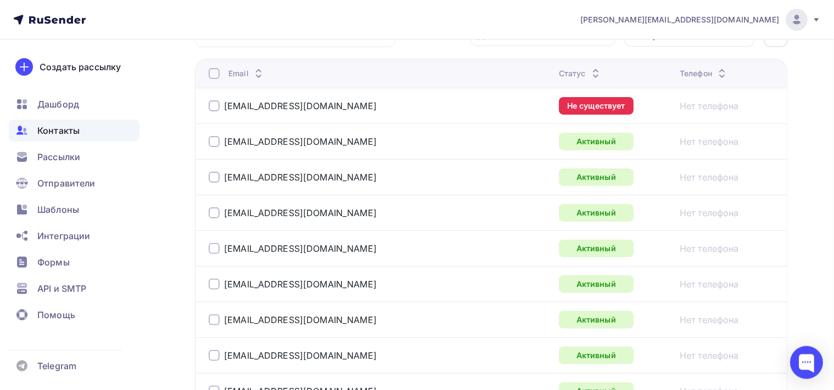
scroll to position [202, 0]
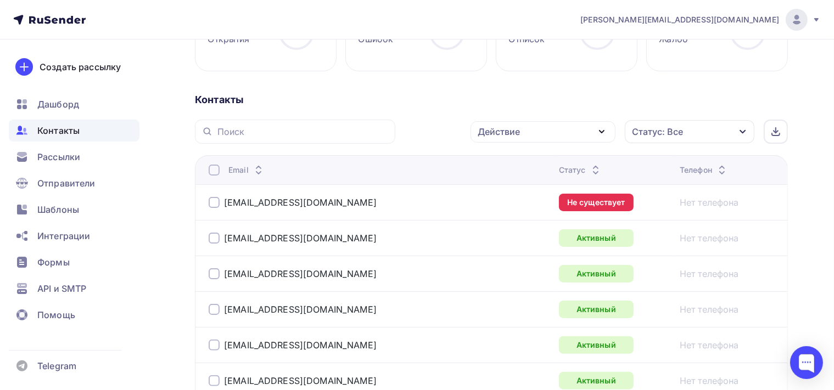
click at [205, 199] on td "m3@jfkosmetiks.ru" at bounding box center [375, 202] width 360 height 36
click at [216, 197] on div at bounding box center [214, 202] width 11 height 11
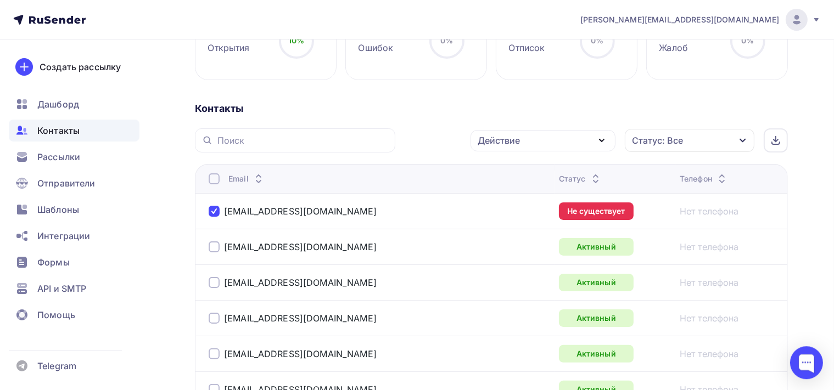
scroll to position [147, 0]
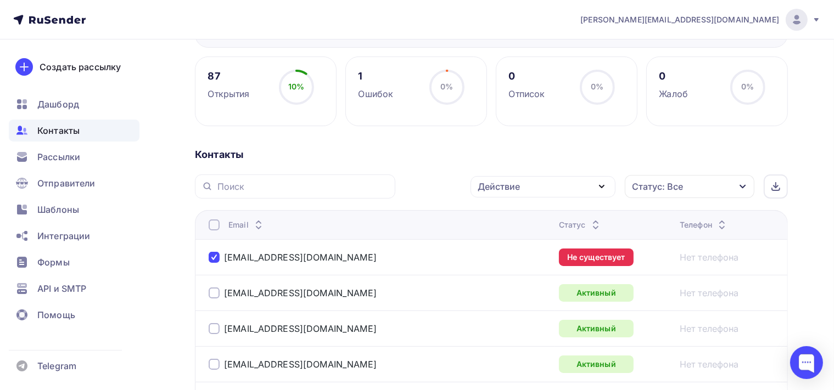
click at [600, 181] on icon "button" at bounding box center [601, 186] width 13 height 13
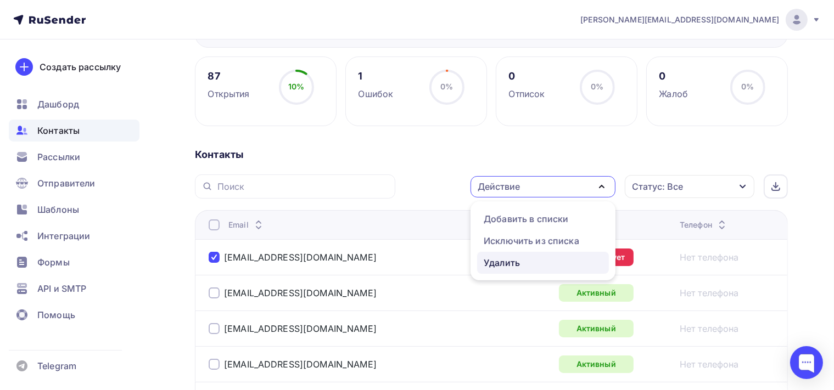
click at [540, 267] on div "Удалить" at bounding box center [543, 262] width 119 height 13
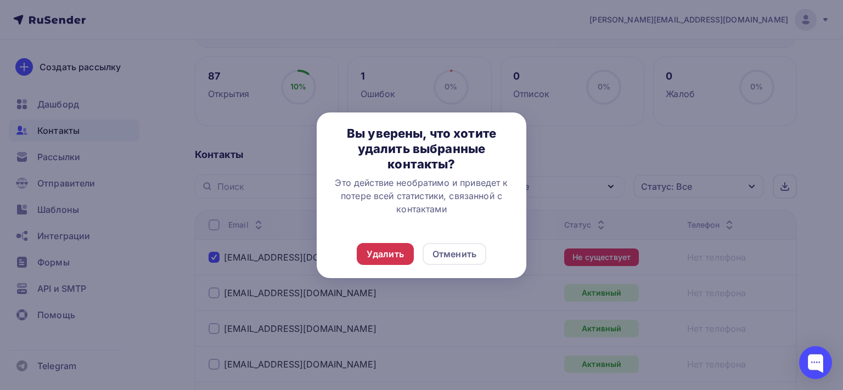
click at [366, 257] on div "Удалить" at bounding box center [385, 254] width 57 height 22
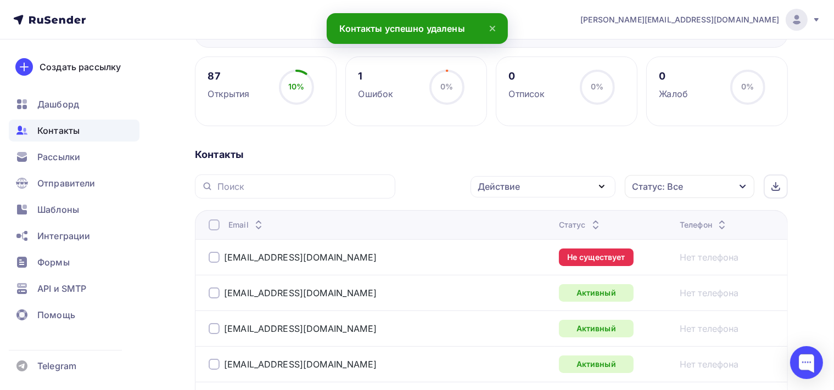
click at [220, 256] on div "m3@jfkosmetiks.ru" at bounding box center [293, 257] width 168 height 11
click at [217, 256] on div at bounding box center [214, 257] width 11 height 11
click at [598, 184] on icon "button" at bounding box center [601, 186] width 13 height 13
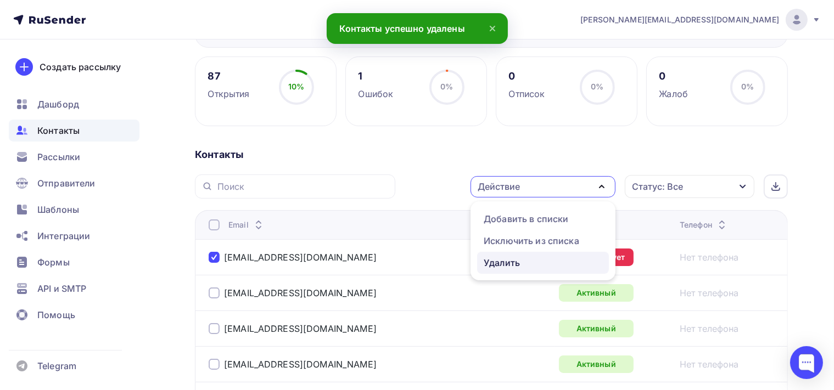
click at [559, 258] on div "Удалить" at bounding box center [543, 262] width 119 height 13
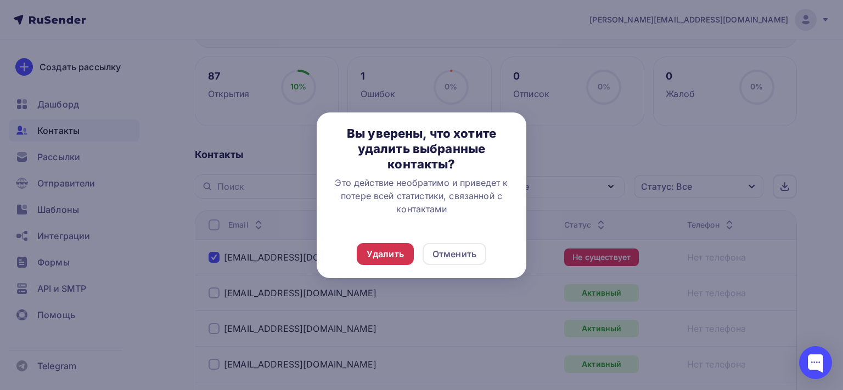
click at [407, 254] on div "Удалить" at bounding box center [385, 254] width 57 height 22
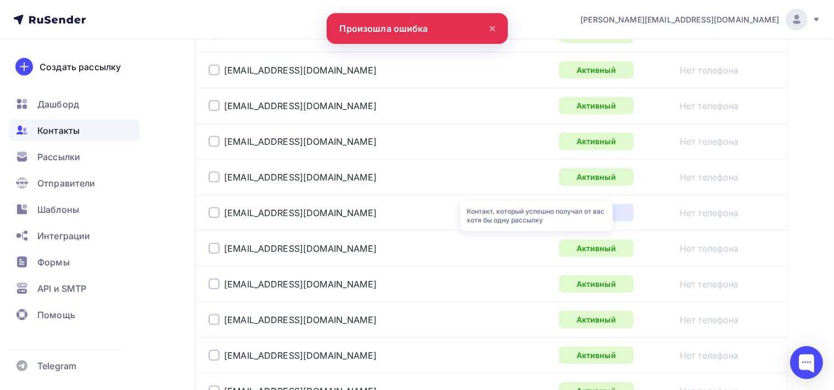
scroll to position [1886, 0]
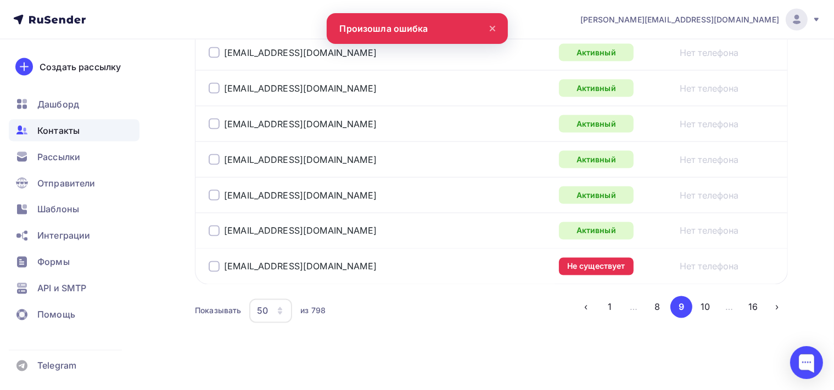
click at [220, 261] on div "info@studio-silk.ru" at bounding box center [293, 266] width 168 height 11
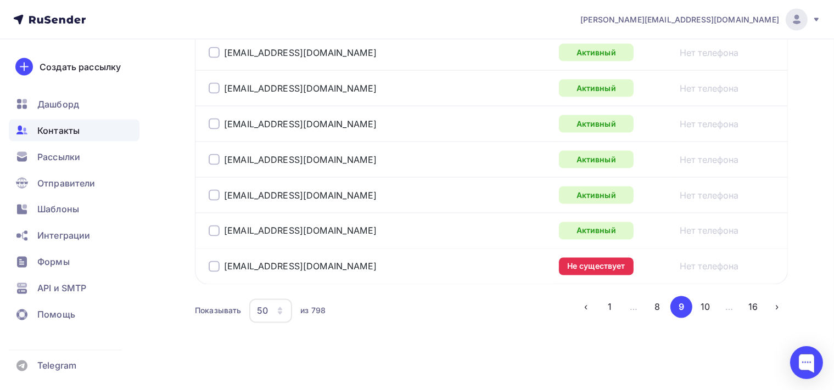
click at [212, 261] on div at bounding box center [214, 266] width 11 height 11
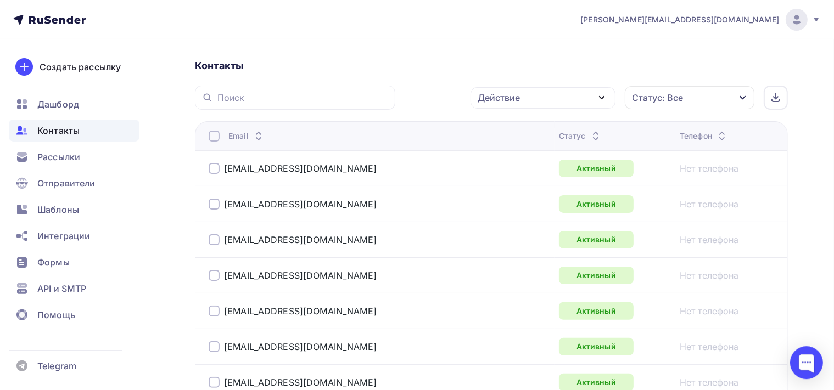
scroll to position [215, 0]
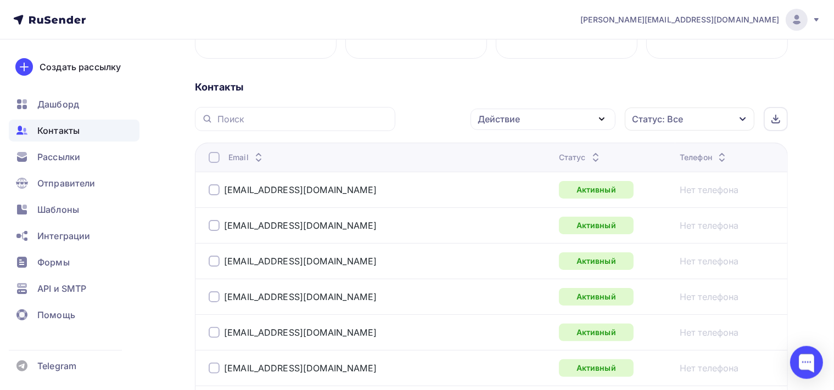
click at [608, 114] on icon "button" at bounding box center [601, 119] width 13 height 13
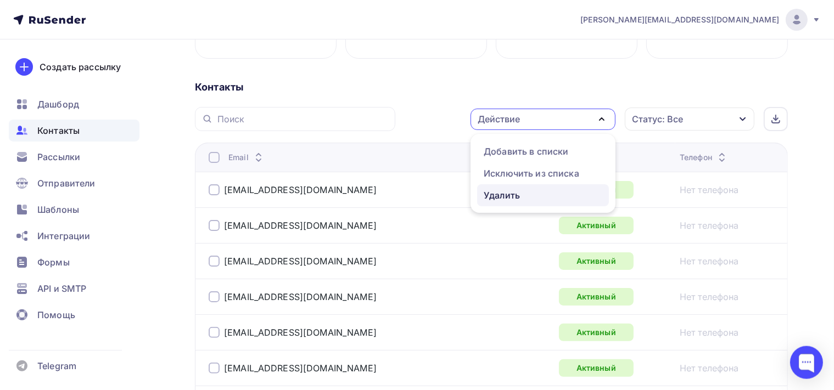
click at [539, 194] on div "Удалить" at bounding box center [543, 195] width 119 height 13
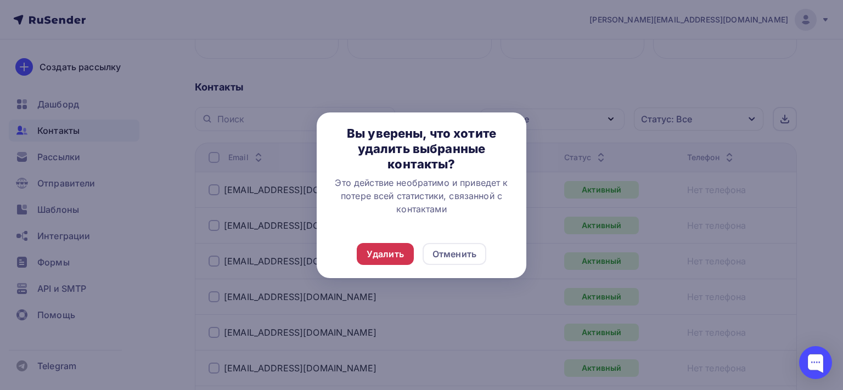
click at [381, 255] on div "Удалить" at bounding box center [385, 254] width 37 height 13
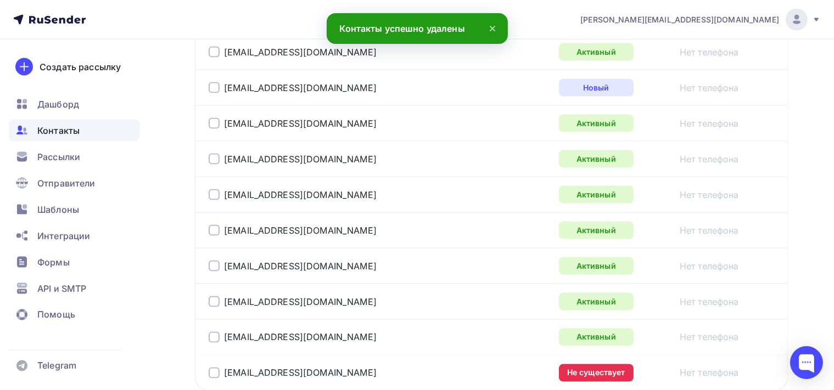
scroll to position [1886, 0]
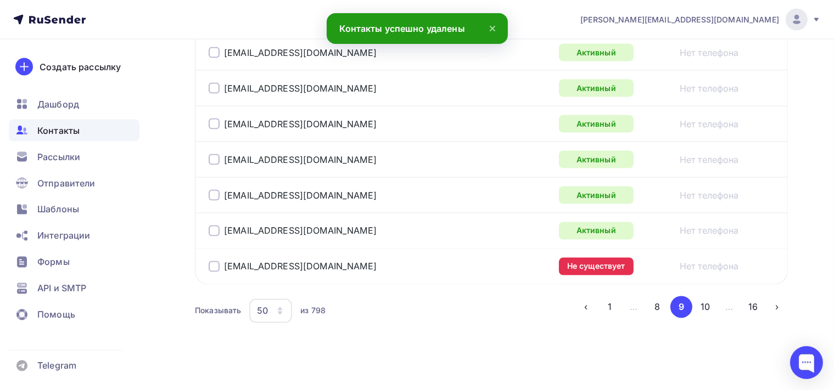
click at [210, 261] on div at bounding box center [214, 266] width 11 height 11
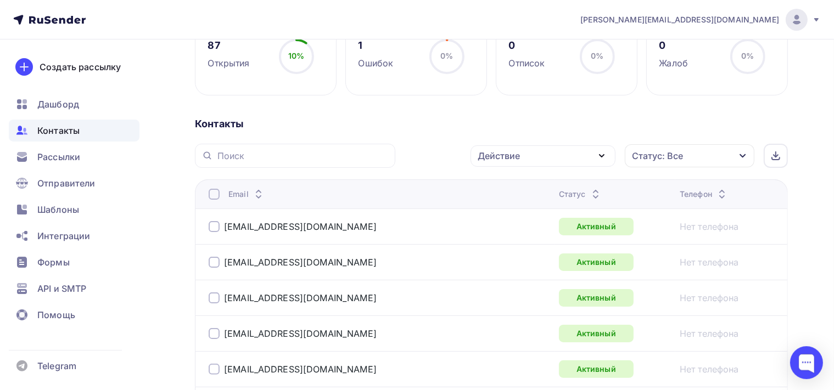
scroll to position [172, 0]
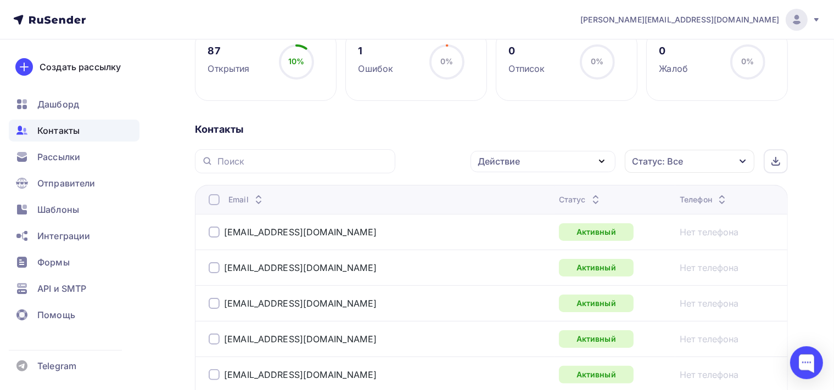
click at [599, 160] on icon "button" at bounding box center [601, 161] width 13 height 13
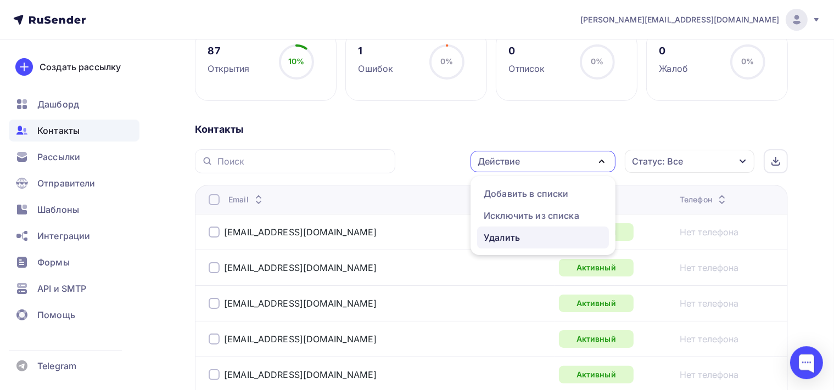
click at [515, 237] on div "Удалить" at bounding box center [502, 237] width 36 height 13
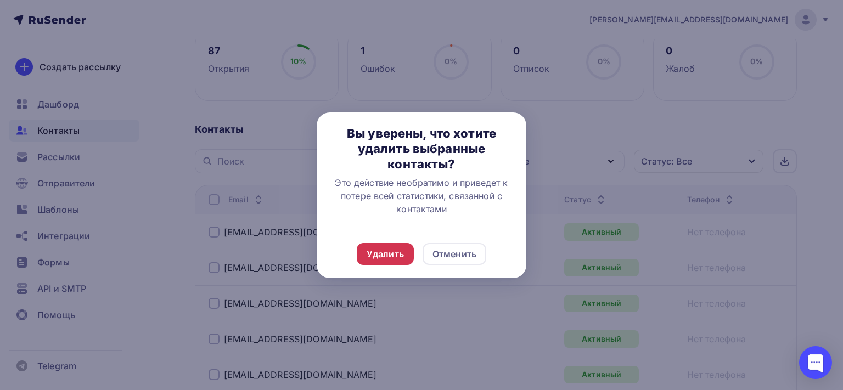
click at [383, 260] on div "Удалить" at bounding box center [385, 254] width 37 height 13
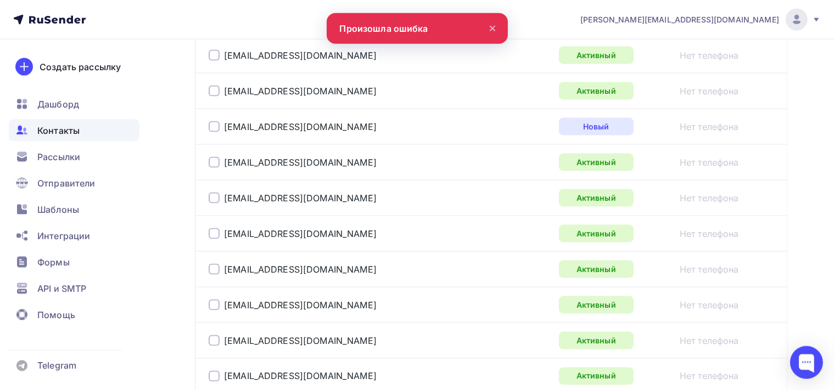
scroll to position [1853, 0]
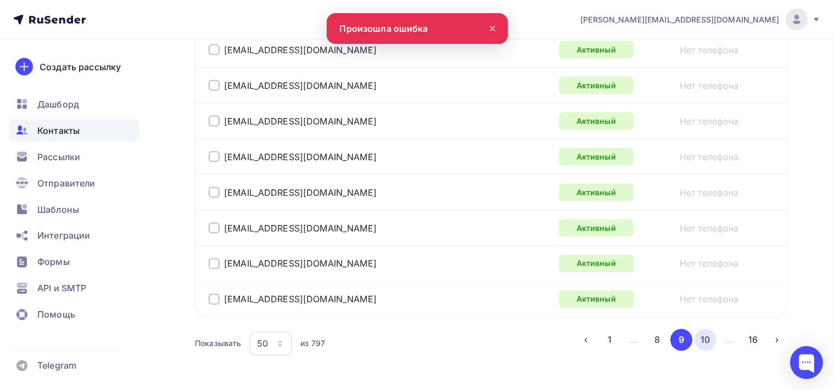
click at [709, 334] on button "10" at bounding box center [705, 340] width 22 height 22
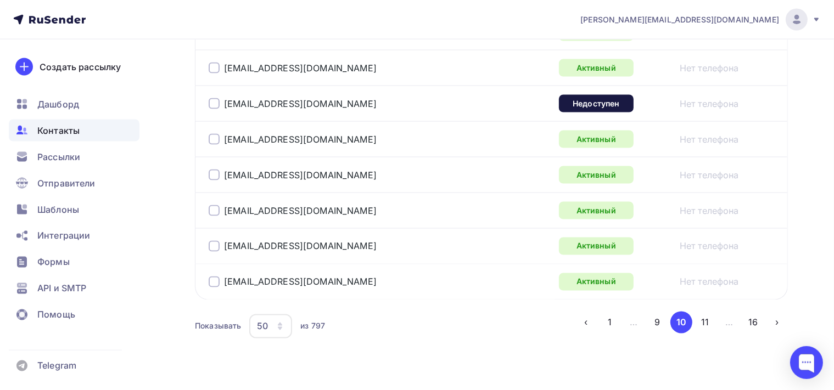
scroll to position [1886, 0]
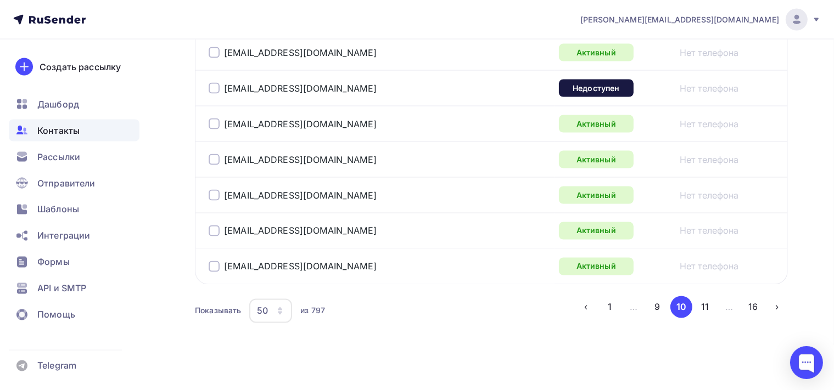
click at [214, 83] on div at bounding box center [214, 88] width 11 height 11
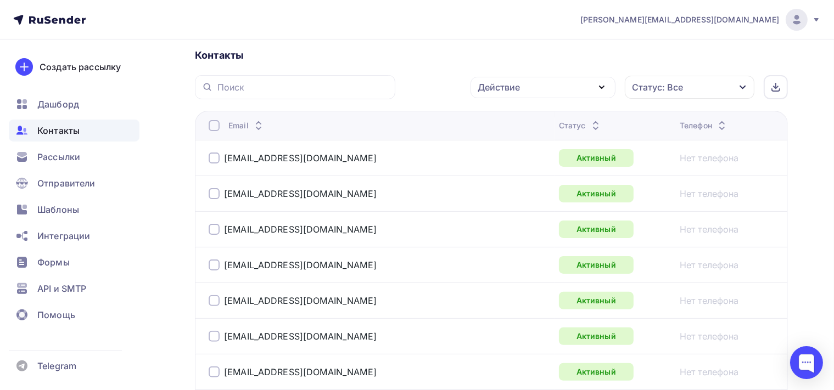
scroll to position [217, 0]
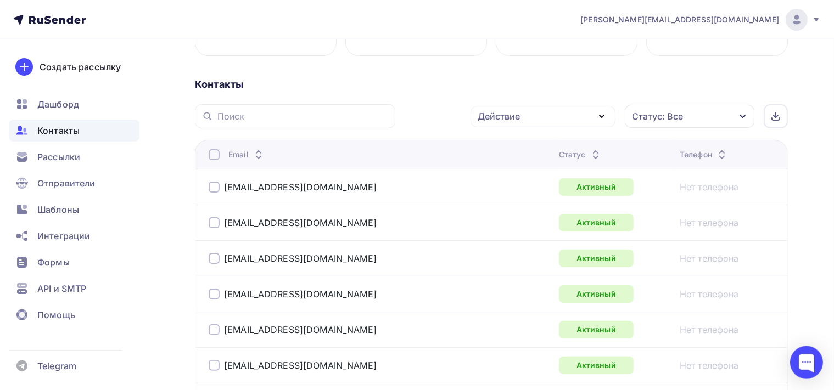
click at [599, 114] on icon "button" at bounding box center [601, 116] width 13 height 13
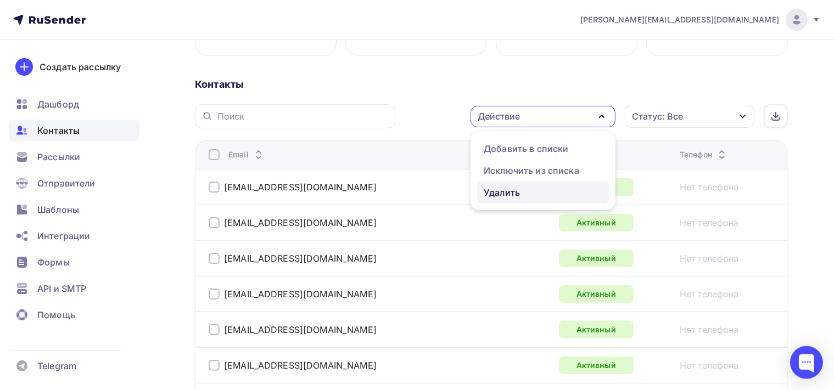
click at [500, 196] on div "Удалить" at bounding box center [502, 192] width 36 height 13
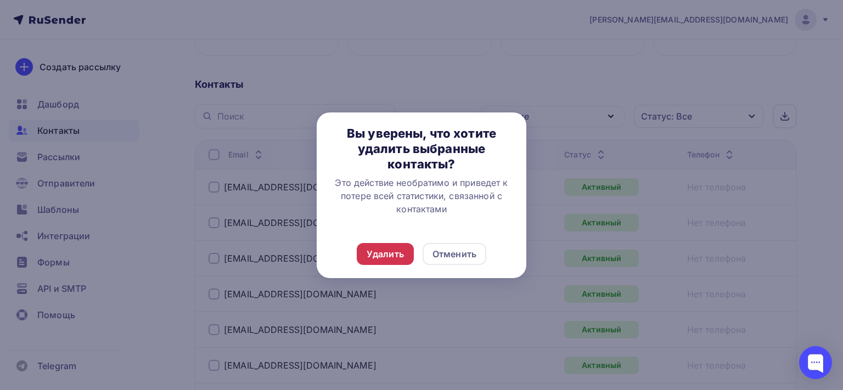
click at [372, 261] on div "Удалить" at bounding box center [385, 254] width 57 height 22
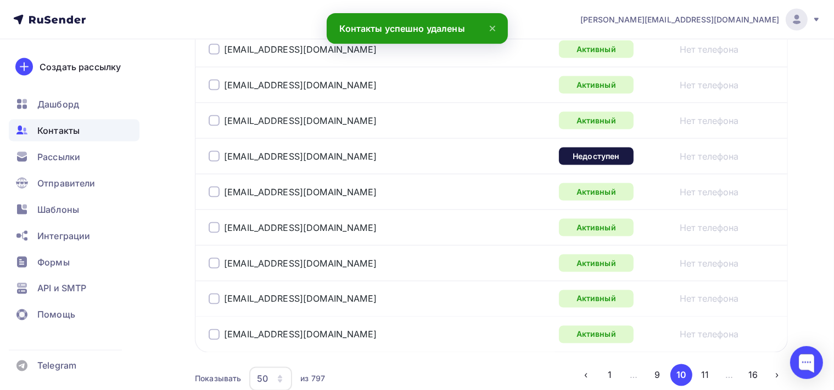
scroll to position [1840, 0]
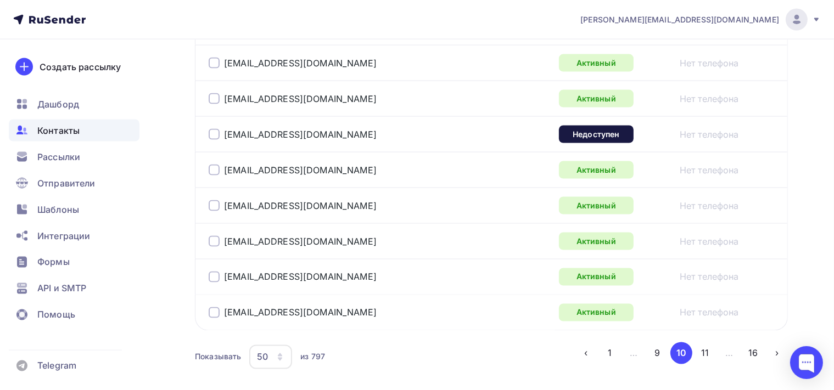
click at [212, 129] on div at bounding box center [214, 134] width 11 height 11
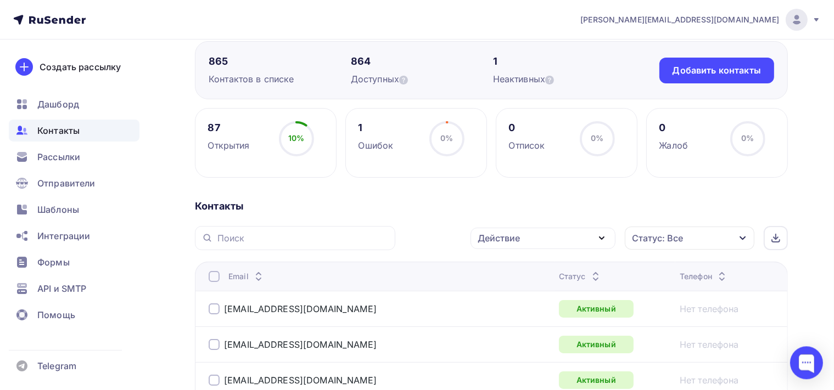
scroll to position [87, 0]
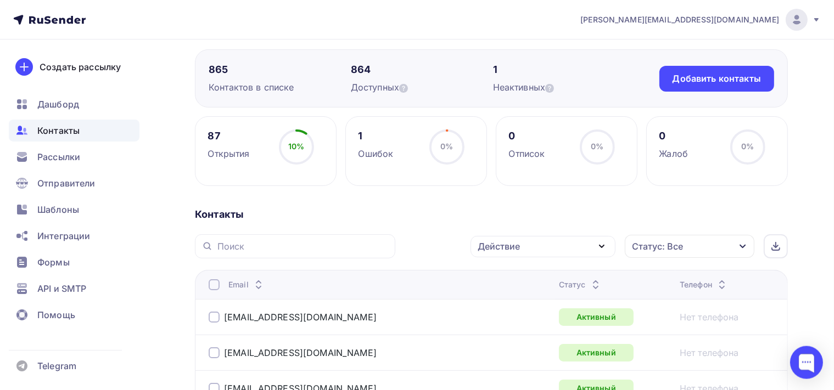
click at [605, 244] on icon "button" at bounding box center [601, 246] width 13 height 13
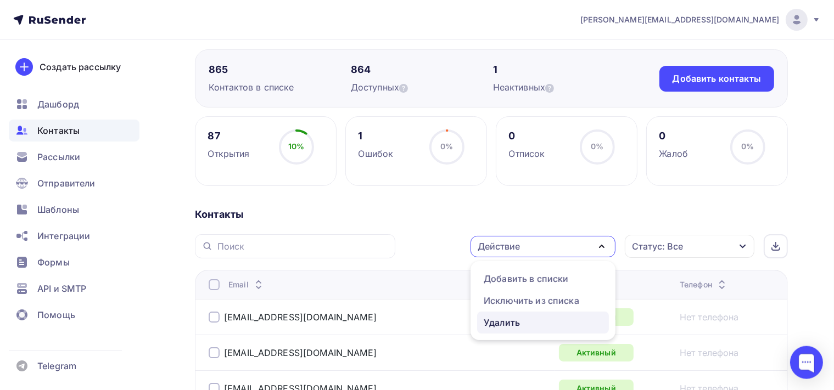
click at [532, 328] on div "Удалить" at bounding box center [543, 322] width 119 height 13
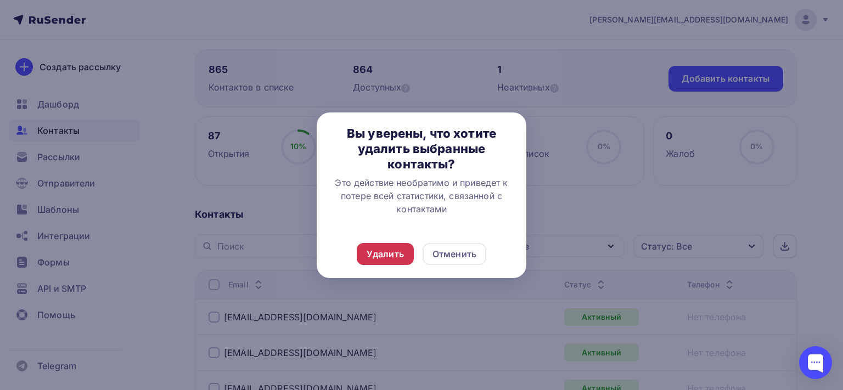
click at [390, 252] on div "Удалить" at bounding box center [385, 254] width 37 height 13
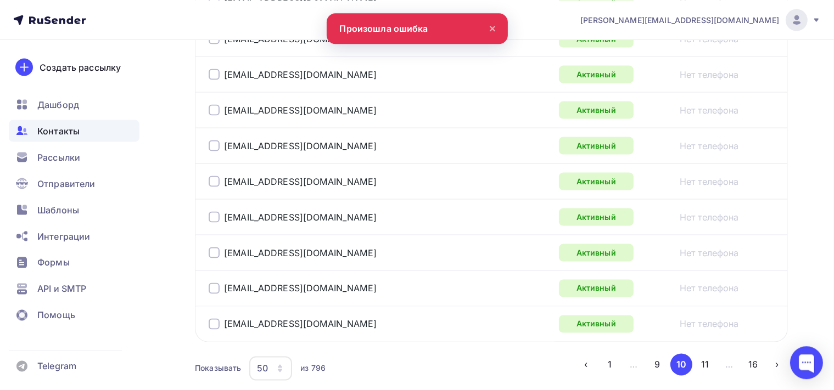
scroll to position [1886, 0]
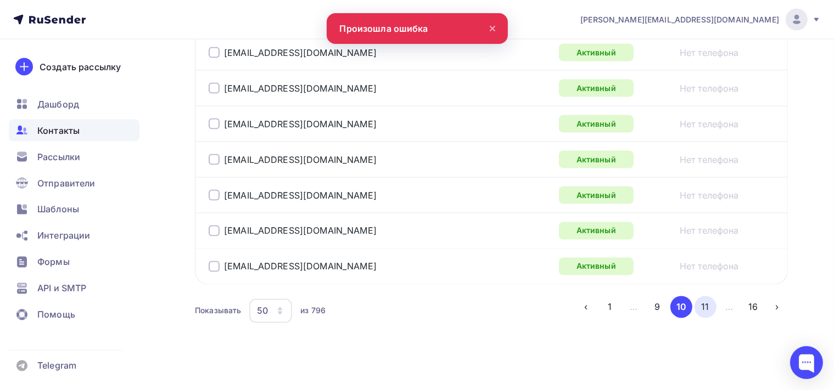
click at [700, 299] on button "11" at bounding box center [705, 307] width 22 height 22
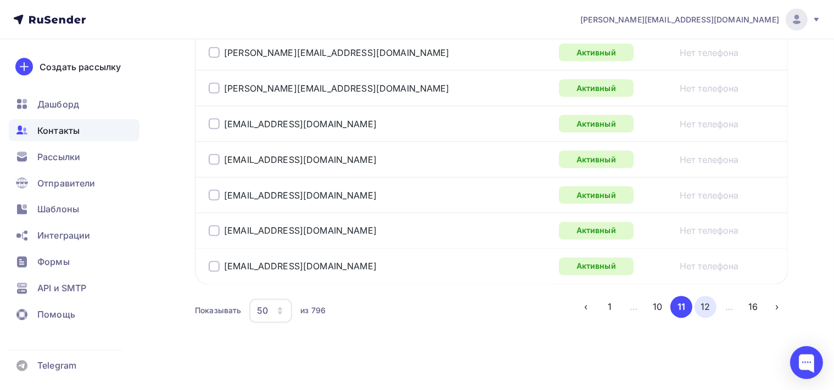
click at [707, 298] on button "12" at bounding box center [705, 307] width 22 height 22
click at [705, 301] on button "13" at bounding box center [705, 307] width 22 height 22
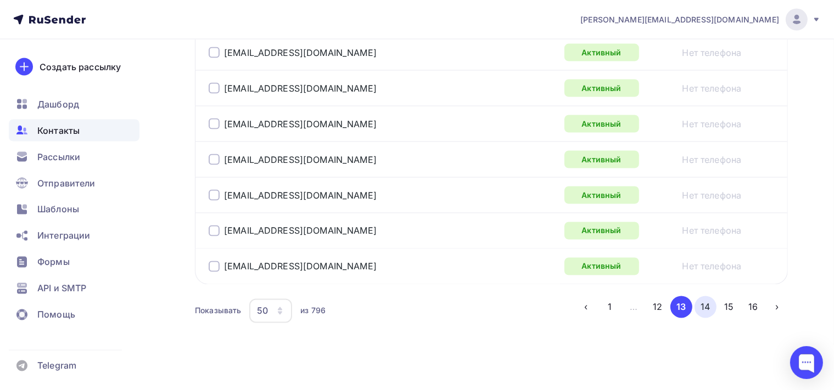
click at [705, 301] on button "14" at bounding box center [705, 307] width 22 height 22
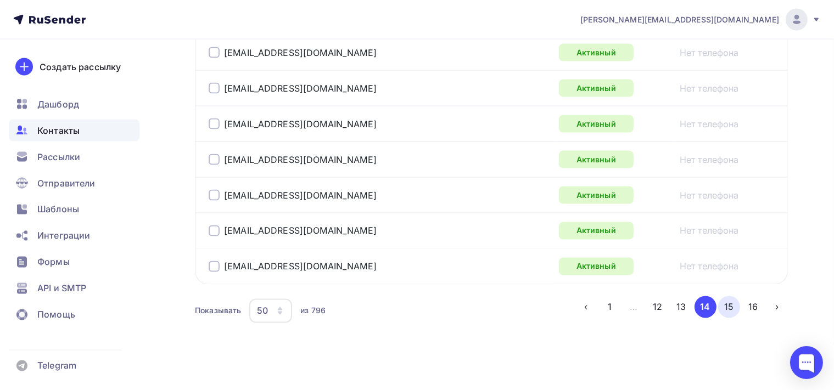
click at [733, 300] on button "15" at bounding box center [729, 307] width 22 height 22
click at [754, 298] on button "16" at bounding box center [753, 307] width 22 height 22
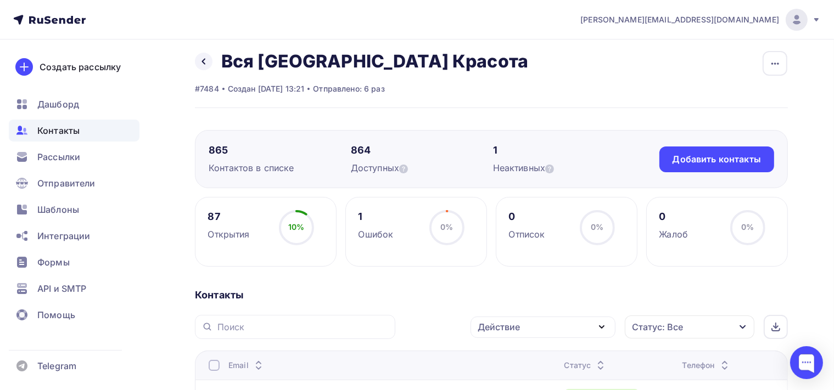
scroll to position [0, 0]
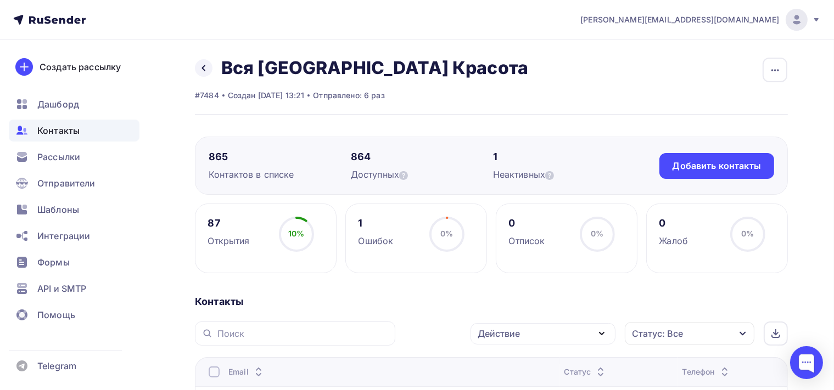
click at [89, 133] on div "Контакты" at bounding box center [74, 131] width 131 height 22
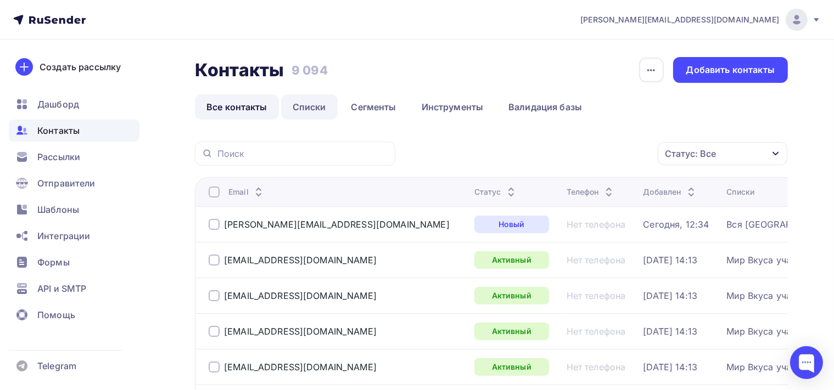
click at [315, 104] on link "Списки" at bounding box center [309, 106] width 57 height 25
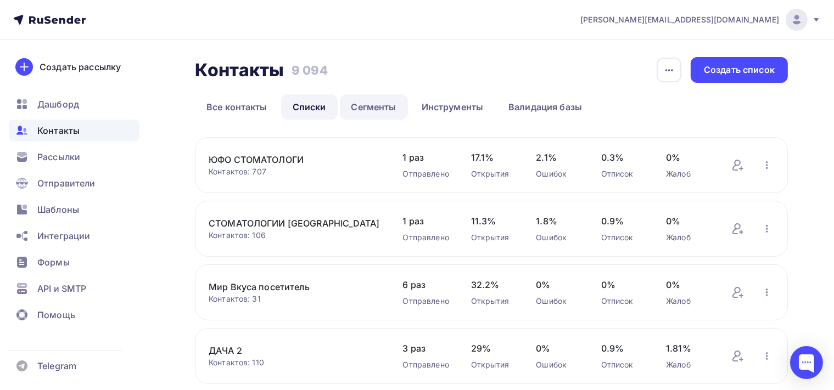
click at [384, 103] on link "Сегменты" at bounding box center [374, 106] width 68 height 25
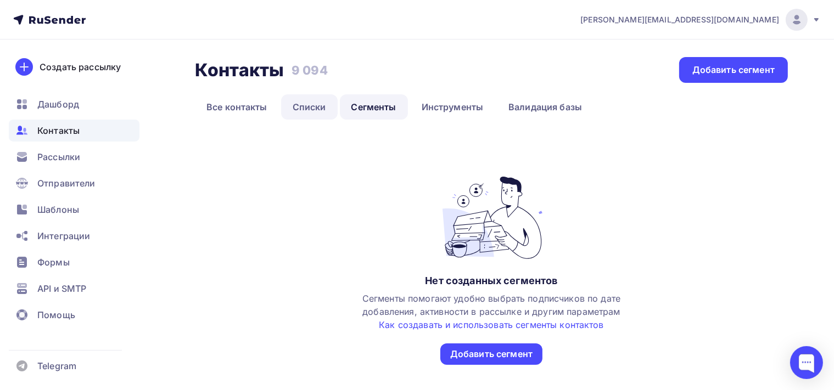
click at [318, 103] on link "Списки" at bounding box center [309, 106] width 57 height 25
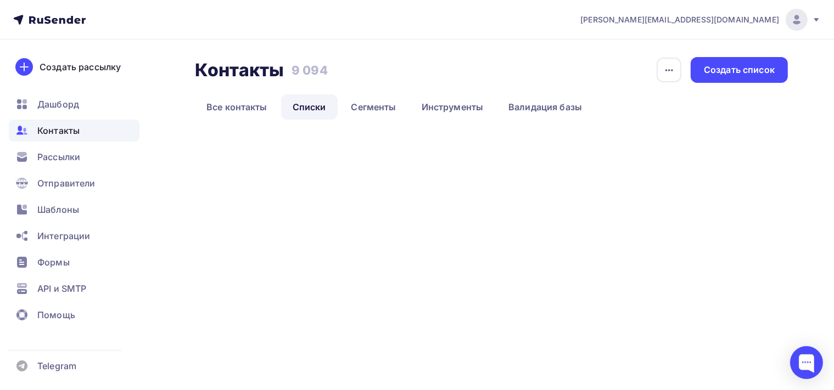
click at [318, 105] on link "Списки" at bounding box center [309, 106] width 57 height 25
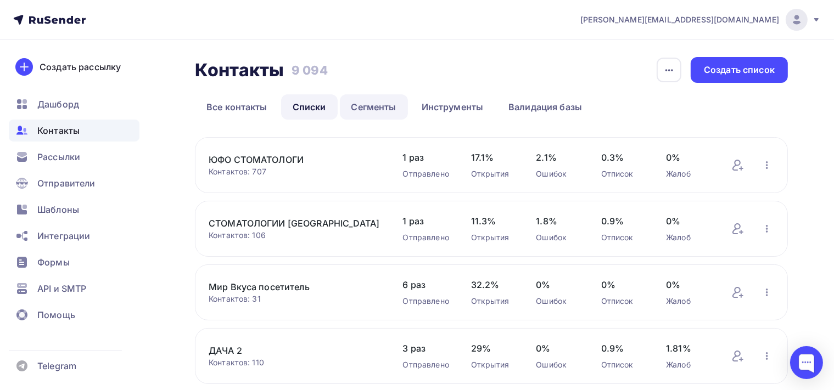
click at [386, 109] on link "Сегменты" at bounding box center [374, 106] width 68 height 25
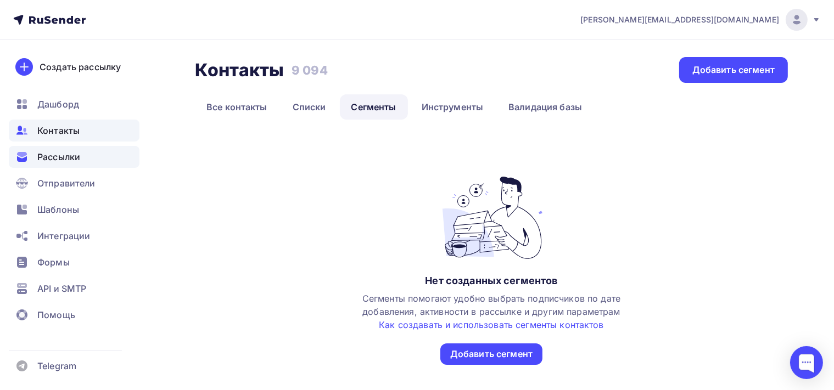
click at [91, 155] on div "Рассылки" at bounding box center [74, 157] width 131 height 22
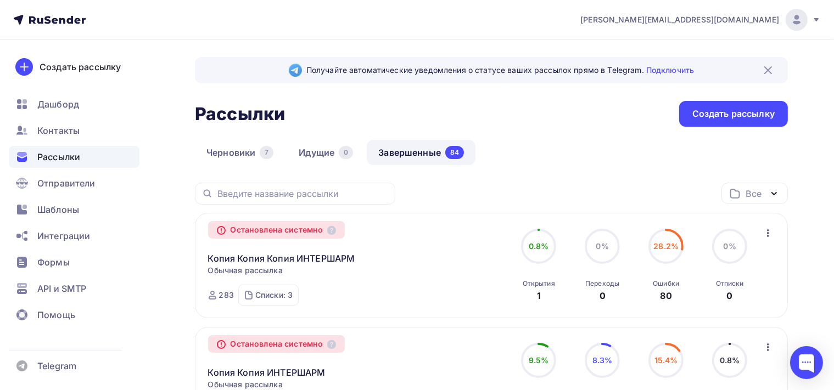
click at [770, 233] on icon "button" at bounding box center [767, 233] width 13 height 13
click at [712, 258] on div "Копировать в новую" at bounding box center [717, 261] width 113 height 13
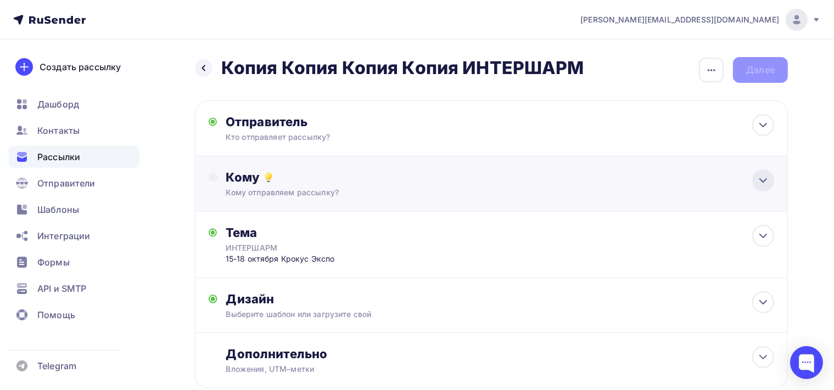
click at [757, 178] on icon at bounding box center [762, 180] width 13 height 13
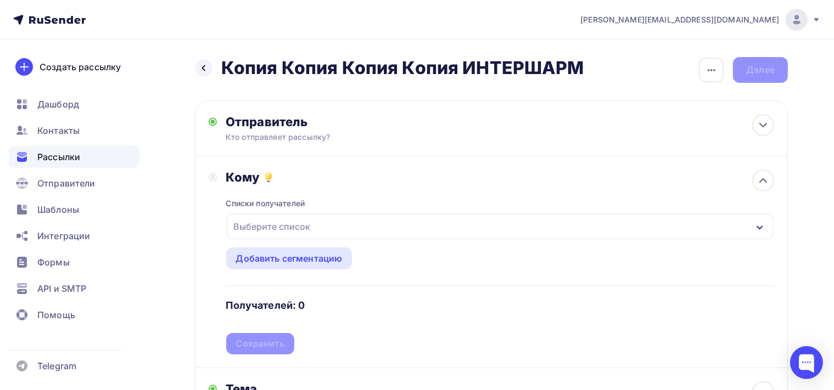
click at [759, 225] on icon "button" at bounding box center [759, 227] width 9 height 9
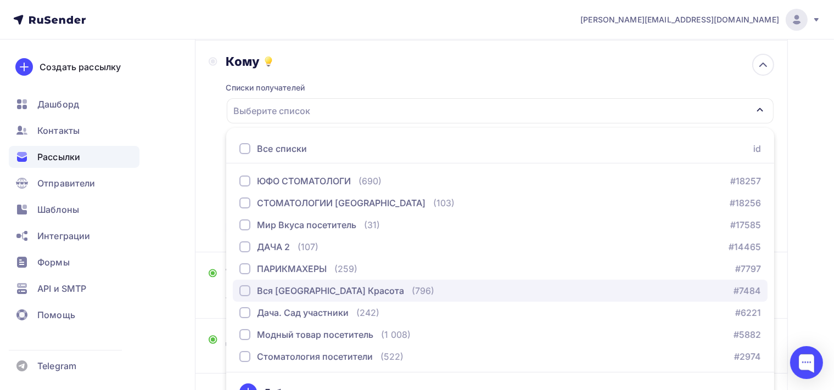
click at [245, 293] on div "button" at bounding box center [244, 290] width 11 height 11
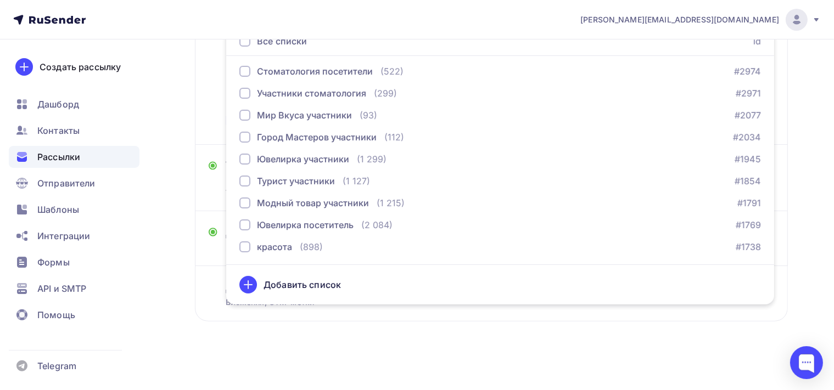
scroll to position [224, 0]
click at [520, 360] on div "Назад Копия Копия Копия Копия ИНТЕРШАРМ Копия Копия Копия Копия ИНТЕРШАРМ Закон…" at bounding box center [417, 103] width 834 height 576
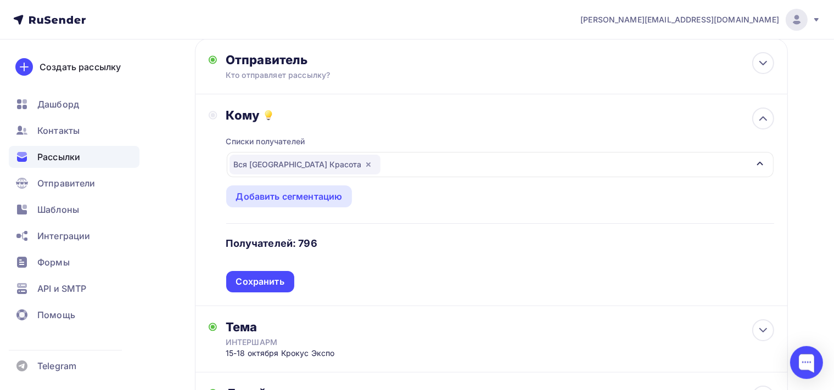
scroll to position [50, 0]
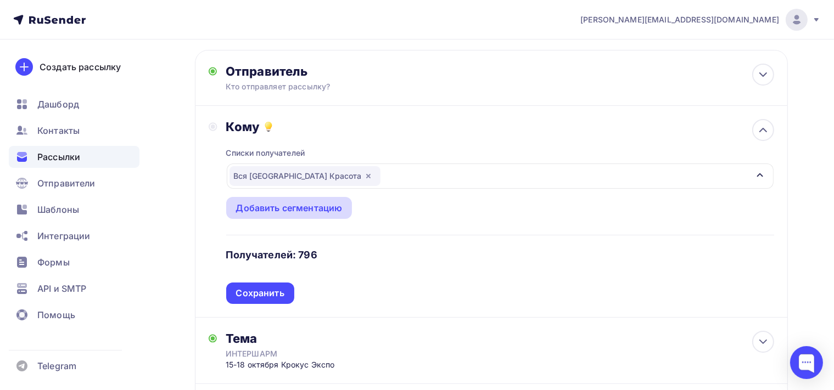
click at [313, 203] on div "Добавить сегментацию" at bounding box center [289, 207] width 106 height 13
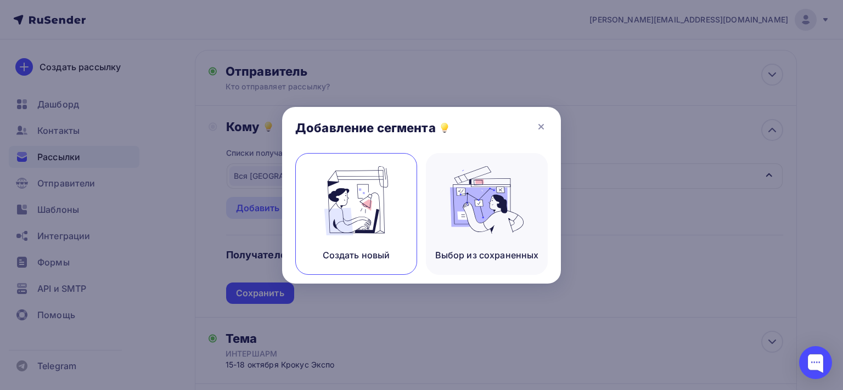
click at [356, 203] on img at bounding box center [356, 200] width 74 height 69
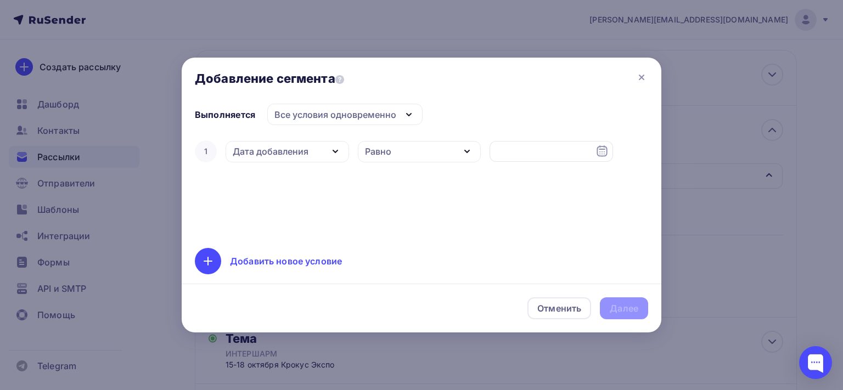
click at [471, 148] on icon "button" at bounding box center [467, 151] width 13 height 13
click at [329, 149] on icon "button" at bounding box center [335, 151] width 13 height 13
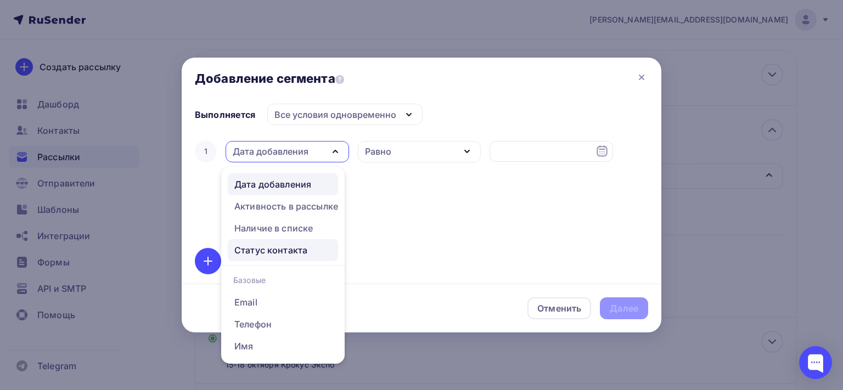
click at [300, 249] on div "Статус контакта" at bounding box center [270, 250] width 73 height 13
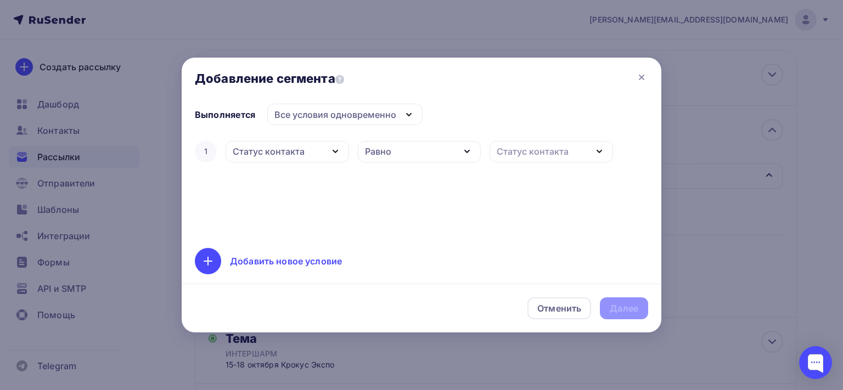
click at [603, 150] on icon "button" at bounding box center [599, 151] width 13 height 13
click at [539, 206] on div "Новый" at bounding box center [546, 205] width 97 height 13
click at [611, 310] on div "Далее" at bounding box center [624, 308] width 29 height 13
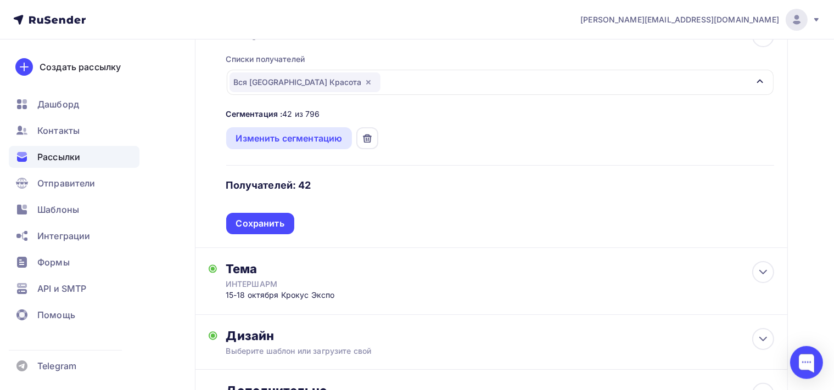
scroll to position [167, 0]
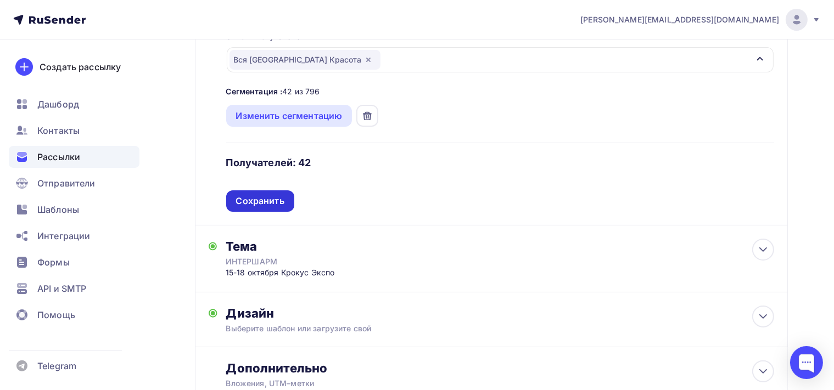
click at [272, 201] on div "Сохранить" at bounding box center [260, 201] width 48 height 13
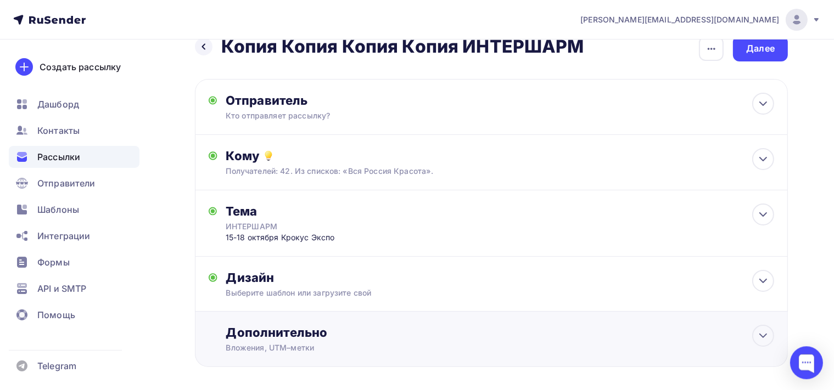
scroll to position [0, 0]
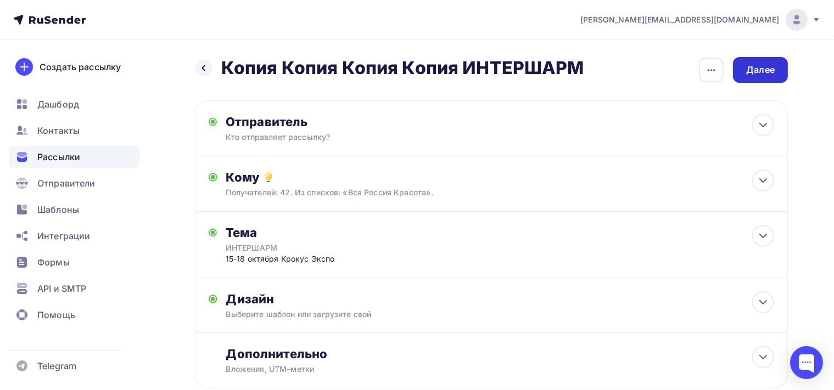
click at [765, 72] on div "Далее" at bounding box center [760, 70] width 29 height 13
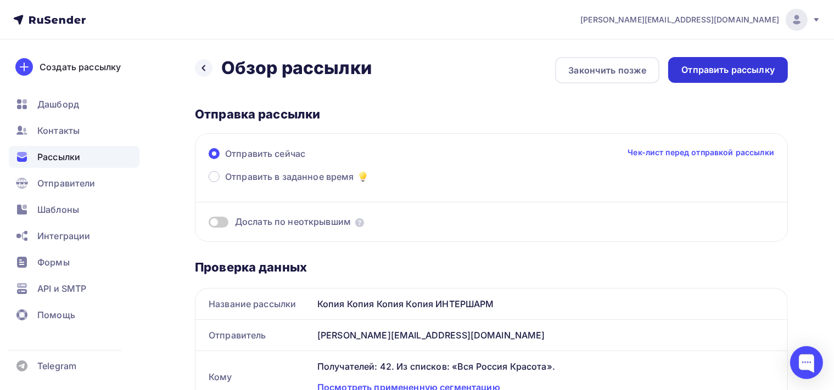
click at [716, 71] on div "Отправить рассылку" at bounding box center [727, 70] width 93 height 13
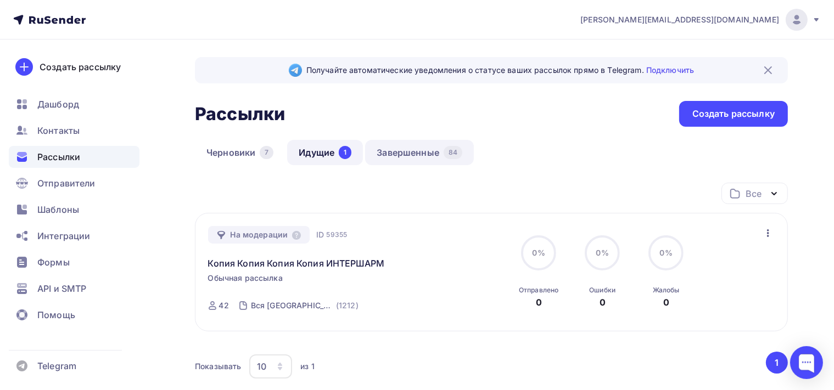
click at [418, 155] on link "Завершенные 84" at bounding box center [419, 152] width 109 height 25
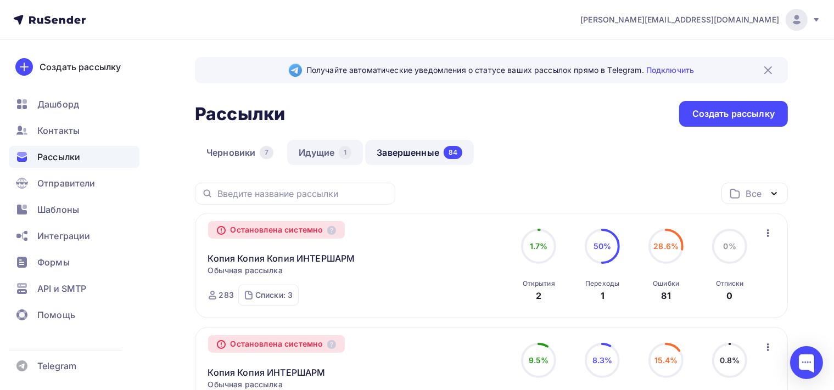
click at [328, 147] on link "Идущие 1" at bounding box center [325, 152] width 76 height 25
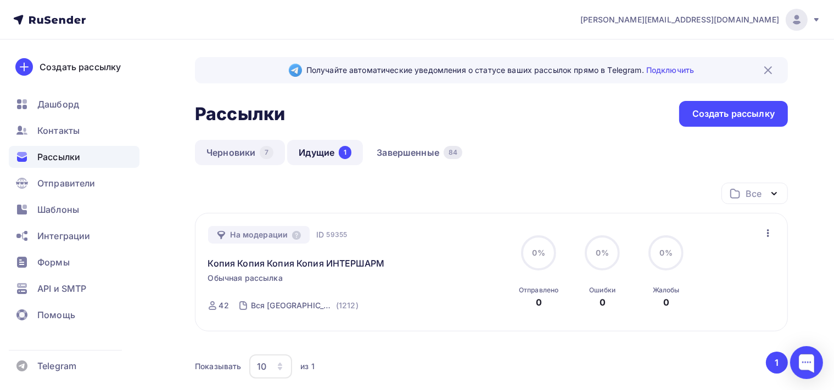
click at [251, 145] on link "Черновики 7" at bounding box center [240, 152] width 90 height 25
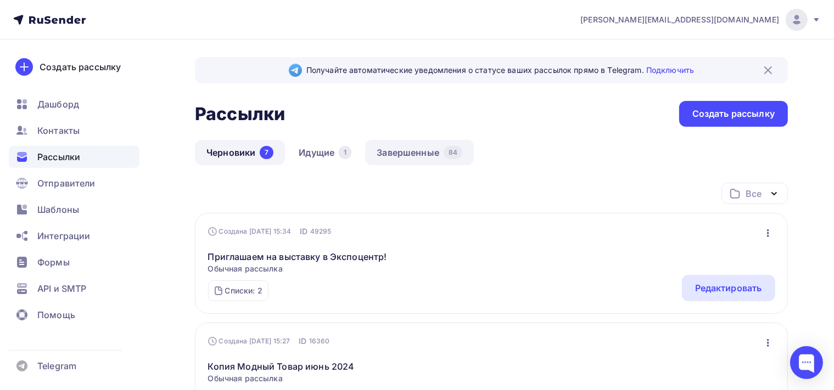
click at [401, 153] on link "Завершенные 84" at bounding box center [419, 152] width 109 height 25
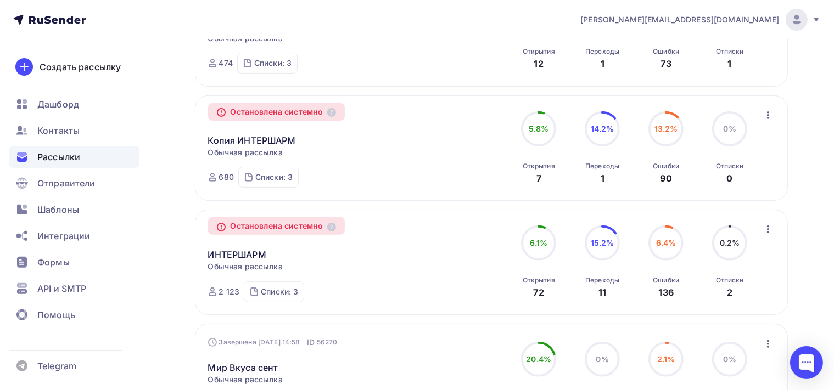
scroll to position [347, 0]
click at [65, 131] on span "Контакты" at bounding box center [58, 130] width 42 height 13
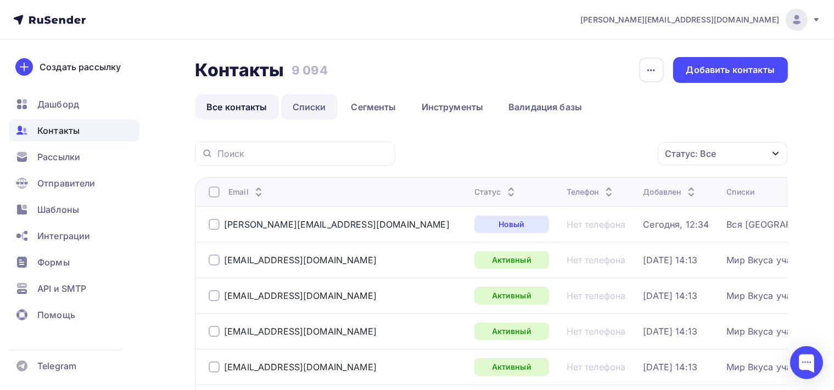
click at [304, 103] on link "Списки" at bounding box center [309, 106] width 57 height 25
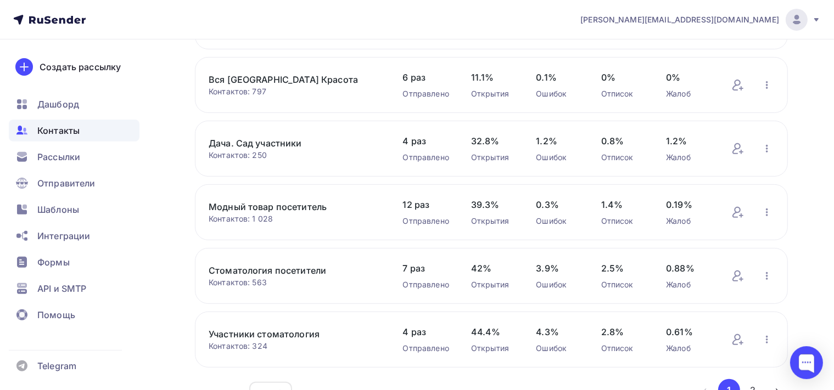
scroll to position [459, 0]
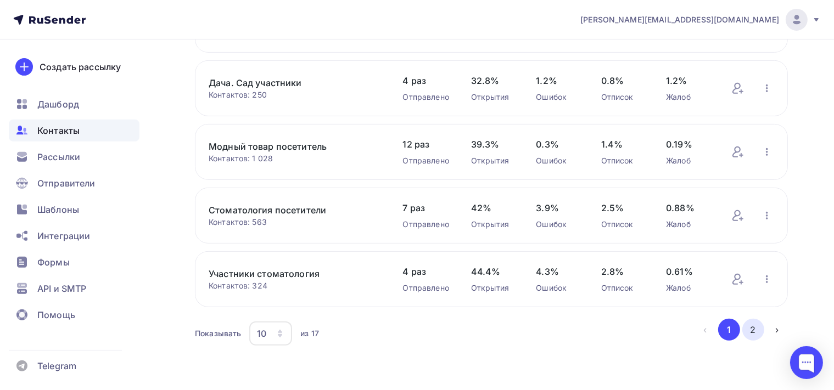
click at [752, 330] on button "2" at bounding box center [753, 330] width 22 height 22
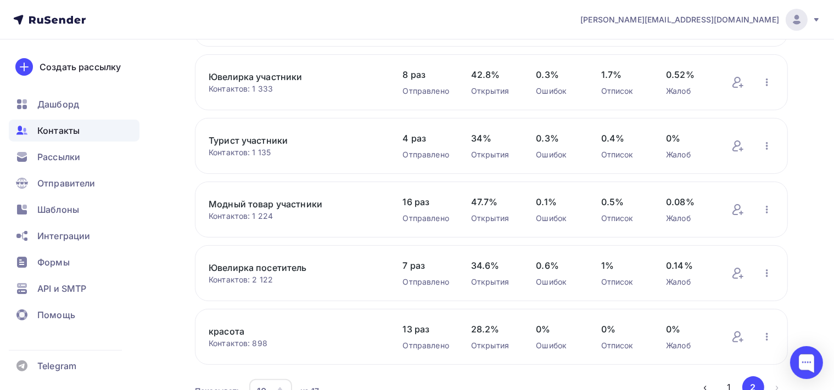
scroll to position [0, 0]
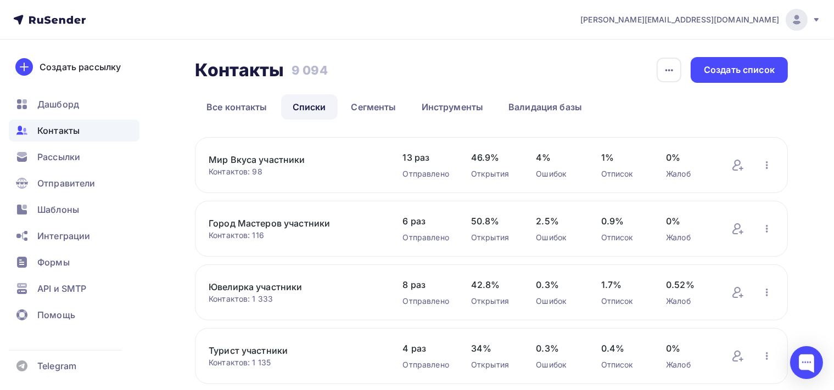
click at [94, 134] on div "Контакты" at bounding box center [74, 131] width 131 height 22
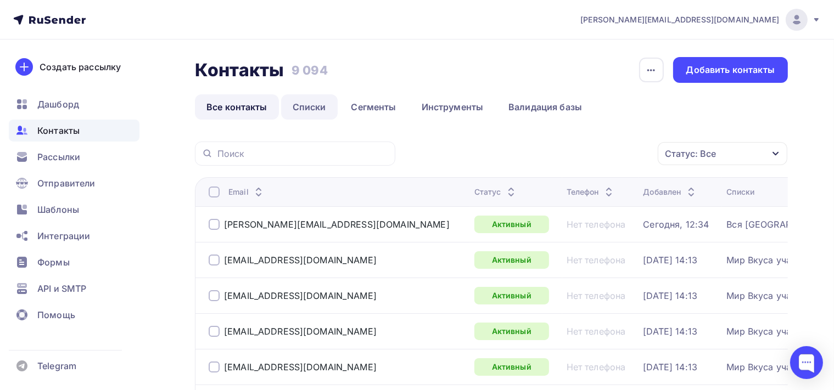
click at [322, 106] on link "Списки" at bounding box center [309, 106] width 57 height 25
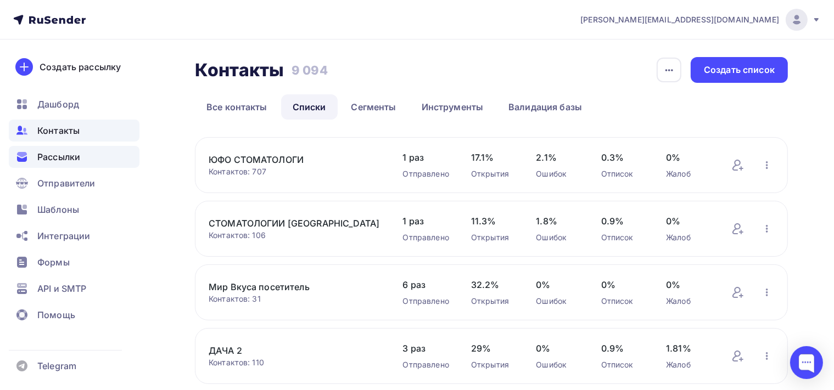
click at [87, 153] on div "Рассылки" at bounding box center [74, 157] width 131 height 22
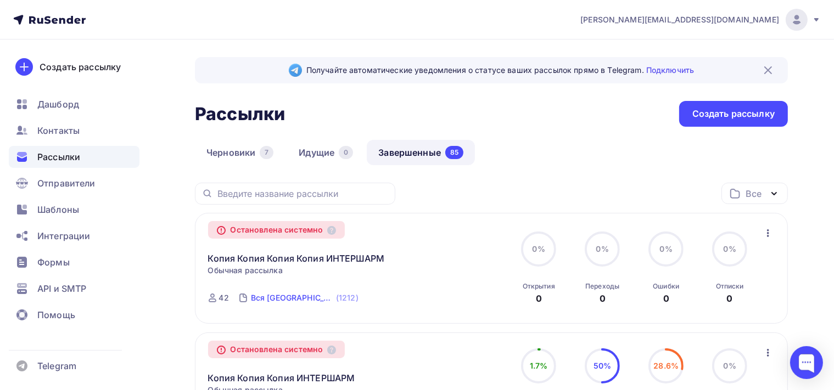
click at [271, 295] on div "Вся [GEOGRAPHIC_DATA] Красота" at bounding box center [292, 298] width 83 height 11
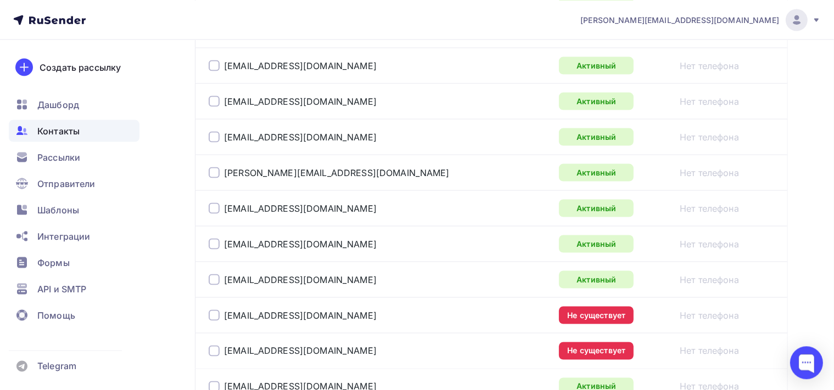
scroll to position [1855, 0]
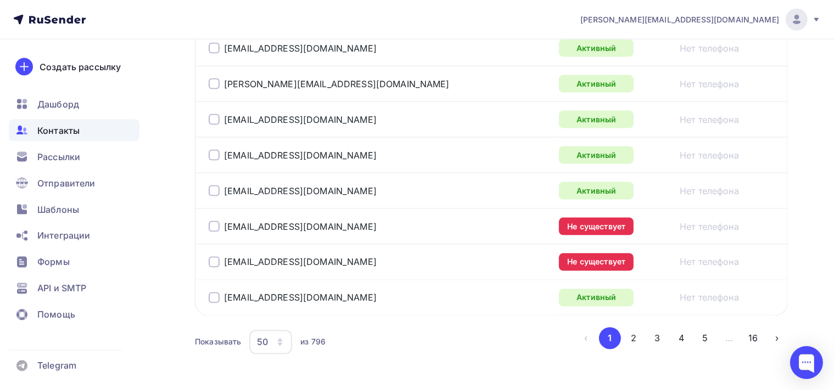
click at [212, 221] on div at bounding box center [214, 226] width 11 height 11
click at [214, 257] on div at bounding box center [214, 262] width 11 height 11
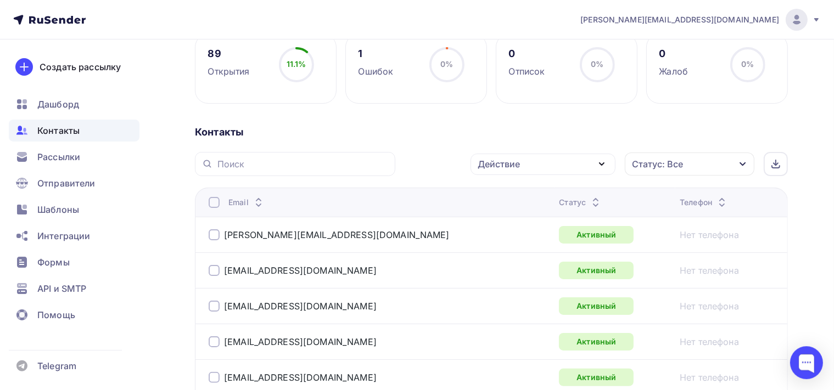
scroll to position [165, 0]
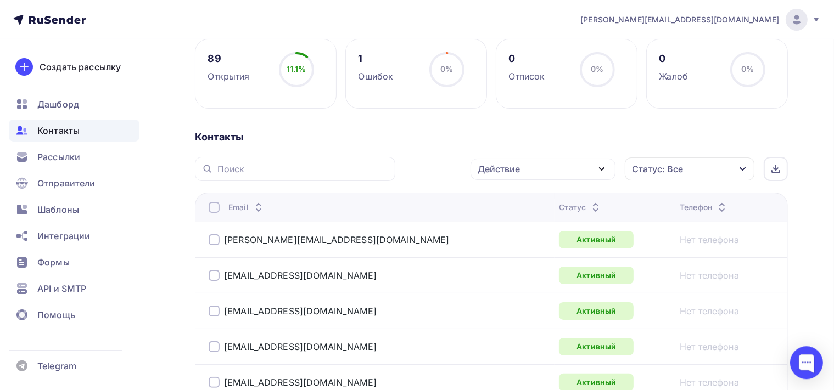
click at [599, 166] on icon "button" at bounding box center [601, 168] width 13 height 13
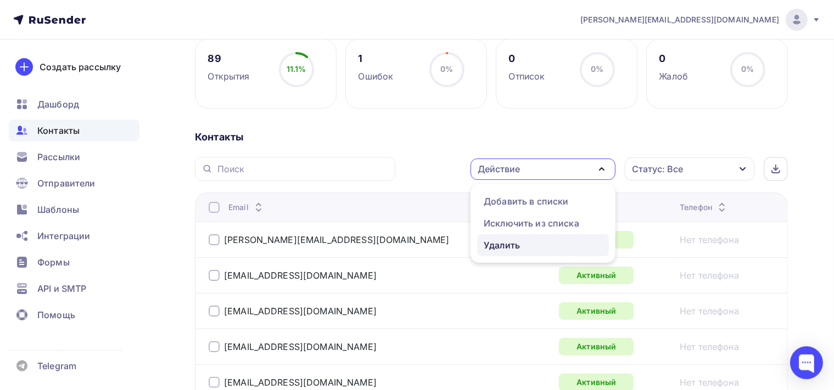
click at [537, 239] on div "Удалить" at bounding box center [543, 245] width 119 height 13
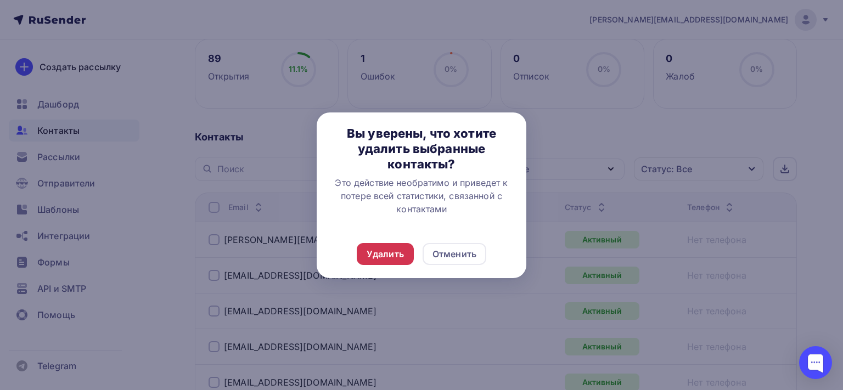
click at [397, 254] on div "Удалить" at bounding box center [385, 254] width 37 height 13
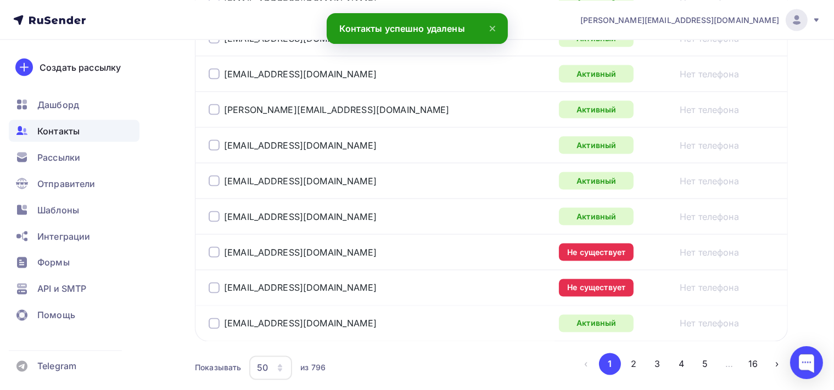
scroll to position [1886, 0]
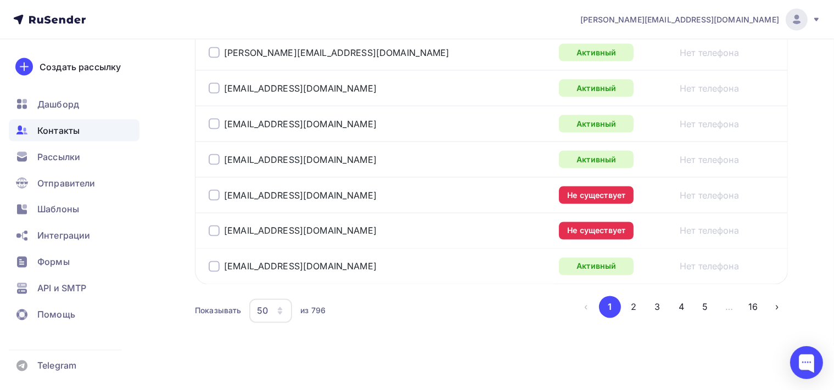
click at [214, 190] on div at bounding box center [214, 195] width 11 height 11
click at [214, 227] on div at bounding box center [214, 231] width 11 height 11
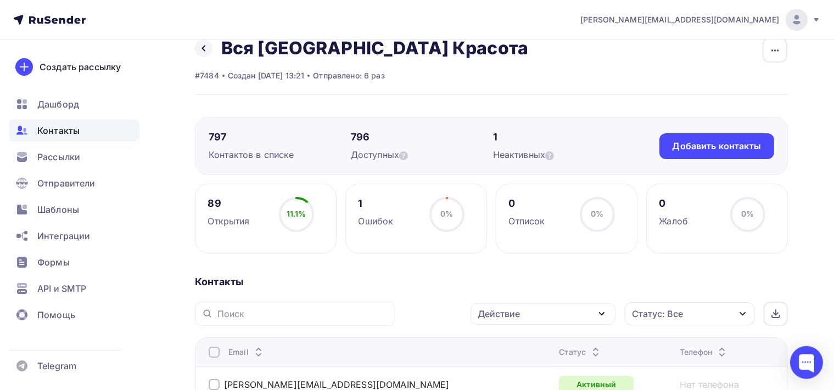
scroll to position [116, 0]
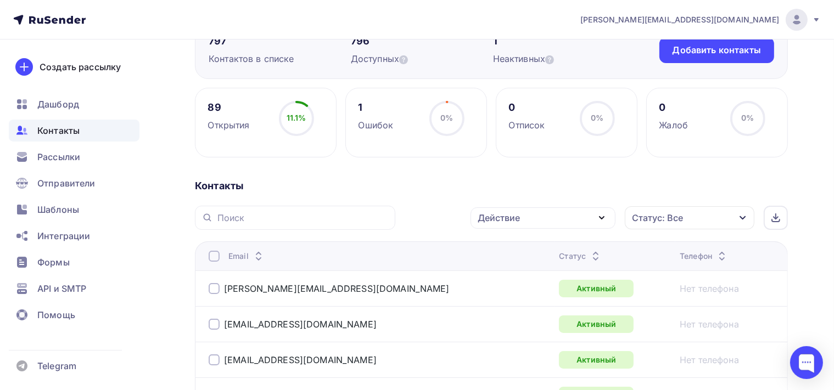
click at [602, 215] on icon "button" at bounding box center [601, 217] width 13 height 13
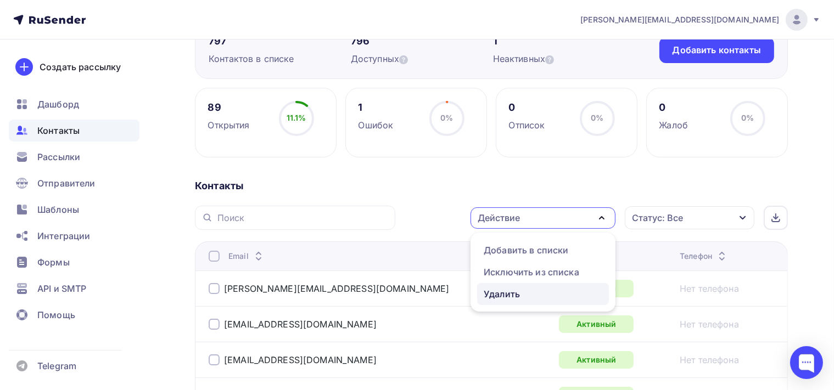
click at [543, 294] on div "Удалить" at bounding box center [543, 294] width 119 height 13
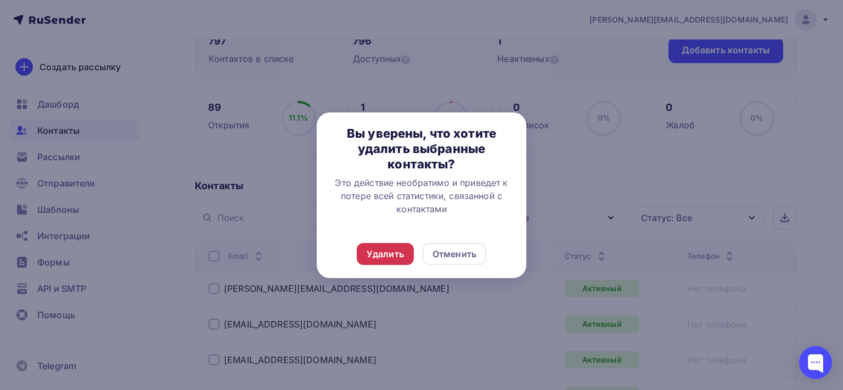
click at [383, 251] on div "Удалить" at bounding box center [385, 254] width 37 height 13
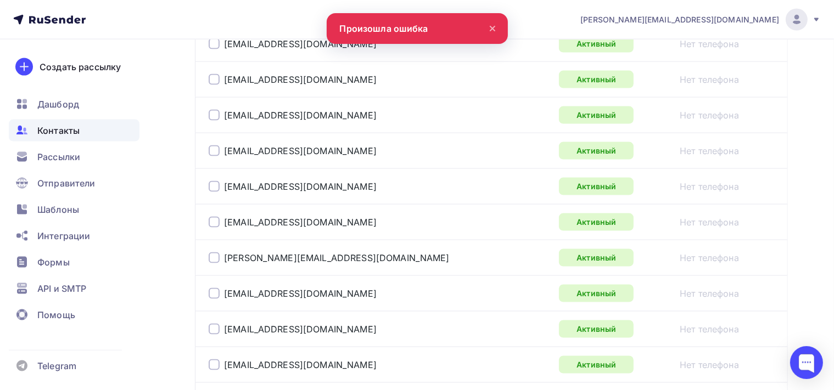
scroll to position [1886, 0]
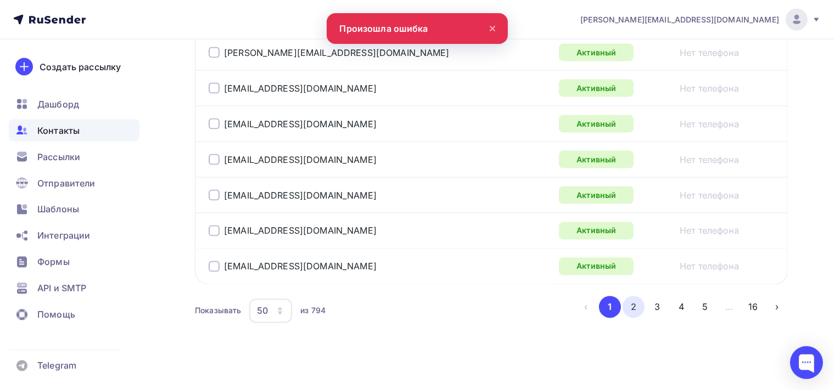
click at [629, 304] on button "2" at bounding box center [633, 307] width 22 height 22
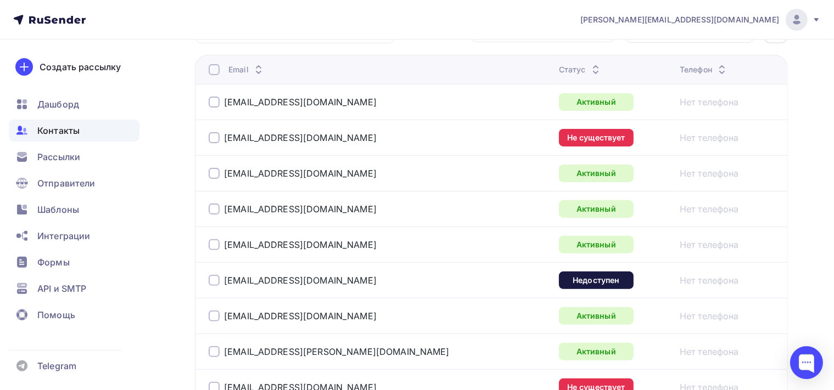
scroll to position [260, 0]
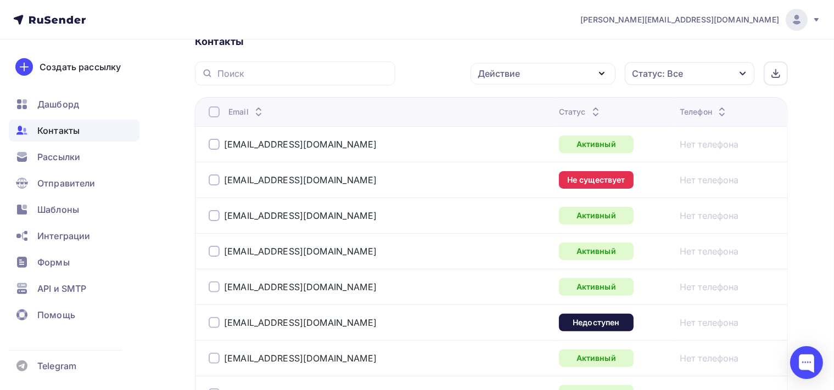
click at [215, 181] on div at bounding box center [214, 180] width 11 height 11
click at [214, 322] on div at bounding box center [214, 322] width 11 height 11
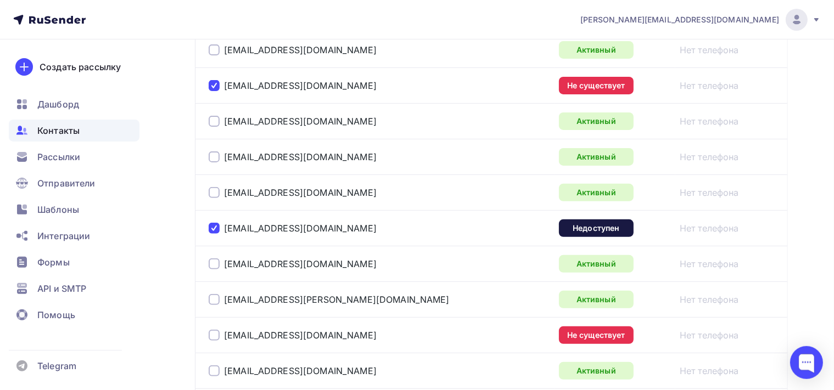
scroll to position [434, 0]
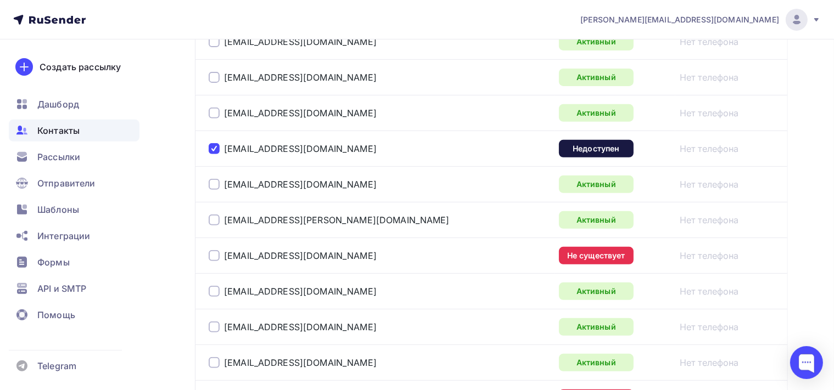
click at [211, 251] on div at bounding box center [214, 255] width 11 height 11
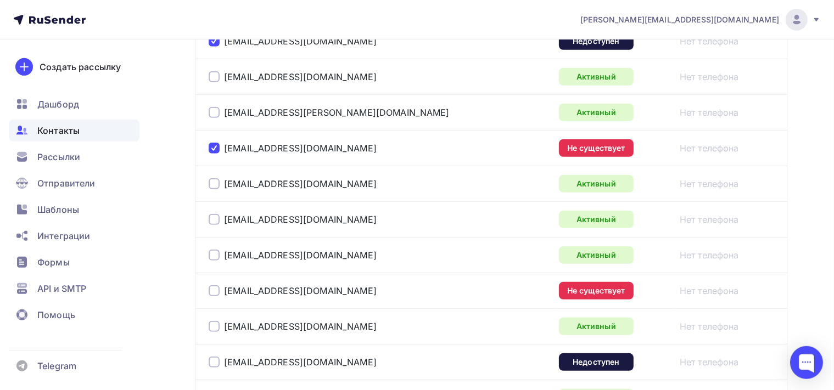
scroll to position [550, 0]
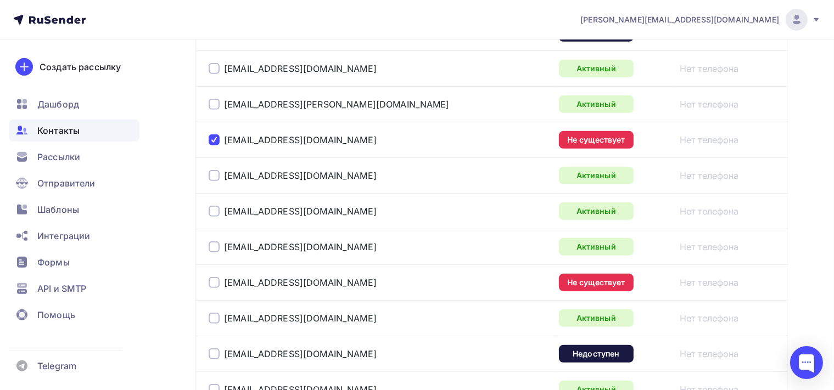
drag, startPoint x: 214, startPoint y: 280, endPoint x: 225, endPoint y: 283, distance: 11.3
click at [215, 279] on div at bounding box center [214, 282] width 11 height 11
click at [213, 352] on div at bounding box center [214, 354] width 11 height 11
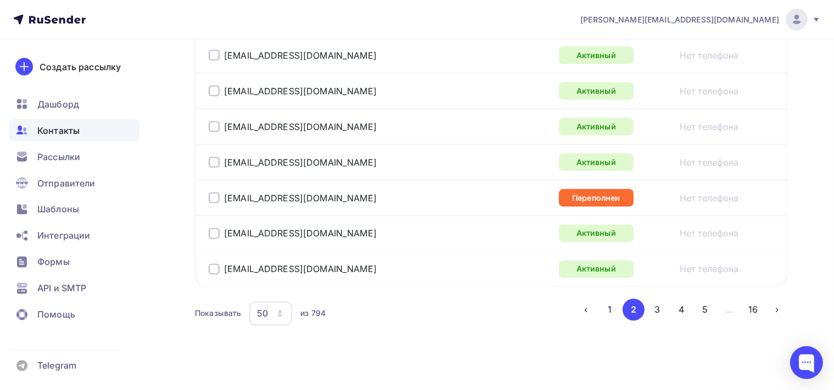
scroll to position [1886, 0]
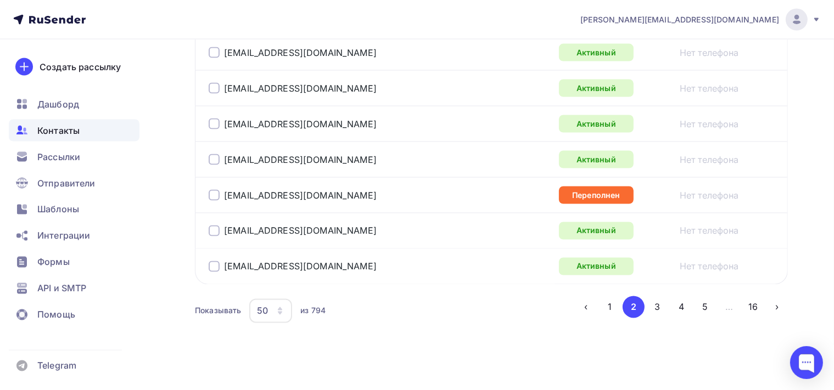
click at [215, 190] on div at bounding box center [214, 195] width 11 height 11
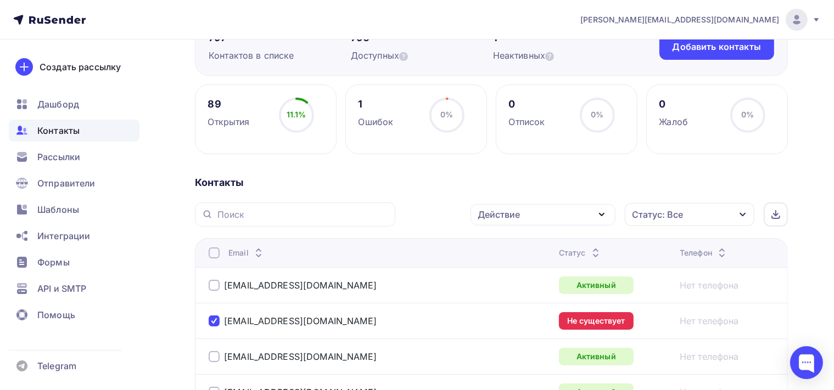
scroll to position [116, 0]
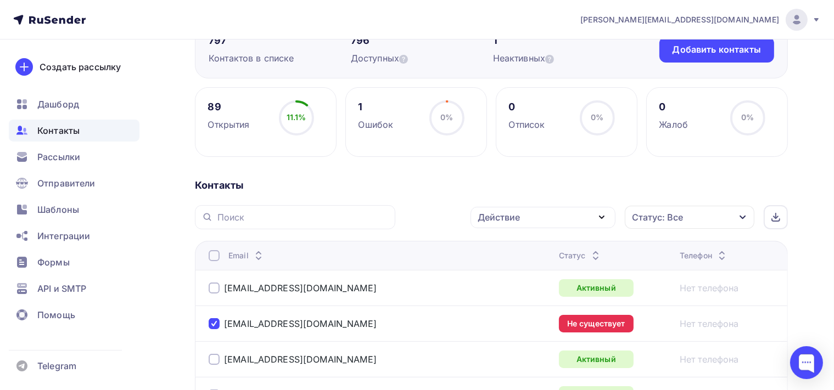
click at [601, 216] on icon "button" at bounding box center [601, 217] width 4 height 2
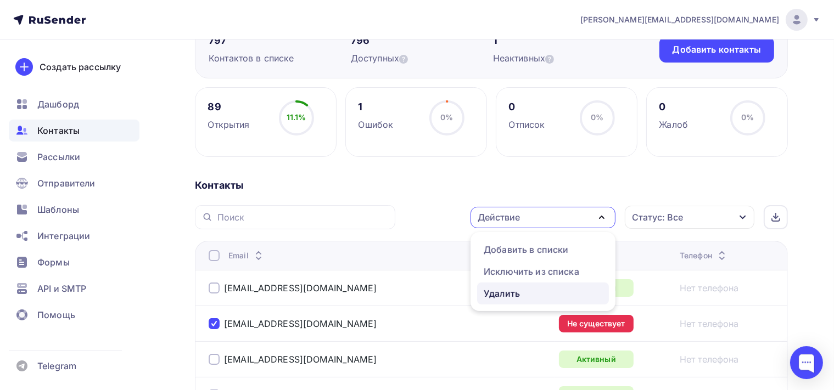
click at [541, 295] on div "Удалить" at bounding box center [543, 293] width 119 height 13
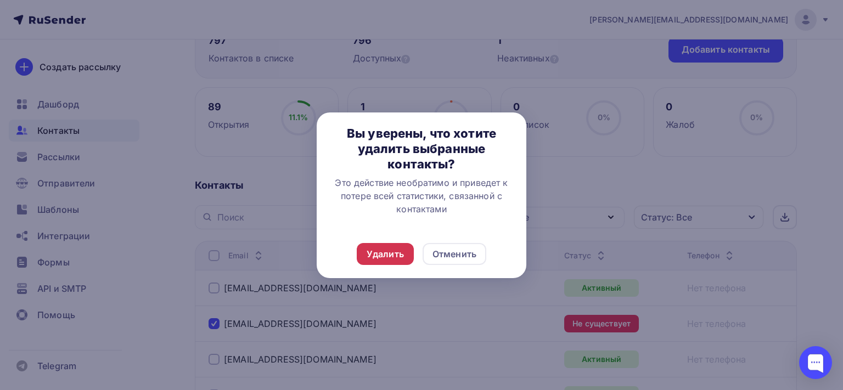
click at [388, 247] on div "Удалить" at bounding box center [385, 254] width 57 height 22
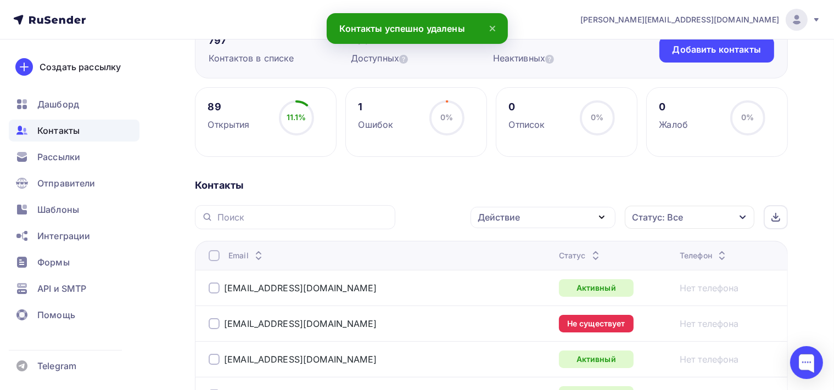
click at [216, 322] on div at bounding box center [214, 323] width 11 height 11
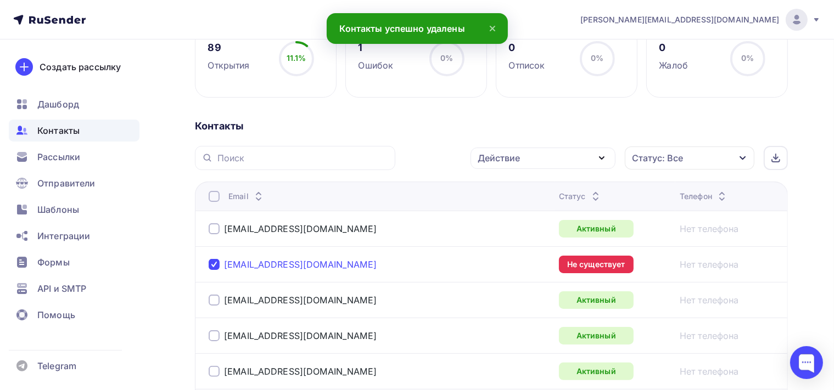
scroll to position [290, 0]
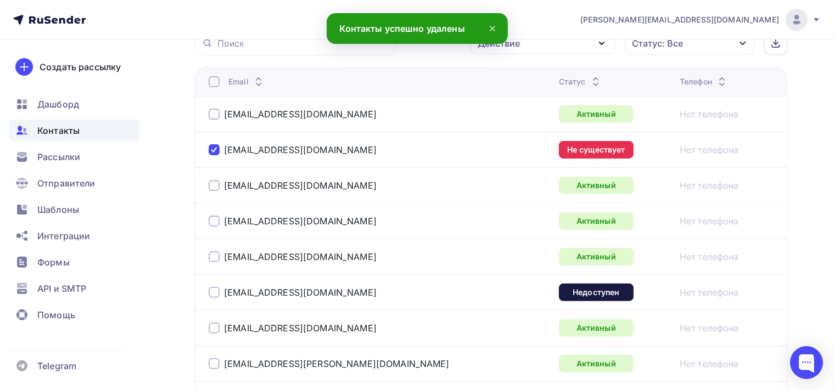
click at [218, 288] on div at bounding box center [214, 292] width 11 height 11
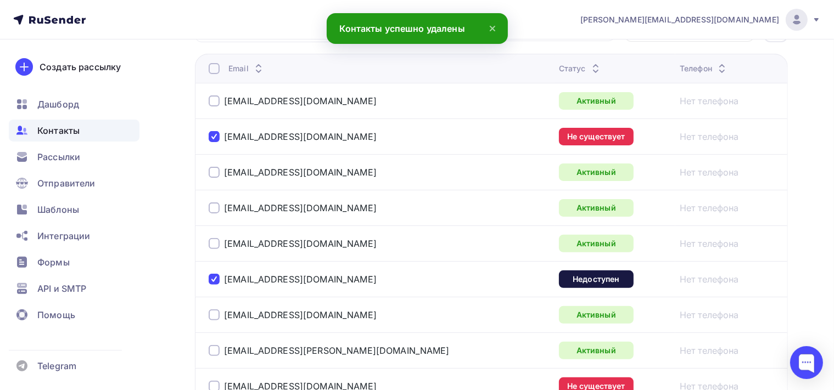
scroll to position [464, 0]
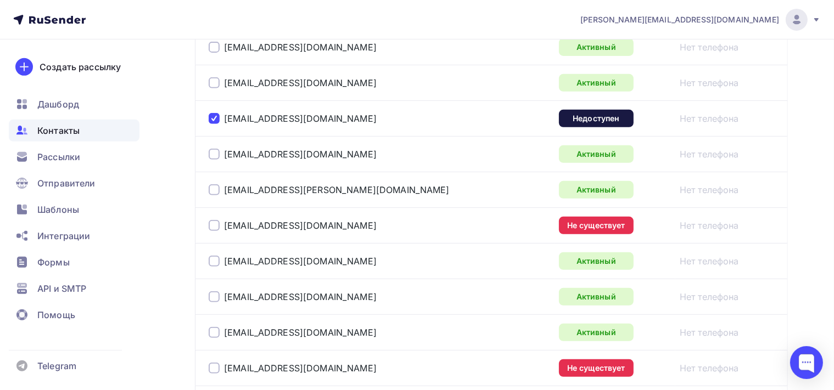
click at [216, 221] on div at bounding box center [214, 225] width 11 height 11
click at [214, 370] on div at bounding box center [214, 368] width 11 height 11
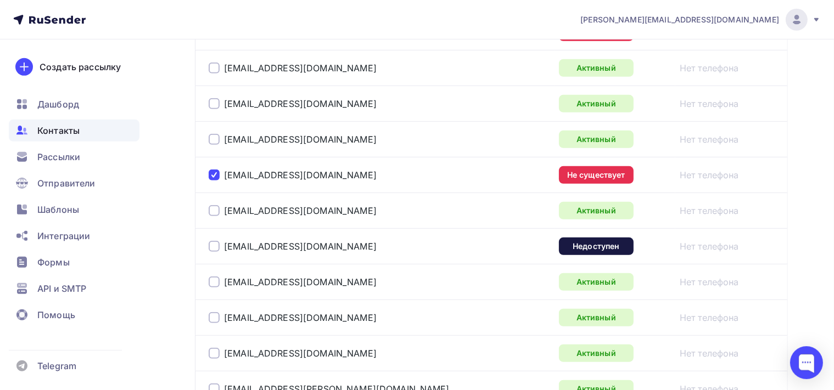
scroll to position [696, 0]
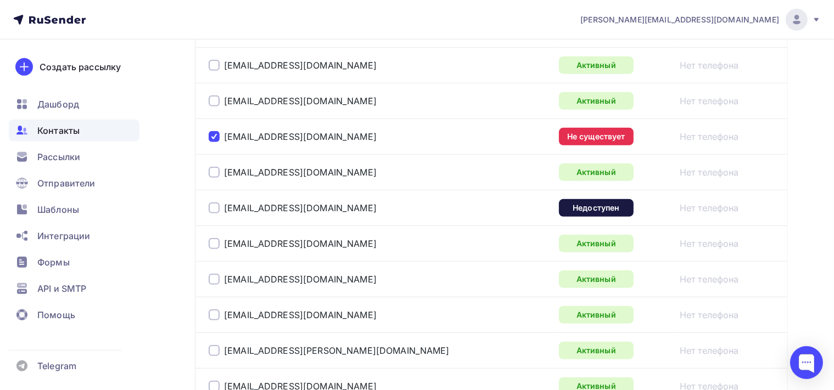
click at [212, 205] on div at bounding box center [214, 208] width 11 height 11
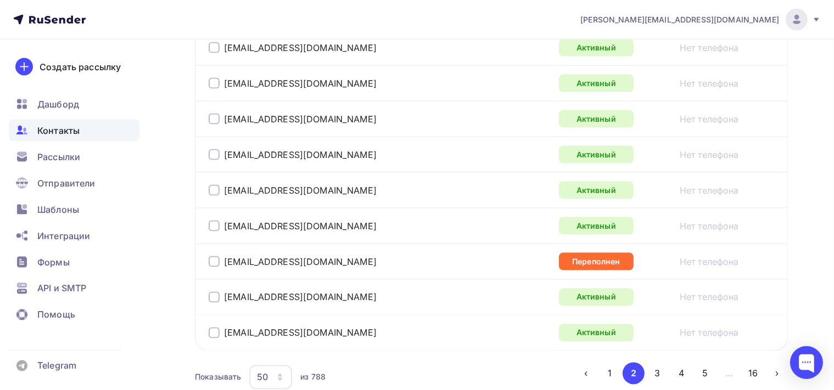
scroll to position [1886, 0]
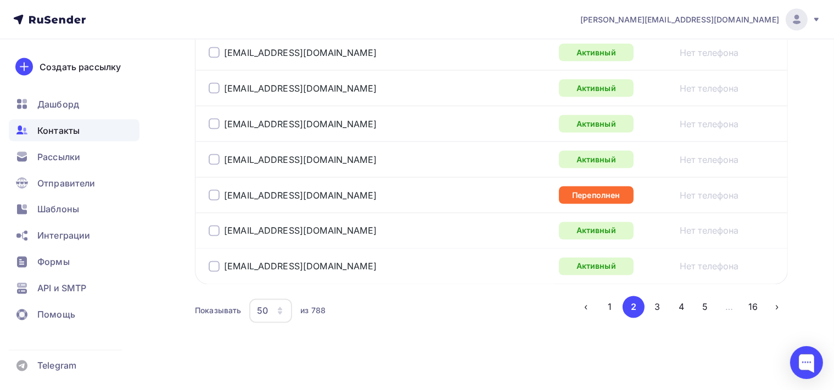
click at [216, 190] on div at bounding box center [214, 195] width 11 height 11
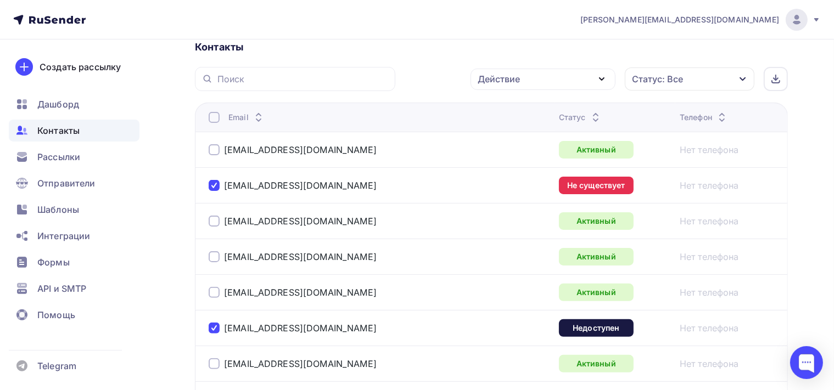
scroll to position [79, 0]
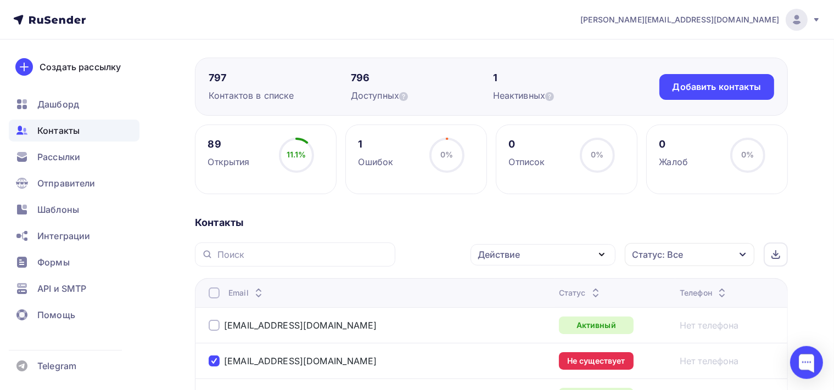
click at [600, 255] on icon "button" at bounding box center [601, 254] width 13 height 13
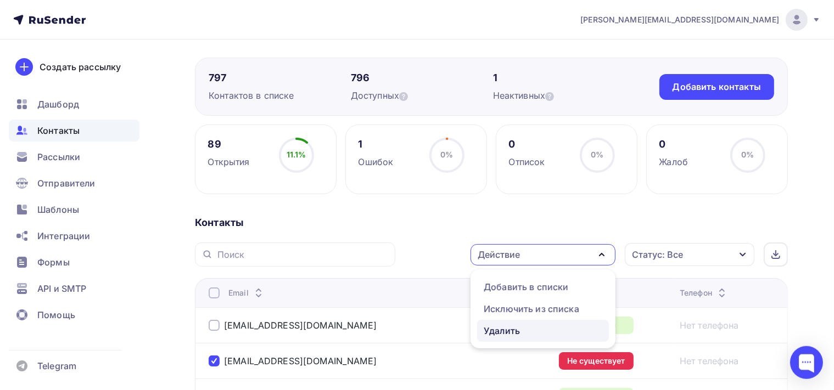
click at [527, 325] on div "Удалить" at bounding box center [543, 330] width 119 height 13
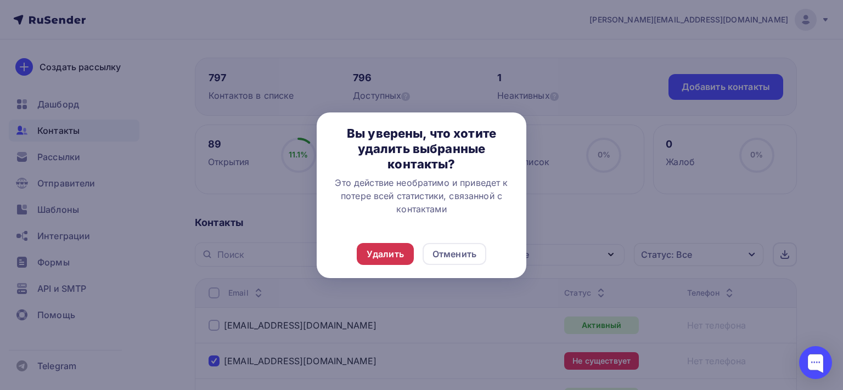
click at [407, 254] on div "Удалить" at bounding box center [385, 254] width 57 height 22
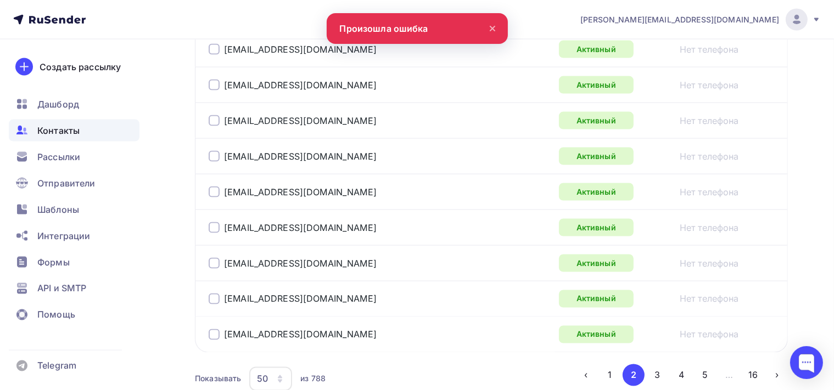
scroll to position [1886, 0]
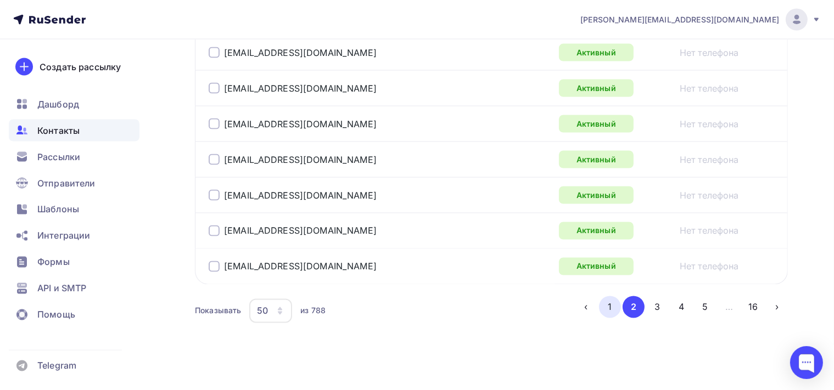
click at [606, 300] on button "1" at bounding box center [610, 307] width 22 height 22
click at [636, 305] on button "2" at bounding box center [633, 307] width 22 height 22
click at [663, 296] on button "3" at bounding box center [658, 307] width 22 height 22
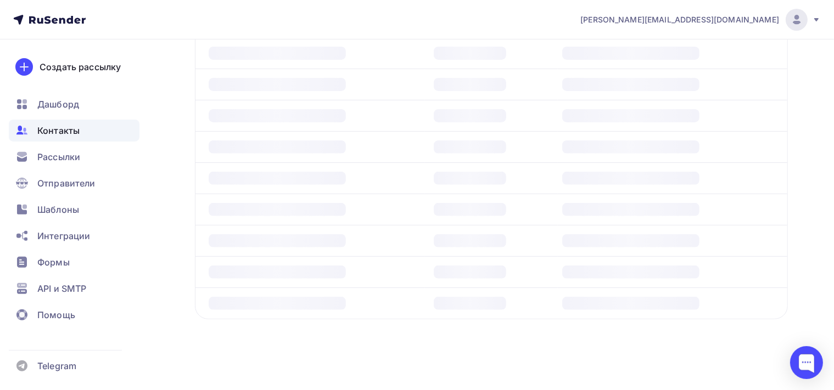
scroll to position [376, 0]
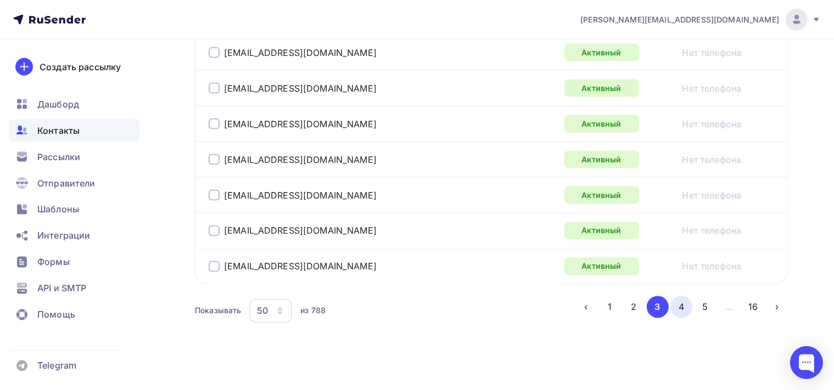
click at [677, 302] on button "4" at bounding box center [681, 307] width 22 height 22
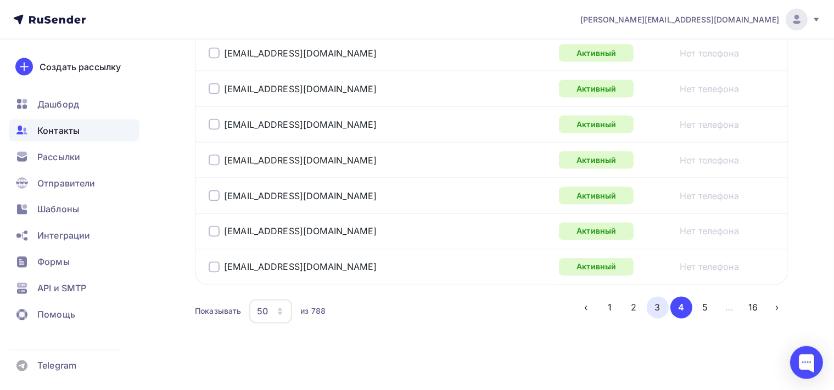
scroll to position [1886, 0]
click at [708, 300] on button "5" at bounding box center [705, 307] width 22 height 22
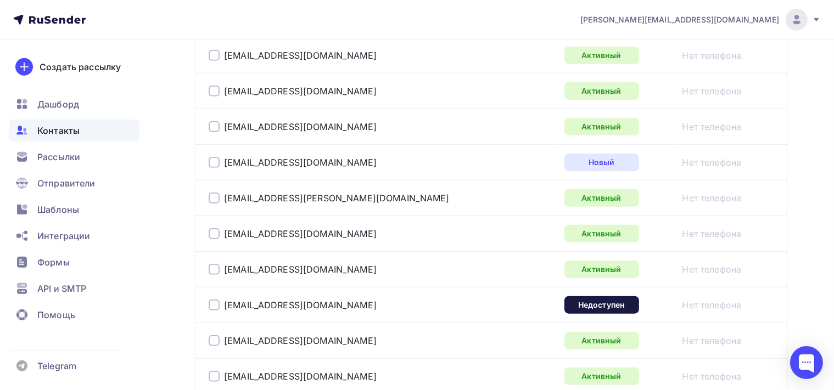
scroll to position [1014, 0]
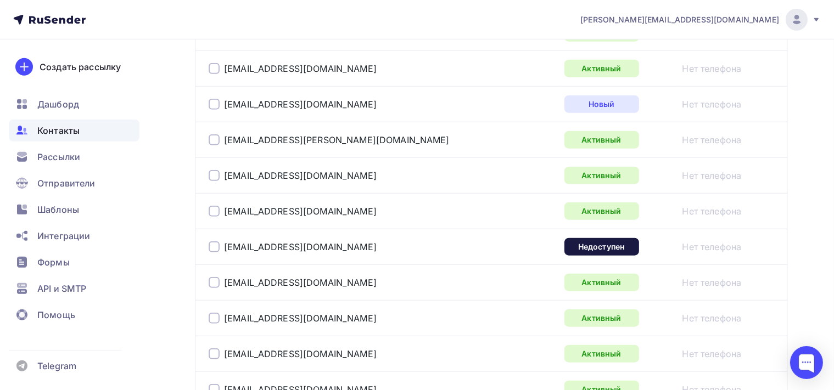
click at [215, 243] on div at bounding box center [214, 247] width 11 height 11
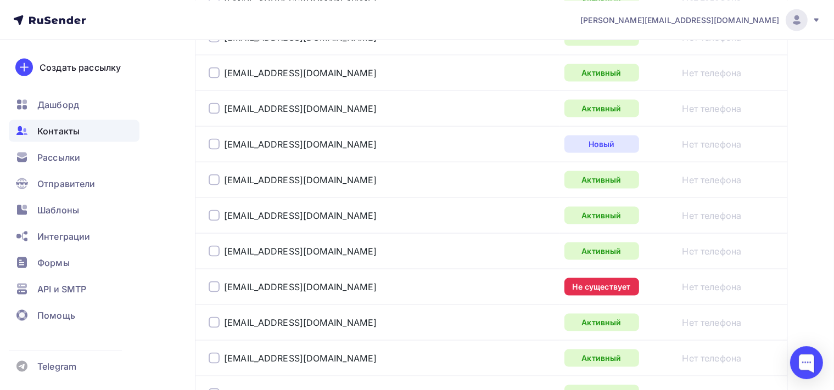
scroll to position [1593, 0]
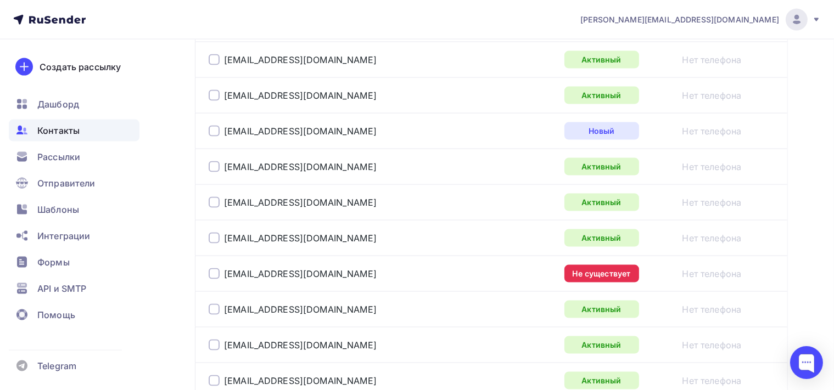
click at [215, 268] on div at bounding box center [214, 273] width 11 height 11
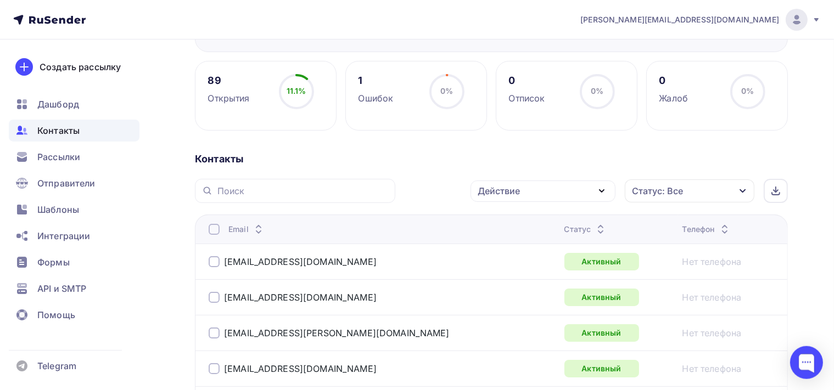
scroll to position [130, 0]
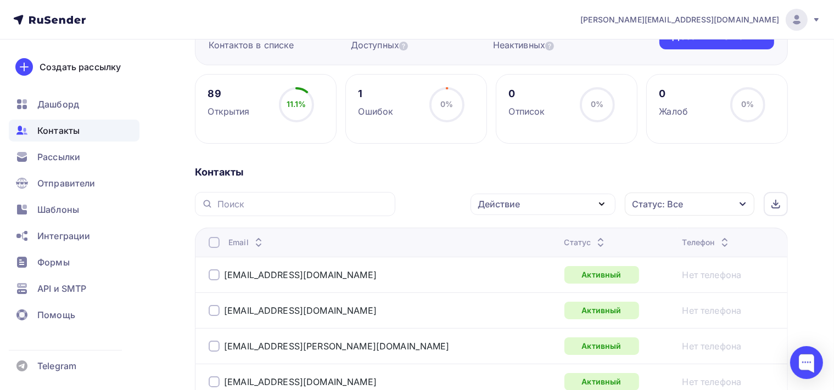
click at [605, 201] on icon "button" at bounding box center [601, 204] width 13 height 13
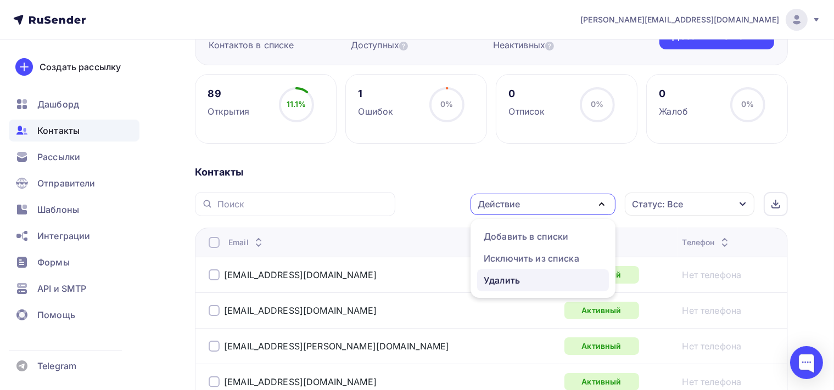
click at [535, 281] on div "Удалить" at bounding box center [543, 280] width 119 height 13
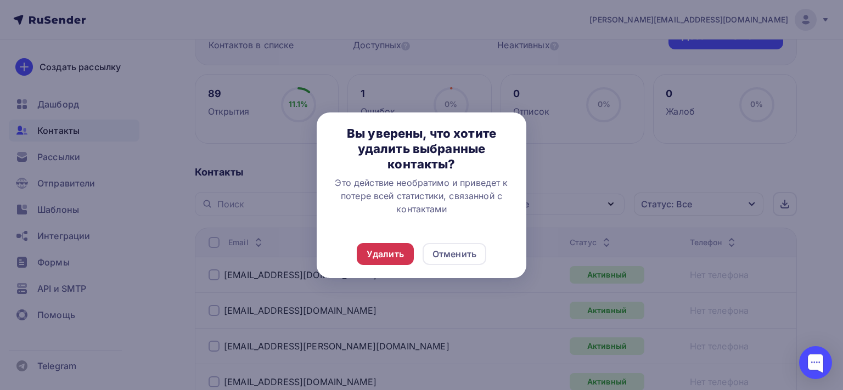
click at [401, 250] on div "Удалить" at bounding box center [385, 254] width 37 height 13
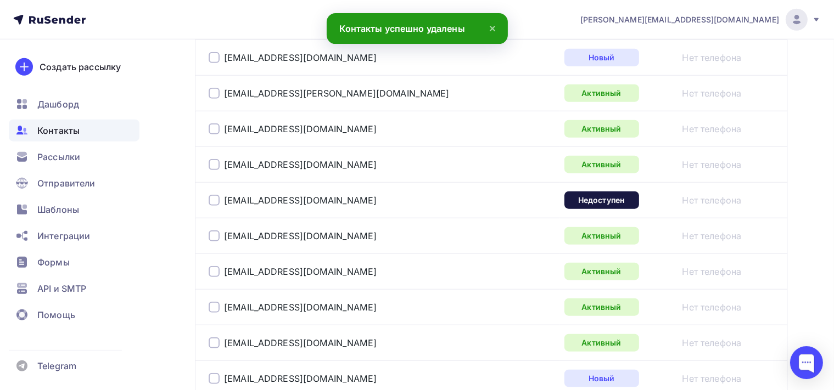
scroll to position [1115, 0]
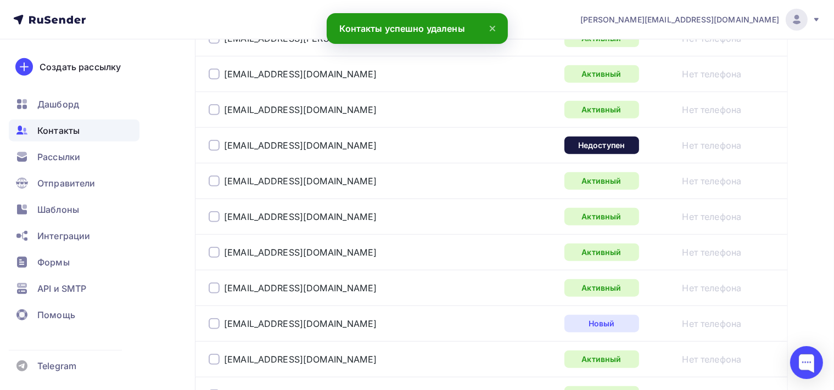
click at [216, 142] on div at bounding box center [214, 145] width 11 height 11
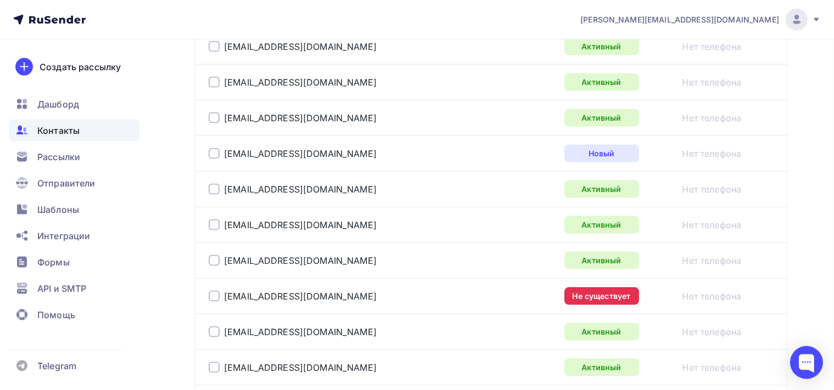
scroll to position [1637, 0]
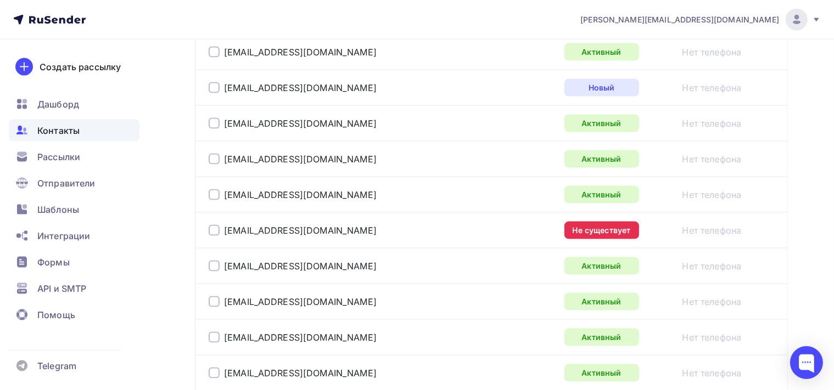
click at [212, 227] on div at bounding box center [214, 230] width 11 height 11
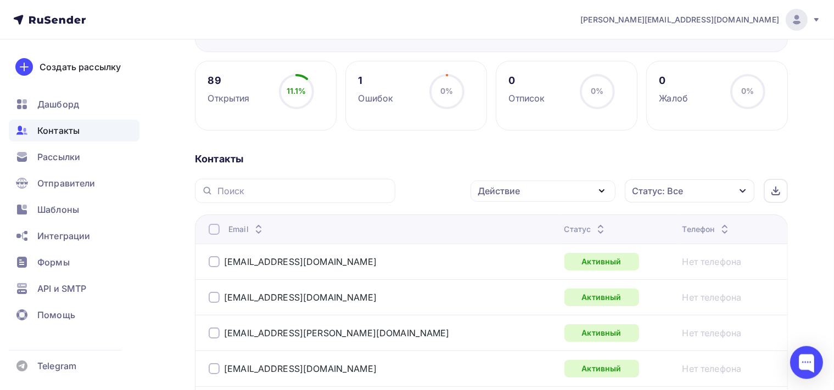
scroll to position [135, 0]
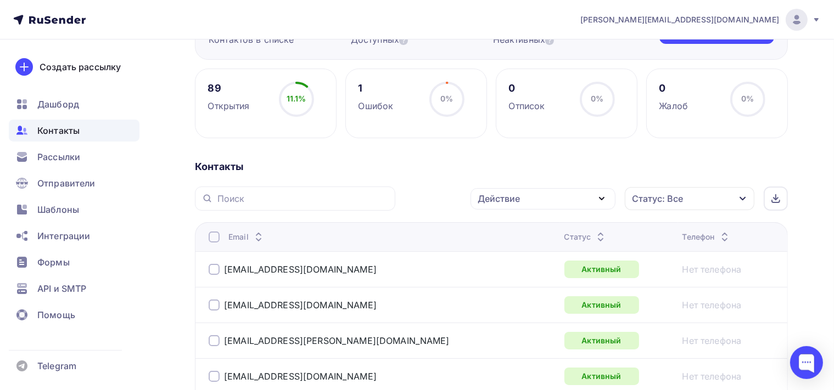
click at [603, 198] on icon "button" at bounding box center [601, 199] width 4 height 2
click at [499, 272] on div "Удалить" at bounding box center [502, 274] width 36 height 13
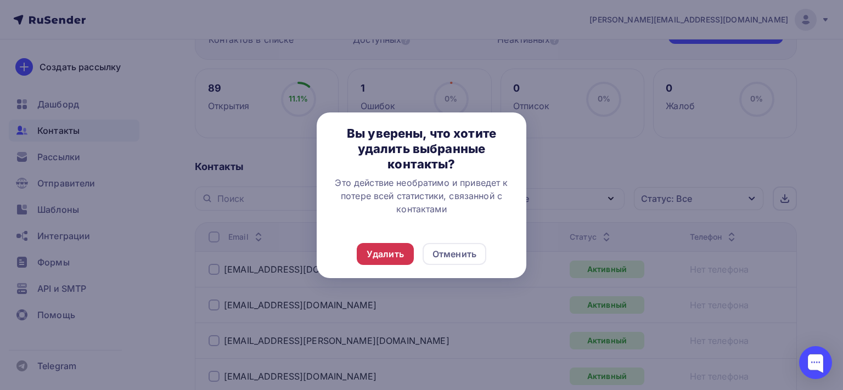
click at [401, 251] on div "Удалить" at bounding box center [385, 254] width 37 height 13
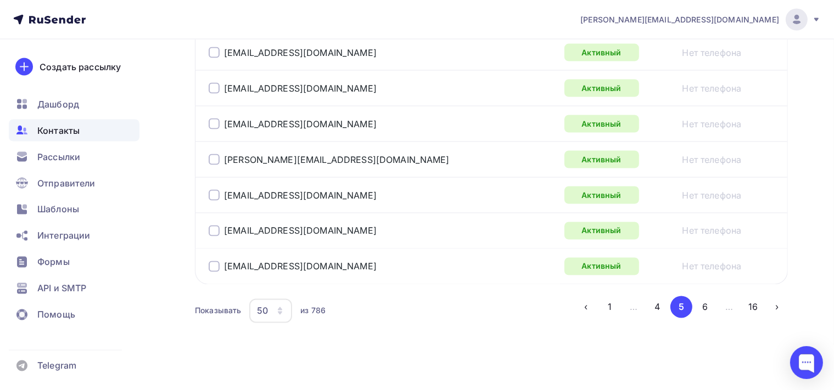
scroll to position [1828, 0]
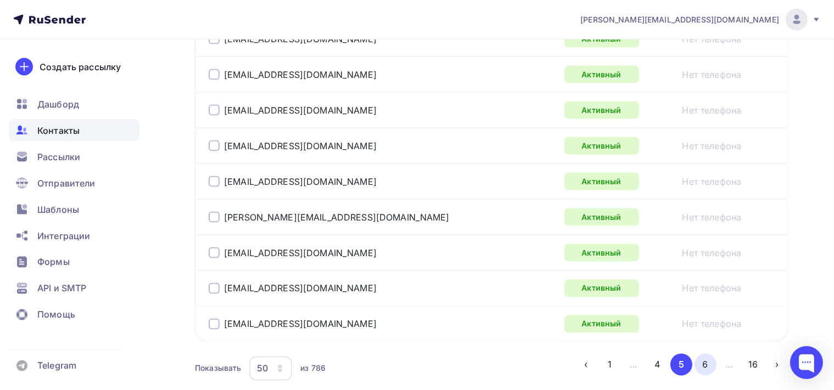
click at [710, 354] on button "6" at bounding box center [705, 365] width 22 height 22
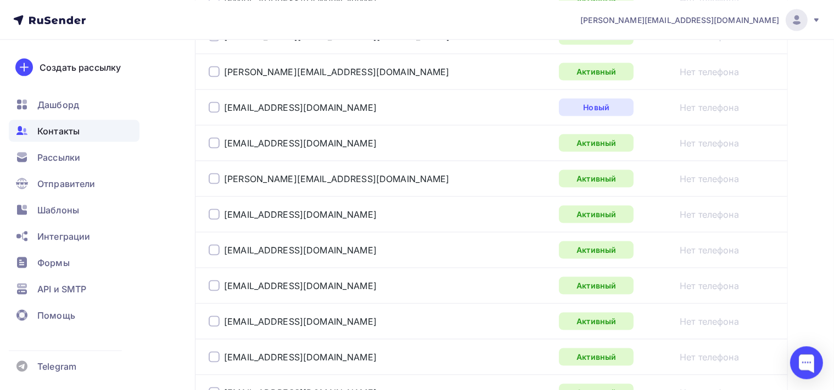
scroll to position [1825, 0]
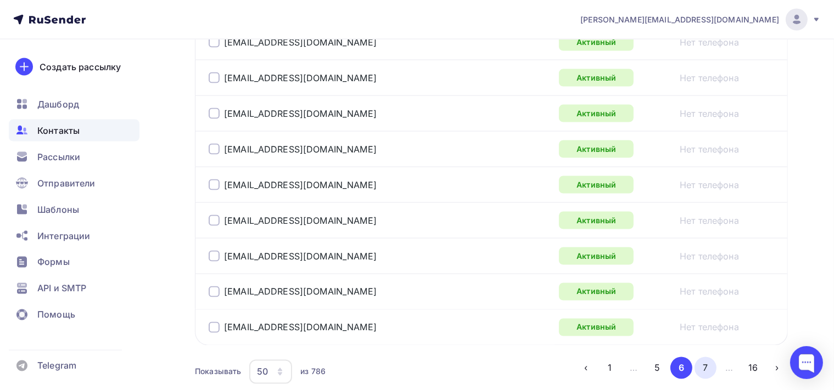
click at [704, 364] on button "7" at bounding box center [705, 368] width 22 height 22
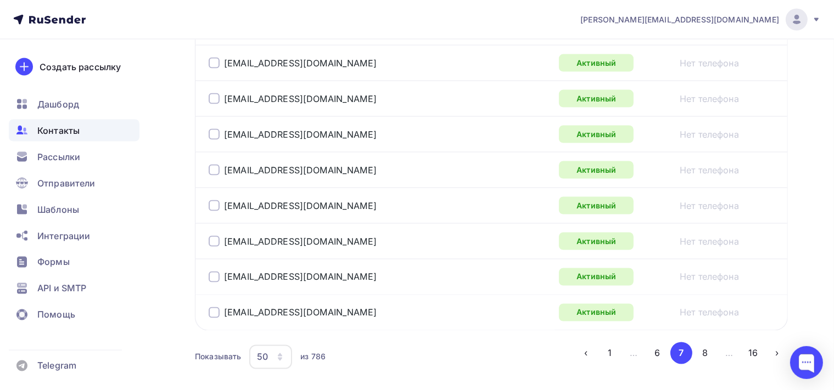
scroll to position [1886, 0]
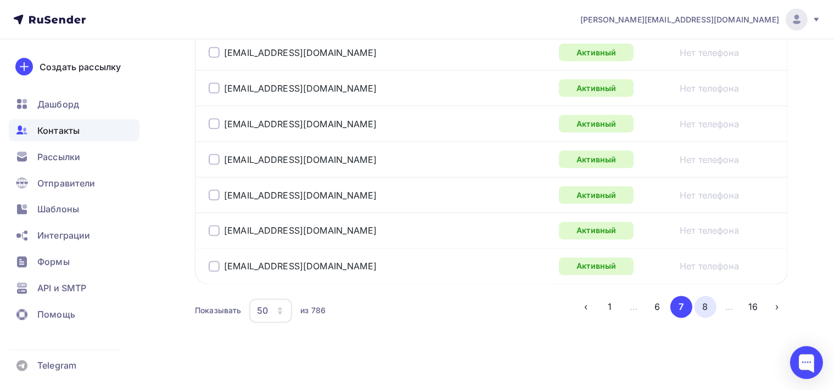
click at [705, 302] on button "8" at bounding box center [705, 307] width 22 height 22
click at [707, 301] on button "9" at bounding box center [705, 307] width 22 height 22
click at [706, 300] on button "10" at bounding box center [705, 307] width 22 height 22
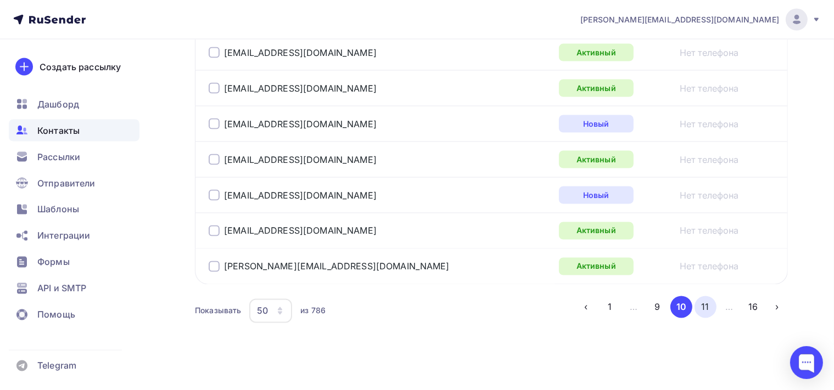
click at [714, 296] on button "11" at bounding box center [705, 307] width 22 height 22
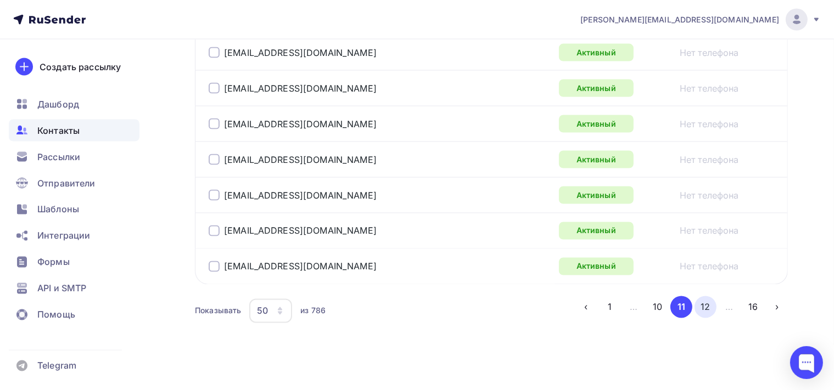
click at [704, 302] on button "12" at bounding box center [705, 307] width 22 height 22
click at [703, 301] on button "13" at bounding box center [705, 307] width 22 height 22
click at [706, 297] on button "14" at bounding box center [705, 307] width 22 height 22
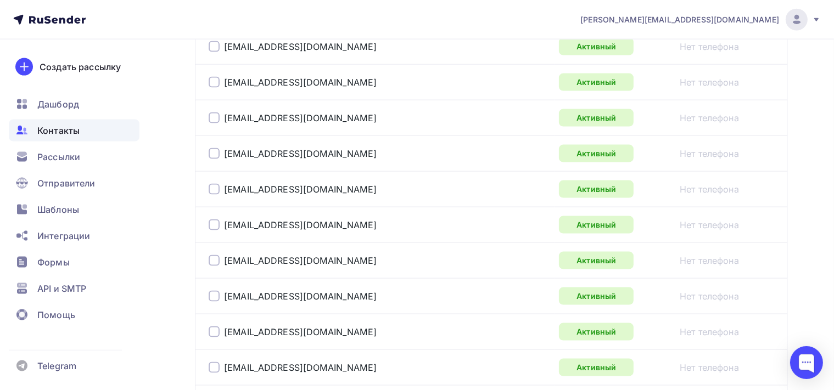
scroll to position [1883, 0]
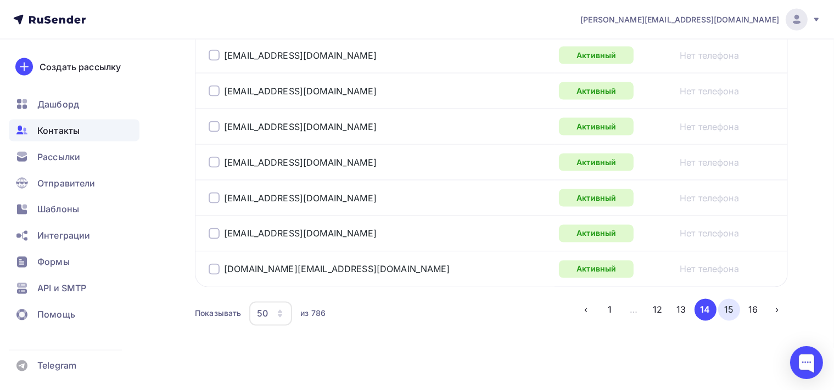
click at [731, 301] on button "15" at bounding box center [729, 310] width 22 height 22
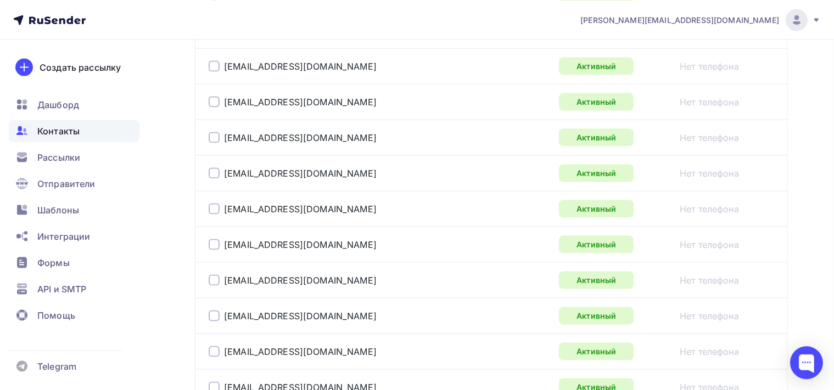
scroll to position [1886, 0]
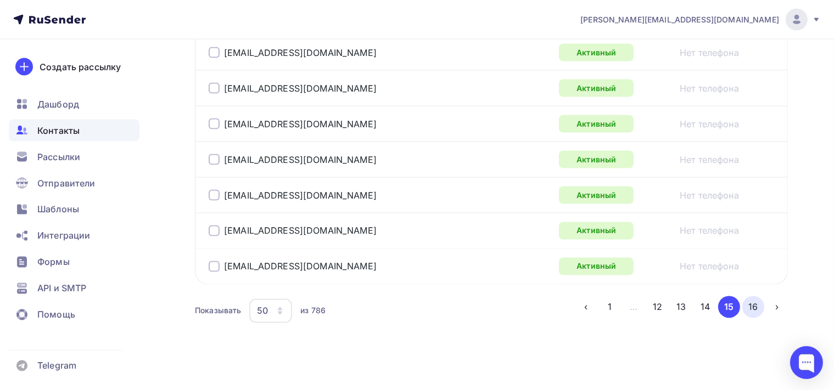
click at [760, 302] on button "16" at bounding box center [753, 307] width 22 height 22
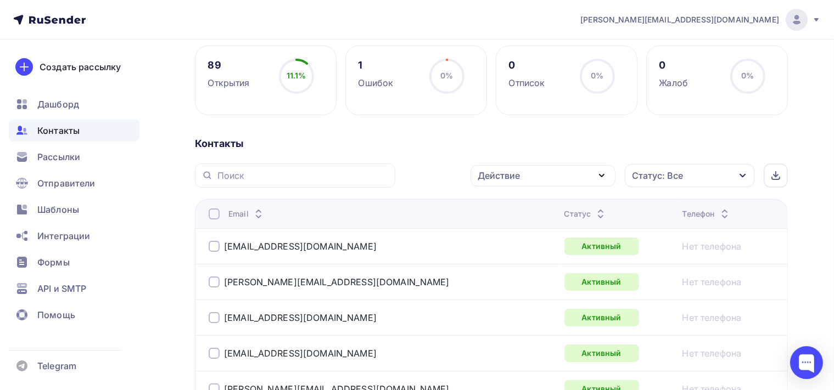
scroll to position [144, 0]
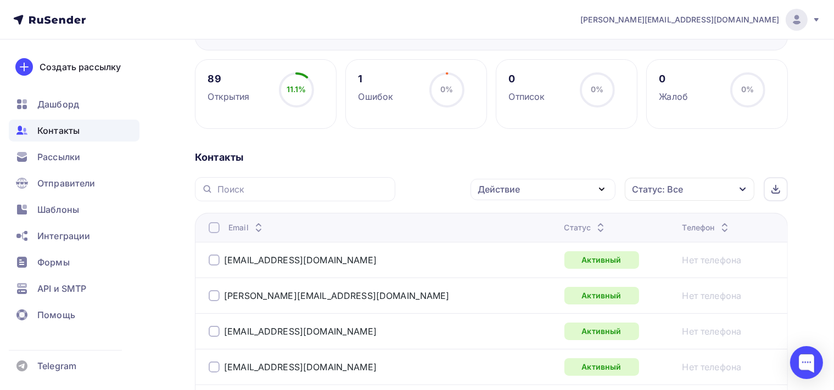
click at [605, 183] on icon "button" at bounding box center [601, 189] width 13 height 13
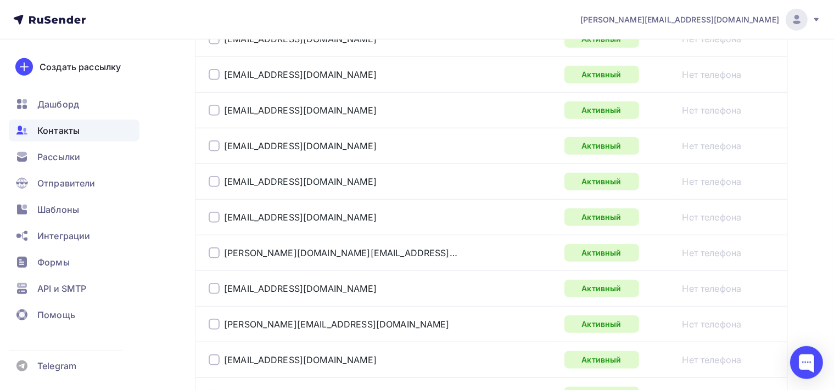
scroll to position [1388, 0]
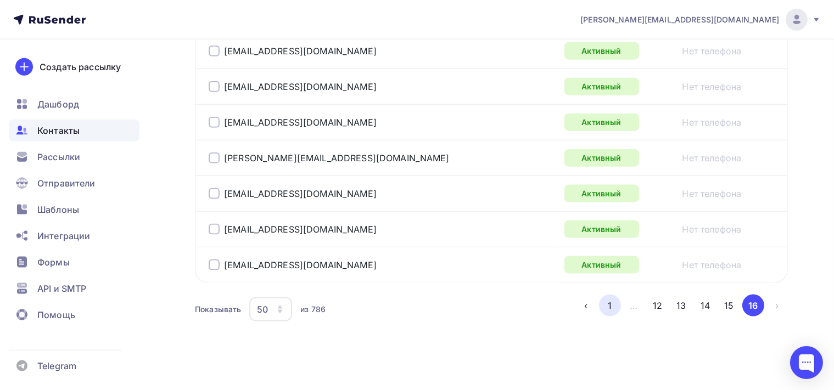
click at [610, 301] on button "1" at bounding box center [610, 306] width 22 height 22
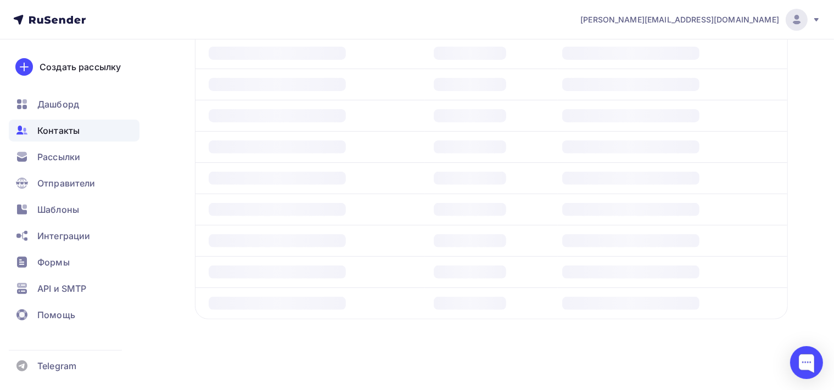
scroll to position [376, 0]
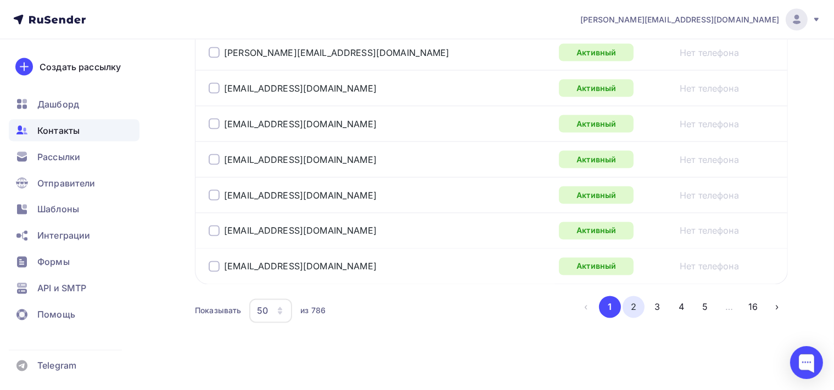
click at [630, 302] on button "2" at bounding box center [633, 307] width 22 height 22
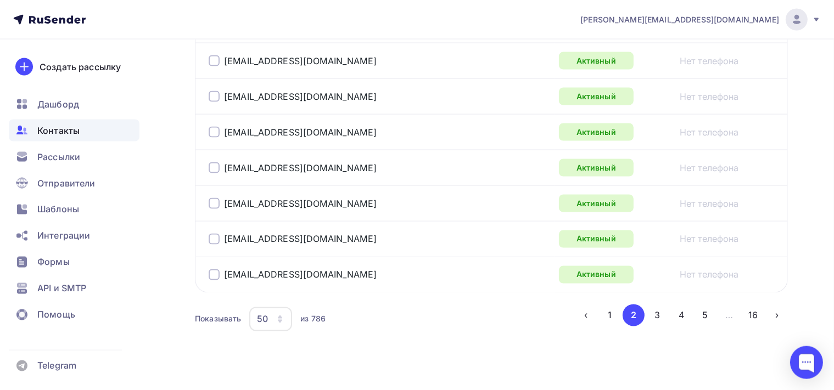
scroll to position [1886, 0]
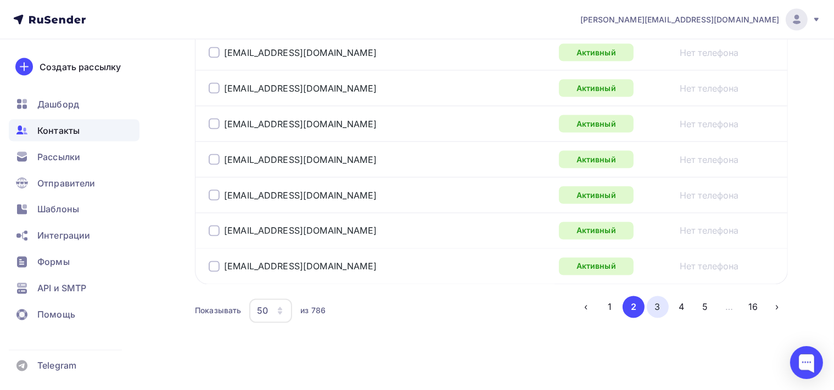
click at [665, 301] on button "3" at bounding box center [658, 307] width 22 height 22
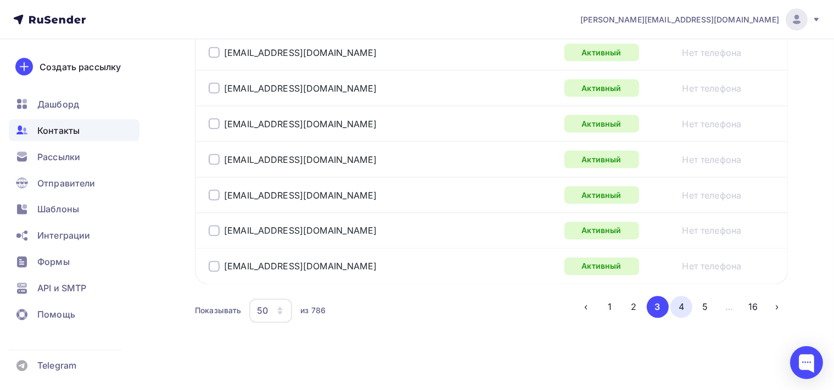
click at [677, 301] on button "4" at bounding box center [681, 307] width 22 height 22
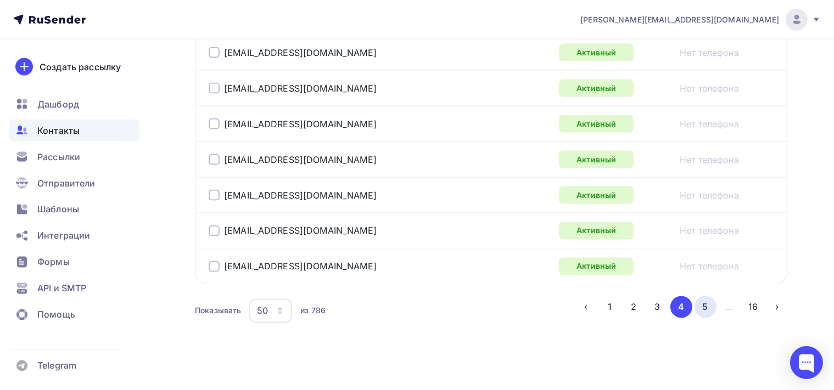
click at [705, 297] on button "5" at bounding box center [705, 307] width 22 height 22
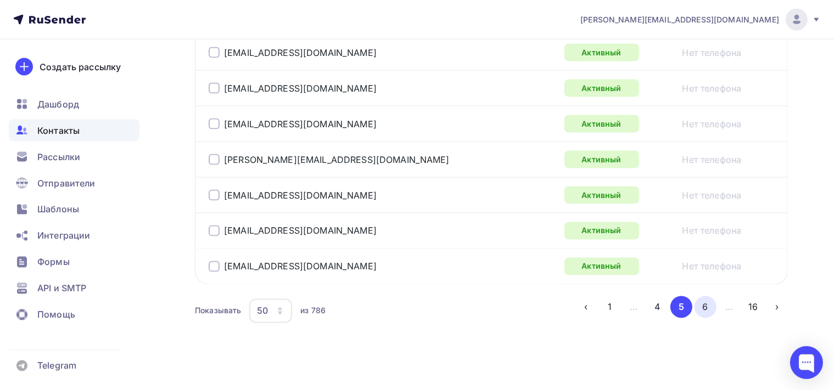
click at [706, 297] on button "6" at bounding box center [705, 307] width 22 height 22
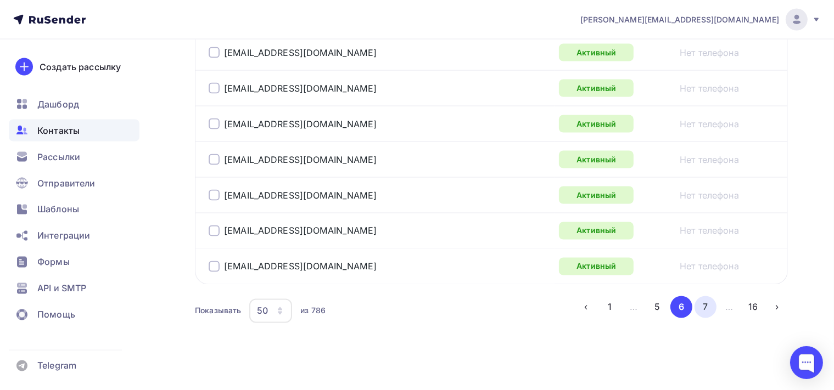
click at [710, 302] on button "7" at bounding box center [705, 307] width 22 height 22
click at [712, 302] on button "8" at bounding box center [705, 307] width 22 height 22
click at [719, 302] on li "…" at bounding box center [728, 307] width 24 height 22
click at [710, 299] on button "9" at bounding box center [705, 307] width 22 height 22
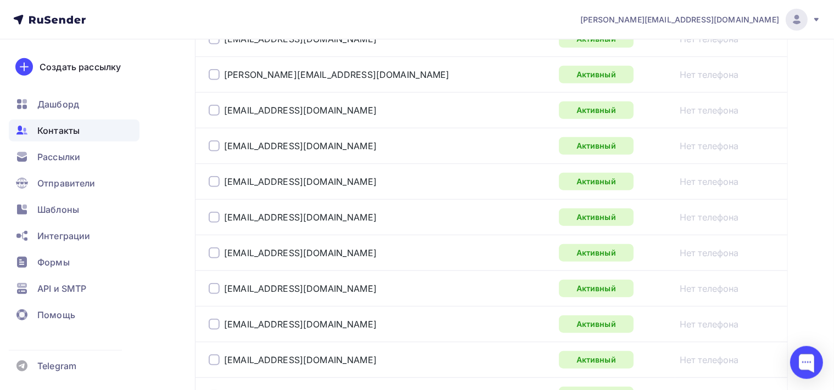
scroll to position [898, 0]
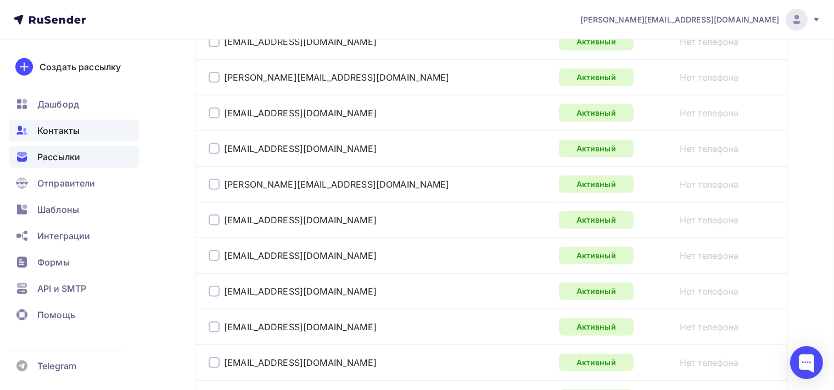
click at [82, 160] on div "Рассылки" at bounding box center [74, 157] width 131 height 22
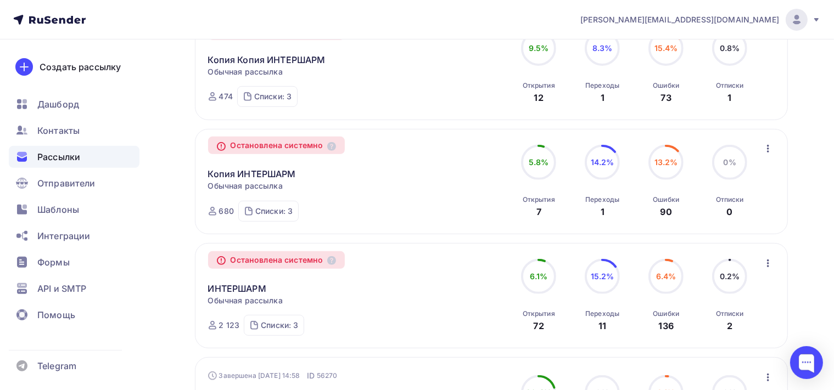
scroll to position [463, 0]
